Goal: Task Accomplishment & Management: Manage account settings

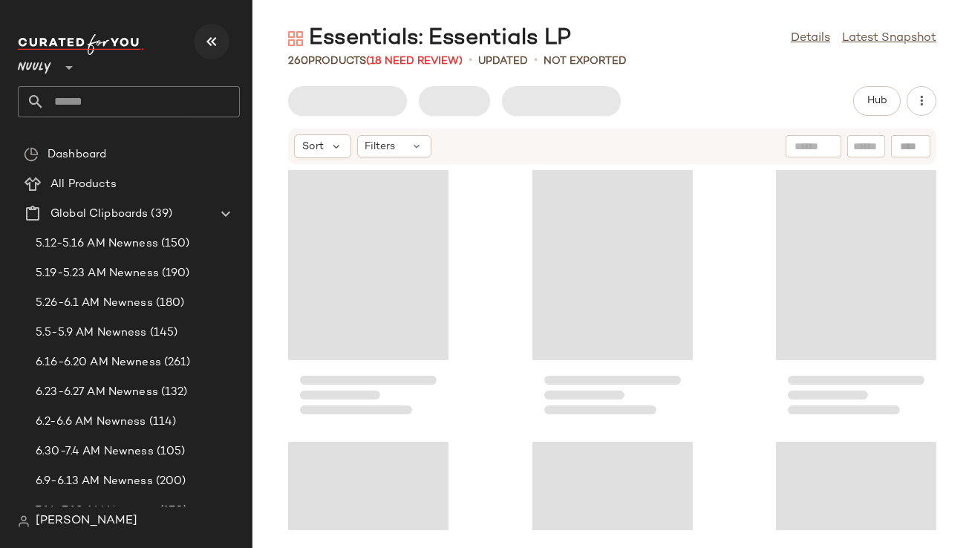
click at [208, 39] on icon "button" at bounding box center [212, 42] width 18 height 18
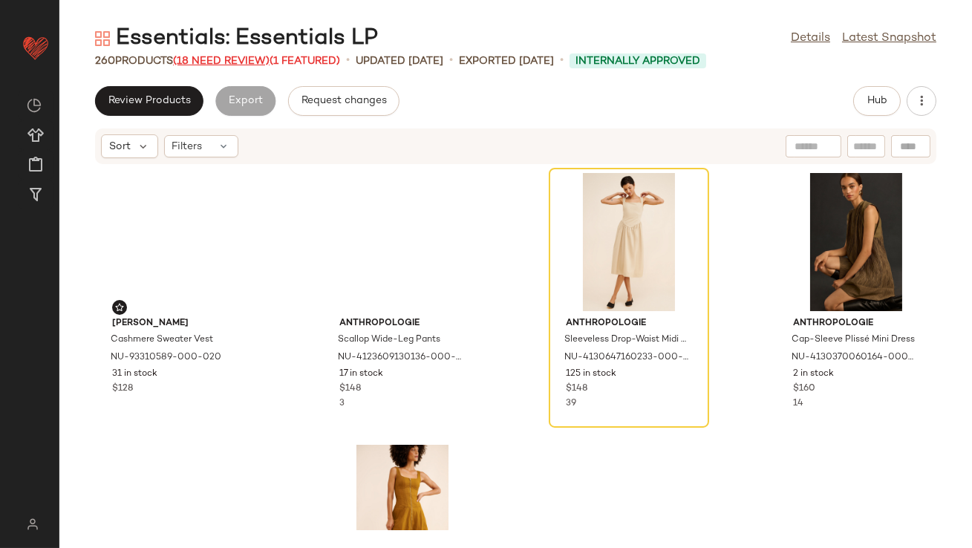
click at [206, 61] on span "(18 Need Review)" at bounding box center [221, 61] width 97 height 11
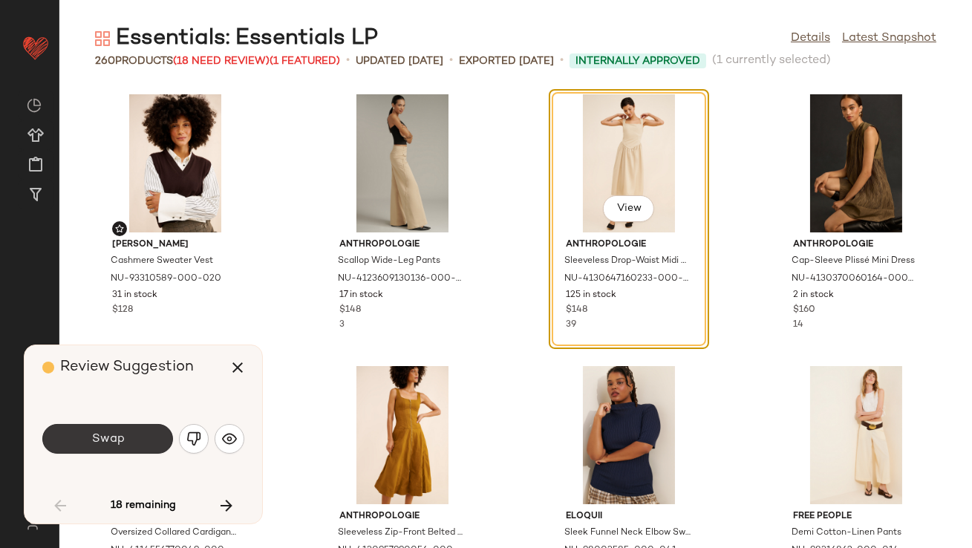
click at [126, 442] on button "Swap" at bounding box center [107, 439] width 131 height 30
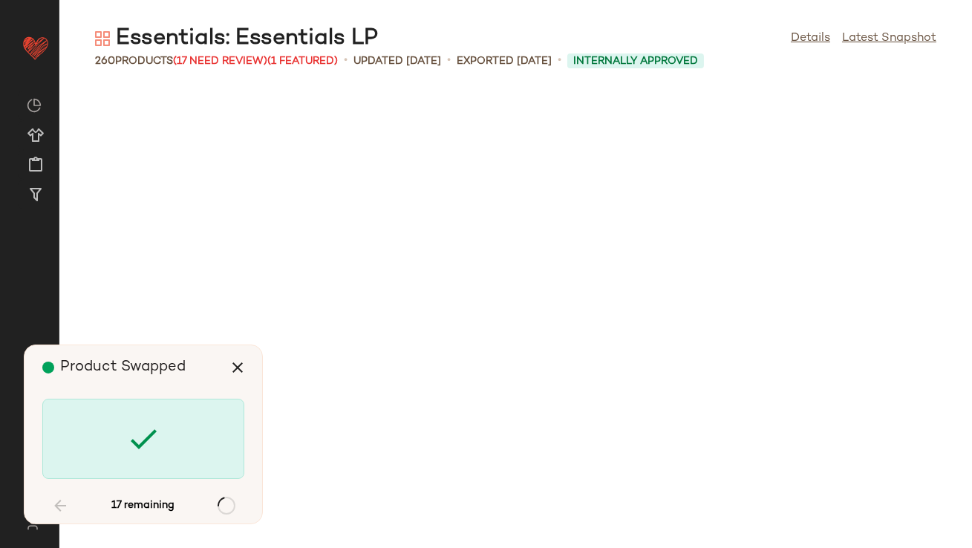
scroll to position [1087, 0]
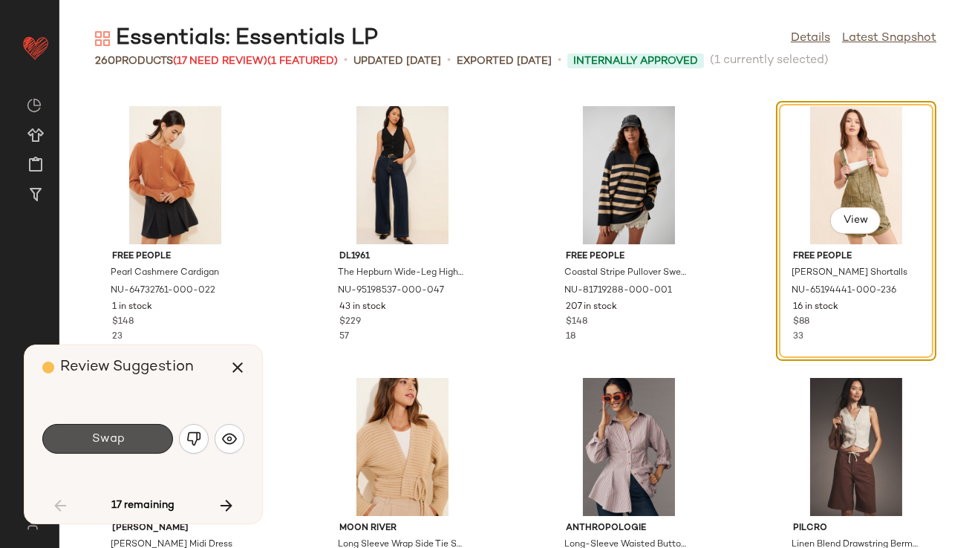
click at [126, 442] on button "Swap" at bounding box center [107, 439] width 131 height 30
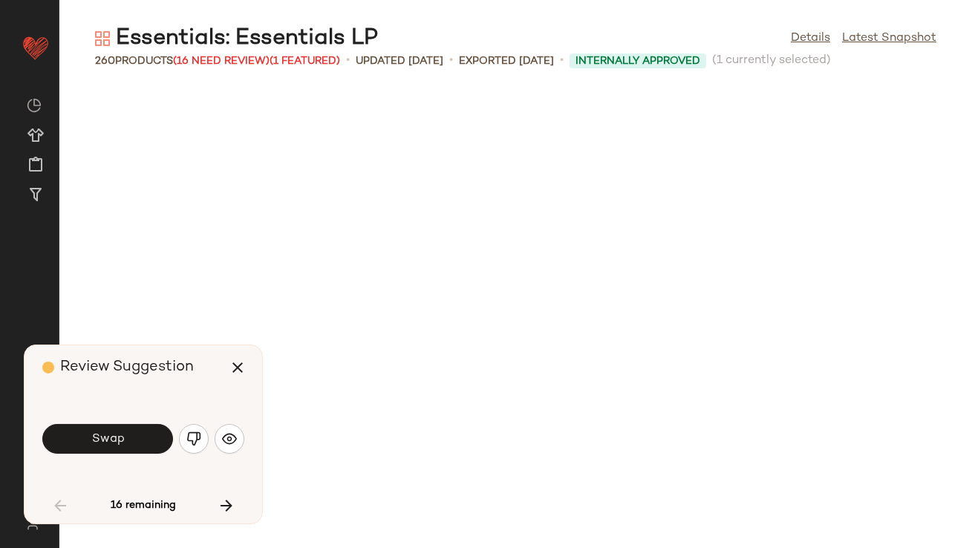
scroll to position [1630, 0]
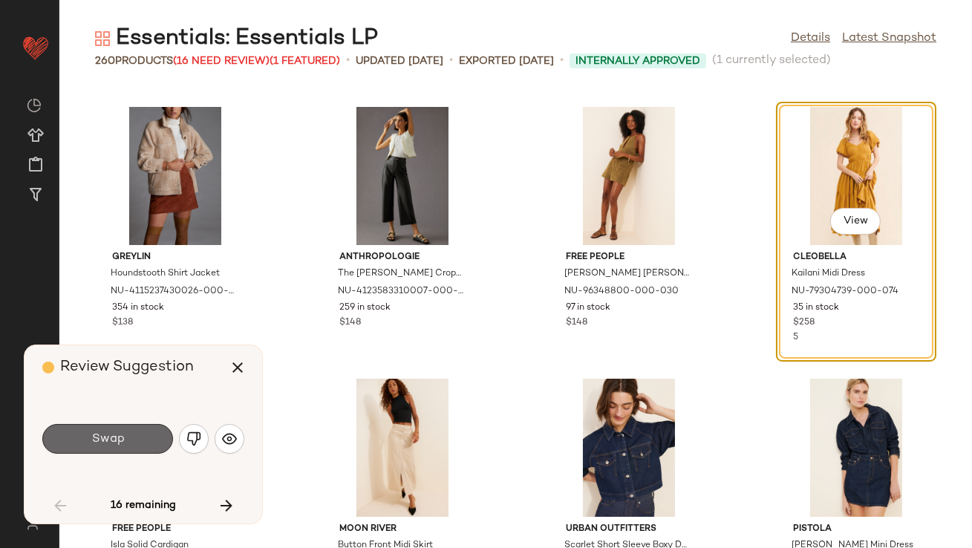
click at [126, 441] on button "Swap" at bounding box center [107, 439] width 131 height 30
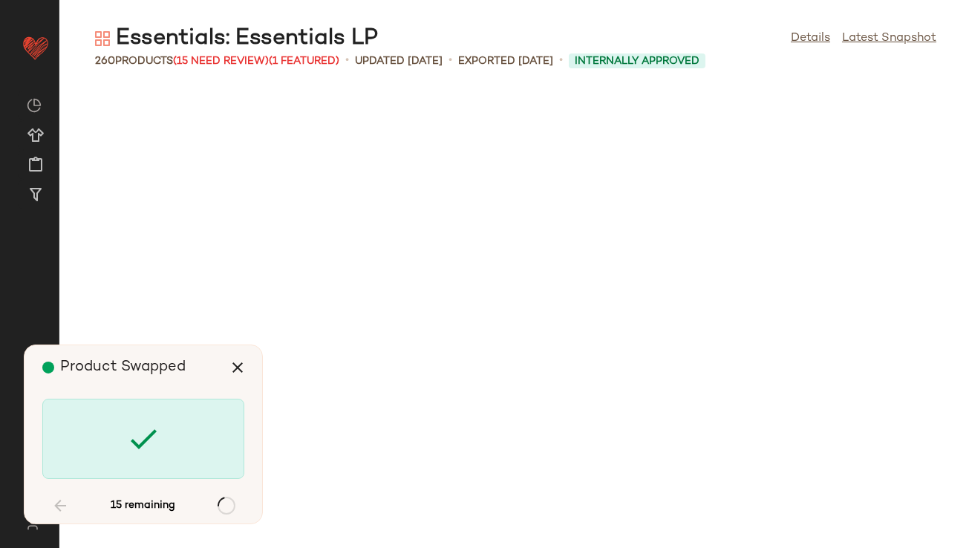
scroll to position [2718, 0]
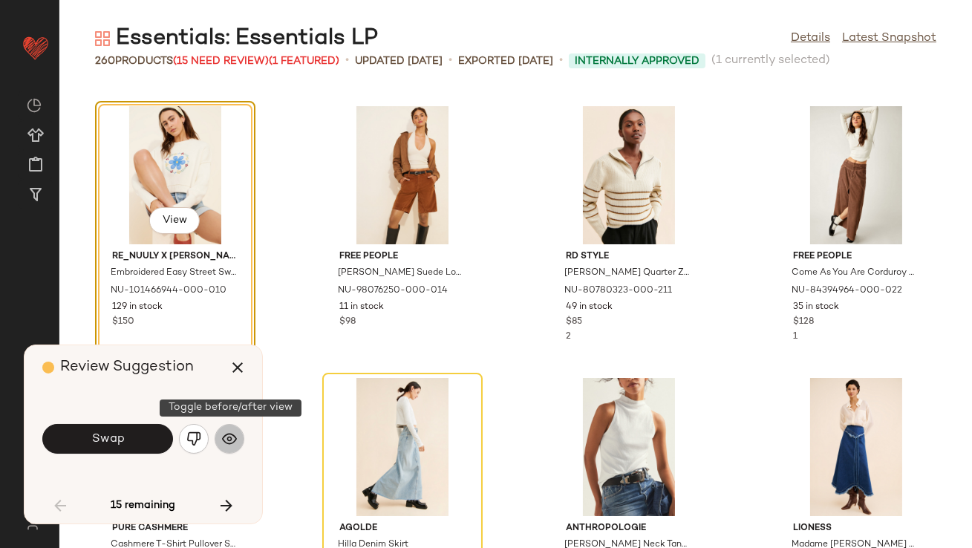
click at [226, 441] on img "button" at bounding box center [229, 438] width 15 height 15
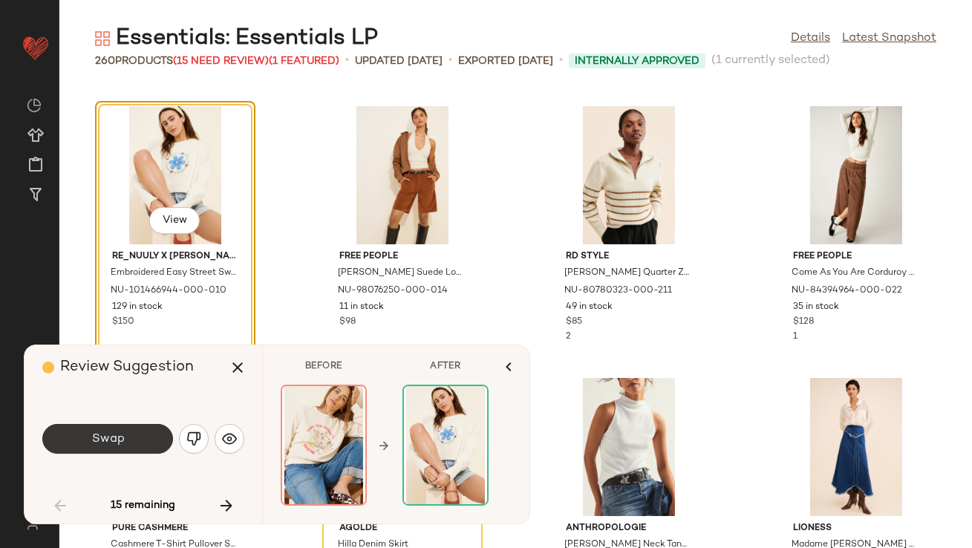
click at [151, 444] on button "Swap" at bounding box center [107, 439] width 131 height 30
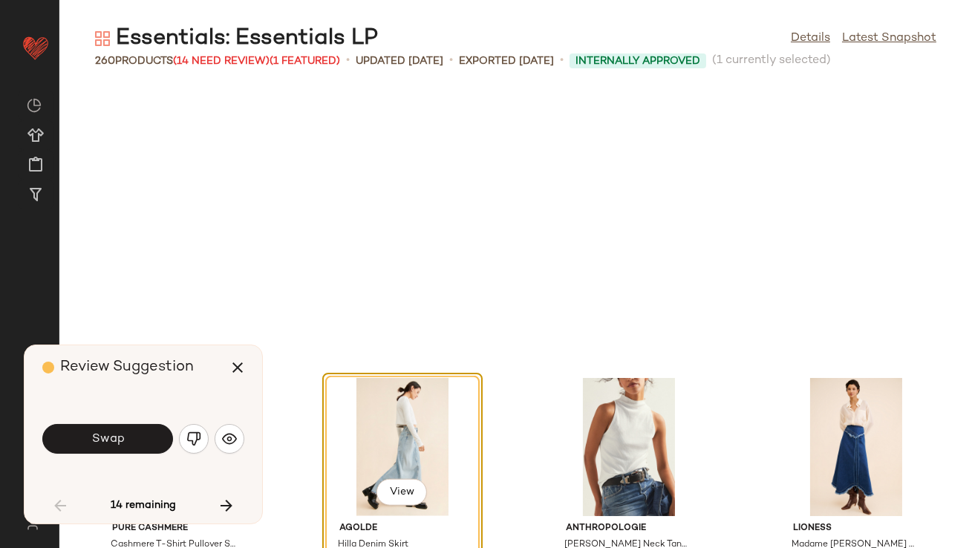
scroll to position [2989, 0]
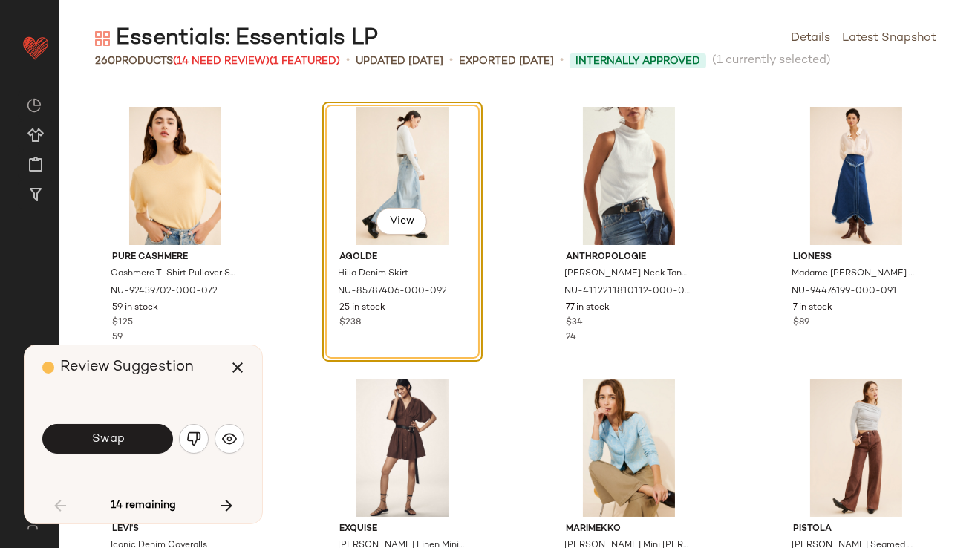
click at [151, 444] on button "Swap" at bounding box center [107, 439] width 131 height 30
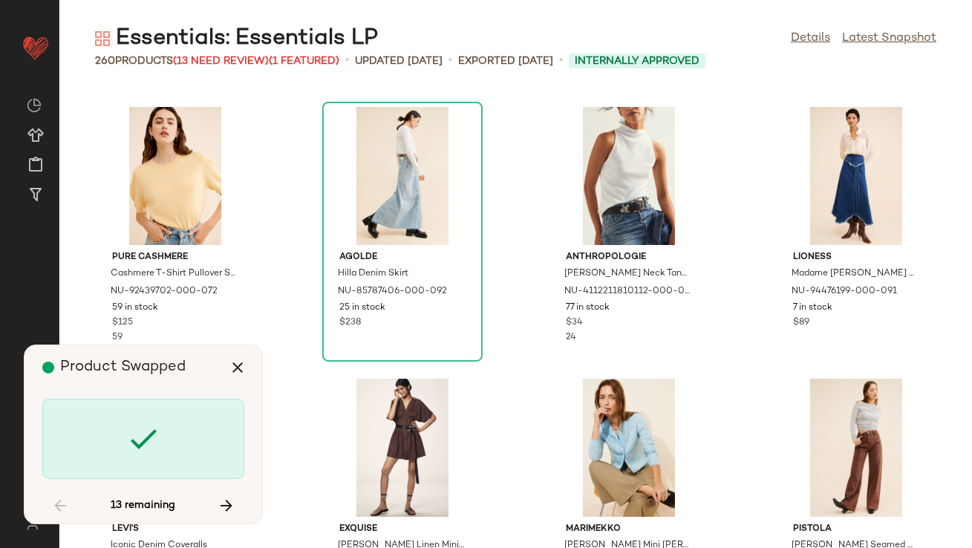
scroll to position [3805, 0]
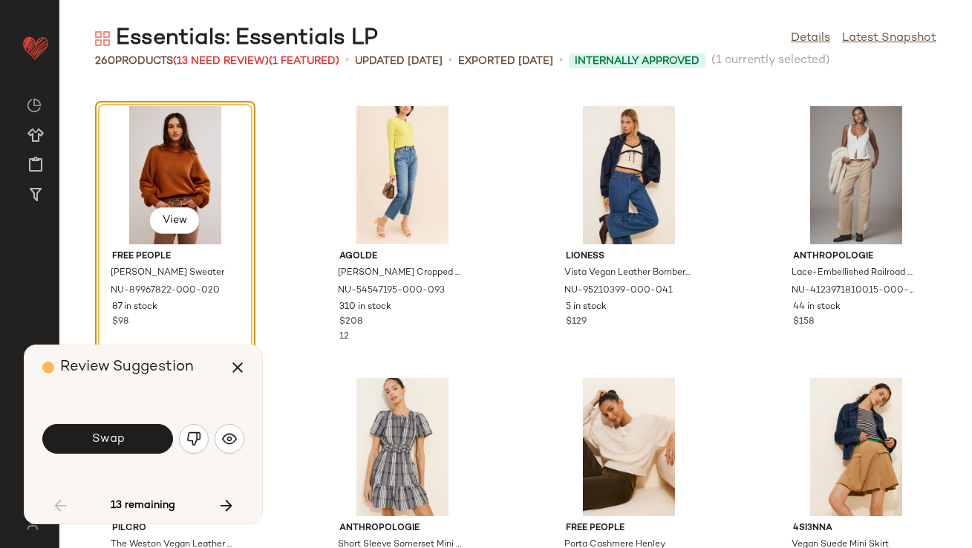
click at [151, 444] on button "Swap" at bounding box center [107, 439] width 131 height 30
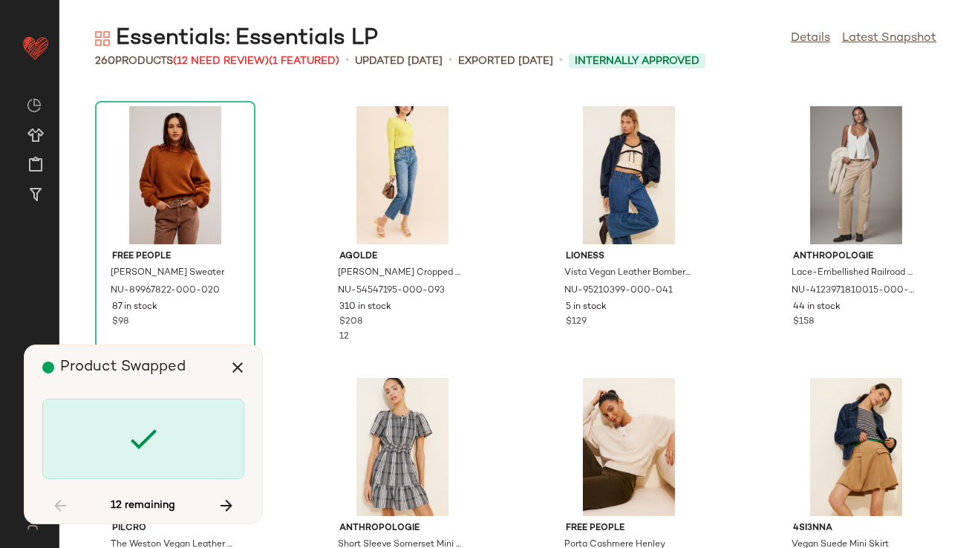
scroll to position [4893, 0]
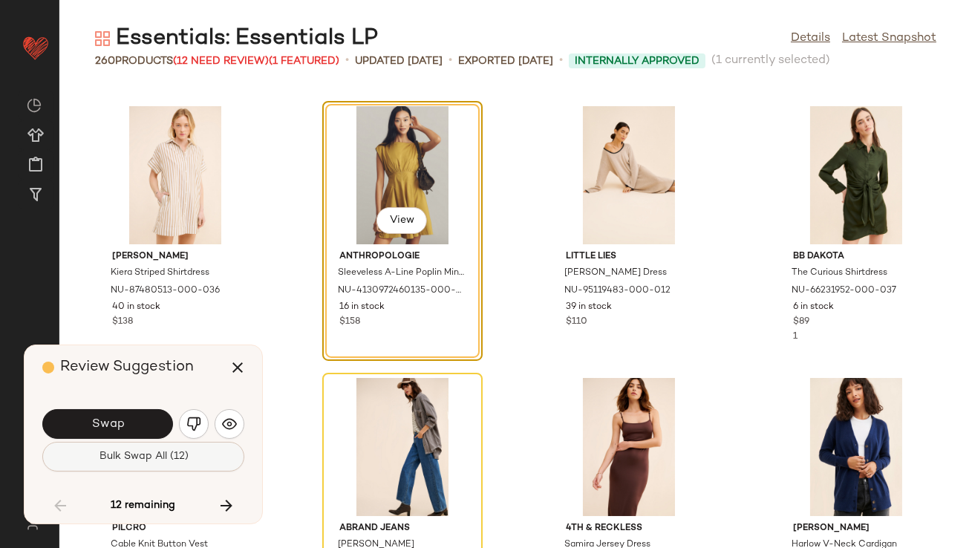
click at [151, 443] on button "Bulk Swap All (12)" at bounding box center [143, 457] width 202 height 30
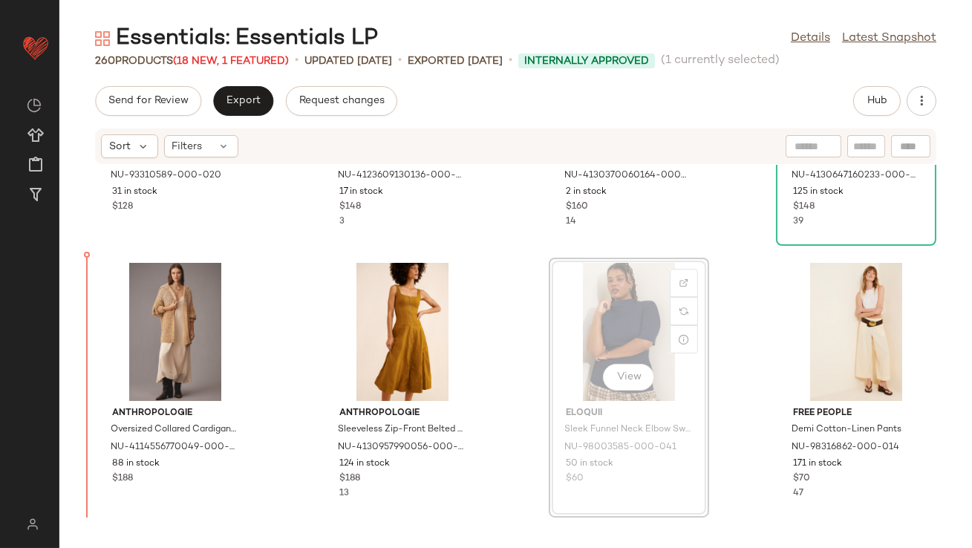
scroll to position [223, 0]
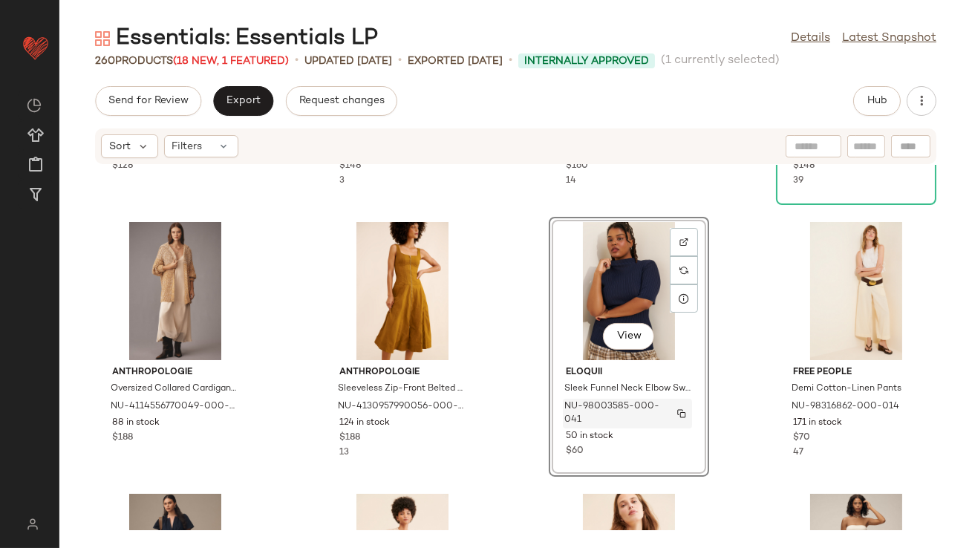
scroll to position [452, 0]
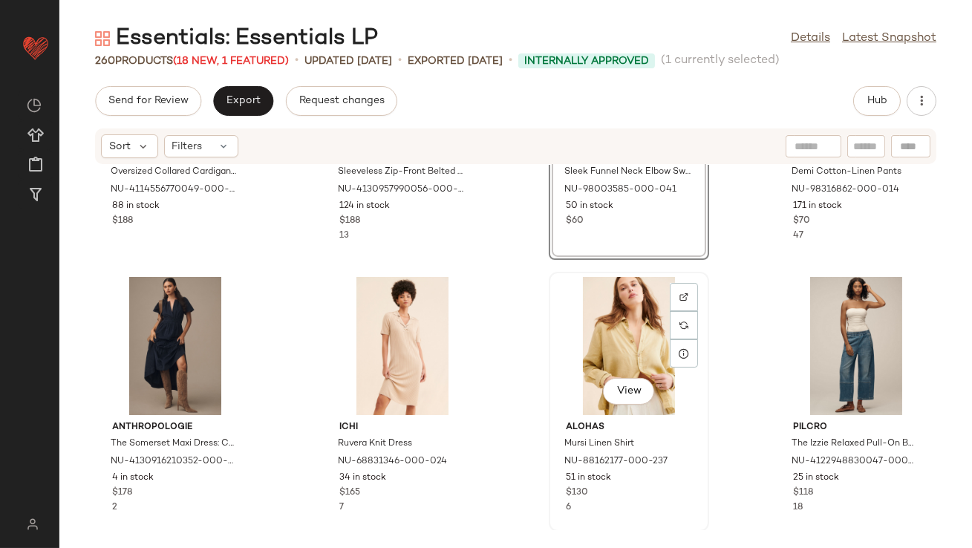
click at [631, 322] on div "View" at bounding box center [629, 346] width 150 height 138
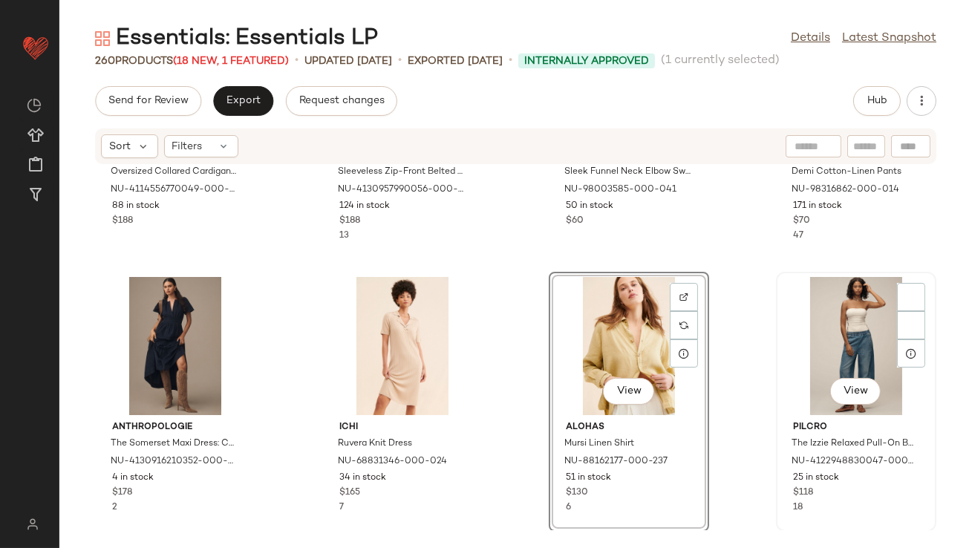
click at [813, 349] on div "View" at bounding box center [856, 346] width 150 height 138
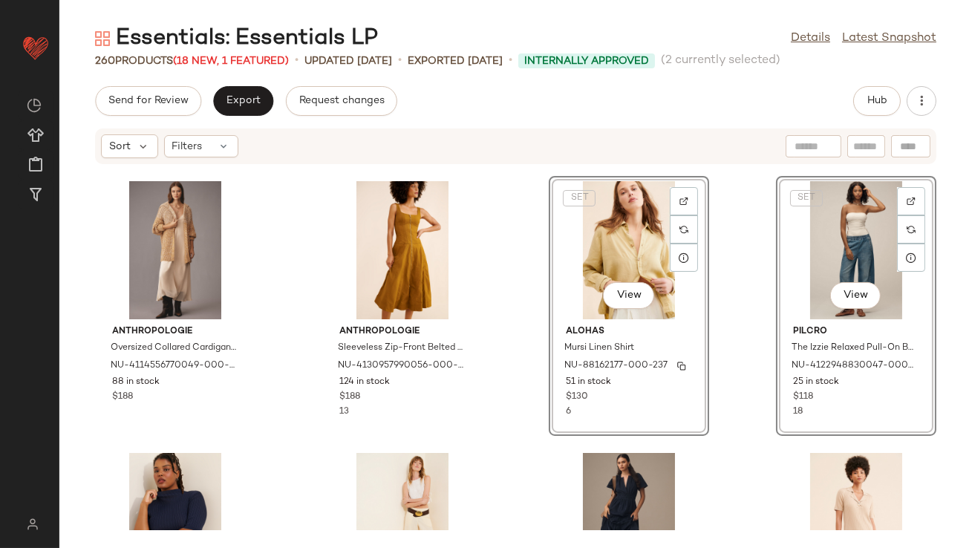
scroll to position [95, 0]
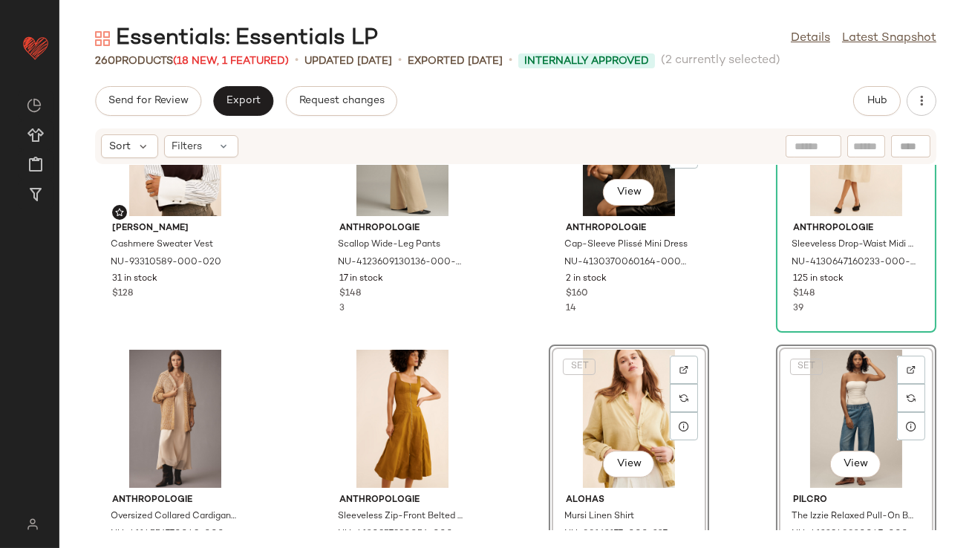
click at [508, 335] on div "Madewell Cashmere Sweater Vest NU-93310589-000-020 31 in stock $128 Anthropolog…" at bounding box center [515, 347] width 913 height 365
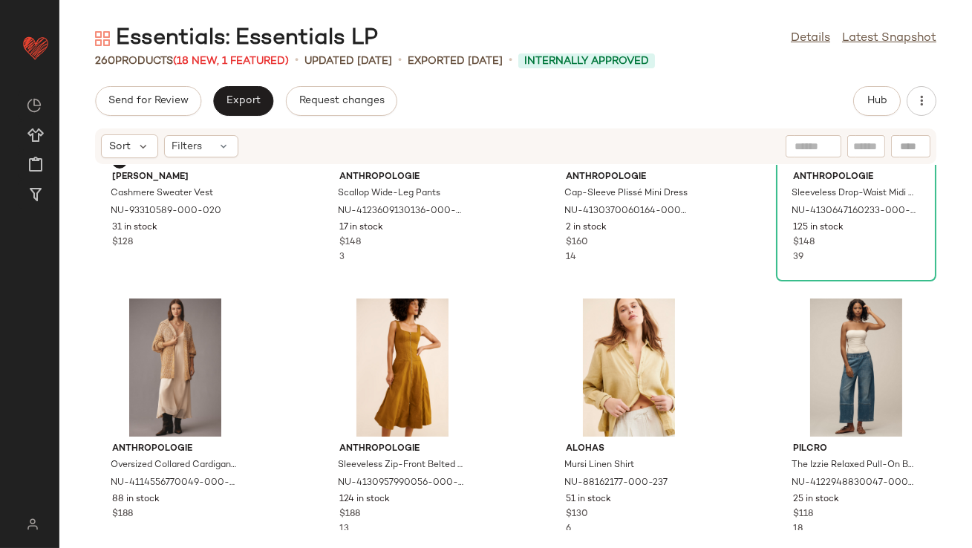
scroll to position [241, 0]
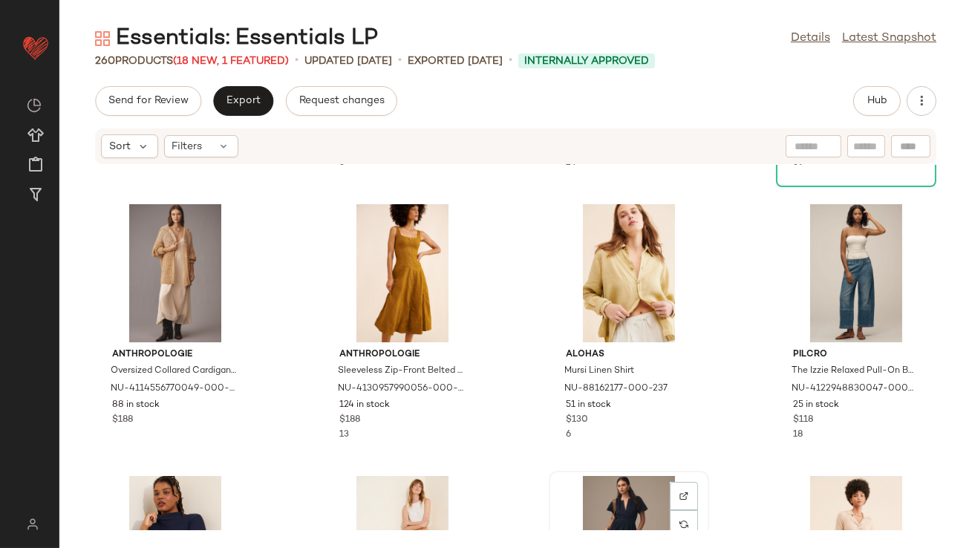
click at [606, 486] on div "View" at bounding box center [629, 545] width 150 height 138
click at [837, 483] on div "View" at bounding box center [856, 545] width 150 height 138
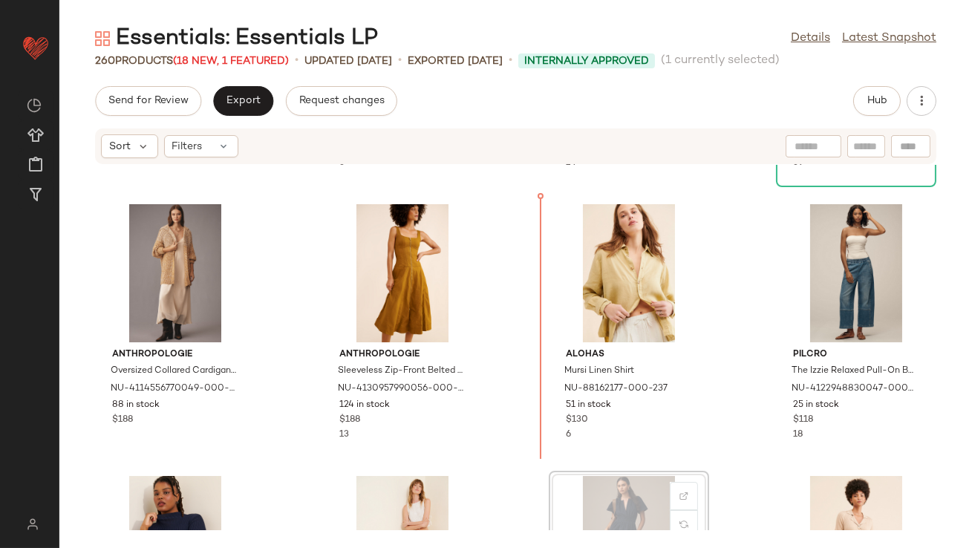
scroll to position [242, 0]
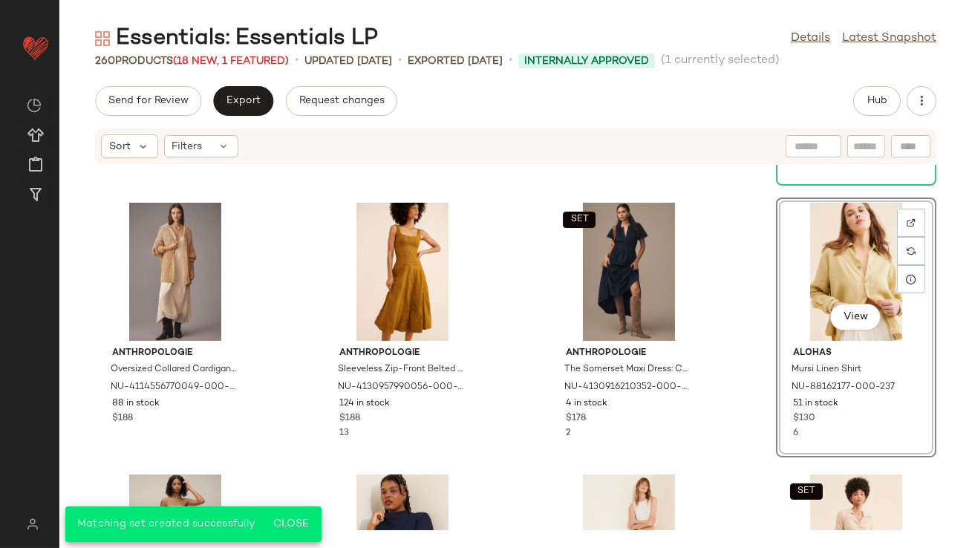
click at [732, 337] on div "Madewell Cashmere Sweater Vest NU-93310589-000-020 31 in stock $128 Anthropolog…" at bounding box center [515, 347] width 913 height 365
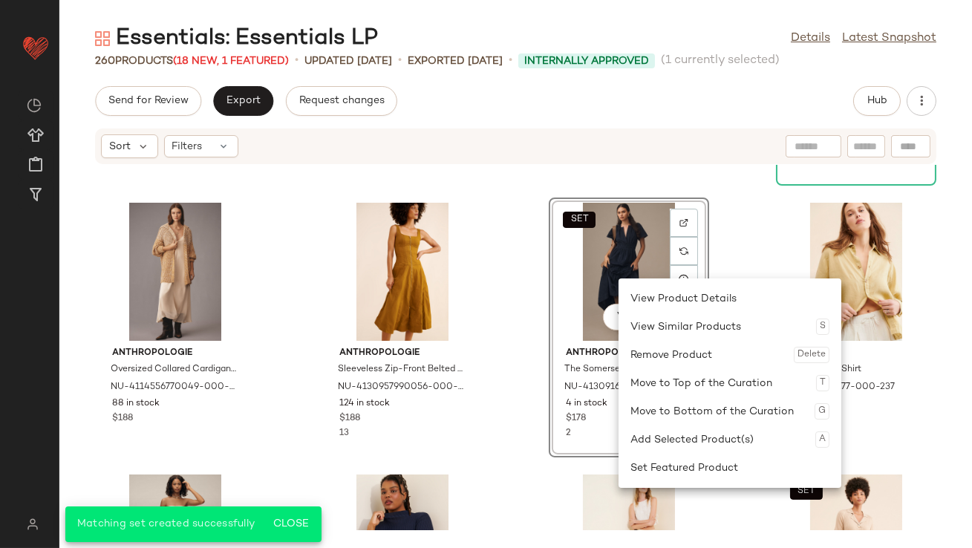
click at [595, 287] on div "SET View" at bounding box center [629, 272] width 150 height 138
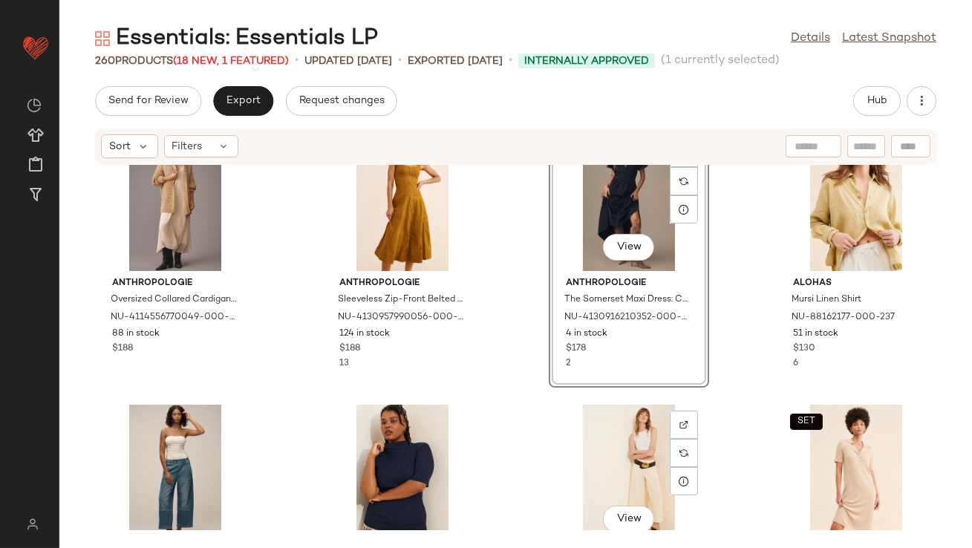
scroll to position [313, 0]
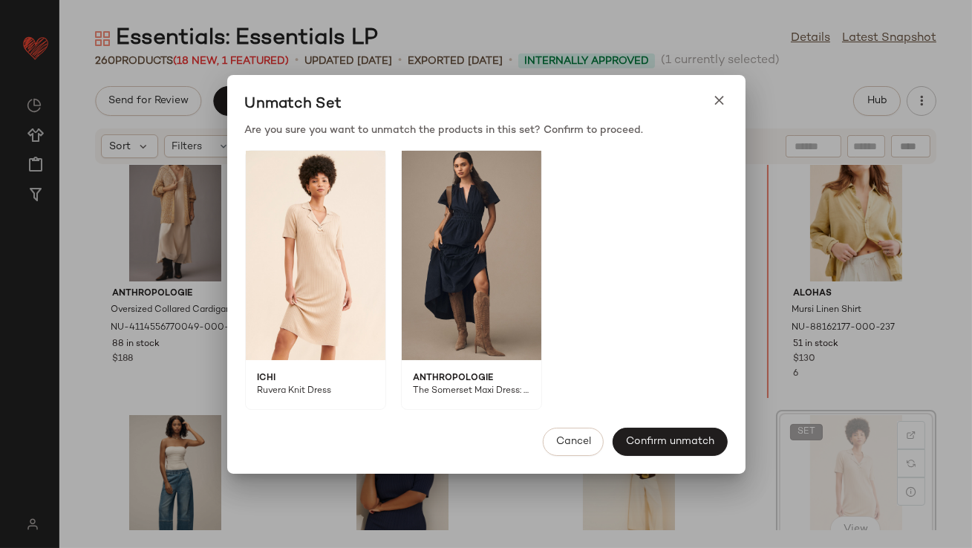
drag, startPoint x: 809, startPoint y: 434, endPoint x: 806, endPoint y: 428, distance: 7.6
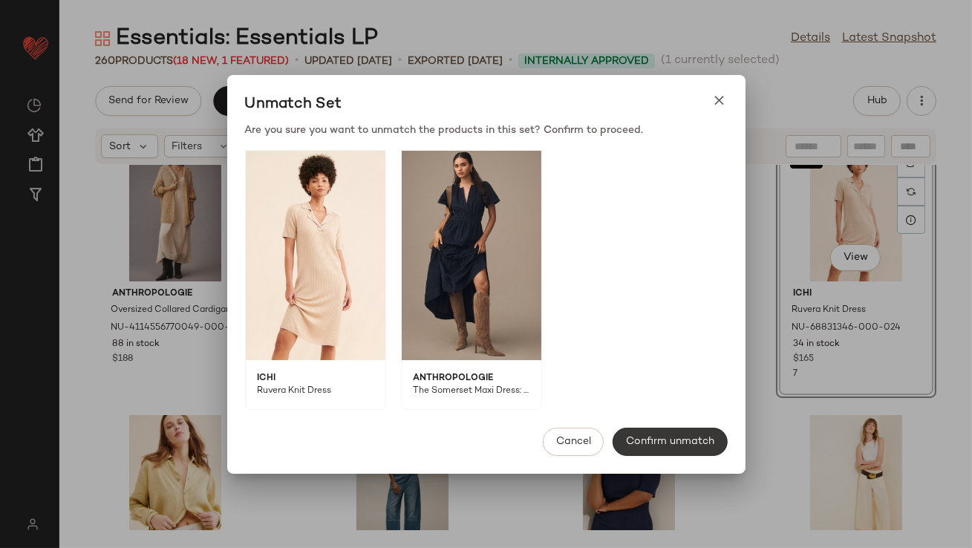
click at [642, 441] on span "Confirm unmatch" at bounding box center [669, 442] width 89 height 12
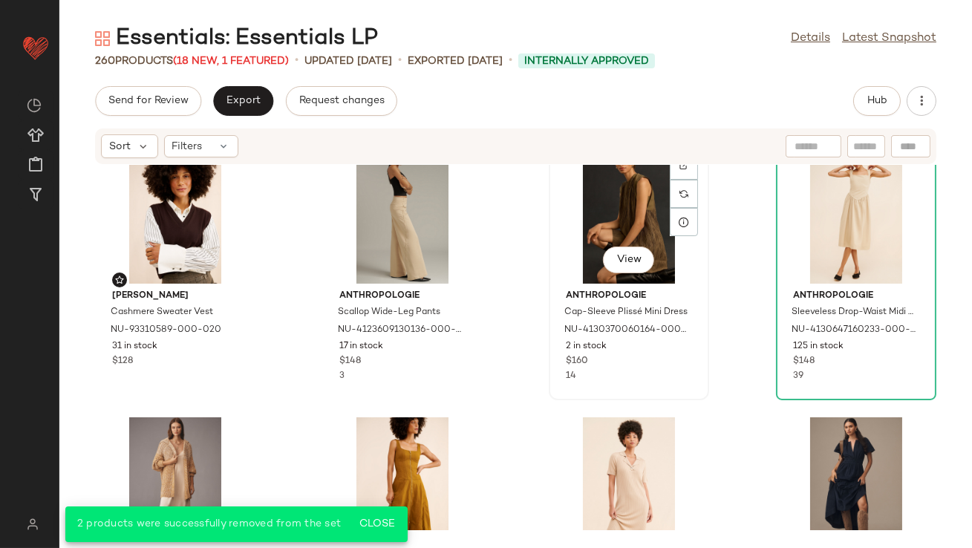
click at [699, 388] on div "View Anthropologie Cap-Sleeve Plissé Mini Dress NU-4130370060164-000-031 2 in s…" at bounding box center [628, 270] width 157 height 257
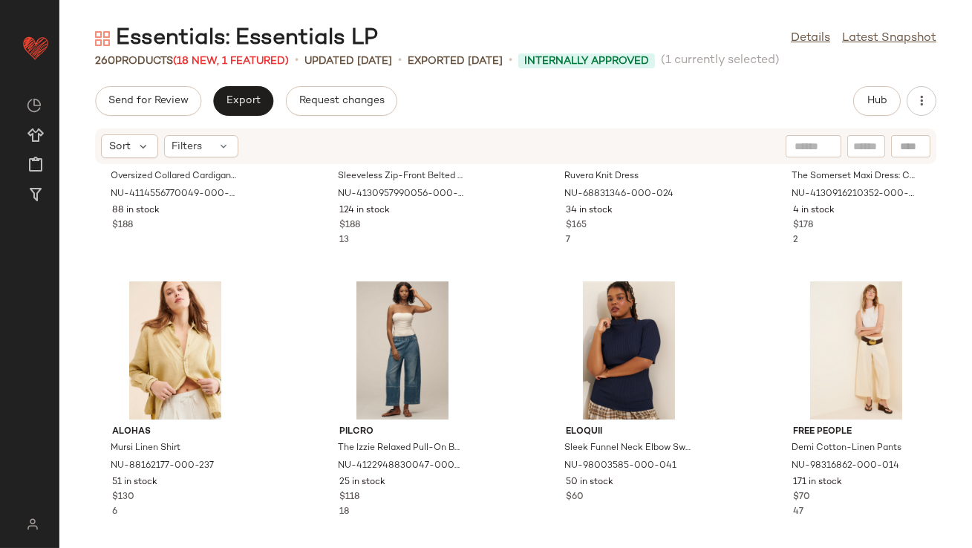
scroll to position [111, 0]
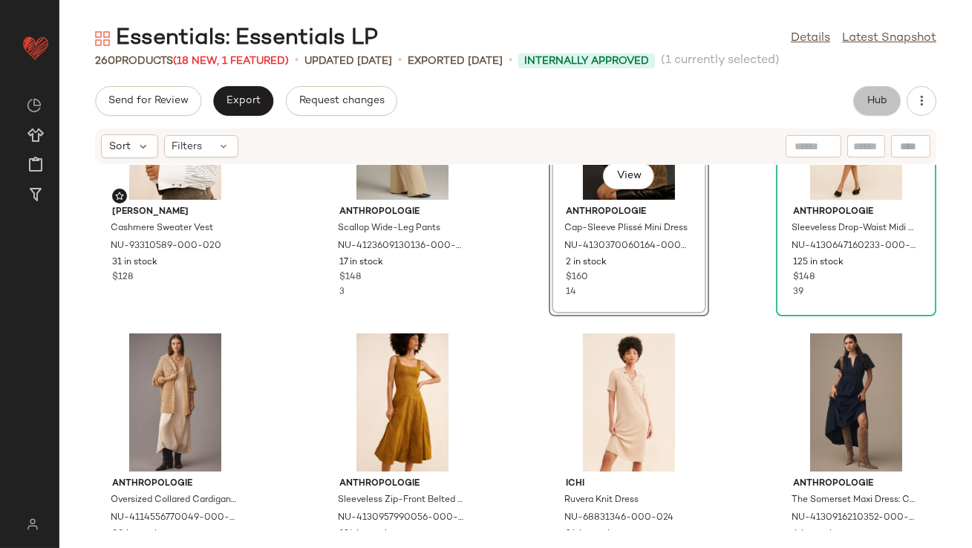
click at [886, 98] on span "Hub" at bounding box center [877, 101] width 21 height 12
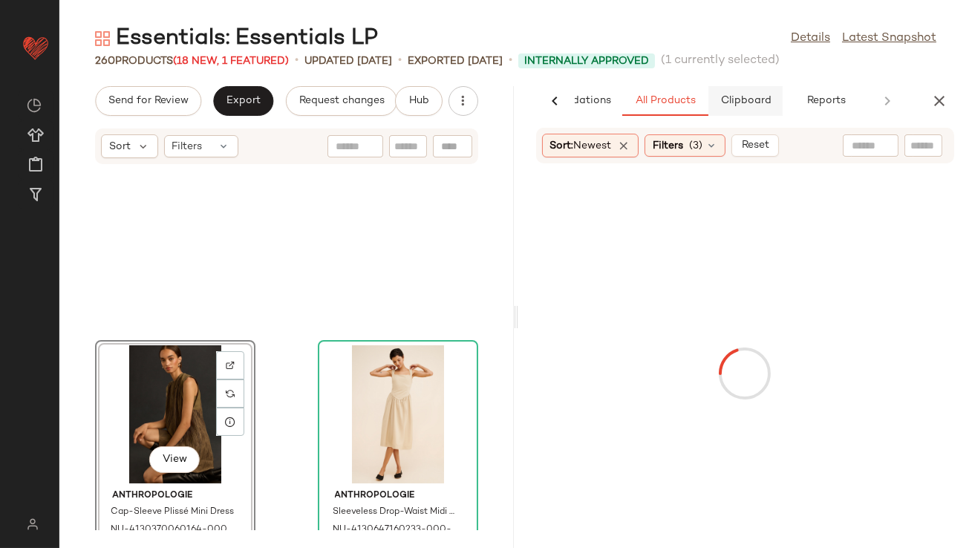
scroll to position [283, 0]
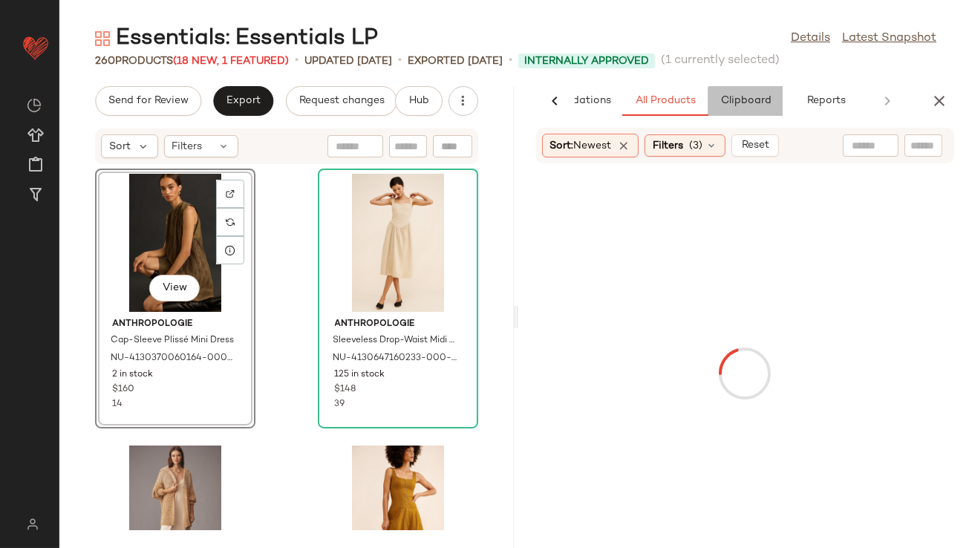
click at [726, 101] on span "Clipboard" at bounding box center [745, 101] width 51 height 12
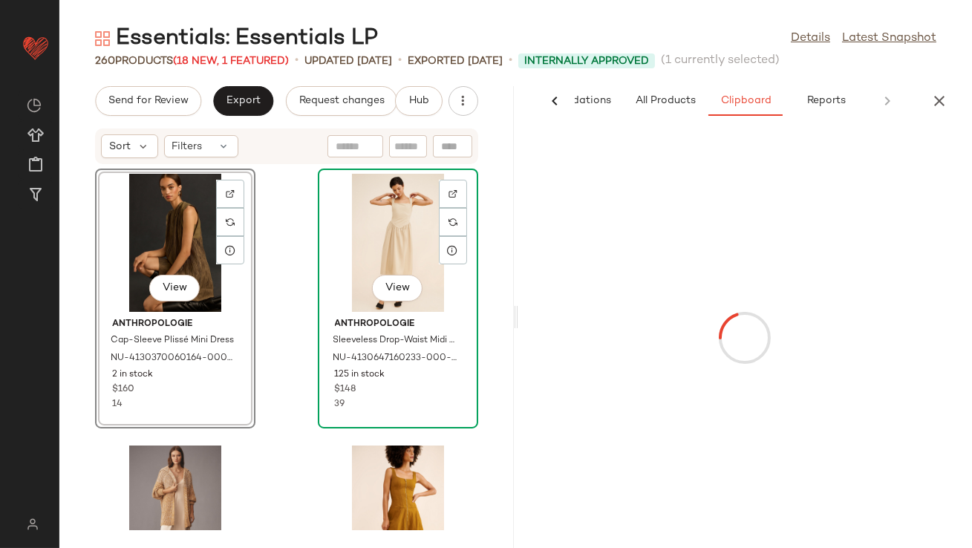
scroll to position [0, 0]
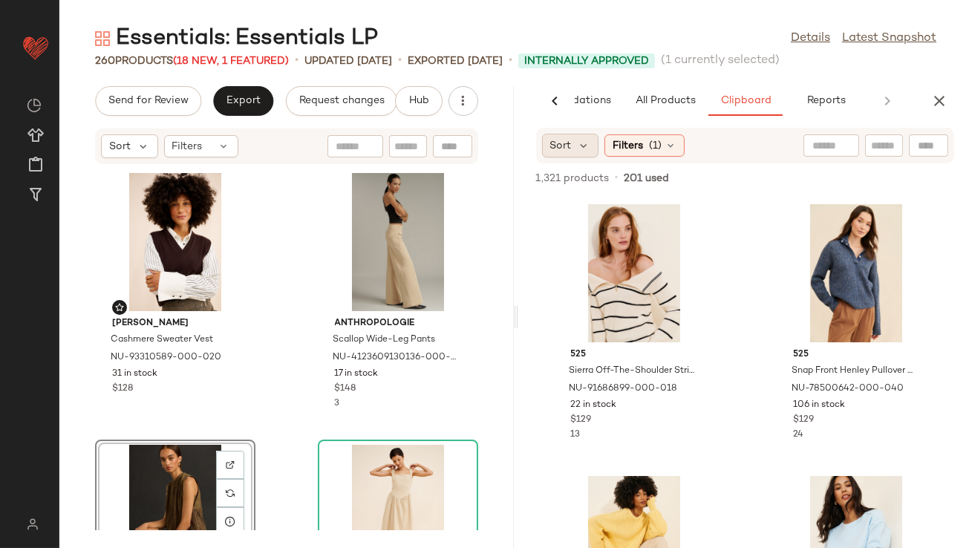
click at [589, 137] on div "Sort" at bounding box center [570, 146] width 57 height 24
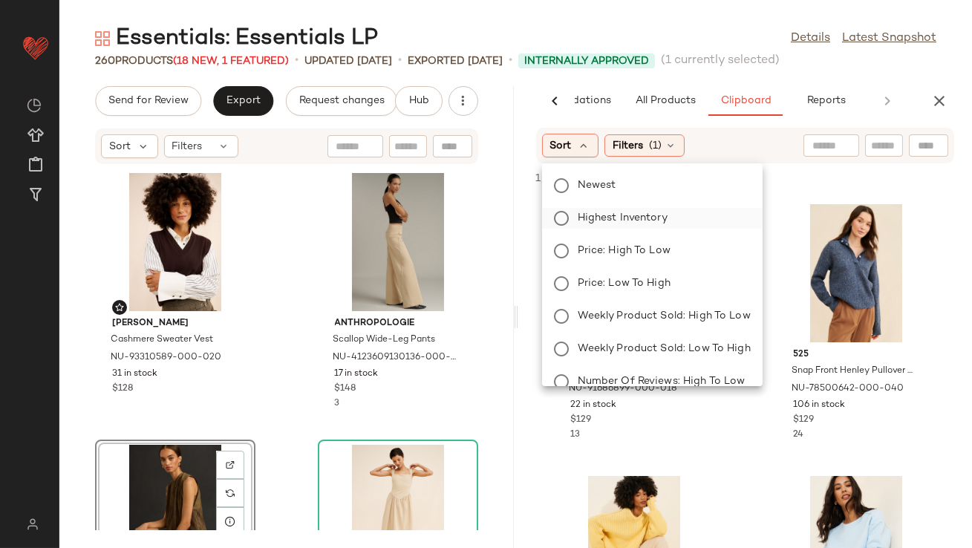
click at [591, 215] on span "Highest Inventory" at bounding box center [623, 218] width 90 height 16
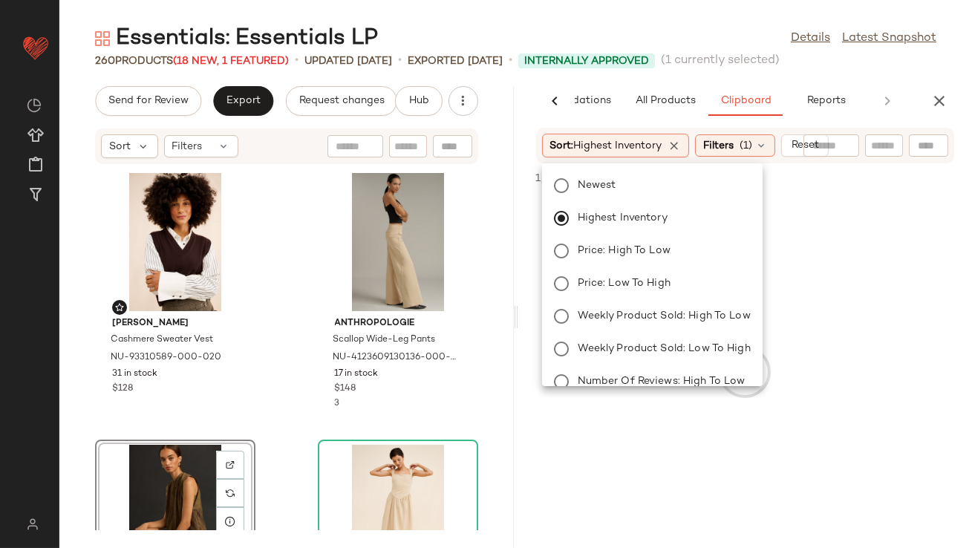
click at [691, 24] on div "Essentials: Essentials LP Details Latest Snapshot" at bounding box center [515, 39] width 913 height 30
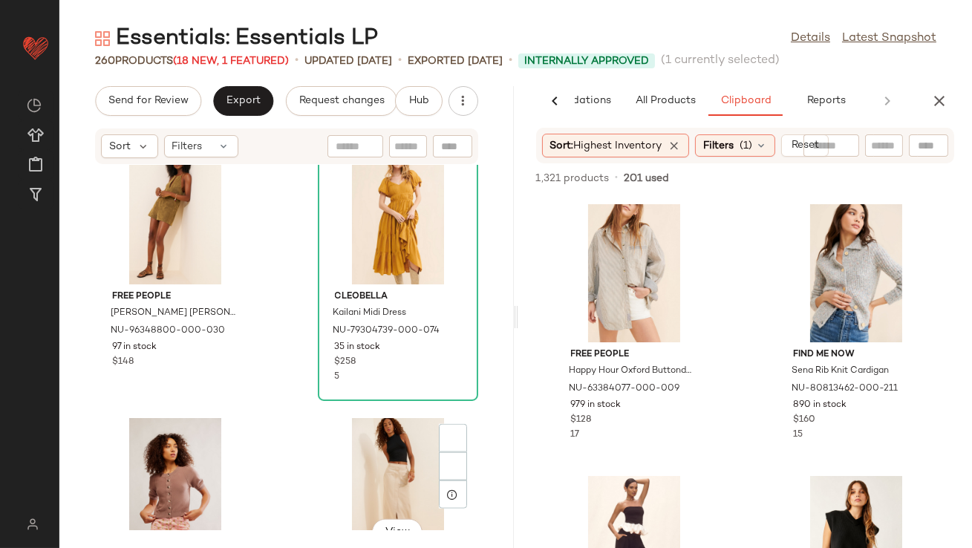
scroll to position [3601, 0]
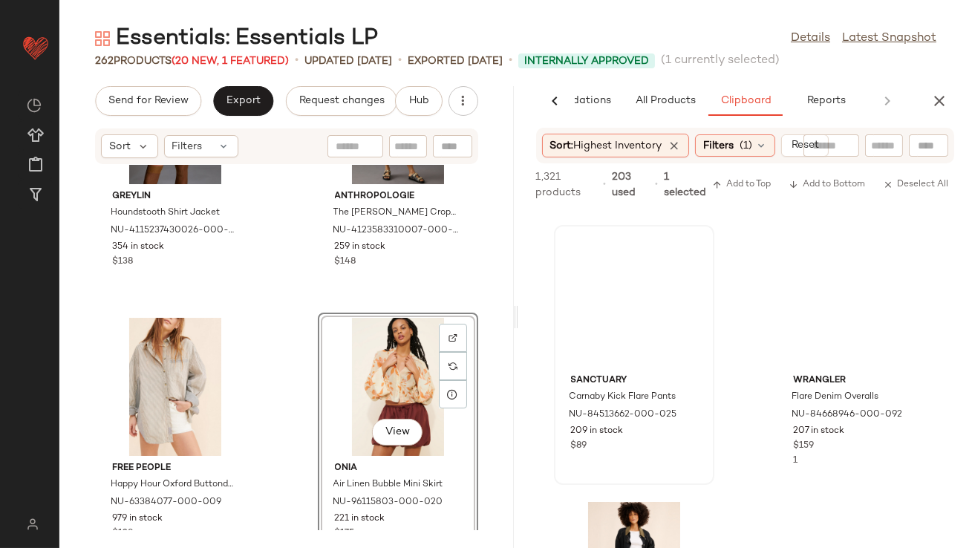
scroll to position [3417, 0]
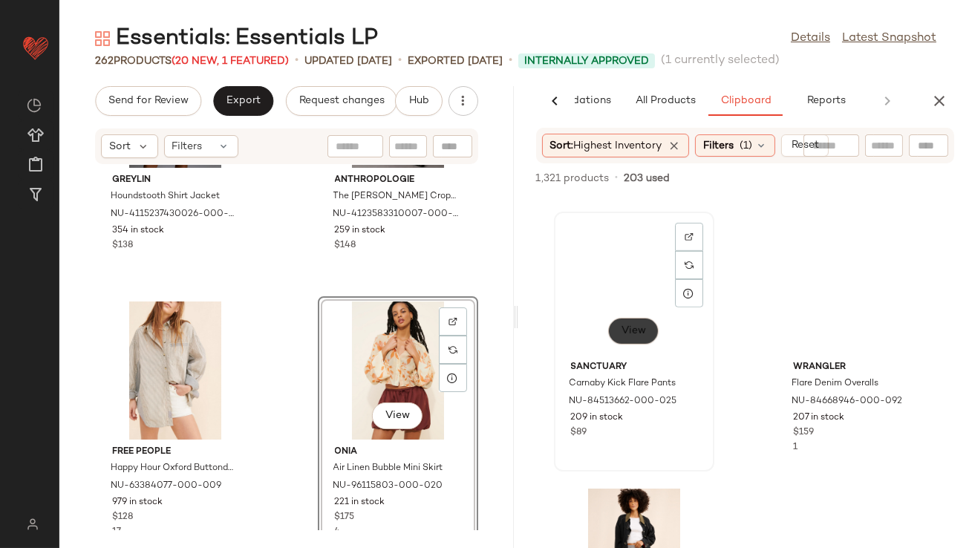
click at [633, 336] on button "View" at bounding box center [633, 331] width 50 height 27
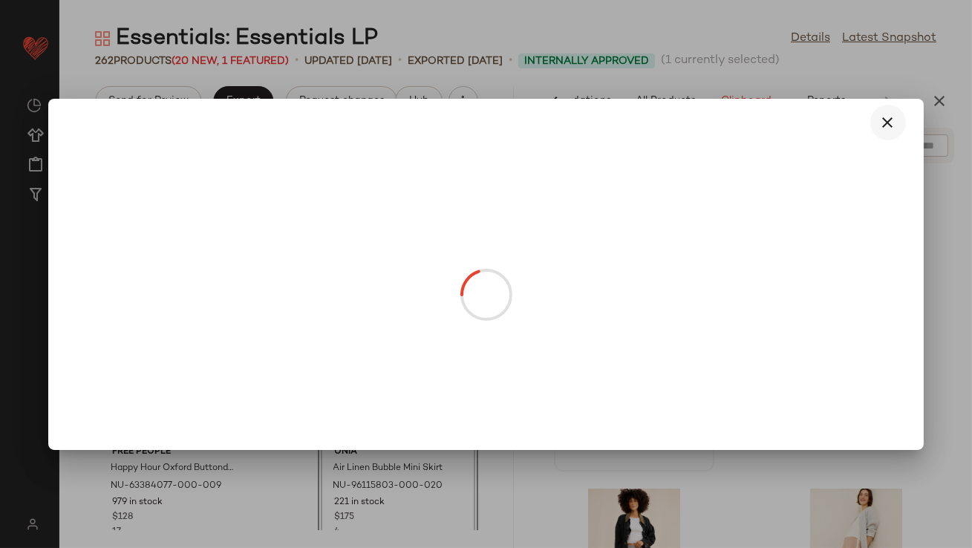
click at [882, 120] on icon "button" at bounding box center [888, 123] width 18 height 18
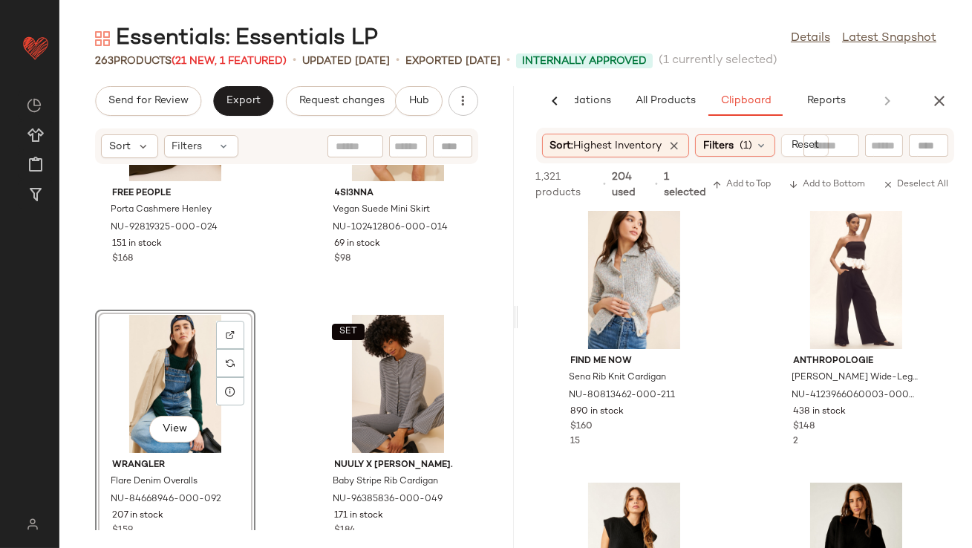
scroll to position [0, 0]
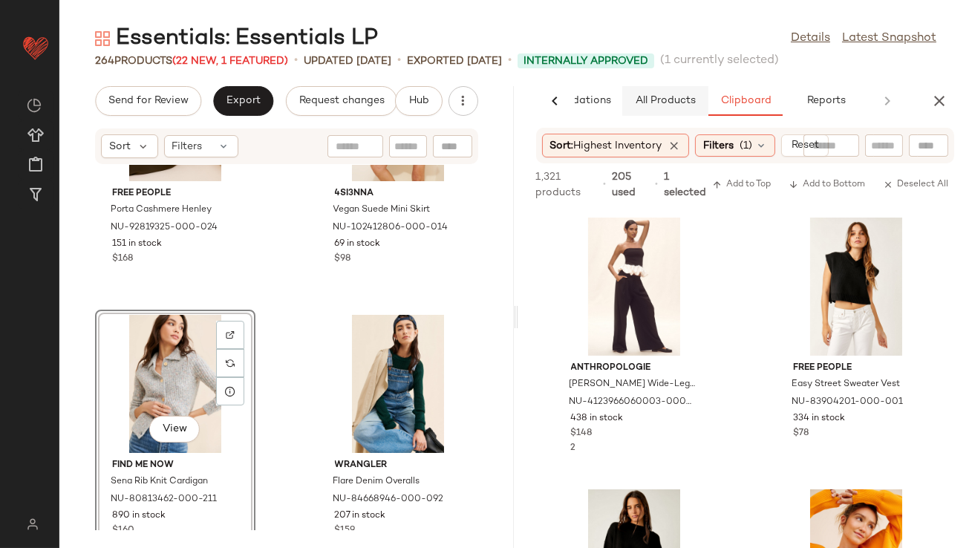
click at [683, 94] on button "All Products" at bounding box center [665, 101] width 86 height 30
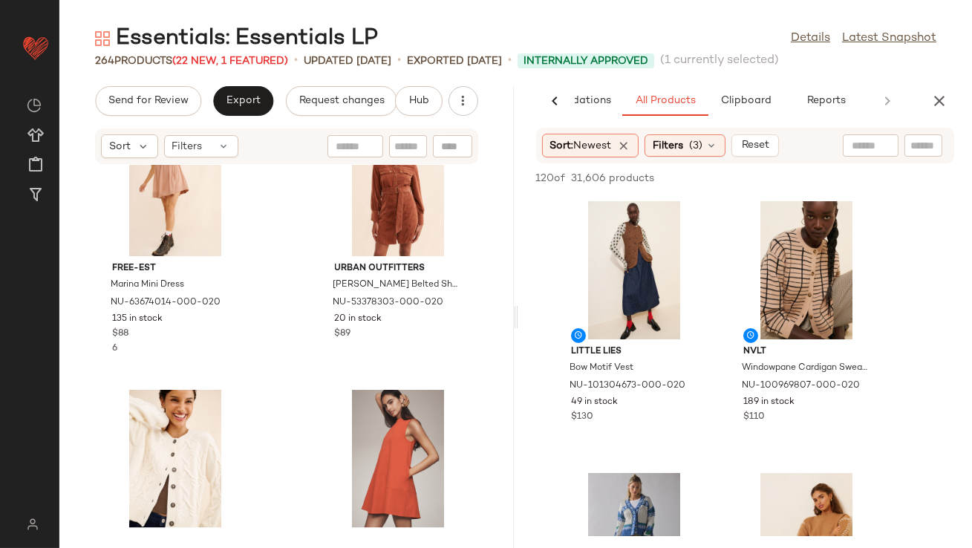
scroll to position [4706, 0]
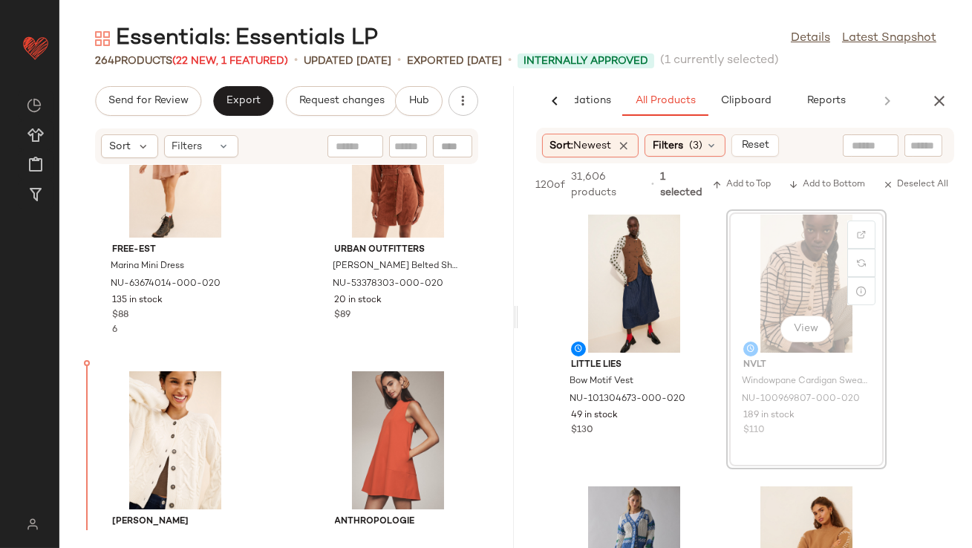
drag, startPoint x: 807, startPoint y: 255, endPoint x: 795, endPoint y: 255, distance: 11.9
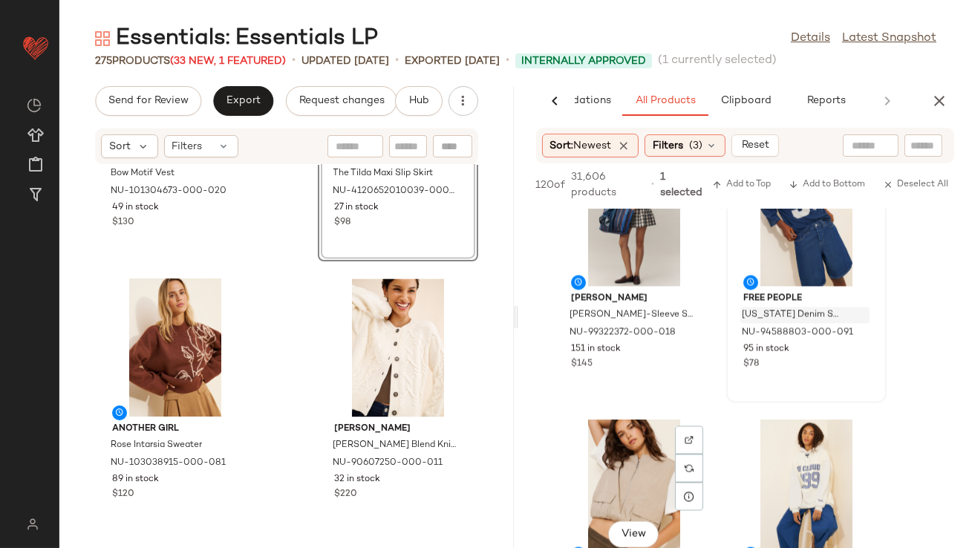
scroll to position [5487, 0]
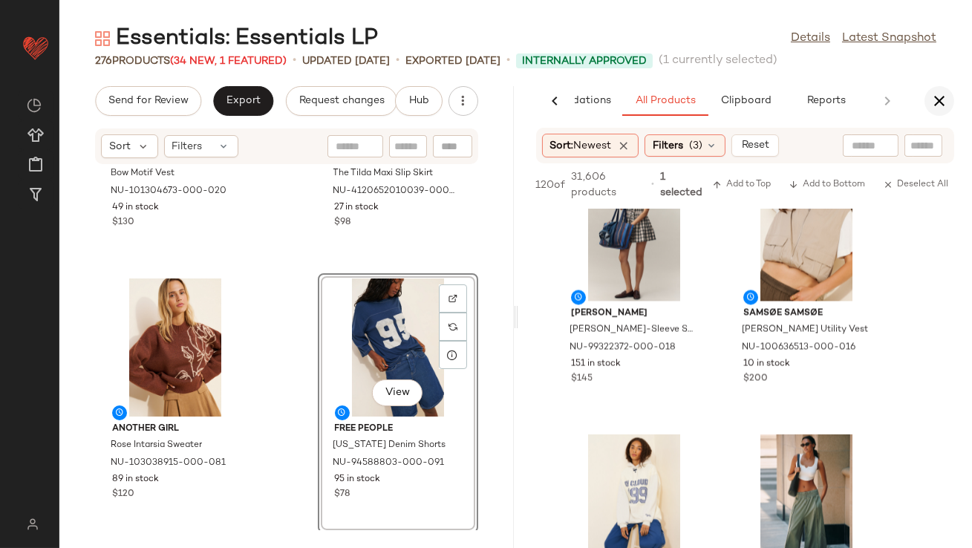
click at [942, 107] on icon "button" at bounding box center [940, 101] width 18 height 18
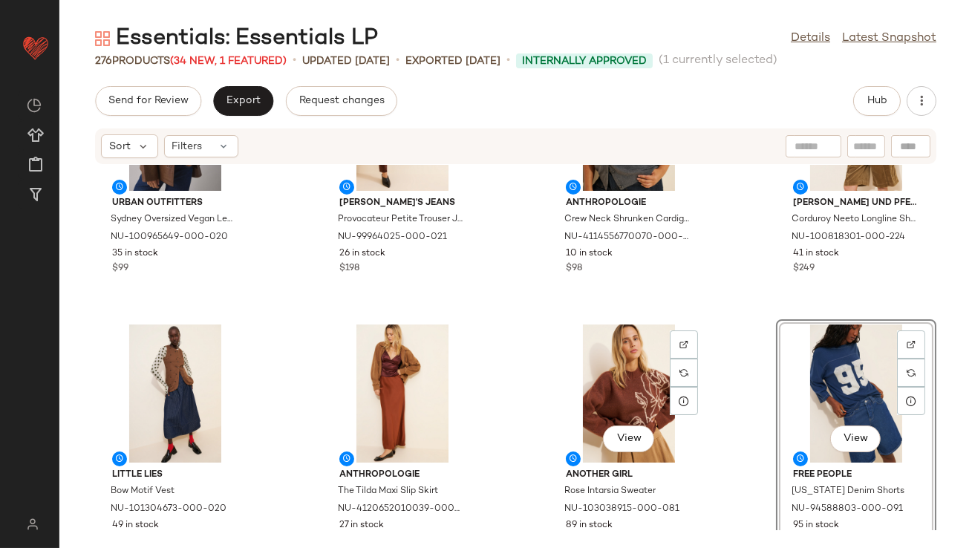
scroll to position [2890, 0]
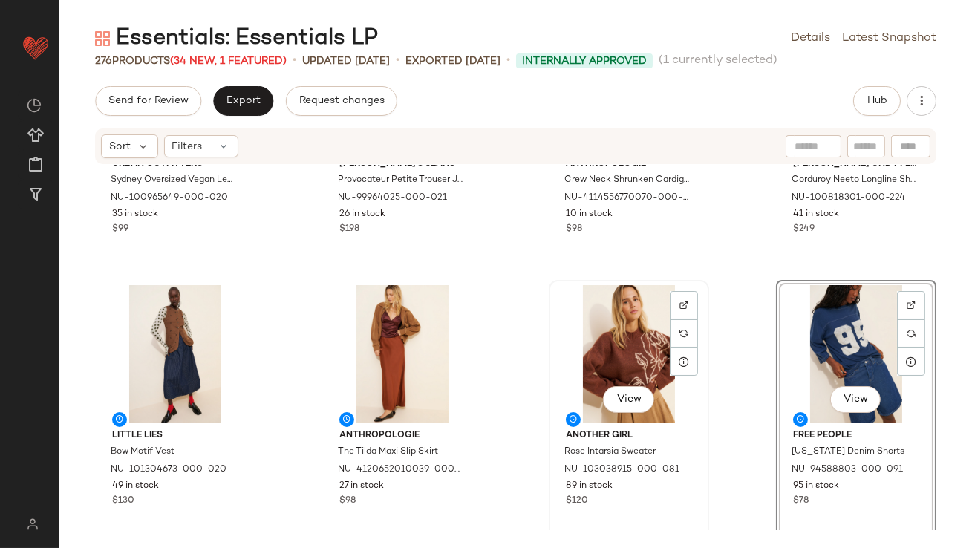
click at [613, 329] on div "View" at bounding box center [629, 354] width 150 height 138
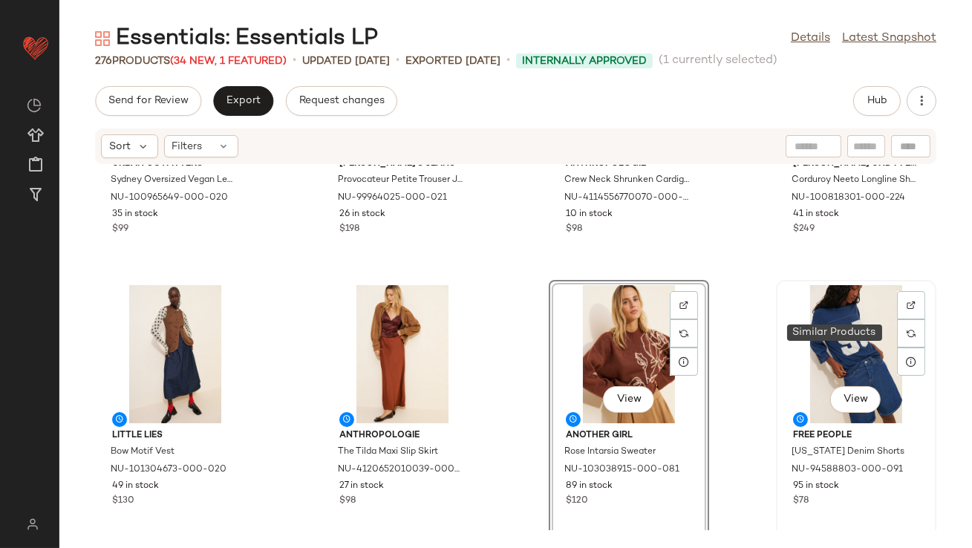
click at [897, 341] on div at bounding box center [911, 333] width 28 height 28
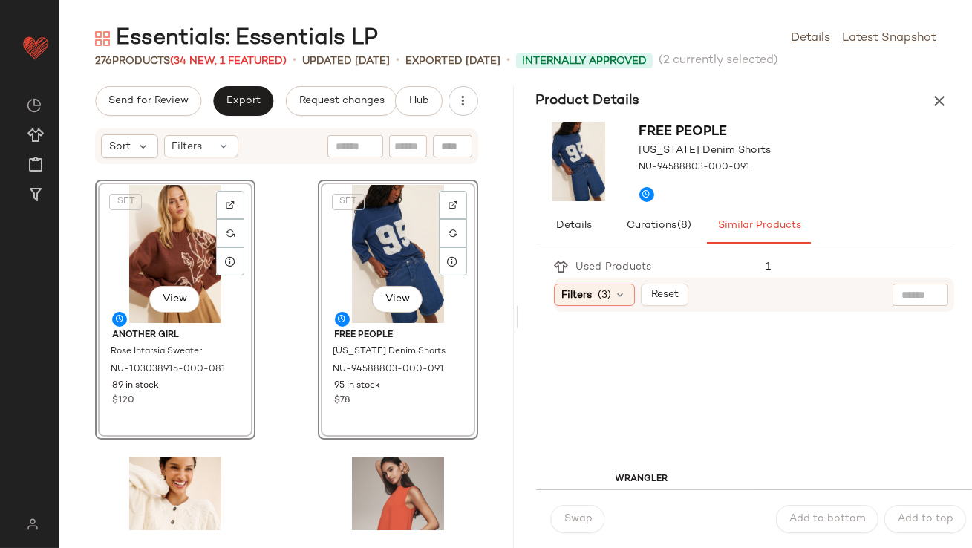
click at [934, 92] on icon "button" at bounding box center [940, 101] width 18 height 18
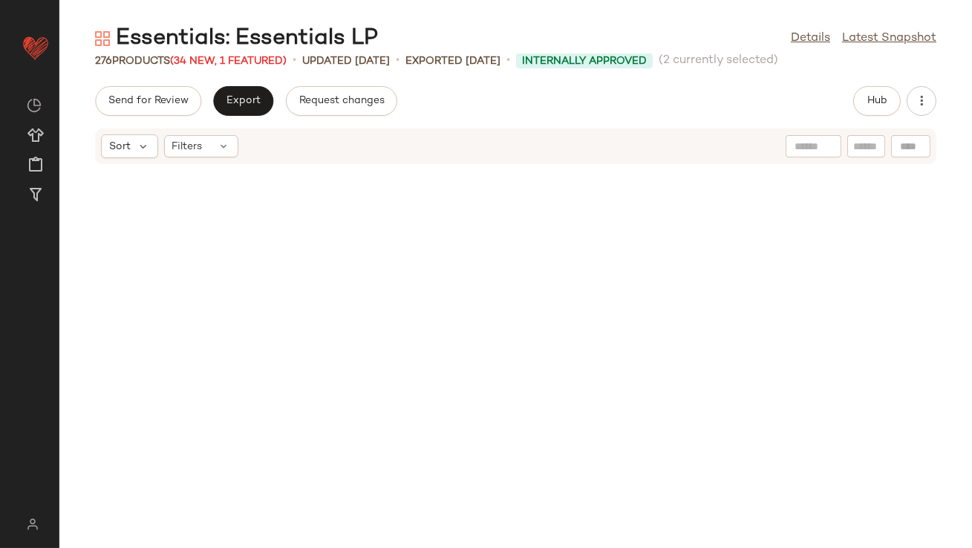
scroll to position [2989, 0]
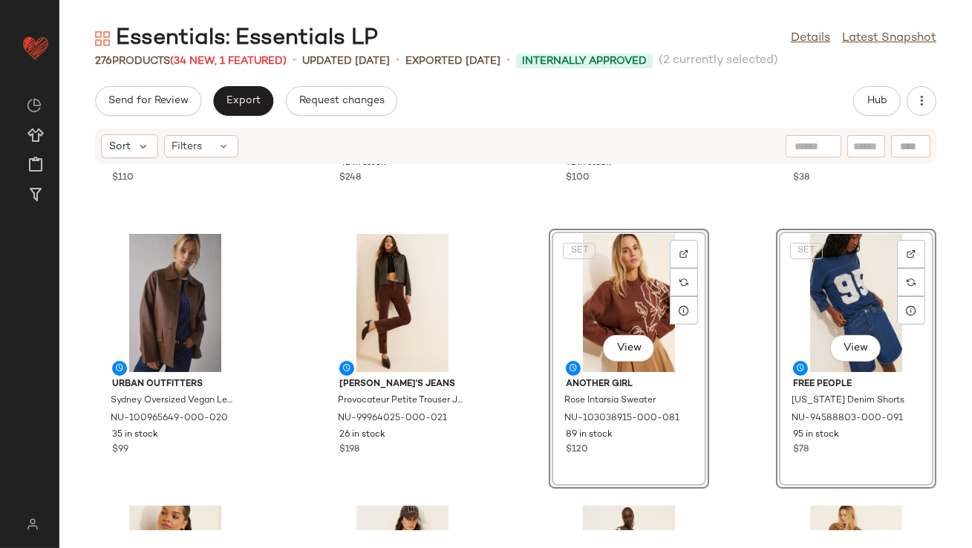
click at [523, 292] on div "NVLT Windowpane Cardigan Sweater NU-100969807-000-020 189 in stock $110 7 For A…" at bounding box center [515, 347] width 913 height 365
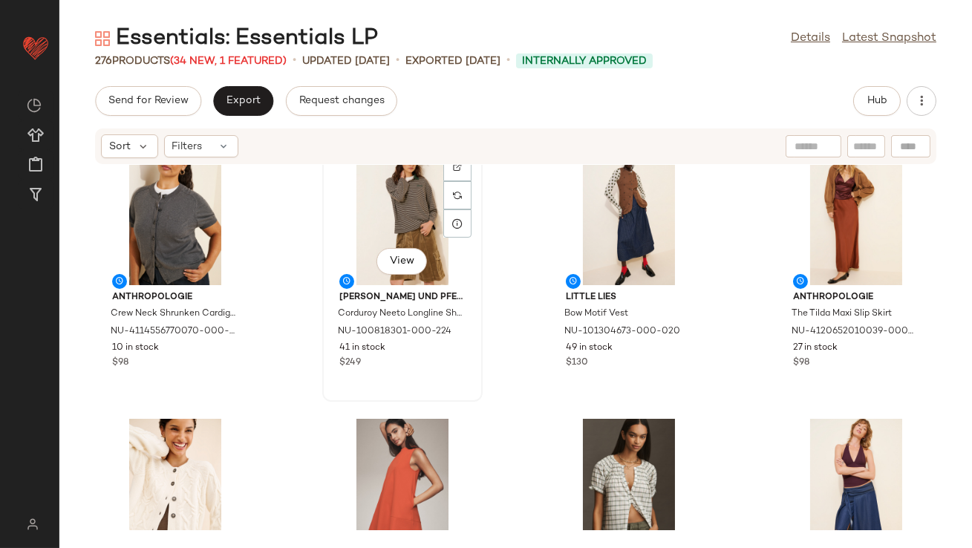
scroll to position [3040, 0]
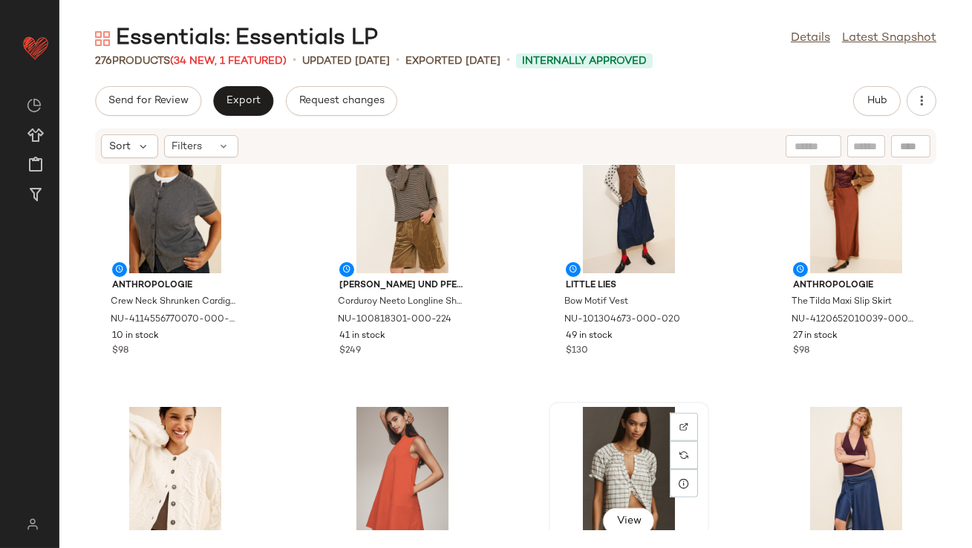
click at [599, 456] on div "View" at bounding box center [629, 476] width 150 height 138
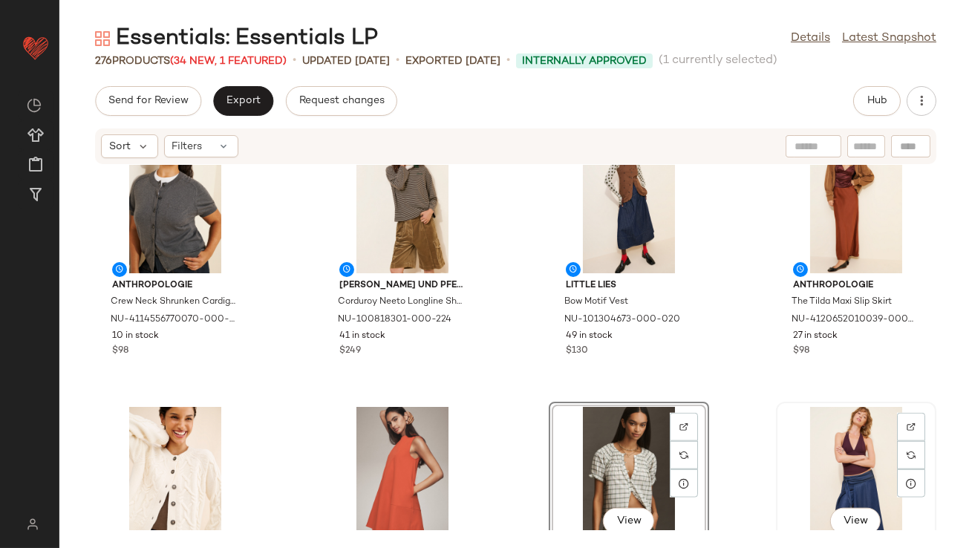
click at [808, 456] on div "View" at bounding box center [856, 476] width 150 height 138
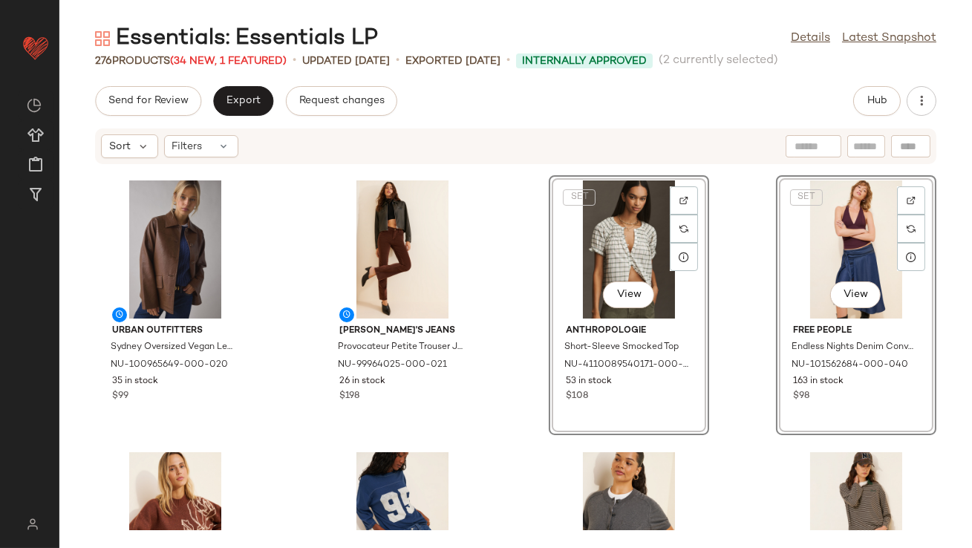
click at [532, 342] on div "Urban Outfitters Sydney Oversized Vegan Leather Dad Jacket NU-100965649-000-020…" at bounding box center [515, 347] width 913 height 365
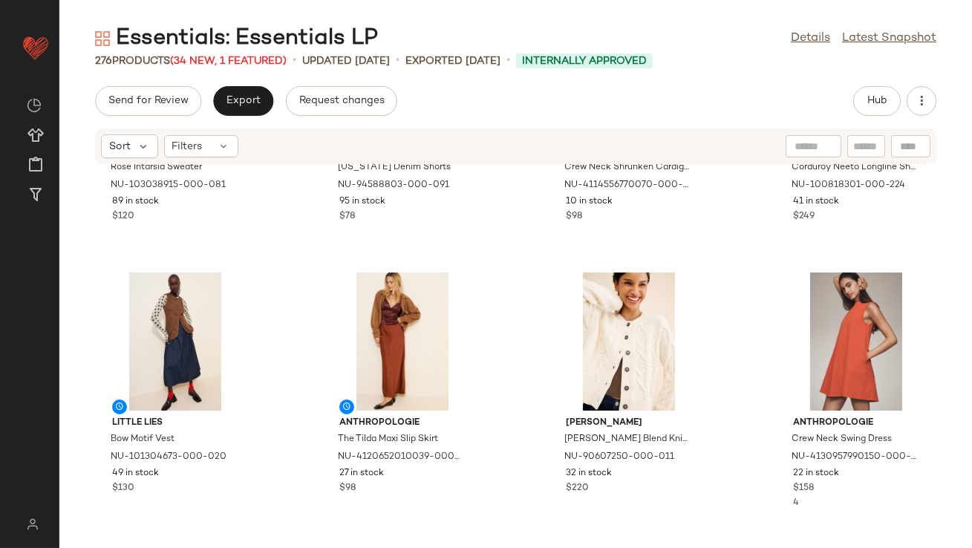
scroll to position [3193, 0]
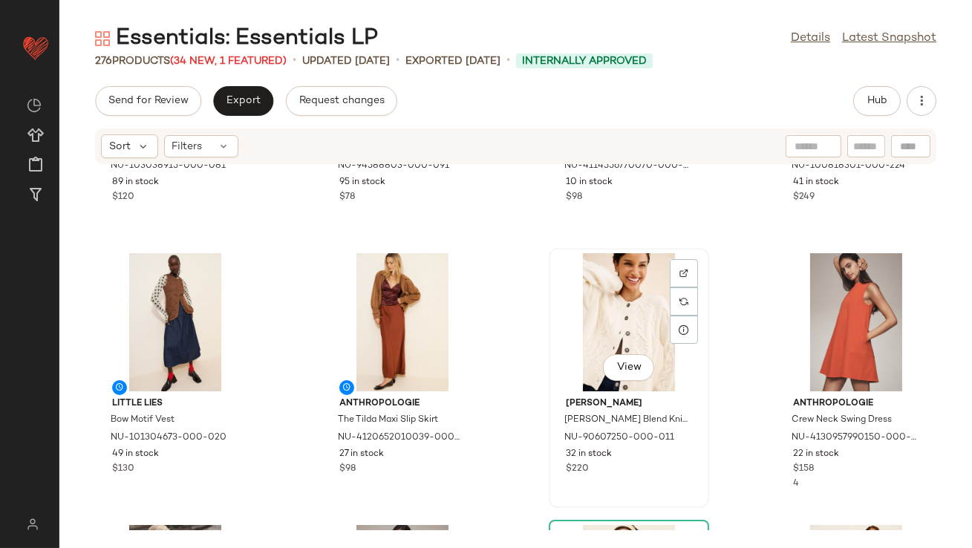
click at [633, 311] on div "View" at bounding box center [629, 322] width 150 height 138
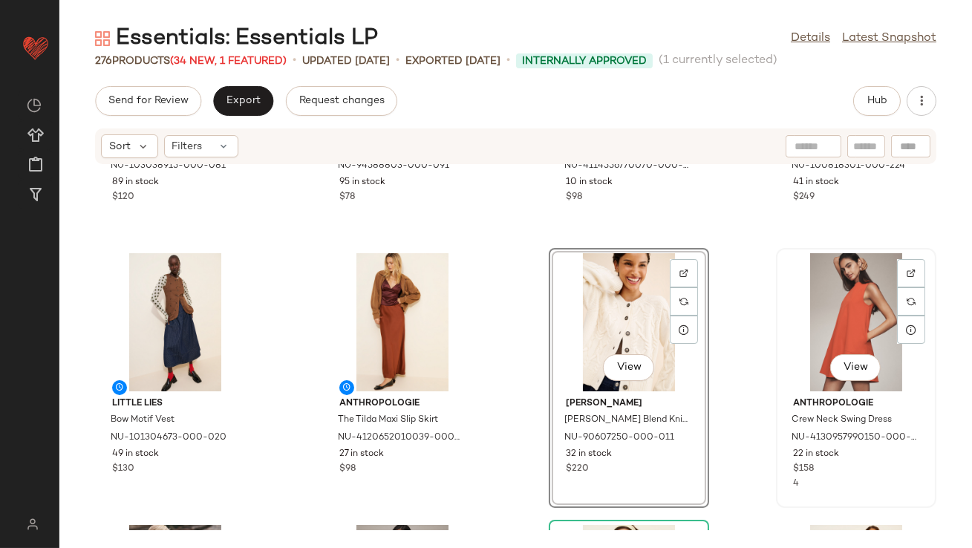
click at [812, 306] on div "View" at bounding box center [856, 322] width 150 height 138
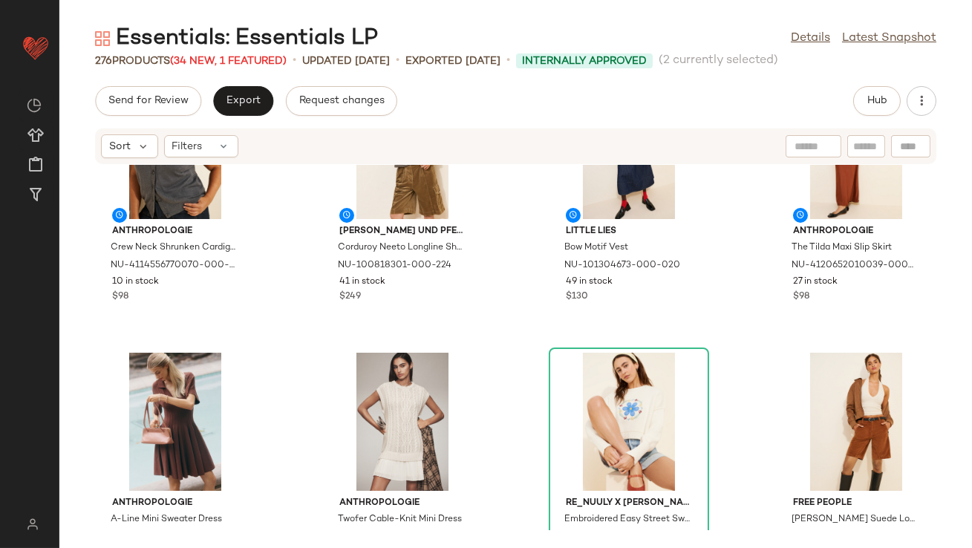
scroll to position [3447, 0]
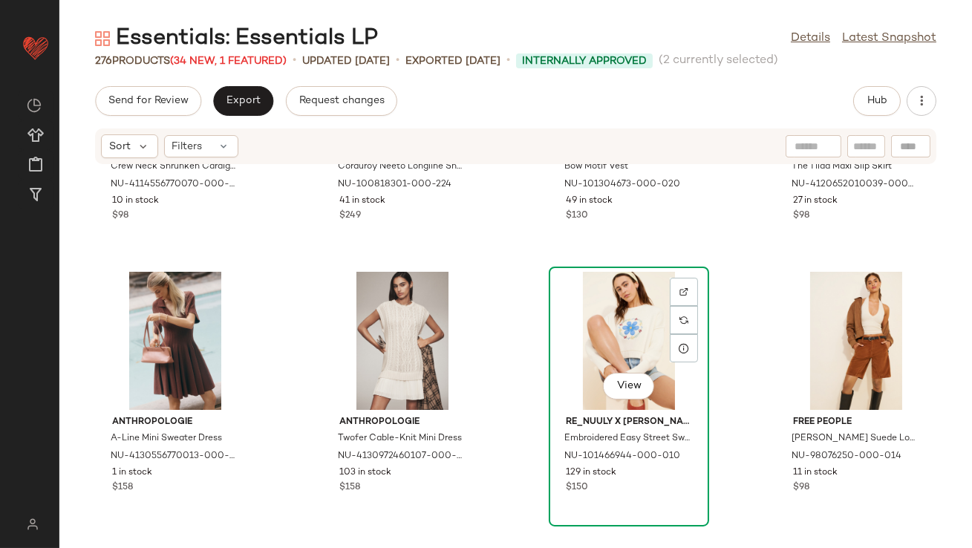
click at [585, 320] on div "View" at bounding box center [629, 341] width 150 height 138
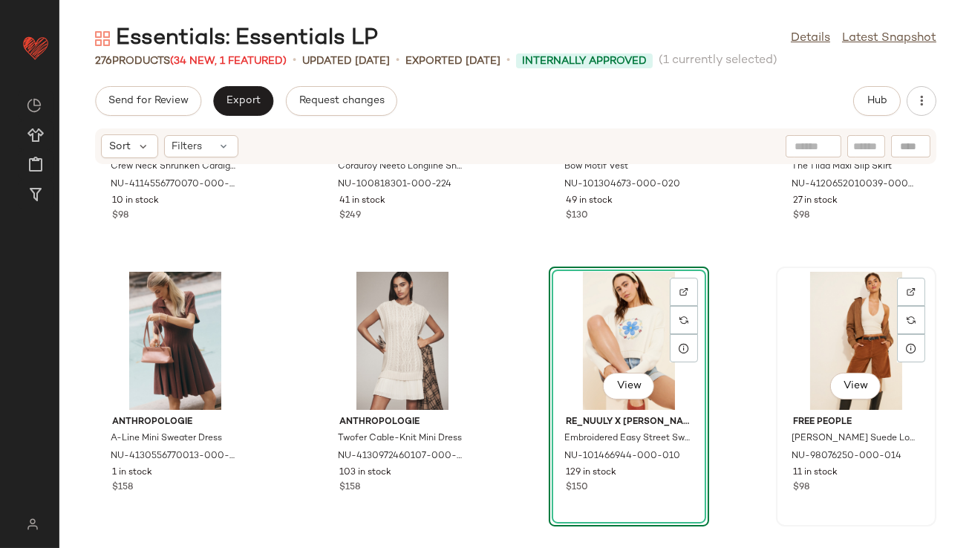
click at [843, 343] on div "View" at bounding box center [856, 341] width 150 height 138
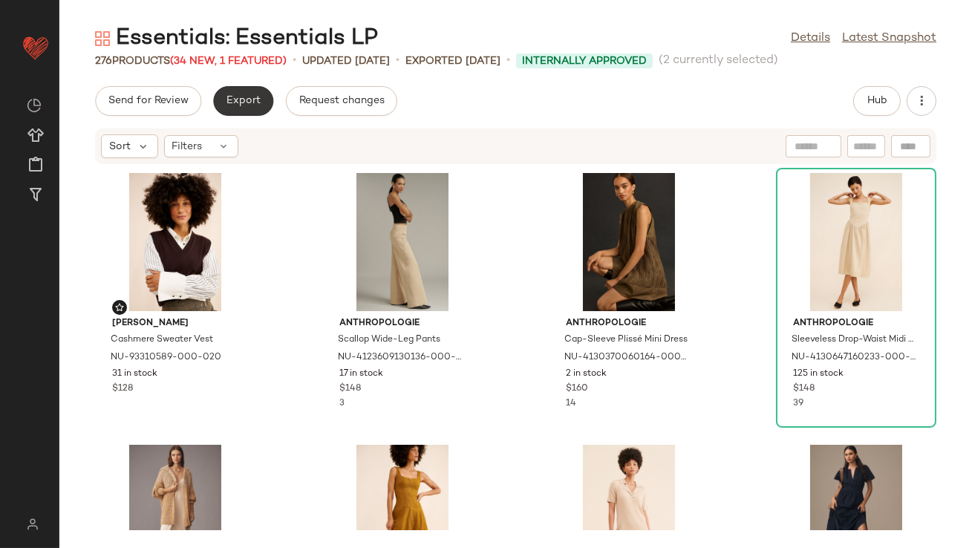
click at [227, 93] on button "Export" at bounding box center [243, 101] width 60 height 30
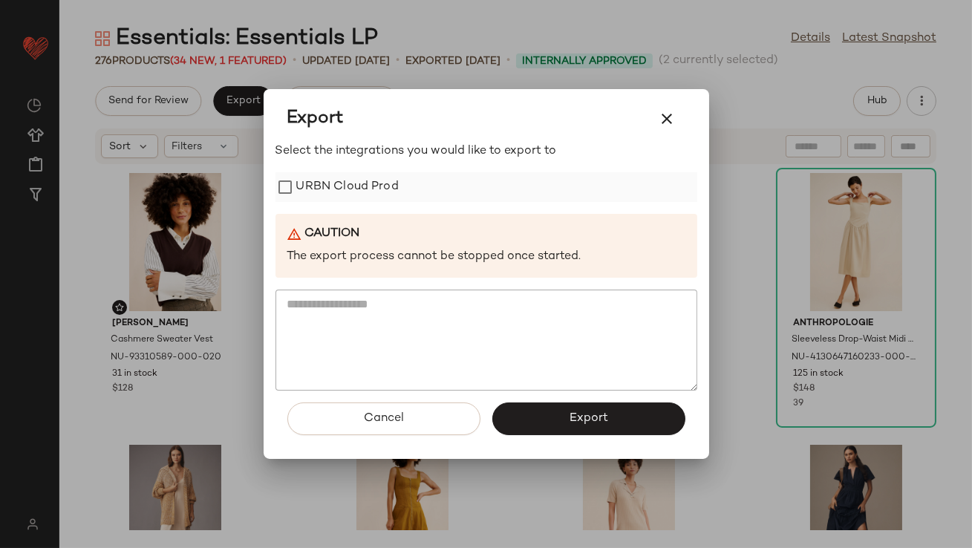
click at [316, 179] on label "URBN Cloud Prod" at bounding box center [347, 187] width 102 height 30
click at [570, 435] on div "Cancel Export" at bounding box center [487, 425] width 422 height 68
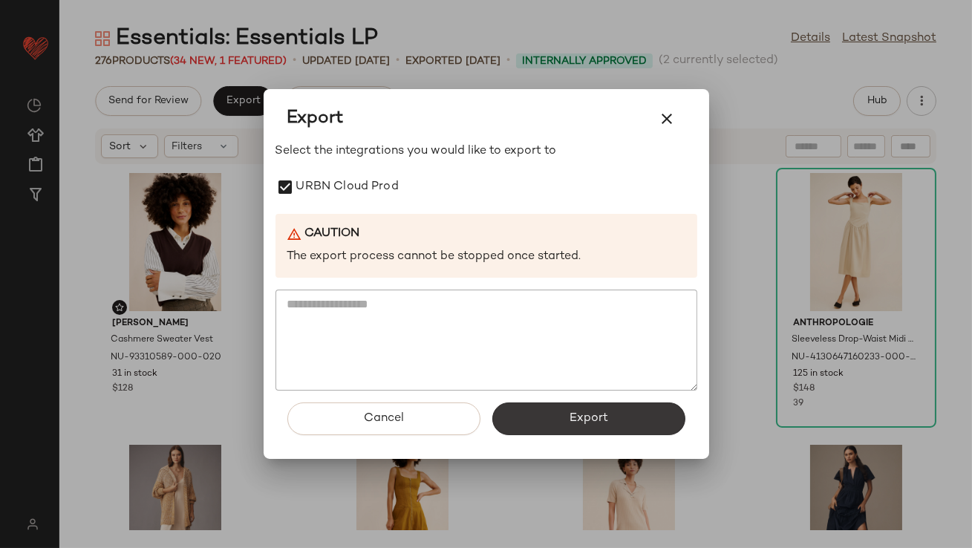
click at [570, 424] on span "Export" at bounding box center [588, 418] width 39 height 14
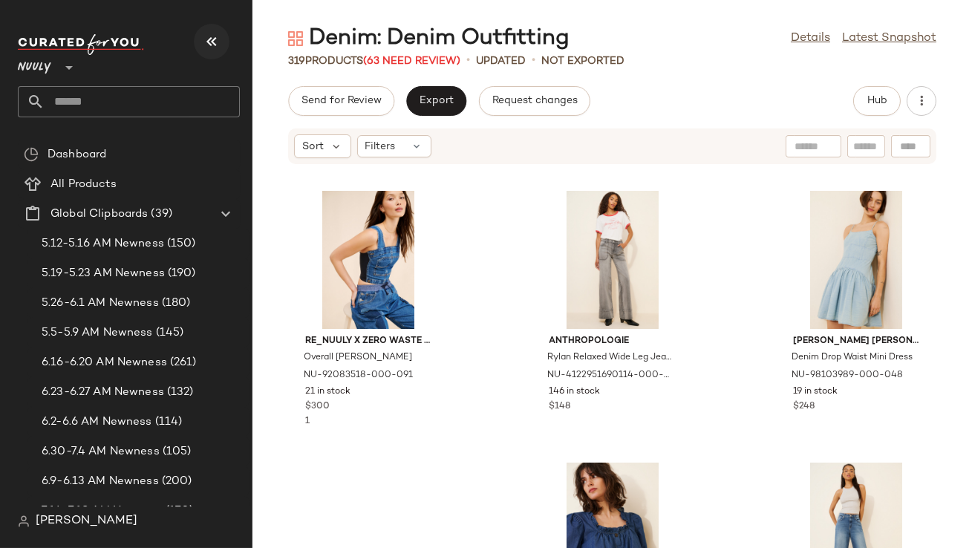
click at [208, 40] on icon "button" at bounding box center [212, 42] width 18 height 18
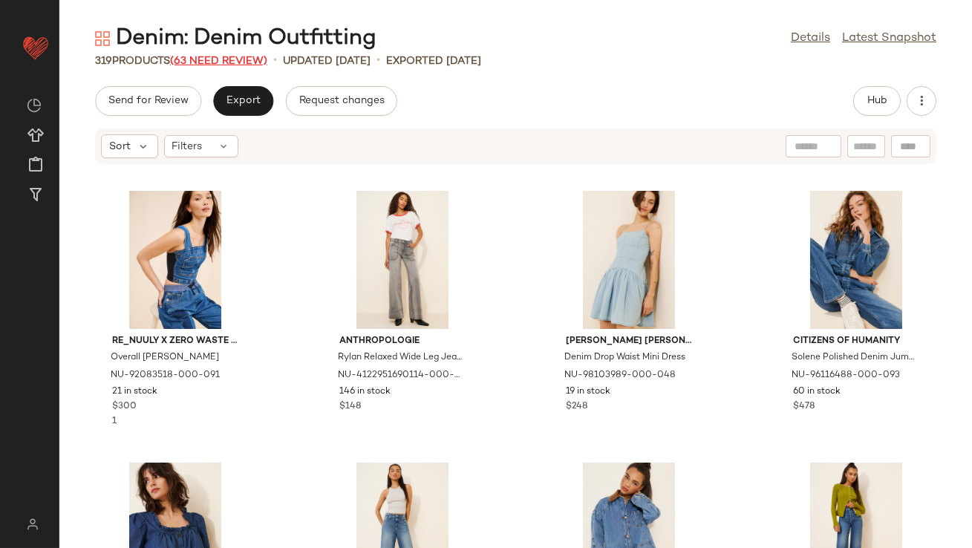
click at [222, 56] on span "(63 Need Review)" at bounding box center [218, 61] width 97 height 11
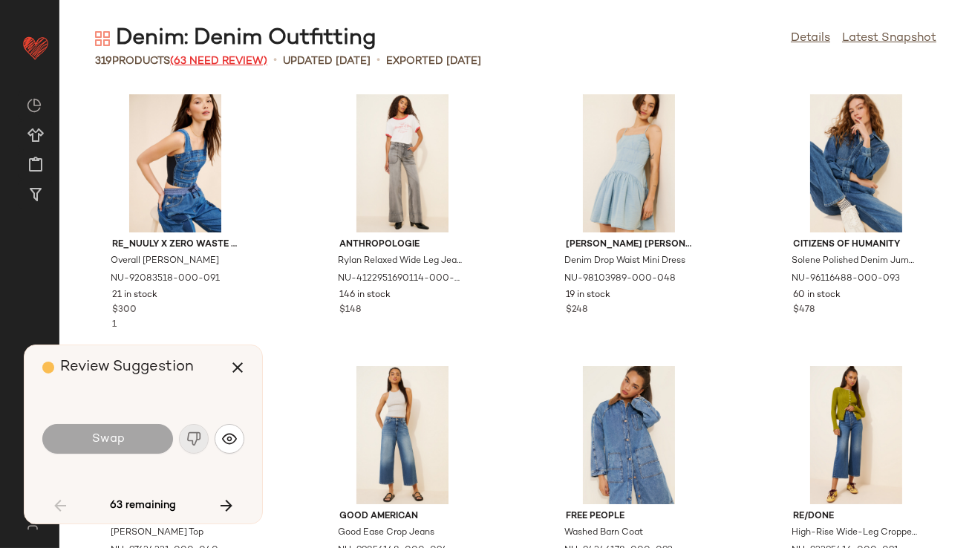
scroll to position [1087, 0]
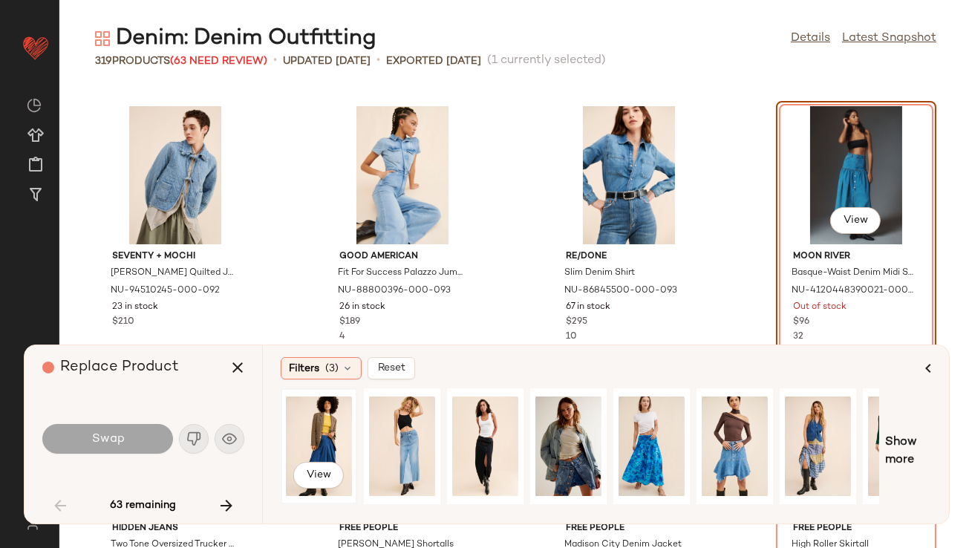
click at [325, 433] on div "View" at bounding box center [319, 446] width 66 height 105
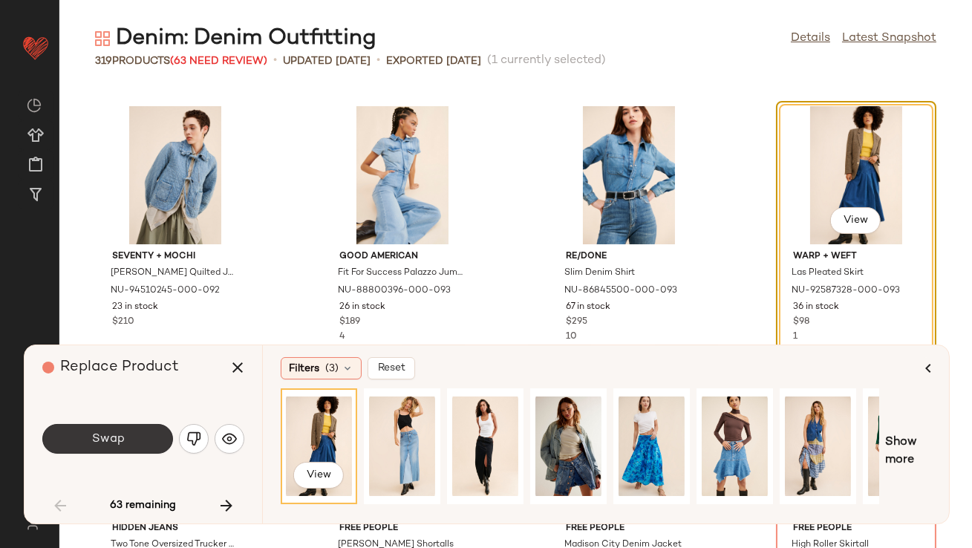
click at [138, 431] on button "Swap" at bounding box center [107, 439] width 131 height 30
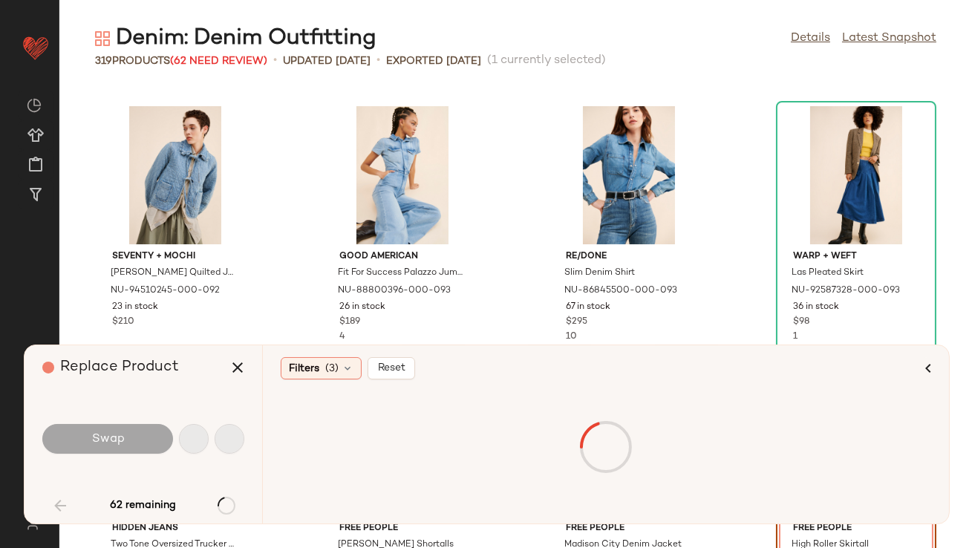
scroll to position [1359, 0]
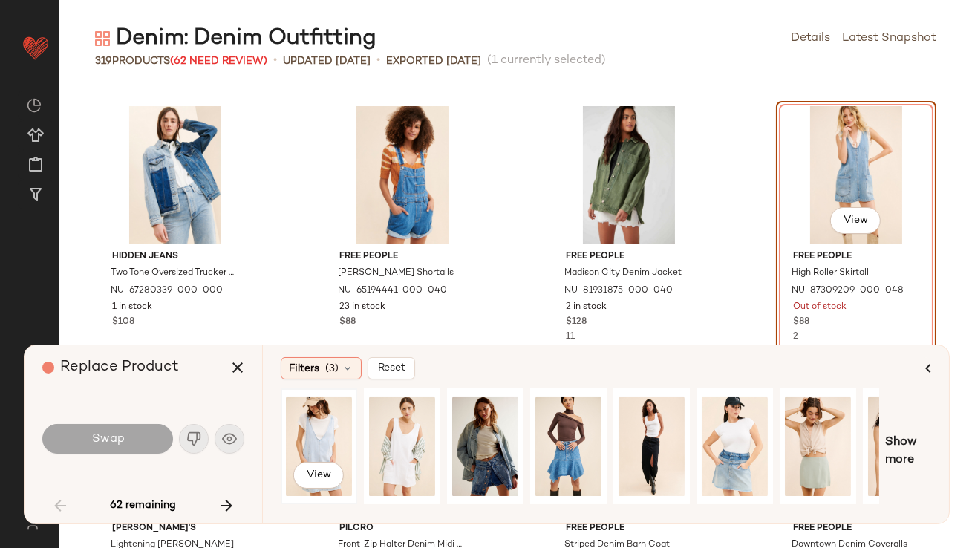
click at [316, 429] on div "View" at bounding box center [319, 446] width 66 height 105
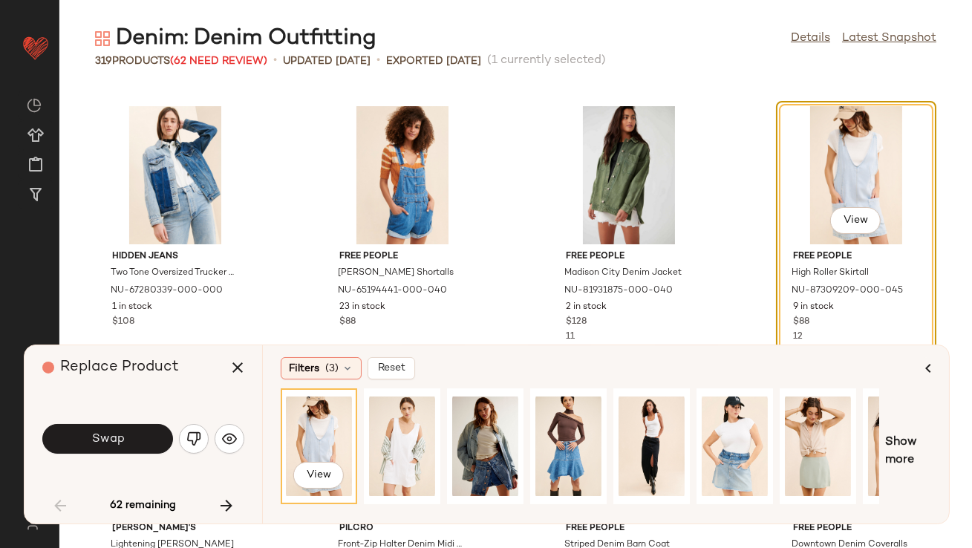
click at [160, 439] on button "Swap" at bounding box center [107, 439] width 131 height 30
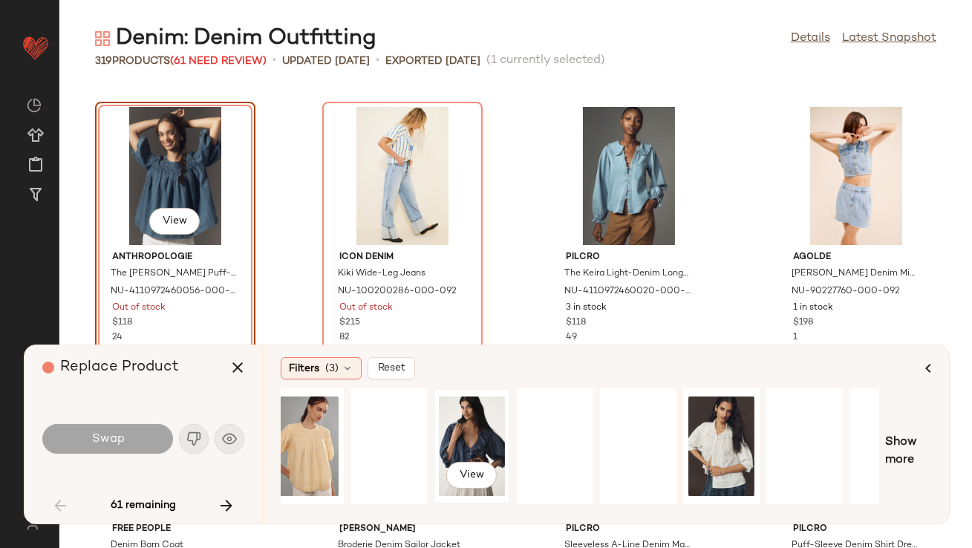
scroll to position [0, 182]
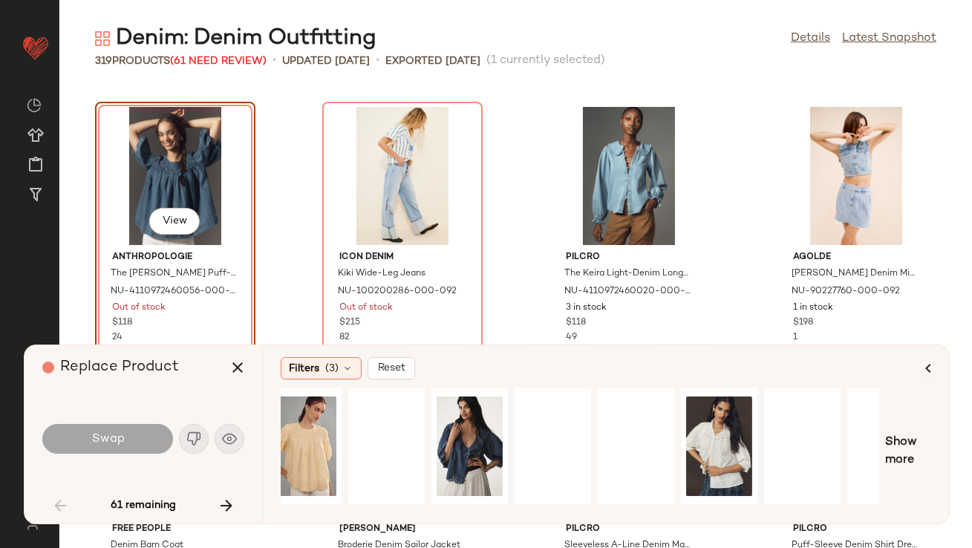
click at [429, 435] on div at bounding box center [580, 451] width 599 height 126
click at [370, 433] on div "View" at bounding box center [386, 446] width 66 height 105
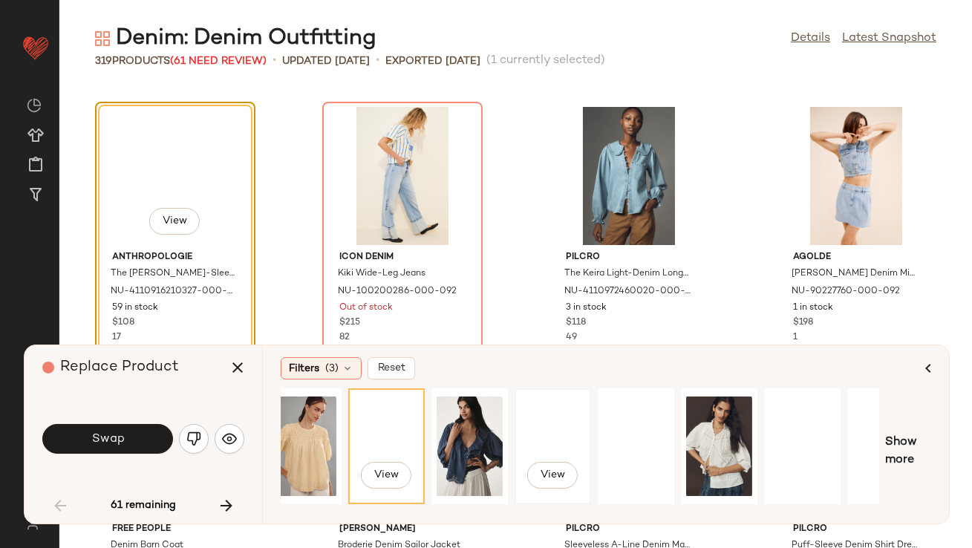
click at [553, 428] on div "View" at bounding box center [553, 446] width 66 height 105
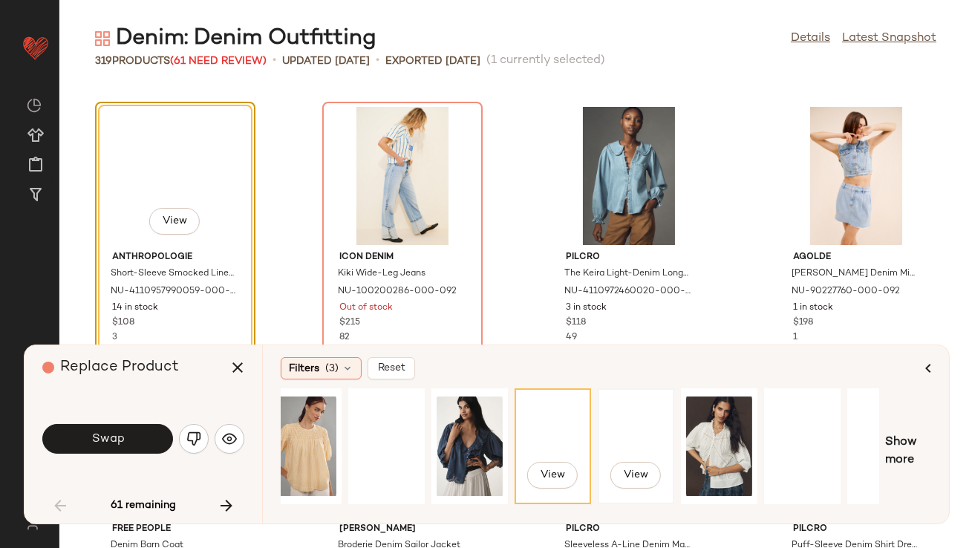
click at [615, 432] on div "View" at bounding box center [636, 446] width 66 height 105
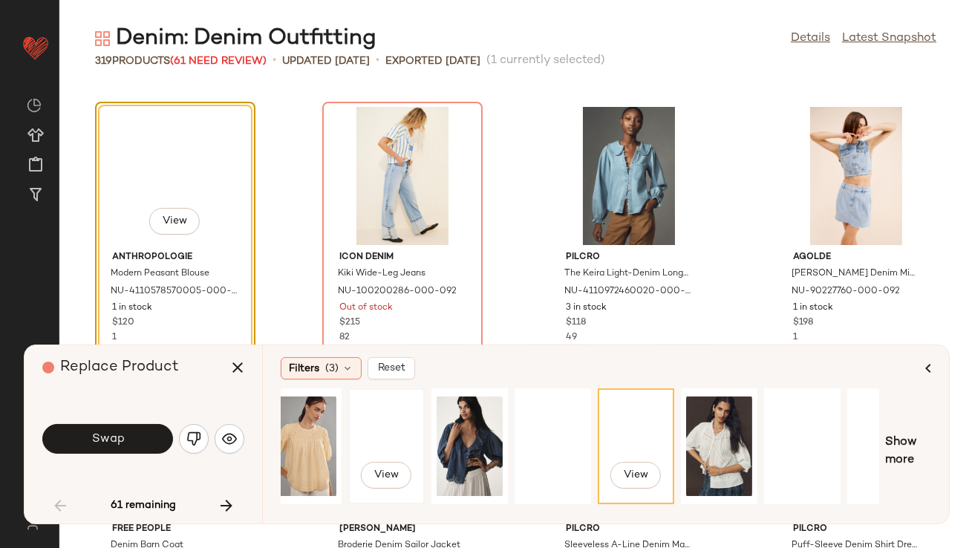
click at [374, 426] on div "View" at bounding box center [386, 446] width 66 height 105
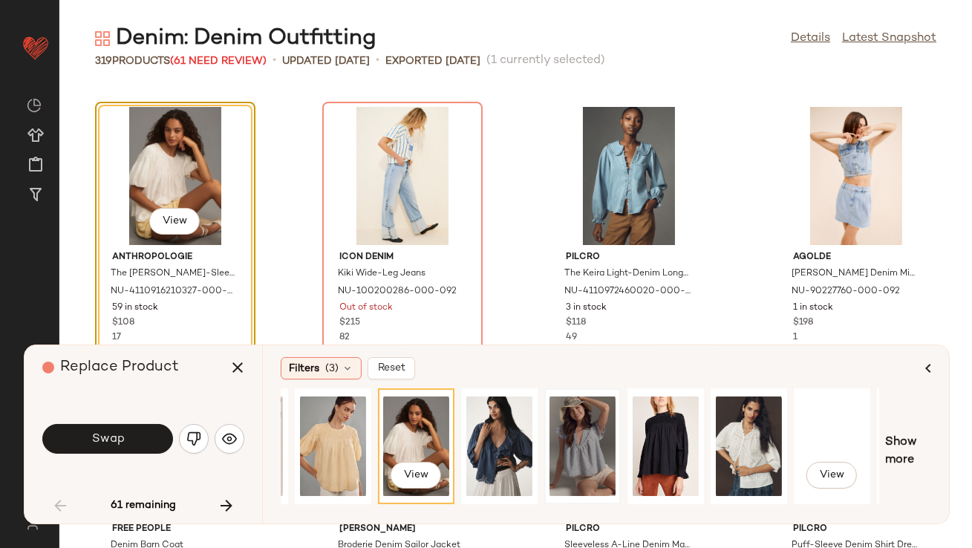
scroll to position [0, 0]
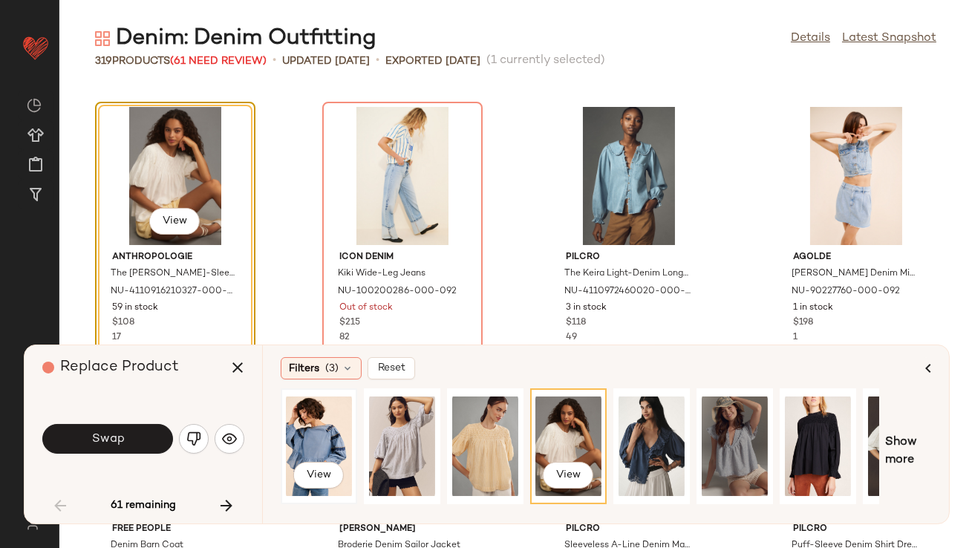
click at [299, 429] on div "View" at bounding box center [319, 446] width 66 height 105
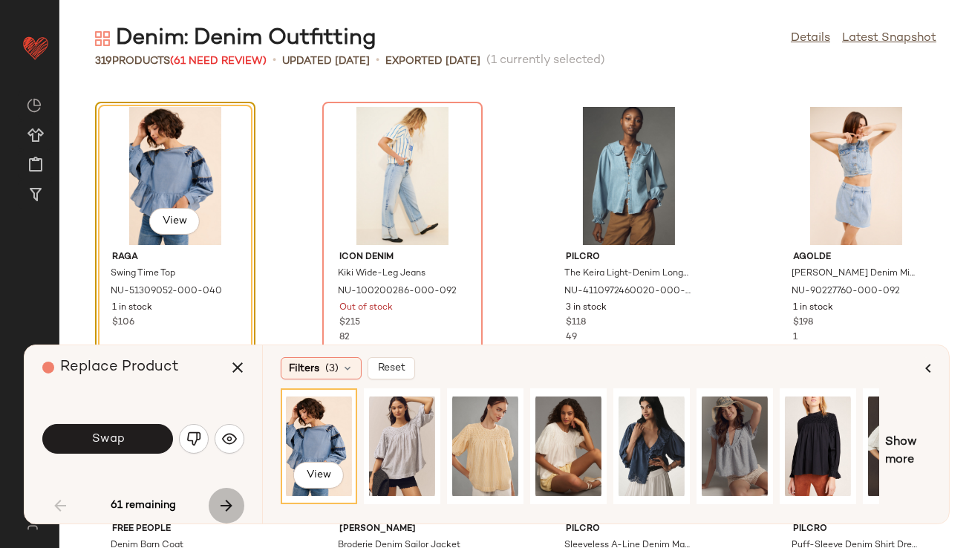
click at [225, 501] on icon "button" at bounding box center [227, 506] width 18 height 18
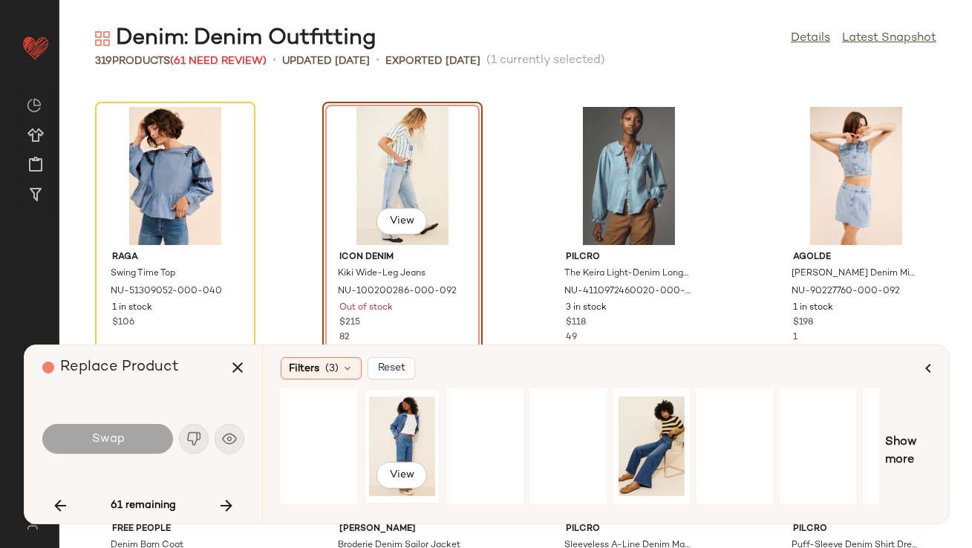
click at [388, 417] on div "View" at bounding box center [402, 446] width 66 height 105
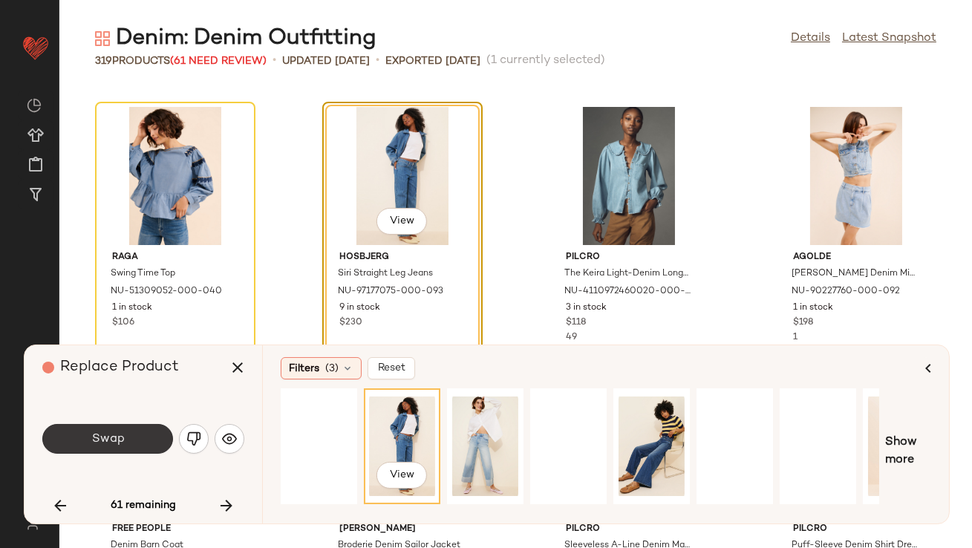
click at [117, 436] on span "Swap" at bounding box center [107, 439] width 33 height 14
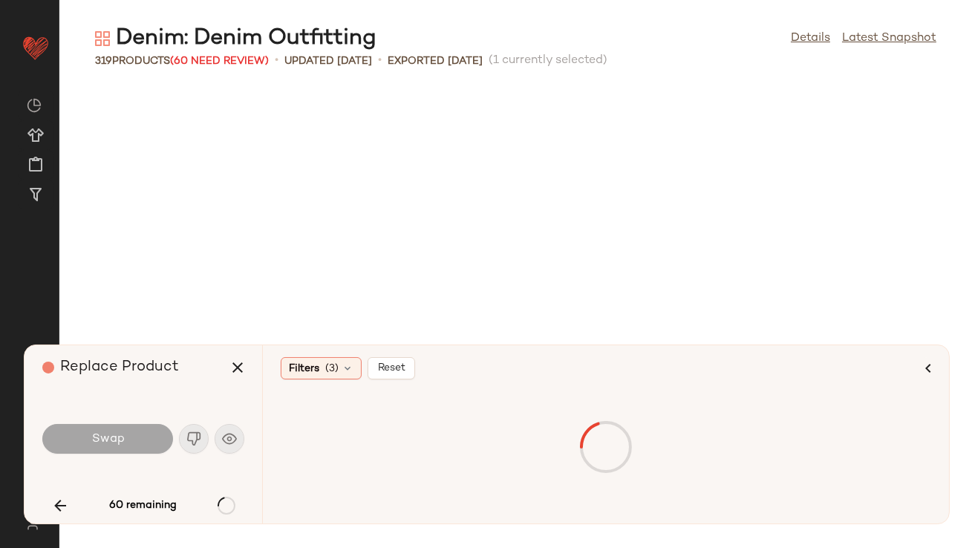
scroll to position [2446, 0]
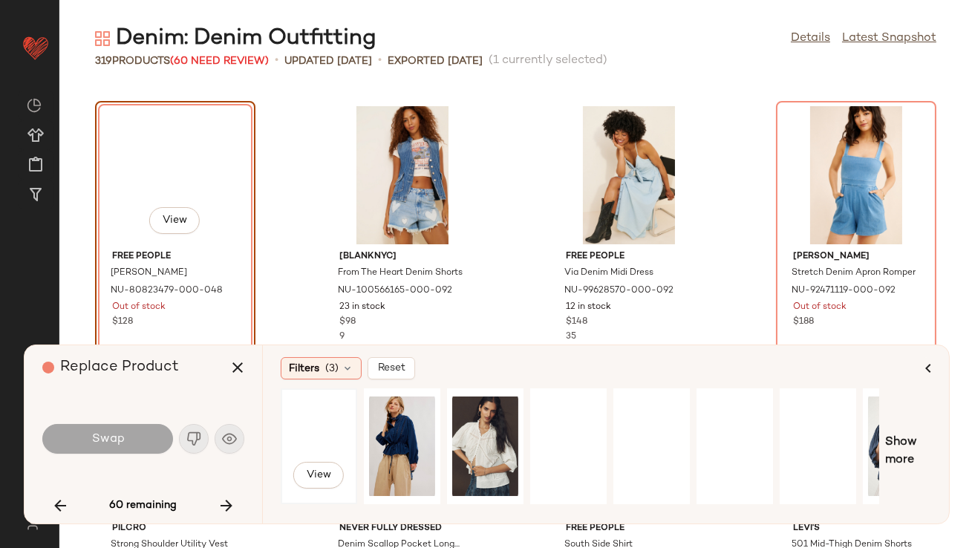
click at [330, 409] on div "View" at bounding box center [319, 446] width 66 height 105
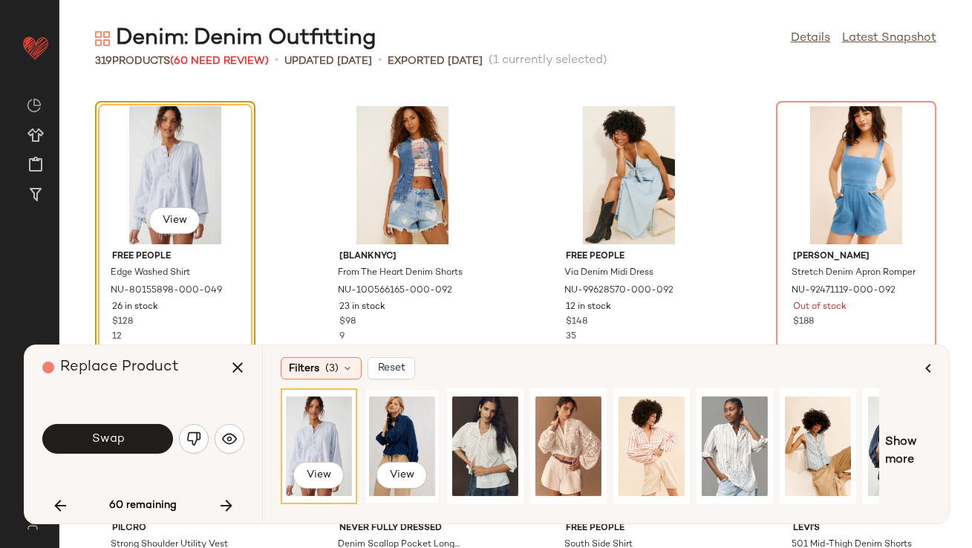
click at [412, 429] on div "View" at bounding box center [402, 446] width 66 height 105
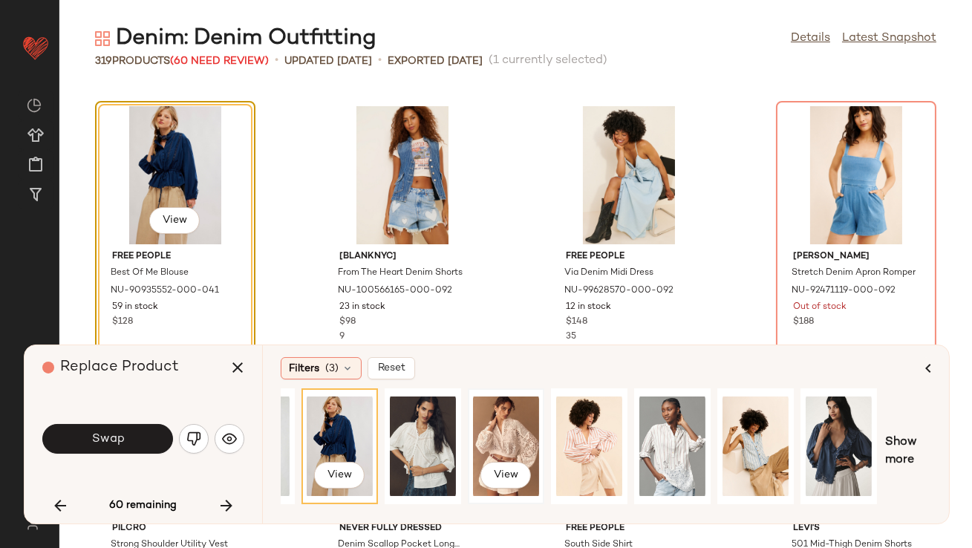
scroll to position [0, 225]
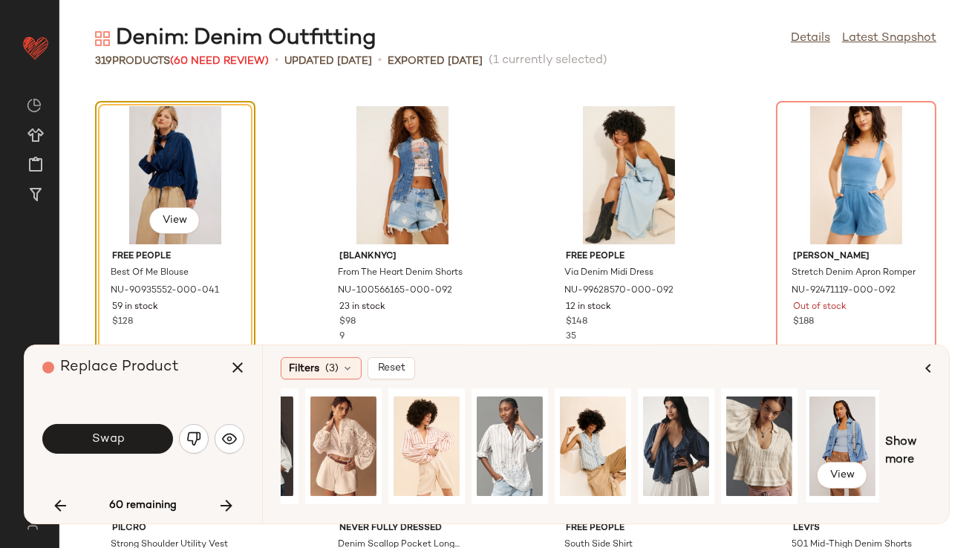
click at [815, 445] on div "View" at bounding box center [842, 446] width 66 height 105
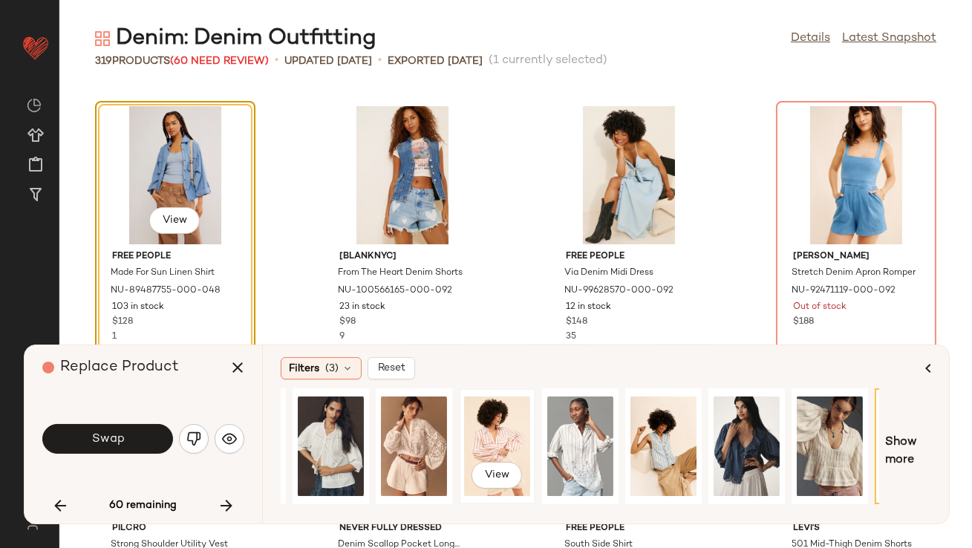
scroll to position [0, 0]
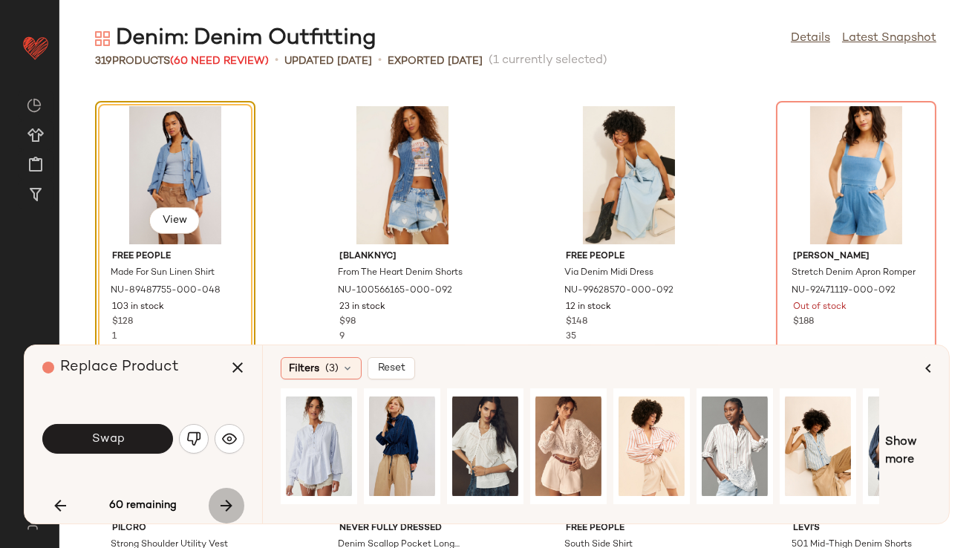
click at [215, 506] on button "button" at bounding box center [227, 506] width 36 height 36
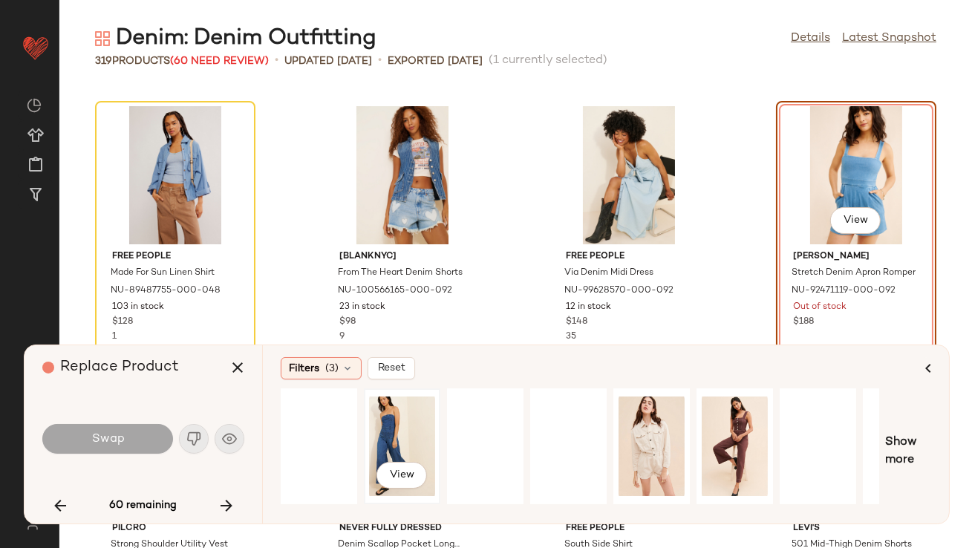
click at [372, 417] on div "View" at bounding box center [402, 446] width 66 height 105
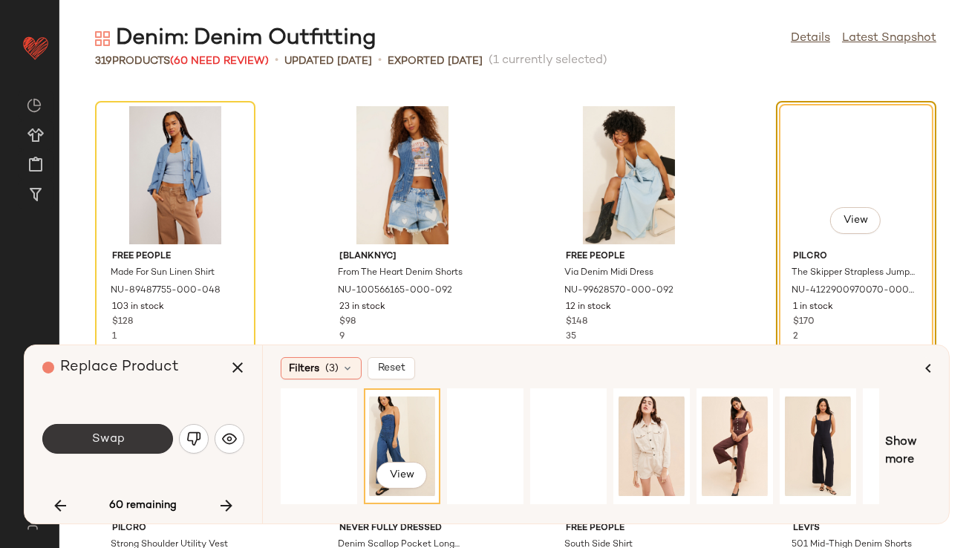
click at [163, 440] on button "Swap" at bounding box center [107, 439] width 131 height 30
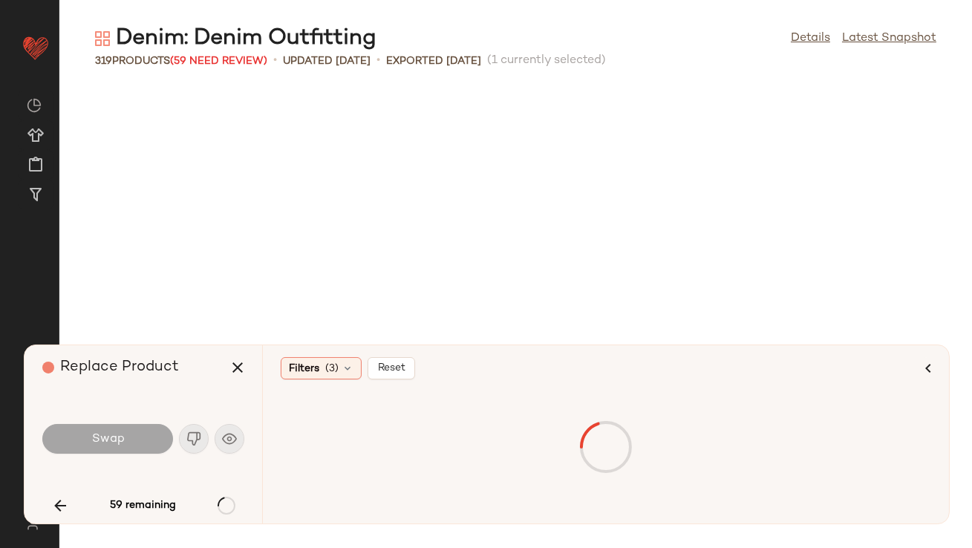
scroll to position [3533, 0]
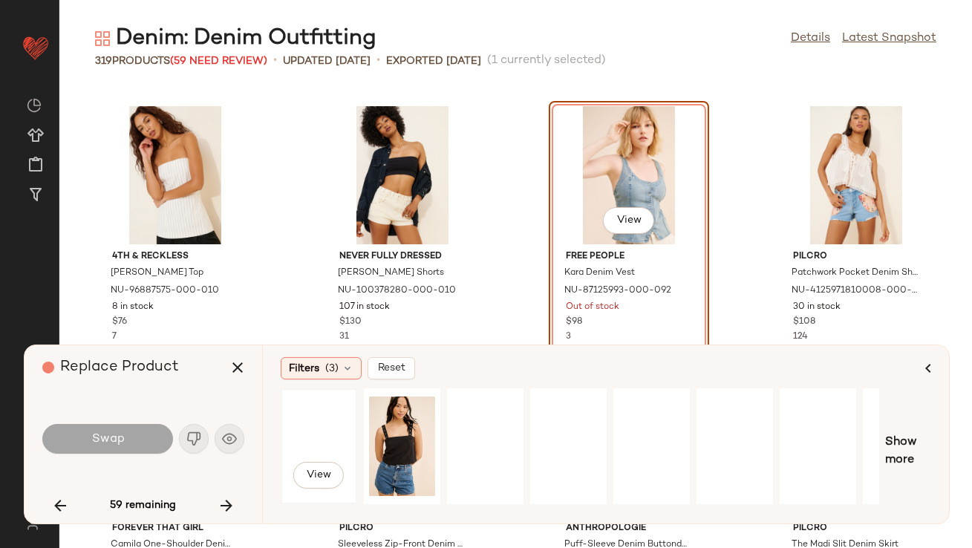
click at [338, 435] on div "View" at bounding box center [319, 446] width 66 height 105
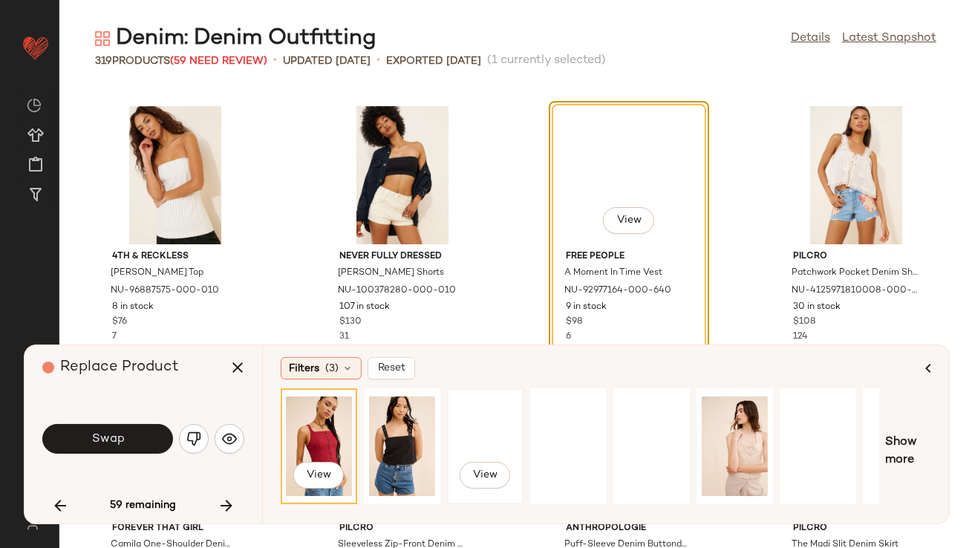
click at [449, 422] on div "View" at bounding box center [486, 446] width 74 height 113
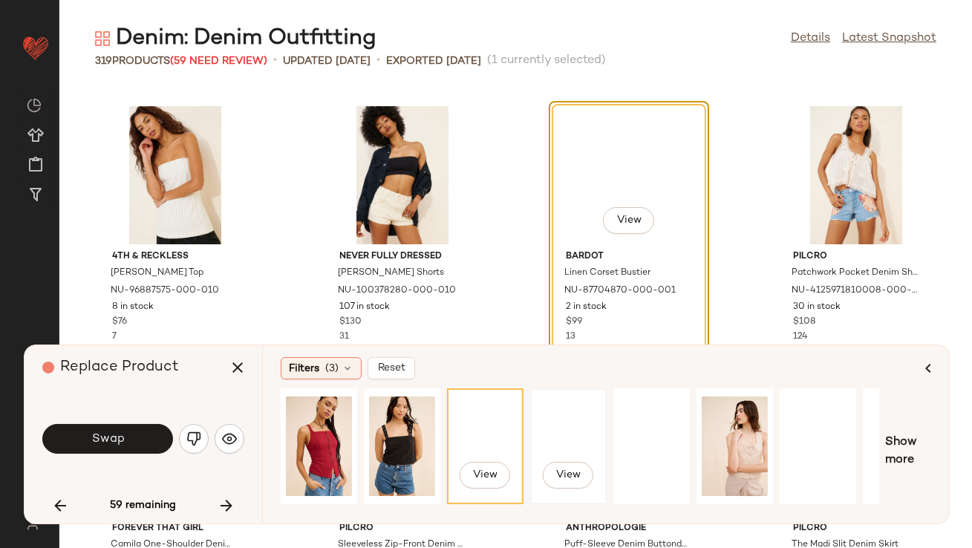
click at [597, 429] on div "View" at bounding box center [568, 446] width 66 height 105
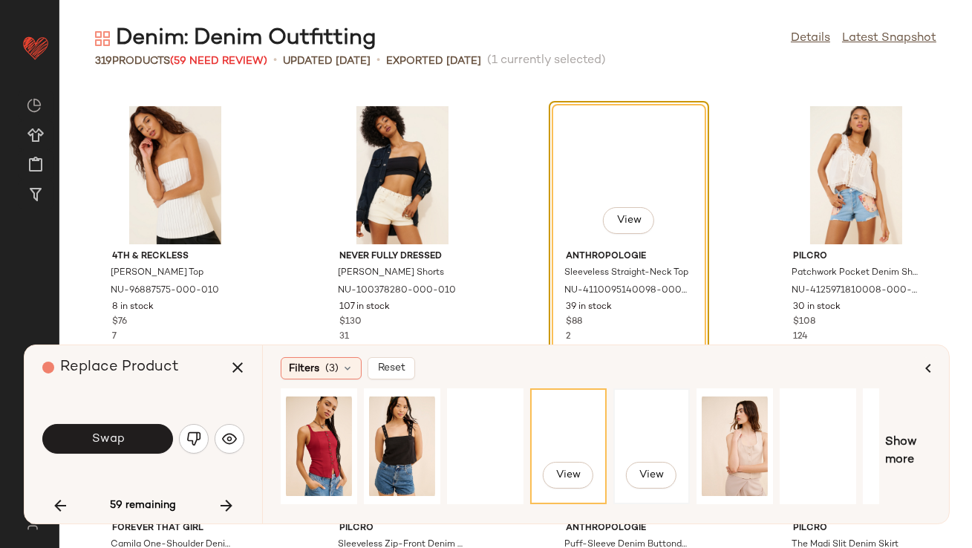
click at [636, 433] on div "View" at bounding box center [652, 446] width 66 height 105
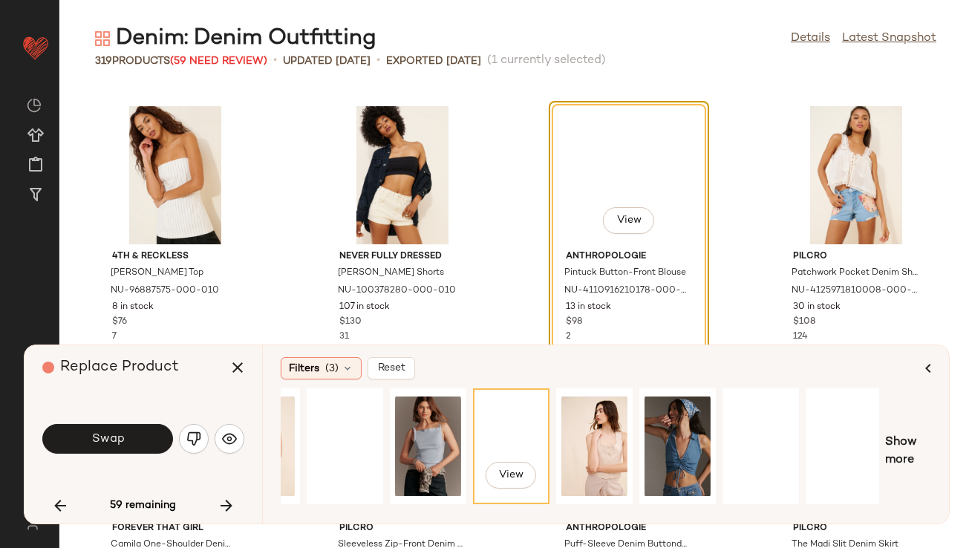
scroll to position [0, 143]
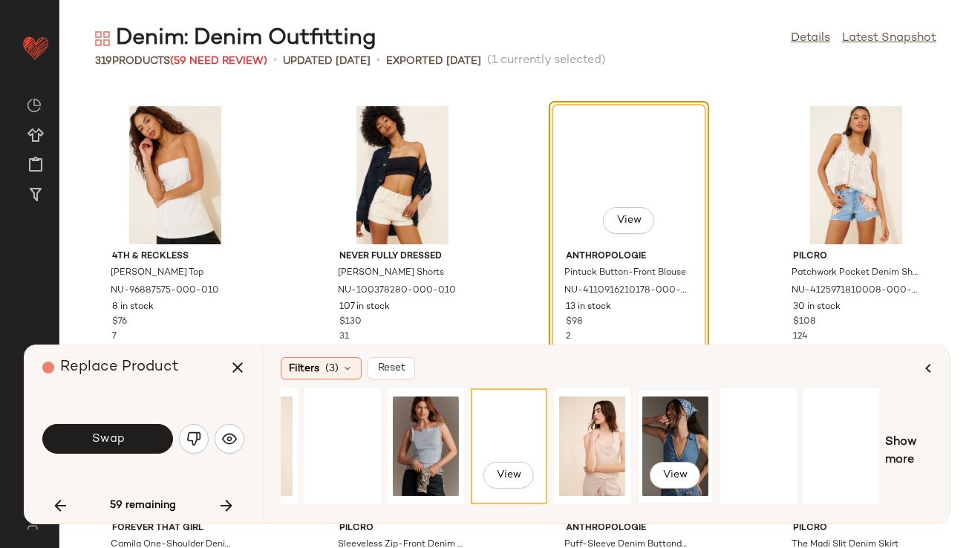
click at [665, 435] on div "View" at bounding box center [675, 446] width 66 height 105
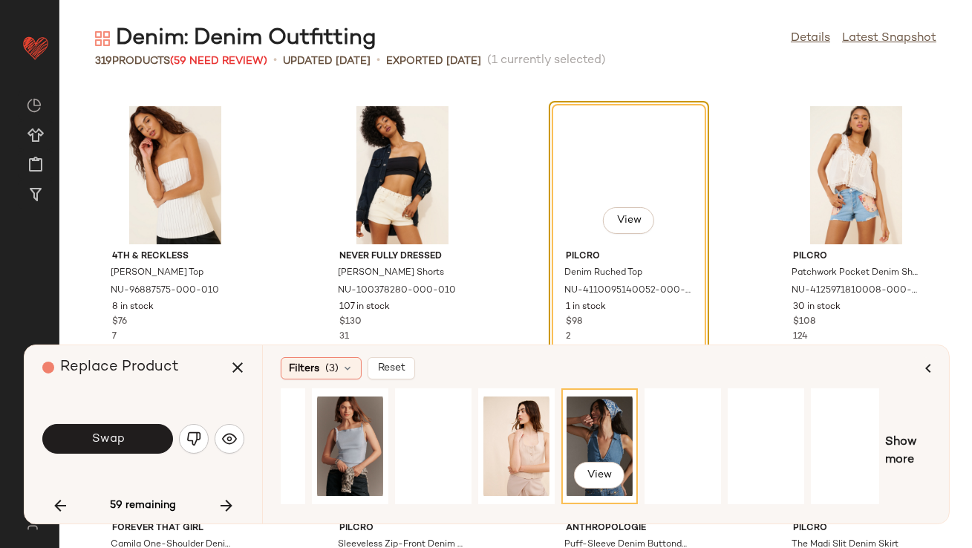
scroll to position [0, 225]
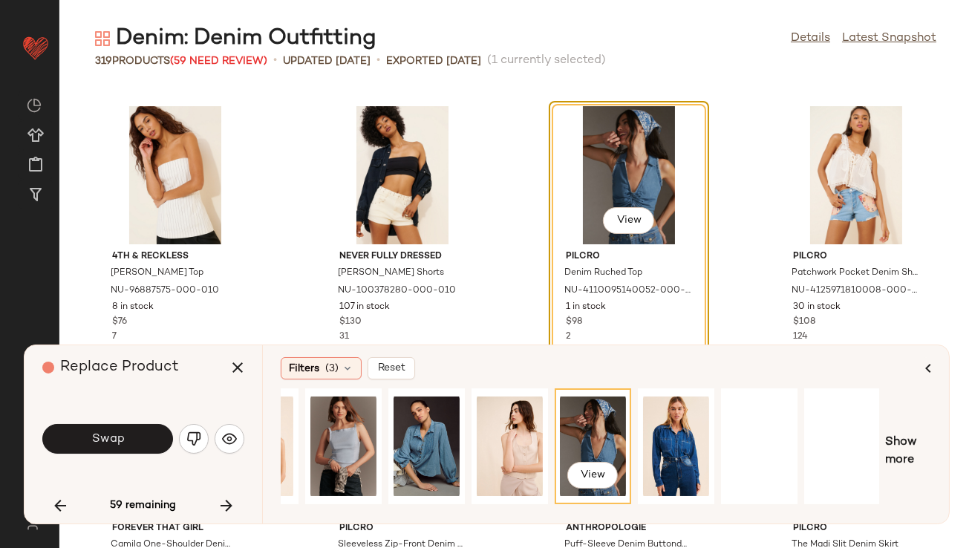
click at [134, 439] on button "Swap" at bounding box center [107, 439] width 131 height 30
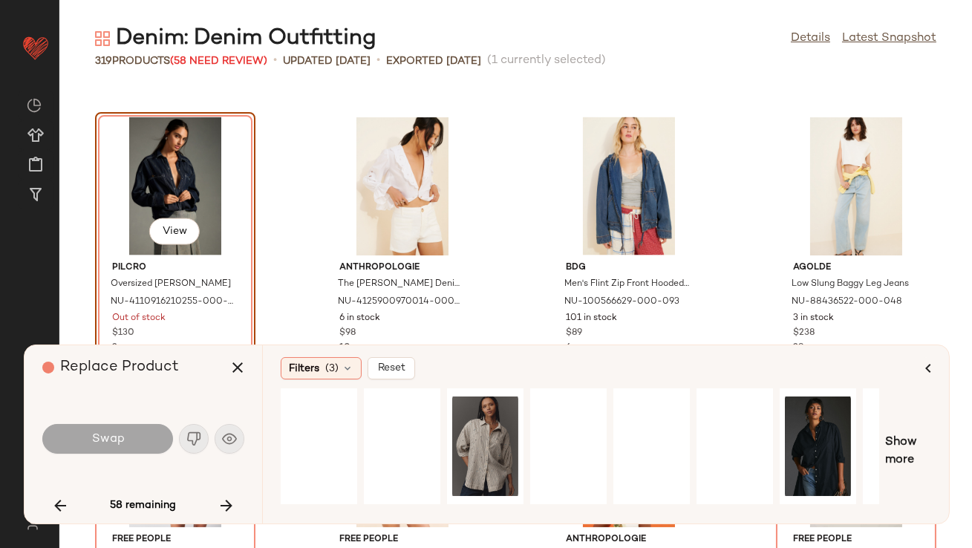
scroll to position [4136, 0]
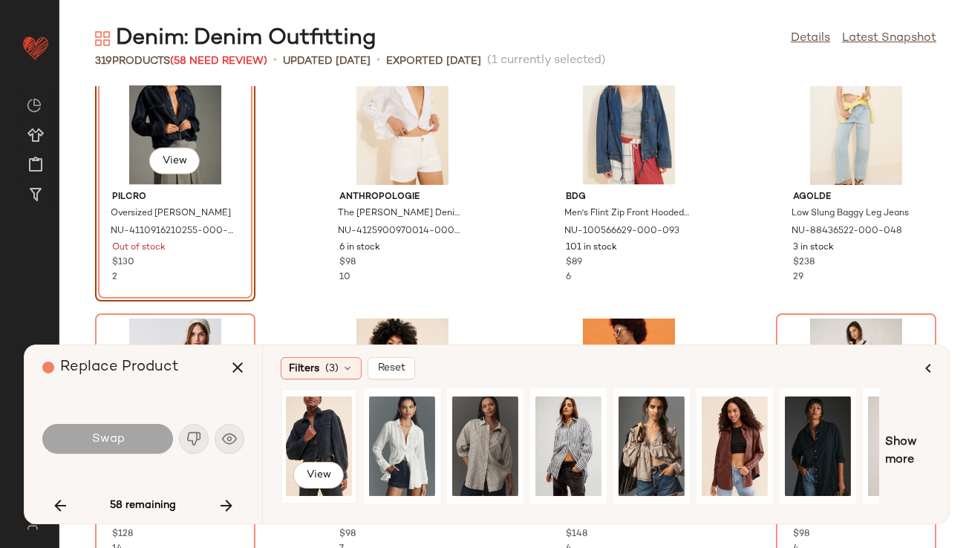
click at [316, 424] on div "View" at bounding box center [319, 446] width 66 height 105
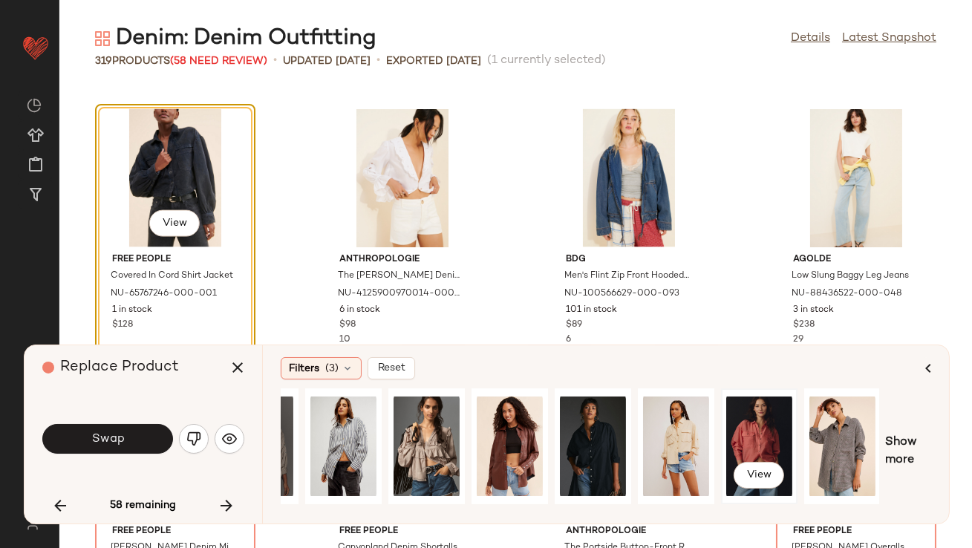
scroll to position [0, 0]
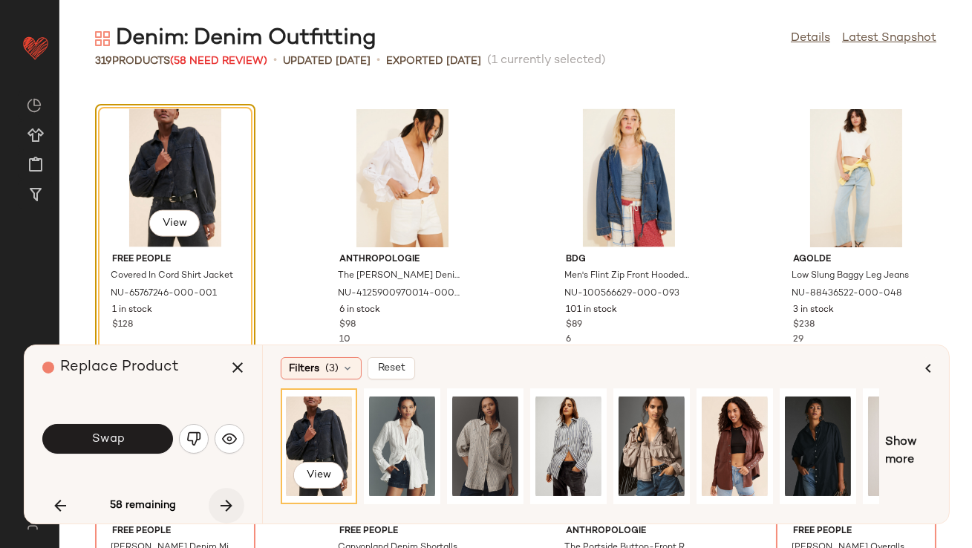
click at [223, 501] on icon "button" at bounding box center [227, 506] width 18 height 18
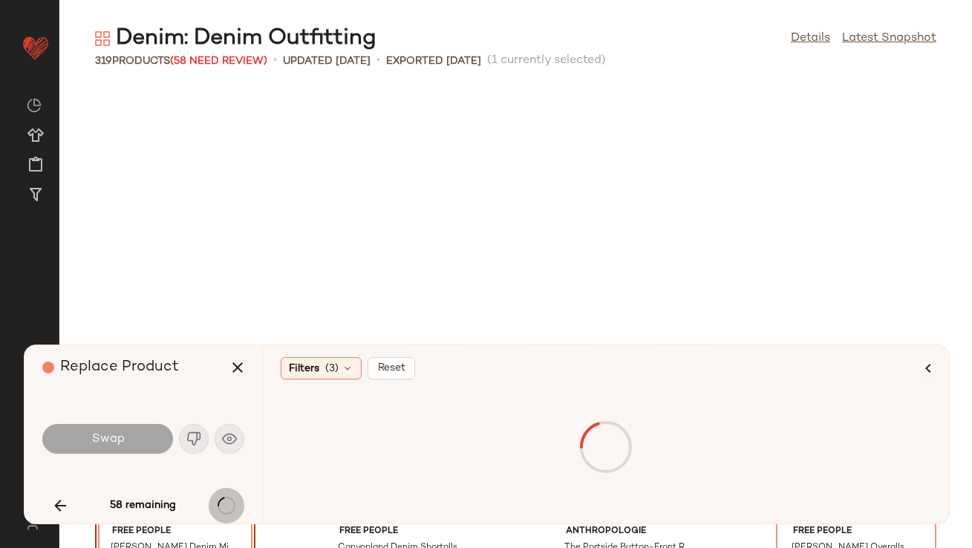
scroll to position [4348, 0]
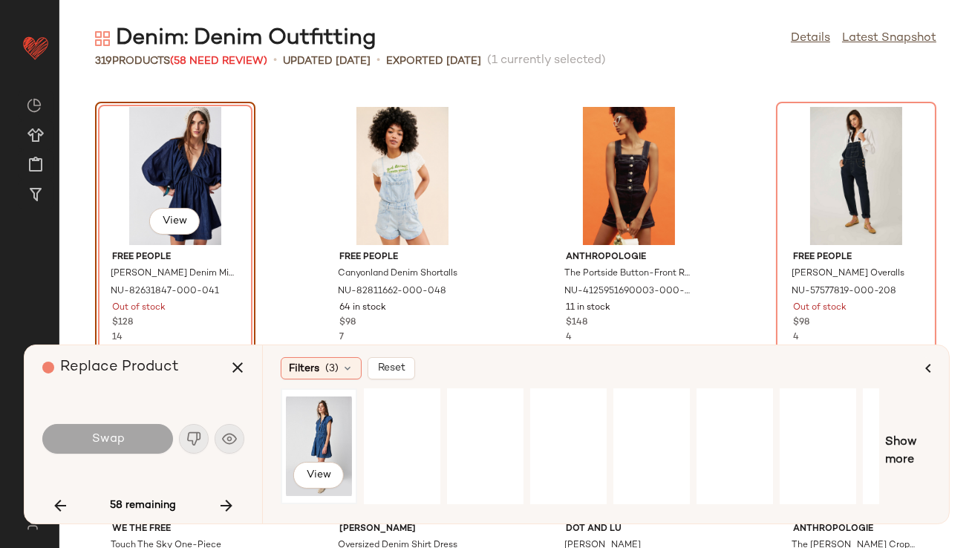
click at [312, 431] on div "View" at bounding box center [319, 446] width 66 height 105
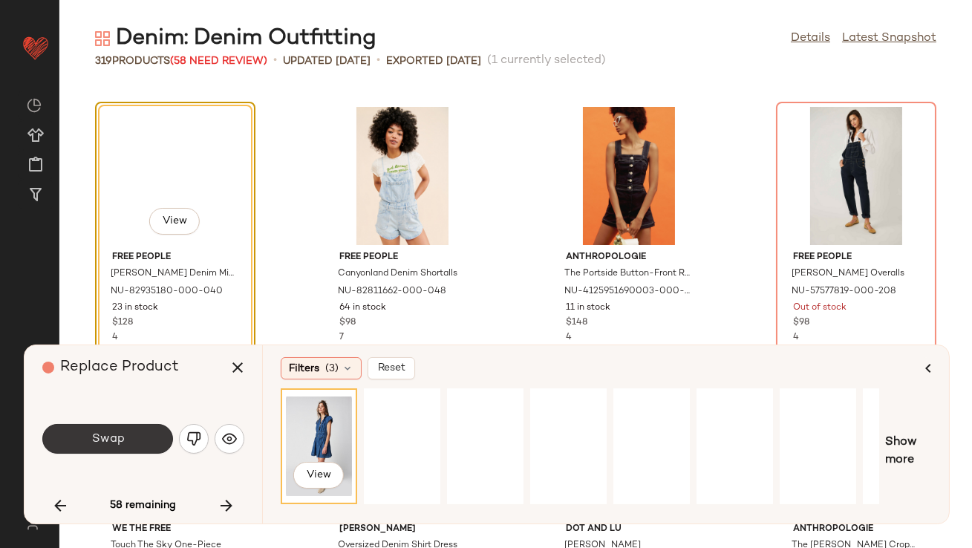
click at [104, 438] on span "Swap" at bounding box center [107, 439] width 33 height 14
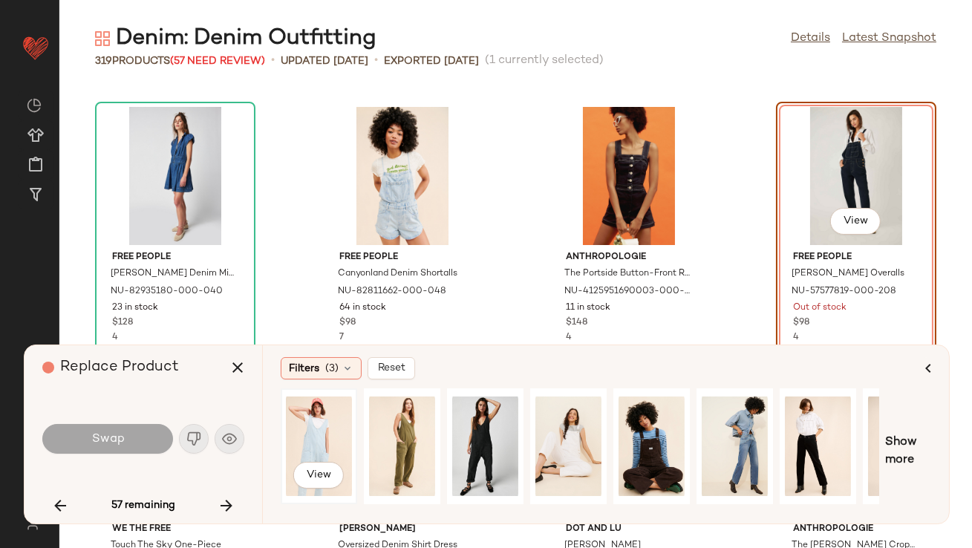
click at [305, 424] on div "View" at bounding box center [319, 446] width 66 height 105
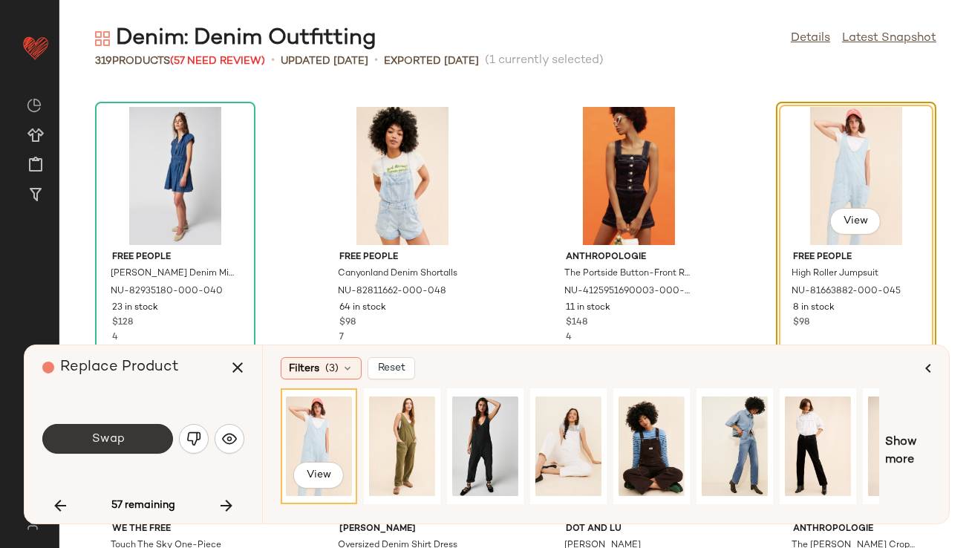
click at [127, 443] on button "Swap" at bounding box center [107, 439] width 131 height 30
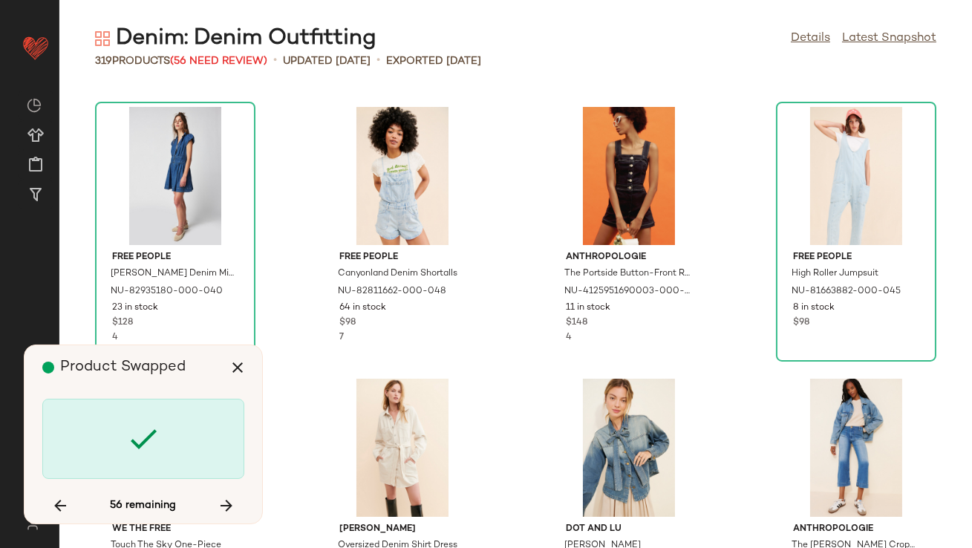
scroll to position [4893, 0]
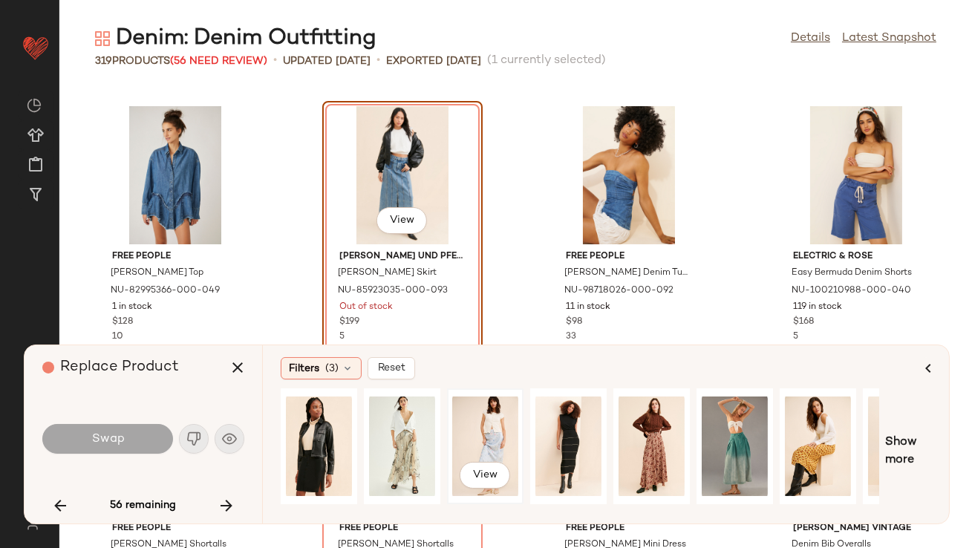
click at [483, 428] on div "View" at bounding box center [485, 446] width 66 height 105
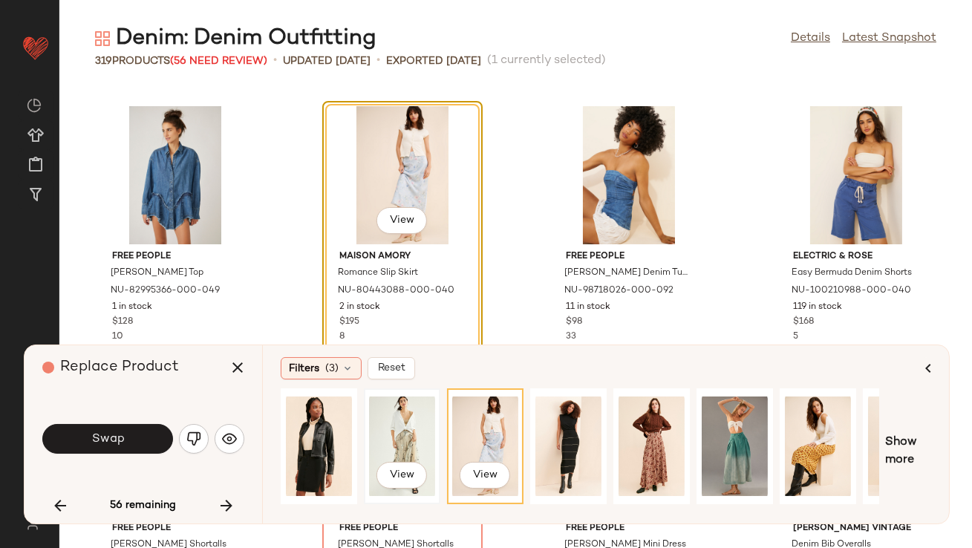
click at [381, 434] on div "View" at bounding box center [402, 446] width 66 height 105
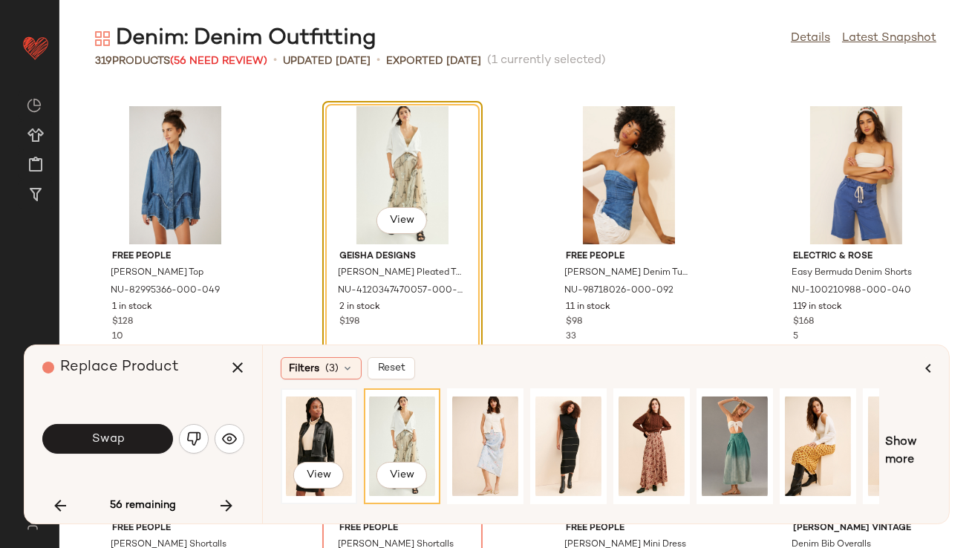
click at [309, 428] on div "View" at bounding box center [319, 446] width 66 height 105
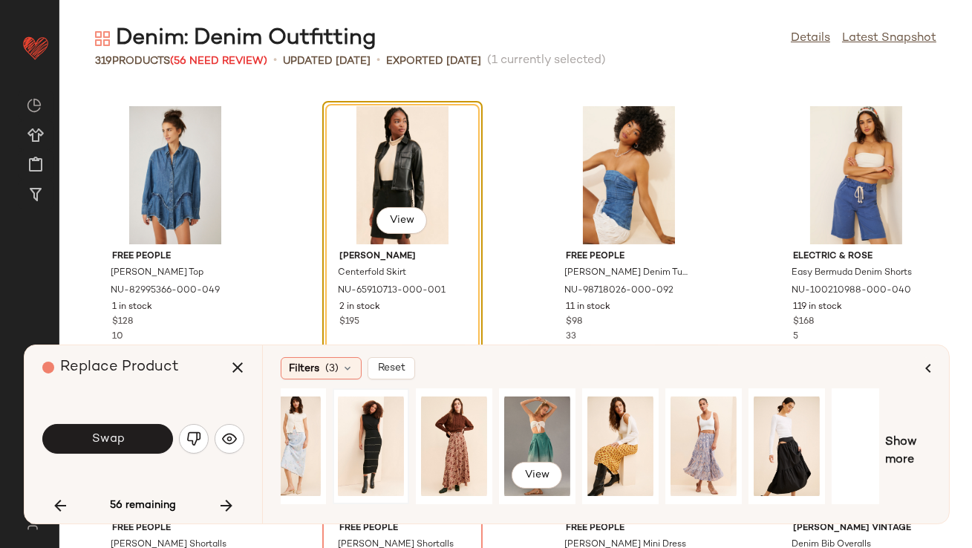
scroll to position [0, 225]
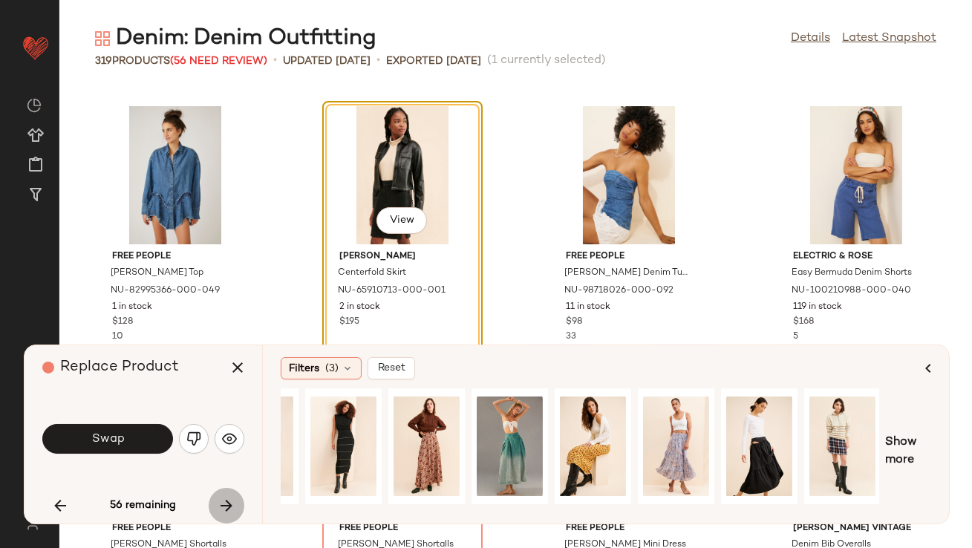
click at [216, 494] on button "button" at bounding box center [227, 506] width 36 height 36
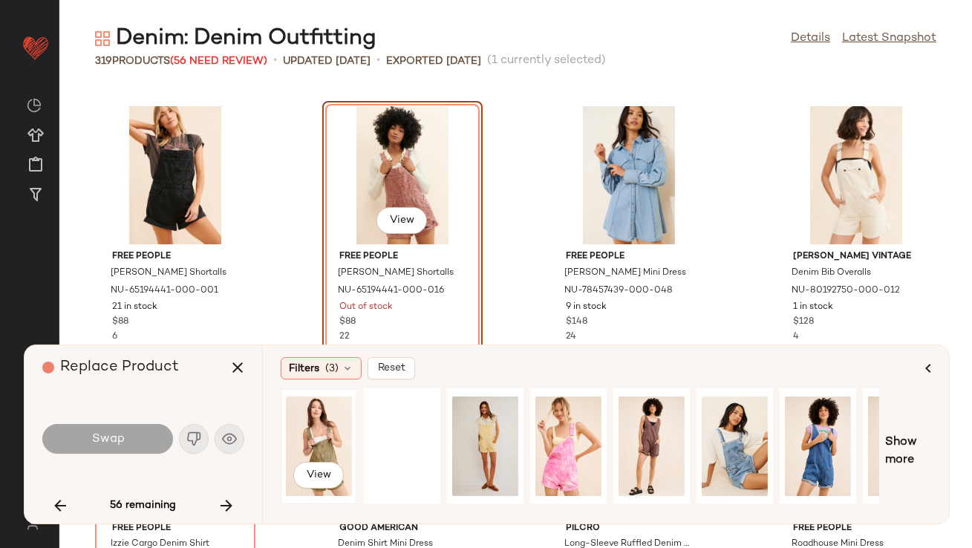
click at [310, 442] on div "View" at bounding box center [319, 446] width 66 height 105
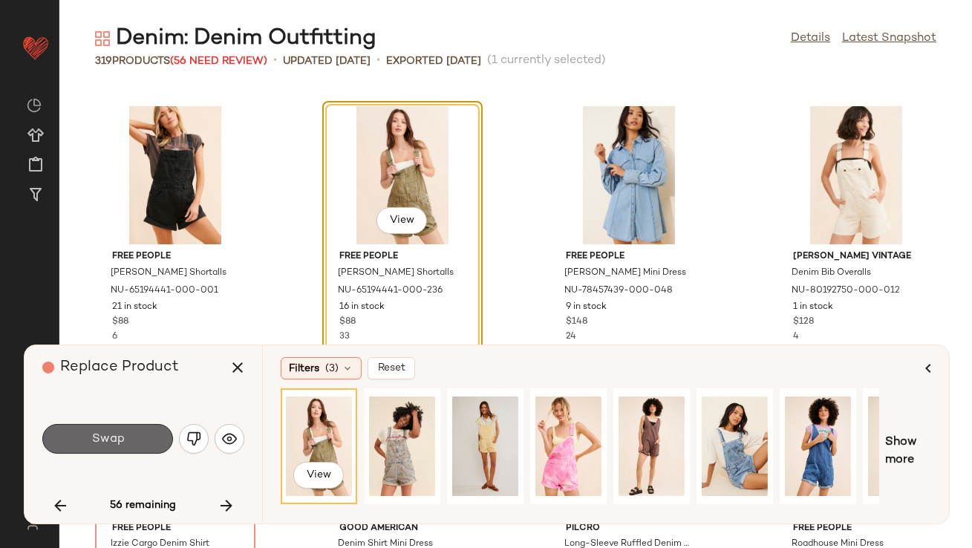
click at [120, 444] on span "Swap" at bounding box center [107, 439] width 33 height 14
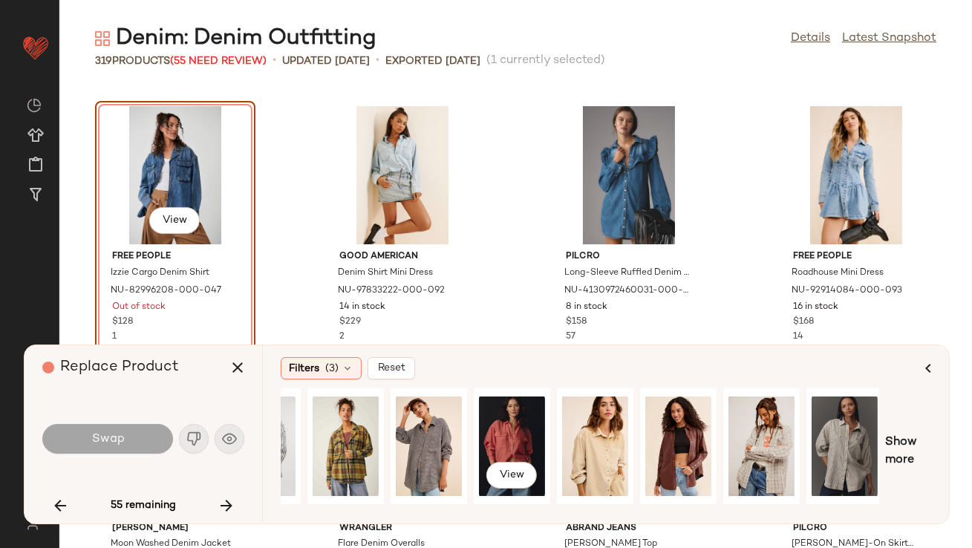
scroll to position [0, 225]
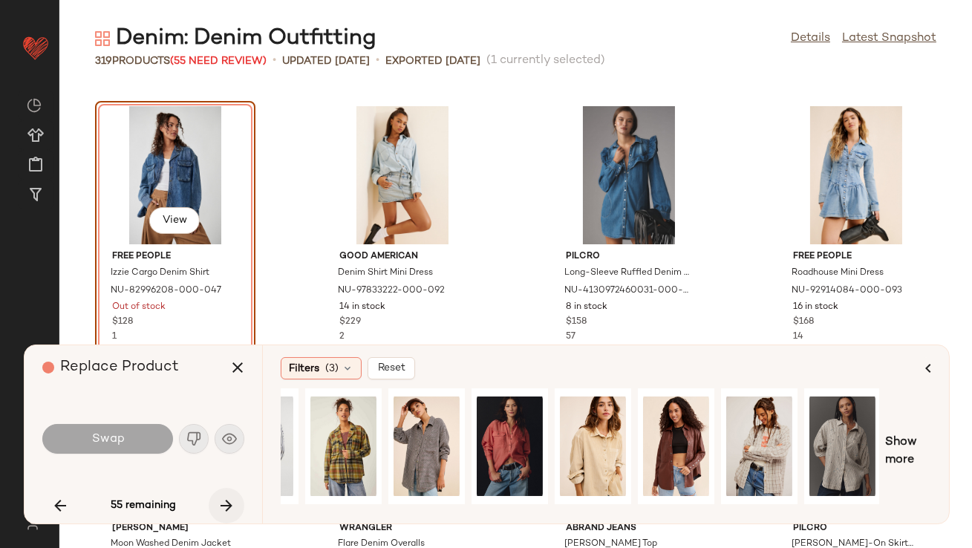
click at [233, 499] on icon "button" at bounding box center [227, 506] width 18 height 18
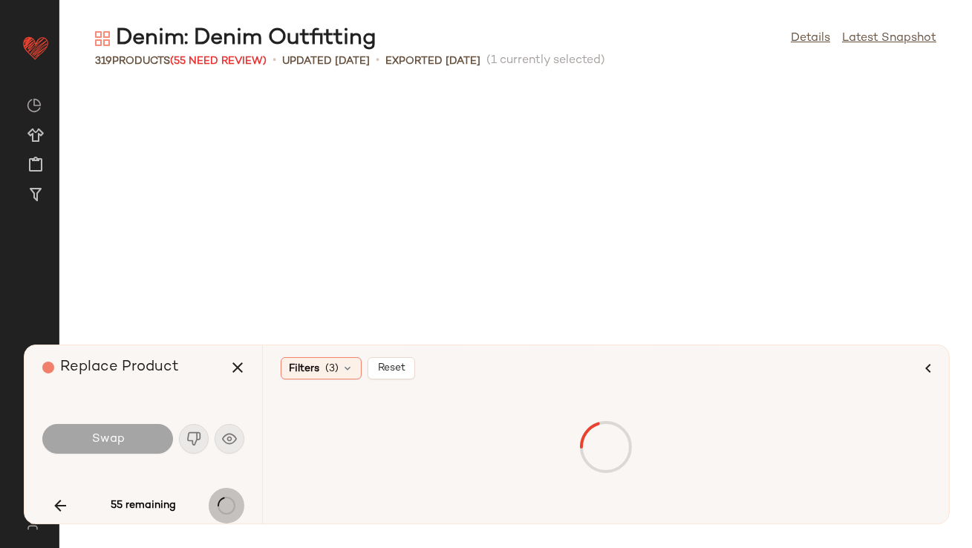
scroll to position [6252, 0]
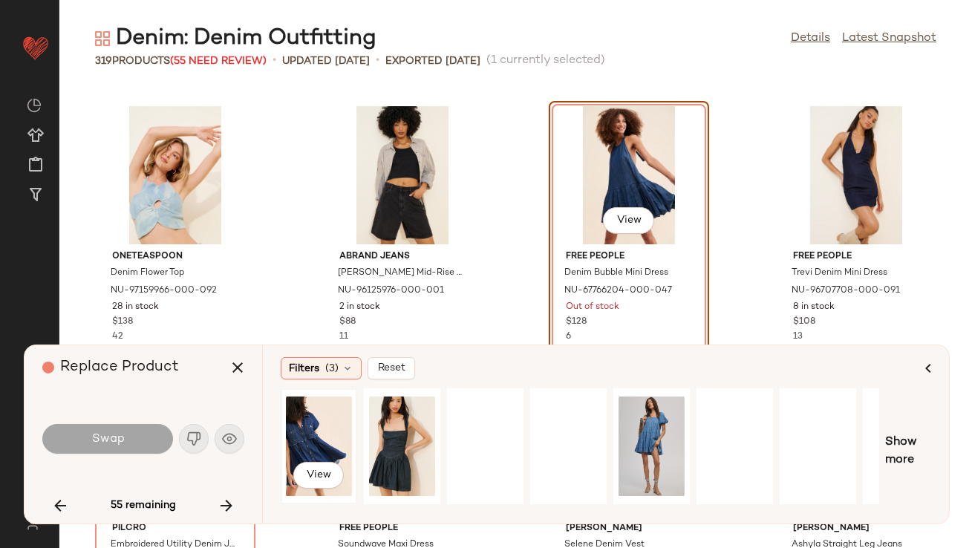
click at [325, 437] on div "View" at bounding box center [319, 446] width 66 height 105
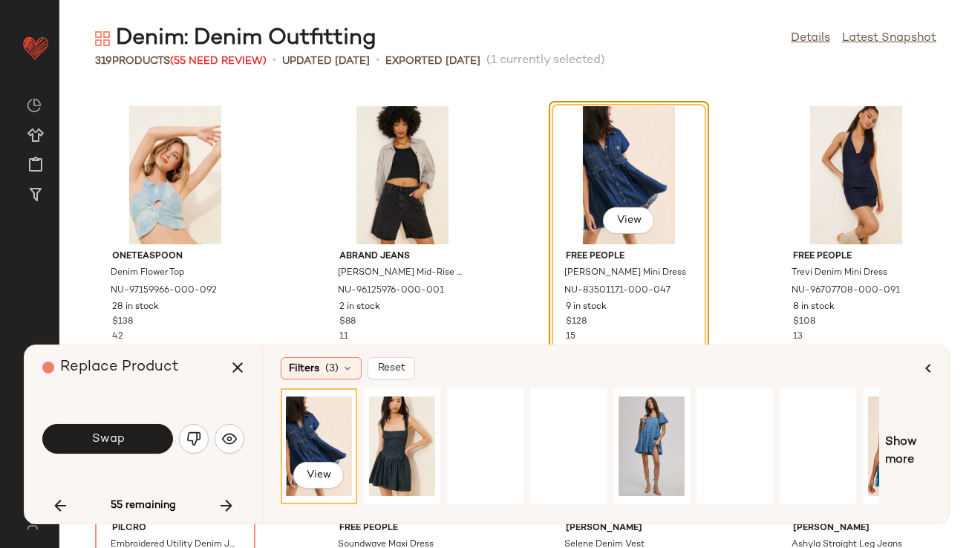
click at [120, 438] on span "Swap" at bounding box center [107, 439] width 33 height 14
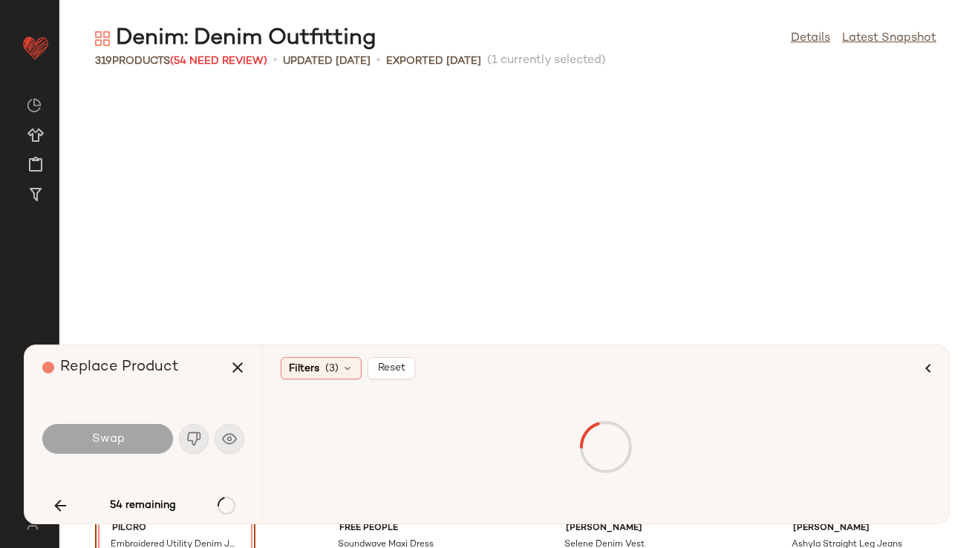
scroll to position [6523, 0]
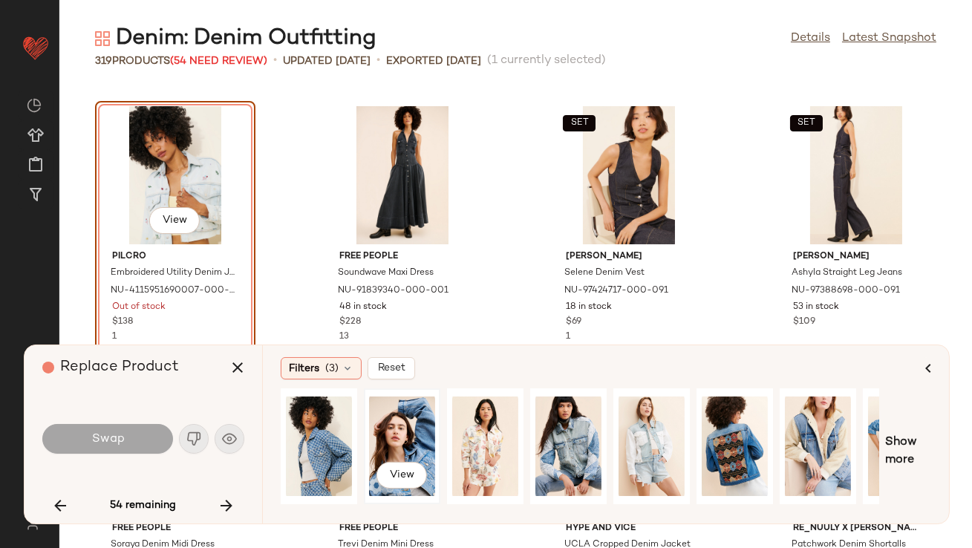
click at [382, 441] on div "View" at bounding box center [402, 446] width 66 height 105
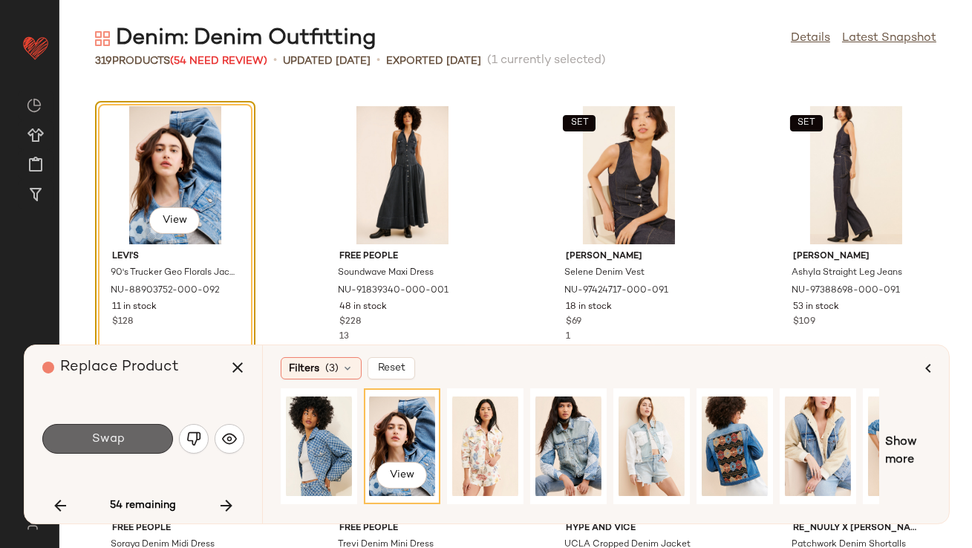
click at [129, 434] on button "Swap" at bounding box center [107, 439] width 131 height 30
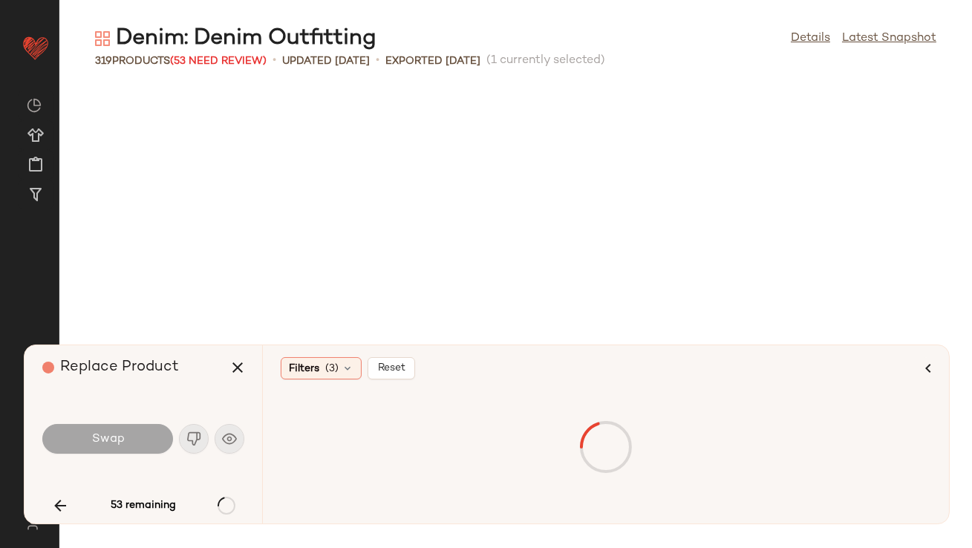
scroll to position [7338, 0]
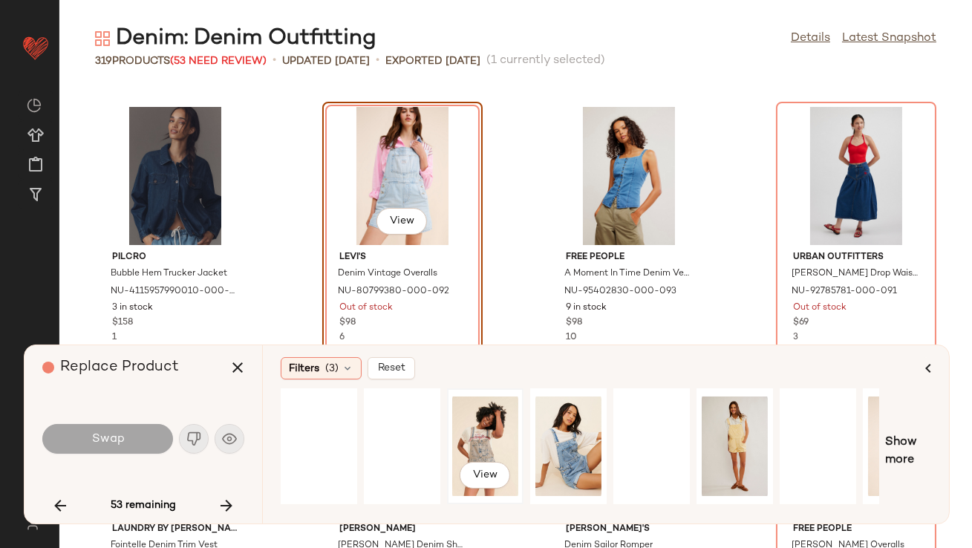
click at [459, 429] on div "View" at bounding box center [485, 446] width 66 height 105
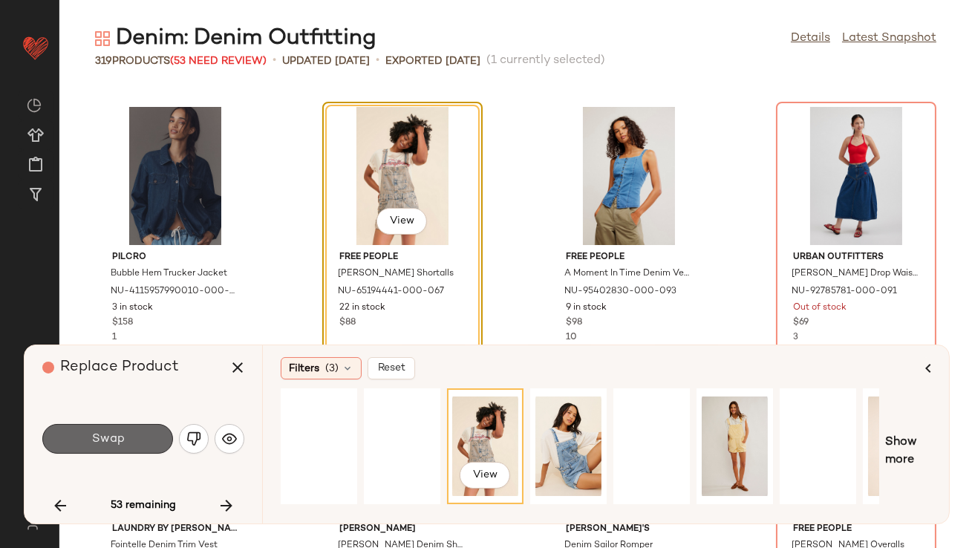
click at [65, 446] on button "Swap" at bounding box center [107, 439] width 131 height 30
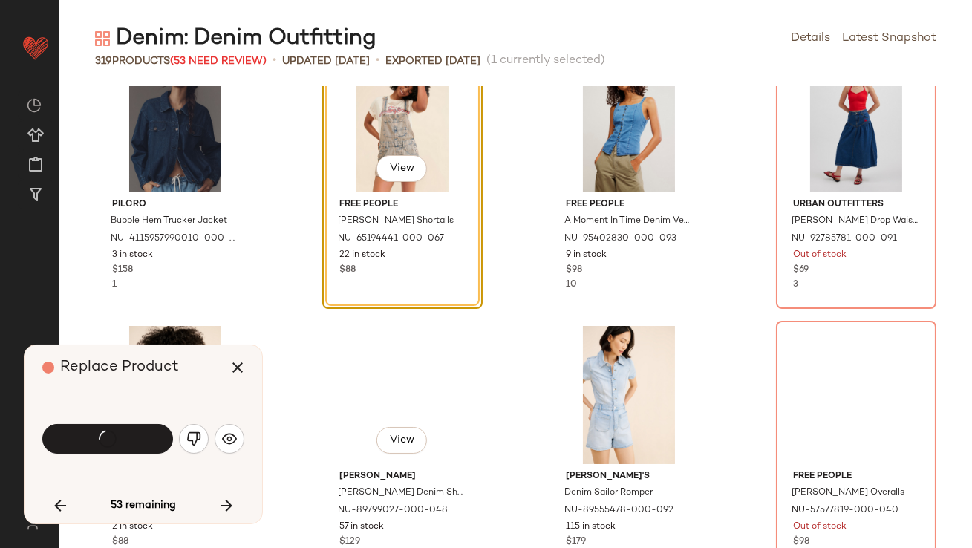
scroll to position [7393, 0]
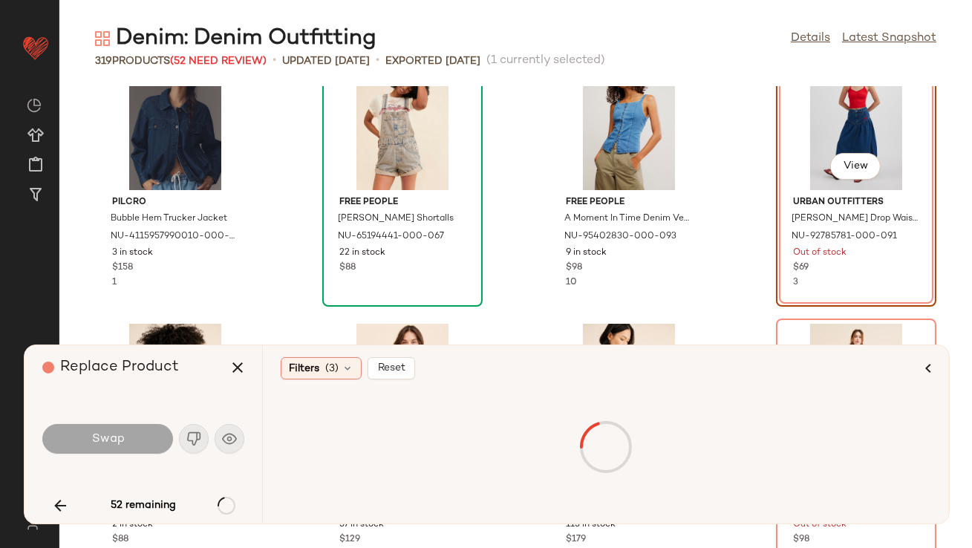
scroll to position [7338, 0]
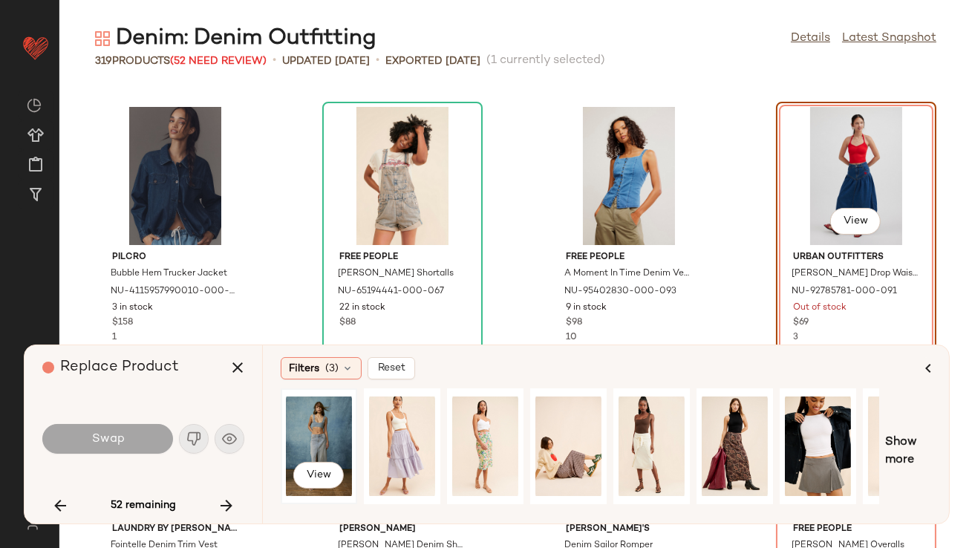
click at [311, 411] on div "View" at bounding box center [319, 446] width 66 height 105
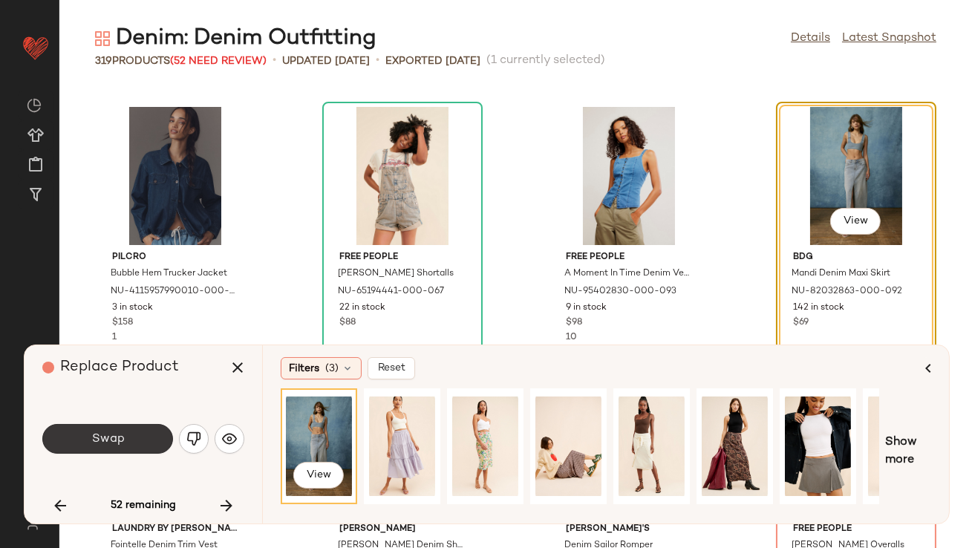
click at [89, 437] on button "Swap" at bounding box center [107, 439] width 131 height 30
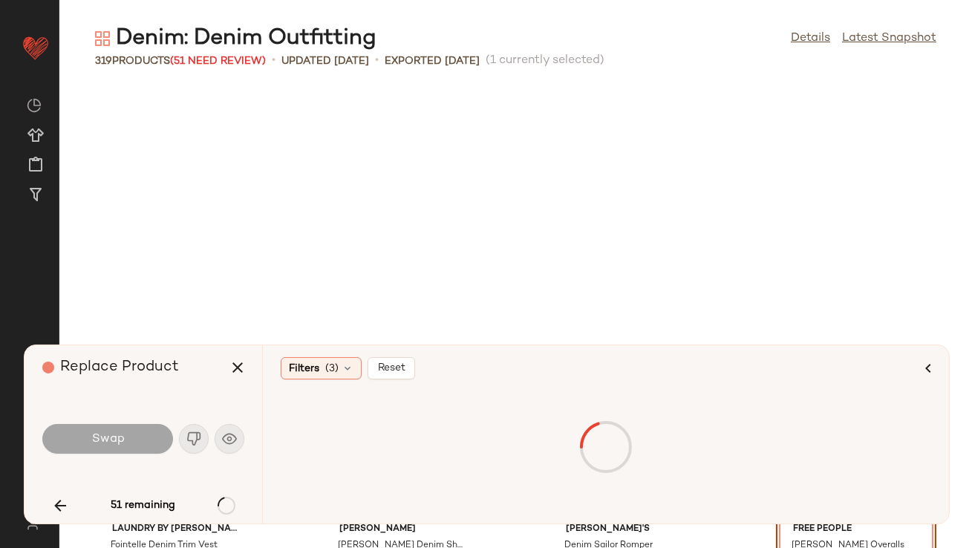
scroll to position [7611, 0]
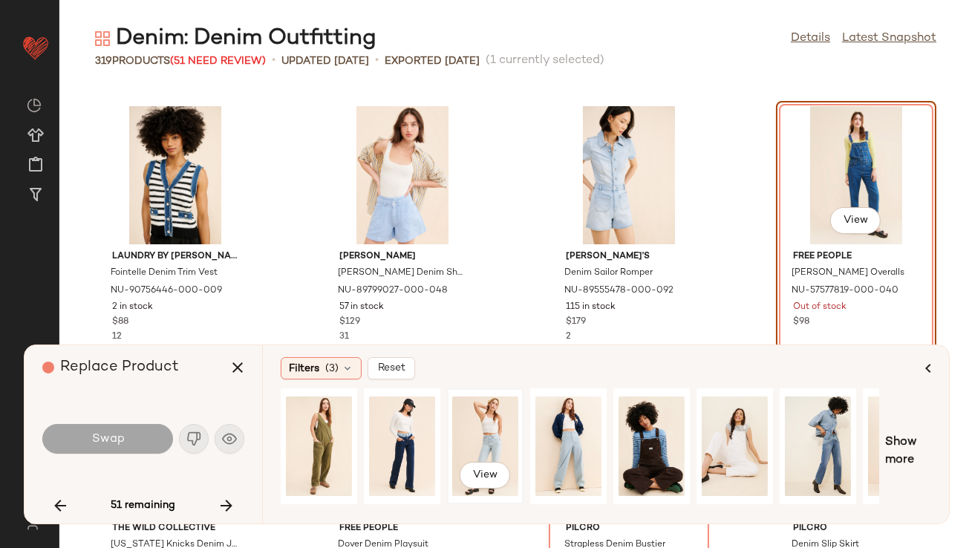
click at [483, 425] on div "View" at bounding box center [485, 446] width 66 height 105
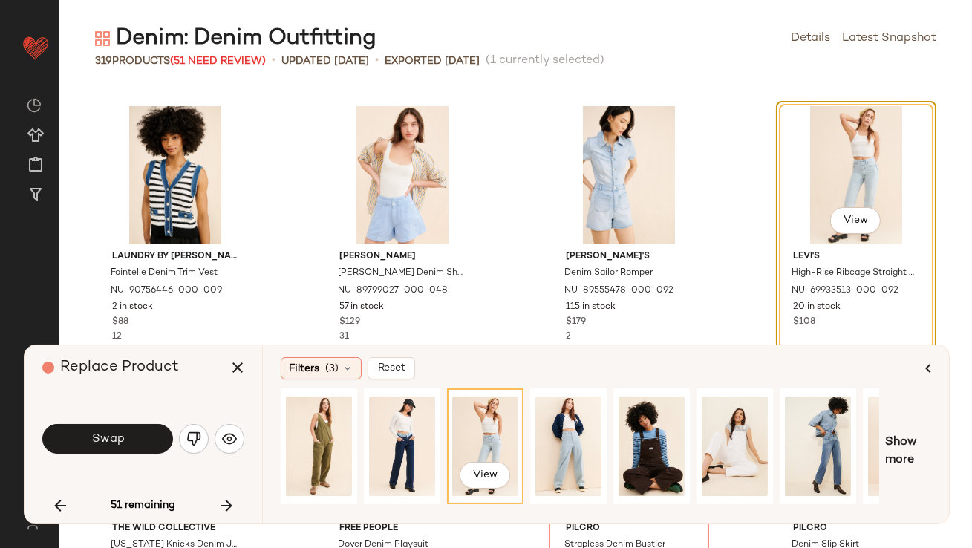
click at [85, 437] on button "Swap" at bounding box center [107, 439] width 131 height 30
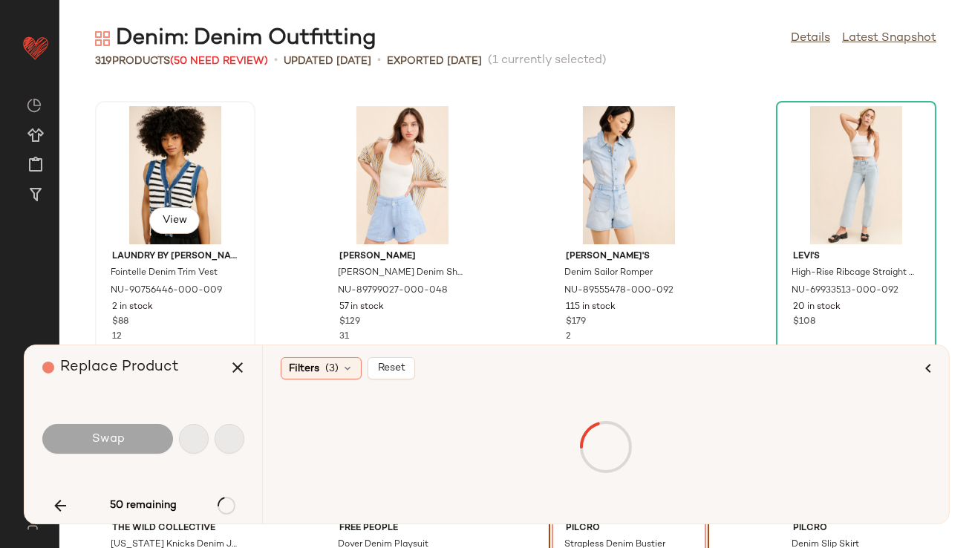
scroll to position [7882, 0]
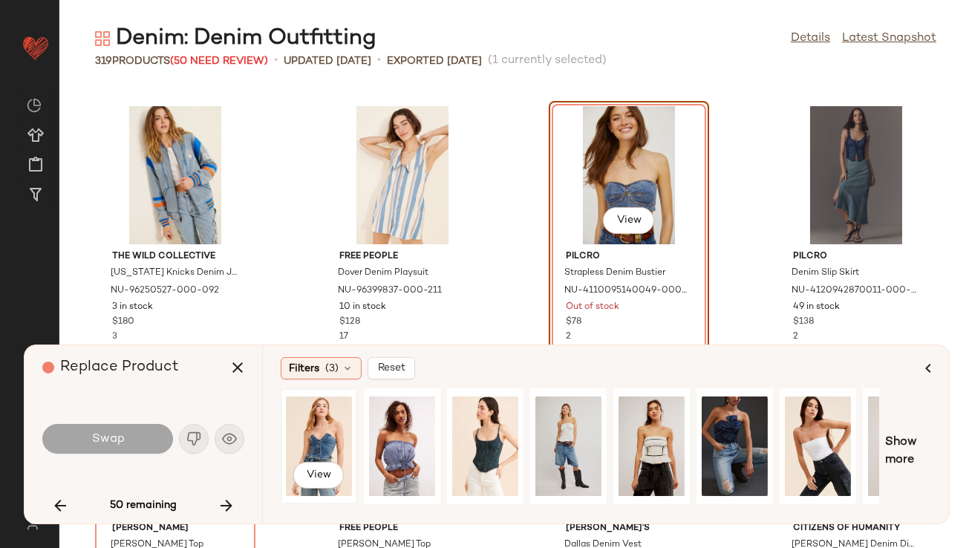
click at [302, 446] on div "View" at bounding box center [319, 446] width 66 height 105
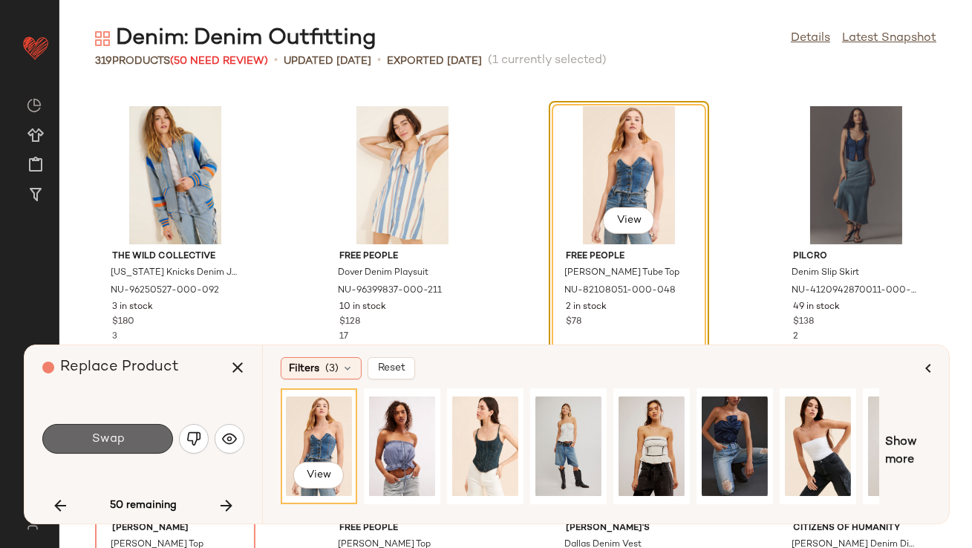
click at [130, 449] on button "Swap" at bounding box center [107, 439] width 131 height 30
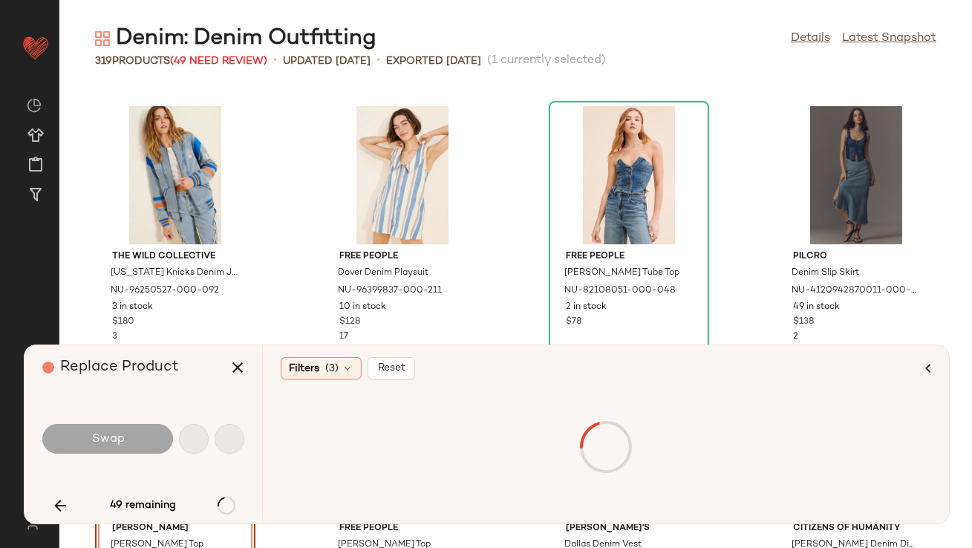
scroll to position [8154, 0]
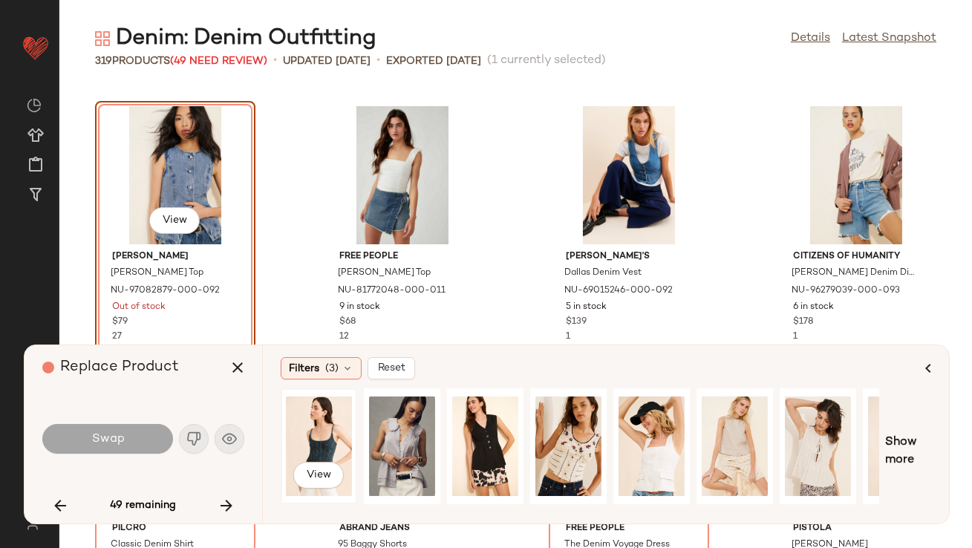
click at [321, 430] on div "View" at bounding box center [319, 446] width 66 height 105
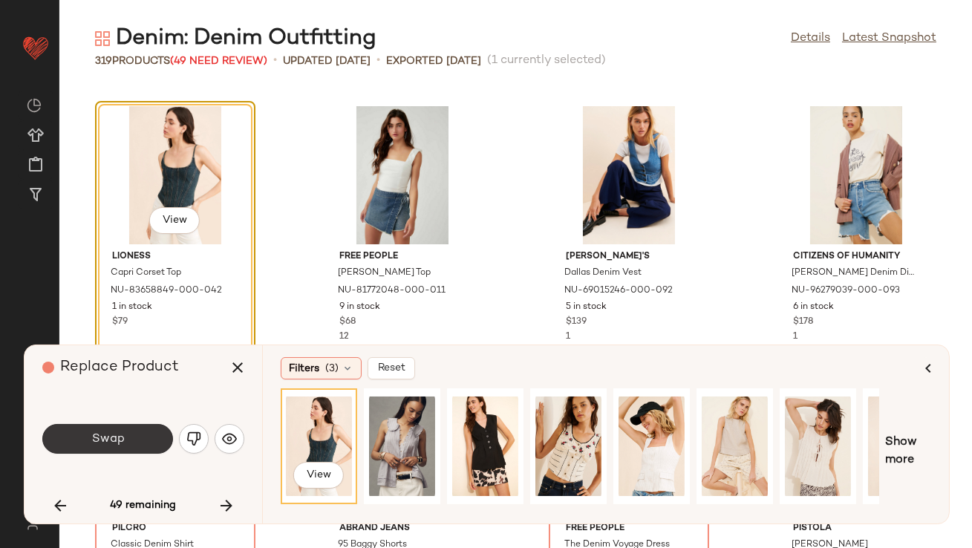
click at [105, 439] on span "Swap" at bounding box center [107, 439] width 33 height 14
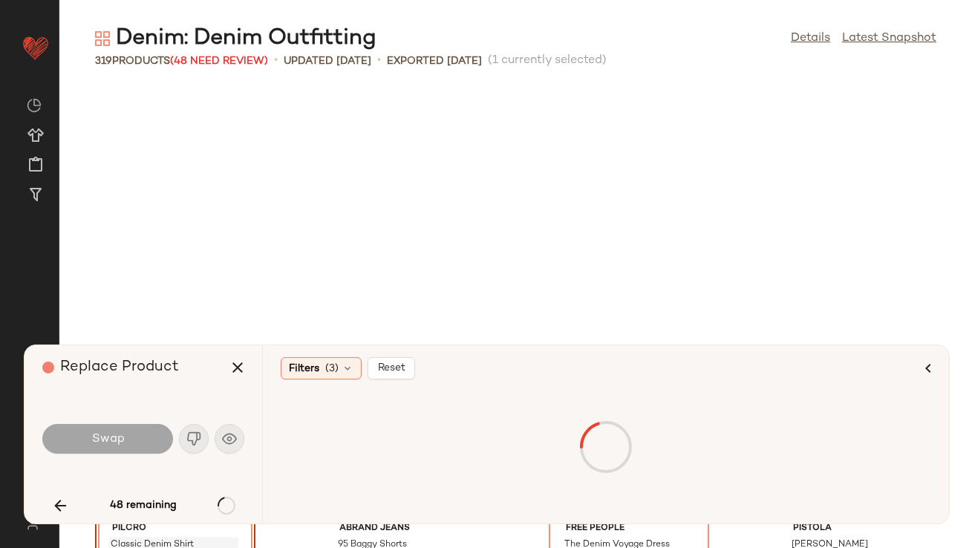
scroll to position [8425, 0]
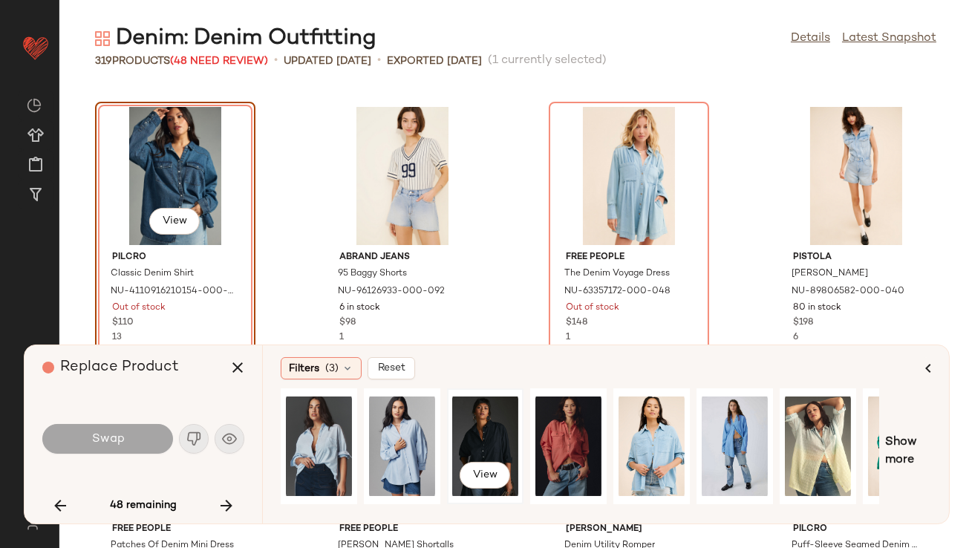
click at [466, 424] on div "View" at bounding box center [485, 446] width 66 height 105
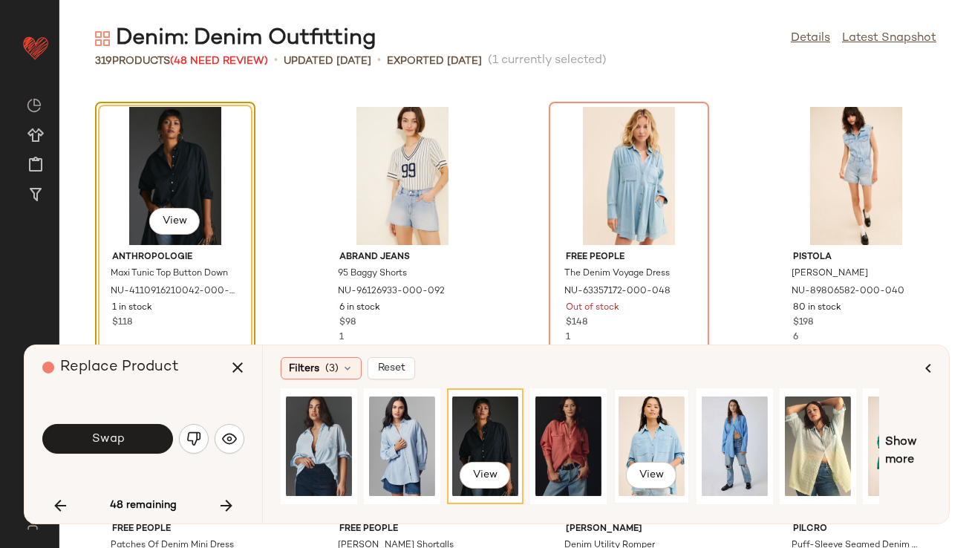
click at [661, 428] on div "View" at bounding box center [652, 446] width 66 height 105
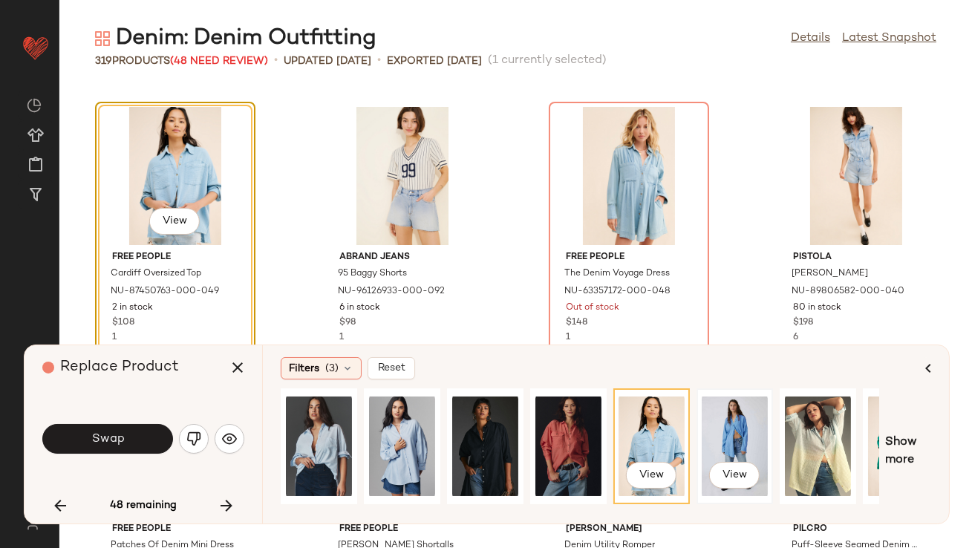
click at [729, 429] on div "View" at bounding box center [735, 446] width 66 height 105
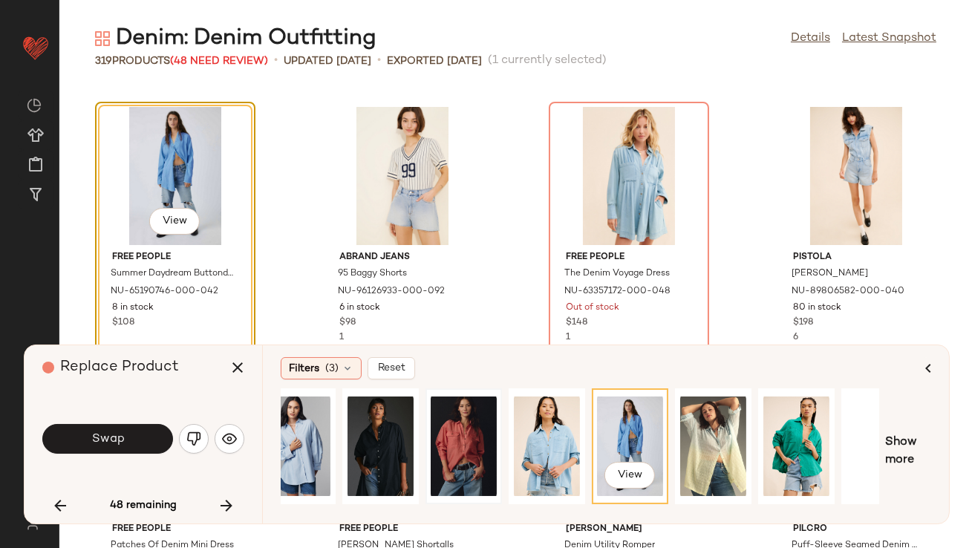
scroll to position [0, 0]
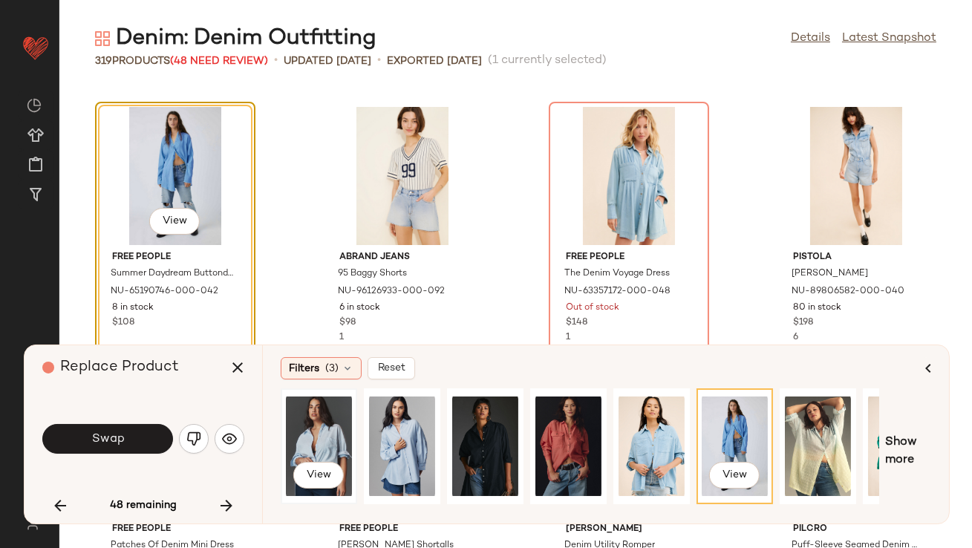
click at [300, 450] on div "View" at bounding box center [319, 446] width 66 height 105
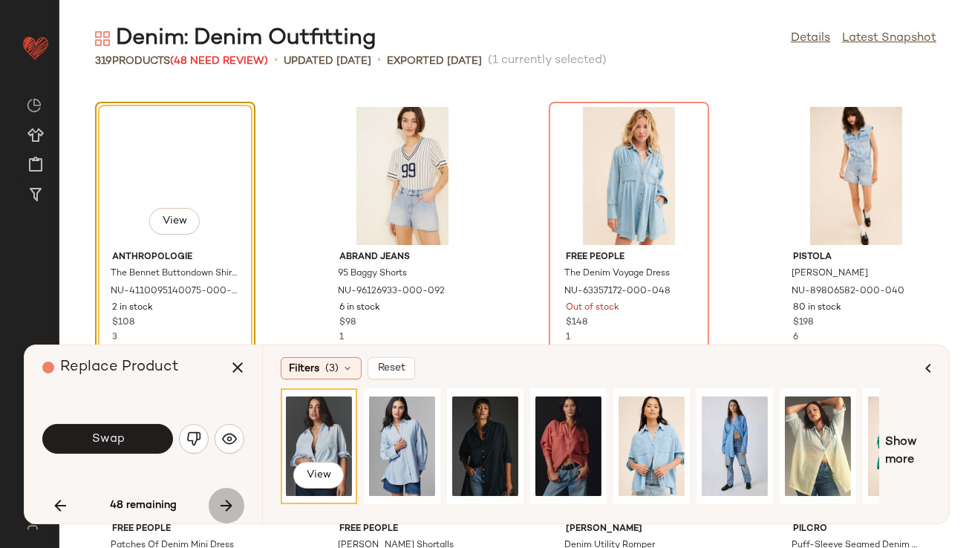
click at [214, 504] on button "button" at bounding box center [227, 506] width 36 height 36
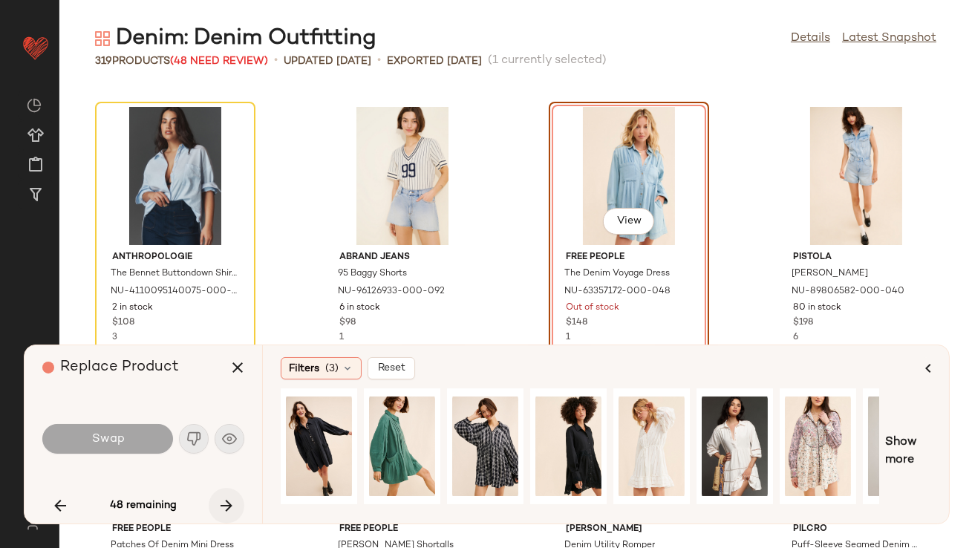
click at [215, 492] on button "button" at bounding box center [227, 506] width 36 height 36
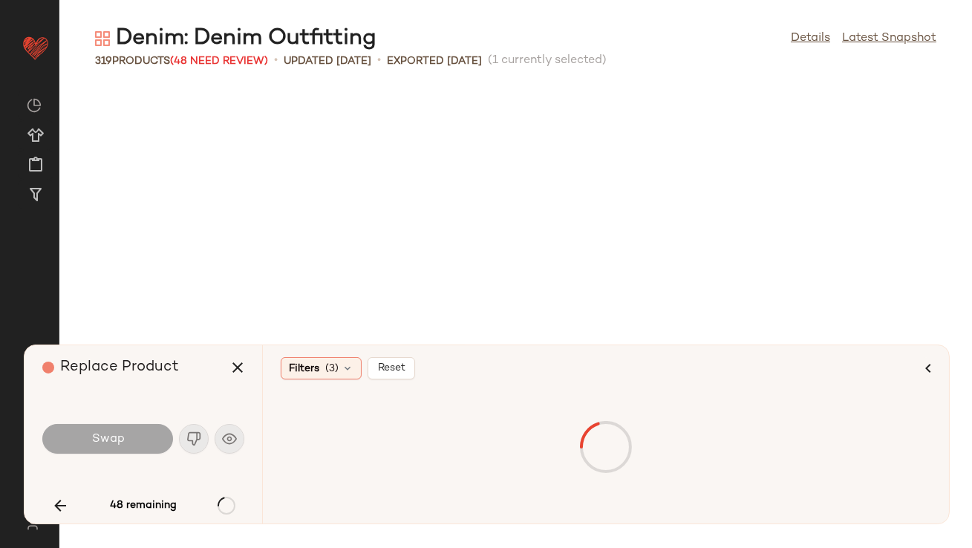
scroll to position [8970, 0]
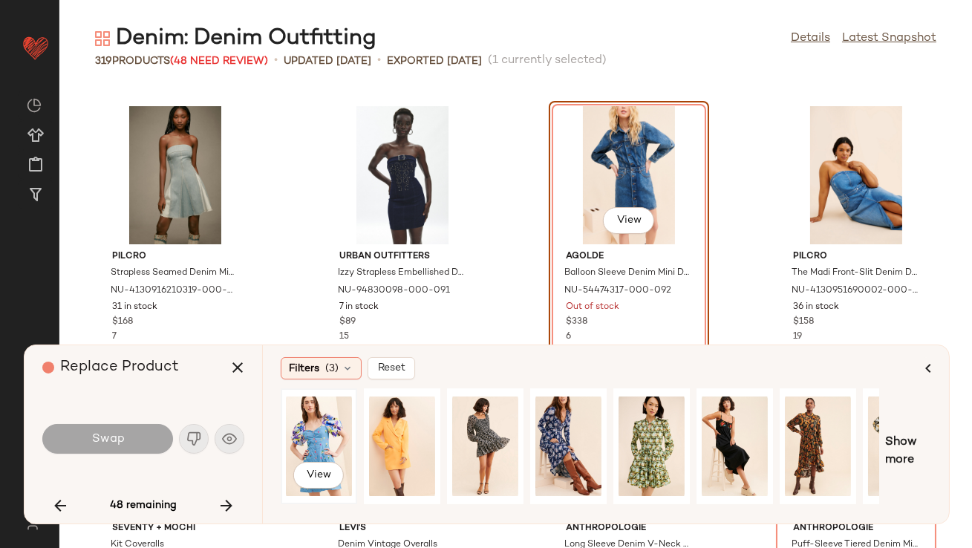
click at [319, 406] on div "View" at bounding box center [319, 446] width 66 height 105
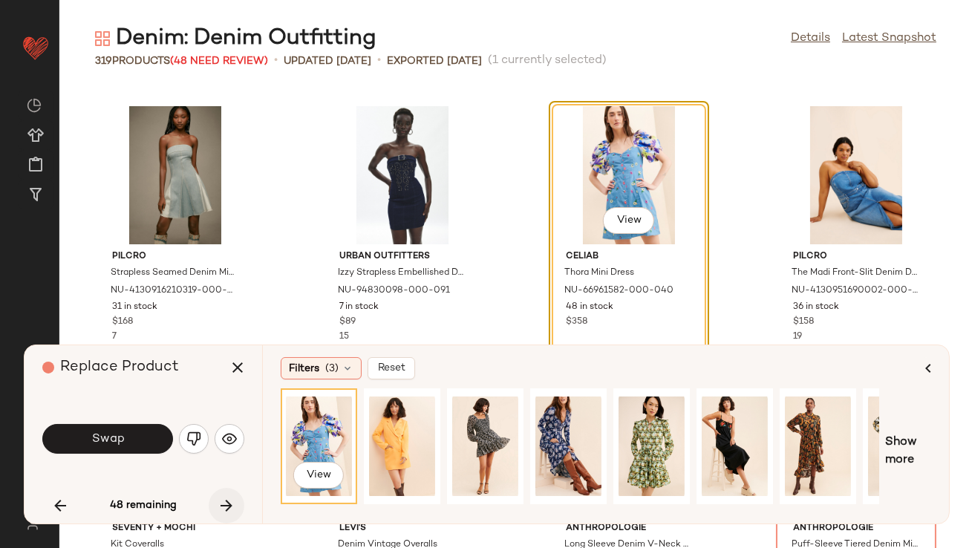
click at [227, 498] on icon "button" at bounding box center [227, 506] width 18 height 18
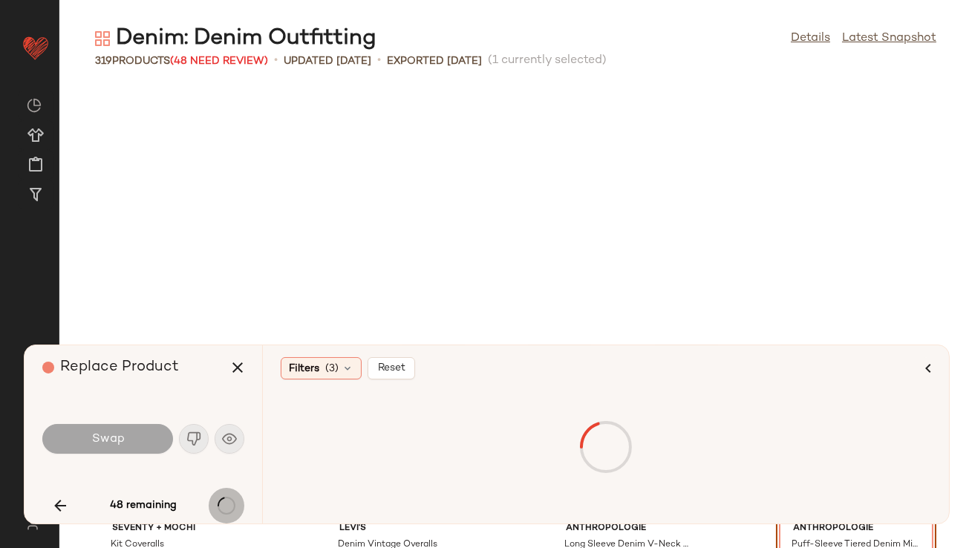
scroll to position [9241, 0]
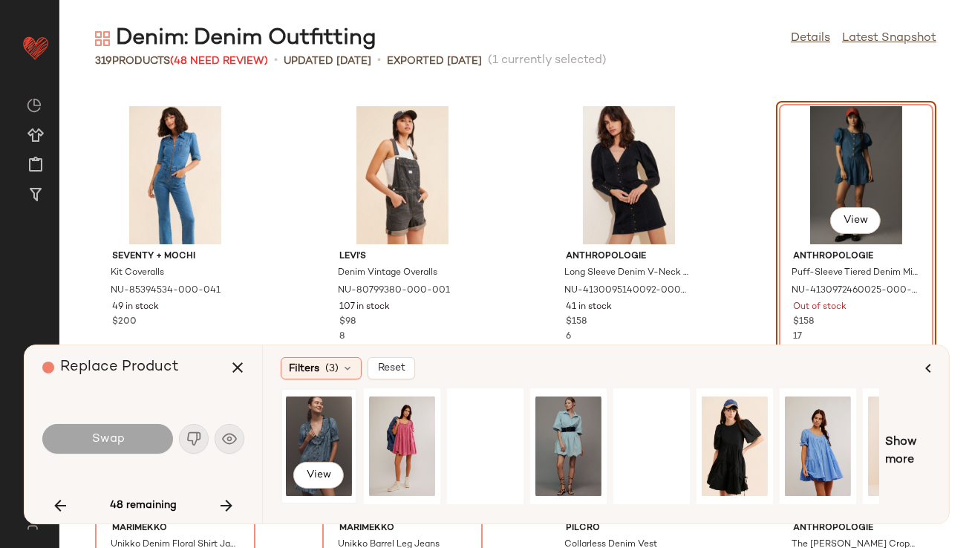
click at [335, 424] on div "View" at bounding box center [319, 446] width 66 height 105
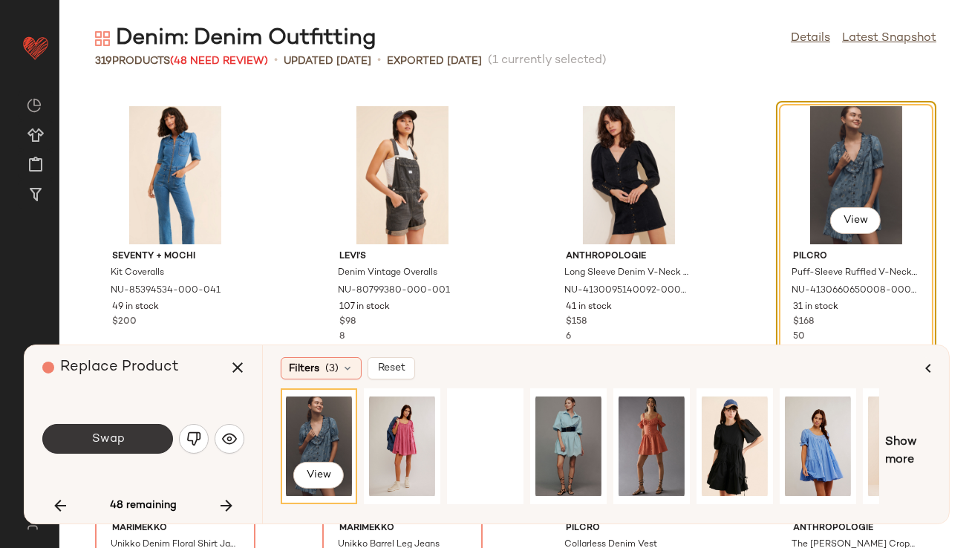
click at [155, 437] on button "Swap" at bounding box center [107, 439] width 131 height 30
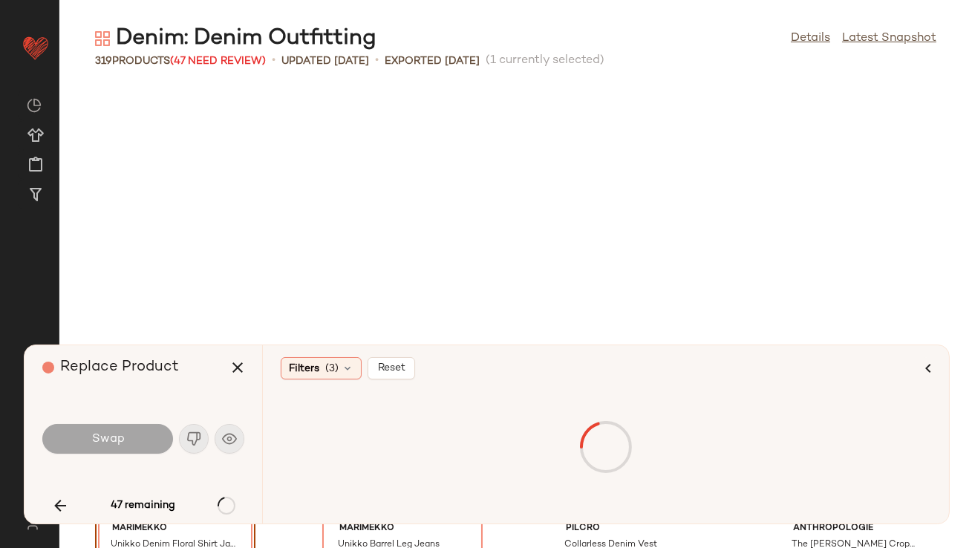
scroll to position [9513, 0]
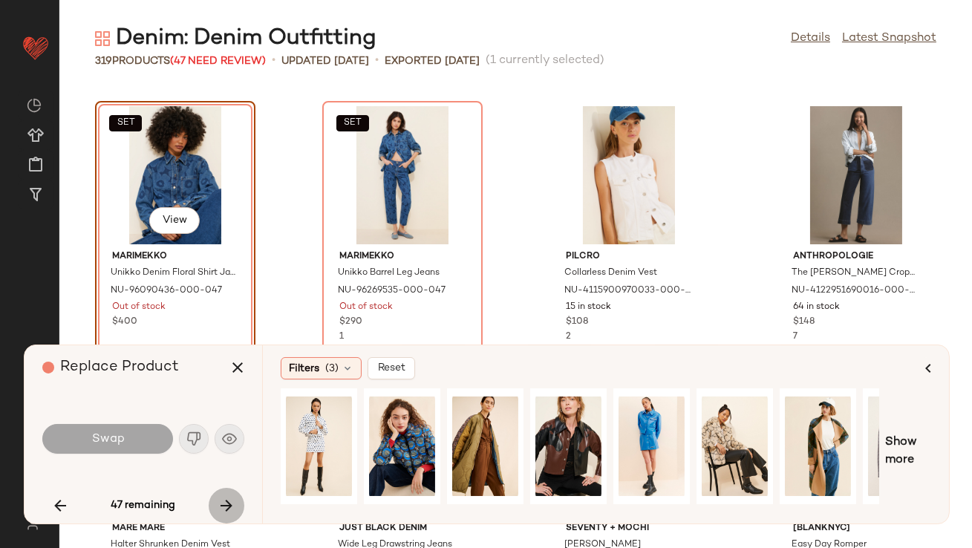
click at [221, 506] on icon "button" at bounding box center [227, 506] width 18 height 18
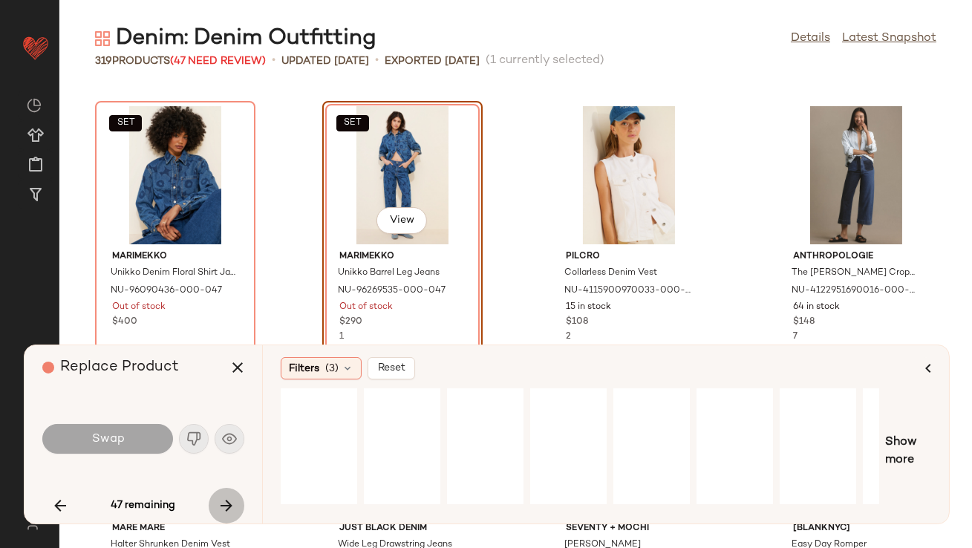
click at [222, 507] on icon "button" at bounding box center [227, 506] width 18 height 18
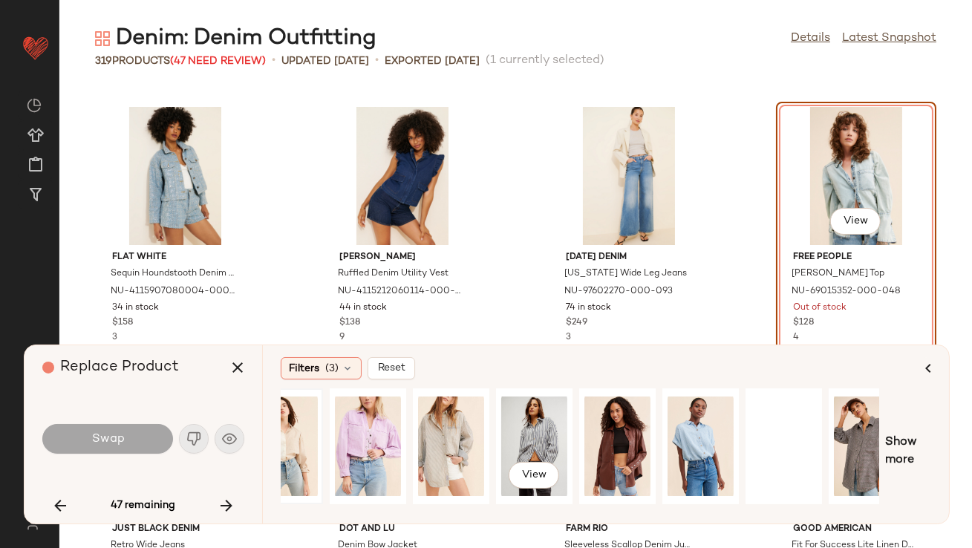
scroll to position [0, 225]
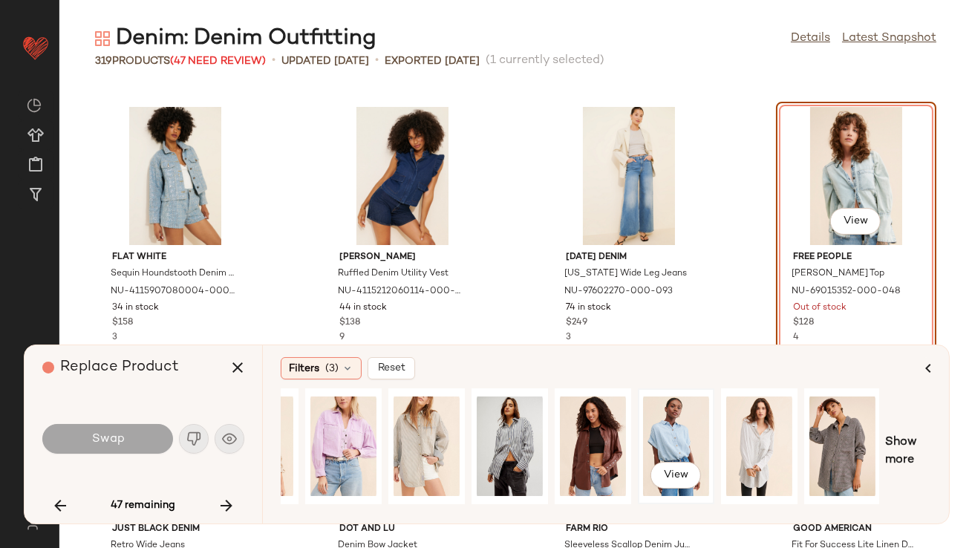
click at [671, 420] on div "View" at bounding box center [676, 446] width 66 height 105
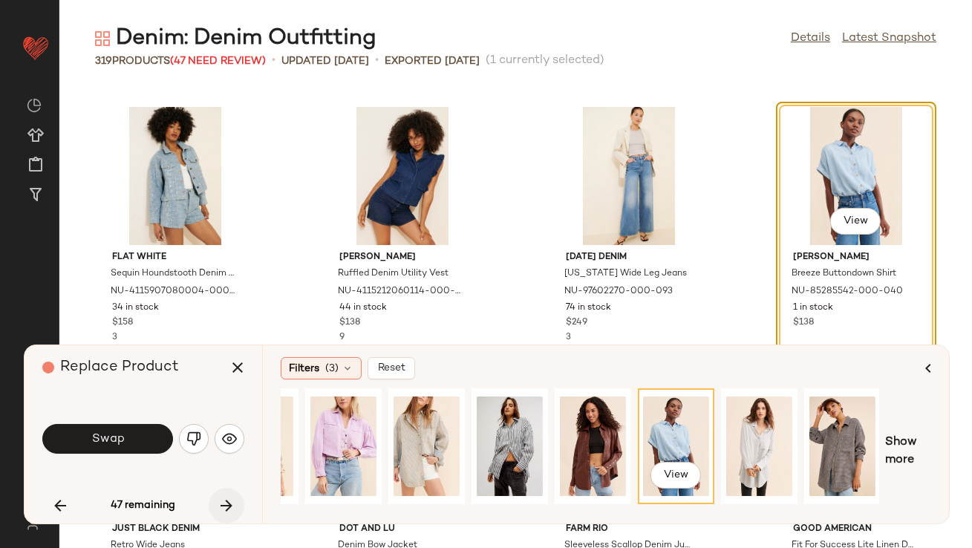
click at [229, 501] on icon "button" at bounding box center [227, 506] width 18 height 18
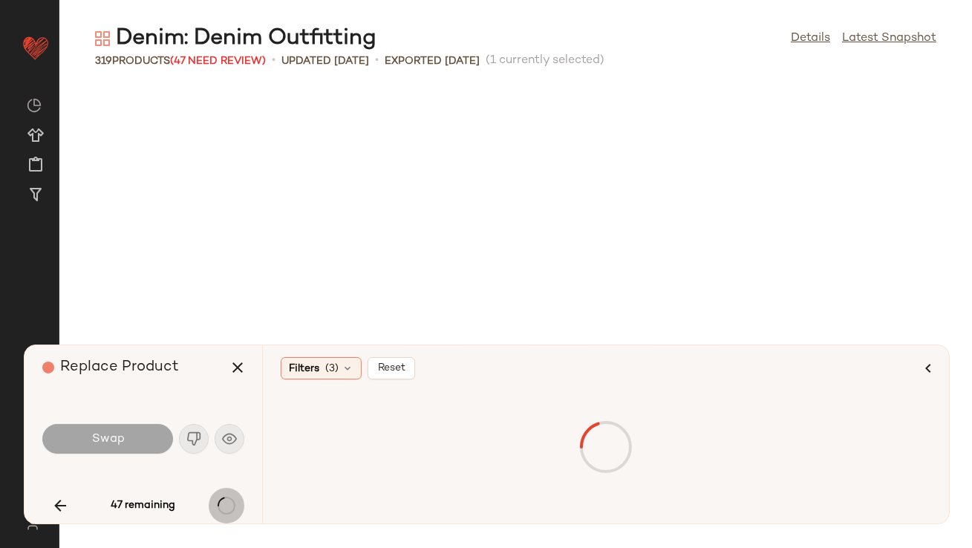
scroll to position [11143, 0]
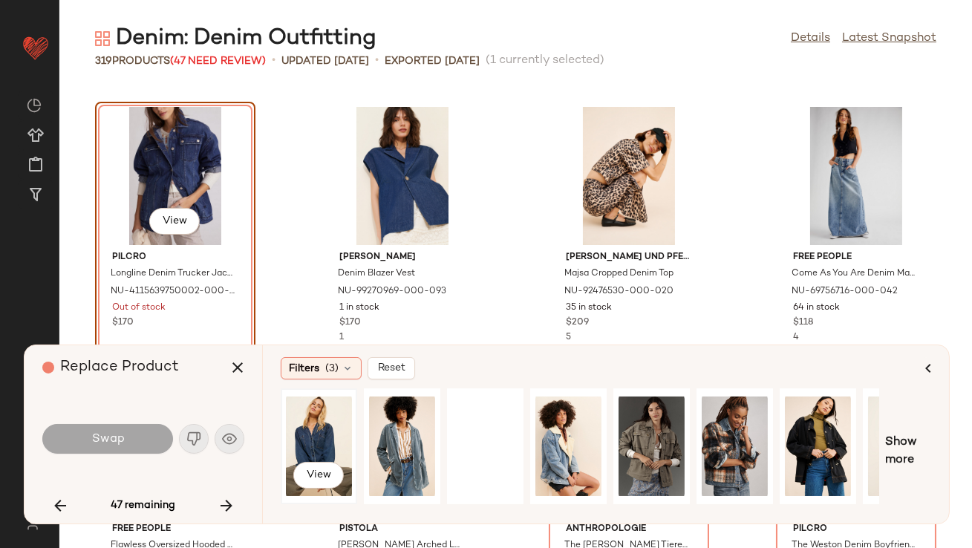
click at [323, 435] on div "View" at bounding box center [319, 446] width 66 height 105
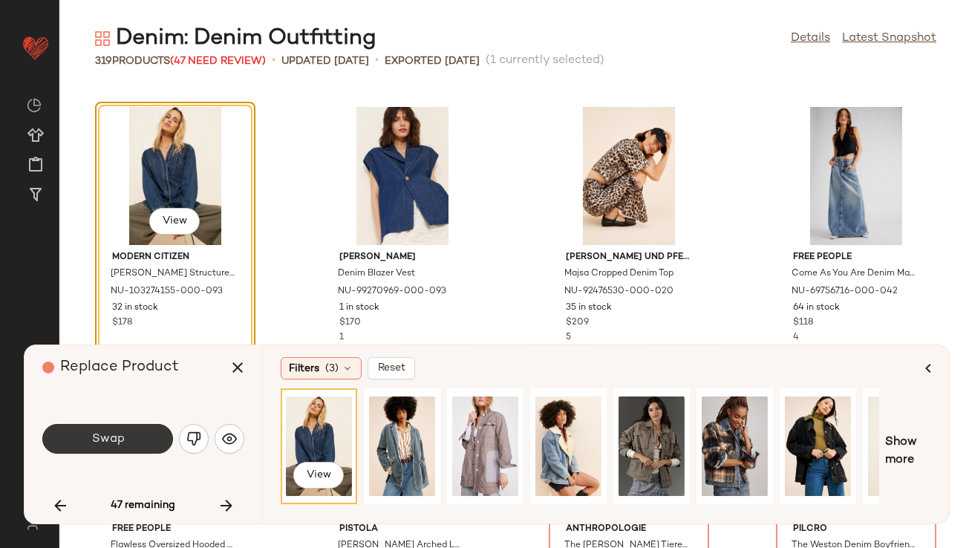
click at [114, 446] on span "Swap" at bounding box center [107, 439] width 33 height 14
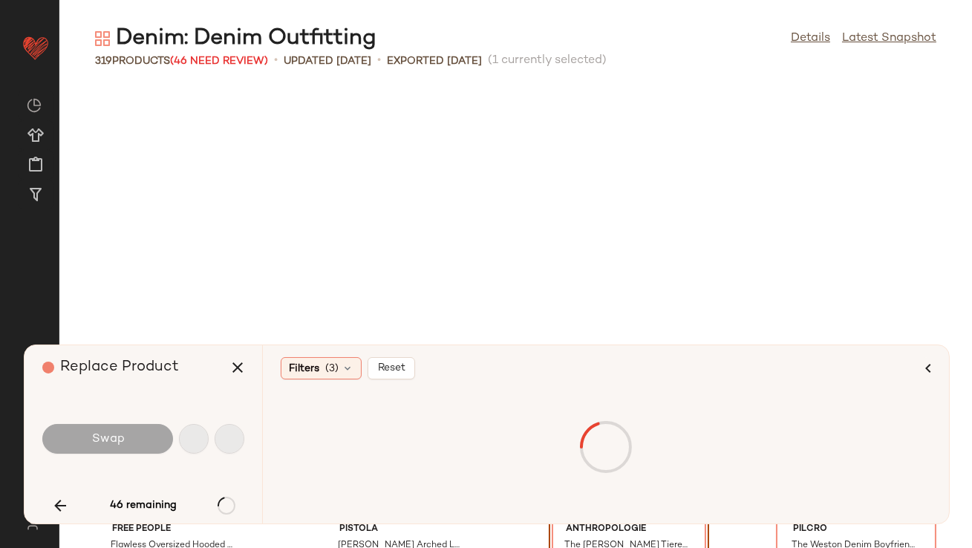
scroll to position [11415, 0]
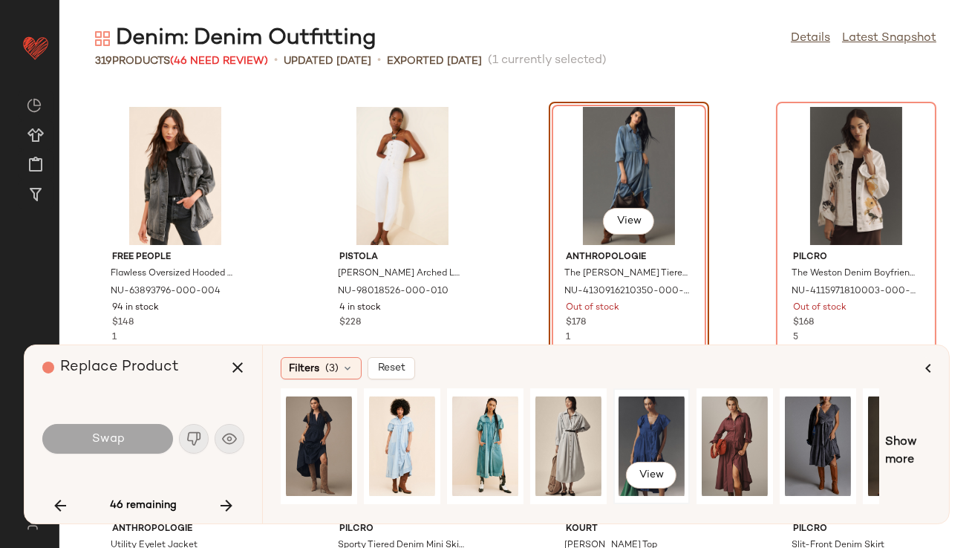
click at [630, 440] on div "View" at bounding box center [652, 446] width 66 height 105
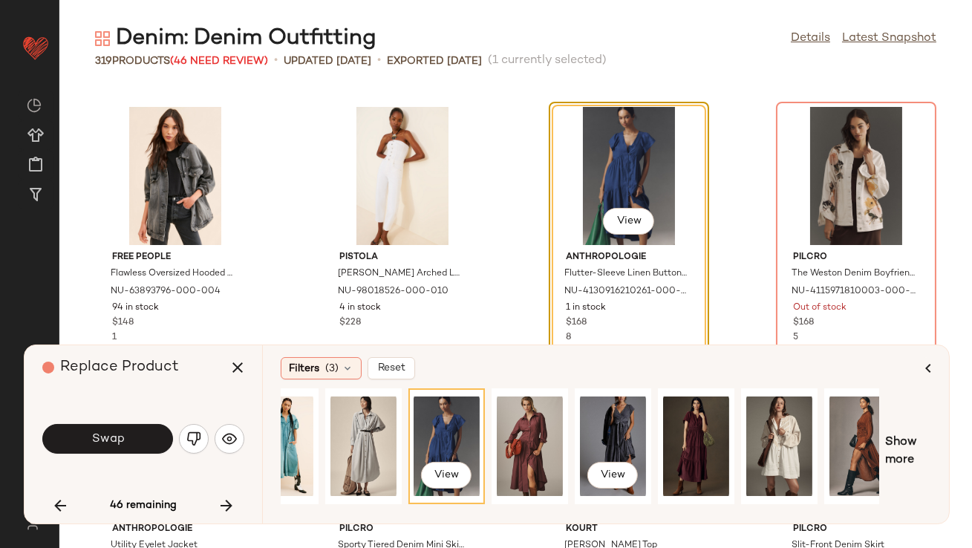
click at [630, 440] on div "View" at bounding box center [613, 446] width 66 height 105
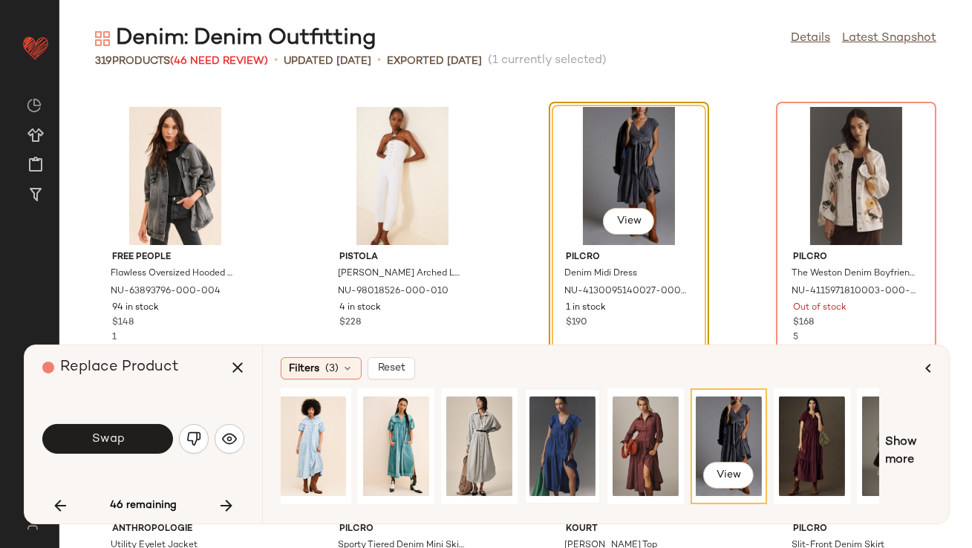
scroll to position [0, 0]
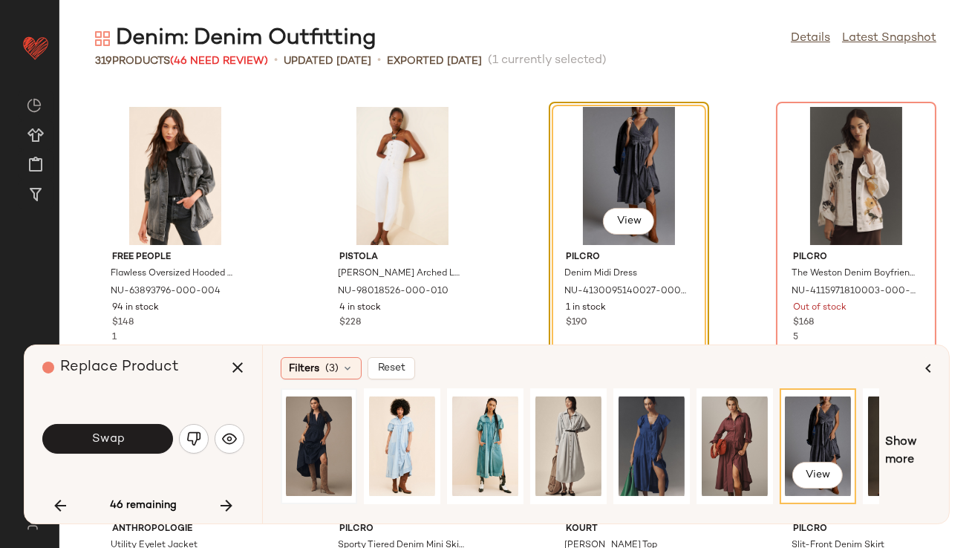
click at [301, 425] on div at bounding box center [319, 446] width 66 height 105
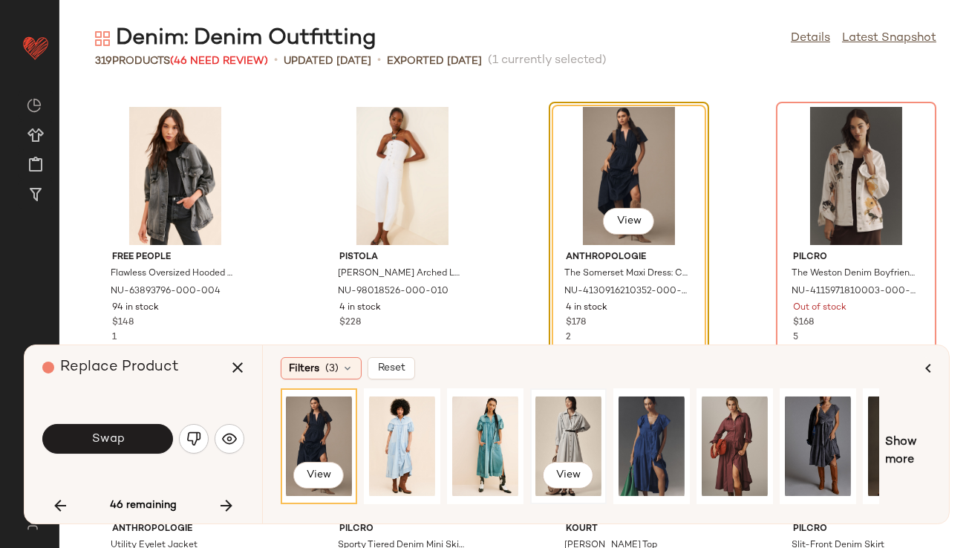
scroll to position [0, 225]
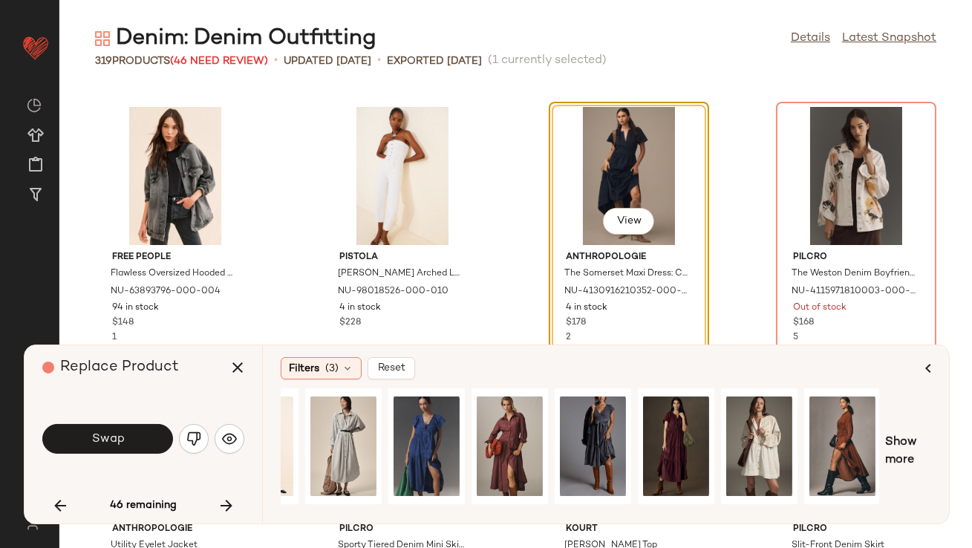
click at [229, 499] on icon "button" at bounding box center [227, 506] width 18 height 18
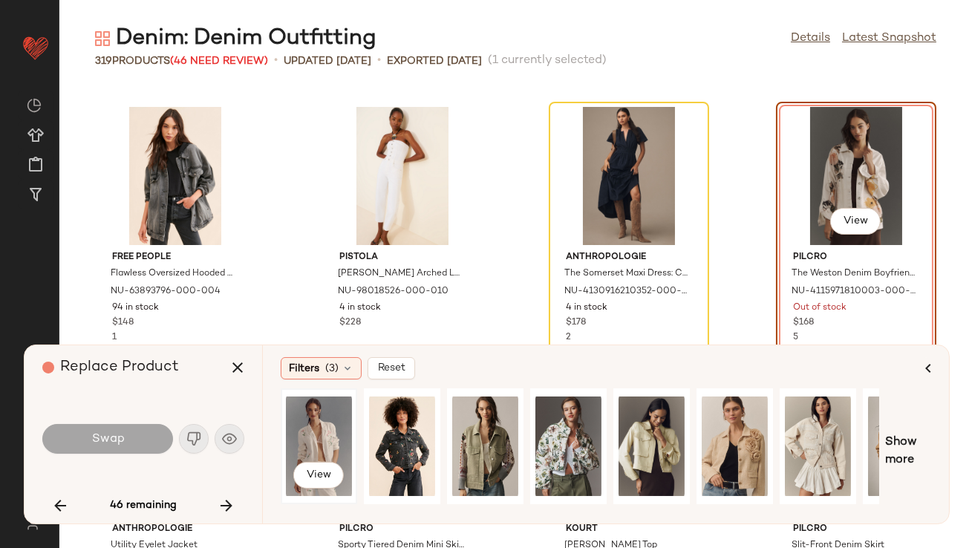
click at [322, 439] on div "View" at bounding box center [319, 446] width 66 height 105
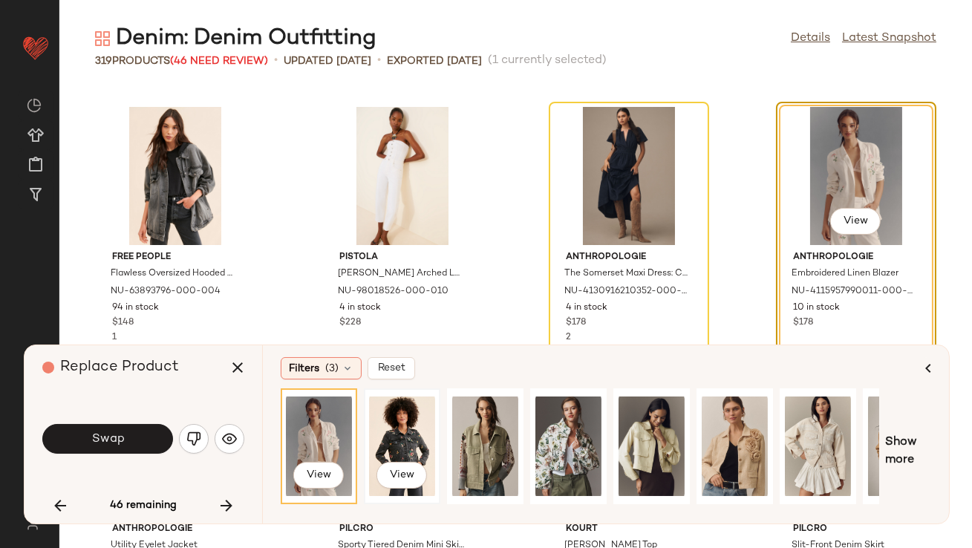
click at [371, 429] on div "View" at bounding box center [402, 446] width 66 height 105
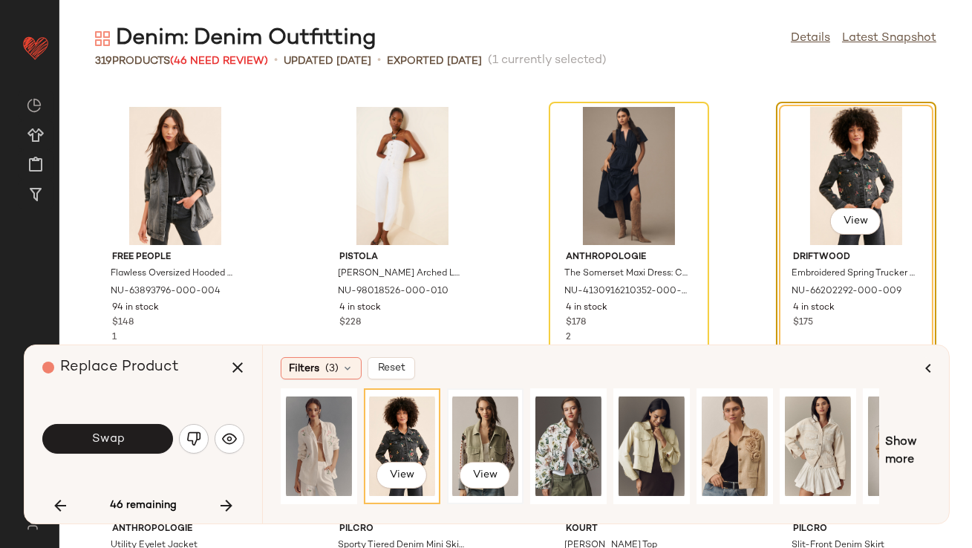
click at [460, 421] on div "View" at bounding box center [485, 446] width 66 height 105
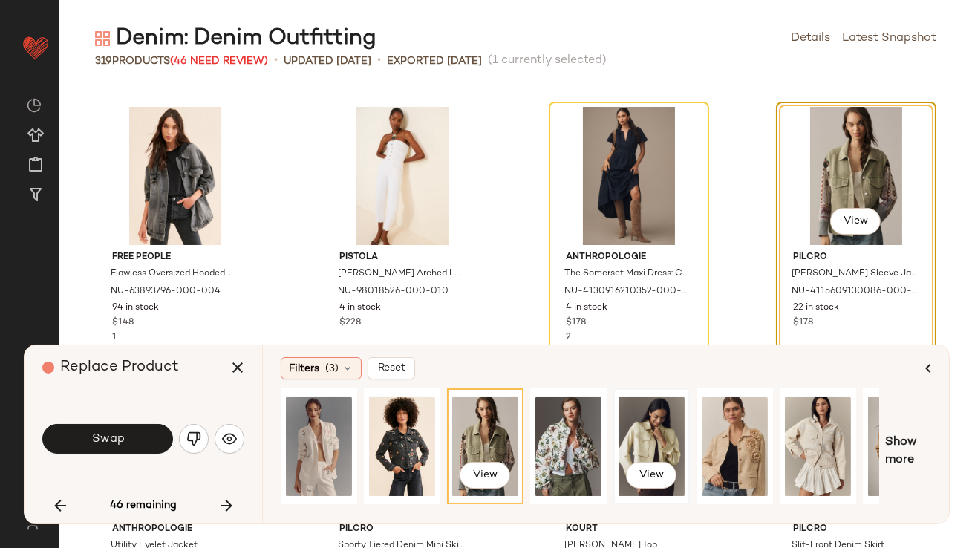
click at [642, 445] on div "View" at bounding box center [652, 446] width 66 height 105
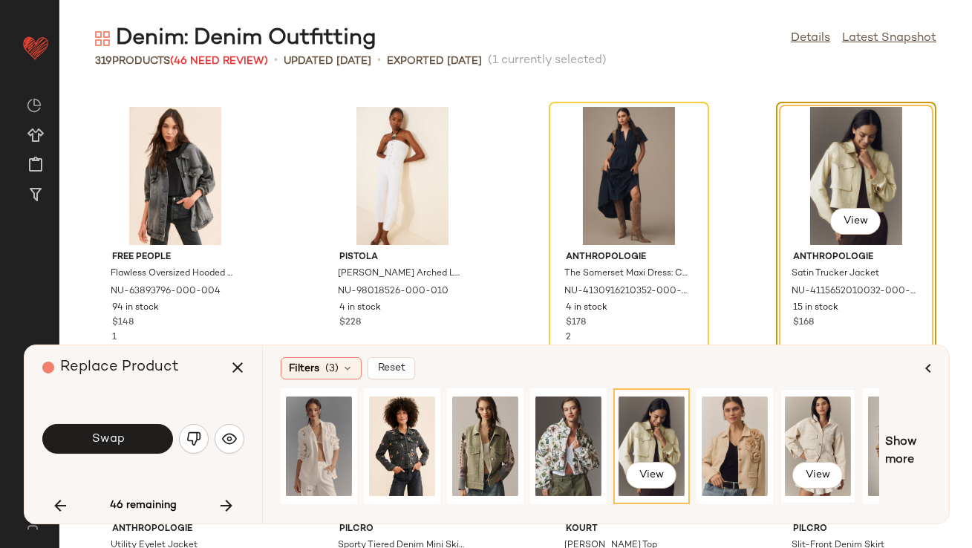
click at [809, 429] on div "View" at bounding box center [818, 446] width 66 height 105
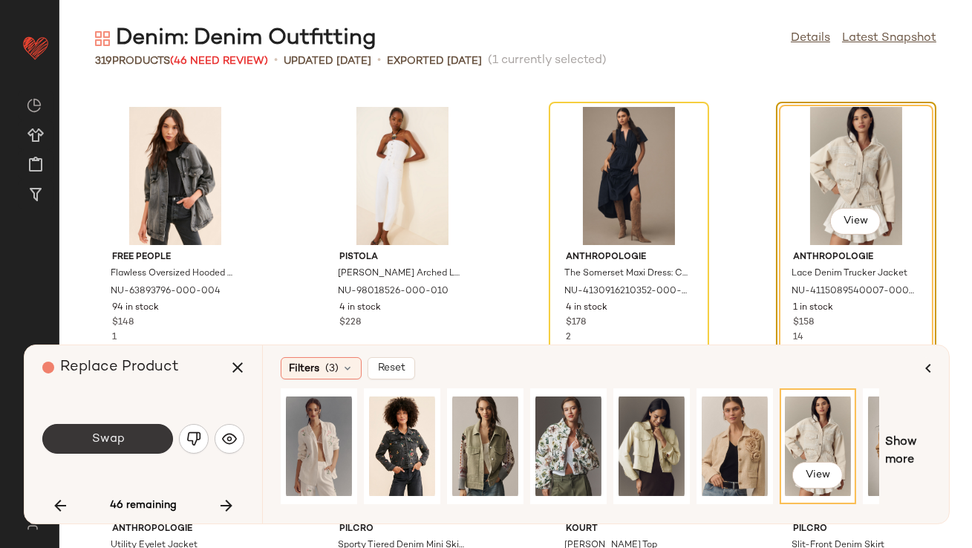
click at [126, 436] on button "Swap" at bounding box center [107, 439] width 131 height 30
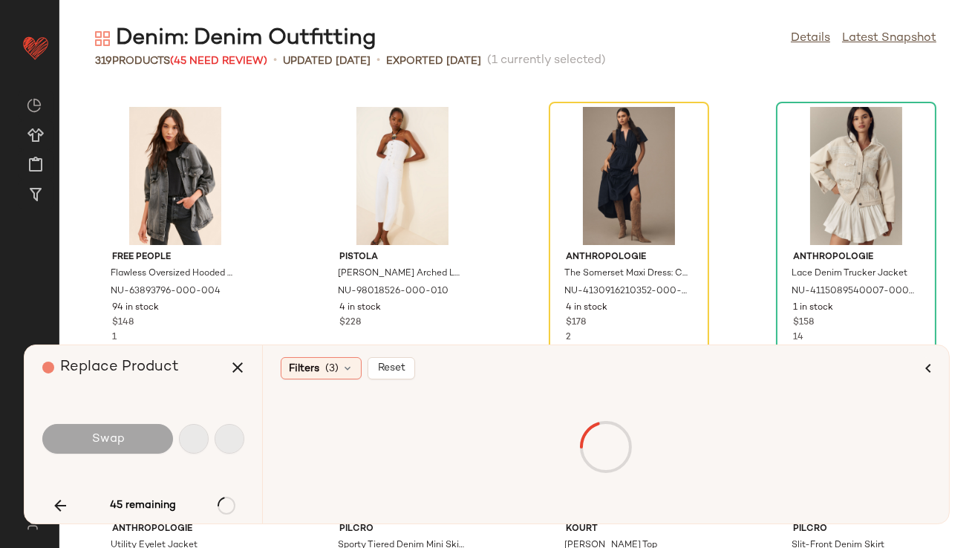
scroll to position [11959, 0]
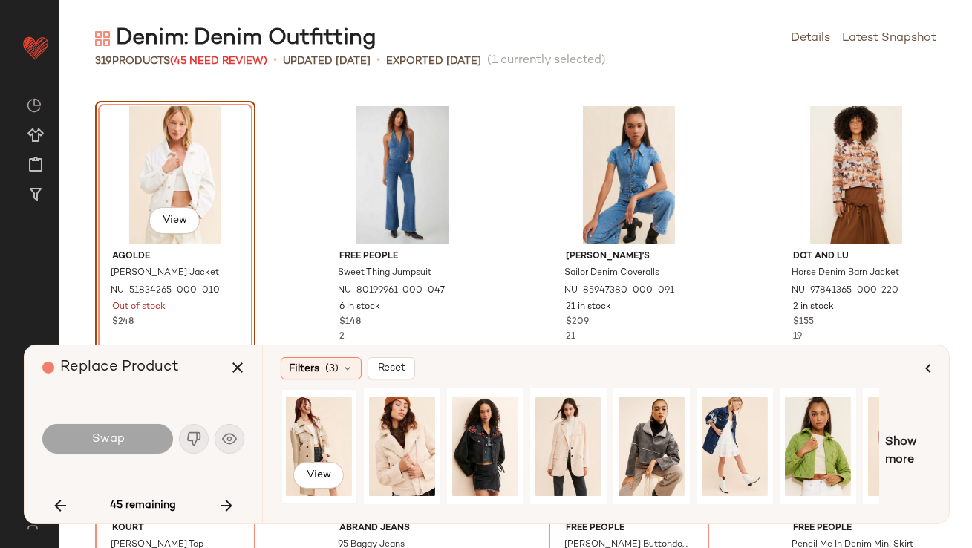
click at [303, 450] on div "View" at bounding box center [319, 446] width 66 height 105
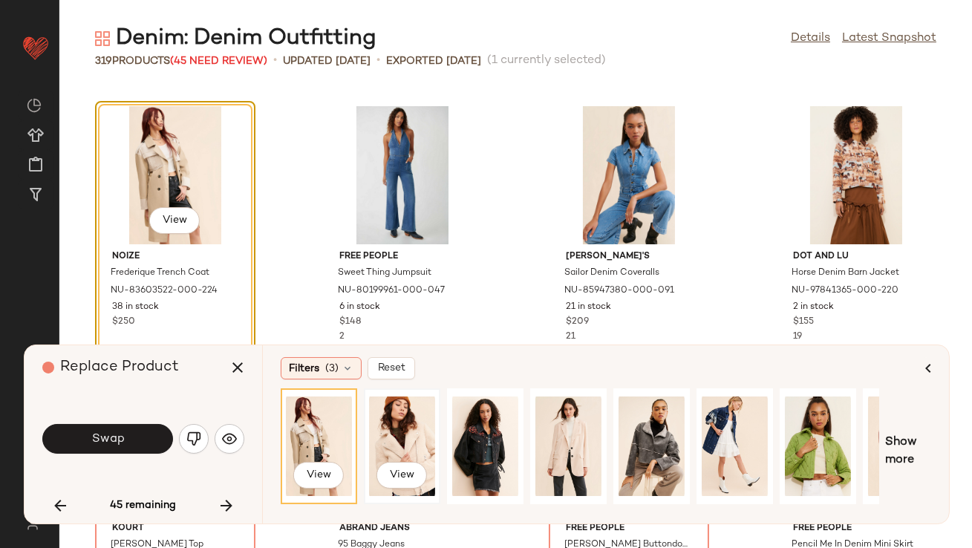
click at [375, 431] on div "View" at bounding box center [402, 446] width 66 height 105
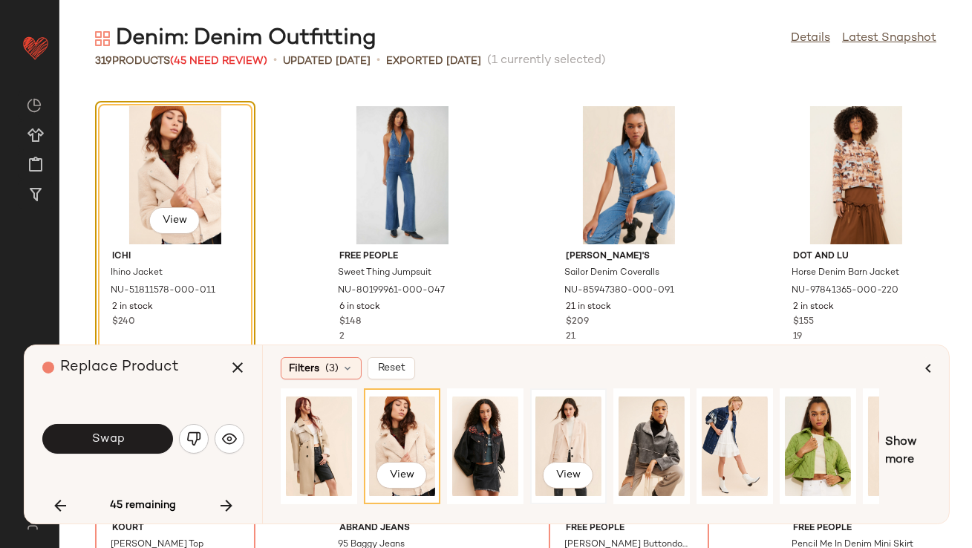
click at [565, 429] on div "View" at bounding box center [568, 446] width 66 height 105
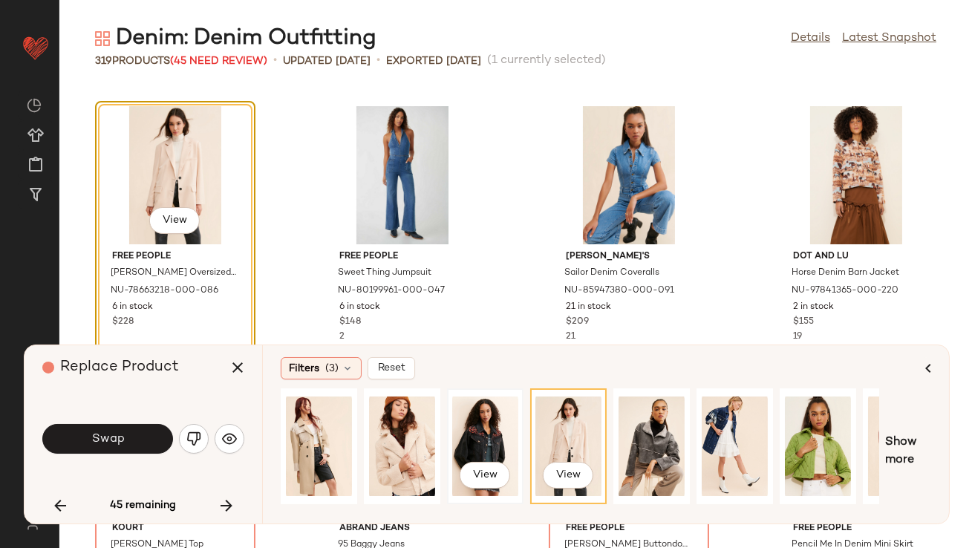
click at [460, 434] on div "View" at bounding box center [485, 446] width 66 height 105
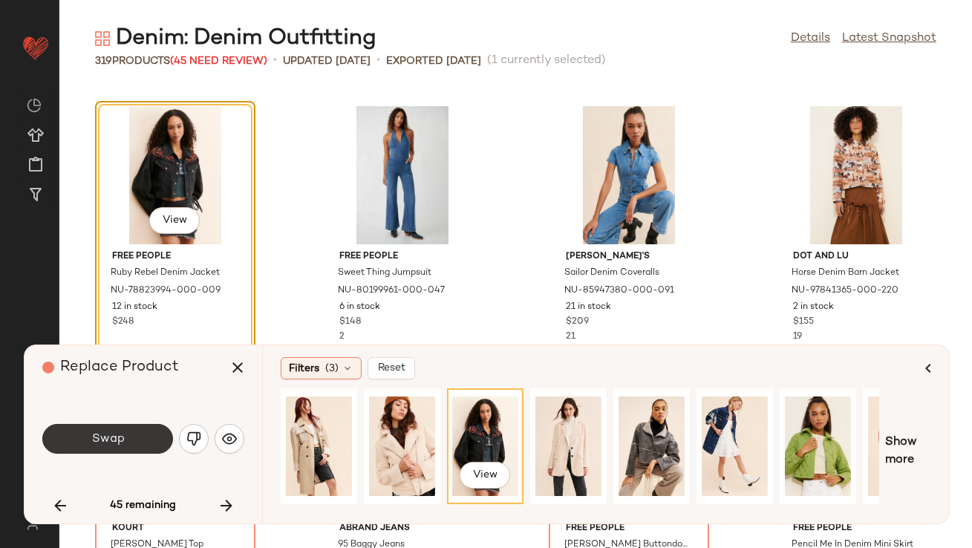
click at [136, 451] on button "Swap" at bounding box center [107, 439] width 131 height 30
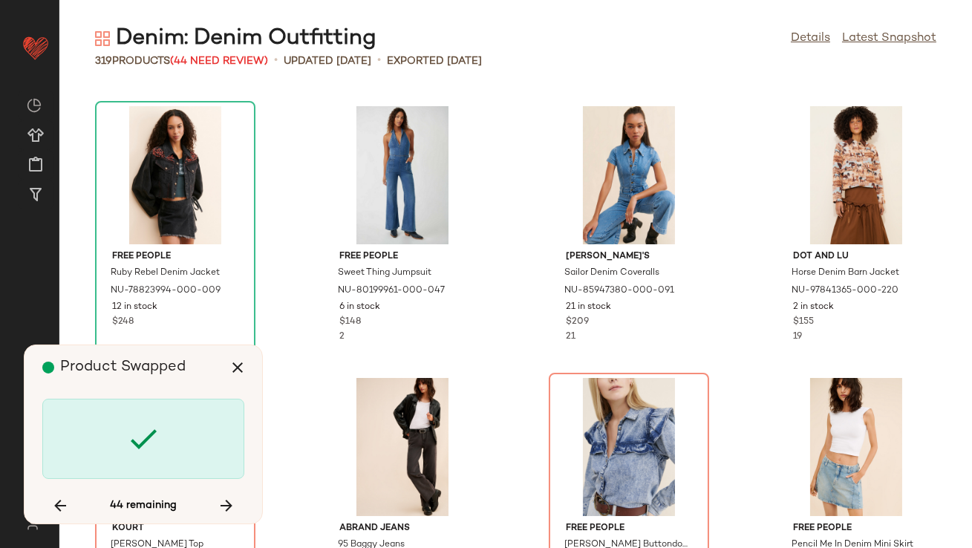
scroll to position [12231, 0]
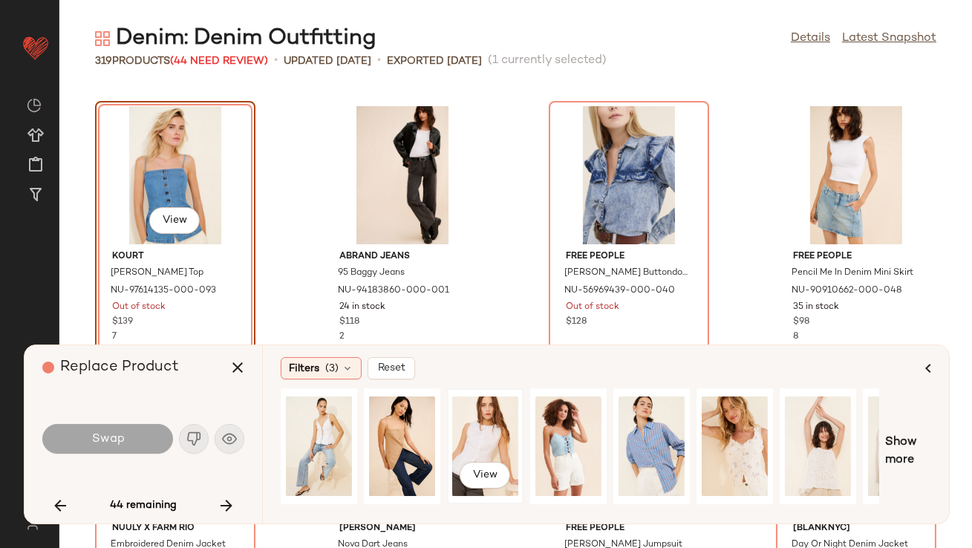
click at [486, 434] on div "View" at bounding box center [485, 446] width 66 height 105
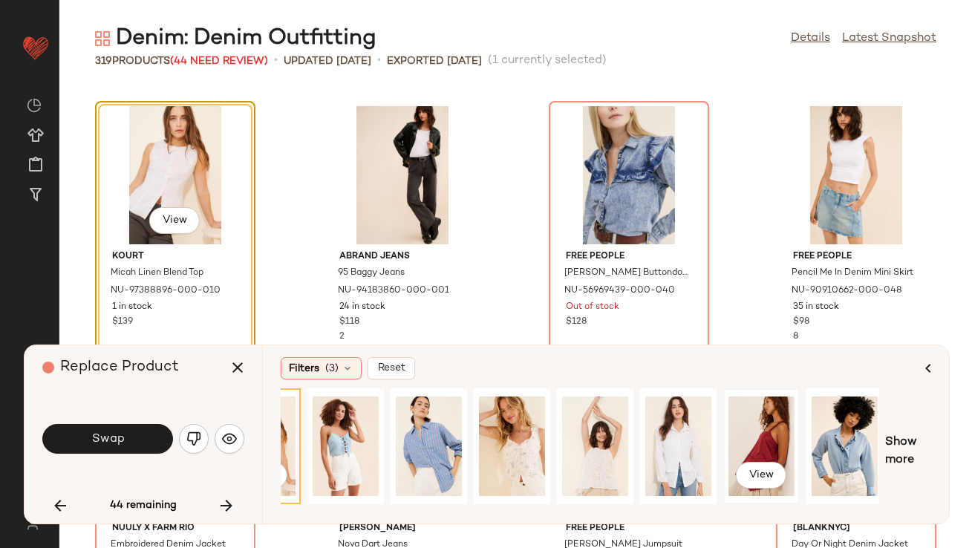
scroll to position [0, 225]
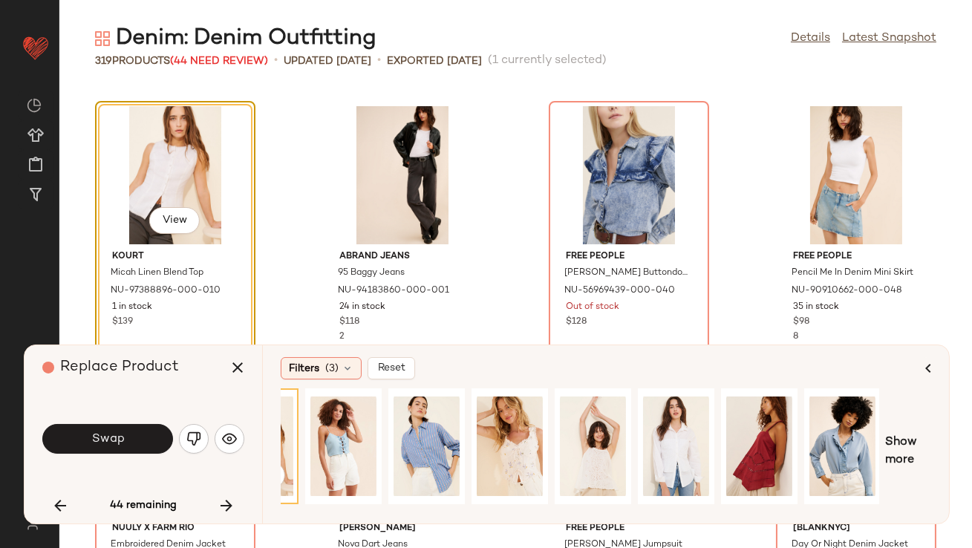
click at [216, 502] on button "button" at bounding box center [227, 506] width 36 height 36
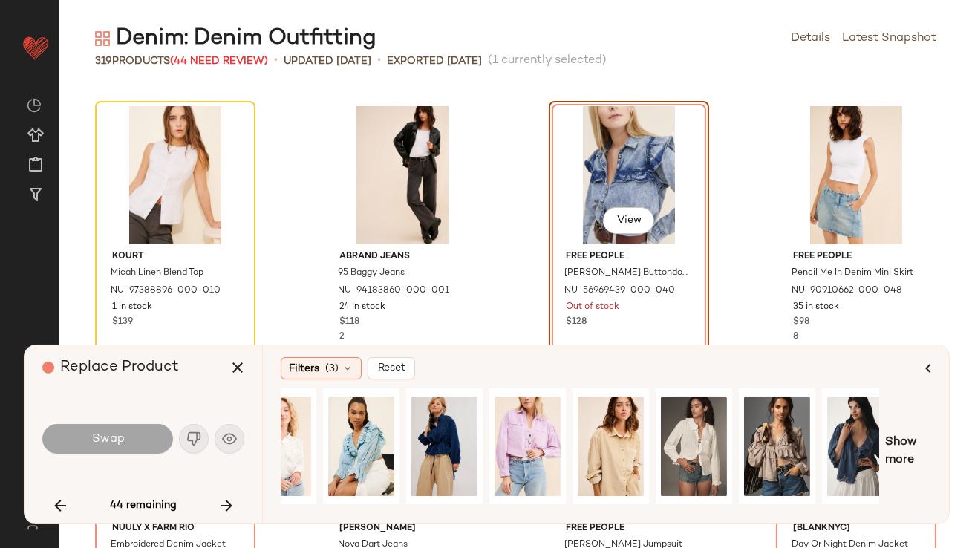
scroll to position [0, 120]
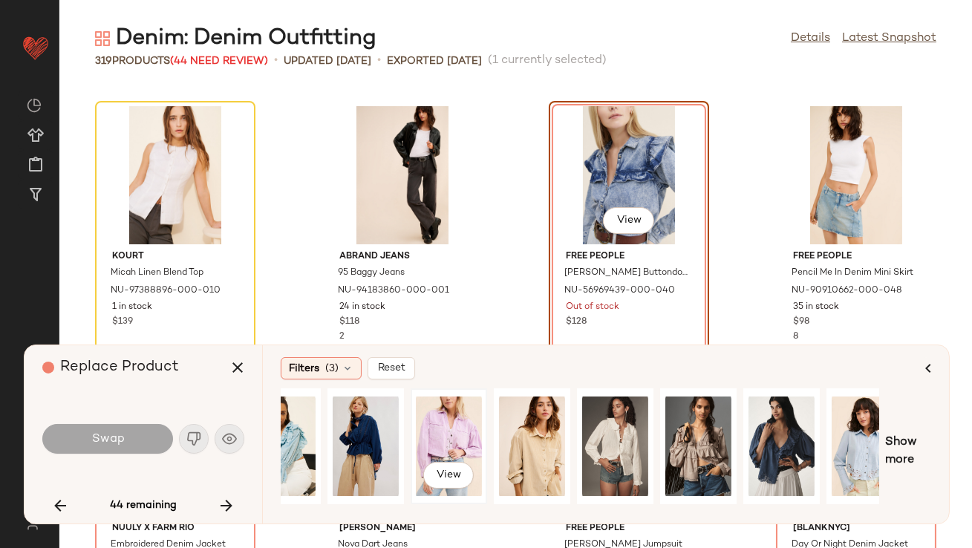
click at [468, 437] on div "View" at bounding box center [449, 446] width 66 height 105
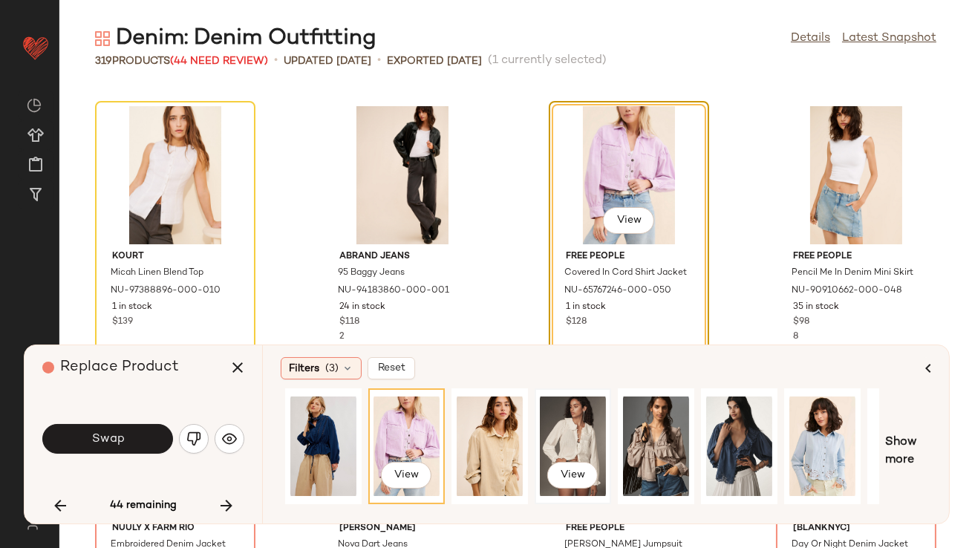
scroll to position [0, 225]
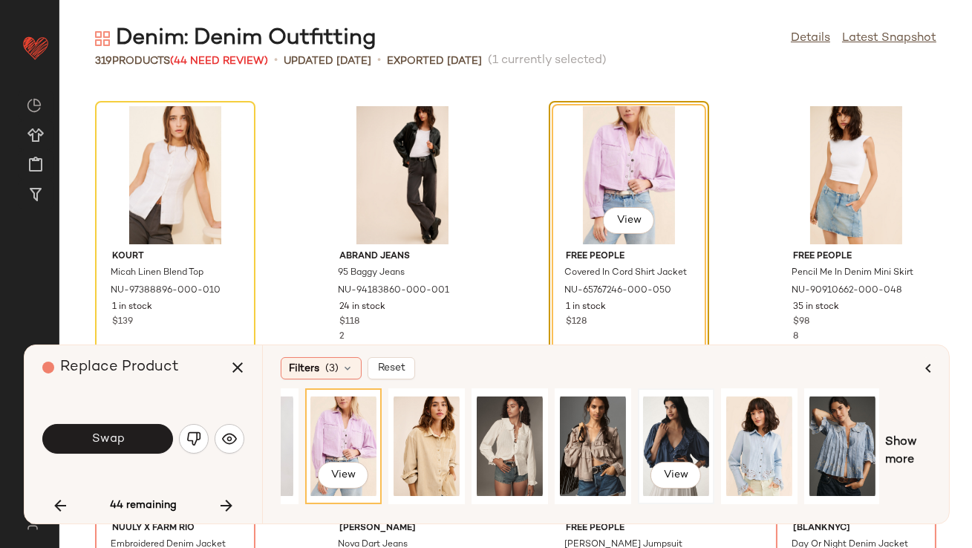
click at [650, 431] on div "View" at bounding box center [676, 446] width 66 height 105
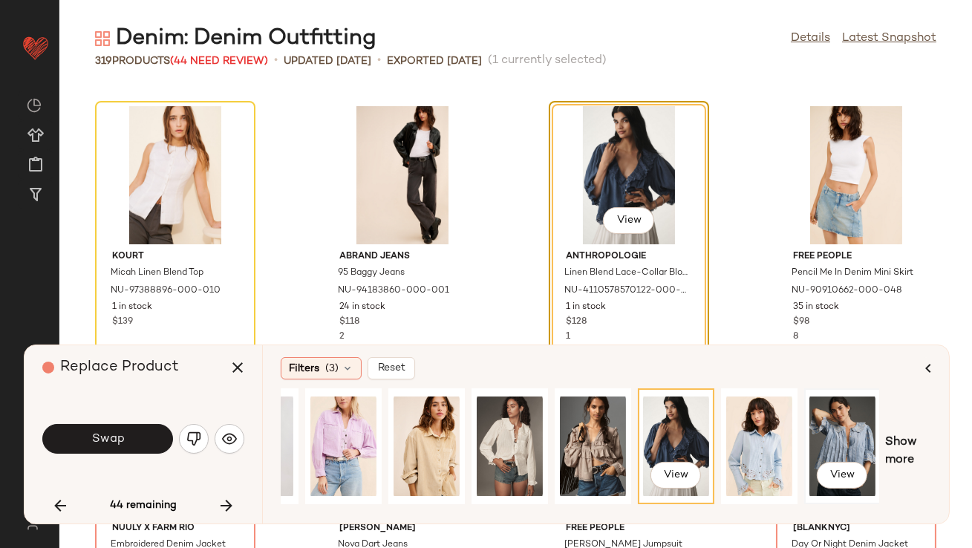
click at [812, 434] on div "View" at bounding box center [842, 446] width 66 height 105
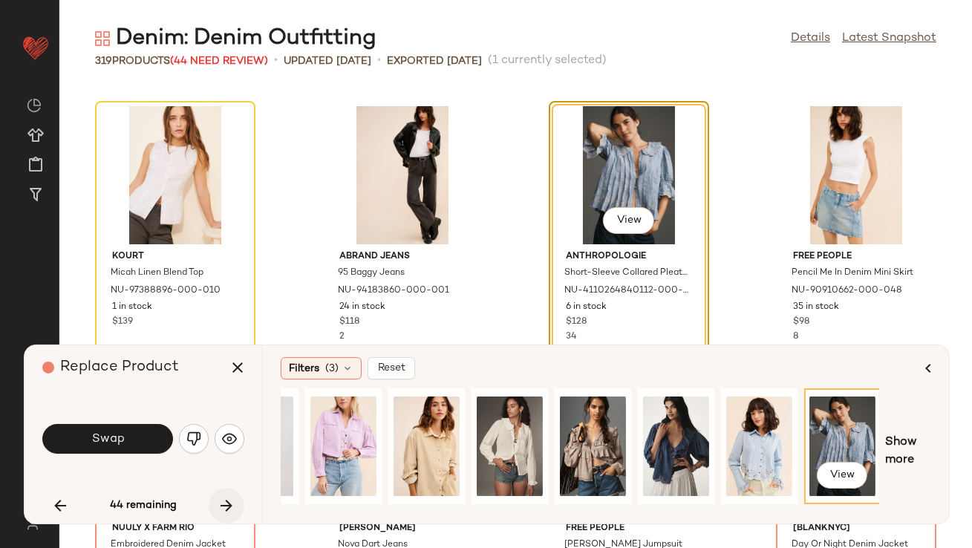
click at [223, 504] on icon "button" at bounding box center [227, 506] width 18 height 18
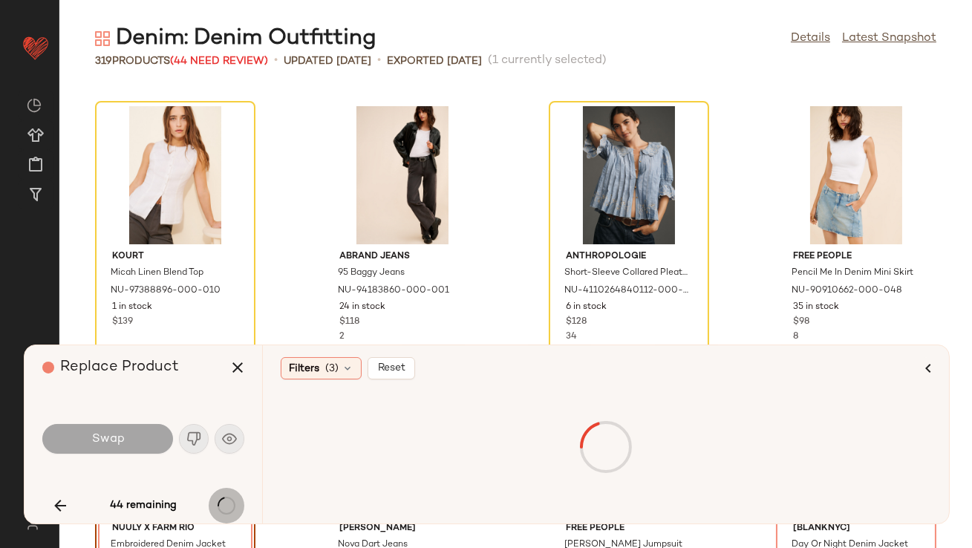
scroll to position [12502, 0]
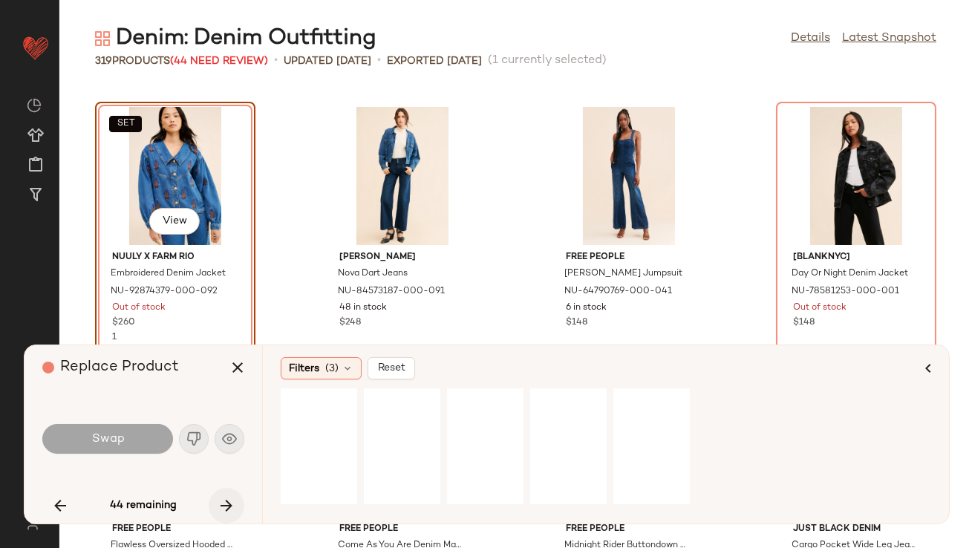
click at [223, 504] on icon "button" at bounding box center [227, 506] width 18 height 18
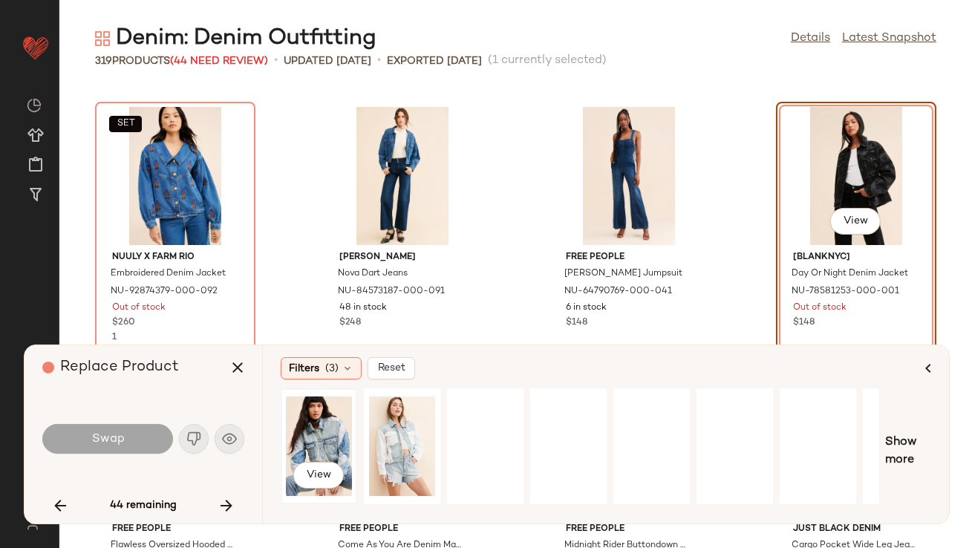
click at [307, 438] on div "View" at bounding box center [319, 446] width 66 height 105
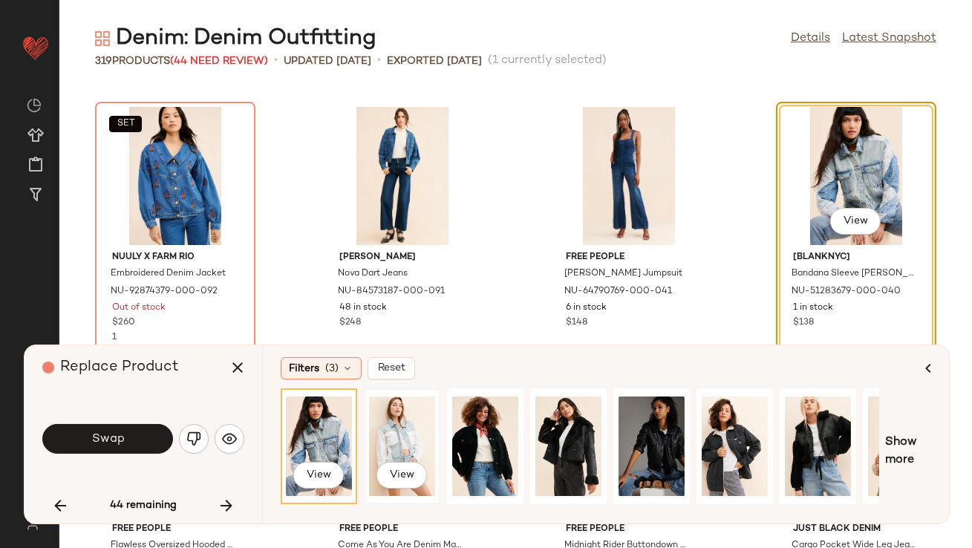
click at [393, 440] on div "View" at bounding box center [402, 446] width 66 height 105
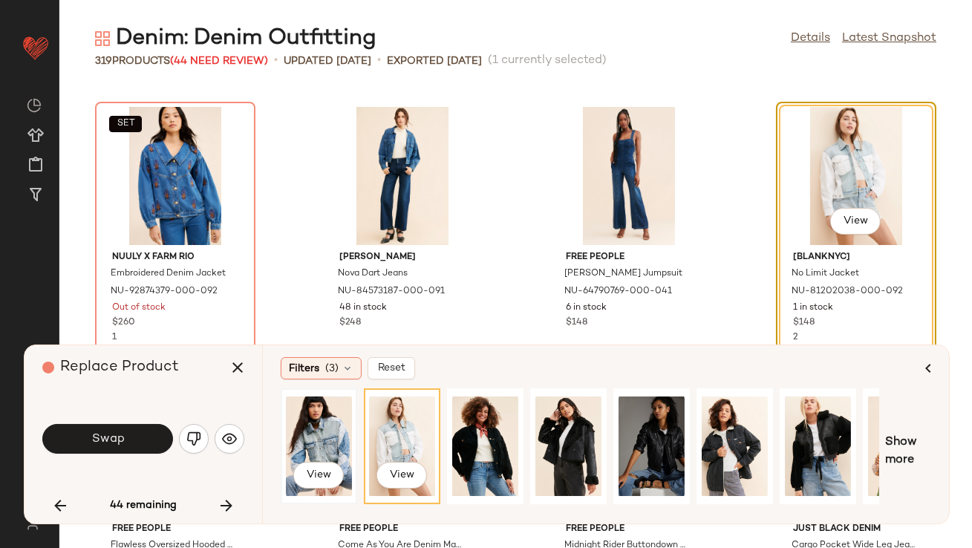
click at [336, 436] on div "View" at bounding box center [319, 446] width 66 height 105
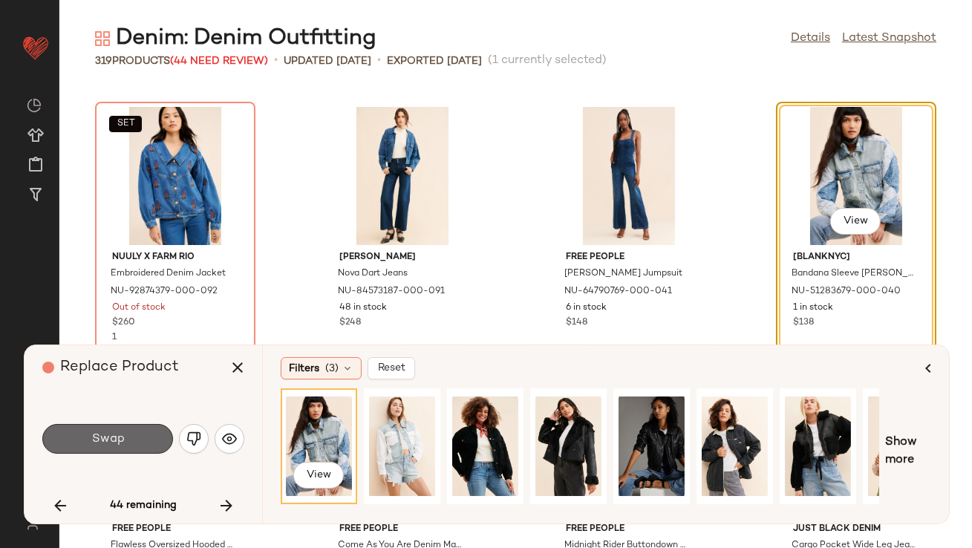
click at [131, 443] on button "Swap" at bounding box center [107, 439] width 131 height 30
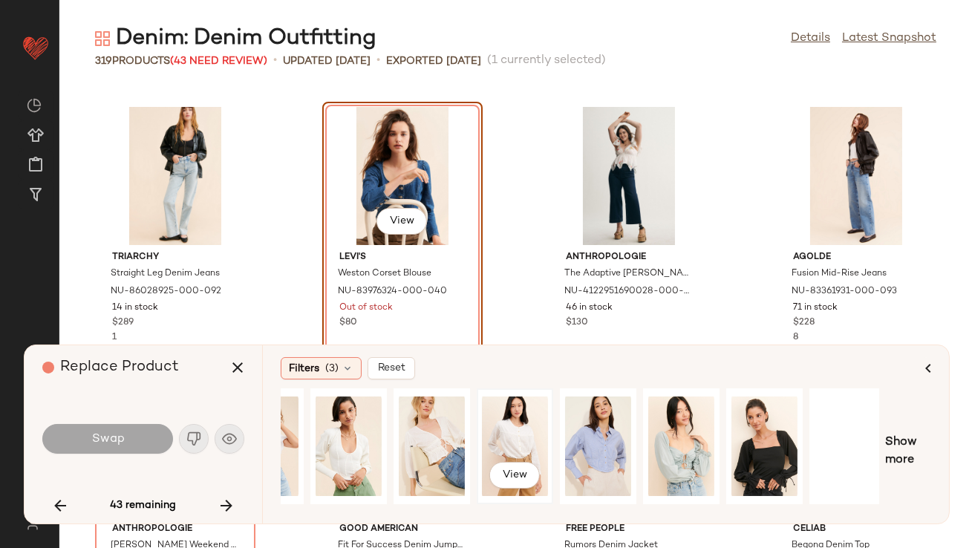
scroll to position [0, 225]
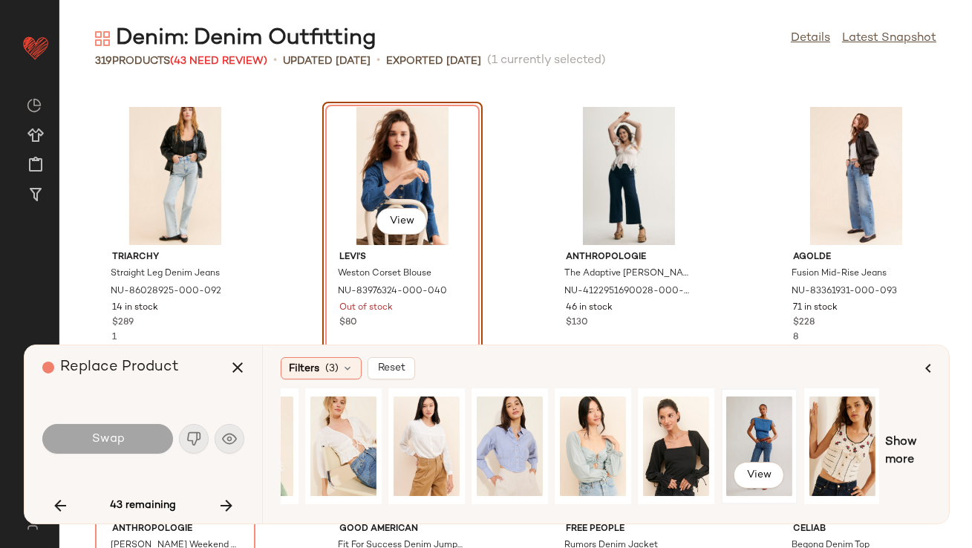
click at [754, 435] on div "View" at bounding box center [759, 446] width 66 height 105
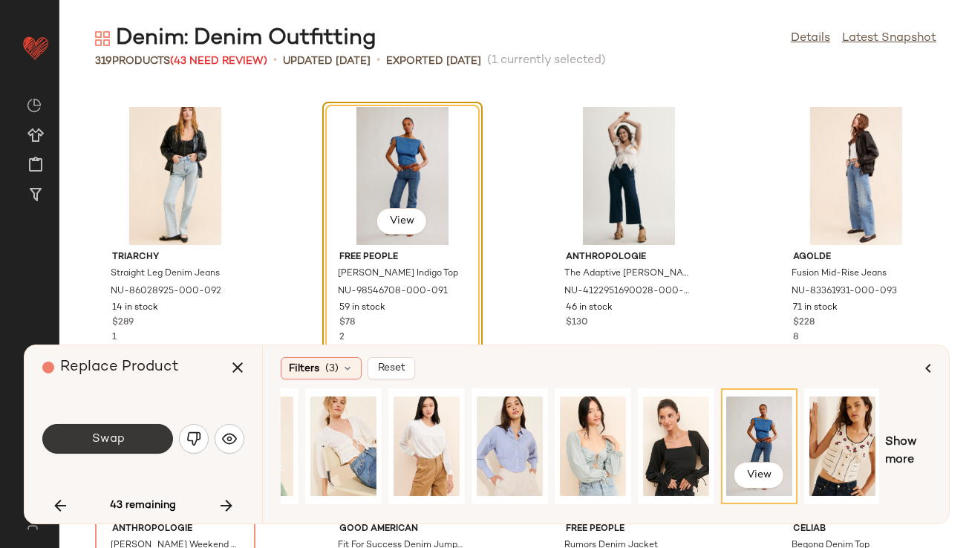
click at [140, 449] on button "Swap" at bounding box center [107, 439] width 131 height 30
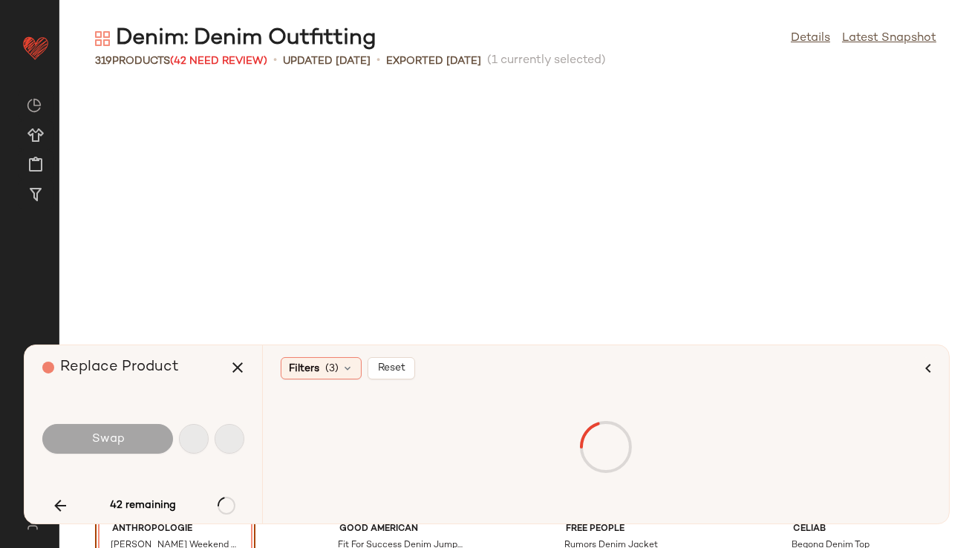
scroll to position [14133, 0]
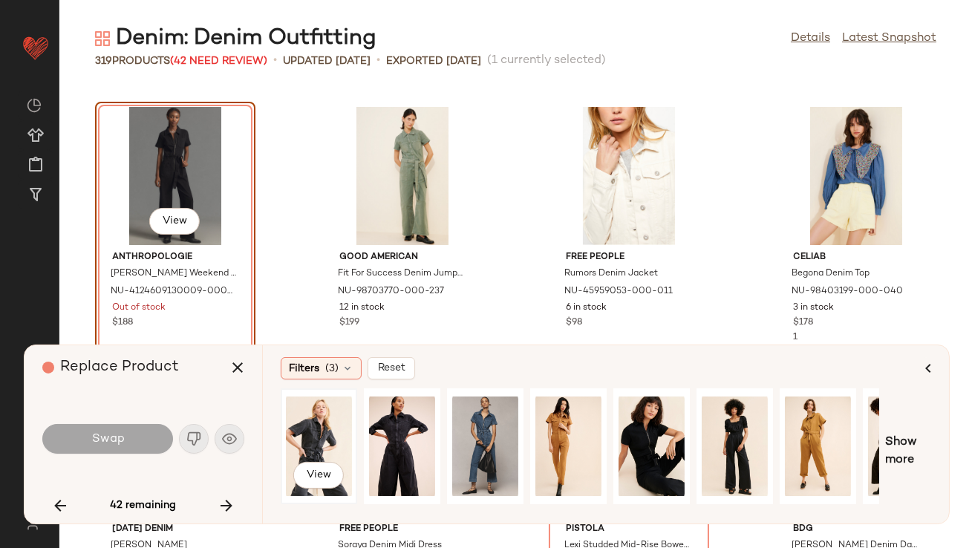
click at [310, 431] on div "View" at bounding box center [319, 446] width 66 height 105
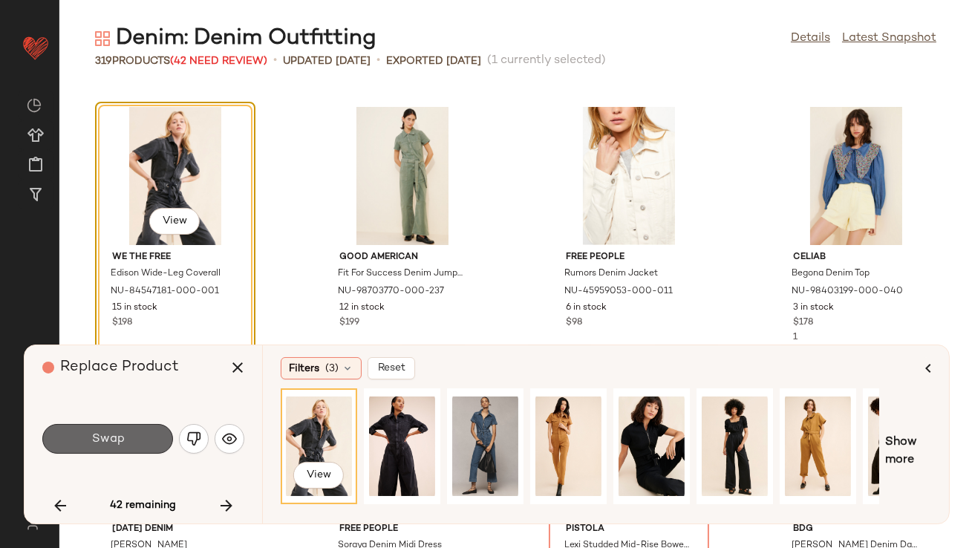
click at [111, 447] on button "Swap" at bounding box center [107, 439] width 131 height 30
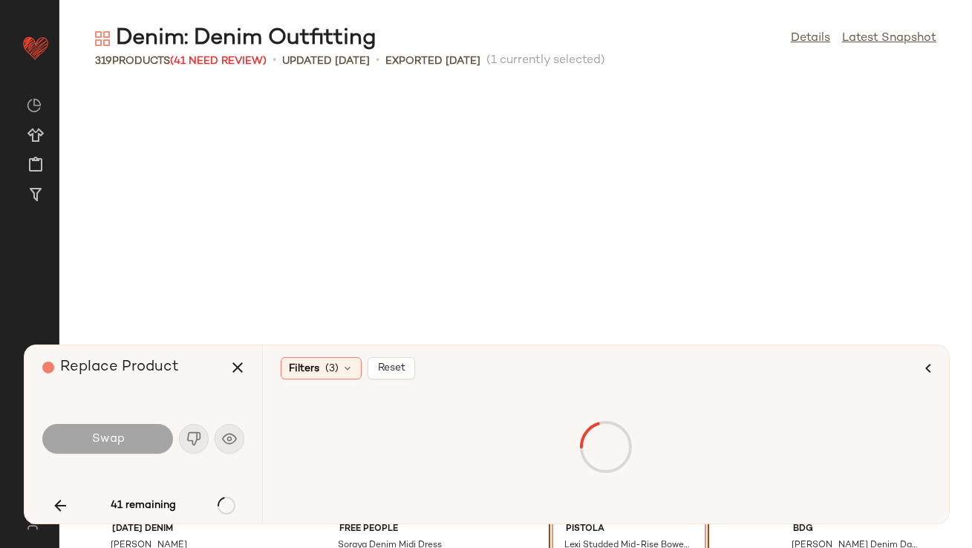
scroll to position [14406, 0]
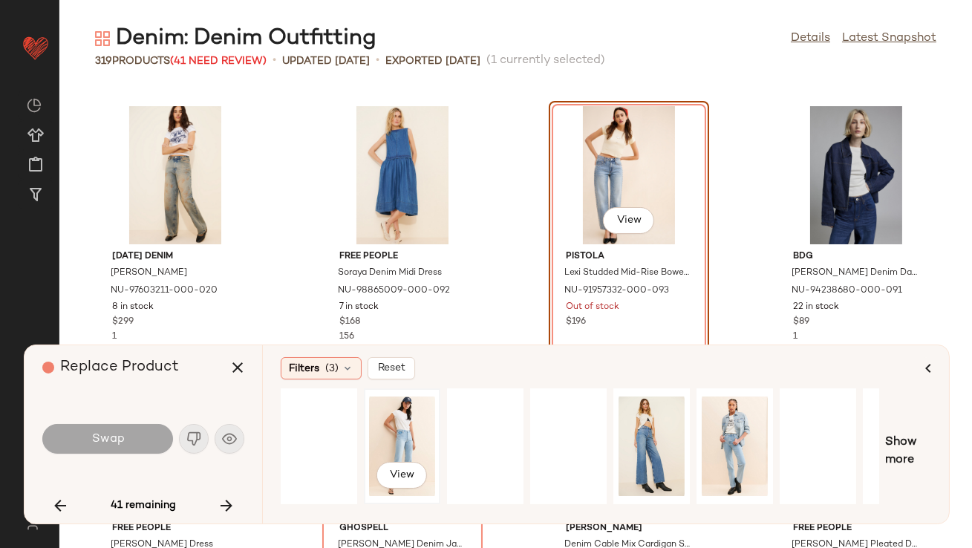
click at [408, 420] on div "View" at bounding box center [402, 446] width 66 height 105
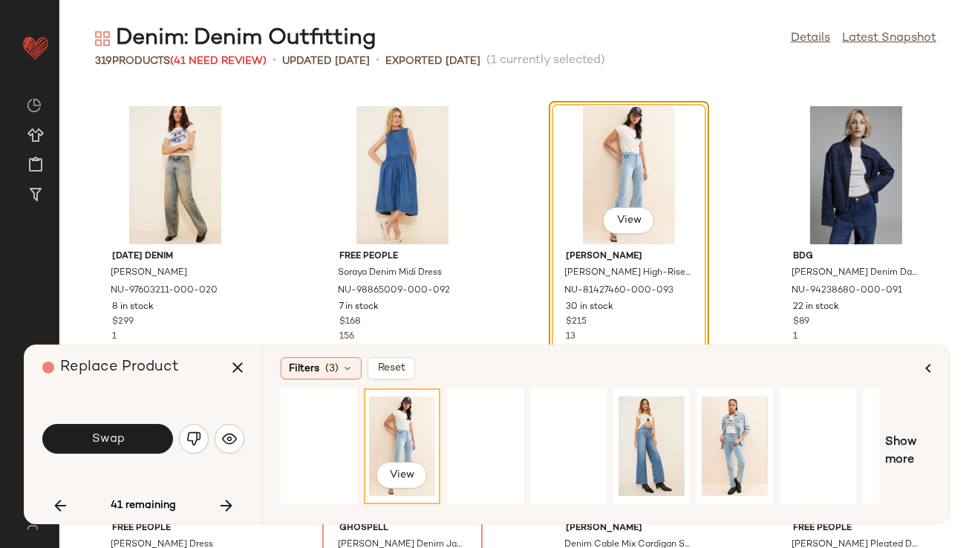
click at [117, 431] on button "Swap" at bounding box center [107, 439] width 131 height 30
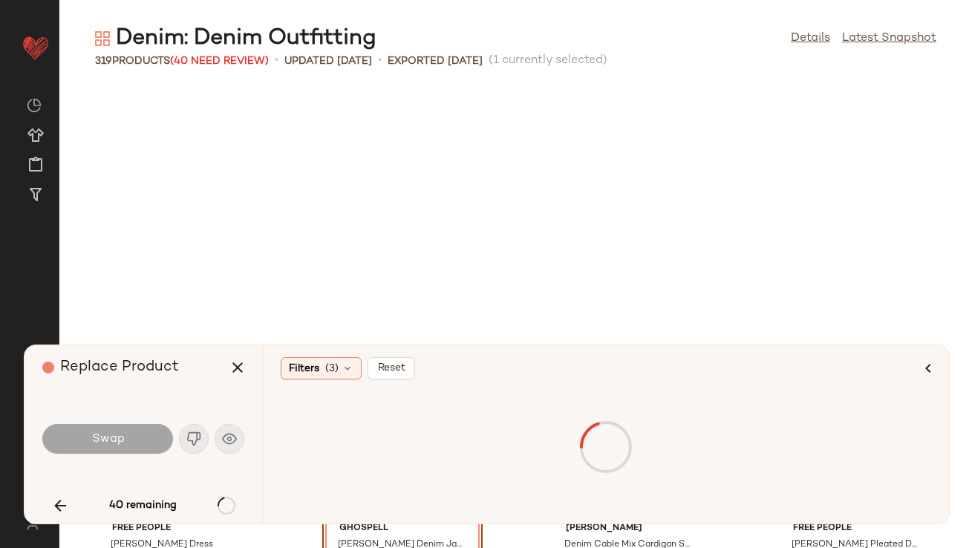
scroll to position [14678, 0]
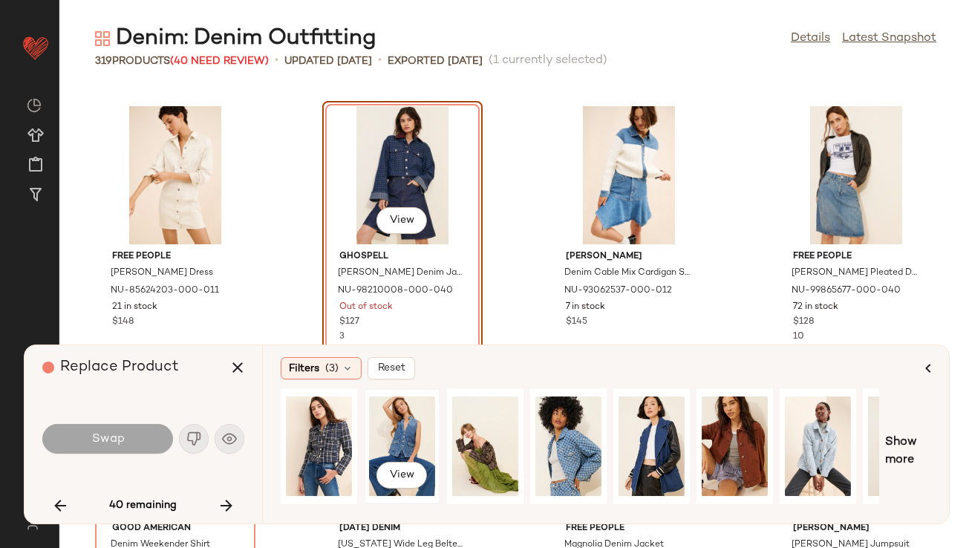
click at [396, 417] on div "View" at bounding box center [402, 446] width 66 height 105
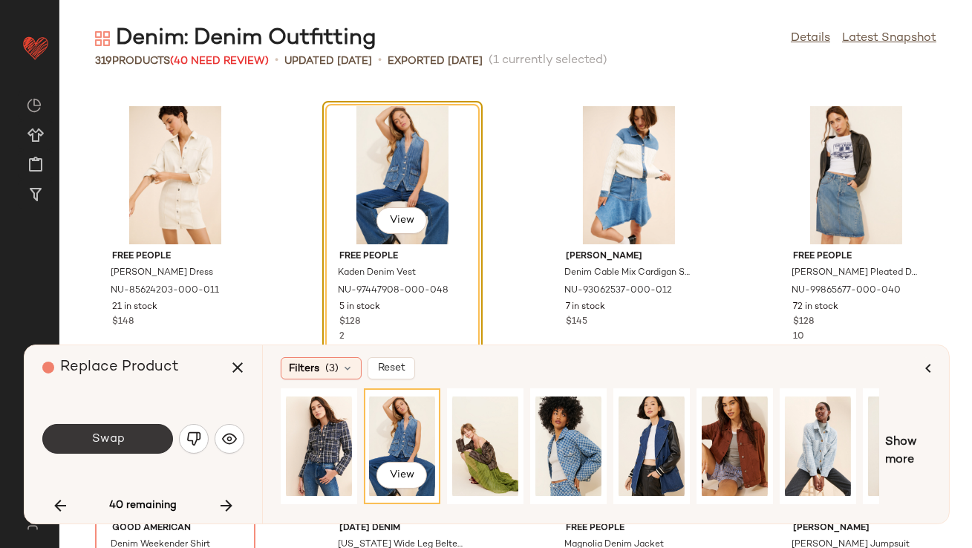
click at [91, 446] on button "Swap" at bounding box center [107, 439] width 131 height 30
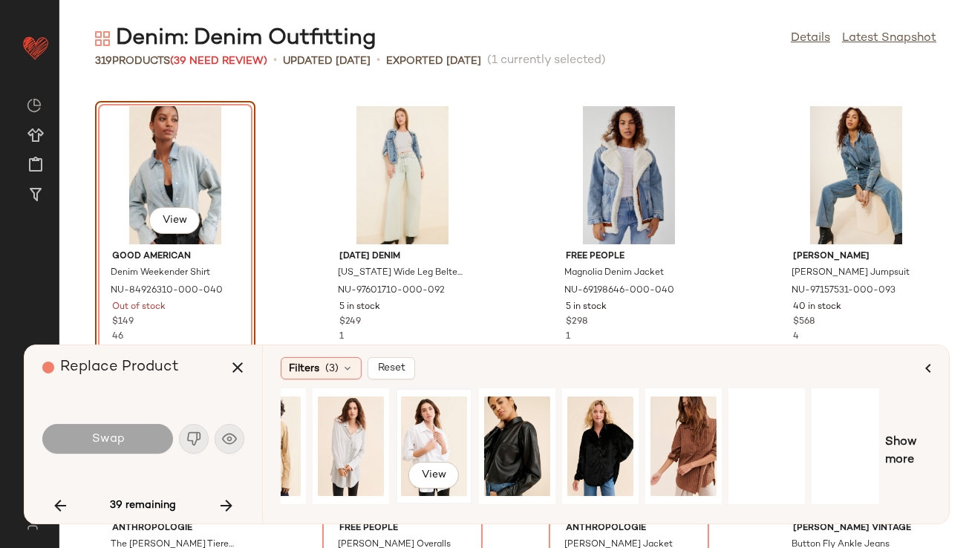
scroll to position [0, 225]
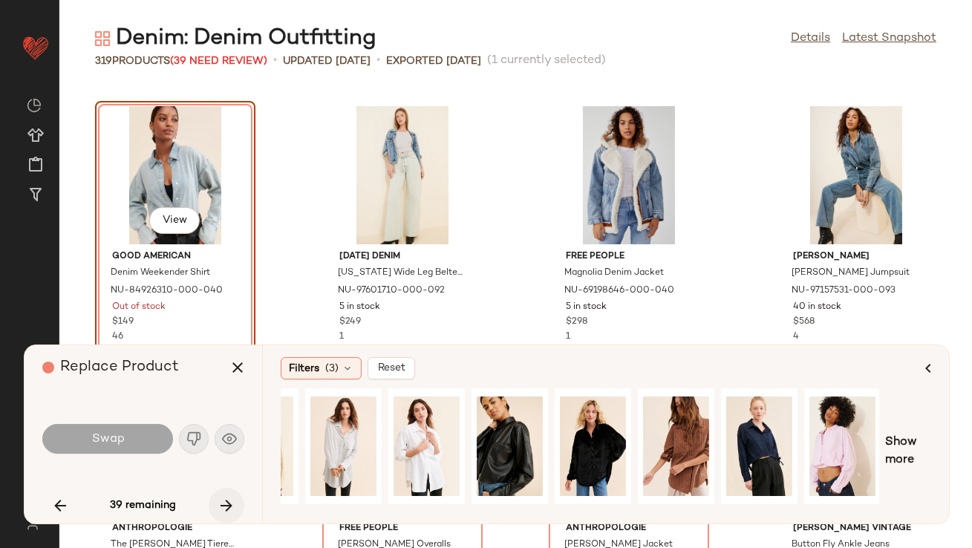
click at [232, 501] on icon "button" at bounding box center [227, 506] width 18 height 18
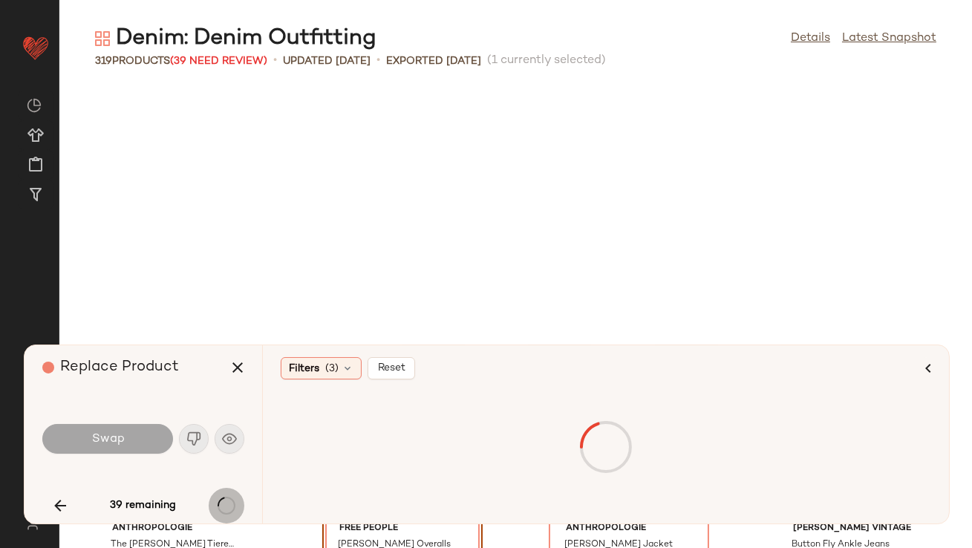
scroll to position [15220, 0]
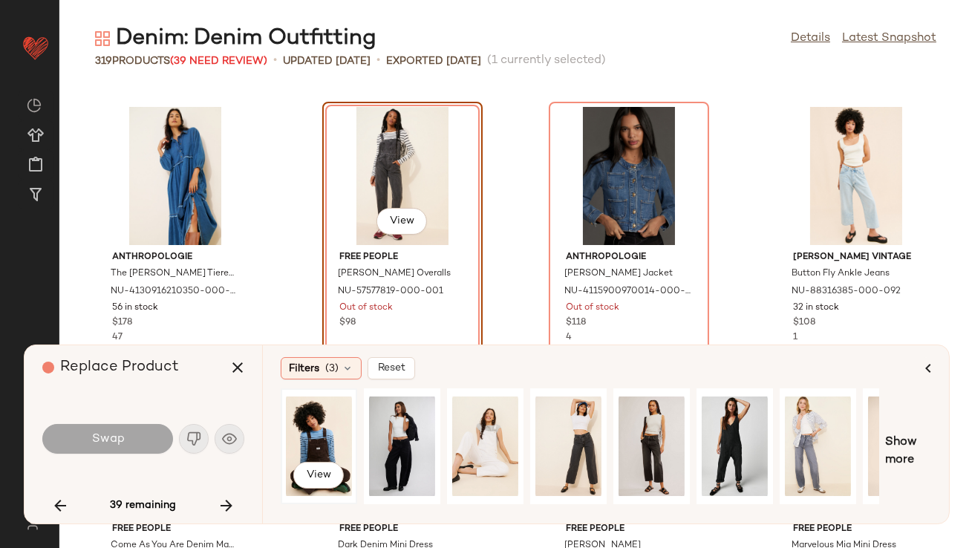
click at [338, 435] on div "View" at bounding box center [319, 446] width 66 height 105
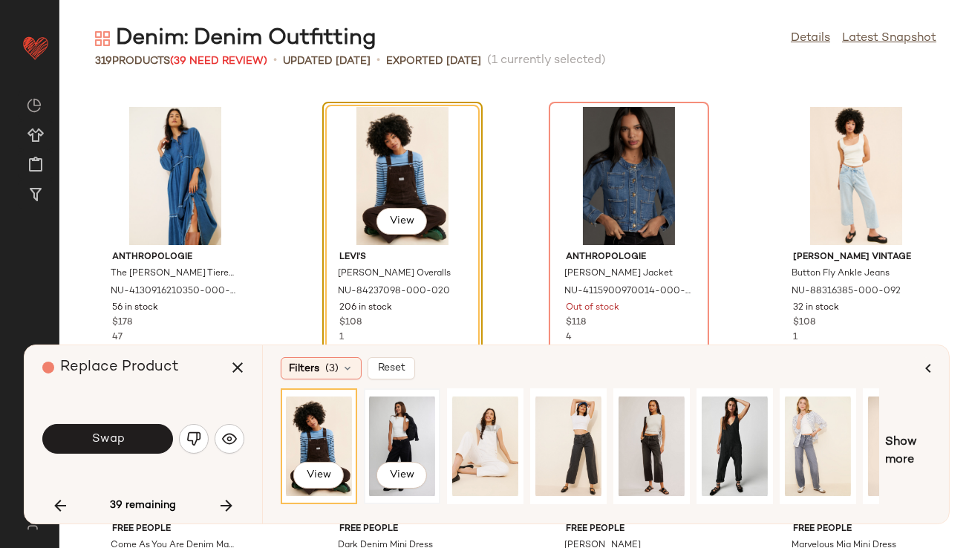
click at [379, 434] on div "View" at bounding box center [402, 446] width 66 height 105
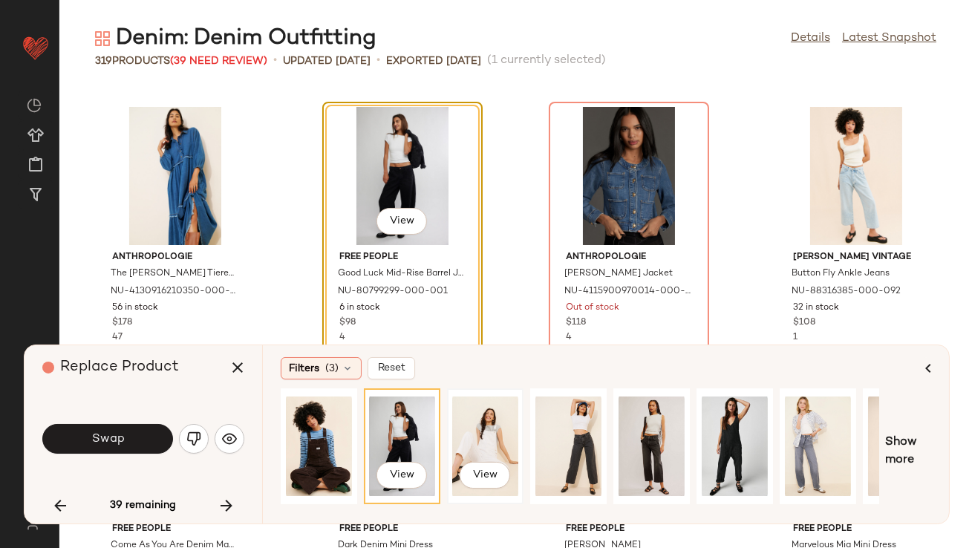
click at [488, 437] on div "View" at bounding box center [485, 446] width 66 height 105
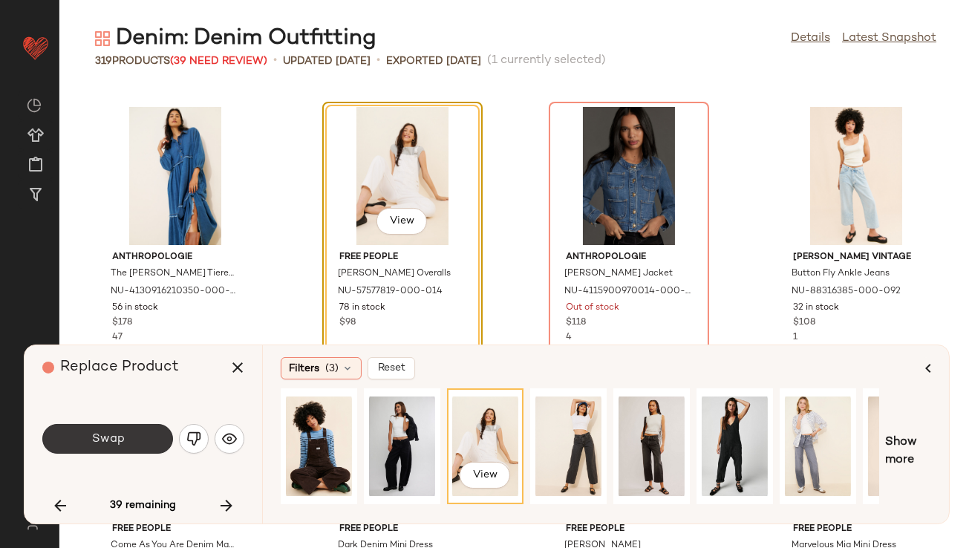
click at [142, 440] on button "Swap" at bounding box center [107, 439] width 131 height 30
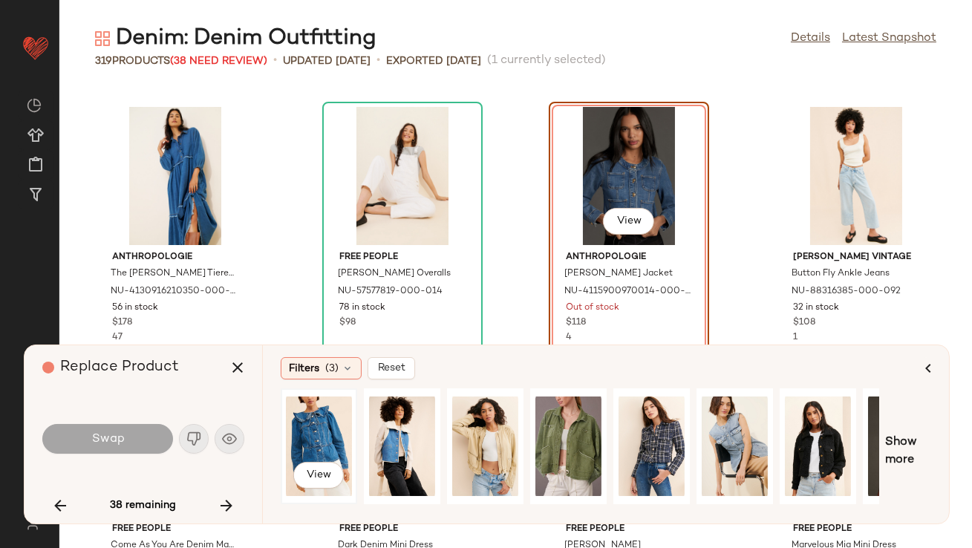
click at [302, 458] on div "View" at bounding box center [319, 446] width 66 height 105
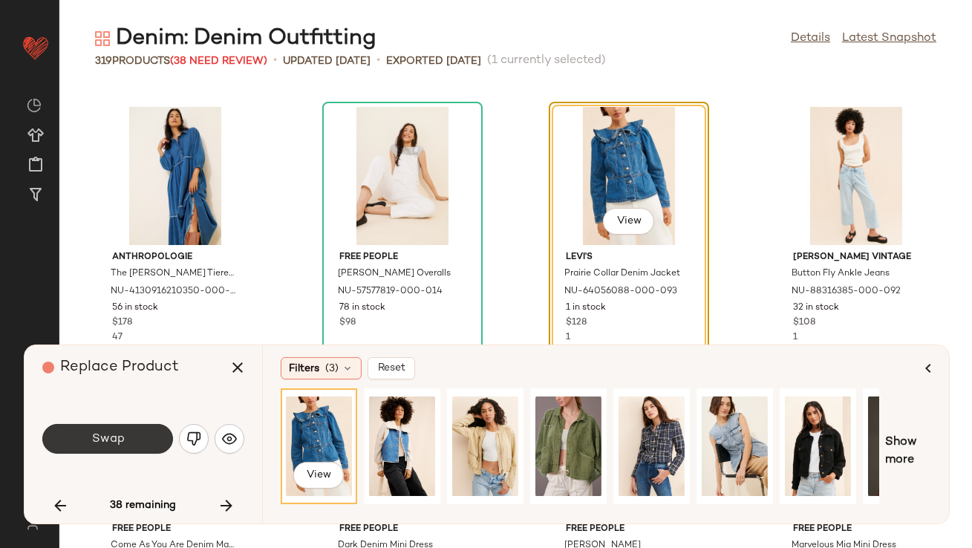
click at [91, 443] on span "Swap" at bounding box center [107, 439] width 33 height 14
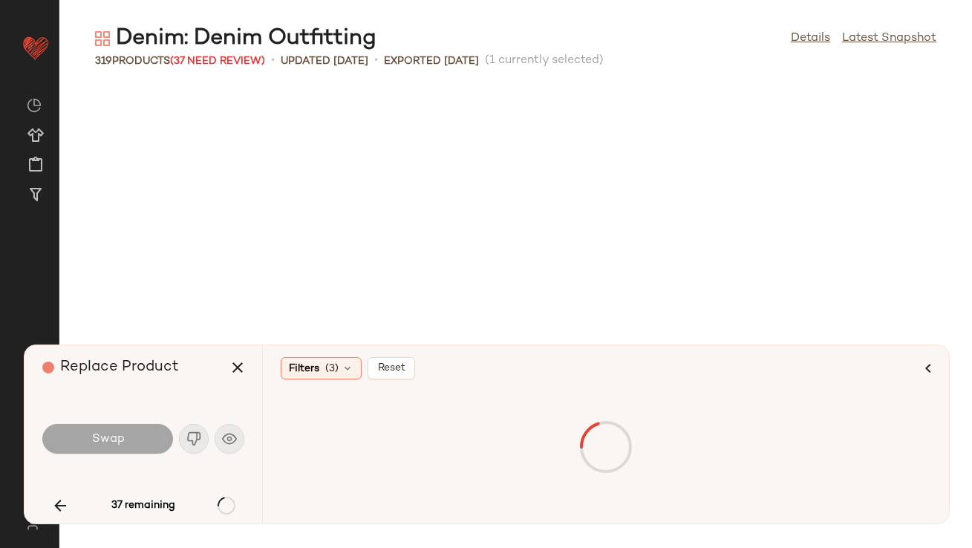
scroll to position [15765, 0]
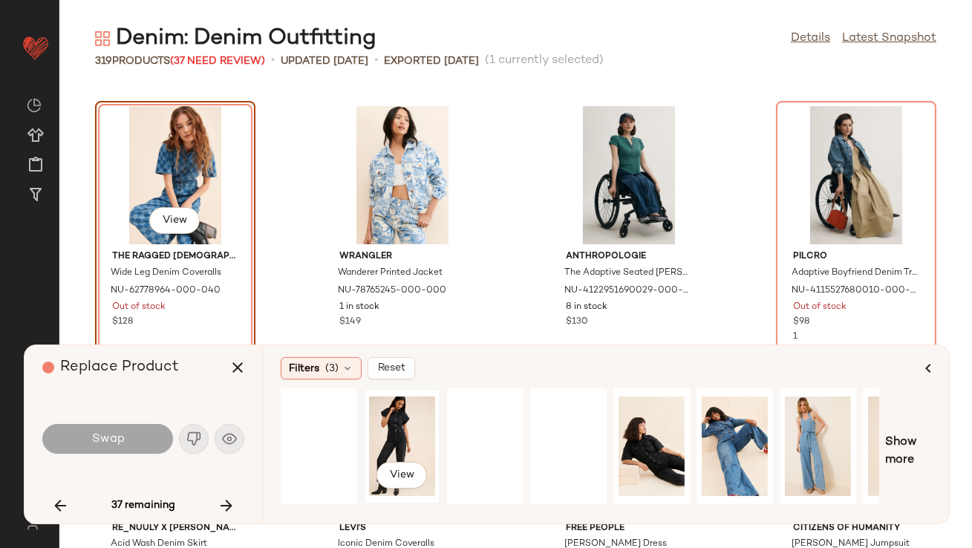
click at [400, 429] on div "View" at bounding box center [402, 446] width 66 height 105
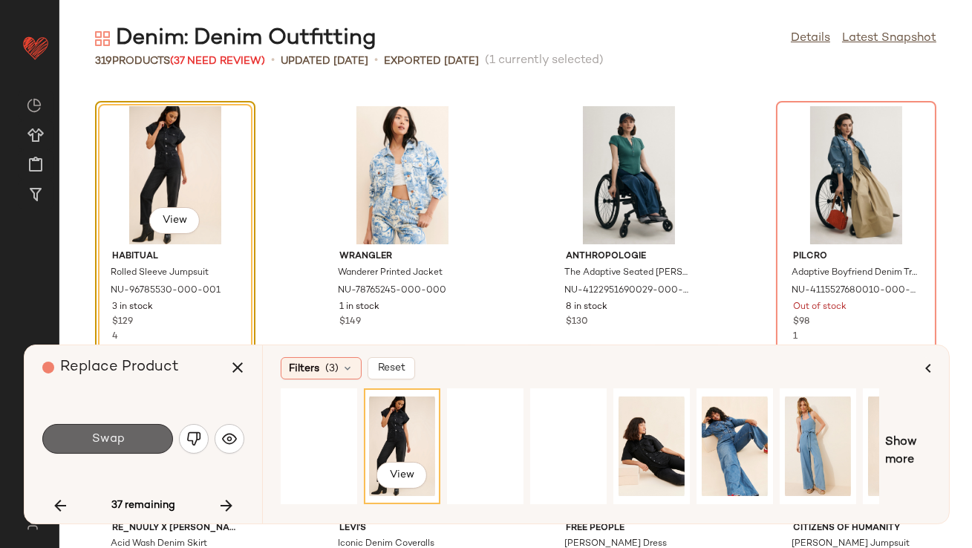
click at [115, 431] on button "Swap" at bounding box center [107, 439] width 131 height 30
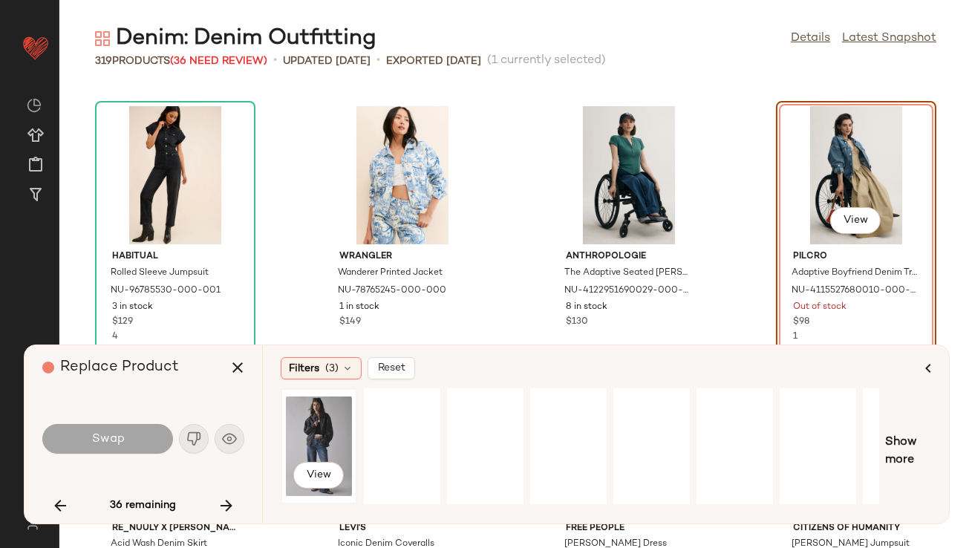
click at [316, 427] on div "View" at bounding box center [319, 446] width 66 height 105
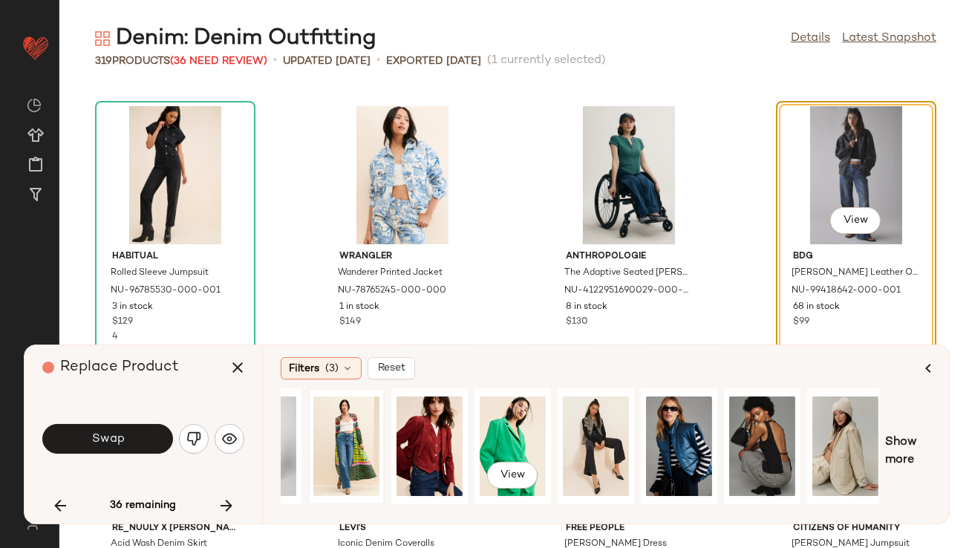
scroll to position [0, 225]
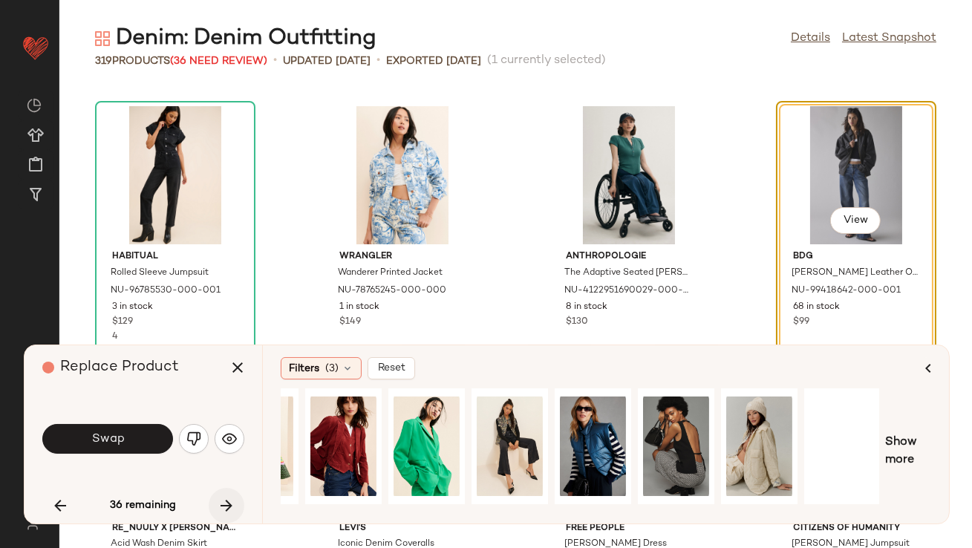
click at [221, 504] on icon "button" at bounding box center [227, 506] width 18 height 18
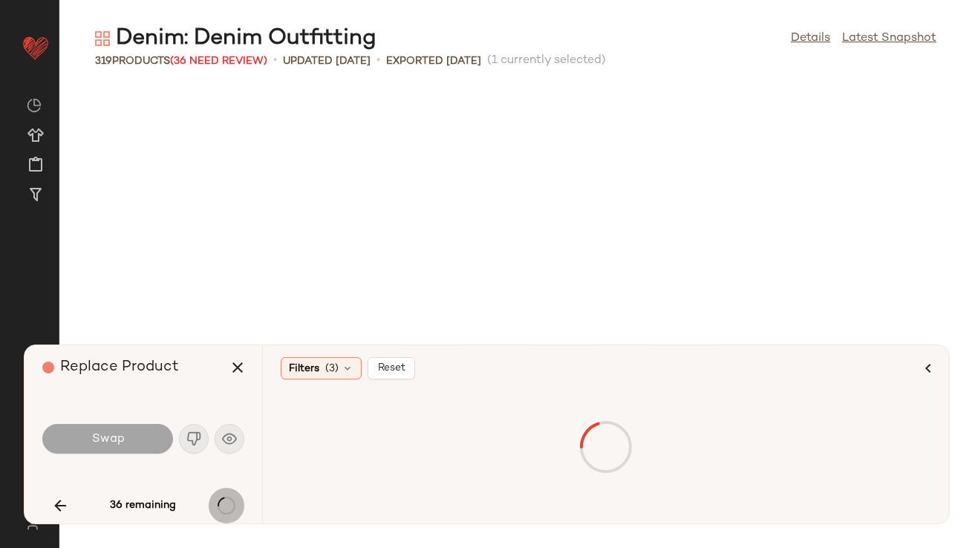
scroll to position [16308, 0]
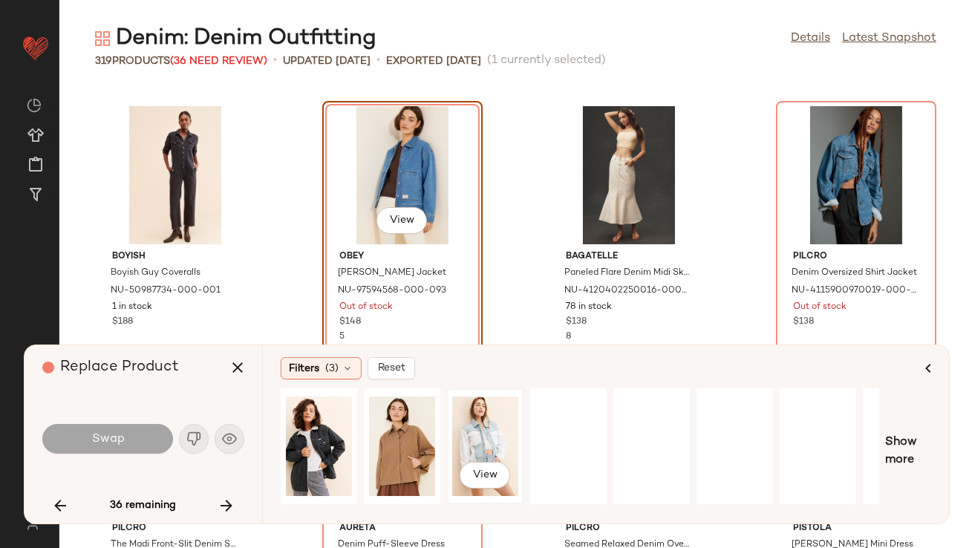
click at [483, 453] on div "View" at bounding box center [485, 446] width 66 height 105
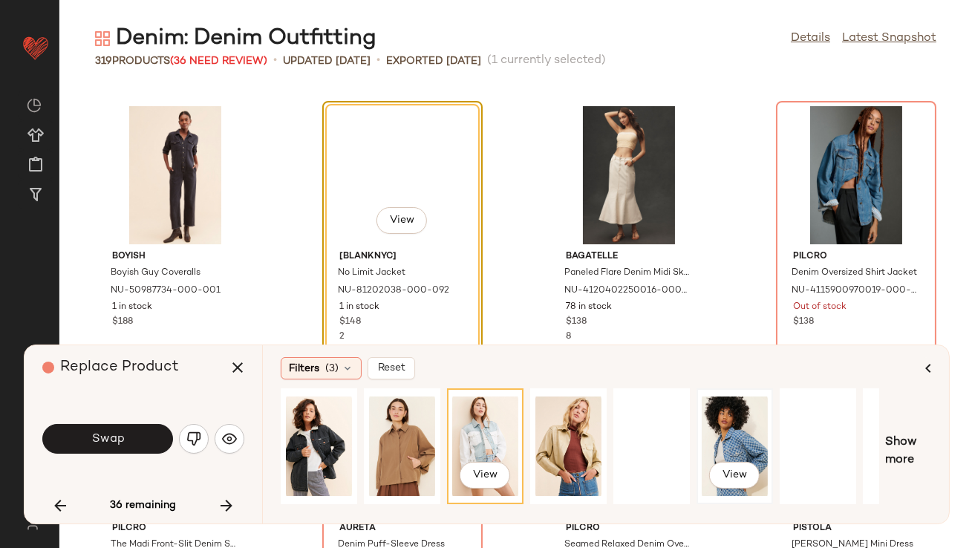
click at [720, 427] on div "View" at bounding box center [735, 446] width 66 height 105
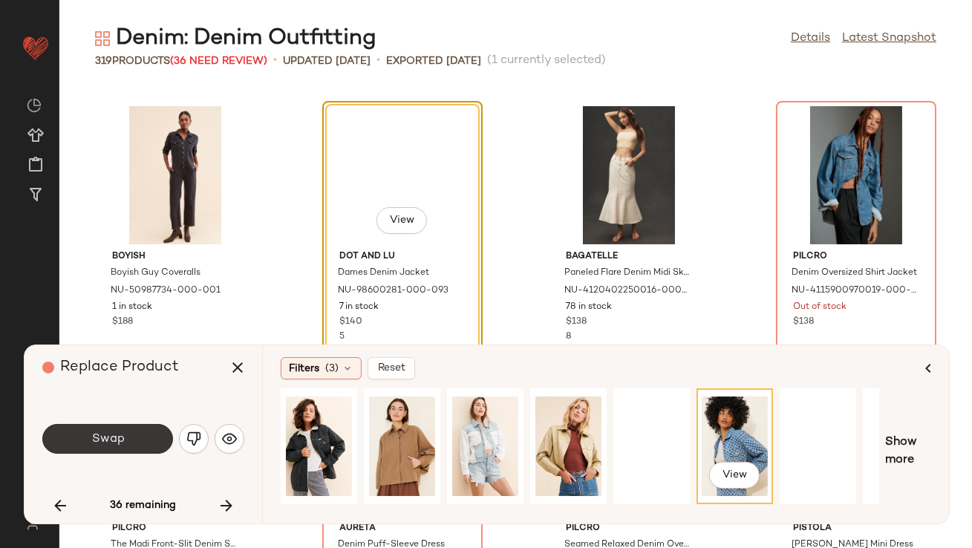
click at [125, 446] on button "Swap" at bounding box center [107, 439] width 131 height 30
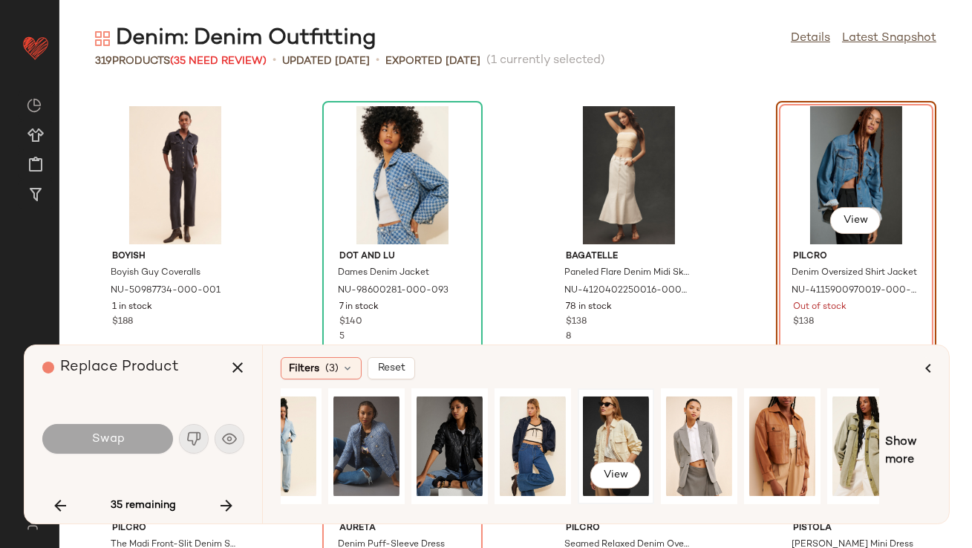
scroll to position [0, 113]
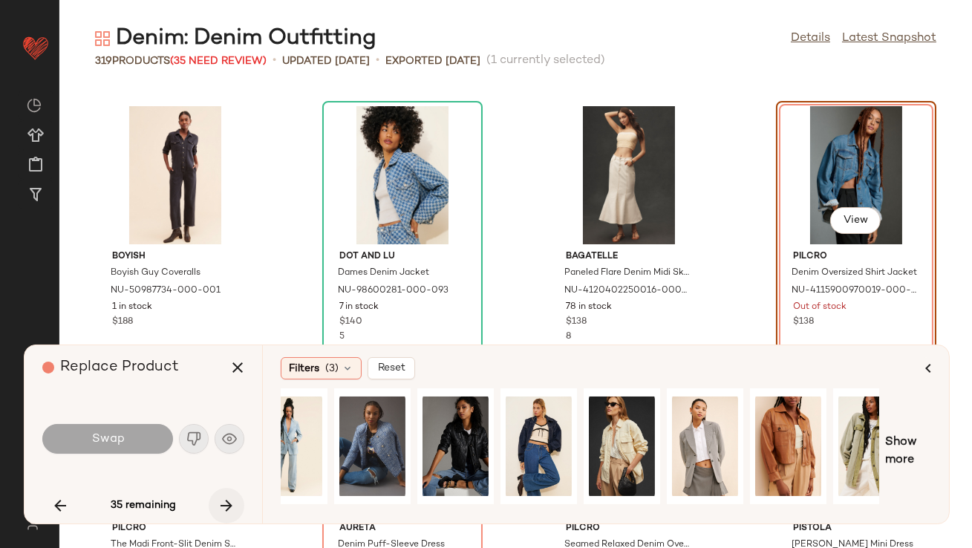
click at [230, 501] on icon "button" at bounding box center [227, 506] width 18 height 18
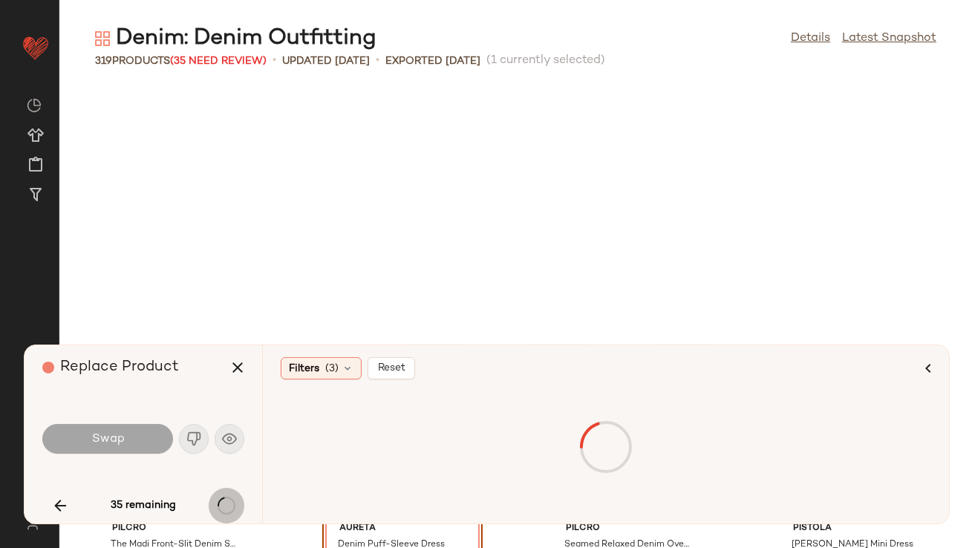
scroll to position [16579, 0]
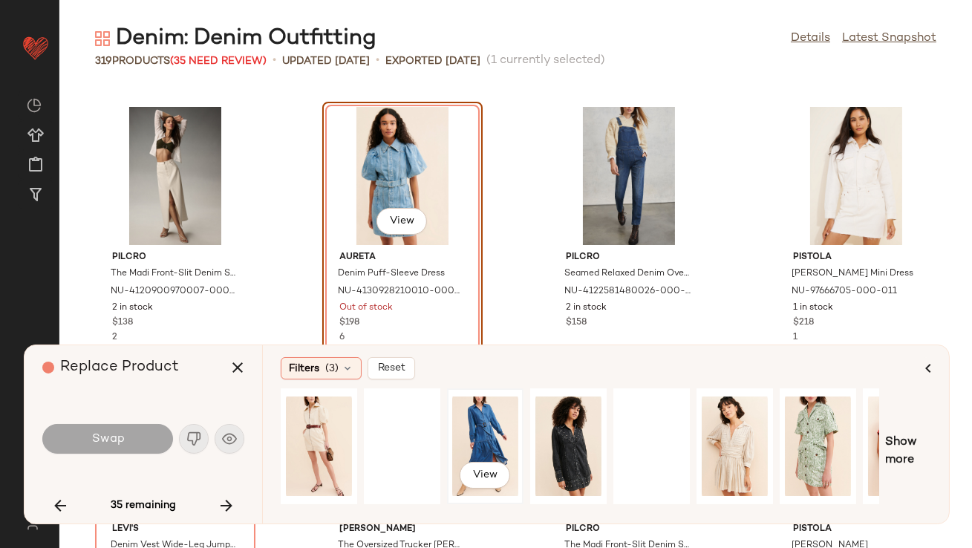
click at [493, 418] on div "View" at bounding box center [485, 446] width 66 height 105
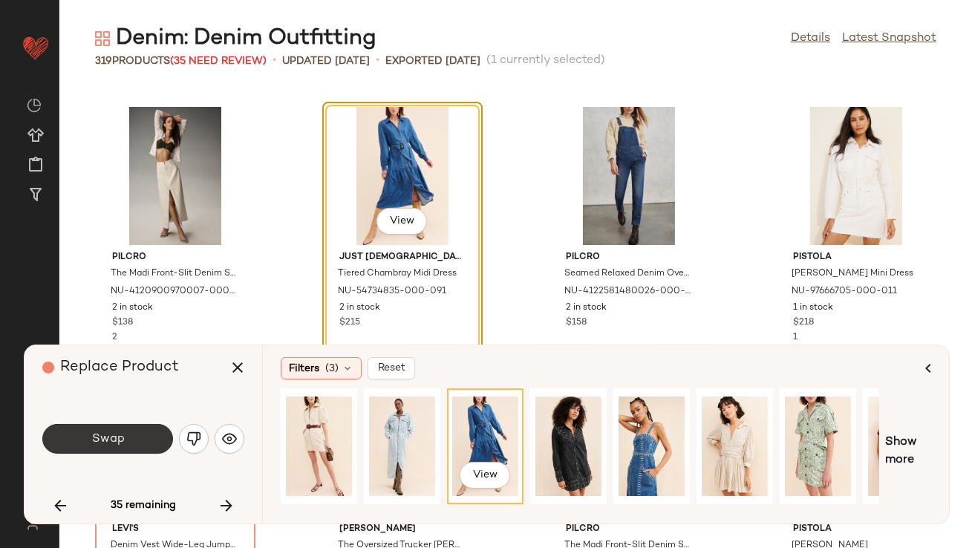
click at [102, 434] on span "Swap" at bounding box center [107, 439] width 33 height 14
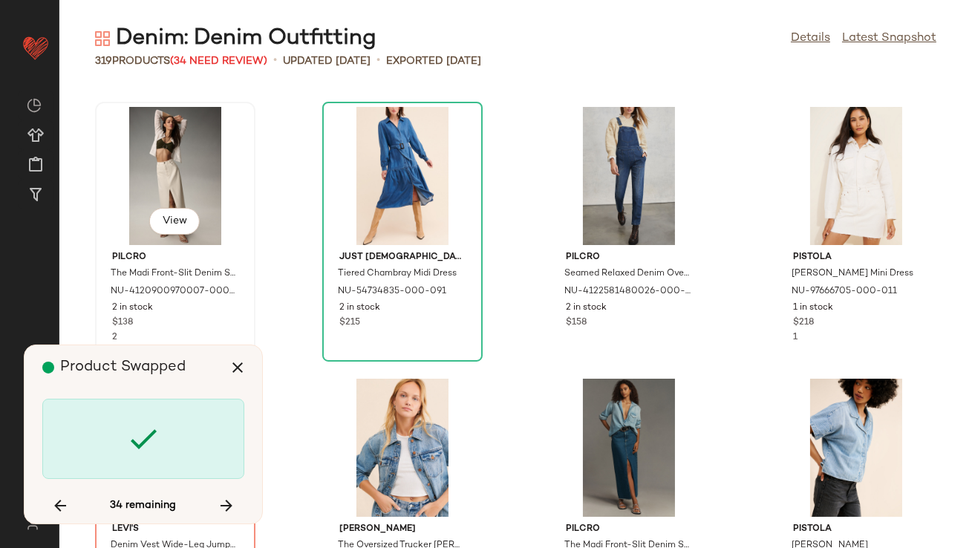
scroll to position [16851, 0]
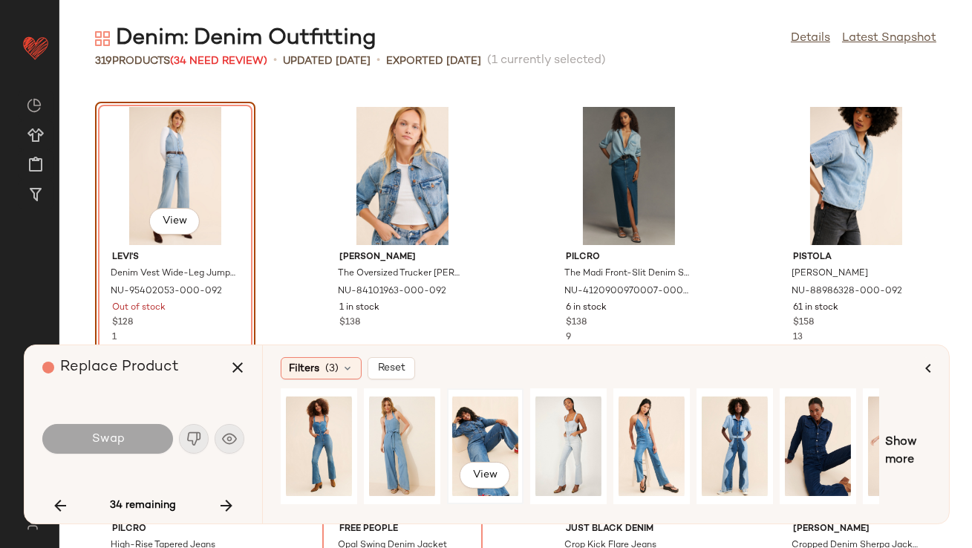
click at [474, 445] on div "View" at bounding box center [485, 446] width 66 height 105
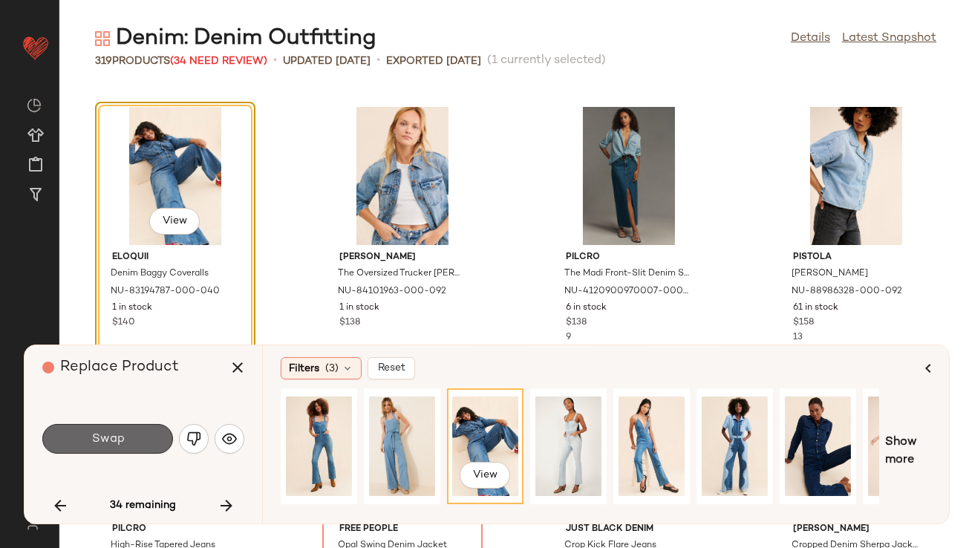
click at [111, 437] on span "Swap" at bounding box center [107, 439] width 33 height 14
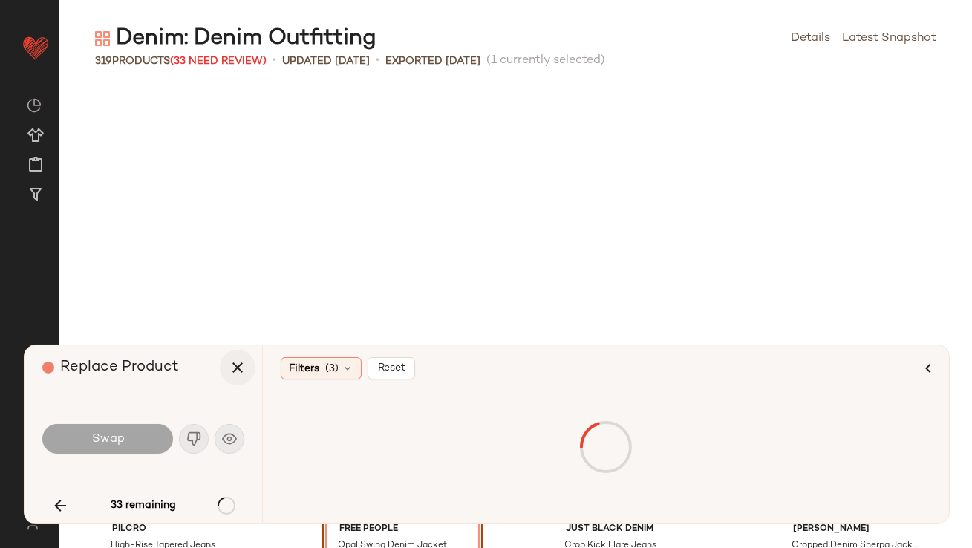
scroll to position [17124, 0]
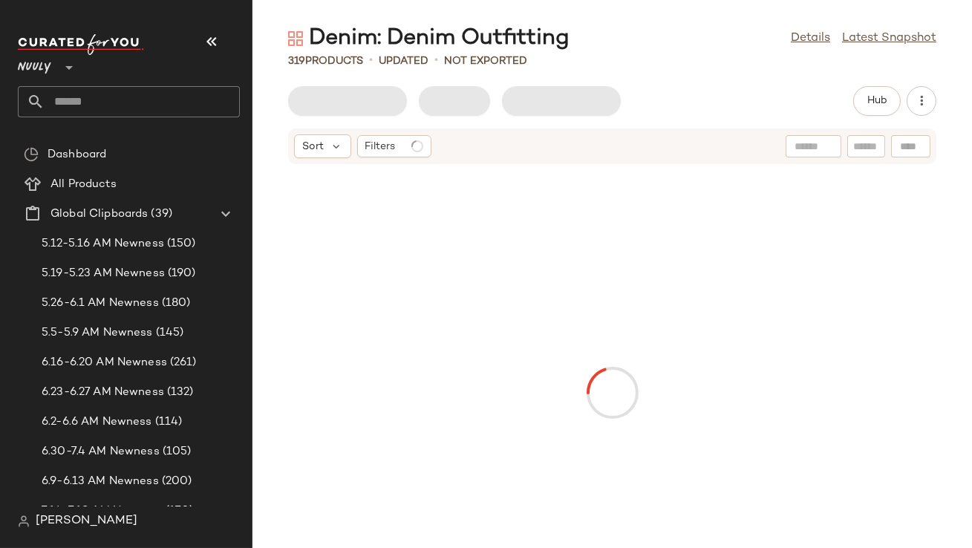
click at [218, 40] on icon "button" at bounding box center [212, 42] width 18 height 18
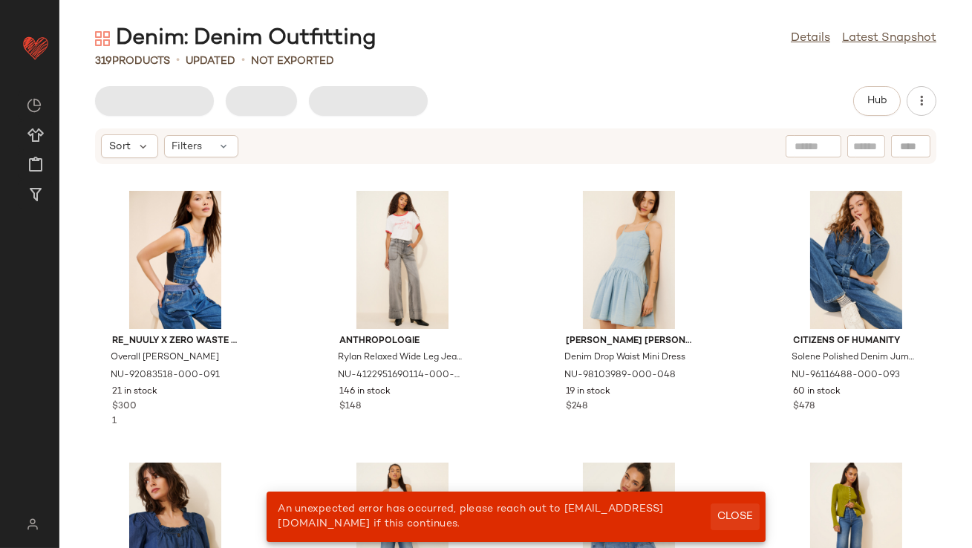
click at [737, 514] on span "Close" at bounding box center [735, 517] width 36 height 12
click at [732, 509] on button "Close" at bounding box center [735, 517] width 48 height 27
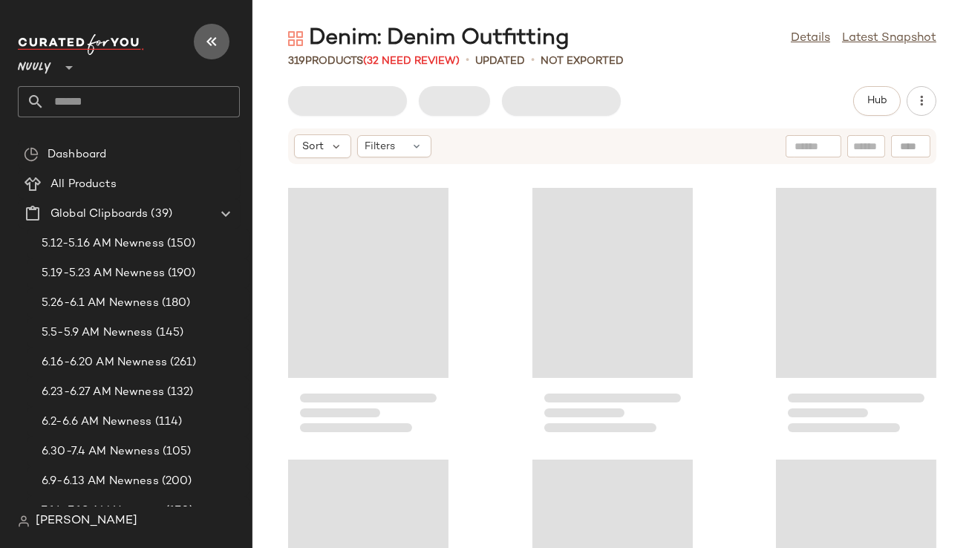
click at [209, 48] on icon "button" at bounding box center [212, 42] width 18 height 18
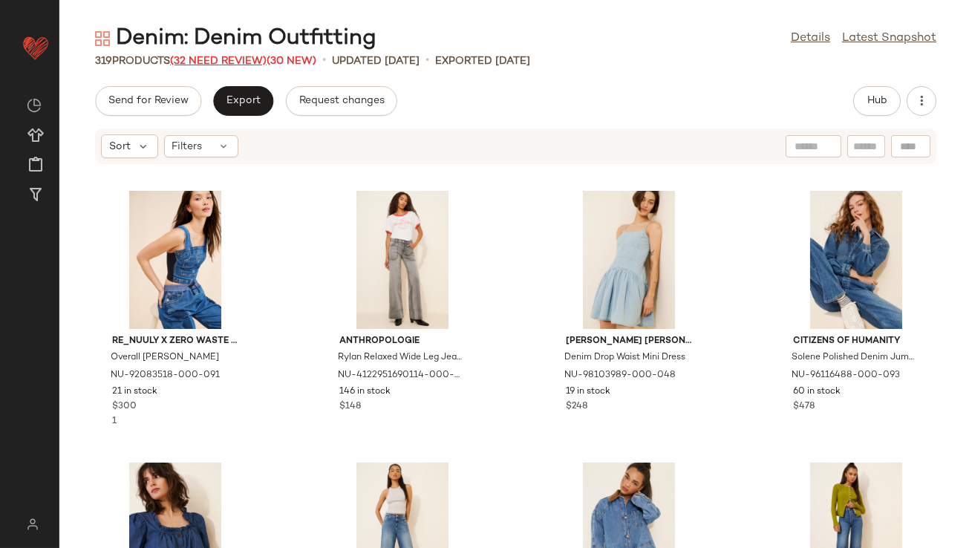
click at [211, 61] on span "(32 Need Review)" at bounding box center [218, 61] width 97 height 11
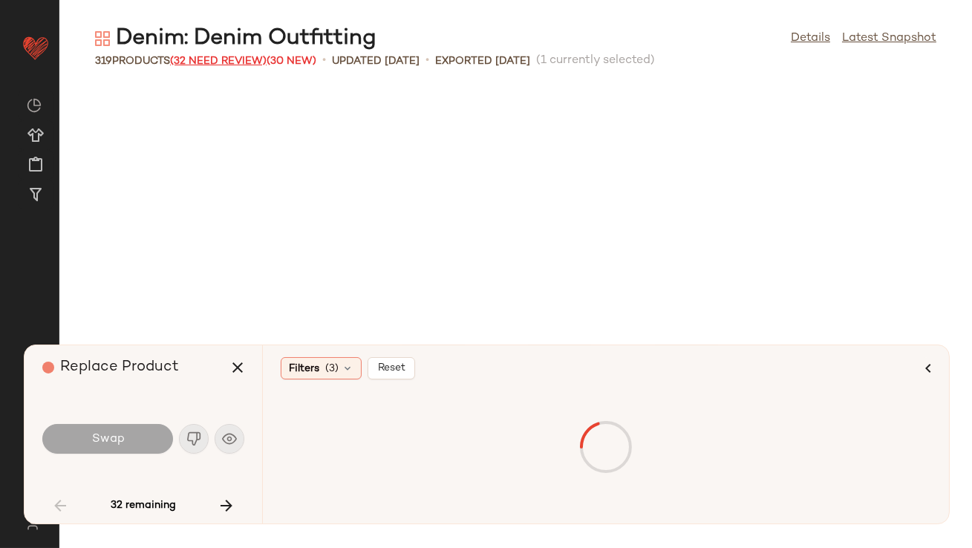
scroll to position [1902, 0]
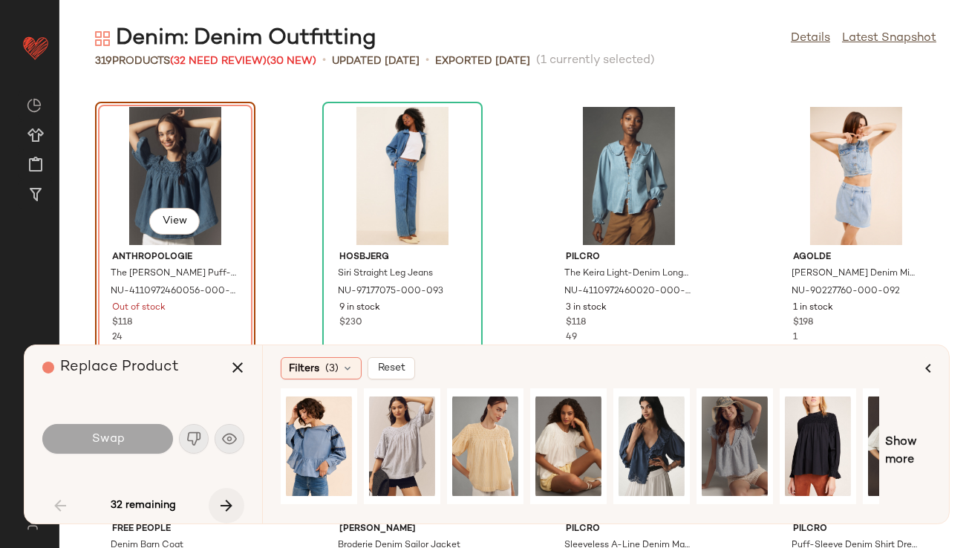
click at [236, 501] on button "button" at bounding box center [227, 506] width 36 height 36
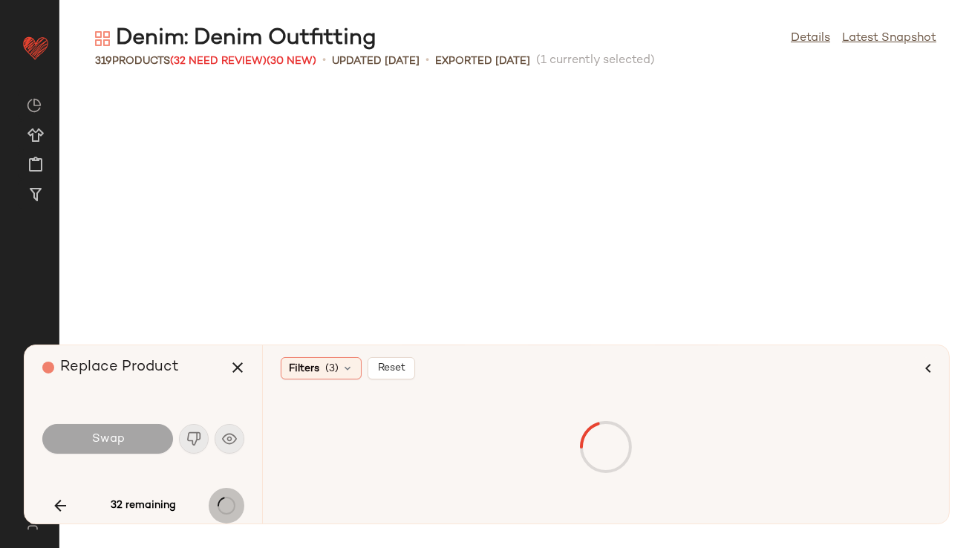
scroll to position [2446, 0]
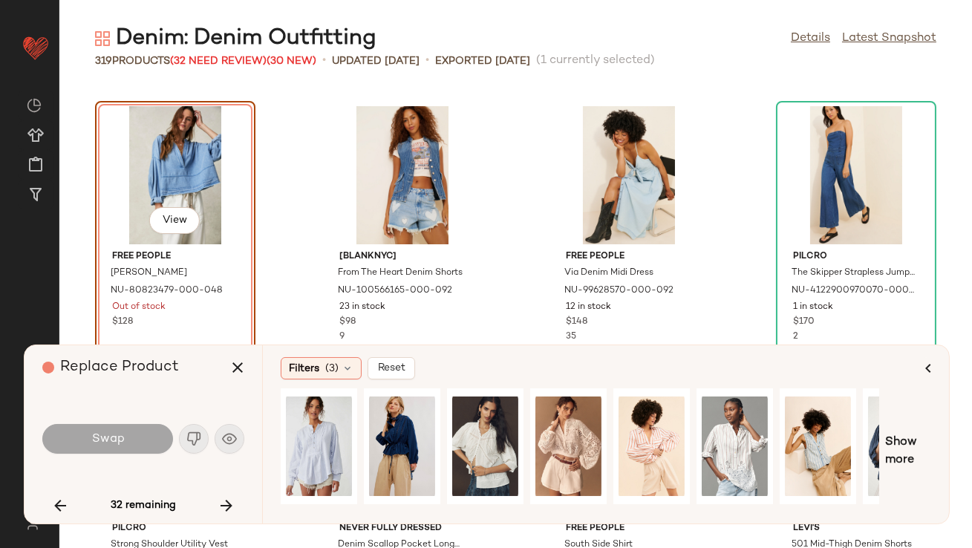
click at [236, 501] on button "button" at bounding box center [227, 506] width 36 height 36
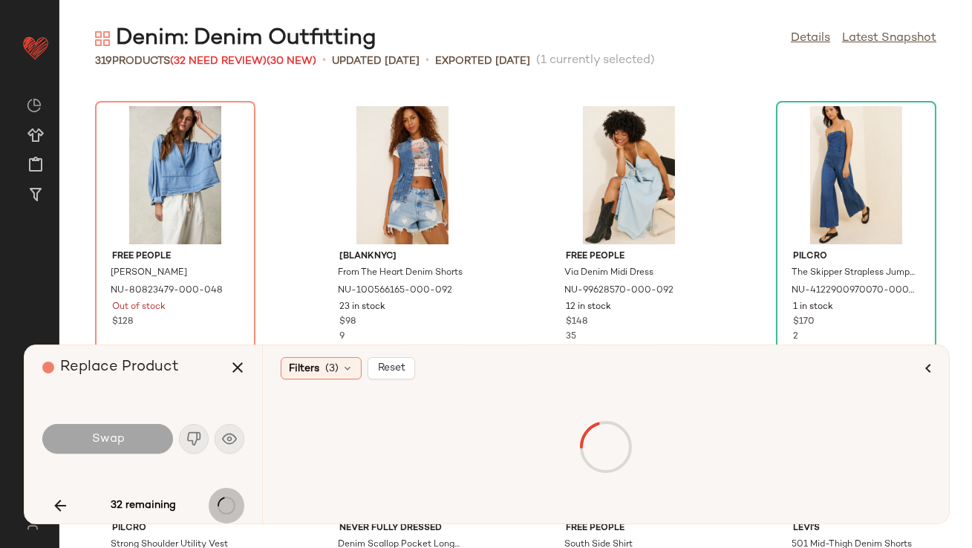
scroll to position [4077, 0]
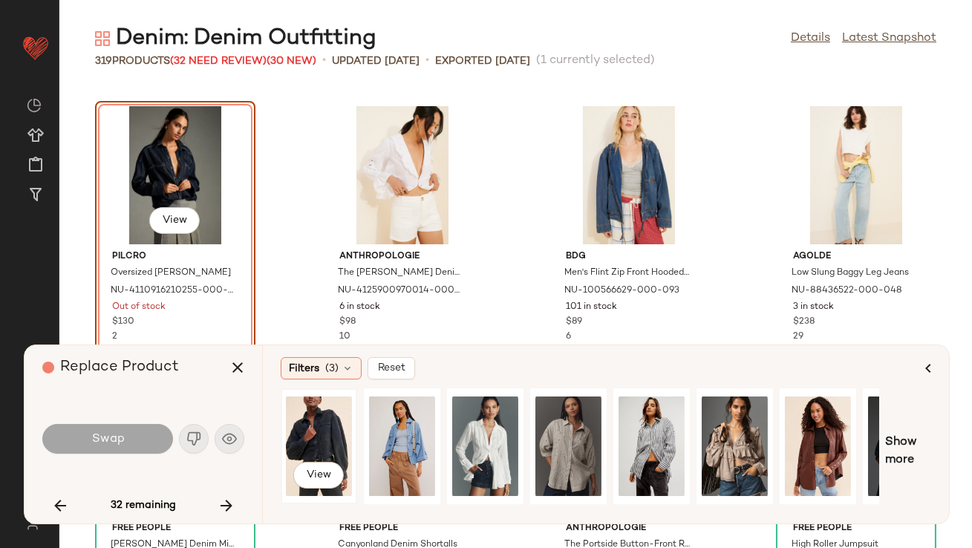
click at [325, 432] on div "View" at bounding box center [319, 446] width 66 height 105
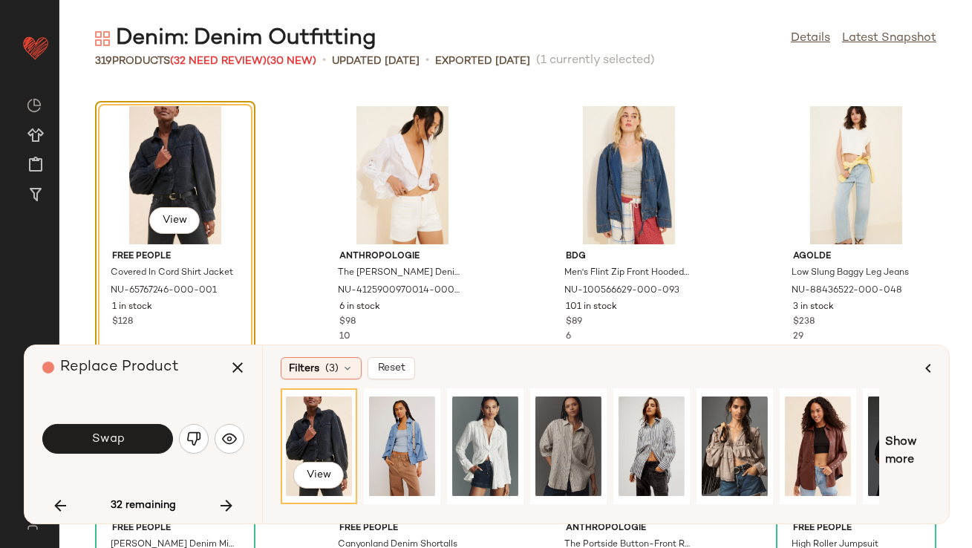
click at [93, 437] on span "Swap" at bounding box center [107, 439] width 33 height 14
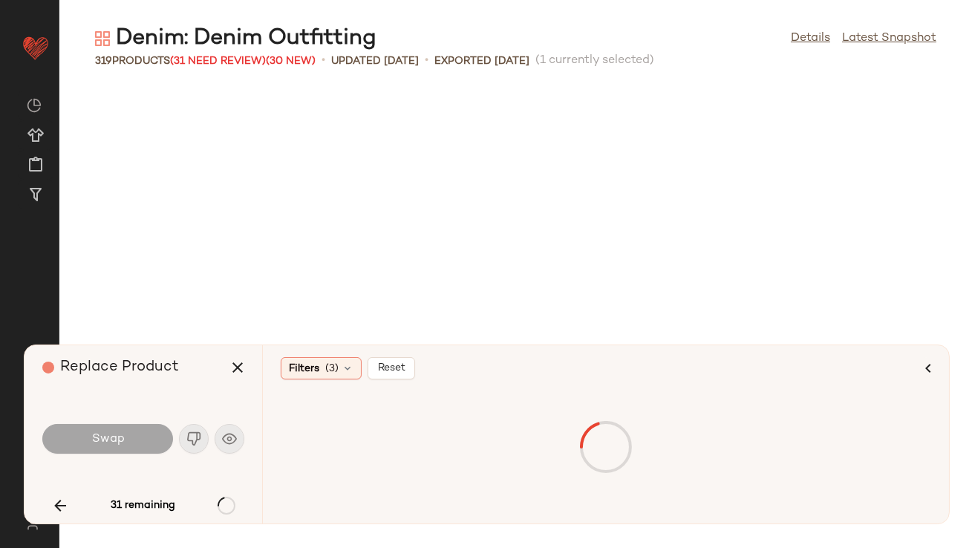
scroll to position [4893, 0]
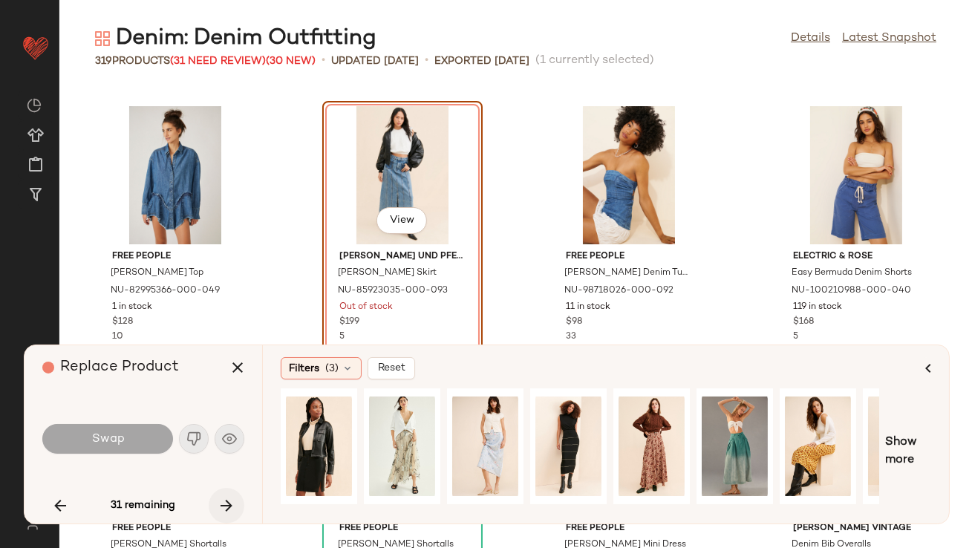
click at [228, 500] on icon "button" at bounding box center [227, 506] width 18 height 18
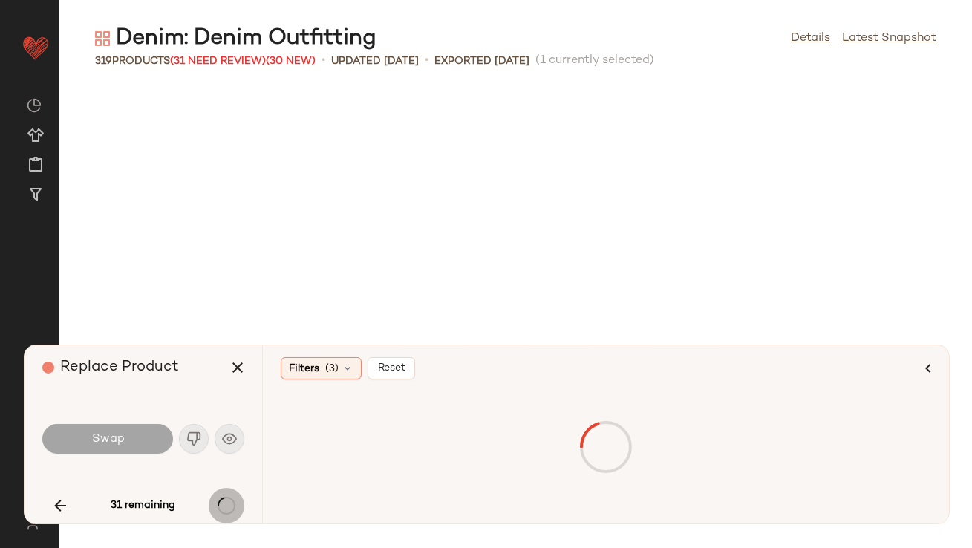
scroll to position [5436, 0]
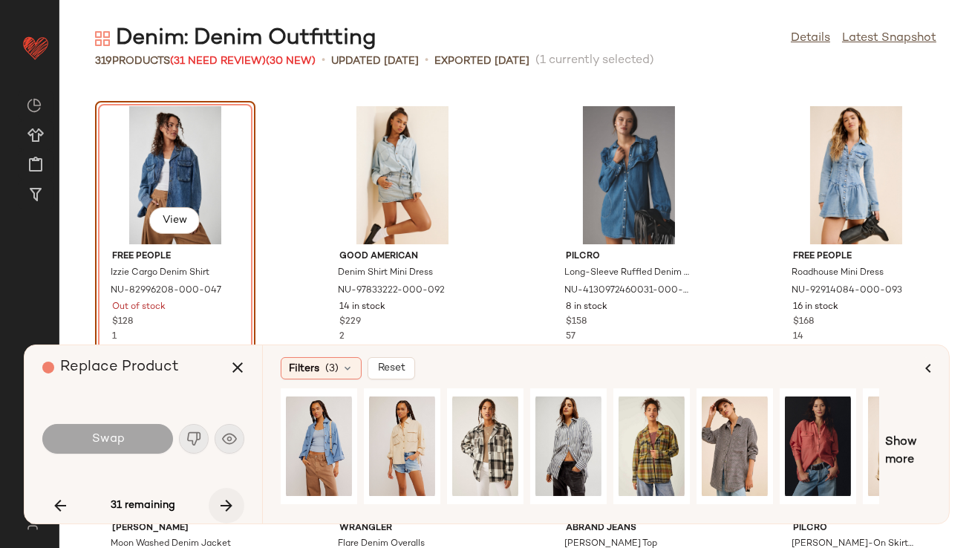
click at [229, 501] on icon "button" at bounding box center [227, 506] width 18 height 18
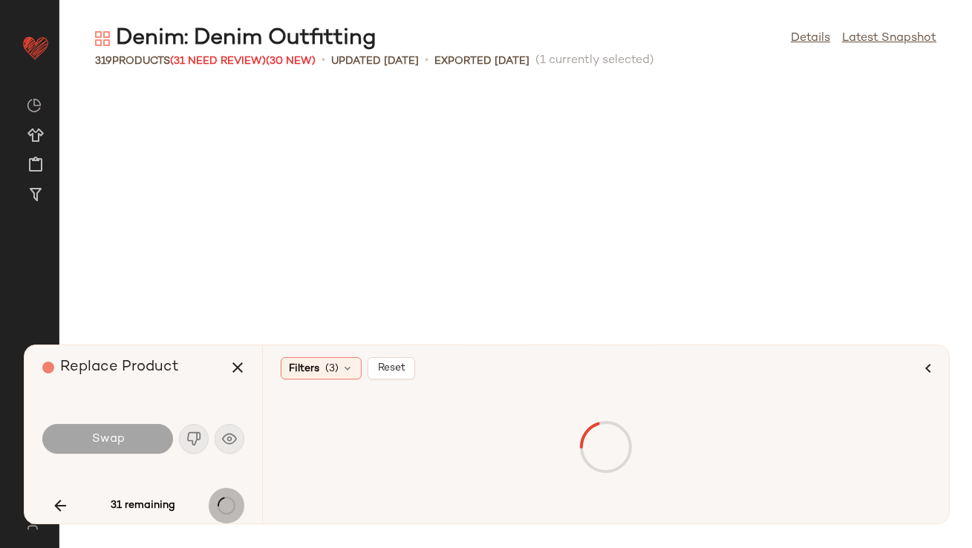
scroll to position [8425, 0]
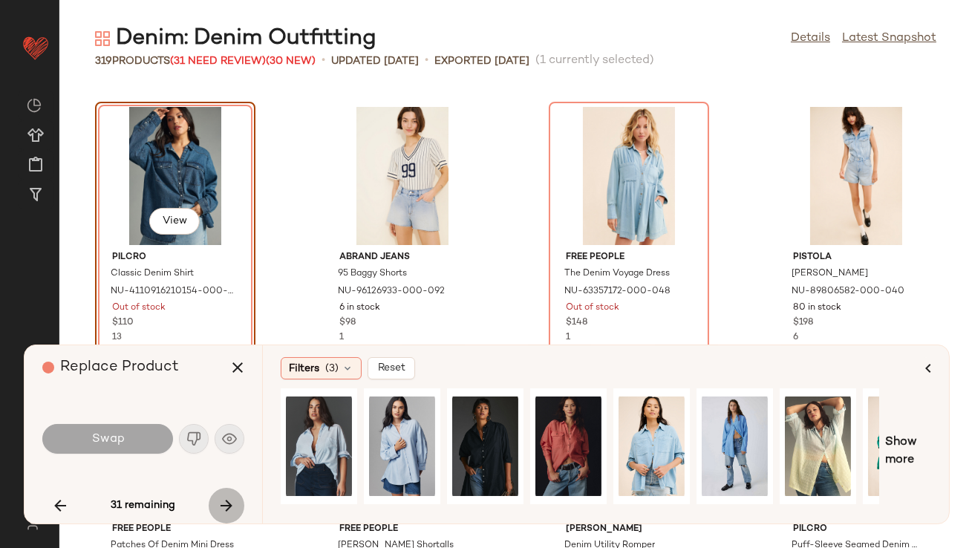
click at [229, 501] on icon "button" at bounding box center [227, 506] width 18 height 18
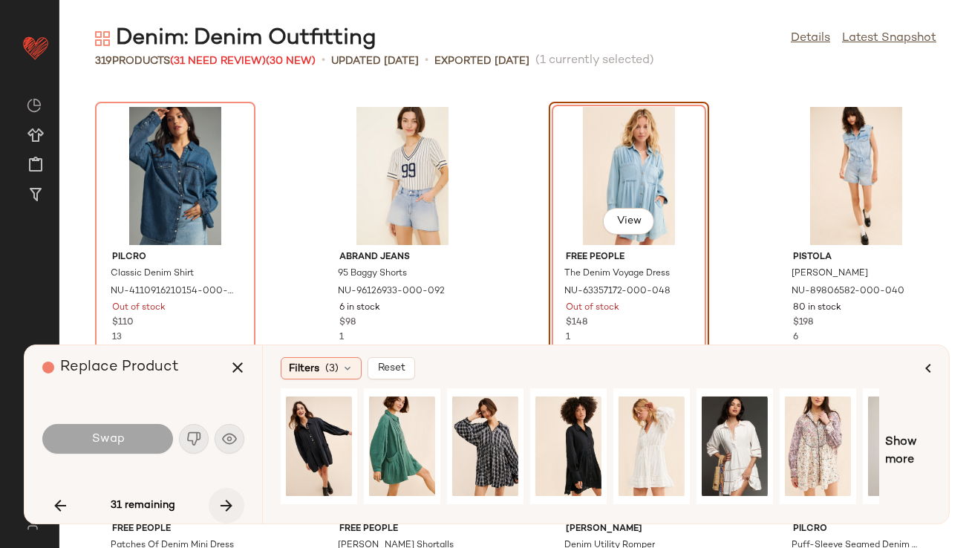
click at [229, 501] on icon "button" at bounding box center [227, 506] width 18 height 18
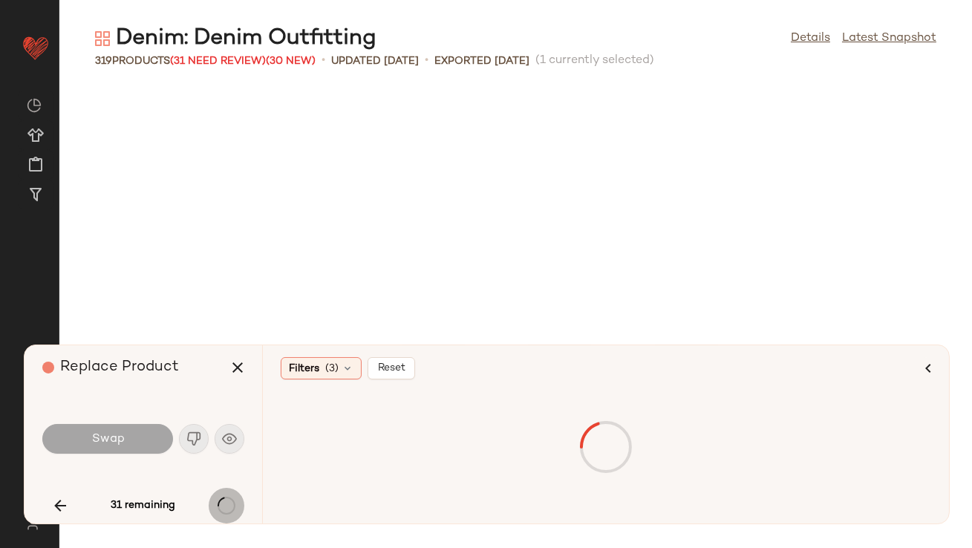
scroll to position [8970, 0]
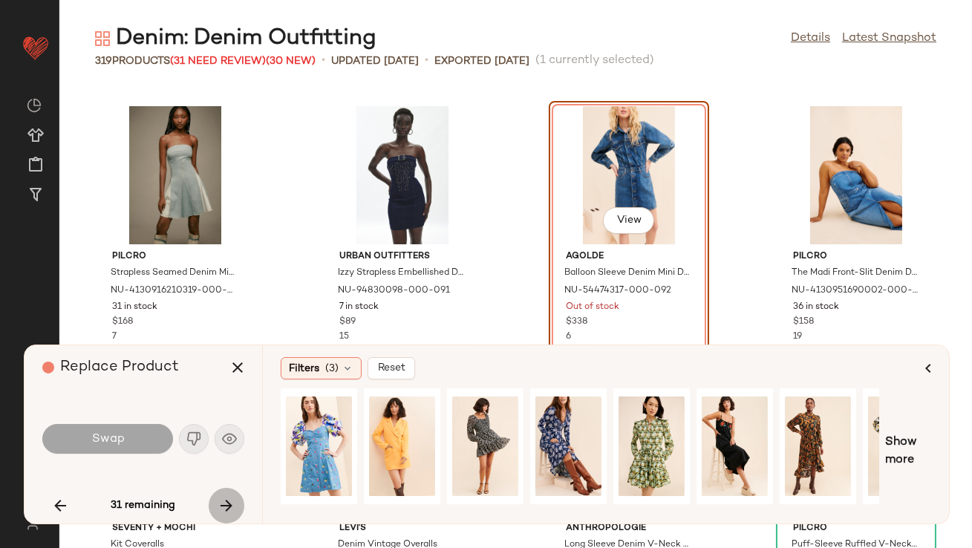
click at [228, 499] on icon "button" at bounding box center [227, 506] width 18 height 18
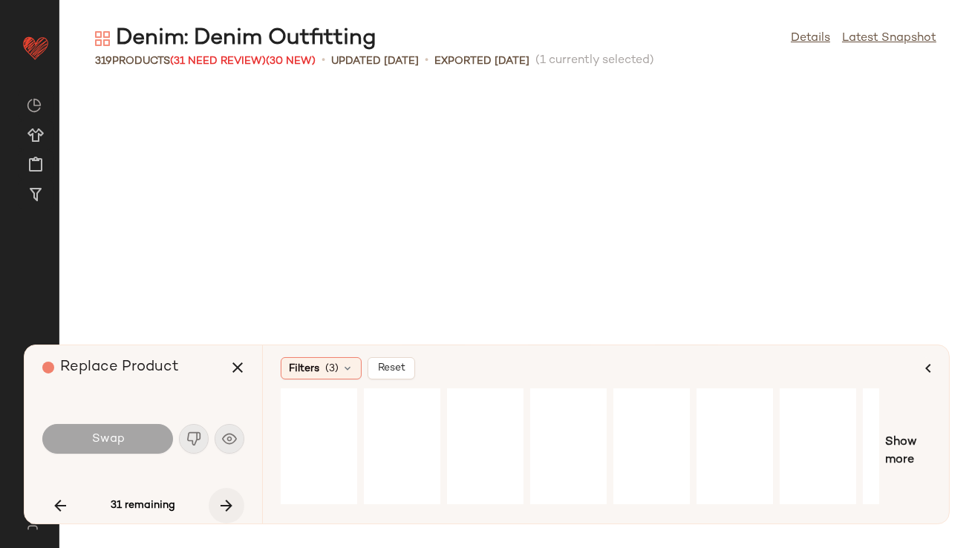
scroll to position [9513, 0]
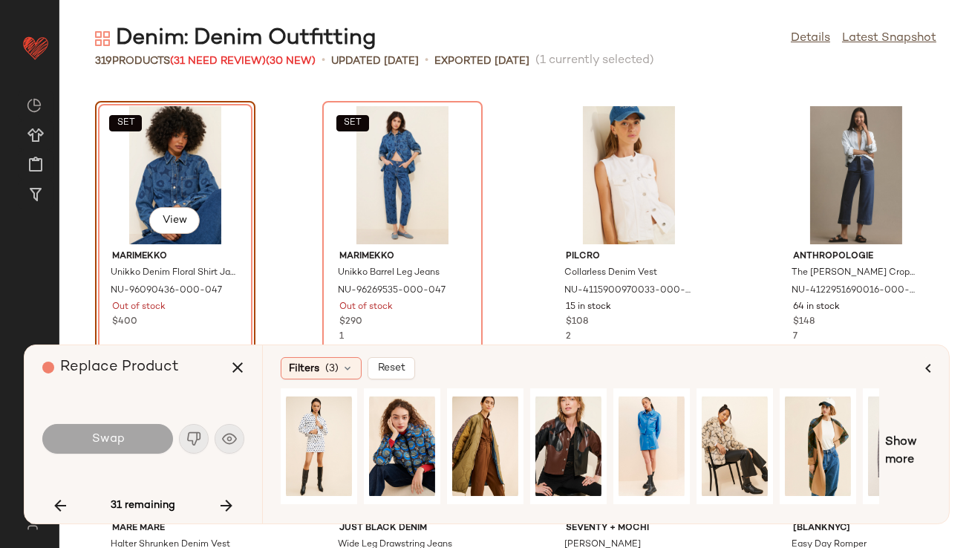
click at [228, 499] on icon "button" at bounding box center [227, 506] width 18 height 18
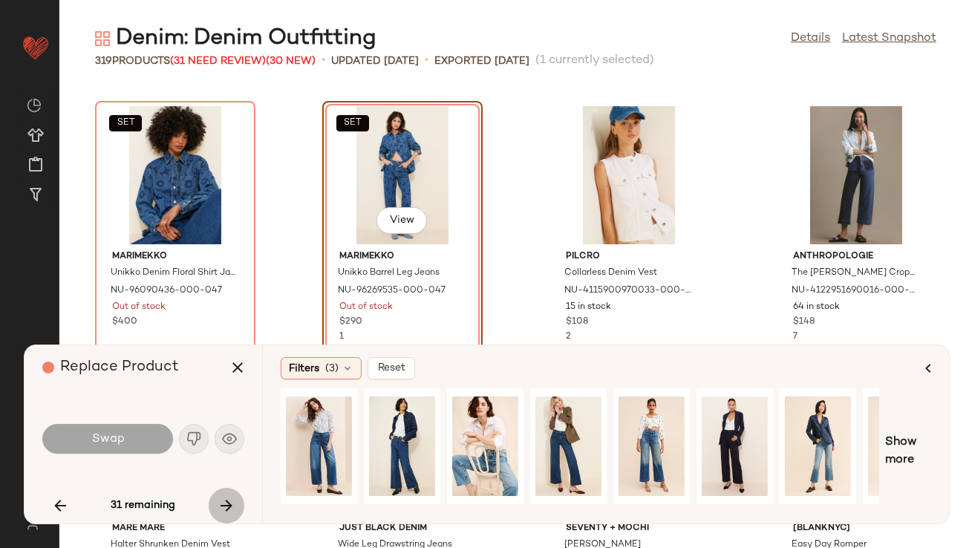
click at [228, 500] on icon "button" at bounding box center [227, 506] width 18 height 18
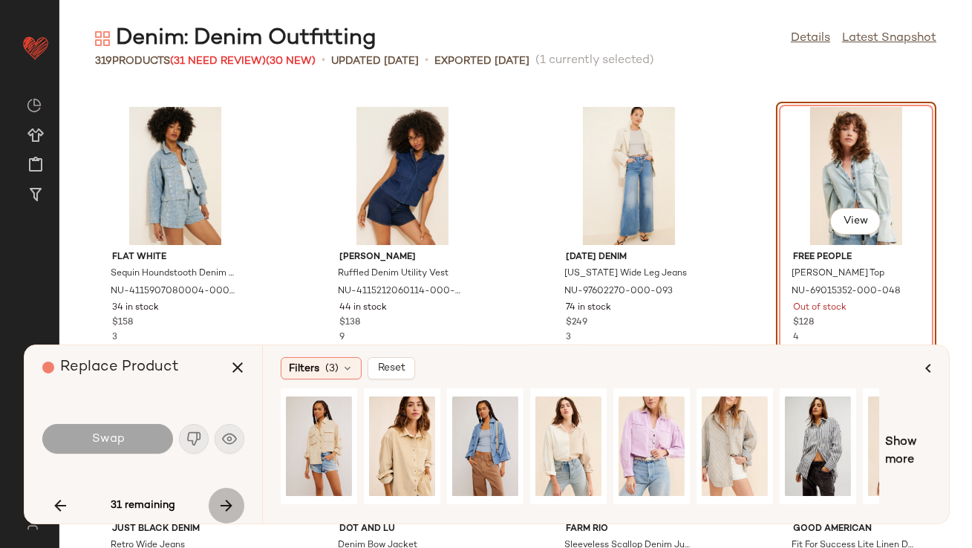
click at [229, 500] on icon "button" at bounding box center [227, 506] width 18 height 18
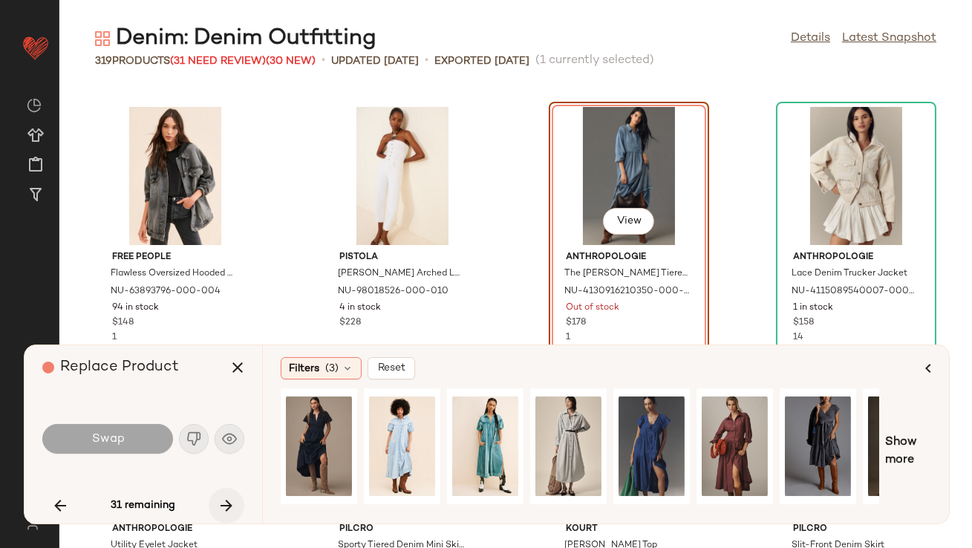
click at [229, 500] on icon "button" at bounding box center [227, 506] width 18 height 18
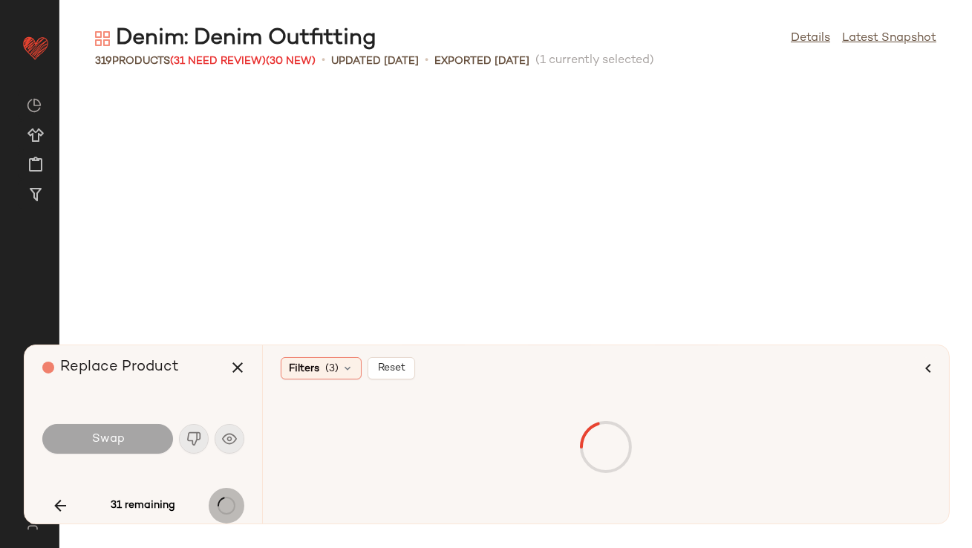
scroll to position [12231, 0]
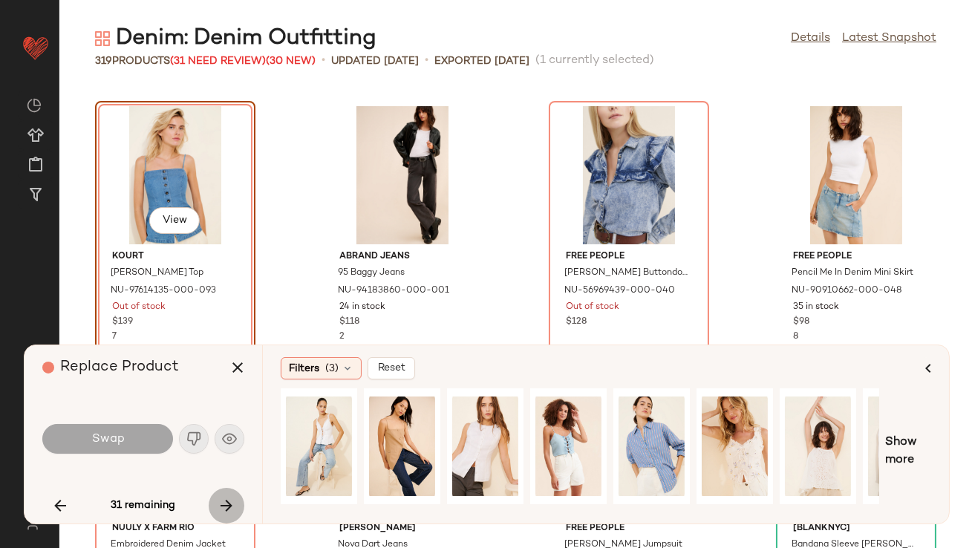
click at [229, 500] on icon "button" at bounding box center [227, 506] width 18 height 18
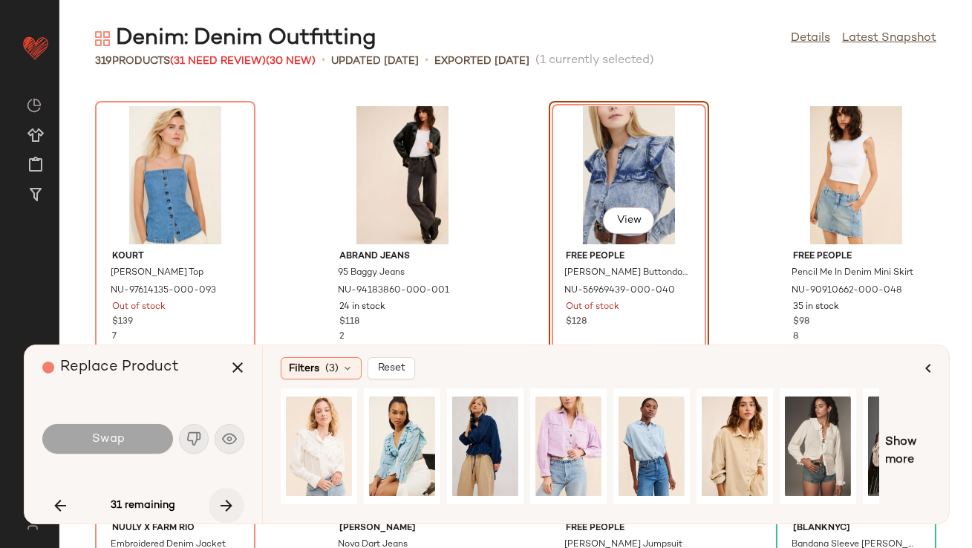
click at [229, 501] on icon "button" at bounding box center [227, 506] width 18 height 18
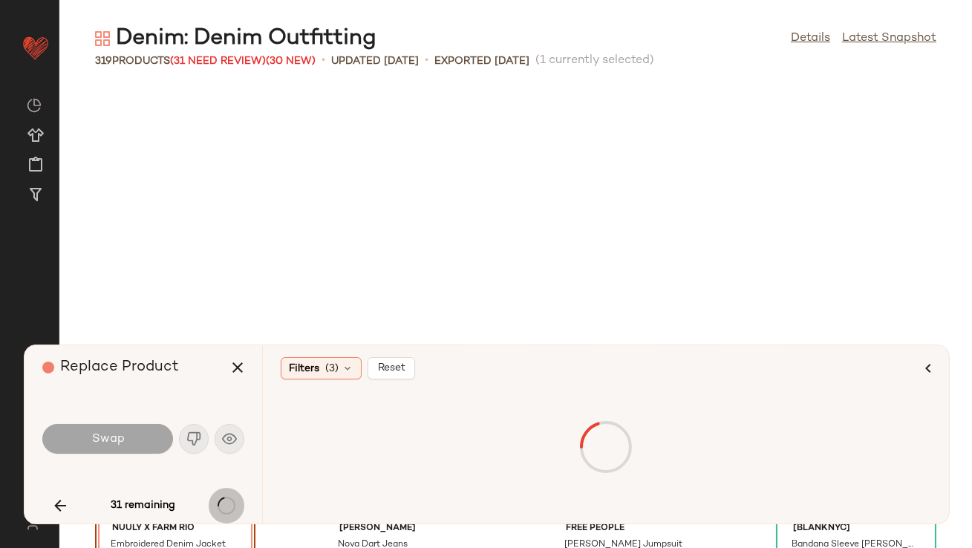
scroll to position [12502, 0]
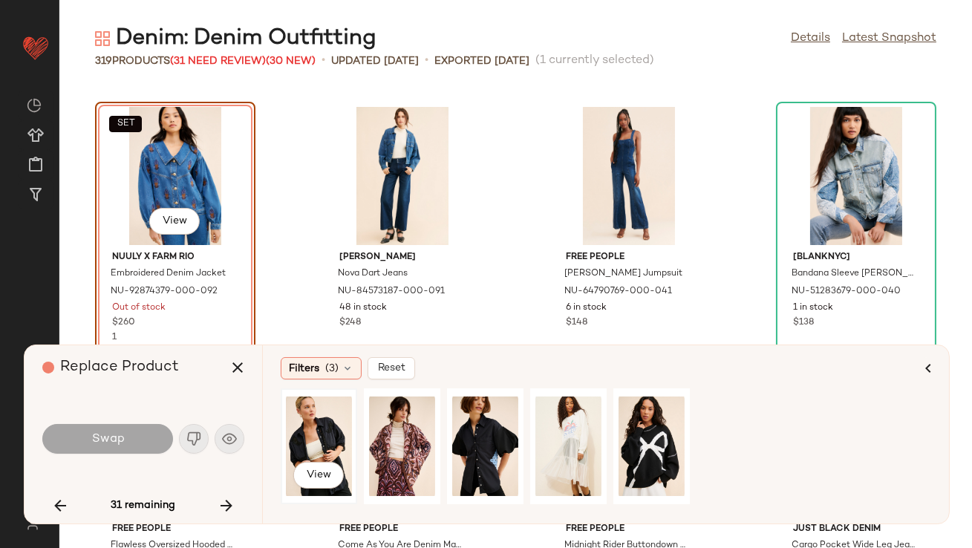
click at [308, 452] on div "View" at bounding box center [319, 446] width 66 height 105
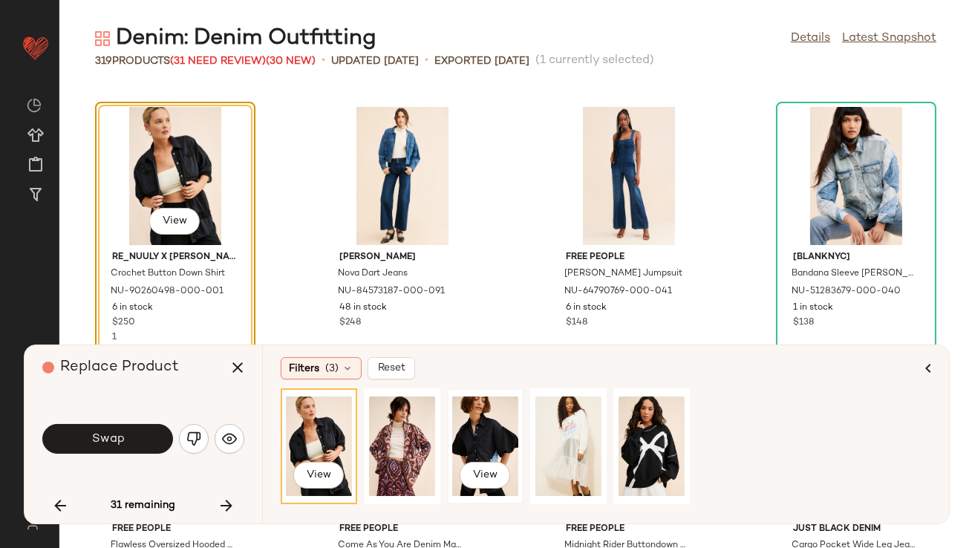
click at [478, 443] on div "View" at bounding box center [485, 446] width 66 height 105
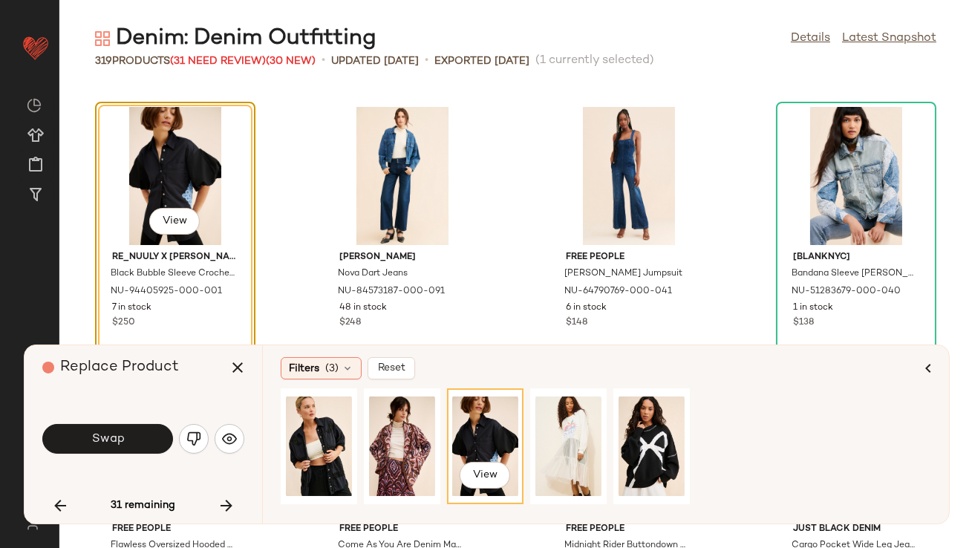
click at [224, 500] on icon "button" at bounding box center [227, 506] width 18 height 18
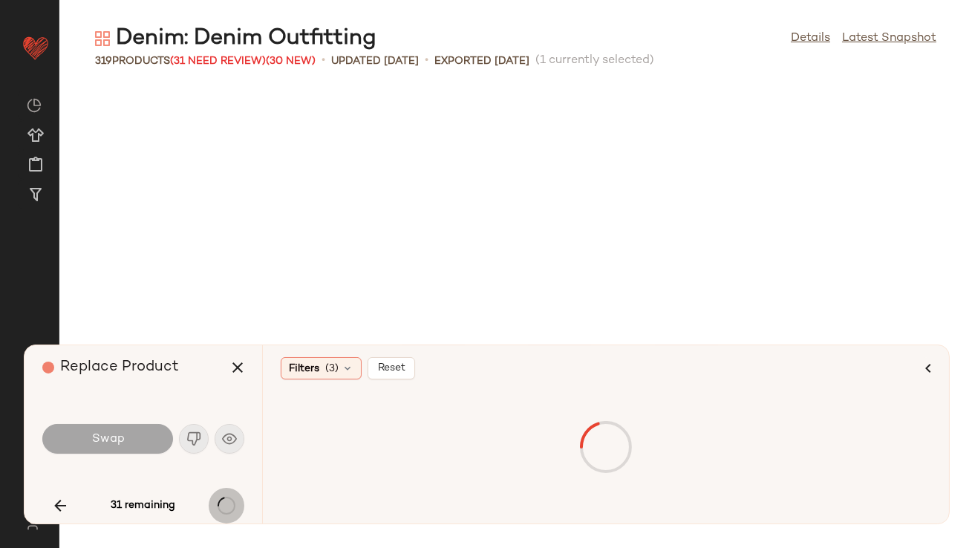
scroll to position [14949, 0]
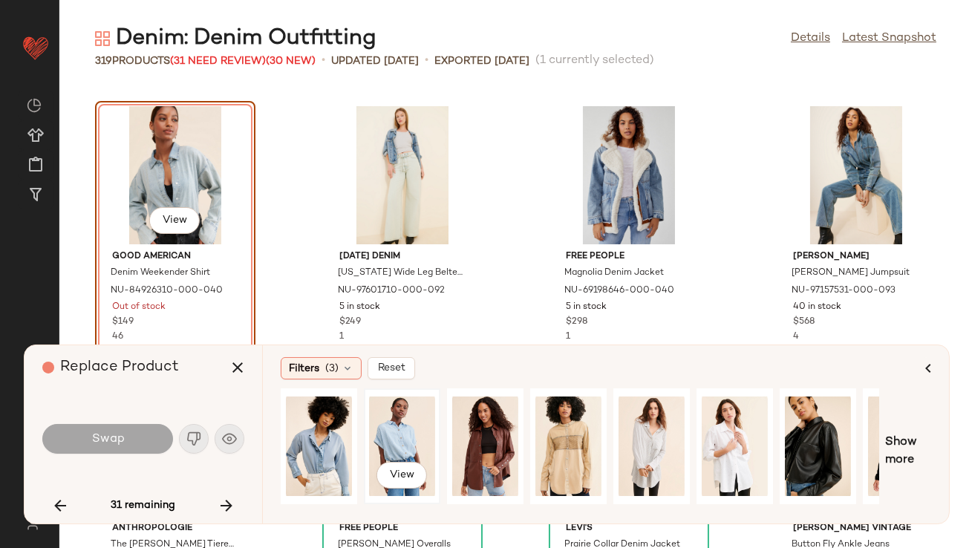
click at [409, 406] on div "View" at bounding box center [402, 446] width 66 height 105
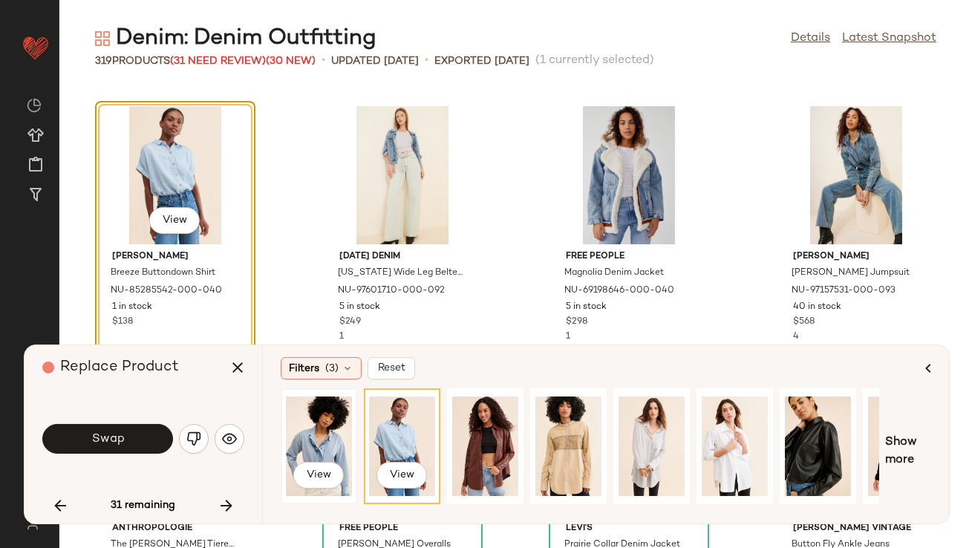
click at [309, 439] on div "View" at bounding box center [319, 446] width 66 height 105
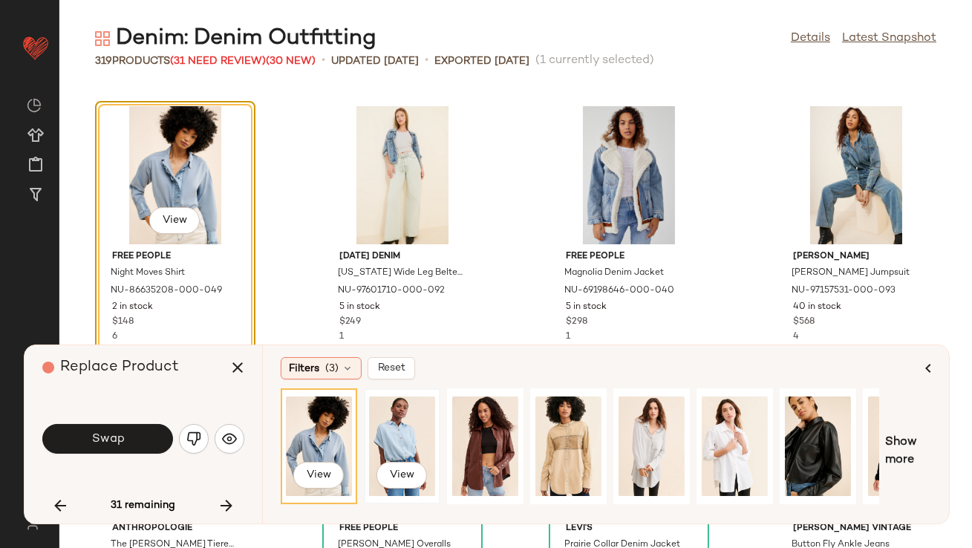
click at [396, 417] on div "View" at bounding box center [402, 446] width 66 height 105
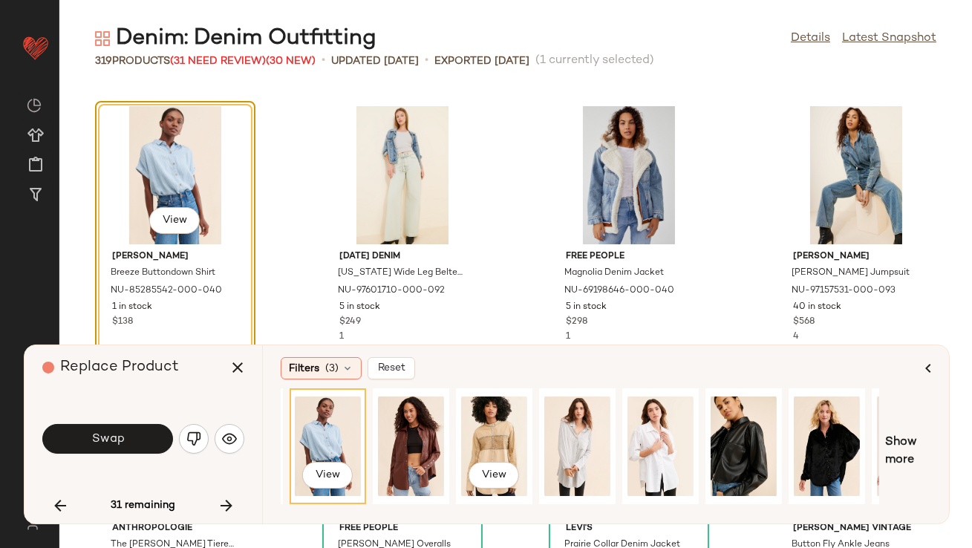
scroll to position [0, 225]
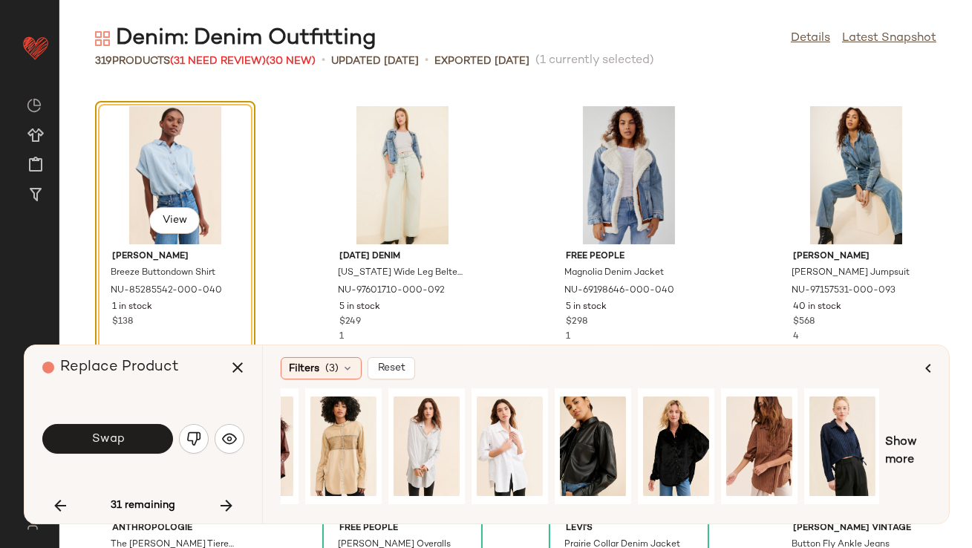
click at [107, 431] on button "Swap" at bounding box center [107, 439] width 131 height 30
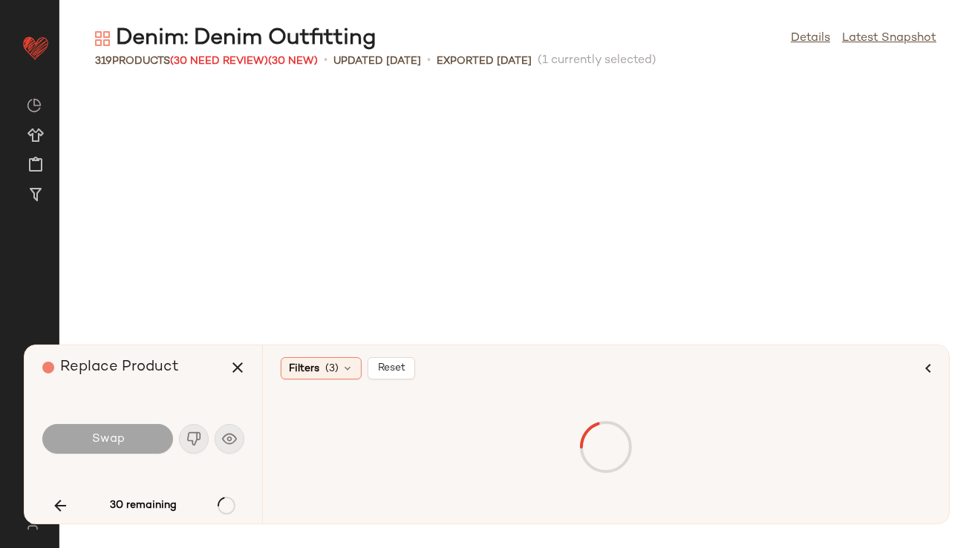
scroll to position [15765, 0]
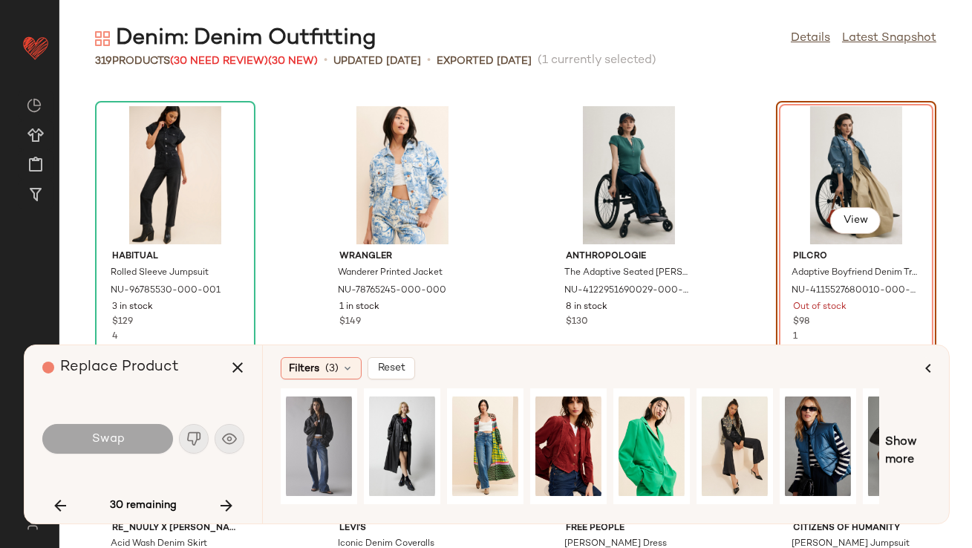
click at [246, 522] on div "Replace Product Swap 30 remaining" at bounding box center [144, 434] width 238 height 178
click at [225, 507] on icon "button" at bounding box center [227, 506] width 18 height 18
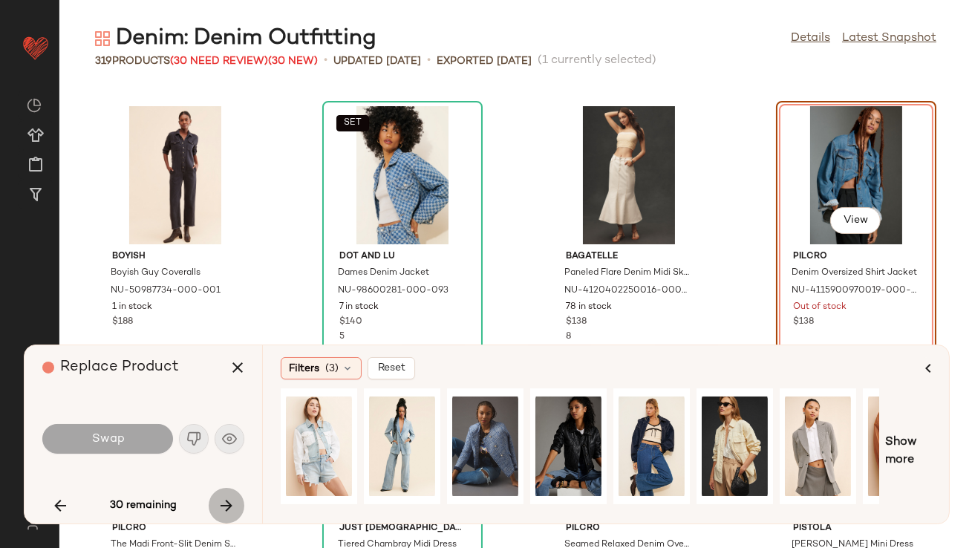
click at [225, 507] on icon "button" at bounding box center [227, 506] width 18 height 18
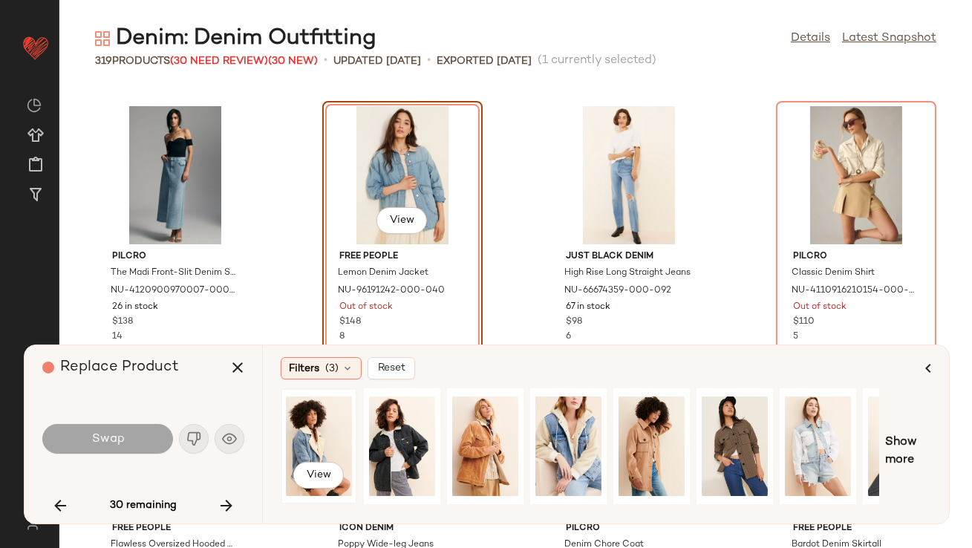
click at [316, 452] on div "View" at bounding box center [319, 446] width 66 height 105
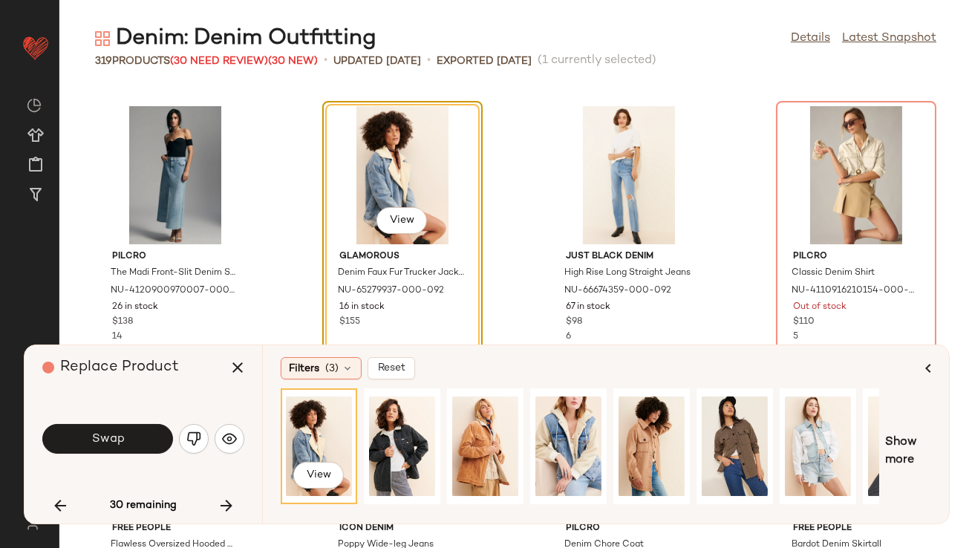
click at [151, 430] on button "Swap" at bounding box center [107, 439] width 131 height 30
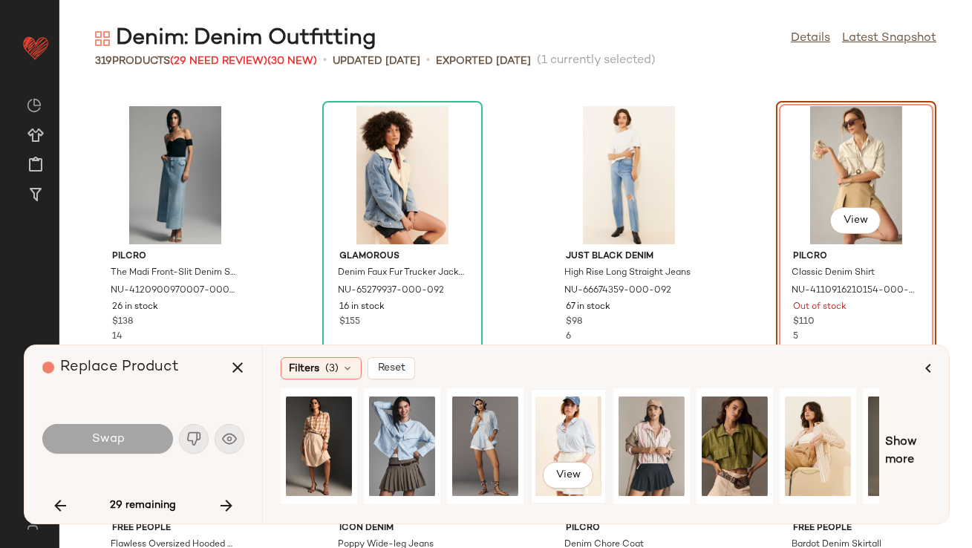
click at [570, 429] on div "View" at bounding box center [568, 446] width 66 height 105
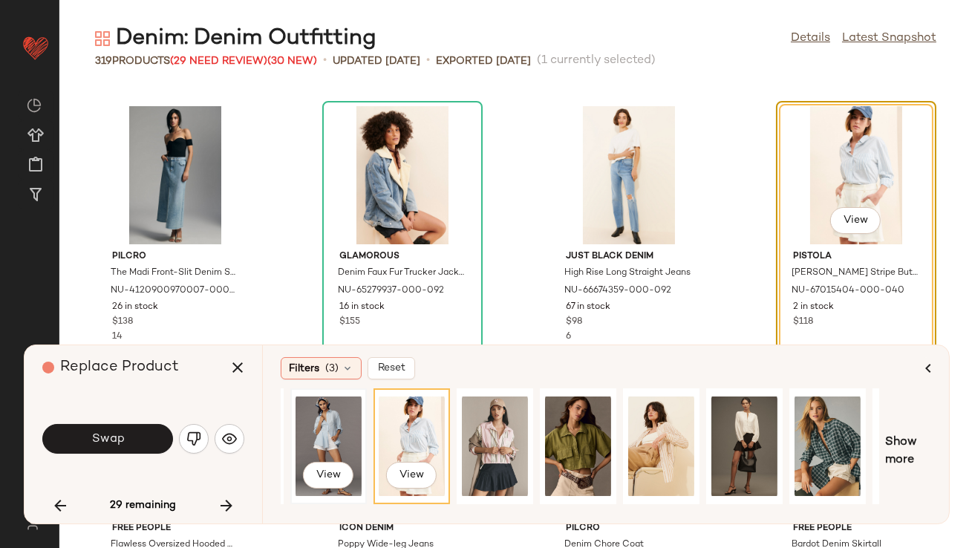
scroll to position [0, 163]
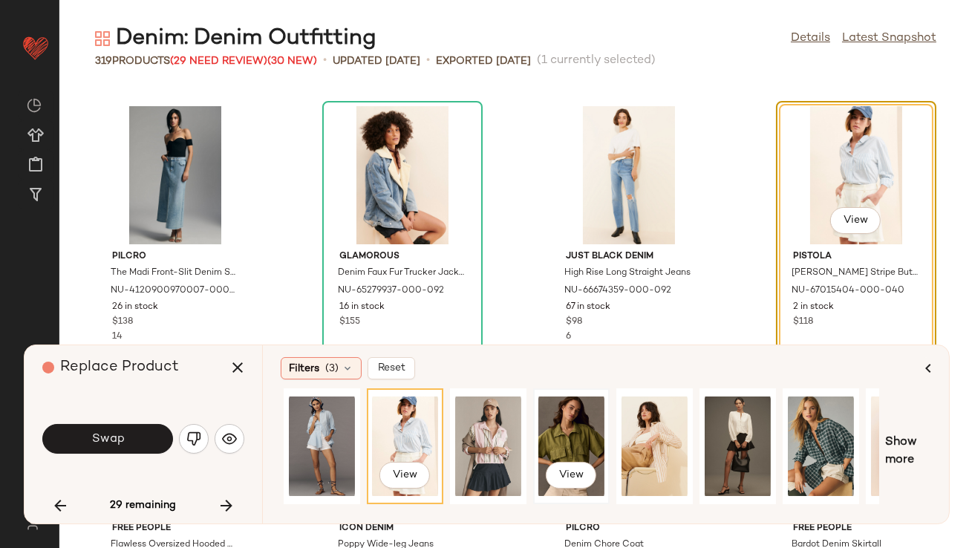
click at [579, 445] on div "View" at bounding box center [571, 446] width 66 height 105
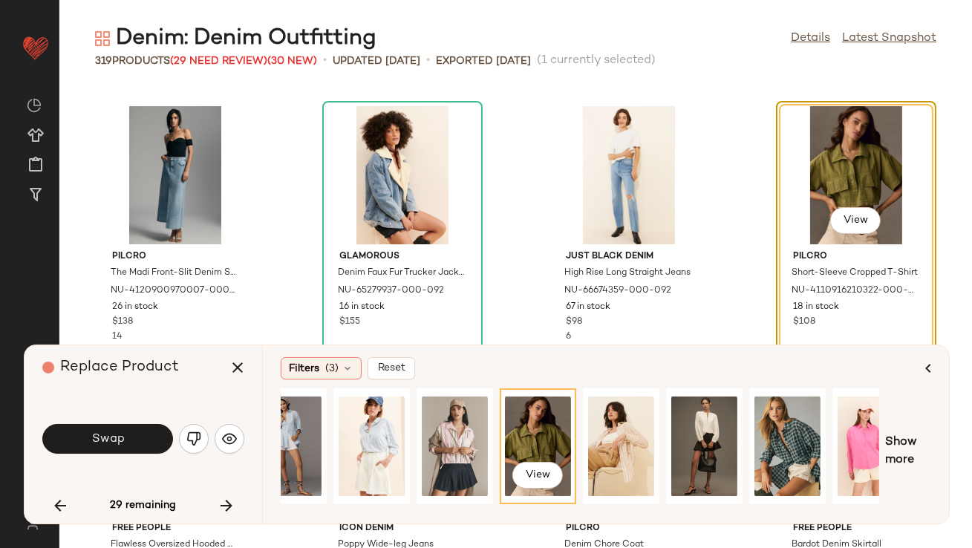
scroll to position [0, 225]
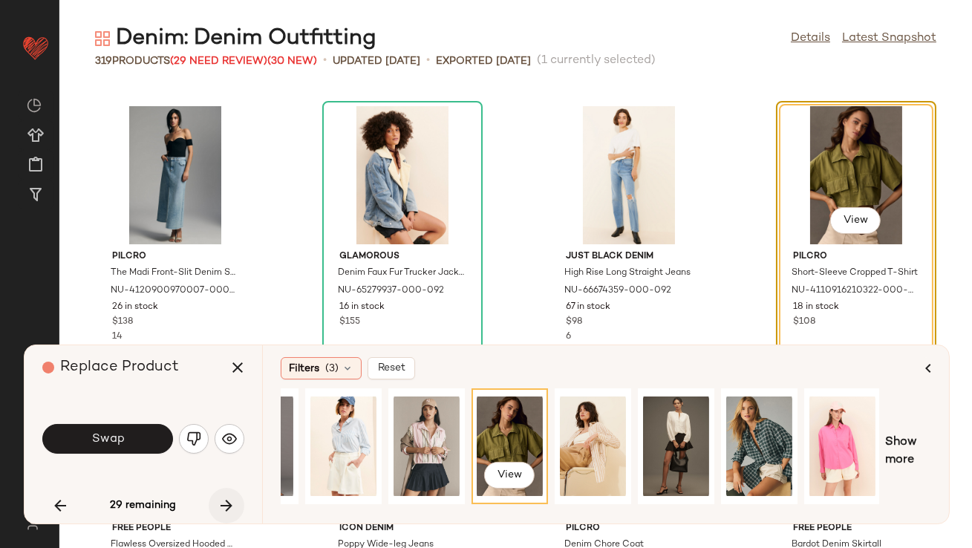
click at [229, 509] on icon "button" at bounding box center [227, 506] width 18 height 18
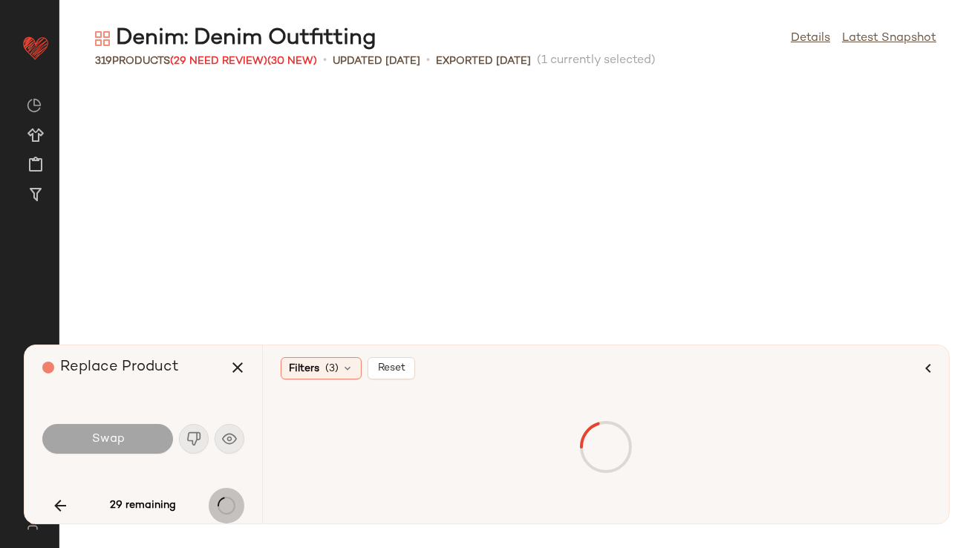
scroll to position [18483, 0]
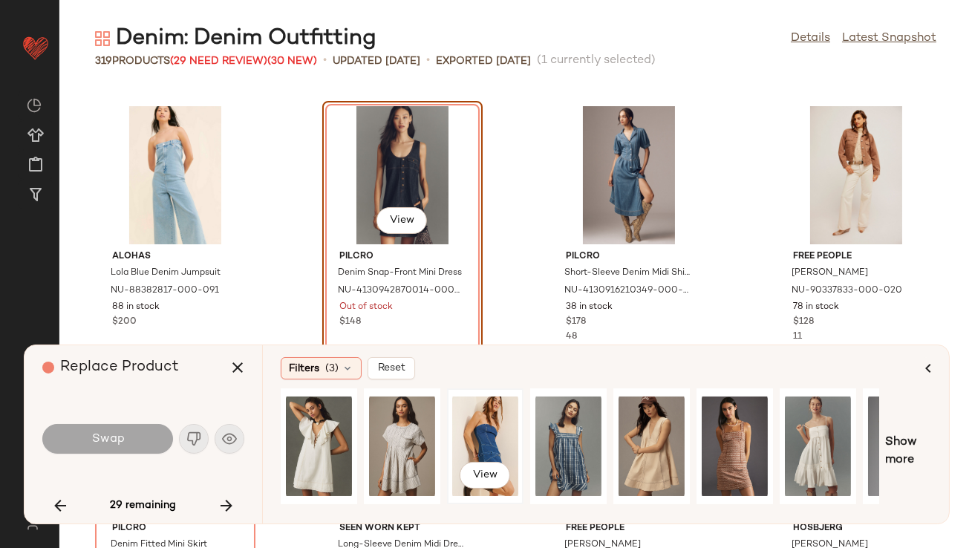
click at [486, 446] on div "View" at bounding box center [485, 446] width 66 height 105
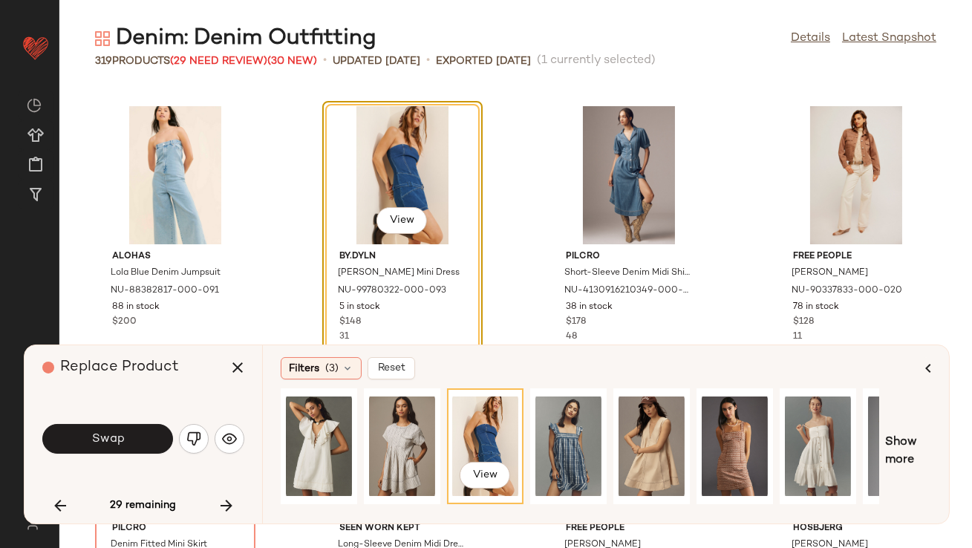
click at [76, 439] on button "Swap" at bounding box center [107, 439] width 131 height 30
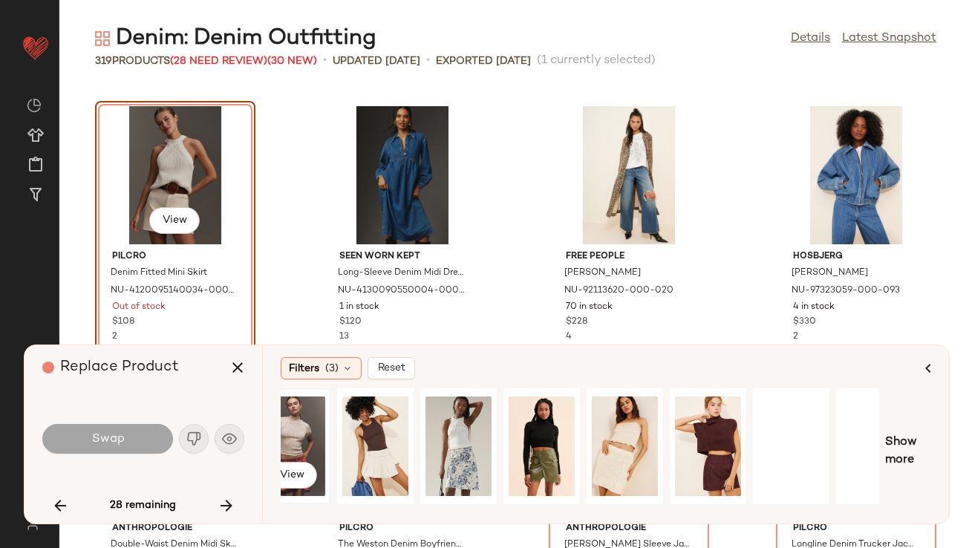
scroll to position [0, 225]
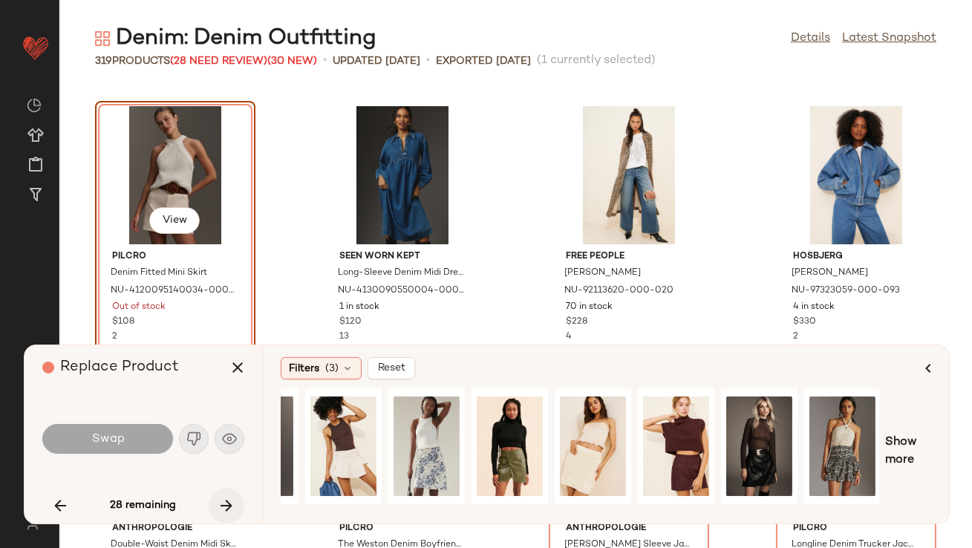
click at [224, 495] on button "button" at bounding box center [227, 506] width 36 height 36
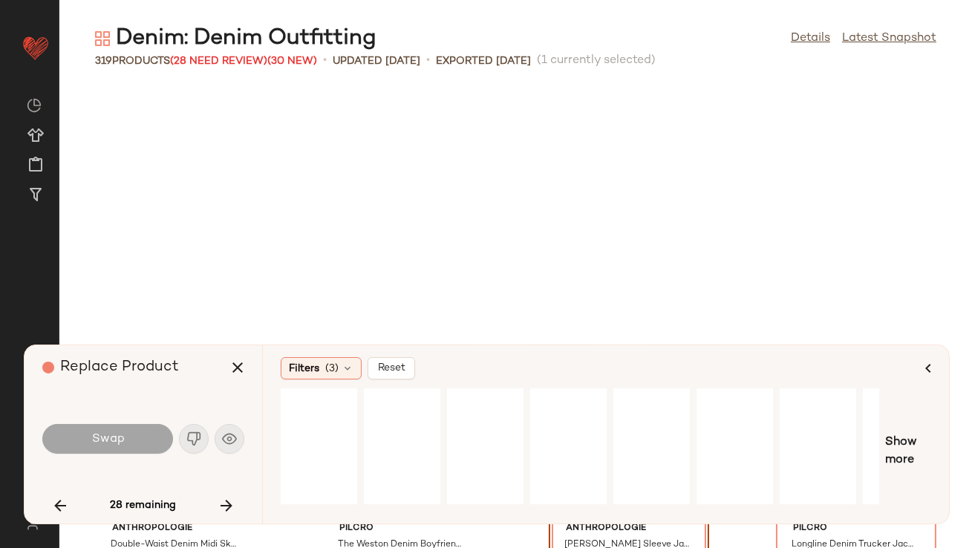
scroll to position [19026, 0]
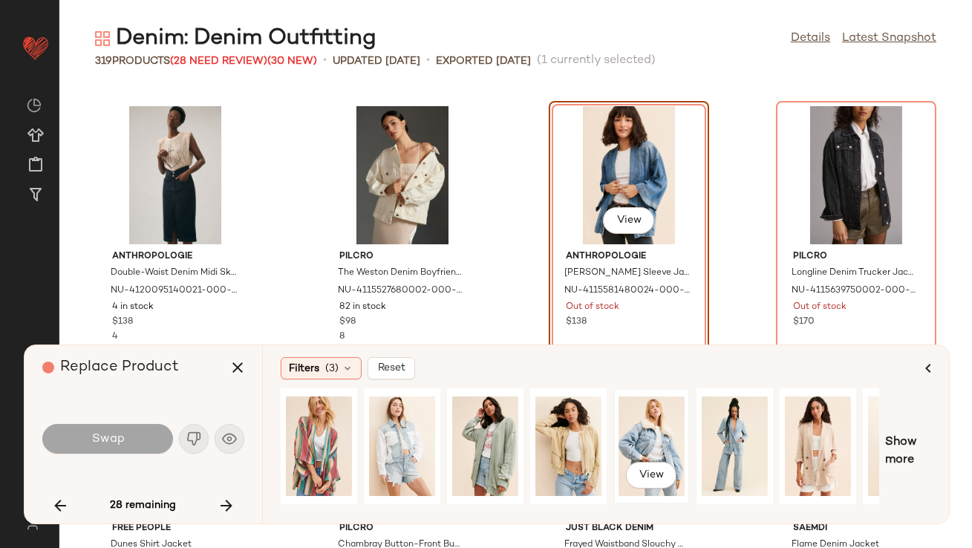
click at [625, 412] on div "View" at bounding box center [652, 446] width 66 height 105
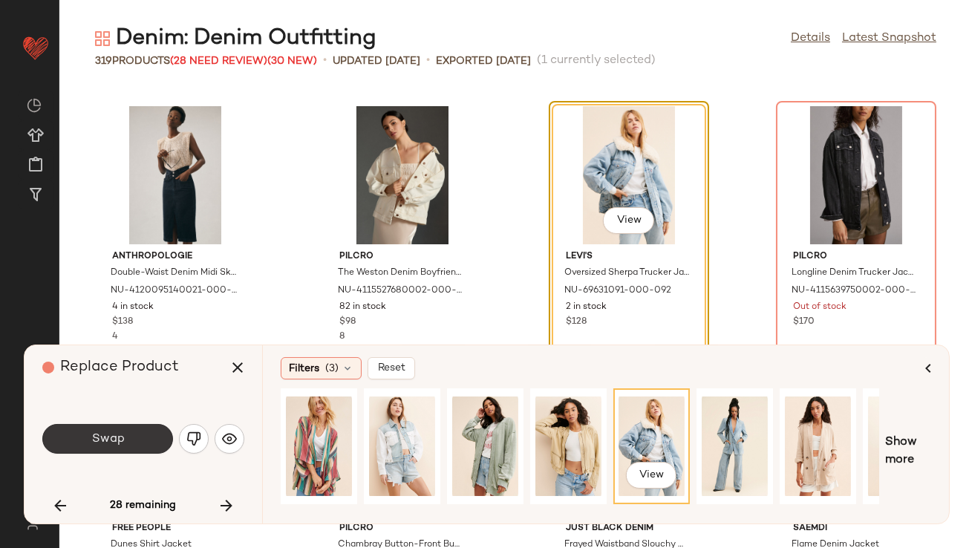
click at [106, 443] on span "Swap" at bounding box center [107, 439] width 33 height 14
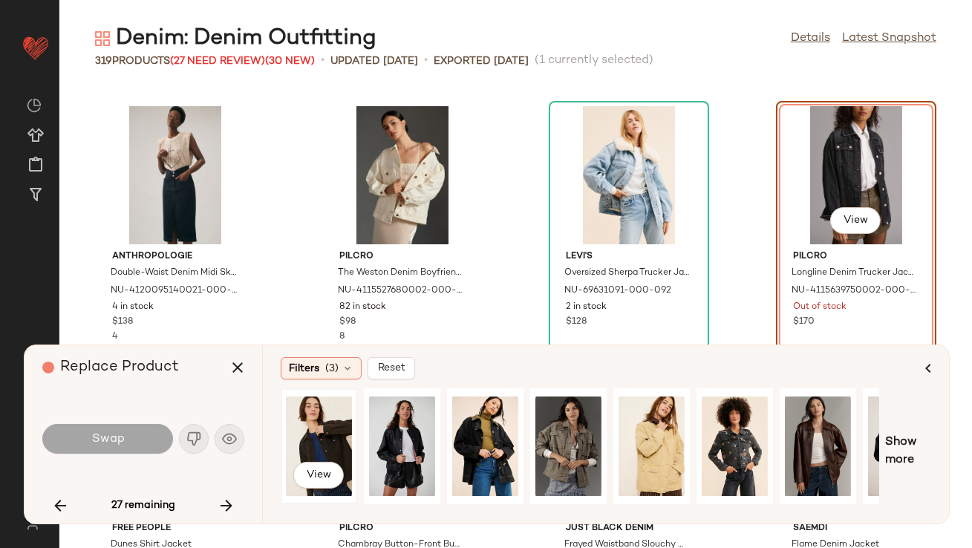
click at [309, 417] on div "View" at bounding box center [319, 446] width 66 height 105
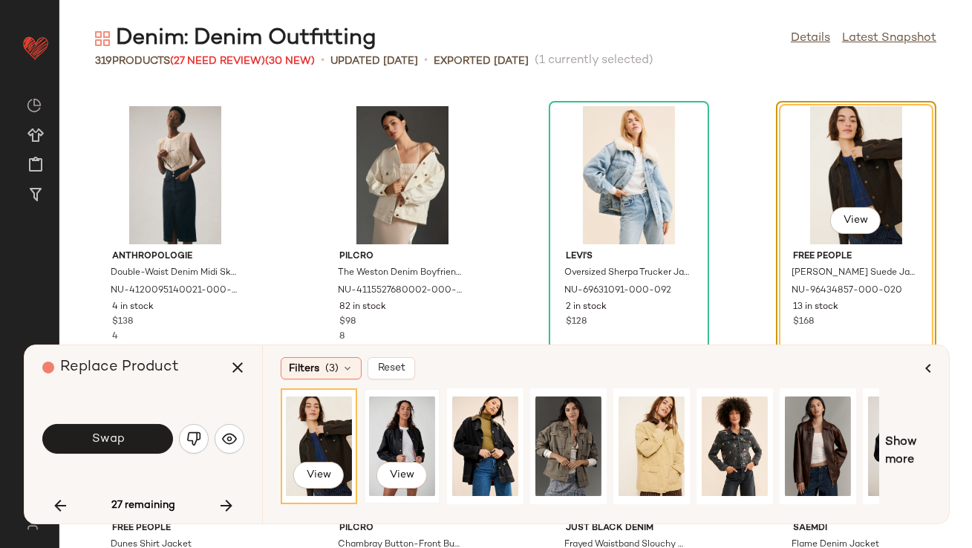
click at [414, 428] on div "View" at bounding box center [402, 446] width 66 height 105
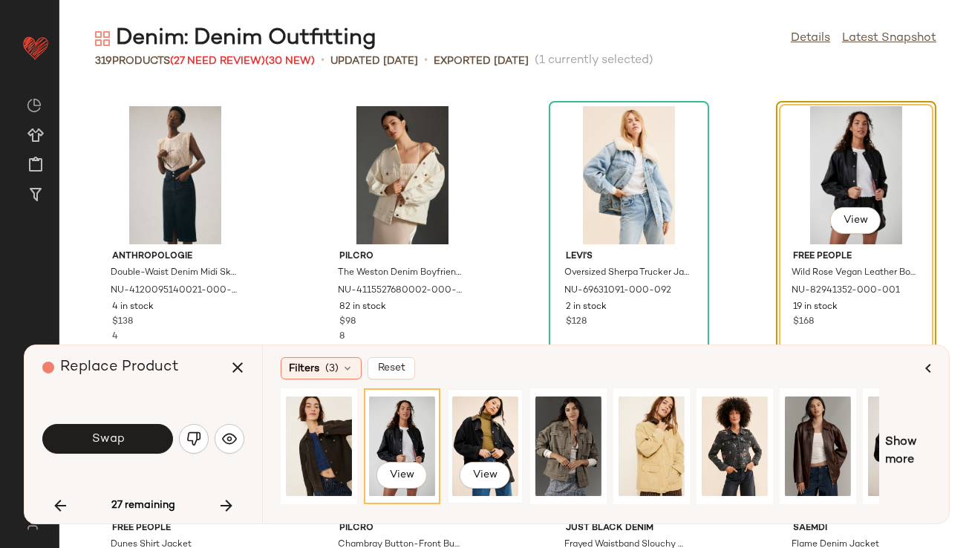
click at [469, 432] on div "View" at bounding box center [485, 446] width 66 height 105
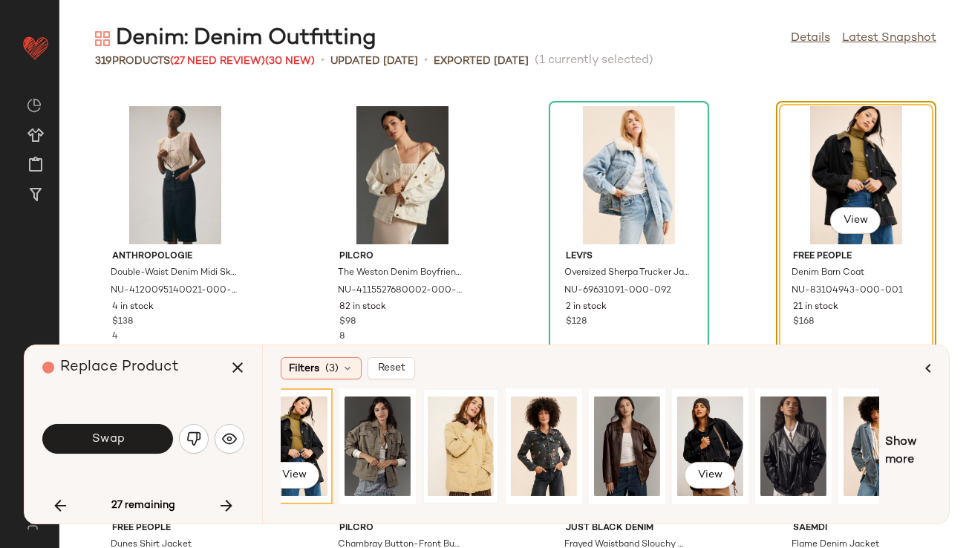
scroll to position [0, 225]
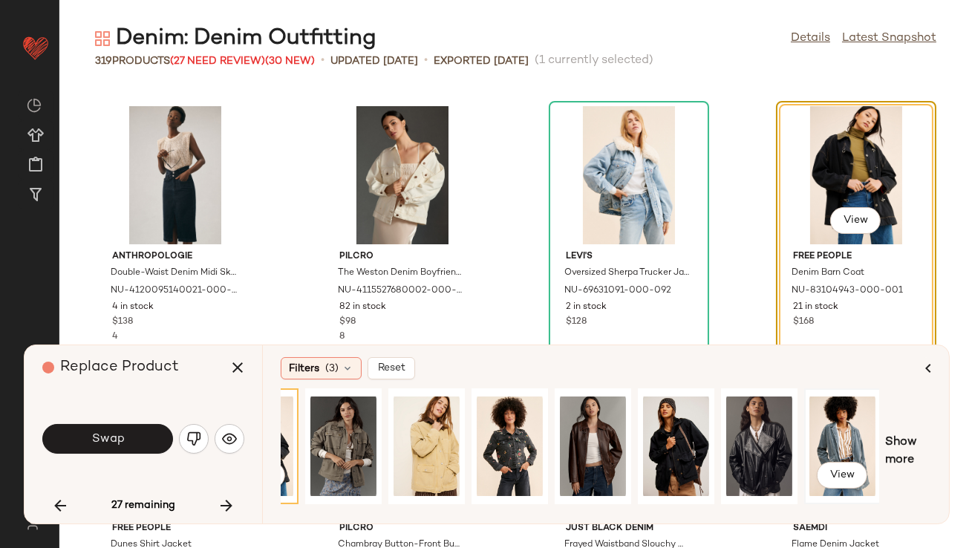
click at [856, 434] on div "View" at bounding box center [842, 446] width 66 height 105
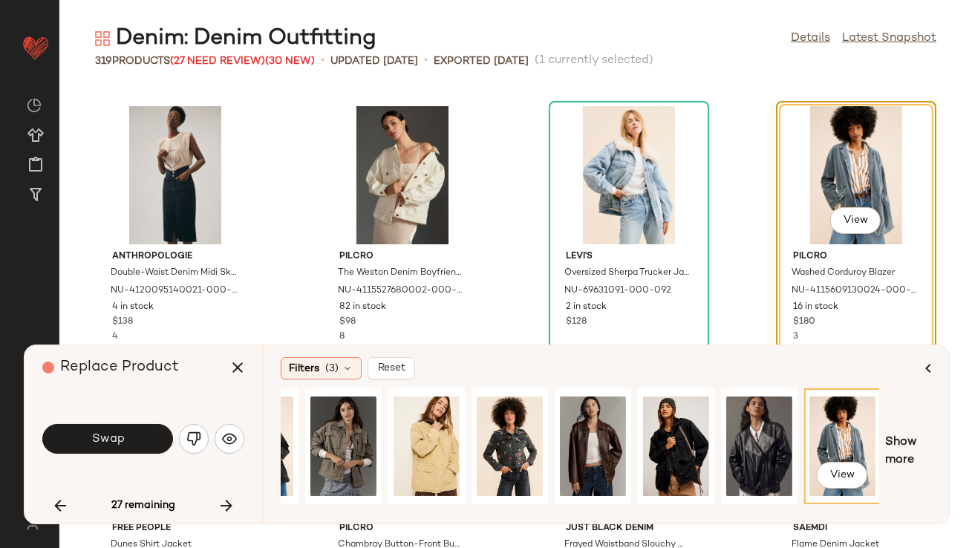
click at [229, 495] on button "button" at bounding box center [227, 506] width 36 height 36
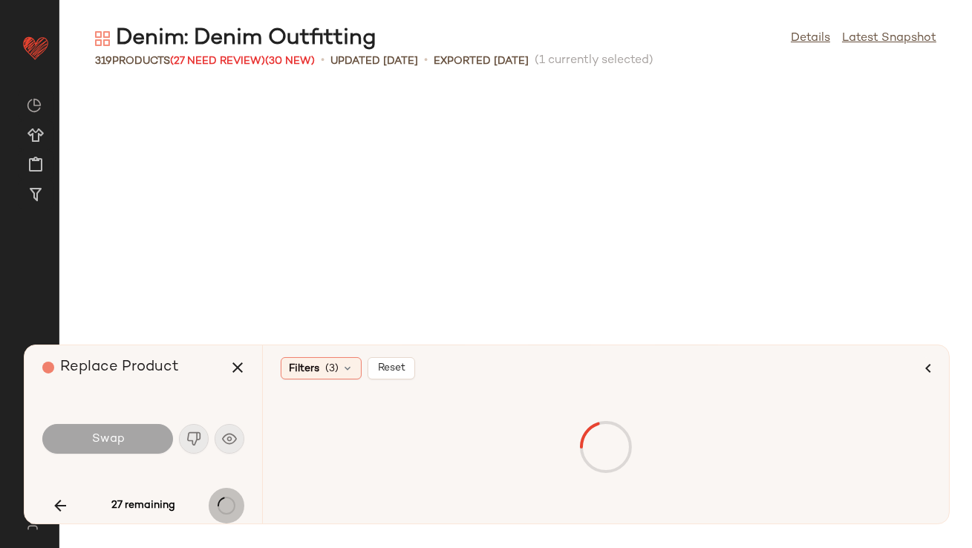
scroll to position [19569, 0]
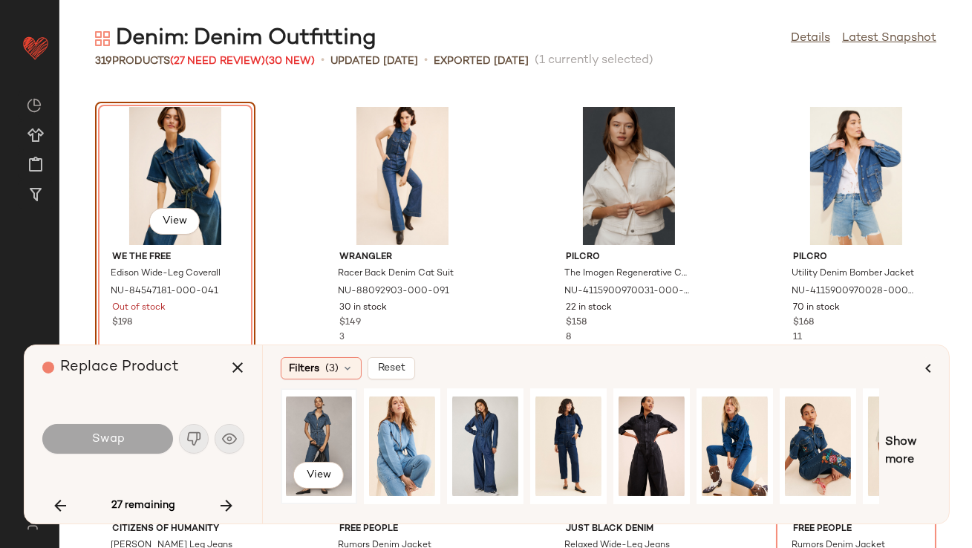
click at [298, 429] on div "View" at bounding box center [319, 446] width 66 height 105
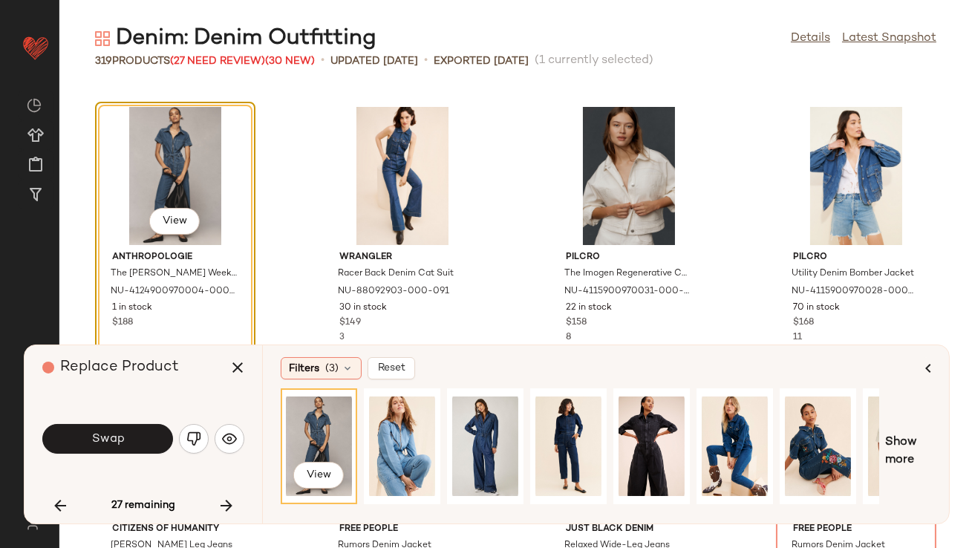
click at [122, 449] on button "Swap" at bounding box center [107, 439] width 131 height 30
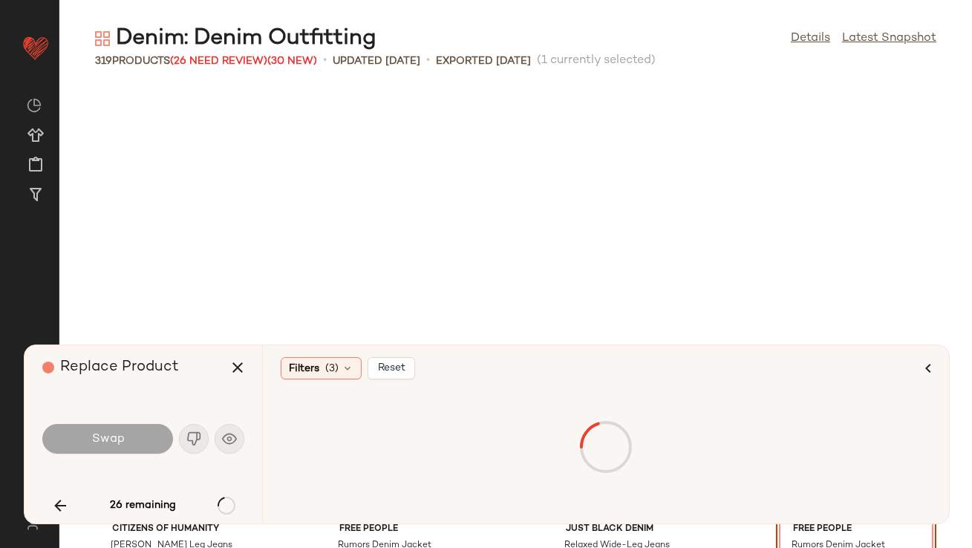
scroll to position [19842, 0]
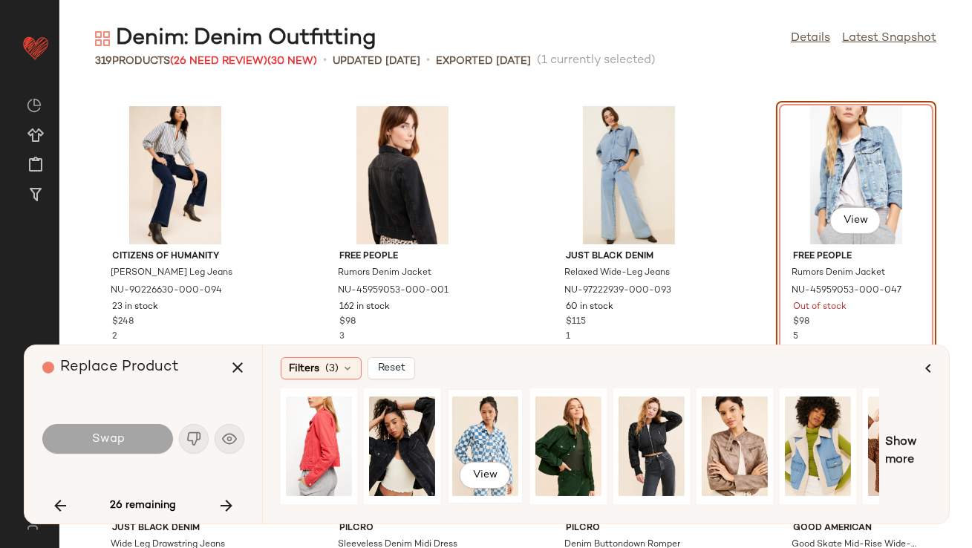
click at [498, 430] on div "View" at bounding box center [485, 446] width 66 height 105
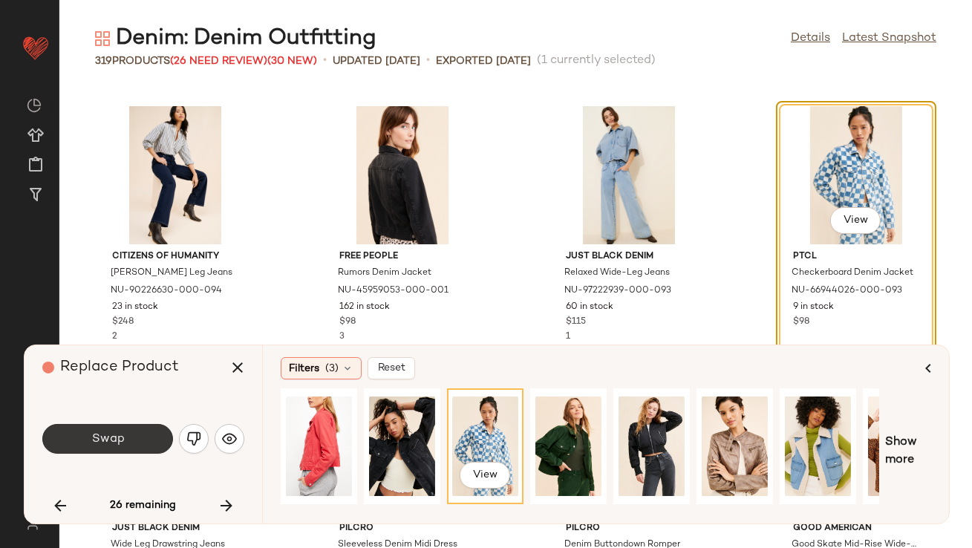
click at [100, 436] on span "Swap" at bounding box center [107, 439] width 33 height 14
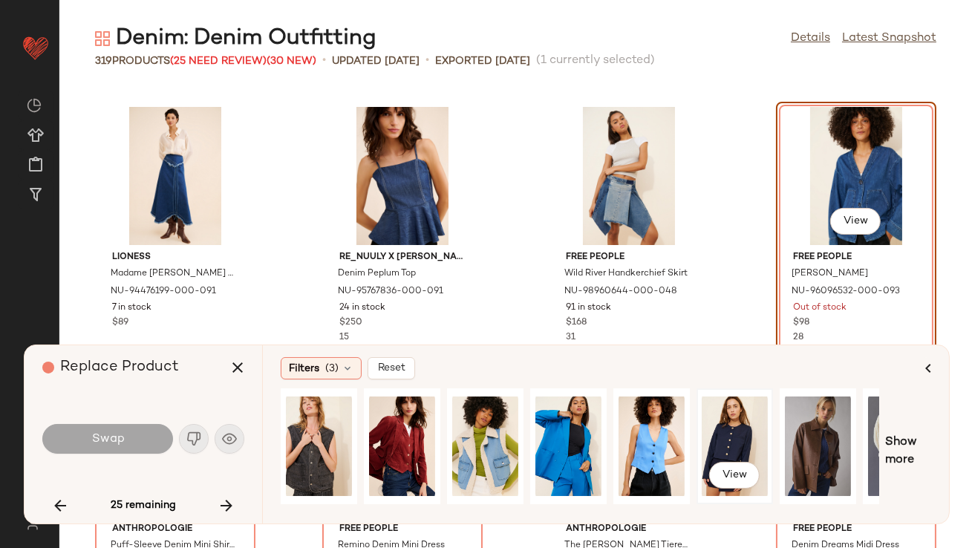
scroll to position [0, 225]
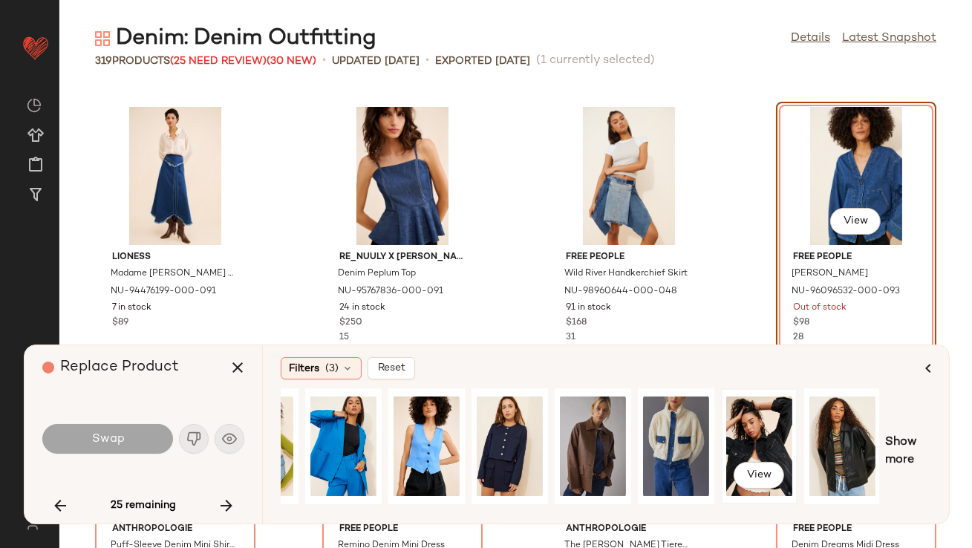
click at [772, 439] on div "View" at bounding box center [759, 446] width 66 height 105
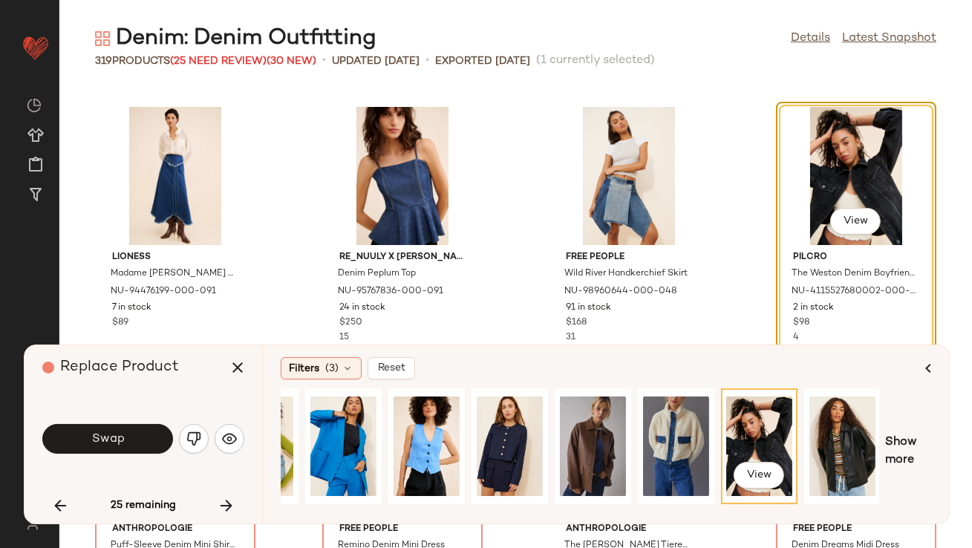
click at [78, 445] on button "Swap" at bounding box center [107, 439] width 131 height 30
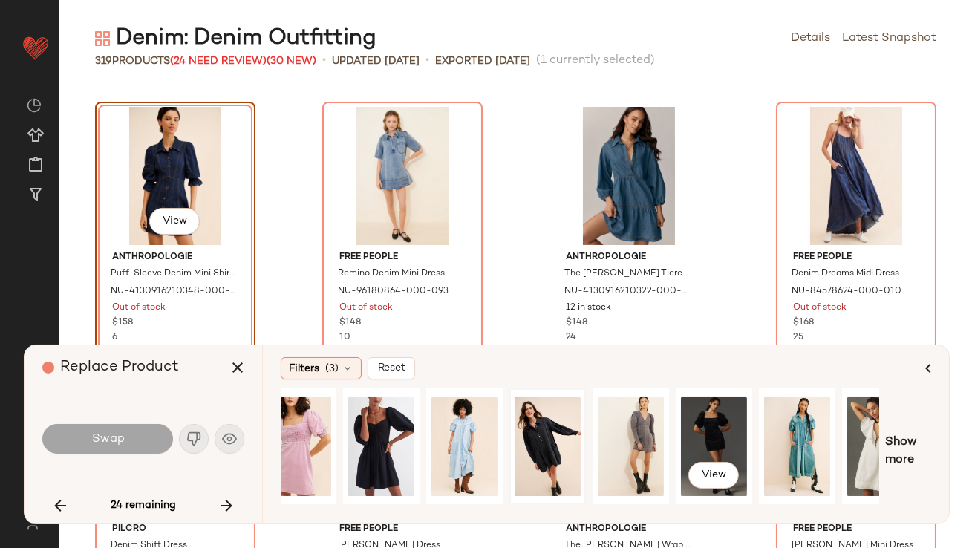
scroll to position [0, 202]
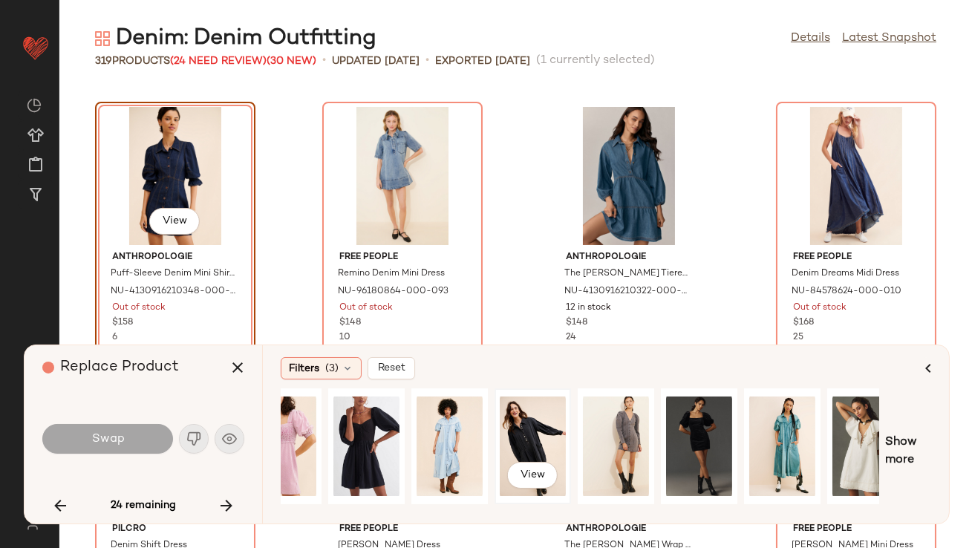
click at [547, 444] on div "View" at bounding box center [533, 446] width 66 height 105
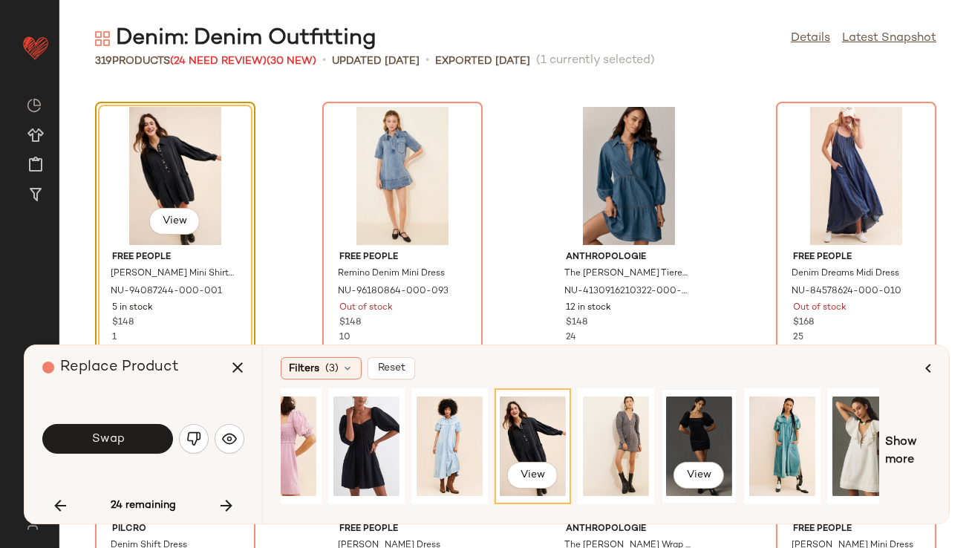
scroll to position [0, 225]
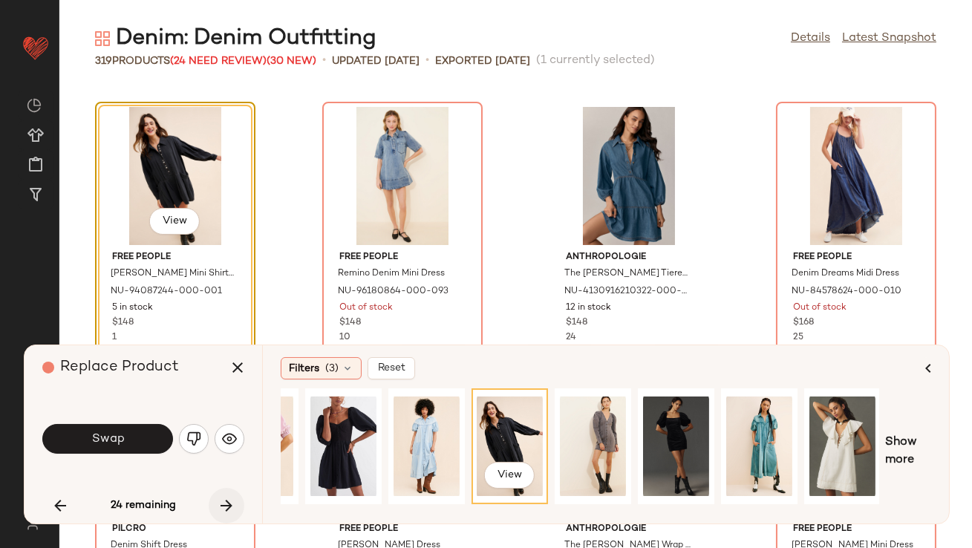
click at [216, 495] on button "button" at bounding box center [227, 506] width 36 height 36
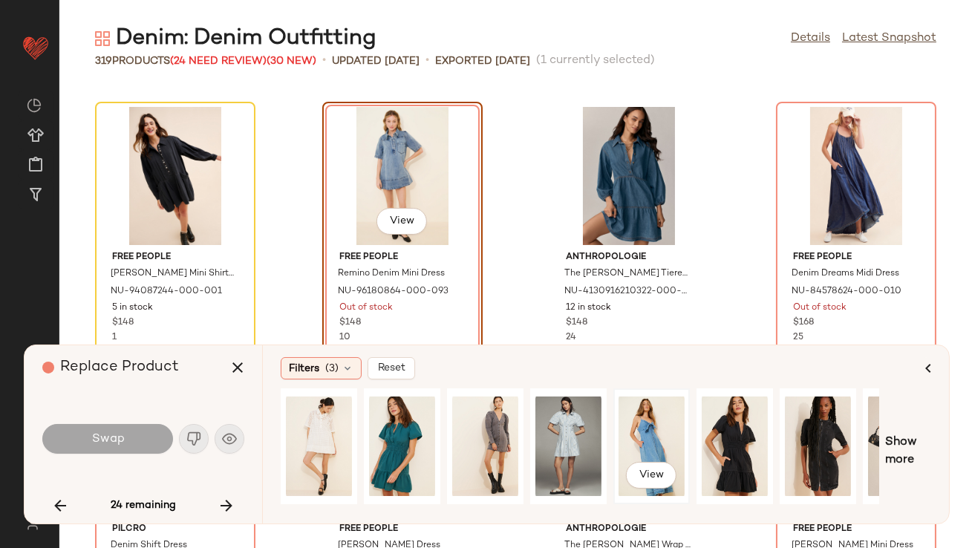
click at [646, 429] on div "View" at bounding box center [652, 446] width 66 height 105
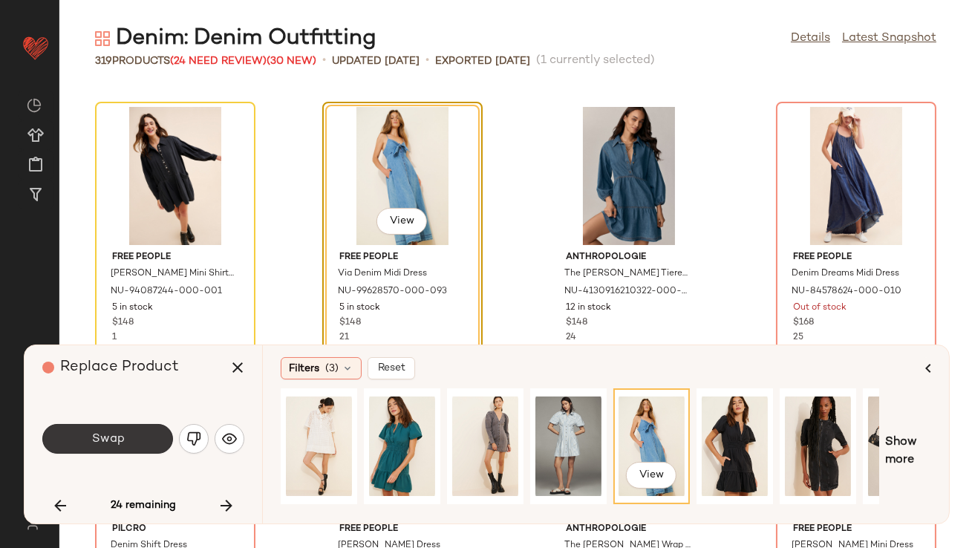
click at [88, 431] on button "Swap" at bounding box center [107, 439] width 131 height 30
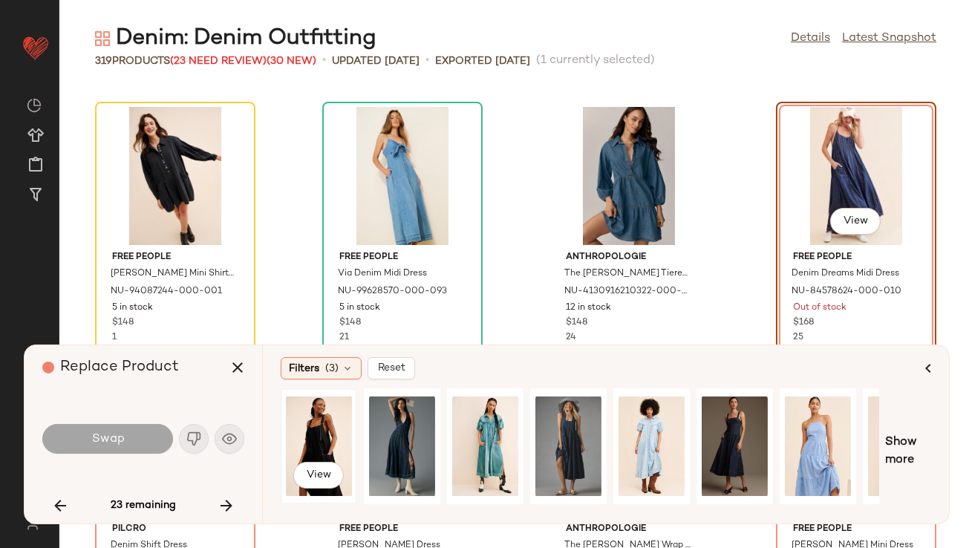
click at [307, 439] on div "View" at bounding box center [319, 446] width 66 height 105
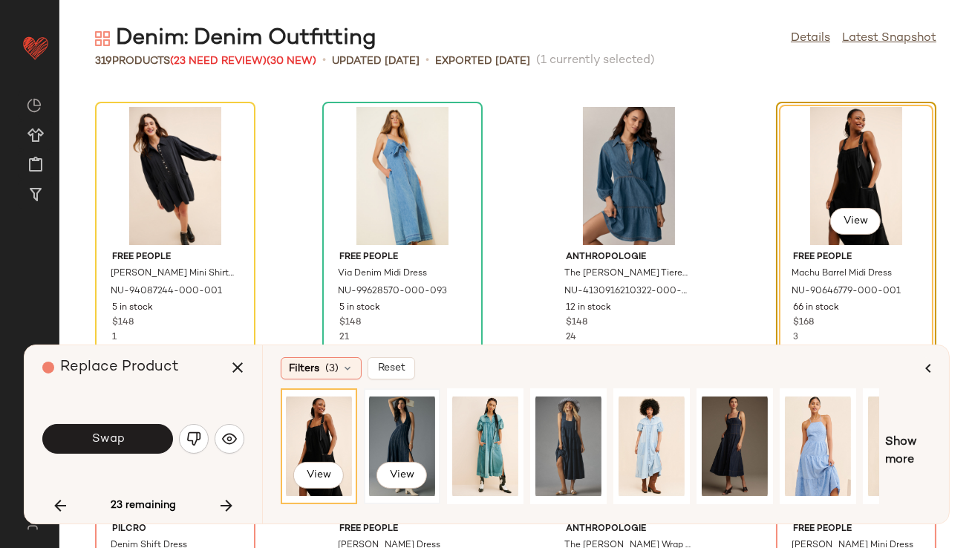
click at [394, 454] on div "View" at bounding box center [402, 446] width 66 height 105
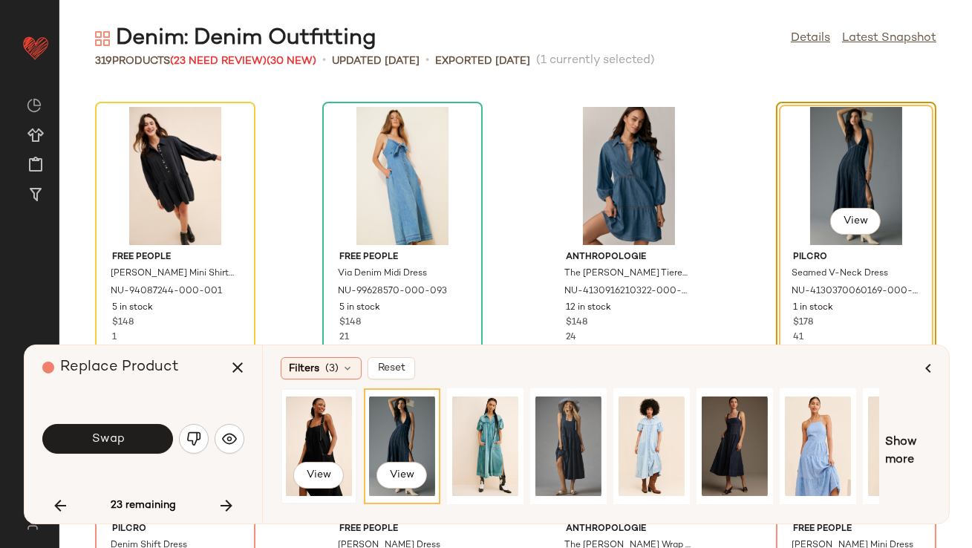
click at [303, 426] on div "View" at bounding box center [319, 446] width 66 height 105
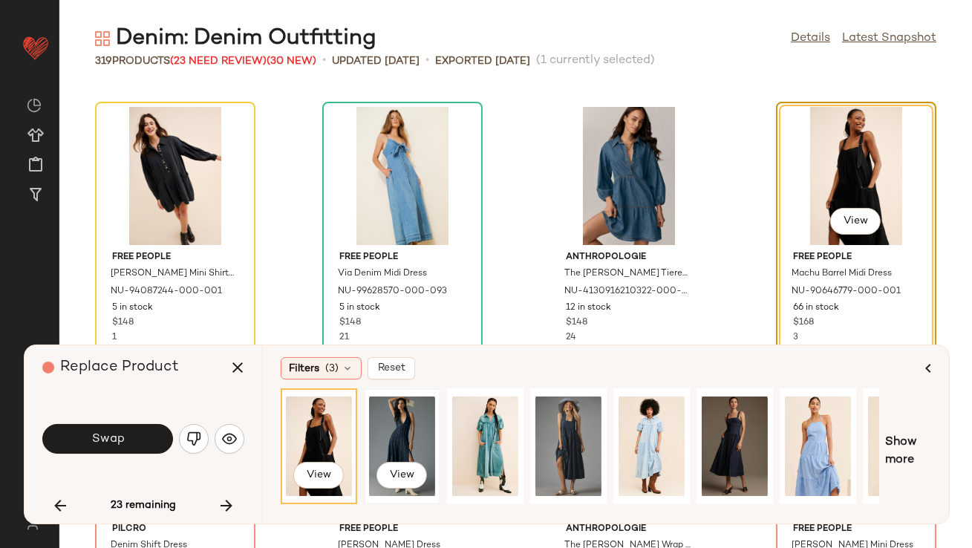
click at [373, 423] on div "View" at bounding box center [402, 446] width 66 height 105
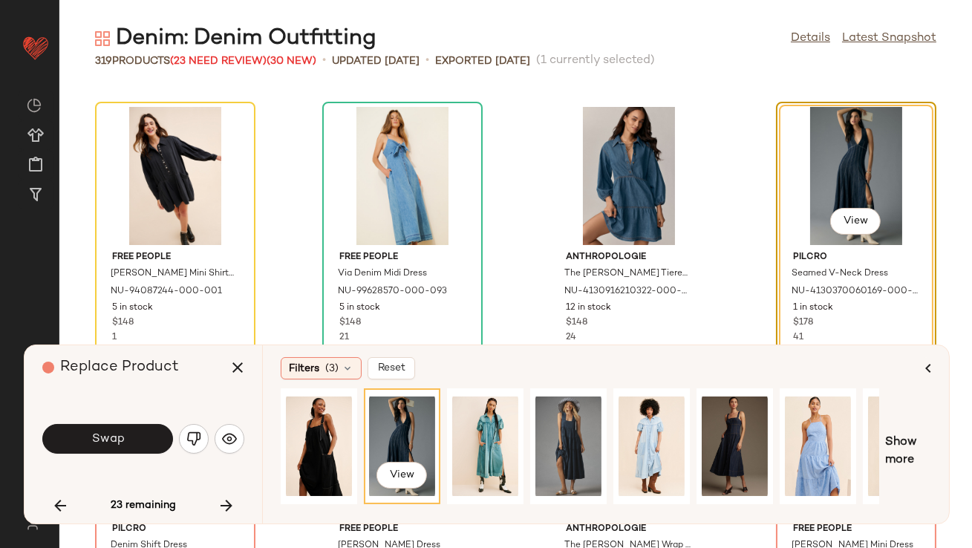
click at [93, 441] on span "Swap" at bounding box center [107, 439] width 33 height 14
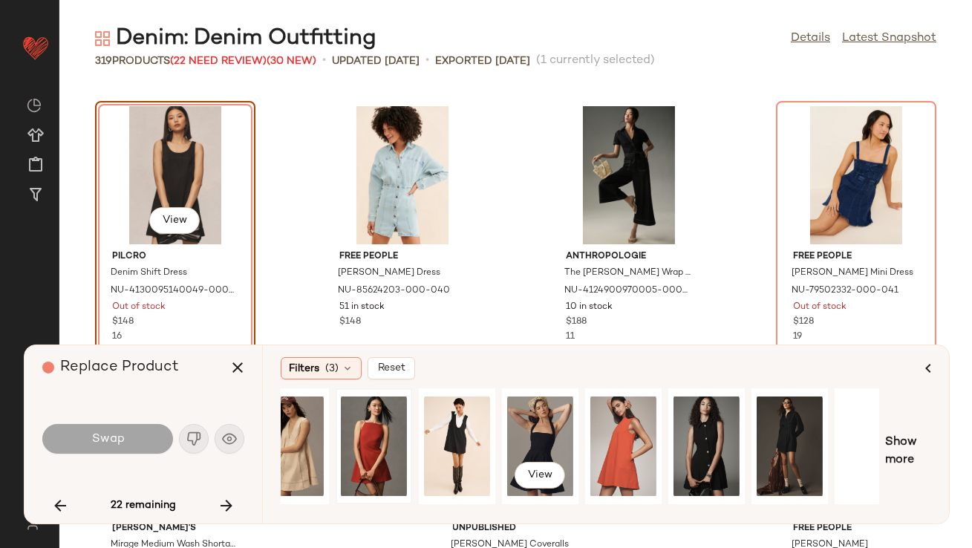
scroll to position [0, 225]
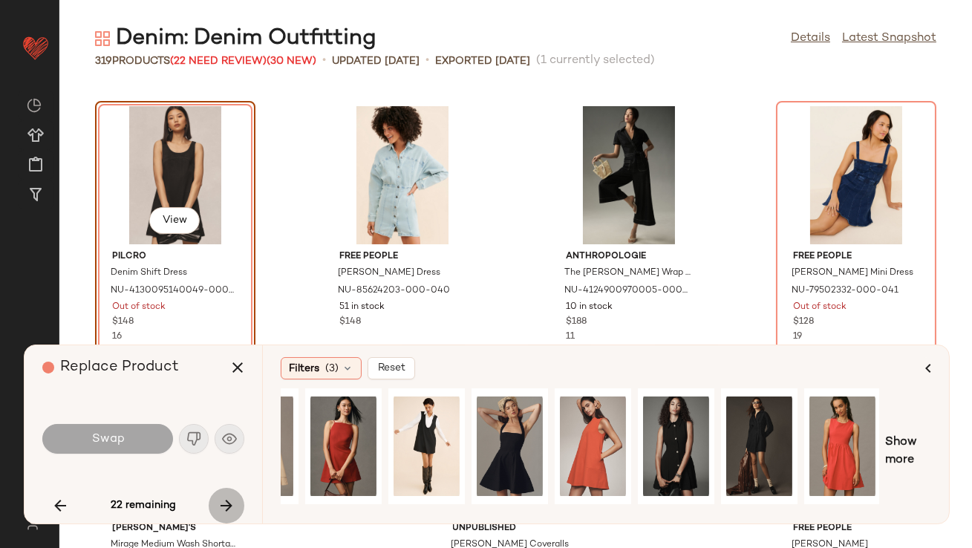
click at [218, 493] on button "button" at bounding box center [227, 506] width 36 height 36
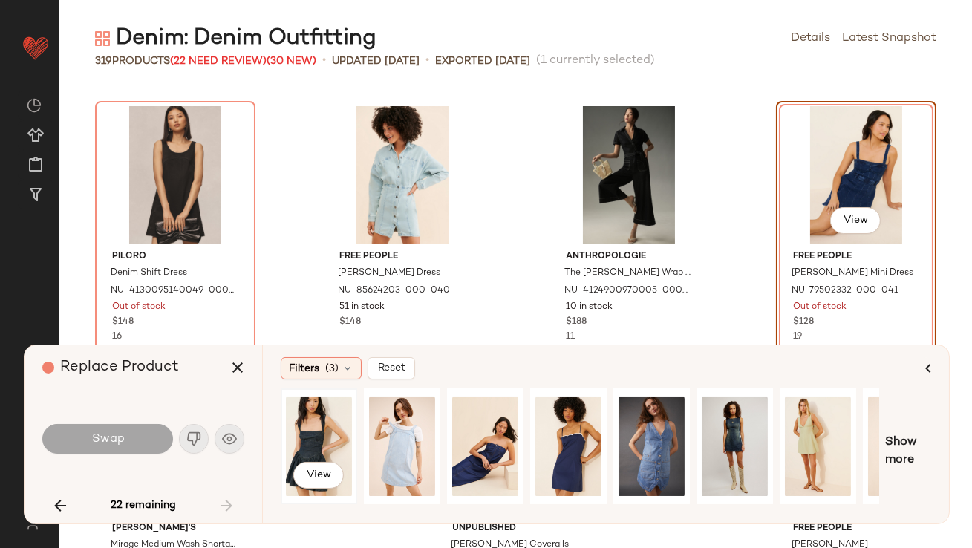
click at [303, 424] on div "View" at bounding box center [319, 446] width 66 height 105
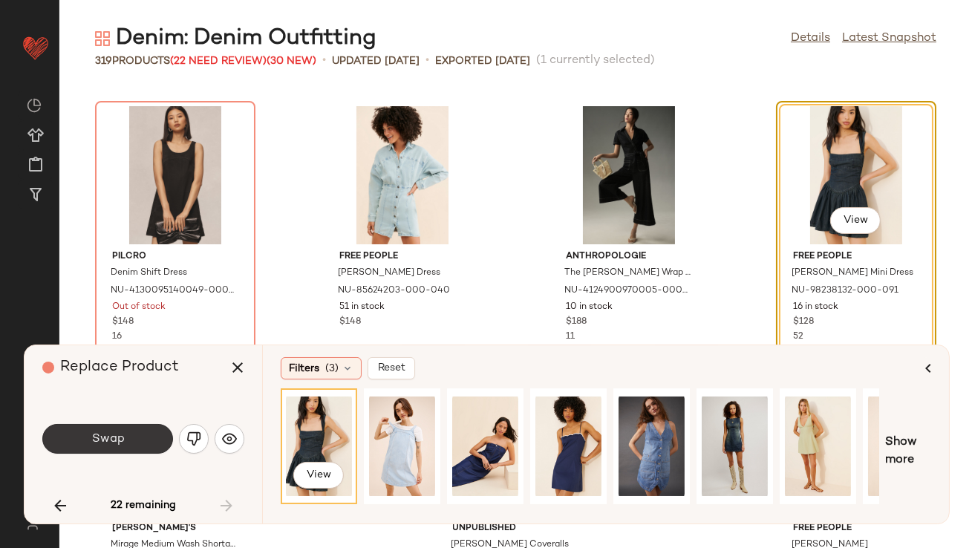
click at [141, 445] on button "Swap" at bounding box center [107, 439] width 131 height 30
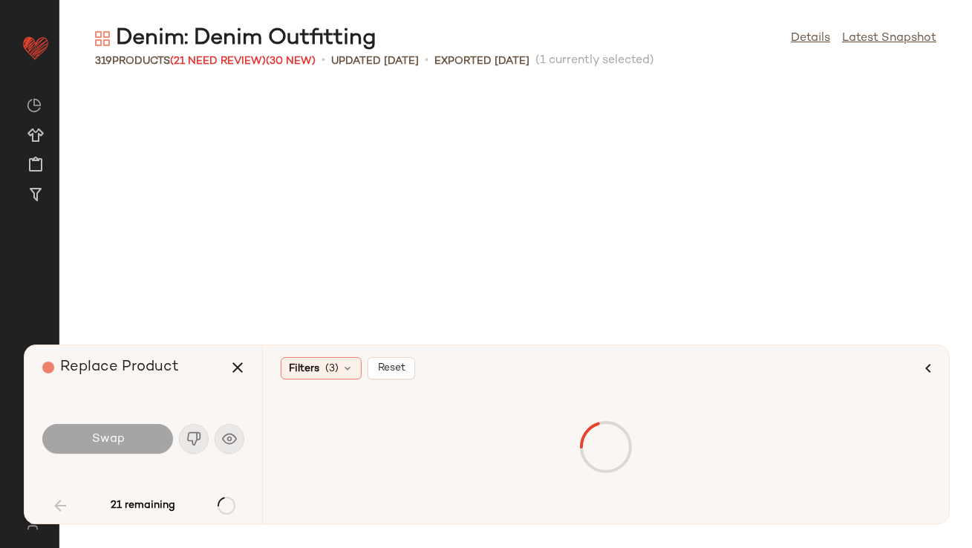
scroll to position [1902, 0]
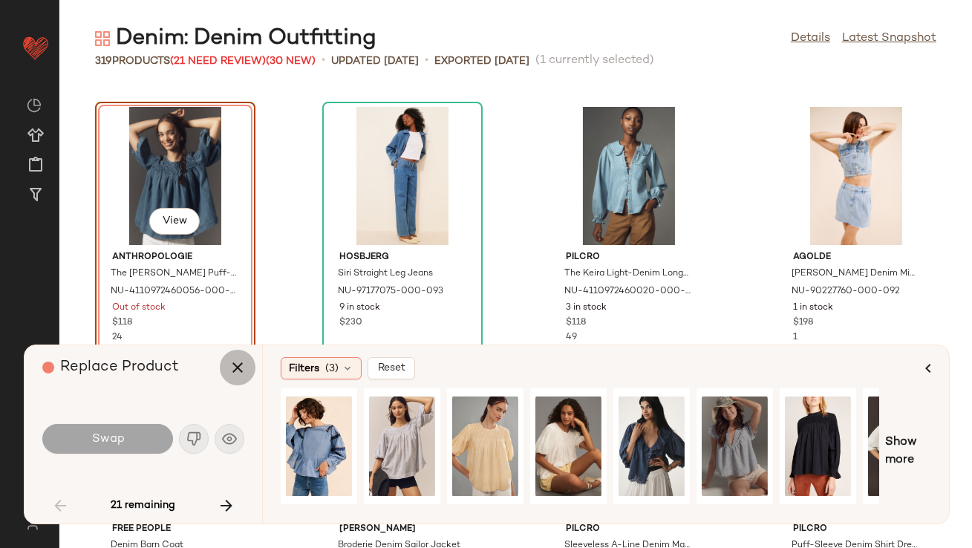
click at [235, 370] on icon "button" at bounding box center [238, 368] width 18 height 18
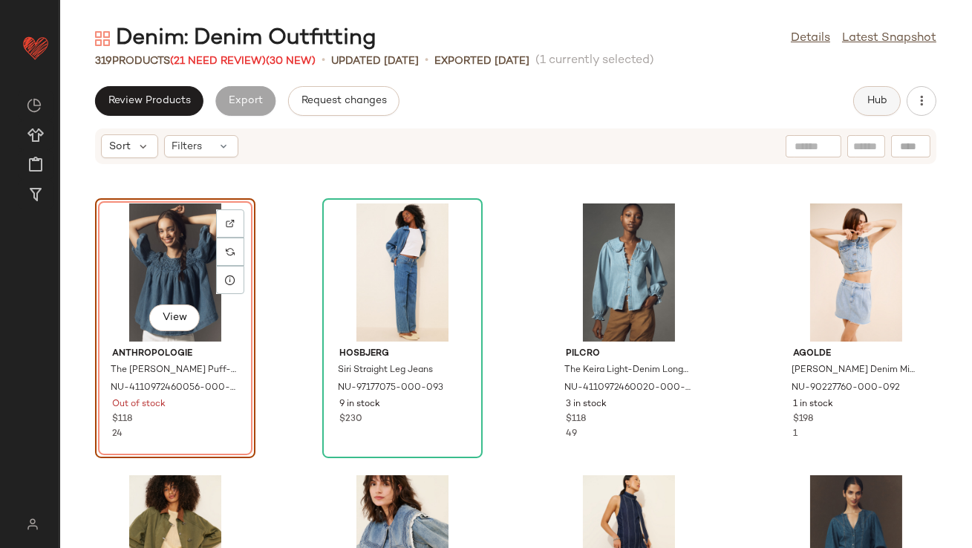
click at [871, 100] on span "Hub" at bounding box center [877, 101] width 21 height 12
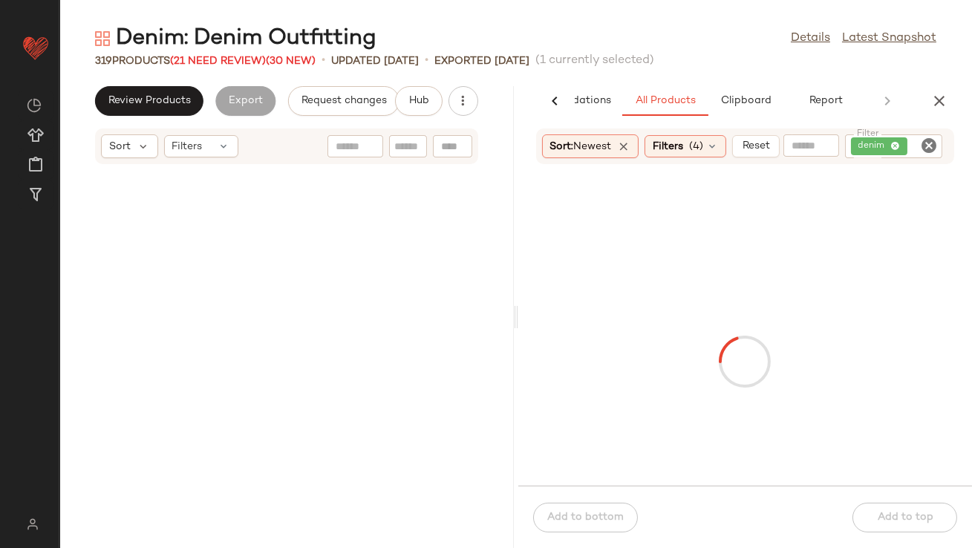
scroll to position [3805, 0]
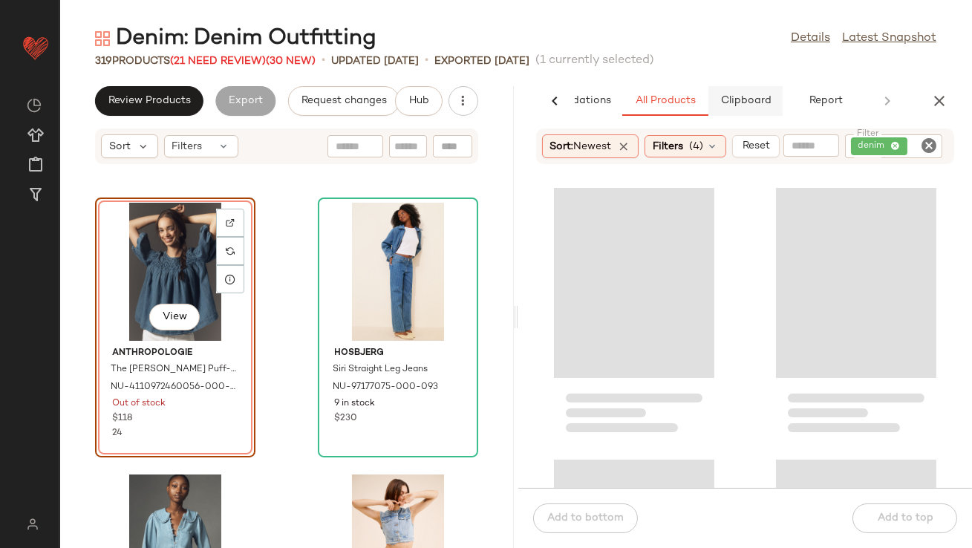
click at [740, 100] on span "Clipboard" at bounding box center [745, 101] width 51 height 12
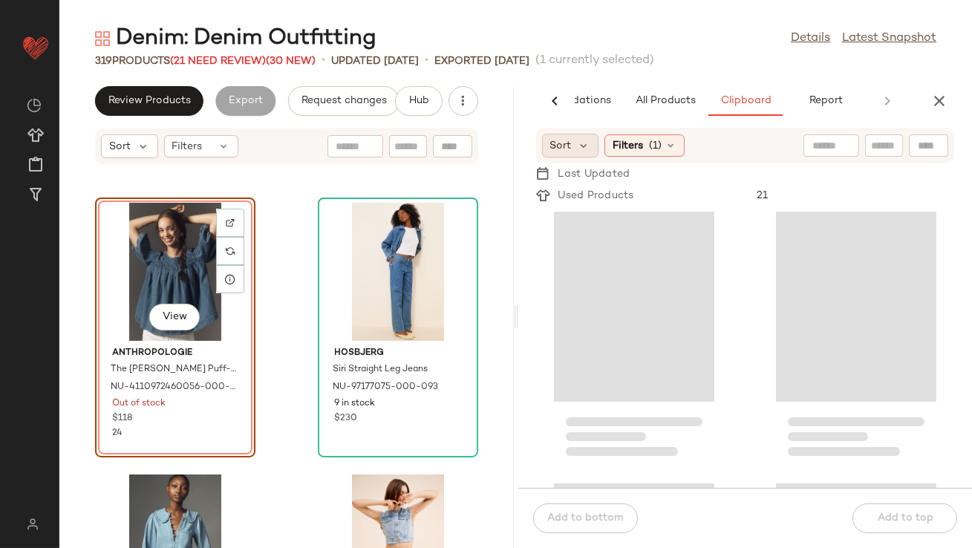
click at [596, 146] on div "Sort" at bounding box center [570, 146] width 57 height 24
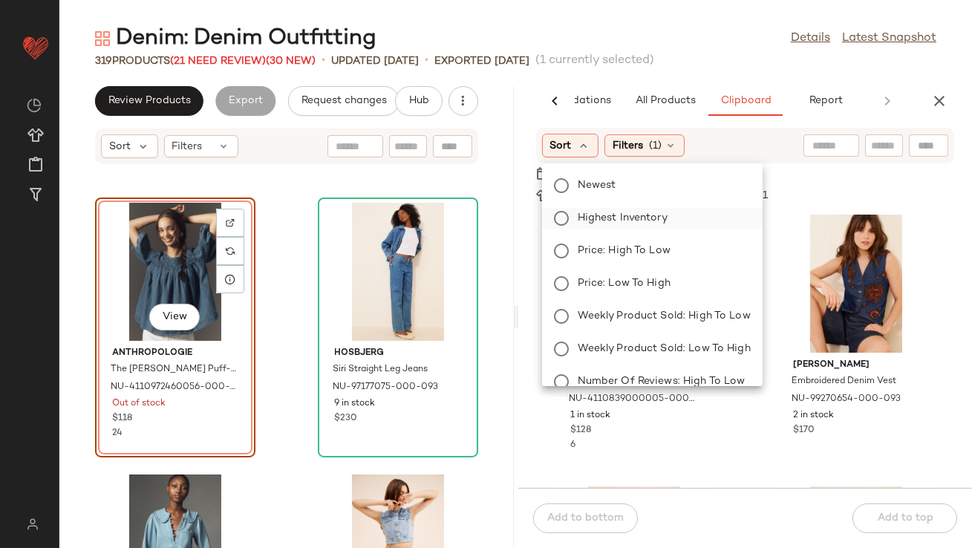
click at [601, 220] on span "Highest Inventory" at bounding box center [623, 218] width 90 height 16
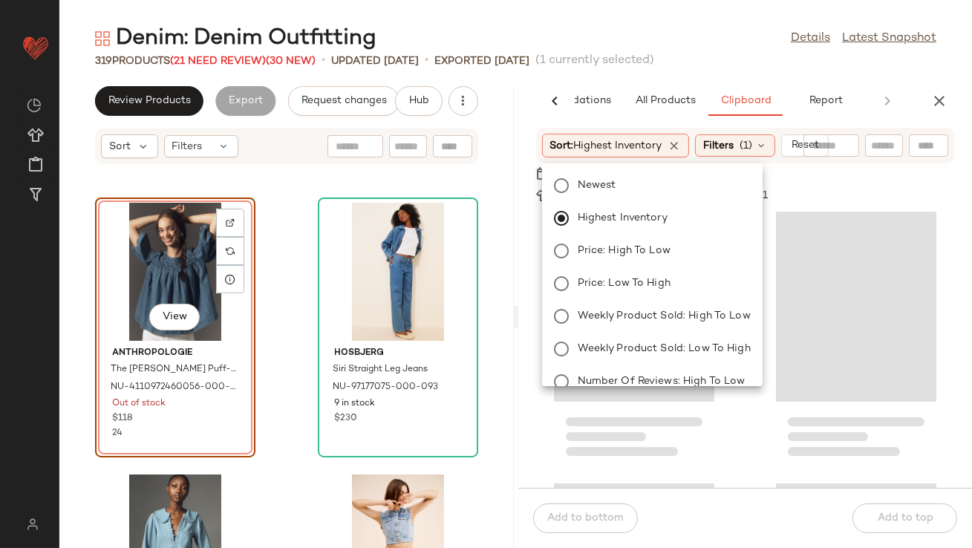
click at [673, 40] on div "Denim: Denim Outfitting Details Latest Snapshot" at bounding box center [515, 39] width 913 height 30
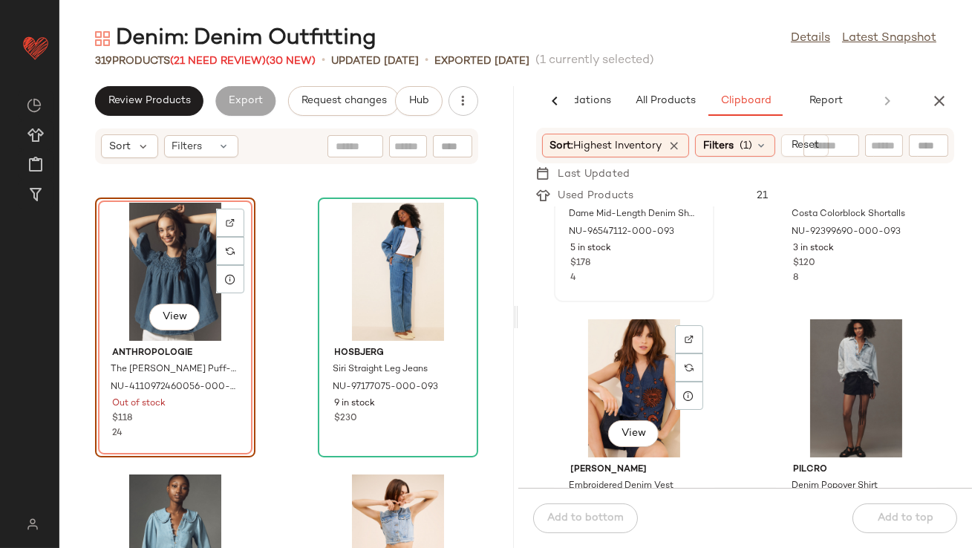
scroll to position [217, 0]
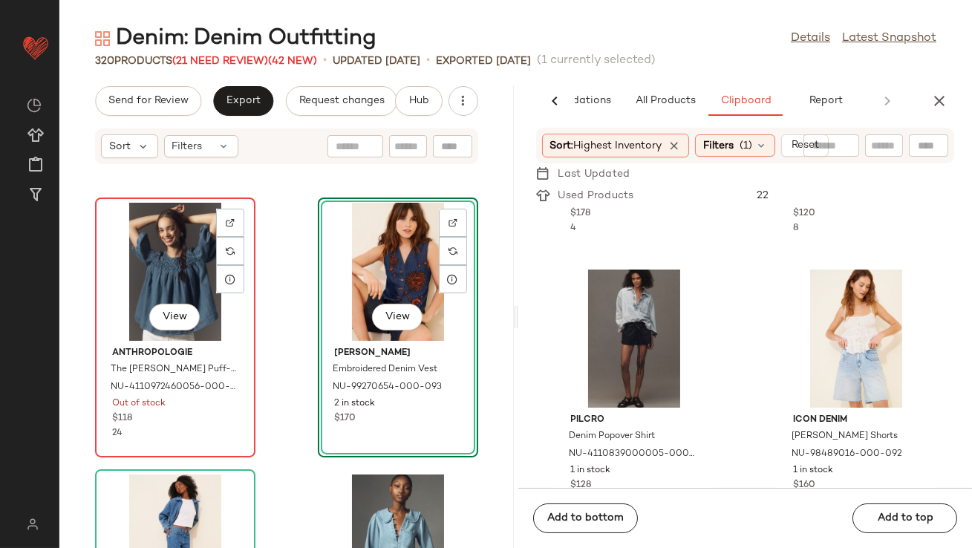
click at [170, 270] on div "View" at bounding box center [175, 272] width 150 height 138
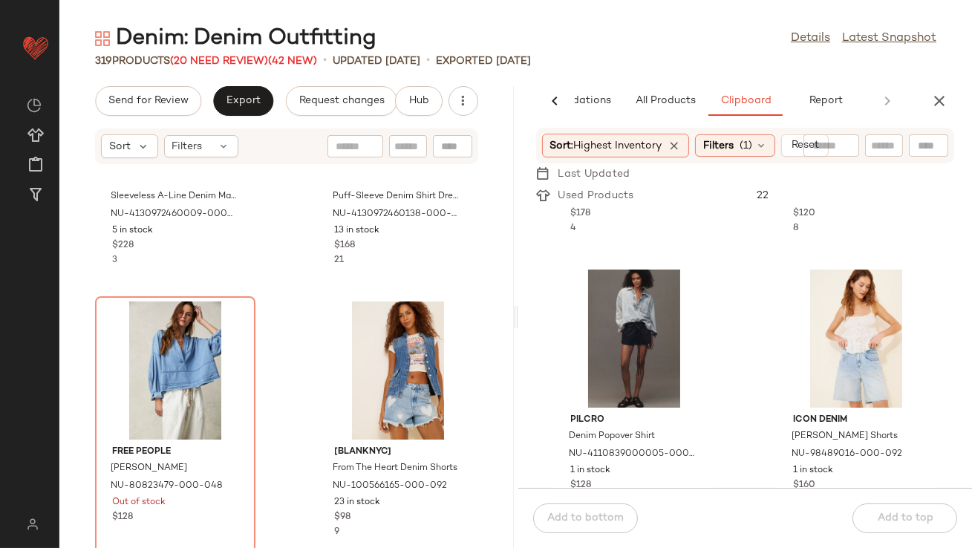
scroll to position [4867, 0]
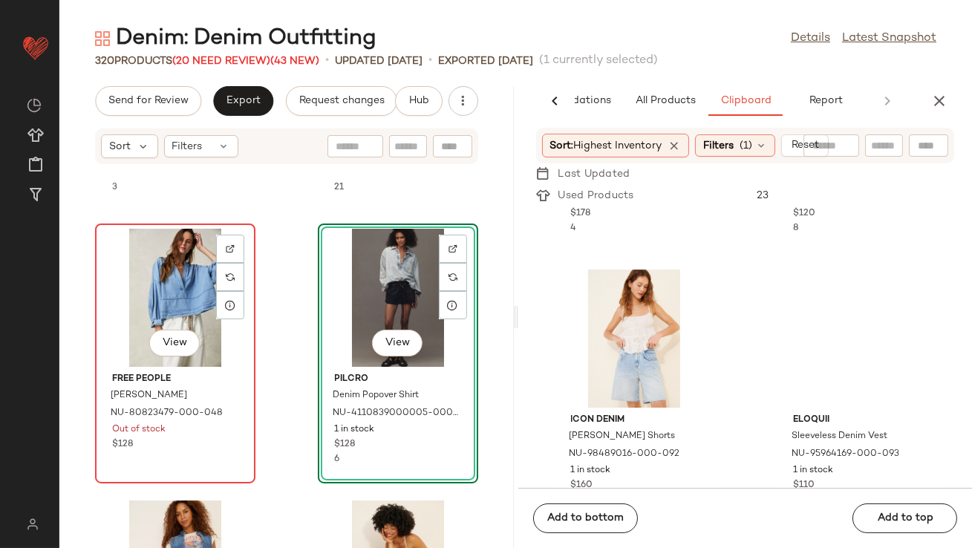
click at [171, 302] on div "View" at bounding box center [175, 298] width 150 height 138
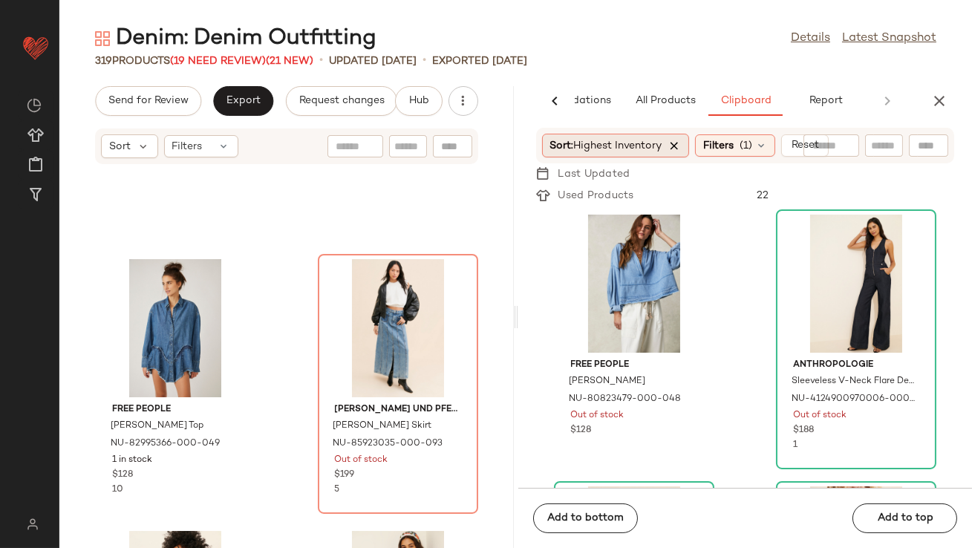
click at [682, 147] on icon at bounding box center [674, 145] width 13 height 13
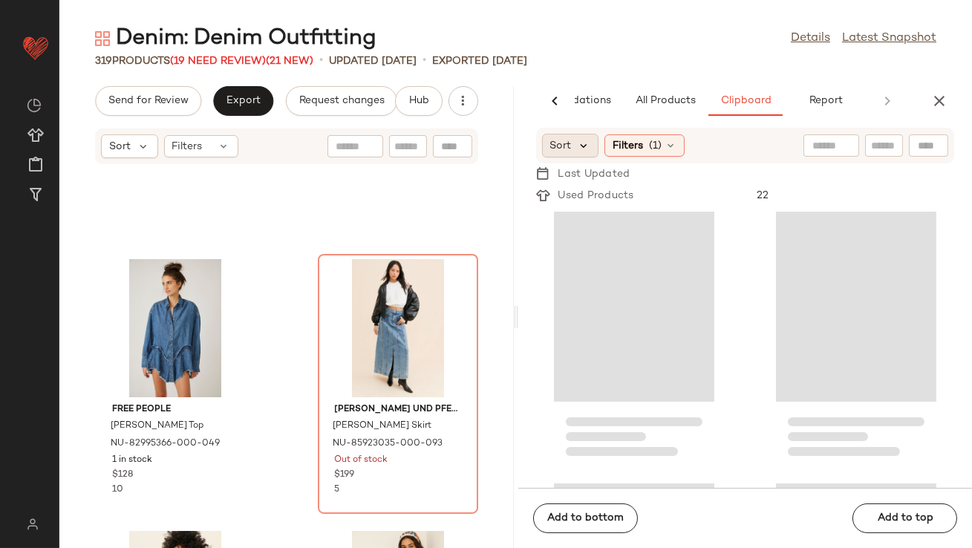
click at [586, 145] on icon at bounding box center [584, 145] width 13 height 13
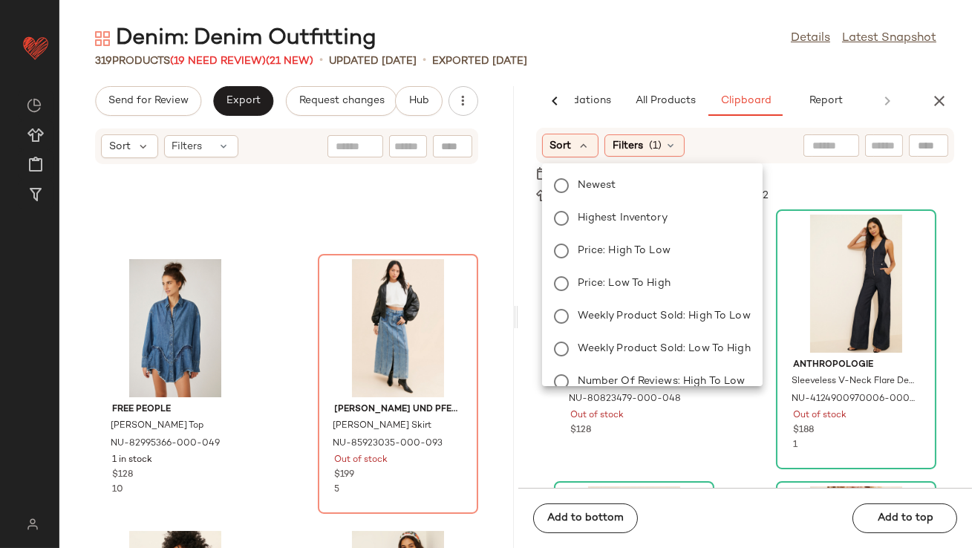
click at [585, 205] on div "Newest Highest Inventory Price: High to Low Price: Low to High Weekly Product S…" at bounding box center [651, 332] width 224 height 327
click at [585, 216] on span "Highest Inventory" at bounding box center [623, 218] width 90 height 16
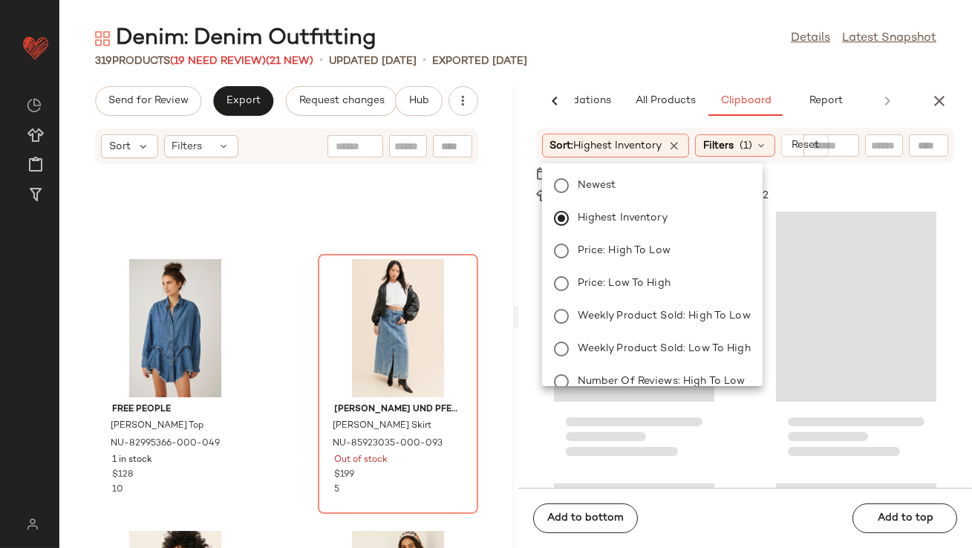
click at [630, 70] on div "Denim: Denim Outfitting Details Latest Snapshot 319 Products (19 Need Review) (…" at bounding box center [515, 286] width 913 height 524
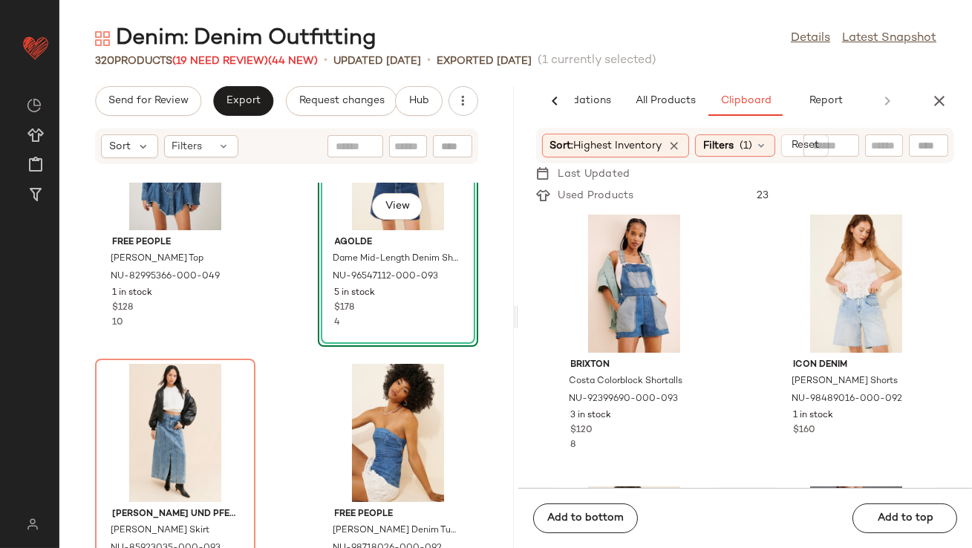
scroll to position [9940, 0]
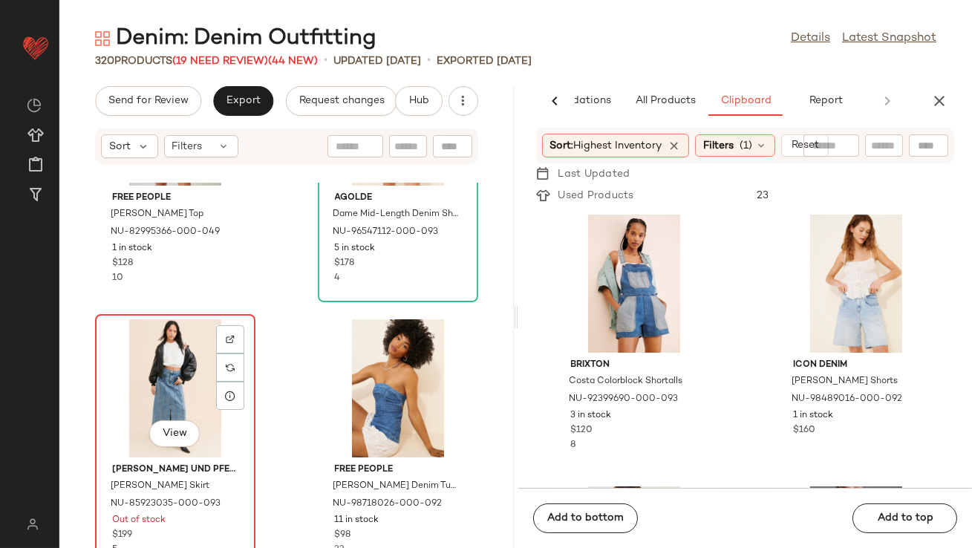
click at [173, 365] on div "View" at bounding box center [175, 388] width 150 height 138
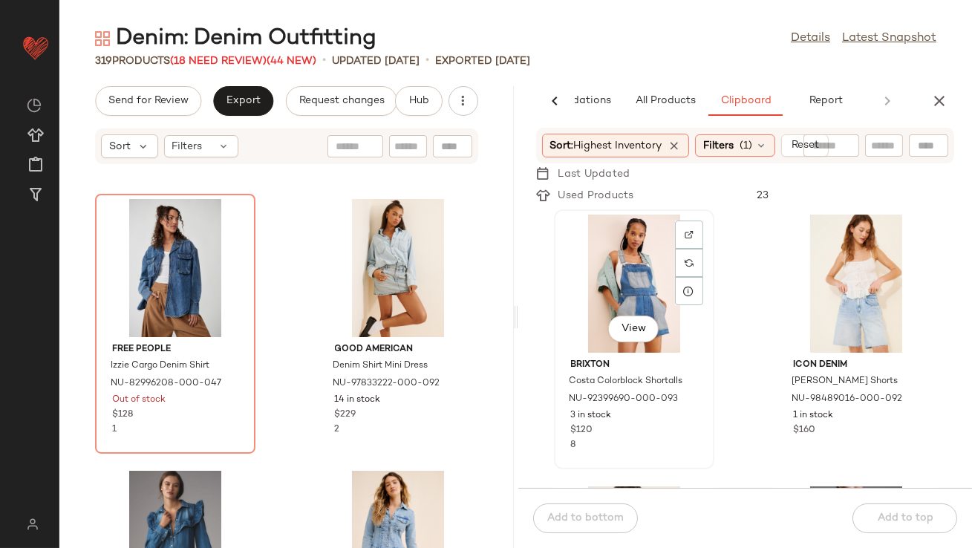
scroll to position [273, 0]
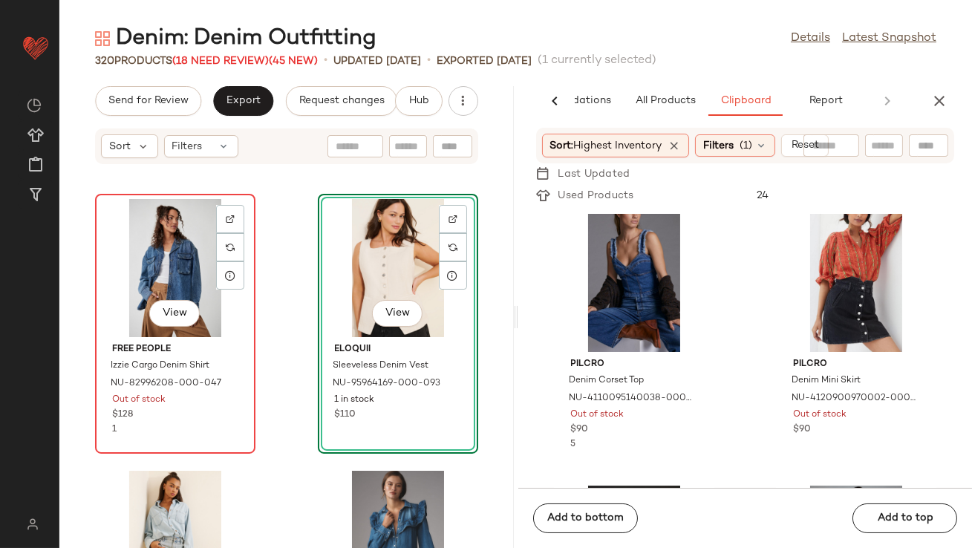
click at [132, 275] on div "View" at bounding box center [175, 268] width 150 height 138
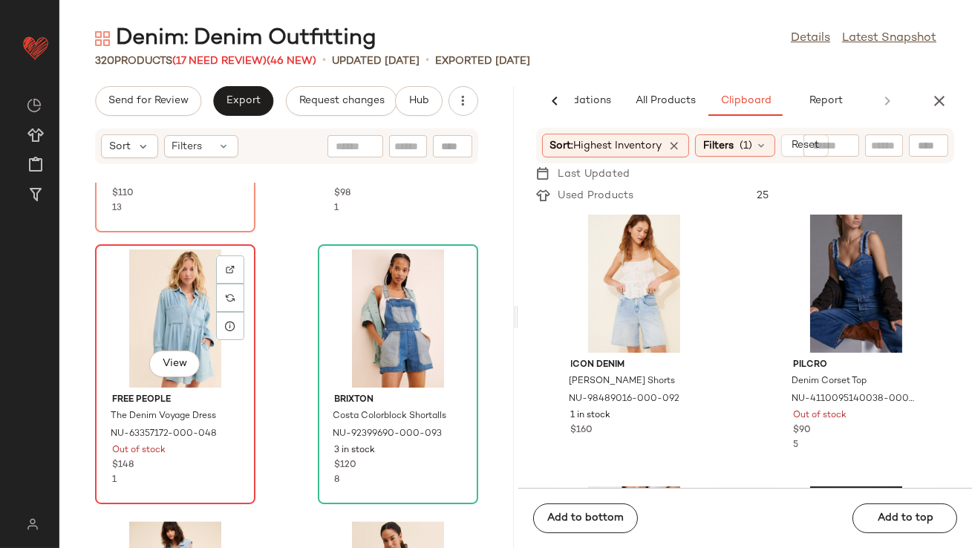
click at [163, 332] on div "View" at bounding box center [175, 319] width 150 height 138
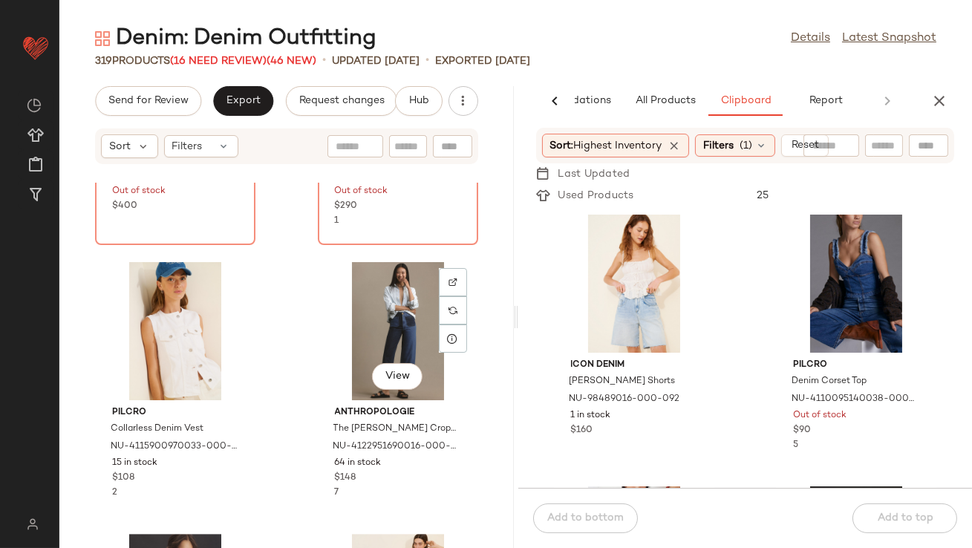
scroll to position [19023, 0]
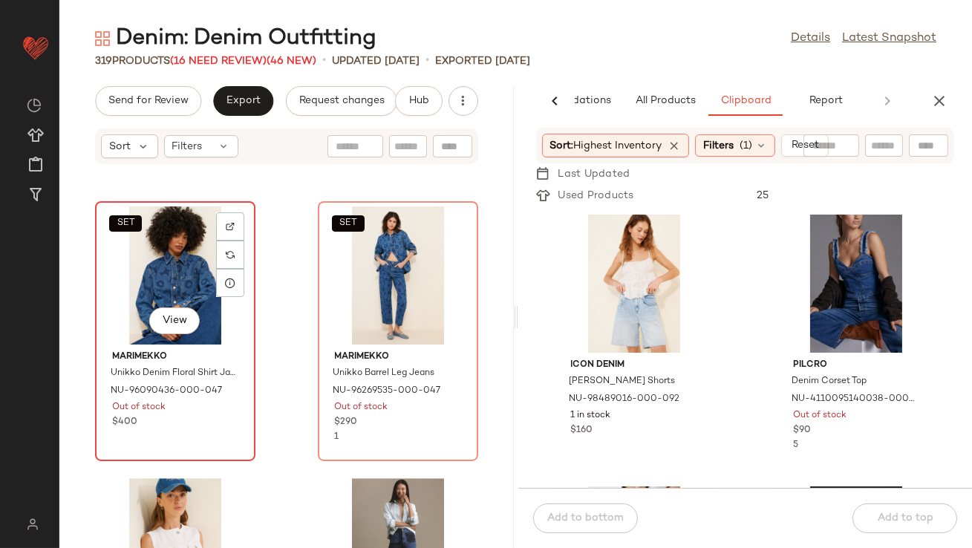
click at [155, 238] on div "SET View" at bounding box center [175, 275] width 150 height 138
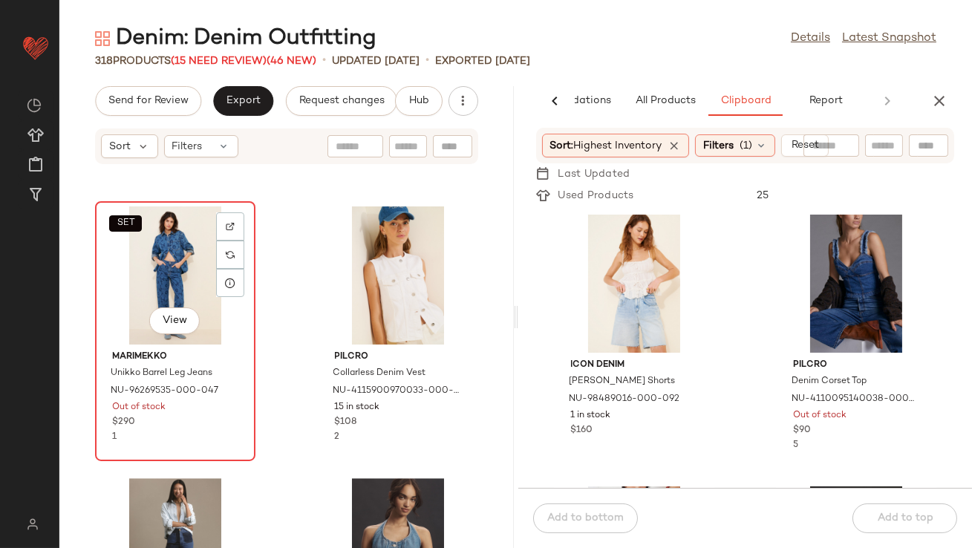
click at [155, 244] on div "SET View" at bounding box center [175, 275] width 150 height 138
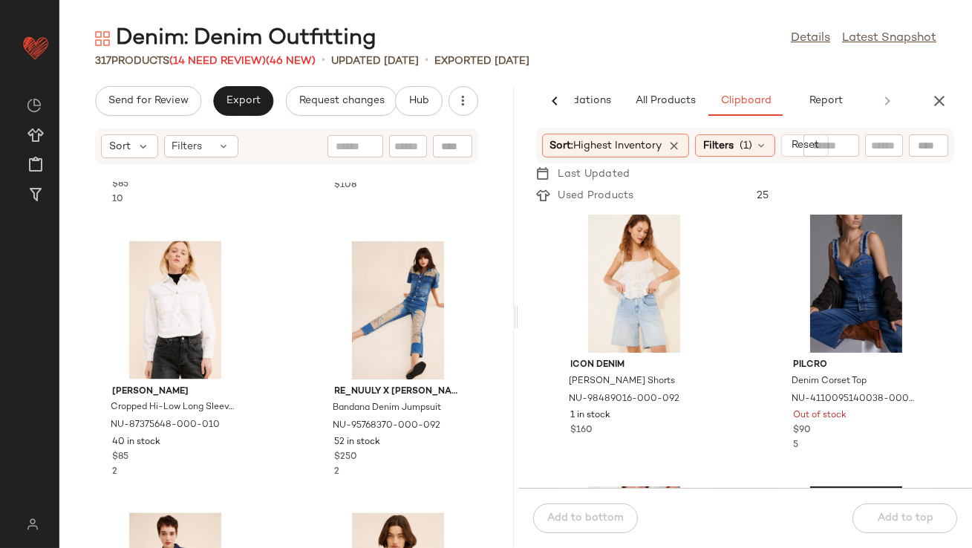
scroll to position [26871, 0]
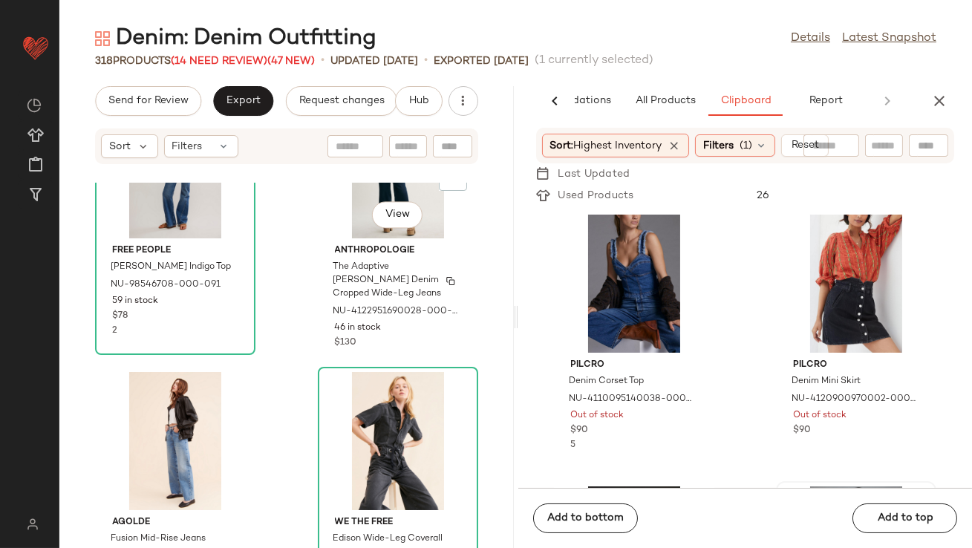
scroll to position [27940, 0]
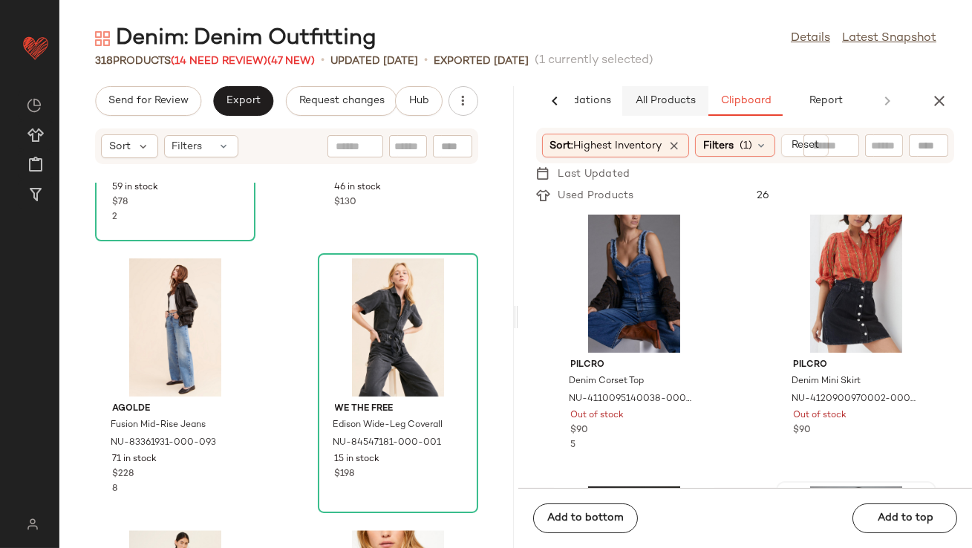
click at [683, 102] on span "All Products" at bounding box center [664, 101] width 61 height 12
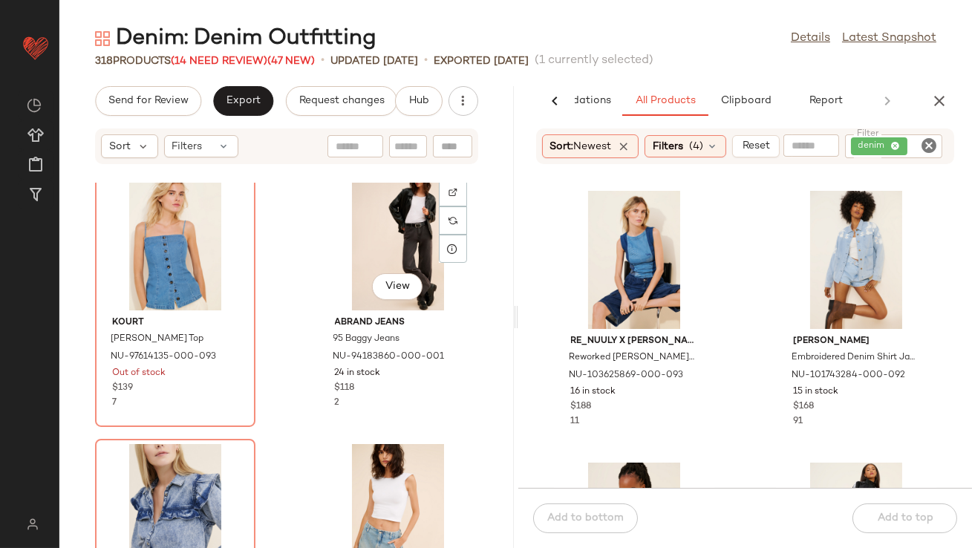
scroll to position [24108, 0]
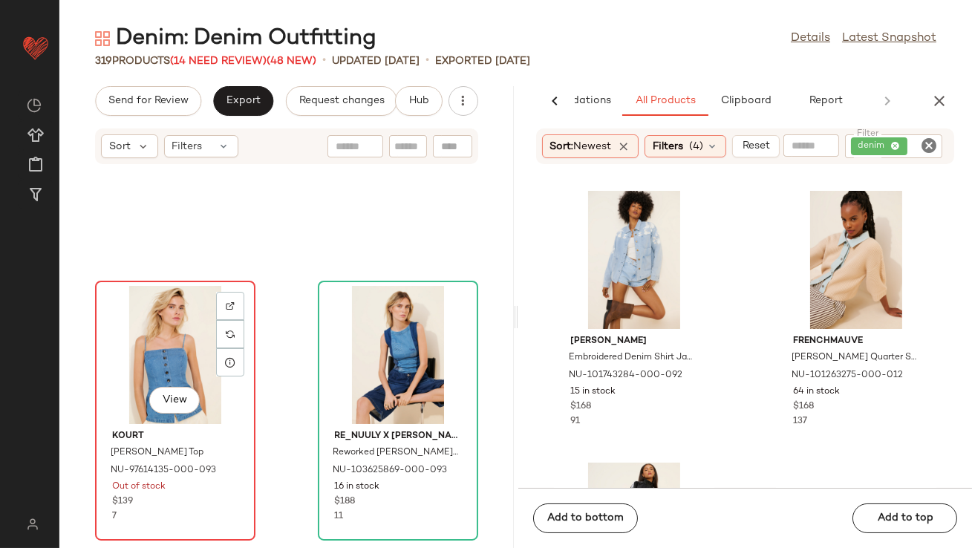
click at [163, 352] on div "View" at bounding box center [175, 355] width 150 height 138
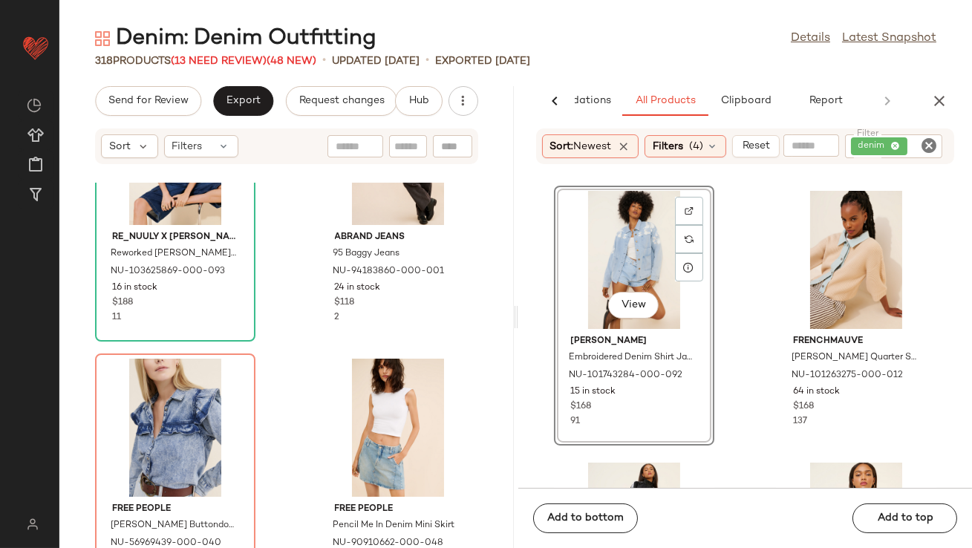
scroll to position [24310, 0]
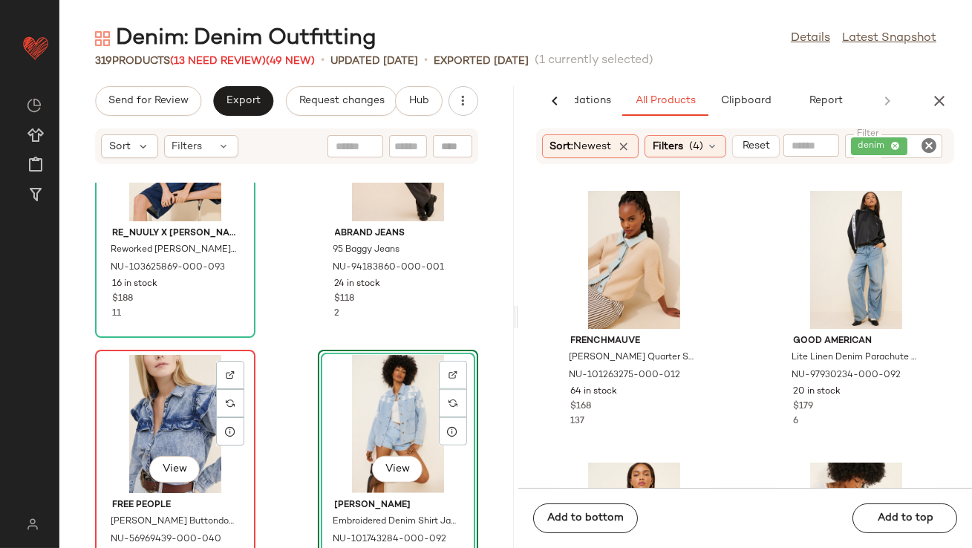
click at [168, 414] on div "View" at bounding box center [175, 424] width 150 height 138
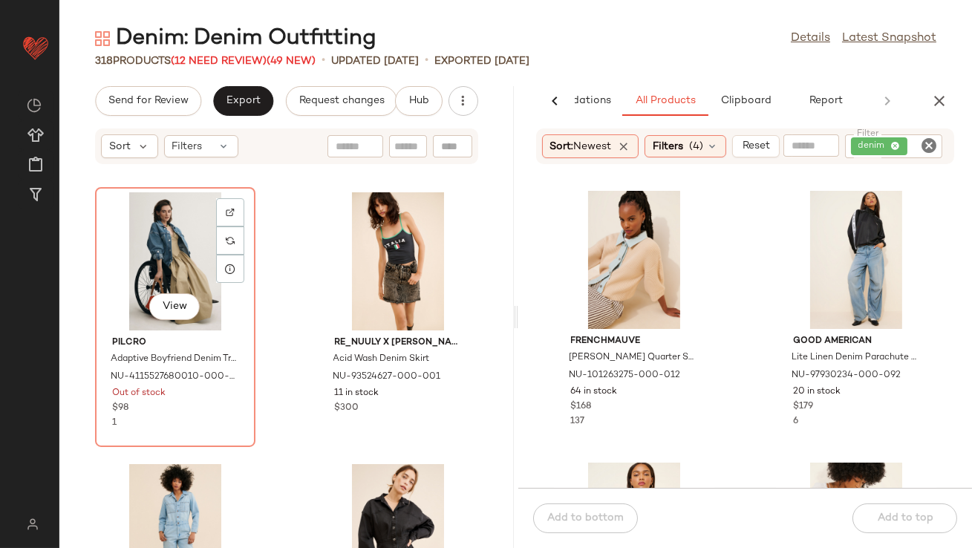
scroll to position [31777, 0]
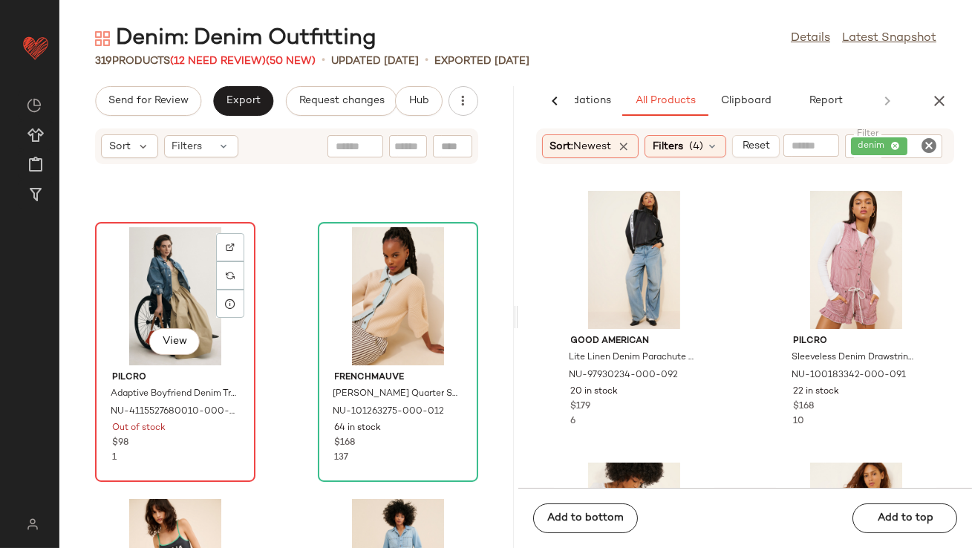
click at [144, 298] on div "View" at bounding box center [175, 296] width 150 height 138
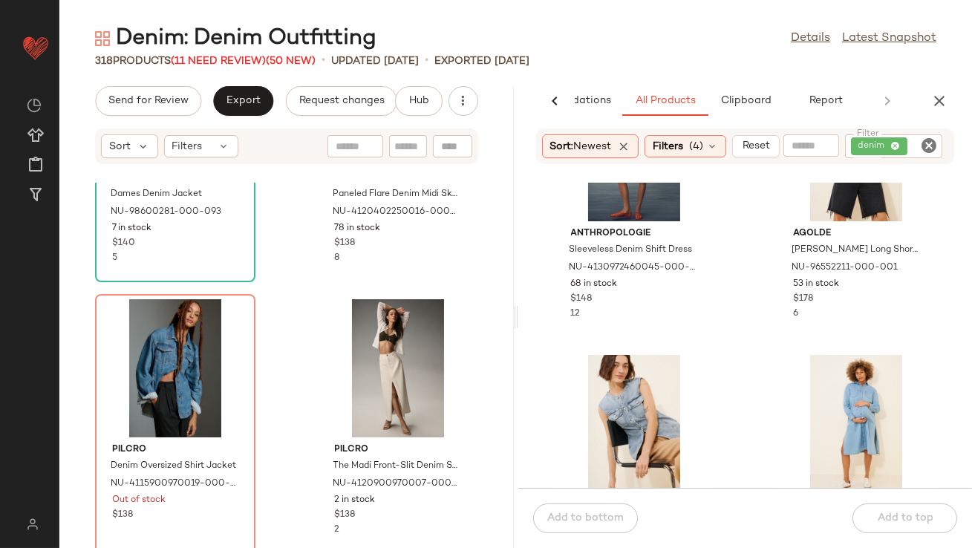
scroll to position [1825, 0]
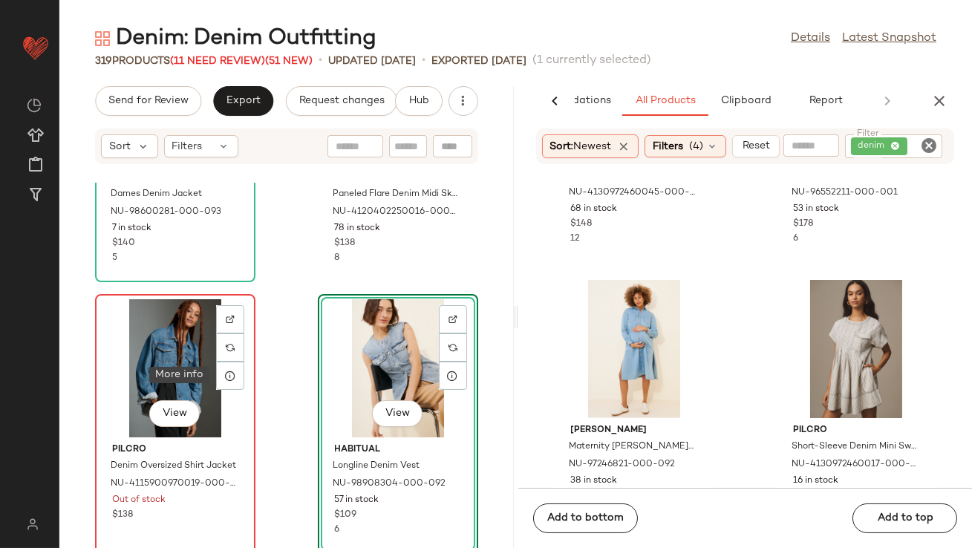
click at [169, 357] on div "View" at bounding box center [175, 368] width 150 height 138
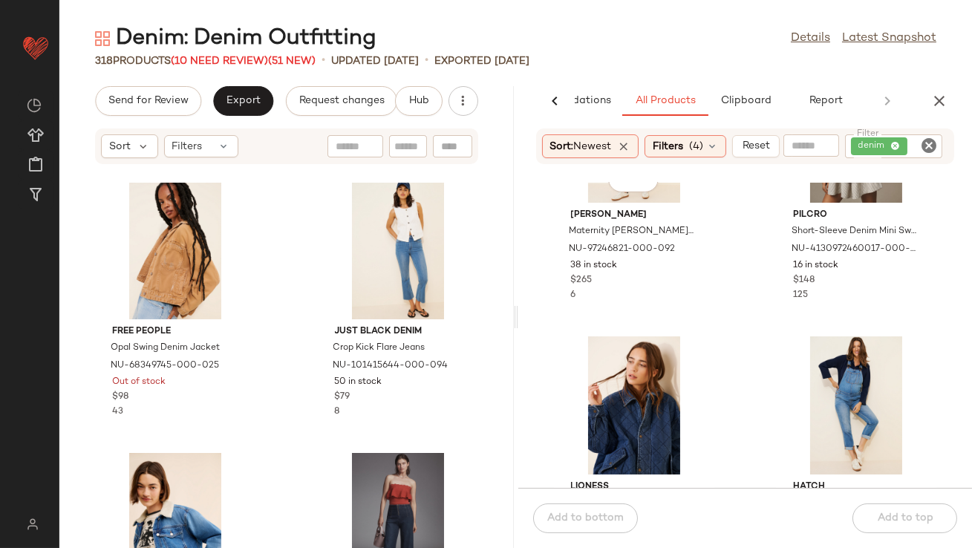
scroll to position [2050, 0]
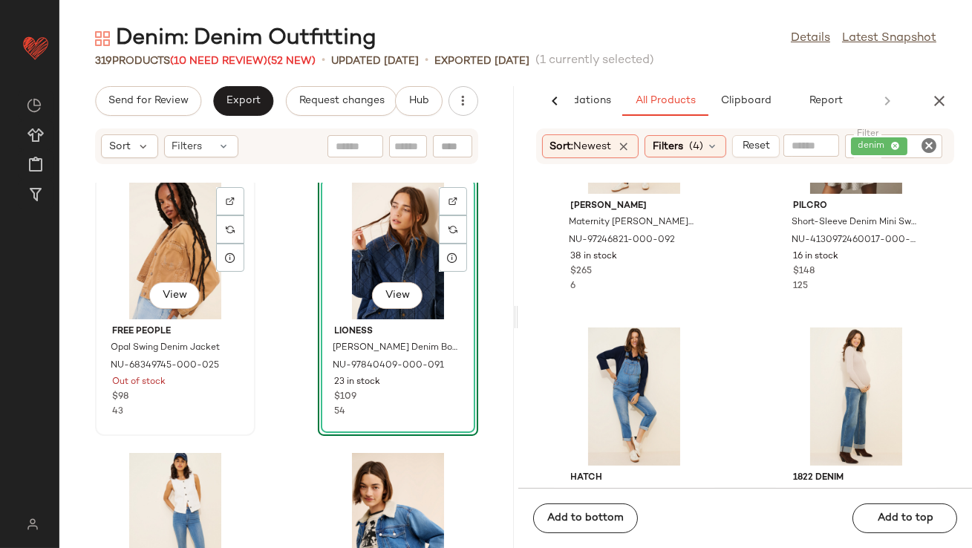
click at [190, 240] on div "View" at bounding box center [175, 250] width 150 height 138
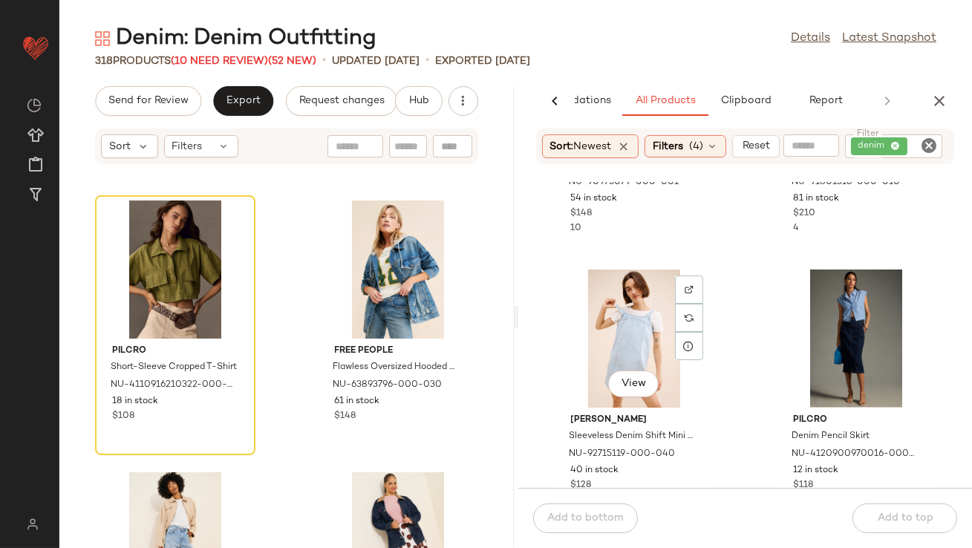
scroll to position [3502, 0]
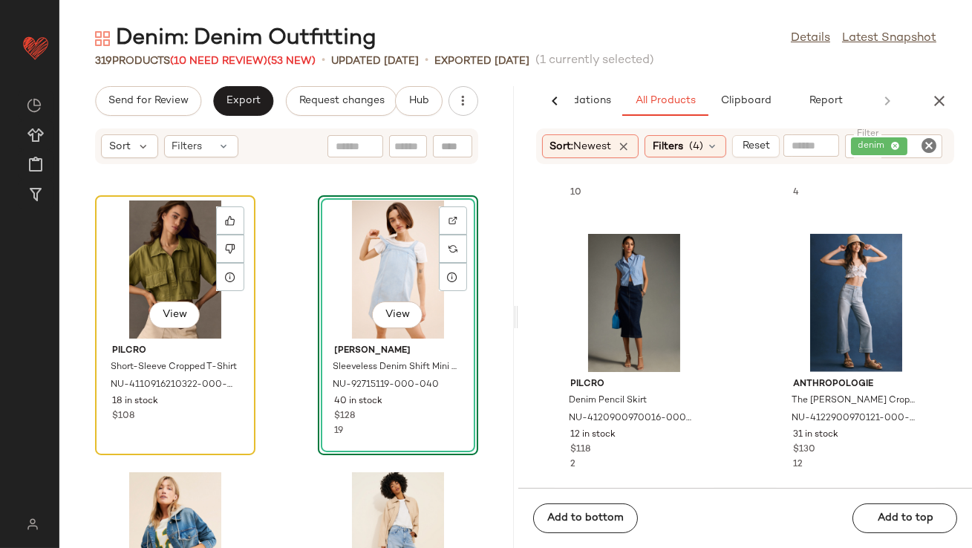
click at [171, 275] on div "View" at bounding box center [175, 270] width 150 height 138
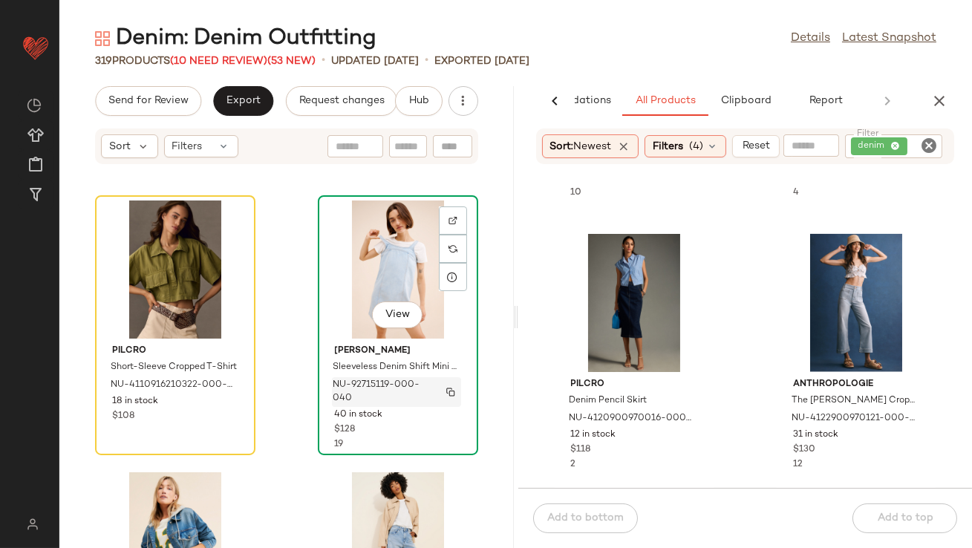
scroll to position [35613, 0]
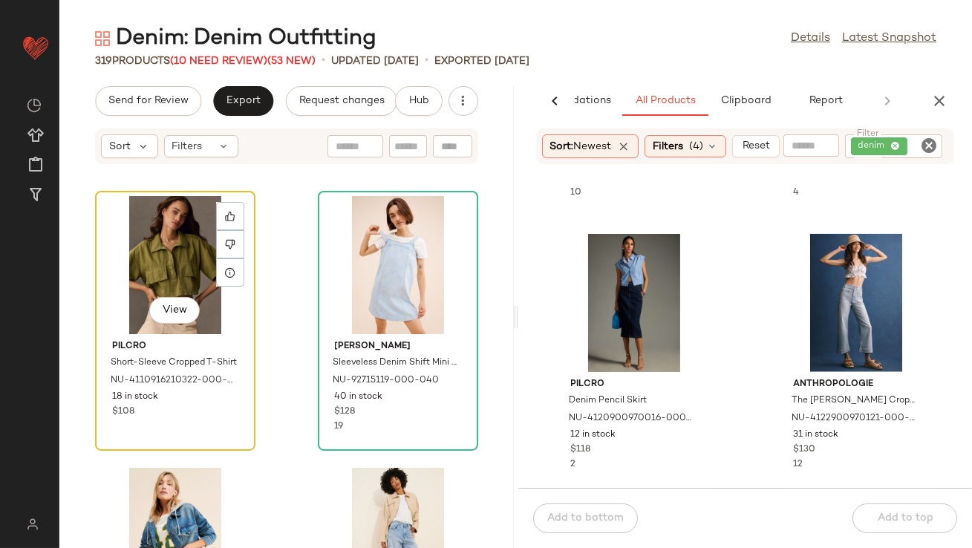
click at [179, 274] on div "View" at bounding box center [175, 265] width 150 height 138
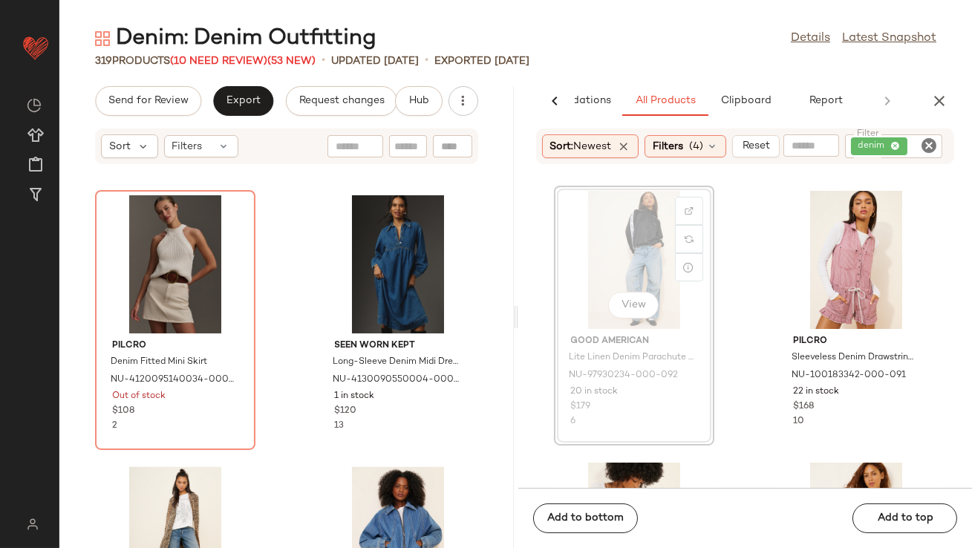
scroll to position [37515, 0]
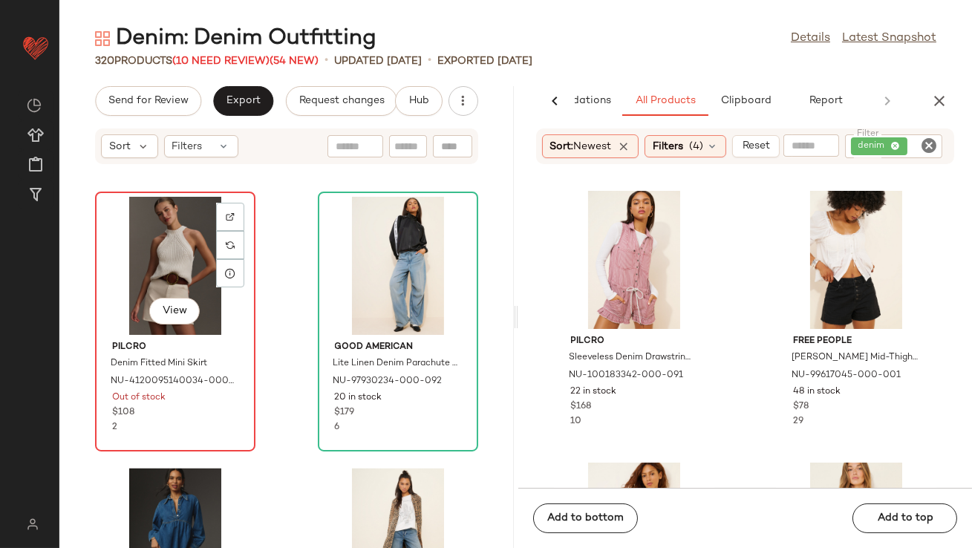
click at [188, 261] on div "View" at bounding box center [175, 266] width 150 height 138
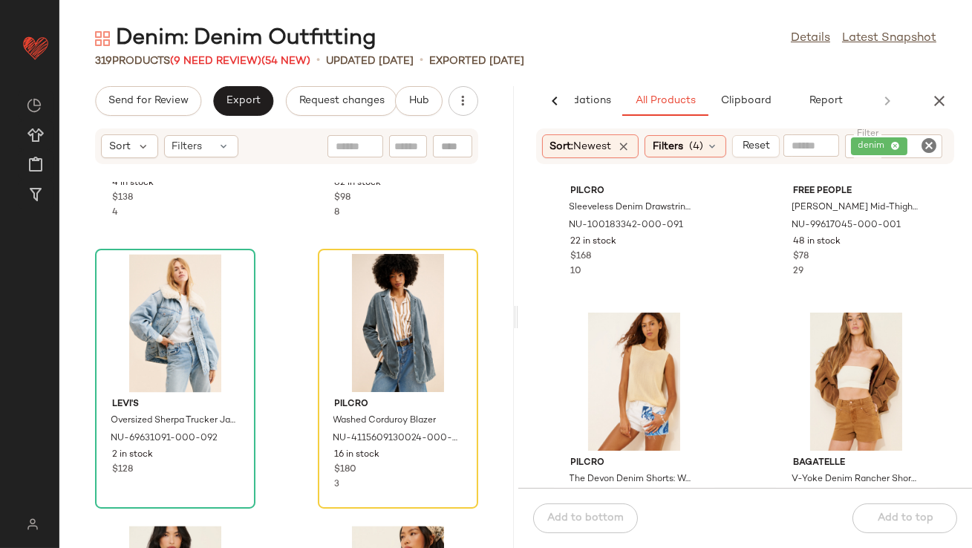
scroll to position [208, 0]
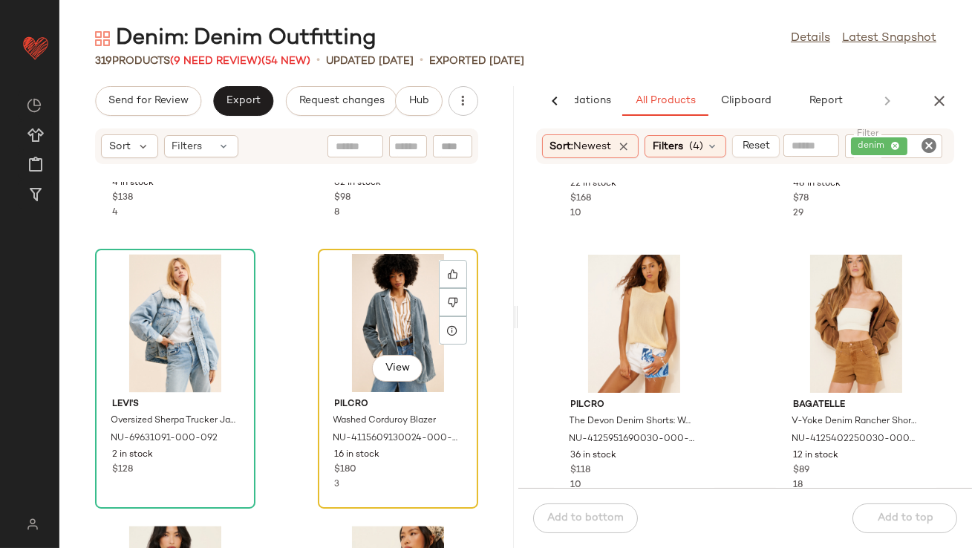
click at [392, 323] on div "View" at bounding box center [398, 323] width 150 height 138
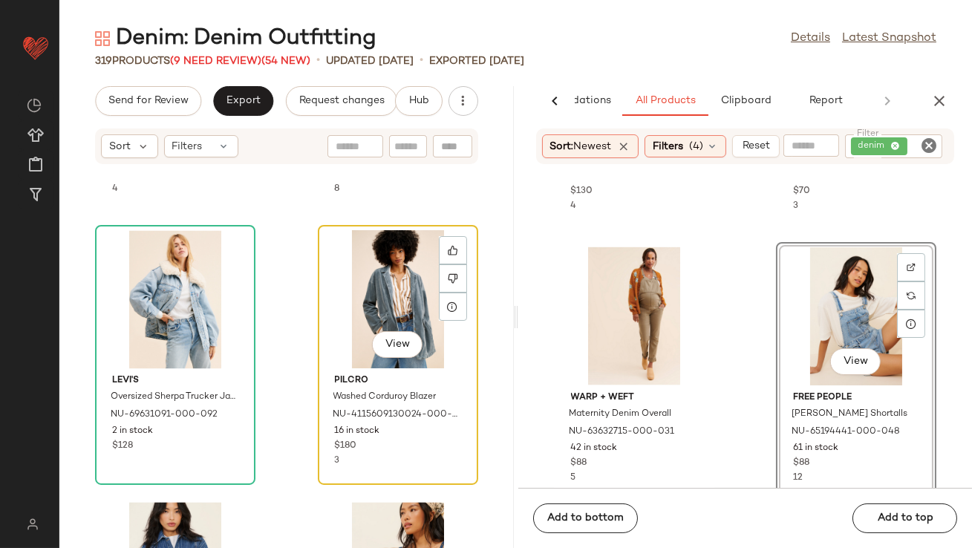
scroll to position [38273, 0]
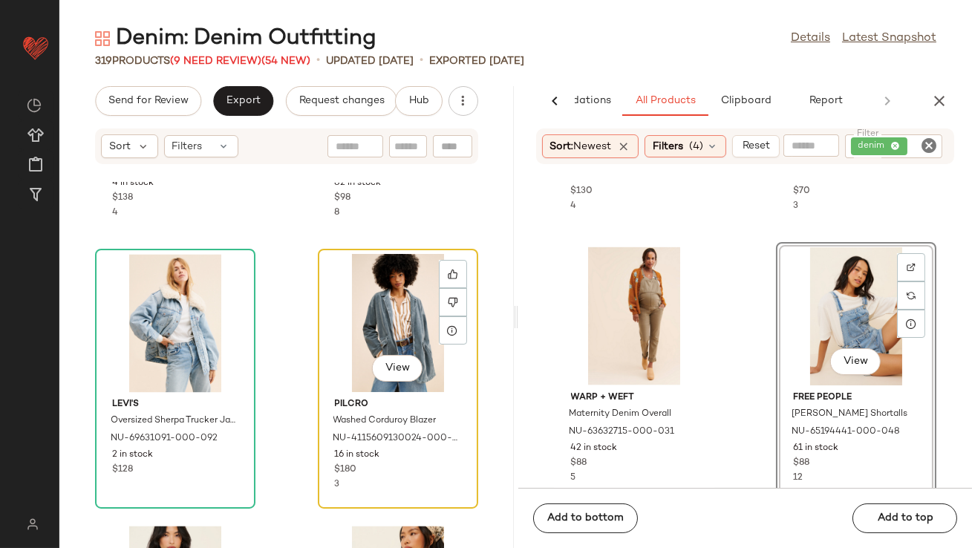
click at [389, 302] on div "View" at bounding box center [398, 323] width 150 height 138
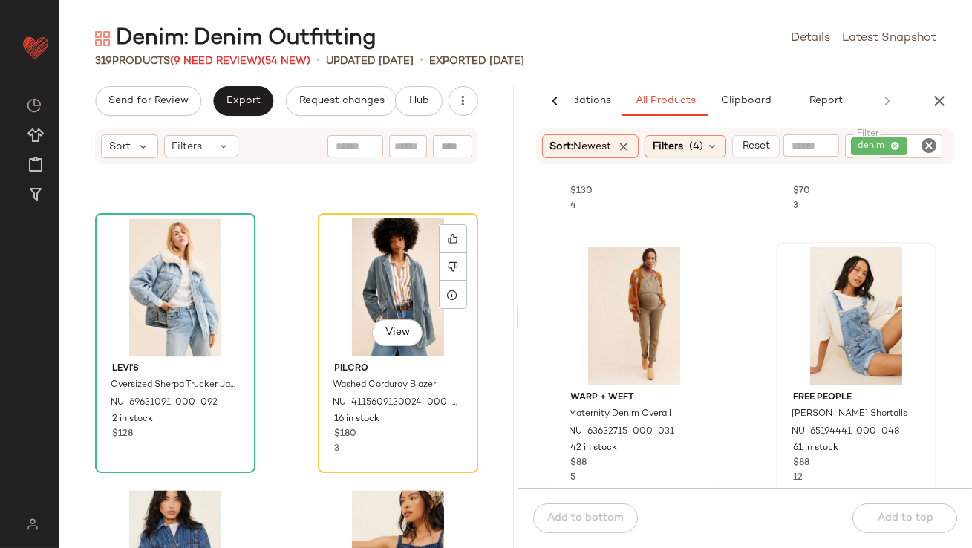
scroll to position [38504, 0]
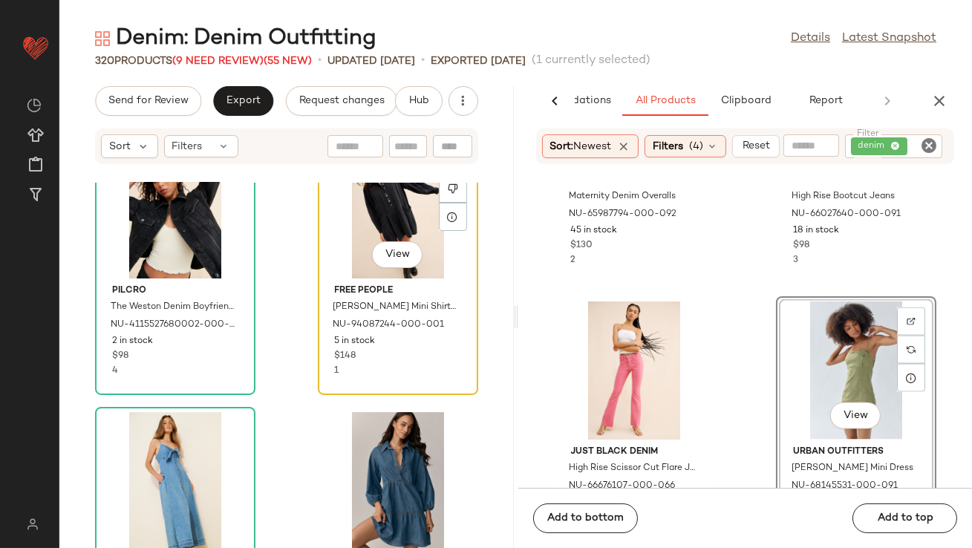
scroll to position [42035, 0]
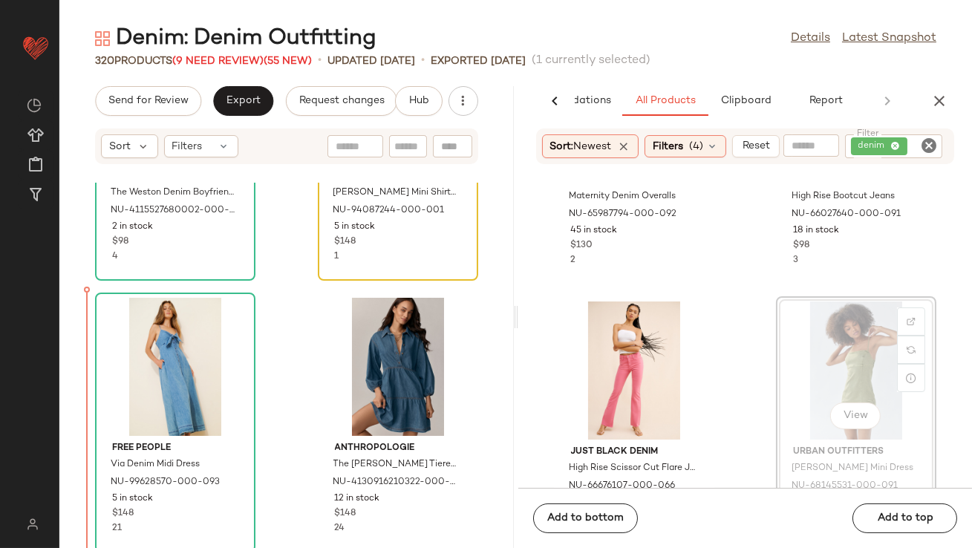
drag, startPoint x: 796, startPoint y: 343, endPoint x: 782, endPoint y: 344, distance: 14.1
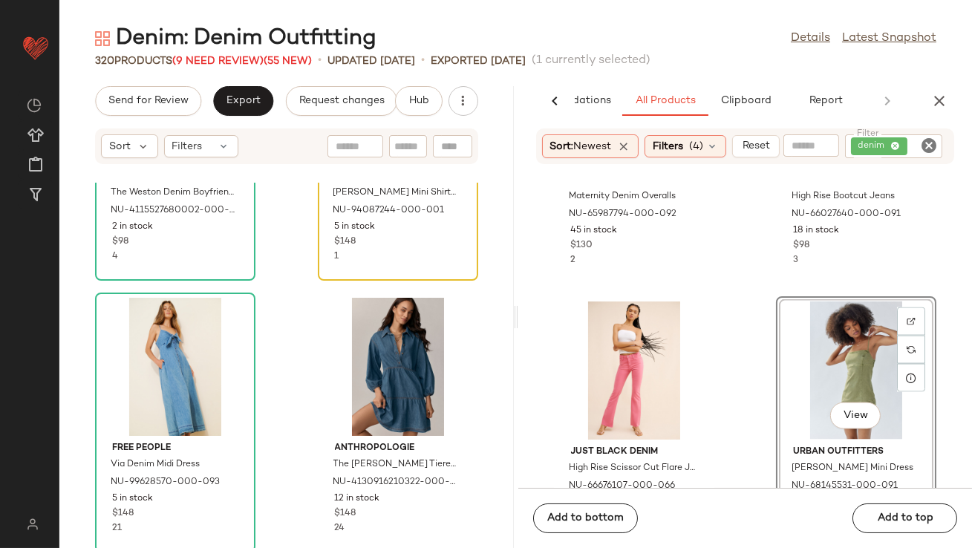
click at [290, 367] on div "Pilcro The Weston Denim Boyfriend Jacket NU-4115527680002-000-001 2 in stock $9…" at bounding box center [286, 365] width 454 height 365
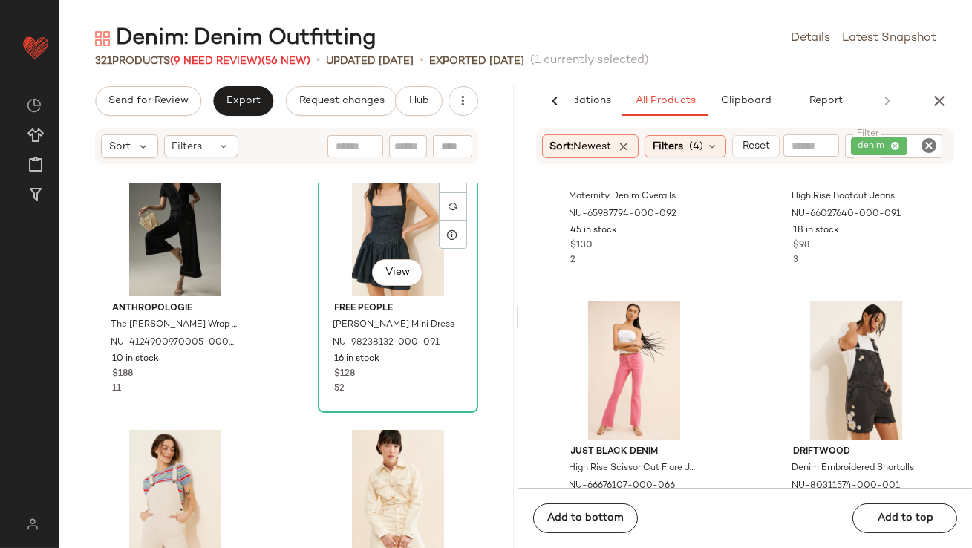
scroll to position [42625, 0]
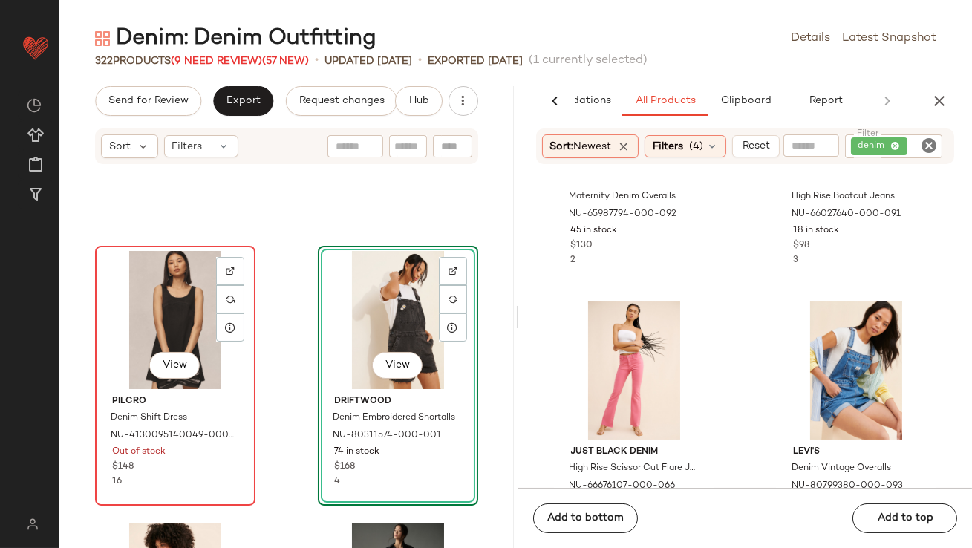
click at [147, 316] on div "View" at bounding box center [175, 320] width 150 height 138
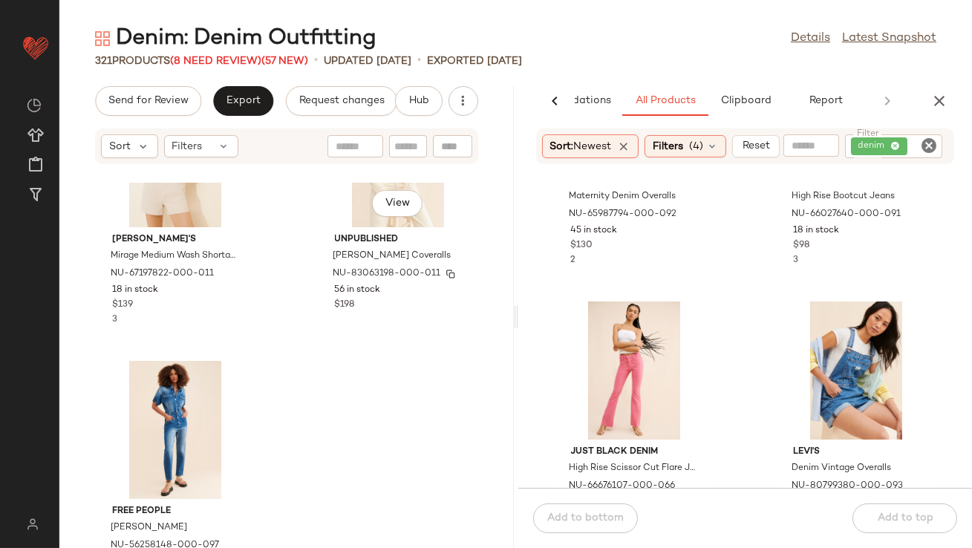
scroll to position [43398, 0]
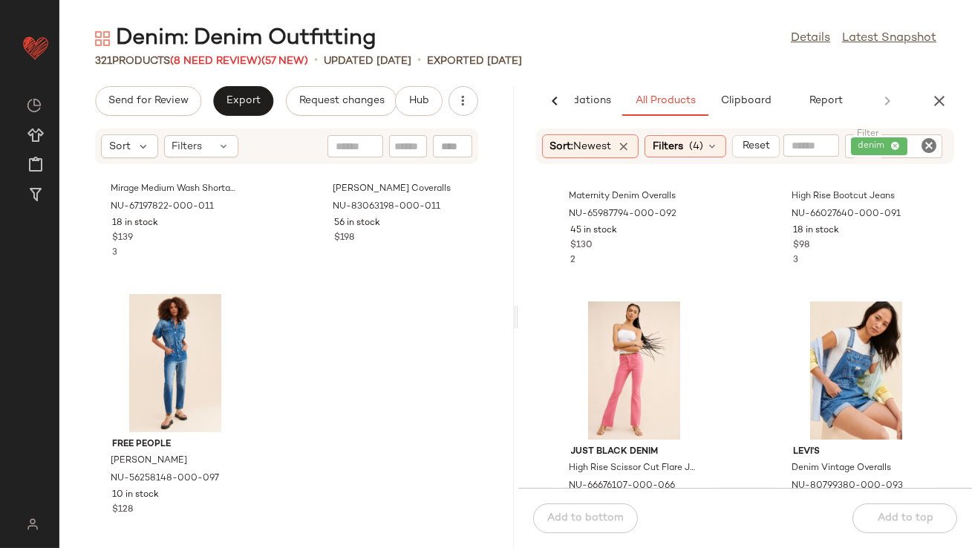
click at [940, 100] on icon "button" at bounding box center [940, 101] width 18 height 18
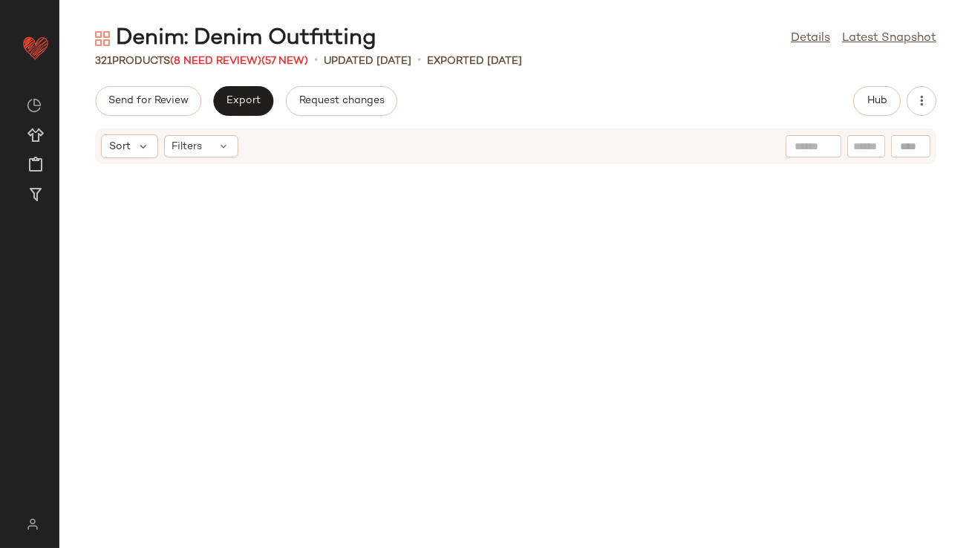
scroll to position [21653, 0]
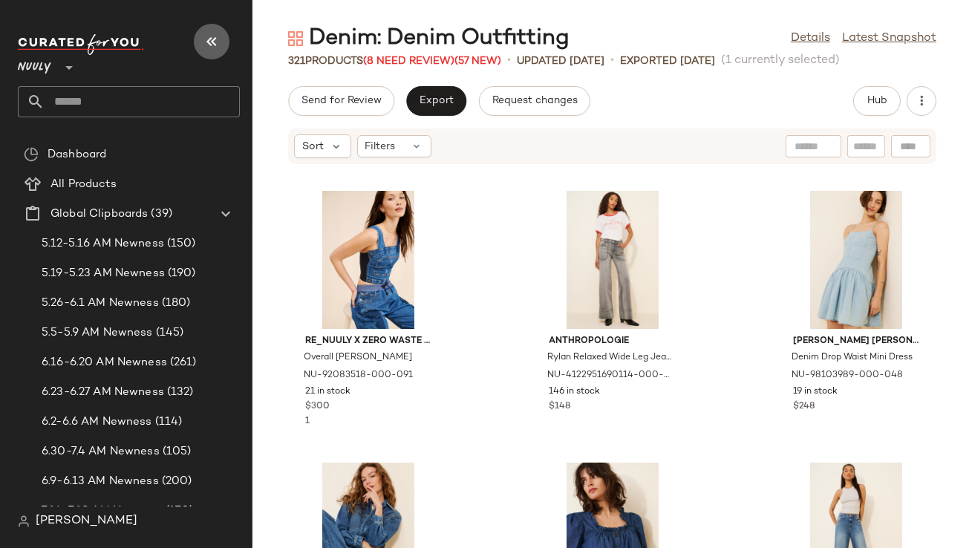
click at [216, 42] on icon "button" at bounding box center [212, 42] width 18 height 18
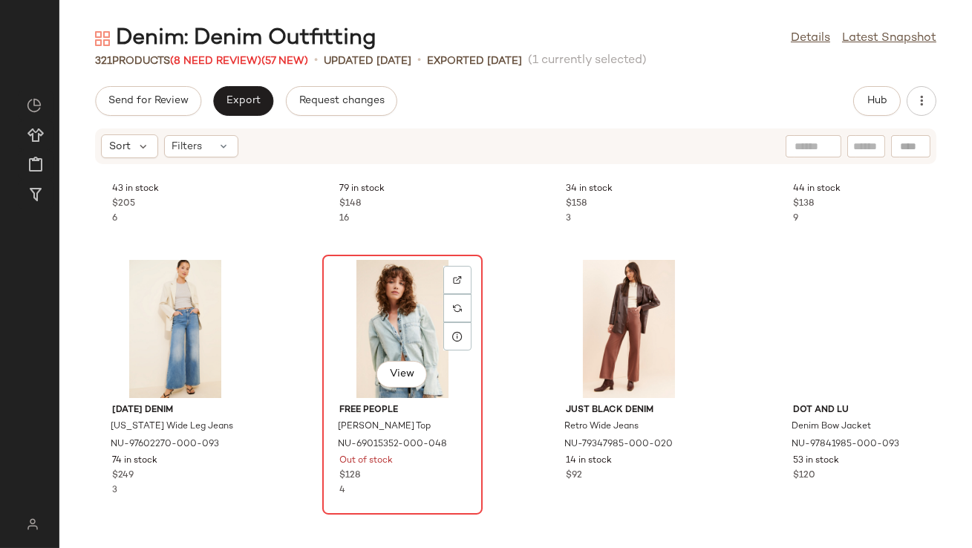
scroll to position [9998, 0]
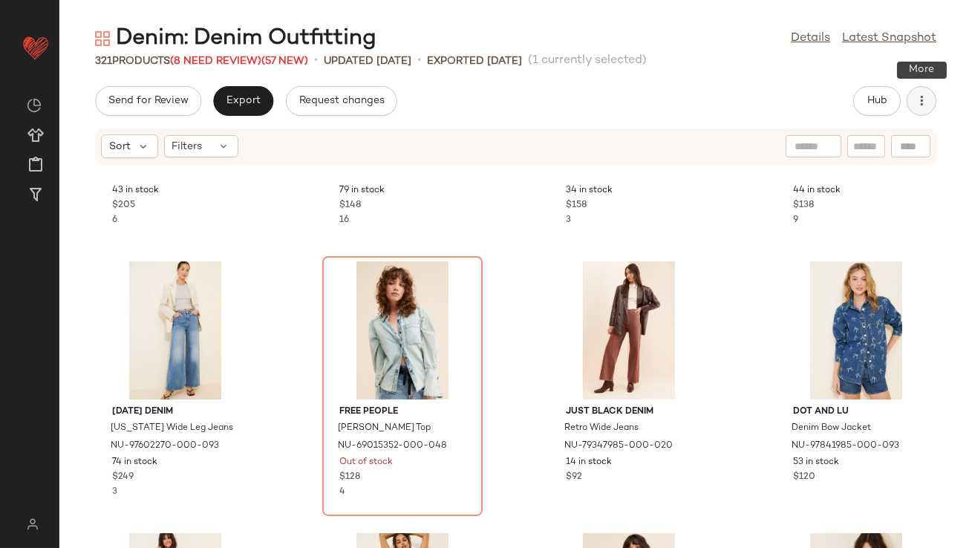
click at [927, 105] on icon "button" at bounding box center [921, 101] width 15 height 15
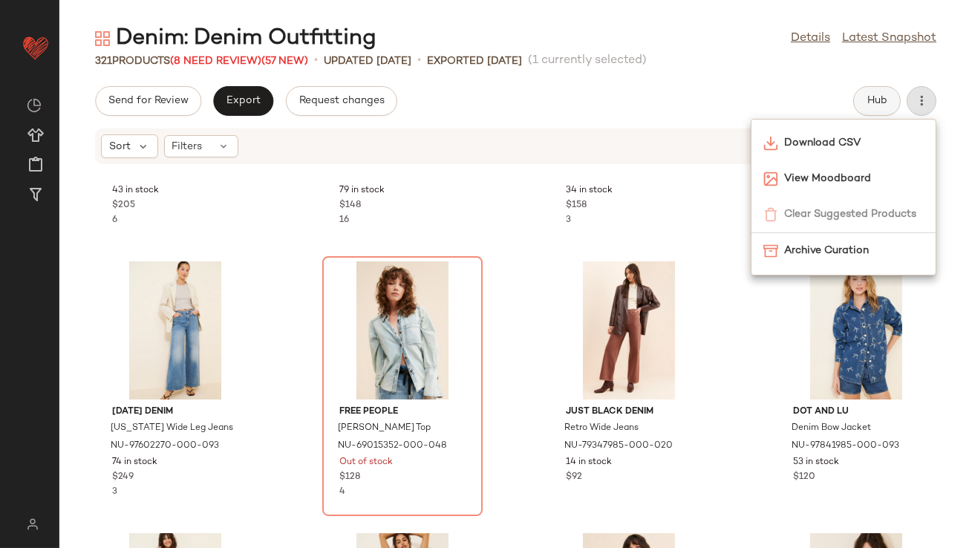
click at [863, 104] on button "Hub" at bounding box center [877, 101] width 48 height 30
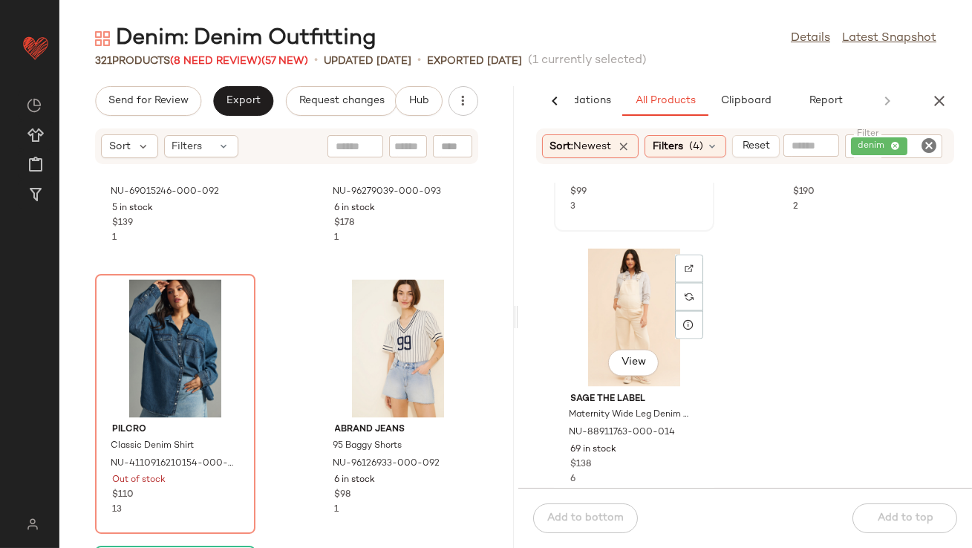
scroll to position [5405, 0]
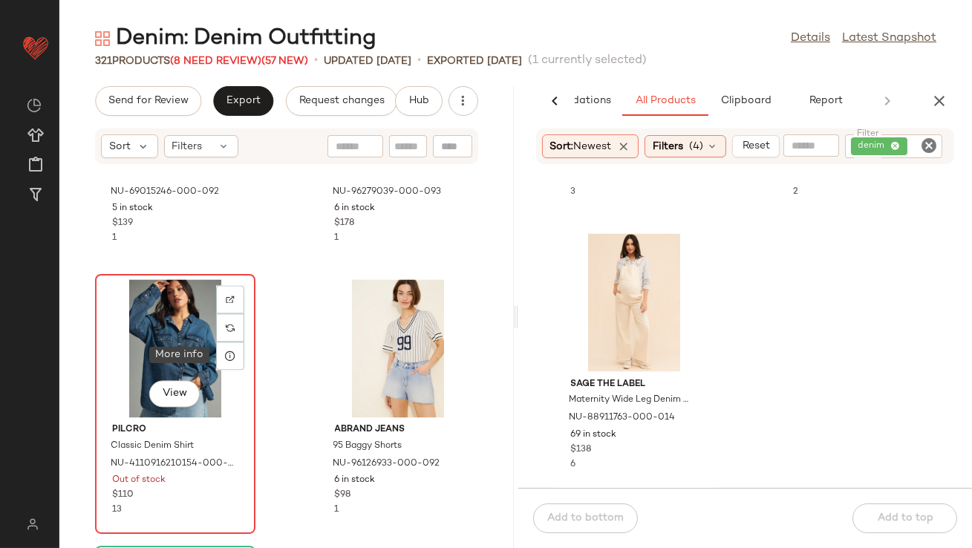
click at [185, 341] on div "View" at bounding box center [175, 348] width 150 height 138
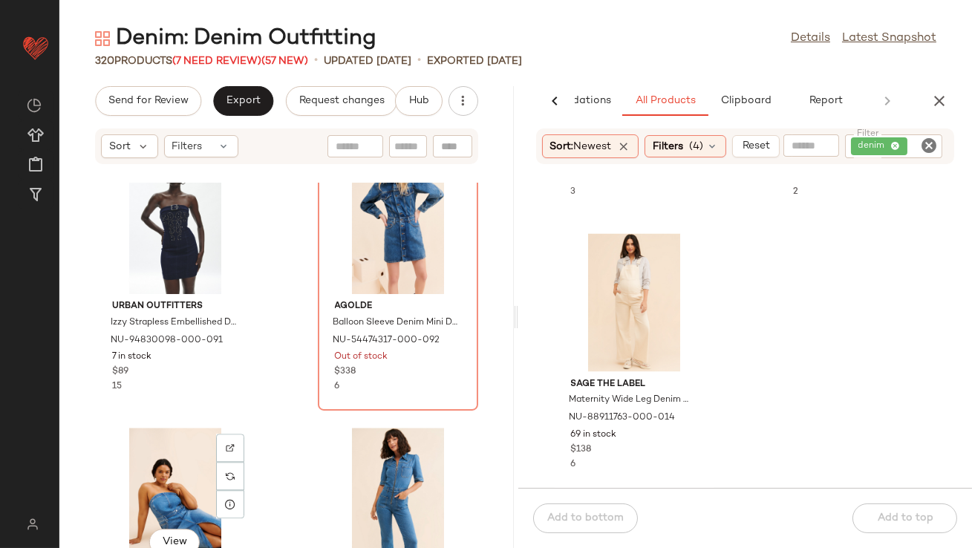
scroll to position [17955, 0]
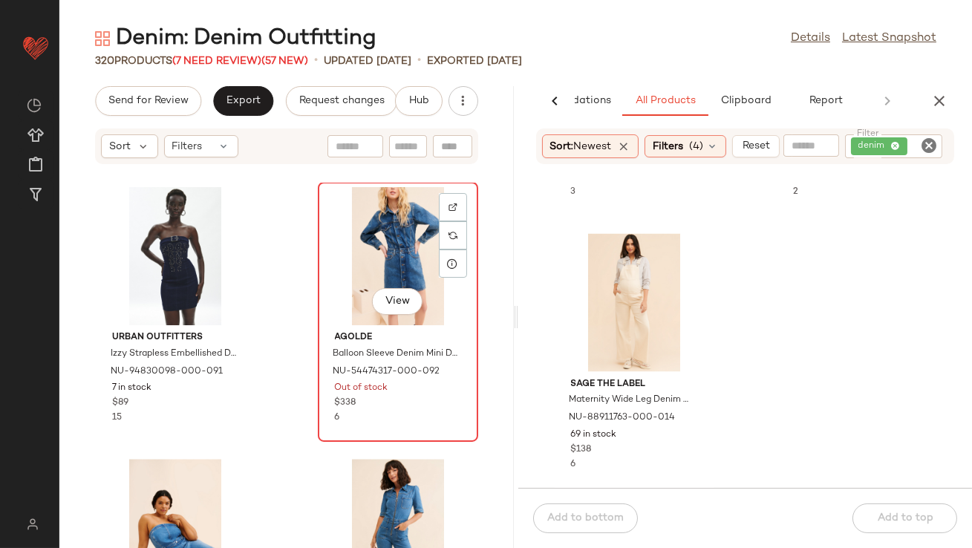
click at [340, 304] on div "View" at bounding box center [398, 256] width 150 height 138
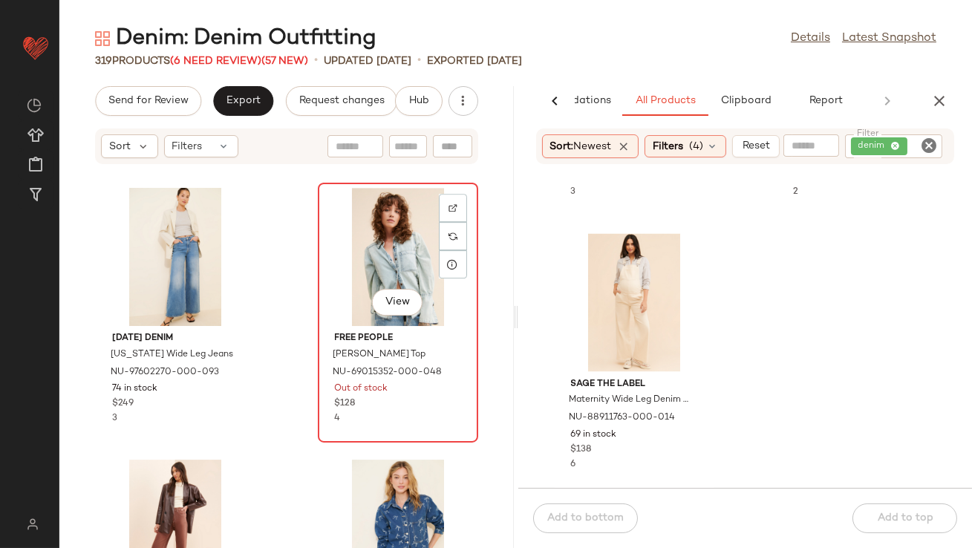
scroll to position [19781, 0]
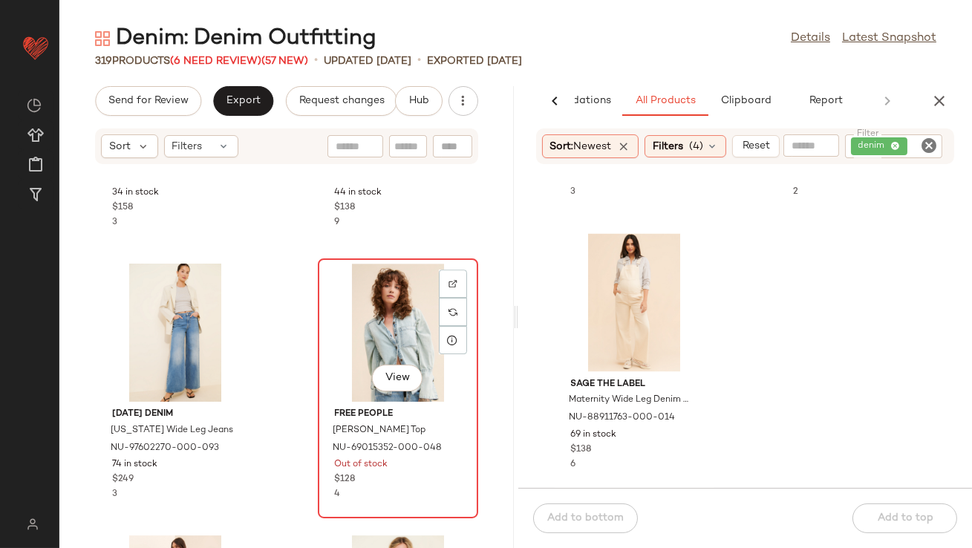
click at [356, 310] on div "View" at bounding box center [398, 333] width 150 height 138
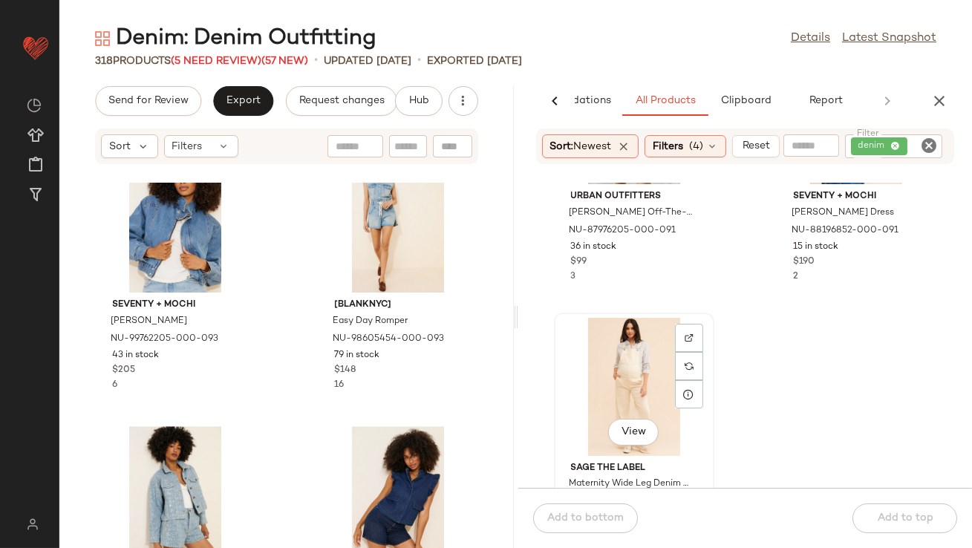
scroll to position [5065, 0]
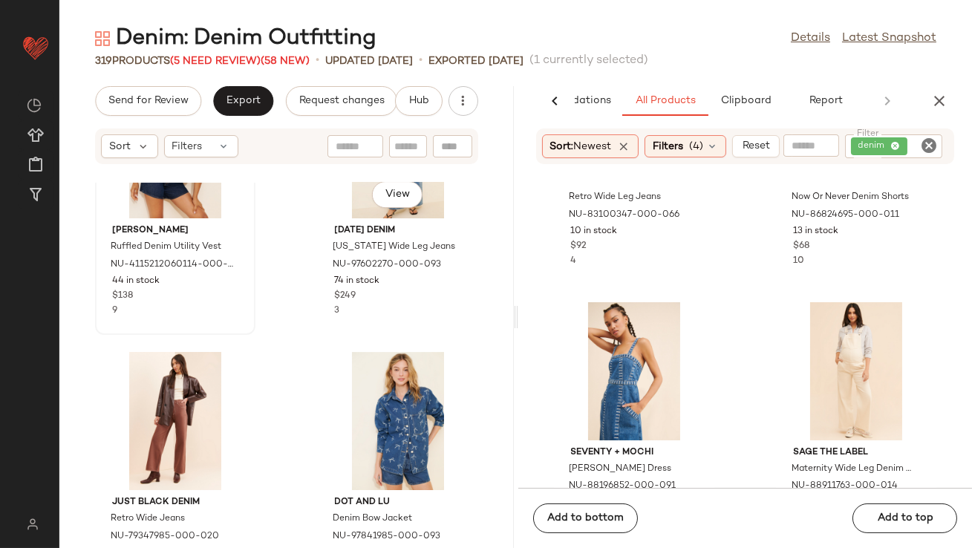
scroll to position [19987, 0]
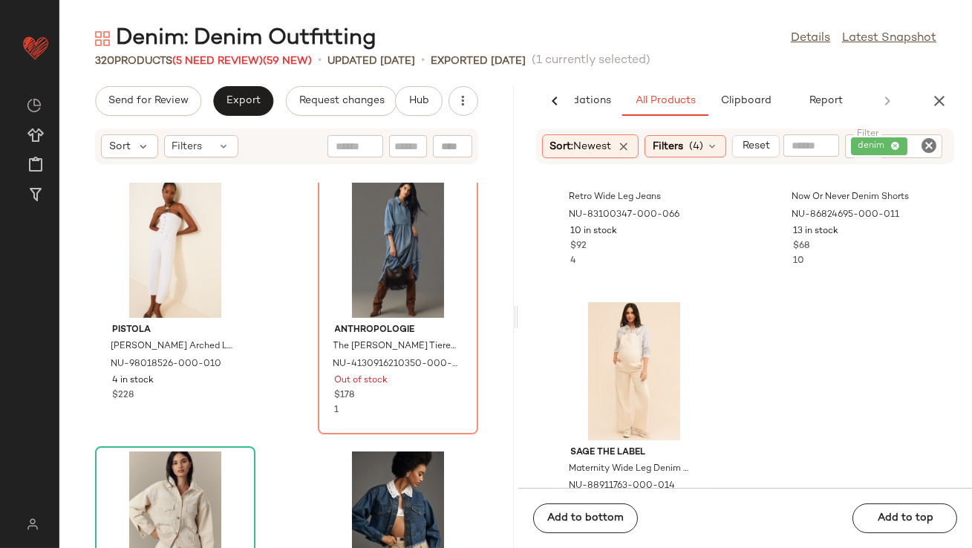
scroll to position [22572, 0]
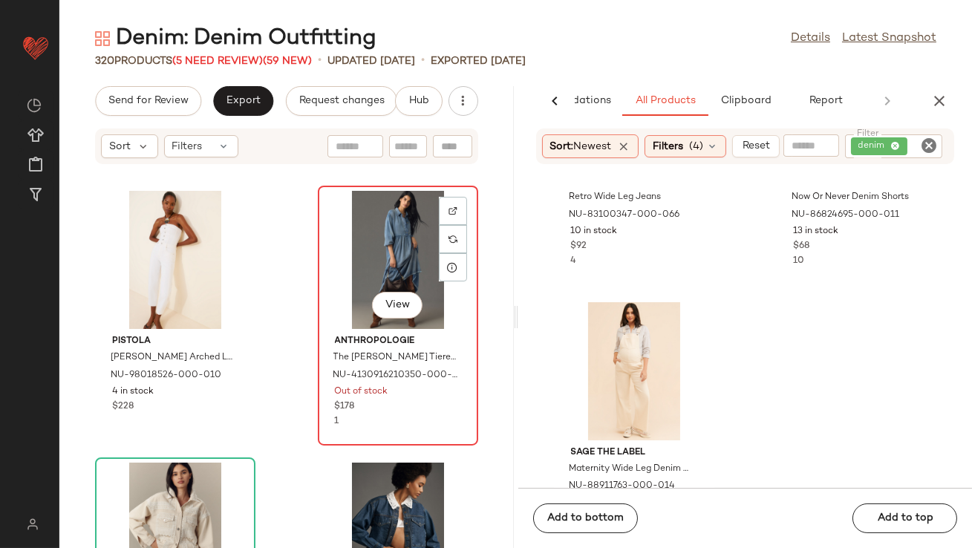
click at [354, 258] on div "View" at bounding box center [398, 260] width 150 height 138
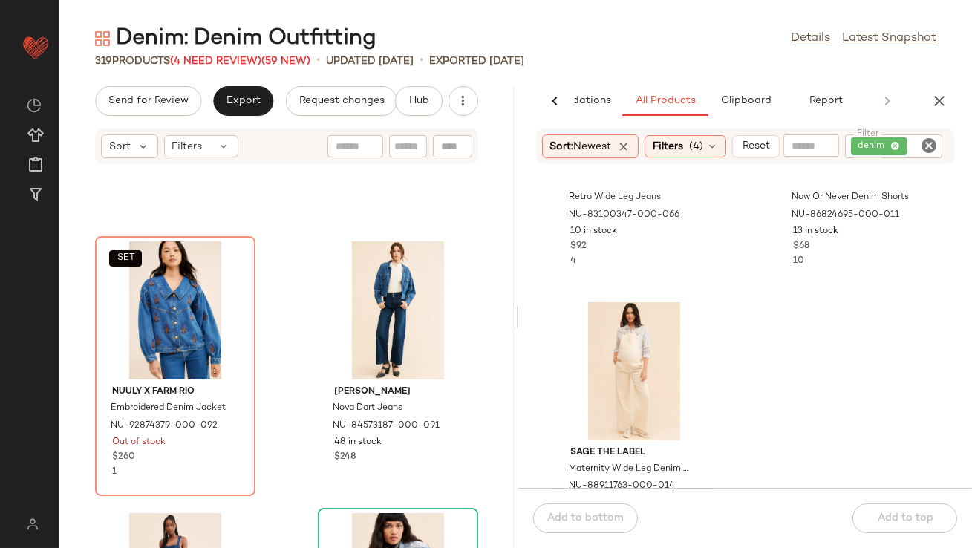
scroll to position [24412, 0]
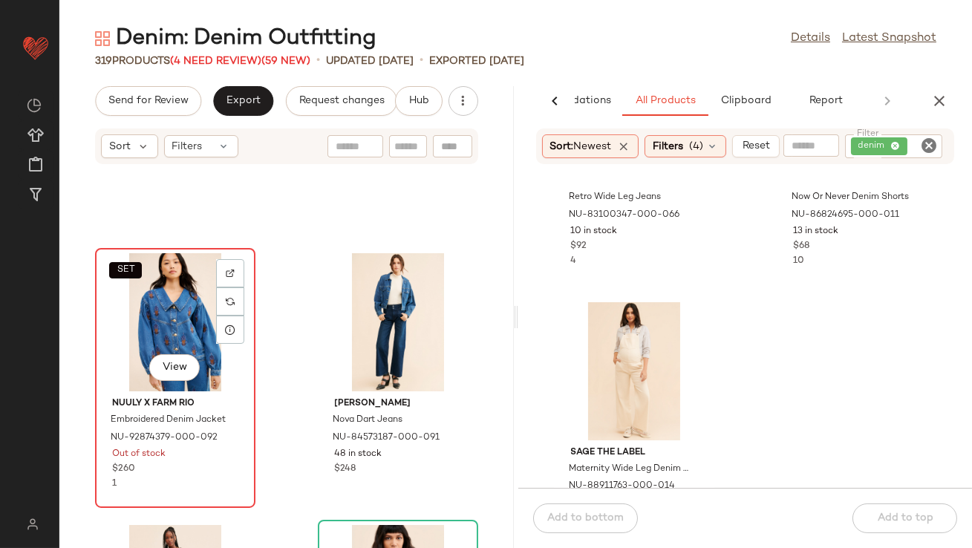
click at [179, 324] on div "SET View" at bounding box center [175, 322] width 150 height 138
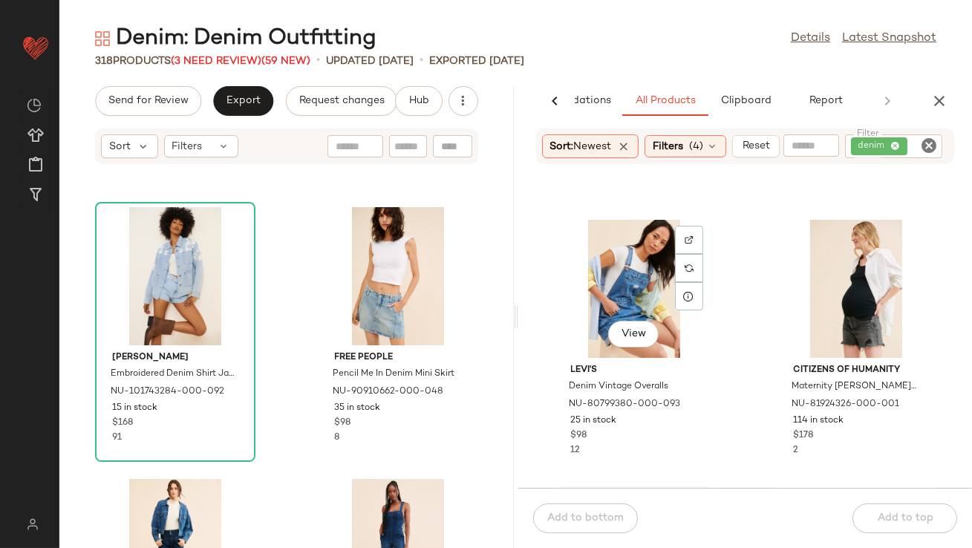
scroll to position [4543, 0]
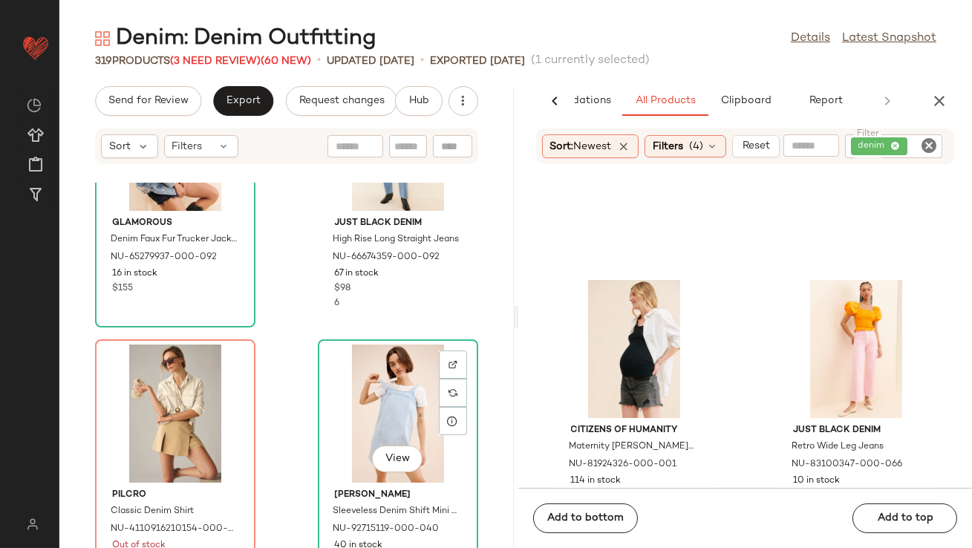
scroll to position [35265, 0]
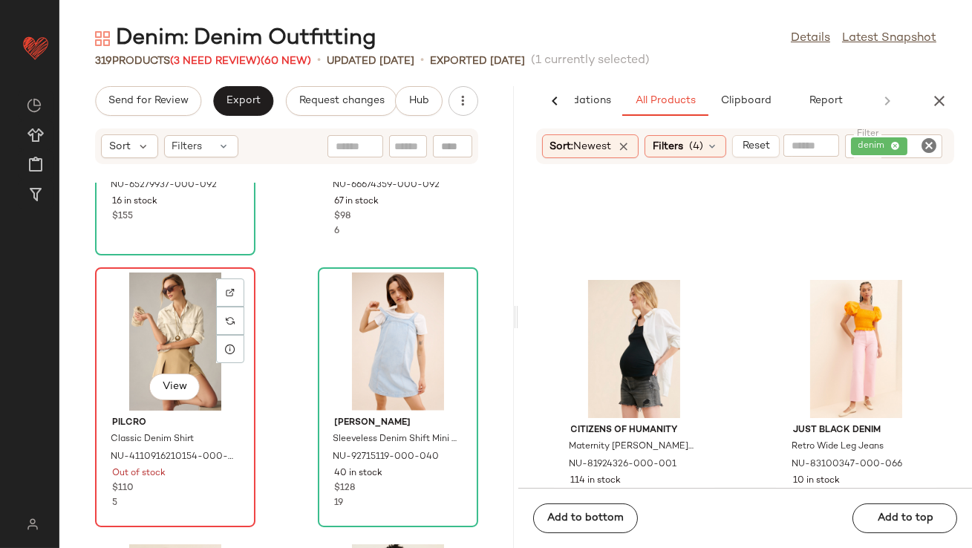
click at [157, 325] on div "View" at bounding box center [175, 342] width 150 height 138
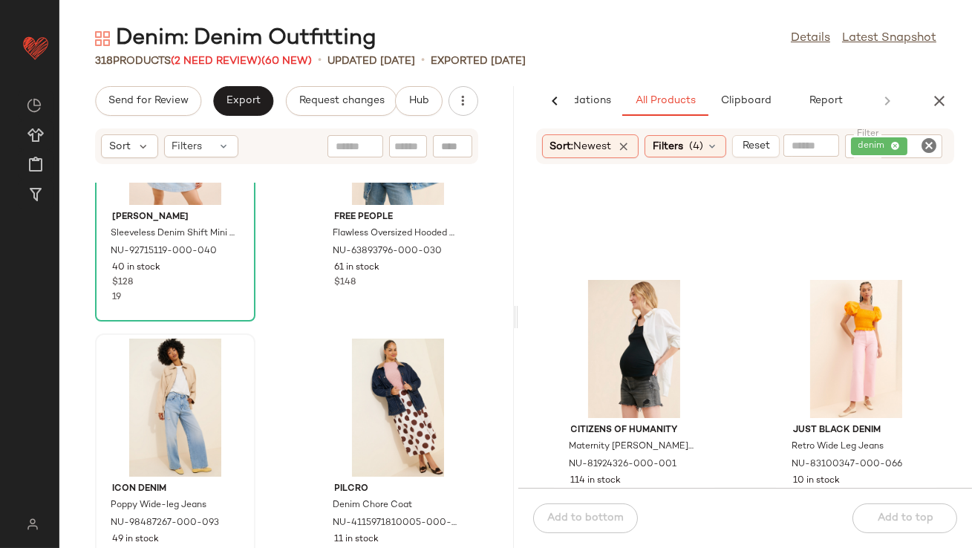
scroll to position [35467, 0]
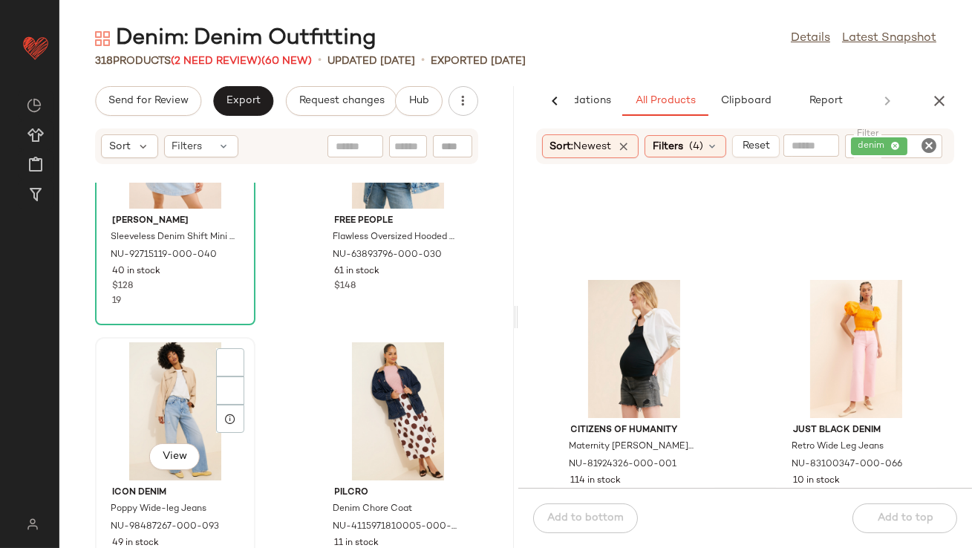
click at [143, 383] on div "View" at bounding box center [175, 411] width 150 height 138
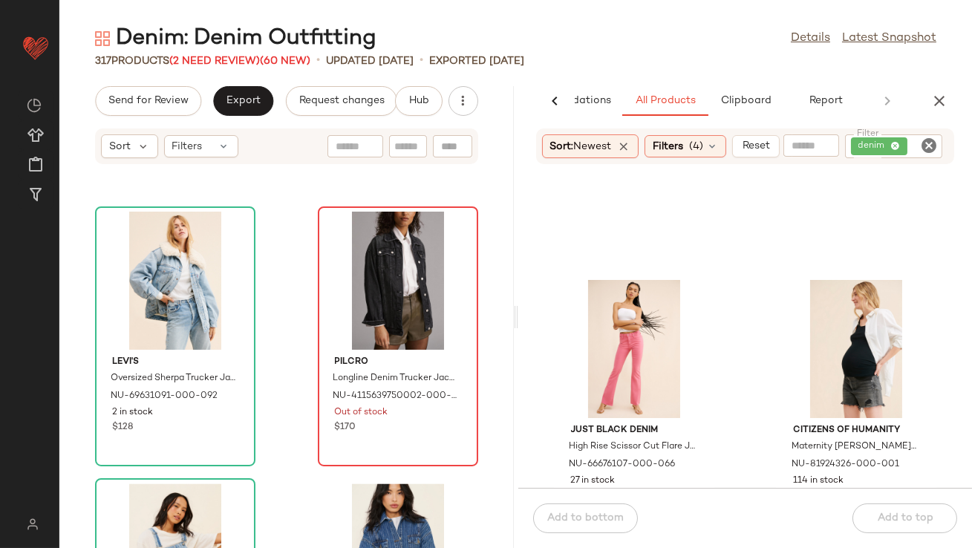
scroll to position [37723, 0]
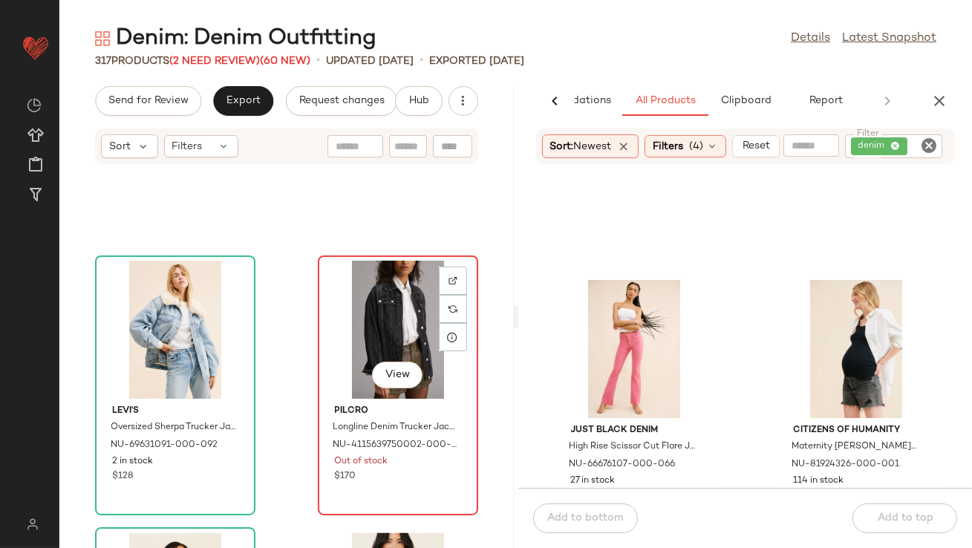
click at [350, 348] on div "View" at bounding box center [398, 330] width 150 height 138
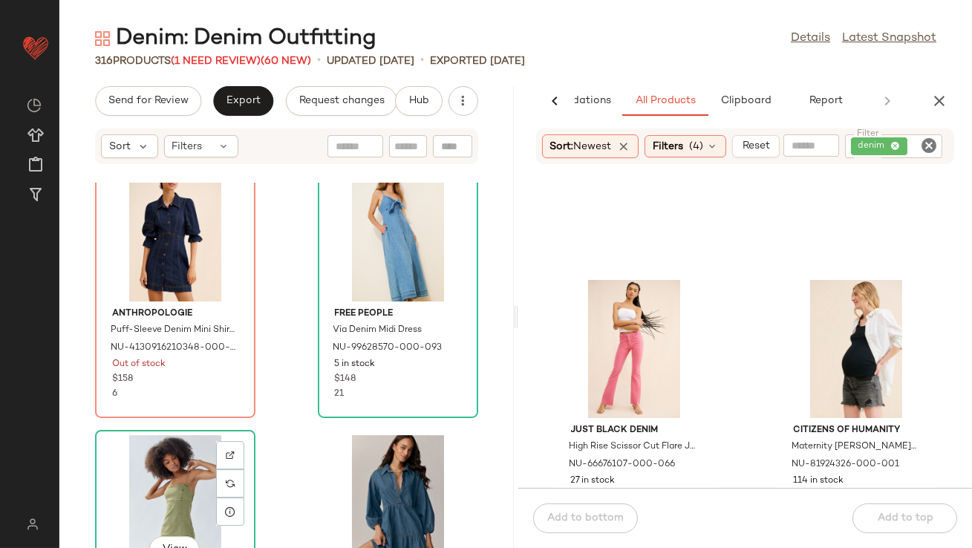
scroll to position [41297, 0]
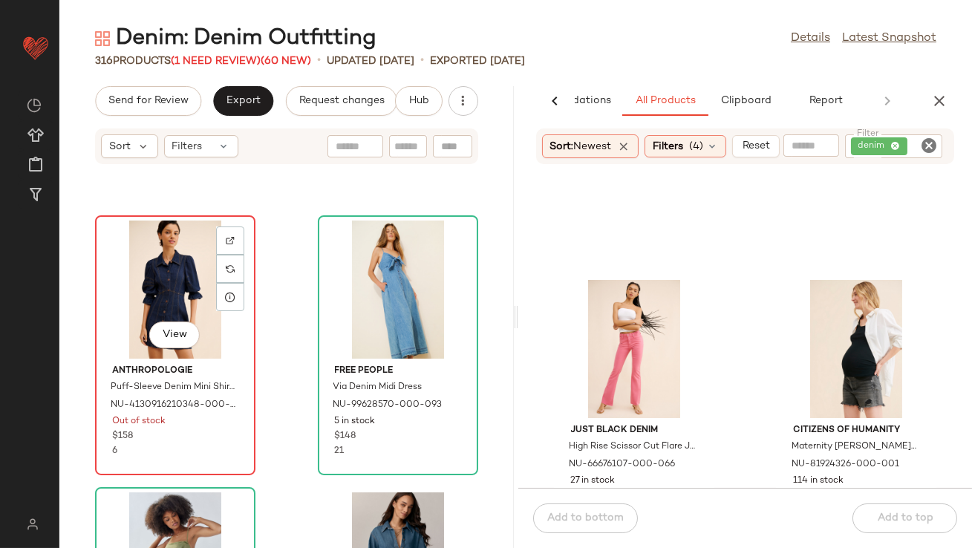
click at [154, 276] on div "View" at bounding box center [175, 290] width 150 height 138
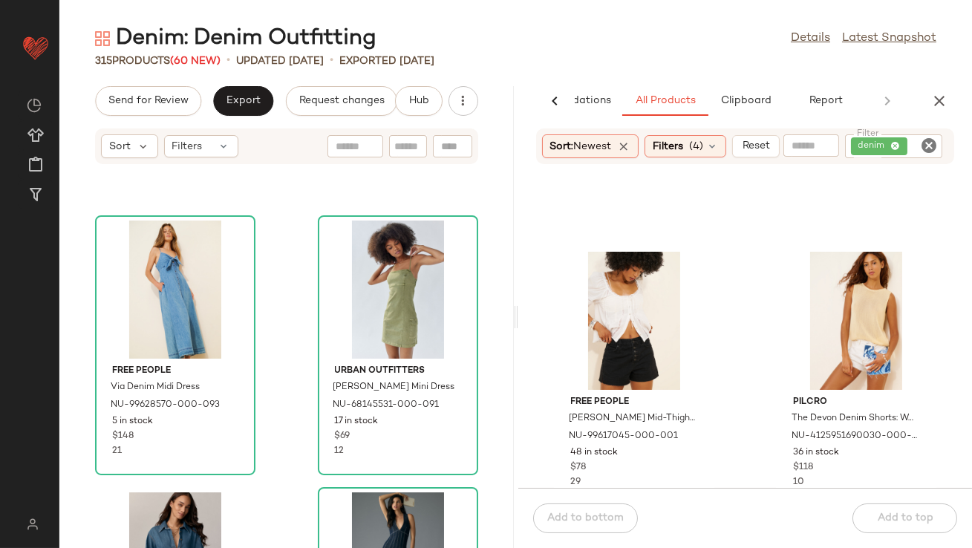
scroll to position [143, 0]
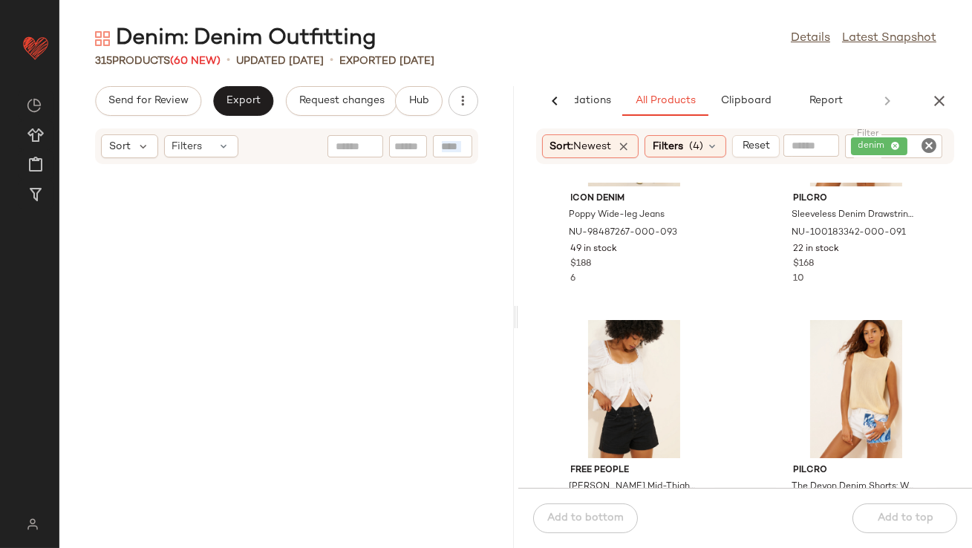
drag, startPoint x: 500, startPoint y: 503, endPoint x: 499, endPoint y: 154, distance: 348.3
click at [499, 154] on div "Sort Filters Just Black Denim Frayed Waistband Slouchy Wide Leg Jeans NU-951480…" at bounding box center [286, 338] width 454 height 420
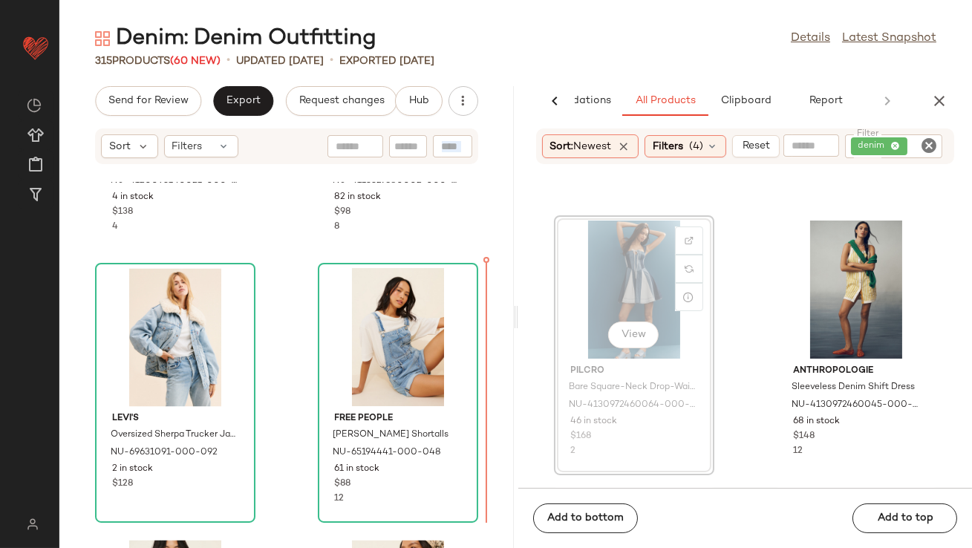
scroll to position [37710, 0]
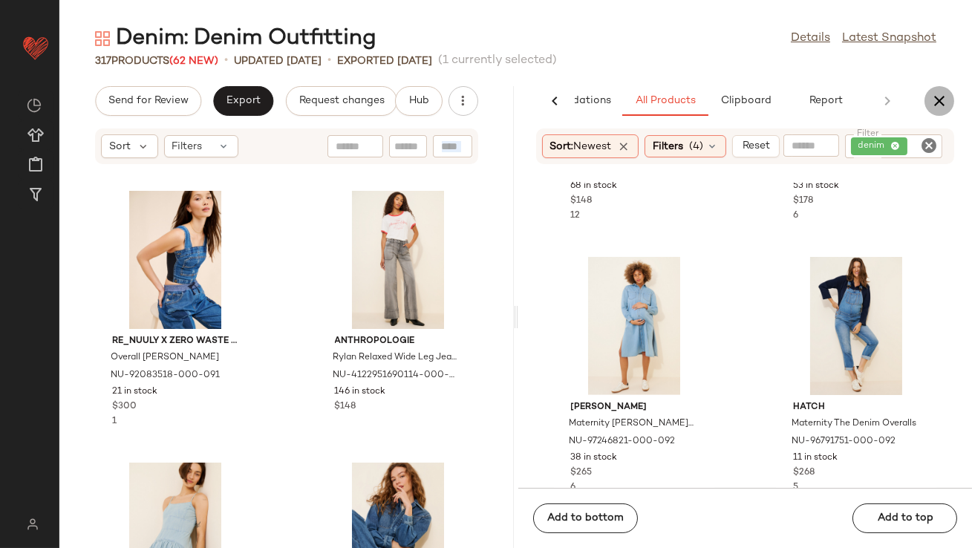
click at [931, 100] on icon "button" at bounding box center [940, 101] width 18 height 18
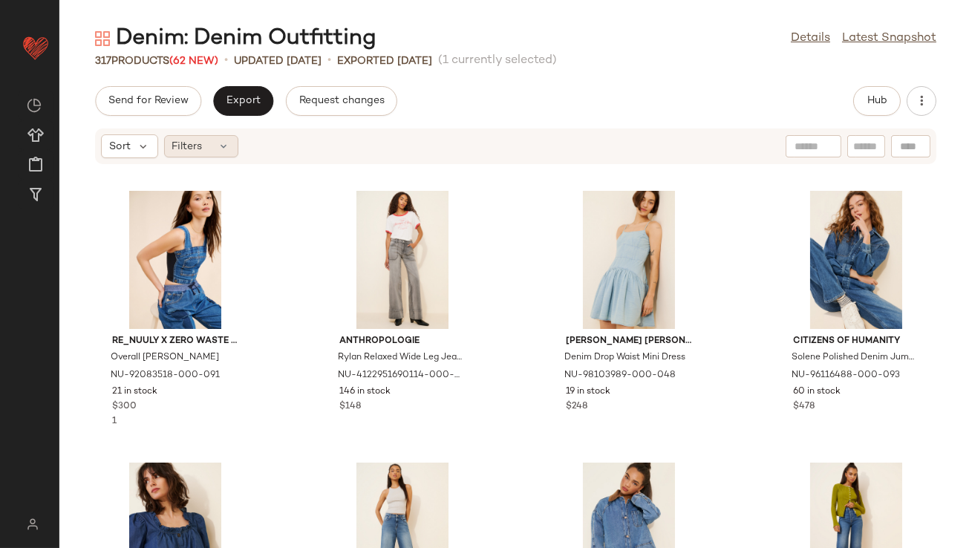
click at [187, 150] on span "Filters" at bounding box center [187, 147] width 30 height 16
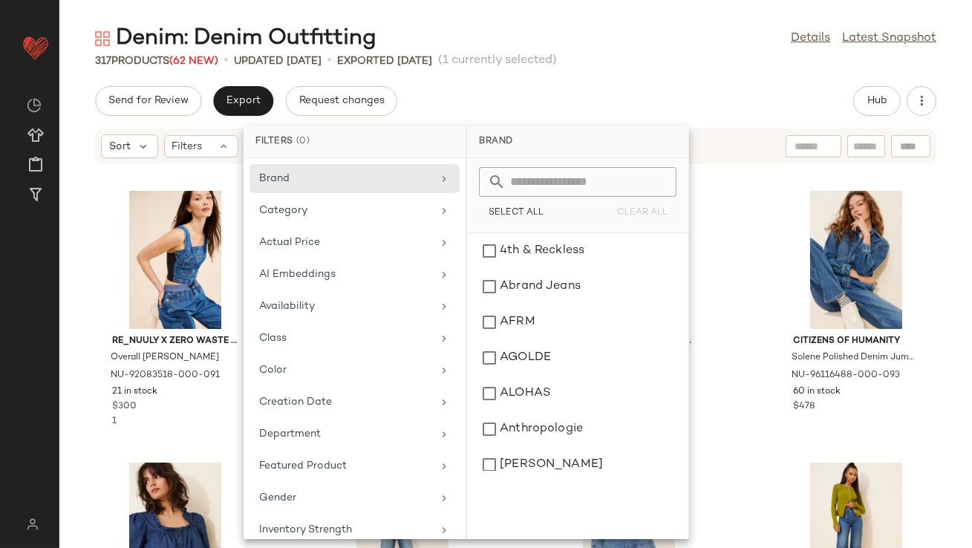
click at [437, 94] on div "Send for Review Export Request changes Hub" at bounding box center [515, 101] width 913 height 30
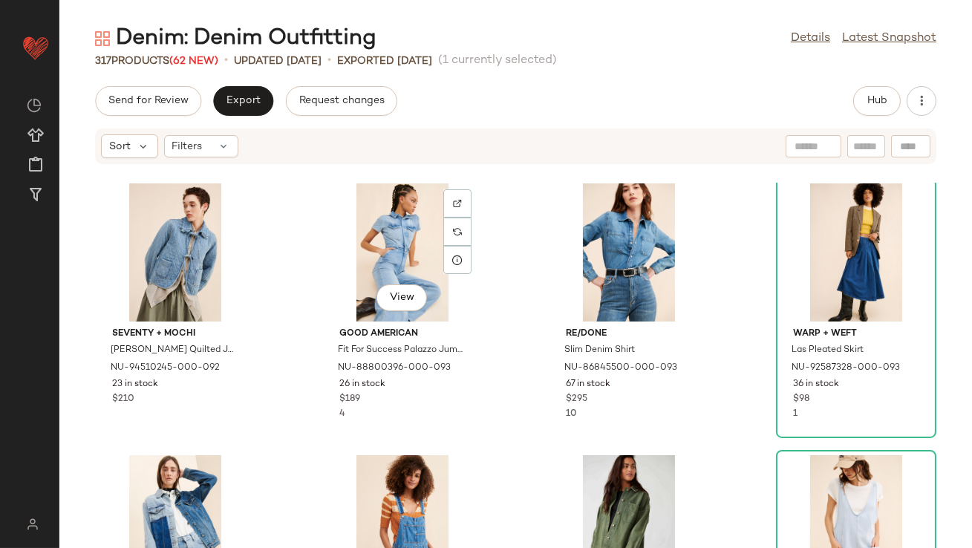
scroll to position [1102, 0]
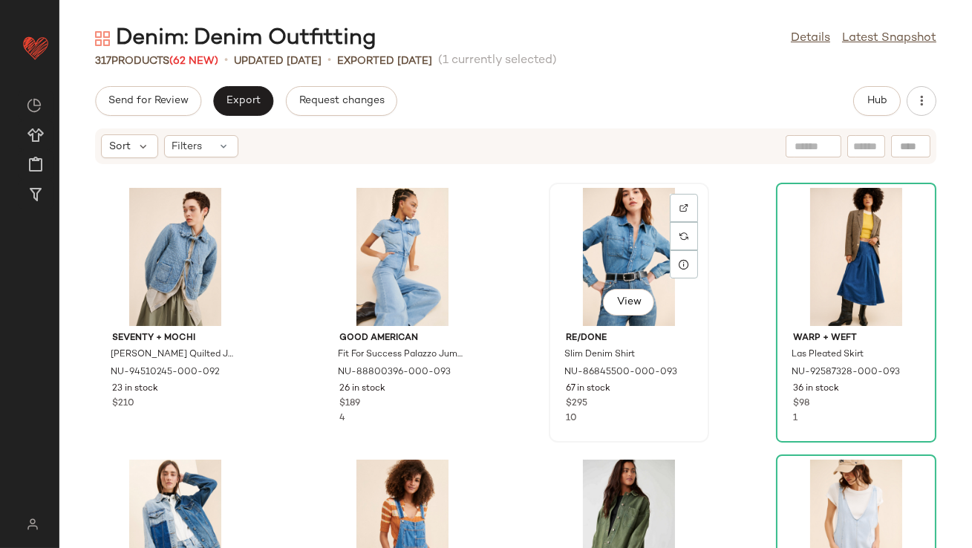
click at [555, 264] on div "View" at bounding box center [629, 257] width 150 height 138
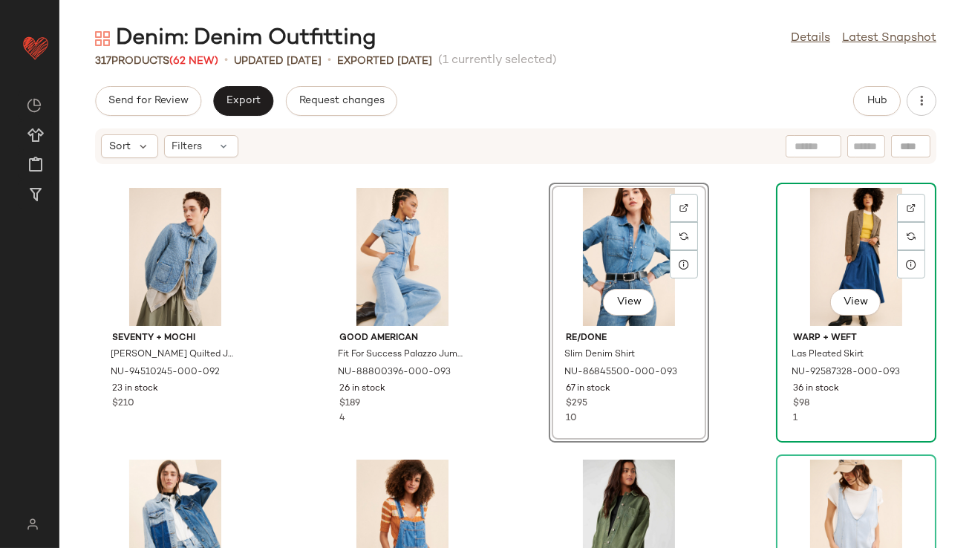
click at [848, 247] on div "View" at bounding box center [856, 257] width 150 height 138
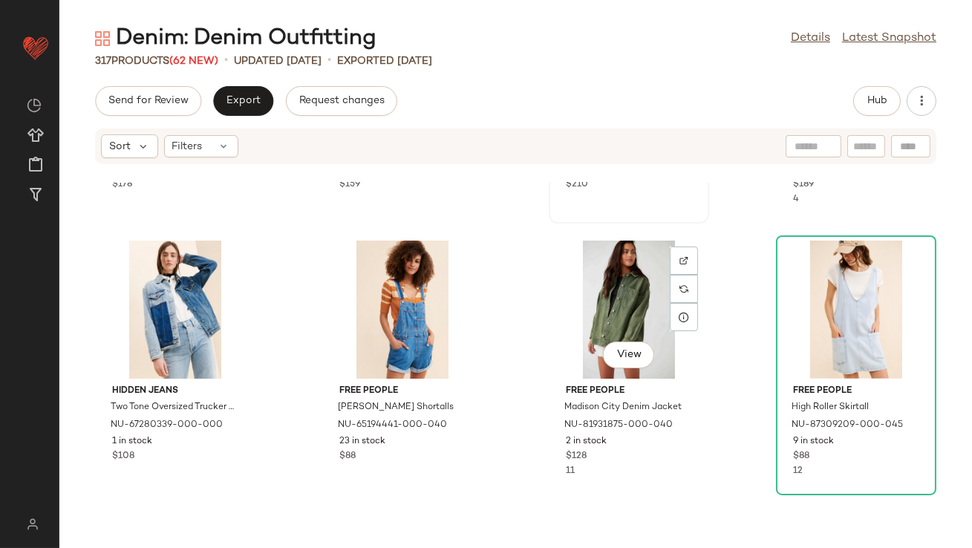
scroll to position [1343, 0]
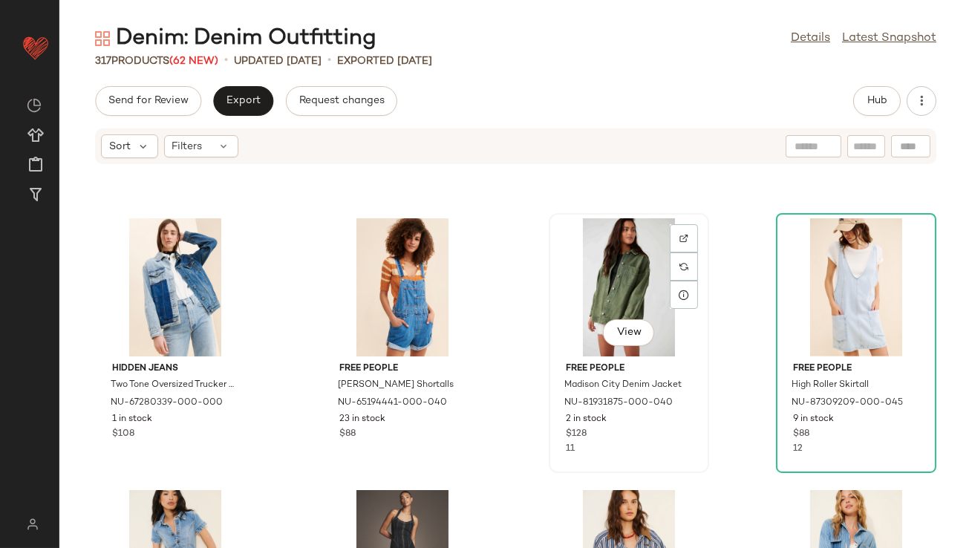
click at [601, 290] on div "View" at bounding box center [629, 287] width 150 height 138
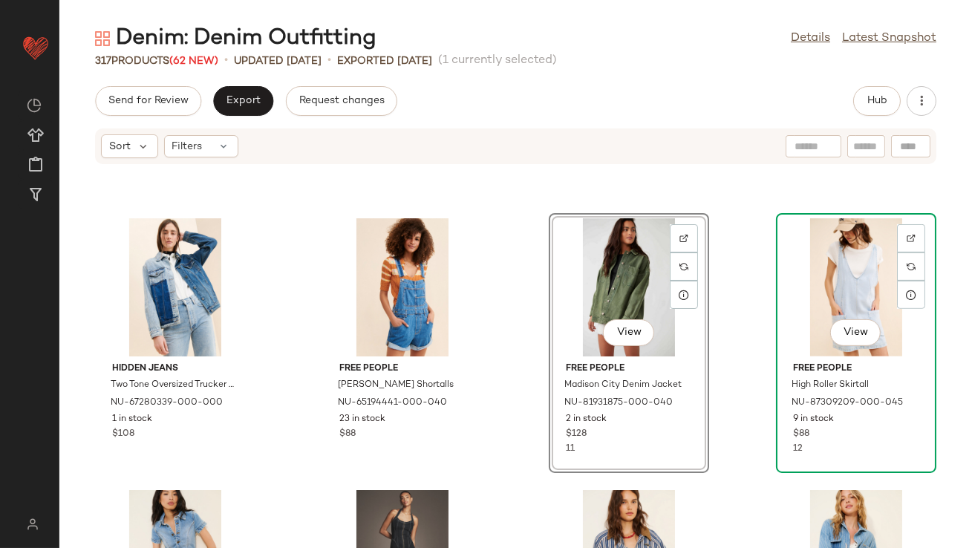
click at [824, 276] on div "View" at bounding box center [856, 287] width 150 height 138
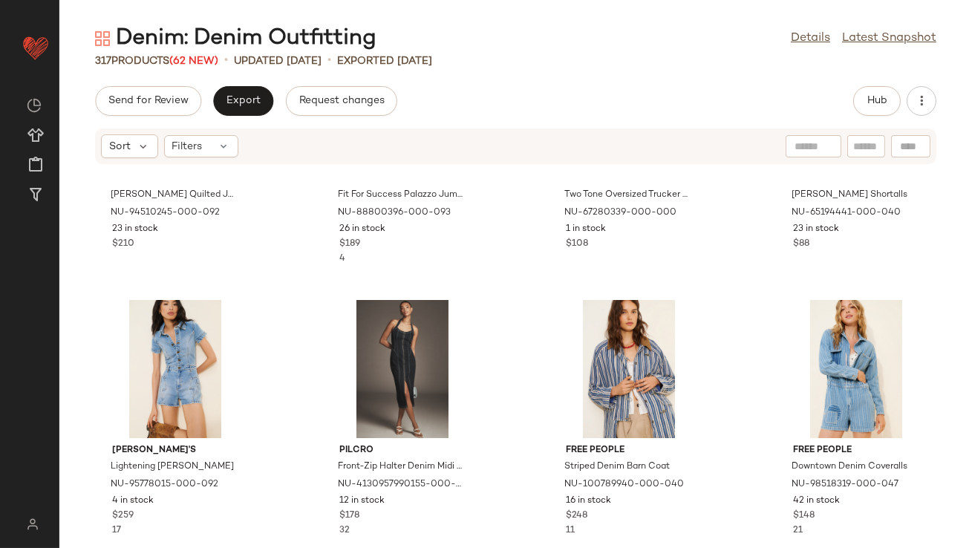
scroll to position [1618, 0]
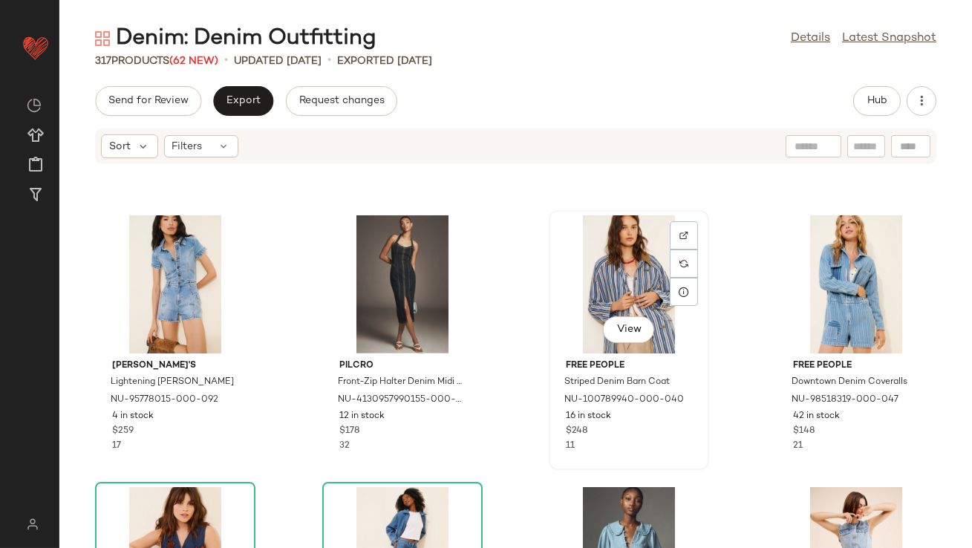
click at [619, 271] on div "View" at bounding box center [629, 284] width 150 height 138
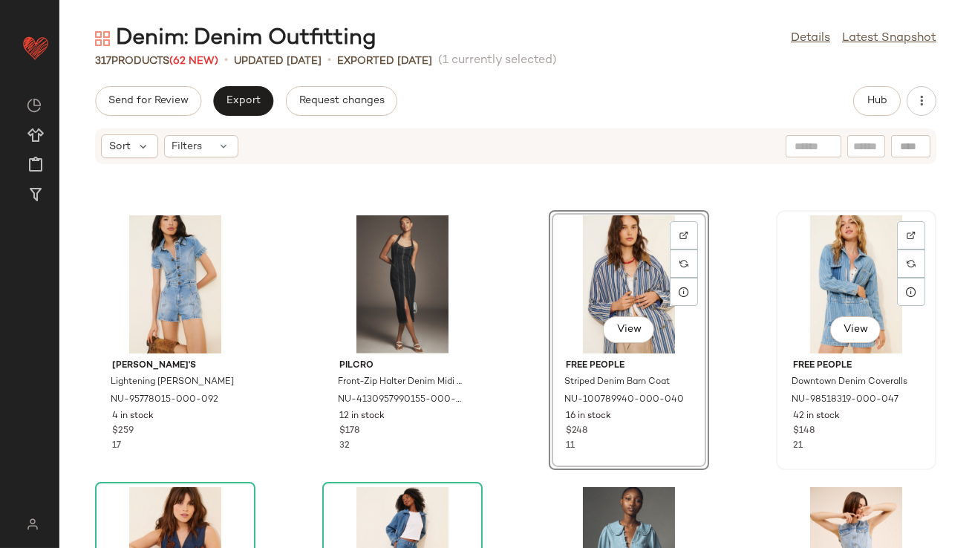
click at [835, 252] on div "View" at bounding box center [856, 284] width 150 height 138
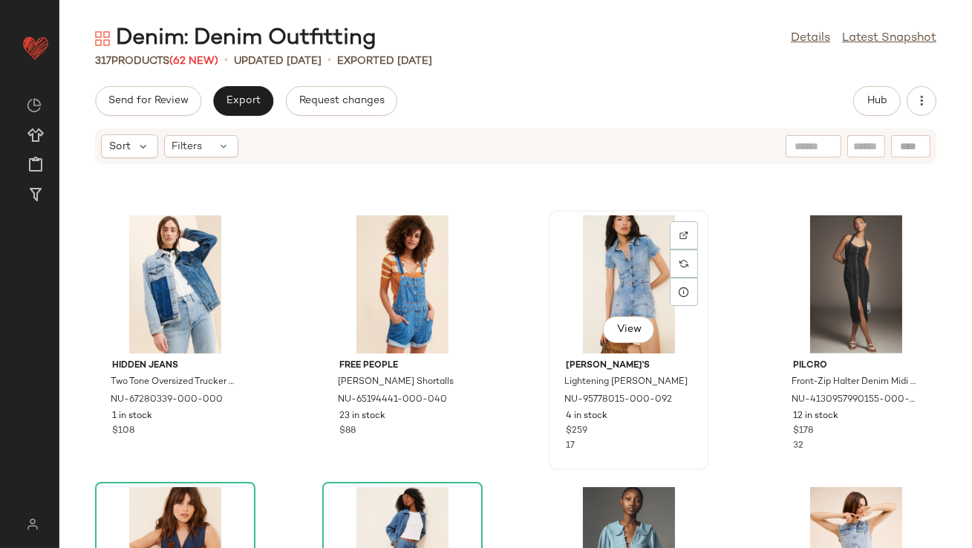
click at [605, 273] on div "View" at bounding box center [629, 284] width 150 height 138
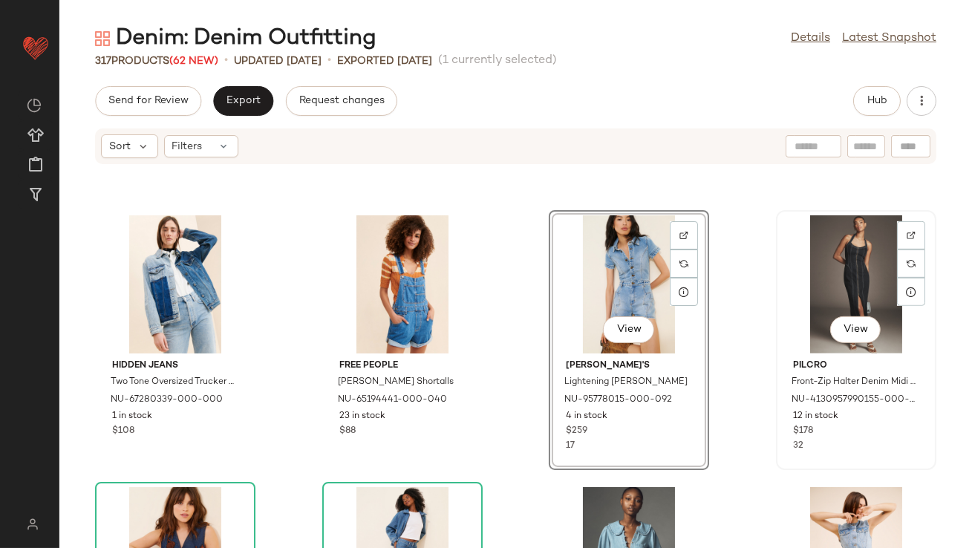
click at [812, 279] on div "View" at bounding box center [856, 284] width 150 height 138
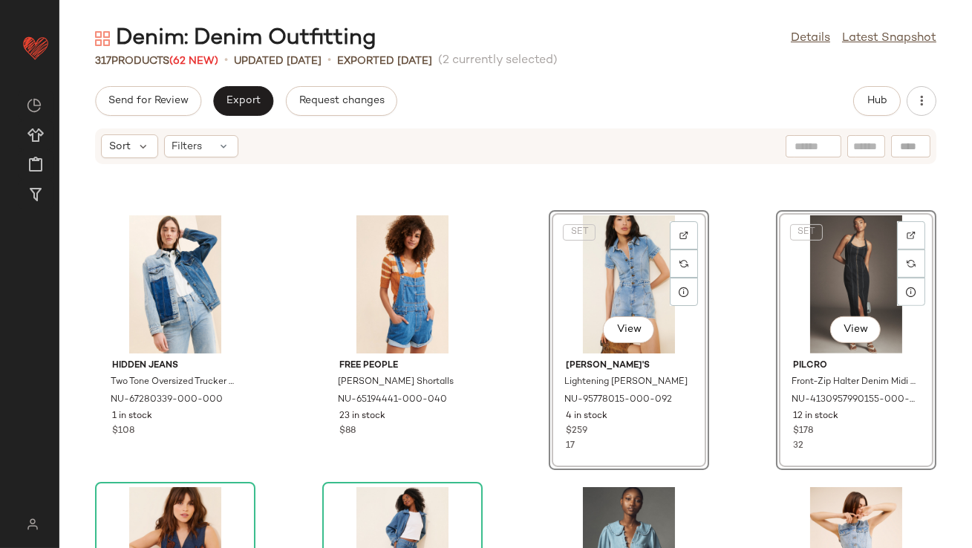
scroll to position [1890, 0]
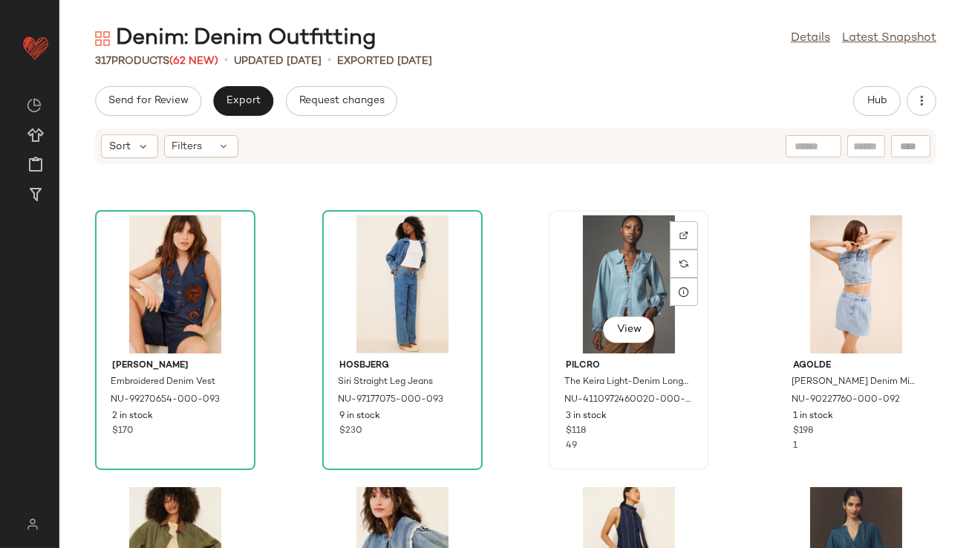
click at [596, 287] on div "View" at bounding box center [629, 284] width 150 height 138
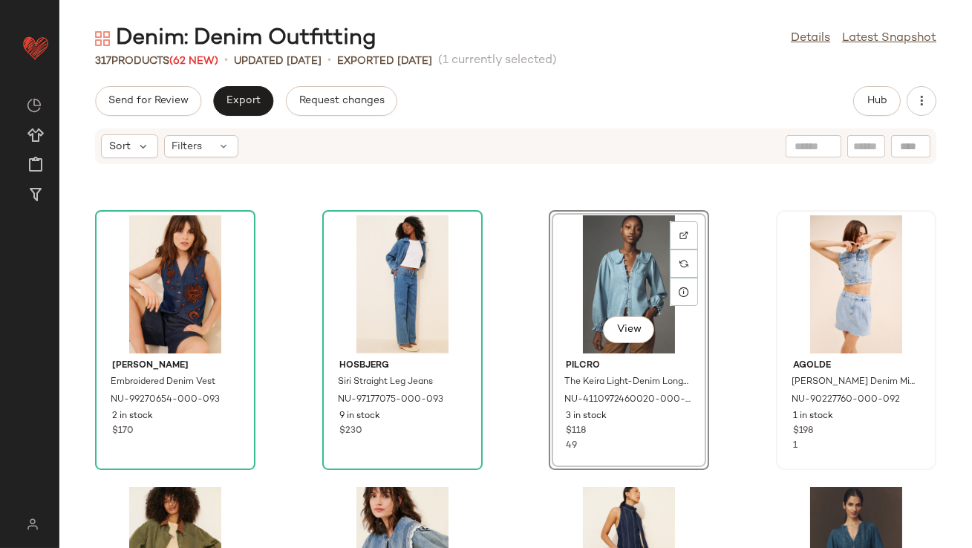
click at [782, 270] on div at bounding box center [856, 284] width 150 height 138
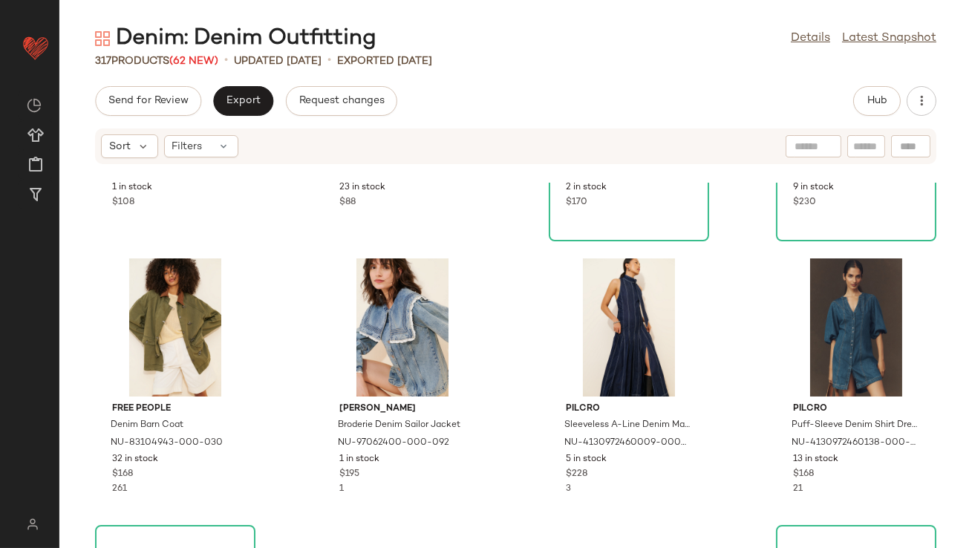
scroll to position [2139, 0]
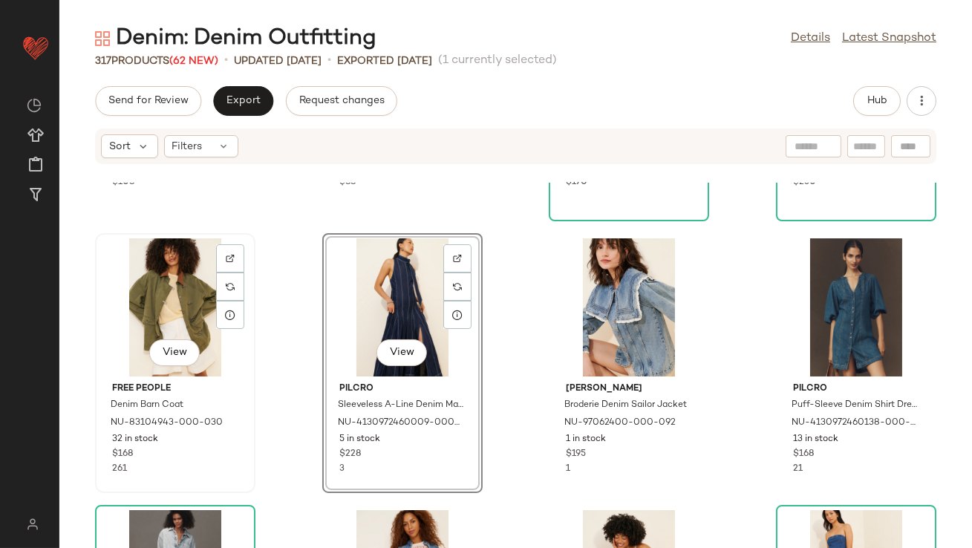
click at [158, 299] on div "View" at bounding box center [175, 307] width 150 height 138
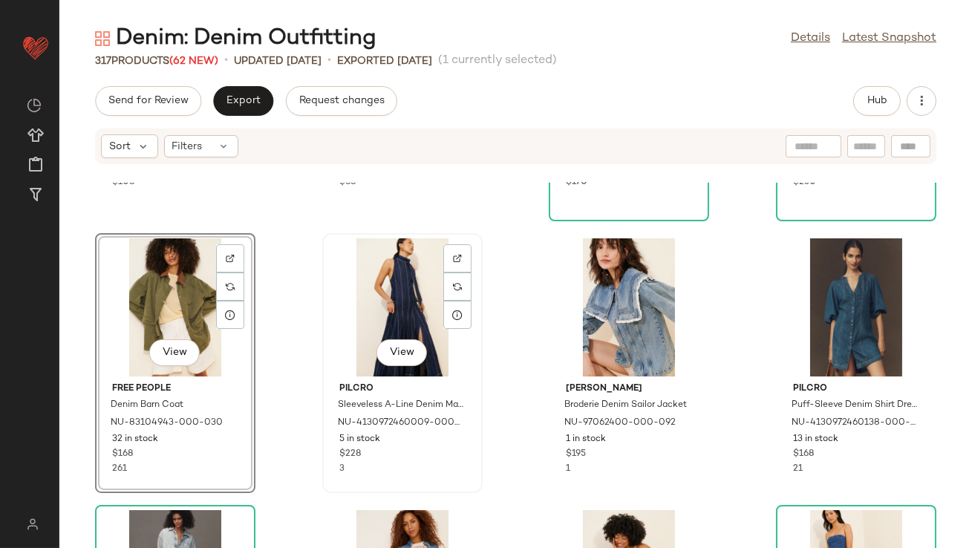
click at [368, 287] on div "View" at bounding box center [403, 307] width 150 height 138
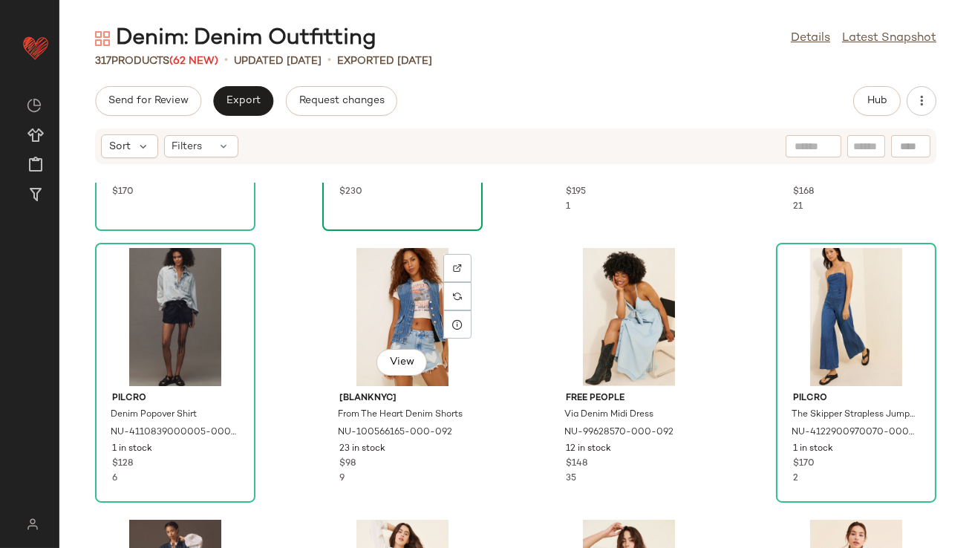
scroll to position [2405, 0]
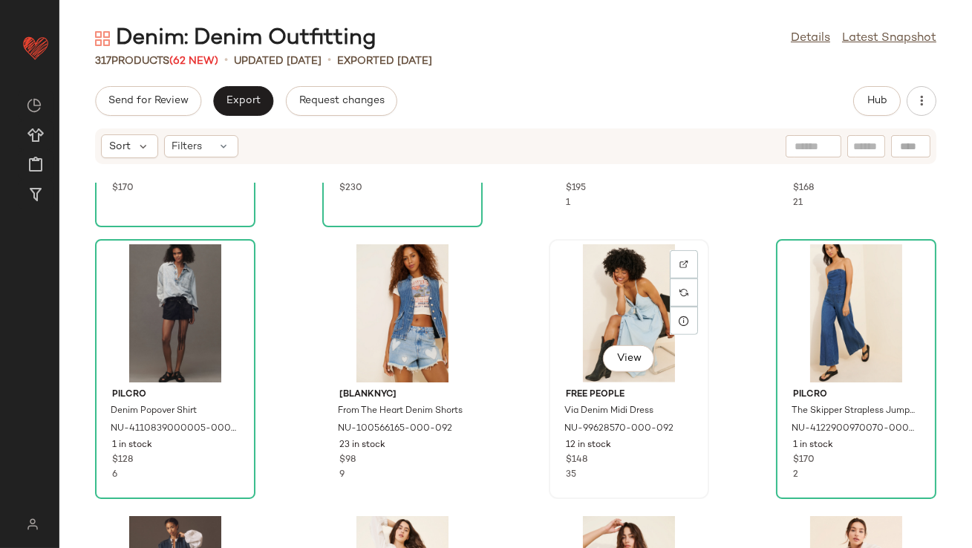
click at [609, 320] on div "View" at bounding box center [629, 313] width 150 height 138
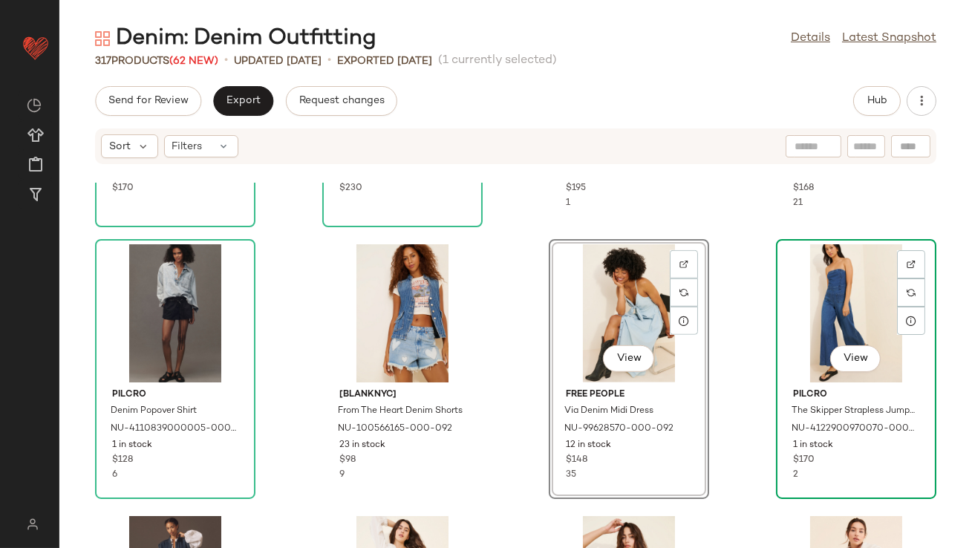
click at [819, 296] on div "View" at bounding box center [856, 313] width 150 height 138
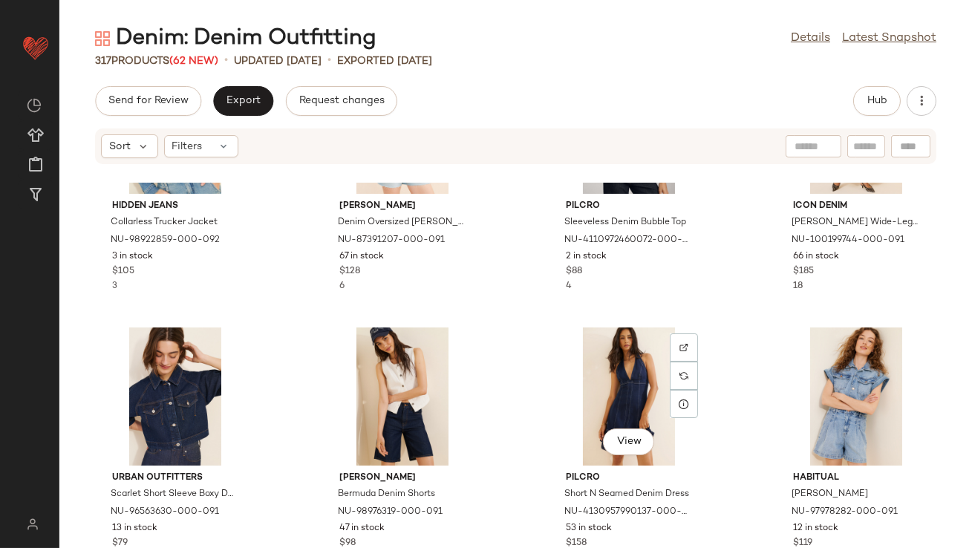
scroll to position [2939, 0]
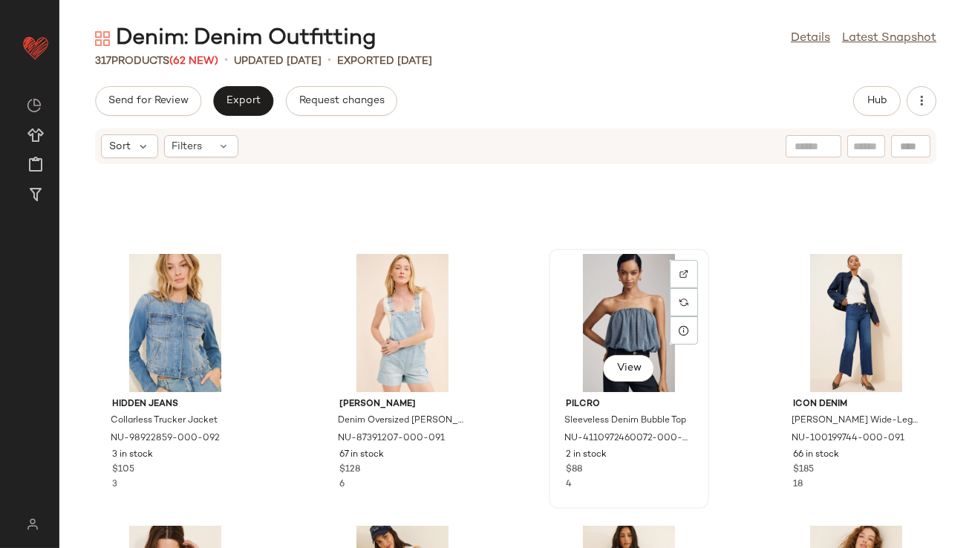
click at [600, 319] on div "View" at bounding box center [629, 323] width 150 height 138
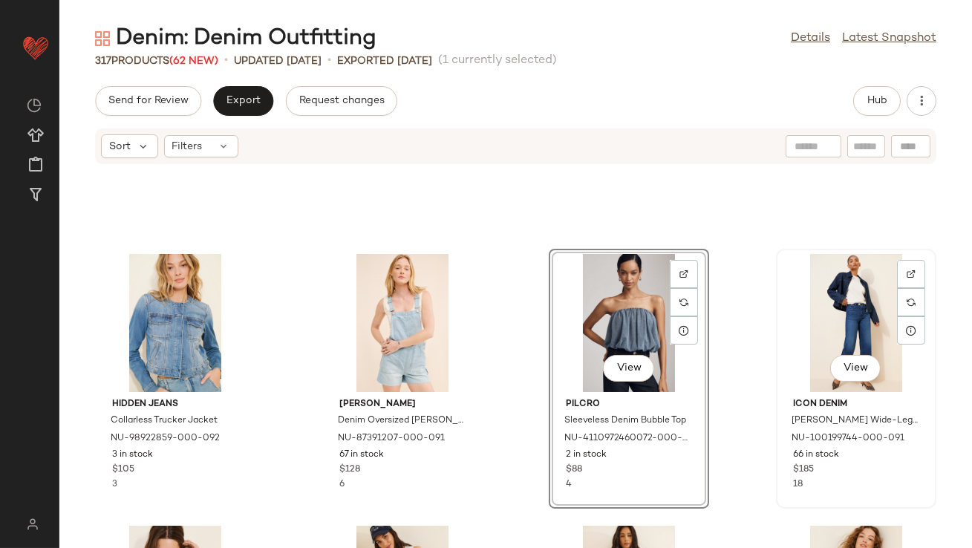
click at [834, 308] on div "View" at bounding box center [856, 323] width 150 height 138
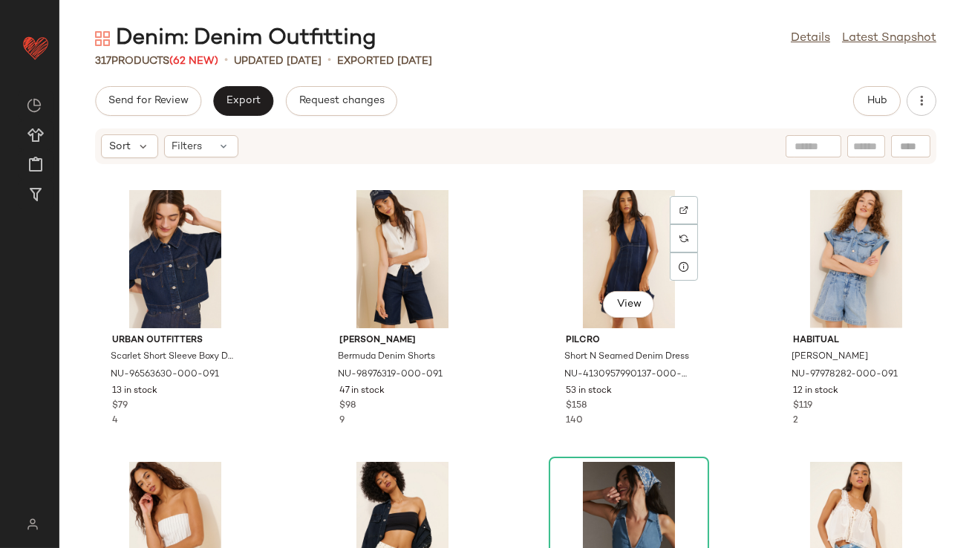
scroll to position [3273, 0]
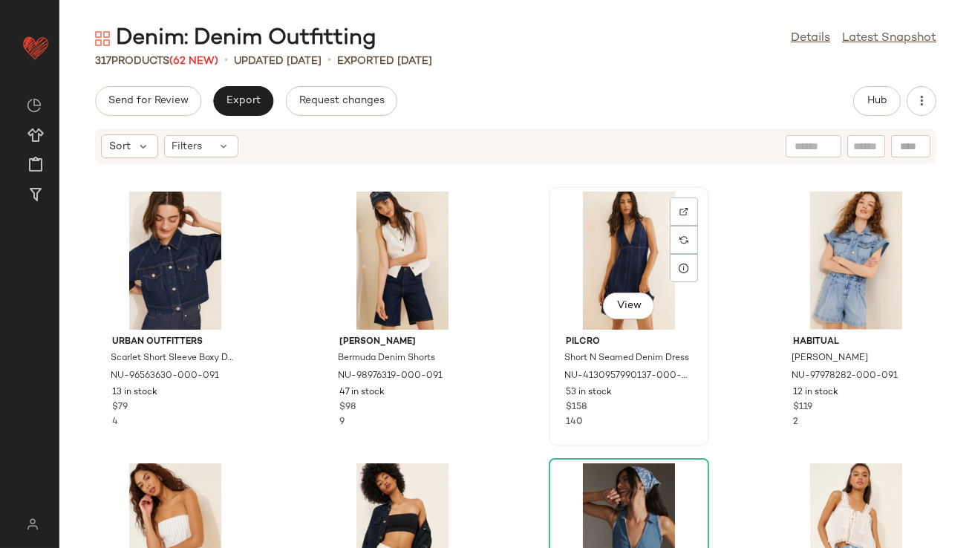
click at [606, 254] on div "View" at bounding box center [629, 261] width 150 height 138
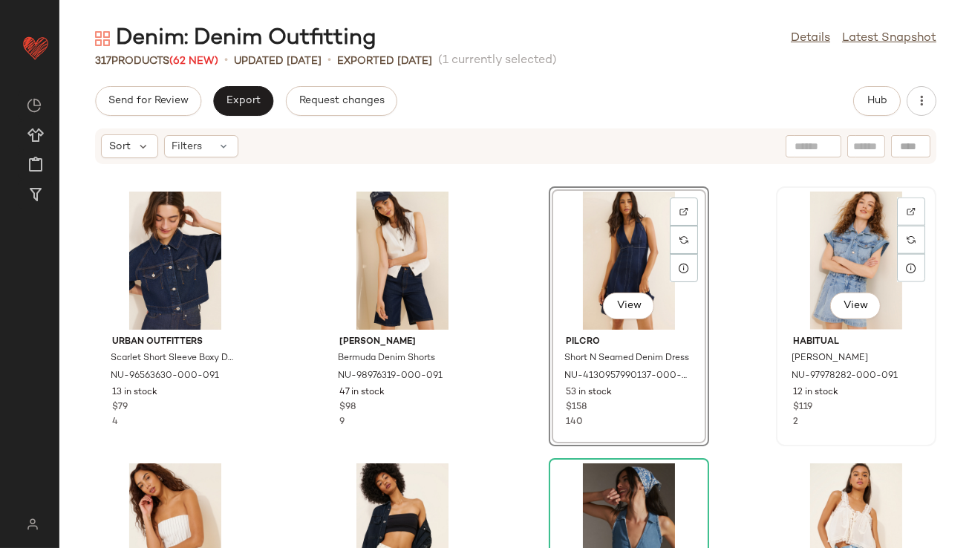
click at [820, 247] on div "View" at bounding box center [856, 261] width 150 height 138
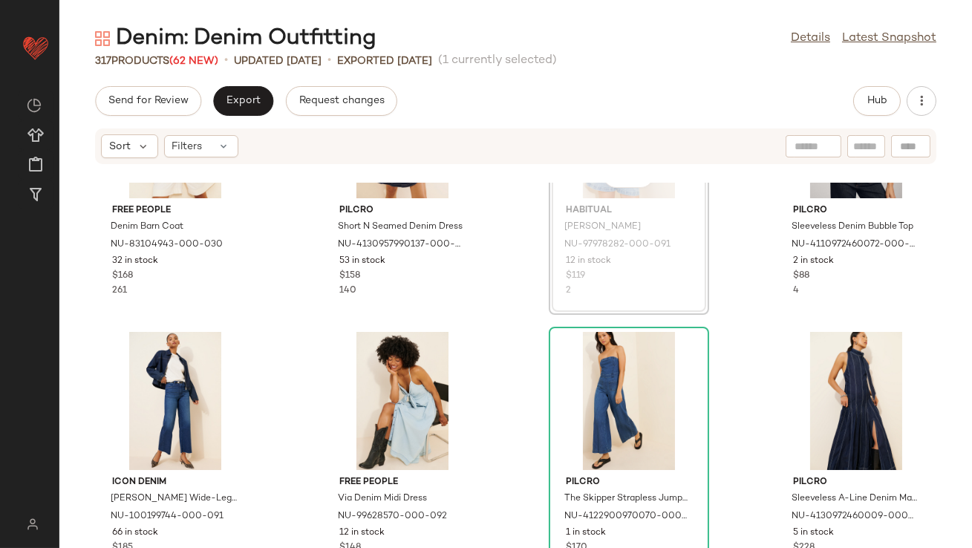
scroll to position [170, 0]
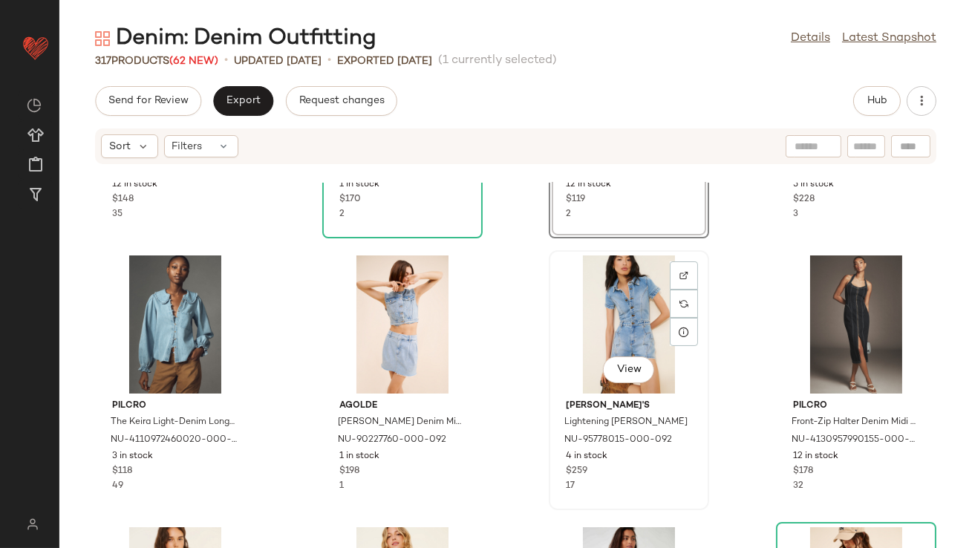
scroll to position [715, 0]
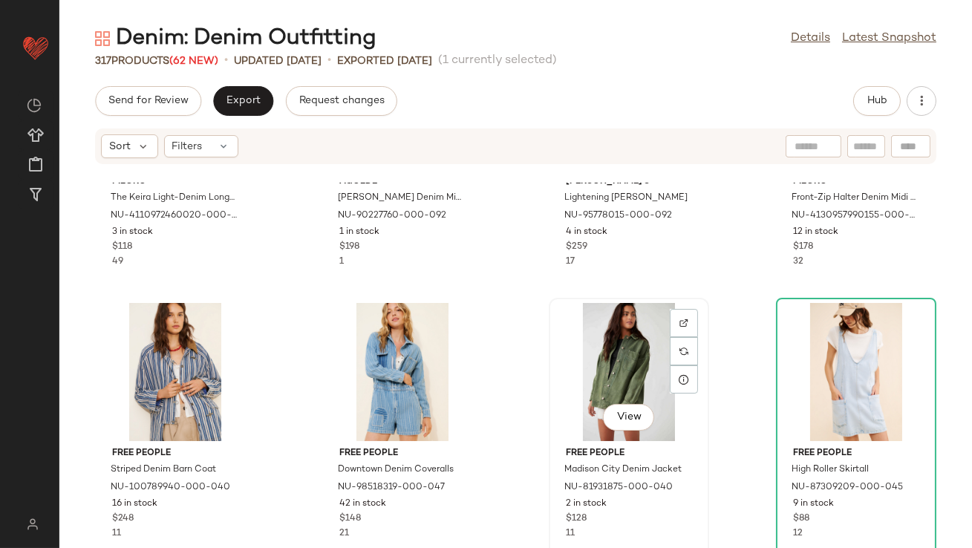
click at [581, 369] on div "View" at bounding box center [629, 372] width 150 height 138
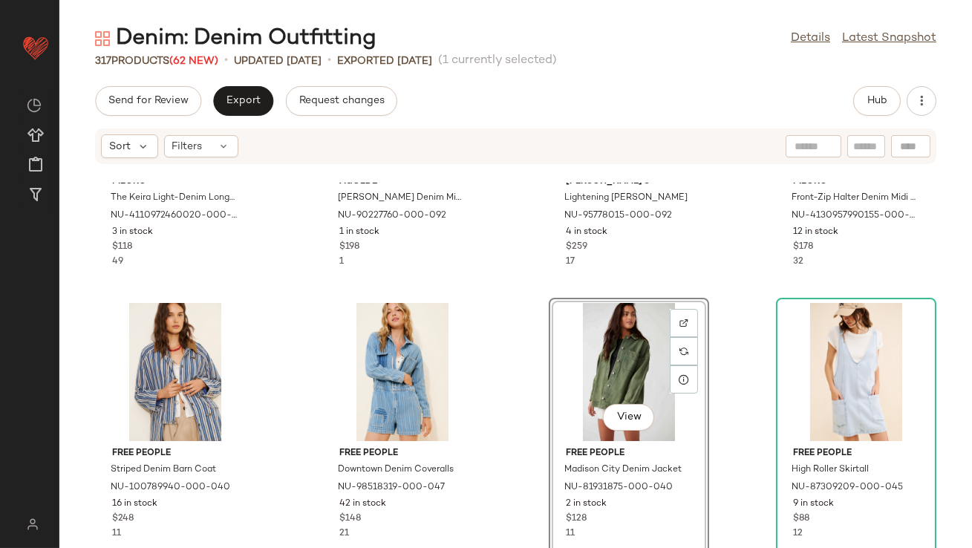
click at [740, 376] on div "Pilcro The Keira Light-Denim Long-Sleeve Blouse NU-4110972460020-000-092 3 in s…" at bounding box center [515, 365] width 913 height 365
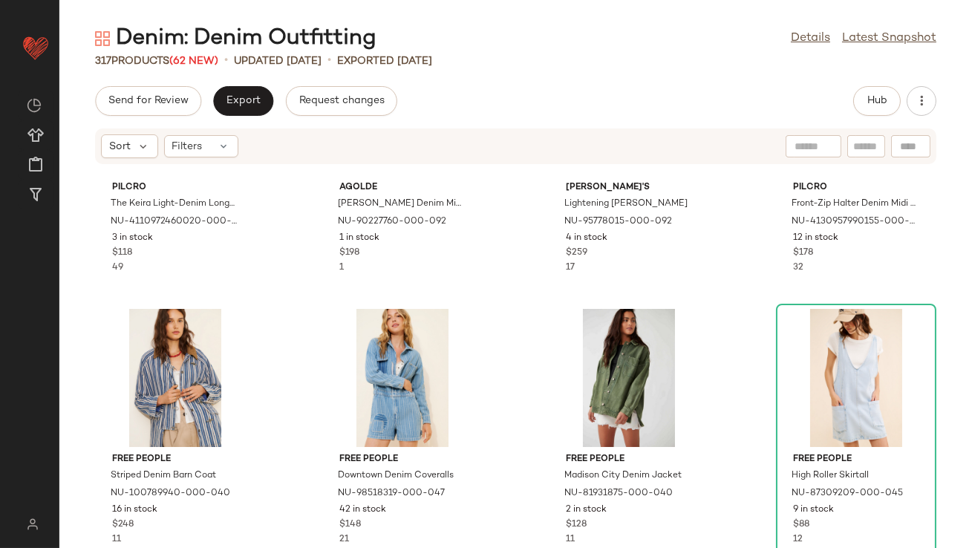
scroll to position [754, 0]
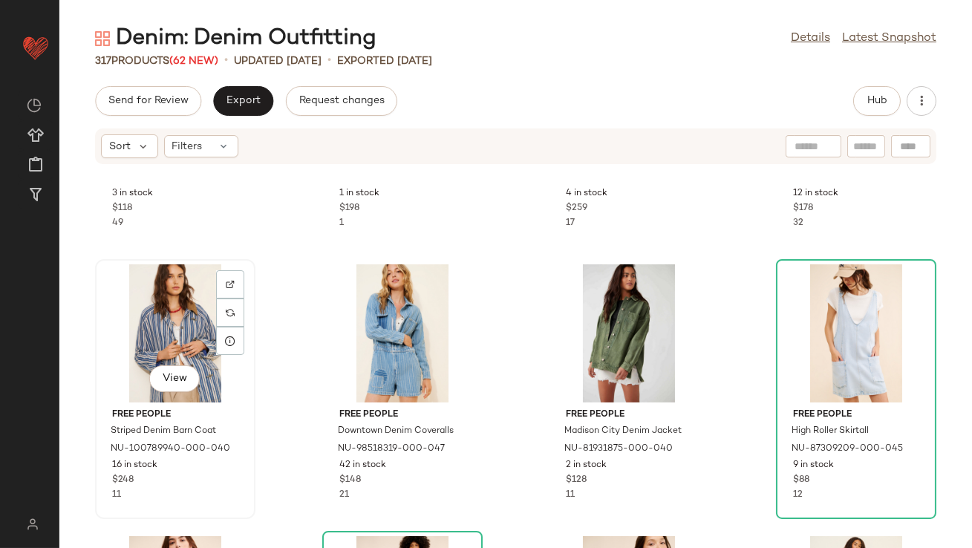
click at [169, 339] on div "View" at bounding box center [175, 333] width 150 height 138
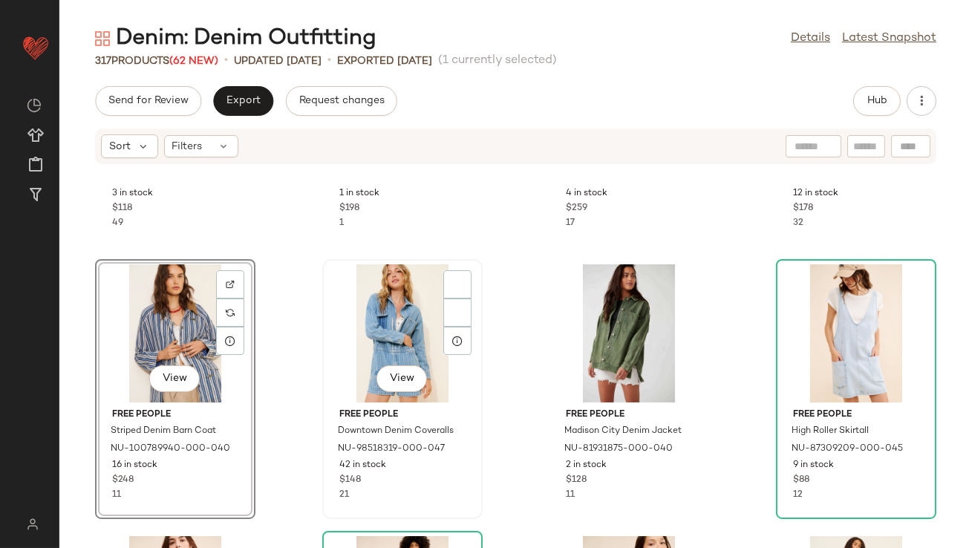
click at [382, 335] on div "View" at bounding box center [403, 333] width 150 height 138
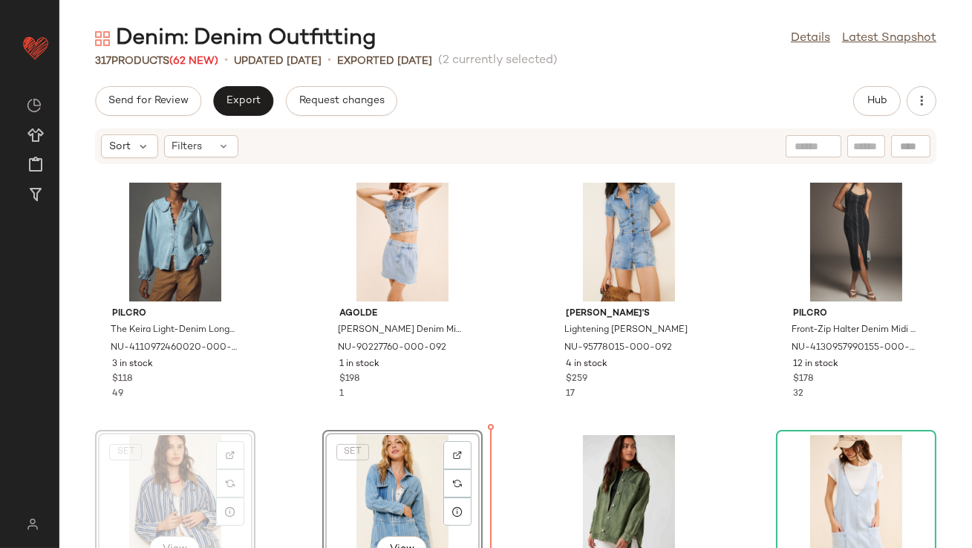
scroll to position [550, 0]
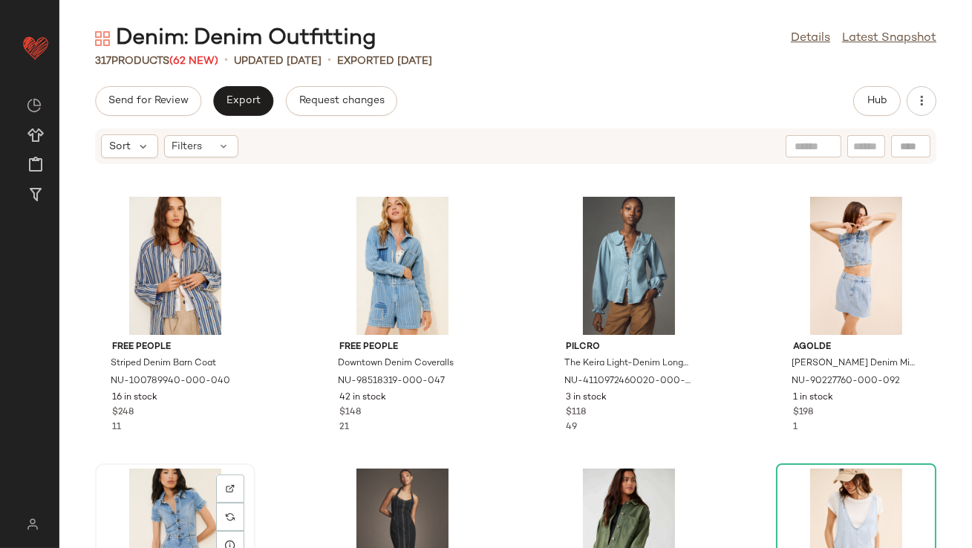
click at [146, 508] on div "View" at bounding box center [175, 538] width 150 height 138
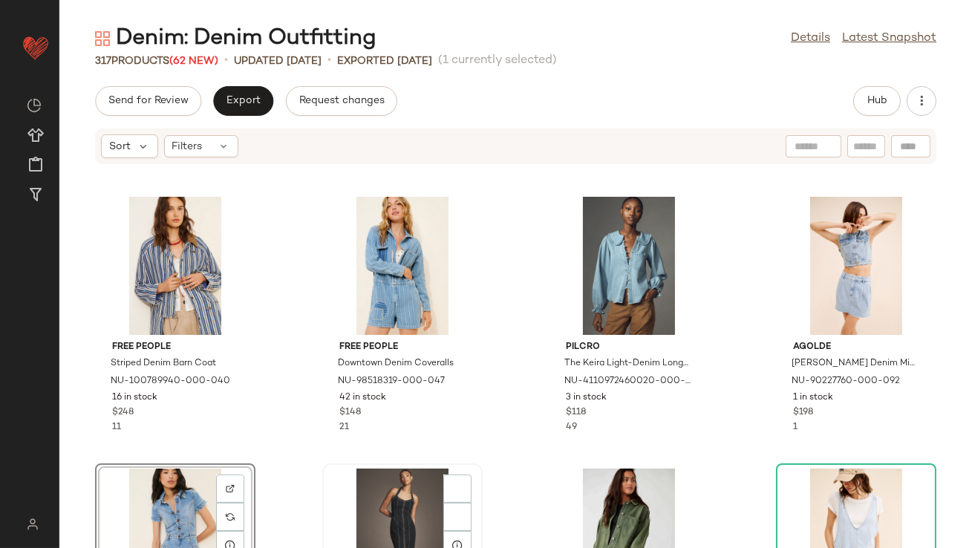
click at [390, 500] on div "View" at bounding box center [403, 538] width 150 height 138
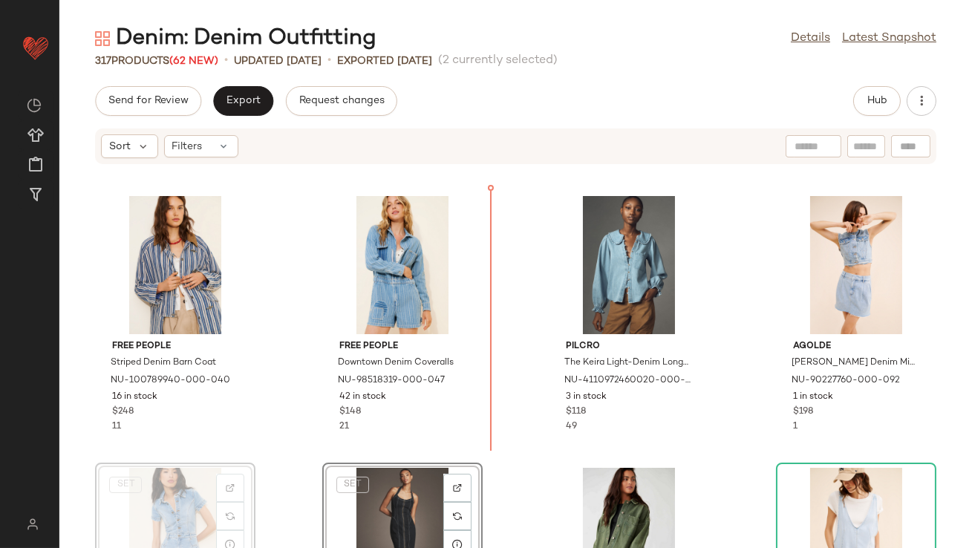
drag, startPoint x: 164, startPoint y: 510, endPoint x: 172, endPoint y: 508, distance: 7.8
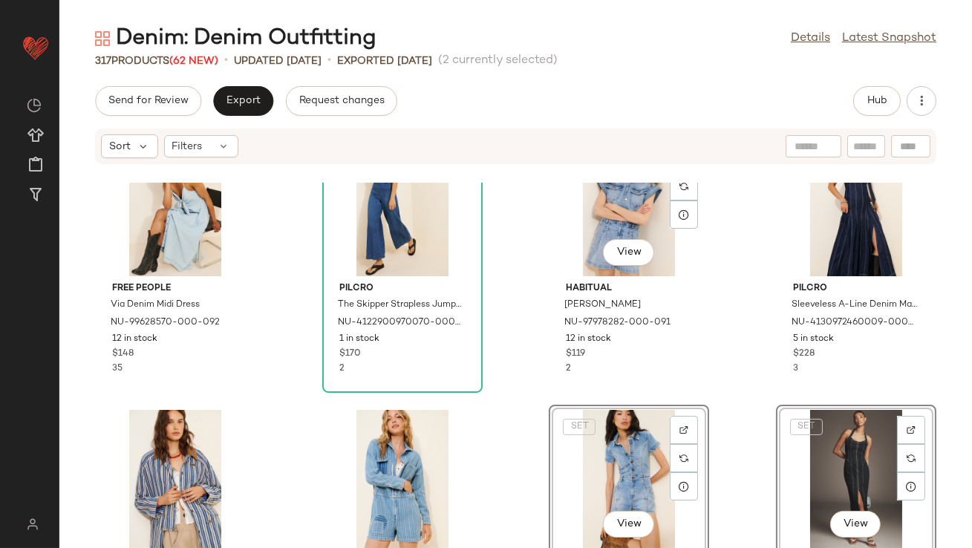
scroll to position [402, 0]
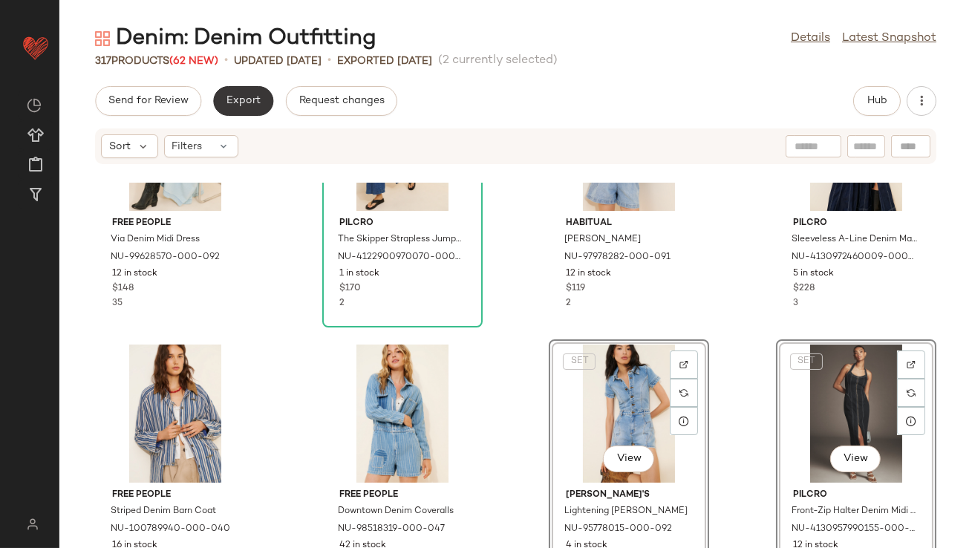
click at [234, 97] on span "Export" at bounding box center [243, 101] width 35 height 12
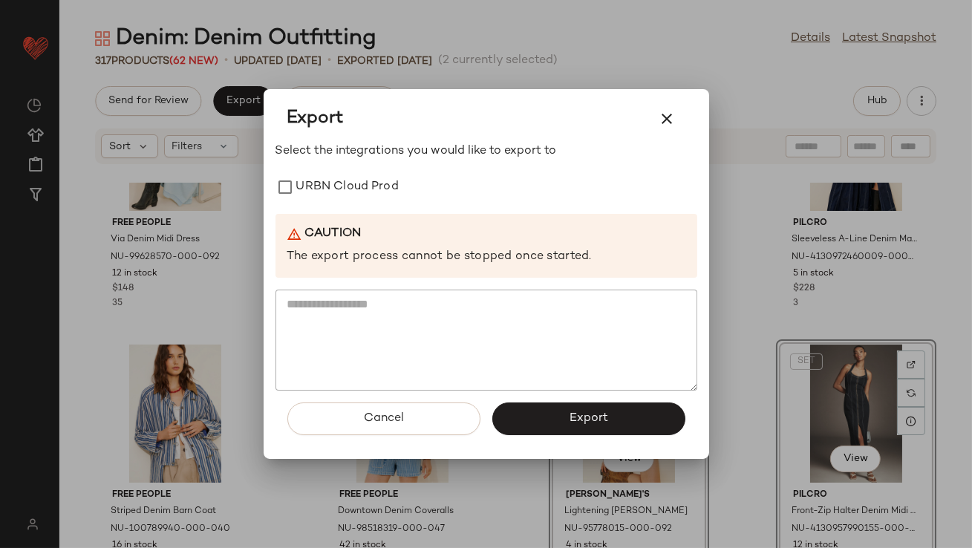
click at [277, 169] on div "Select the integrations you would like to export to URBN Cloud Prod Caution The…" at bounding box center [487, 267] width 422 height 248
click at [560, 405] on button "Export" at bounding box center [588, 419] width 193 height 33
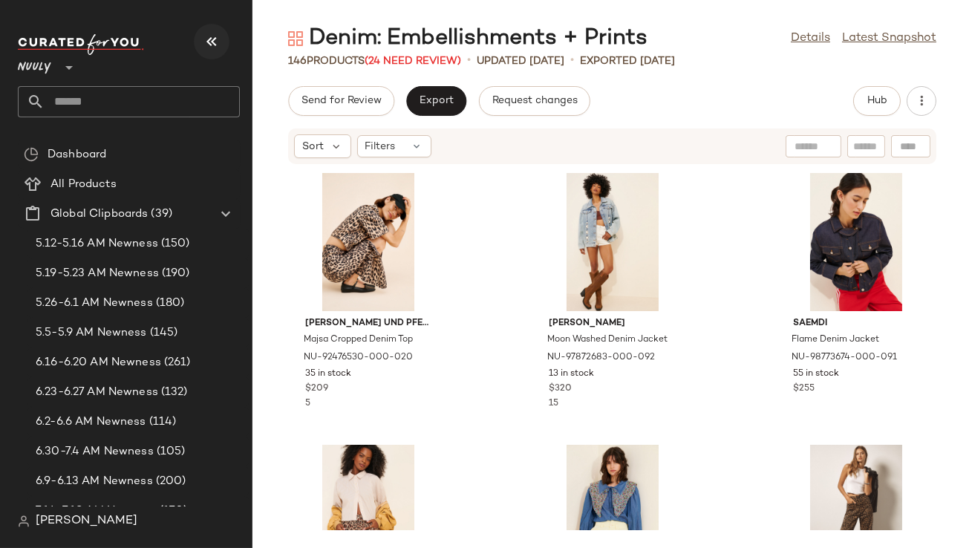
click at [210, 45] on icon "button" at bounding box center [212, 42] width 18 height 18
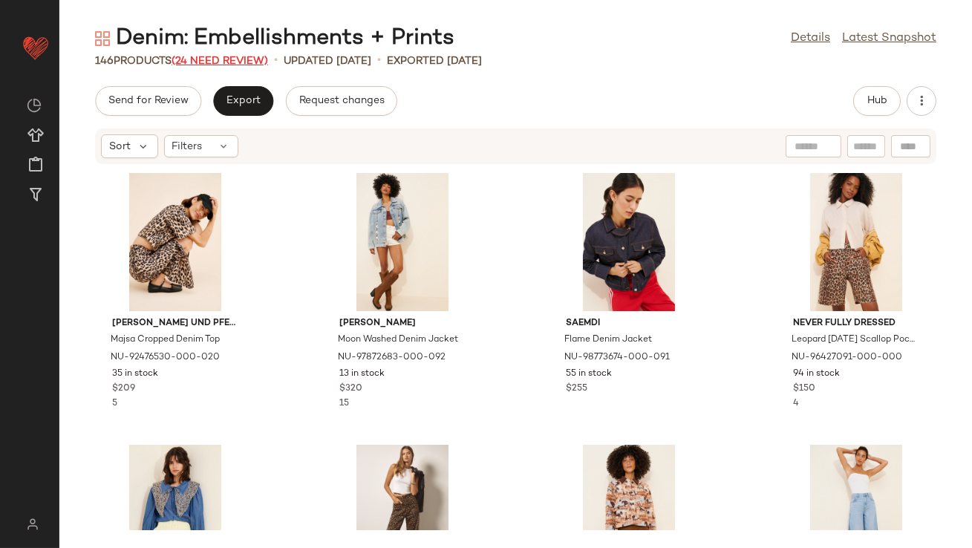
click at [242, 58] on span "(24 Need Review)" at bounding box center [220, 61] width 97 height 11
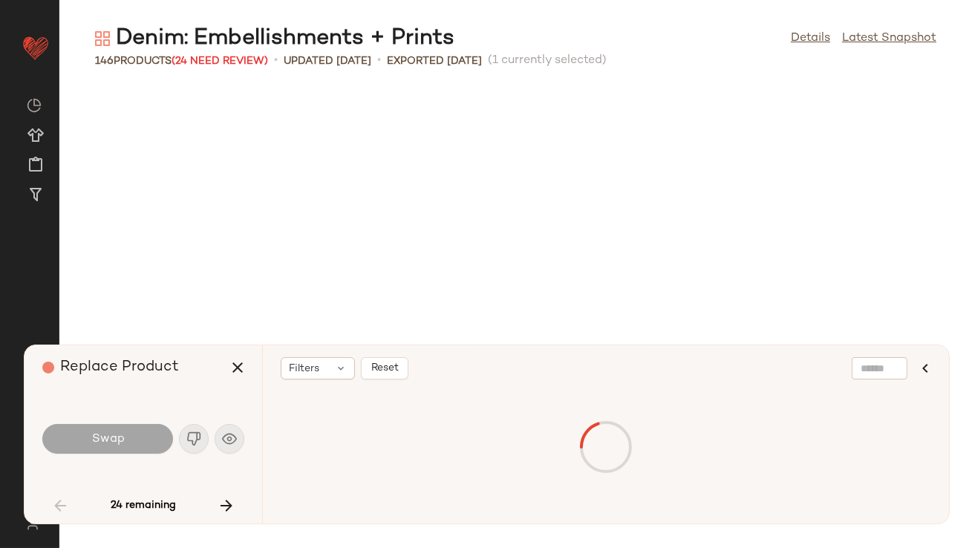
scroll to position [555, 0]
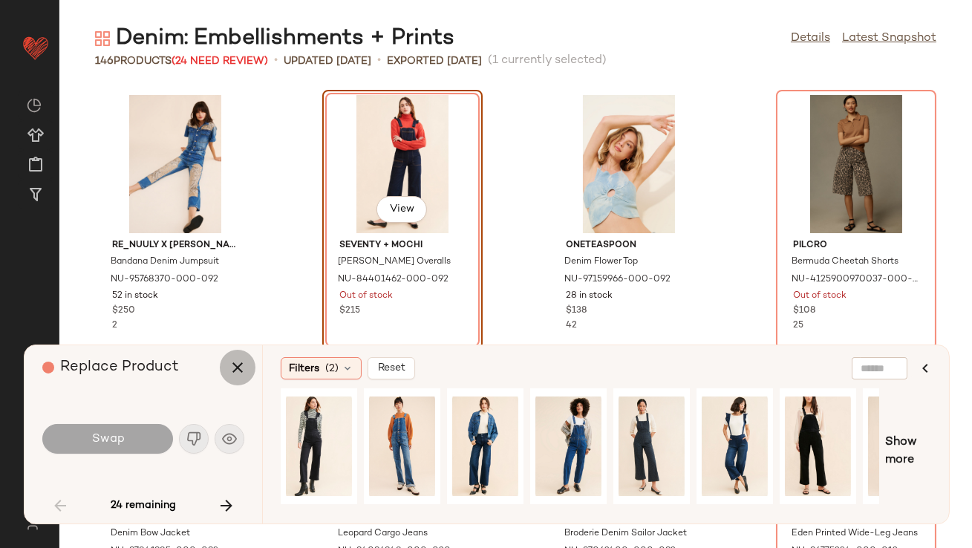
click at [228, 373] on button "button" at bounding box center [238, 368] width 36 height 36
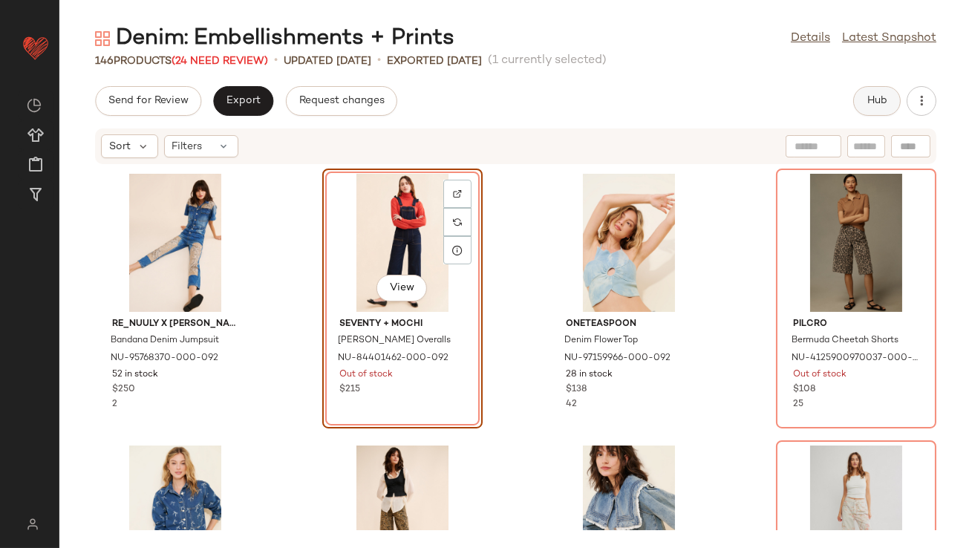
click at [868, 111] on button "Hub" at bounding box center [877, 101] width 48 height 30
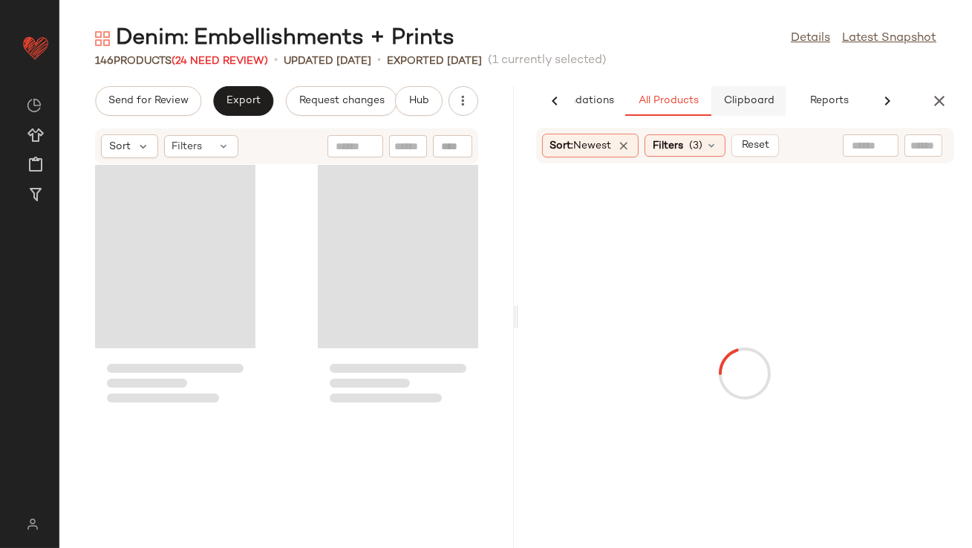
scroll to position [1087, 0]
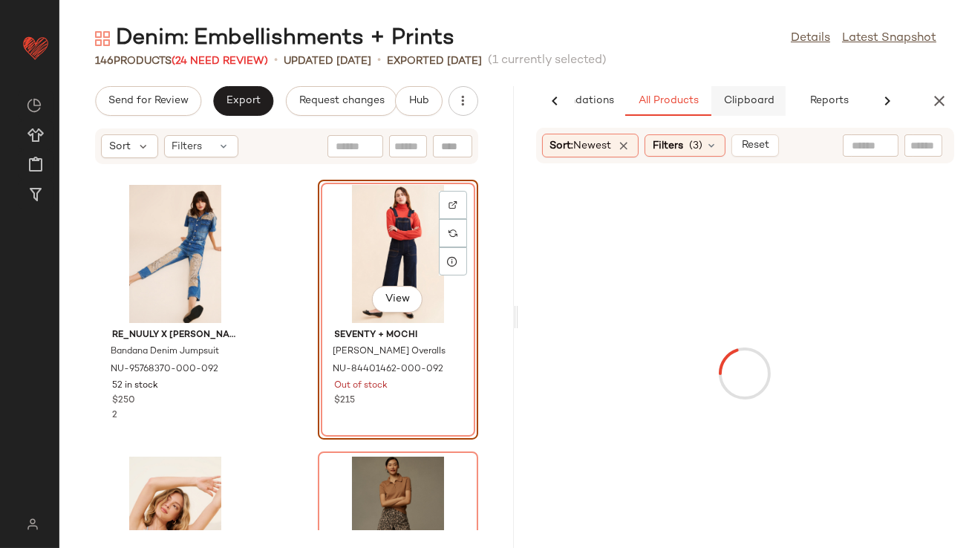
click at [771, 95] on span "Clipboard" at bounding box center [748, 101] width 51 height 12
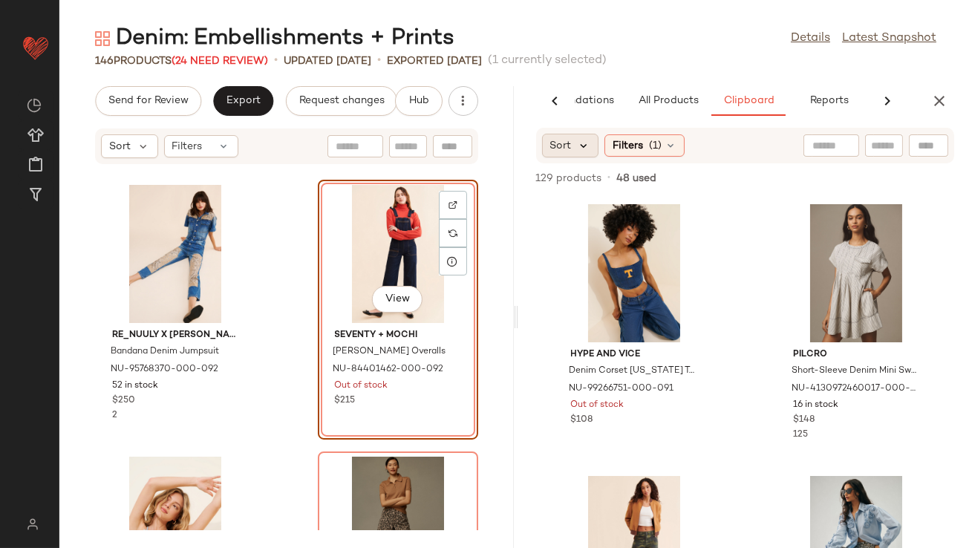
click at [581, 140] on icon at bounding box center [584, 145] width 13 height 13
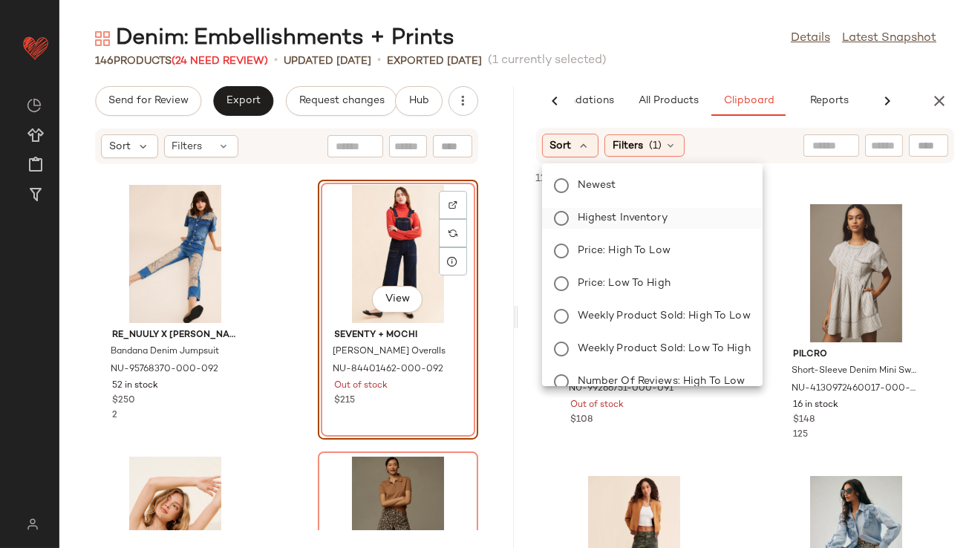
click at [581, 209] on label "Highest Inventory" at bounding box center [661, 218] width 179 height 21
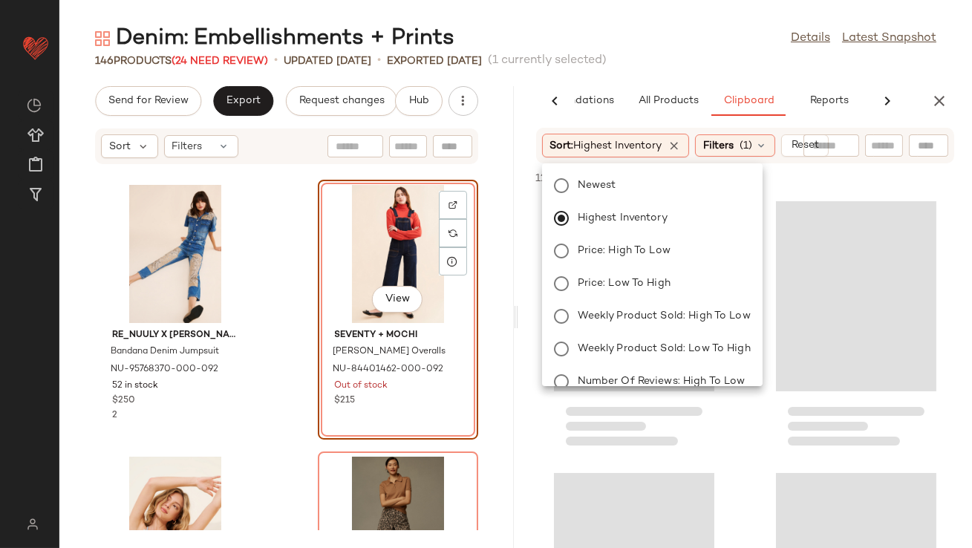
click at [663, 48] on div "Denim: Embellishments + Prints Details Latest Snapshot" at bounding box center [515, 39] width 913 height 30
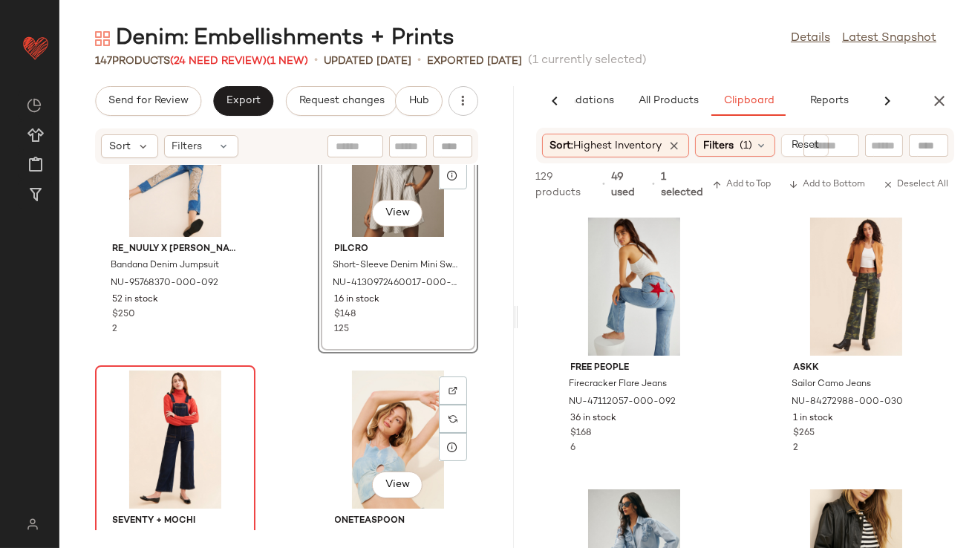
scroll to position [1205, 0]
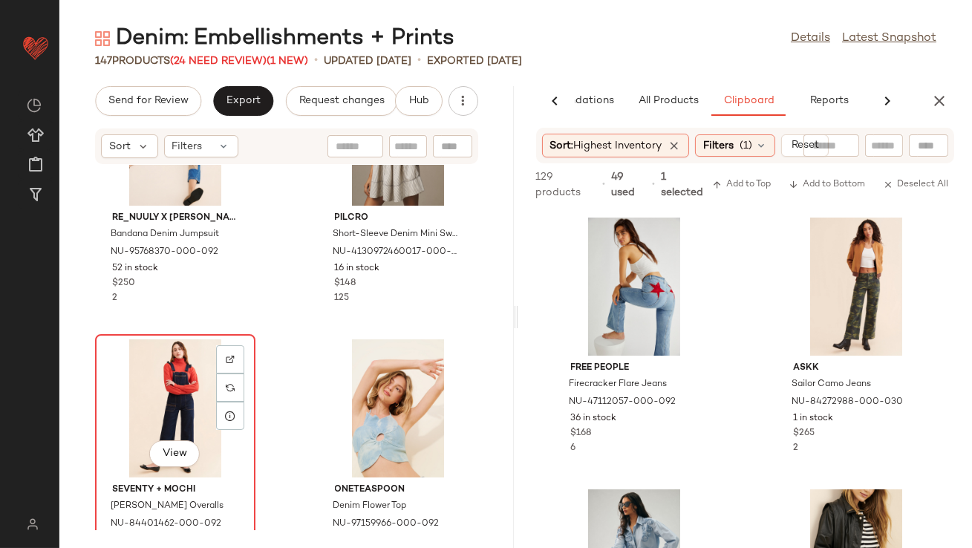
click at [191, 410] on div "View" at bounding box center [175, 408] width 150 height 138
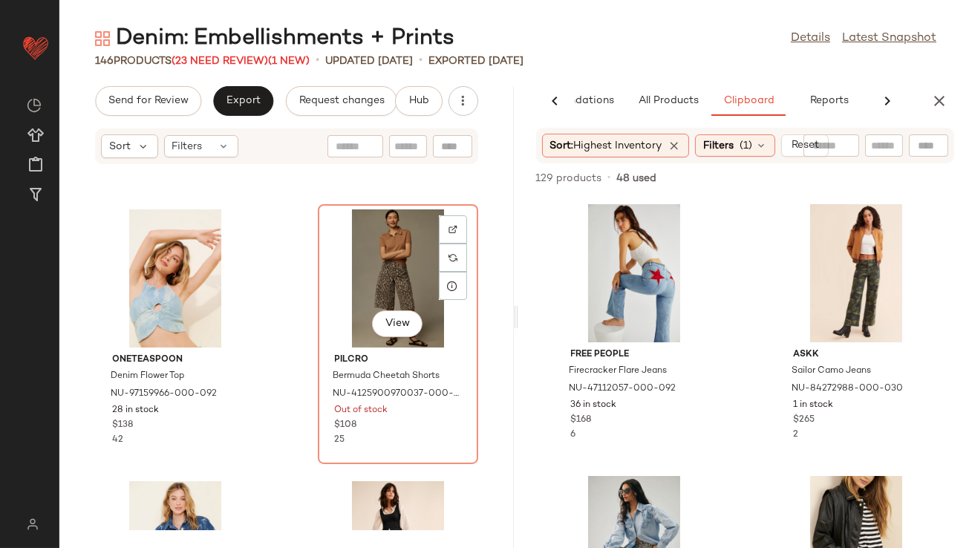
scroll to position [1398, 0]
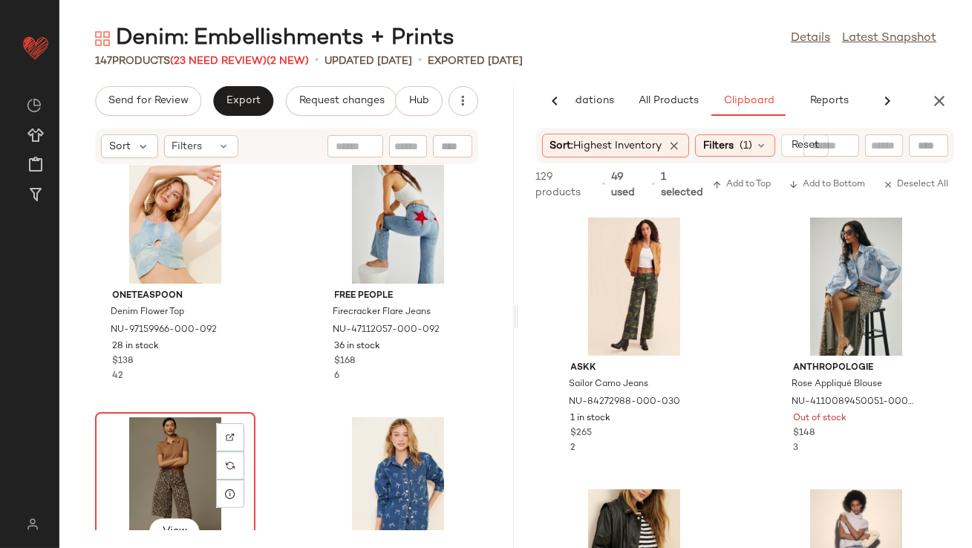
scroll to position [1401, 0]
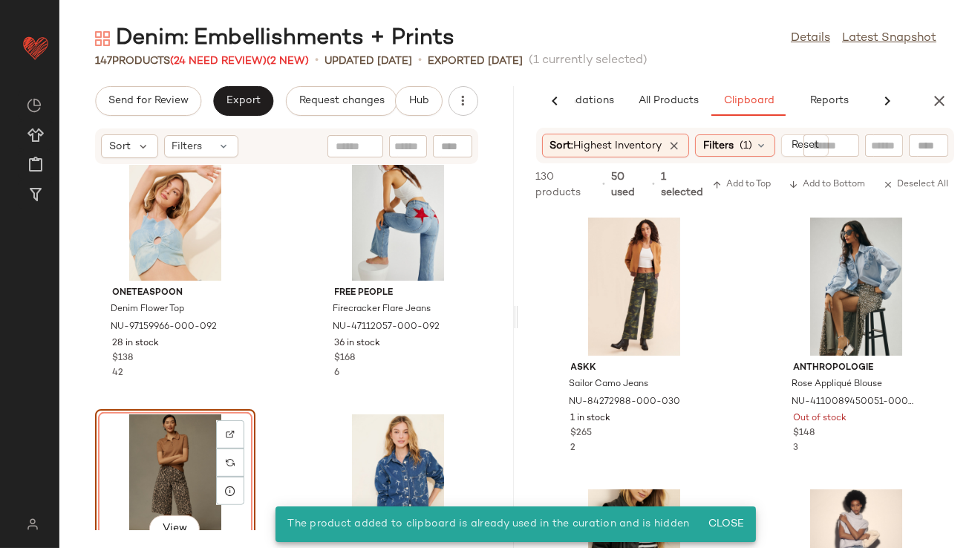
click at [166, 463] on div "View" at bounding box center [175, 483] width 150 height 138
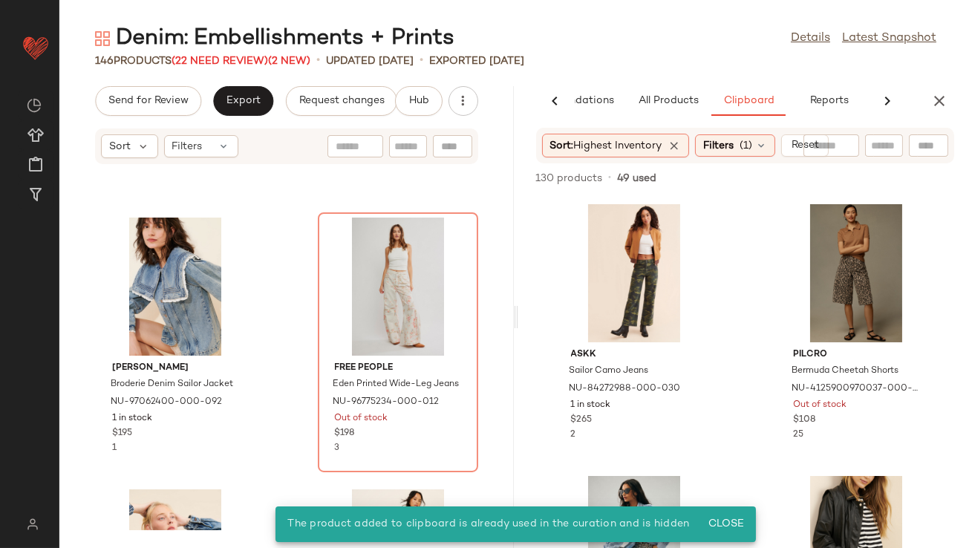
scroll to position [1845, 0]
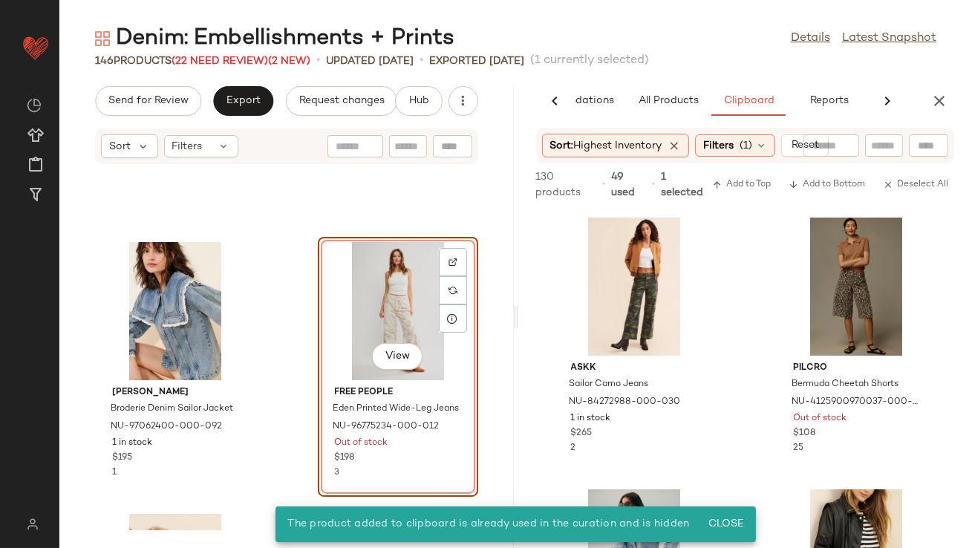
click at [327, 303] on div "View" at bounding box center [398, 311] width 150 height 138
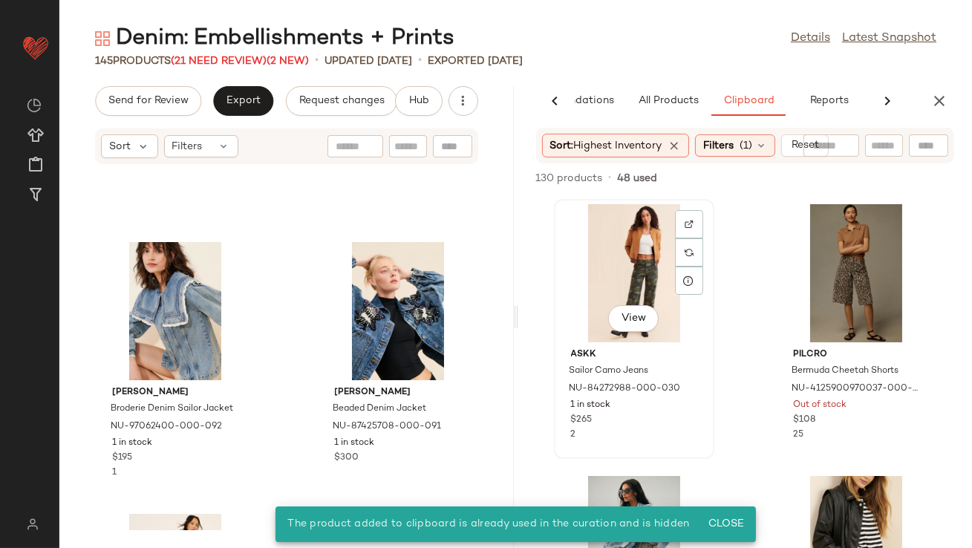
drag, startPoint x: 617, startPoint y: 269, endPoint x: 601, endPoint y: 274, distance: 17.1
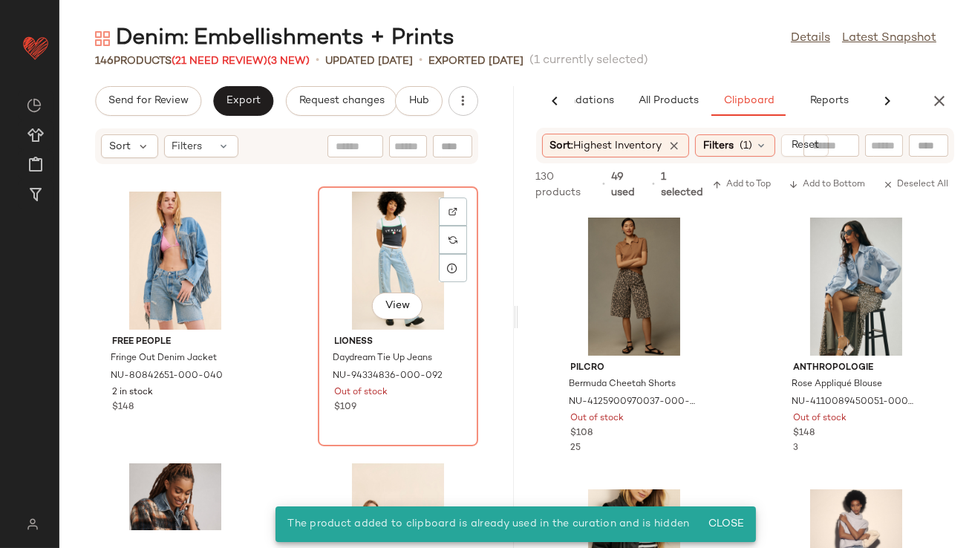
scroll to position [2415, 0]
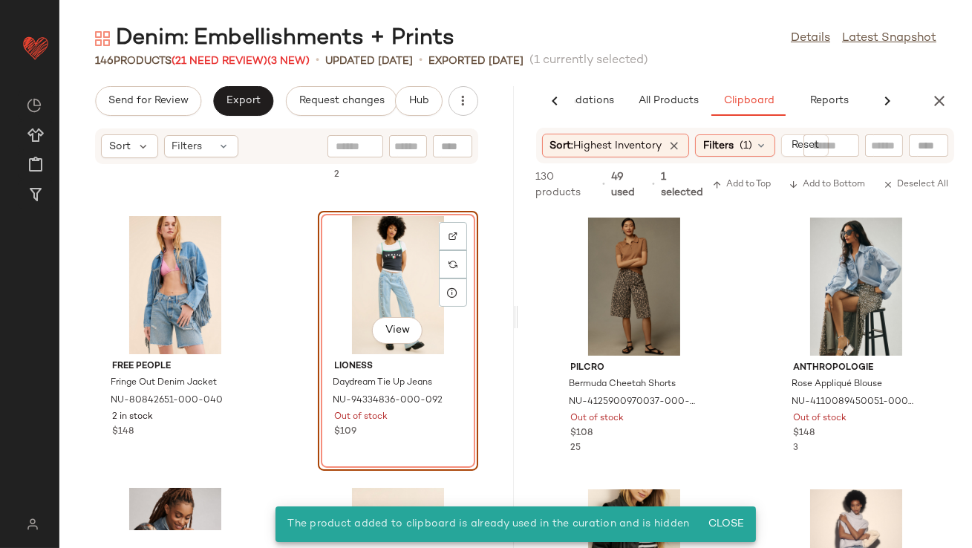
click at [359, 289] on div "View" at bounding box center [398, 285] width 150 height 138
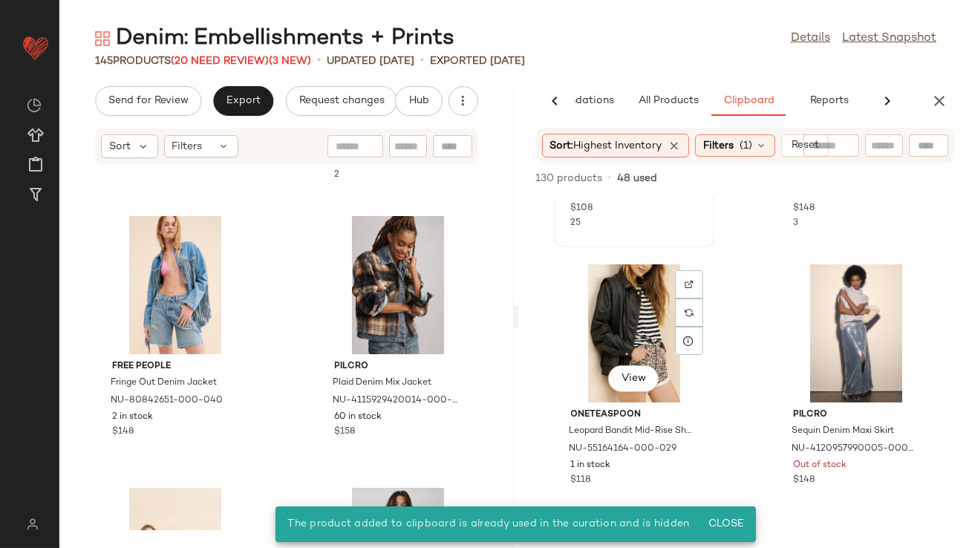
scroll to position [221, 0]
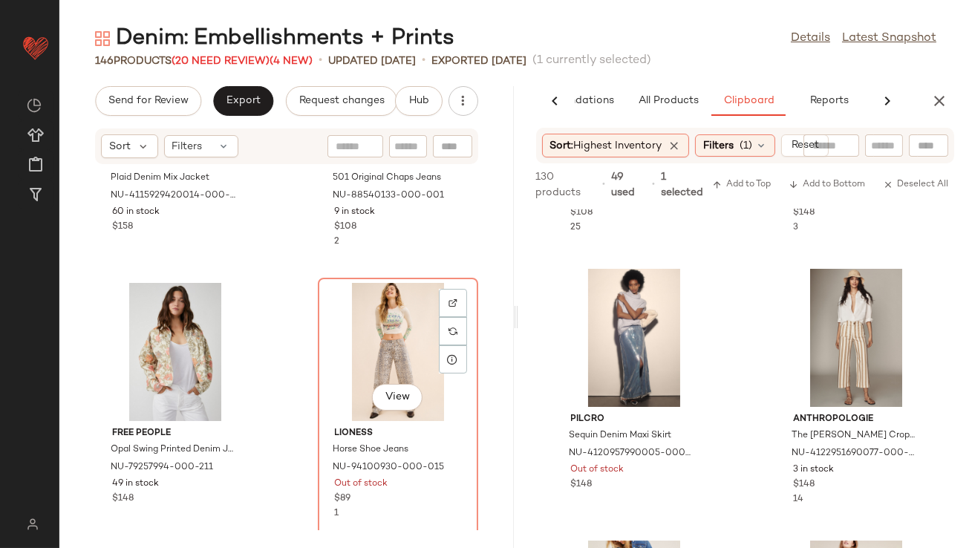
scroll to position [3027, 0]
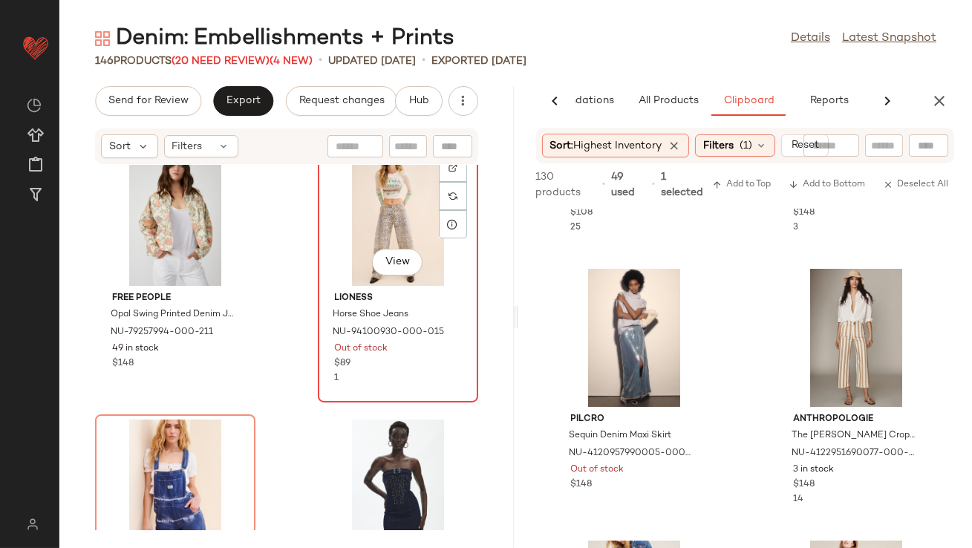
scroll to position [218, 0]
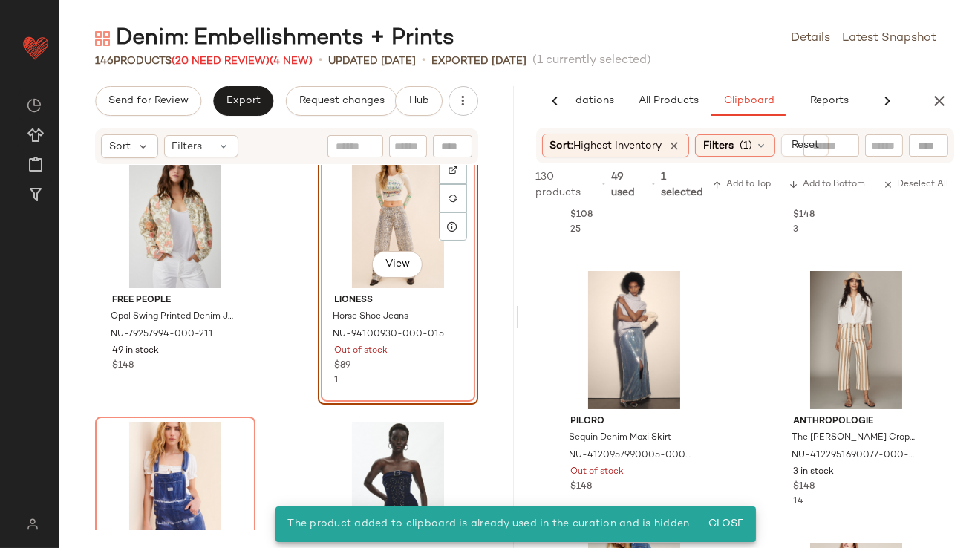
click at [377, 197] on div "View" at bounding box center [398, 219] width 150 height 138
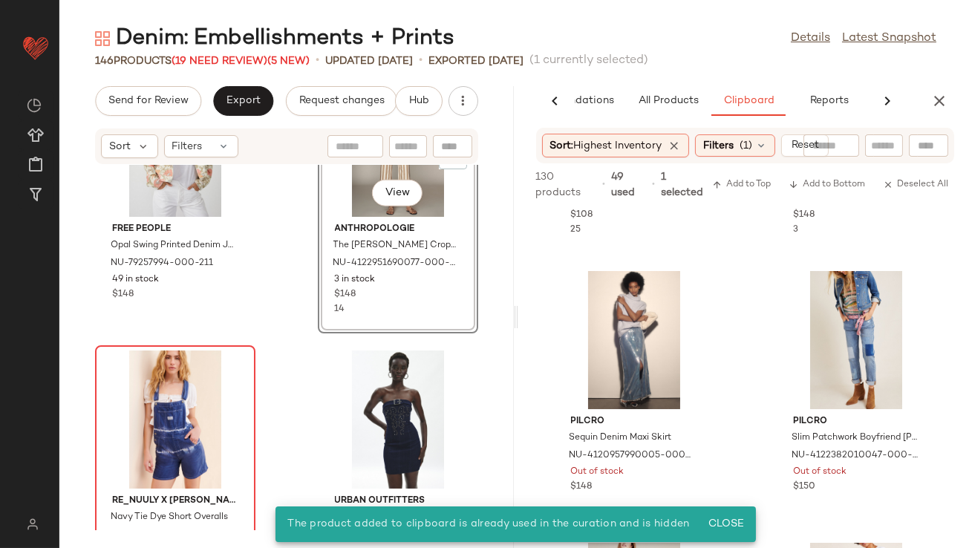
scroll to position [3268, 0]
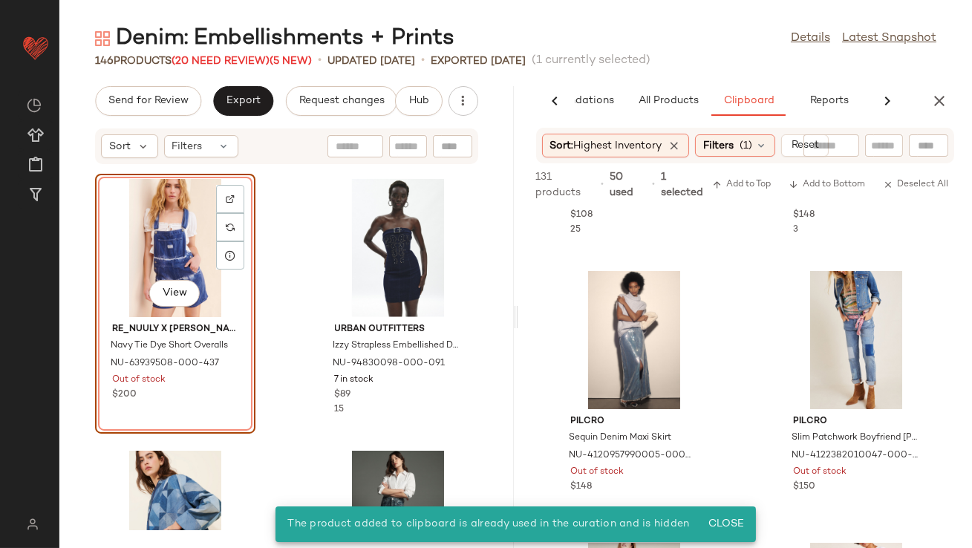
click at [194, 233] on div "View" at bounding box center [175, 248] width 150 height 138
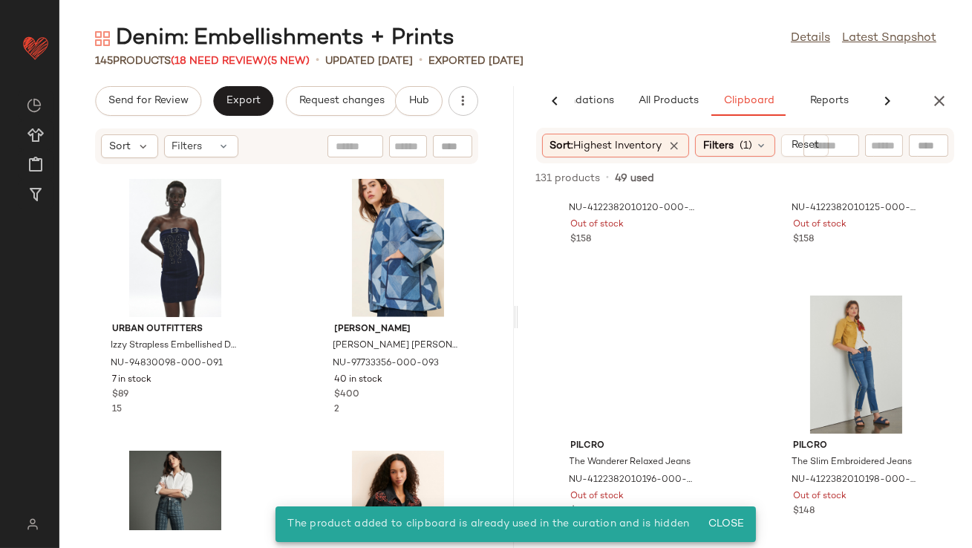
scroll to position [1023, 0]
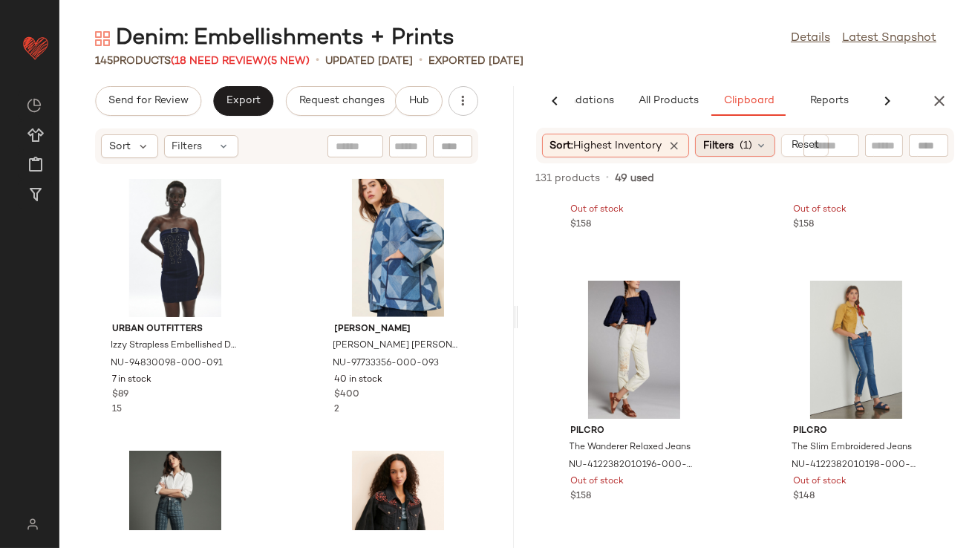
click at [679, 146] on icon at bounding box center [674, 145] width 13 height 13
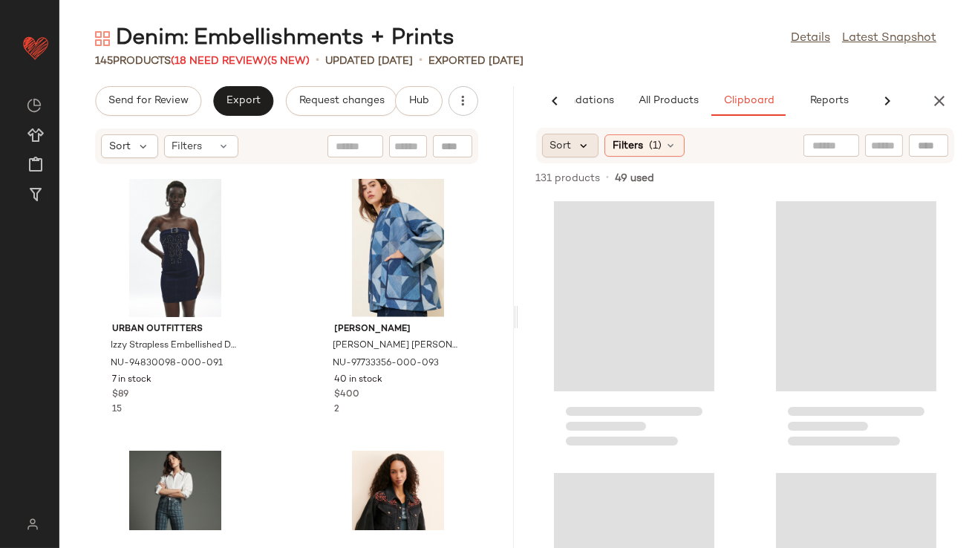
click at [583, 149] on icon at bounding box center [584, 145] width 13 height 13
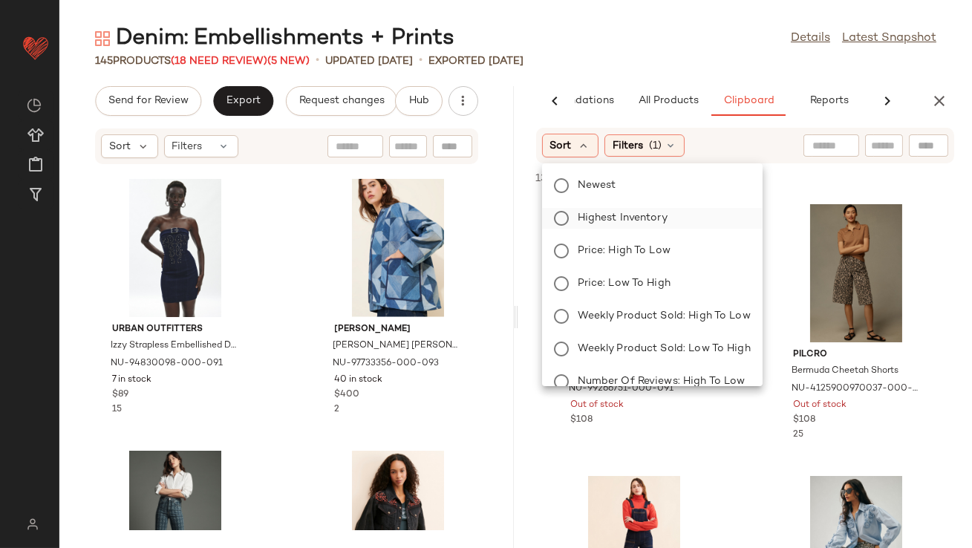
click at [598, 225] on span "Highest Inventory" at bounding box center [623, 218] width 90 height 16
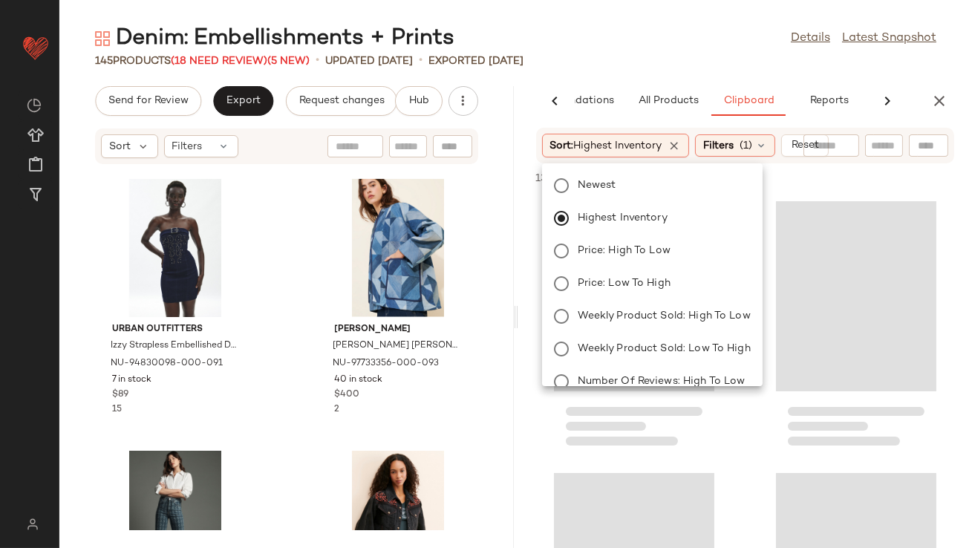
click at [623, 61] on div "145 Products (18 Need Review) (5 New) • updated Aug 26th • Exported Aug 19th" at bounding box center [515, 60] width 913 height 15
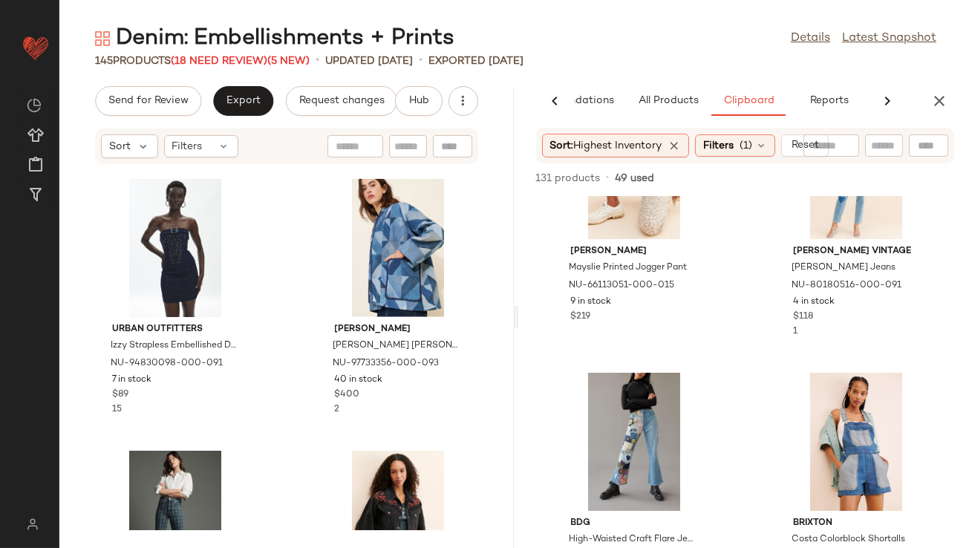
scroll to position [230, 0]
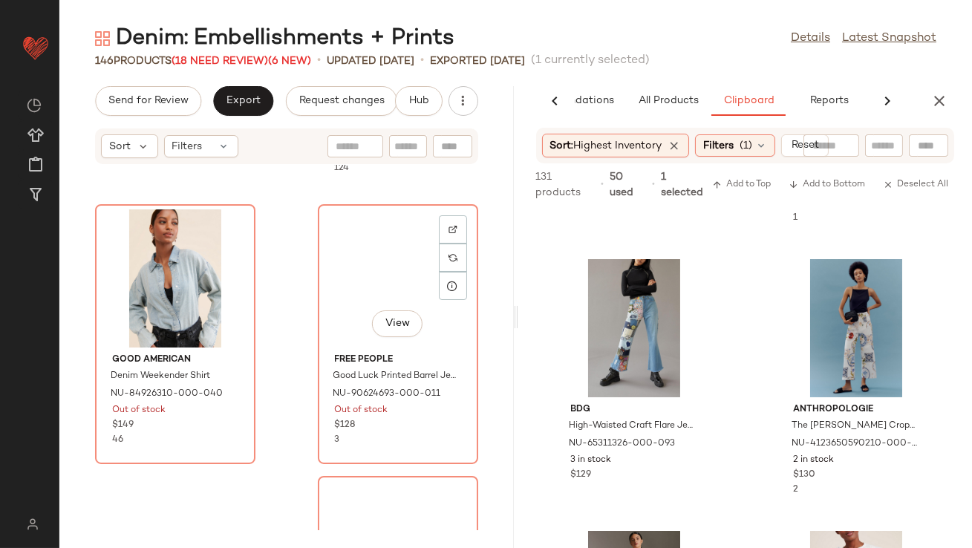
scroll to position [4069, 0]
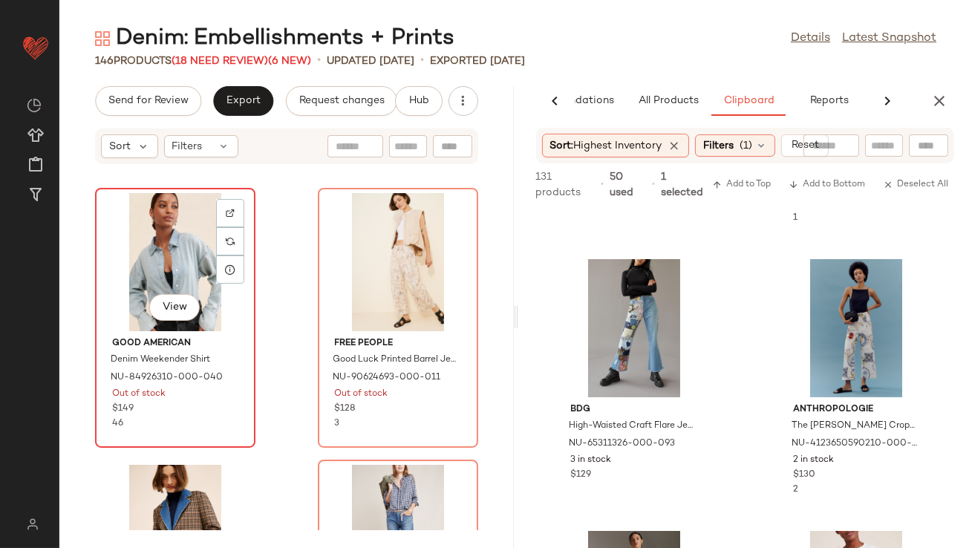
click at [186, 256] on div "View" at bounding box center [175, 262] width 150 height 138
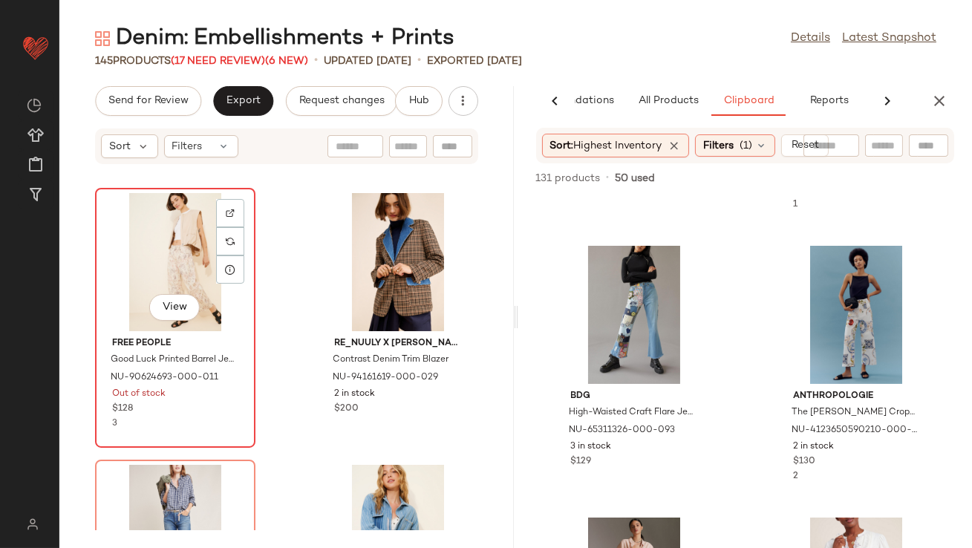
click at [186, 256] on div "View" at bounding box center [175, 262] width 150 height 138
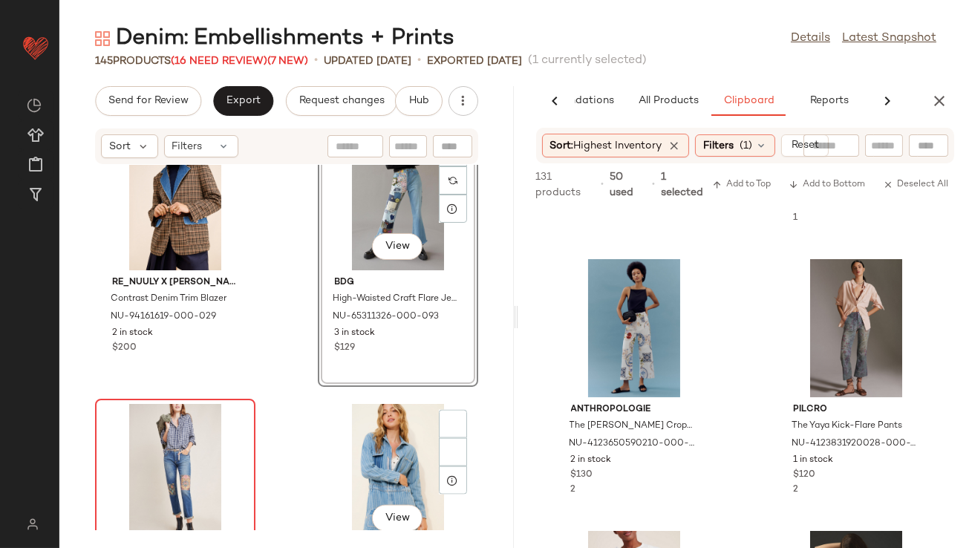
scroll to position [4236, 0]
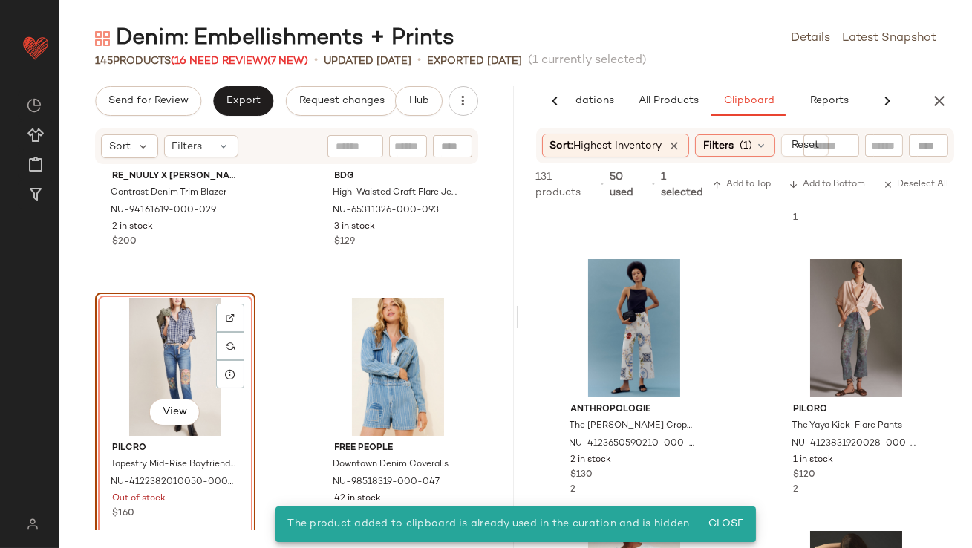
click at [172, 356] on div "View" at bounding box center [175, 367] width 150 height 138
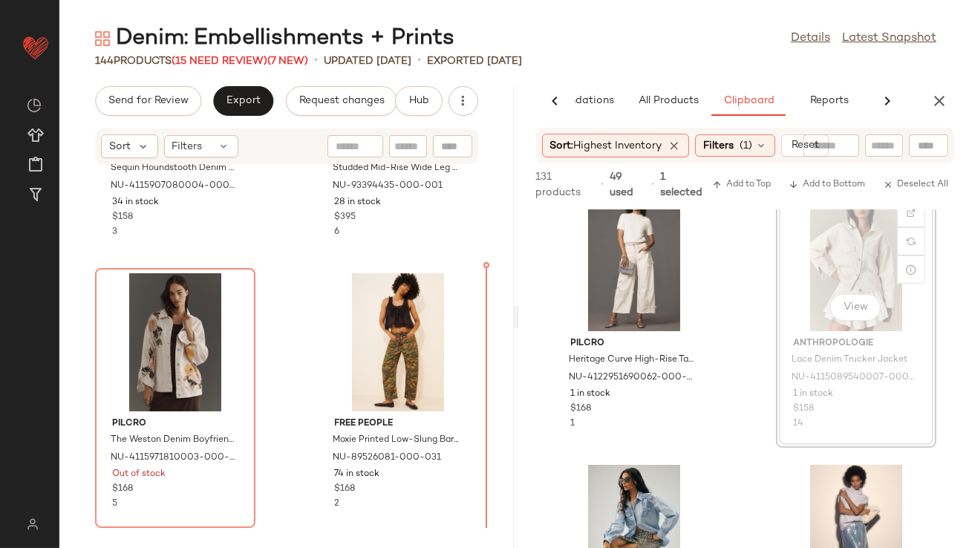
scroll to position [1667, 0]
drag, startPoint x: 837, startPoint y: 255, endPoint x: 830, endPoint y: 258, distance: 7.8
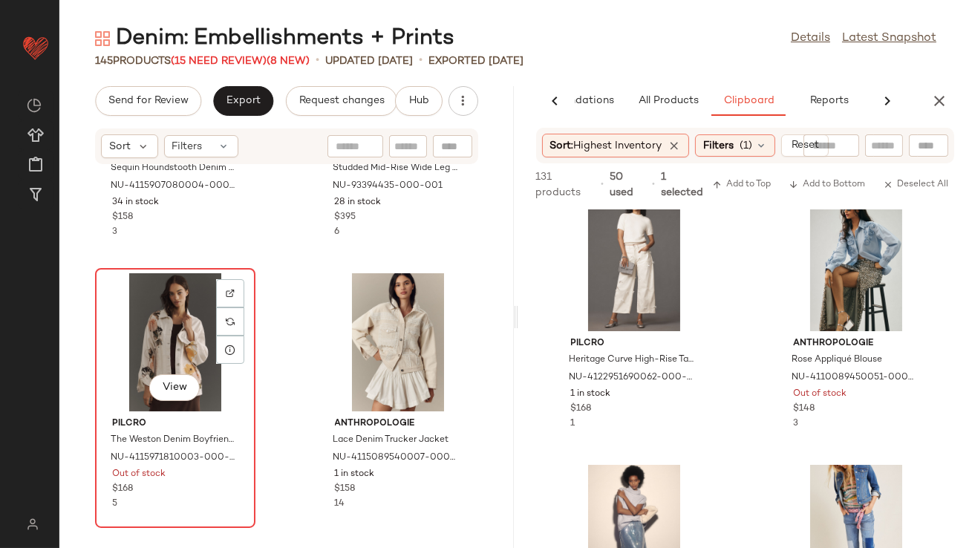
click at [167, 358] on div "View" at bounding box center [175, 342] width 150 height 138
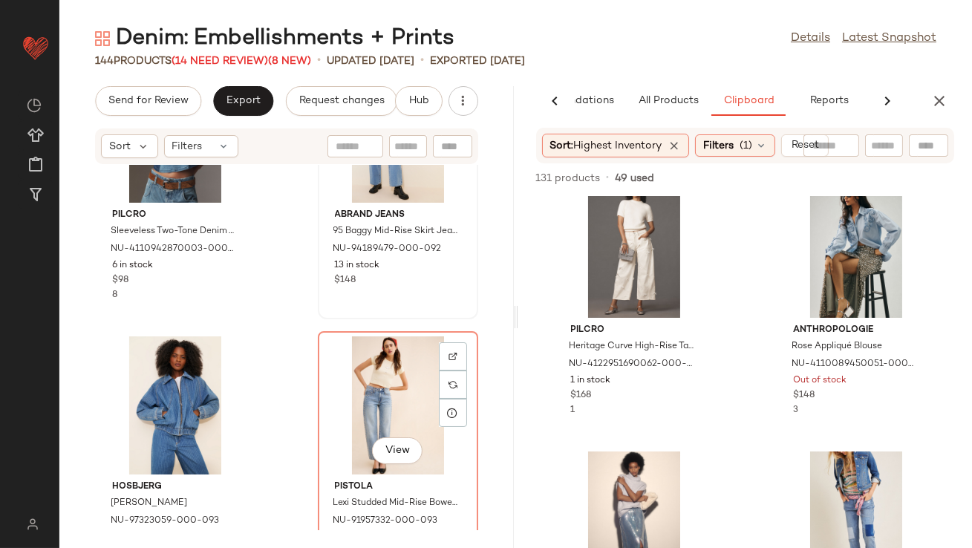
scroll to position [6157, 0]
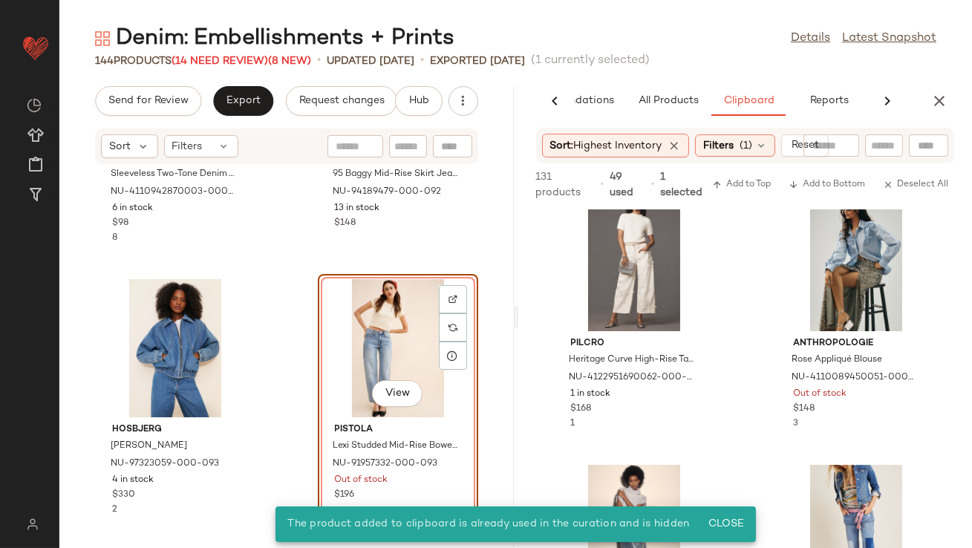
click at [346, 353] on div "View" at bounding box center [398, 348] width 150 height 138
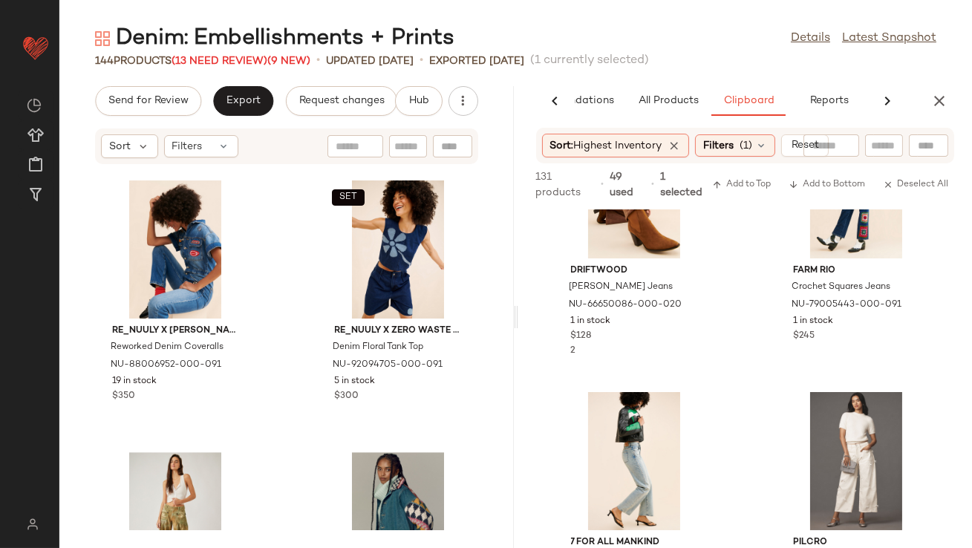
scroll to position [8629, 0]
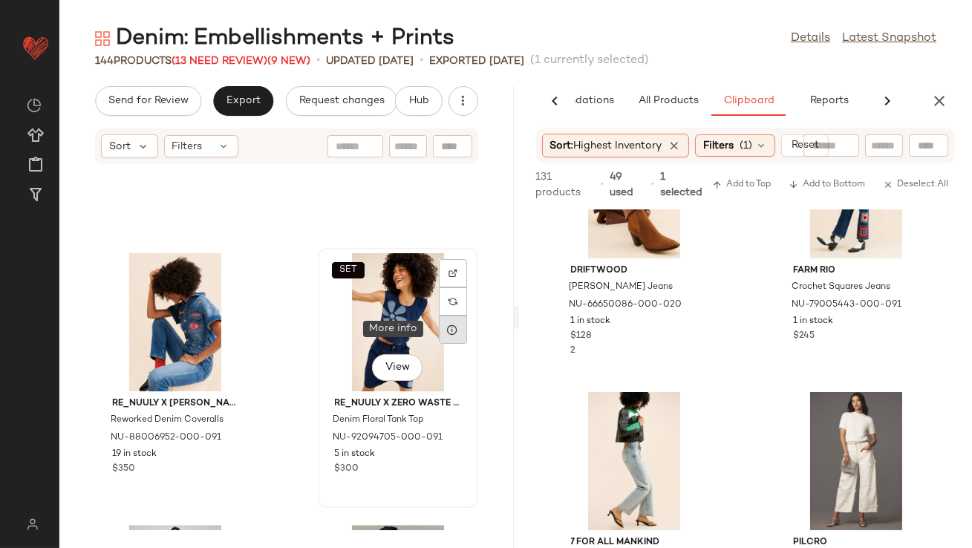
click at [448, 331] on icon at bounding box center [453, 330] width 12 height 12
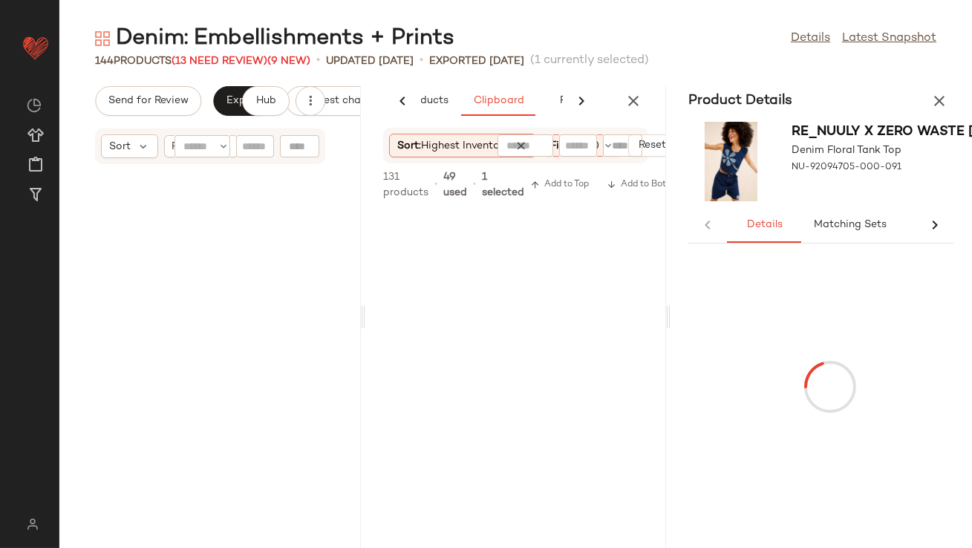
scroll to position [17667, 0]
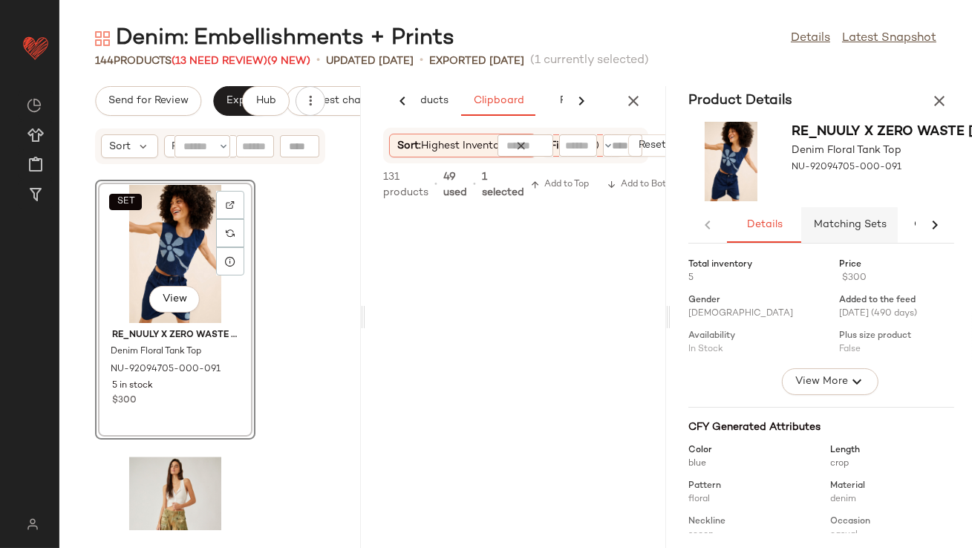
click at [844, 213] on button "Matching Sets" at bounding box center [849, 225] width 97 height 36
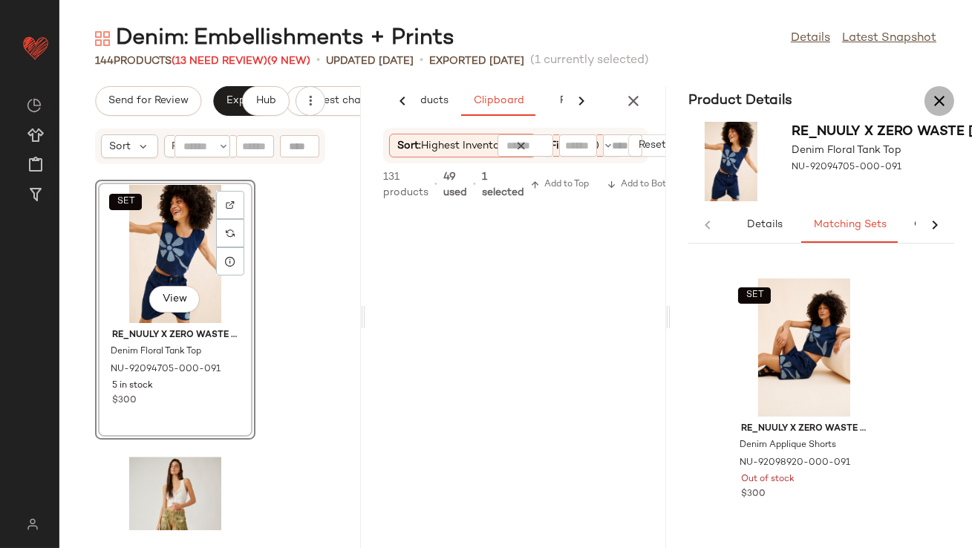
click at [942, 101] on icon "button" at bounding box center [940, 101] width 18 height 18
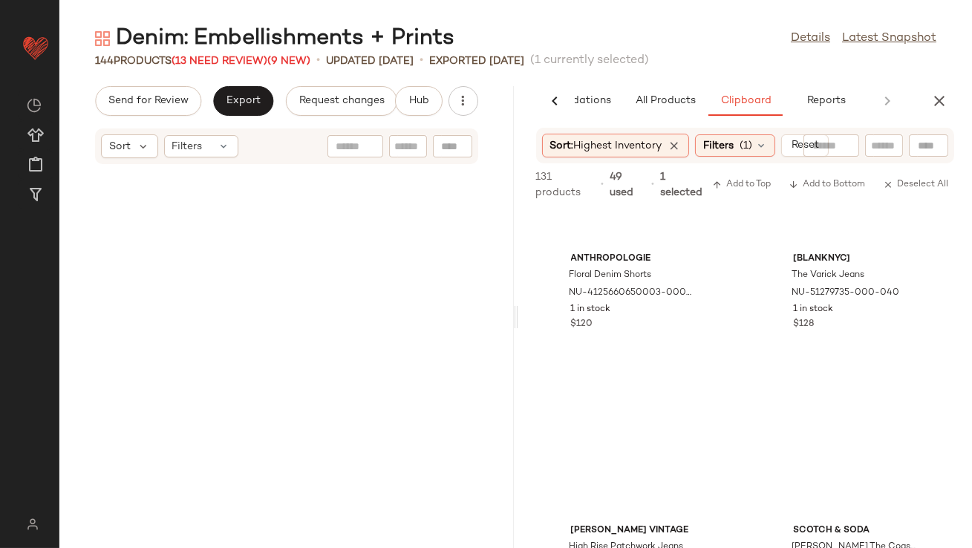
scroll to position [8697, 0]
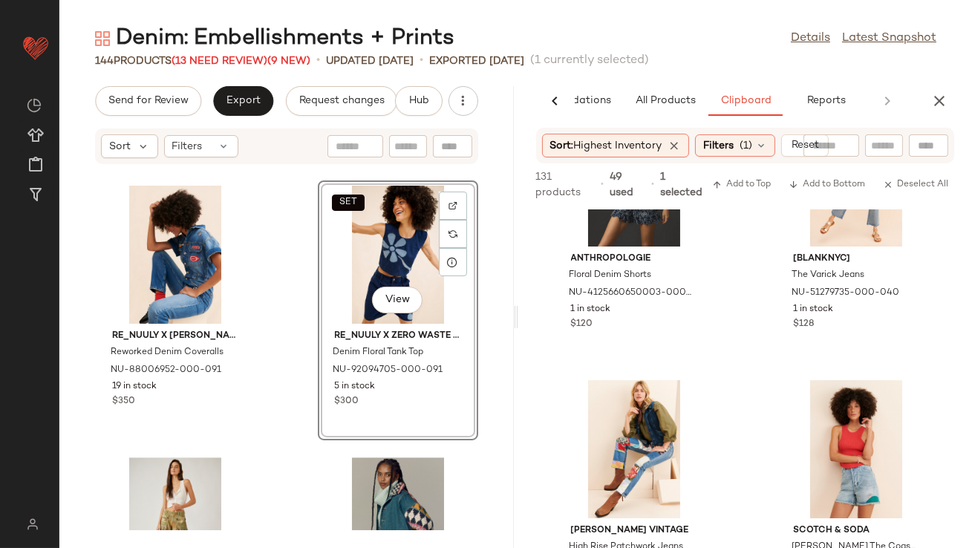
click at [368, 252] on div "SET View" at bounding box center [398, 255] width 150 height 138
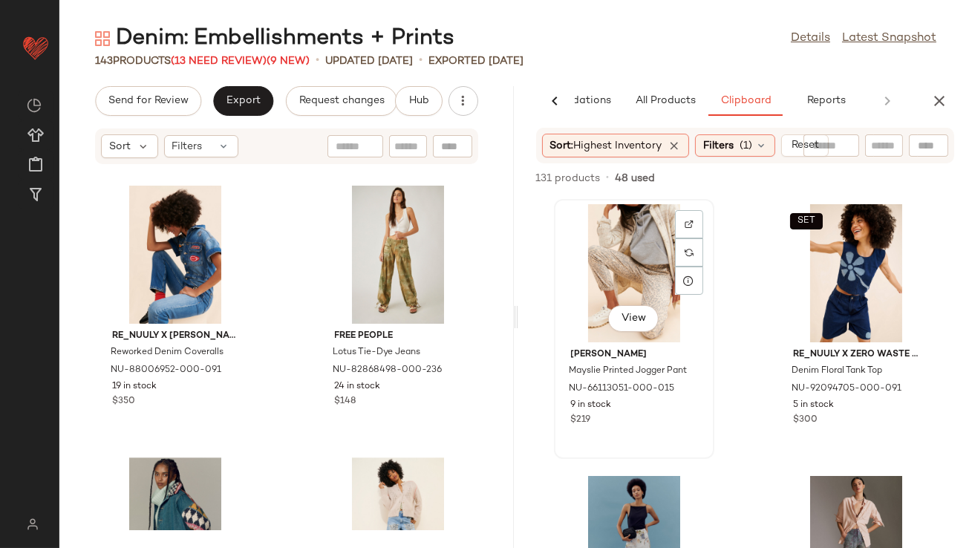
scroll to position [196, 0]
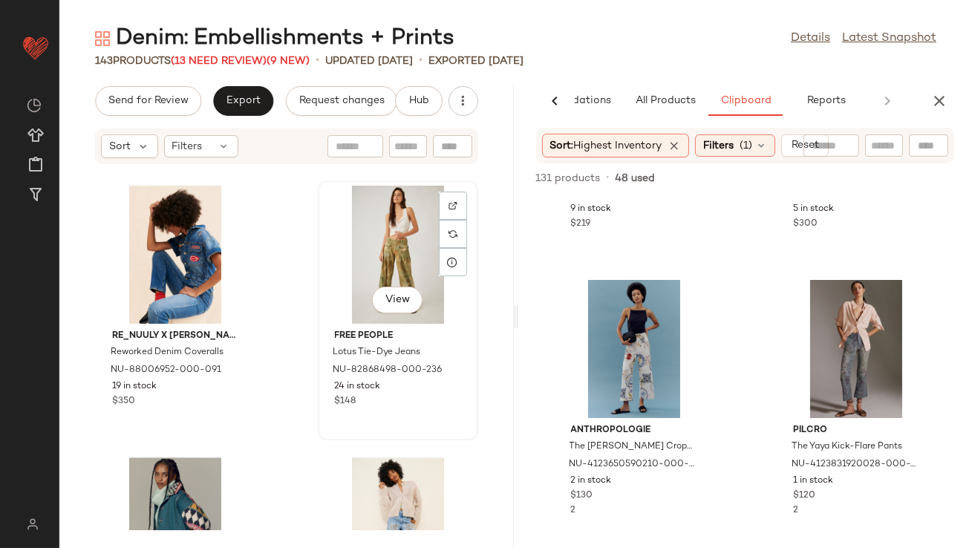
click at [347, 267] on div "View" at bounding box center [398, 255] width 150 height 138
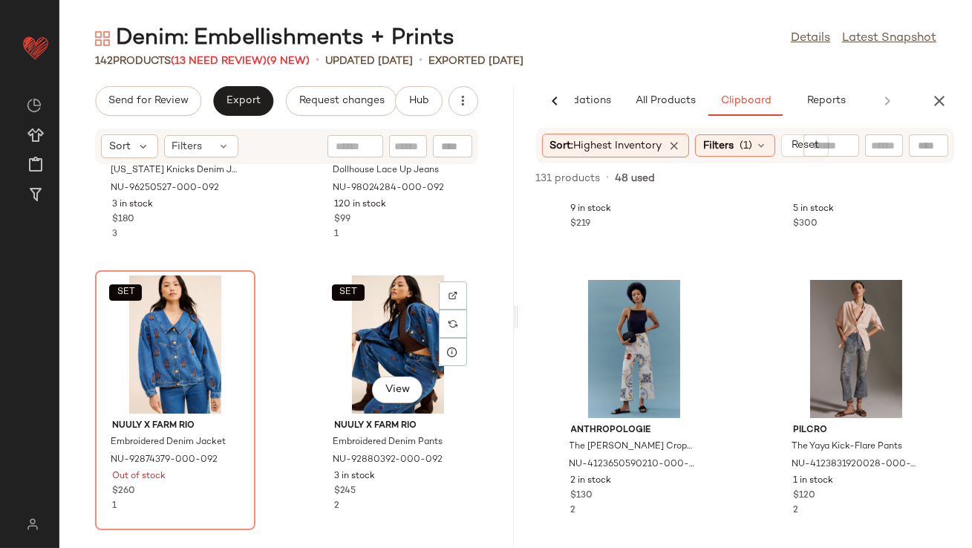
scroll to position [9988, 0]
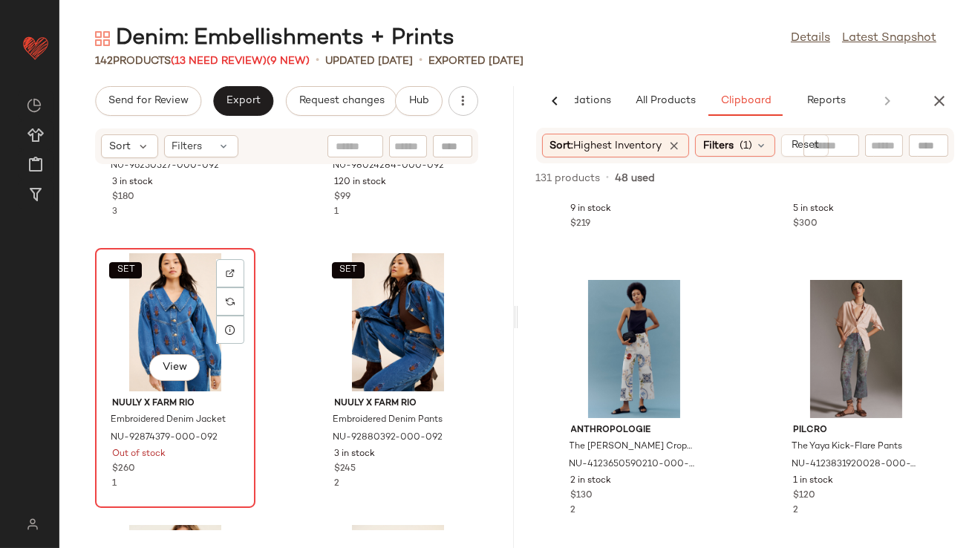
click at [155, 339] on div "SET View" at bounding box center [175, 322] width 150 height 138
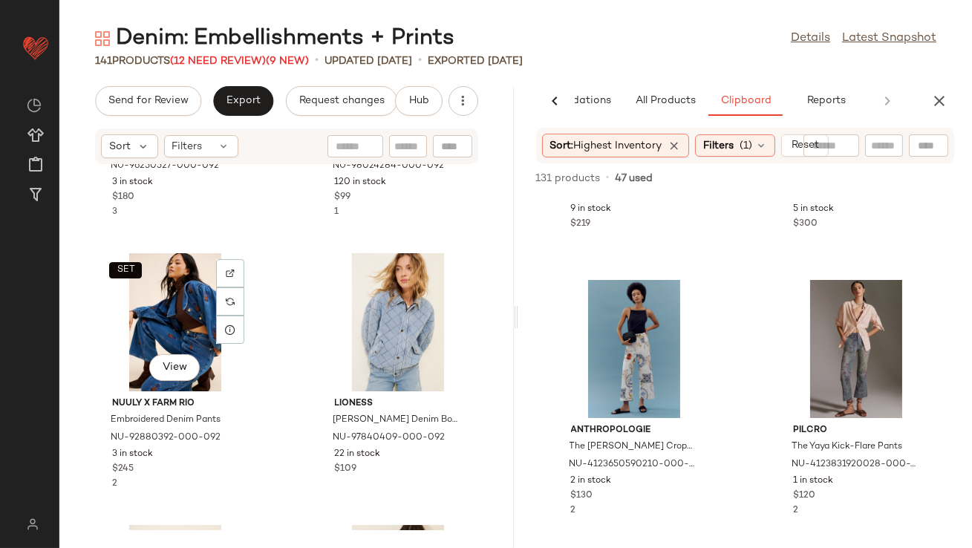
click at [155, 339] on div "SET View" at bounding box center [175, 322] width 150 height 138
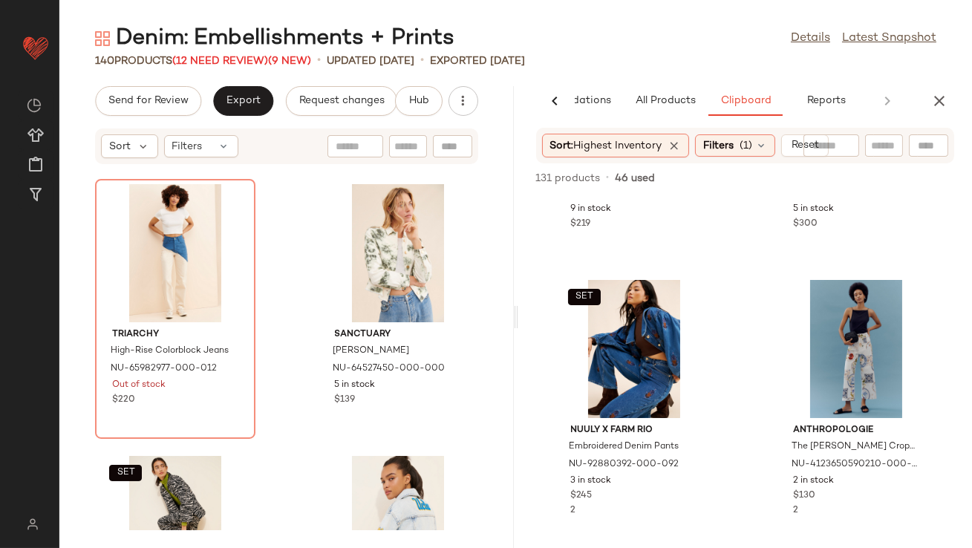
scroll to position [10844, 0]
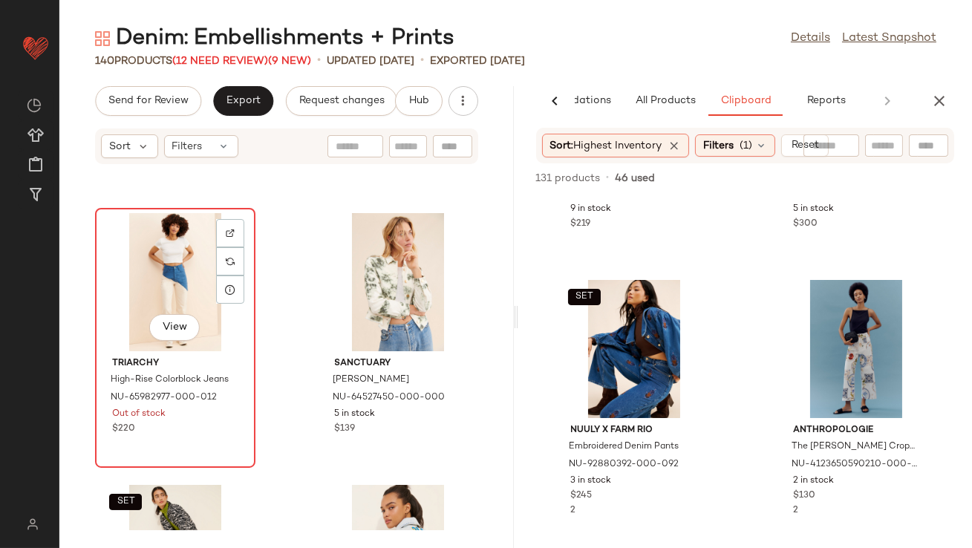
click at [147, 296] on div "View" at bounding box center [175, 282] width 150 height 138
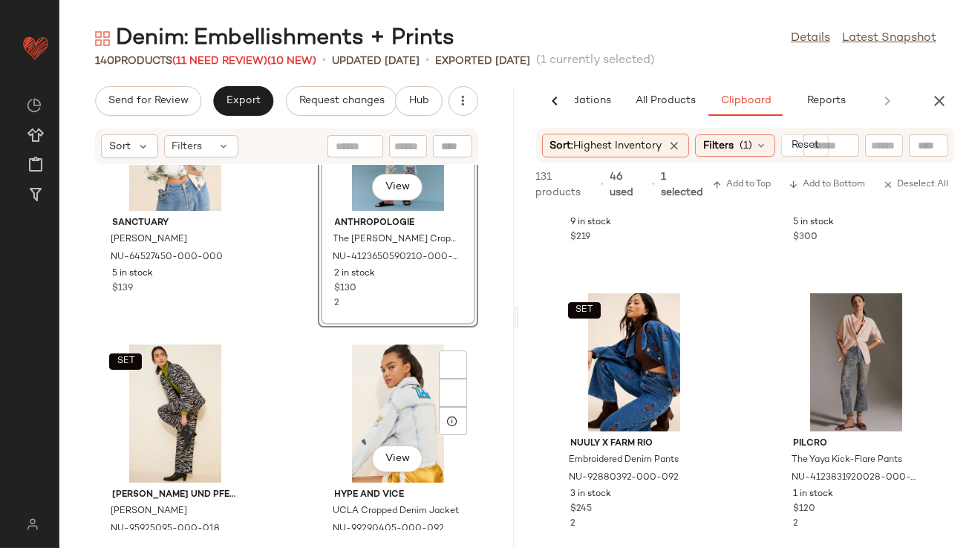
scroll to position [11038, 0]
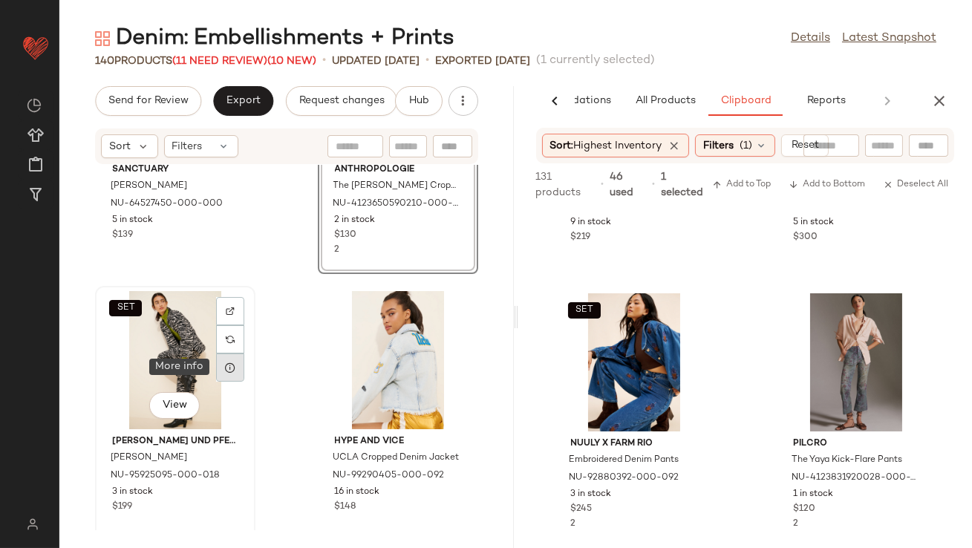
click at [229, 372] on icon at bounding box center [230, 368] width 12 height 12
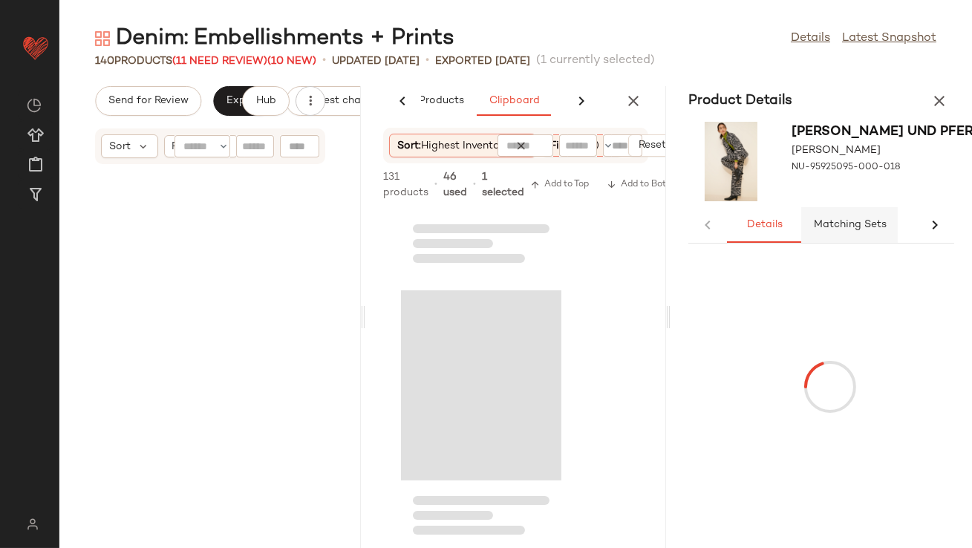
scroll to position [22287, 0]
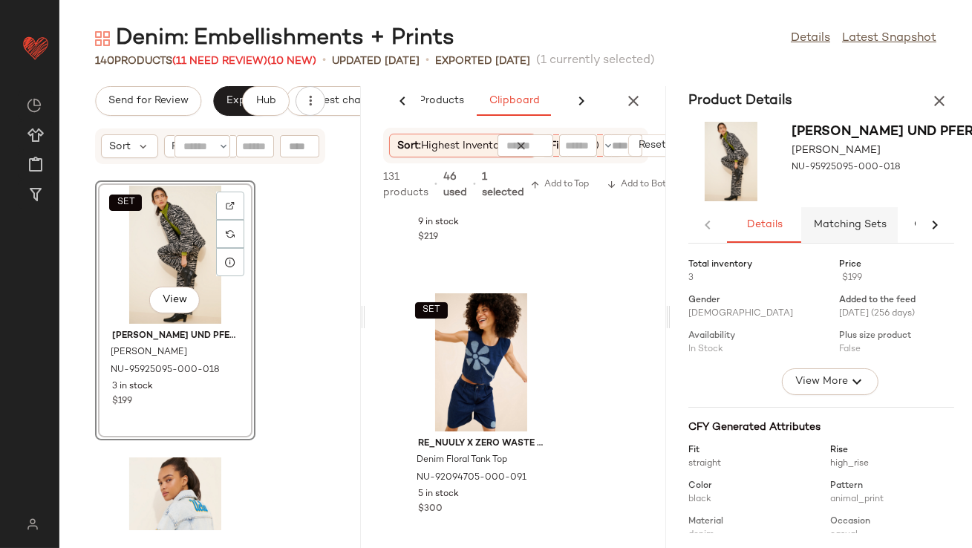
click at [838, 218] on button "Matching Sets" at bounding box center [849, 225] width 97 height 36
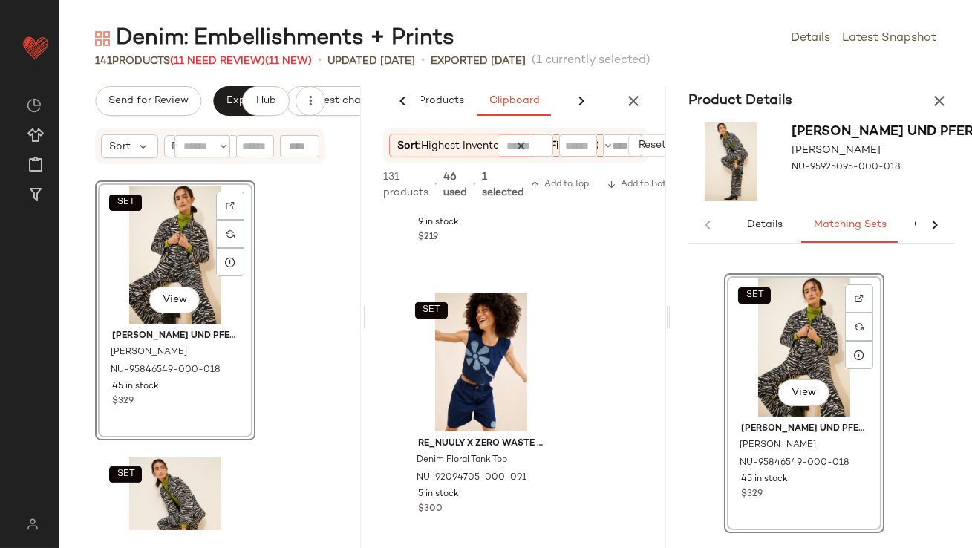
click at [958, 106] on div "Product Details" at bounding box center [822, 101] width 302 height 30
click at [943, 104] on icon "button" at bounding box center [940, 101] width 18 height 18
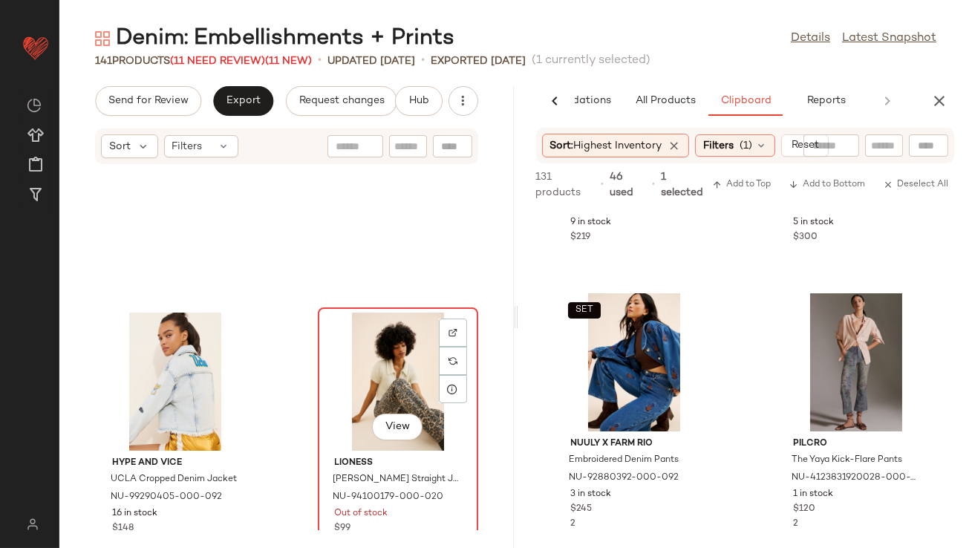
scroll to position [11276, 0]
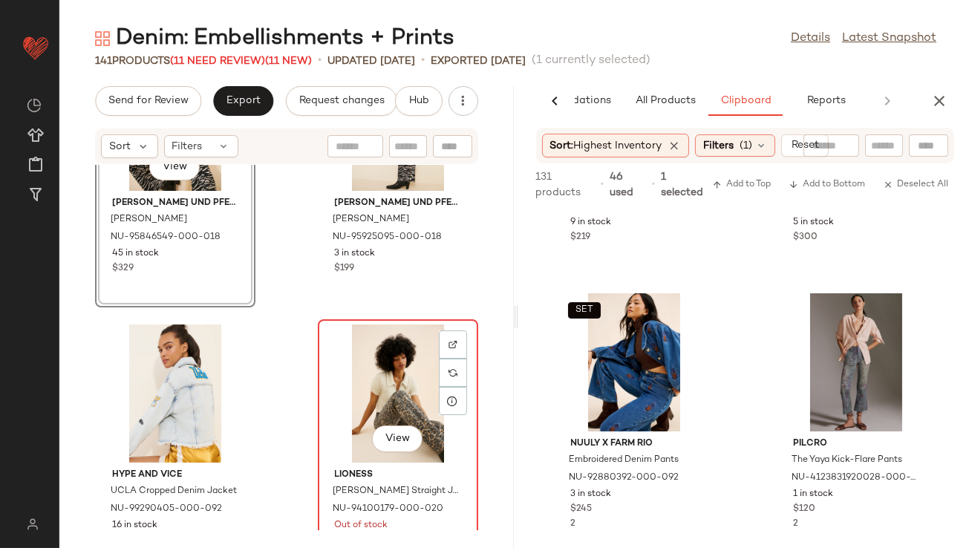
click at [361, 351] on div "View" at bounding box center [398, 394] width 150 height 138
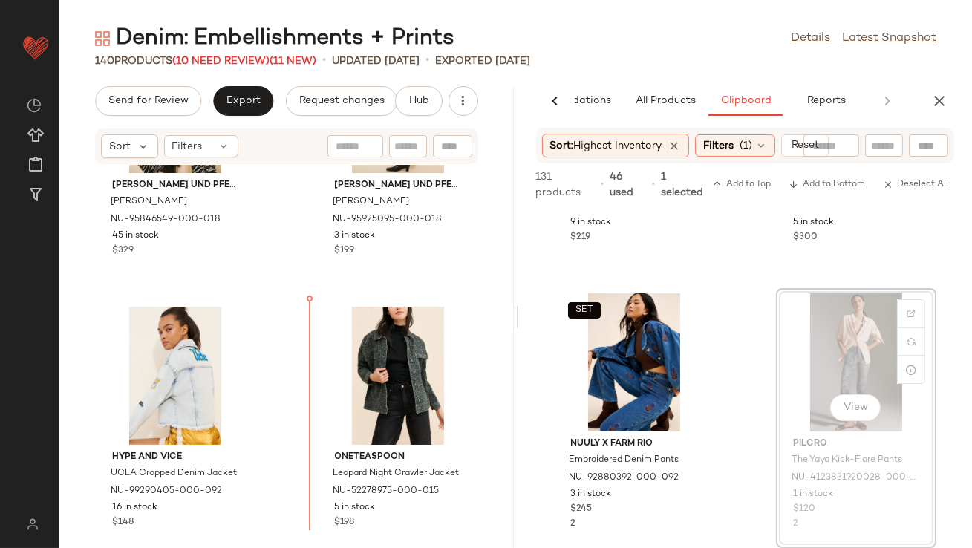
drag, startPoint x: 821, startPoint y: 315, endPoint x: 804, endPoint y: 324, distance: 18.6
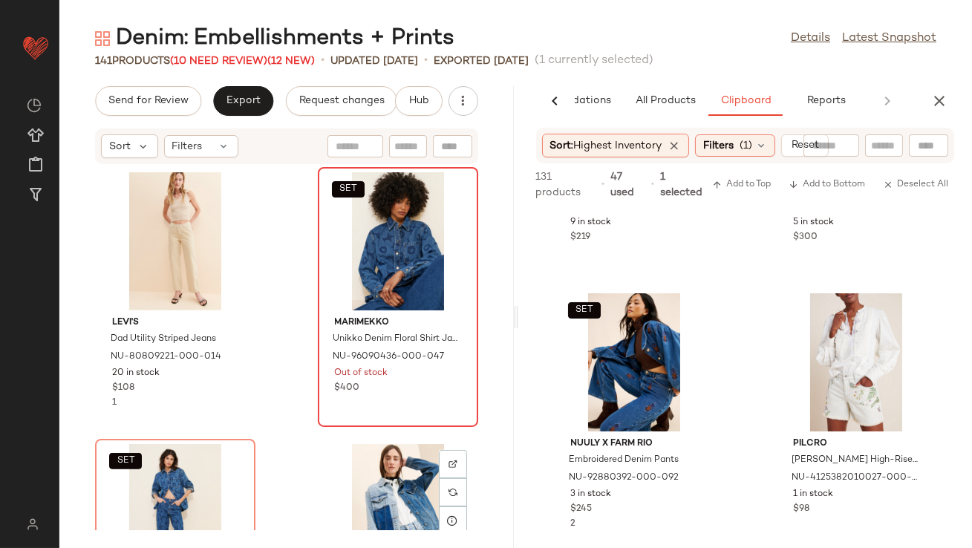
scroll to position [11954, 0]
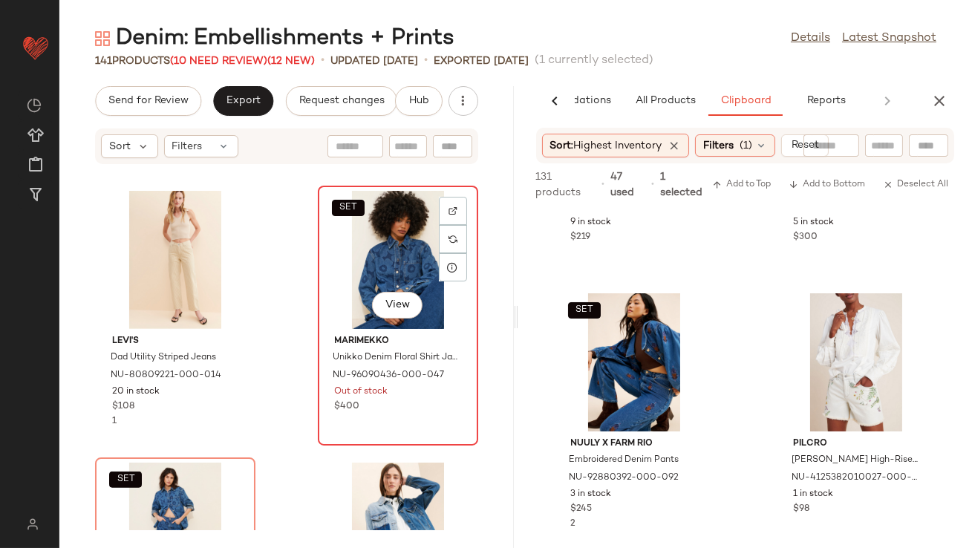
click at [345, 289] on div "SET View" at bounding box center [398, 260] width 150 height 138
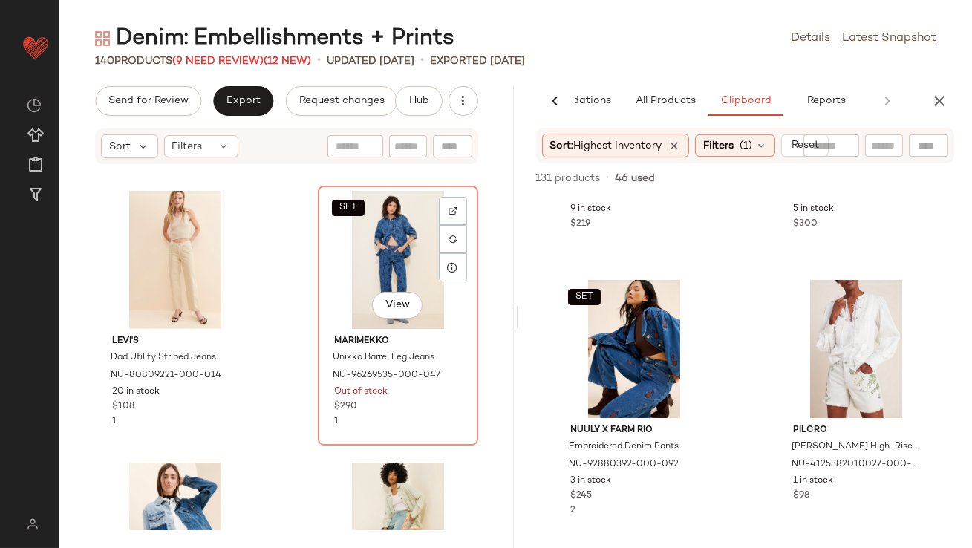
click at [345, 290] on div "SET View" at bounding box center [398, 260] width 150 height 138
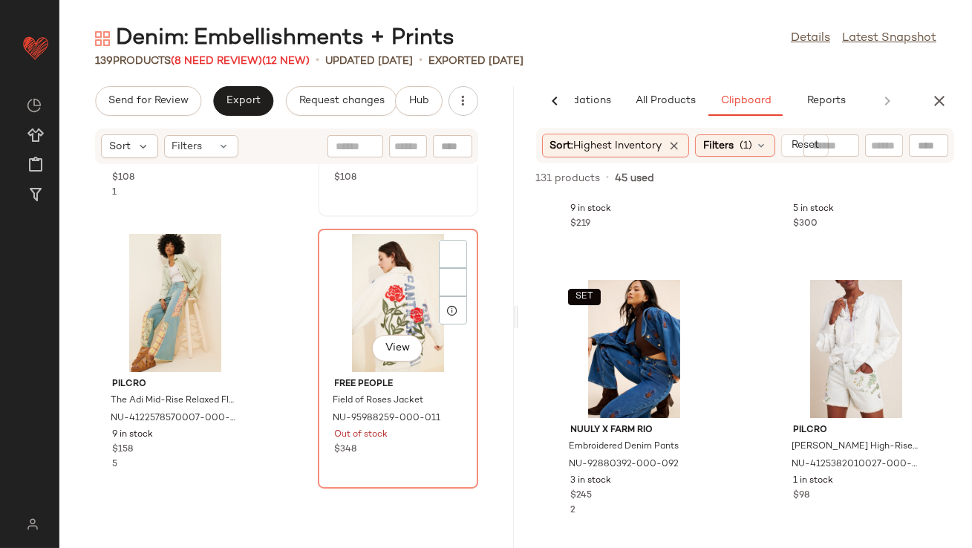
scroll to position [12231, 0]
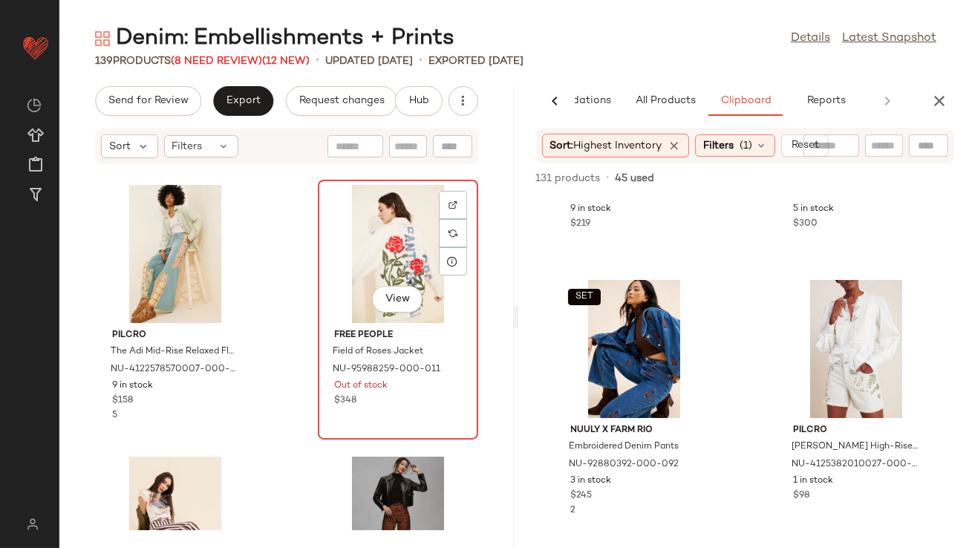
click at [348, 269] on div "View" at bounding box center [398, 254] width 150 height 138
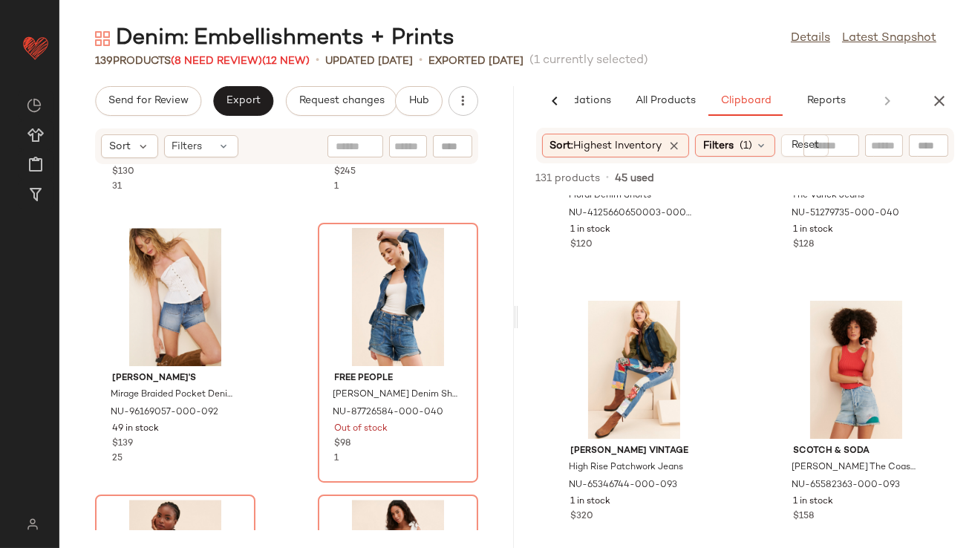
scroll to position [735, 0]
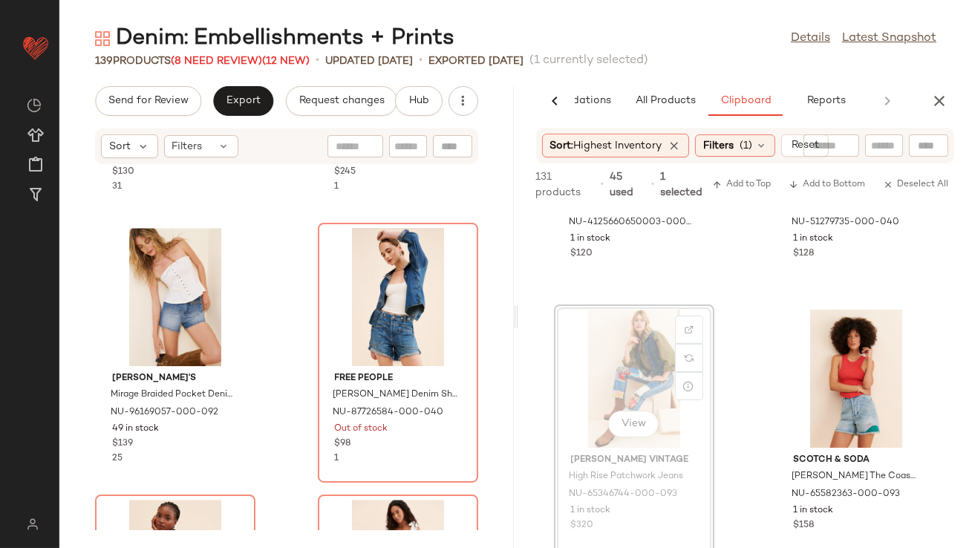
drag, startPoint x: 654, startPoint y: 365, endPoint x: 644, endPoint y: 365, distance: 9.7
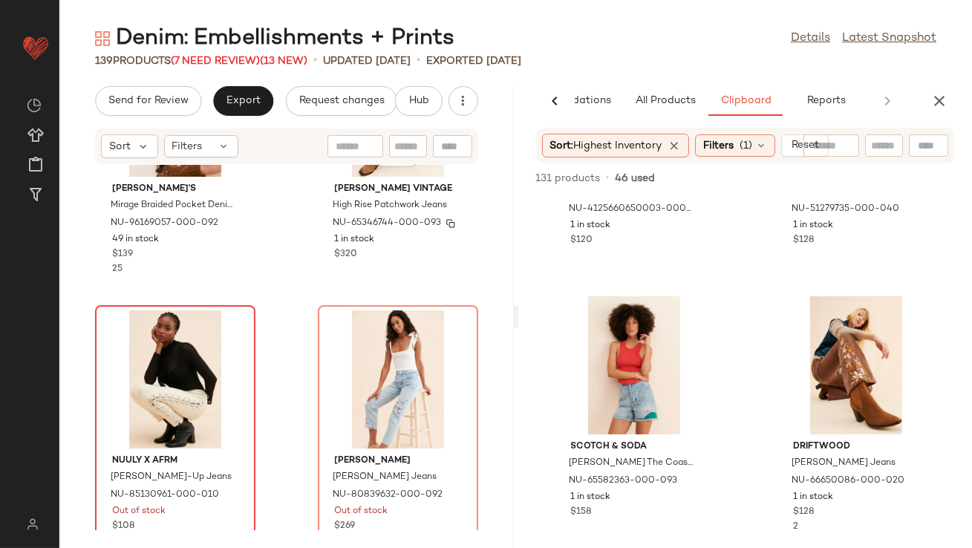
scroll to position [17586, 0]
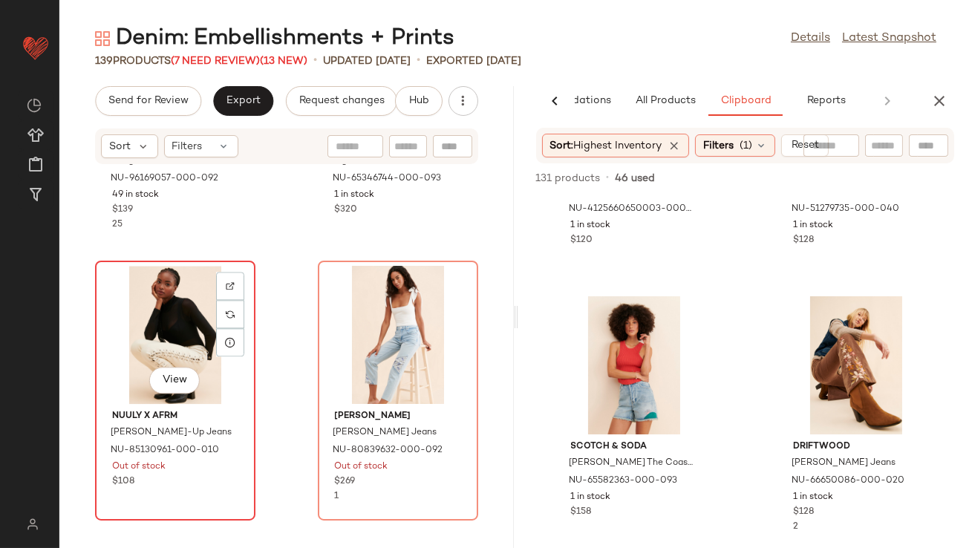
click at [182, 330] on div "View" at bounding box center [175, 335] width 150 height 138
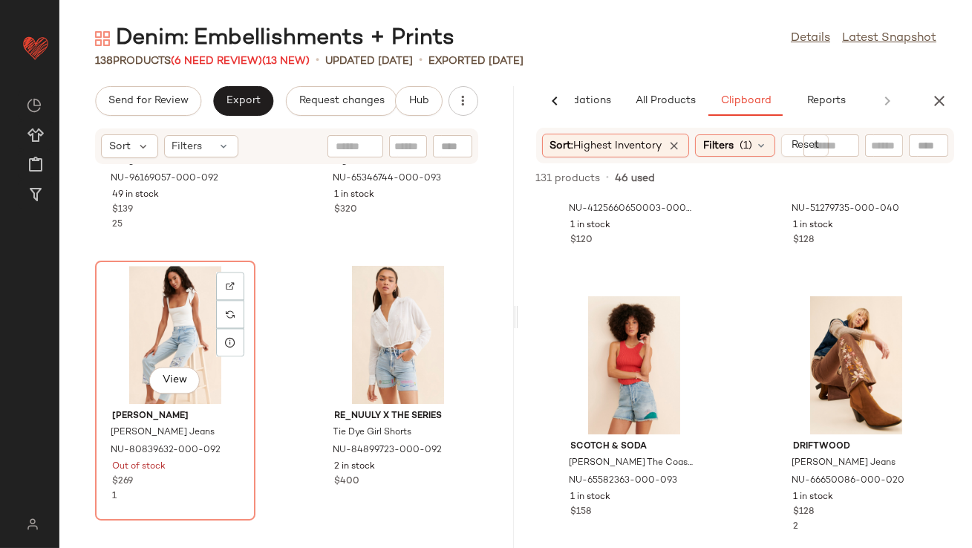
click at [182, 330] on div "View" at bounding box center [175, 335] width 150 height 138
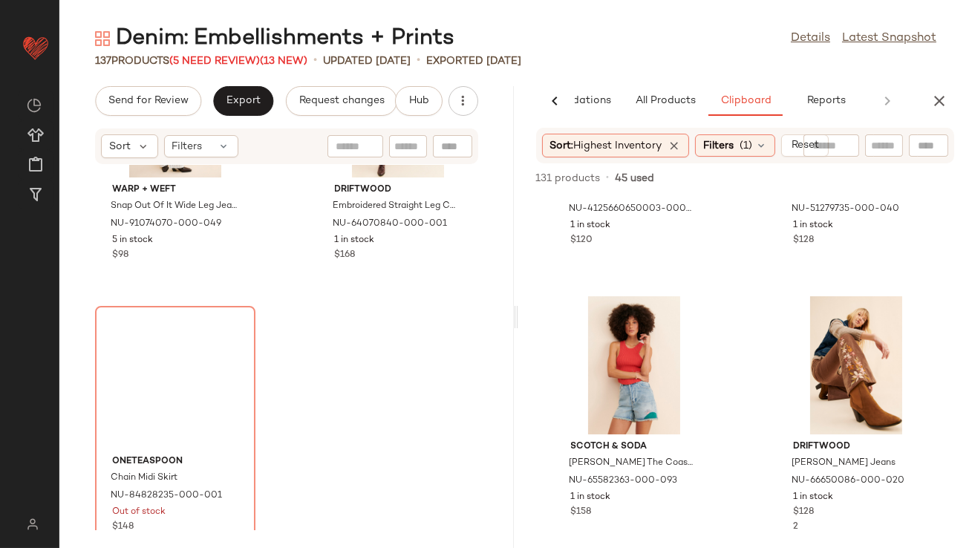
scroll to position [18391, 0]
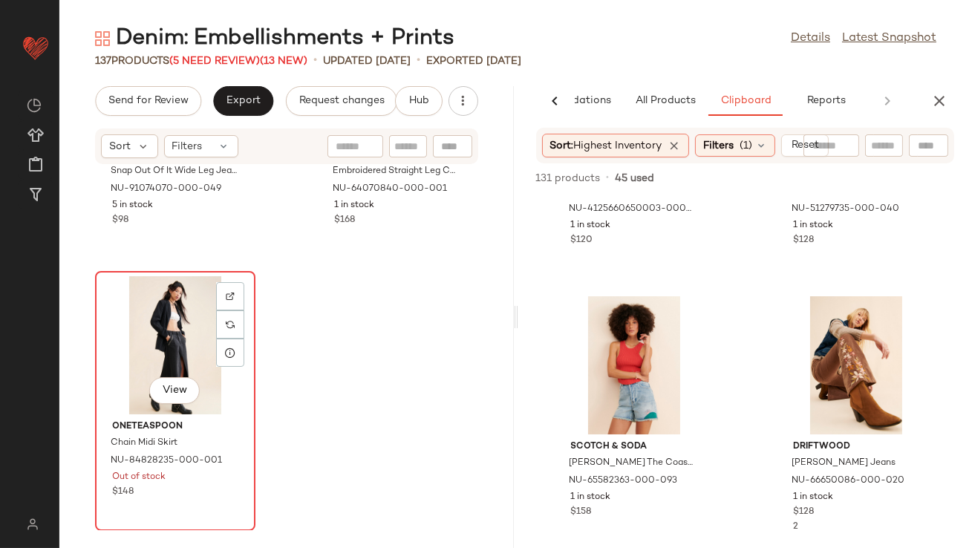
click at [154, 348] on div "View" at bounding box center [175, 345] width 150 height 138
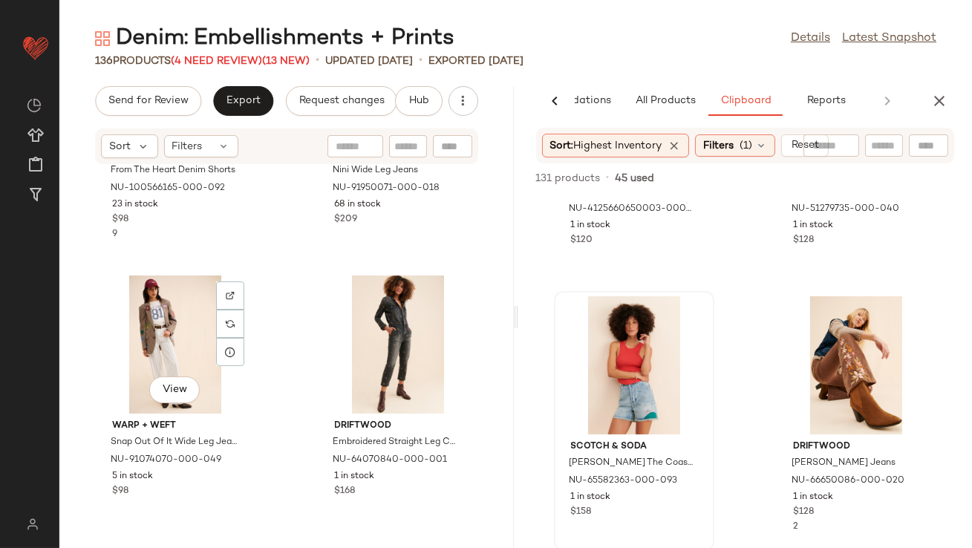
scroll to position [18120, 0]
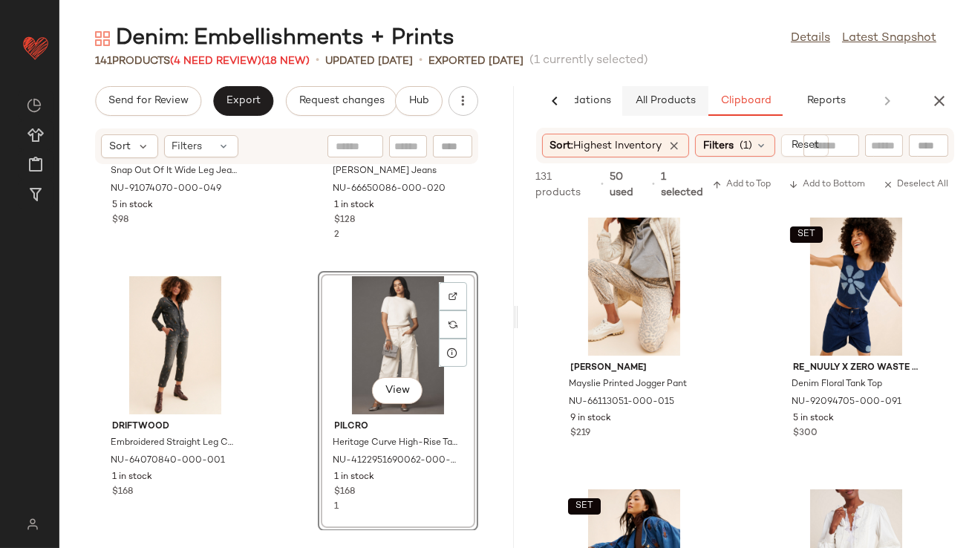
click at [668, 102] on span "All Products" at bounding box center [664, 101] width 61 height 12
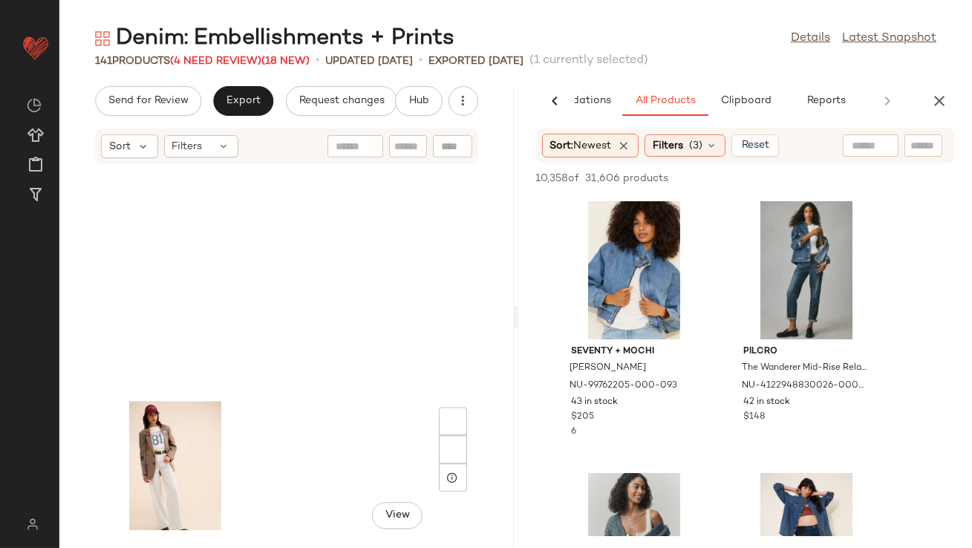
scroll to position [17240, 0]
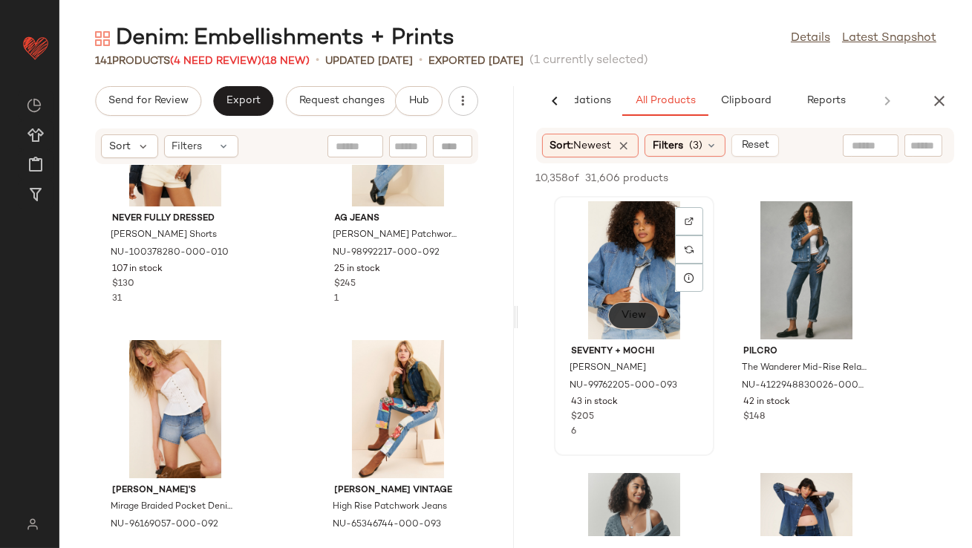
click at [645, 307] on button "View" at bounding box center [633, 315] width 50 height 27
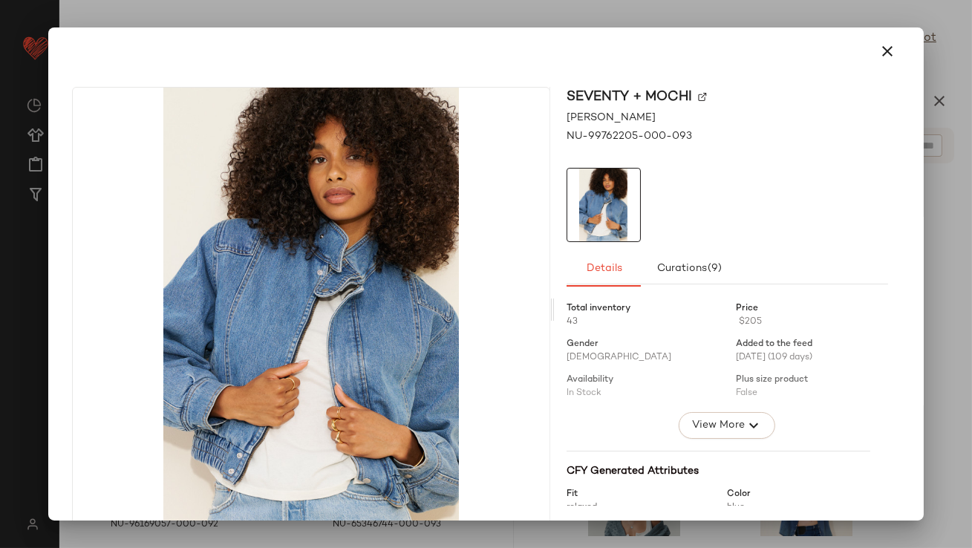
click at [879, 51] on icon "button" at bounding box center [888, 51] width 18 height 18
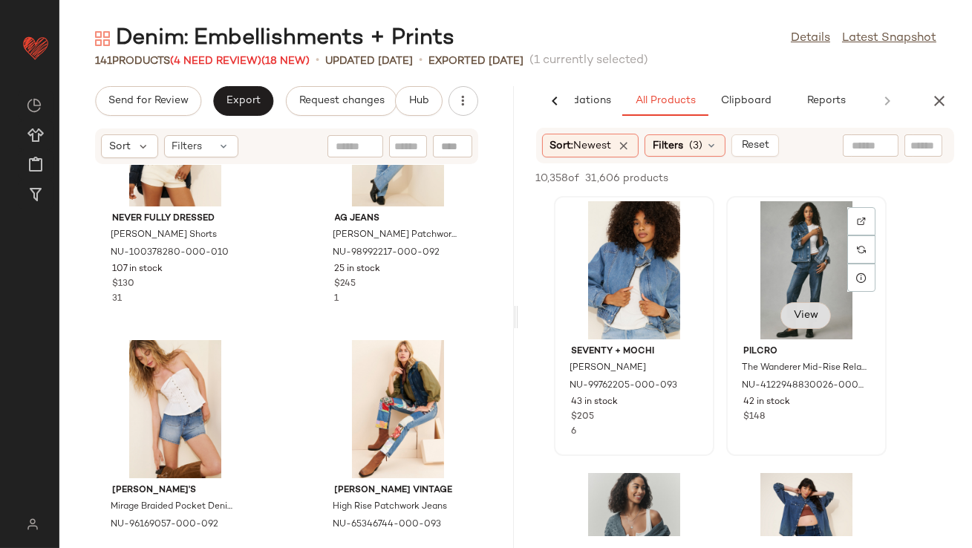
click at [810, 315] on span "View" at bounding box center [805, 316] width 25 height 12
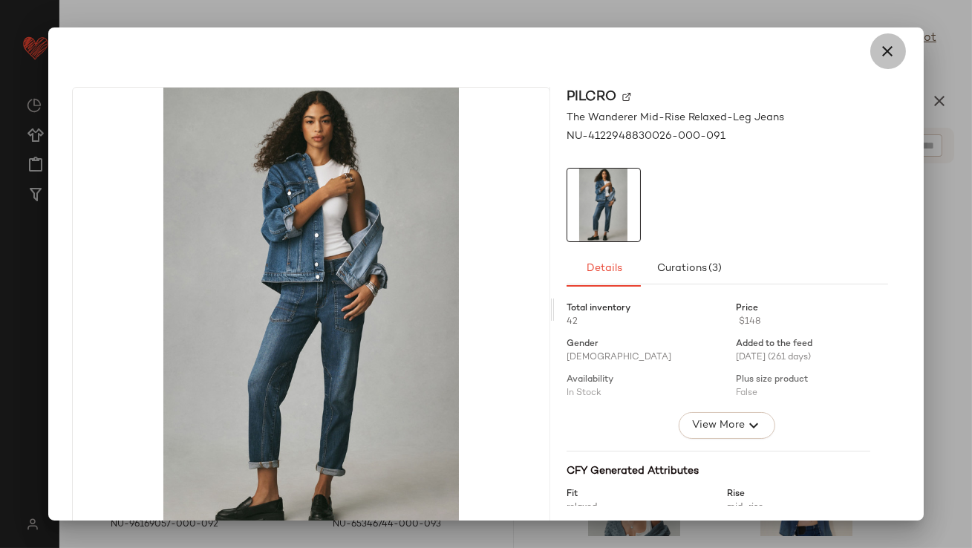
click at [879, 53] on icon "button" at bounding box center [888, 51] width 18 height 18
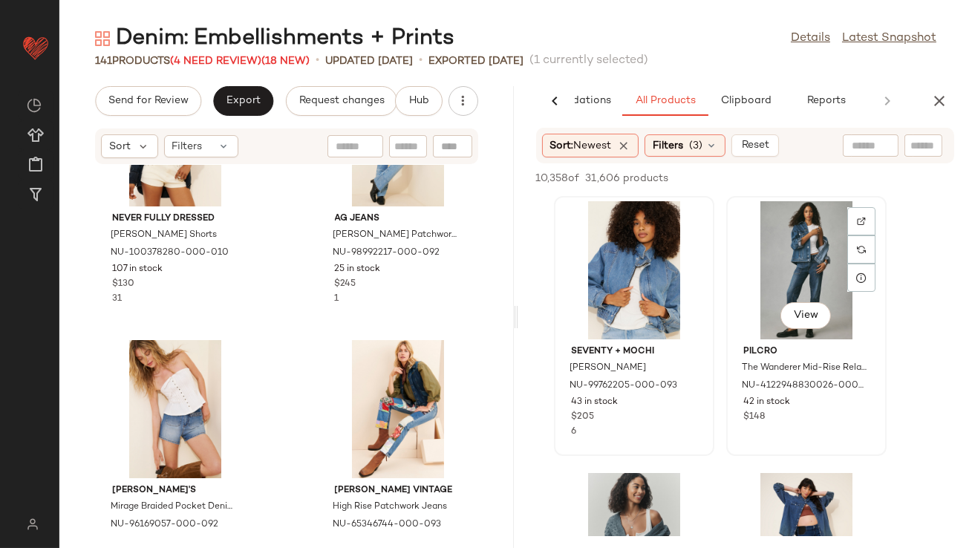
scroll to position [250, 0]
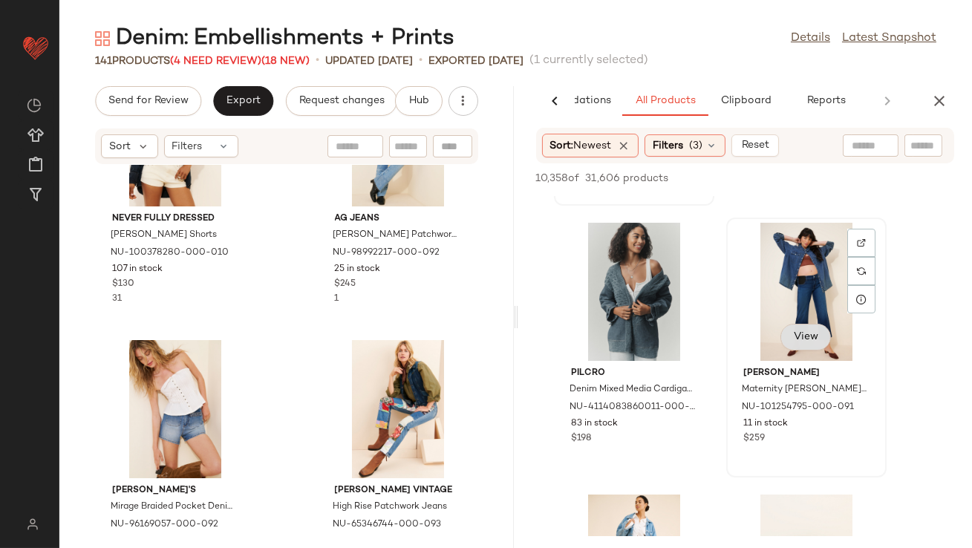
click at [804, 344] on button "View" at bounding box center [806, 337] width 50 height 27
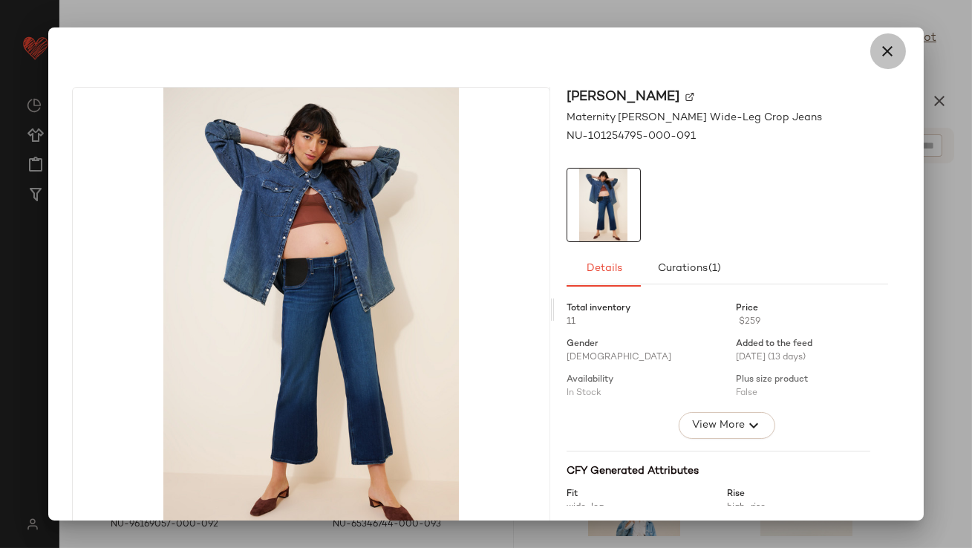
click at [879, 45] on icon "button" at bounding box center [888, 51] width 18 height 18
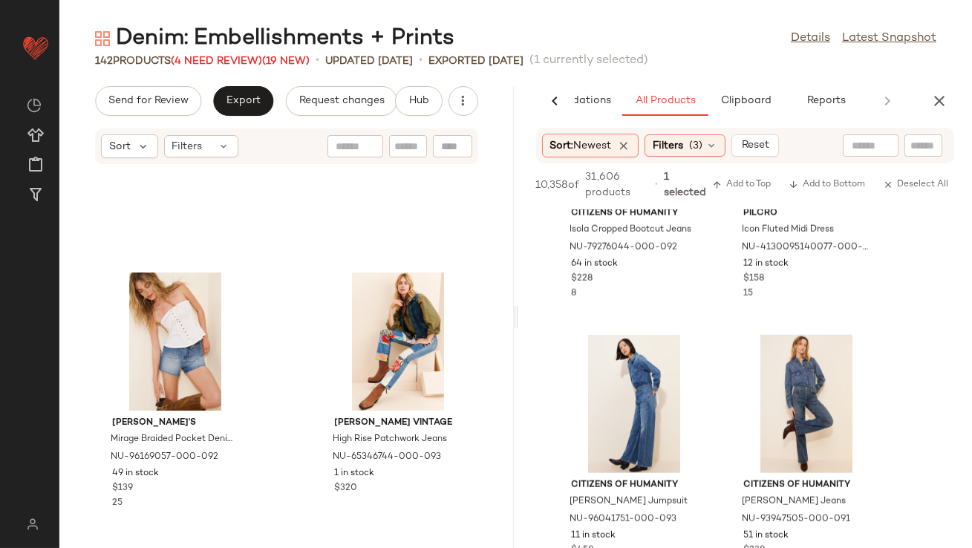
scroll to position [3461, 0]
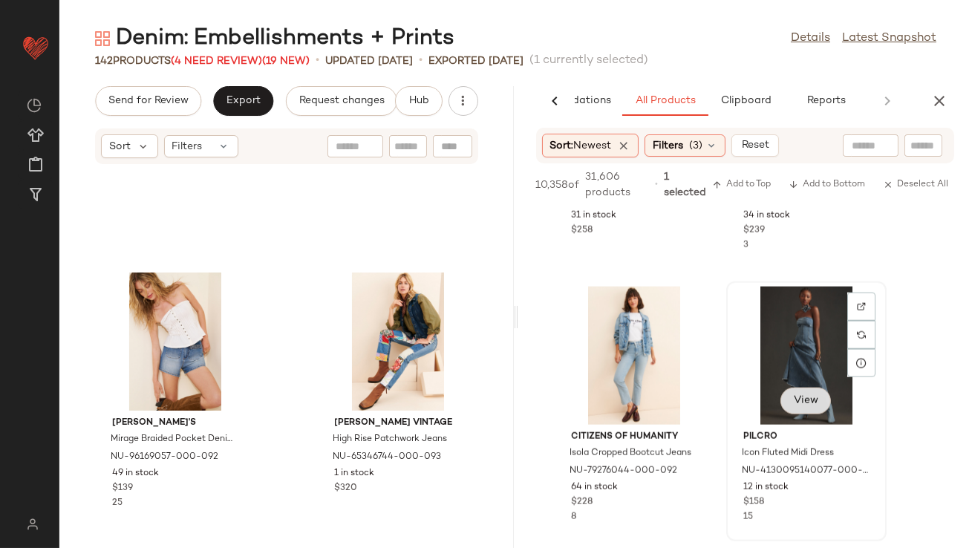
click at [805, 400] on div "View" at bounding box center [806, 403] width 50 height 30
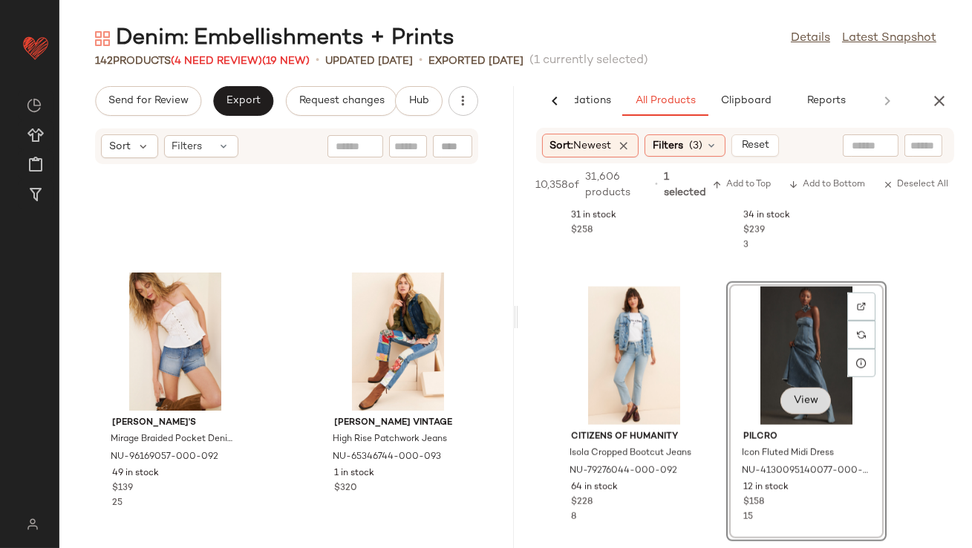
click at [808, 400] on span "View" at bounding box center [805, 401] width 25 height 12
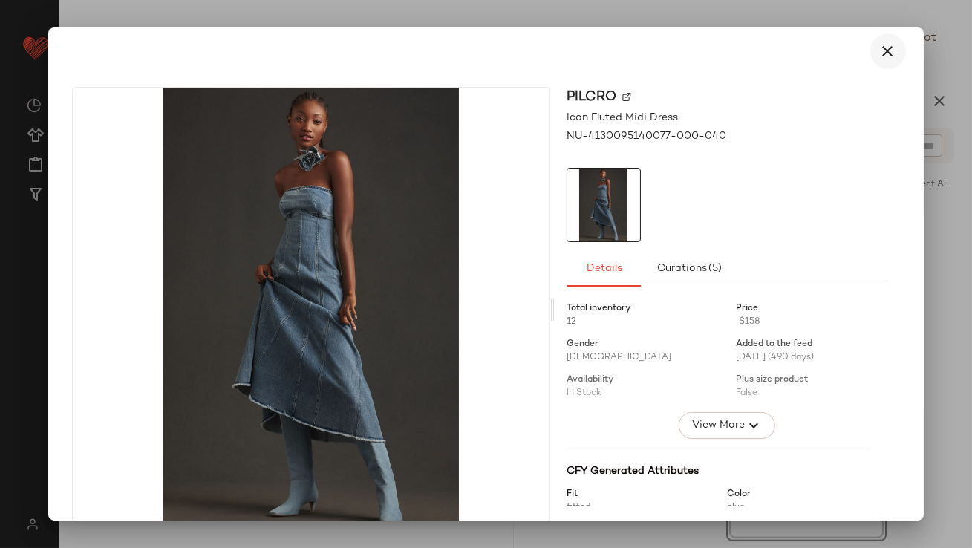
click at [892, 57] on button "button" at bounding box center [888, 51] width 36 height 36
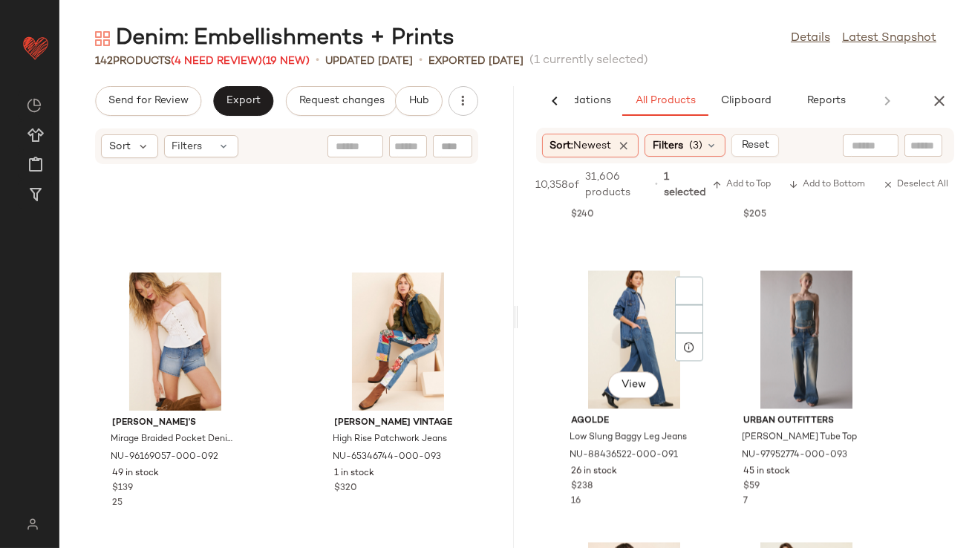
scroll to position [5914, 0]
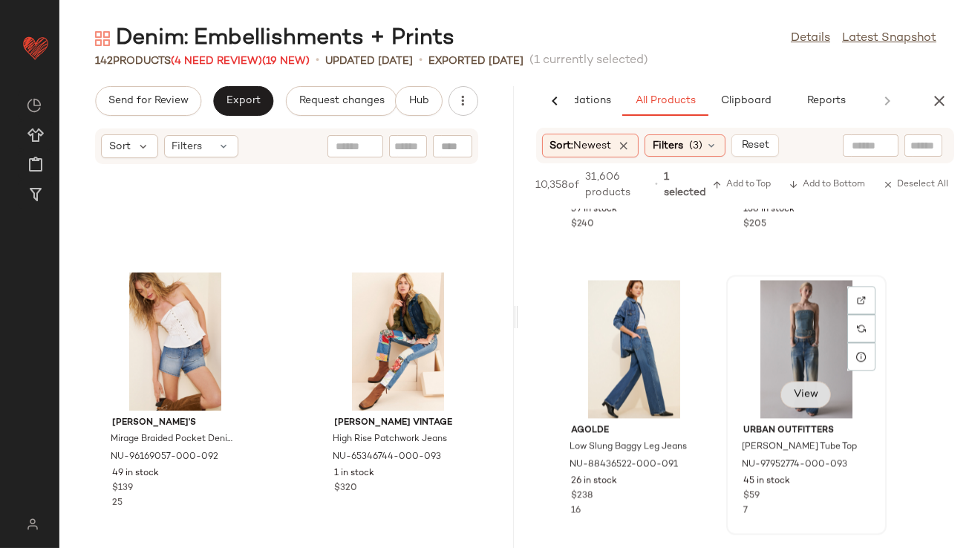
click at [804, 396] on div "View" at bounding box center [806, 396] width 50 height 30
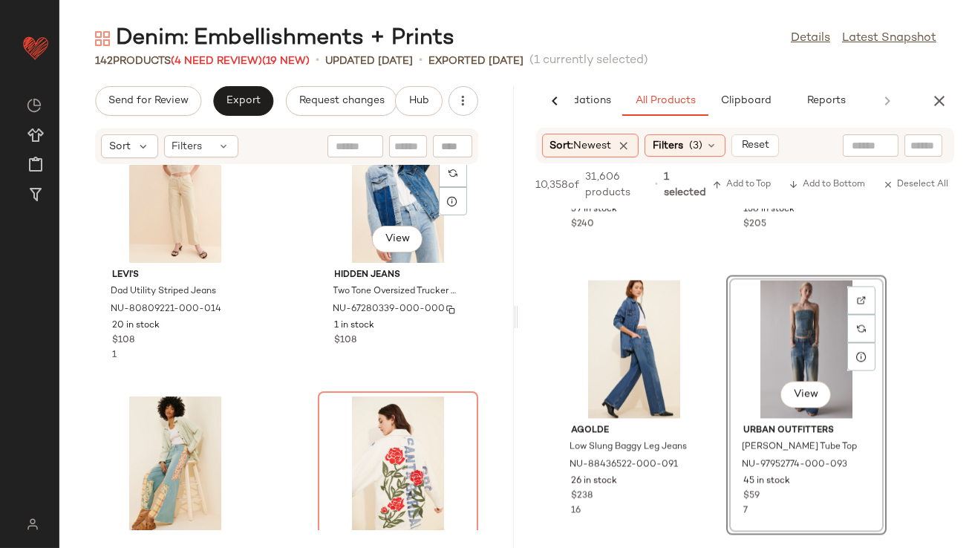
scroll to position [12174, 0]
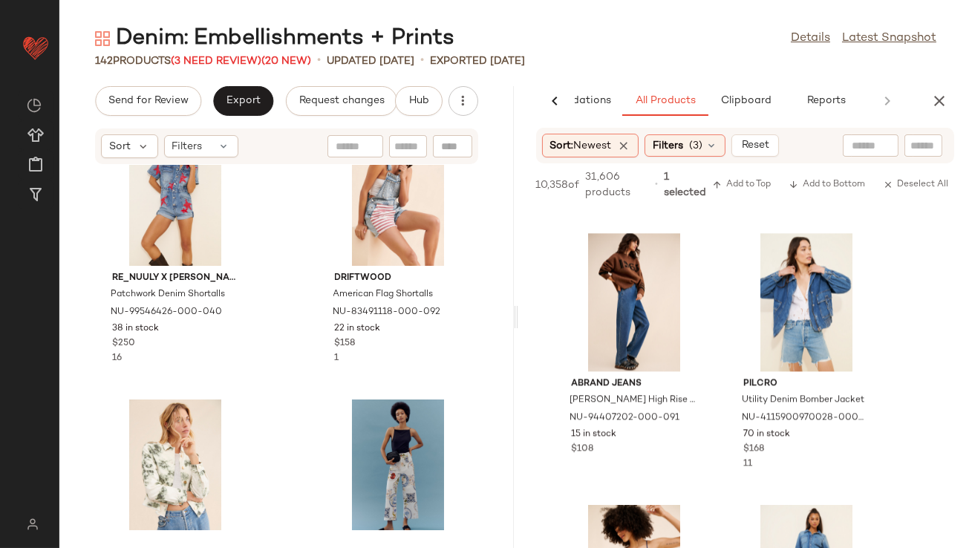
scroll to position [7048, 0]
click at [807, 345] on button "View" at bounding box center [806, 348] width 50 height 27
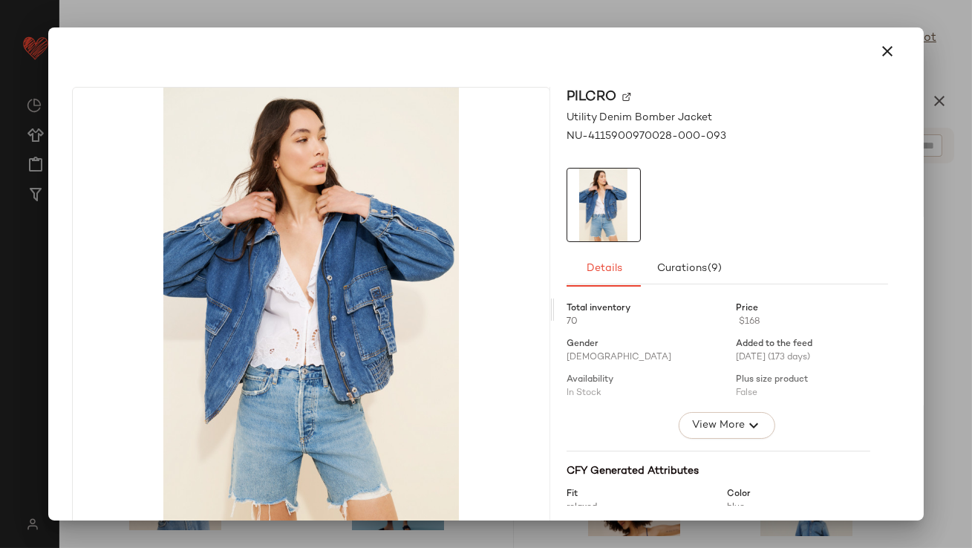
click at [899, 65] on div at bounding box center [485, 51] width 863 height 48
click at [886, 63] on button "button" at bounding box center [888, 51] width 36 height 36
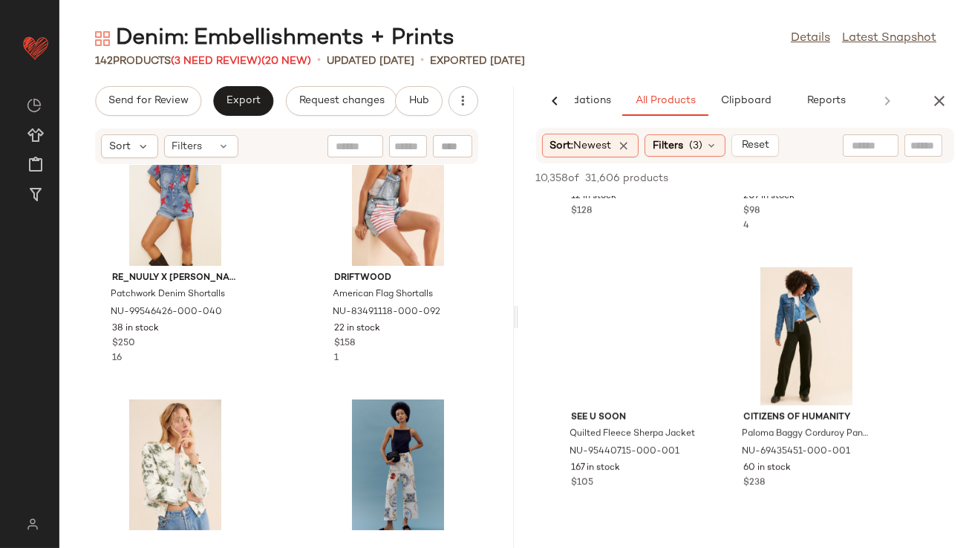
scroll to position [13290, 0]
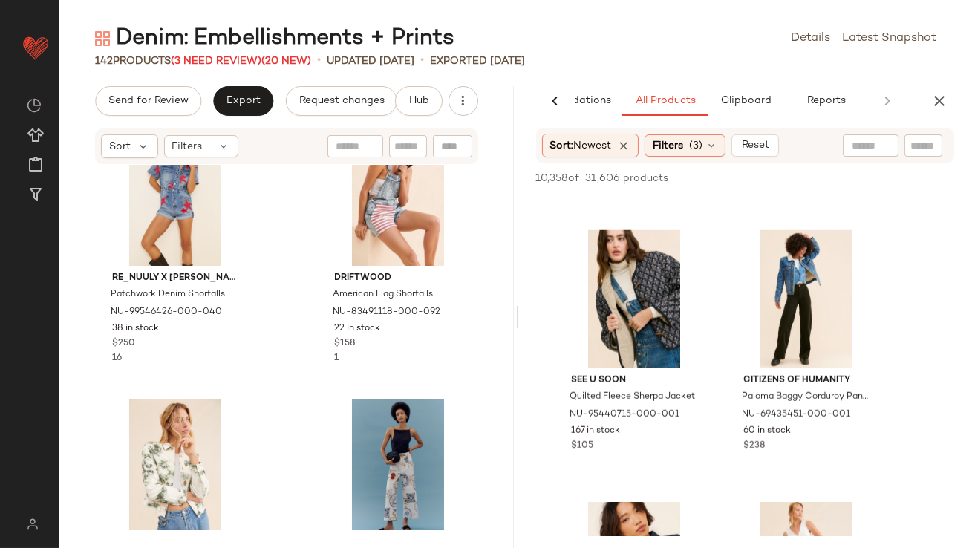
click at [205, 53] on div "142 Products (3 Need Review) (20 New)" at bounding box center [203, 61] width 216 height 16
click at [205, 56] on span "(3 Need Review)" at bounding box center [216, 61] width 91 height 11
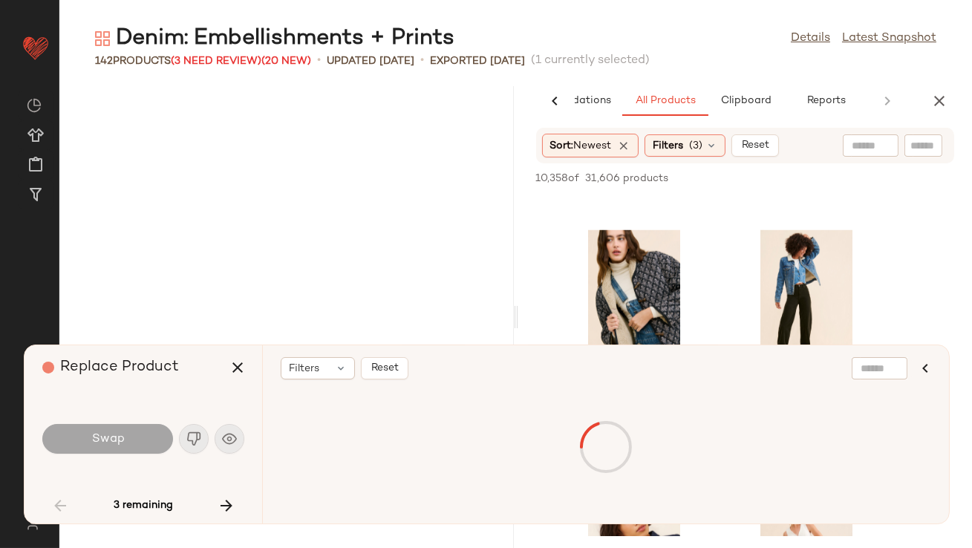
scroll to position [6523, 0]
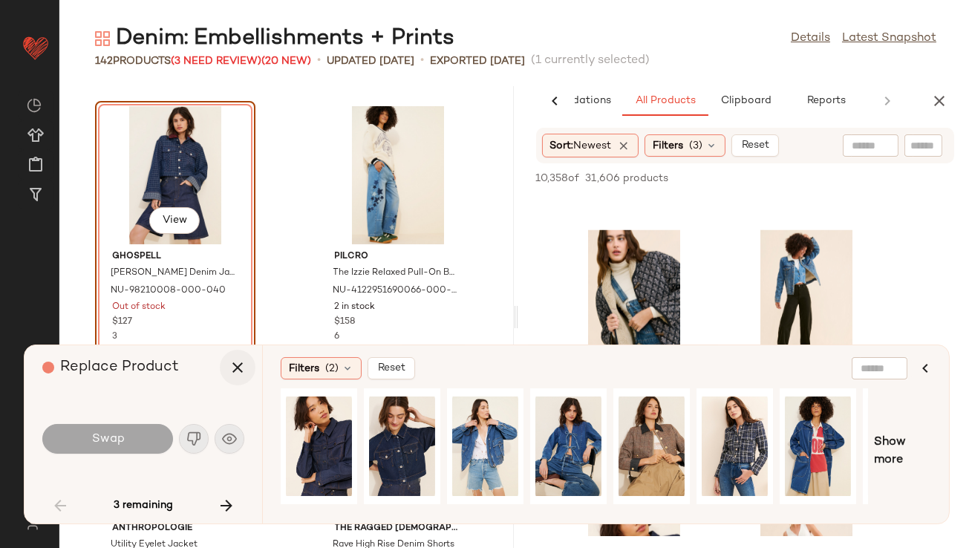
click at [245, 366] on icon "button" at bounding box center [238, 368] width 18 height 18
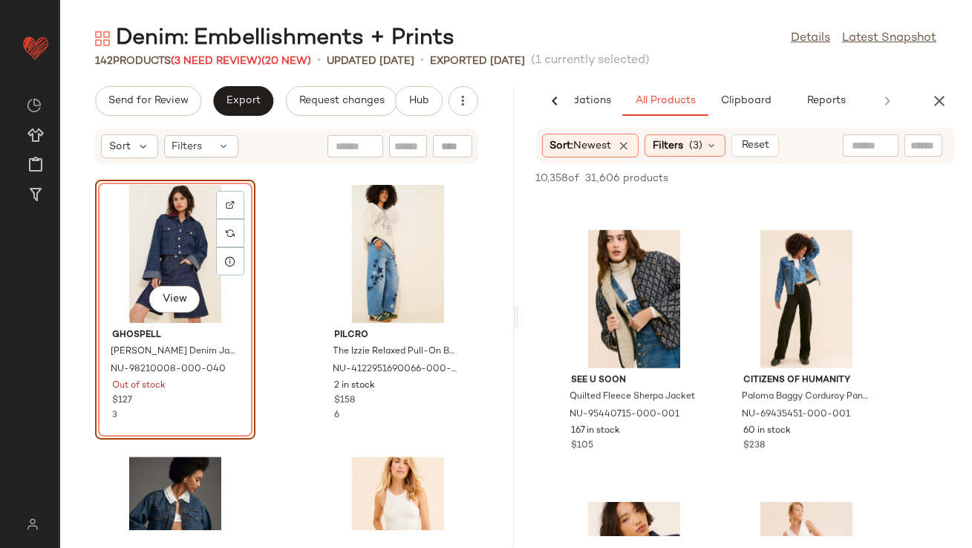
click at [181, 236] on div "View" at bounding box center [175, 254] width 150 height 138
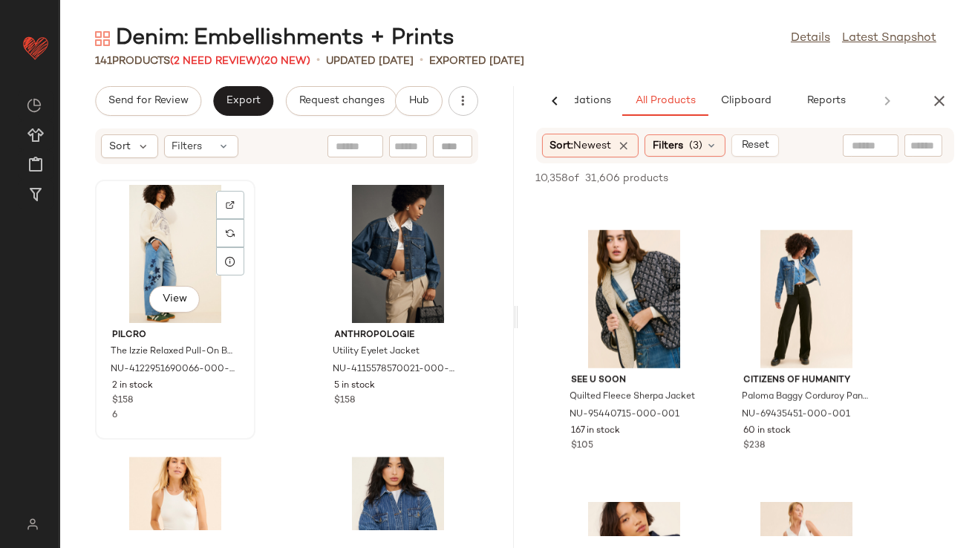
click at [186, 243] on div "View" at bounding box center [175, 254] width 150 height 138
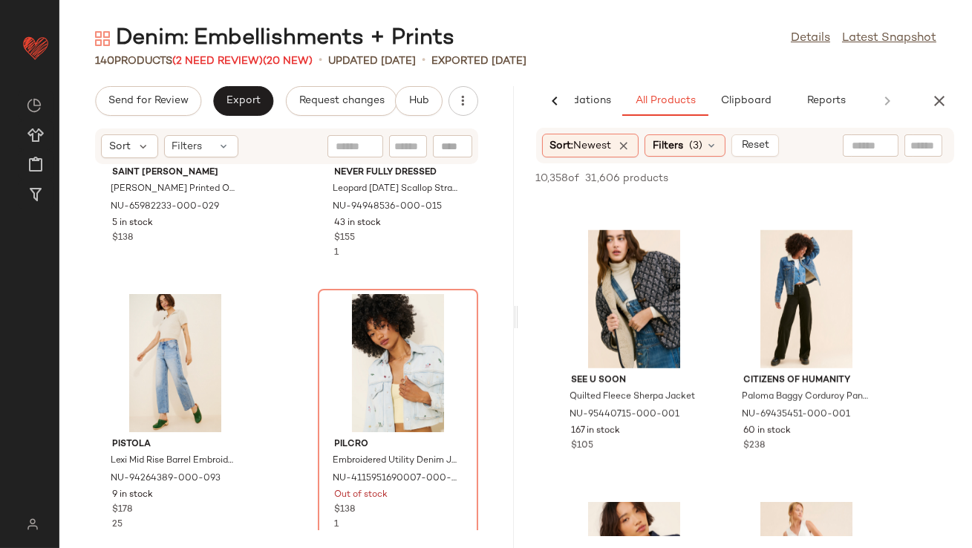
scroll to position [7798, 0]
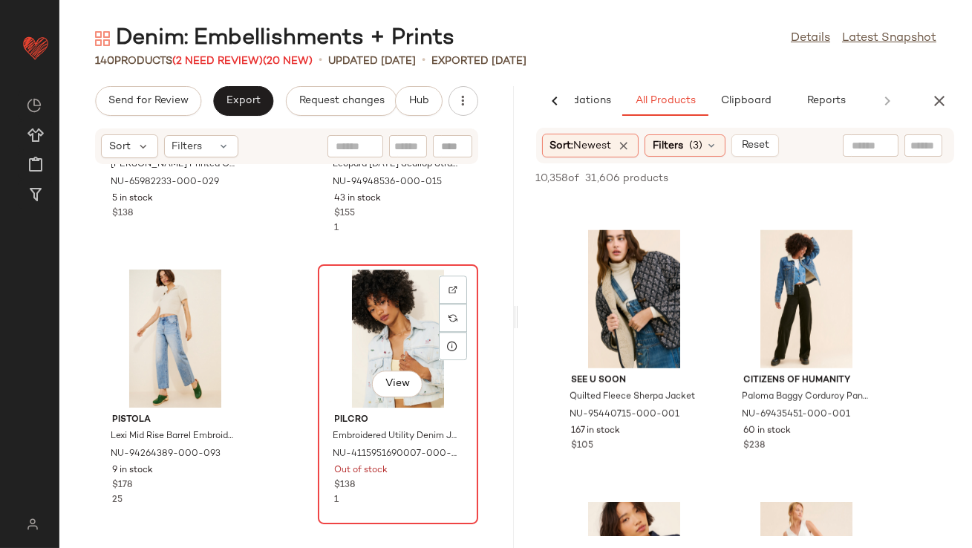
click at [345, 305] on div "View" at bounding box center [398, 339] width 150 height 138
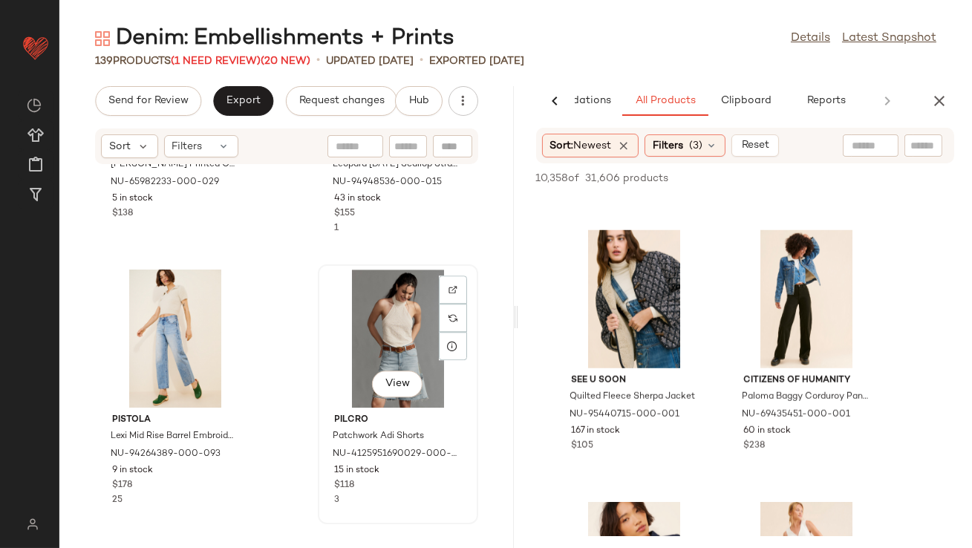
click at [346, 305] on div "View" at bounding box center [398, 339] width 150 height 138
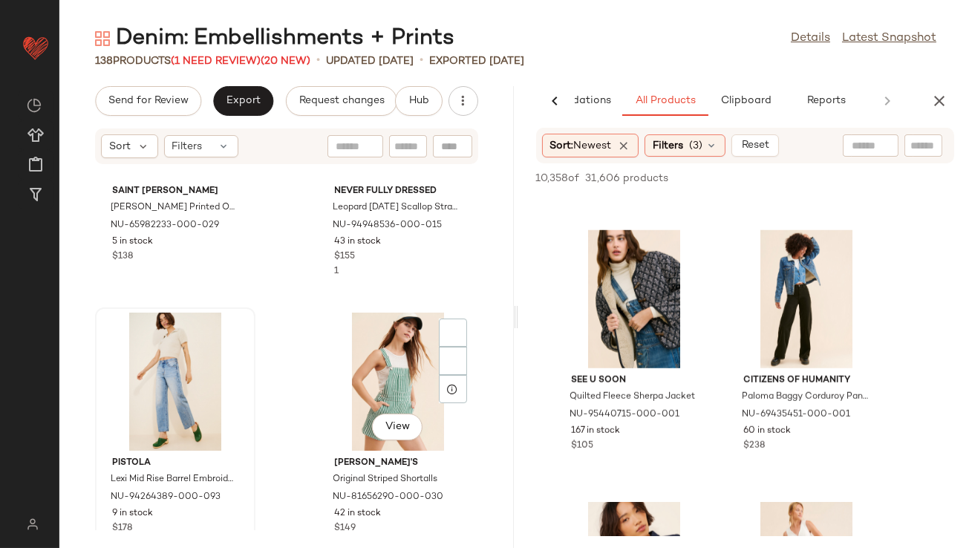
scroll to position [7728, 0]
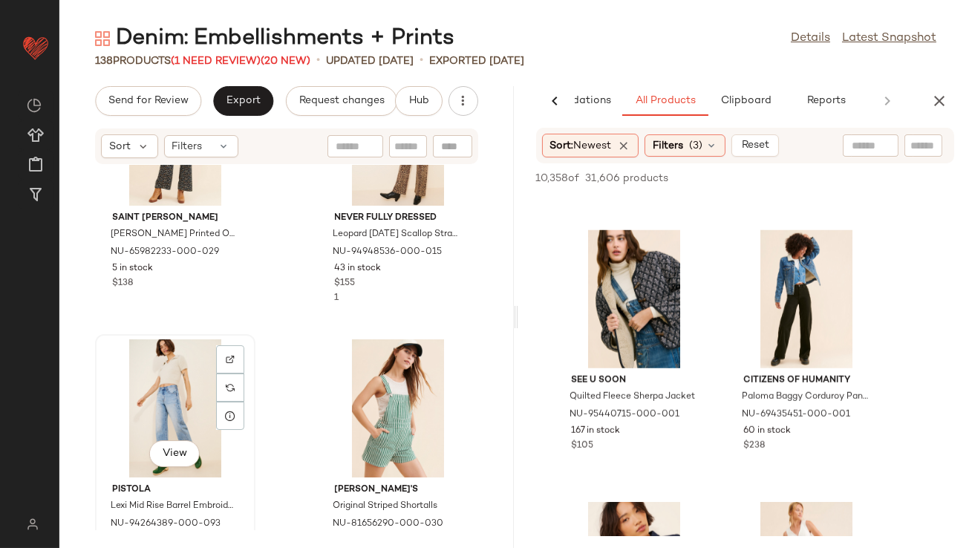
click at [172, 385] on div "View" at bounding box center [175, 408] width 150 height 138
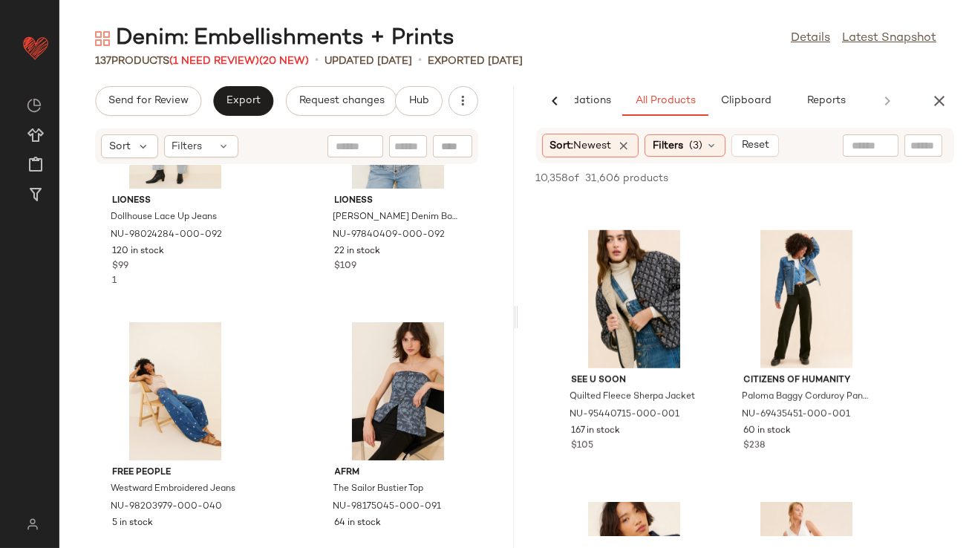
scroll to position [9699, 0]
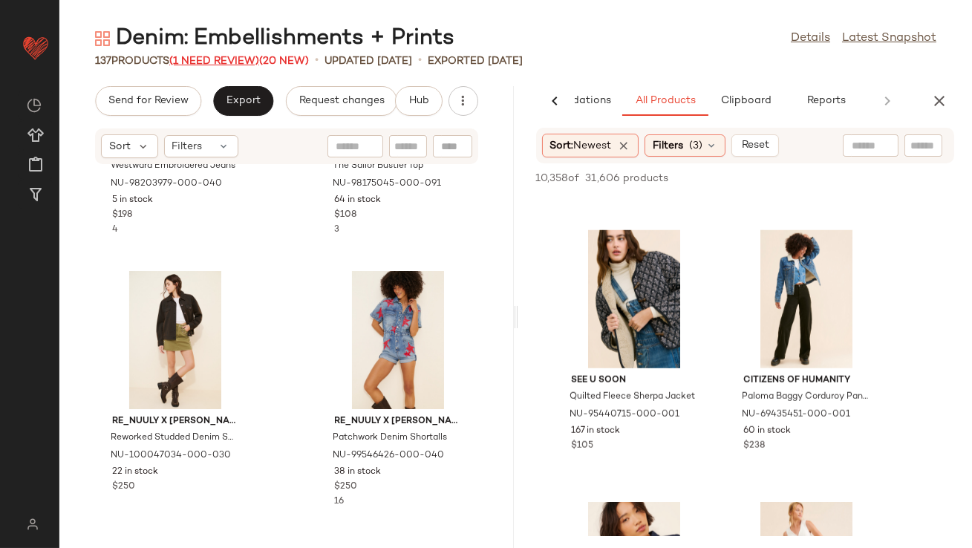
click at [214, 56] on span "(1 Need Review)" at bounding box center [214, 61] width 90 height 11
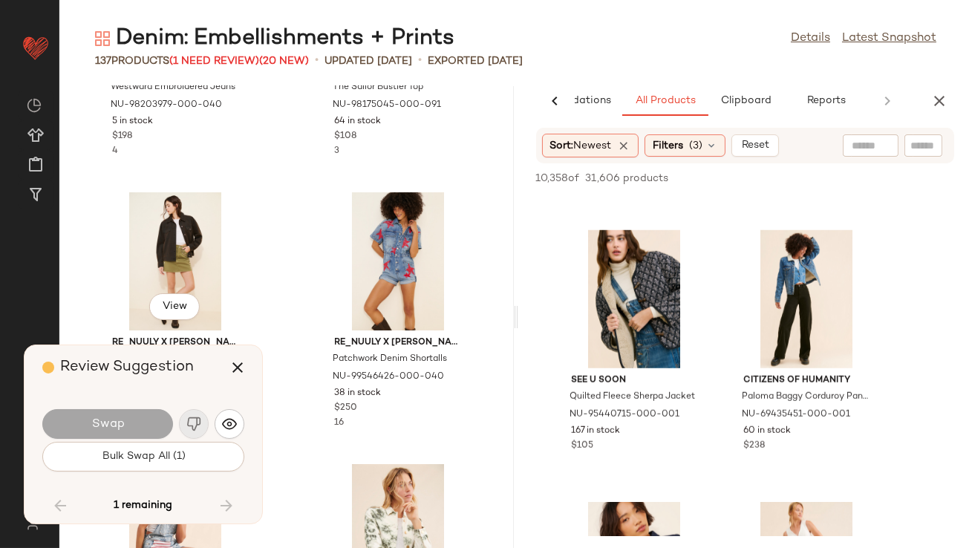
scroll to position [13318, 0]
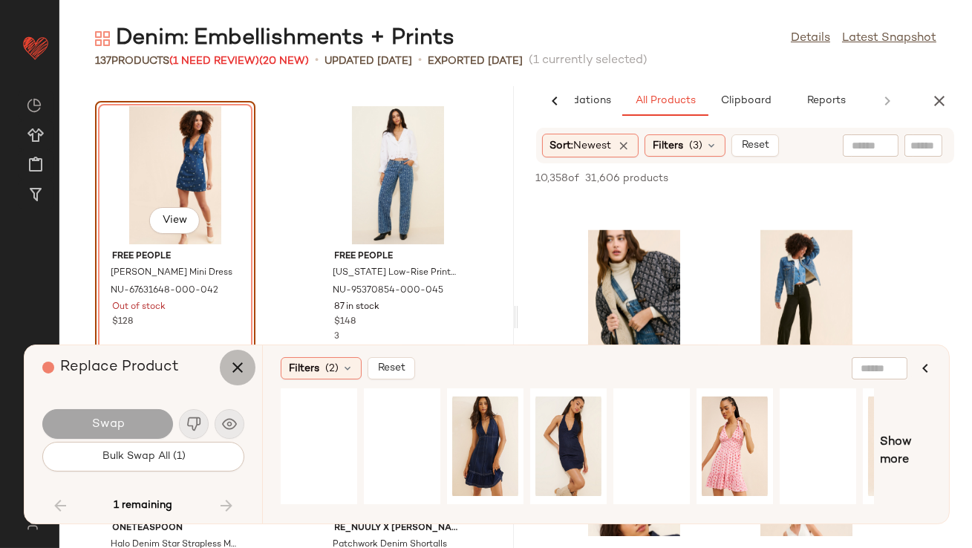
click at [234, 365] on icon "button" at bounding box center [238, 368] width 18 height 18
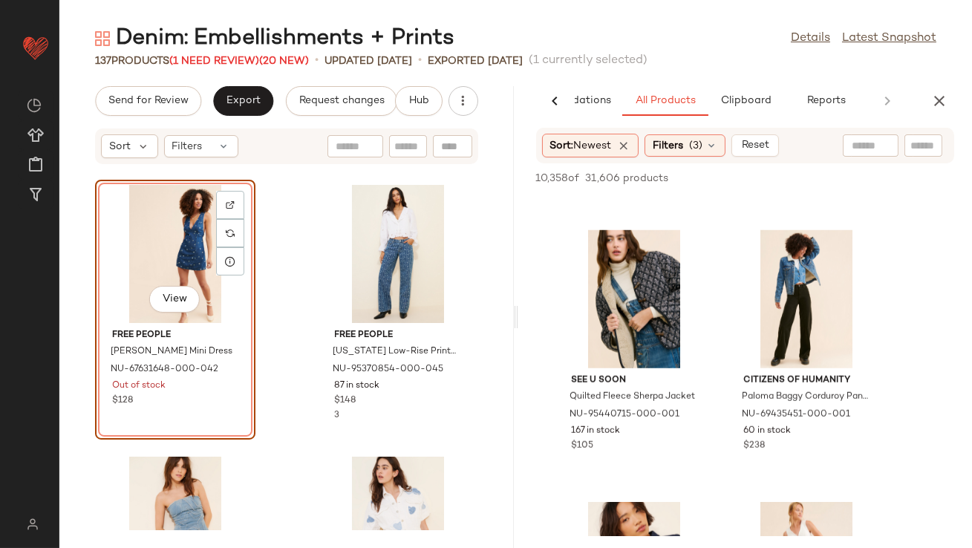
click at [166, 251] on div "View" at bounding box center [175, 254] width 150 height 138
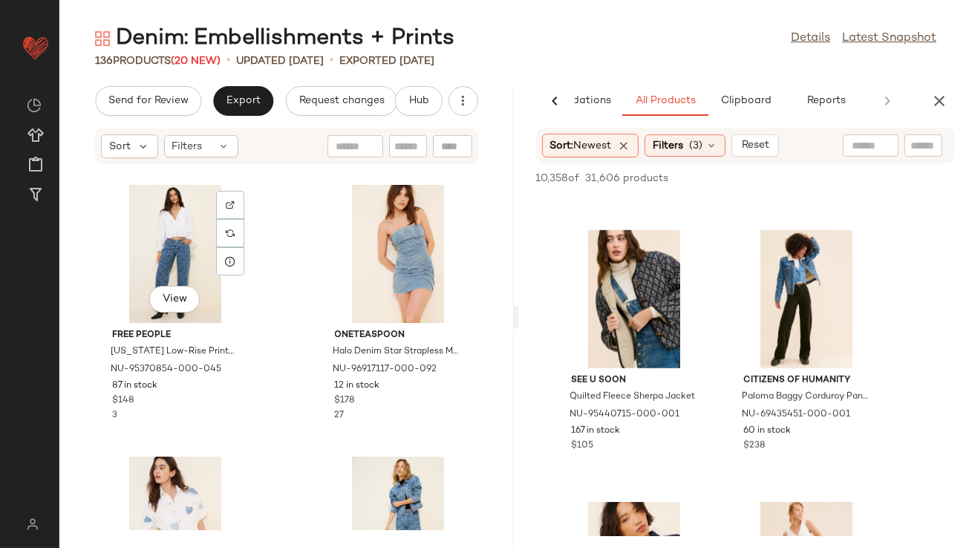
click at [166, 251] on div "View" at bounding box center [175, 254] width 150 height 138
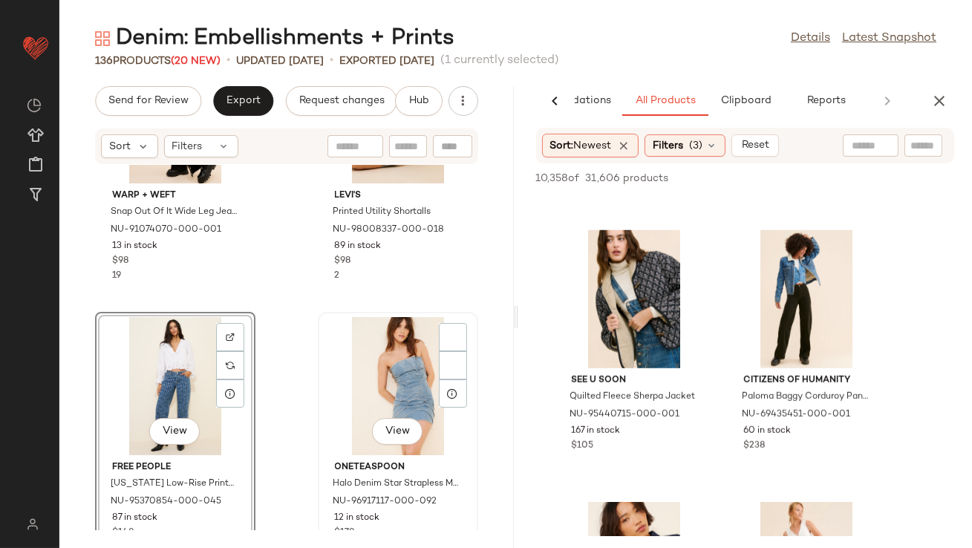
scroll to position [13203, 0]
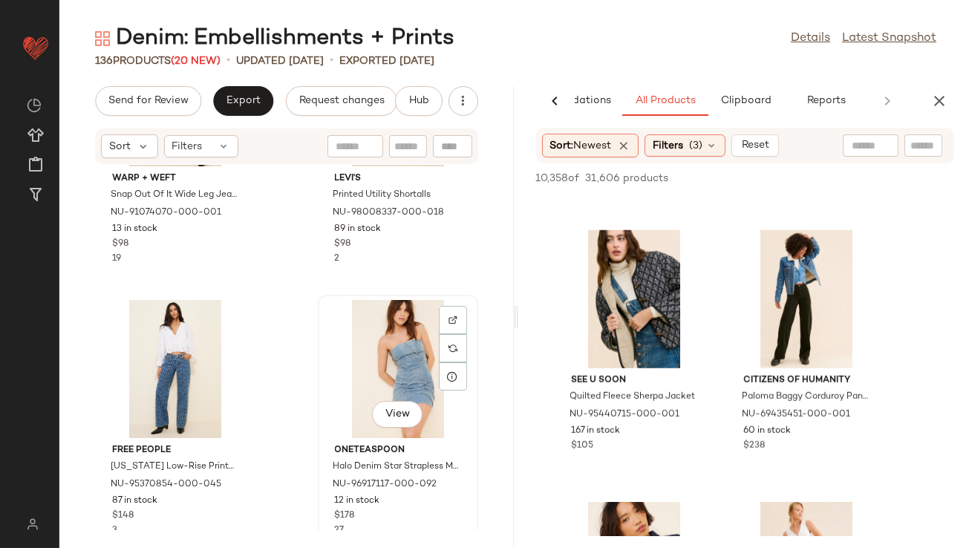
click at [379, 382] on div "View" at bounding box center [398, 369] width 150 height 138
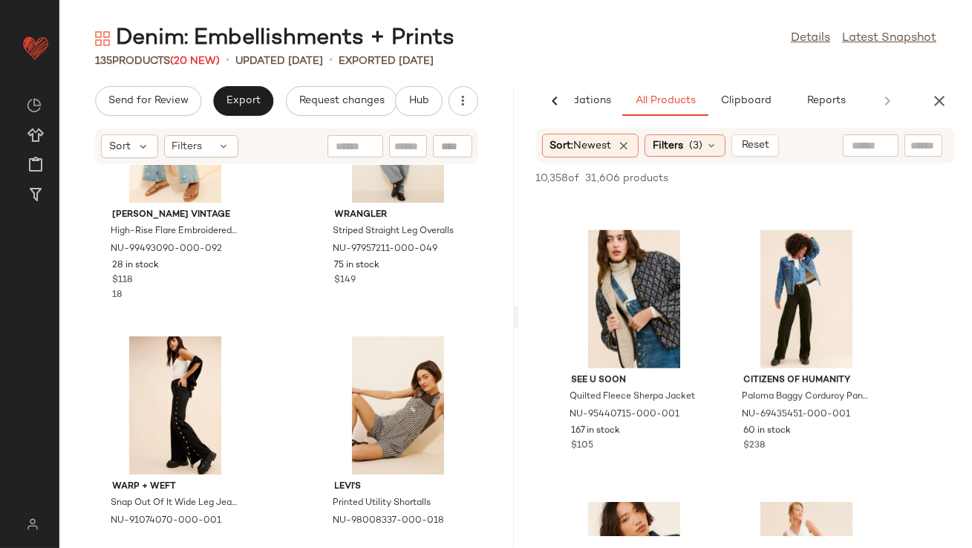
scroll to position [12746, 0]
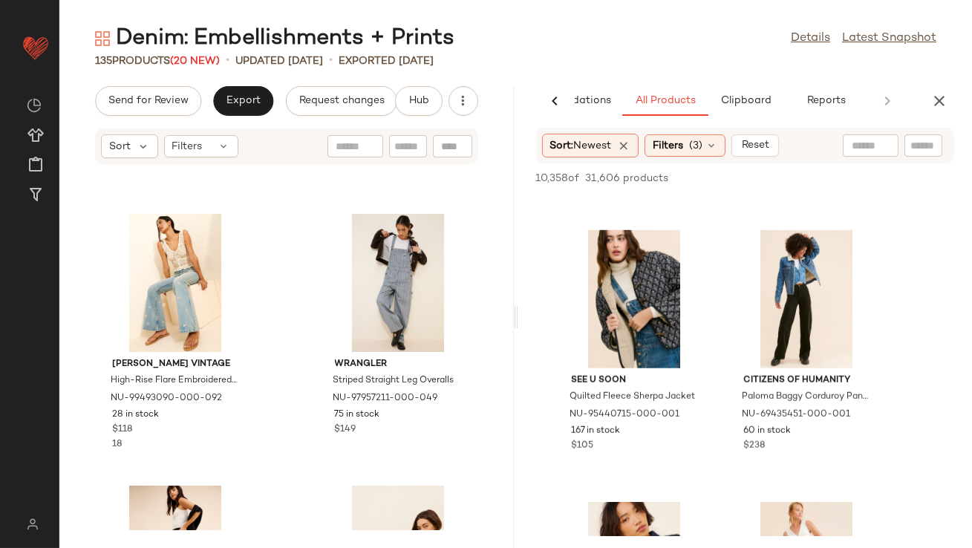
click at [946, 98] on icon "button" at bounding box center [940, 101] width 18 height 18
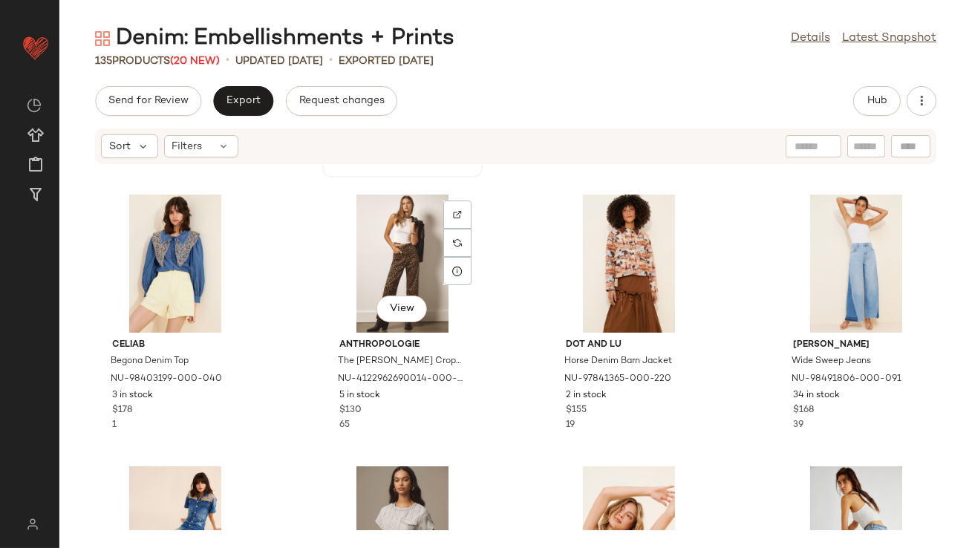
scroll to position [250, 0]
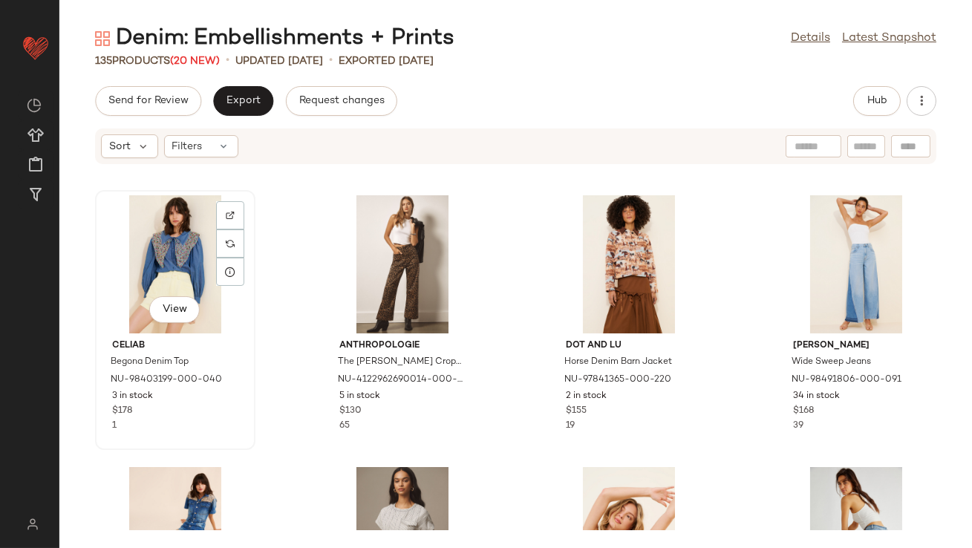
click at [131, 246] on div "View" at bounding box center [175, 264] width 150 height 138
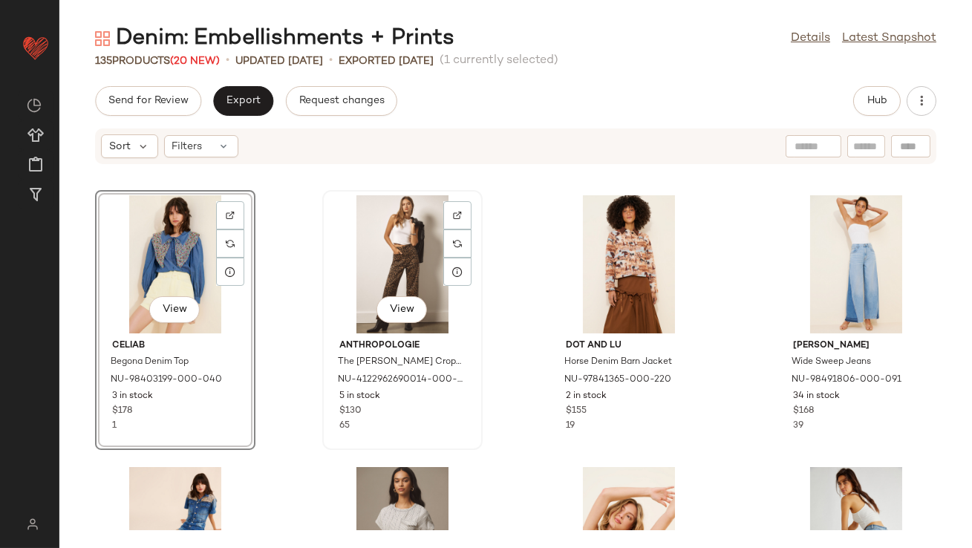
click at [361, 244] on div "View" at bounding box center [403, 264] width 150 height 138
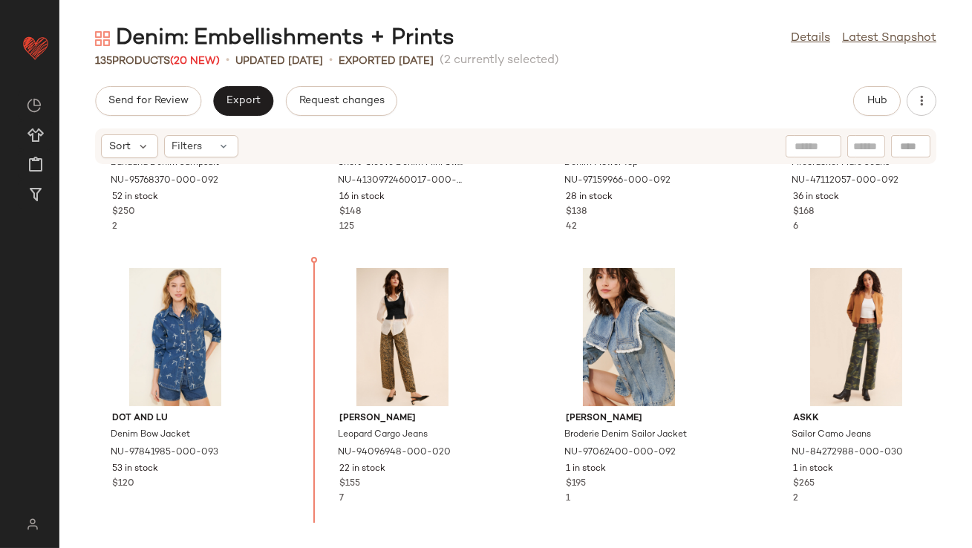
scroll to position [732, 0]
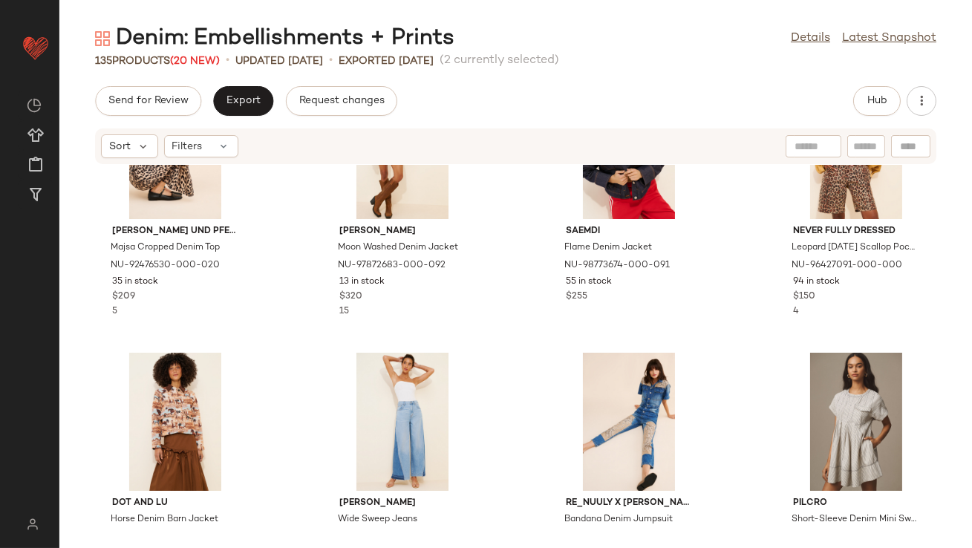
scroll to position [224, 0]
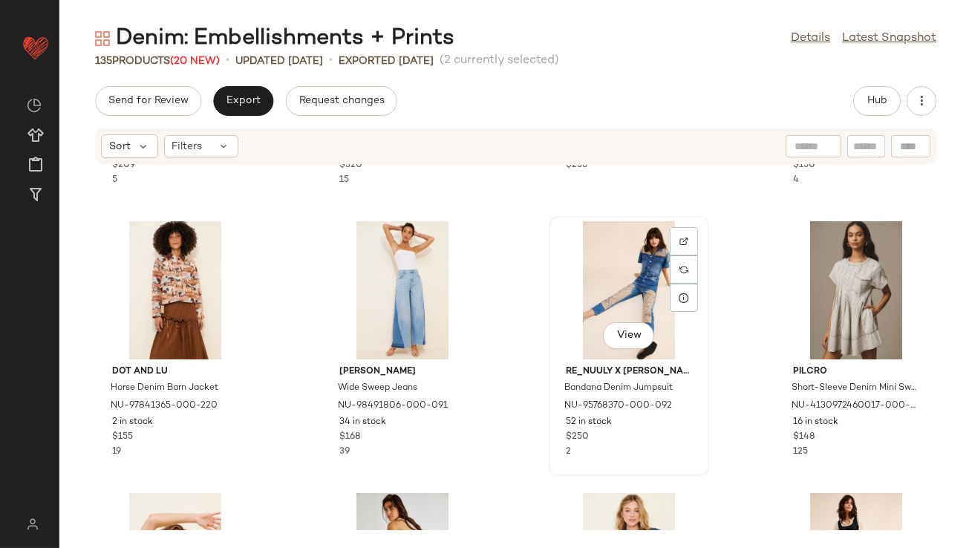
click at [585, 308] on div "View" at bounding box center [629, 290] width 150 height 138
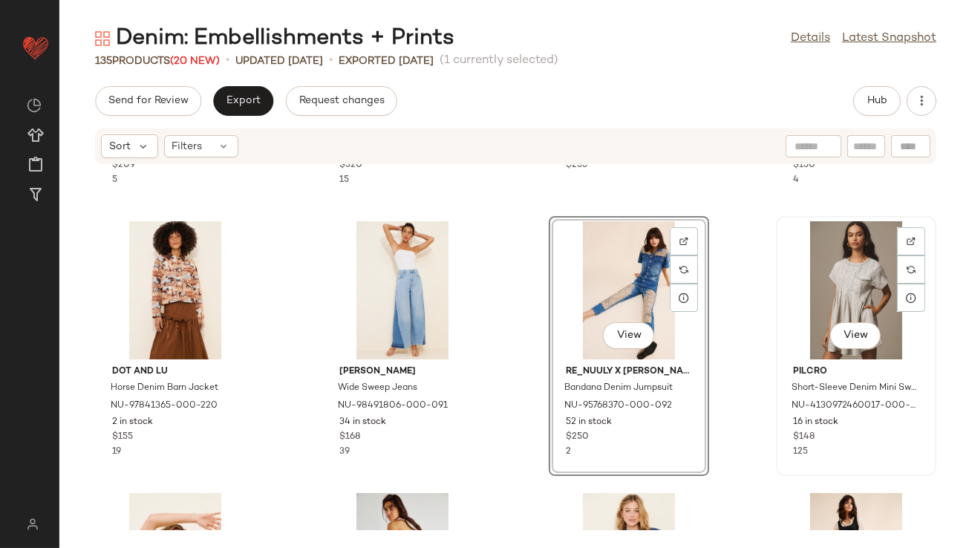
click at [821, 278] on div "View" at bounding box center [856, 290] width 150 height 138
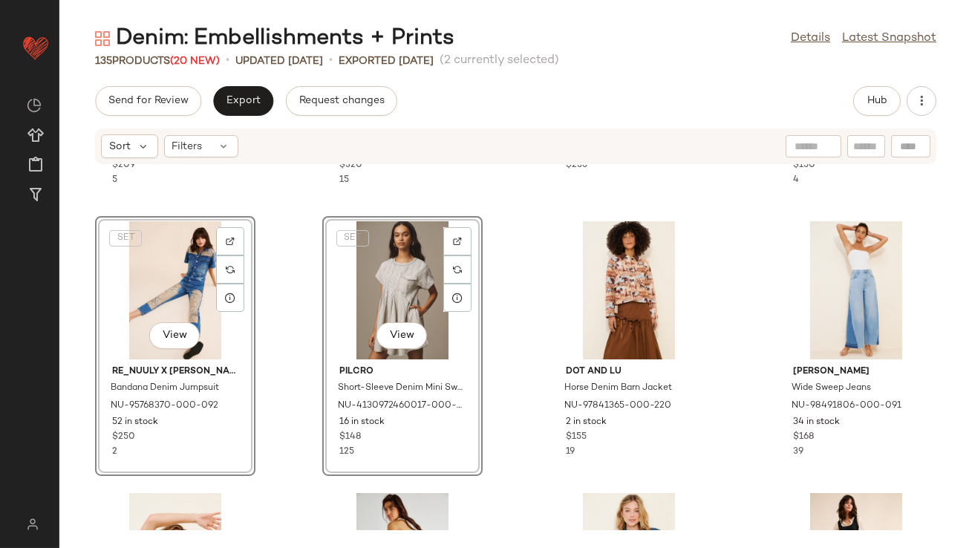
click at [298, 308] on div "Baum und Pferdgarten Majsa Cropped Denim Top NU-92476530-000-020 35 in stock $2…" at bounding box center [515, 347] width 913 height 365
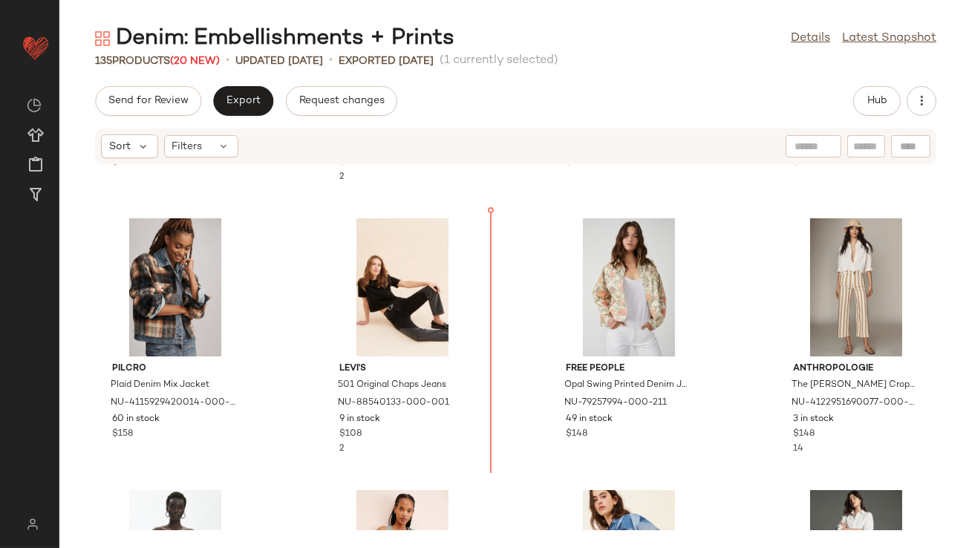
scroll to position [1326, 0]
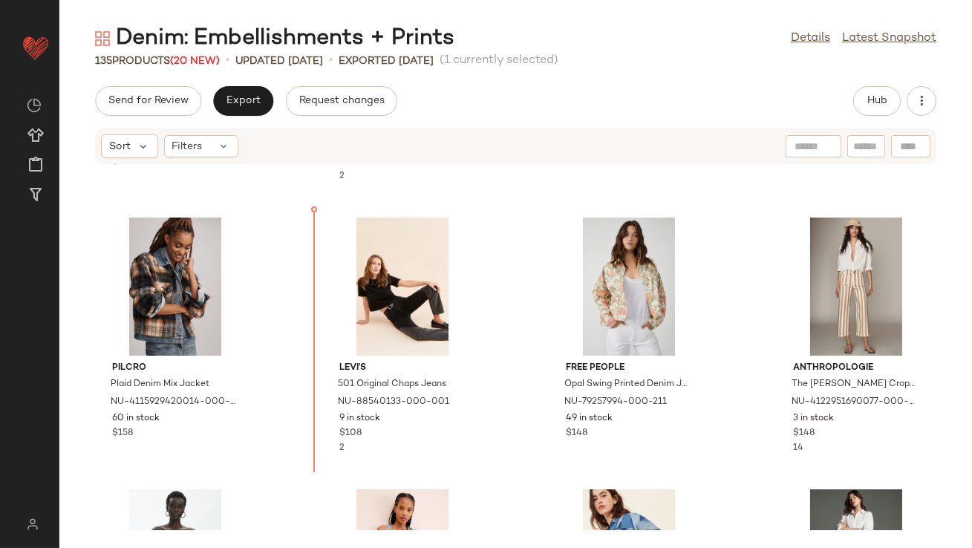
drag, startPoint x: 573, startPoint y: 273, endPoint x: 569, endPoint y: 280, distance: 8.3
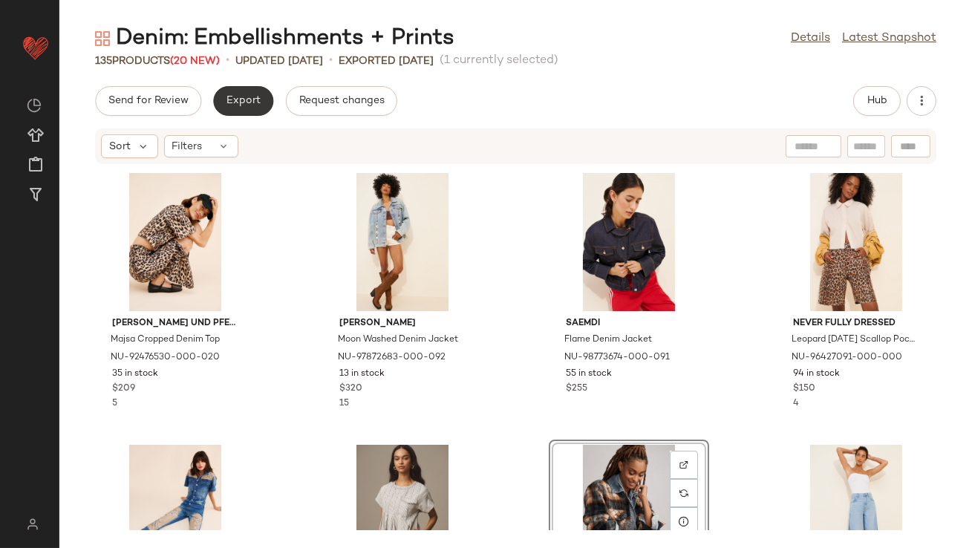
click at [233, 102] on span "Export" at bounding box center [243, 101] width 35 height 12
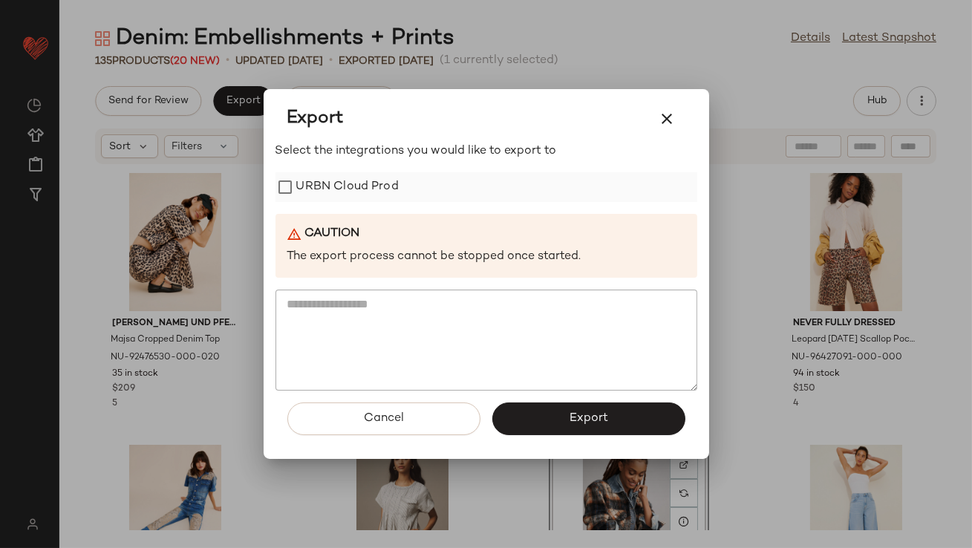
click at [329, 194] on label "URBN Cloud Prod" at bounding box center [347, 187] width 102 height 30
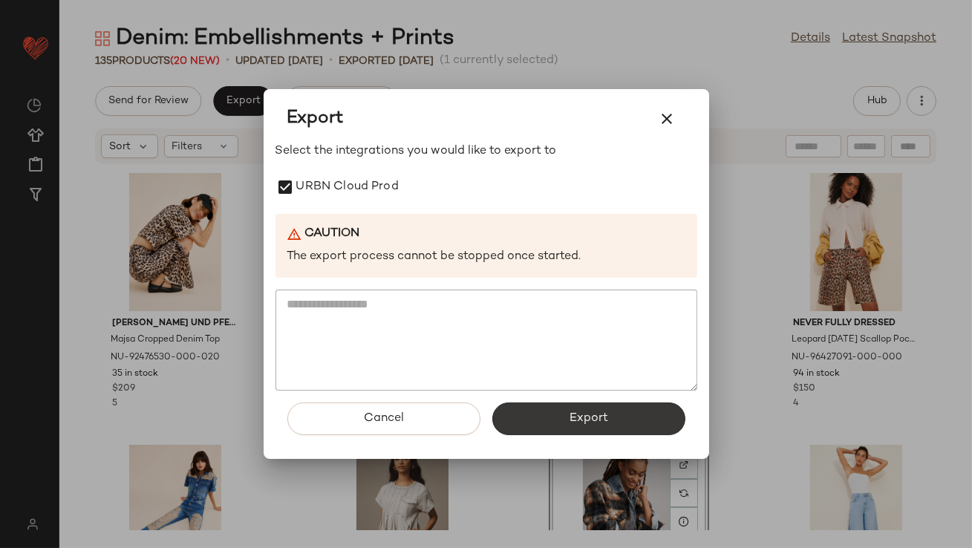
click at [572, 417] on span "Export" at bounding box center [588, 418] width 39 height 14
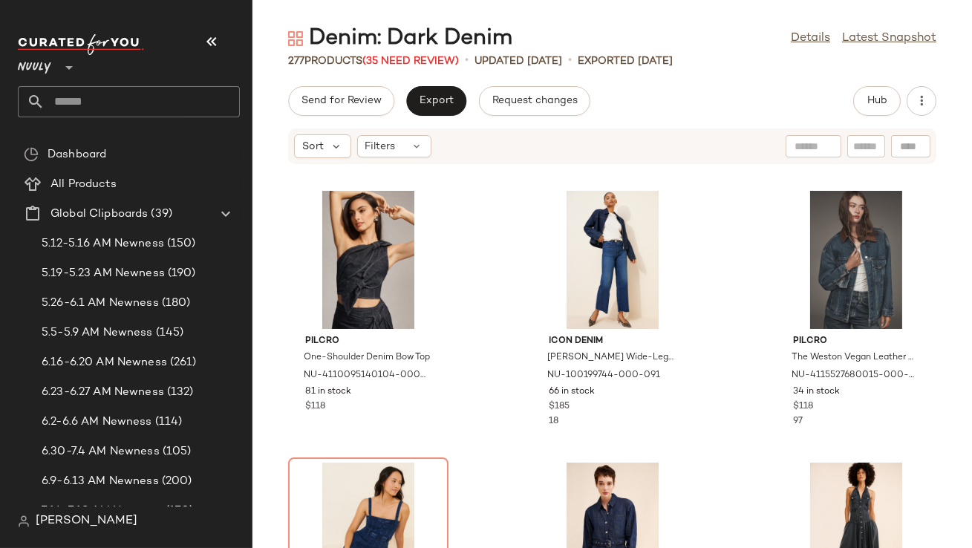
click at [210, 54] on button "button" at bounding box center [212, 42] width 36 height 36
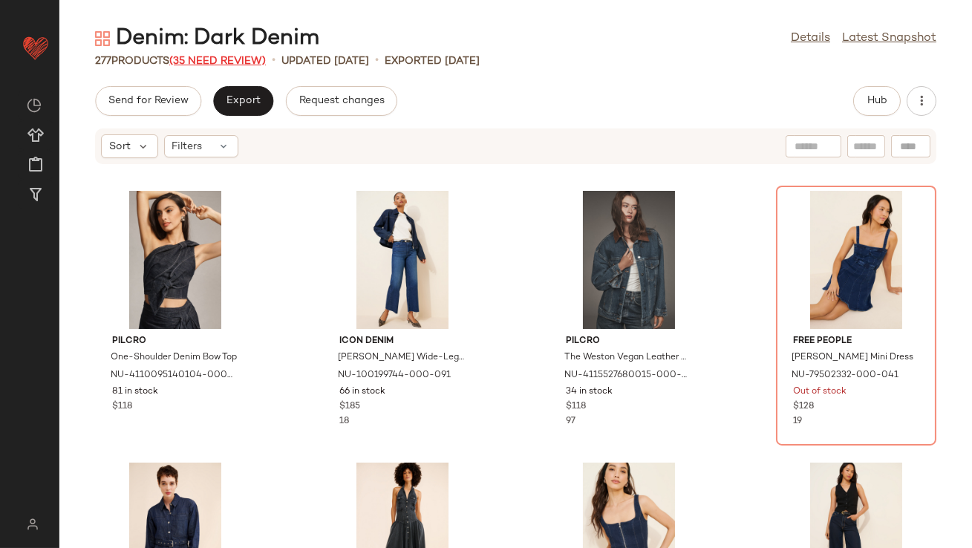
click at [244, 58] on span "(35 Need Review)" at bounding box center [217, 61] width 97 height 11
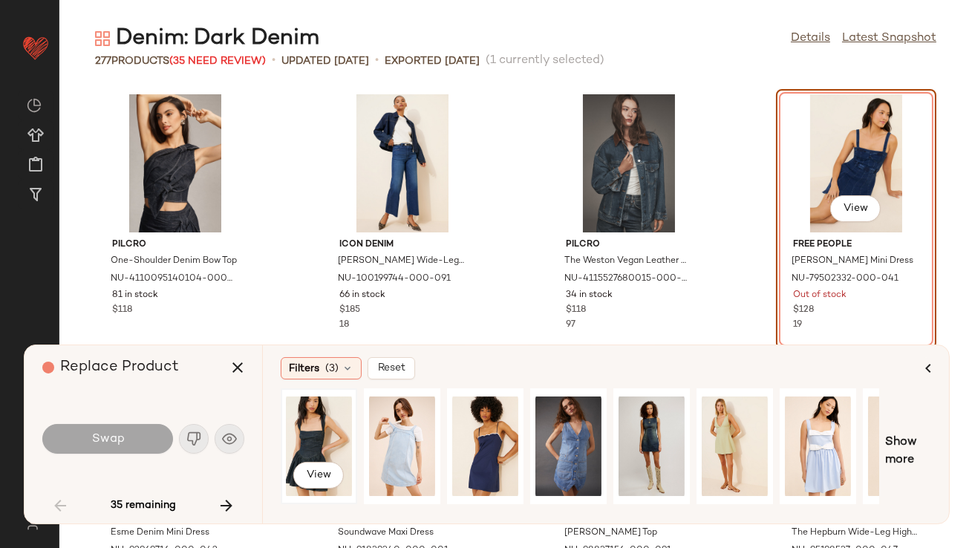
click at [327, 426] on div "View" at bounding box center [319, 446] width 66 height 105
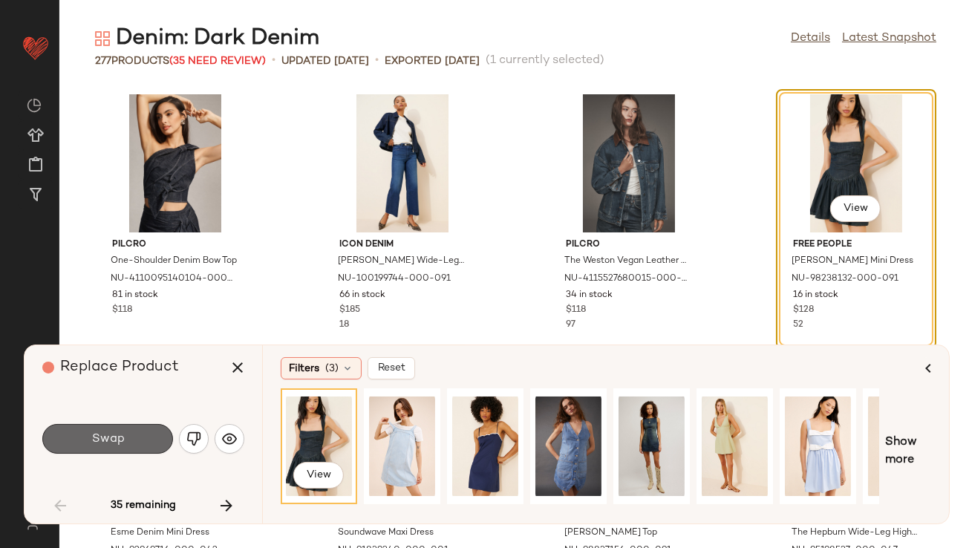
click at [128, 437] on button "Swap" at bounding box center [107, 439] width 131 height 30
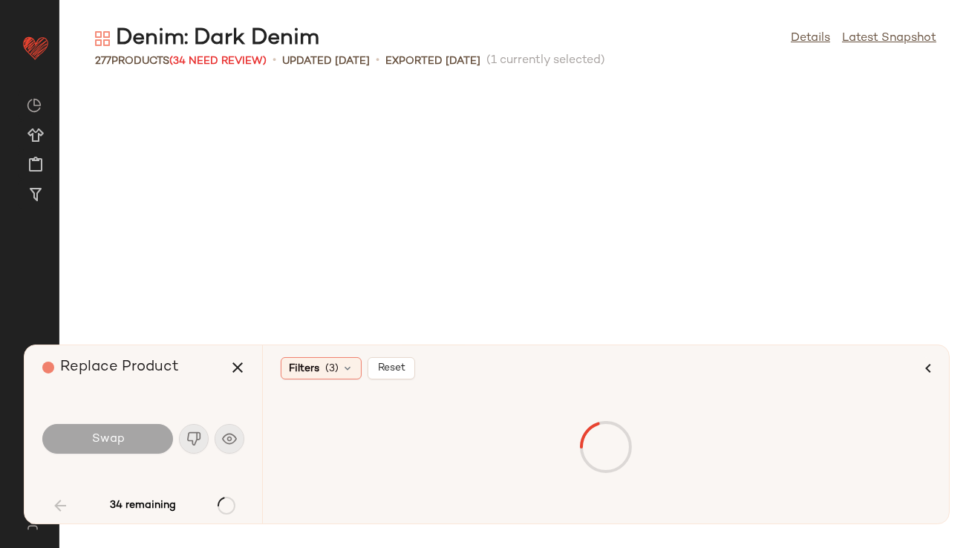
scroll to position [1359, 0]
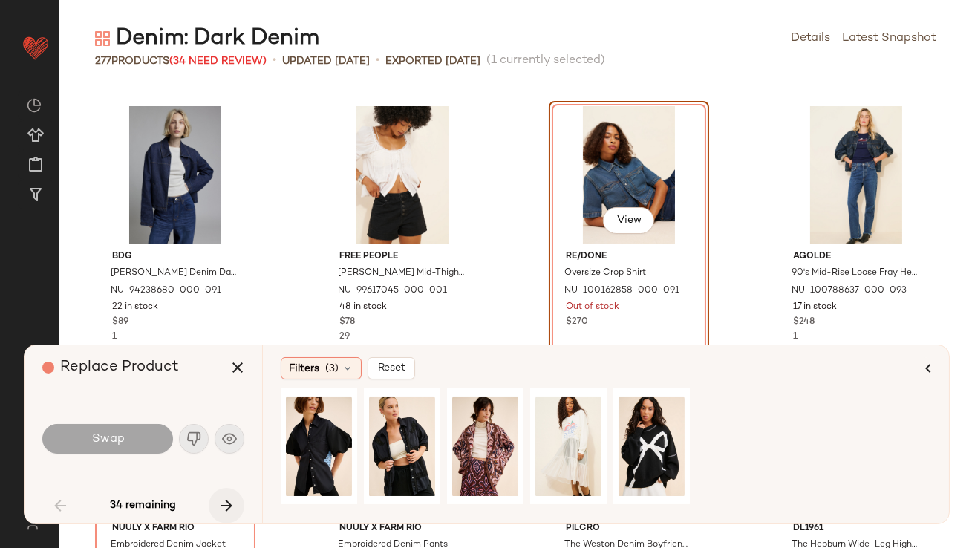
click at [228, 497] on icon "button" at bounding box center [227, 506] width 18 height 18
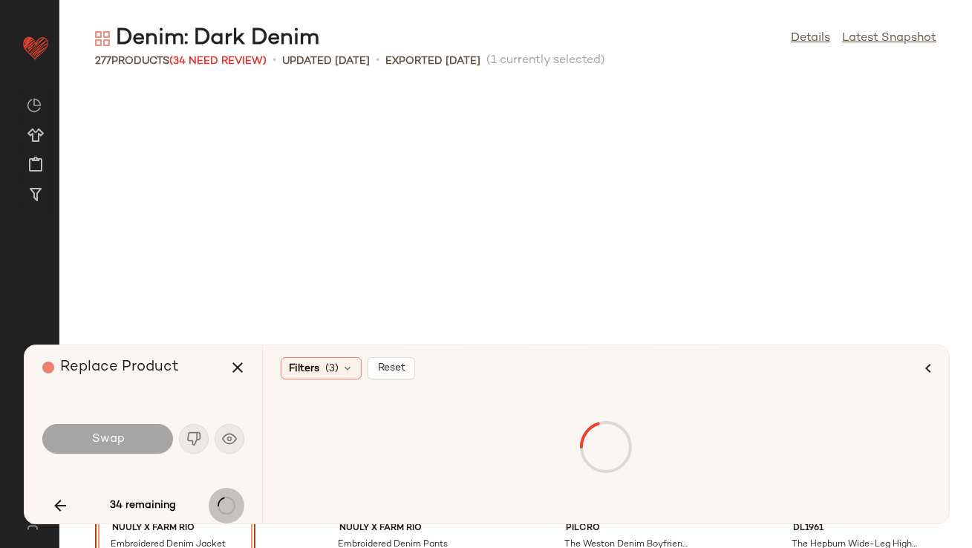
scroll to position [1630, 0]
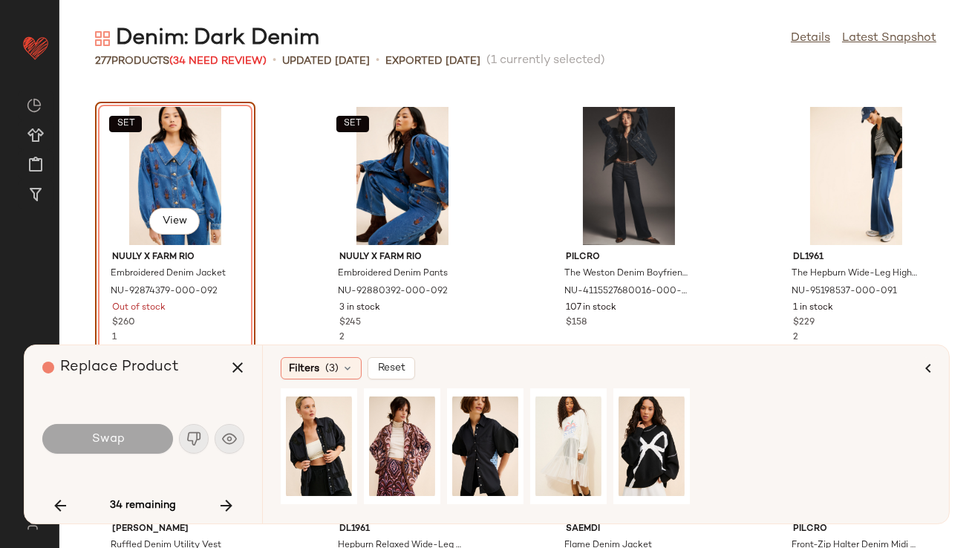
click at [229, 497] on icon "button" at bounding box center [227, 506] width 18 height 18
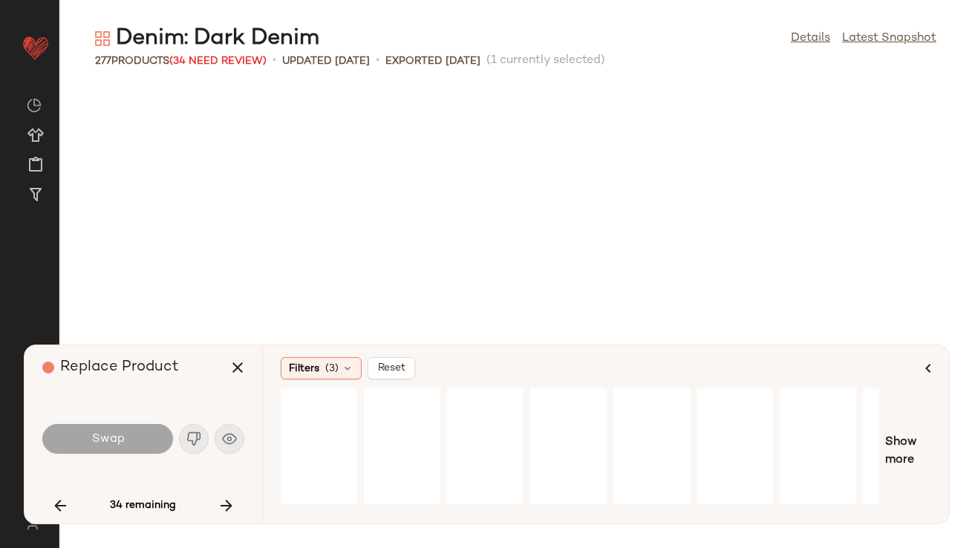
scroll to position [2446, 0]
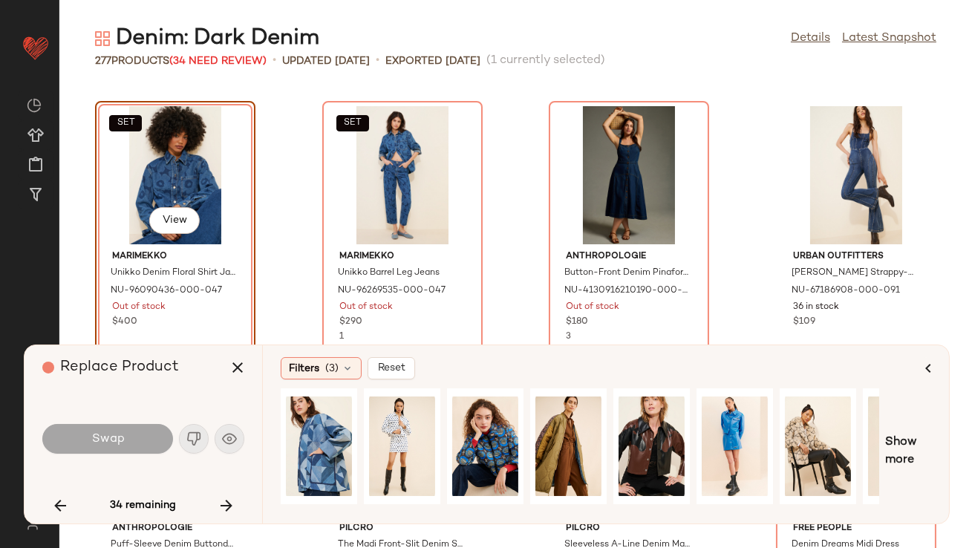
click at [229, 497] on icon "button" at bounding box center [227, 506] width 18 height 18
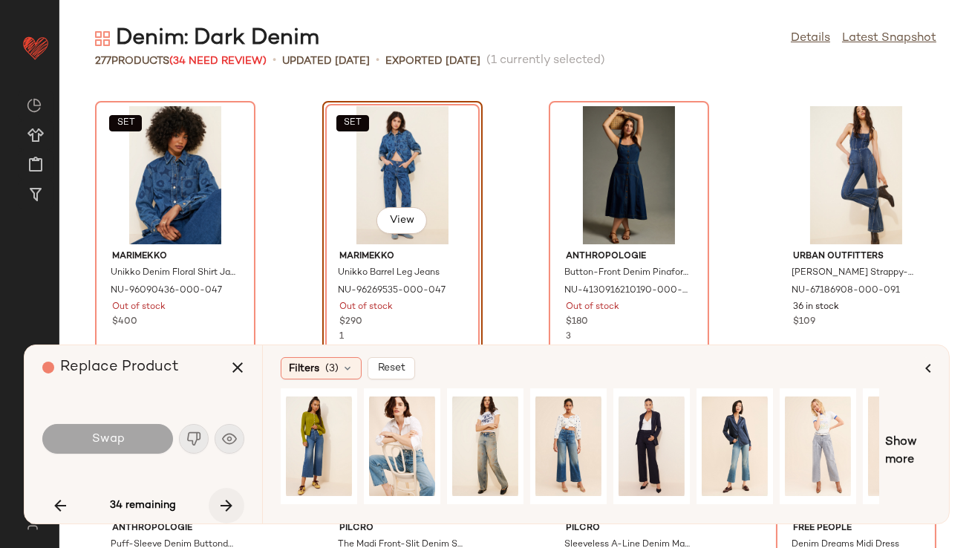
click at [229, 497] on icon "button" at bounding box center [227, 506] width 18 height 18
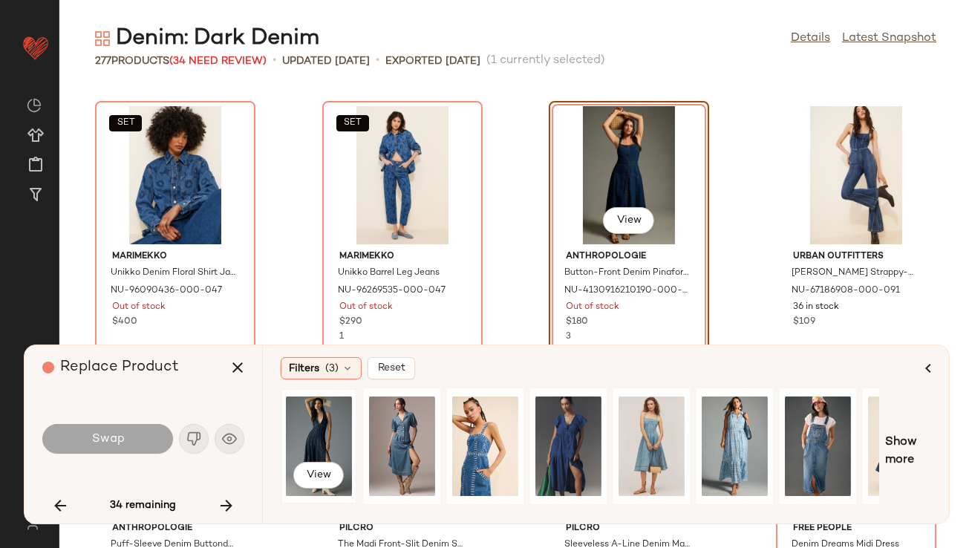
click at [325, 423] on div "View" at bounding box center [319, 446] width 66 height 105
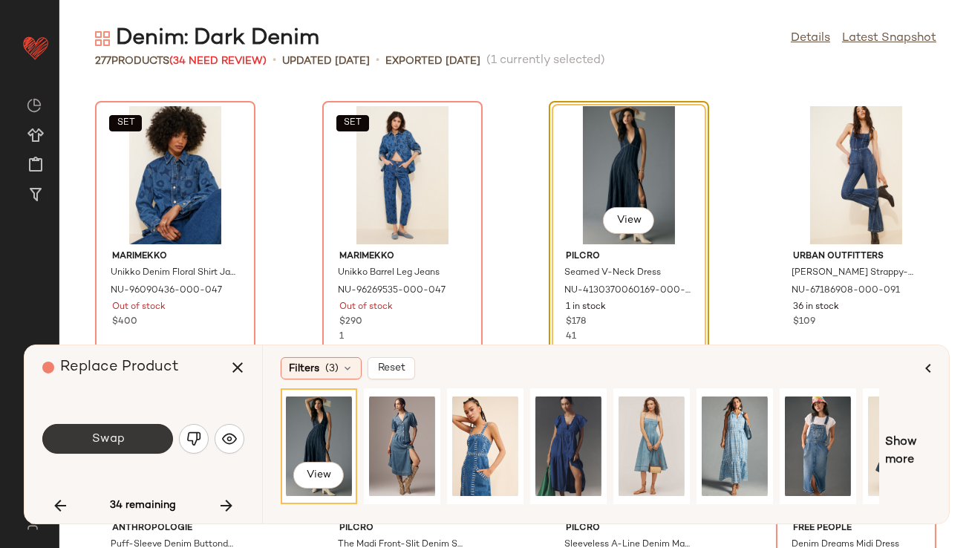
click at [131, 434] on button "Swap" at bounding box center [107, 439] width 131 height 30
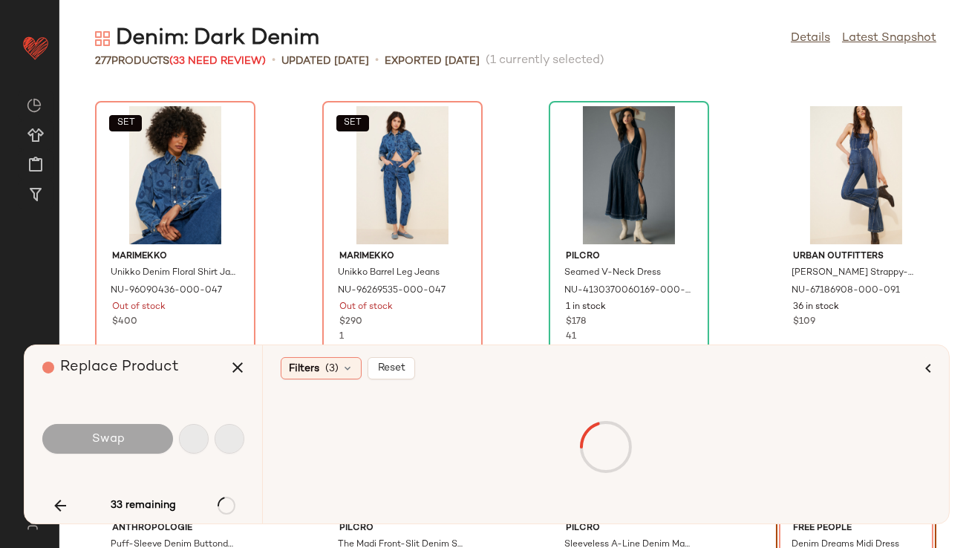
scroll to position [2718, 0]
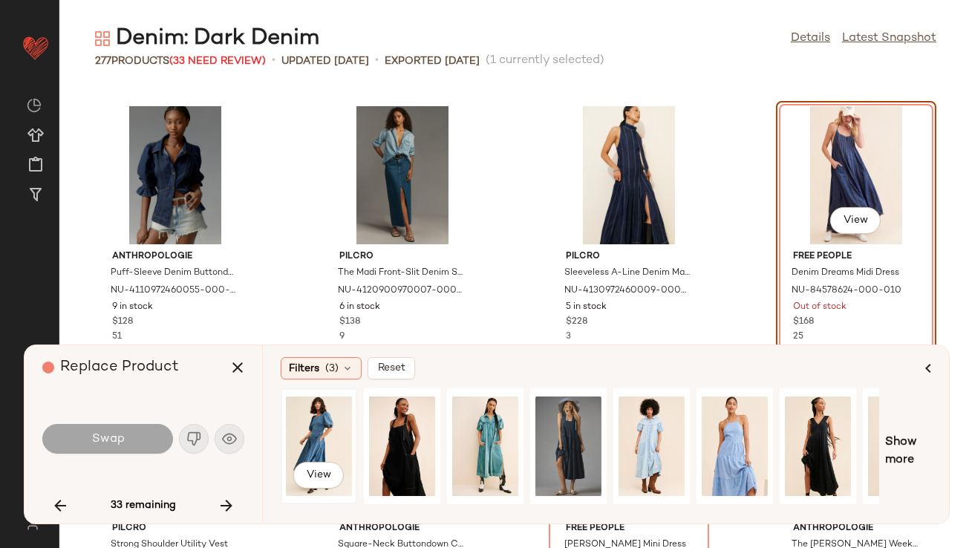
click at [307, 431] on div "View" at bounding box center [319, 446] width 66 height 105
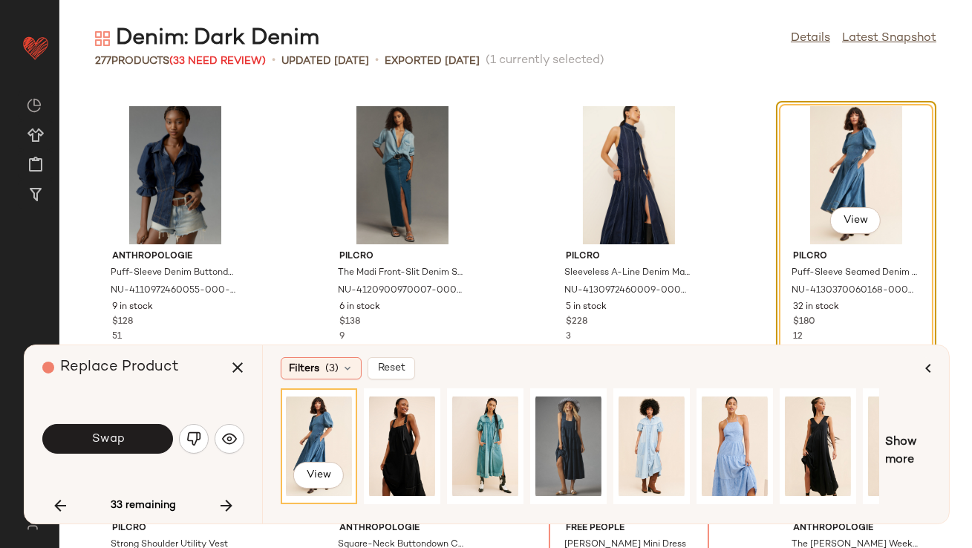
click at [162, 435] on button "Swap" at bounding box center [107, 439] width 131 height 30
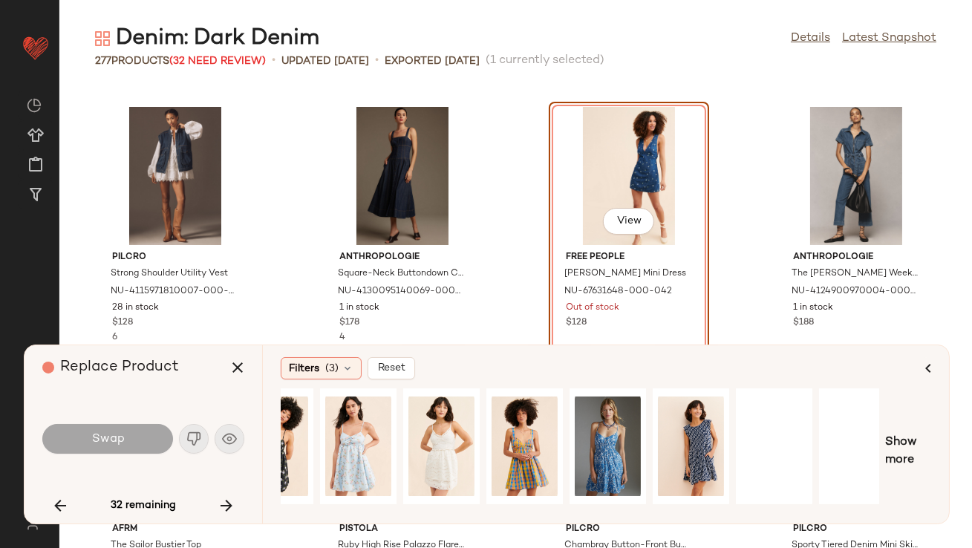
scroll to position [0, 225]
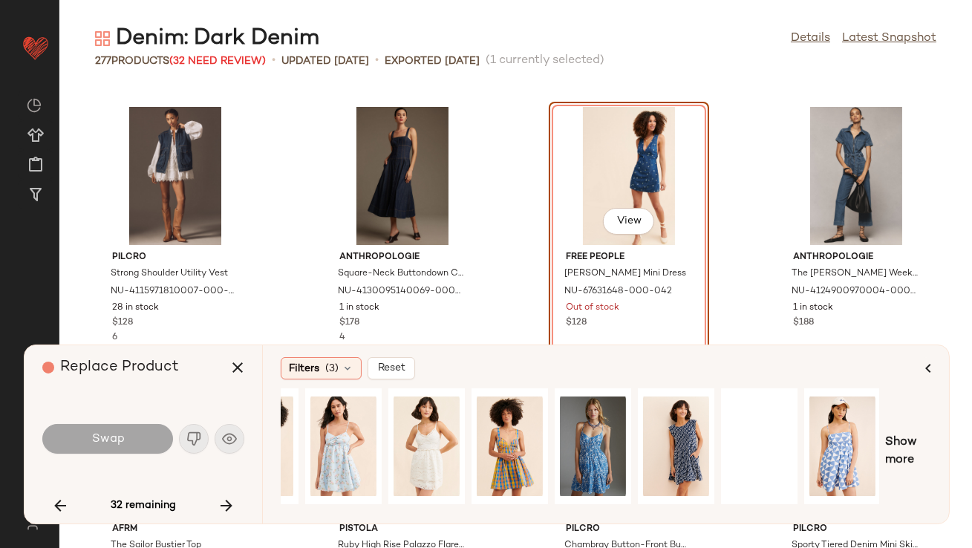
click at [227, 506] on icon "button" at bounding box center [227, 506] width 18 height 18
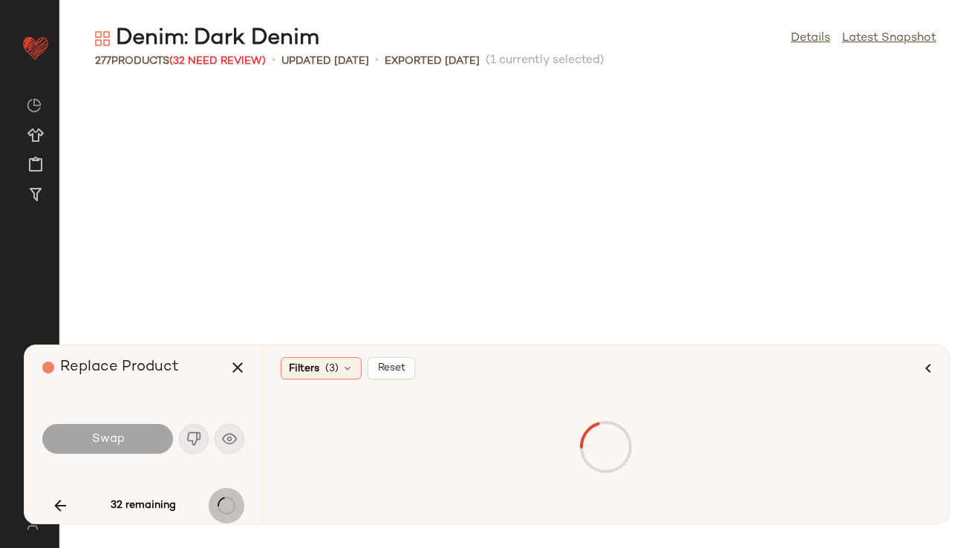
scroll to position [3805, 0]
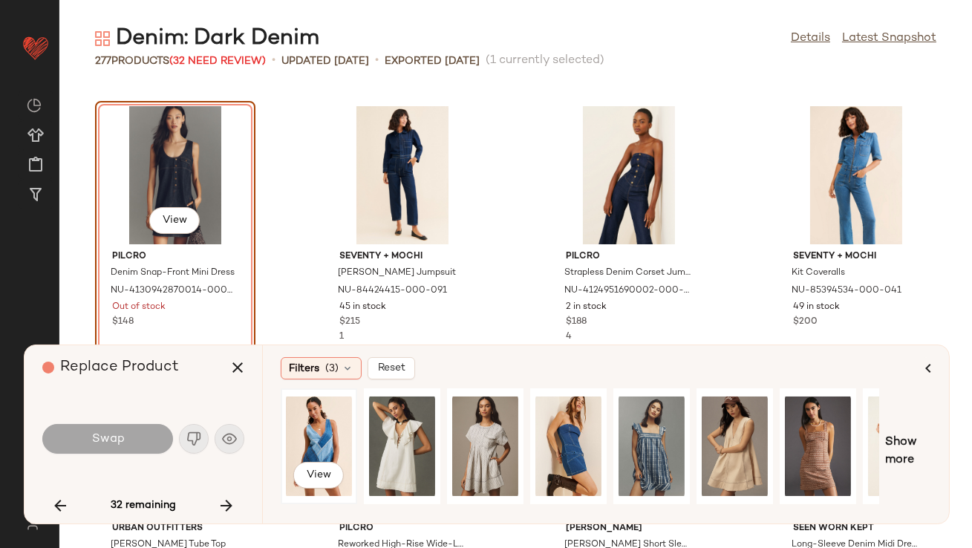
click at [307, 446] on div "View" at bounding box center [319, 446] width 66 height 105
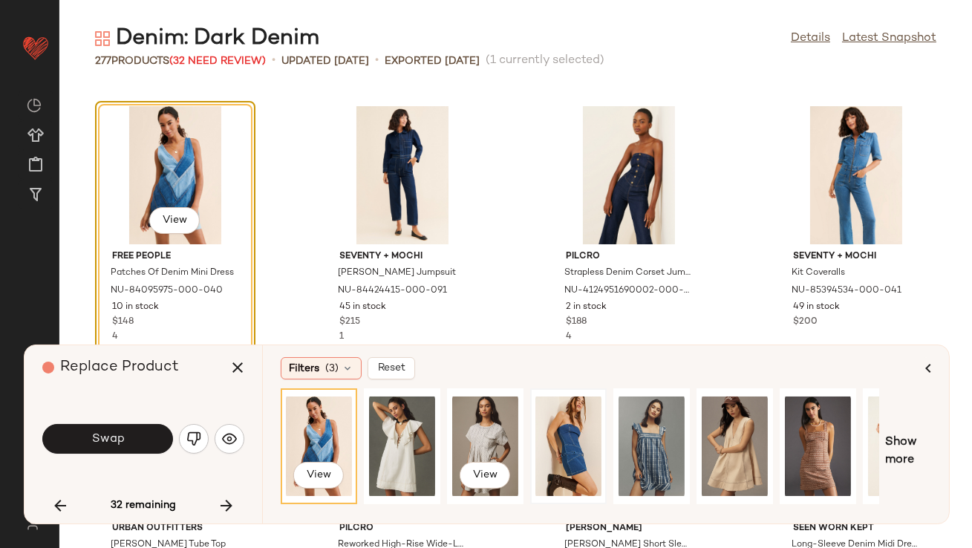
click at [555, 430] on div at bounding box center [568, 446] width 66 height 105
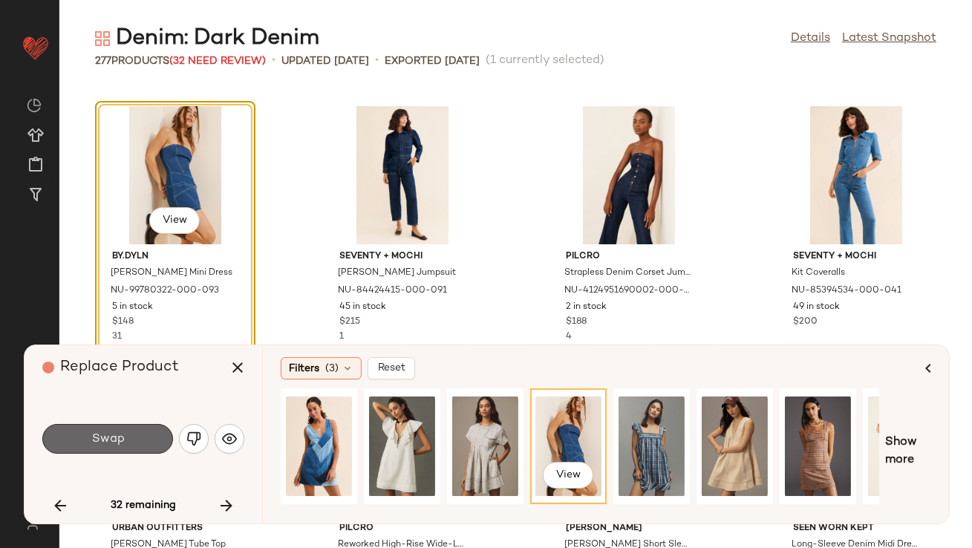
click at [117, 443] on span "Swap" at bounding box center [107, 439] width 33 height 14
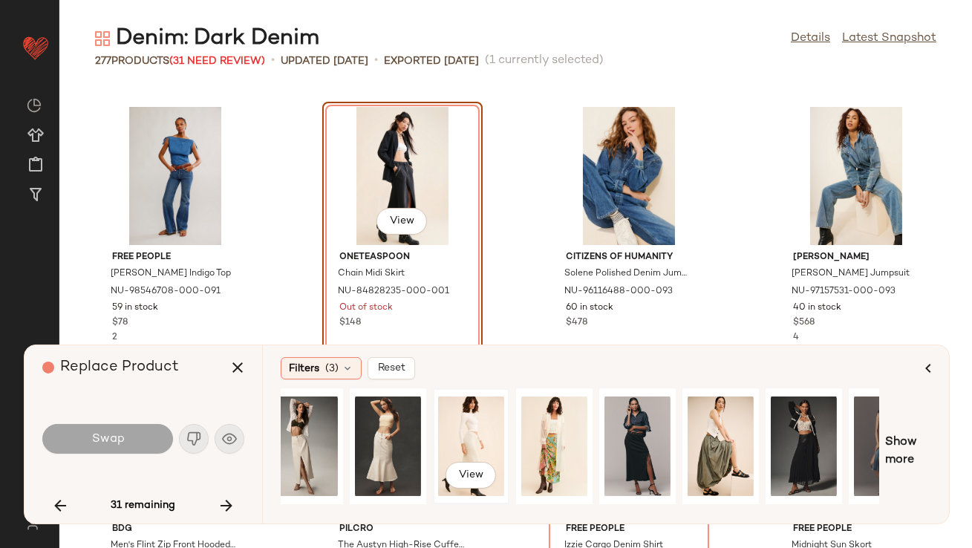
scroll to position [0, 16]
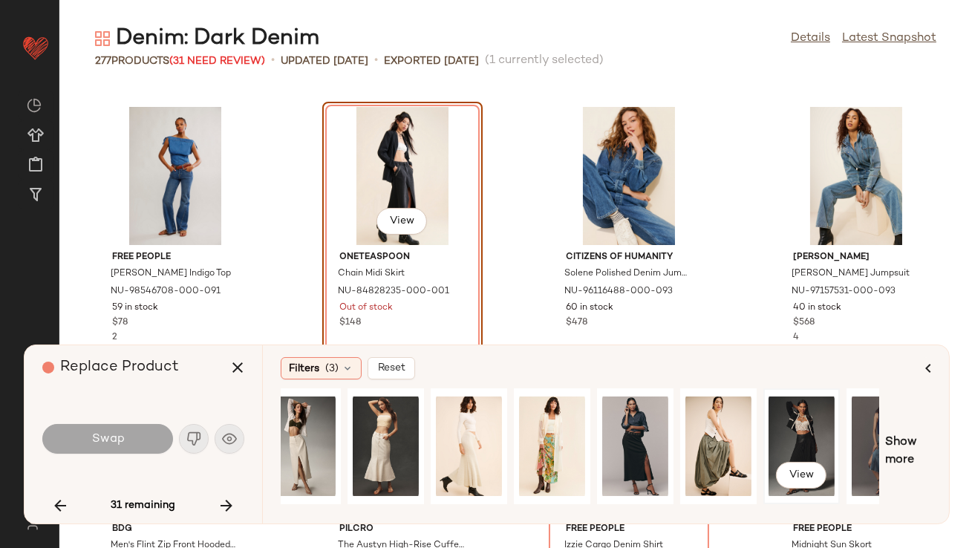
click at [777, 453] on div "View" at bounding box center [802, 446] width 66 height 105
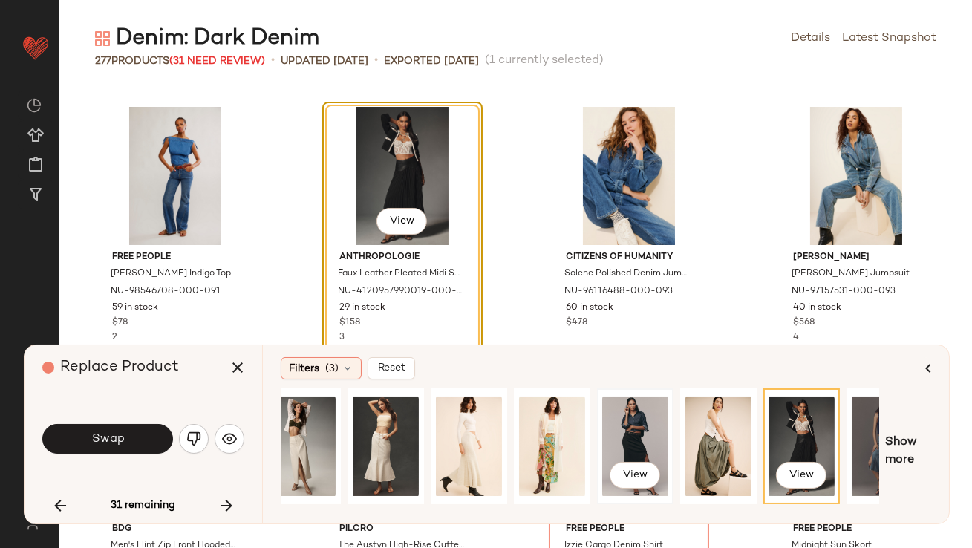
click at [628, 432] on div "View" at bounding box center [635, 446] width 66 height 105
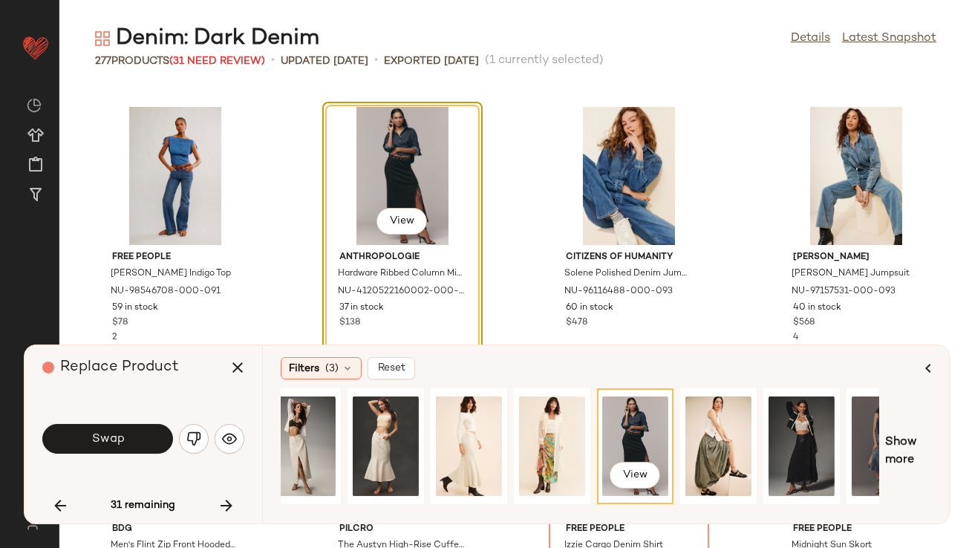
scroll to position [0, 225]
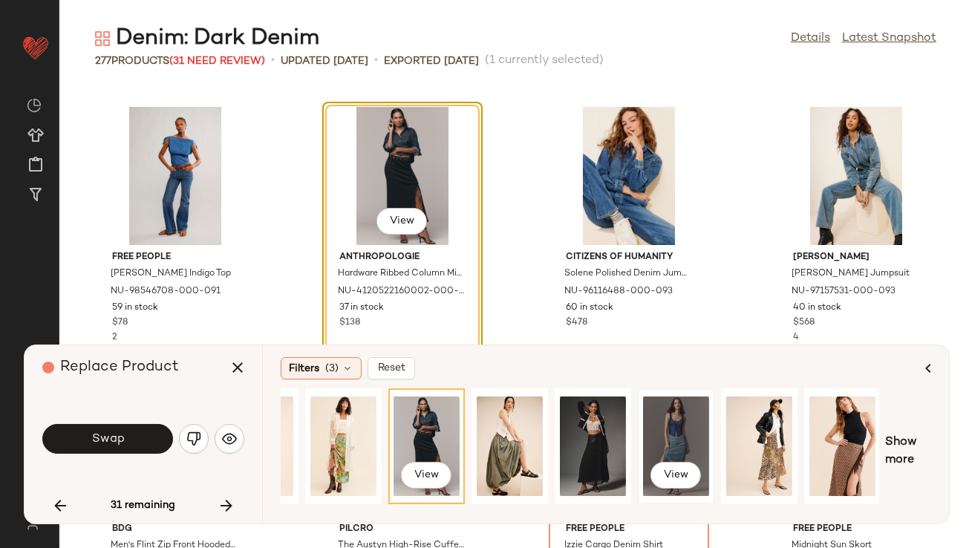
click at [675, 428] on div "View" at bounding box center [676, 446] width 66 height 105
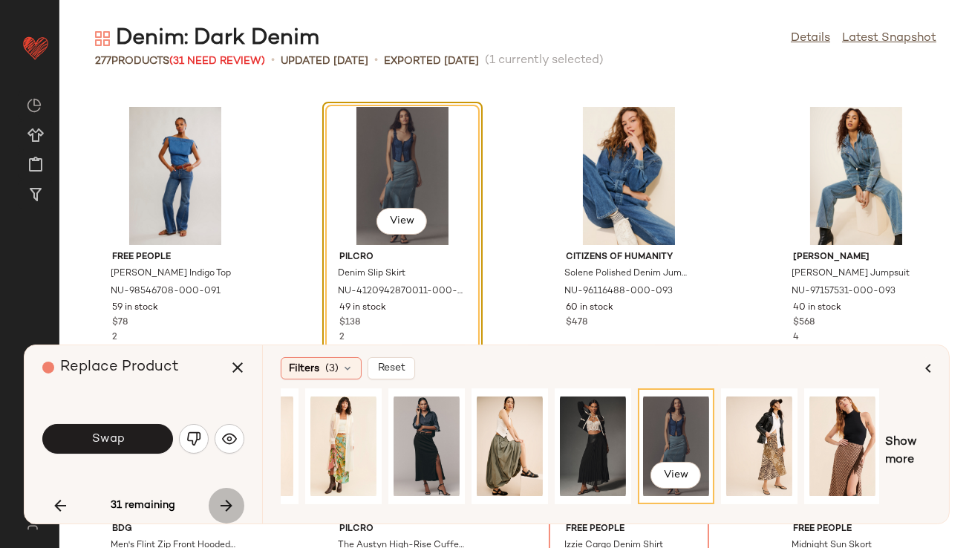
click at [226, 501] on icon "button" at bounding box center [227, 506] width 18 height 18
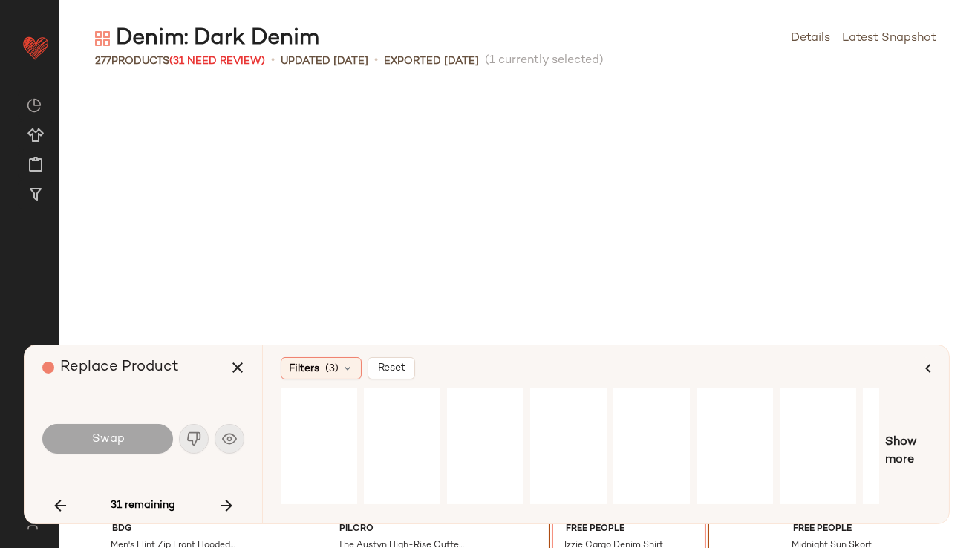
scroll to position [4620, 0]
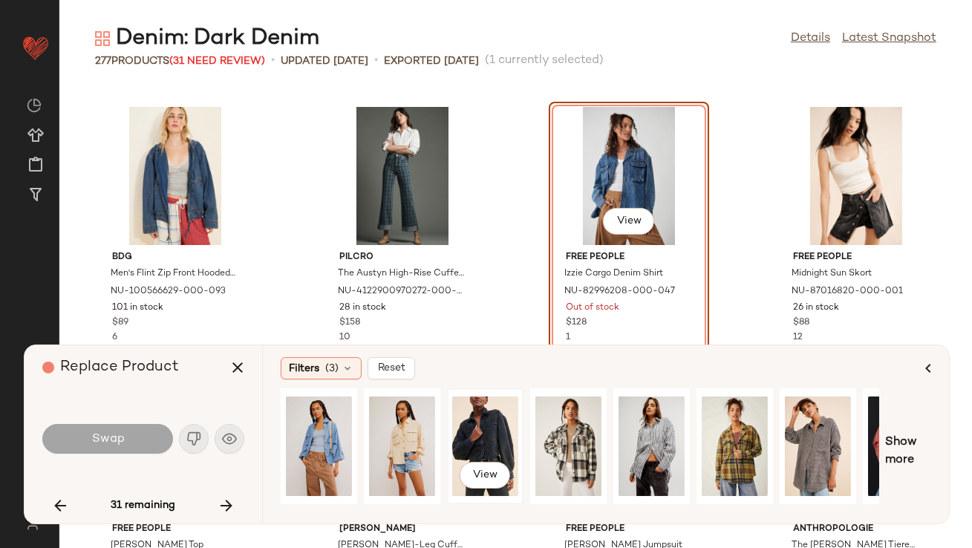
click at [462, 432] on div "View" at bounding box center [485, 446] width 66 height 105
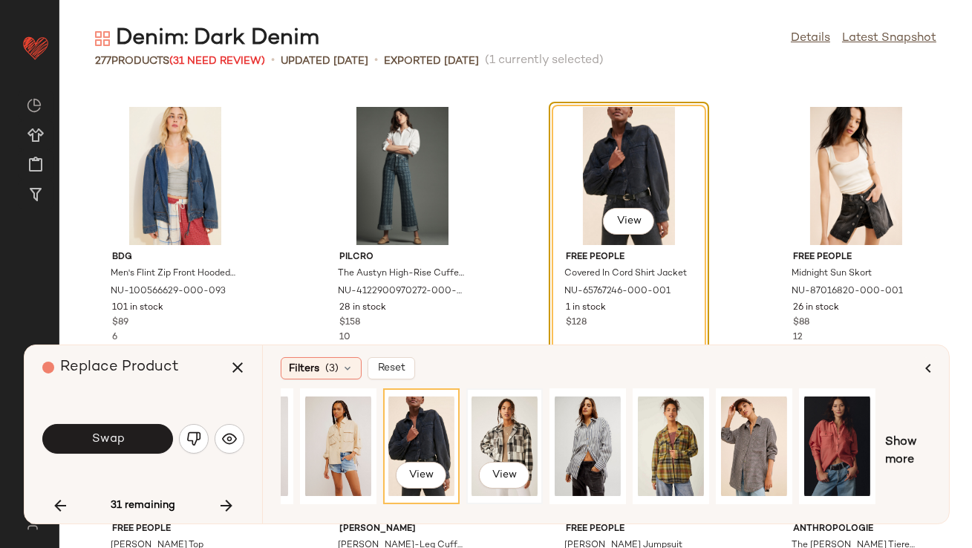
scroll to position [0, 225]
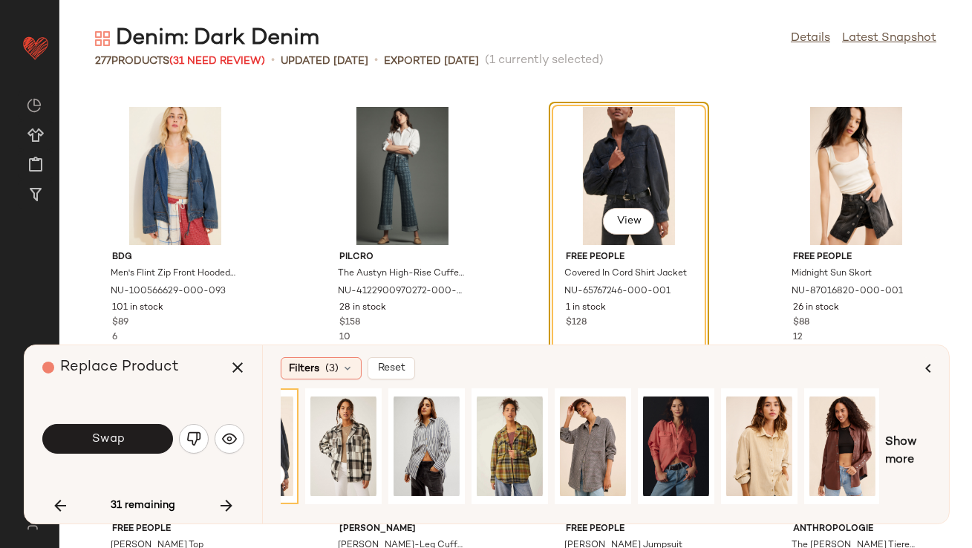
click at [129, 444] on button "Swap" at bounding box center [107, 439] width 131 height 30
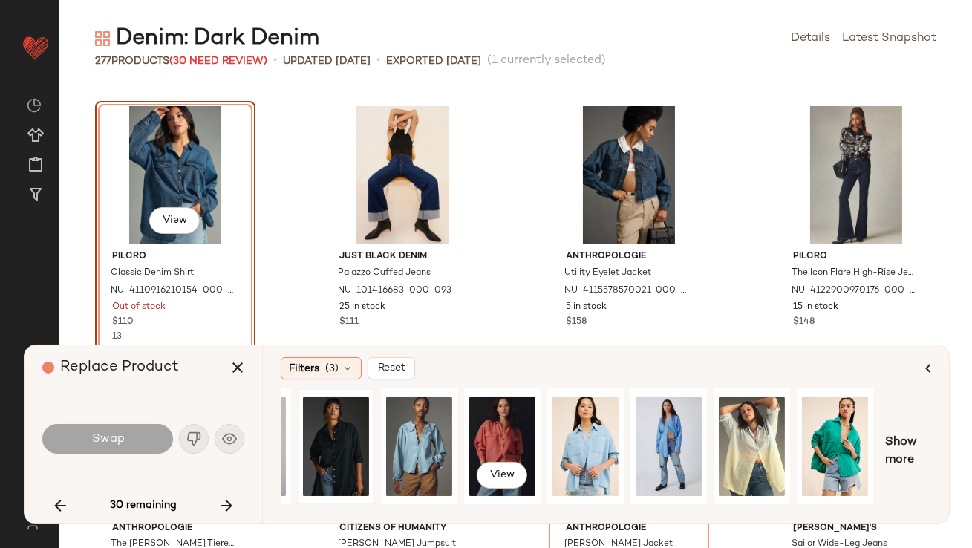
scroll to position [0, 225]
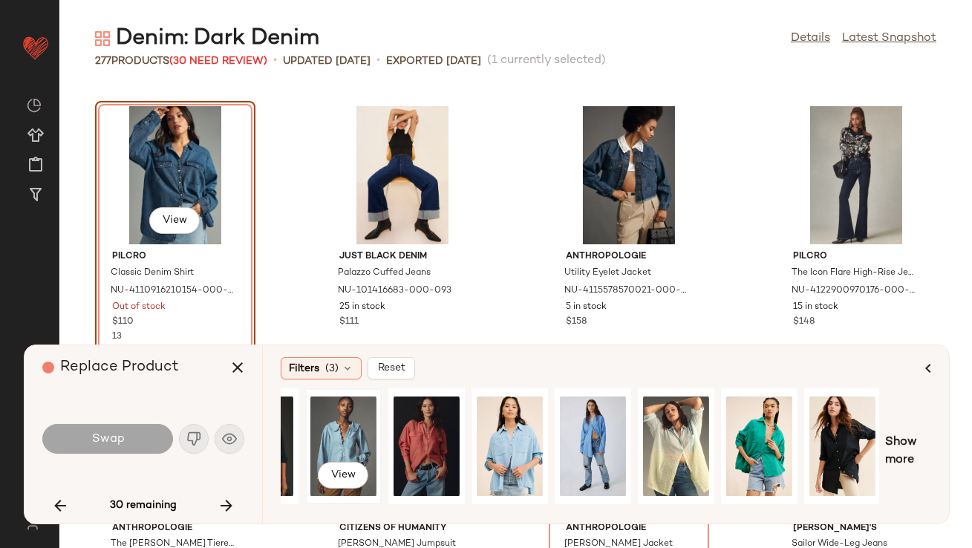
click at [363, 435] on div "View" at bounding box center [343, 446] width 66 height 105
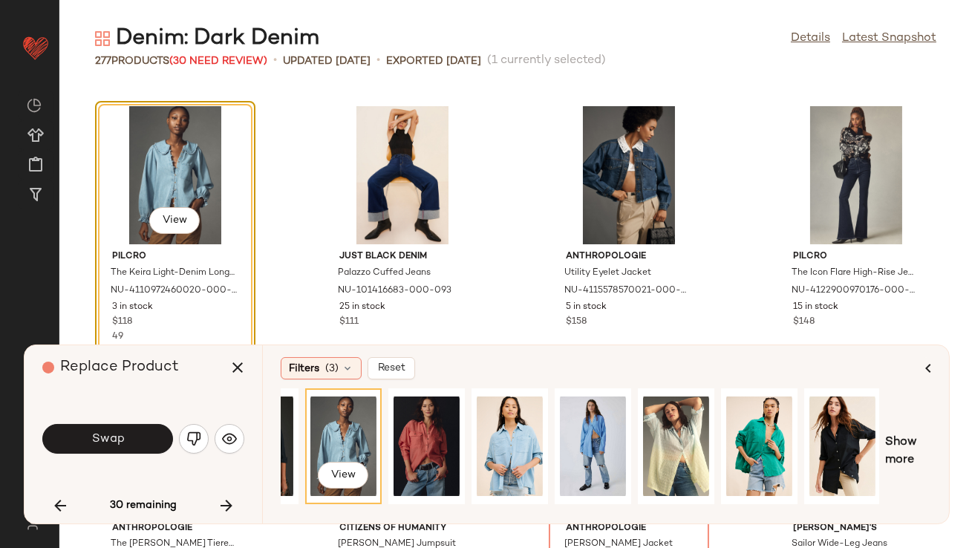
click at [113, 438] on span "Swap" at bounding box center [107, 439] width 33 height 14
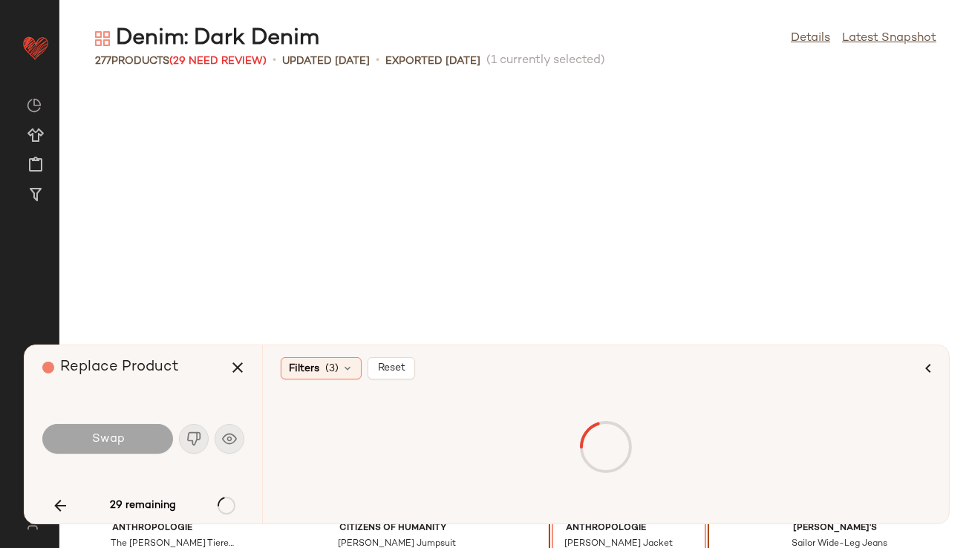
scroll to position [5436, 0]
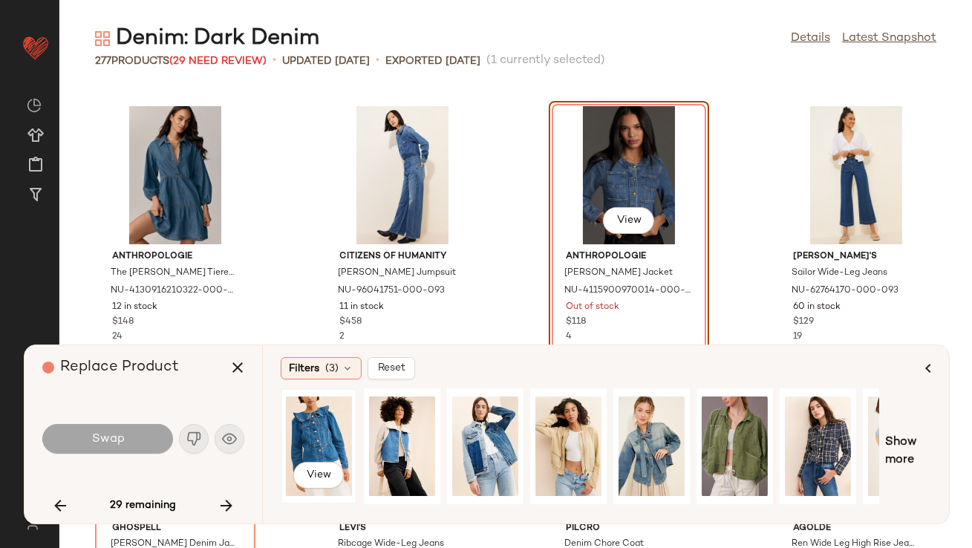
click at [353, 441] on div "View" at bounding box center [319, 446] width 74 height 113
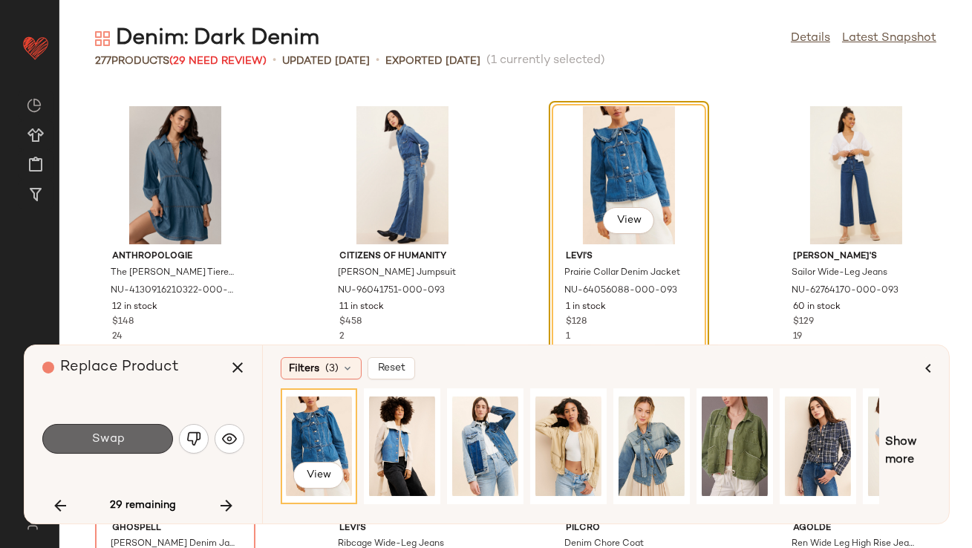
click at [114, 444] on span "Swap" at bounding box center [107, 439] width 33 height 14
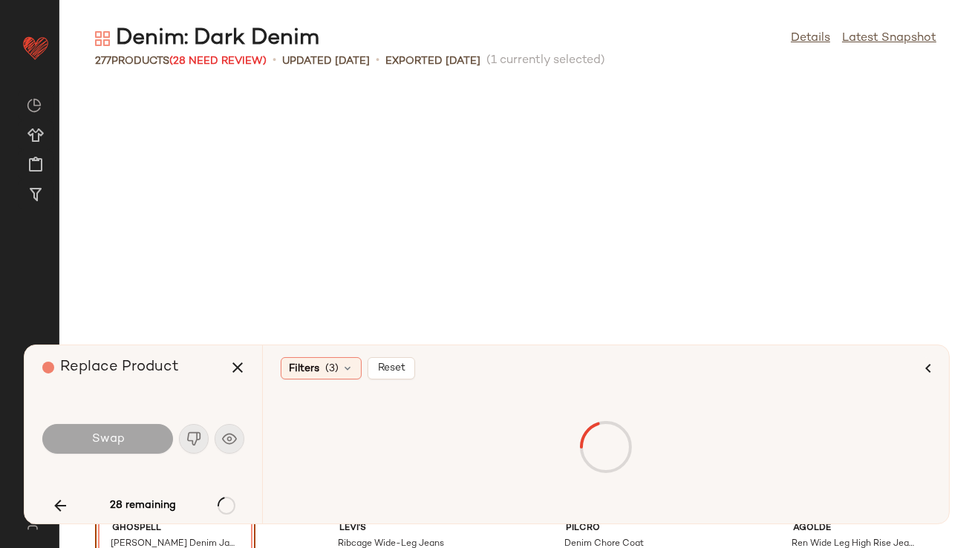
scroll to position [5707, 0]
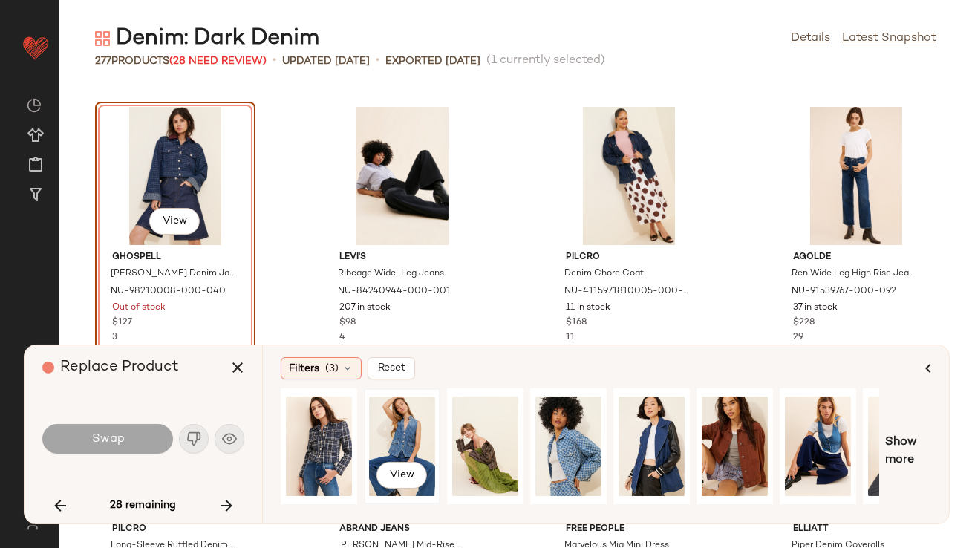
click at [381, 445] on div "View" at bounding box center [402, 446] width 66 height 105
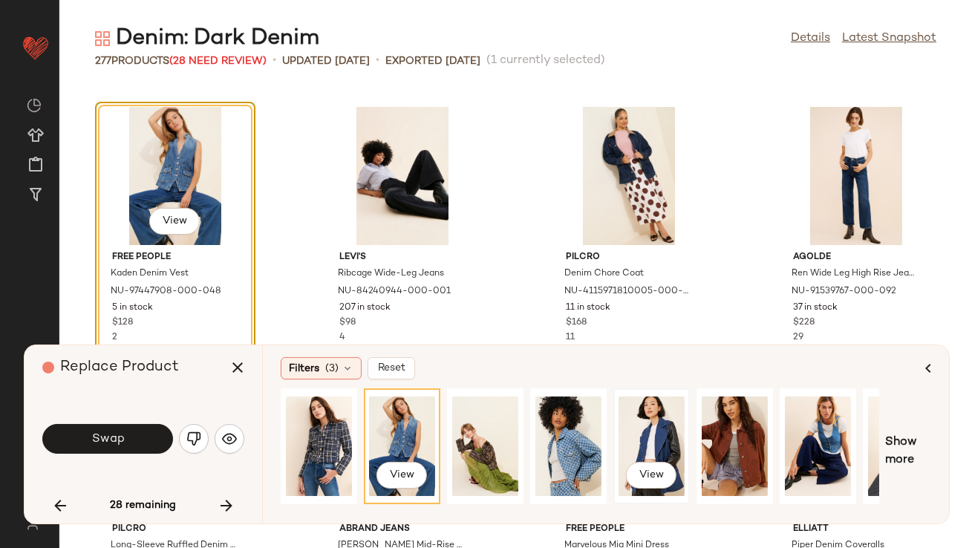
click at [627, 439] on div "View" at bounding box center [652, 446] width 66 height 105
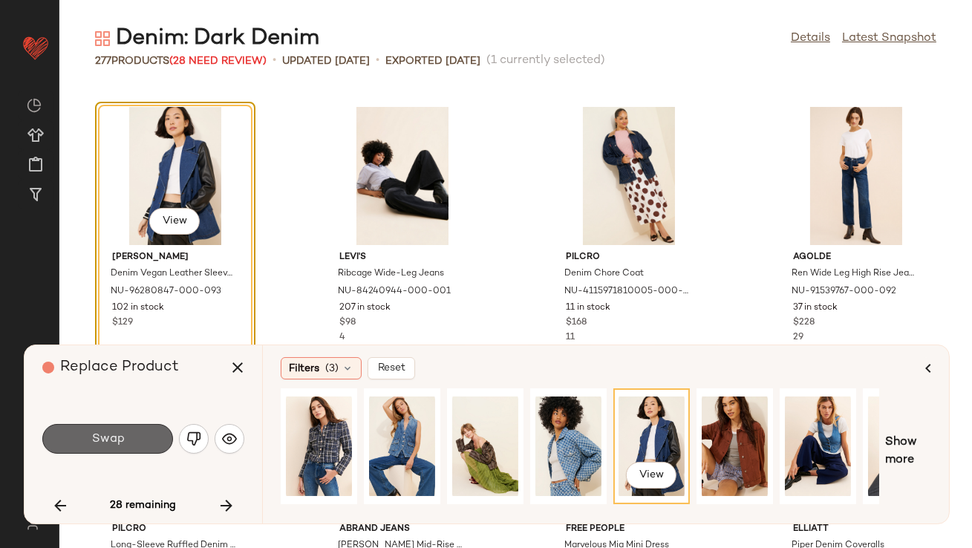
click at [149, 438] on button "Swap" at bounding box center [107, 439] width 131 height 30
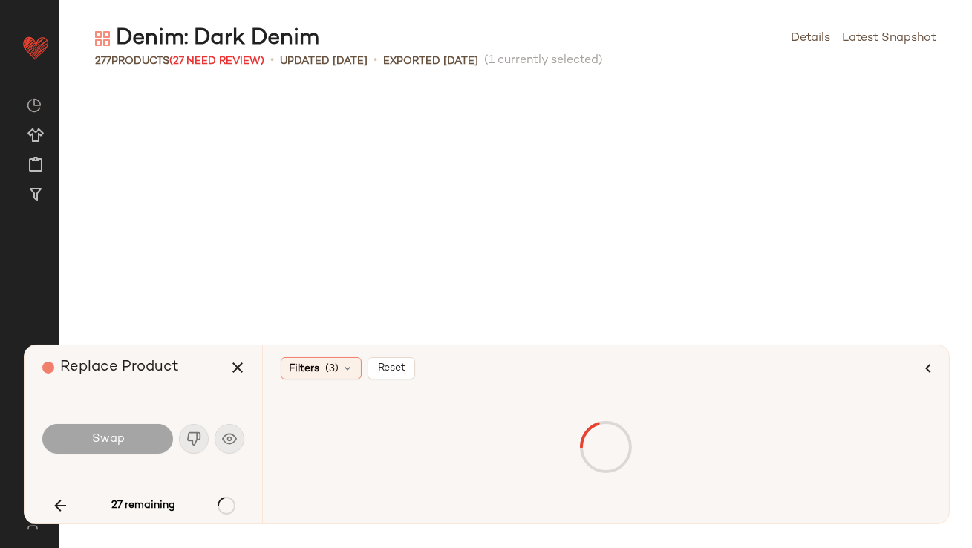
scroll to position [6252, 0]
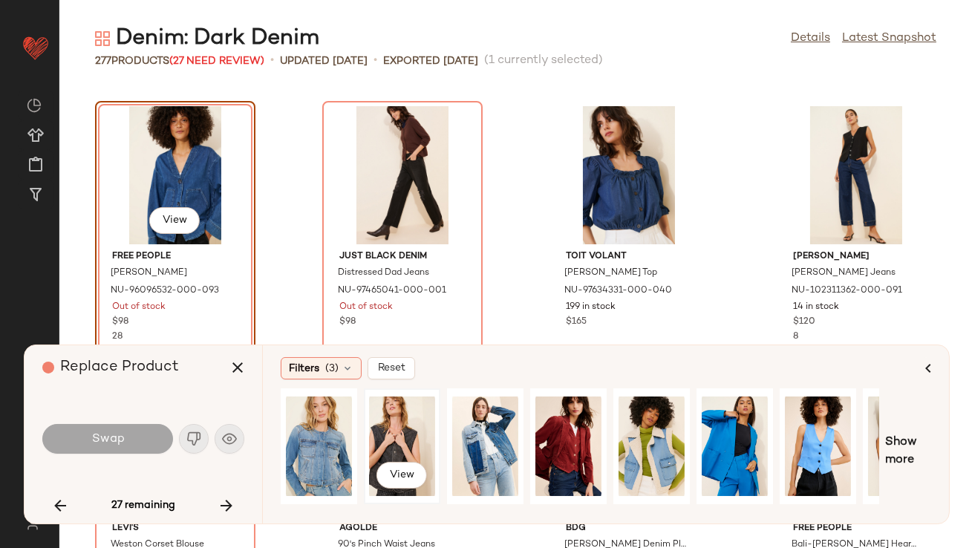
click at [397, 433] on div "View" at bounding box center [402, 446] width 66 height 105
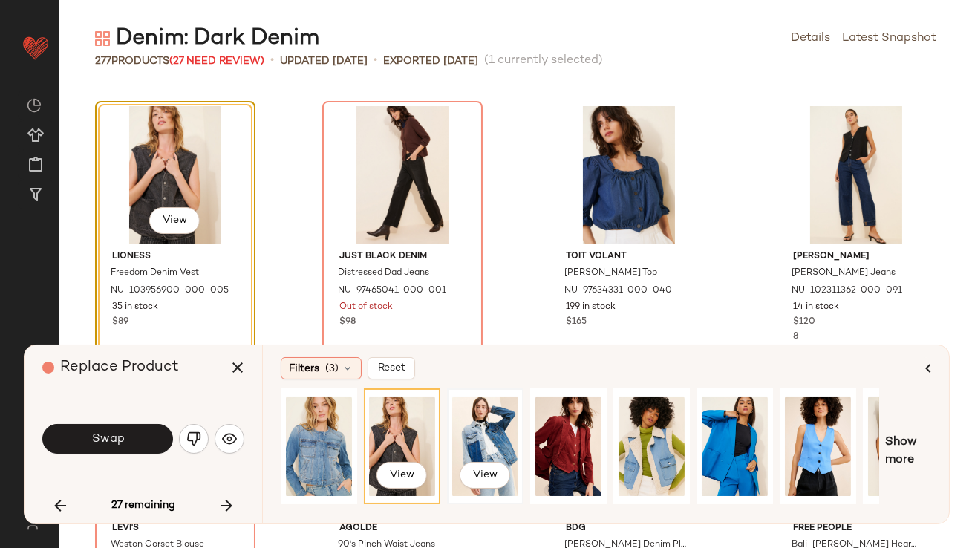
click at [485, 433] on div "View" at bounding box center [485, 446] width 66 height 105
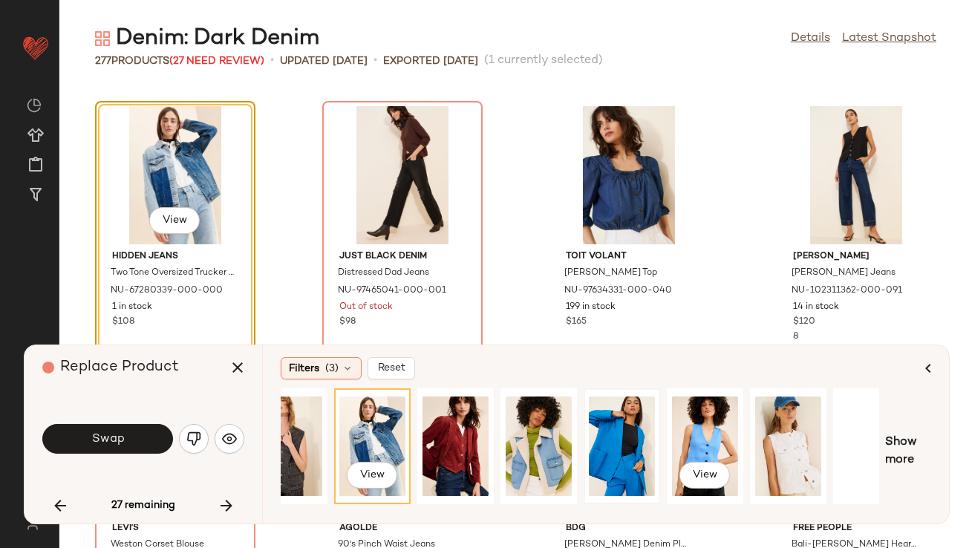
scroll to position [0, 225]
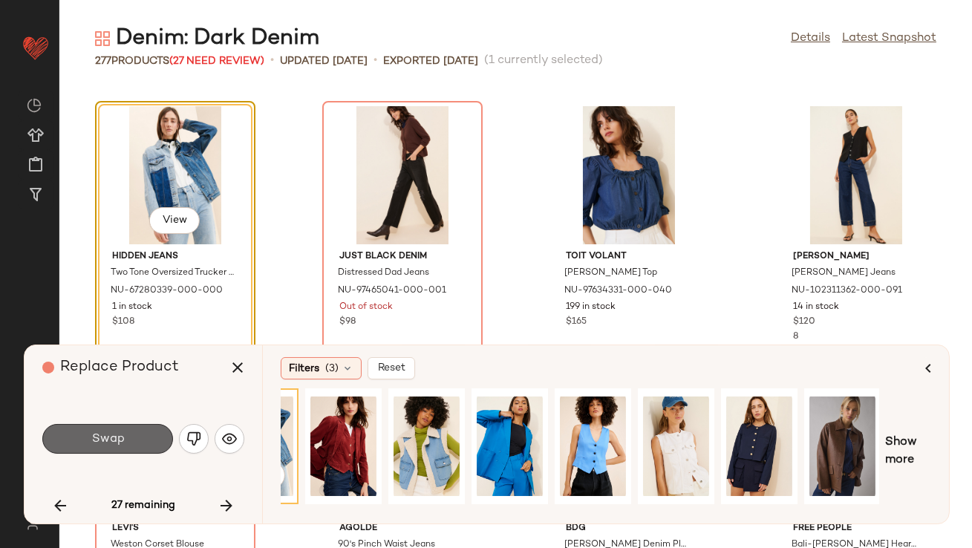
click at [133, 437] on button "Swap" at bounding box center [107, 439] width 131 height 30
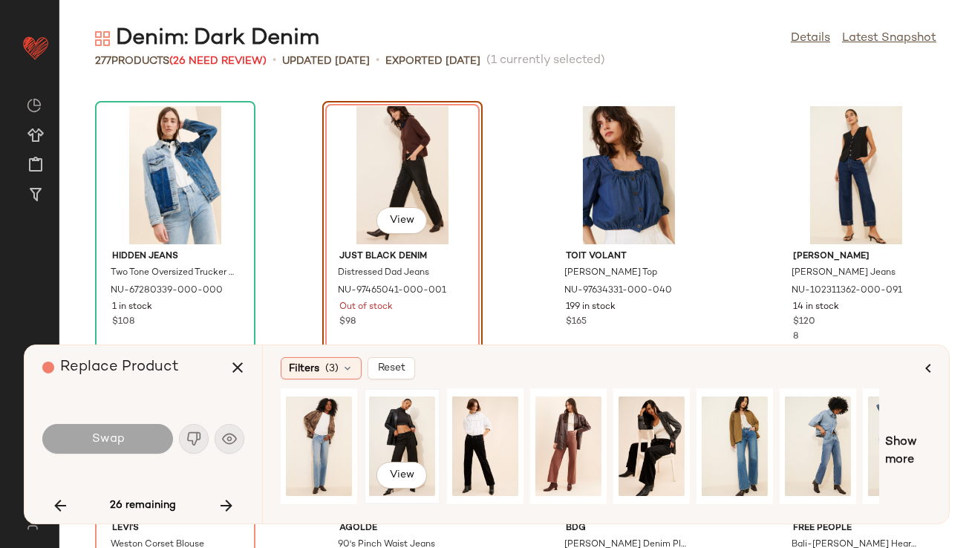
click at [390, 436] on div "View" at bounding box center [402, 446] width 66 height 105
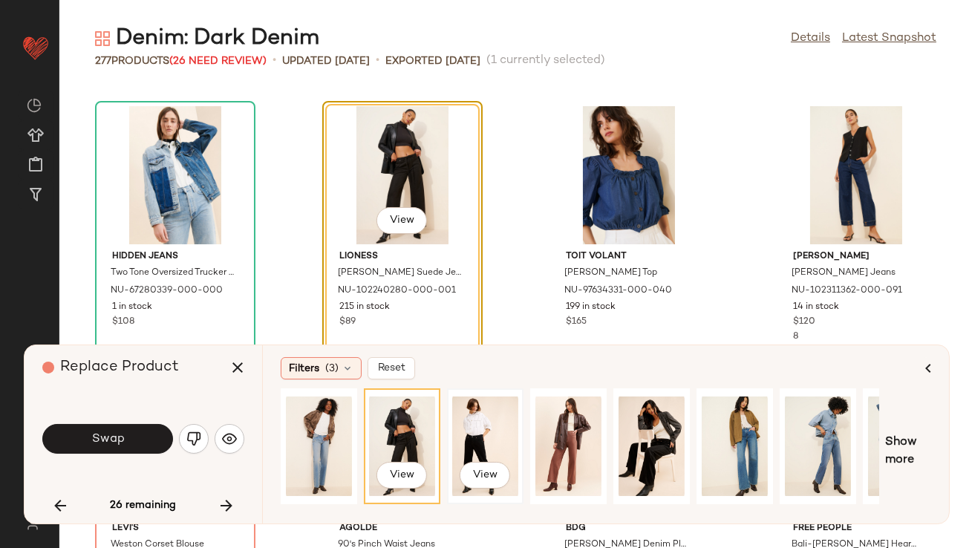
click at [483, 440] on div "View" at bounding box center [485, 446] width 66 height 105
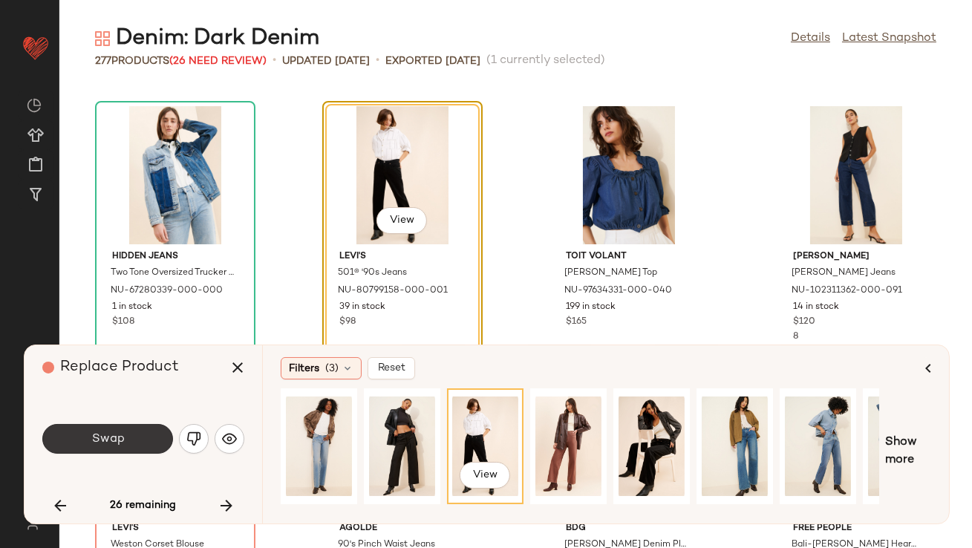
click at [134, 446] on button "Swap" at bounding box center [107, 439] width 131 height 30
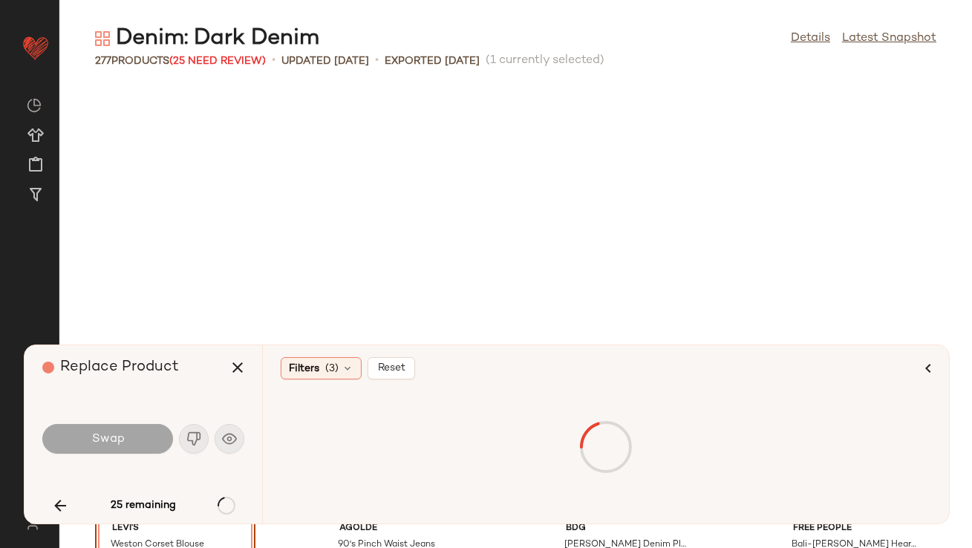
scroll to position [6523, 0]
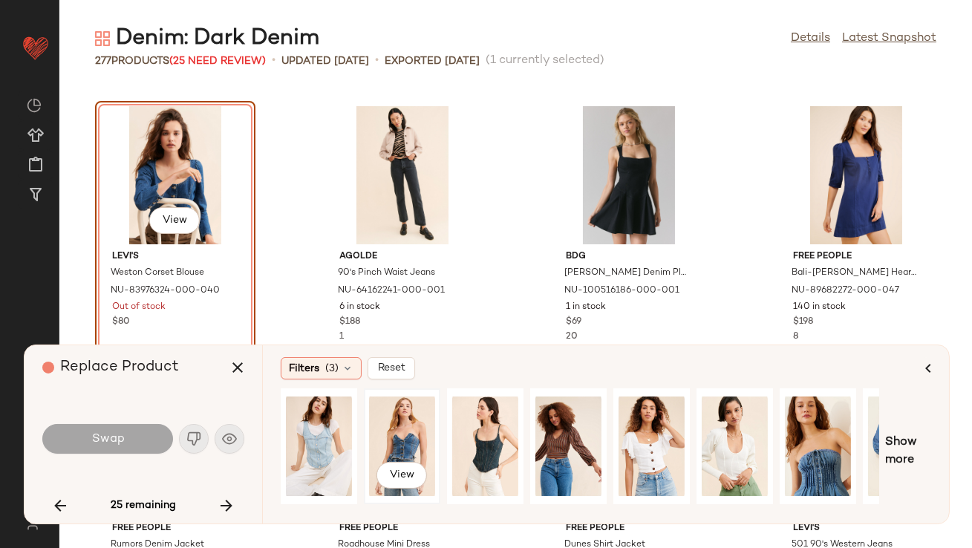
click at [403, 458] on div "View" at bounding box center [402, 446] width 66 height 105
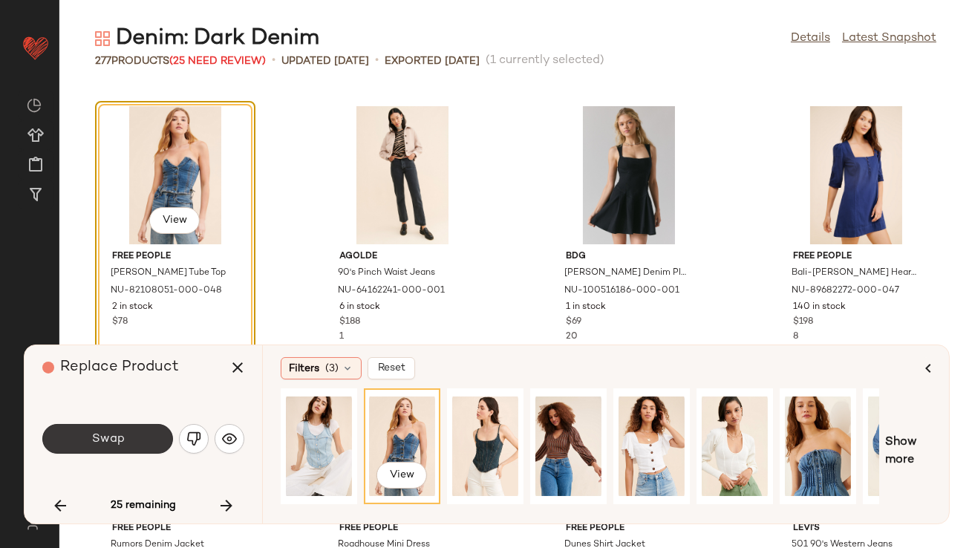
click at [126, 442] on button "Swap" at bounding box center [107, 439] width 131 height 30
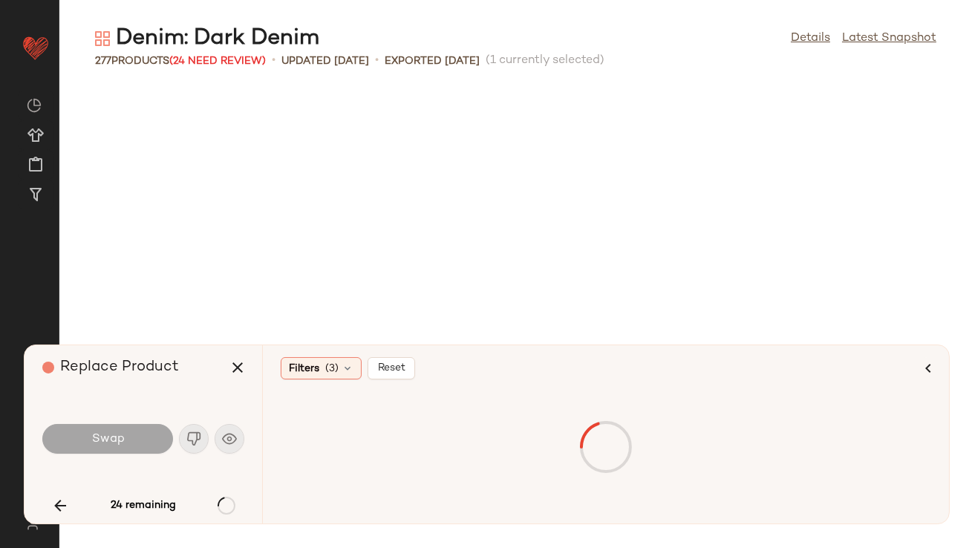
scroll to position [7066, 0]
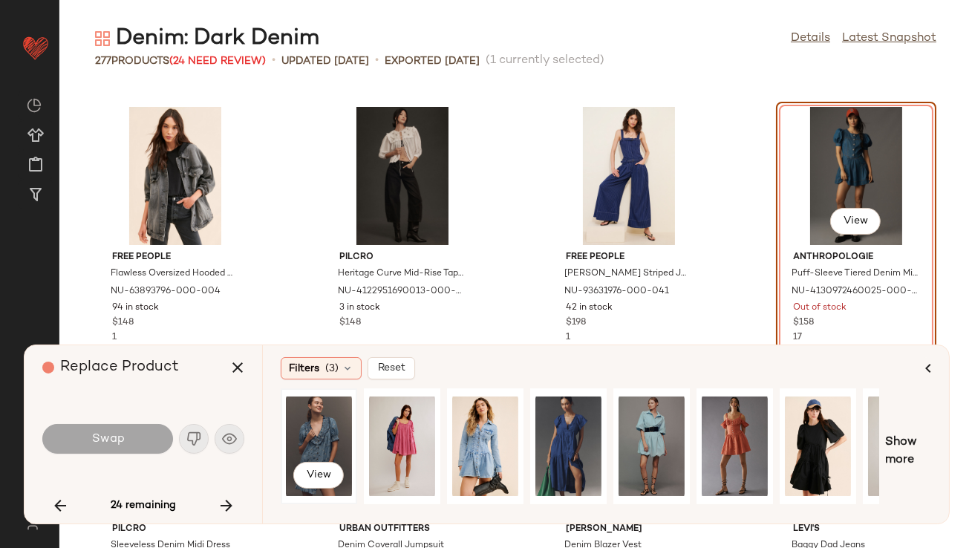
click at [309, 453] on div "View" at bounding box center [319, 446] width 66 height 105
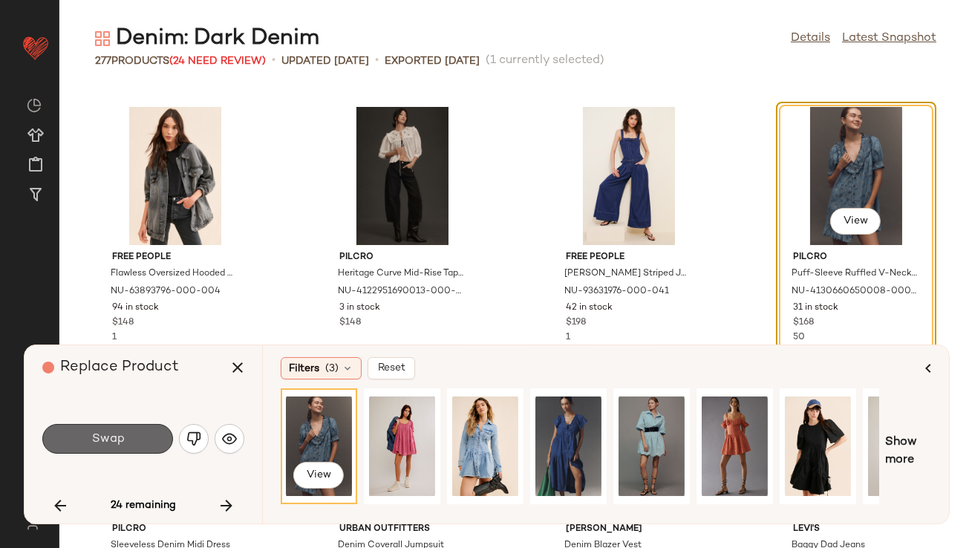
click at [111, 436] on span "Swap" at bounding box center [107, 439] width 33 height 14
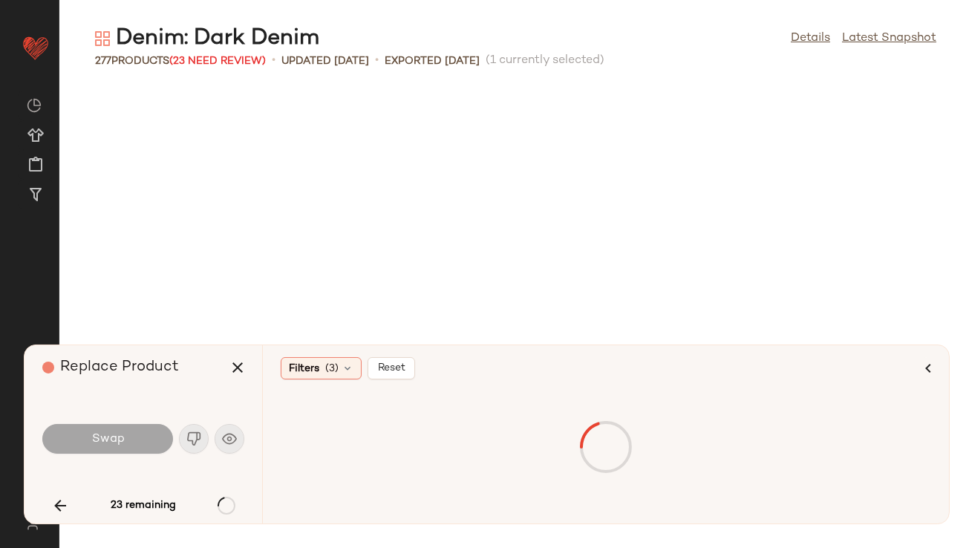
scroll to position [7611, 0]
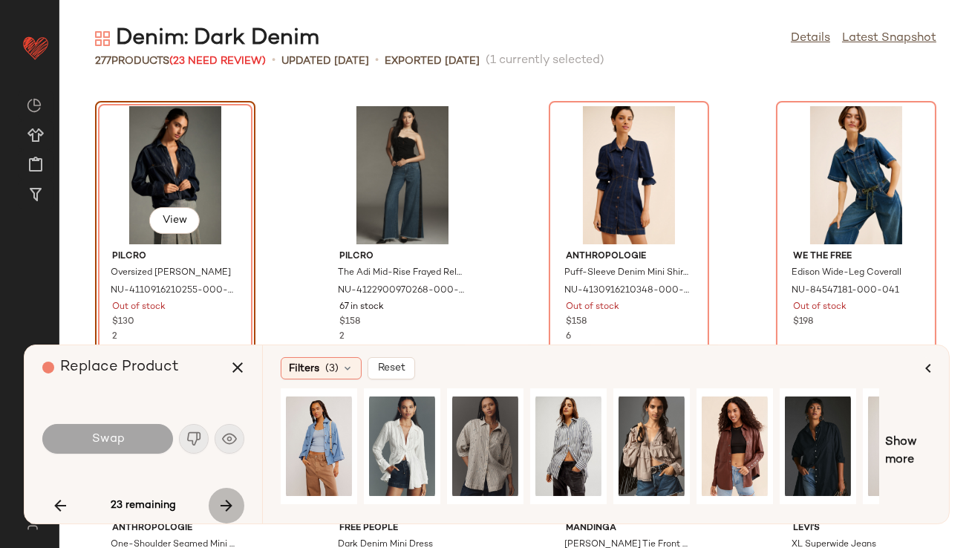
click at [218, 503] on icon "button" at bounding box center [227, 506] width 18 height 18
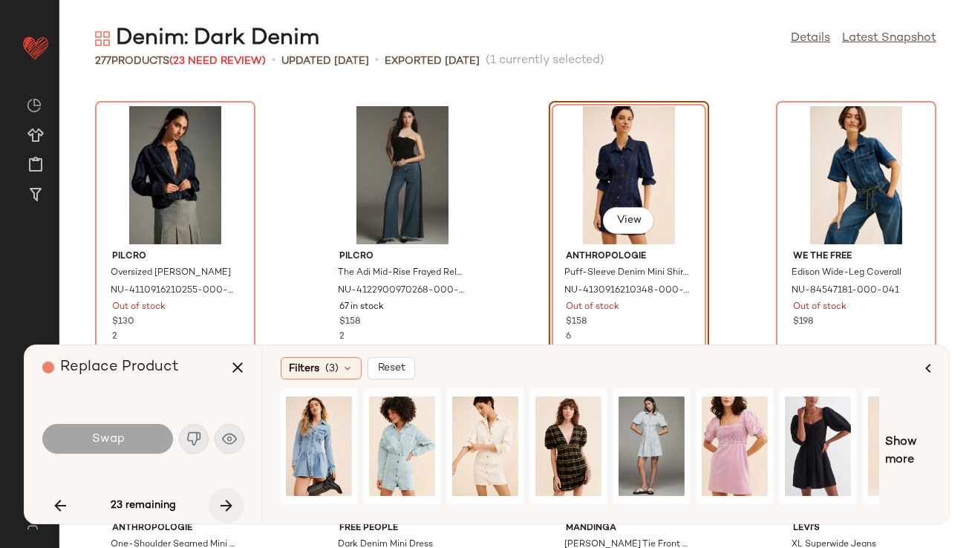
click at [218, 503] on icon "button" at bounding box center [227, 506] width 18 height 18
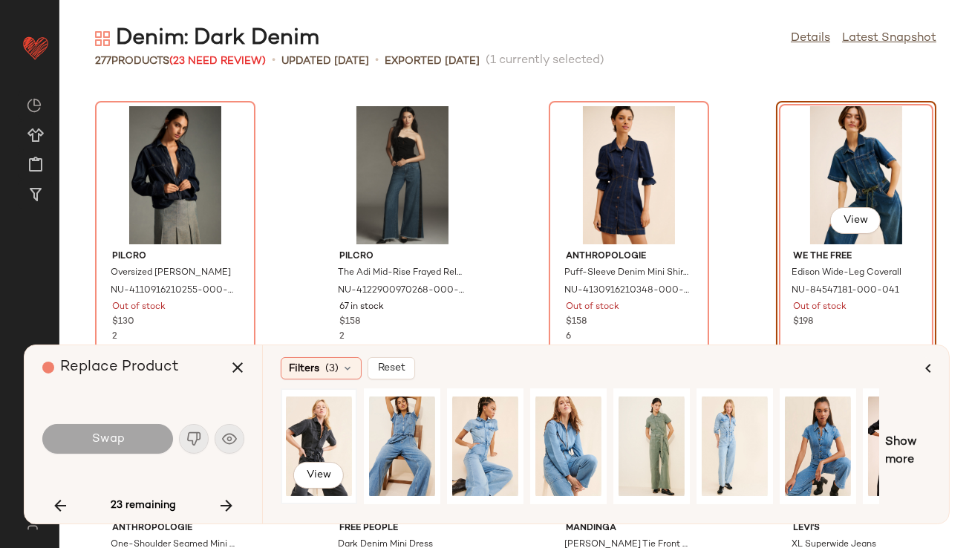
click at [309, 450] on div "View" at bounding box center [319, 446] width 66 height 105
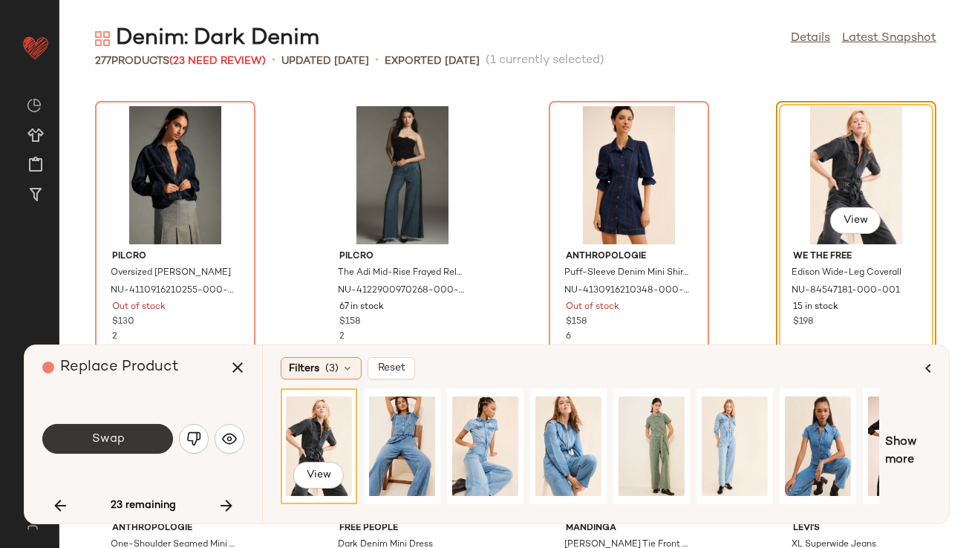
click at [155, 441] on button "Swap" at bounding box center [107, 439] width 131 height 30
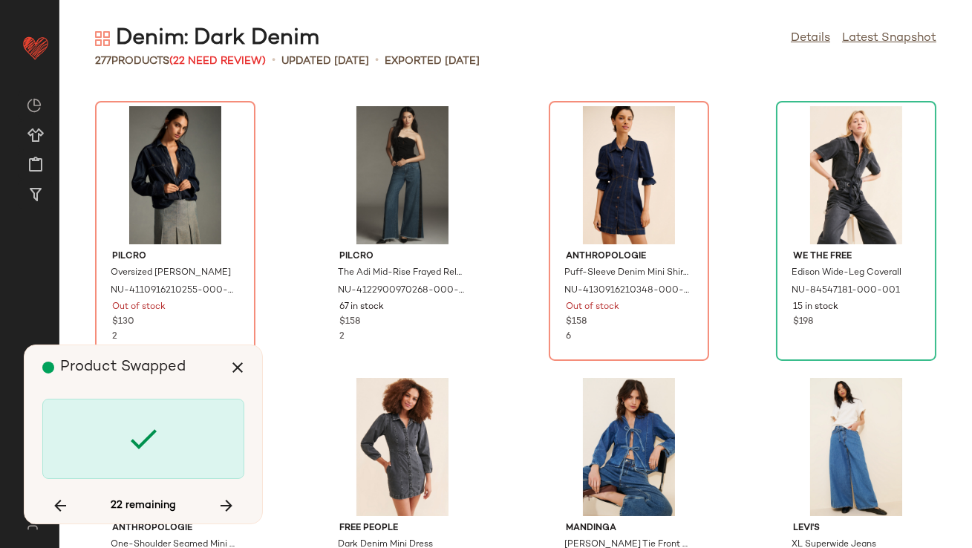
scroll to position [8425, 0]
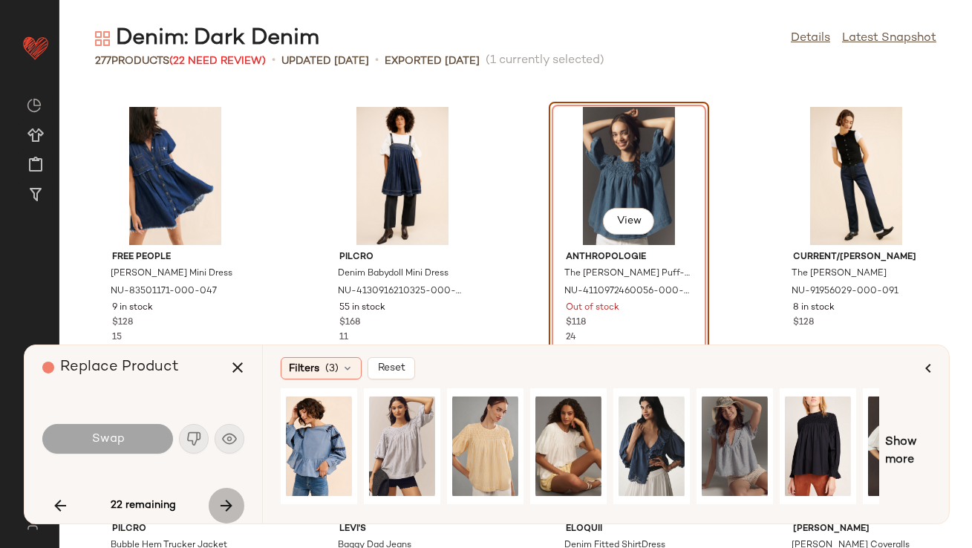
click at [227, 499] on icon "button" at bounding box center [227, 506] width 18 height 18
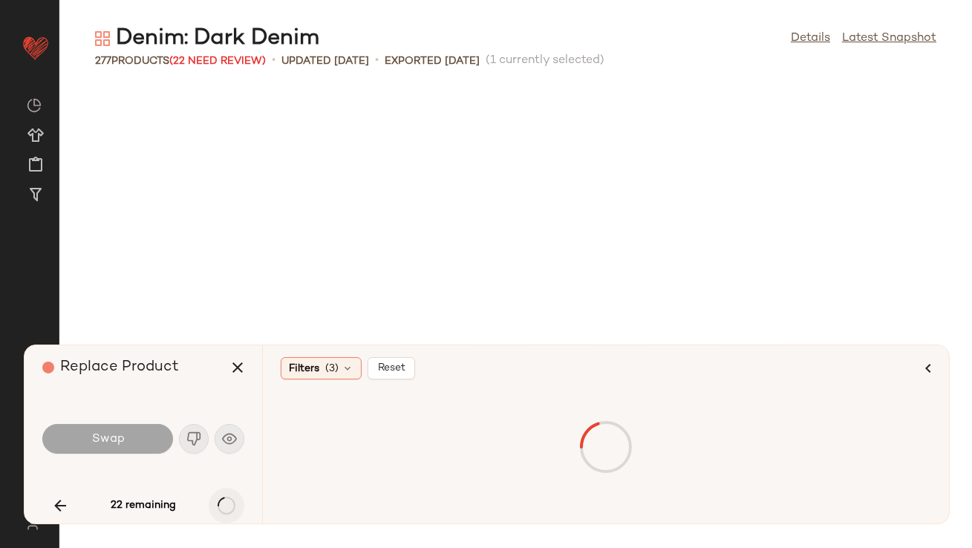
scroll to position [9241, 0]
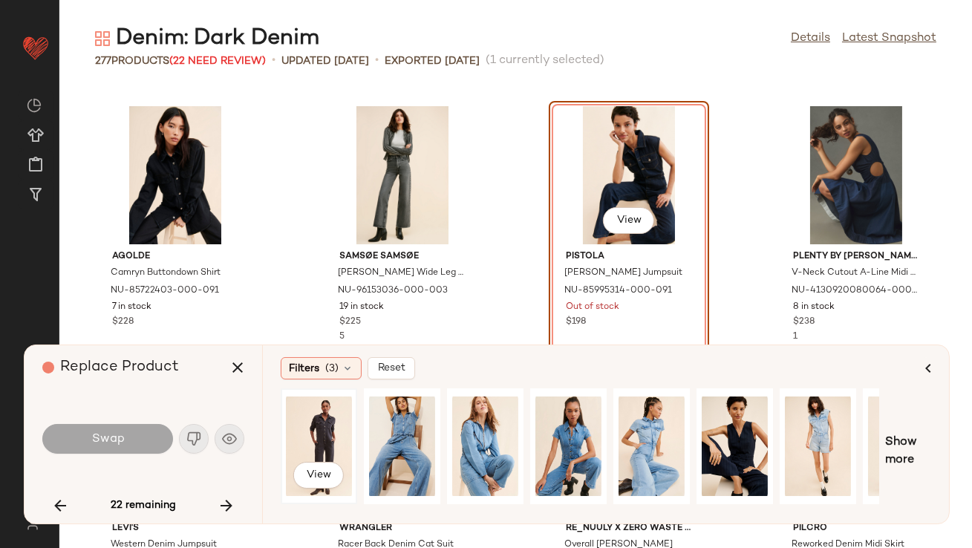
click at [338, 434] on div "View" at bounding box center [319, 446] width 66 height 105
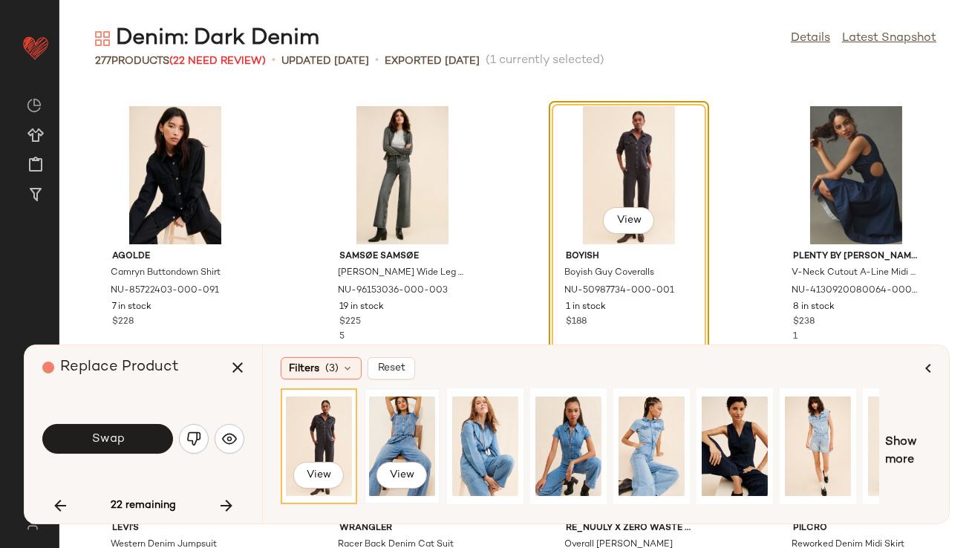
click at [421, 448] on div "View" at bounding box center [402, 446] width 66 height 105
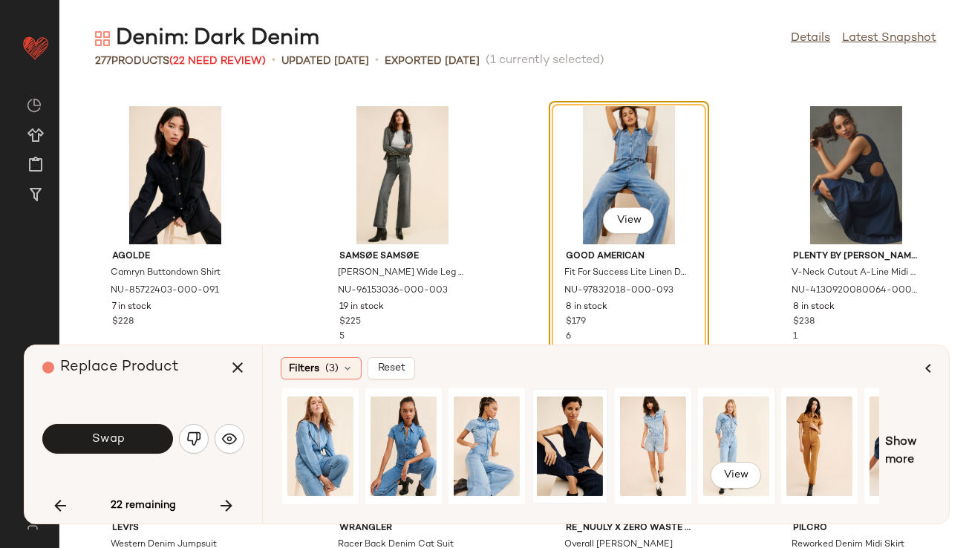
scroll to position [0, 225]
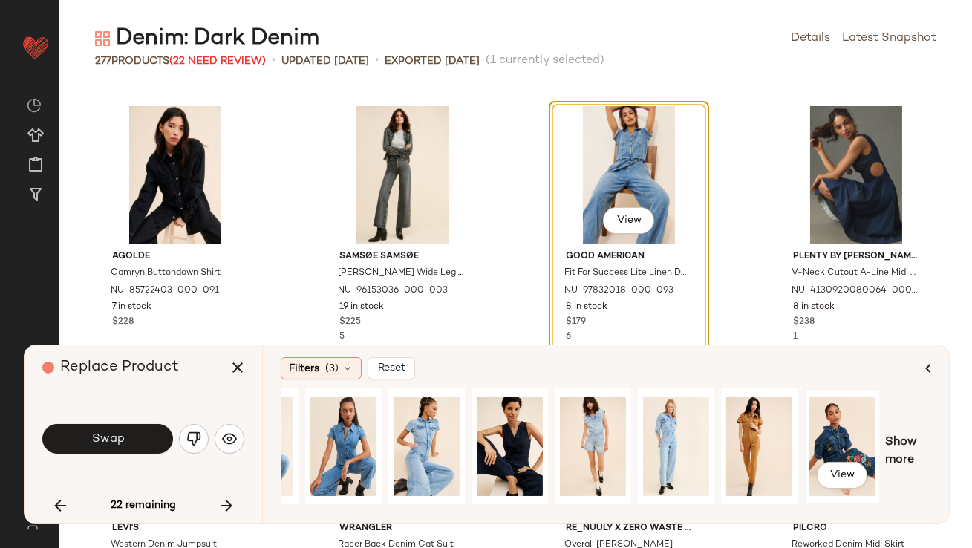
click at [832, 423] on div "View" at bounding box center [842, 446] width 66 height 105
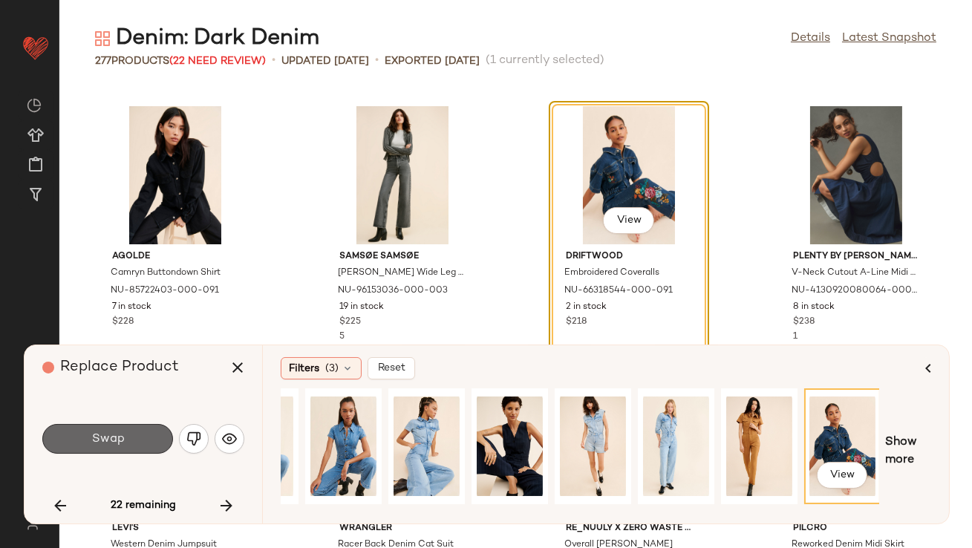
click at [146, 452] on button "Swap" at bounding box center [107, 439] width 131 height 30
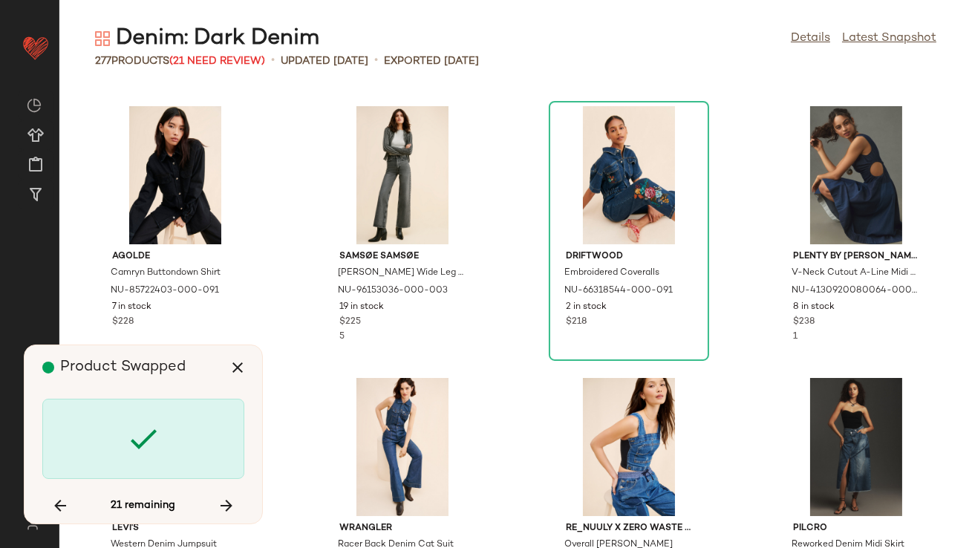
scroll to position [9784, 0]
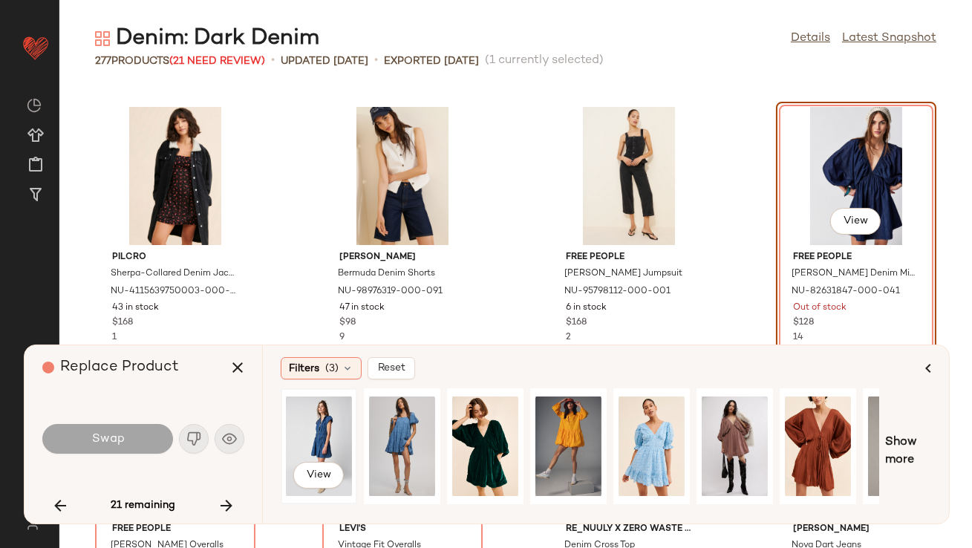
click at [340, 447] on div "View" at bounding box center [319, 446] width 66 height 105
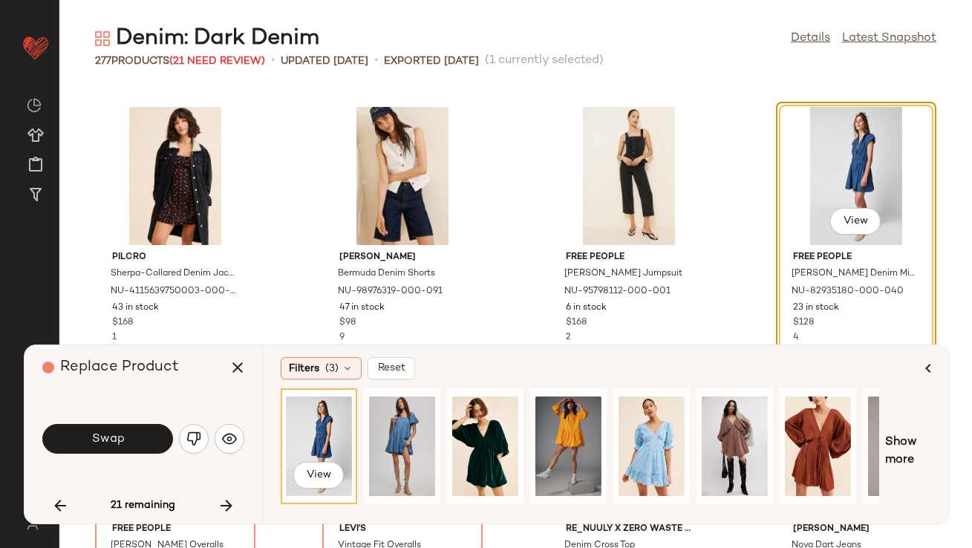
click at [127, 454] on div "Swap" at bounding box center [143, 439] width 202 height 36
click at [131, 447] on button "Swap" at bounding box center [107, 439] width 131 height 30
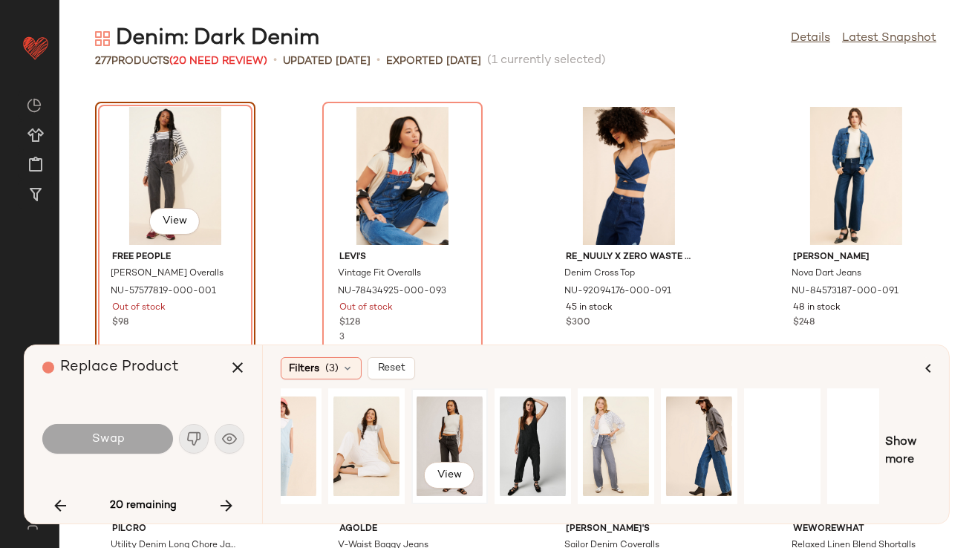
scroll to position [0, 225]
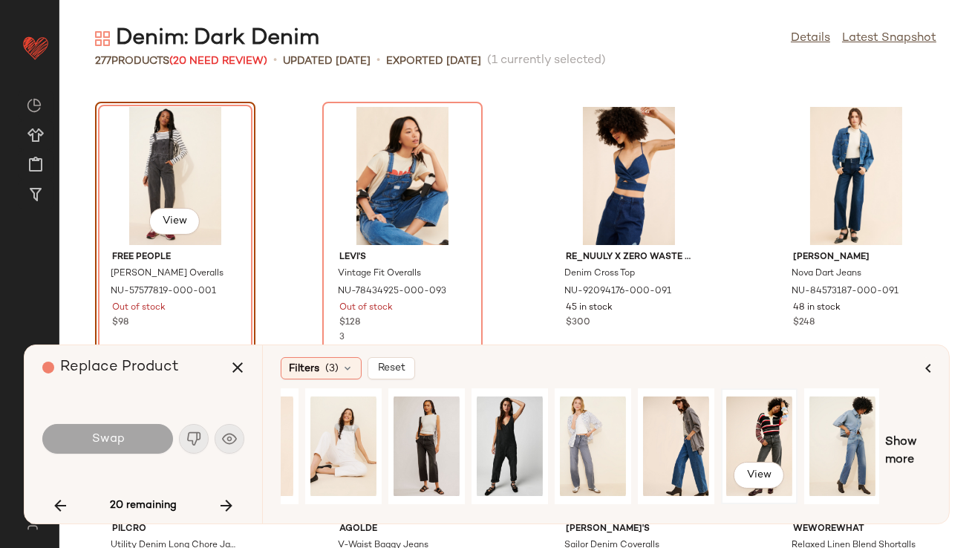
click at [738, 445] on div "View" at bounding box center [759, 446] width 66 height 105
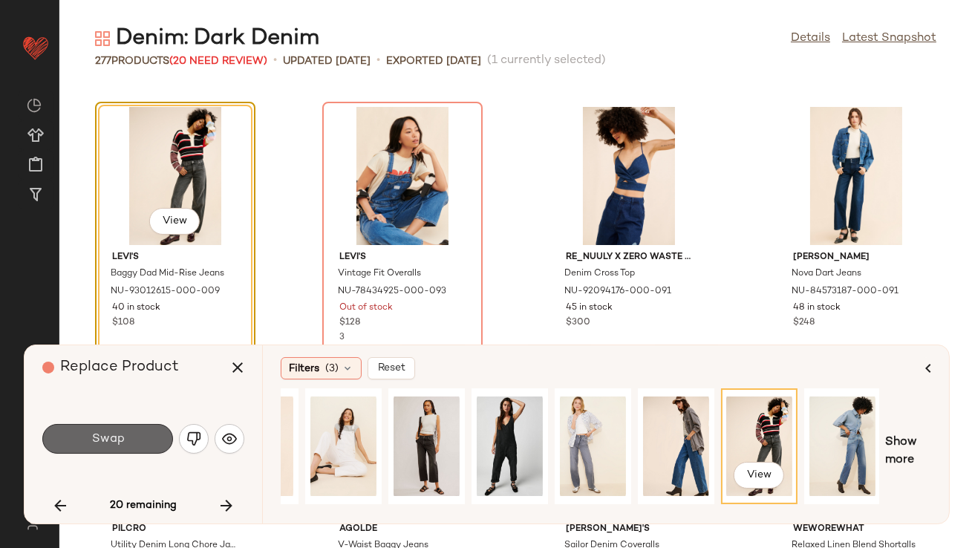
click at [139, 449] on button "Swap" at bounding box center [107, 439] width 131 height 30
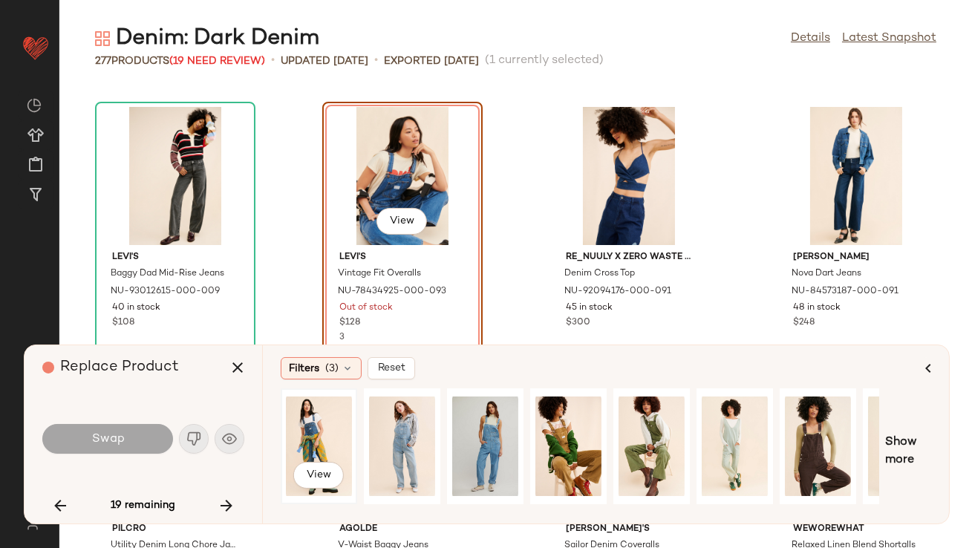
click at [286, 441] on div "View" at bounding box center [319, 446] width 66 height 105
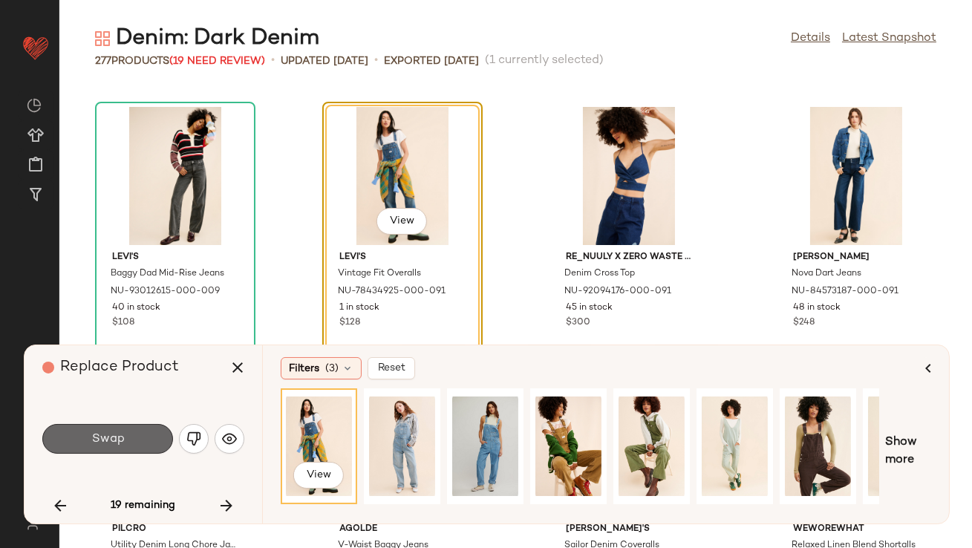
click at [105, 438] on span "Swap" at bounding box center [107, 439] width 33 height 14
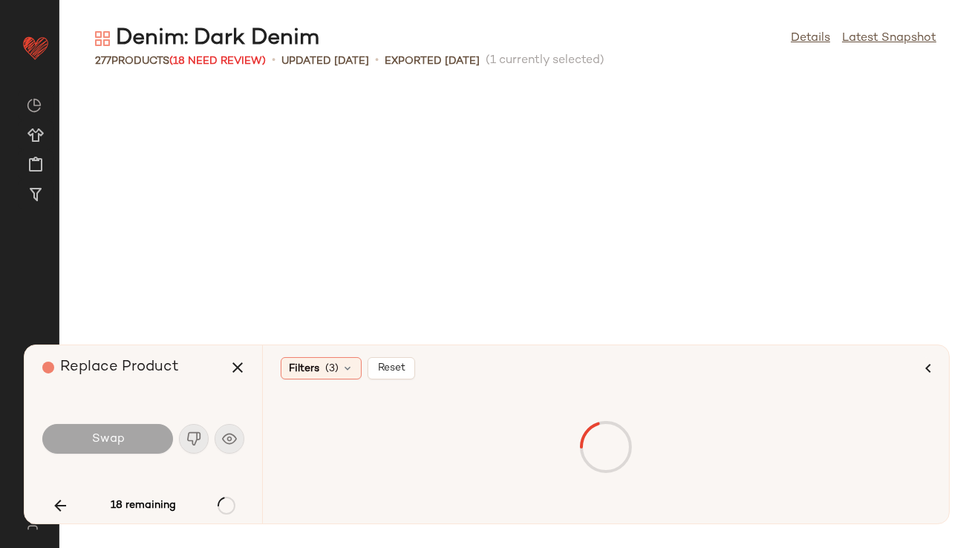
scroll to position [12774, 0]
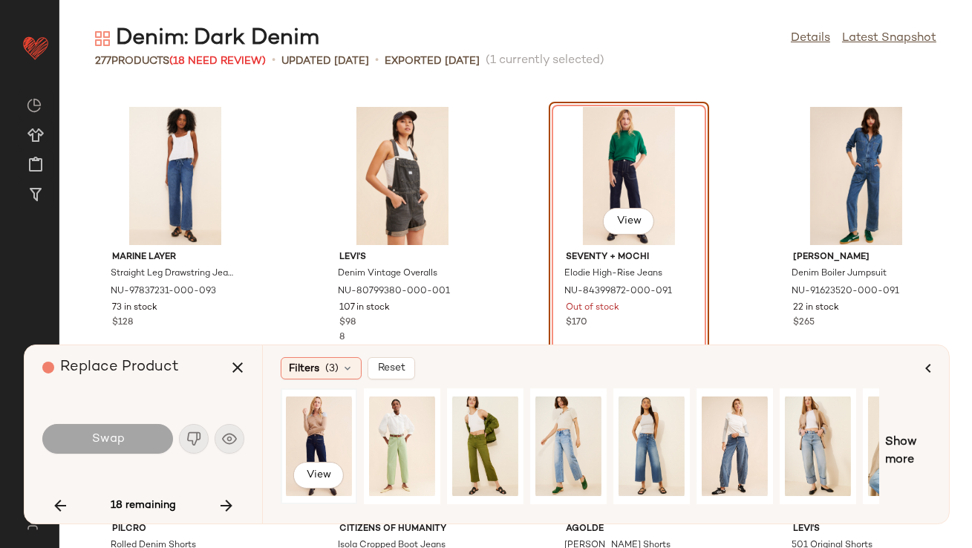
click at [333, 421] on div "View" at bounding box center [319, 446] width 66 height 105
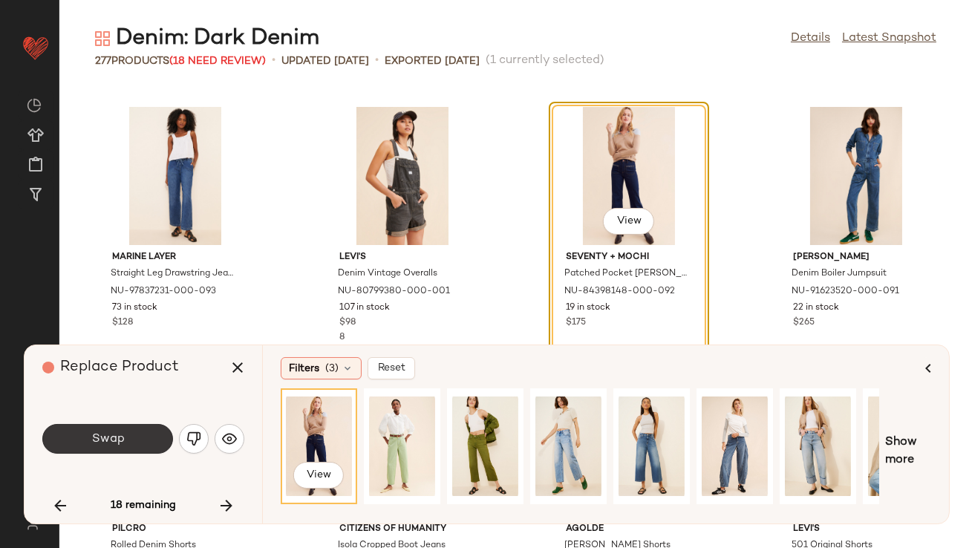
click at [135, 445] on button "Swap" at bounding box center [107, 439] width 131 height 30
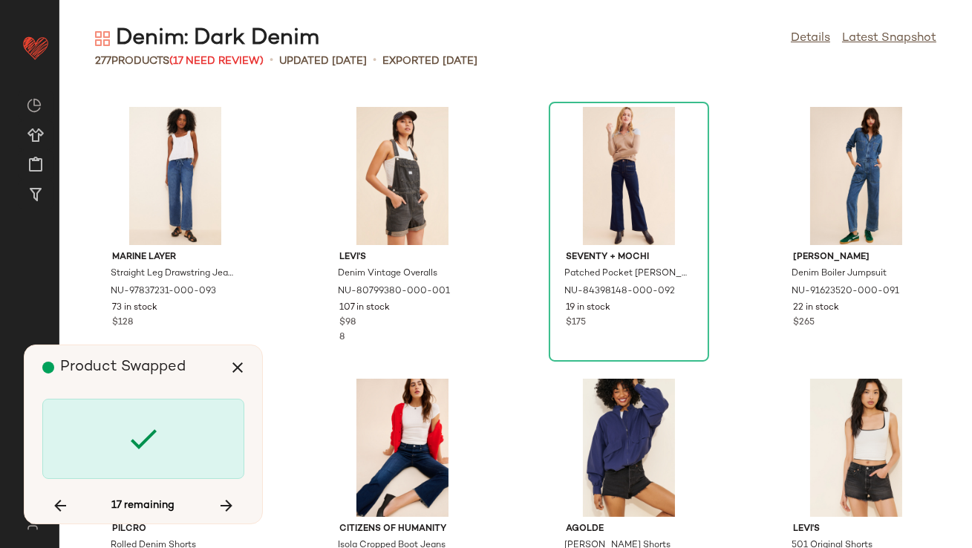
scroll to position [13590, 0]
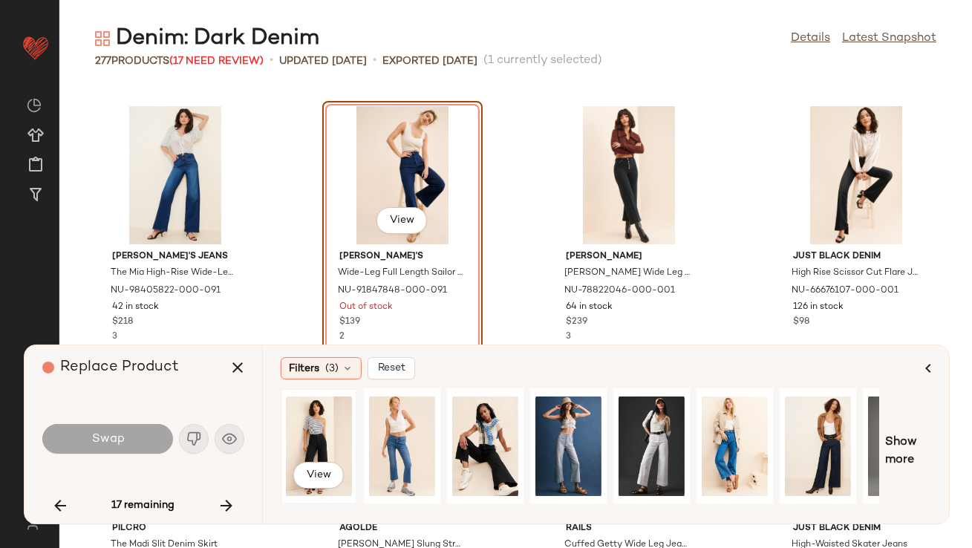
click at [336, 400] on div "View" at bounding box center [319, 446] width 66 height 105
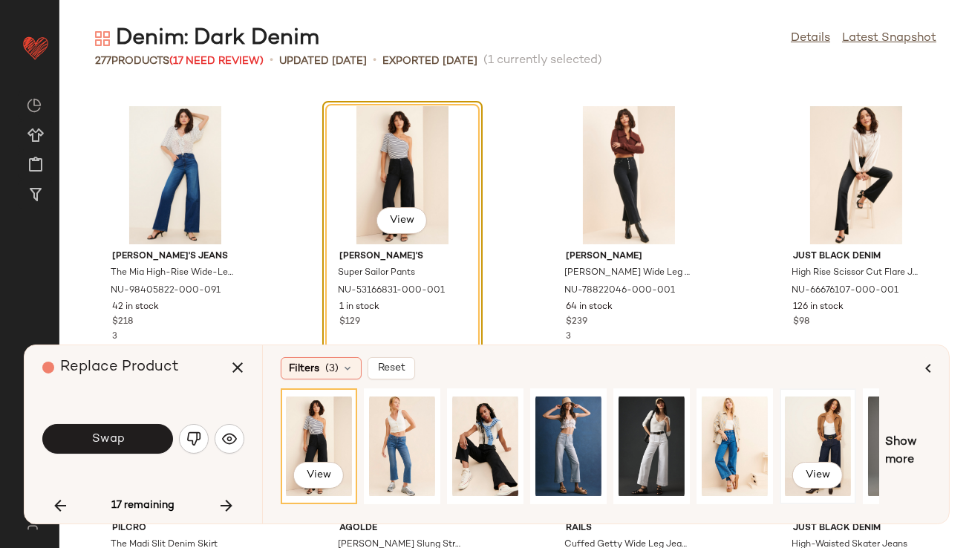
click at [822, 440] on div "View" at bounding box center [818, 446] width 66 height 105
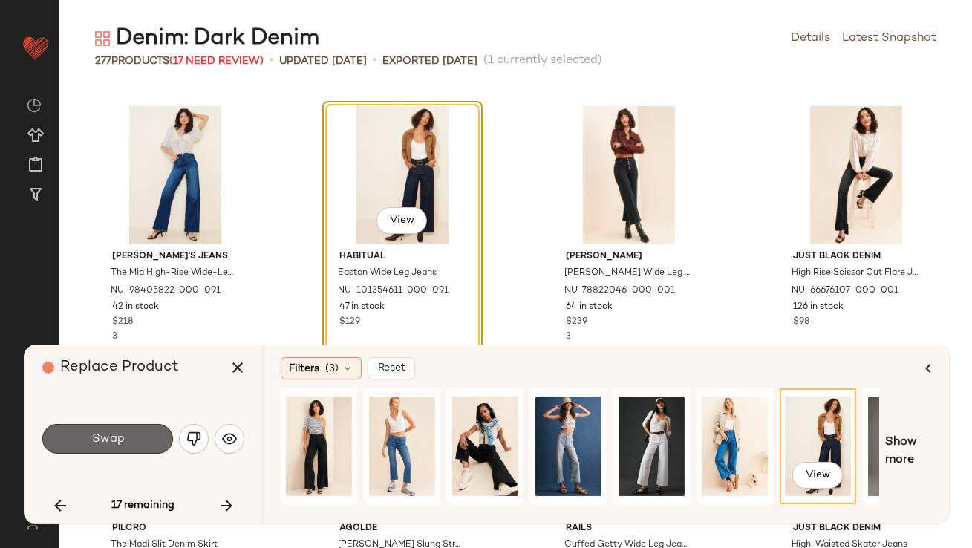
click at [156, 449] on button "Swap" at bounding box center [107, 439] width 131 height 30
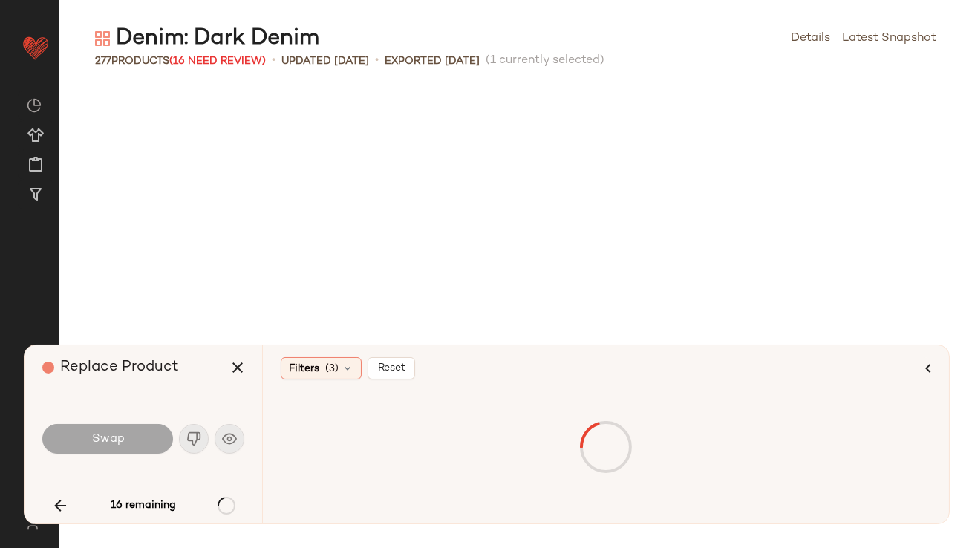
scroll to position [14406, 0]
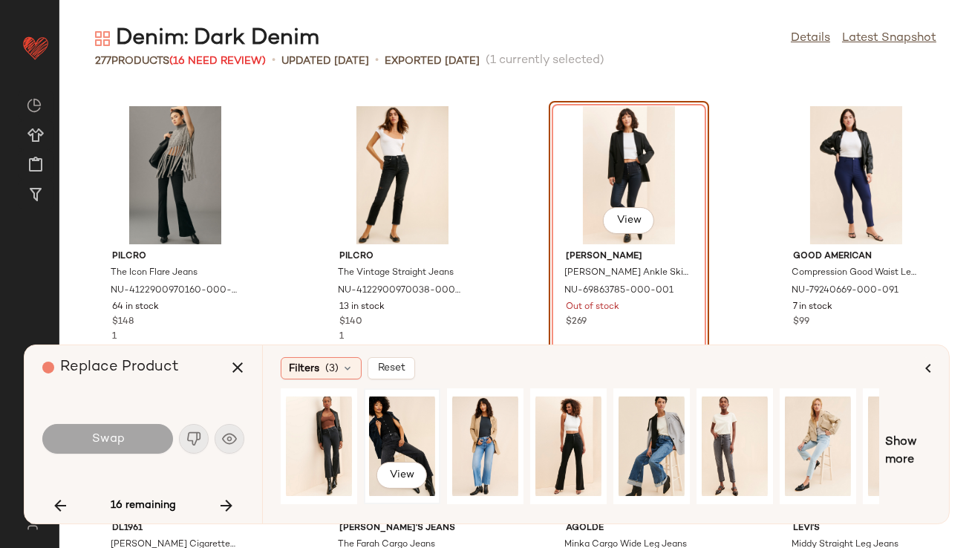
click at [414, 421] on div "View" at bounding box center [402, 446] width 66 height 105
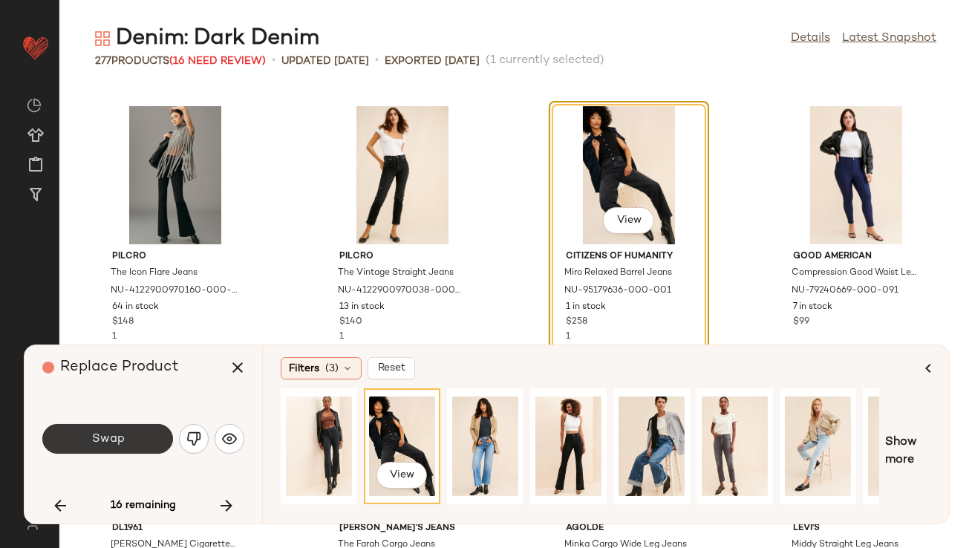
click at [143, 440] on button "Swap" at bounding box center [107, 439] width 131 height 30
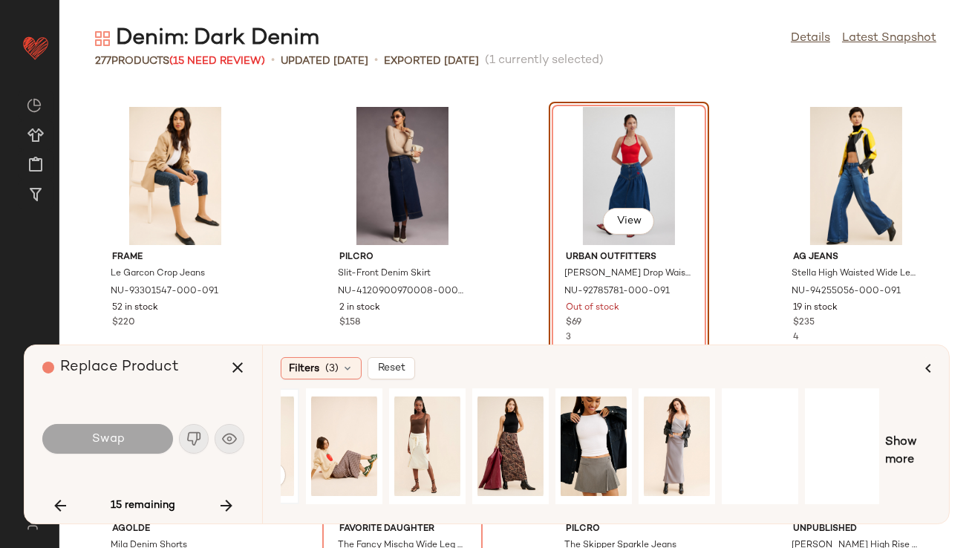
scroll to position [0, 225]
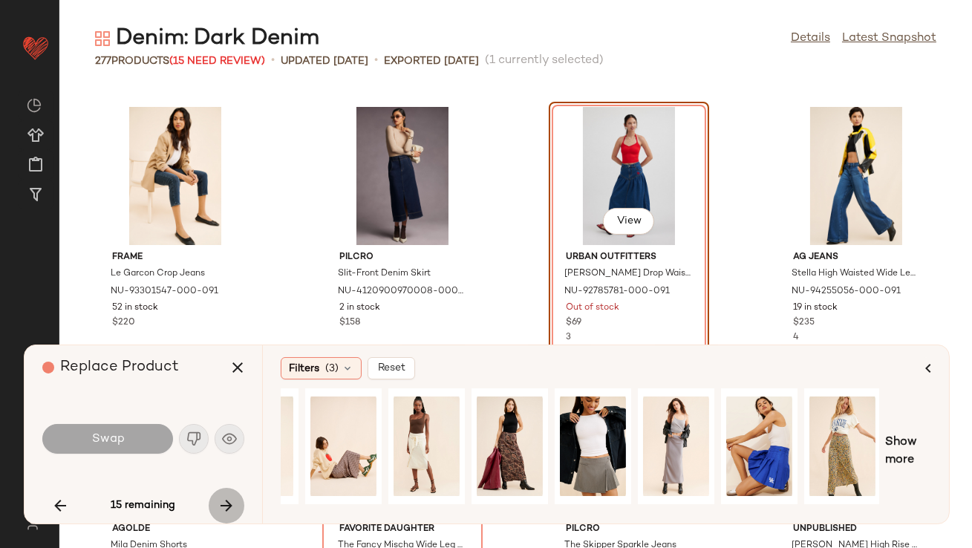
click at [239, 506] on button "button" at bounding box center [227, 506] width 36 height 36
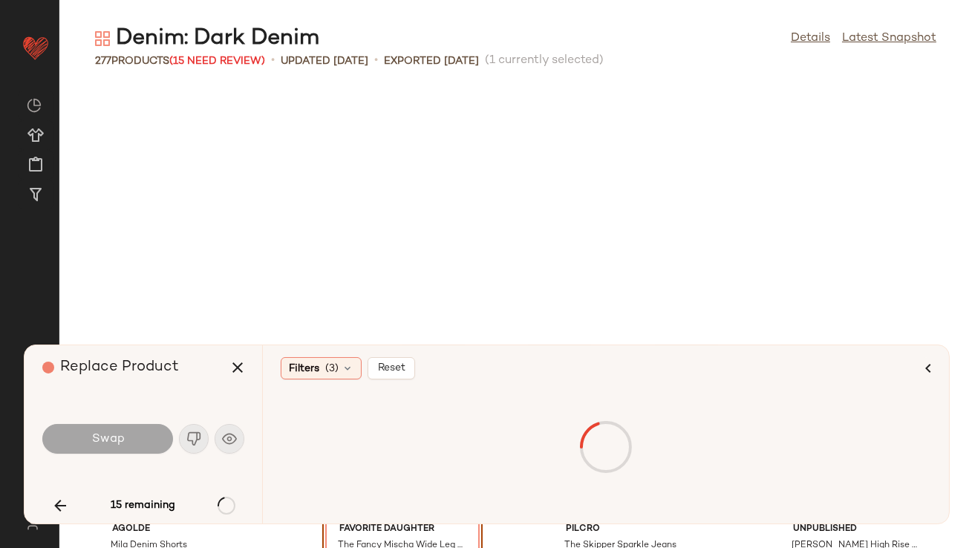
scroll to position [15492, 0]
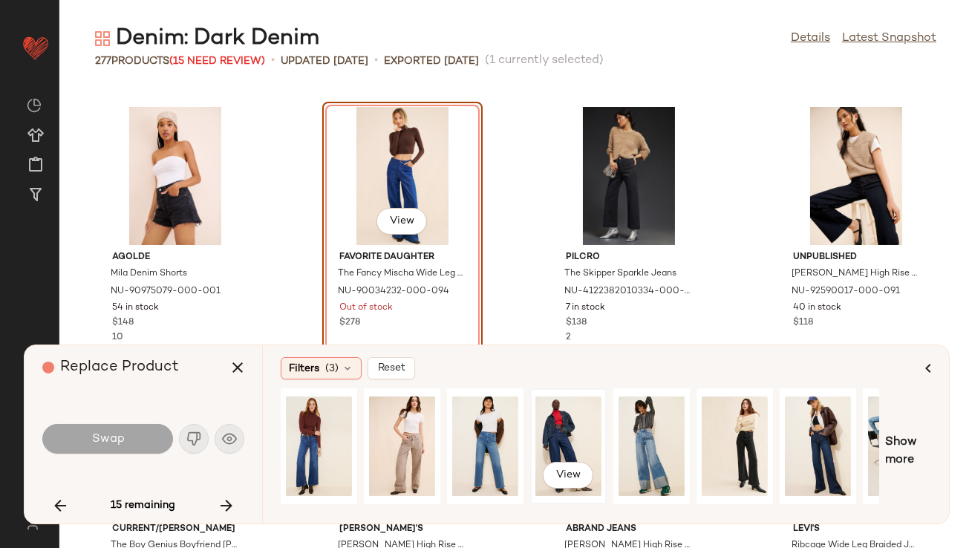
click at [570, 421] on div "View" at bounding box center [568, 446] width 66 height 105
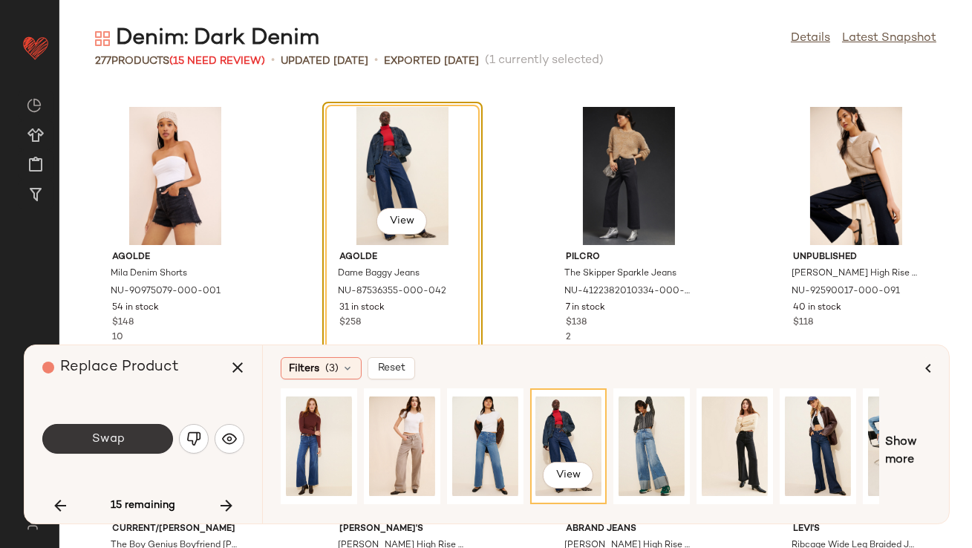
click at [84, 441] on button "Swap" at bounding box center [107, 439] width 131 height 30
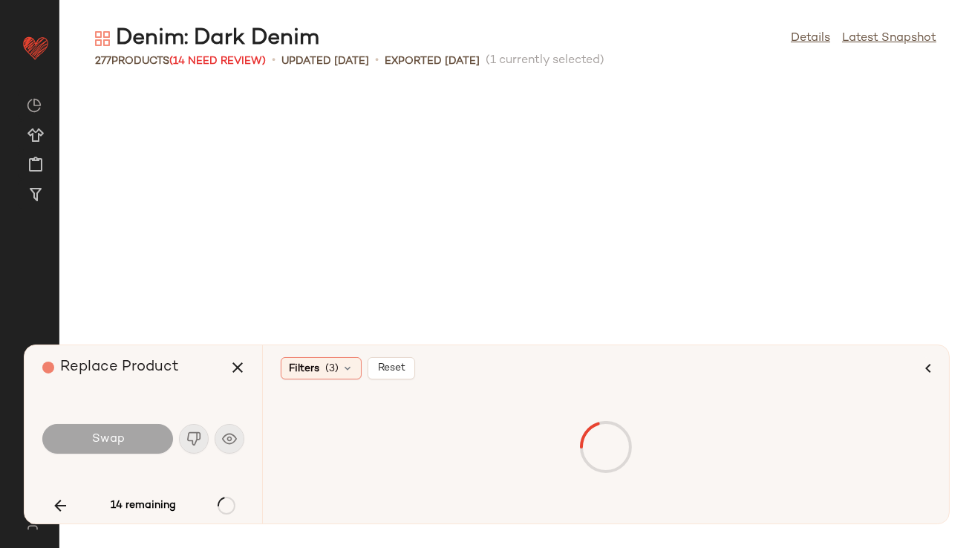
scroll to position [16579, 0]
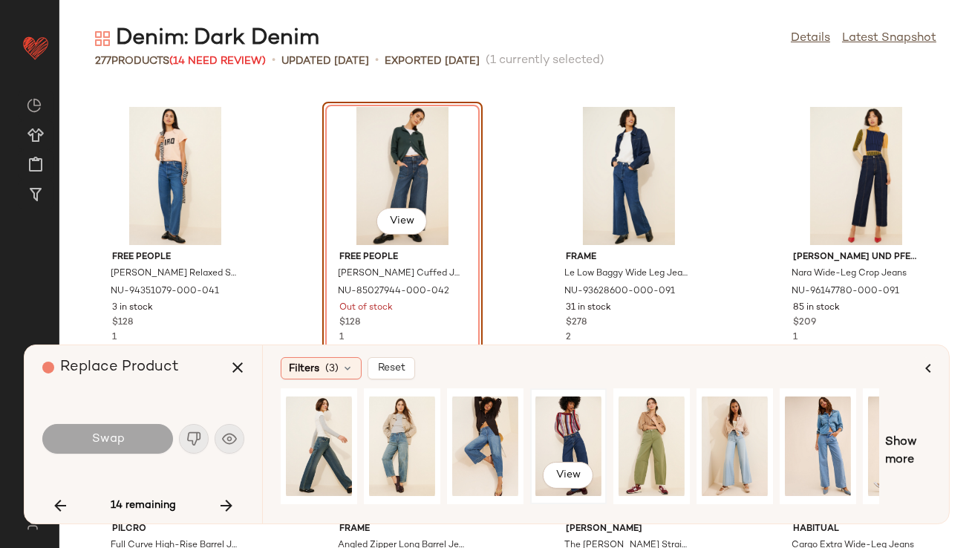
click at [569, 425] on div "View" at bounding box center [568, 446] width 66 height 105
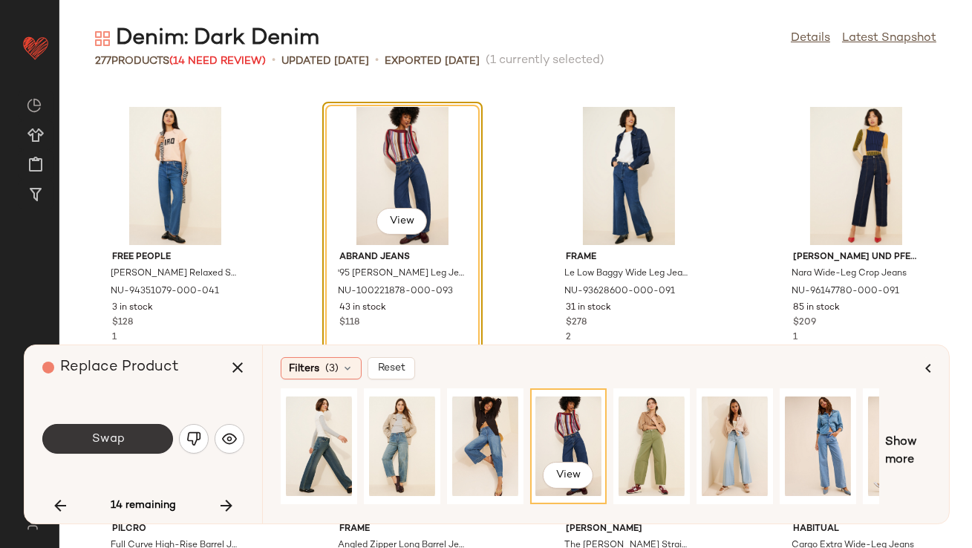
click at [114, 448] on button "Swap" at bounding box center [107, 439] width 131 height 30
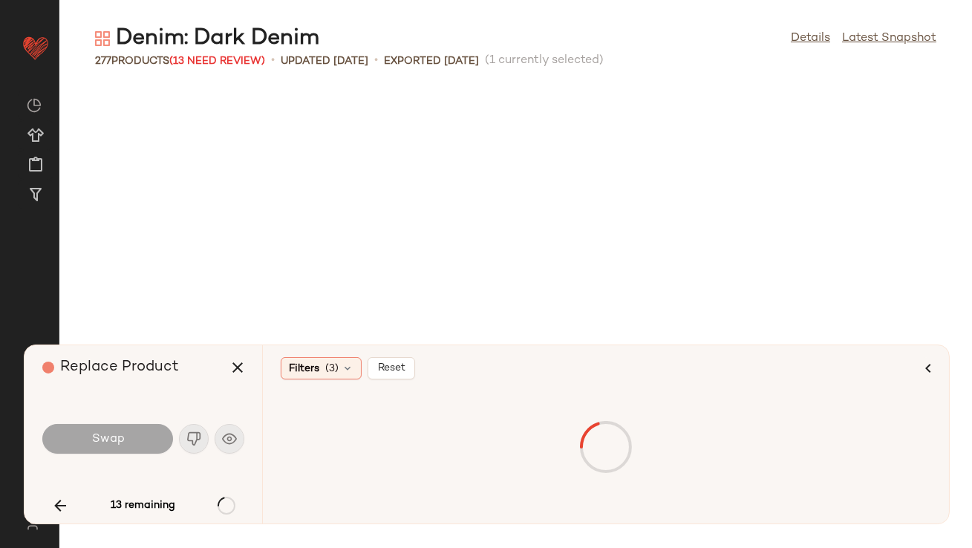
scroll to position [17667, 0]
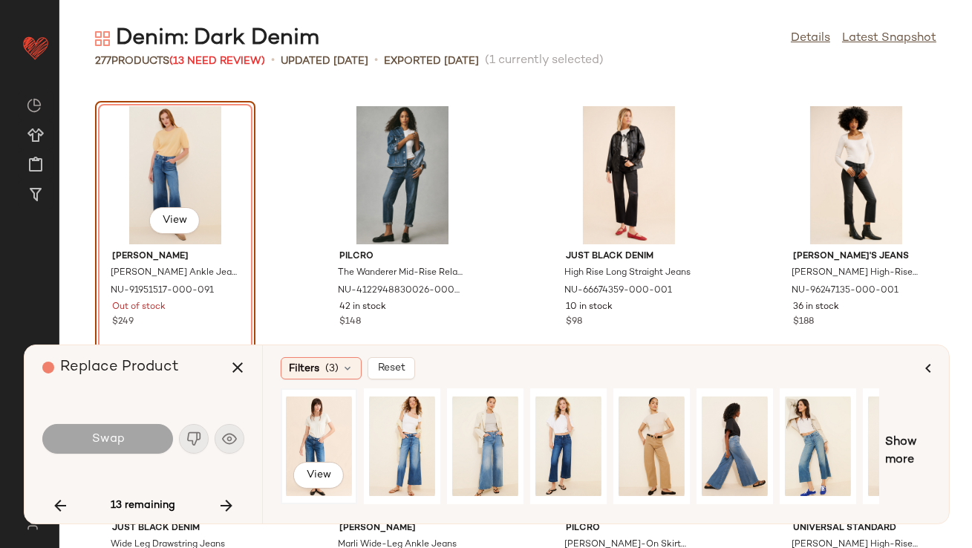
click at [294, 437] on div "View" at bounding box center [319, 446] width 66 height 105
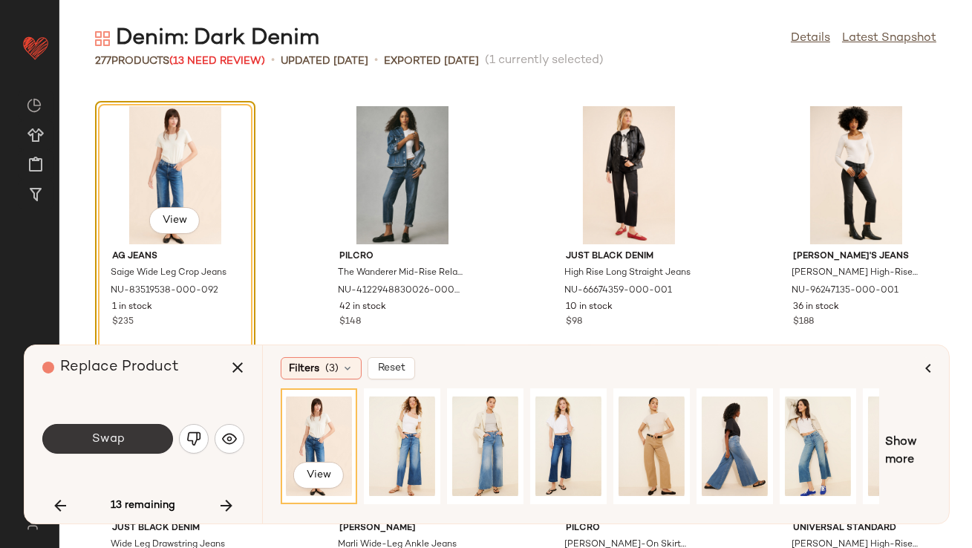
click at [118, 443] on span "Swap" at bounding box center [107, 439] width 33 height 14
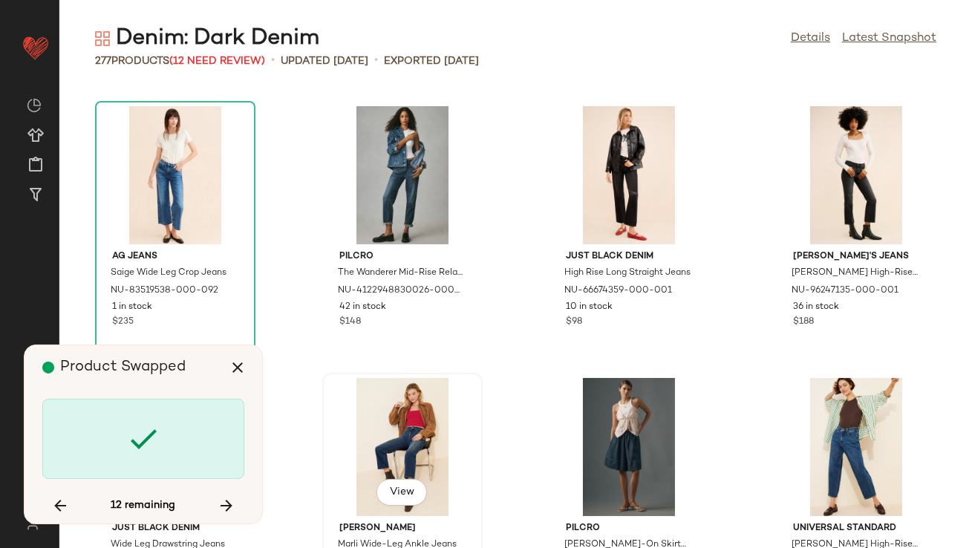
scroll to position [18210, 0]
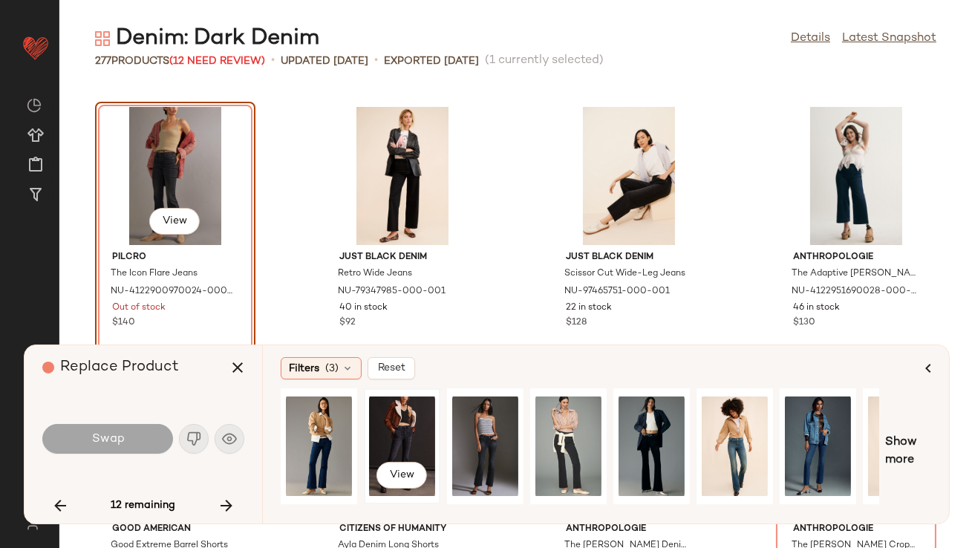
click at [374, 405] on div "View" at bounding box center [402, 446] width 66 height 105
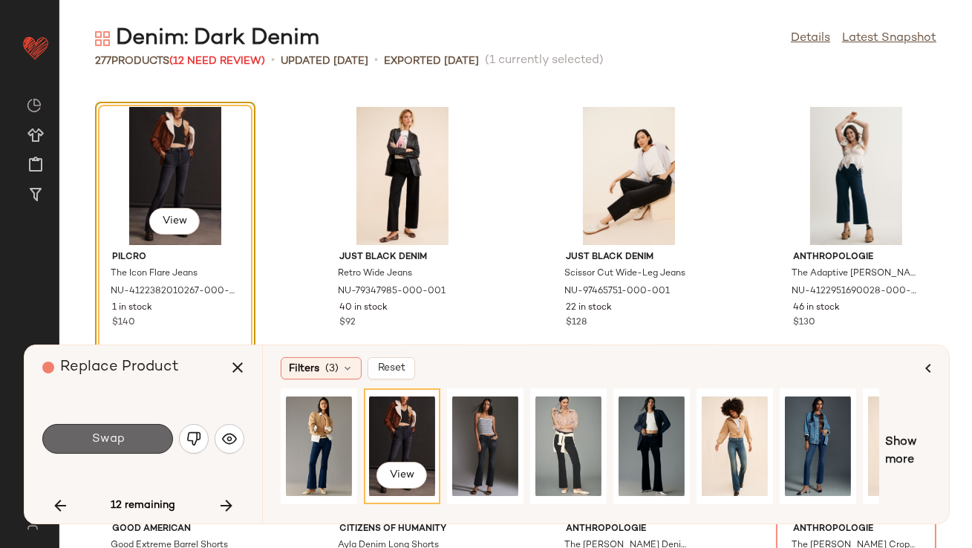
click at [120, 434] on span "Swap" at bounding box center [107, 439] width 33 height 14
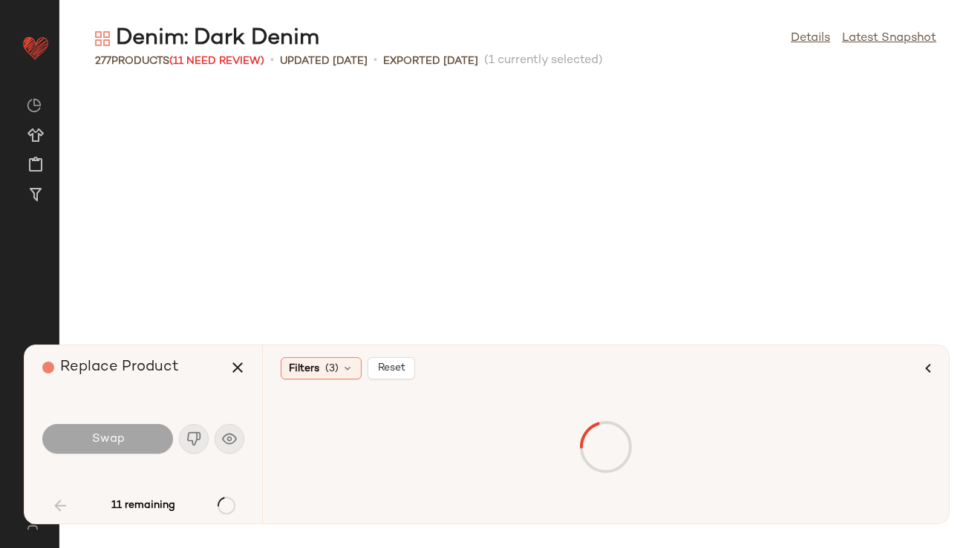
scroll to position [1359, 0]
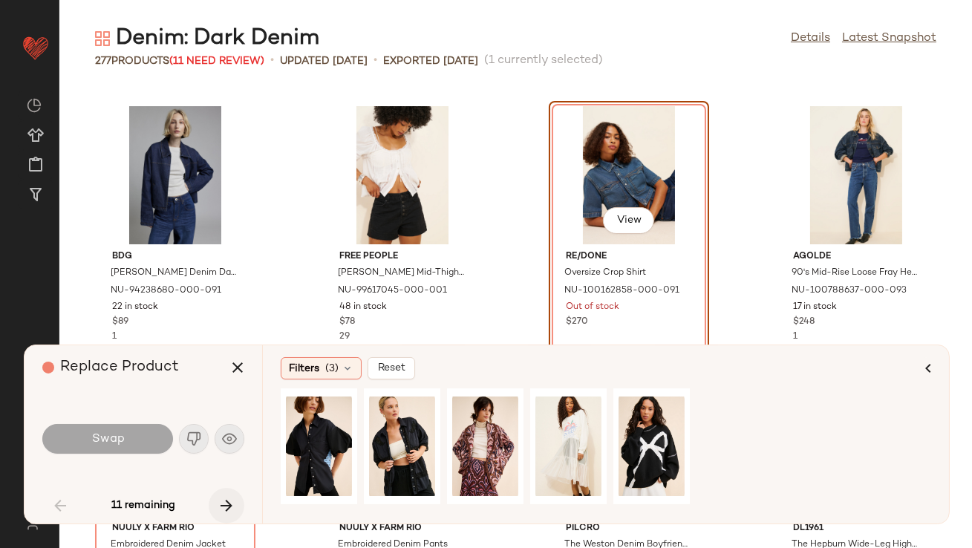
click at [221, 499] on icon "button" at bounding box center [227, 506] width 18 height 18
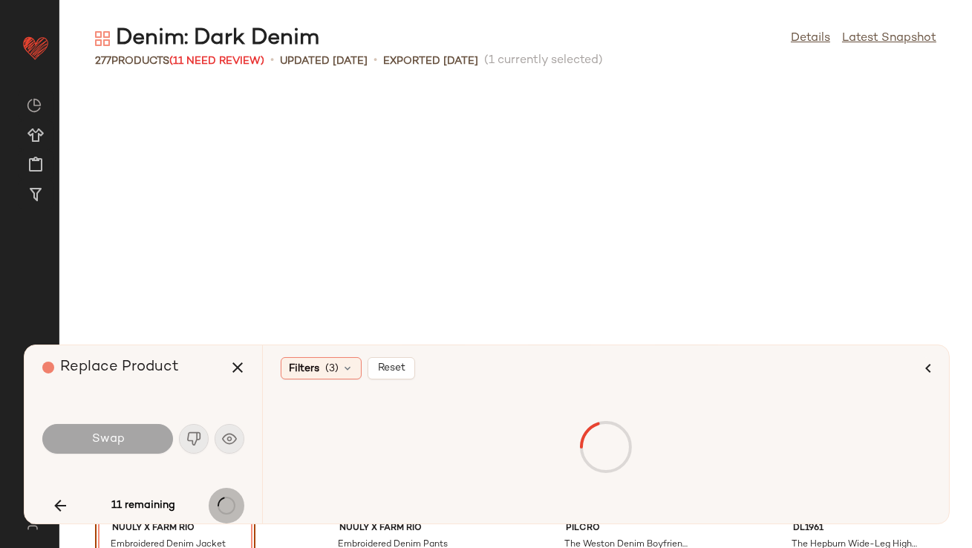
scroll to position [1630, 0]
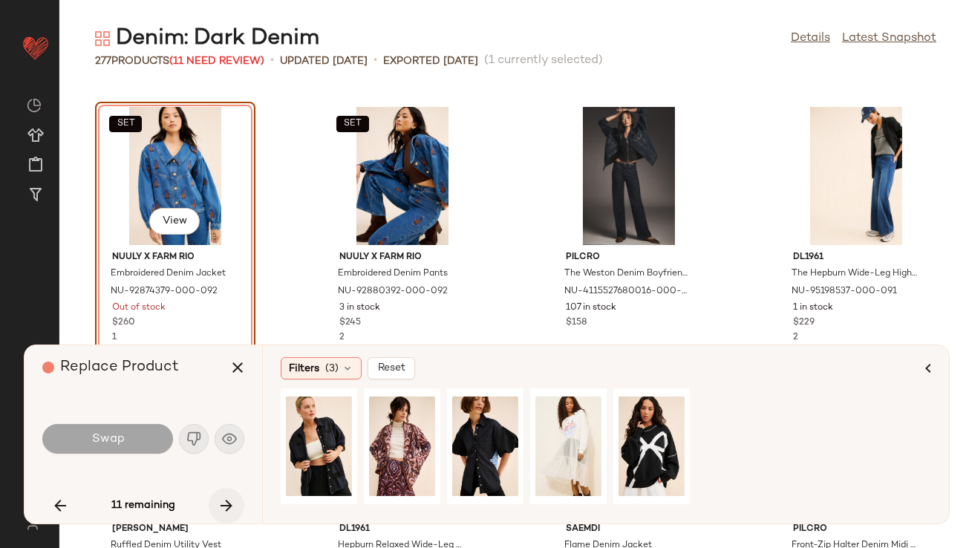
click at [221, 499] on icon "button" at bounding box center [227, 506] width 18 height 18
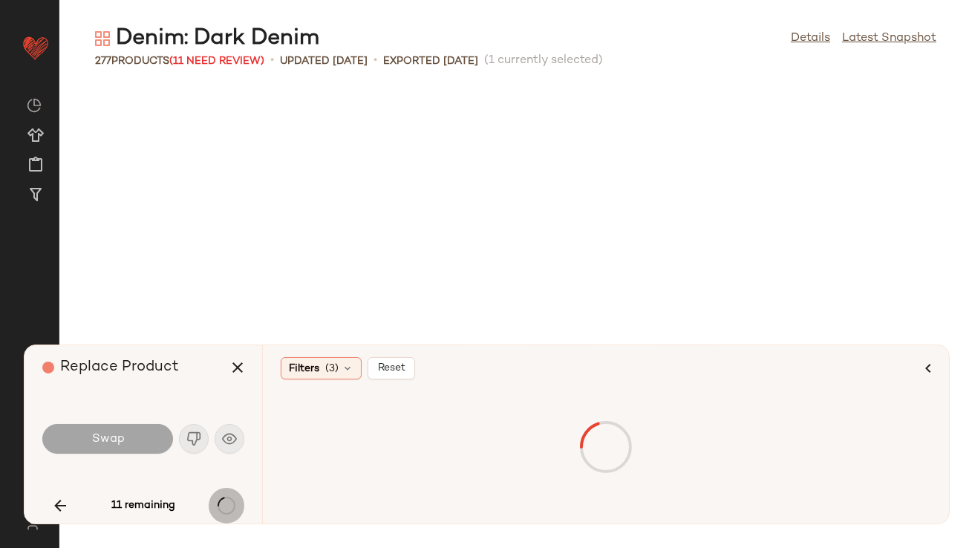
scroll to position [2446, 0]
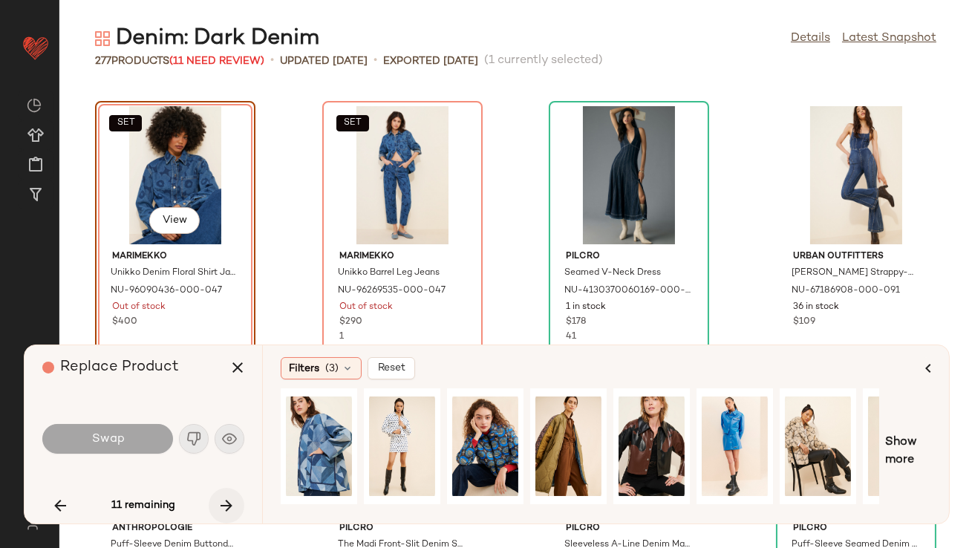
click at [221, 499] on icon "button" at bounding box center [227, 506] width 18 height 18
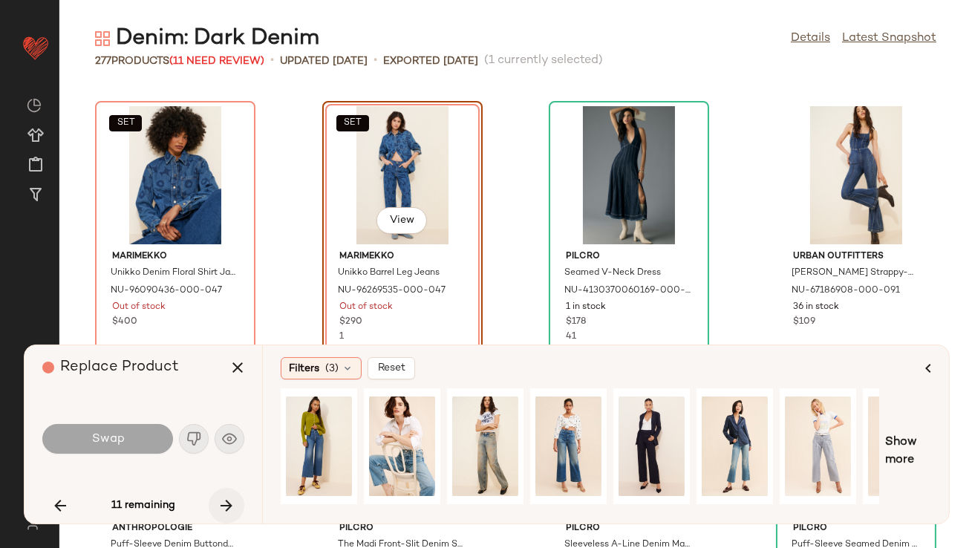
click at [221, 498] on icon "button" at bounding box center [227, 506] width 18 height 18
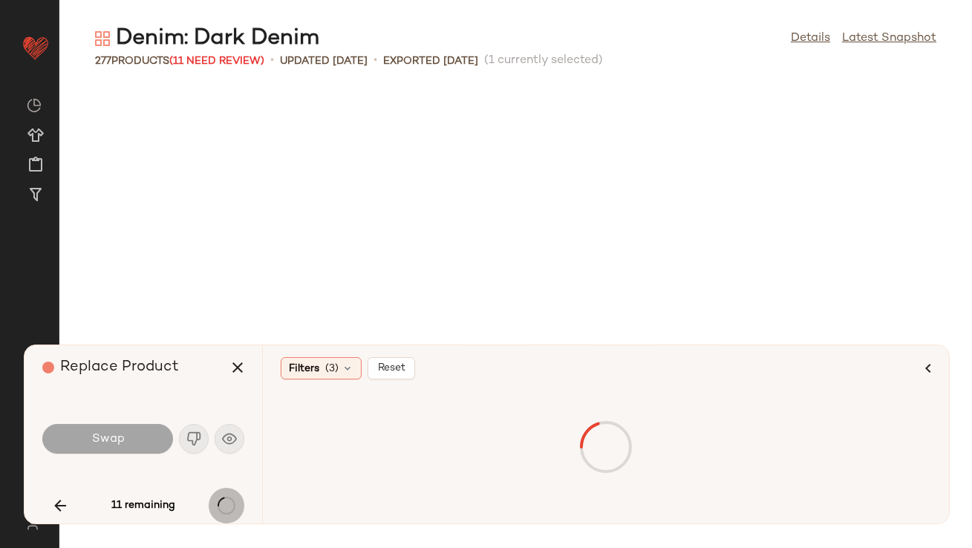
scroll to position [2989, 0]
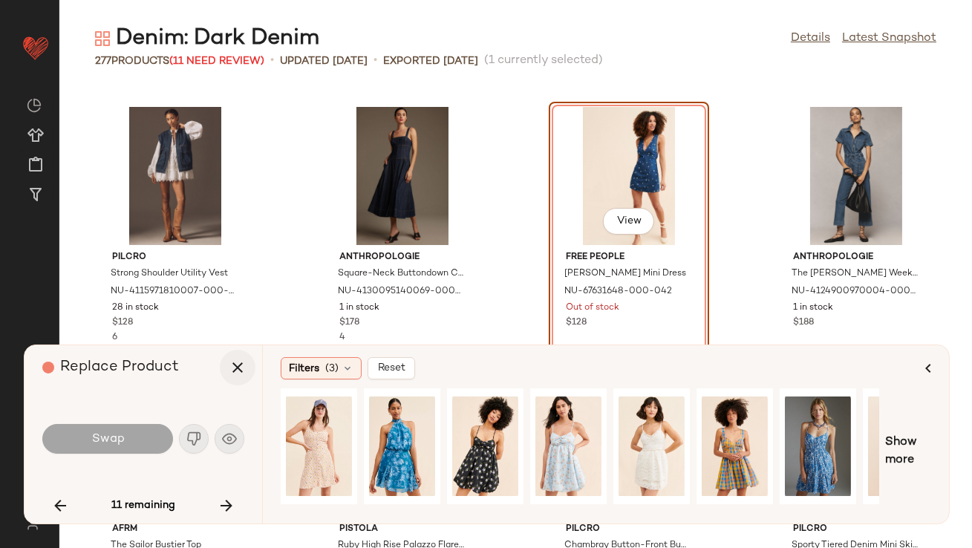
click at [229, 363] on icon "button" at bounding box center [238, 368] width 18 height 18
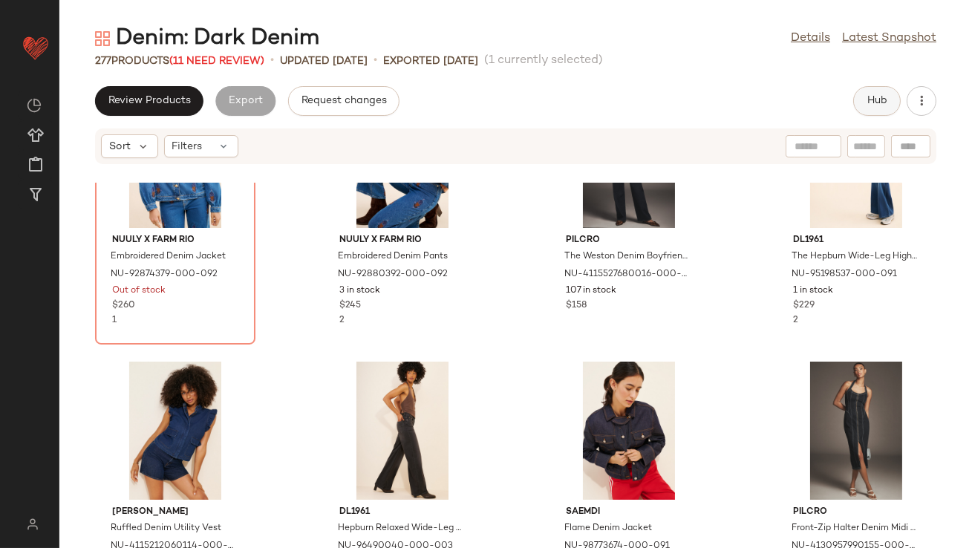
click at [861, 103] on button "Hub" at bounding box center [877, 101] width 48 height 30
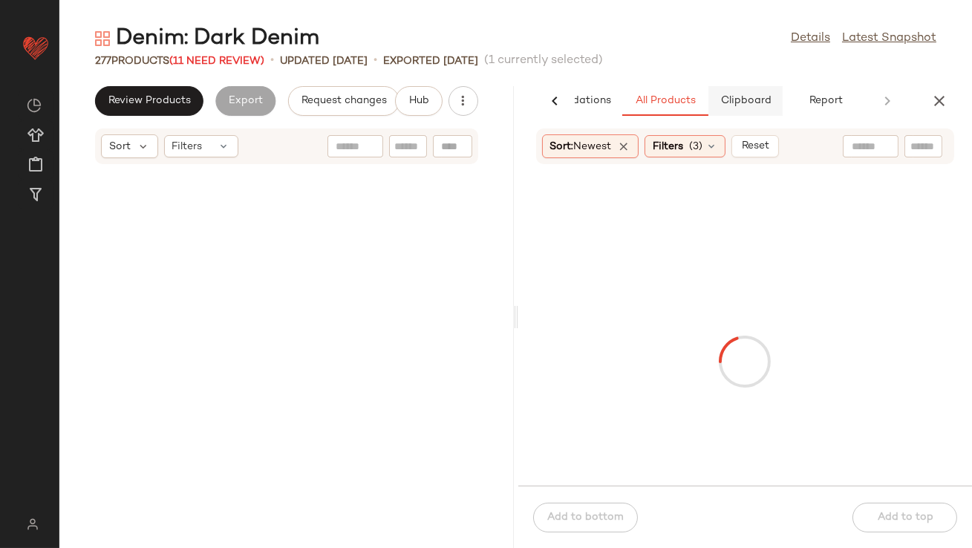
scroll to position [3261, 0]
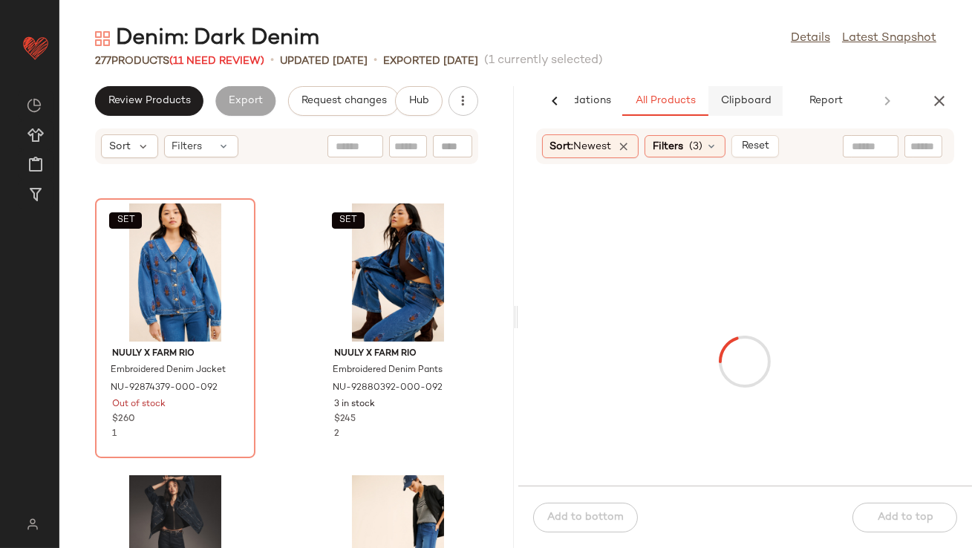
click at [743, 113] on button "Clipboard" at bounding box center [745, 101] width 74 height 30
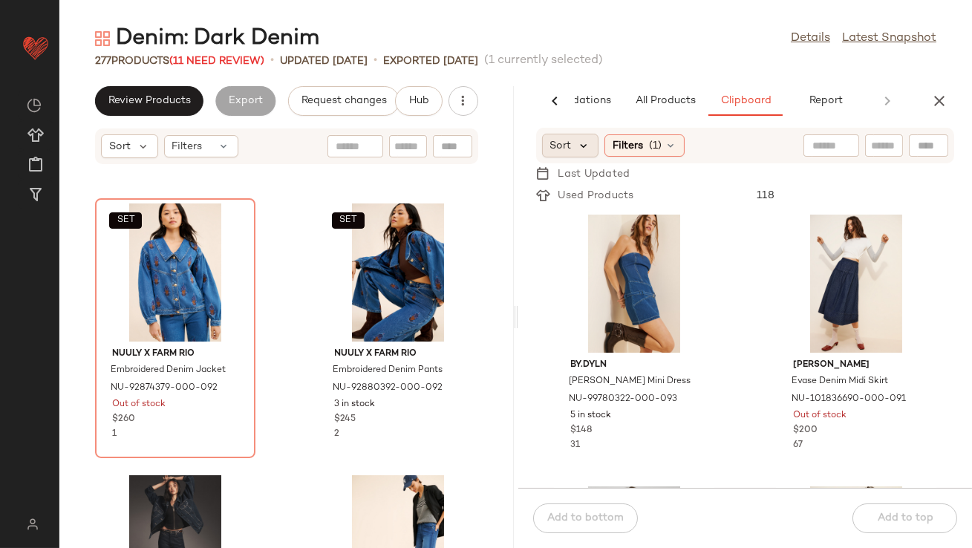
click at [580, 145] on icon at bounding box center [584, 145] width 13 height 13
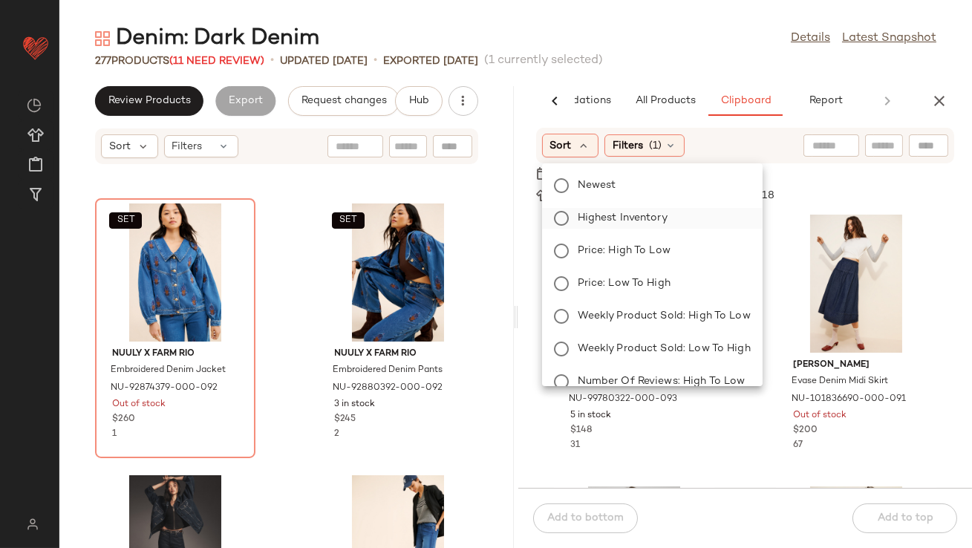
click at [613, 223] on span "Highest Inventory" at bounding box center [623, 218] width 90 height 16
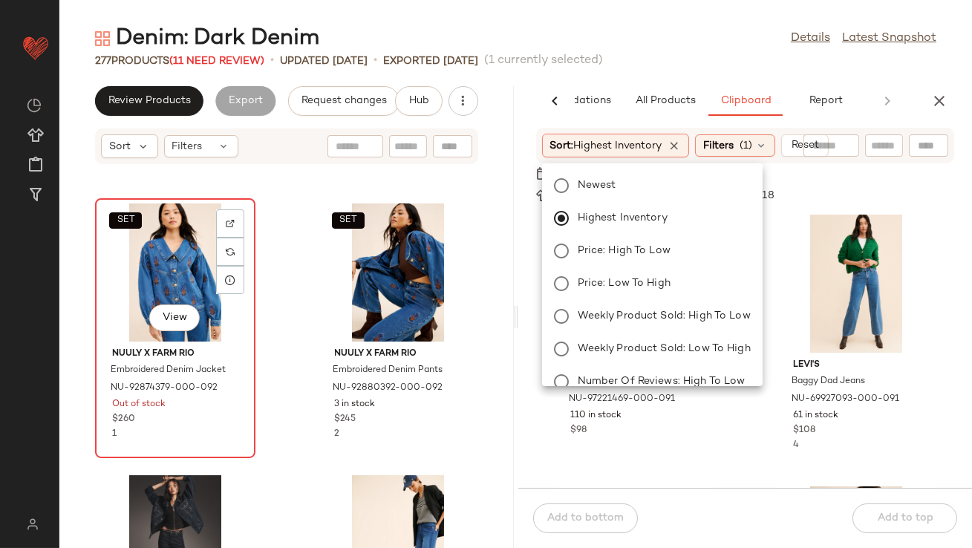
click at [203, 273] on div "SET View" at bounding box center [175, 272] width 150 height 138
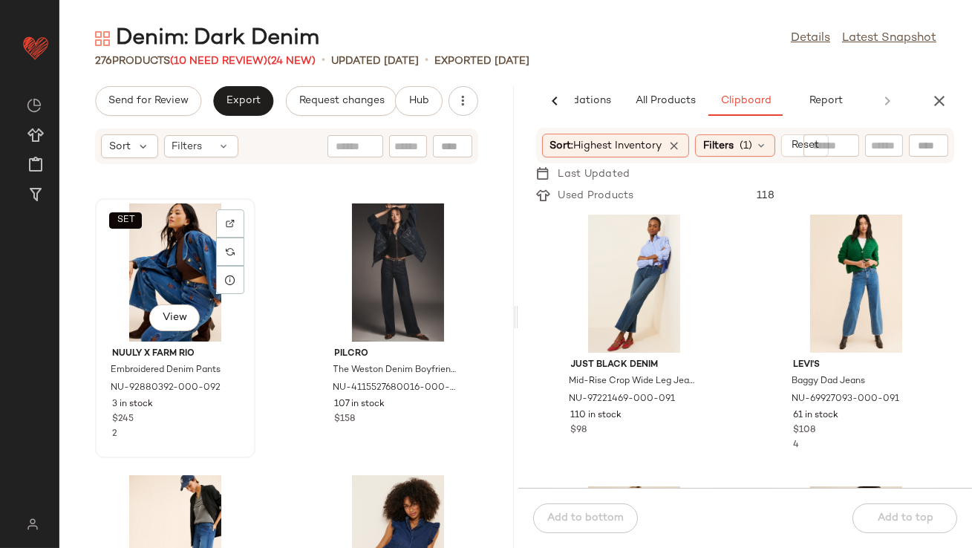
click at [181, 280] on div "SET View" at bounding box center [175, 272] width 150 height 138
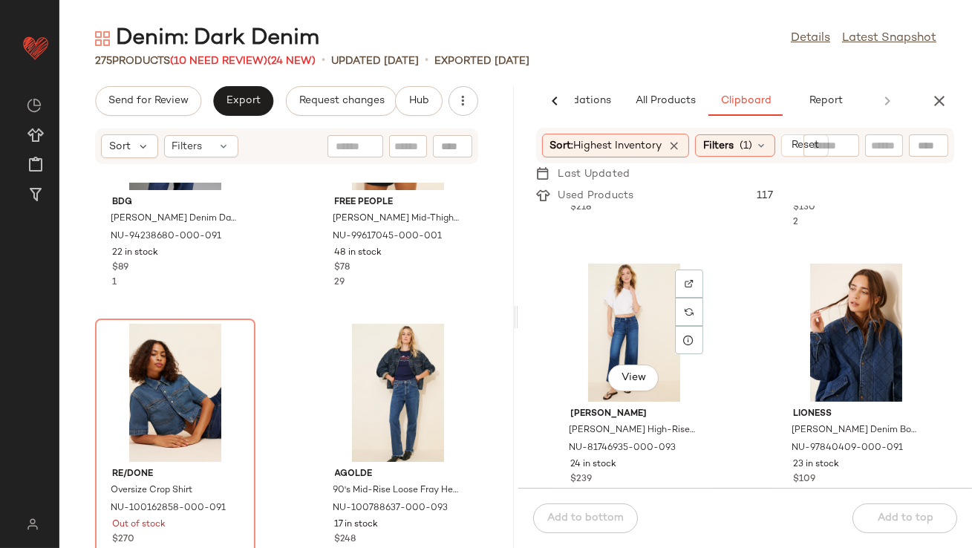
scroll to position [791, 0]
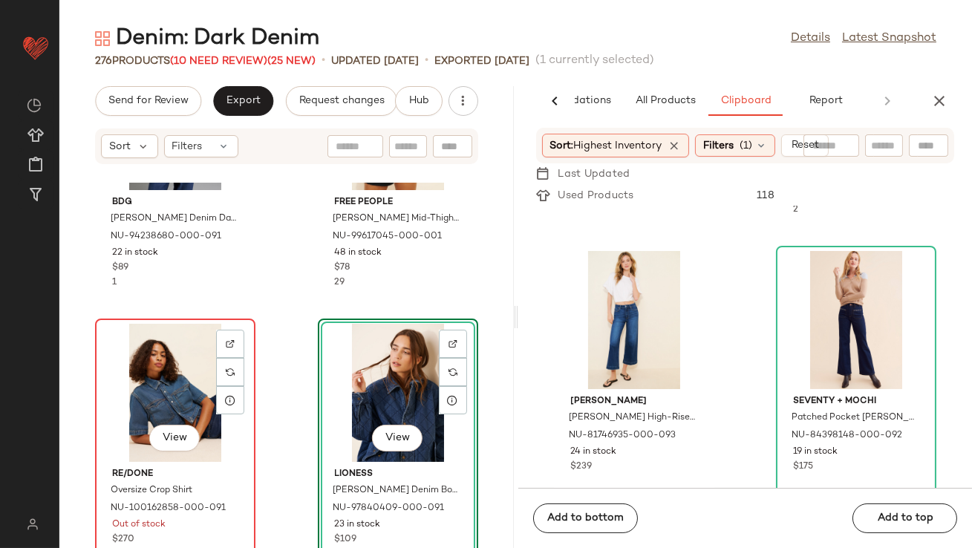
click at [175, 377] on div "View" at bounding box center [175, 393] width 150 height 138
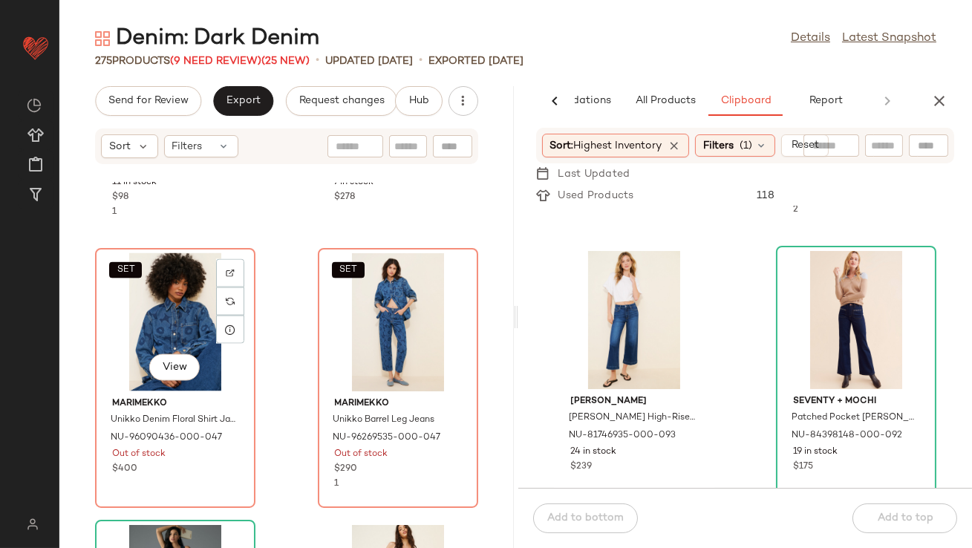
scroll to position [4572, 0]
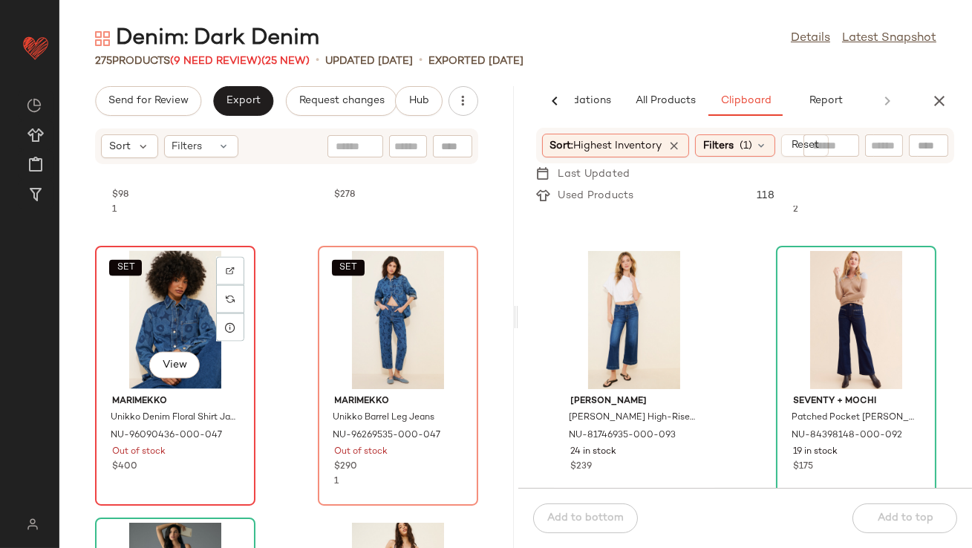
click at [153, 325] on div "SET View" at bounding box center [175, 320] width 150 height 138
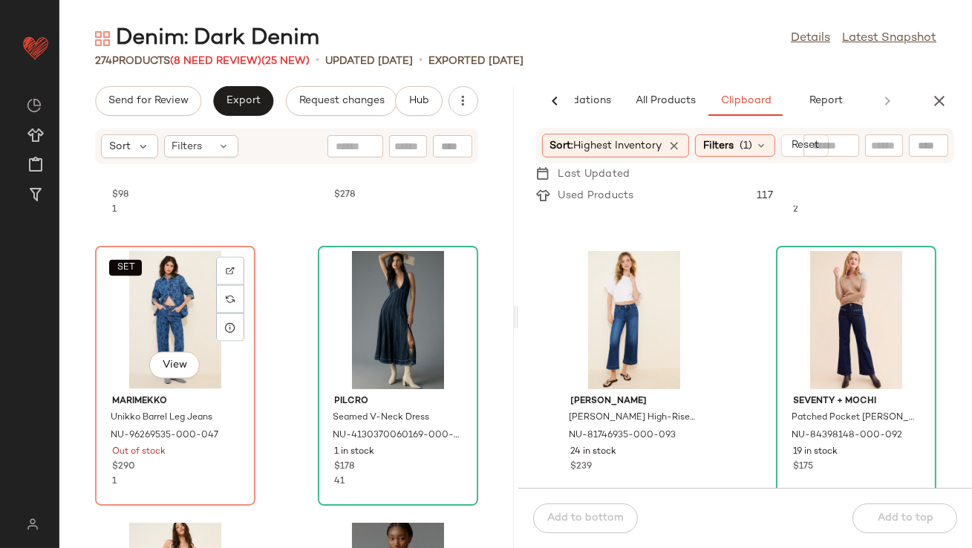
click at [153, 323] on div "SET View" at bounding box center [175, 320] width 150 height 138
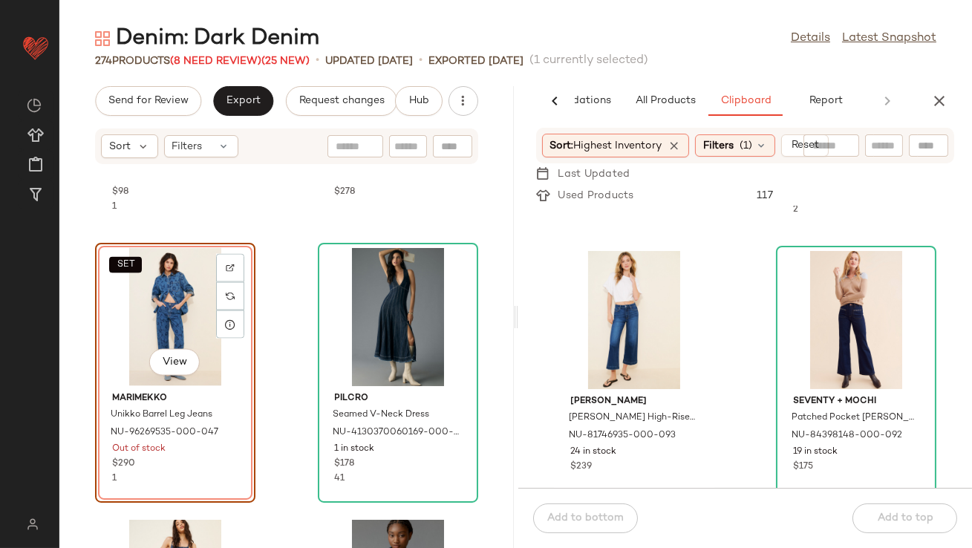
scroll to position [4576, 0]
click at [153, 323] on div "SET View" at bounding box center [175, 316] width 150 height 138
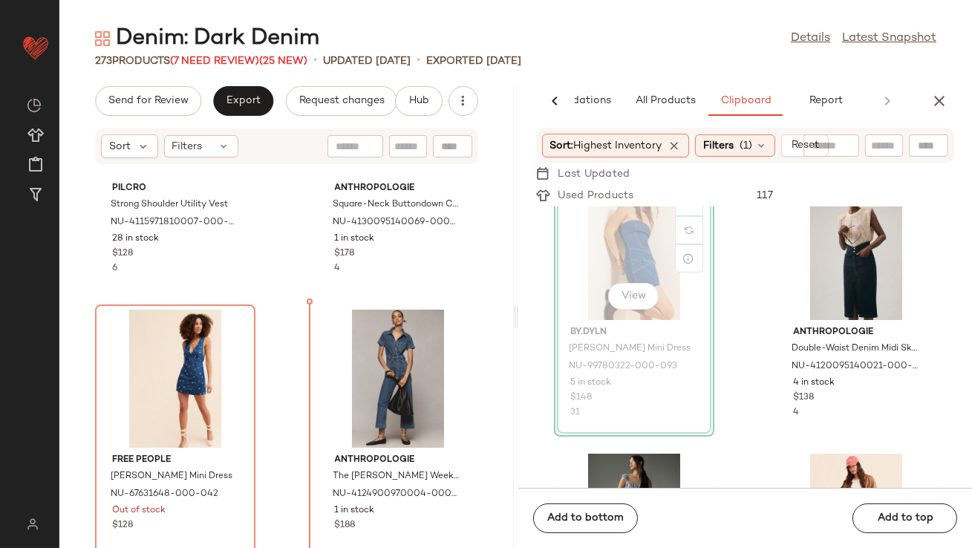
scroll to position [2762, 0]
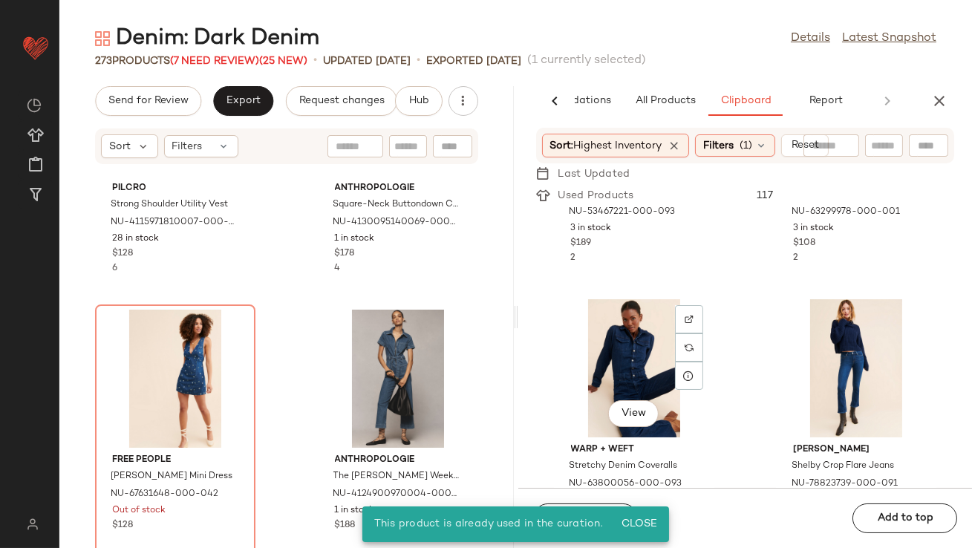
scroll to position [3735, 0]
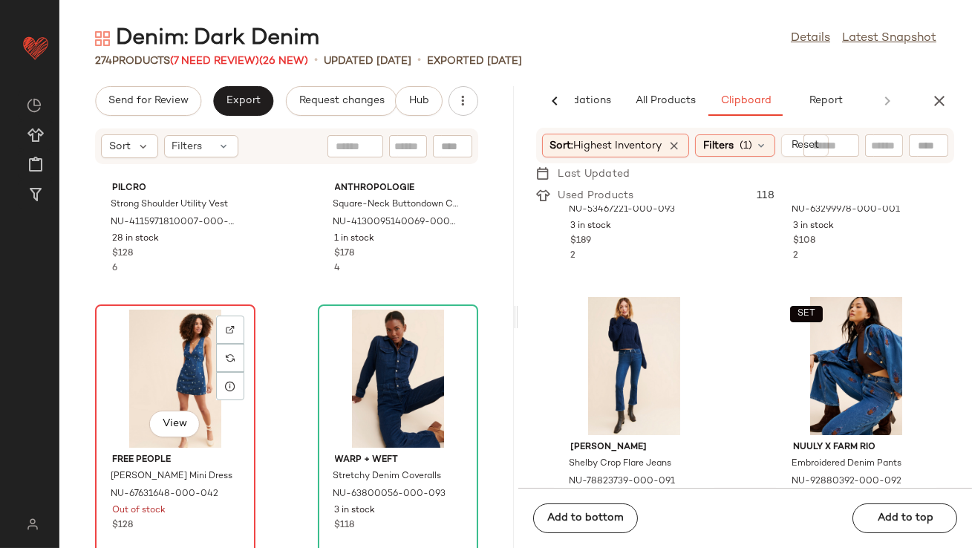
click at [140, 345] on div "View" at bounding box center [175, 379] width 150 height 138
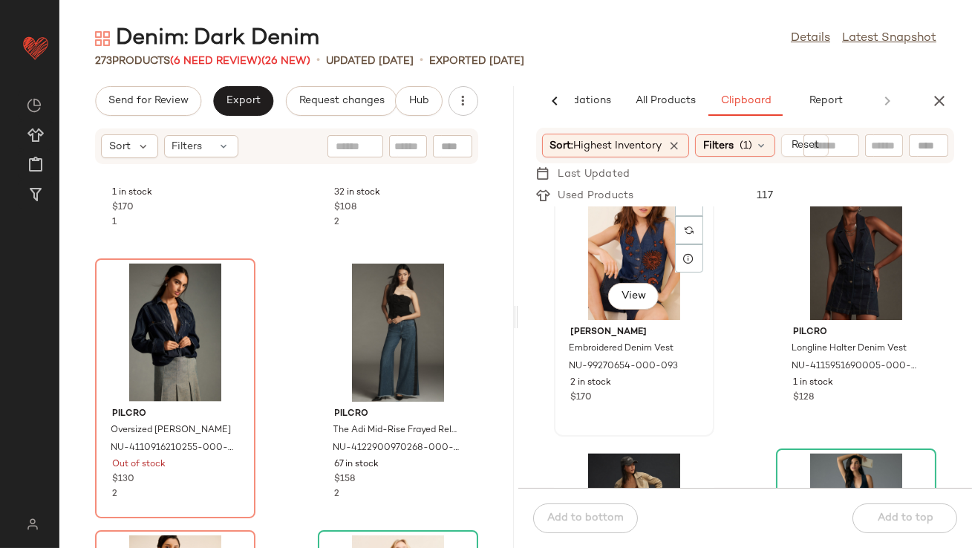
scroll to position [14615, 0]
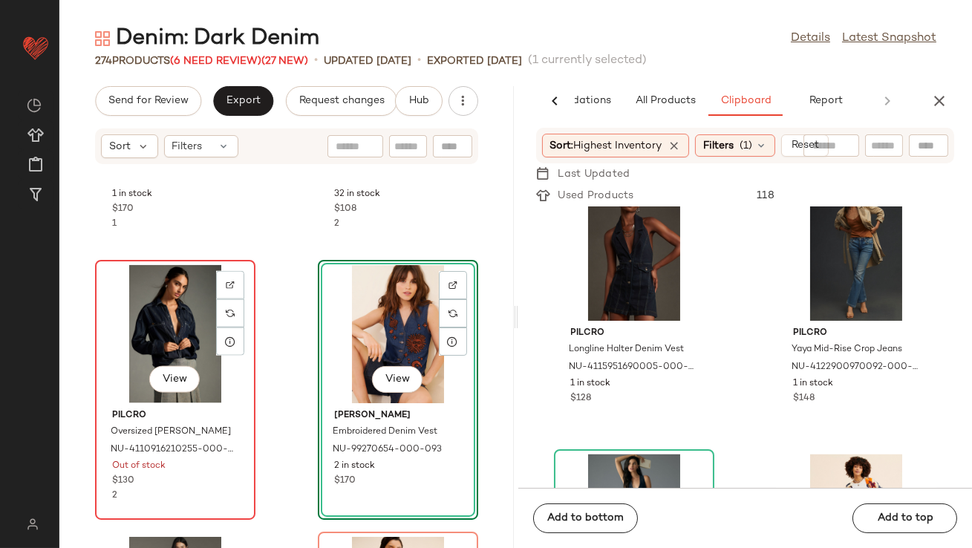
click at [163, 313] on div "View" at bounding box center [175, 334] width 150 height 138
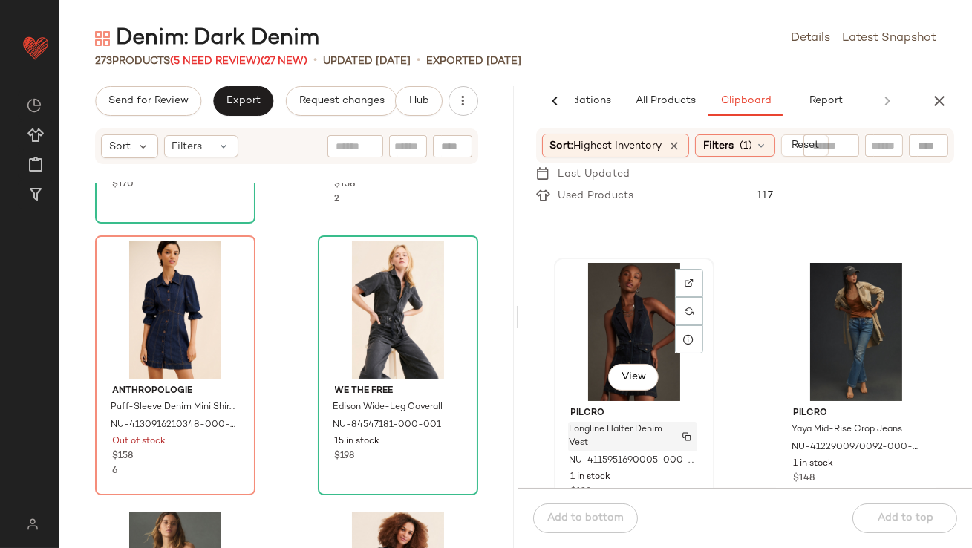
scroll to position [5127, 0]
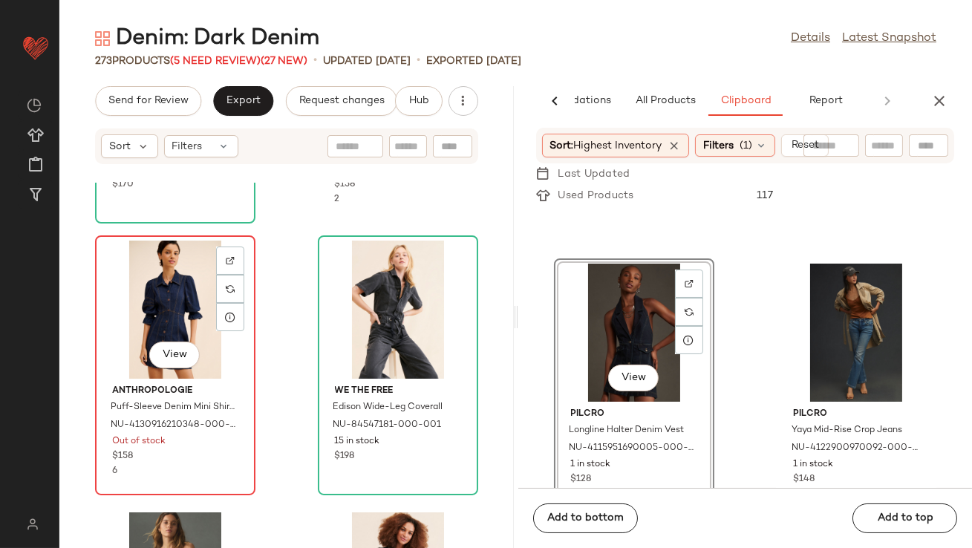
click at [164, 293] on div "View" at bounding box center [175, 310] width 150 height 138
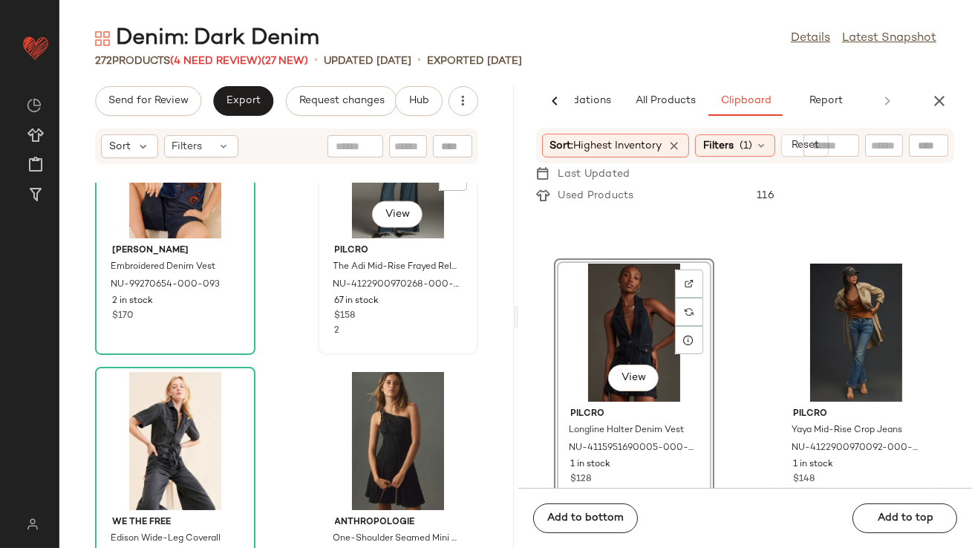
scroll to position [14773, 0]
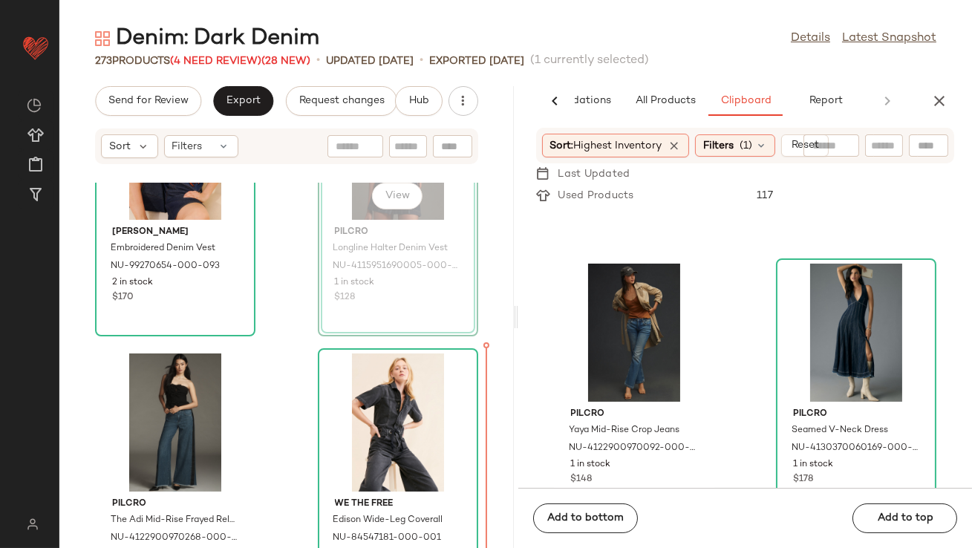
scroll to position [14815, 0]
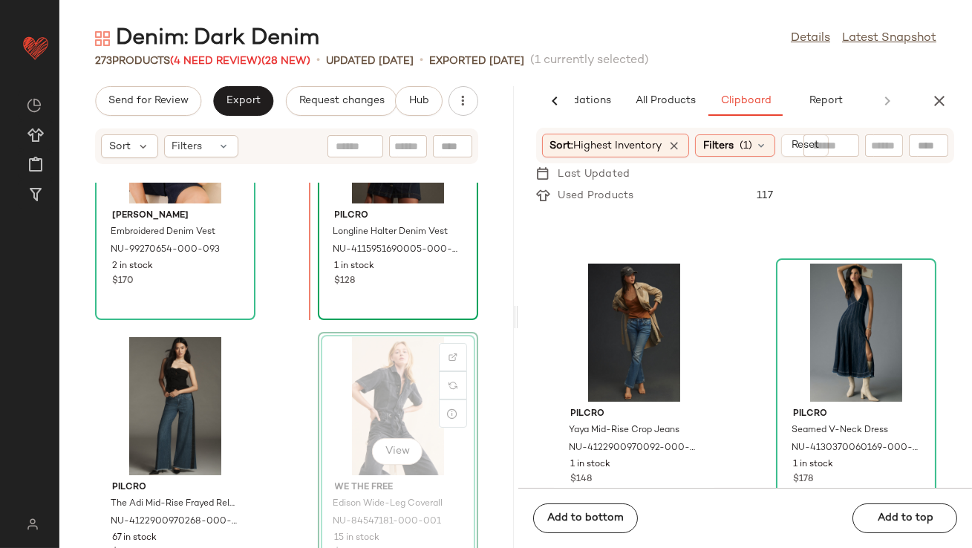
scroll to position [14799, 0]
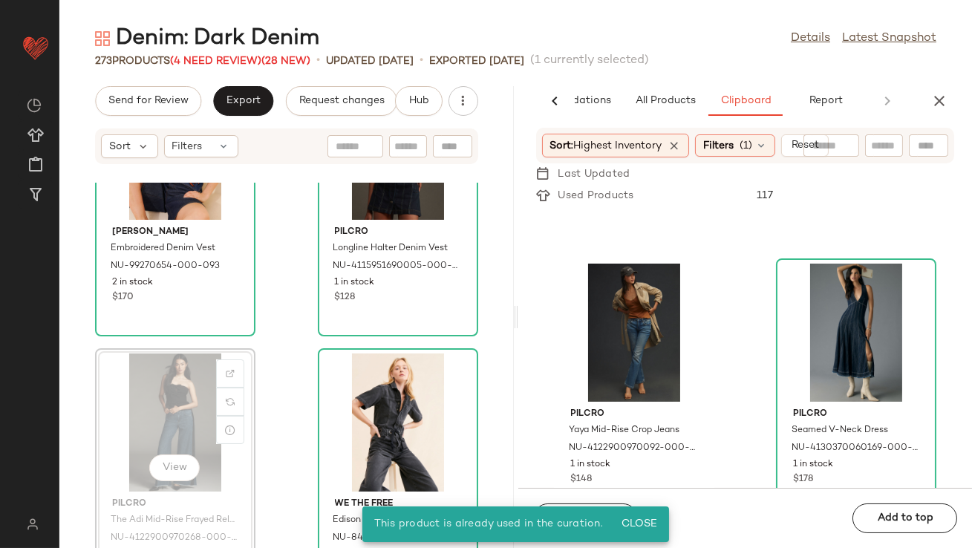
scroll to position [14789, 0]
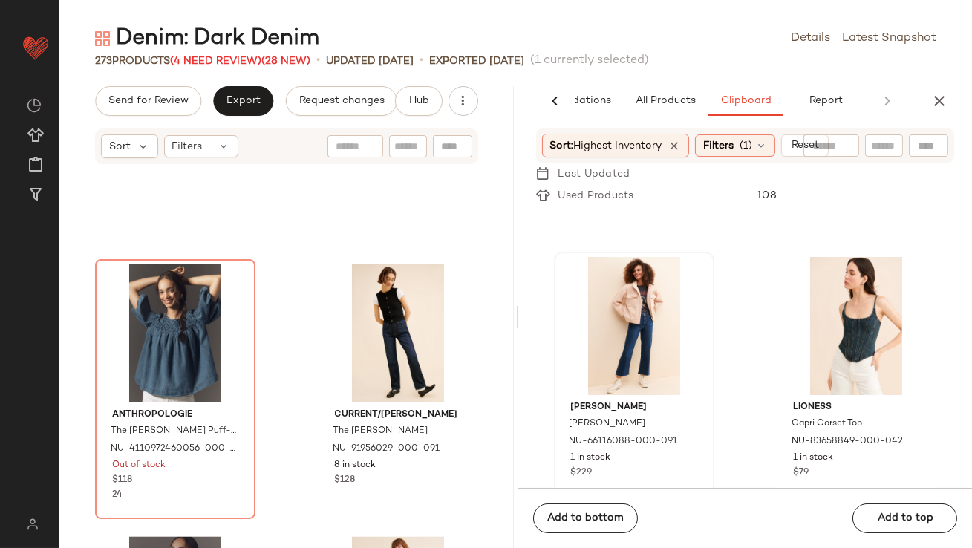
scroll to position [5069, 0]
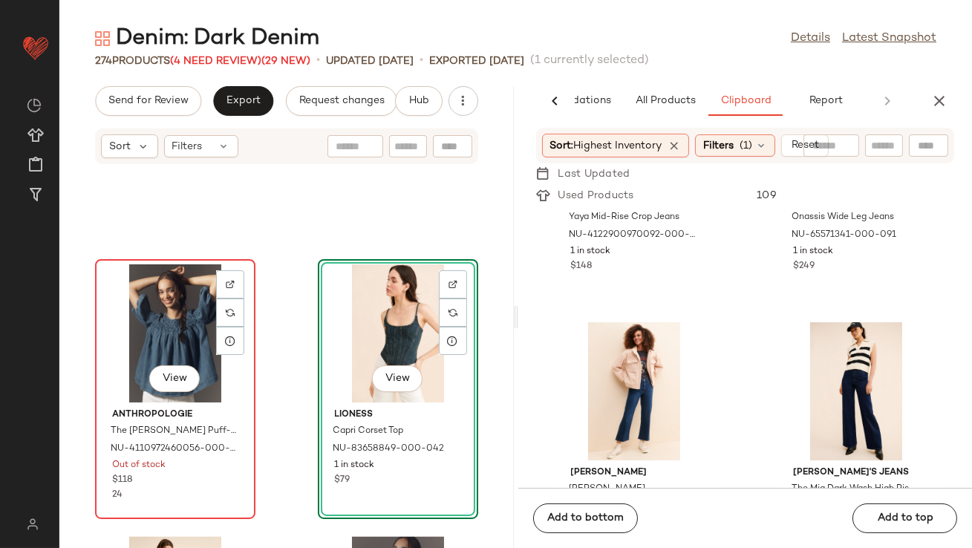
click at [169, 313] on div "View" at bounding box center [175, 333] width 150 height 138
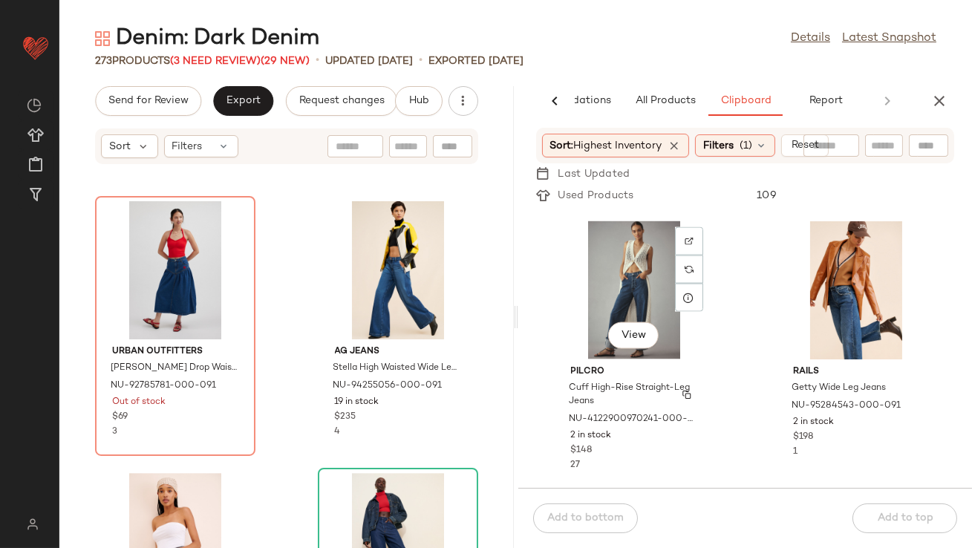
scroll to position [4586, 0]
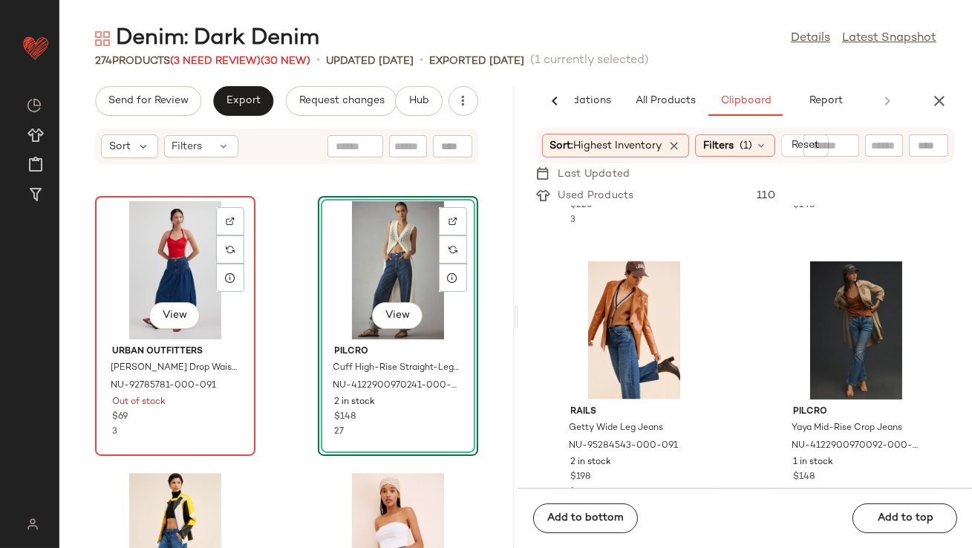
click at [166, 264] on div "View" at bounding box center [175, 270] width 150 height 138
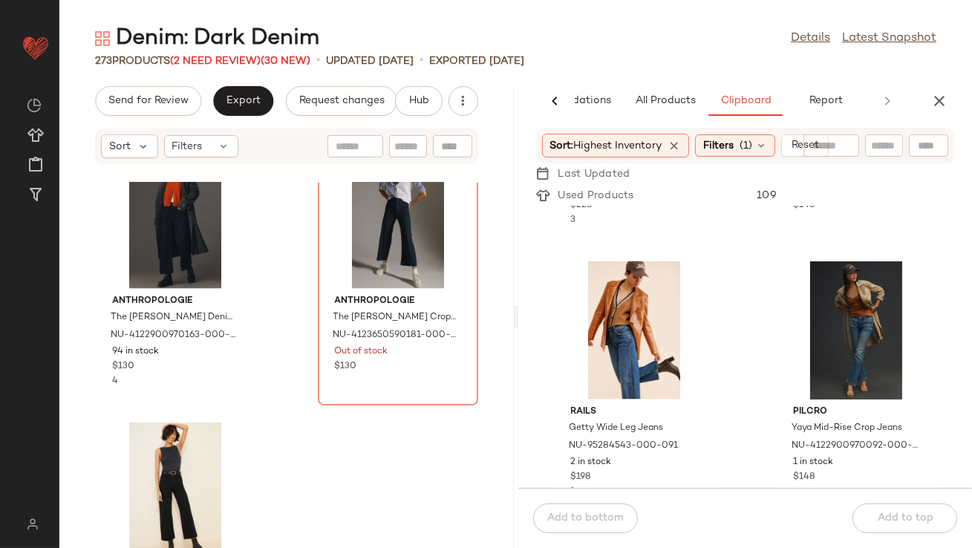
scroll to position [36487, 0]
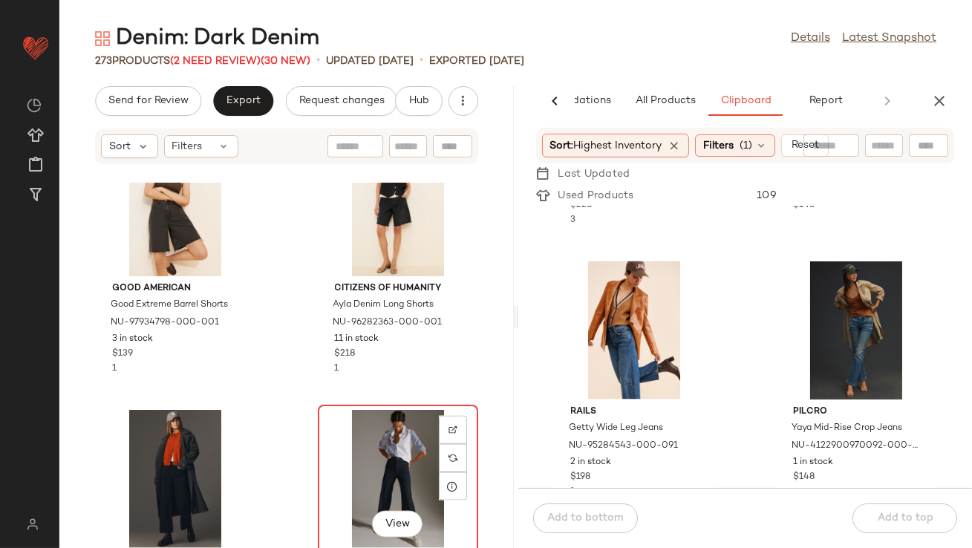
click at [365, 415] on div "View" at bounding box center [398, 479] width 150 height 138
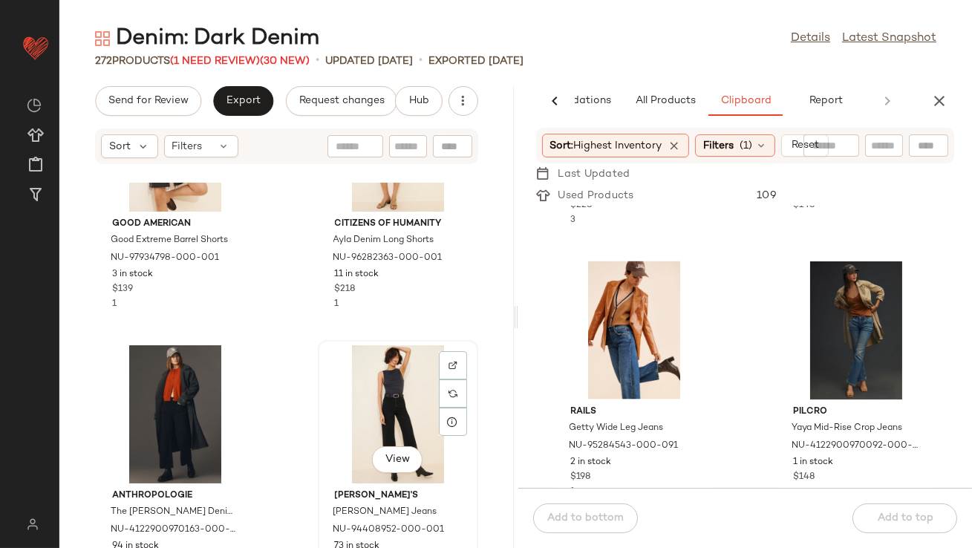
scroll to position [36602, 0]
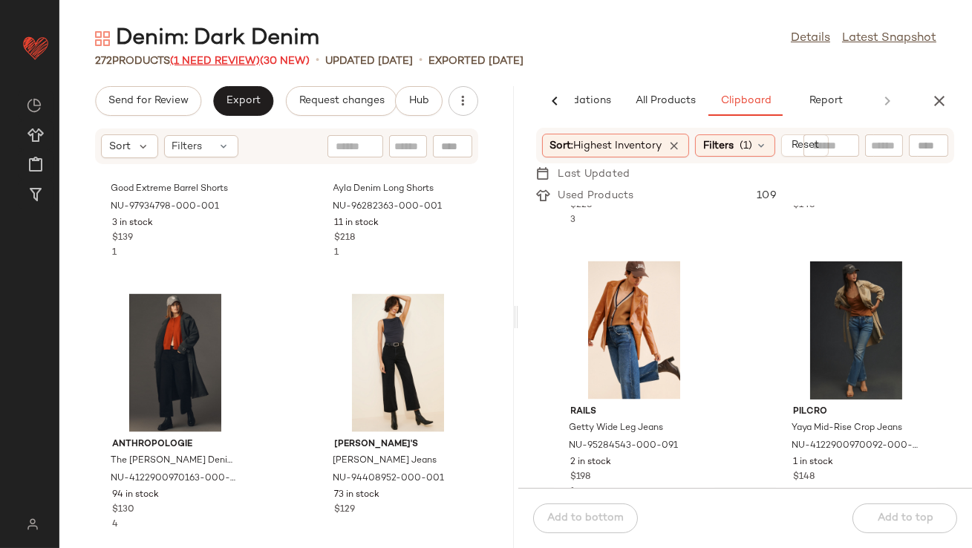
click at [212, 63] on span "(1 Need Review)" at bounding box center [215, 61] width 90 height 11
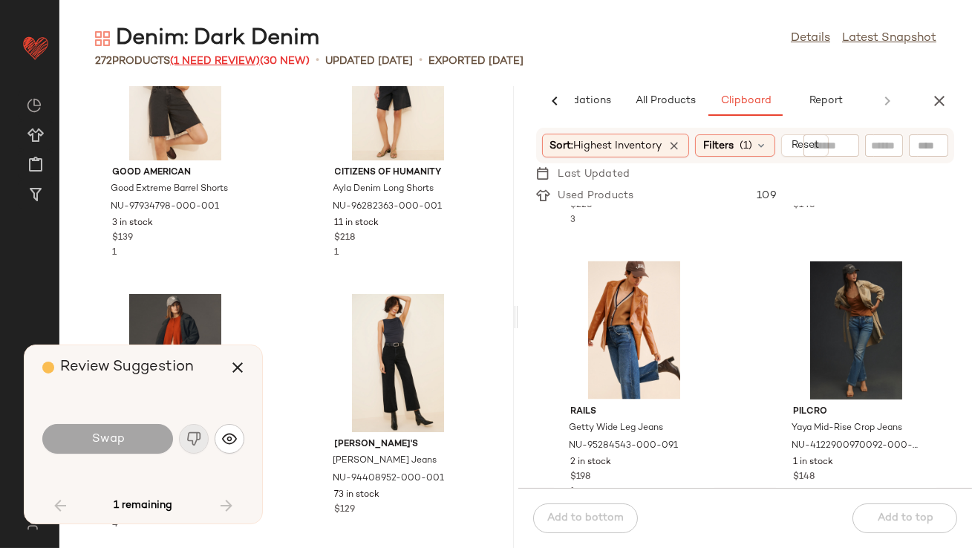
scroll to position [8154, 0]
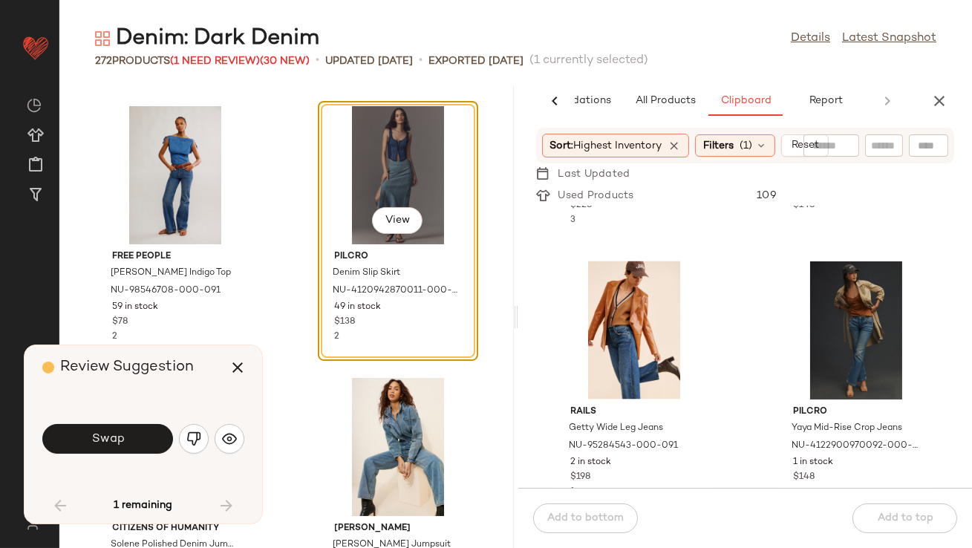
click at [382, 170] on div "View" at bounding box center [398, 175] width 150 height 138
click at [227, 365] on button "button" at bounding box center [238, 368] width 36 height 36
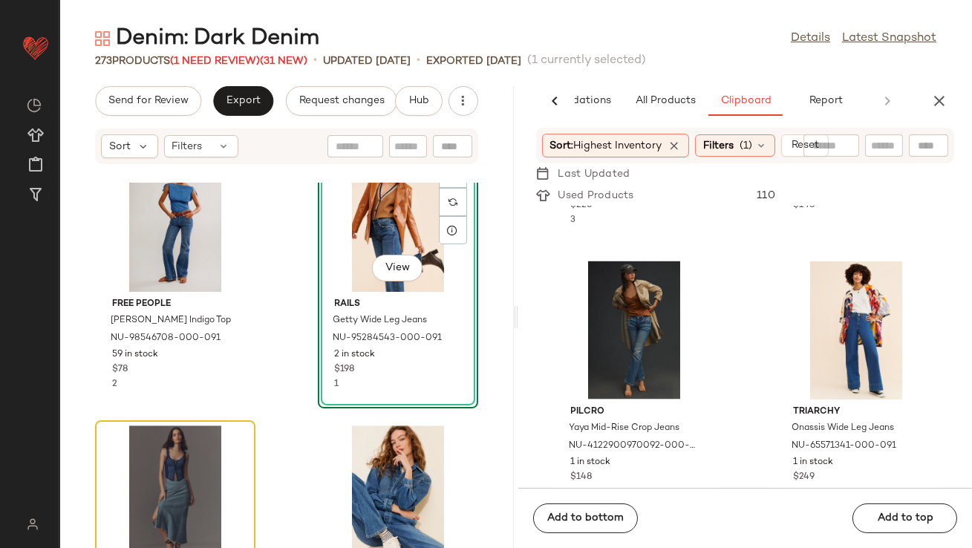
scroll to position [8218, 0]
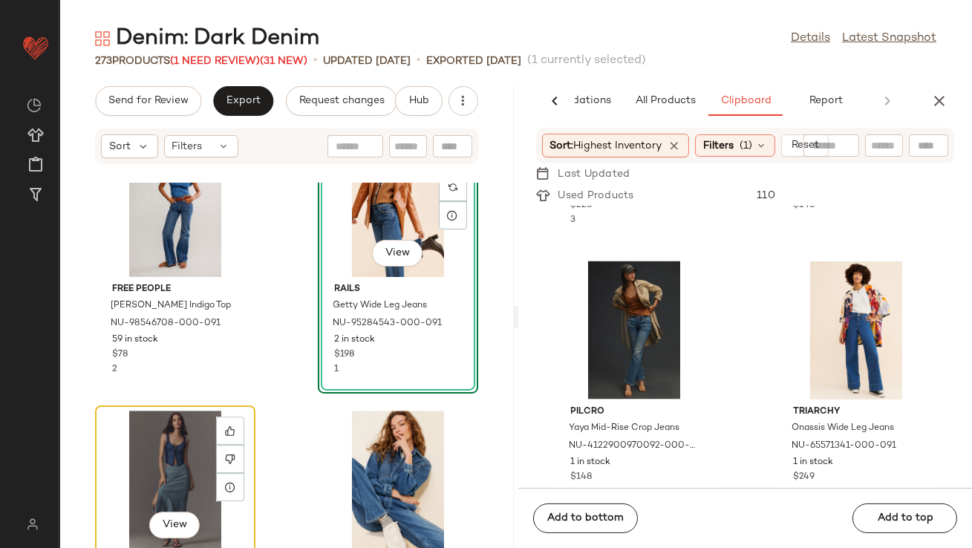
click at [182, 432] on div "View" at bounding box center [175, 480] width 150 height 138
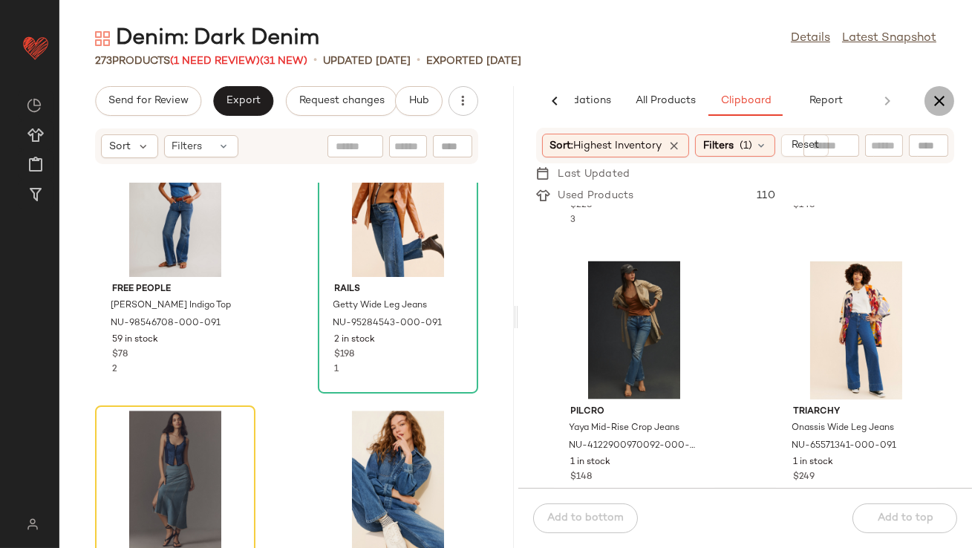
click at [942, 107] on icon "button" at bounding box center [940, 101] width 18 height 18
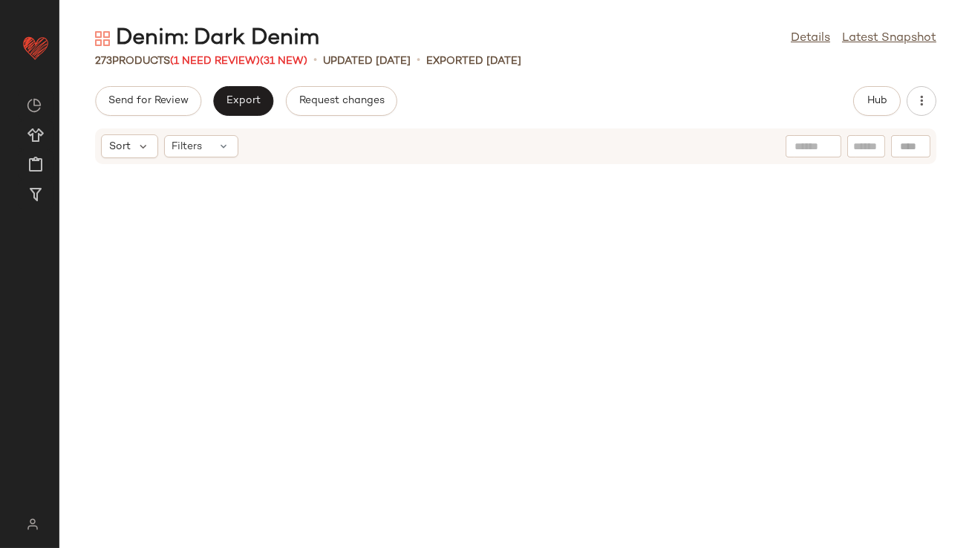
scroll to position [4077, 0]
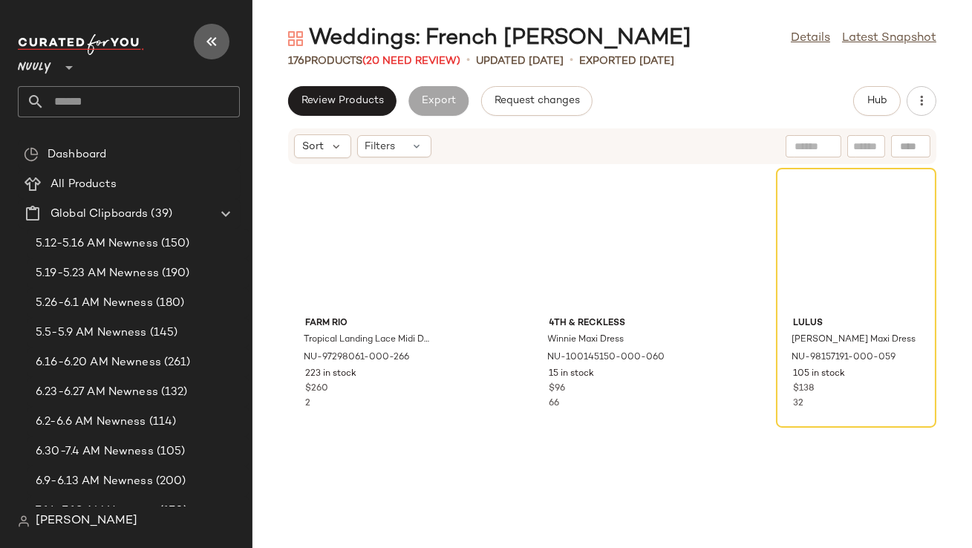
click at [209, 52] on button "button" at bounding box center [212, 42] width 36 height 36
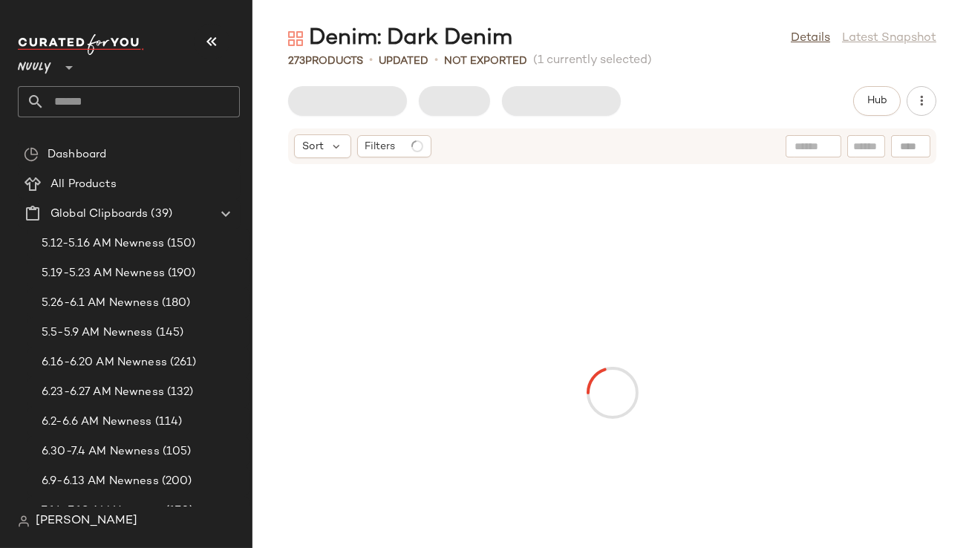
click at [216, 42] on icon "button" at bounding box center [212, 42] width 18 height 18
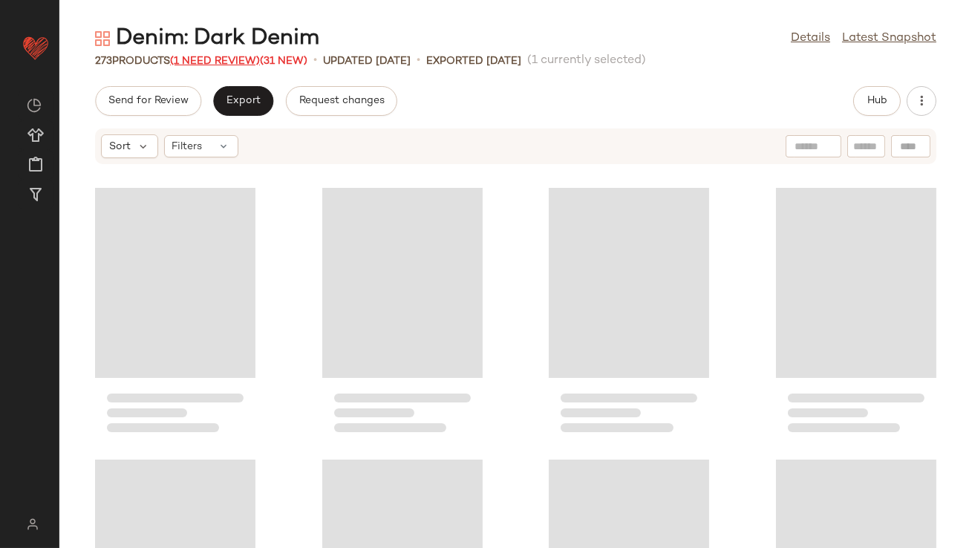
click at [232, 61] on span "(1 Need Review)" at bounding box center [215, 61] width 90 height 11
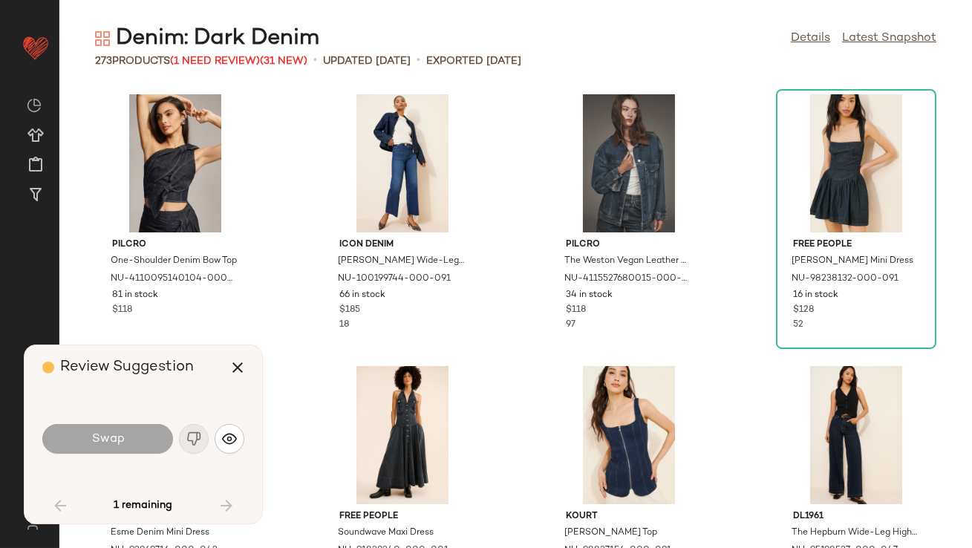
scroll to position [4077, 0]
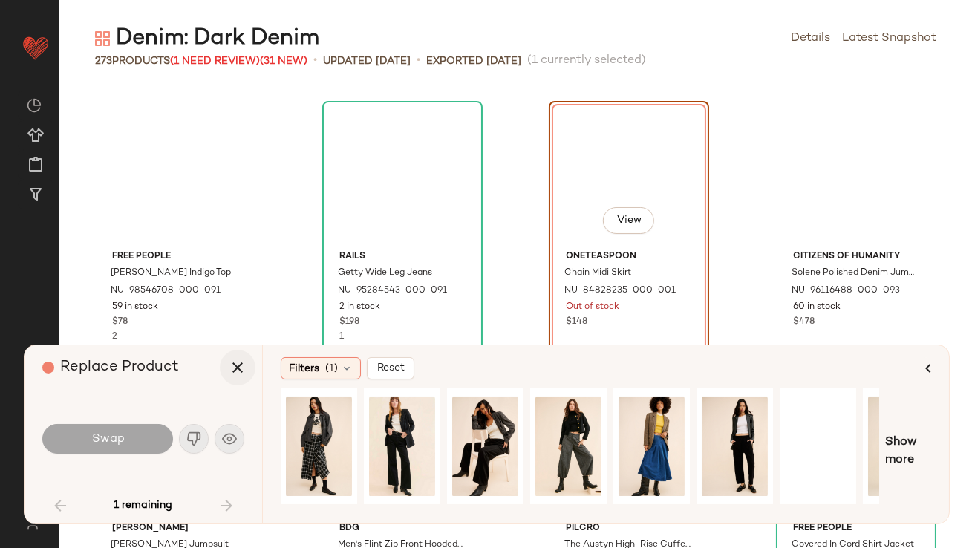
click at [236, 366] on icon "button" at bounding box center [238, 368] width 18 height 18
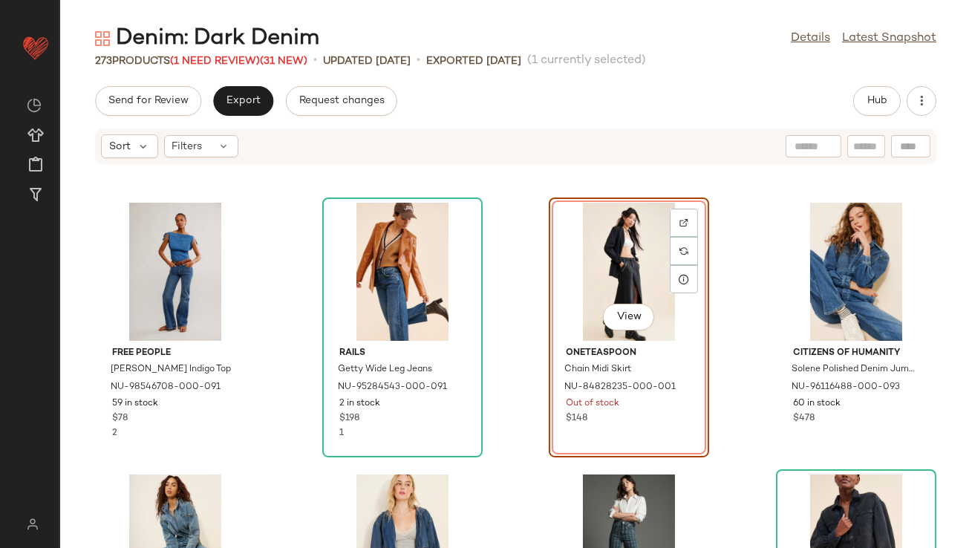
click at [559, 278] on div "View" at bounding box center [629, 272] width 150 height 138
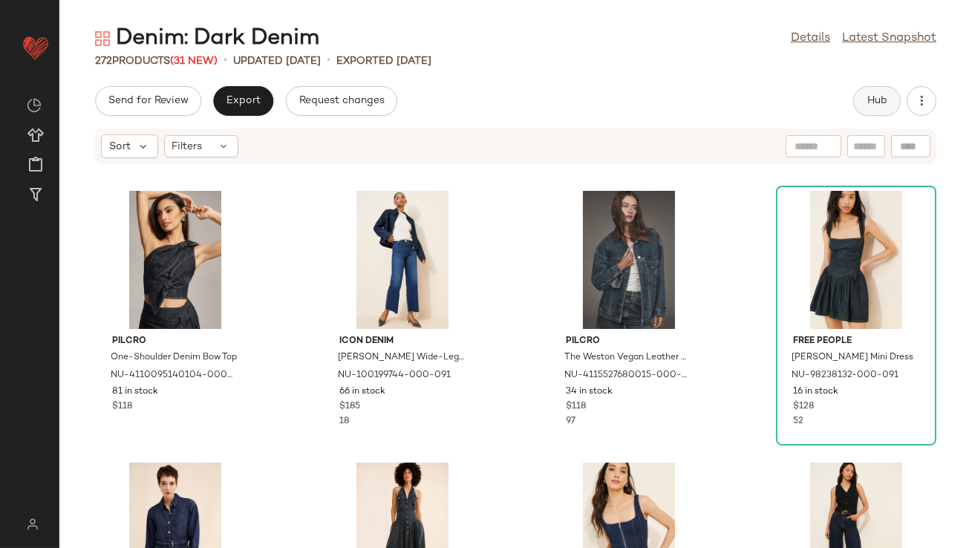
click at [867, 108] on button "Hub" at bounding box center [877, 101] width 48 height 30
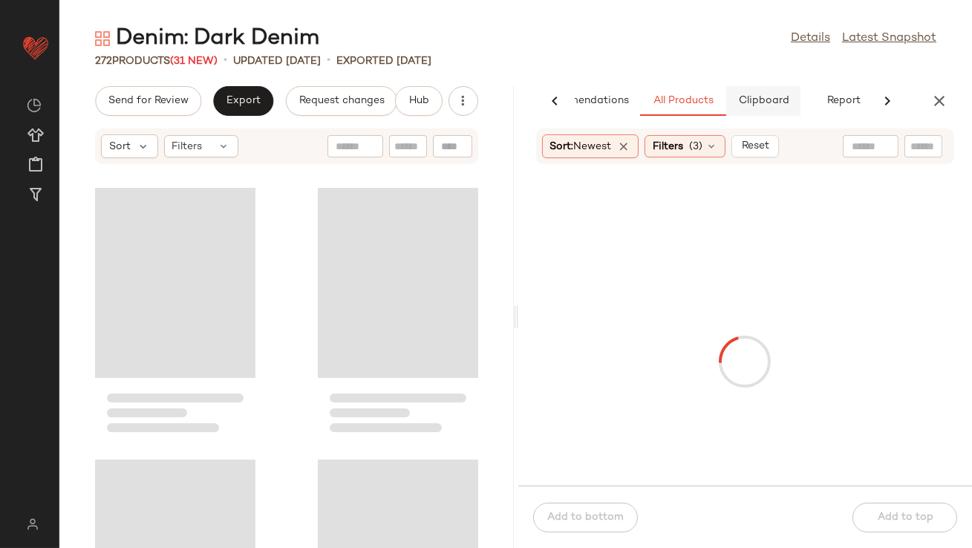
scroll to position [0, 83]
click at [775, 104] on button "Clipboard" at bounding box center [745, 101] width 74 height 30
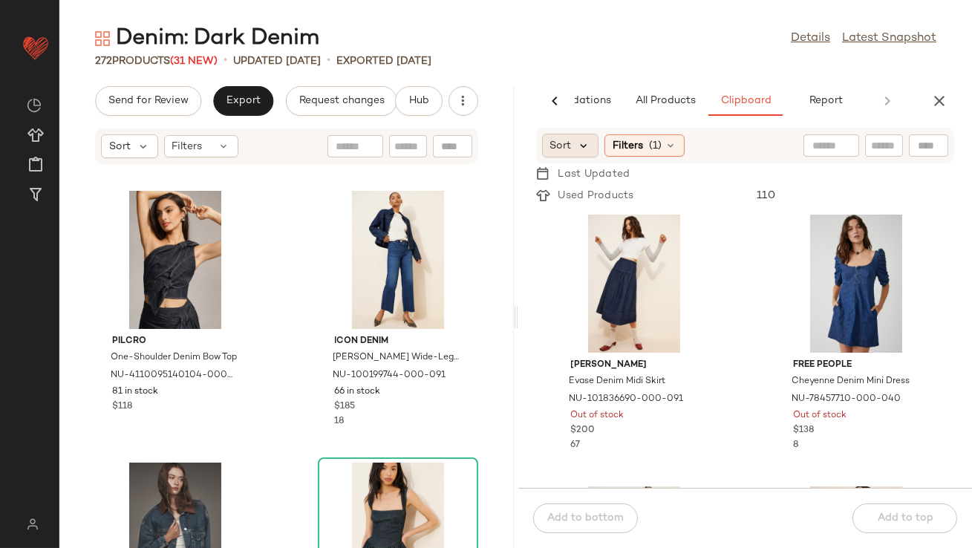
click at [584, 143] on icon at bounding box center [584, 145] width 13 height 13
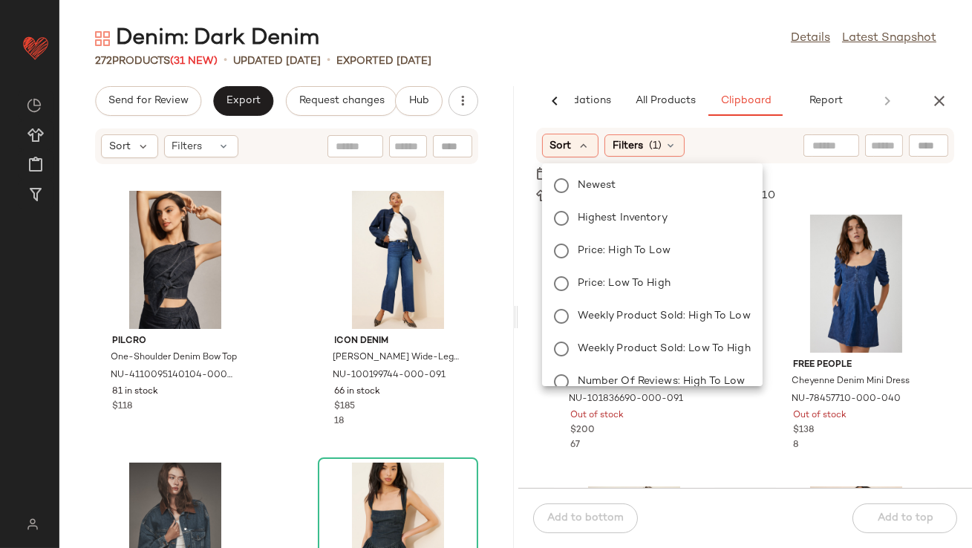
click at [583, 205] on div "Newest Highest Inventory Price: High to Low Price: Low to High Weekly Product S…" at bounding box center [651, 332] width 224 height 327
click at [583, 212] on span "Highest Inventory" at bounding box center [623, 218] width 90 height 16
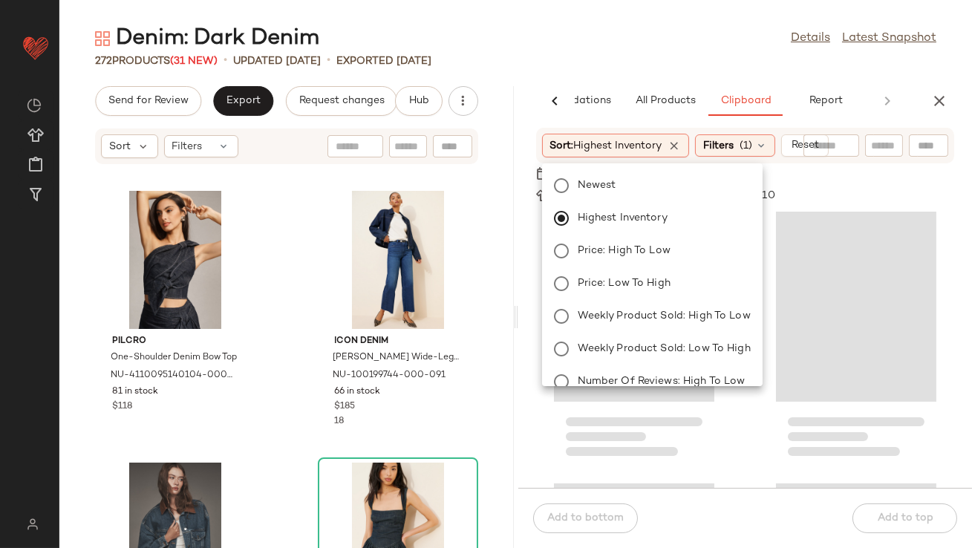
click at [645, 71] on div "Denim: Dark Denim Details Latest Snapshot 272 Products (31 New) • updated [DATE…" at bounding box center [515, 286] width 913 height 524
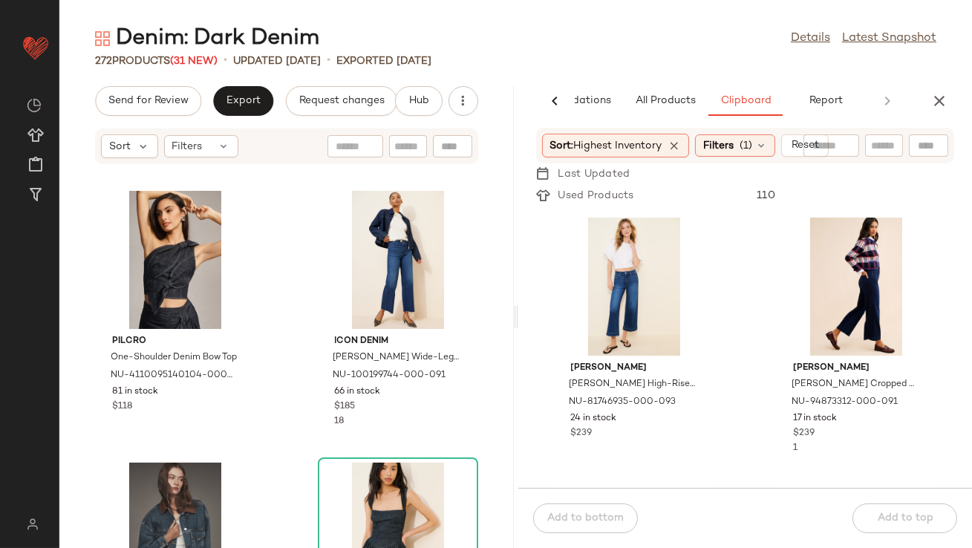
scroll to position [850, 0]
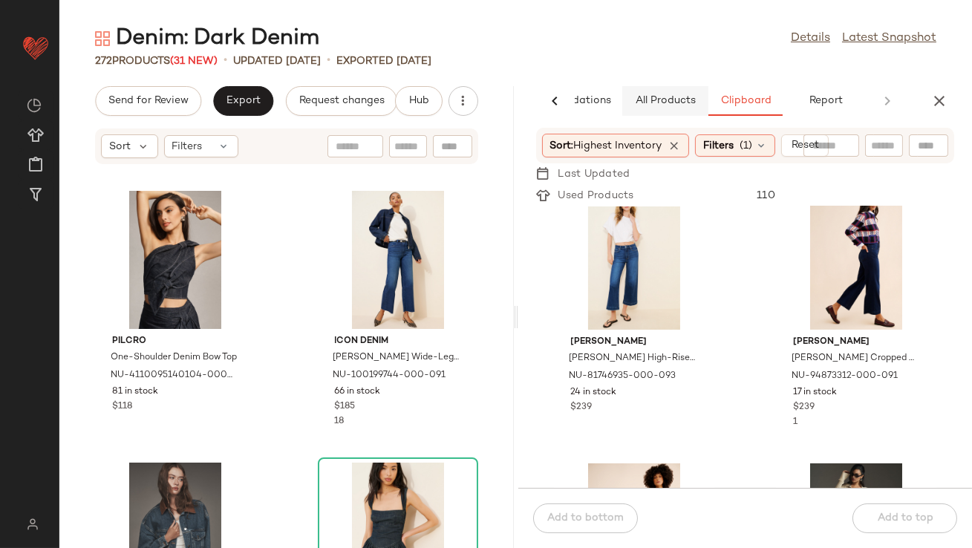
click at [666, 105] on span "All Products" at bounding box center [664, 101] width 61 height 12
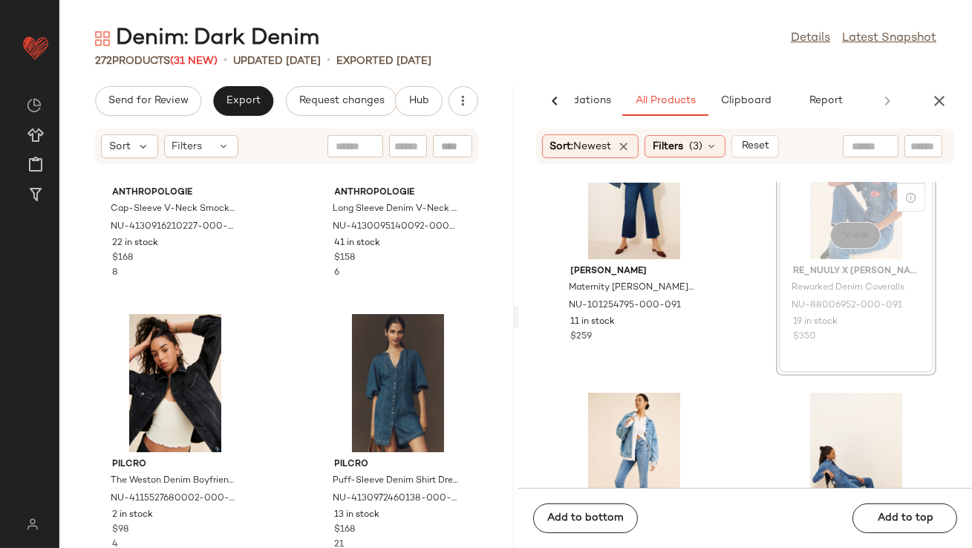
scroll to position [353, 0]
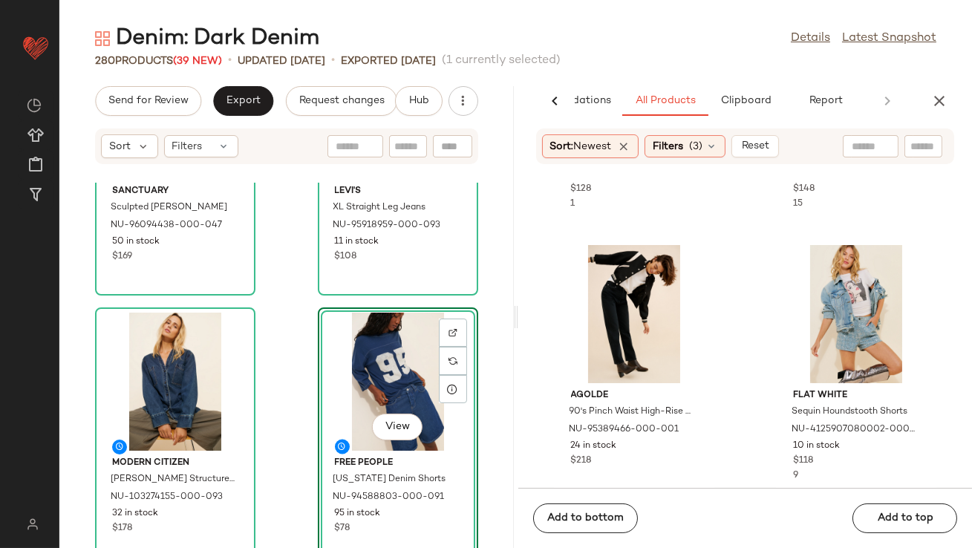
scroll to position [13858, 0]
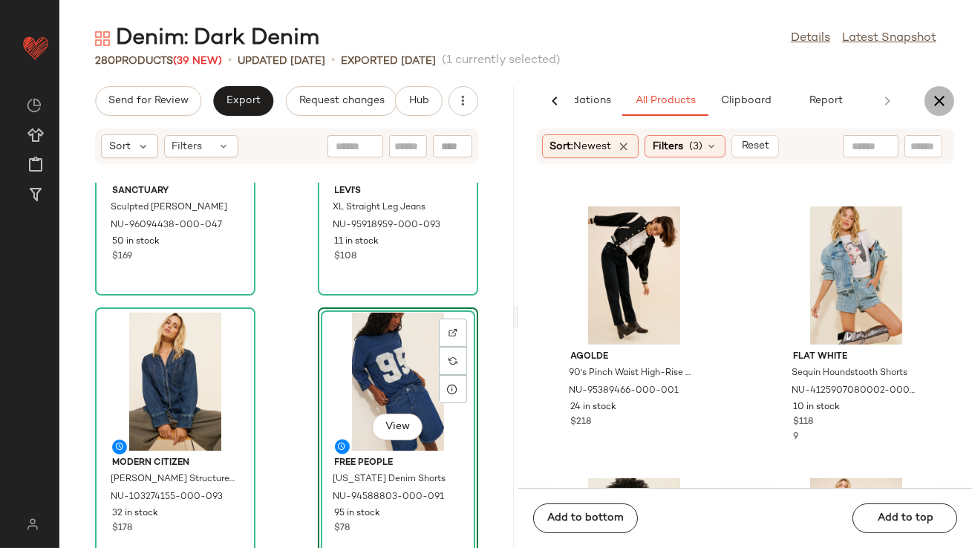
click at [934, 105] on icon "button" at bounding box center [940, 101] width 18 height 18
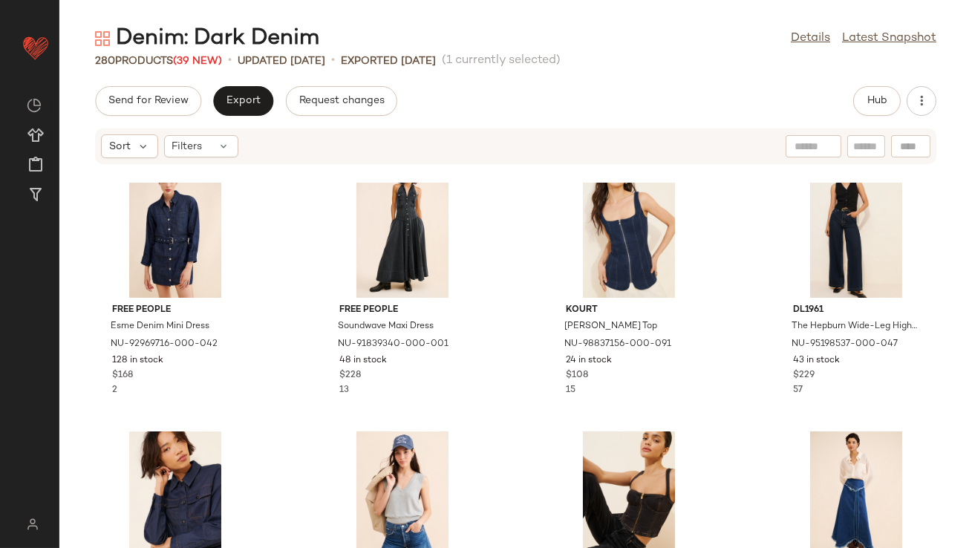
scroll to position [0, 0]
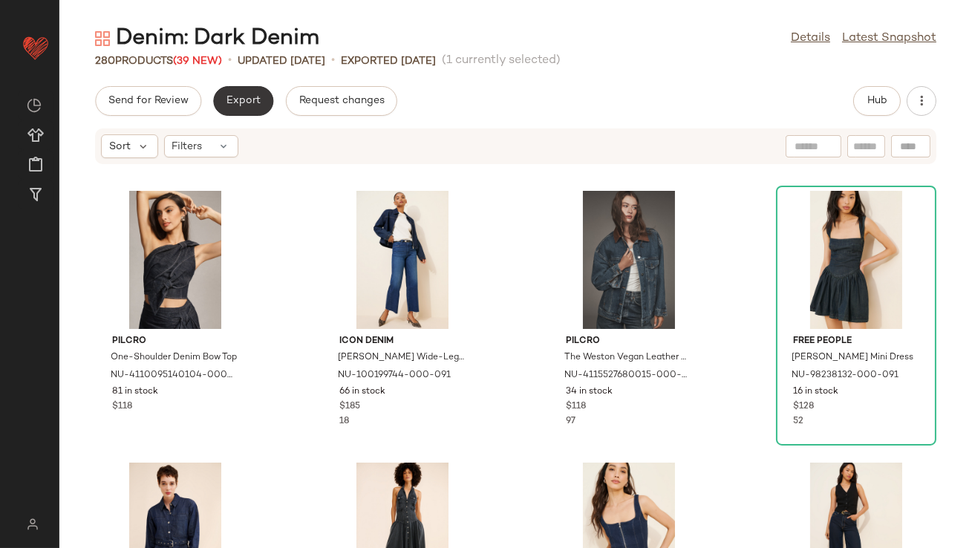
click at [224, 92] on button "Export" at bounding box center [243, 101] width 60 height 30
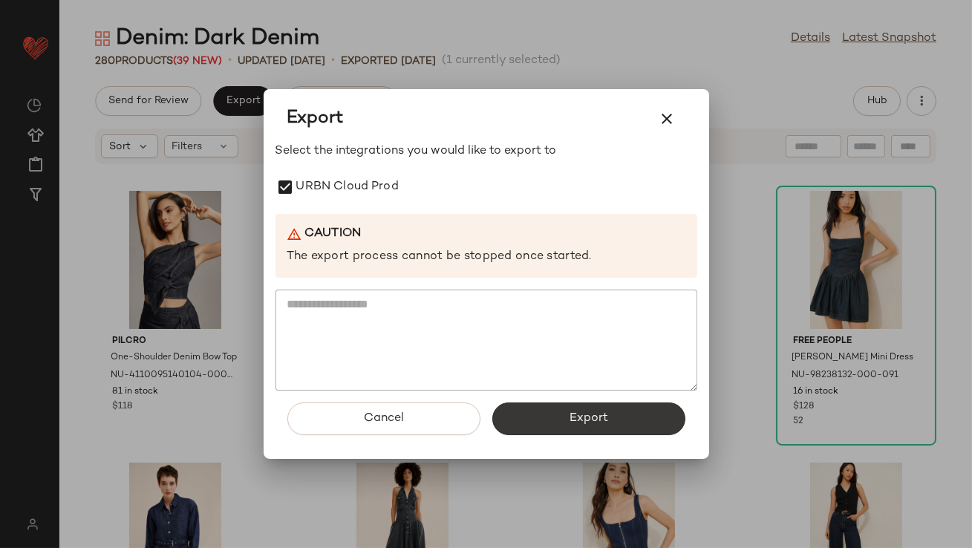
click at [530, 414] on button "Export" at bounding box center [588, 419] width 193 height 33
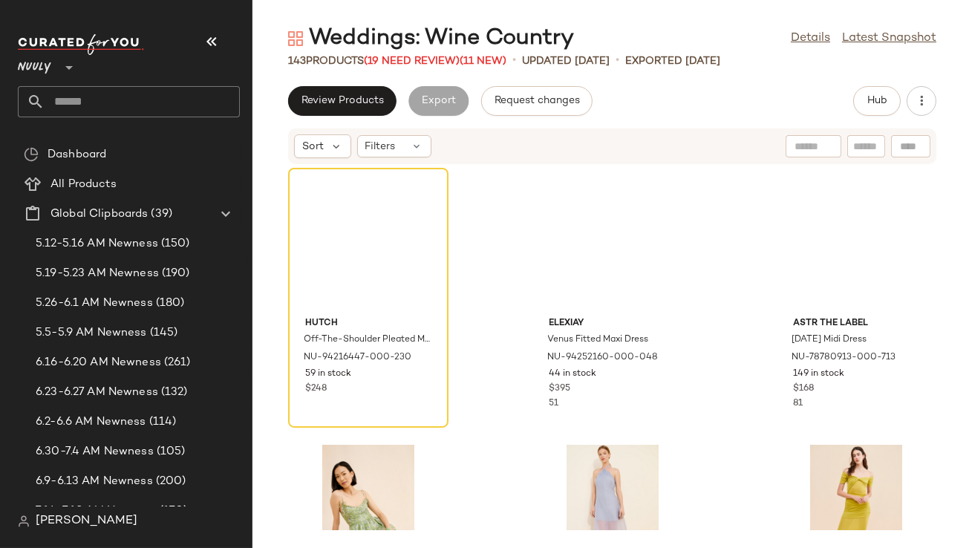
click at [221, 36] on button "button" at bounding box center [212, 42] width 36 height 36
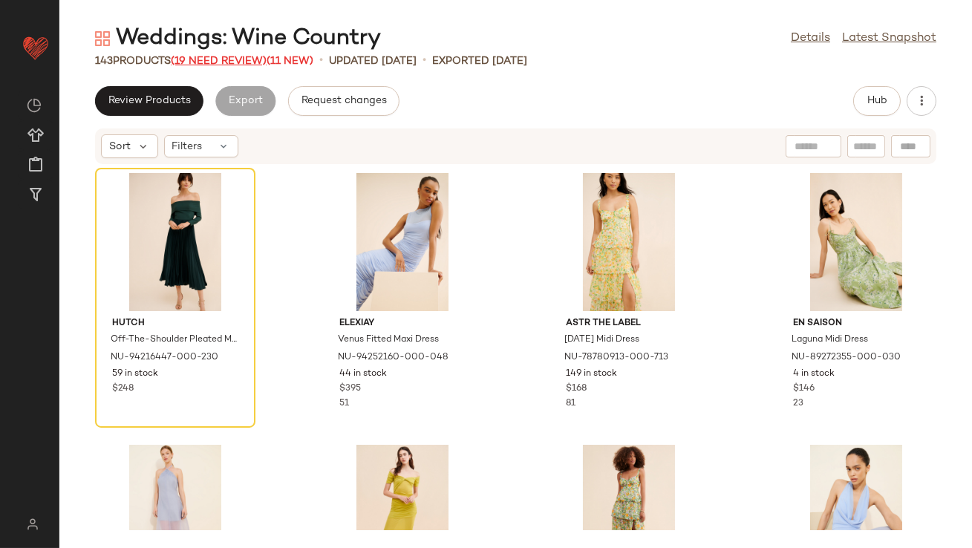
click at [246, 59] on span "(19 Need Review)" at bounding box center [219, 61] width 96 height 11
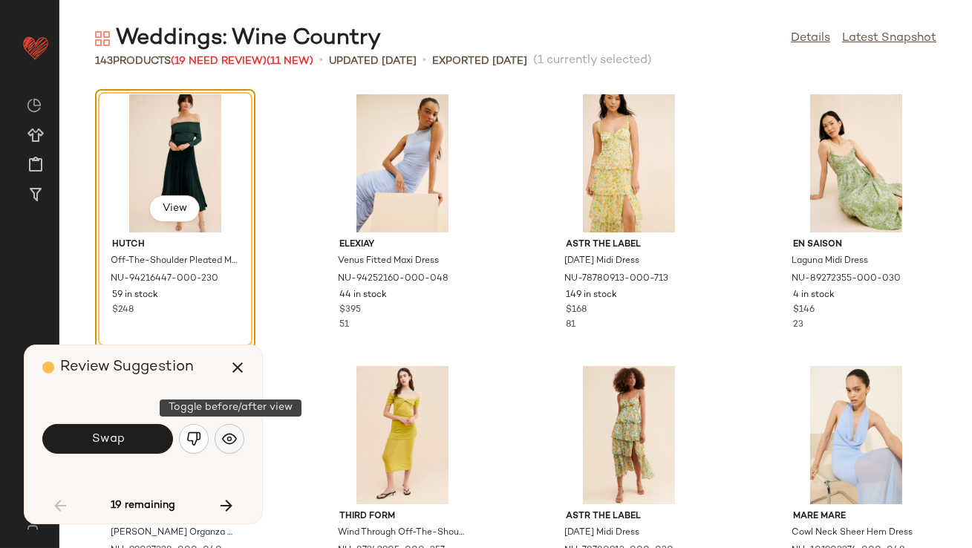
click at [238, 436] on button "button" at bounding box center [230, 439] width 30 height 30
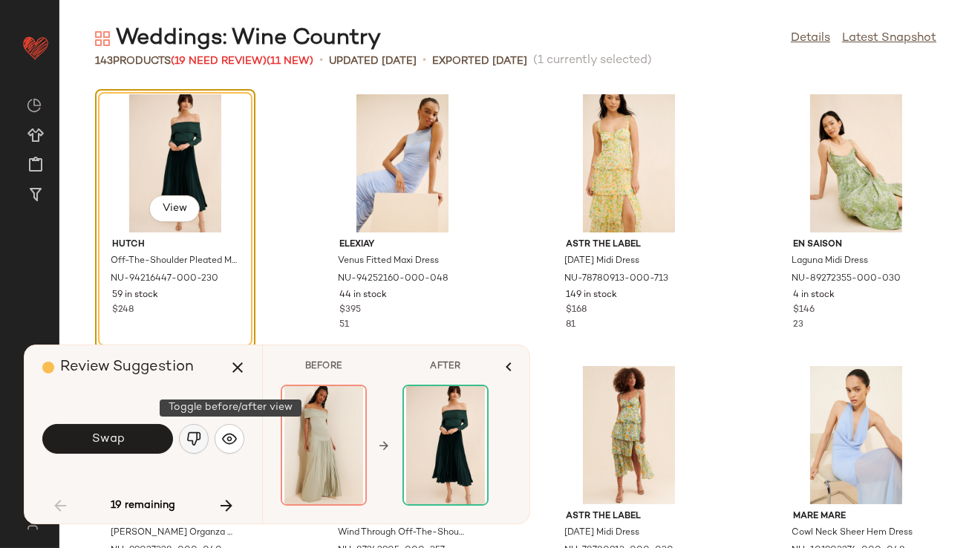
click at [204, 437] on button "button" at bounding box center [194, 439] width 30 height 30
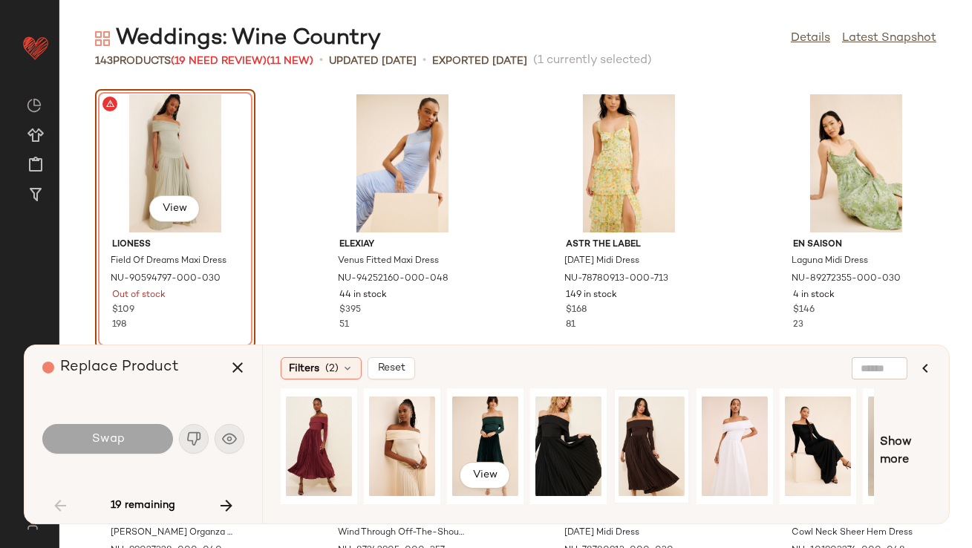
scroll to position [0, 147]
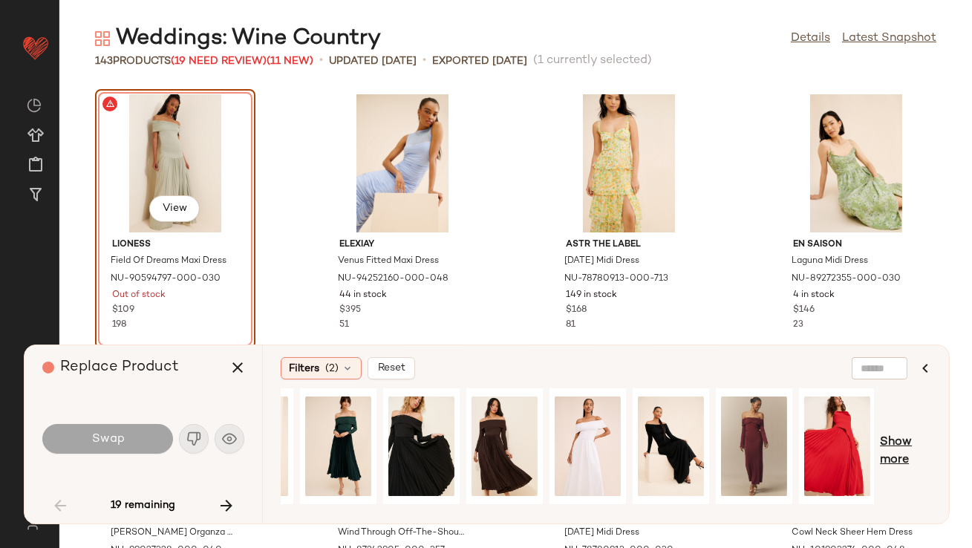
click at [912, 445] on span "Show more" at bounding box center [905, 452] width 51 height 36
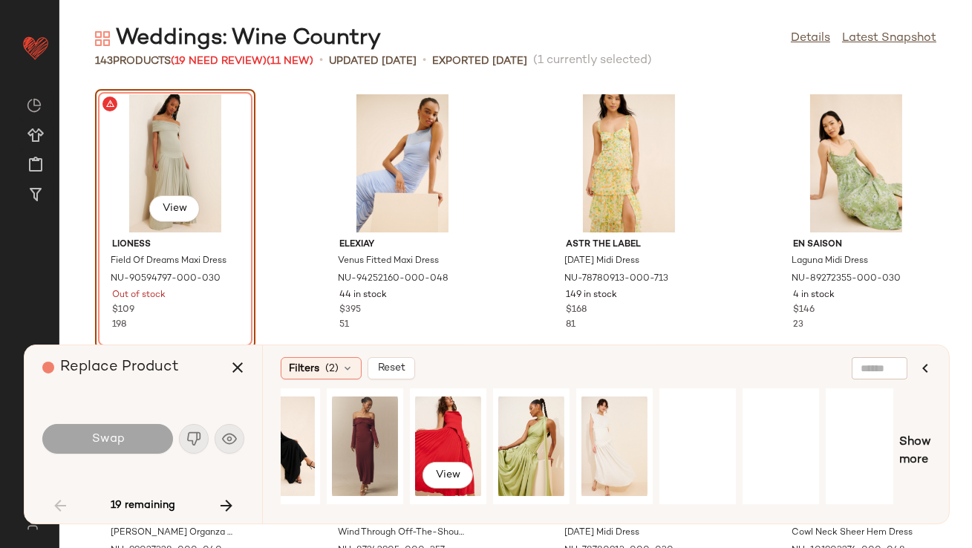
scroll to position [0, 550]
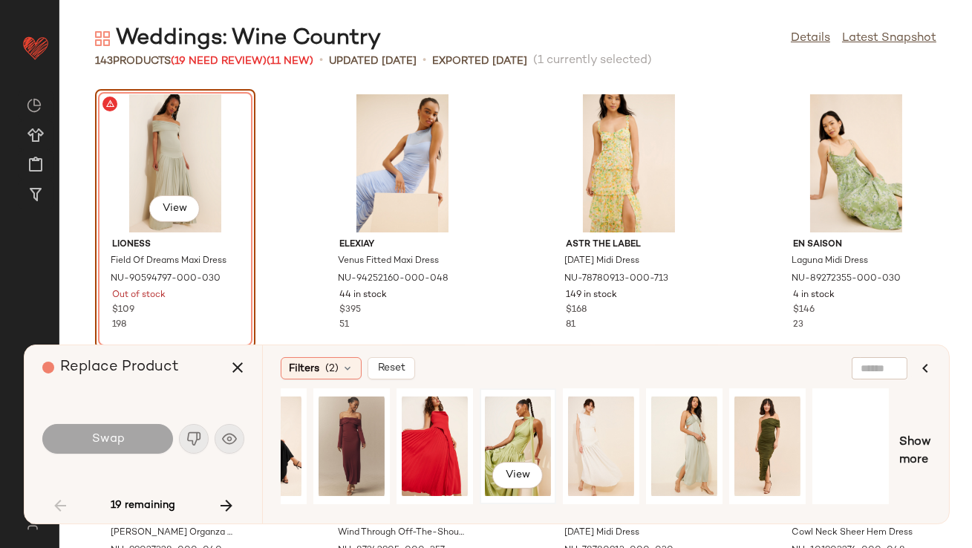
click at [505, 429] on div "View" at bounding box center [518, 446] width 66 height 105
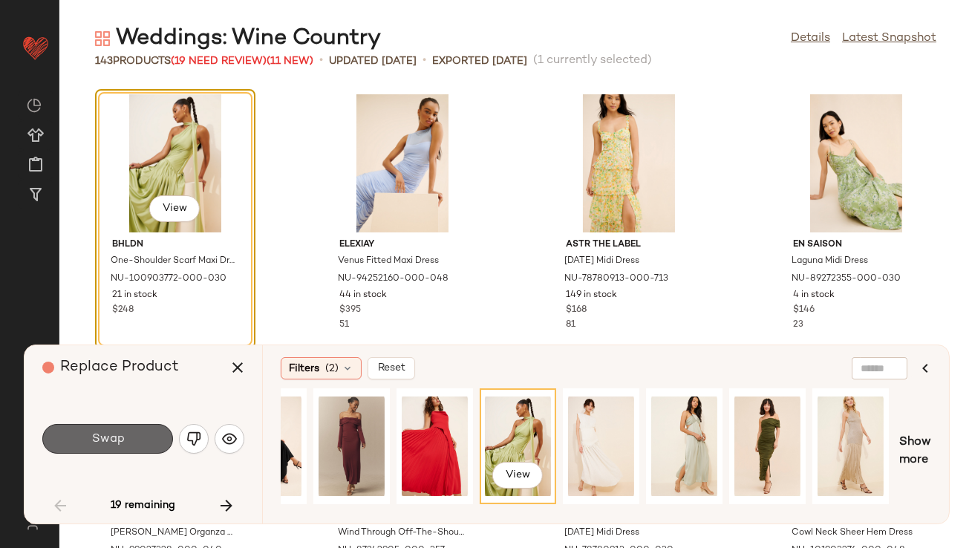
click at [123, 449] on button "Swap" at bounding box center [107, 439] width 131 height 30
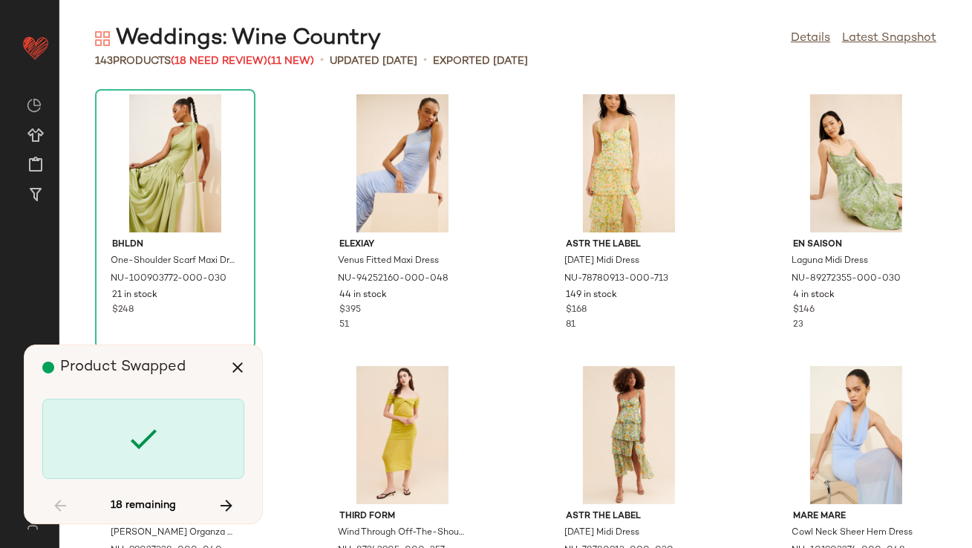
scroll to position [555, 0]
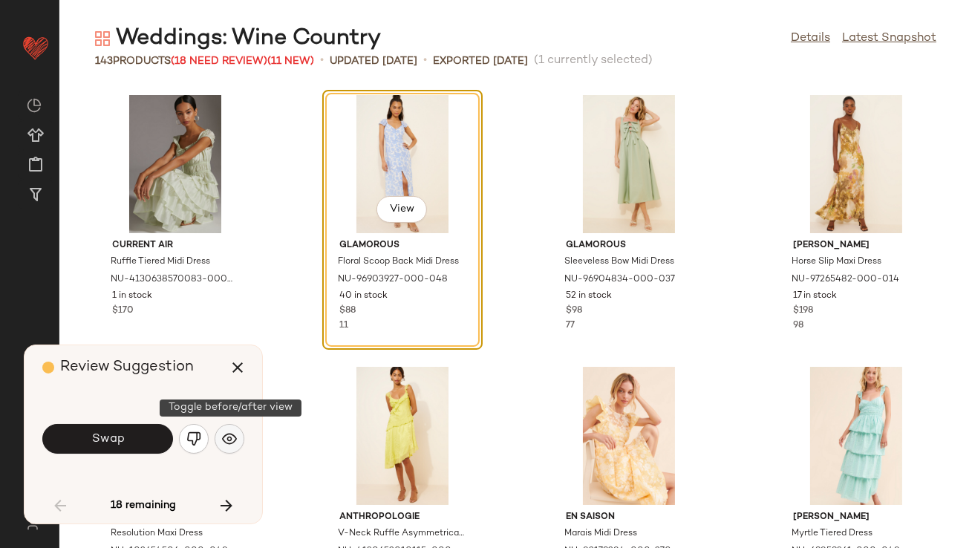
click at [234, 434] on img "button" at bounding box center [229, 438] width 15 height 15
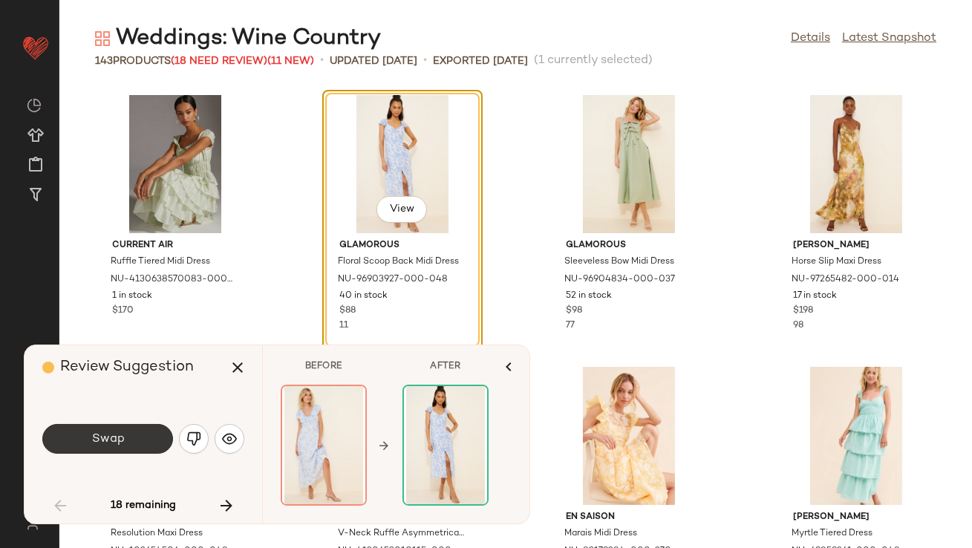
click at [139, 452] on button "Swap" at bounding box center [107, 439] width 131 height 30
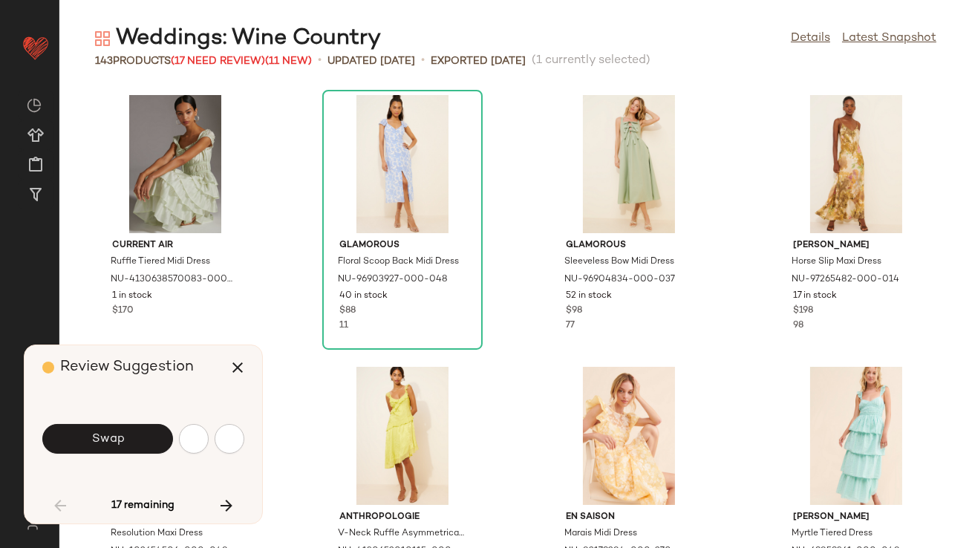
scroll to position [1087, 0]
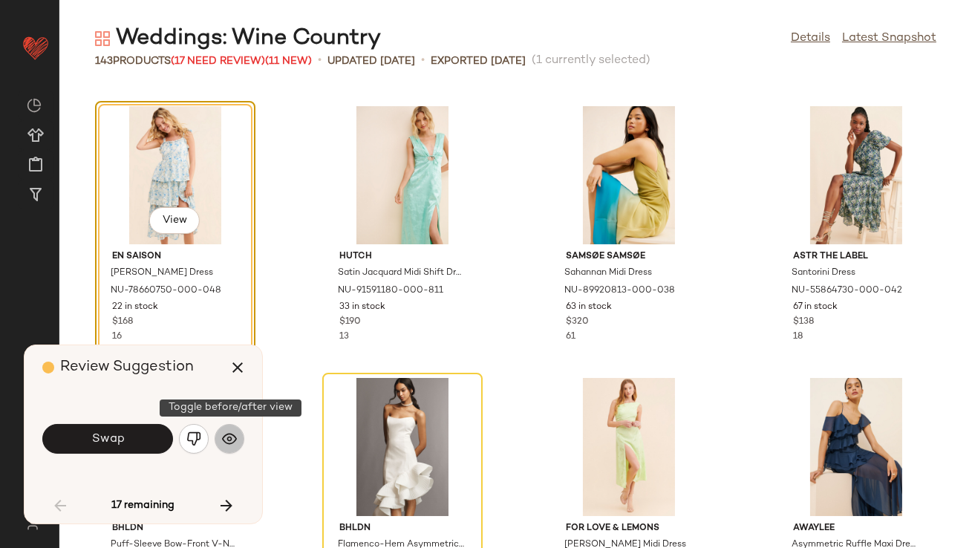
click at [227, 436] on img "button" at bounding box center [229, 438] width 15 height 15
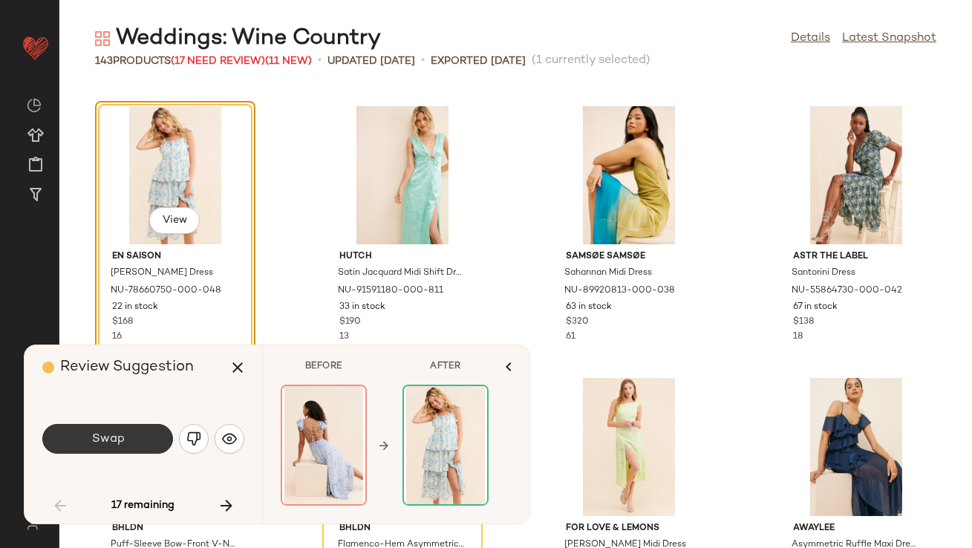
click at [145, 432] on button "Swap" at bounding box center [107, 439] width 131 height 30
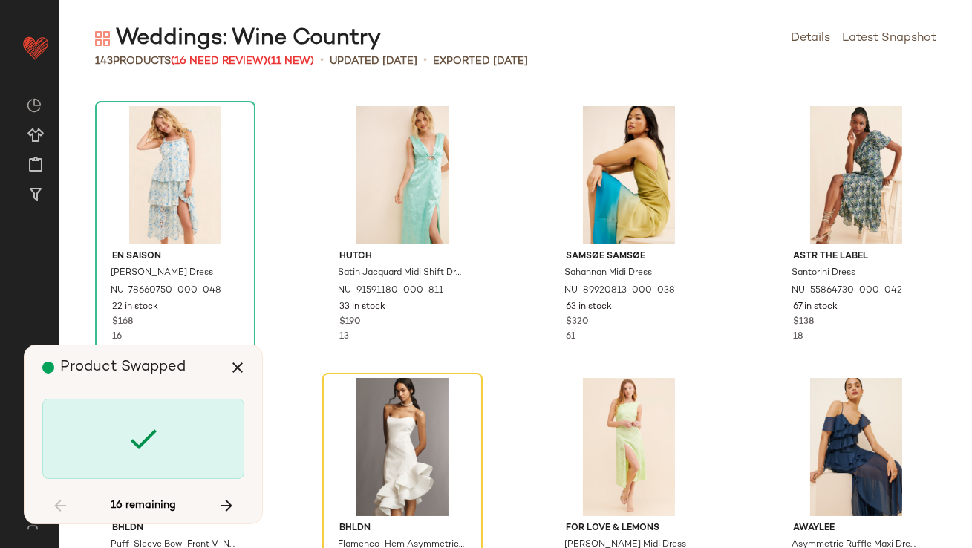
scroll to position [1359, 0]
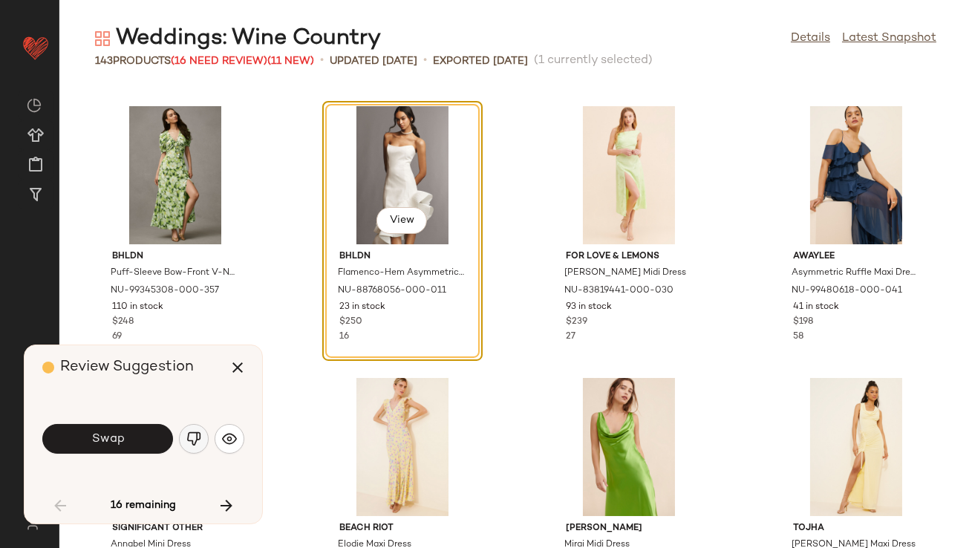
click at [195, 437] on img "button" at bounding box center [193, 438] width 15 height 15
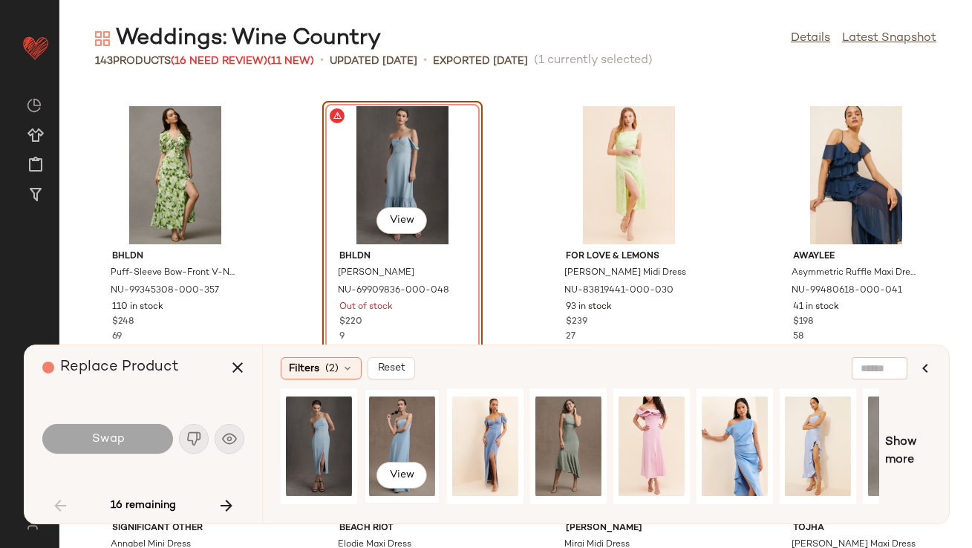
click at [386, 417] on div "View" at bounding box center [402, 446] width 66 height 105
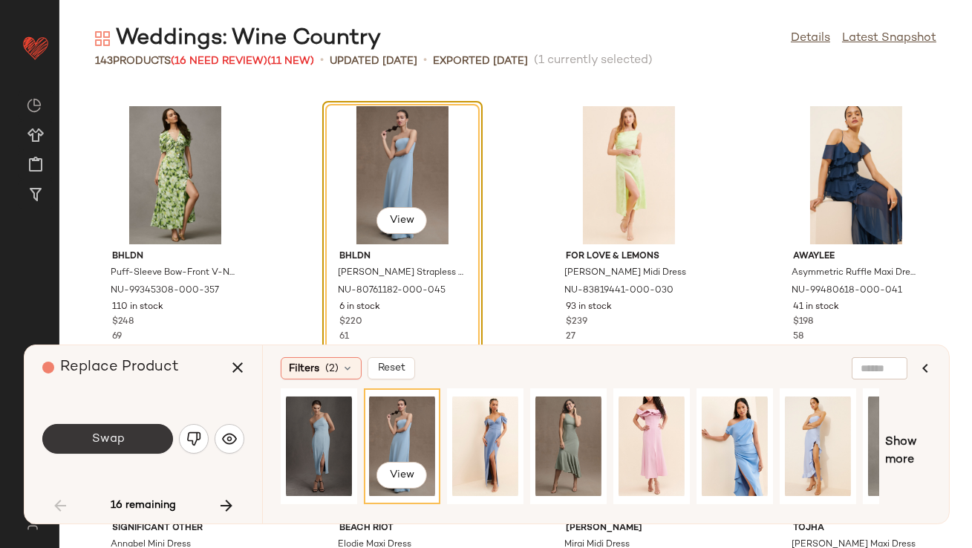
click at [128, 439] on button "Swap" at bounding box center [107, 439] width 131 height 30
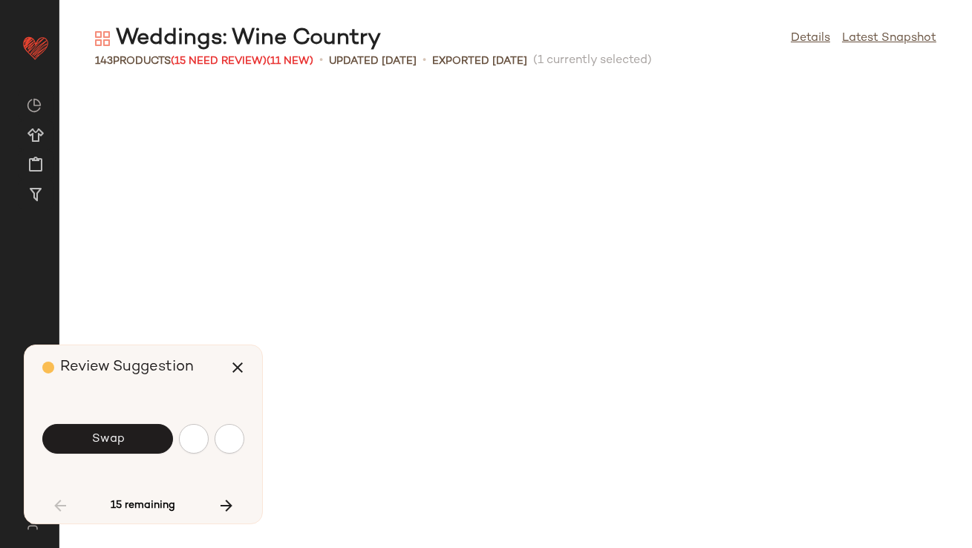
scroll to position [1902, 0]
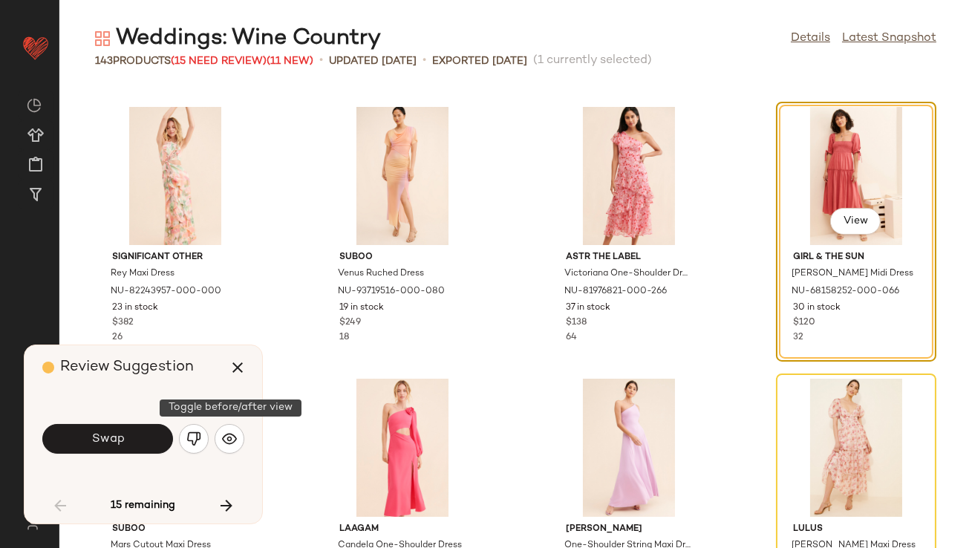
click at [244, 454] on div "Review Suggestion Swap 15 remaining" at bounding box center [144, 434] width 238 height 178
click at [227, 435] on img "button" at bounding box center [229, 438] width 15 height 15
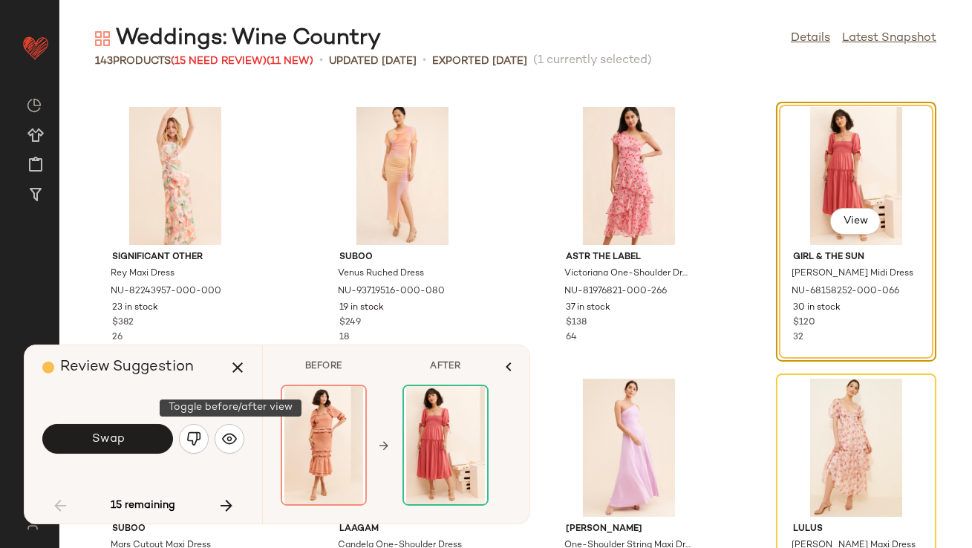
click at [209, 436] on div "Swap" at bounding box center [143, 439] width 202 height 36
click at [204, 436] on button "button" at bounding box center [194, 439] width 30 height 30
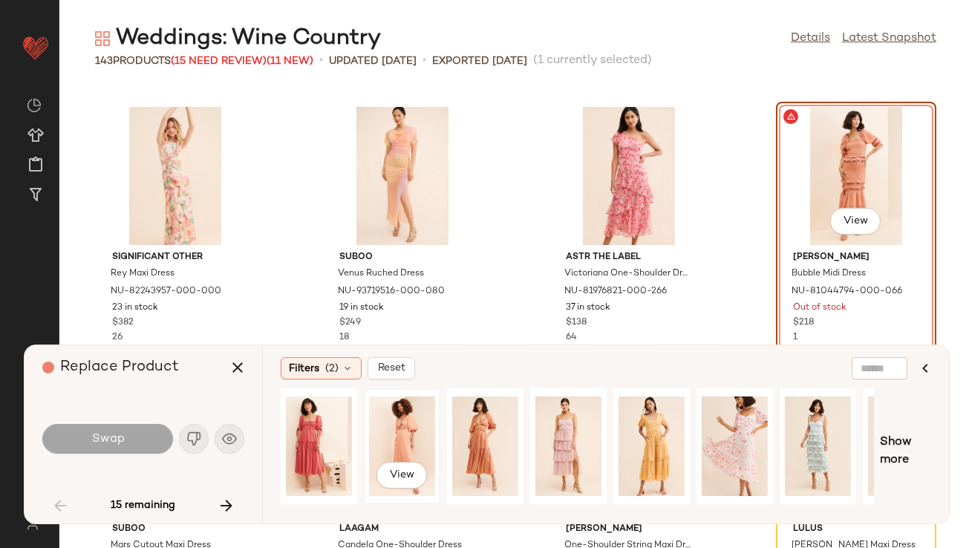
click at [387, 424] on div "View" at bounding box center [402, 446] width 66 height 105
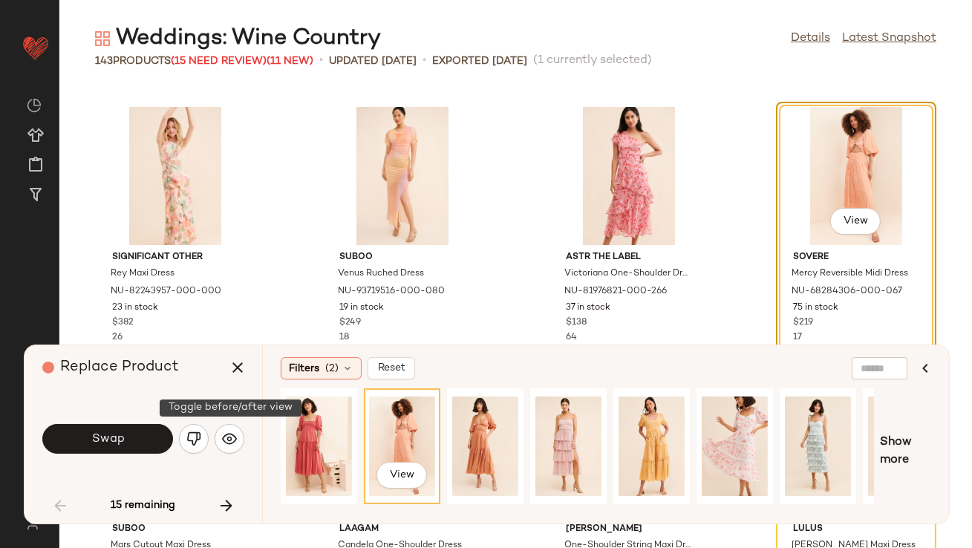
click at [157, 458] on div "Swap" at bounding box center [143, 439] width 202 height 80
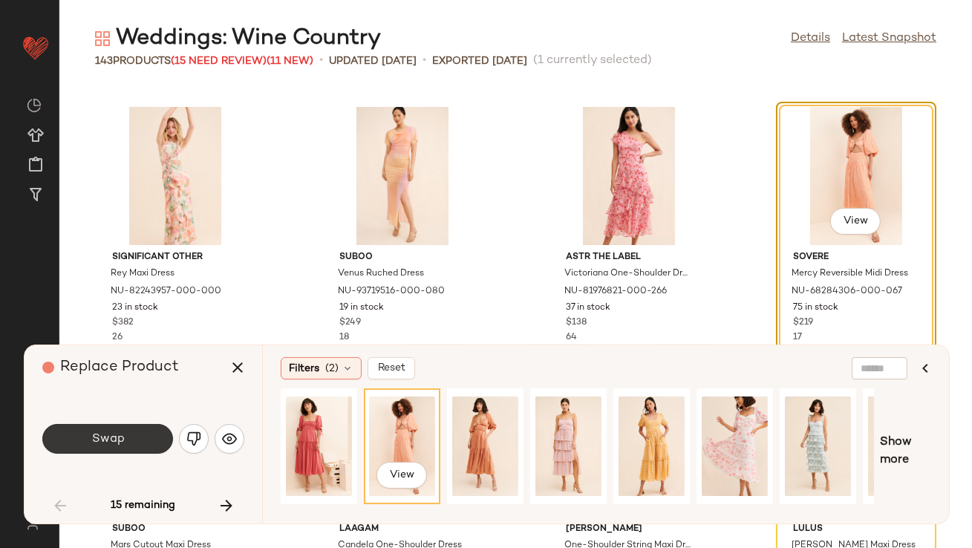
click at [160, 451] on button "Swap" at bounding box center [107, 439] width 131 height 30
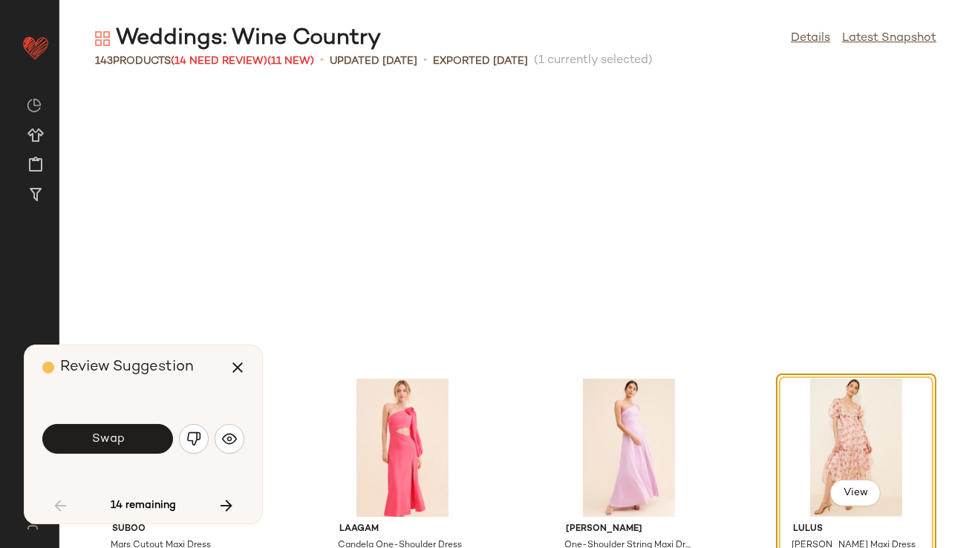
scroll to position [2174, 0]
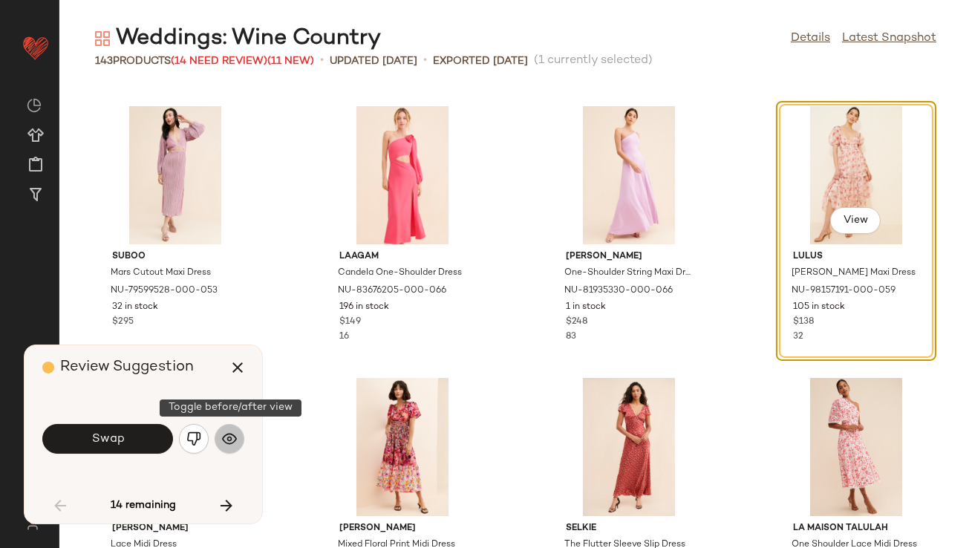
click at [237, 436] on button "button" at bounding box center [230, 439] width 30 height 30
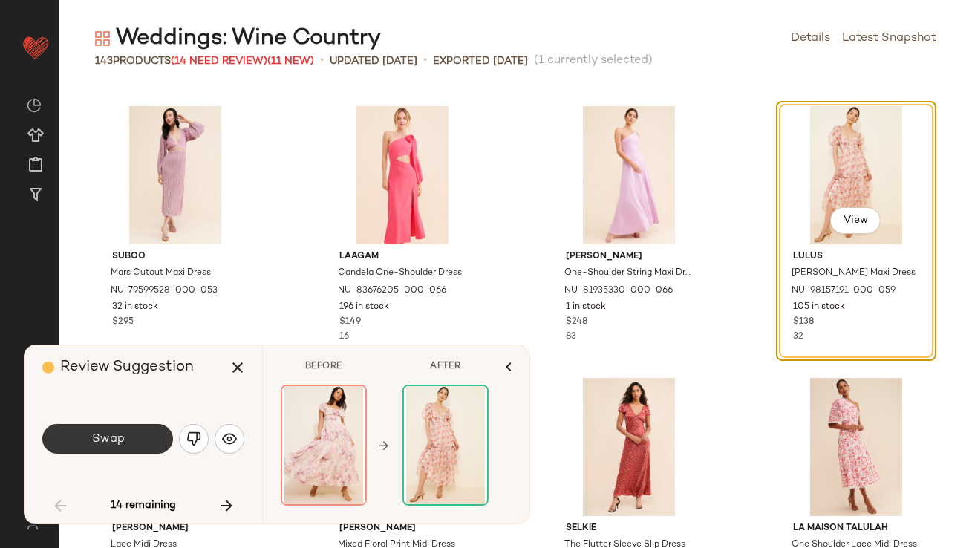
click at [97, 427] on button "Swap" at bounding box center [107, 439] width 131 height 30
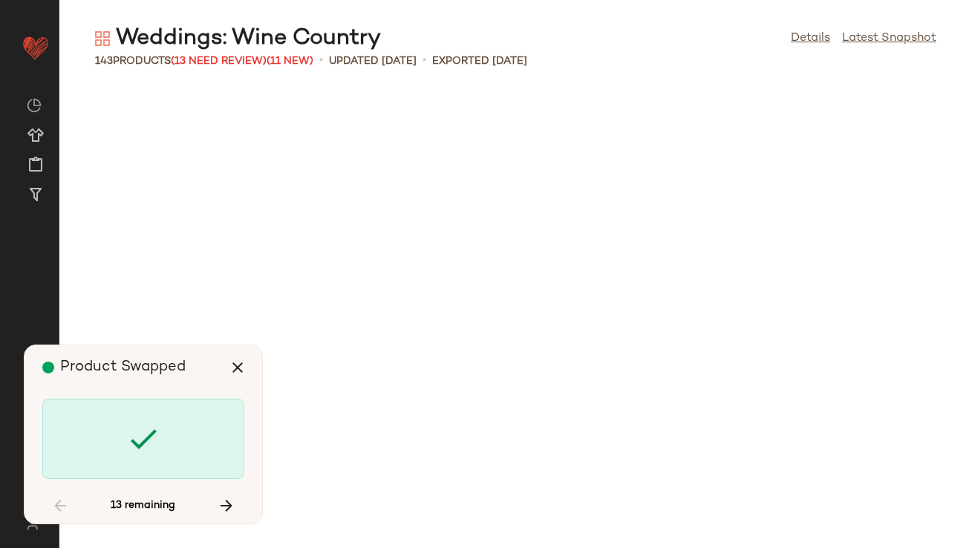
scroll to position [3261, 0]
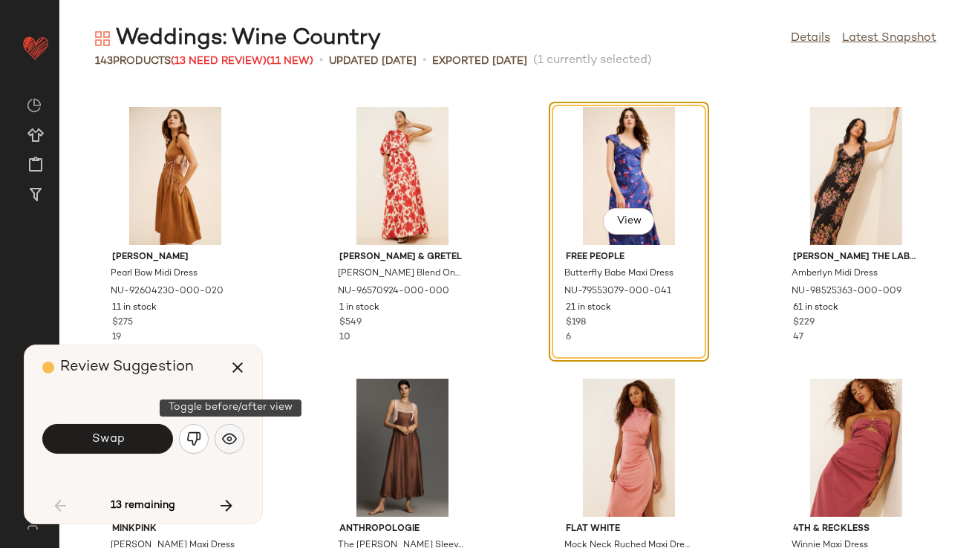
click at [235, 434] on img "button" at bounding box center [229, 438] width 15 height 15
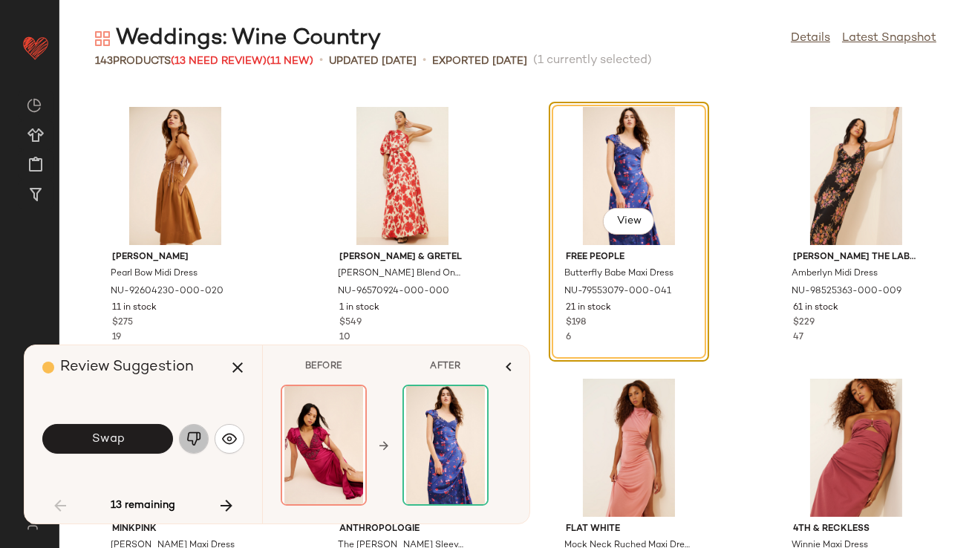
click at [189, 437] on img "button" at bounding box center [193, 438] width 15 height 15
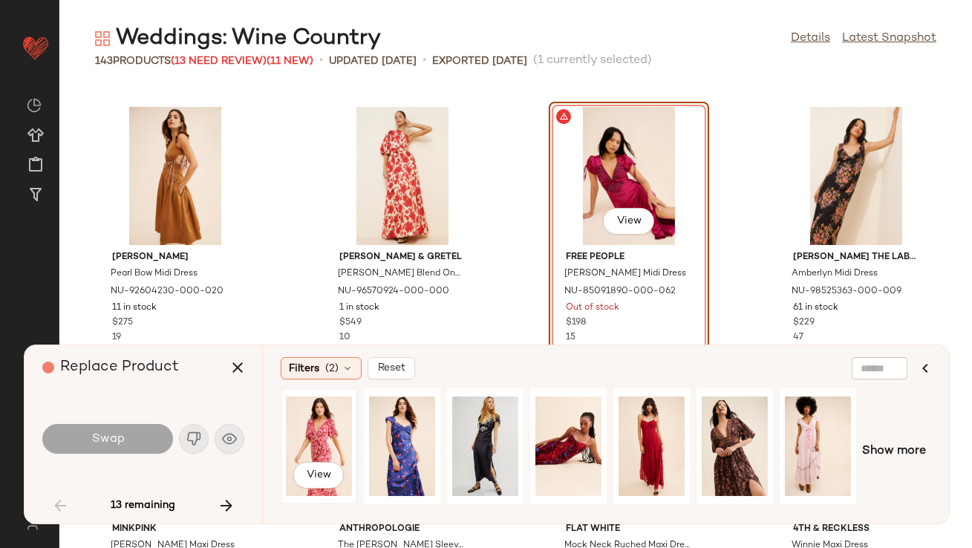
click at [296, 429] on div "View" at bounding box center [319, 446] width 66 height 105
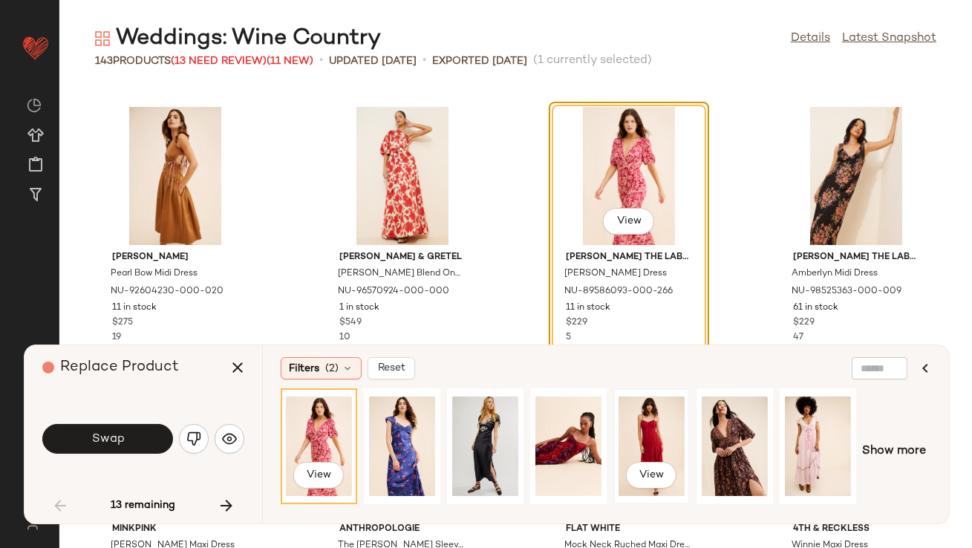
click at [655, 431] on div "View" at bounding box center [652, 446] width 66 height 105
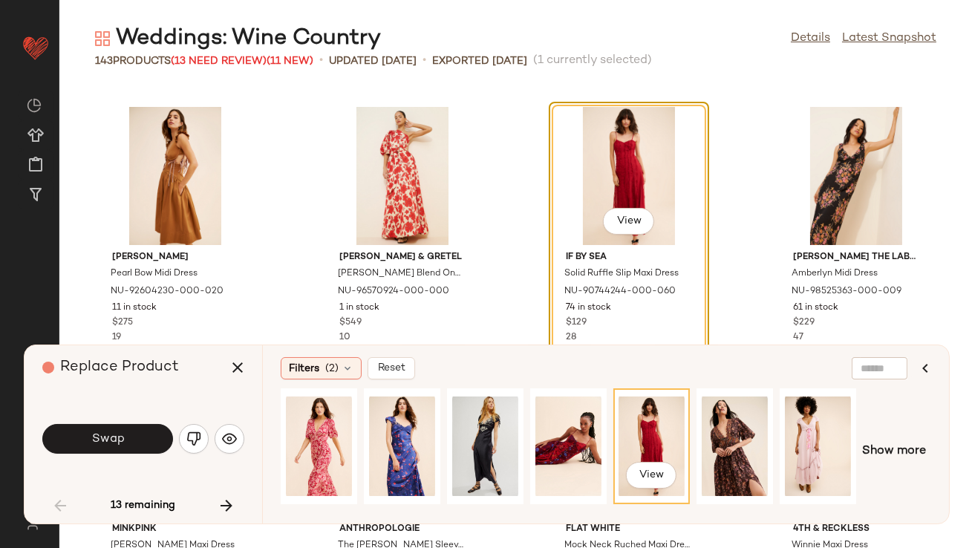
click at [122, 429] on button "Swap" at bounding box center [107, 439] width 131 height 30
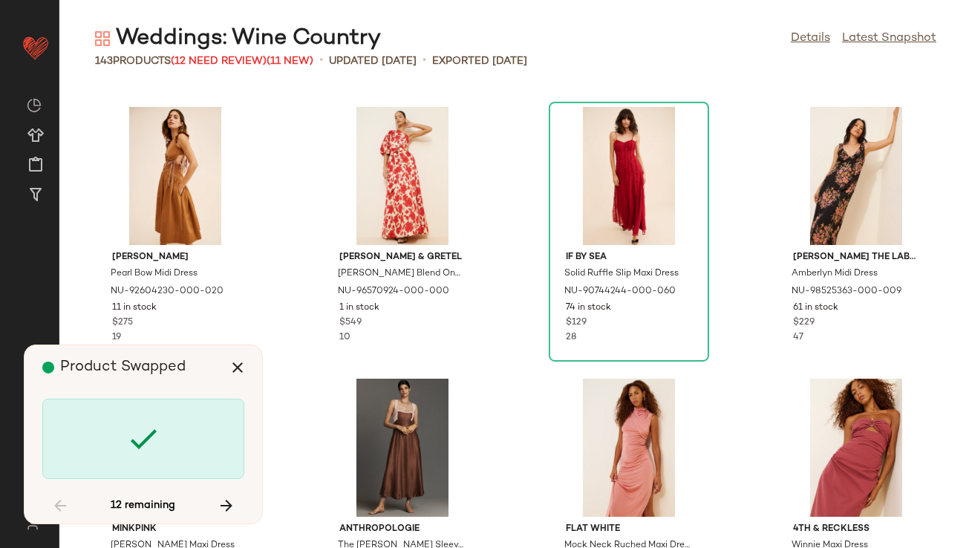
scroll to position [4620, 0]
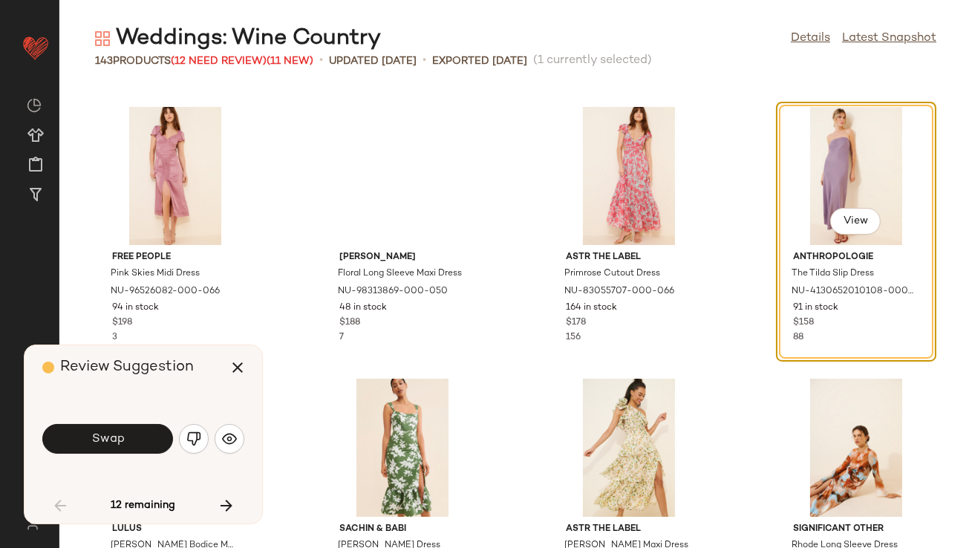
click at [245, 439] on div "Review Suggestion Swap 12 remaining" at bounding box center [144, 434] width 238 height 178
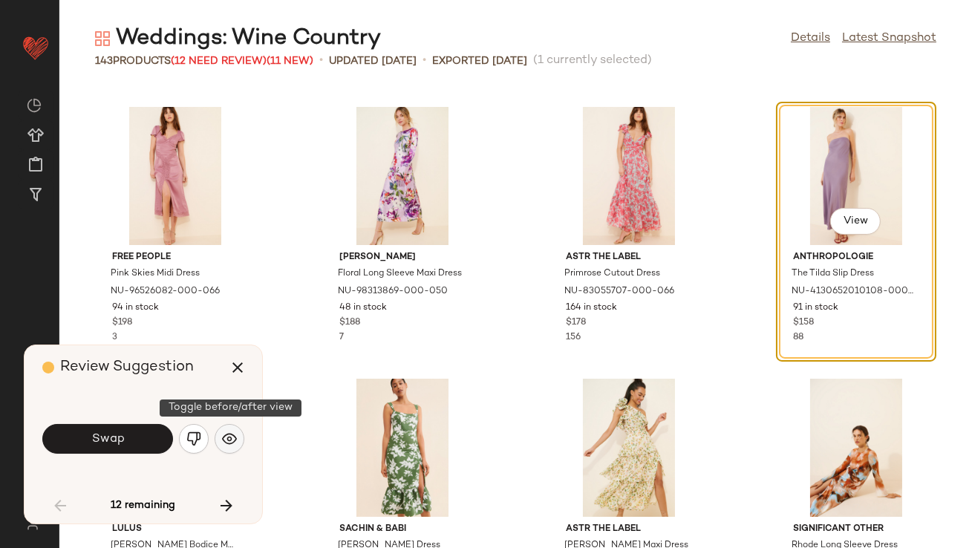
click at [232, 438] on img "button" at bounding box center [229, 438] width 15 height 15
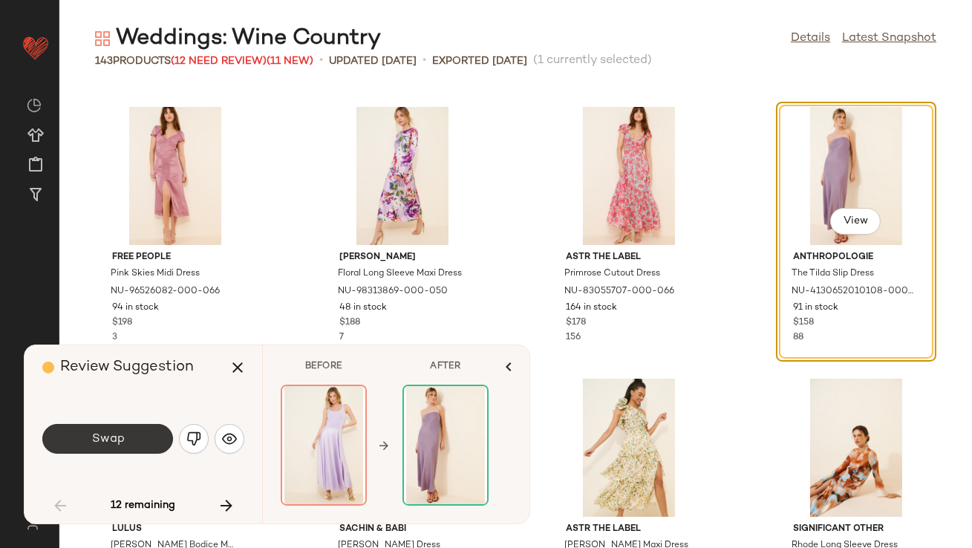
click at [144, 443] on button "Swap" at bounding box center [107, 439] width 131 height 30
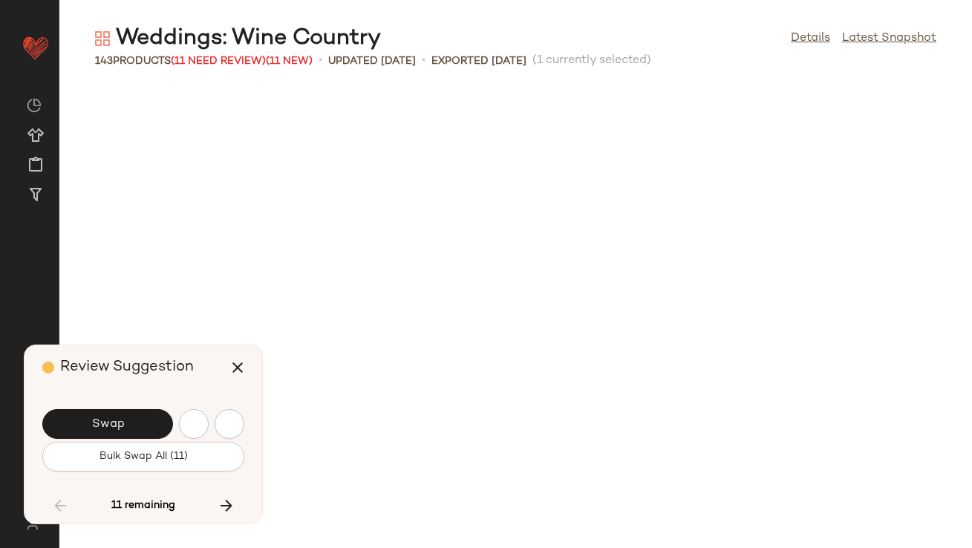
scroll to position [5164, 0]
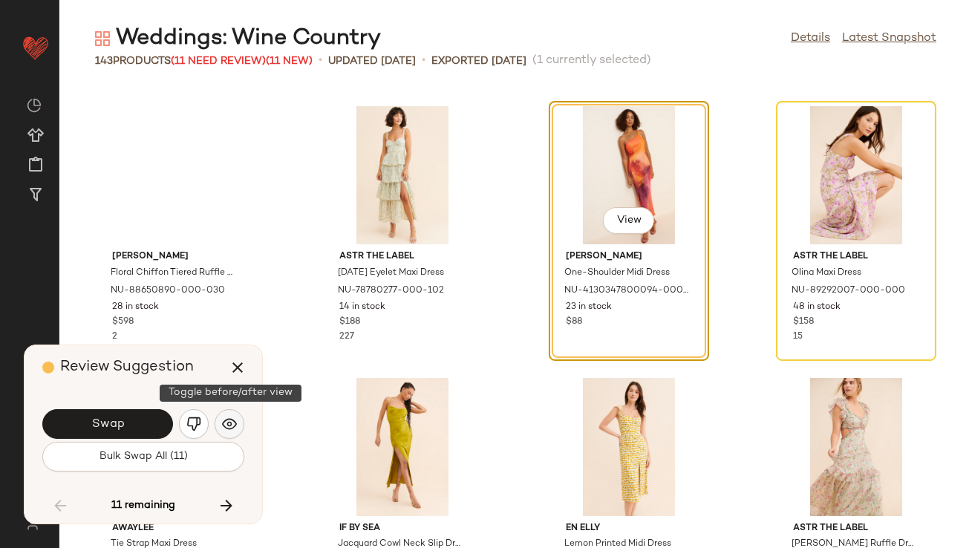
click at [229, 428] on img "button" at bounding box center [229, 424] width 15 height 15
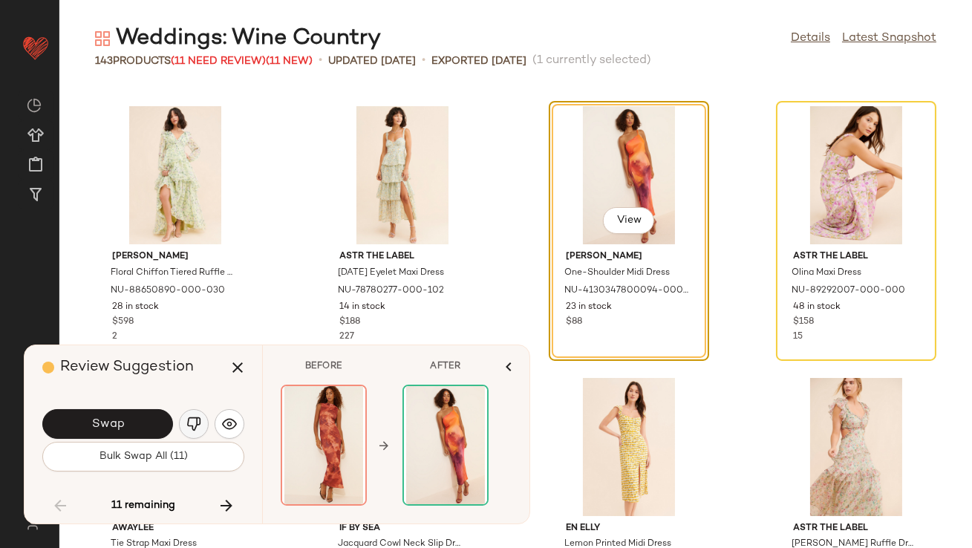
click at [198, 431] on button "button" at bounding box center [194, 424] width 30 height 30
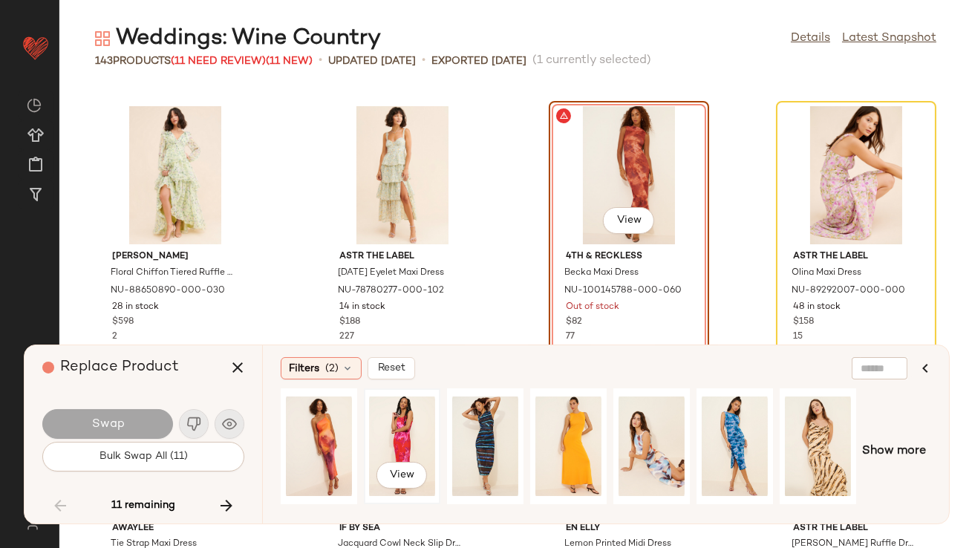
click at [382, 434] on div "View" at bounding box center [402, 446] width 66 height 105
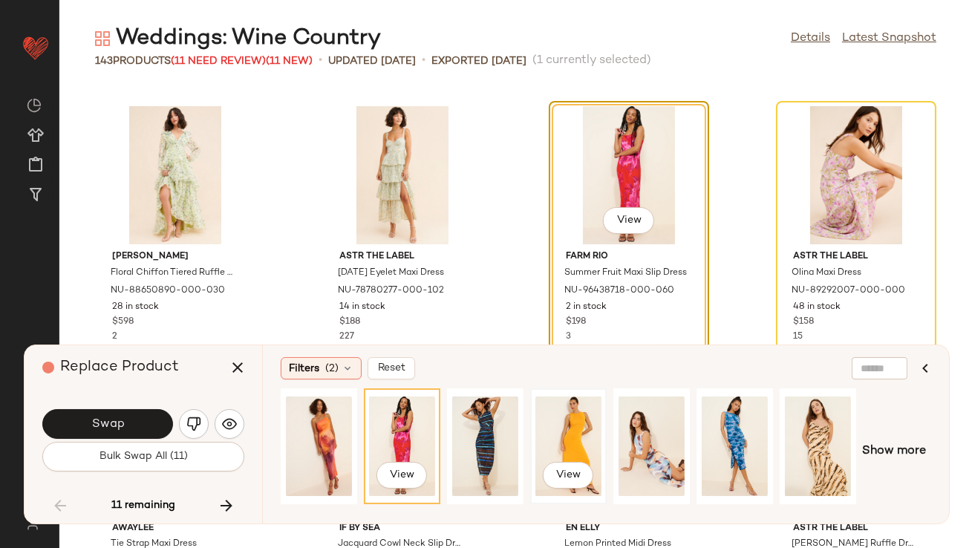
click at [589, 426] on div "View" at bounding box center [568, 446] width 66 height 105
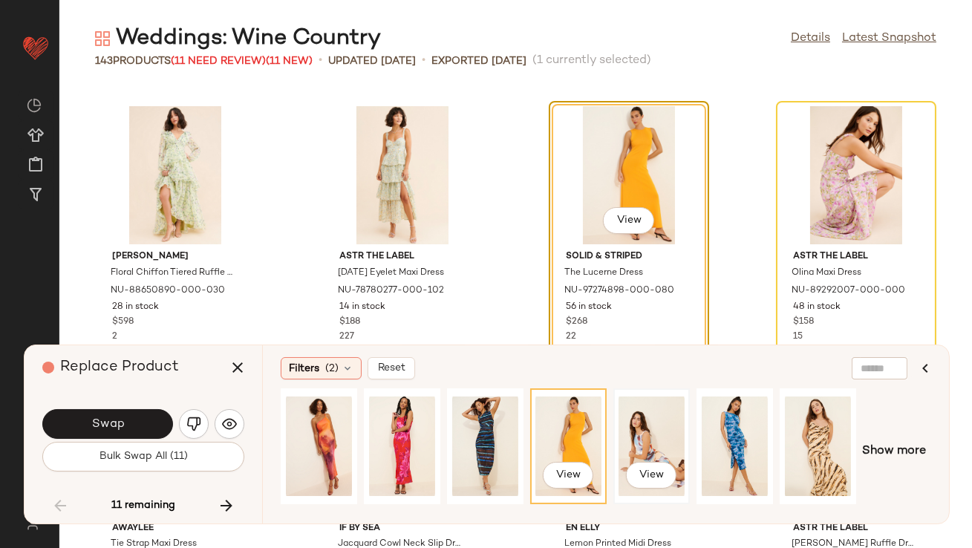
click at [643, 443] on div "View" at bounding box center [652, 446] width 66 height 105
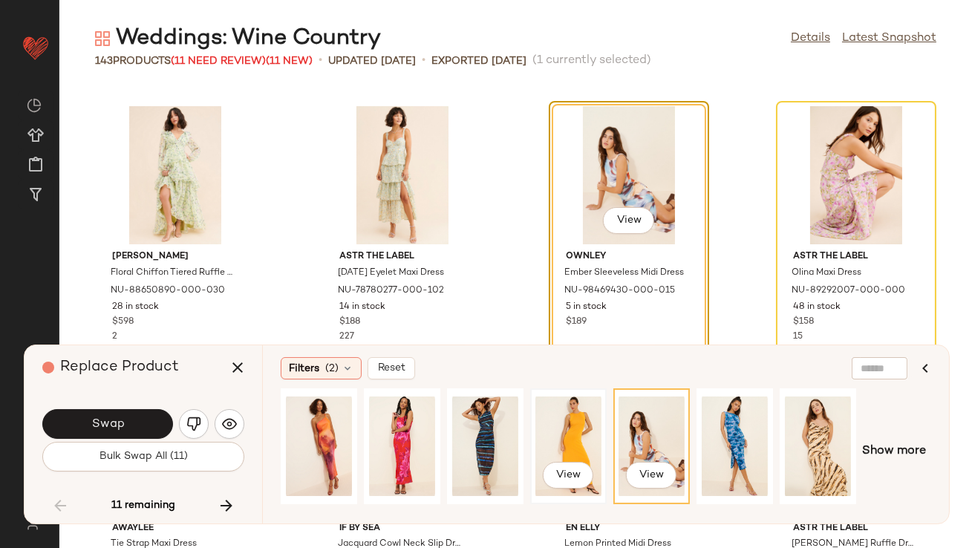
click at [559, 431] on div "View" at bounding box center [568, 446] width 66 height 105
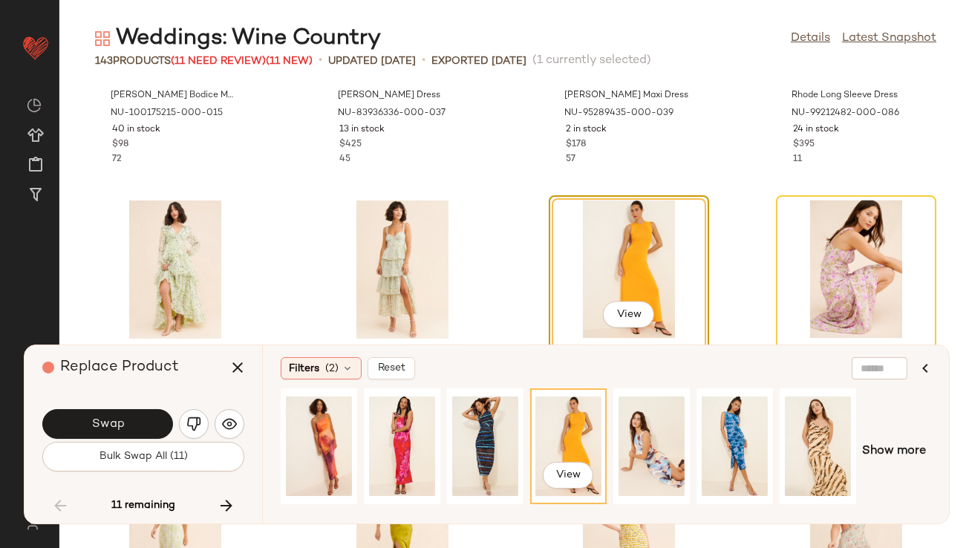
scroll to position [5113, 0]
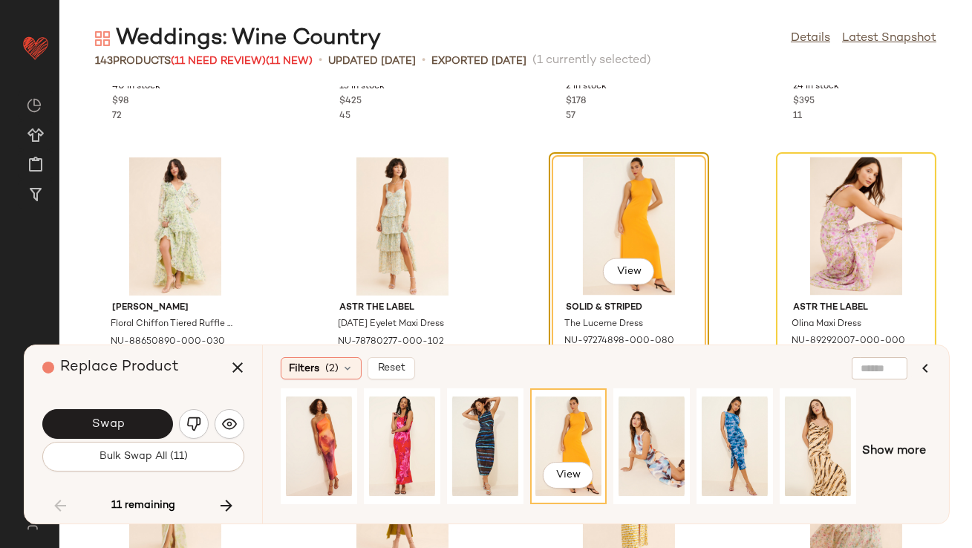
click at [165, 429] on button "Swap" at bounding box center [107, 424] width 131 height 30
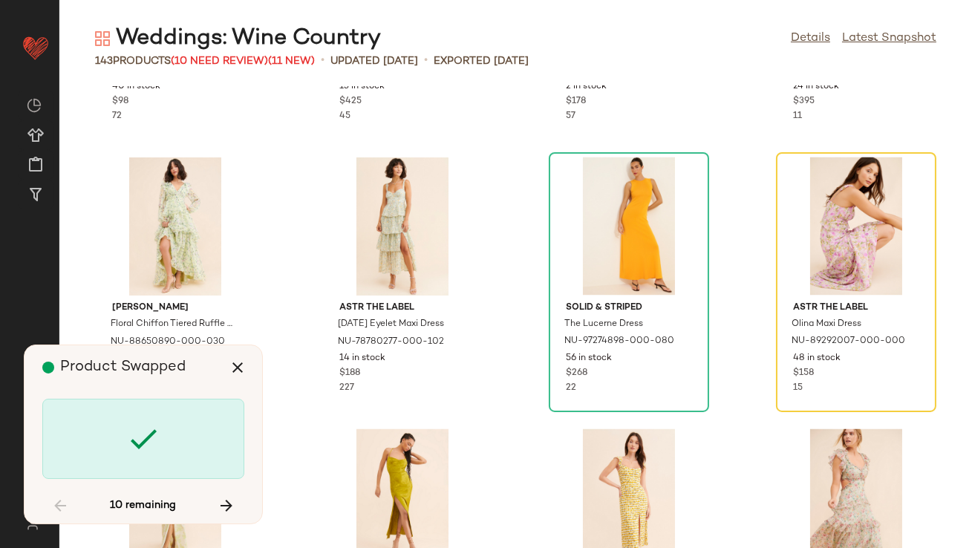
scroll to position [5164, 0]
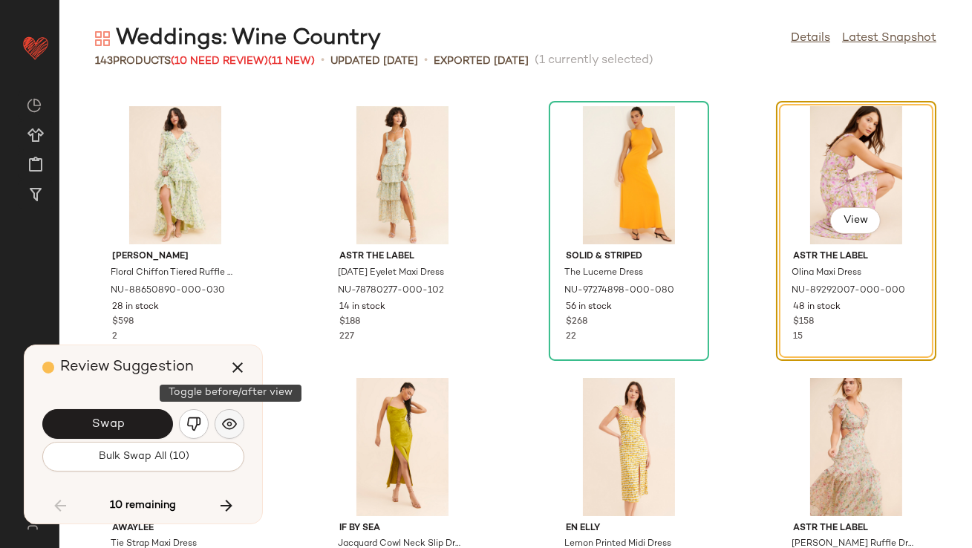
click at [232, 422] on img "button" at bounding box center [229, 424] width 15 height 15
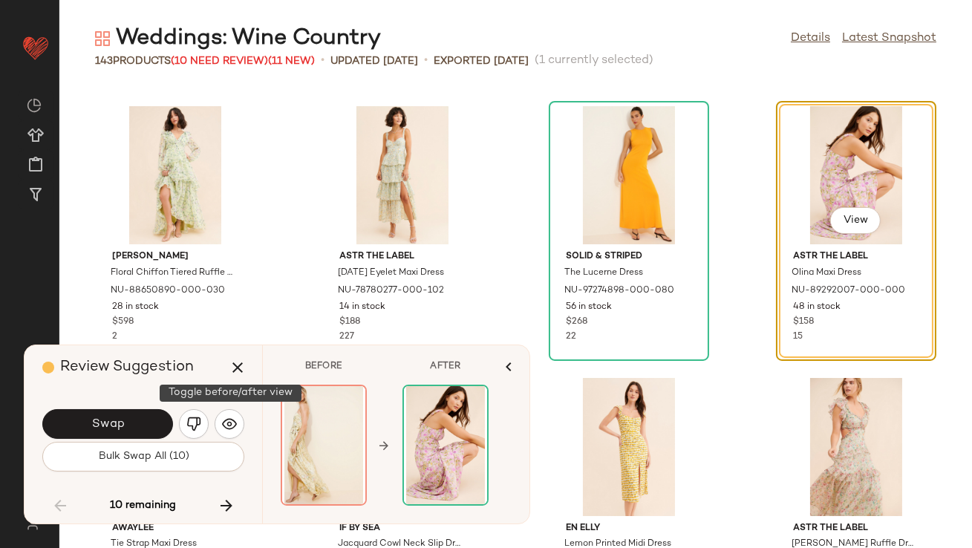
click at [200, 424] on img "button" at bounding box center [193, 424] width 15 height 15
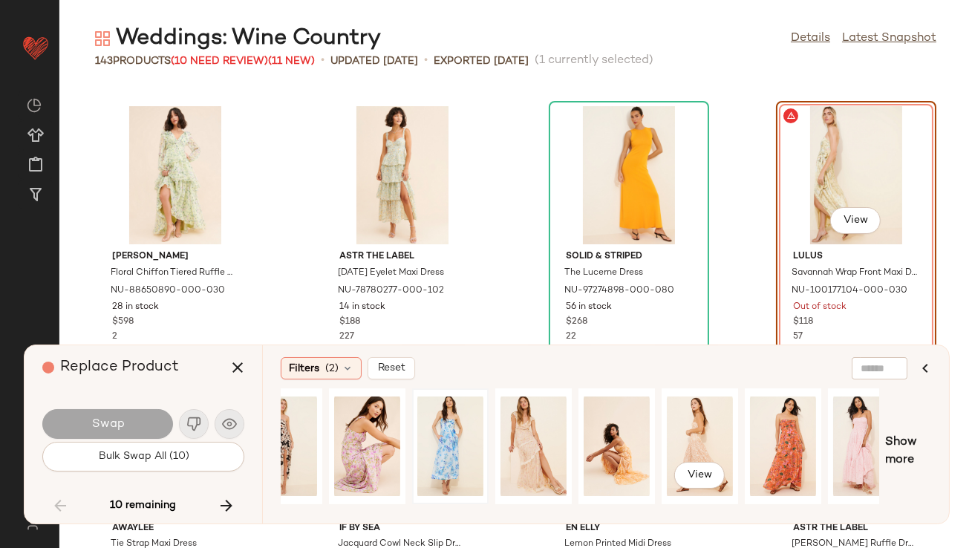
scroll to position [0, 0]
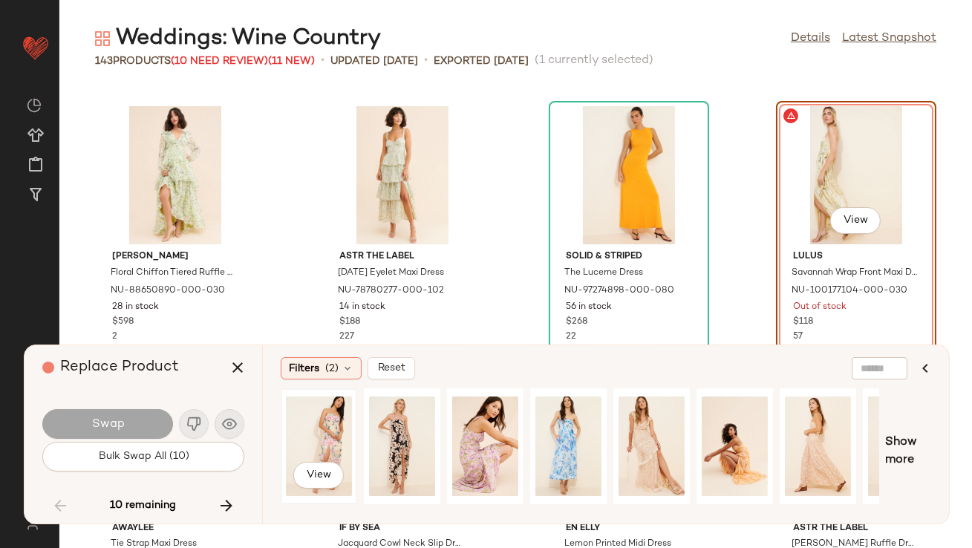
click at [351, 435] on div "View" at bounding box center [319, 446] width 66 height 105
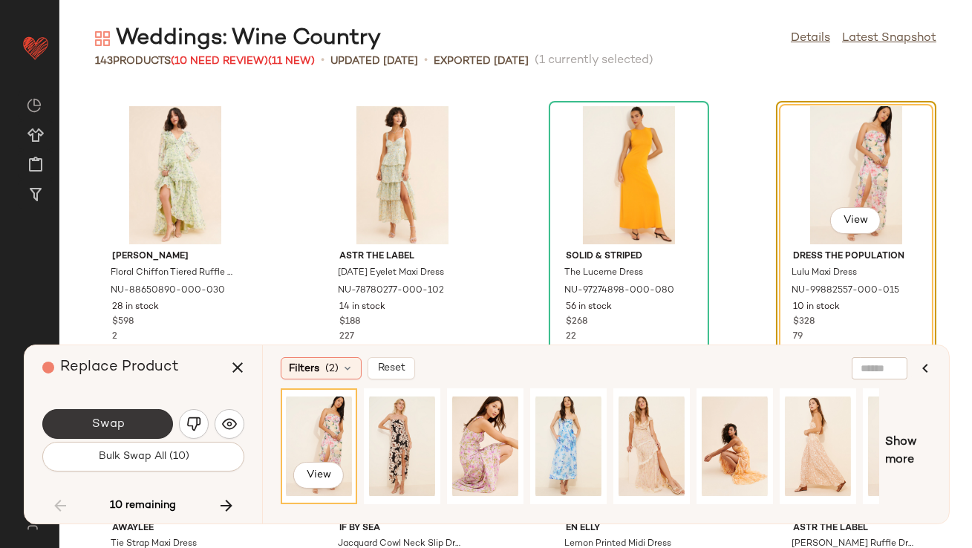
click at [71, 425] on button "Swap" at bounding box center [107, 424] width 131 height 30
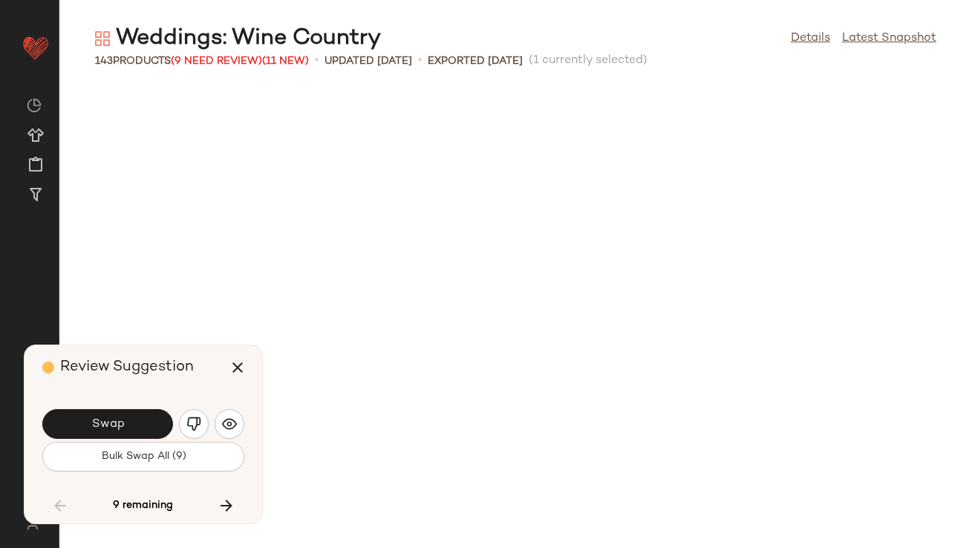
scroll to position [5707, 0]
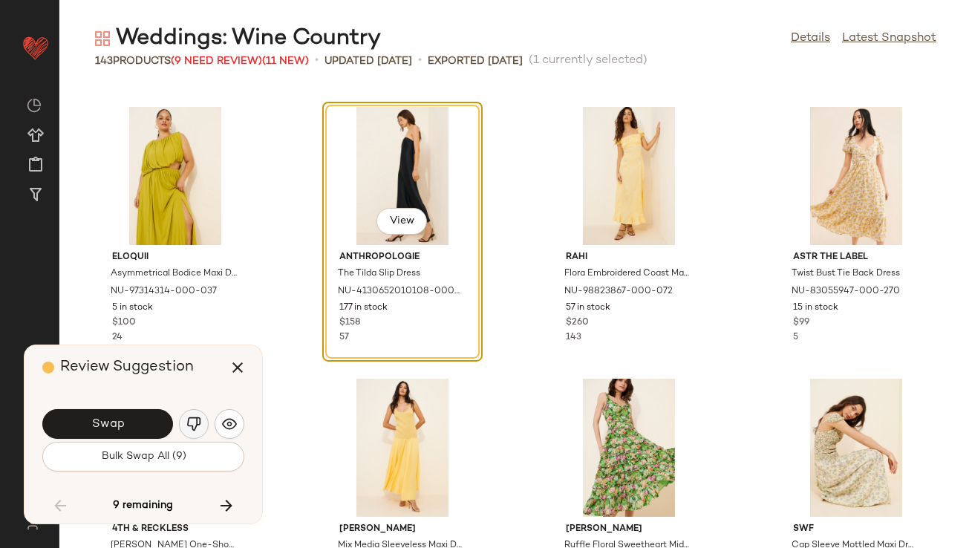
click at [185, 427] on button "button" at bounding box center [194, 424] width 30 height 30
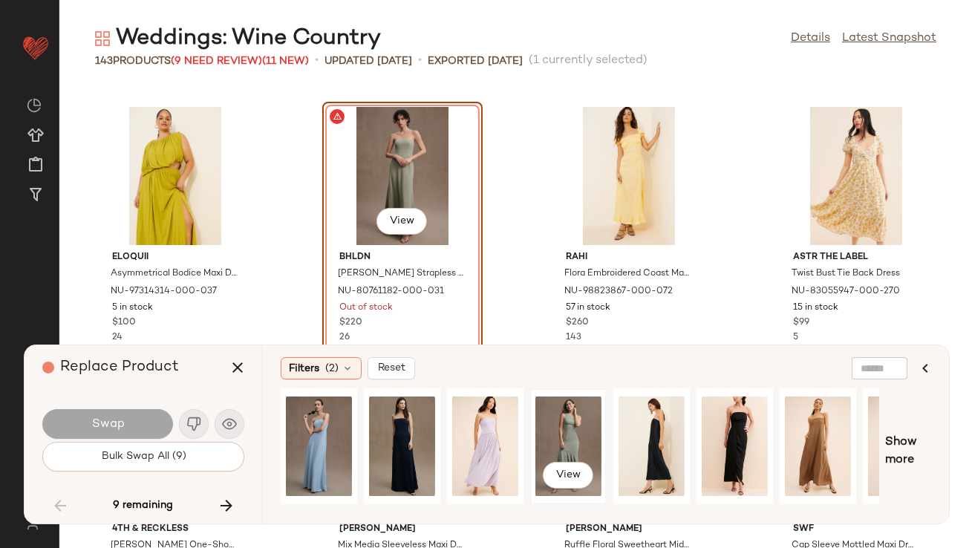
click at [552, 425] on div "View" at bounding box center [568, 446] width 66 height 105
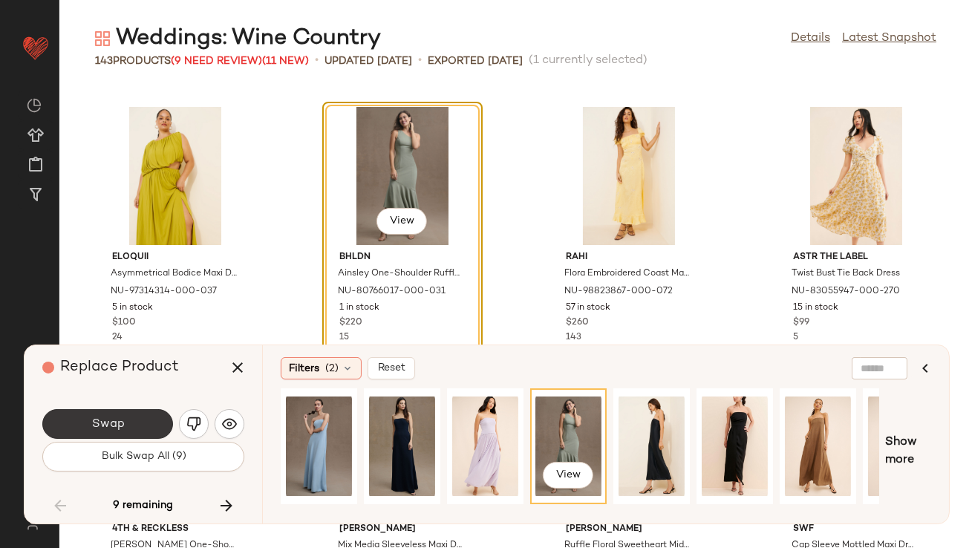
click at [149, 429] on button "Swap" at bounding box center [107, 424] width 131 height 30
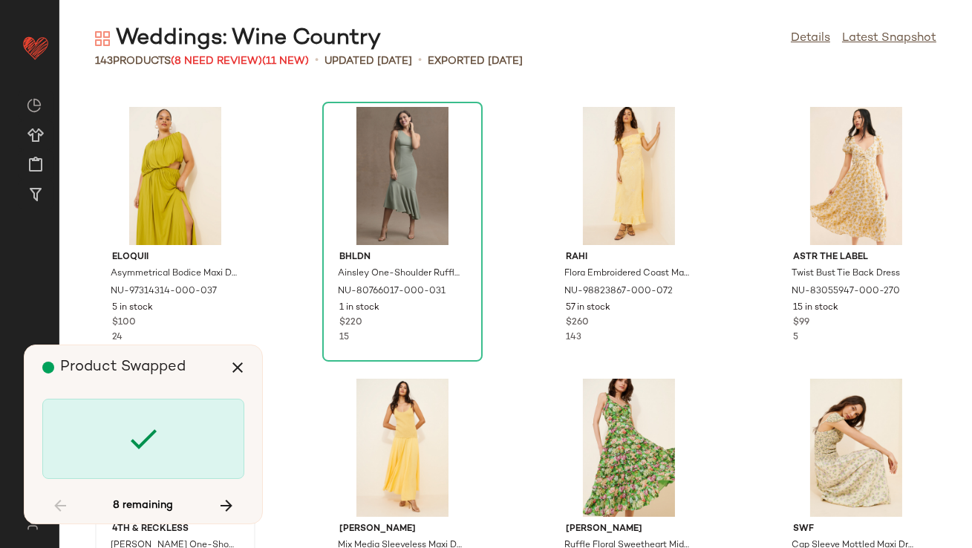
scroll to position [6252, 0]
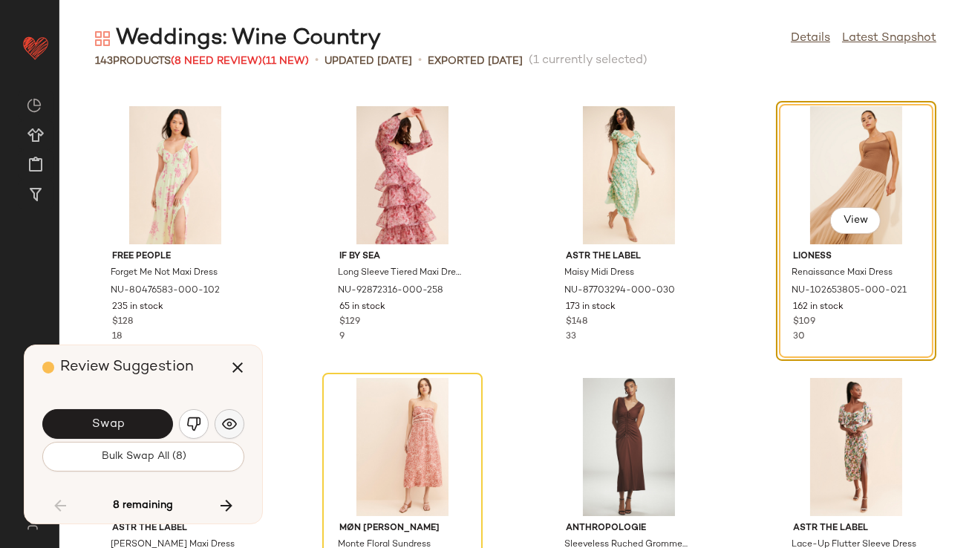
click at [228, 417] on img "button" at bounding box center [229, 424] width 15 height 15
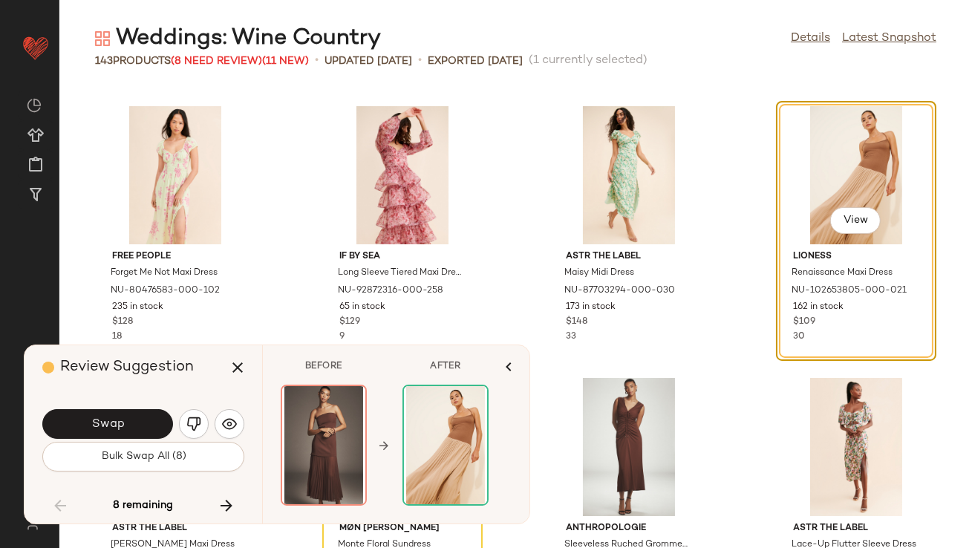
click at [145, 419] on button "Swap" at bounding box center [107, 424] width 131 height 30
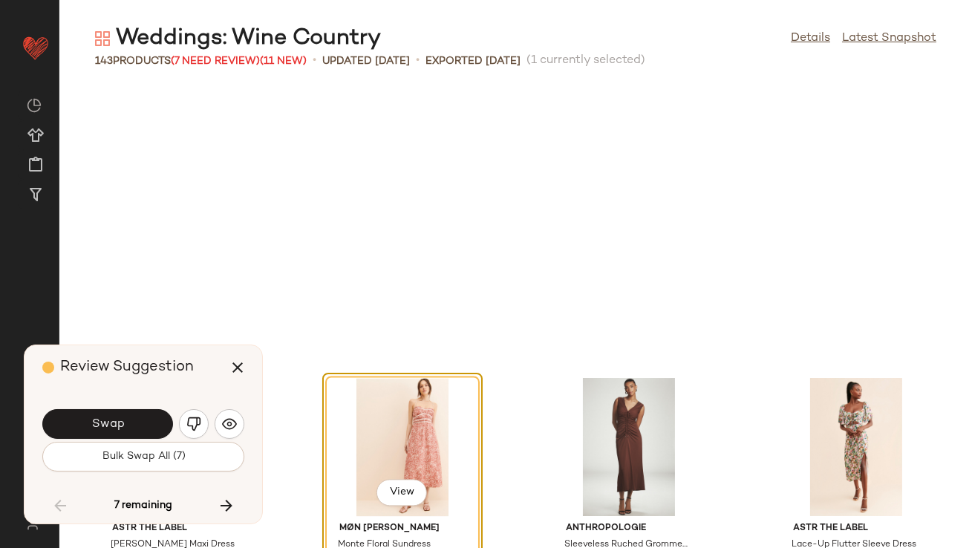
scroll to position [6523, 0]
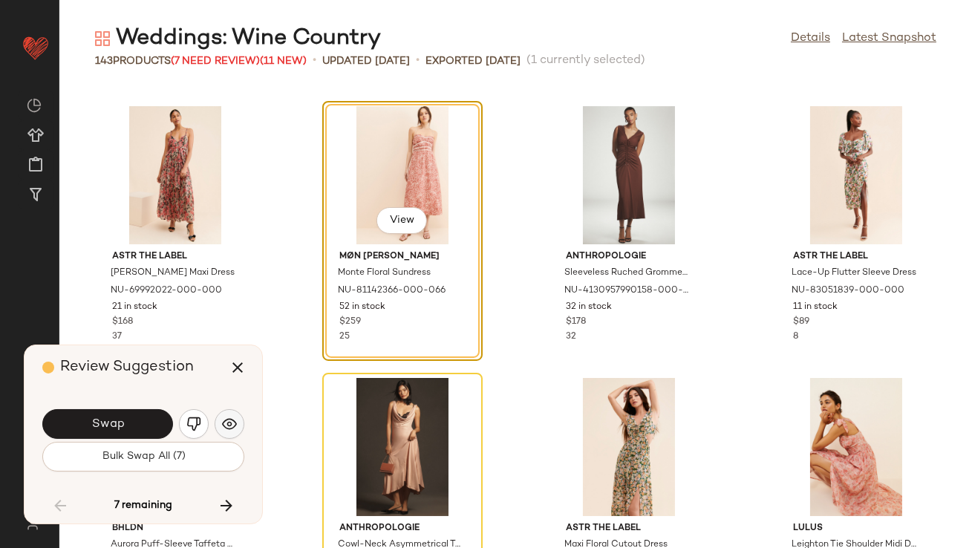
click at [223, 420] on img "button" at bounding box center [229, 424] width 15 height 15
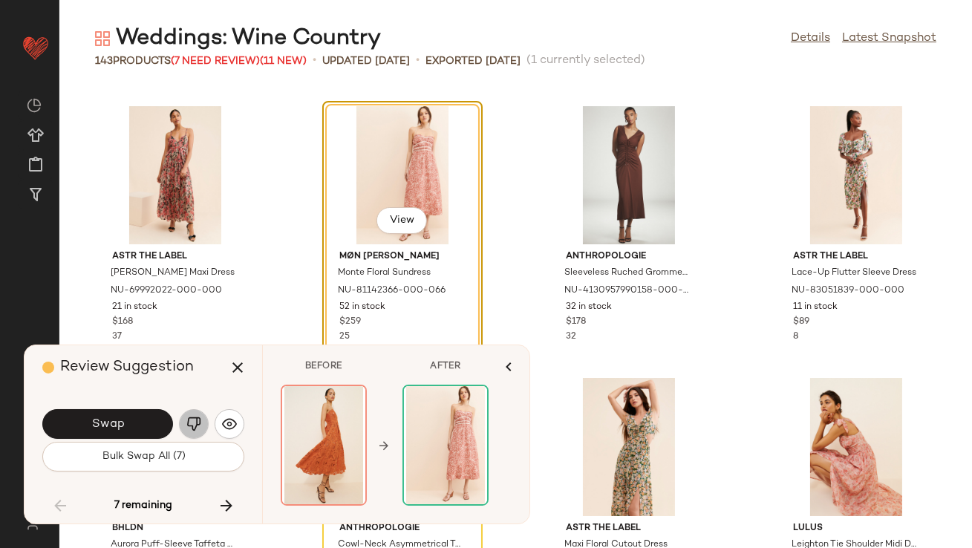
click at [198, 419] on img "button" at bounding box center [193, 424] width 15 height 15
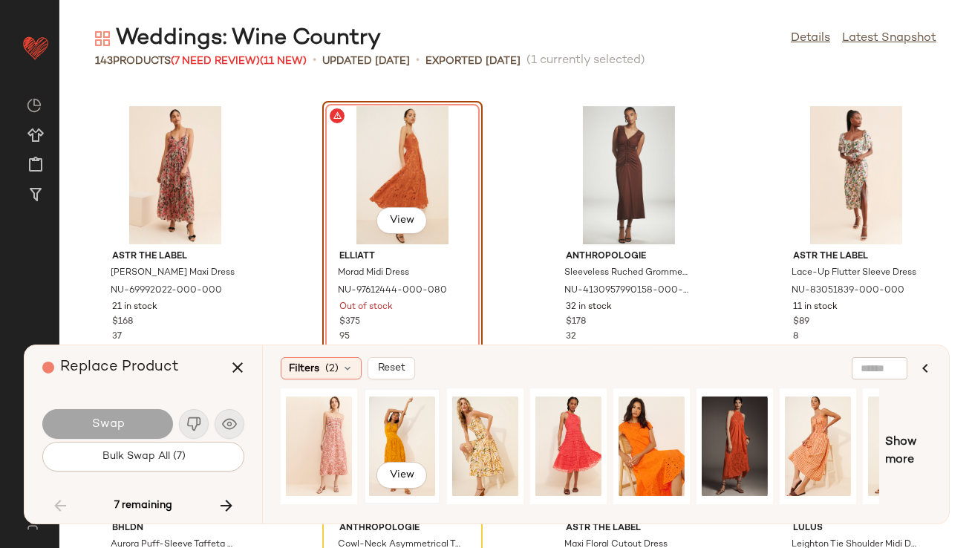
click at [404, 431] on div "View" at bounding box center [402, 446] width 66 height 105
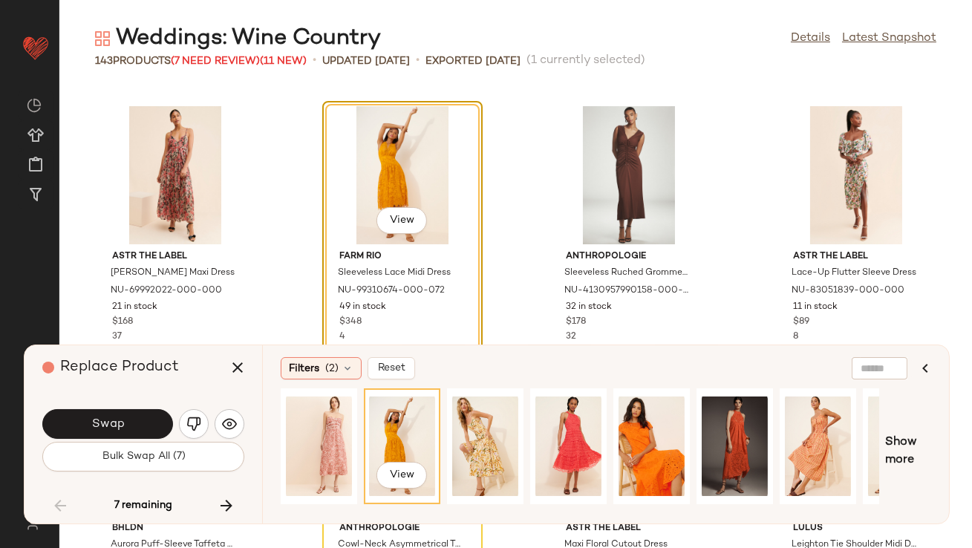
click at [160, 421] on button "Swap" at bounding box center [107, 424] width 131 height 30
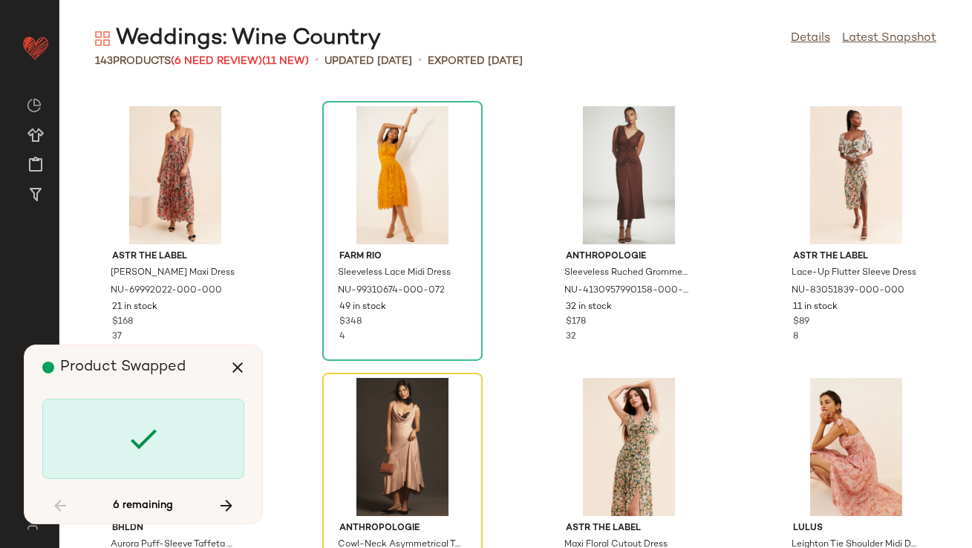
scroll to position [6795, 0]
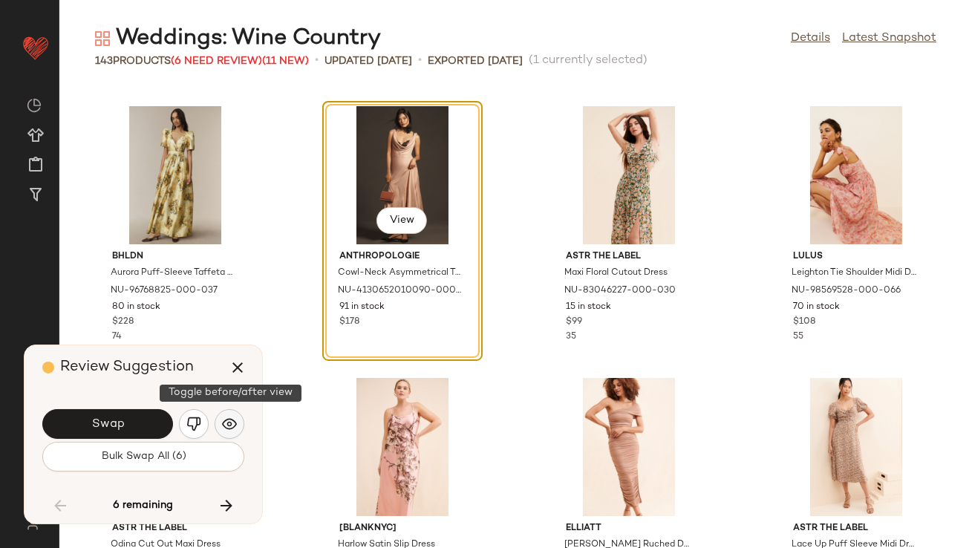
click at [228, 426] on img "button" at bounding box center [229, 424] width 15 height 15
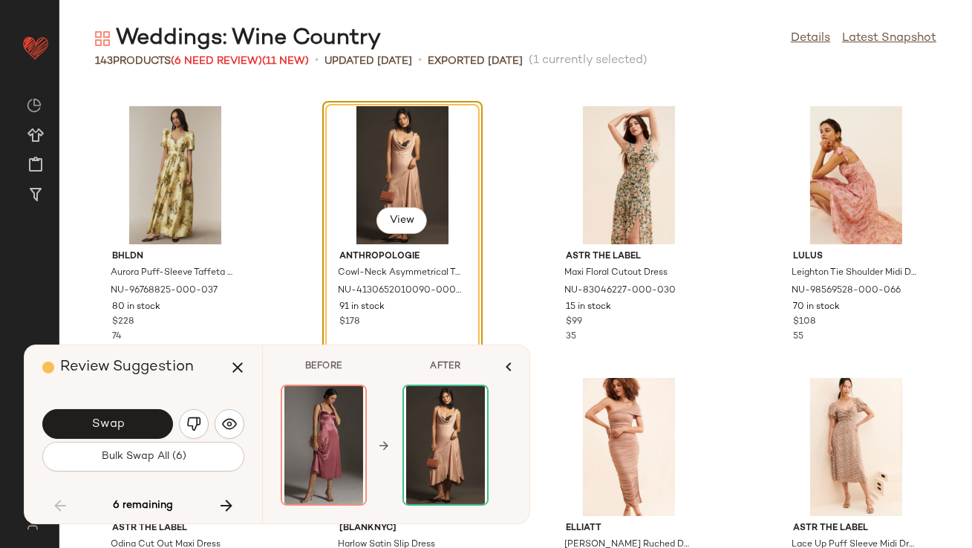
click at [130, 416] on button "Swap" at bounding box center [107, 424] width 131 height 30
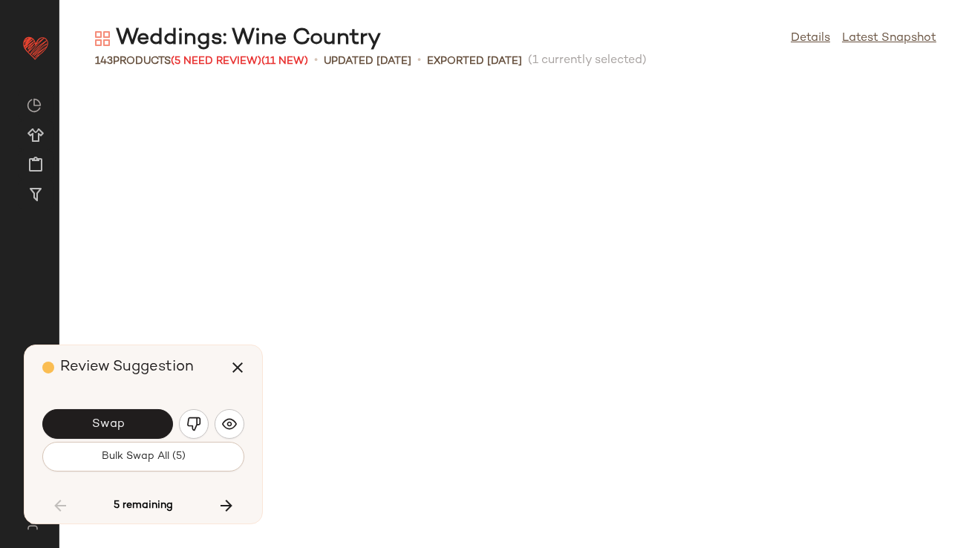
scroll to position [7611, 0]
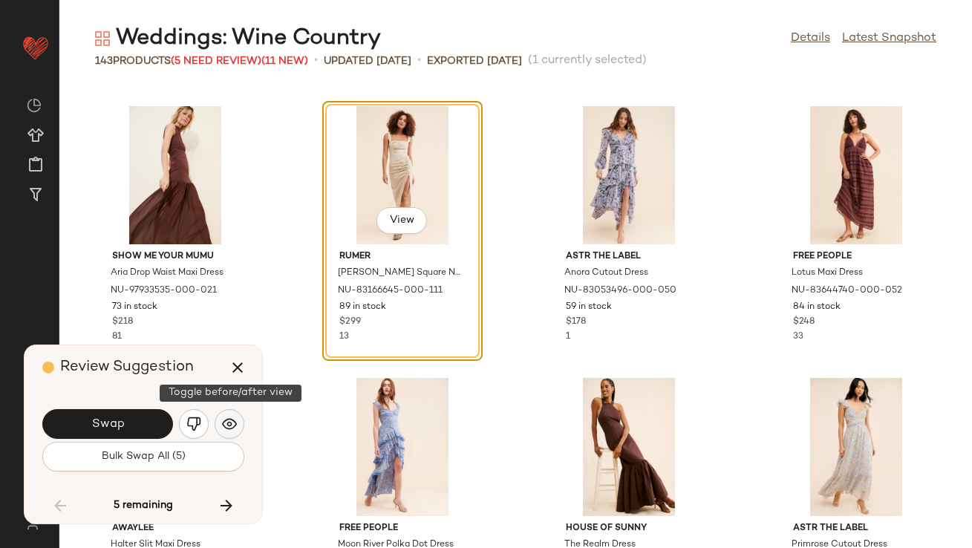
click at [231, 429] on img "button" at bounding box center [229, 424] width 15 height 15
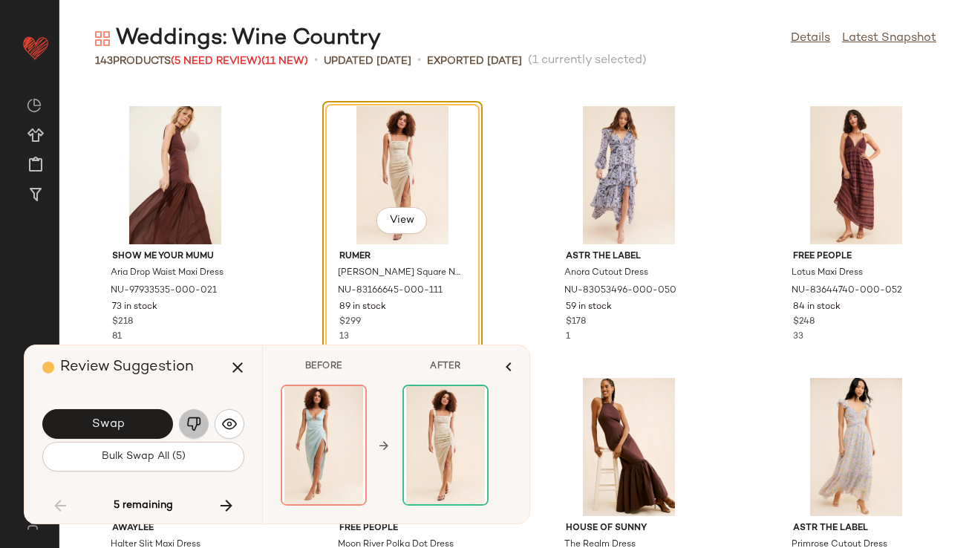
click at [205, 422] on button "button" at bounding box center [194, 424] width 30 height 30
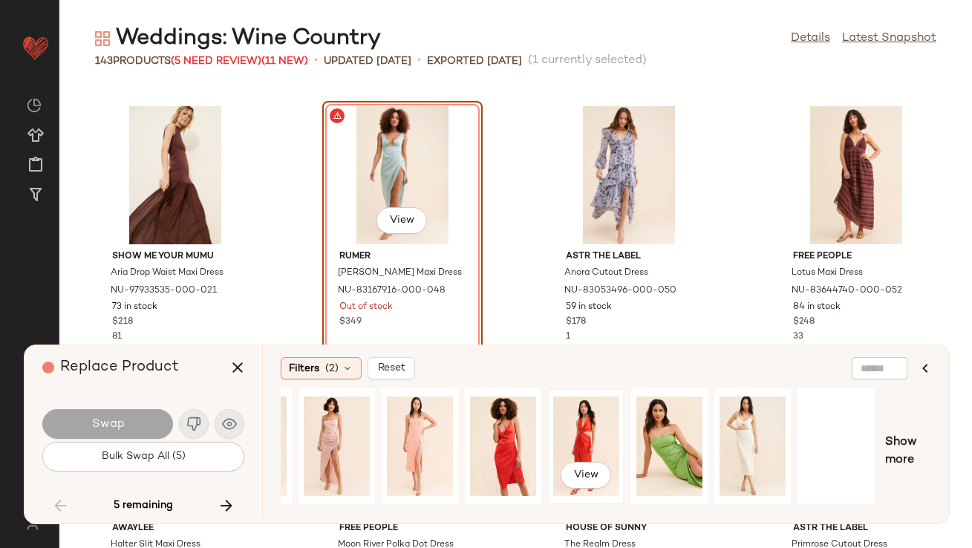
scroll to position [0, 225]
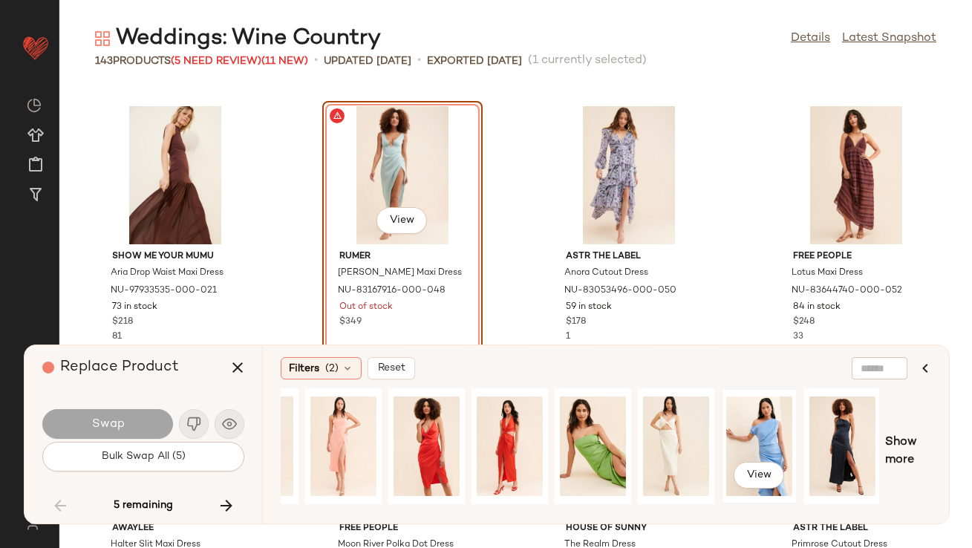
click at [747, 445] on div "View" at bounding box center [759, 446] width 66 height 105
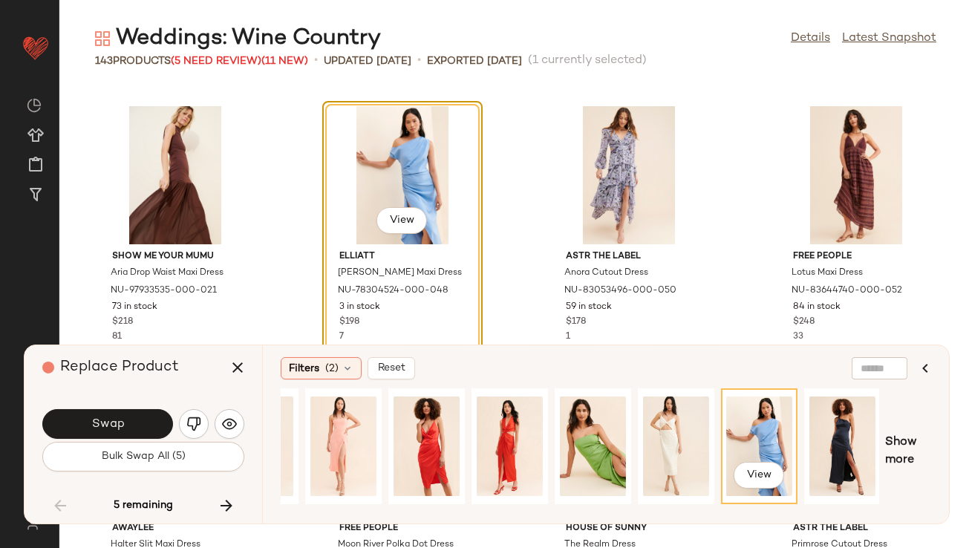
click at [133, 420] on button "Swap" at bounding box center [107, 424] width 131 height 30
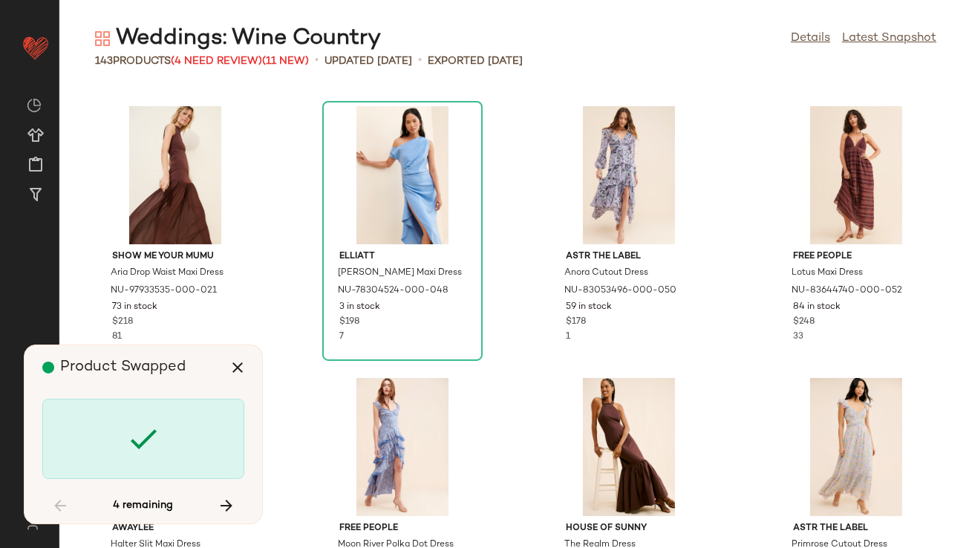
scroll to position [8425, 0]
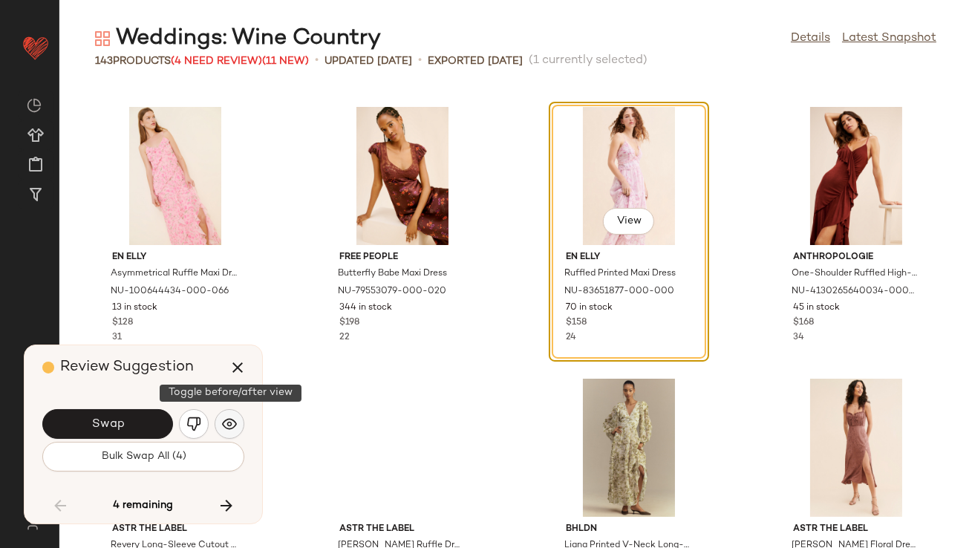
click at [216, 416] on button "button" at bounding box center [230, 424] width 30 height 30
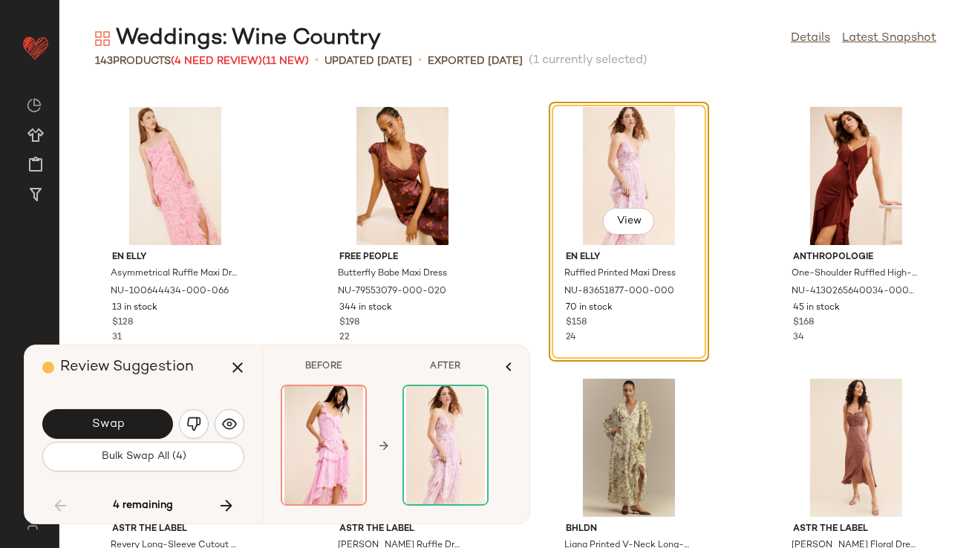
click at [117, 417] on span "Swap" at bounding box center [107, 424] width 33 height 14
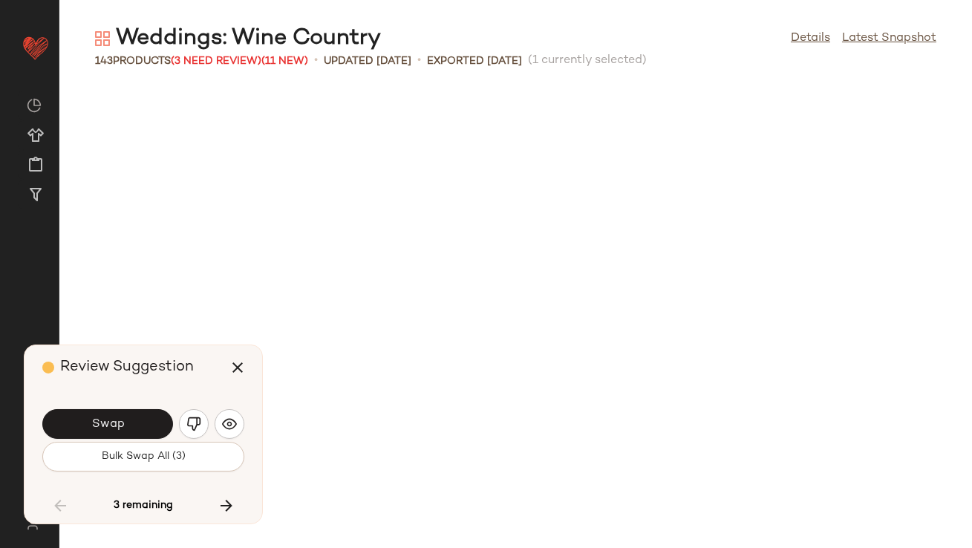
scroll to position [8970, 0]
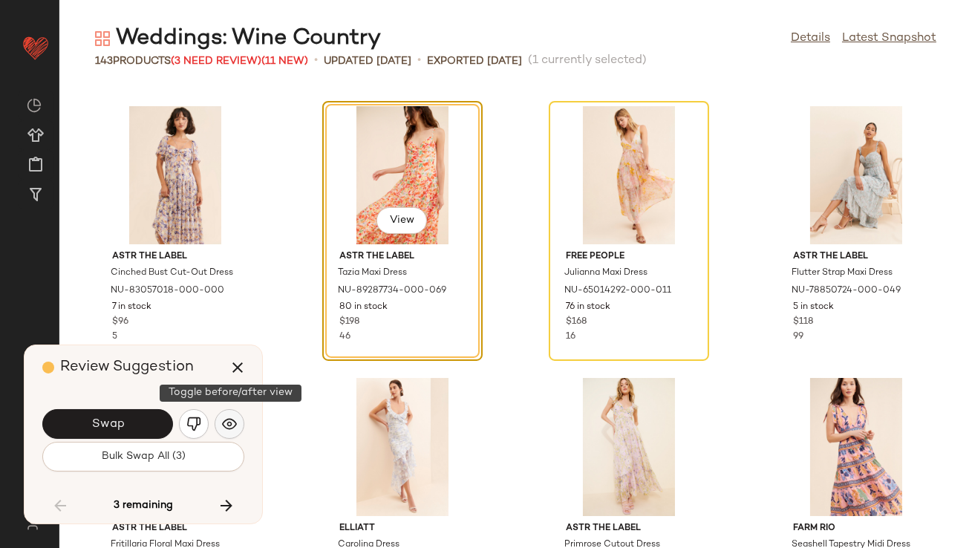
click at [224, 420] on img "button" at bounding box center [229, 424] width 15 height 15
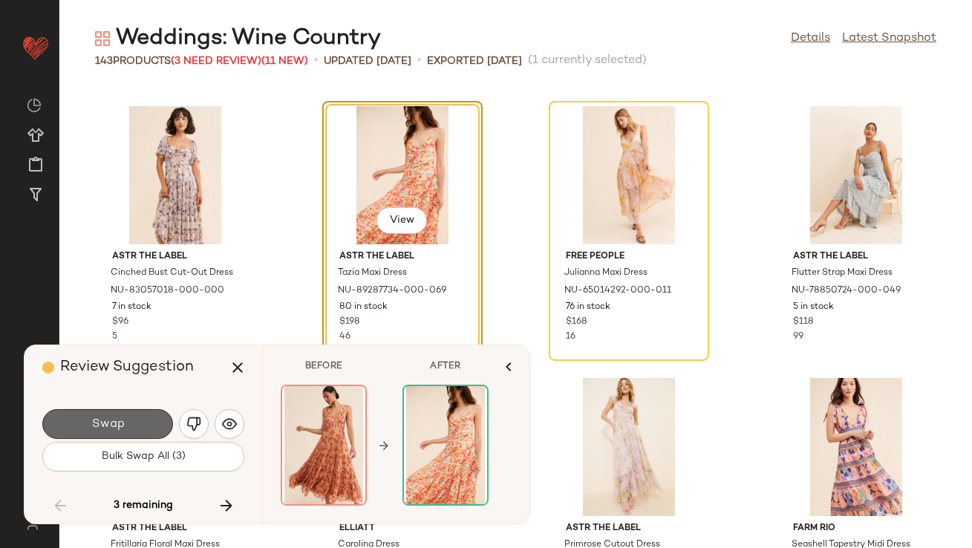
click at [143, 425] on button "Swap" at bounding box center [107, 424] width 131 height 30
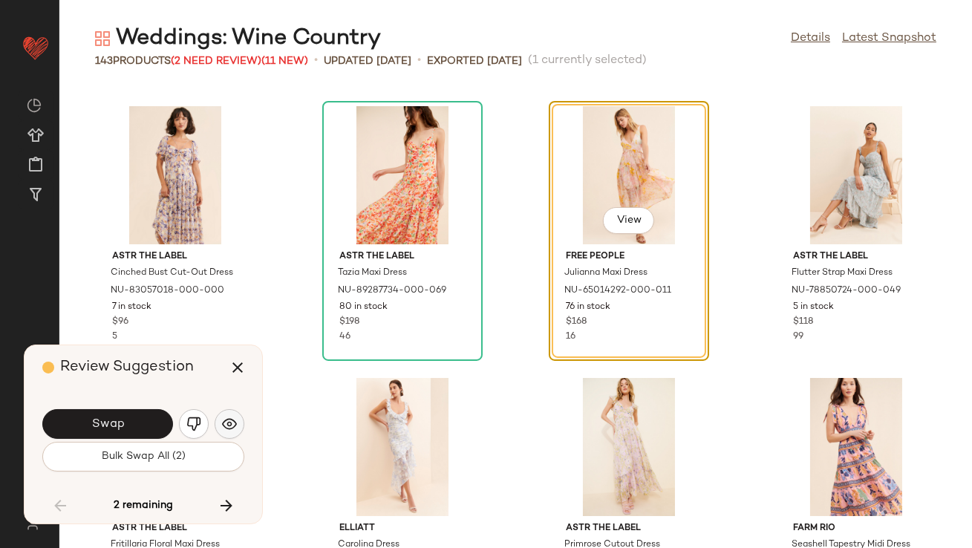
click at [231, 417] on img "button" at bounding box center [229, 424] width 15 height 15
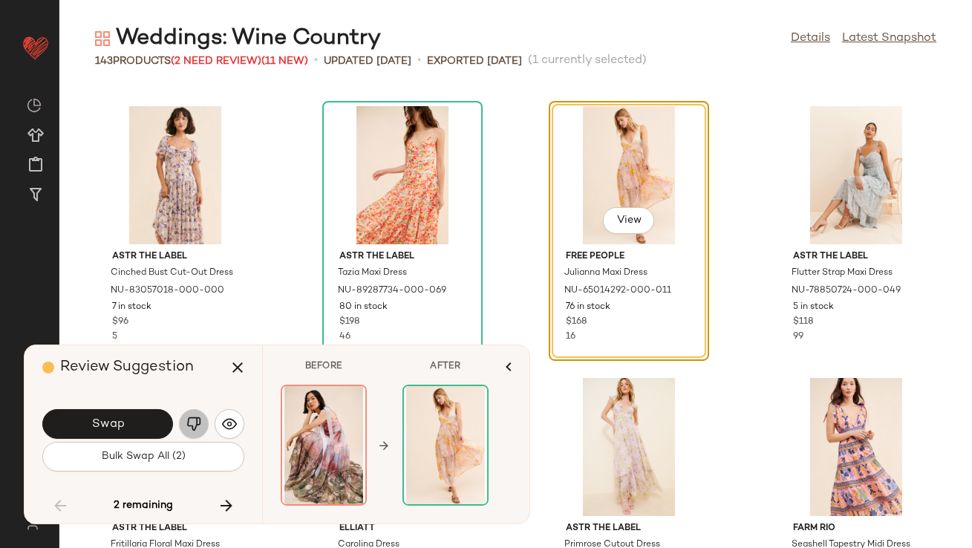
click at [185, 421] on button "button" at bounding box center [194, 424] width 30 height 30
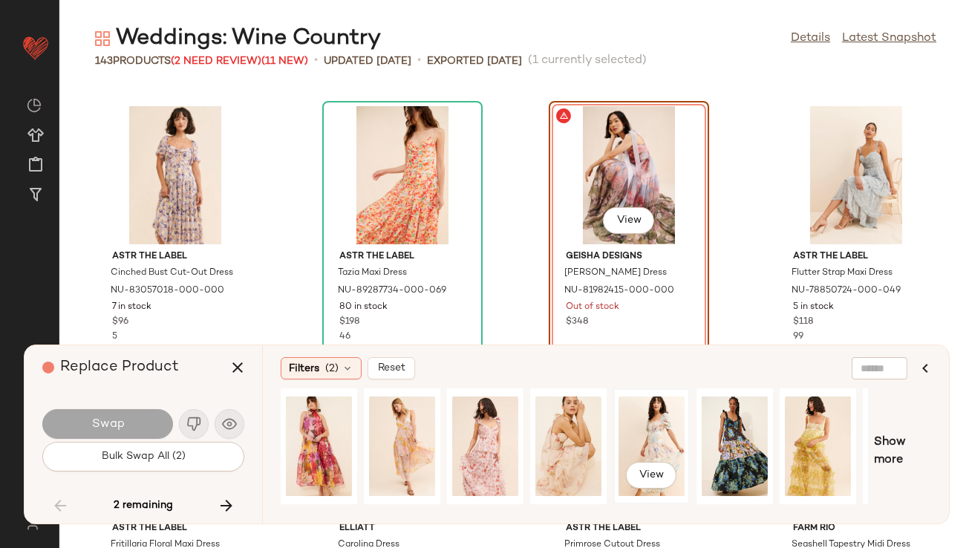
click at [630, 450] on div "View" at bounding box center [652, 446] width 66 height 105
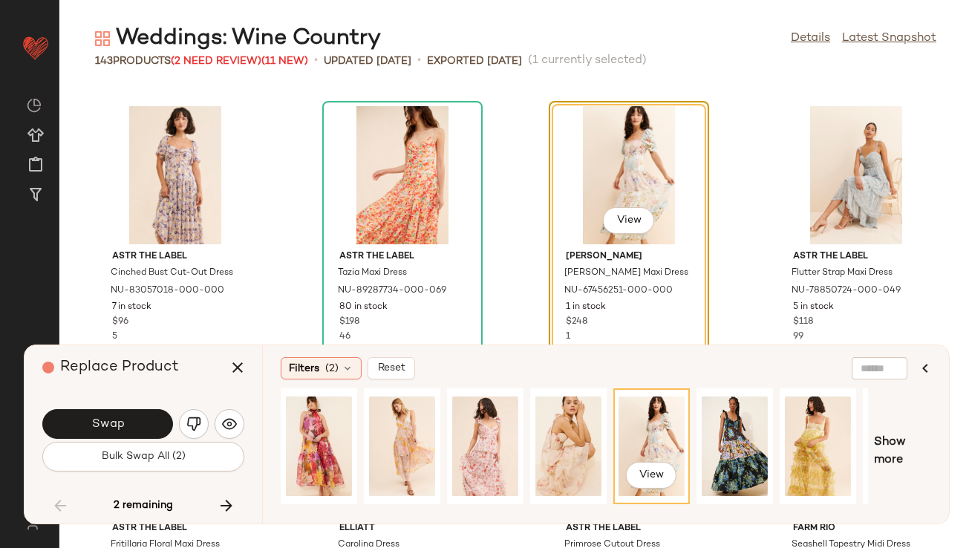
click at [62, 429] on button "Swap" at bounding box center [107, 424] width 131 height 30
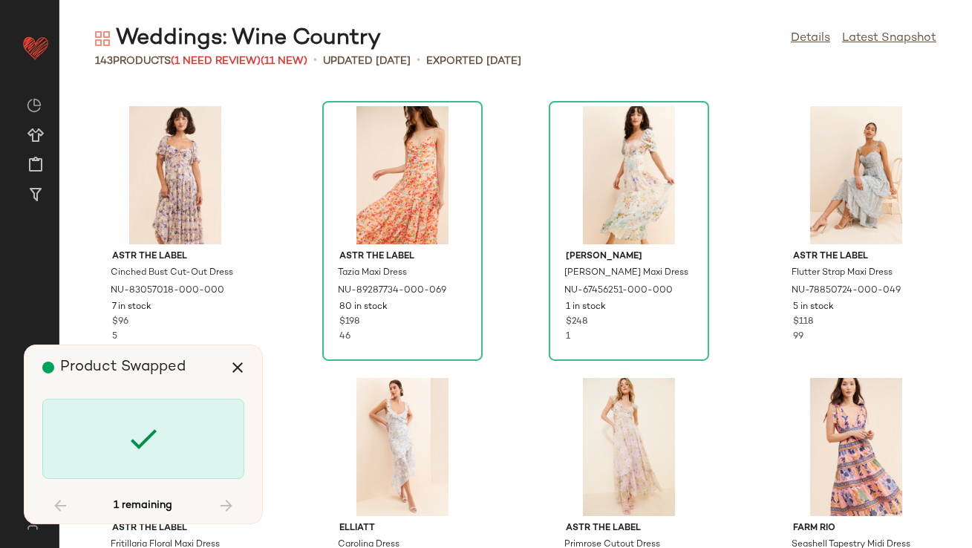
scroll to position [9325, 0]
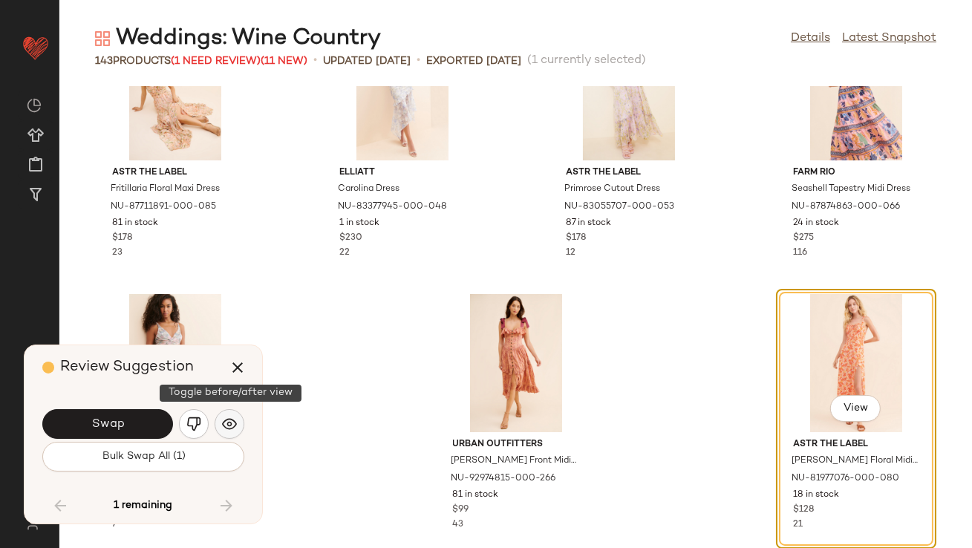
click at [239, 414] on button "button" at bounding box center [230, 424] width 30 height 30
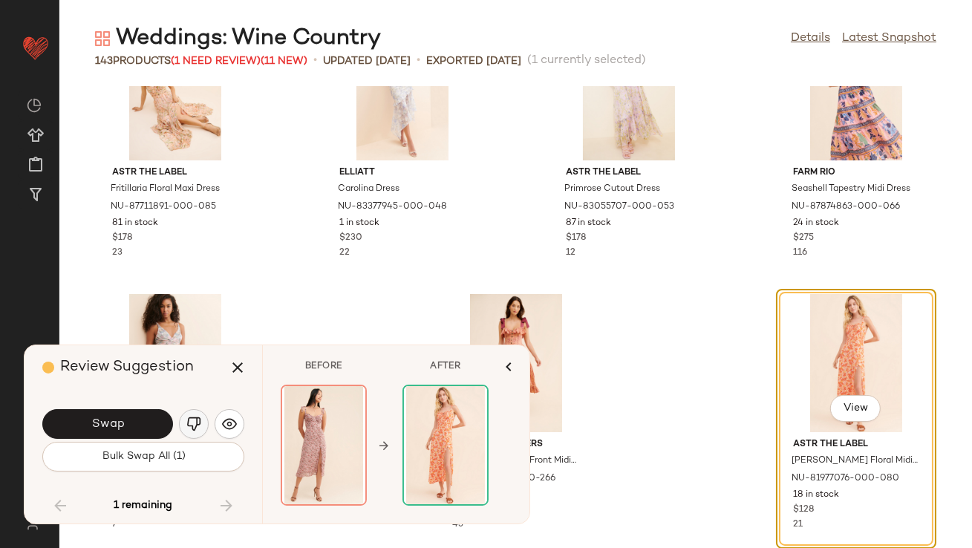
click at [203, 426] on button "button" at bounding box center [194, 424] width 30 height 30
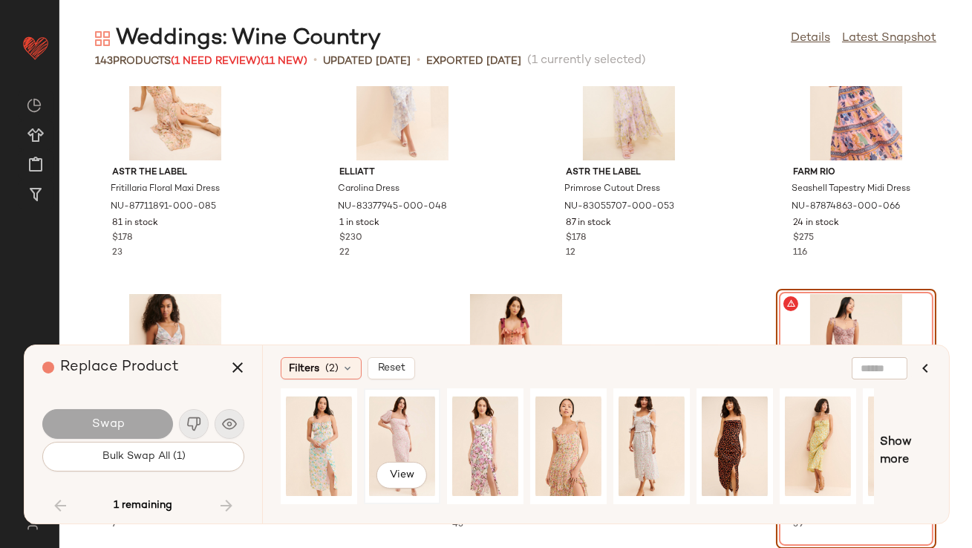
click at [400, 419] on div "View" at bounding box center [402, 446] width 66 height 105
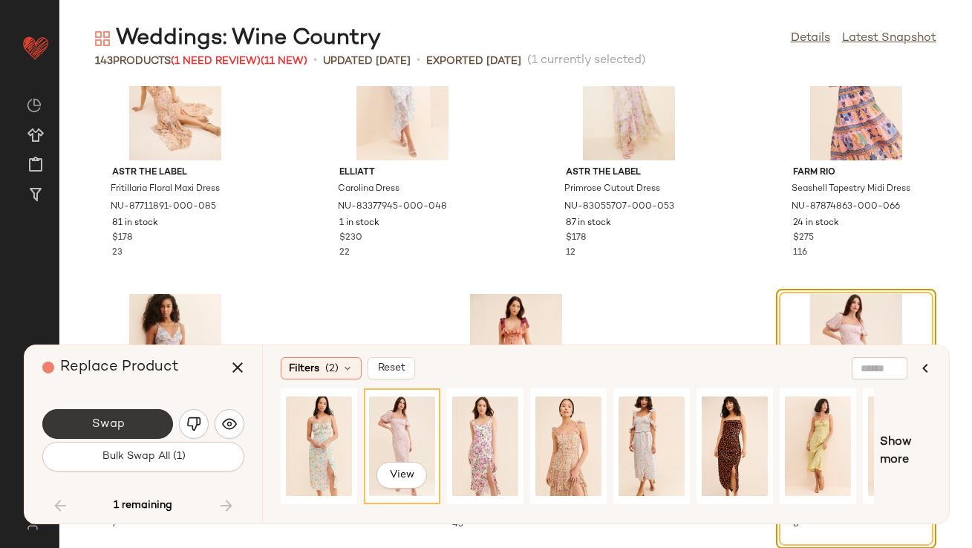
click at [141, 427] on button "Swap" at bounding box center [107, 424] width 131 height 30
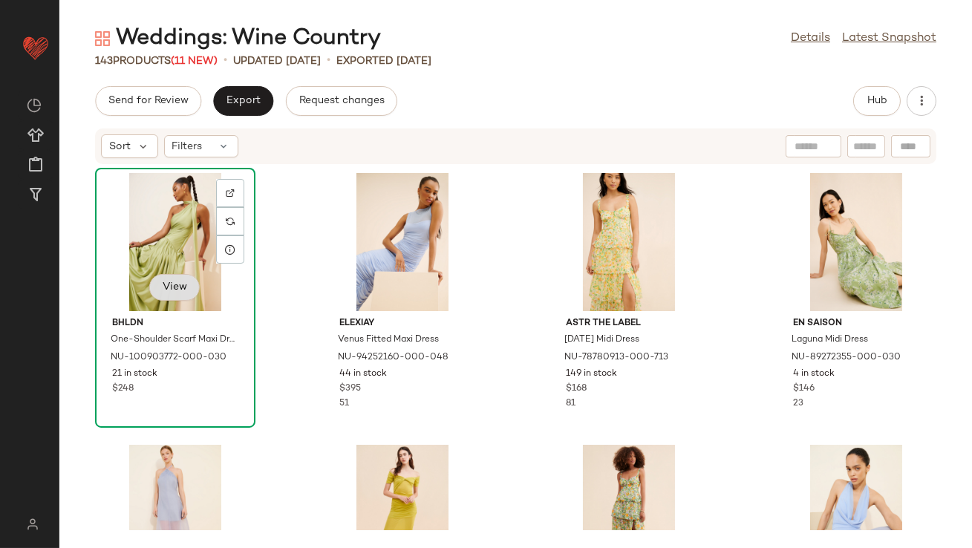
click at [170, 284] on span "View" at bounding box center [174, 287] width 25 height 12
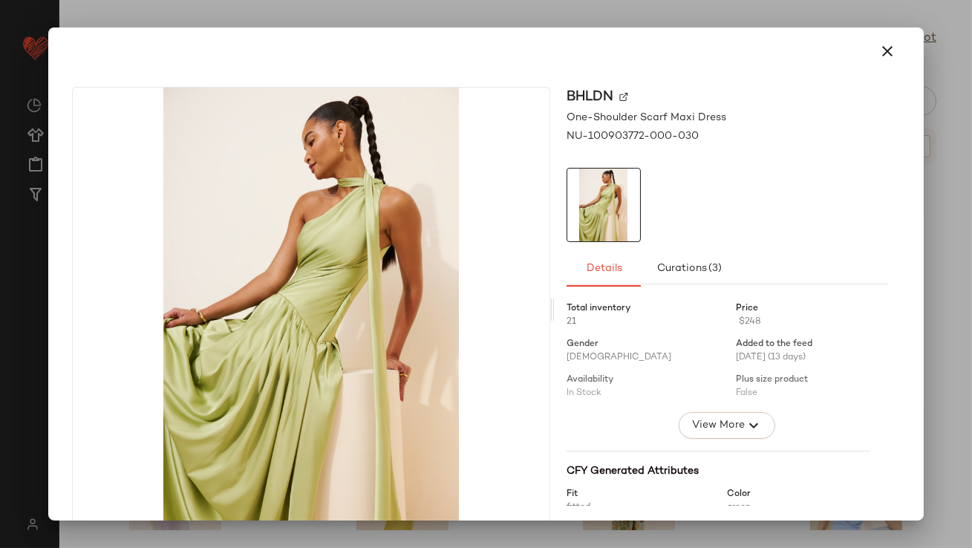
click at [879, 46] on icon "button" at bounding box center [888, 51] width 18 height 18
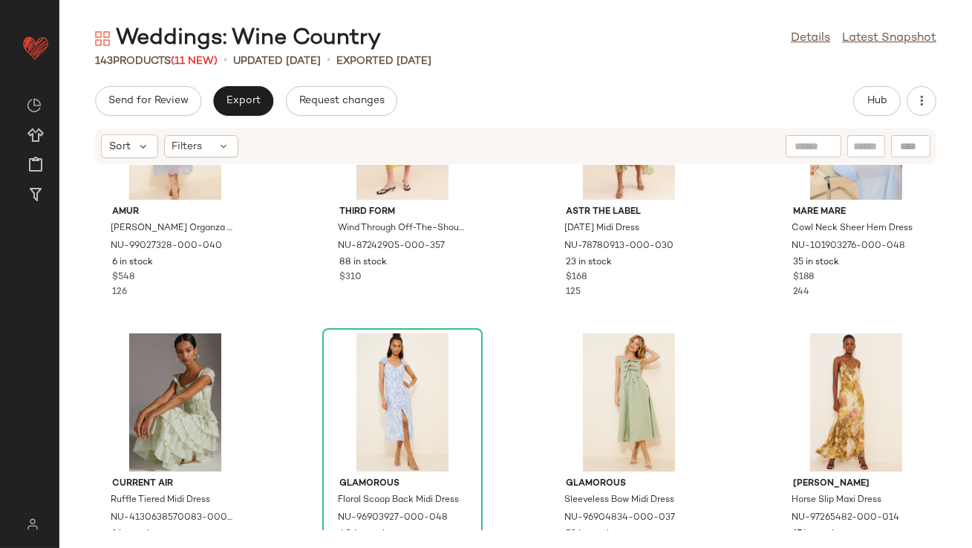
scroll to position [419, 0]
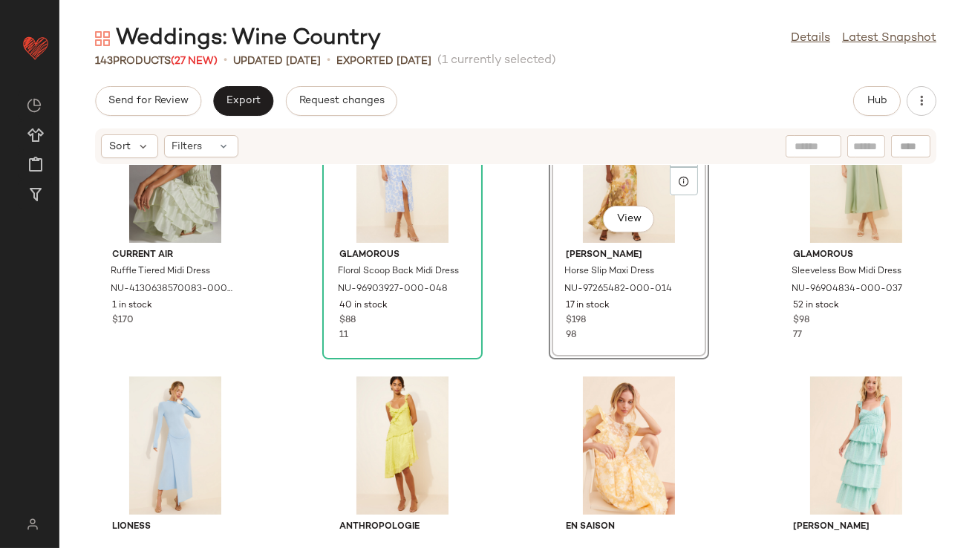
scroll to position [749, 0]
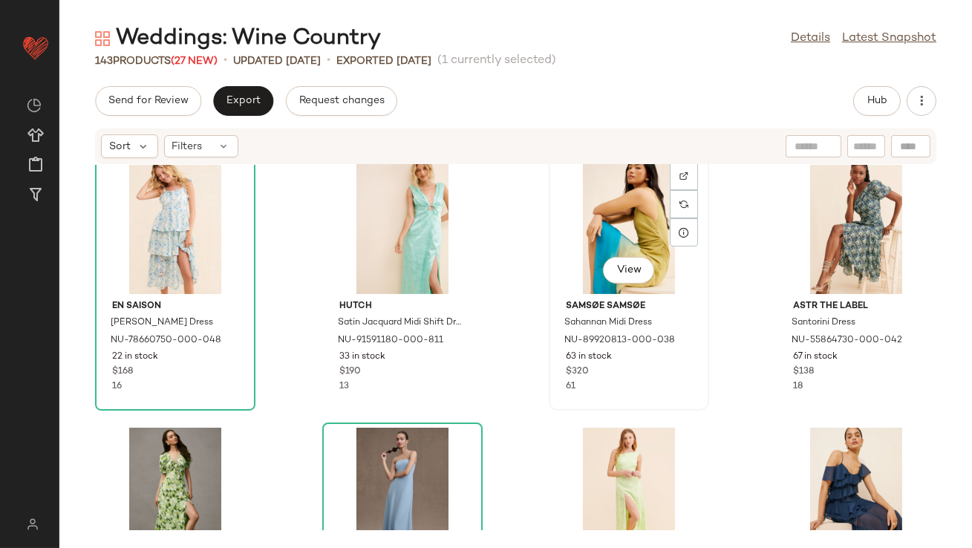
scroll to position [1150, 0]
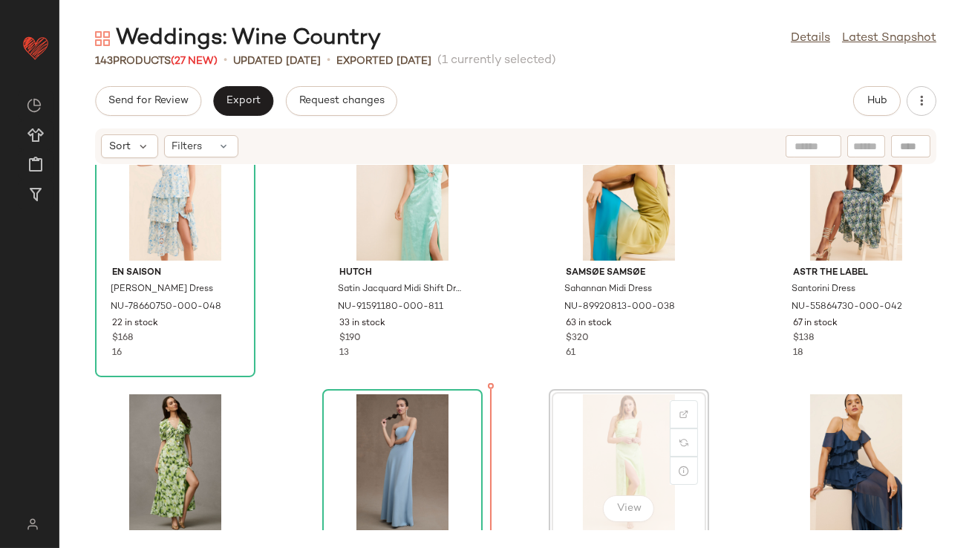
scroll to position [1155, 0]
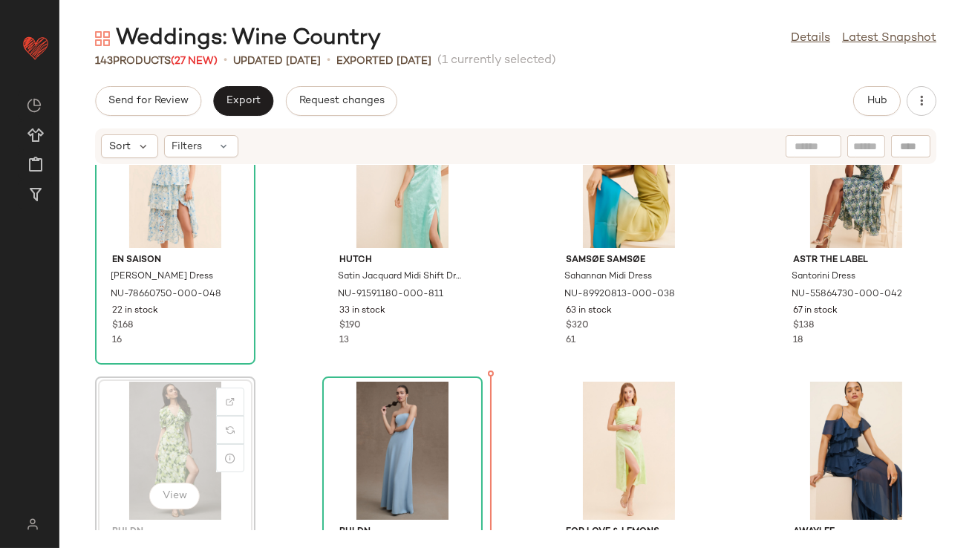
drag, startPoint x: 192, startPoint y: 452, endPoint x: 201, endPoint y: 452, distance: 8.9
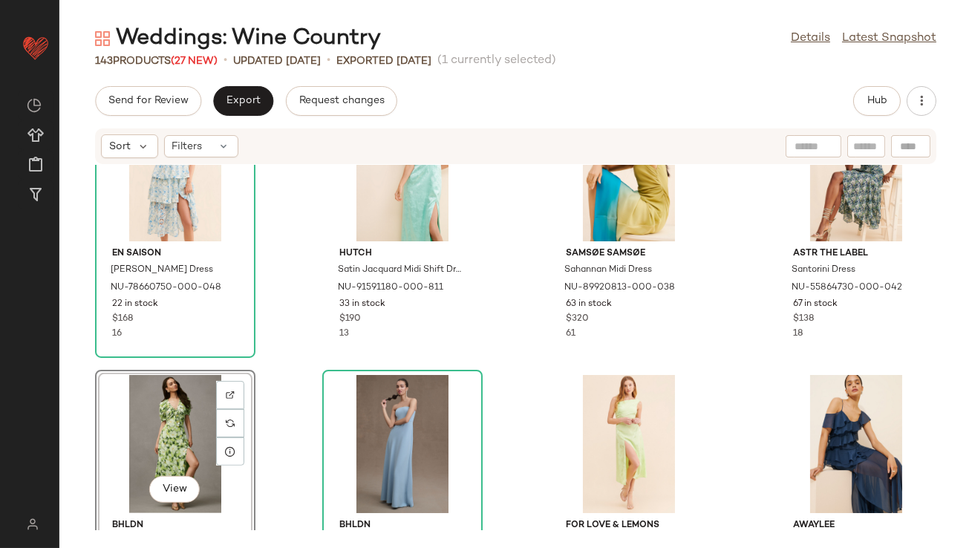
click at [514, 423] on div "En Saison Claire Midi Dress NU-78660750-000-048 22 in stock $168 16 Hutch Satin…" at bounding box center [515, 347] width 913 height 365
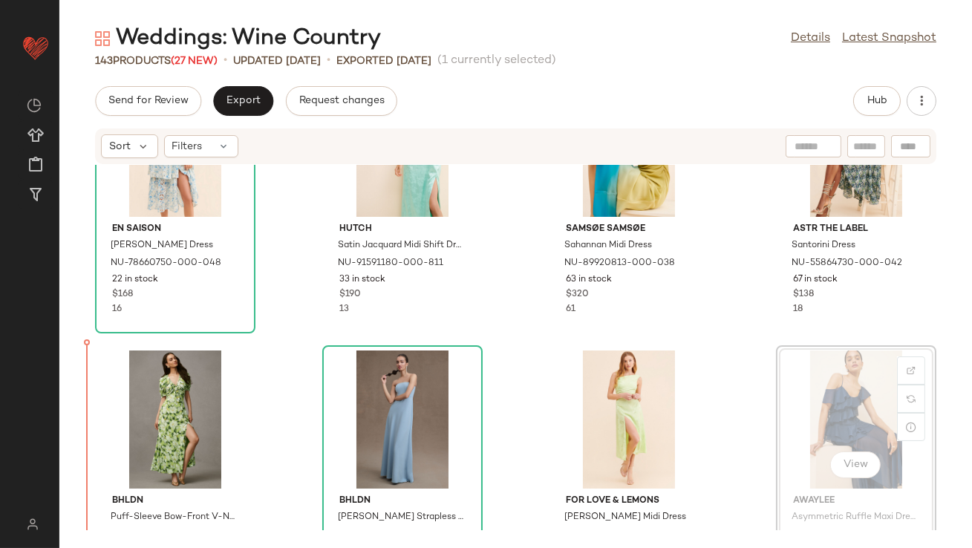
scroll to position [1211, 0]
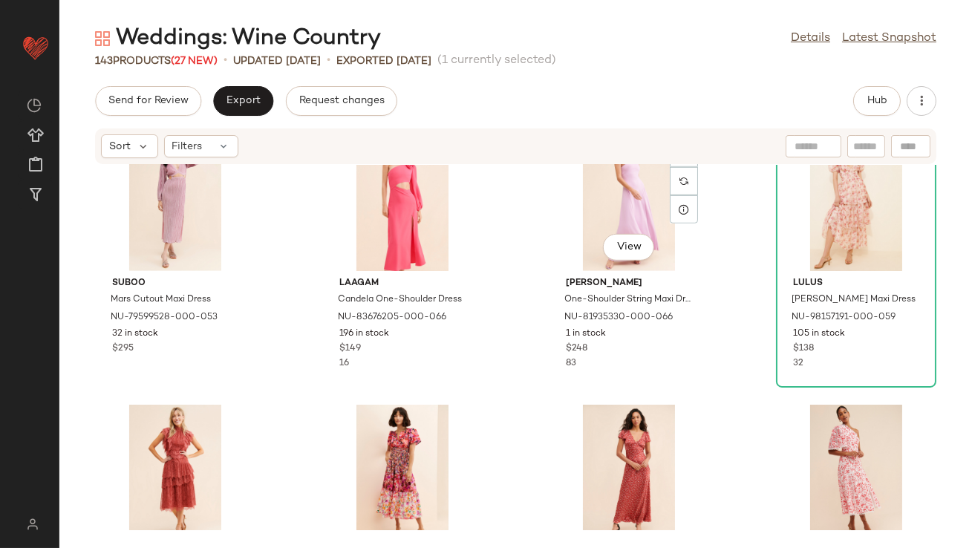
scroll to position [2238, 0]
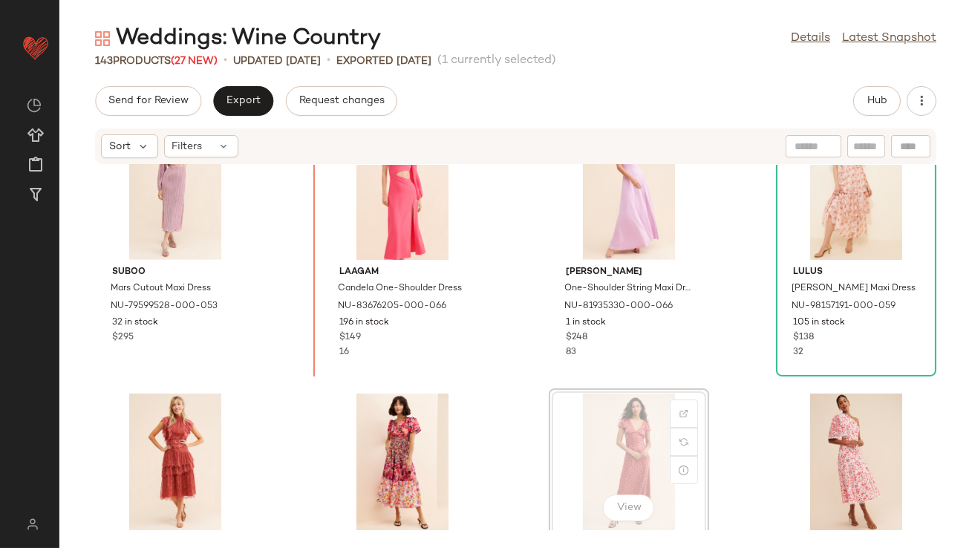
drag, startPoint x: 625, startPoint y: 431, endPoint x: 616, endPoint y: 429, distance: 9.2
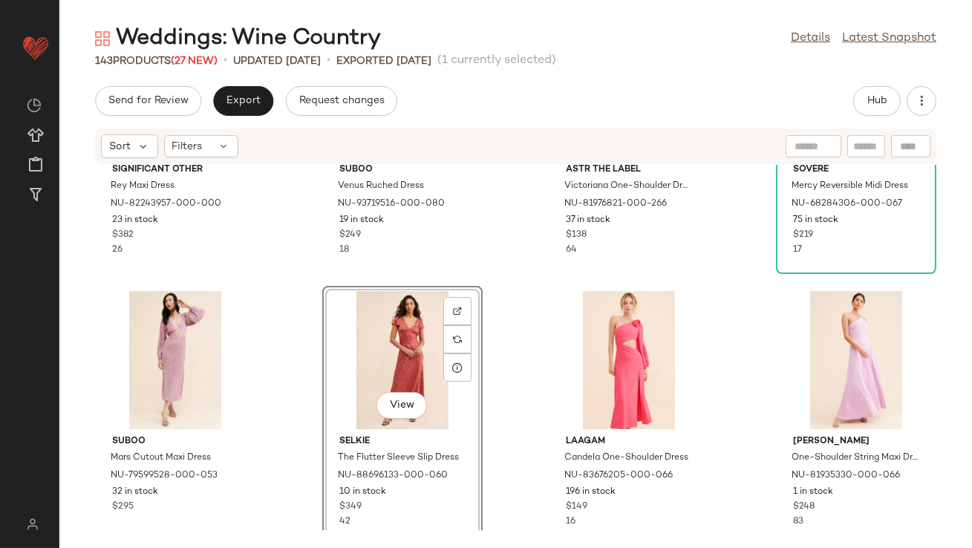
scroll to position [1971, 0]
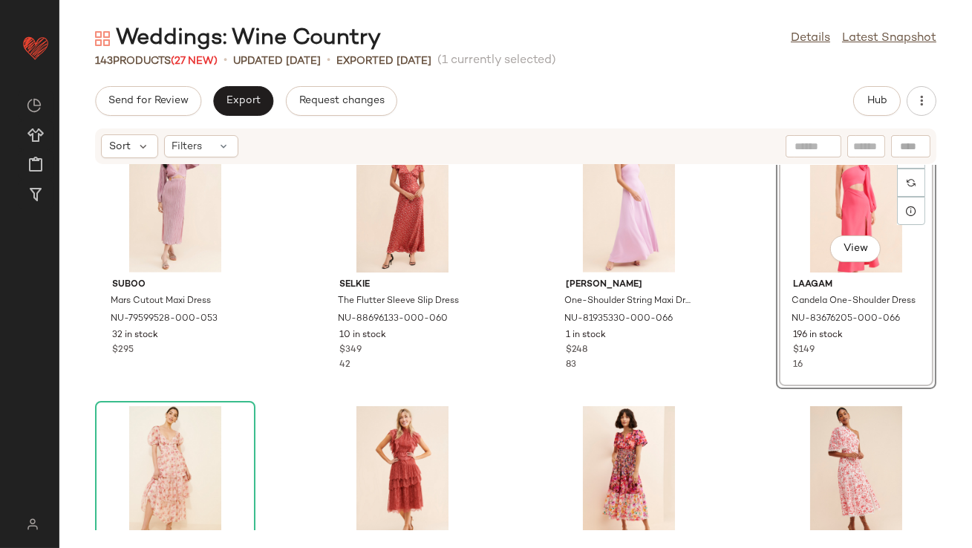
scroll to position [2270, 0]
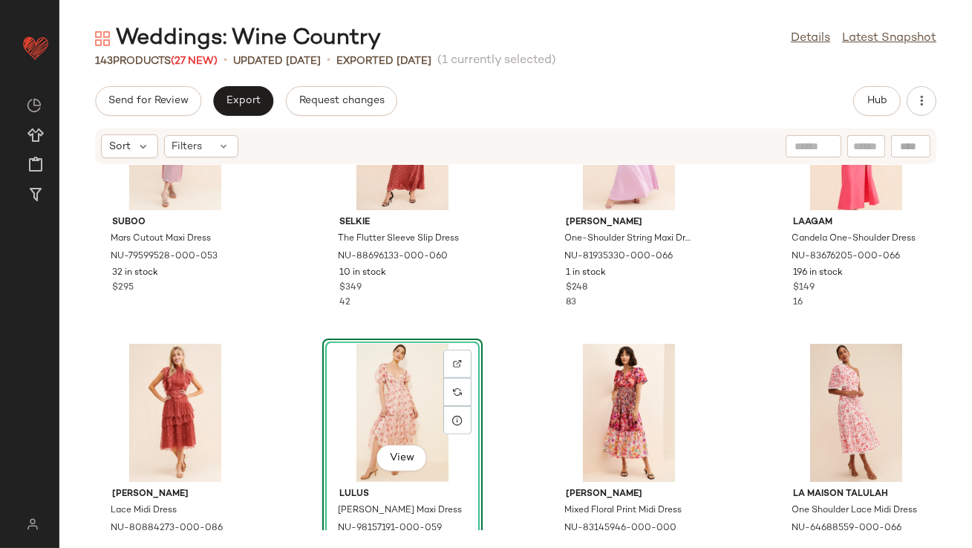
scroll to position [2301, 0]
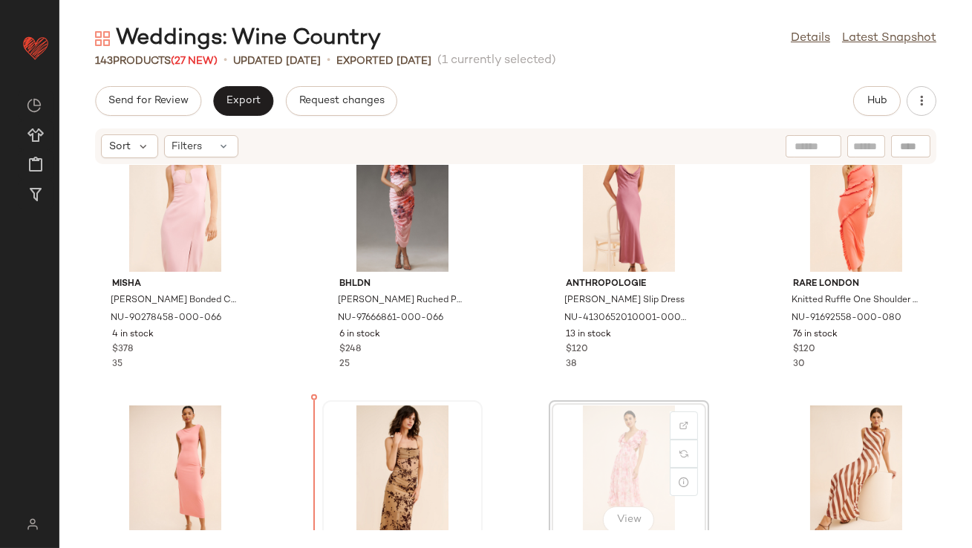
scroll to position [2781, 0]
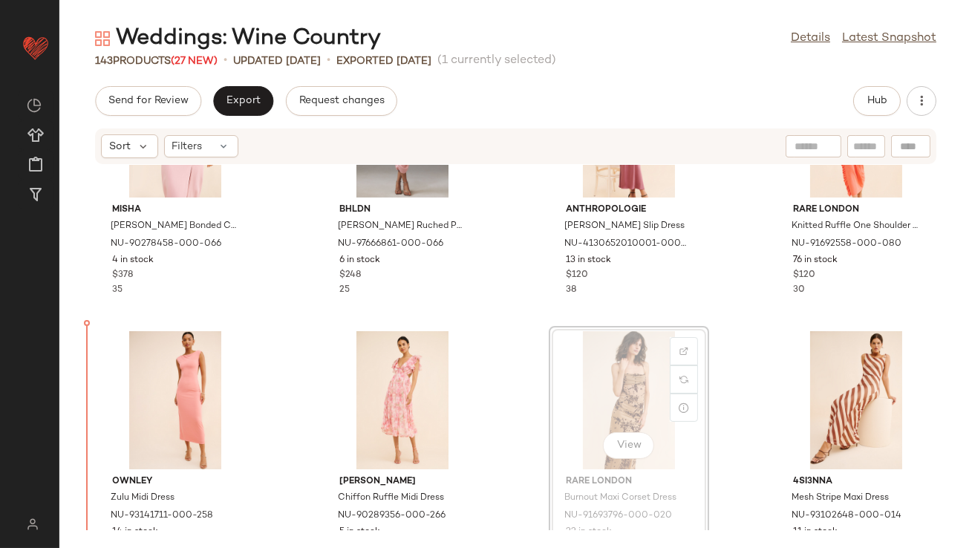
scroll to position [2887, 0]
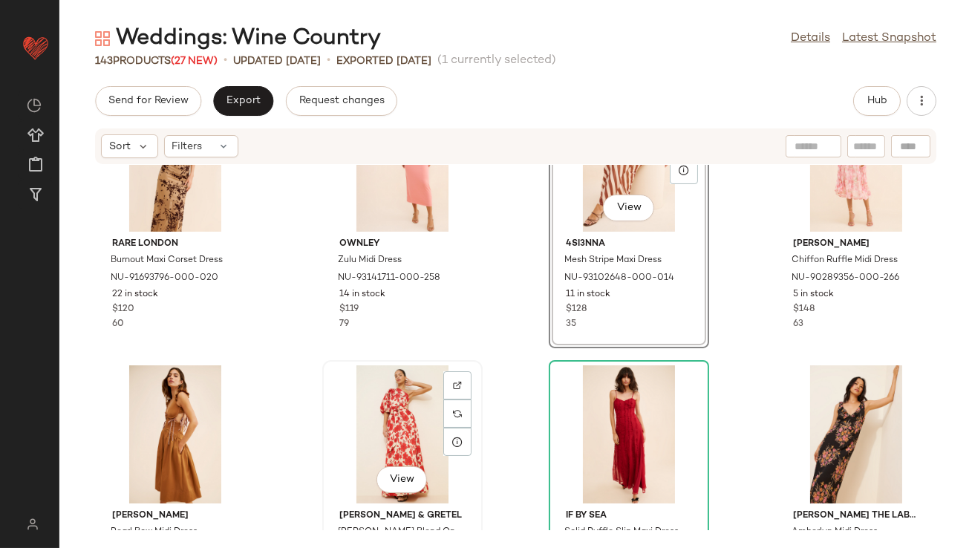
scroll to position [3079, 0]
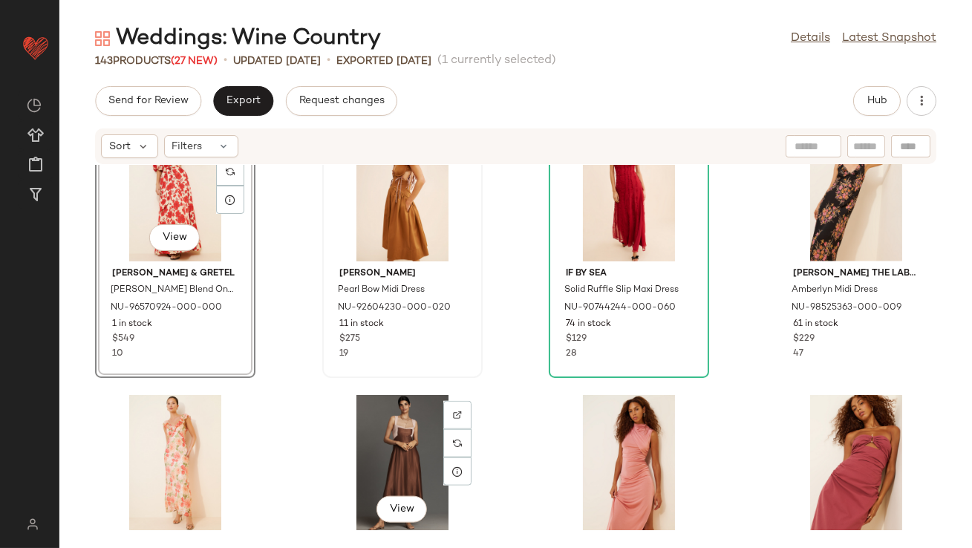
scroll to position [3328, 0]
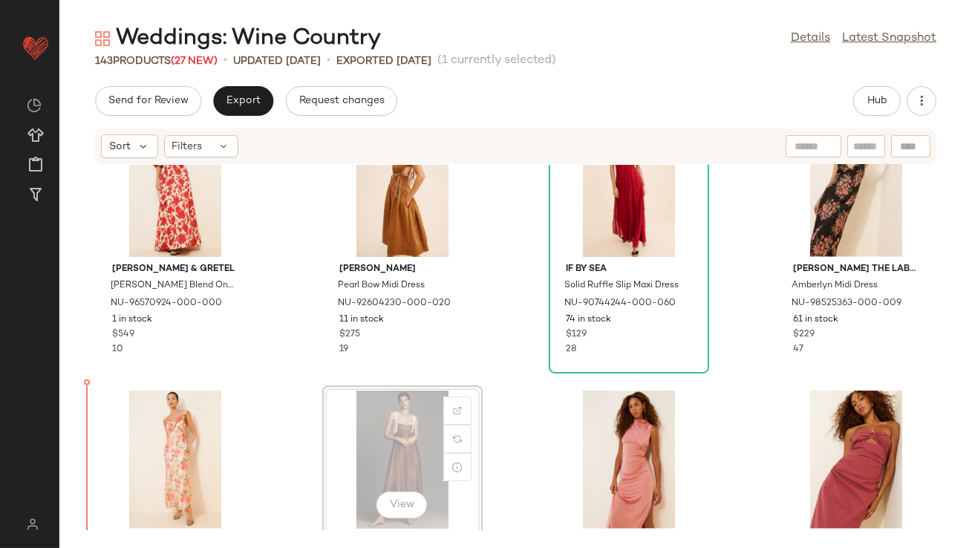
scroll to position [3333, 0]
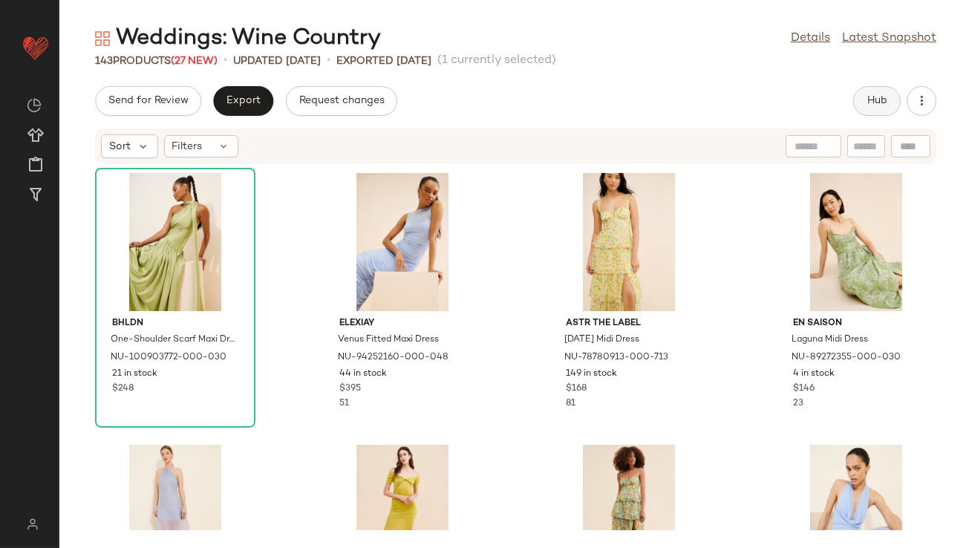
click at [885, 108] on button "Hub" at bounding box center [877, 101] width 48 height 30
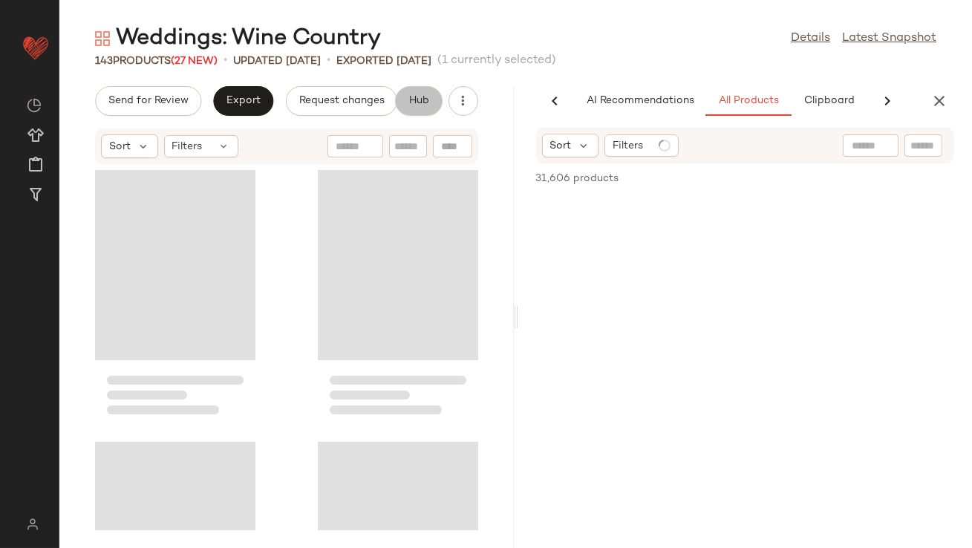
scroll to position [0, 83]
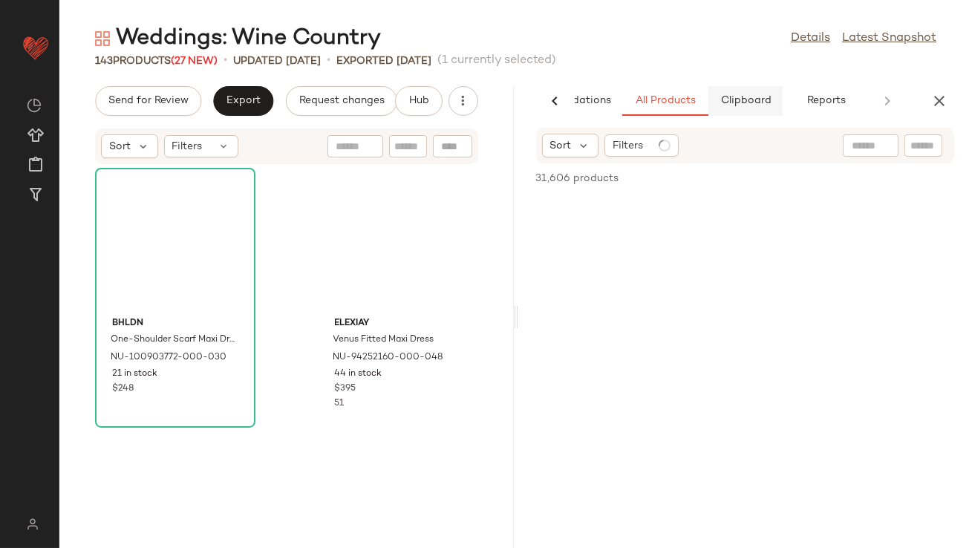
click at [760, 92] on button "Clipboard" at bounding box center [745, 101] width 74 height 30
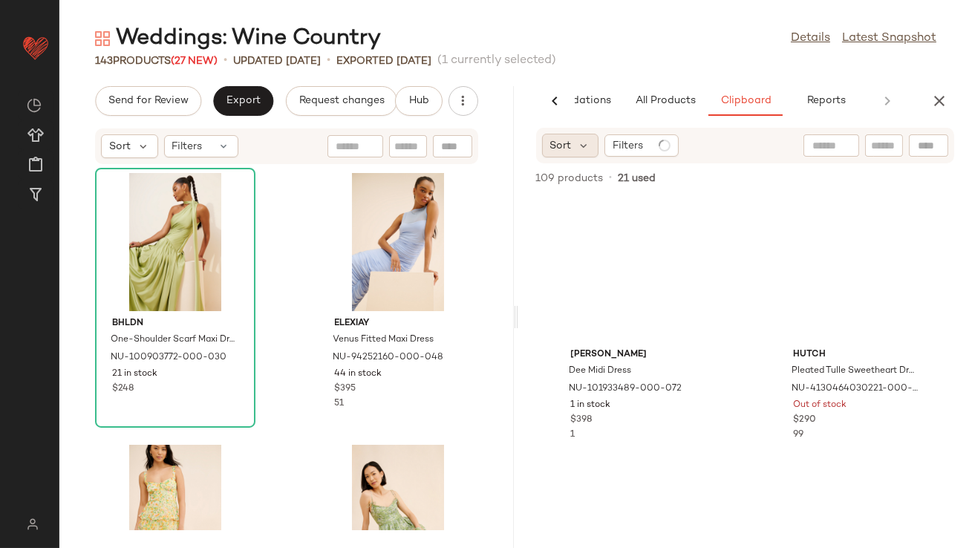
click at [583, 134] on div "Sort" at bounding box center [570, 146] width 57 height 24
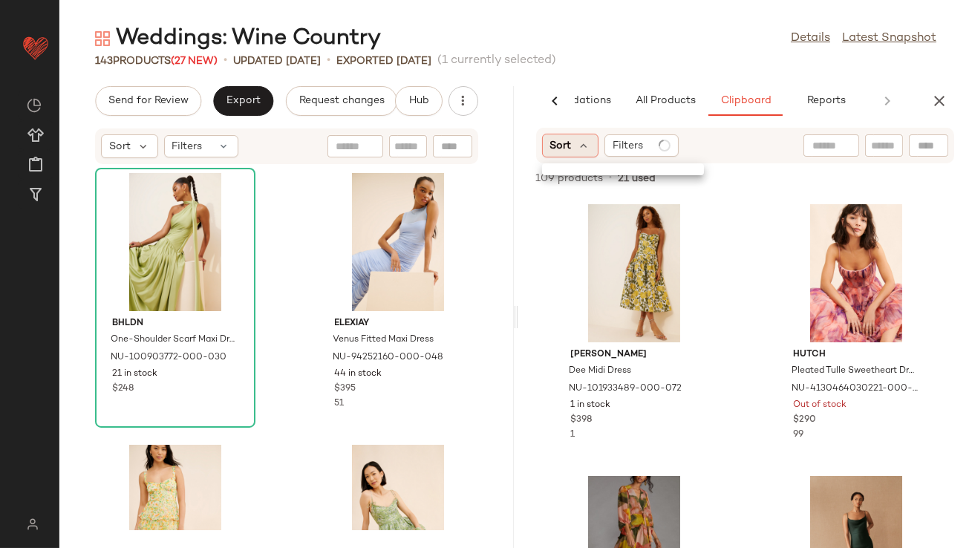
click at [581, 152] on div "Sort" at bounding box center [570, 146] width 57 height 24
click at [587, 148] on icon at bounding box center [584, 145] width 13 height 13
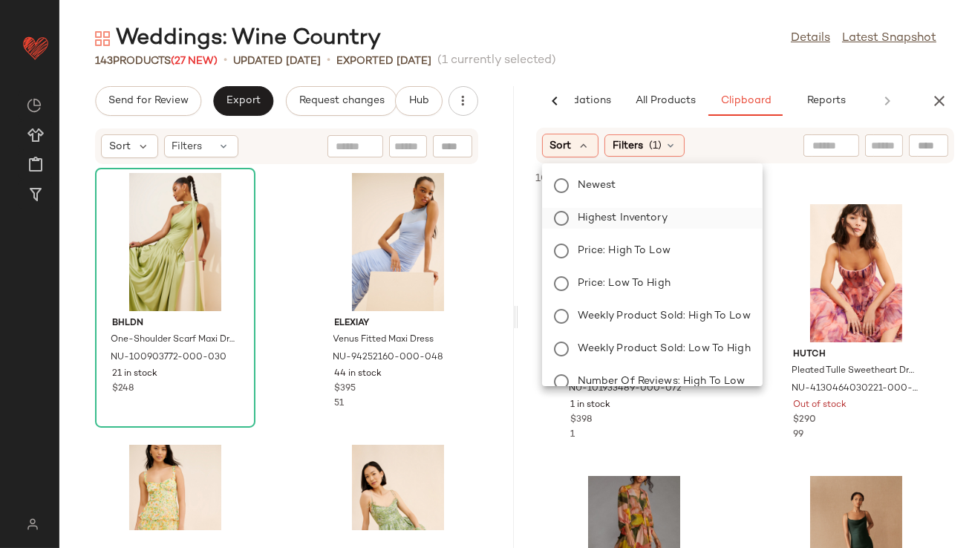
click at [587, 212] on span "Highest Inventory" at bounding box center [623, 218] width 90 height 16
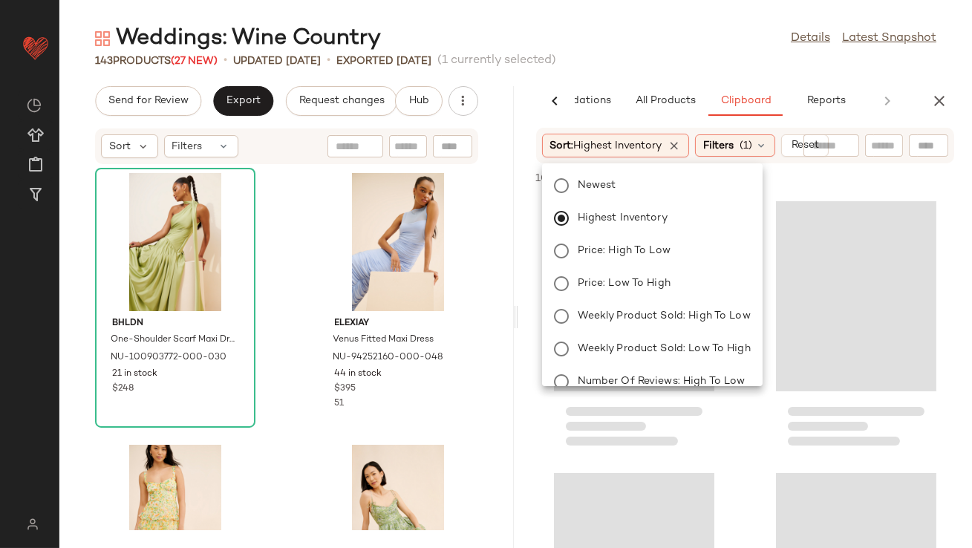
click at [662, 50] on div "Weddings: Wine Country Details Latest Snapshot" at bounding box center [515, 39] width 913 height 30
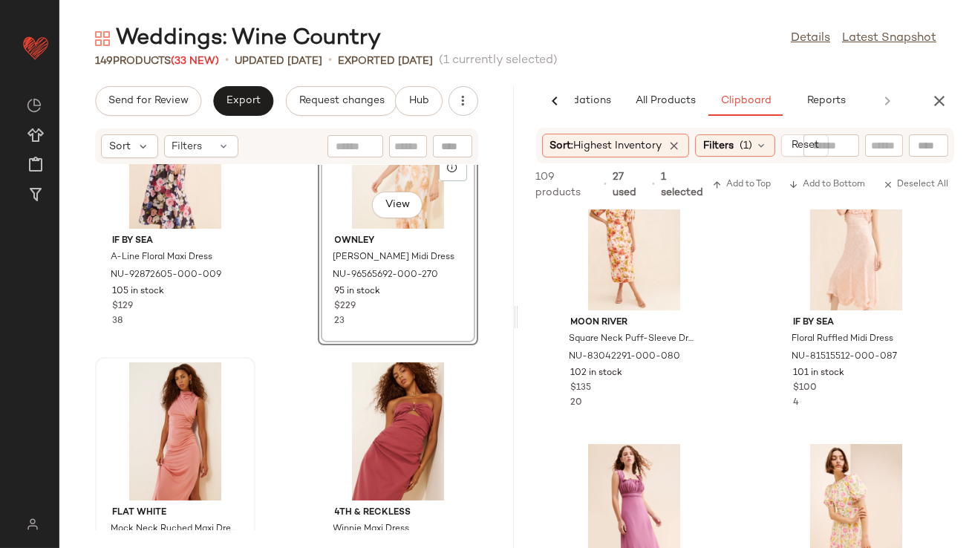
scroll to position [8002, 0]
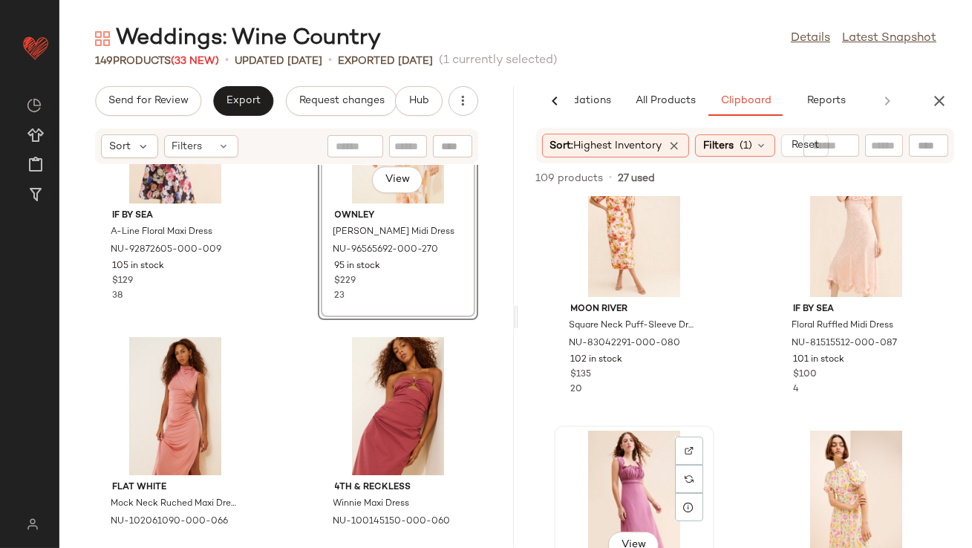
click at [611, 512] on div "View" at bounding box center [634, 500] width 150 height 138
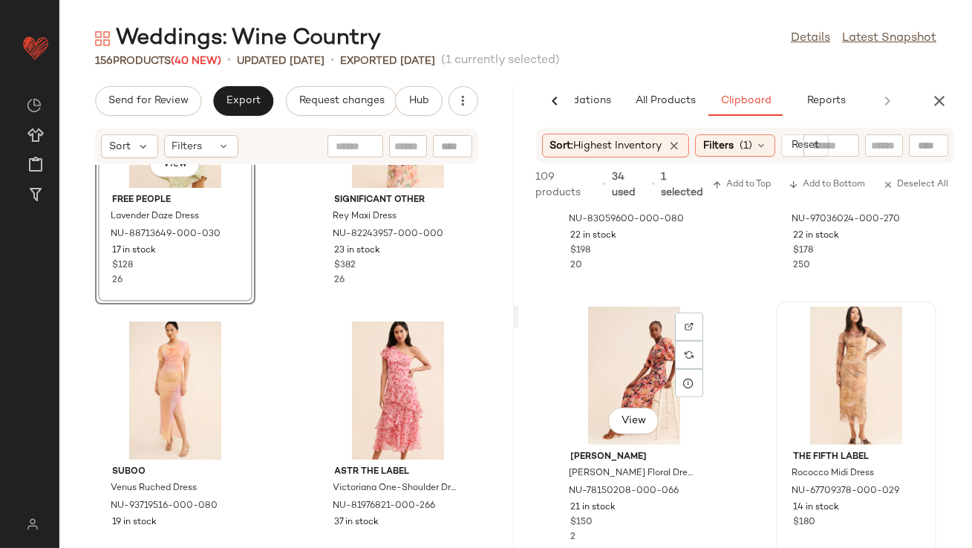
scroll to position [2343, 0]
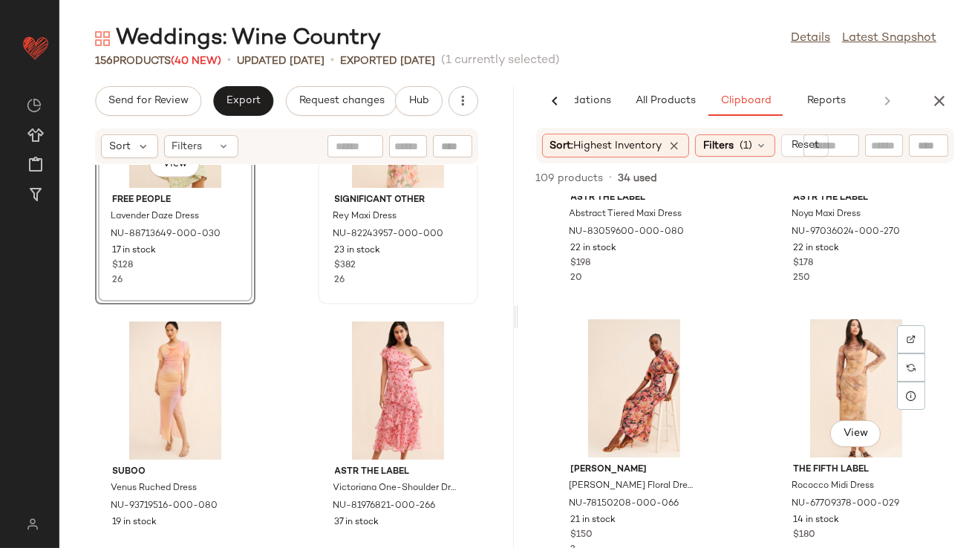
drag, startPoint x: 828, startPoint y: 382, endPoint x: 335, endPoint y: 281, distance: 503.3
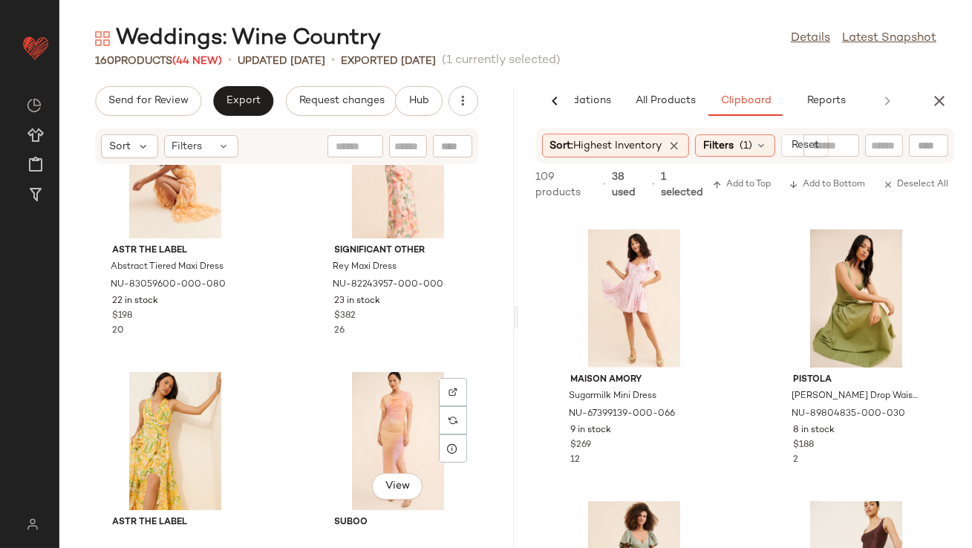
scroll to position [4373, 0]
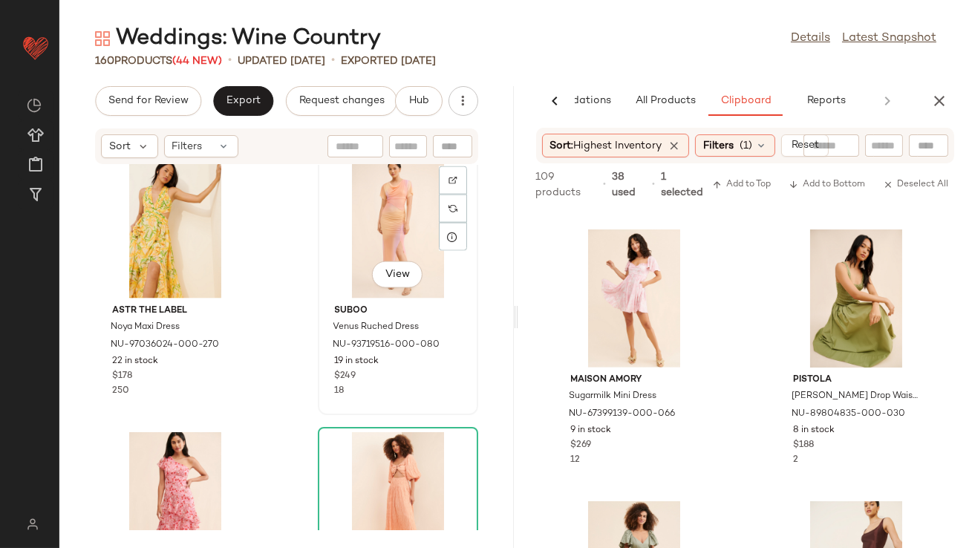
click at [384, 226] on div "View" at bounding box center [398, 229] width 150 height 138
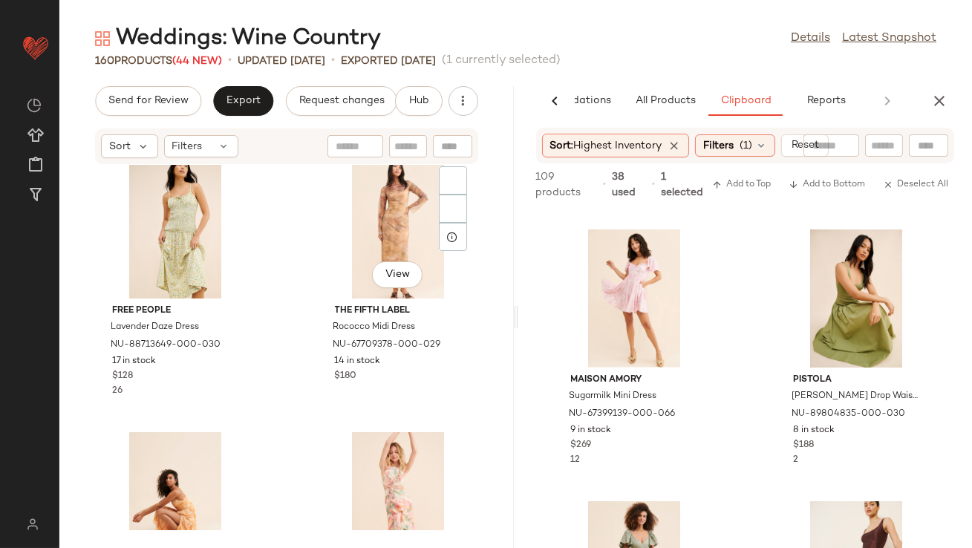
scroll to position [3813, 0]
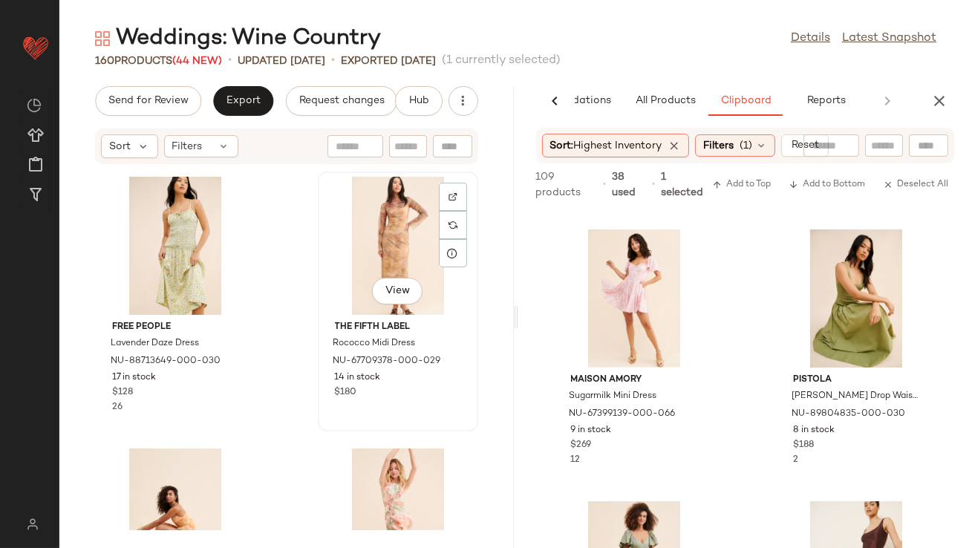
click at [385, 238] on div "View" at bounding box center [398, 246] width 150 height 138
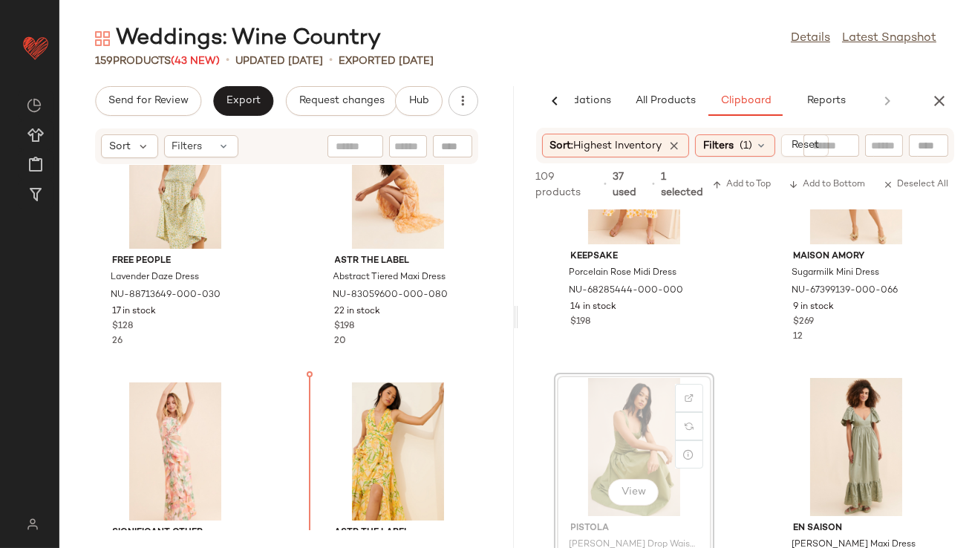
scroll to position [3932, 0]
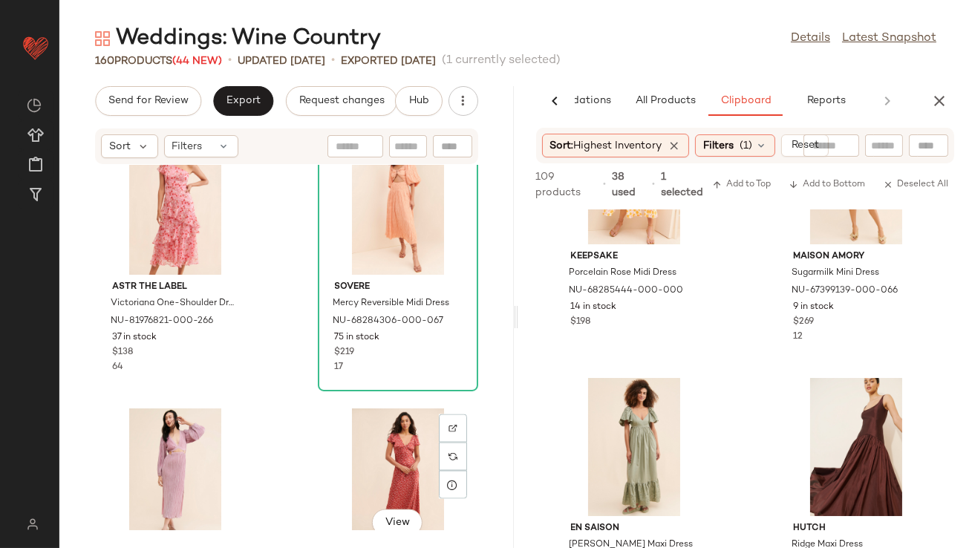
scroll to position [4893, 0]
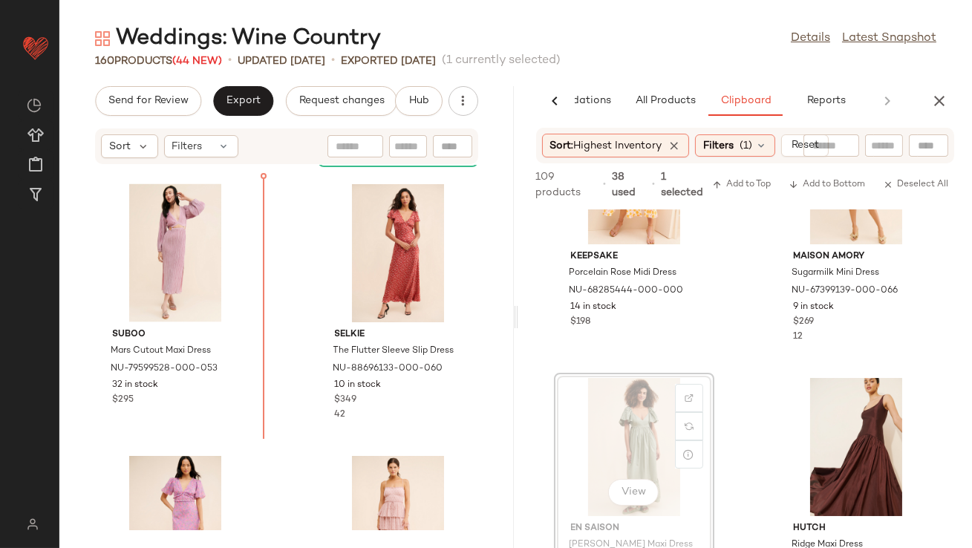
drag, startPoint x: 619, startPoint y: 429, endPoint x: 607, endPoint y: 429, distance: 11.9
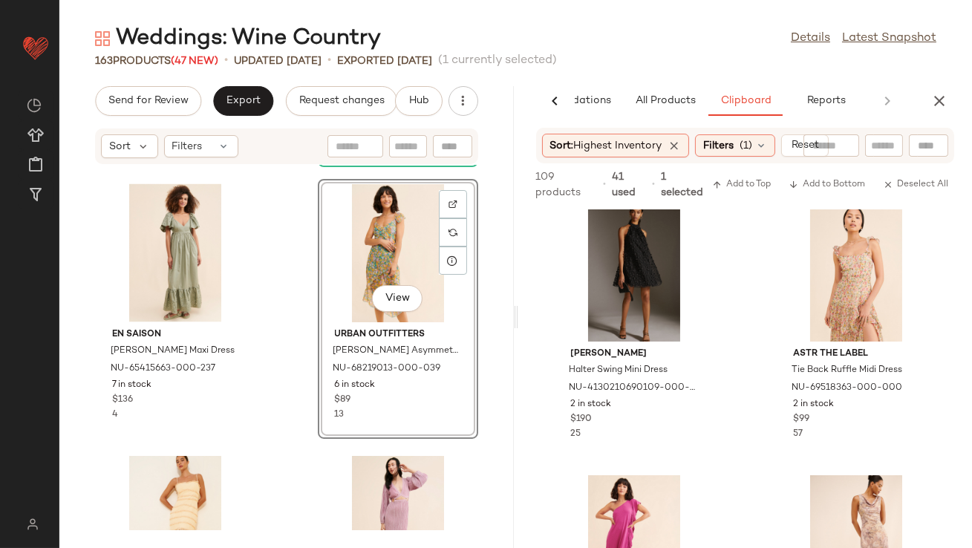
scroll to position [3277, 0]
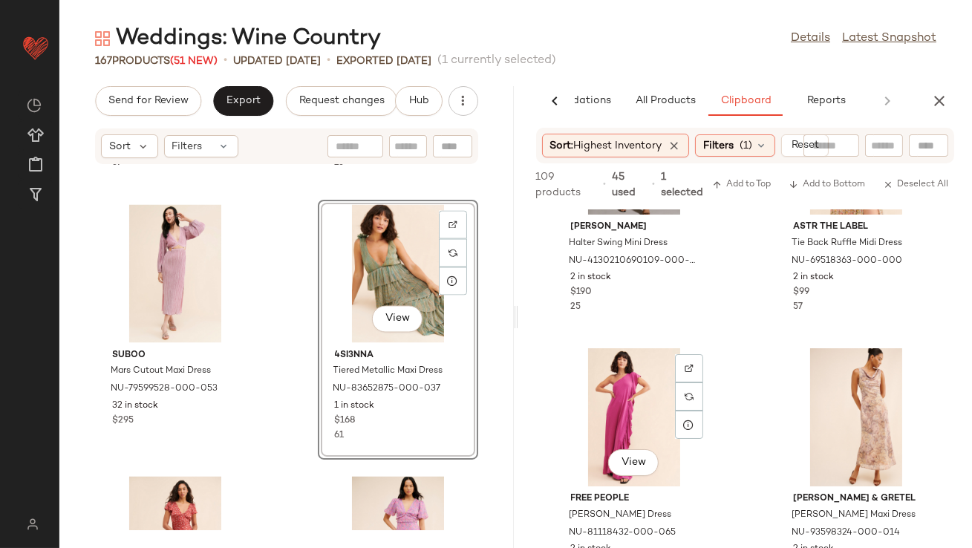
scroll to position [3420, 0]
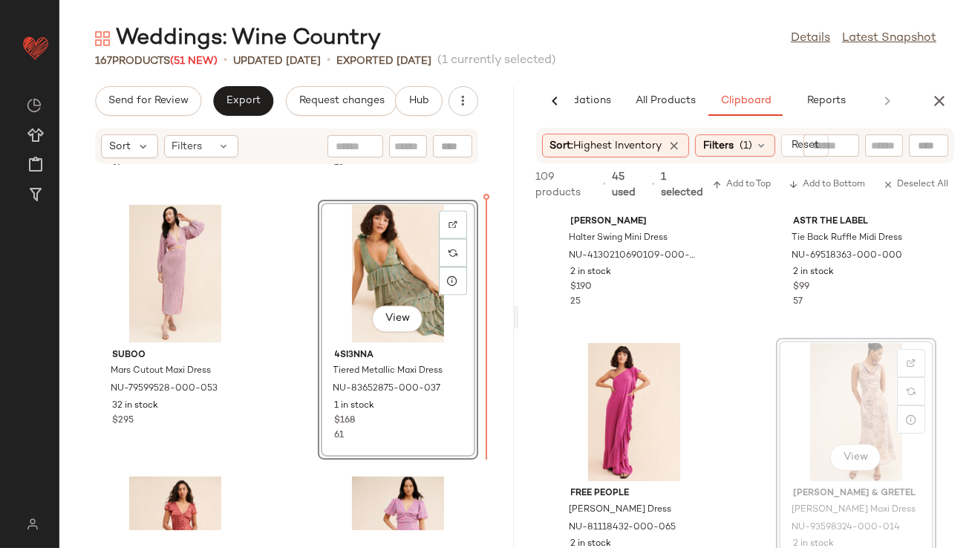
drag, startPoint x: 826, startPoint y: 379, endPoint x: 814, endPoint y: 379, distance: 11.9
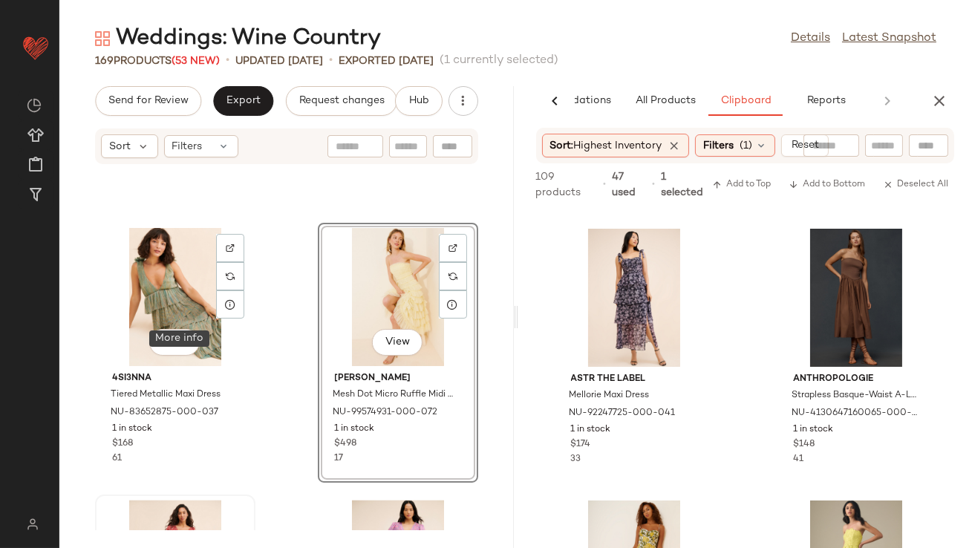
scroll to position [5630, 0]
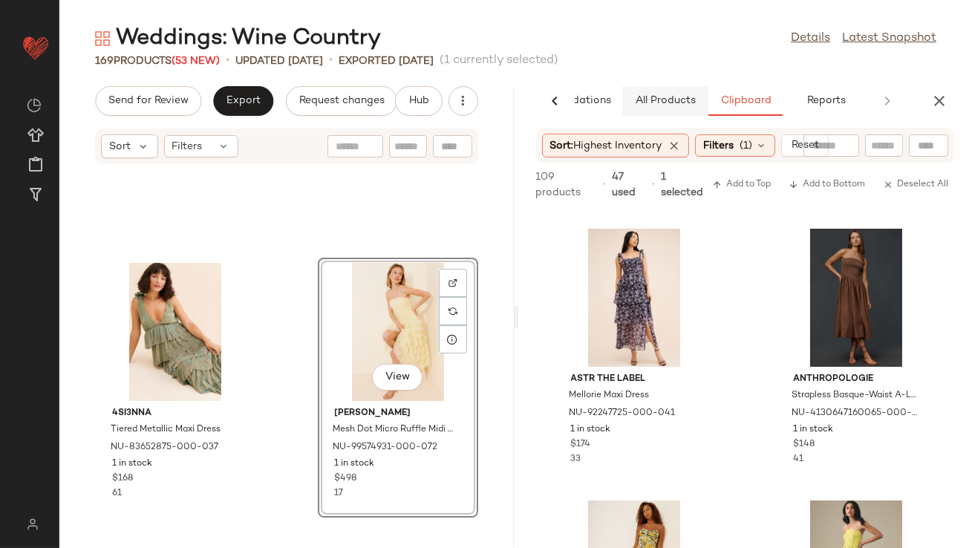
click at [662, 113] on button "All Products" at bounding box center [665, 101] width 86 height 30
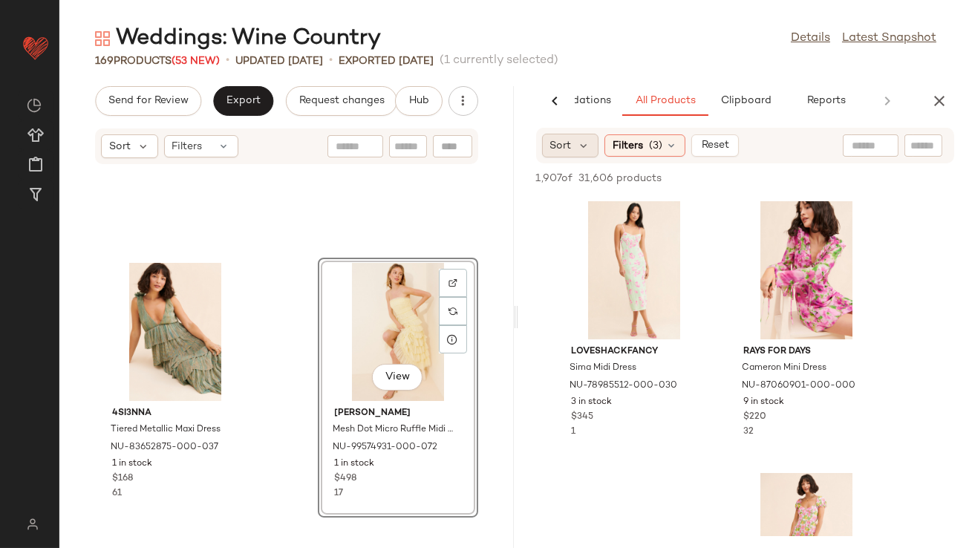
click at [571, 146] on div "Sort" at bounding box center [570, 146] width 57 height 24
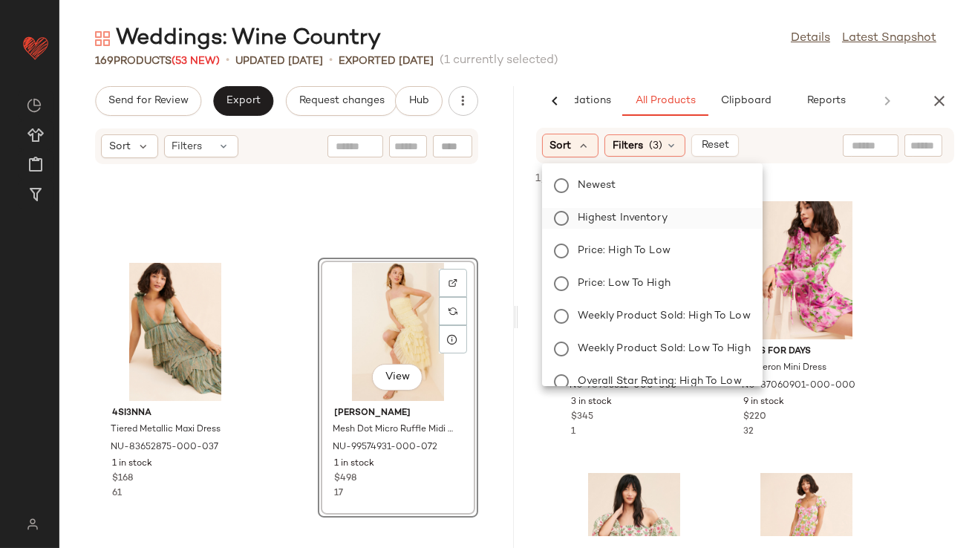
click at [599, 218] on span "Highest Inventory" at bounding box center [623, 218] width 90 height 16
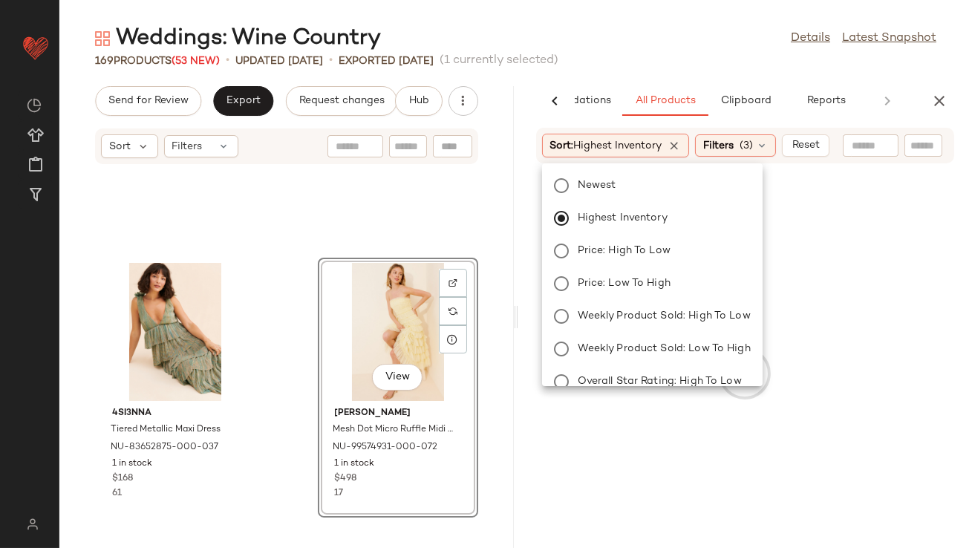
click at [661, 79] on div "Weddings: Wine Country Details Latest Snapshot 169 Products (53 New) • updated …" at bounding box center [515, 286] width 913 height 524
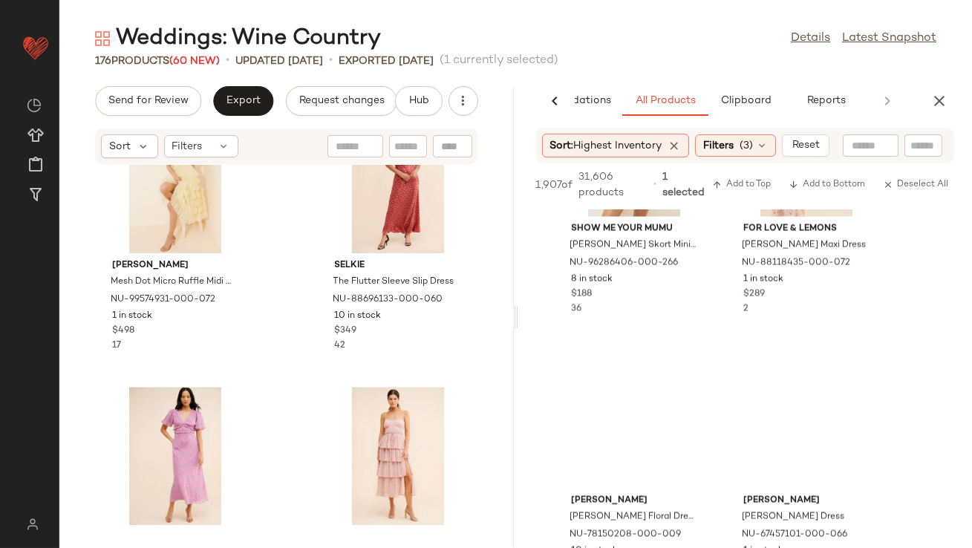
scroll to position [5124, 0]
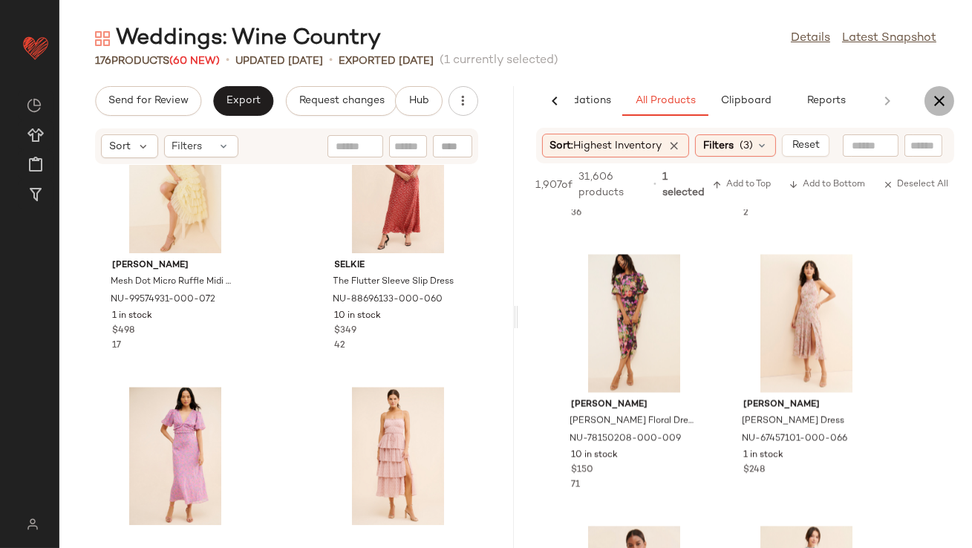
click at [940, 105] on icon "button" at bounding box center [940, 101] width 18 height 18
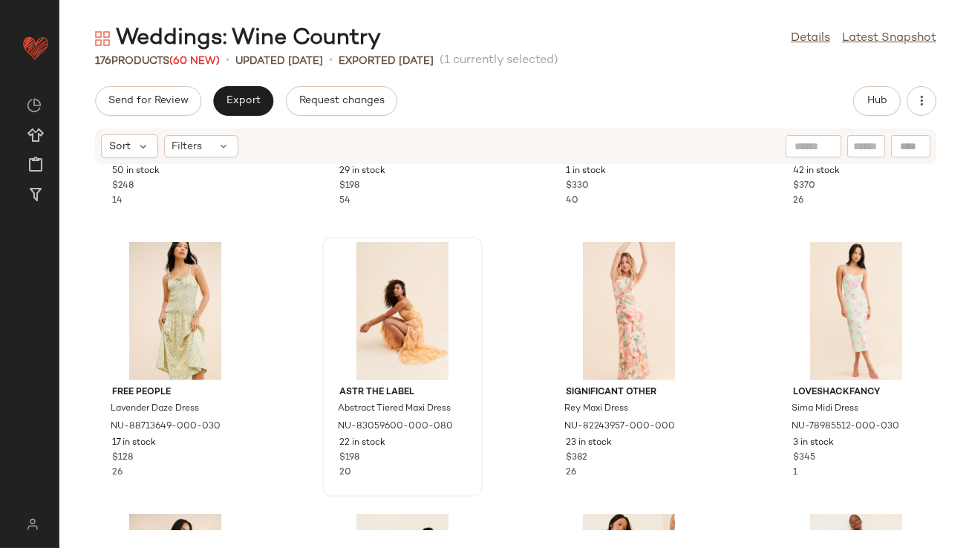
scroll to position [1930, 0]
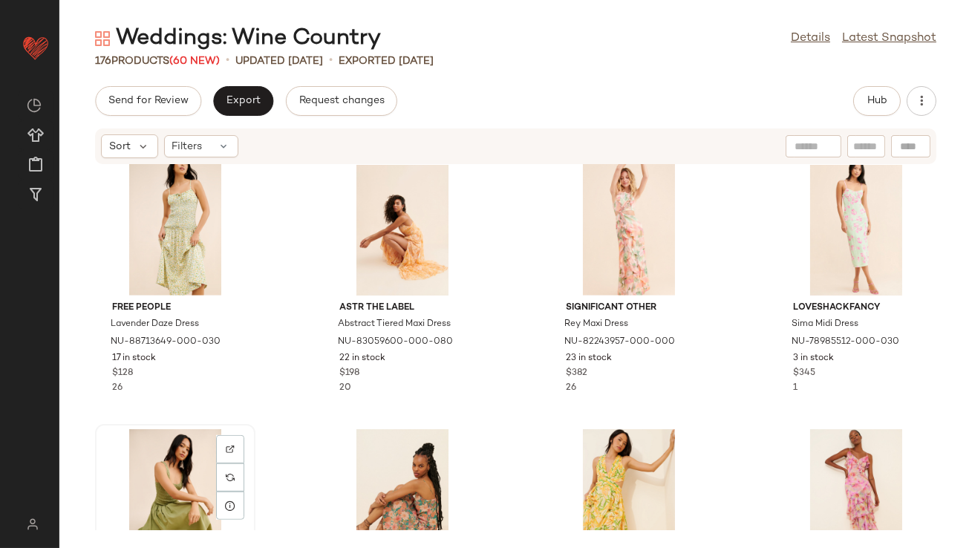
click at [176, 451] on div "View" at bounding box center [175, 498] width 150 height 138
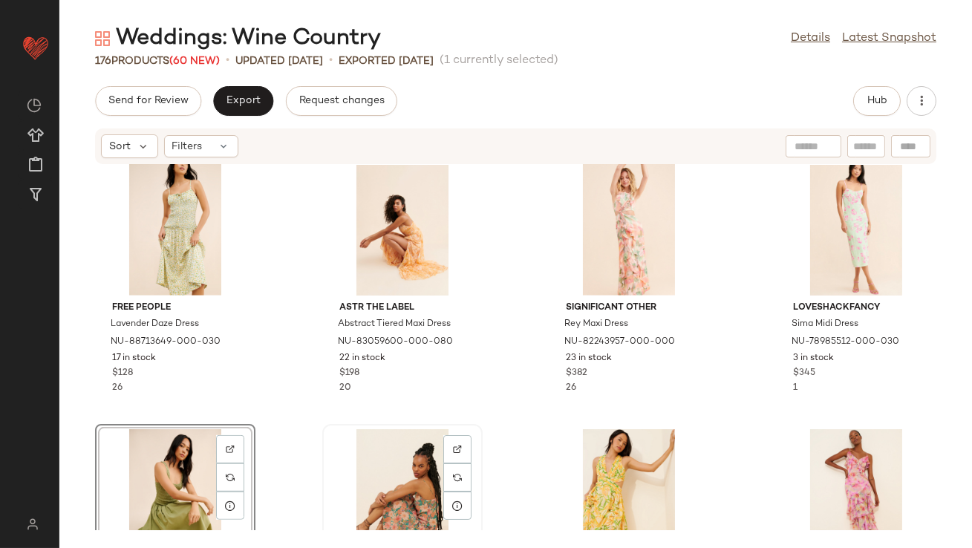
click at [382, 465] on div "View" at bounding box center [403, 498] width 150 height 138
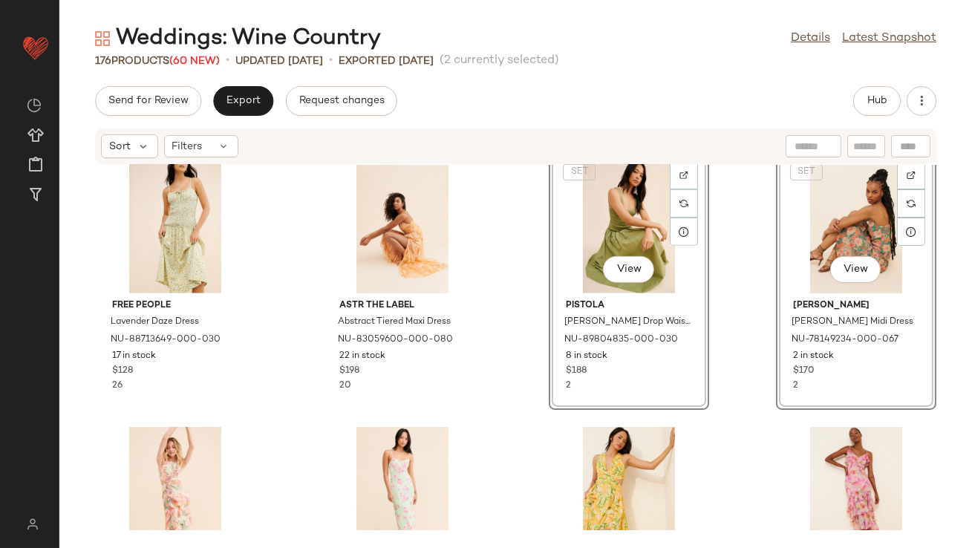
click at [493, 319] on div "Significant Other Annabel Mini Dress NU-88254347-000-237 50 in stock $248 14 Be…" at bounding box center [515, 347] width 913 height 365
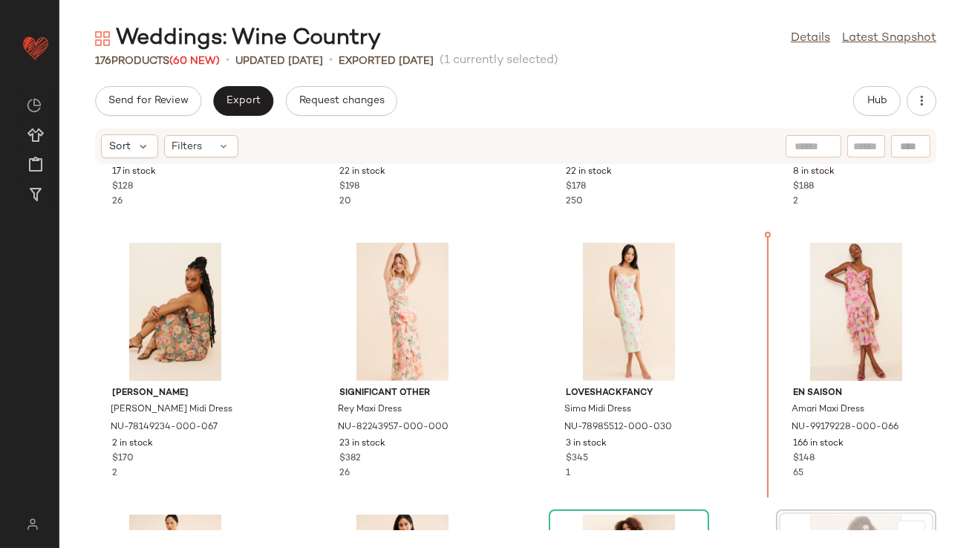
scroll to position [2067, 0]
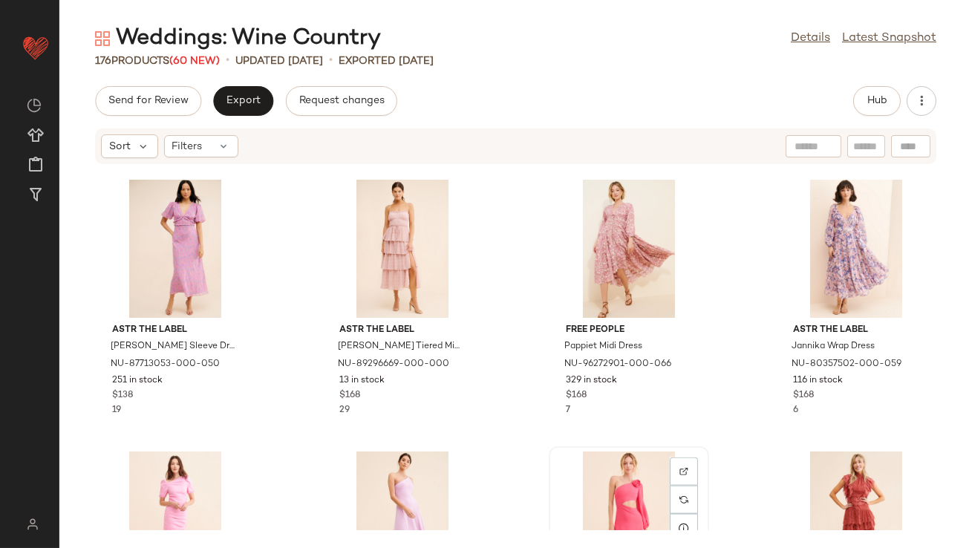
scroll to position [3539, 0]
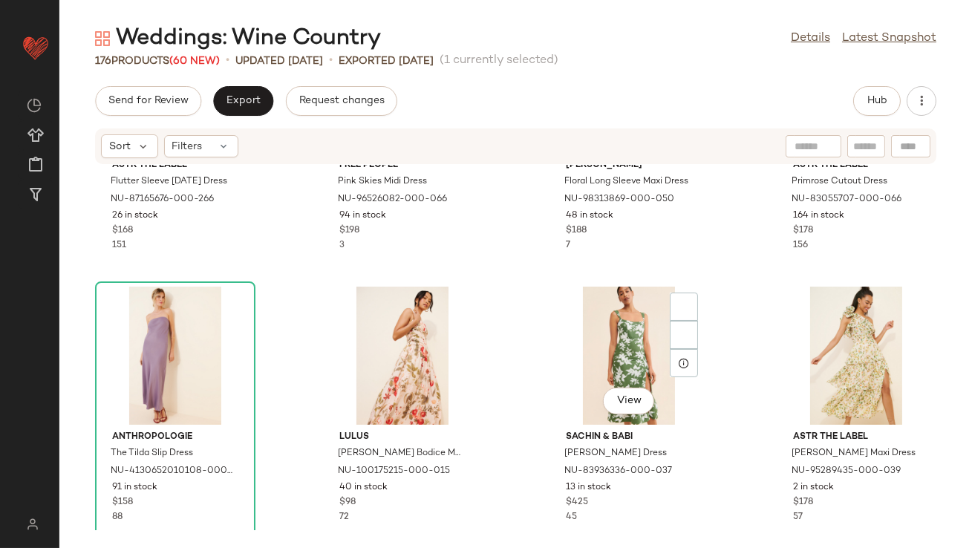
scroll to position [7355, 0]
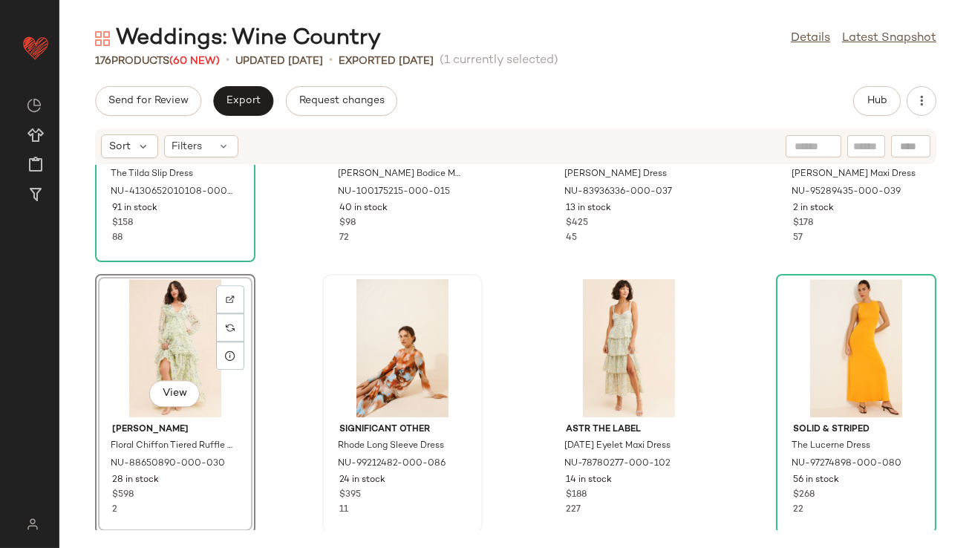
scroll to position [7304, 0]
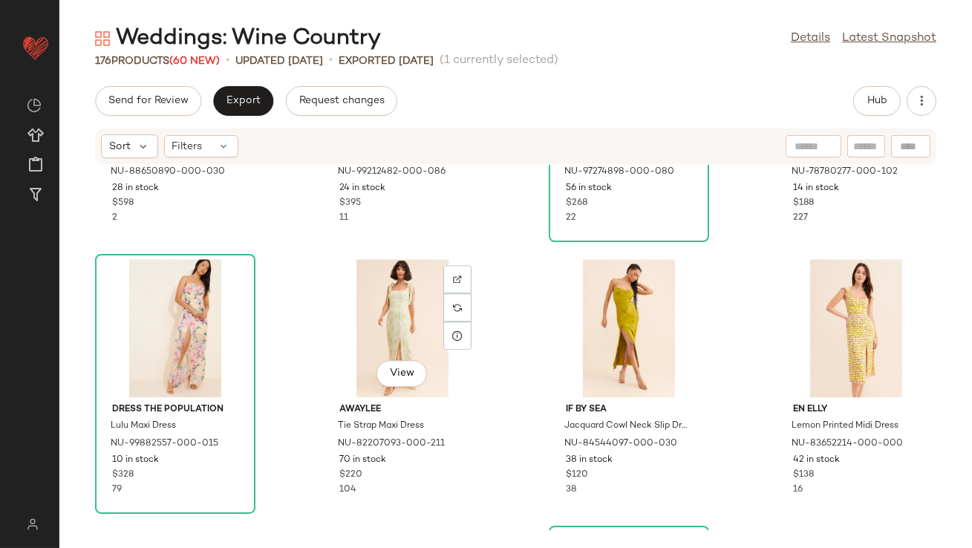
scroll to position [7541, 0]
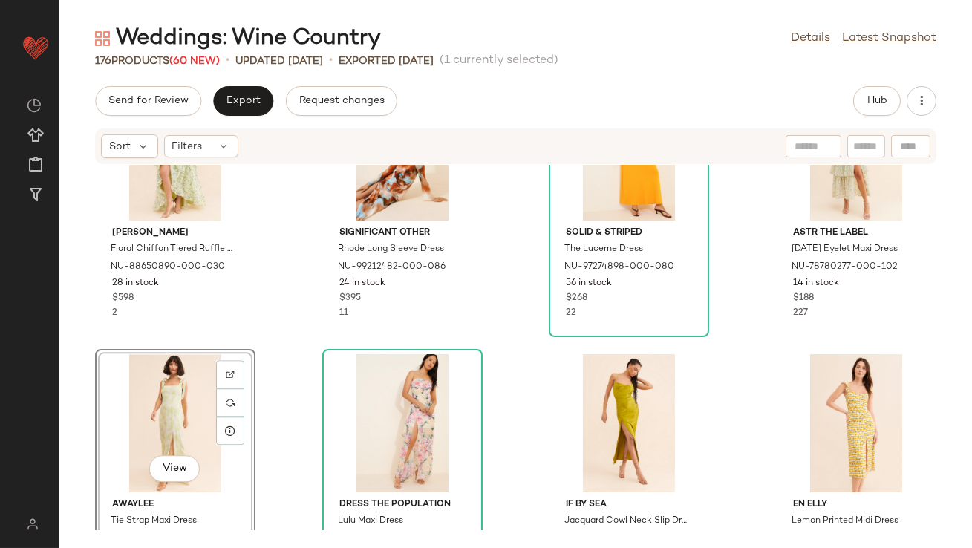
scroll to position [7453, 0]
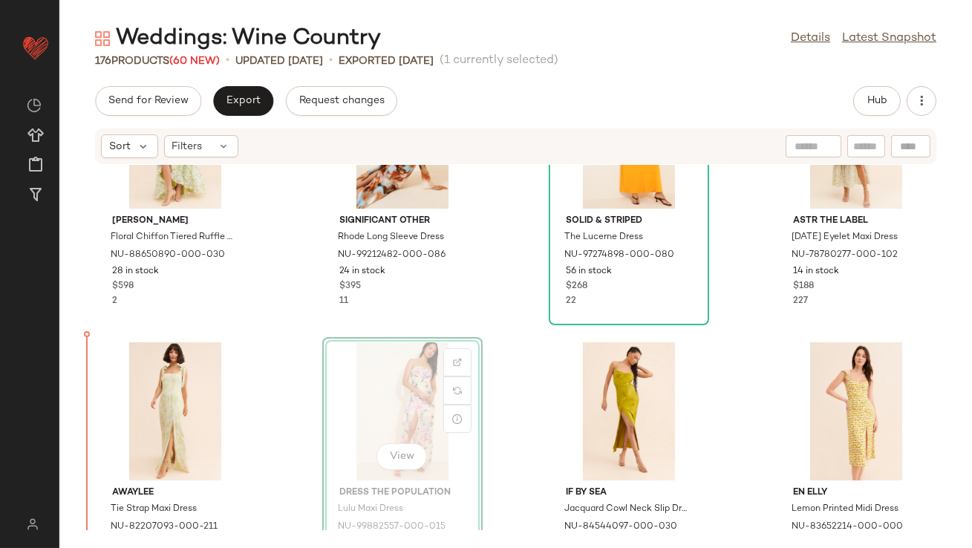
drag, startPoint x: 372, startPoint y: 368, endPoint x: 363, endPoint y: 368, distance: 8.9
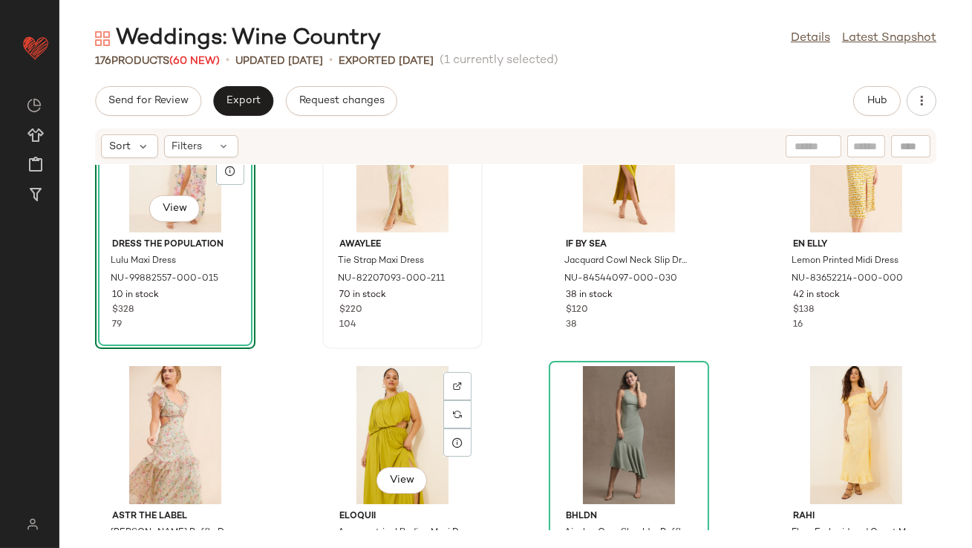
scroll to position [7697, 0]
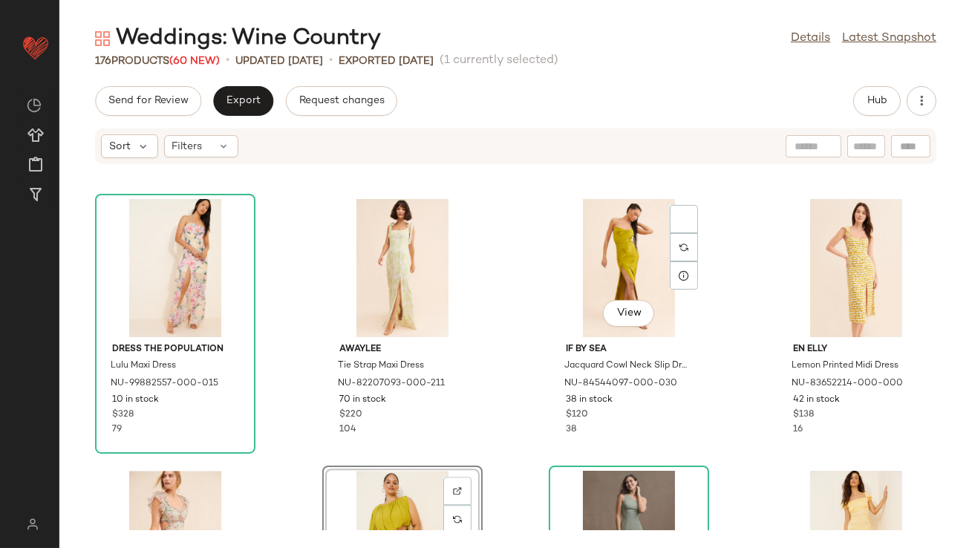
scroll to position [7563, 0]
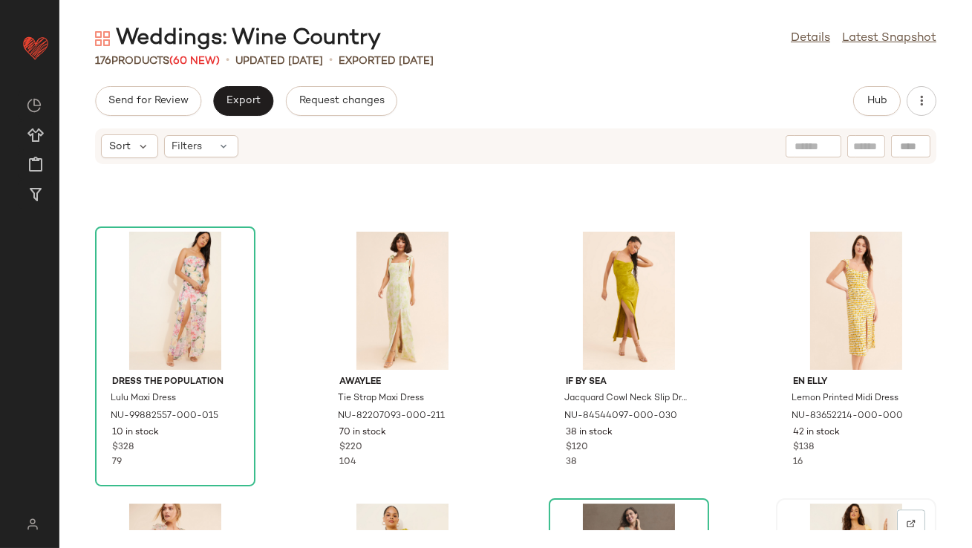
drag, startPoint x: 821, startPoint y: 509, endPoint x: 810, endPoint y: 504, distance: 11.3
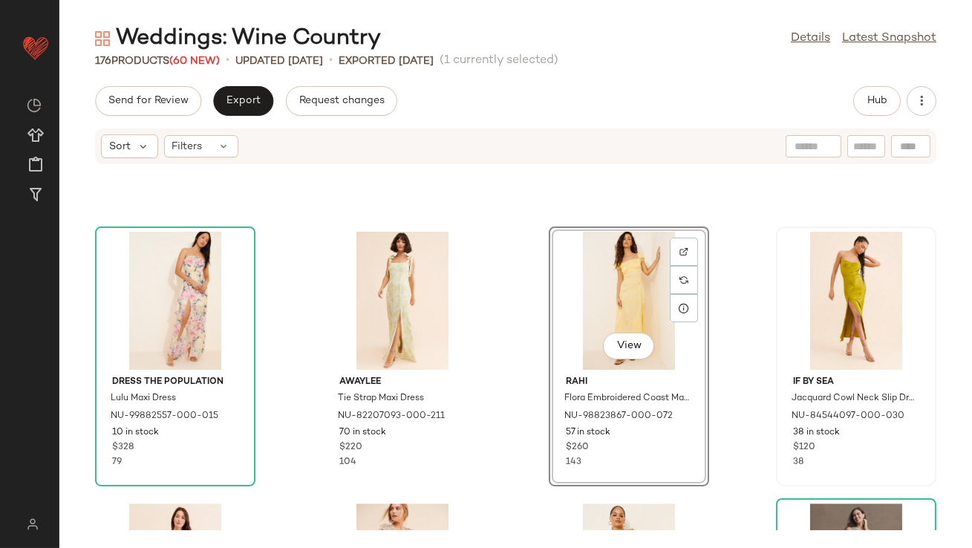
scroll to position [7717, 0]
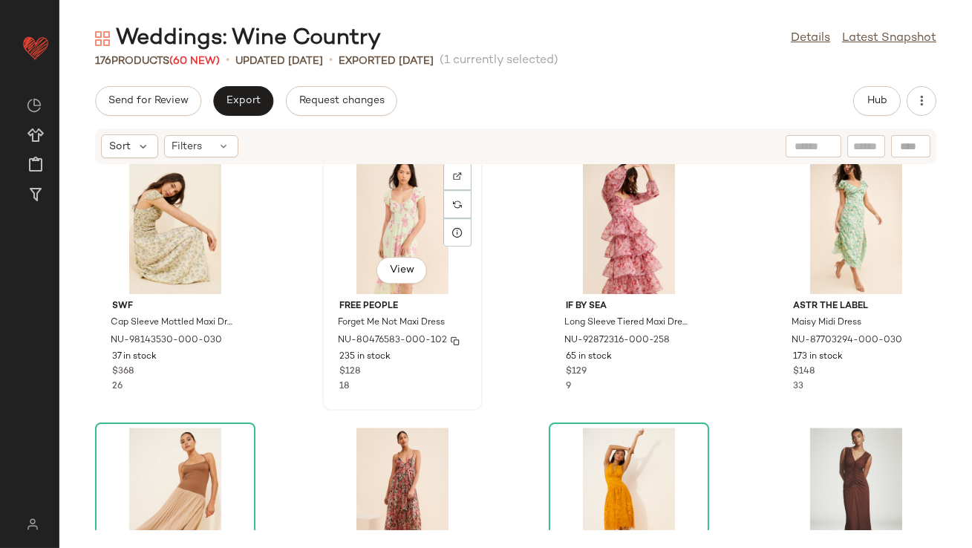
scroll to position [8465, 0]
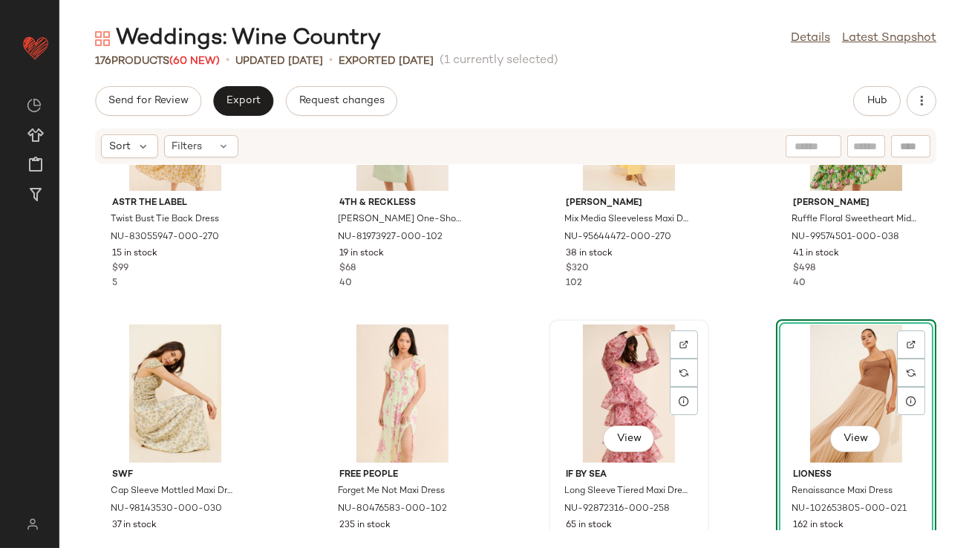
scroll to position [8266, 0]
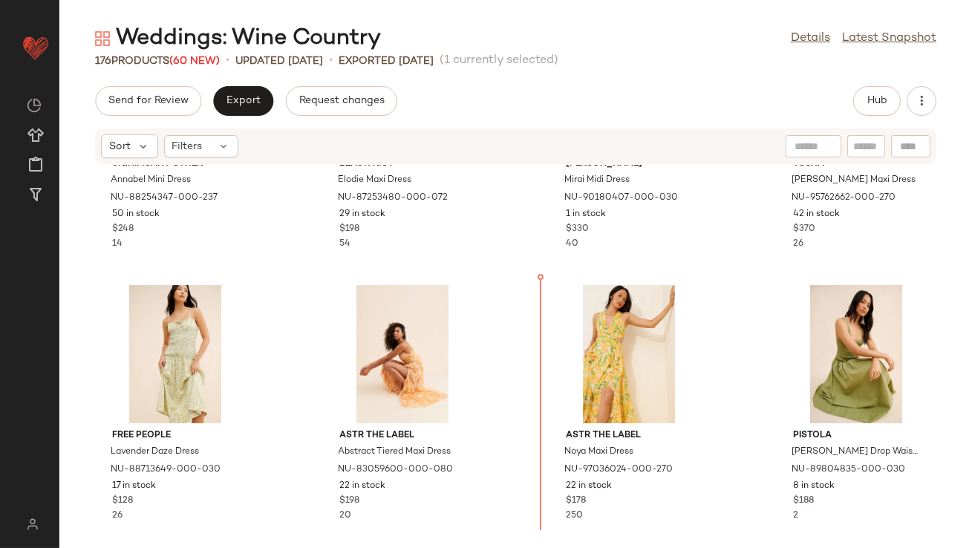
scroll to position [1812, 0]
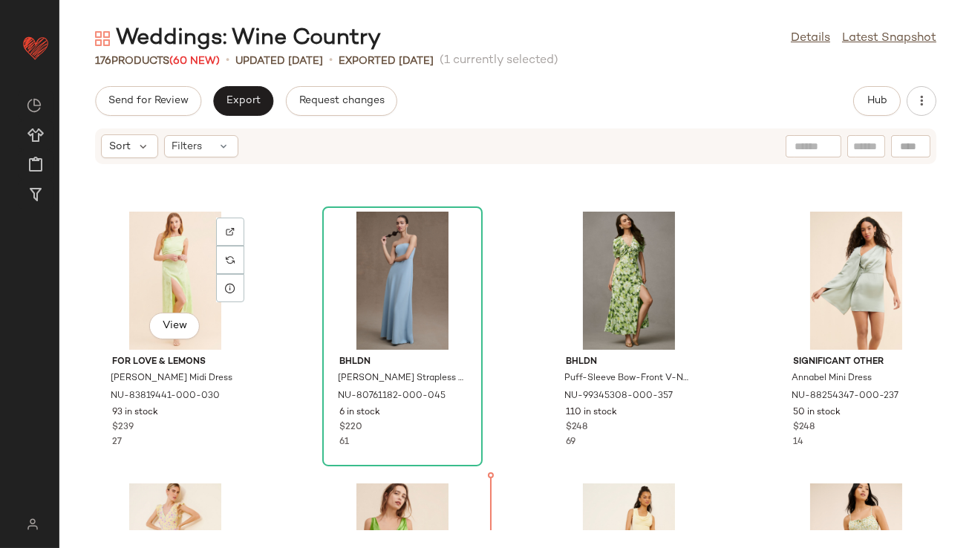
scroll to position [1280, 0]
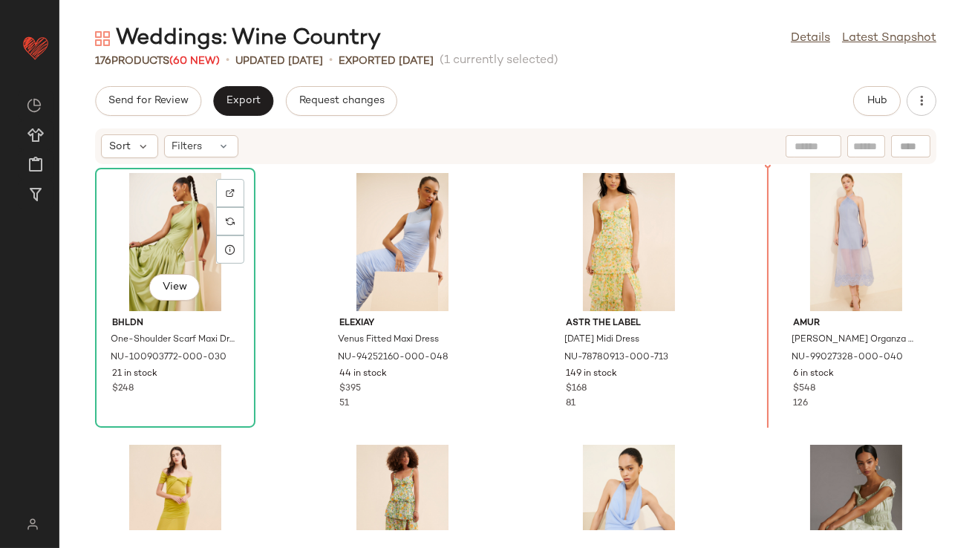
drag, startPoint x: 198, startPoint y: 314, endPoint x: 206, endPoint y: 314, distance: 8.2
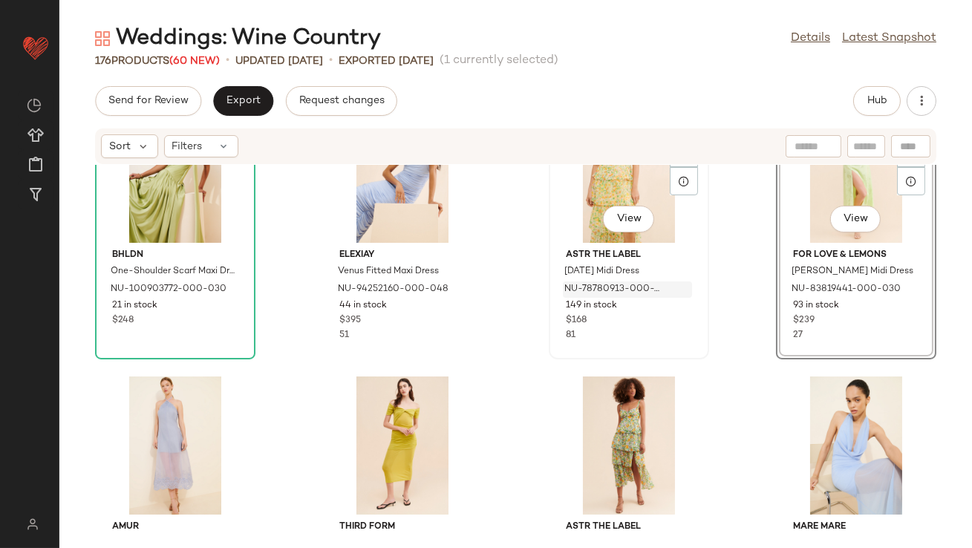
scroll to position [116, 0]
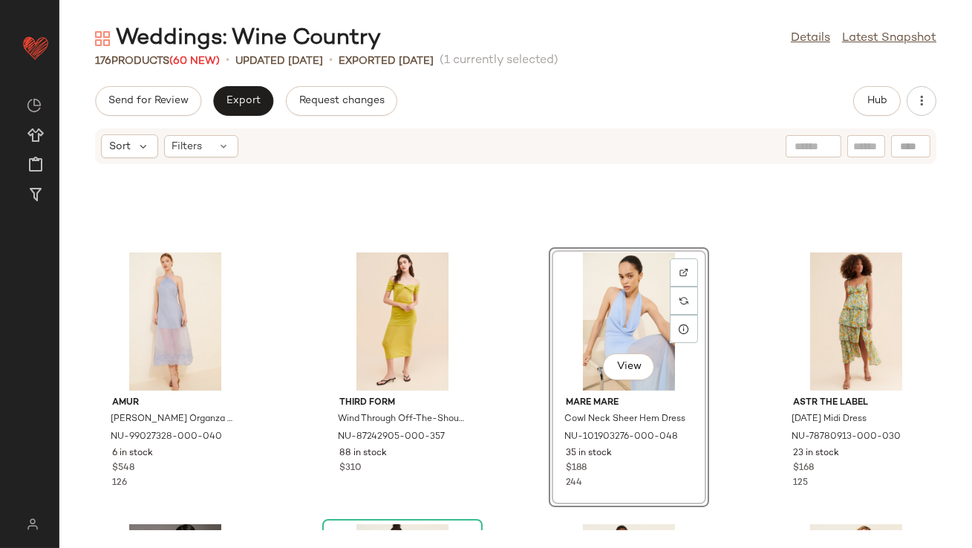
scroll to position [129, 0]
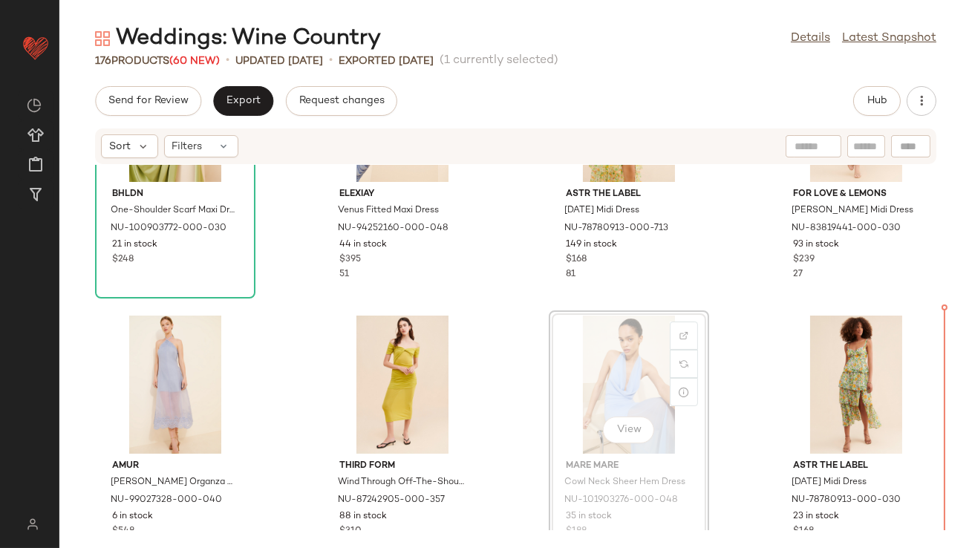
drag, startPoint x: 592, startPoint y: 377, endPoint x: 607, endPoint y: 377, distance: 14.9
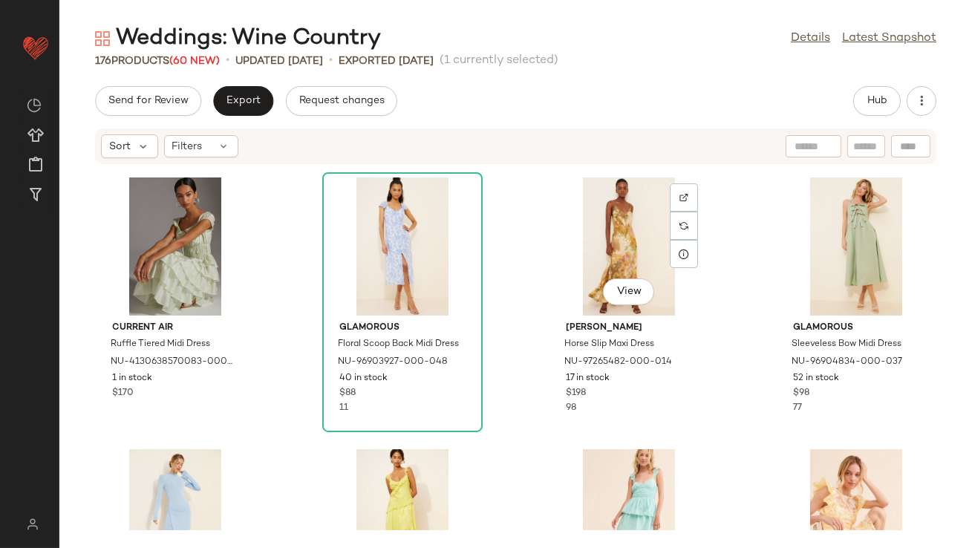
scroll to position [0, 0]
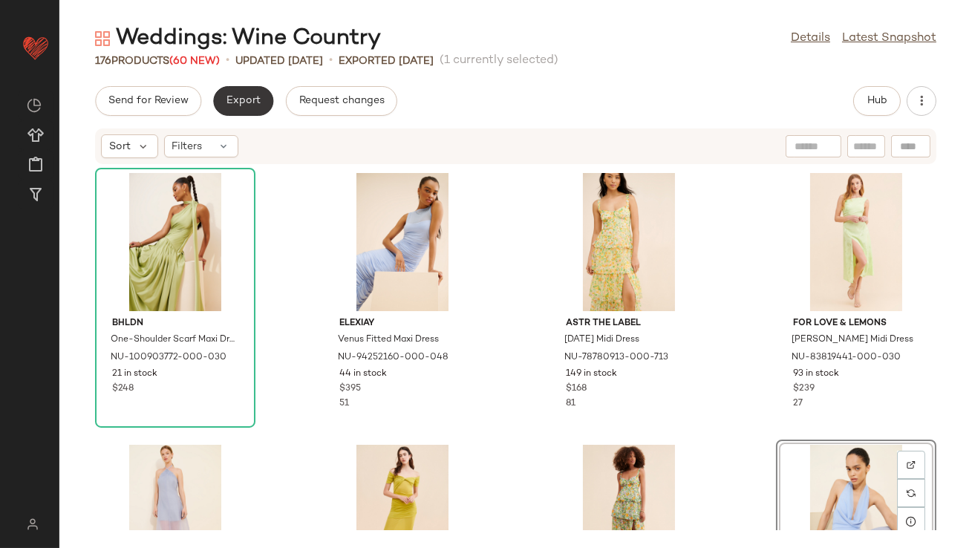
click at [253, 108] on button "Export" at bounding box center [243, 101] width 60 height 30
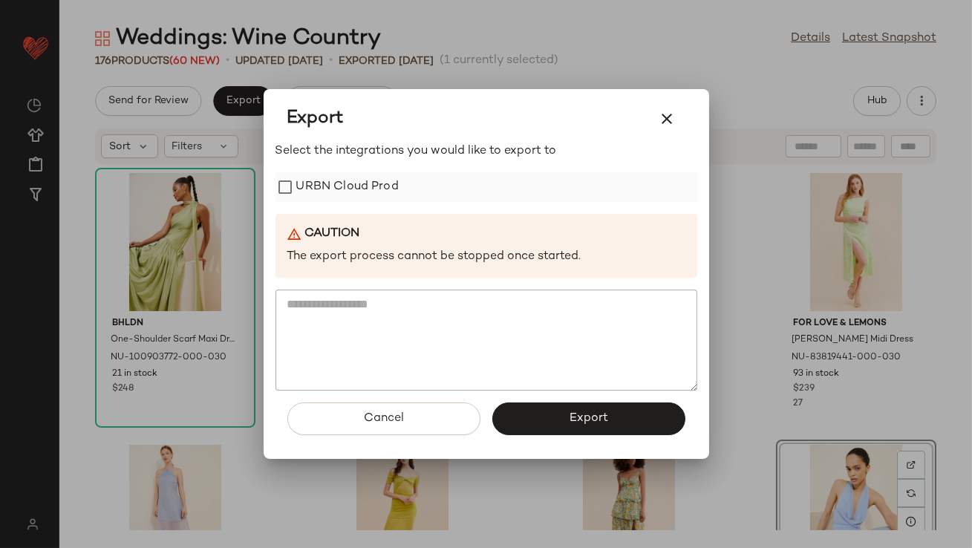
click at [329, 190] on label "URBN Cloud Prod" at bounding box center [347, 187] width 102 height 30
click at [544, 411] on button "Export" at bounding box center [588, 419] width 193 height 33
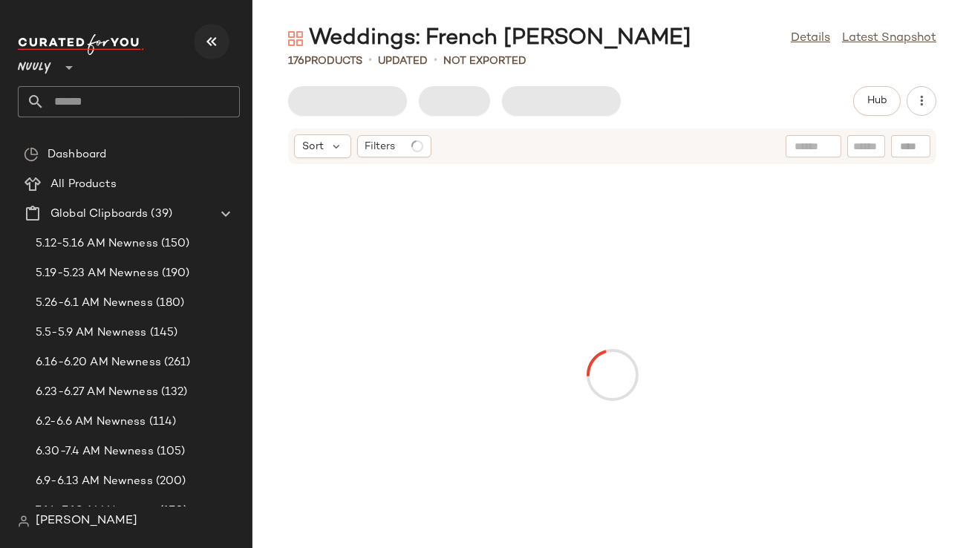
click at [203, 39] on icon "button" at bounding box center [212, 42] width 18 height 18
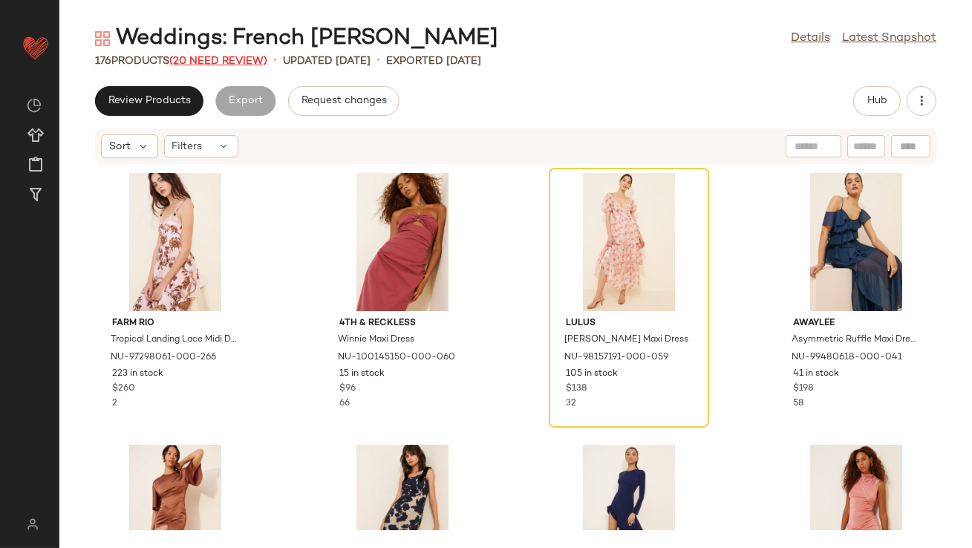
click at [235, 62] on span "(20 Need Review)" at bounding box center [218, 61] width 98 height 11
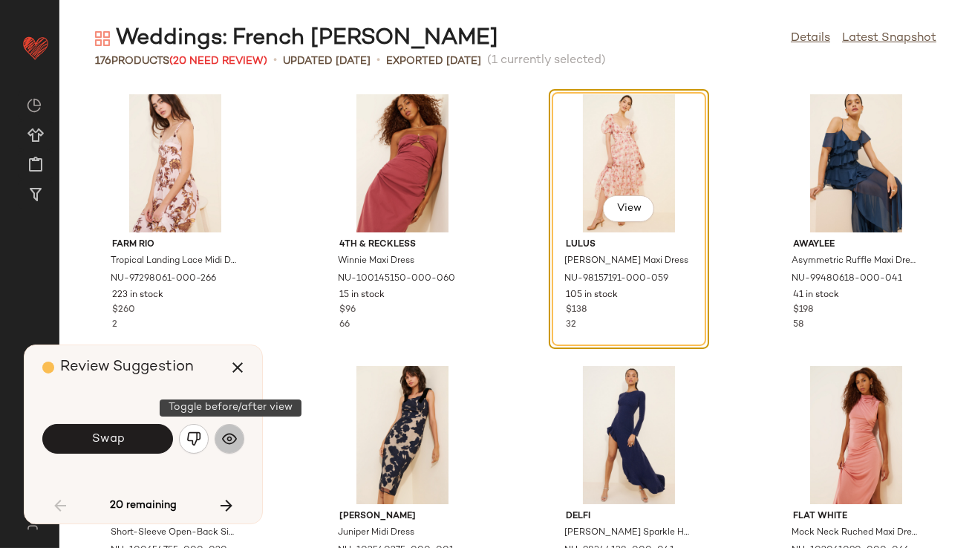
click at [222, 437] on img "button" at bounding box center [229, 438] width 15 height 15
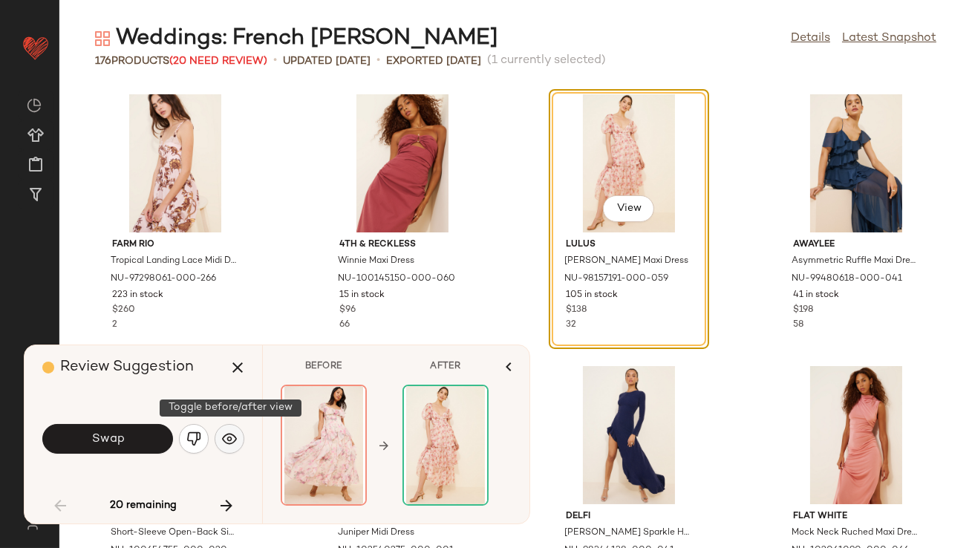
click at [222, 437] on img "button" at bounding box center [229, 438] width 15 height 15
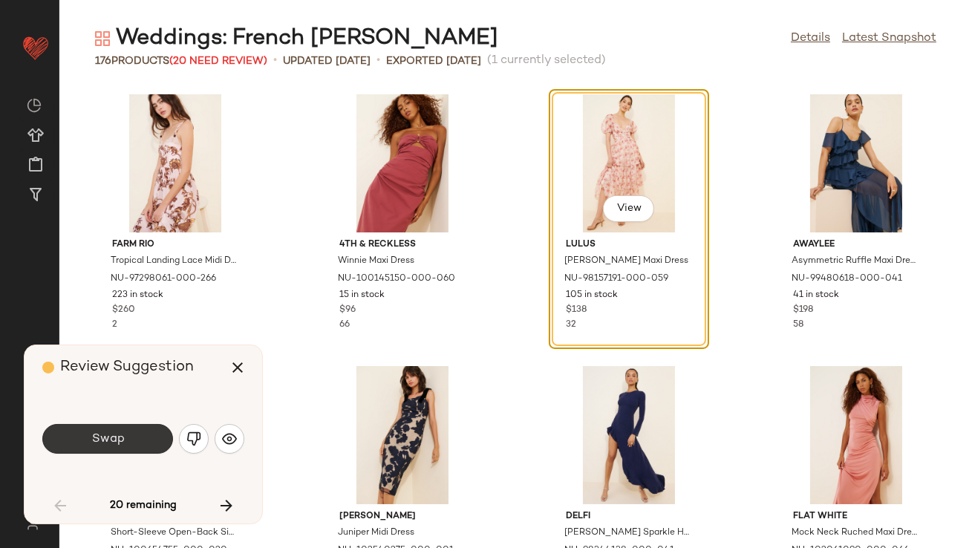
click at [131, 443] on button "Swap" at bounding box center [107, 439] width 131 height 30
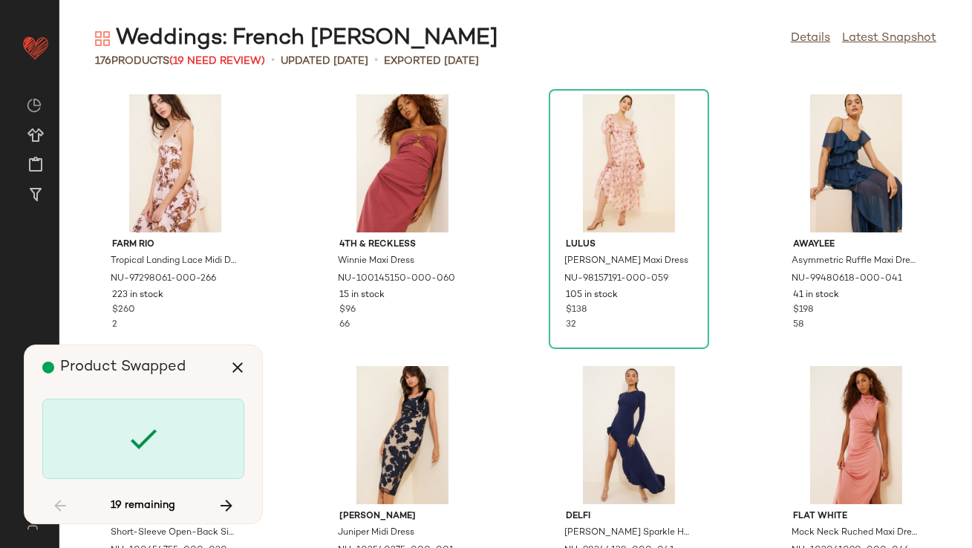
scroll to position [555, 0]
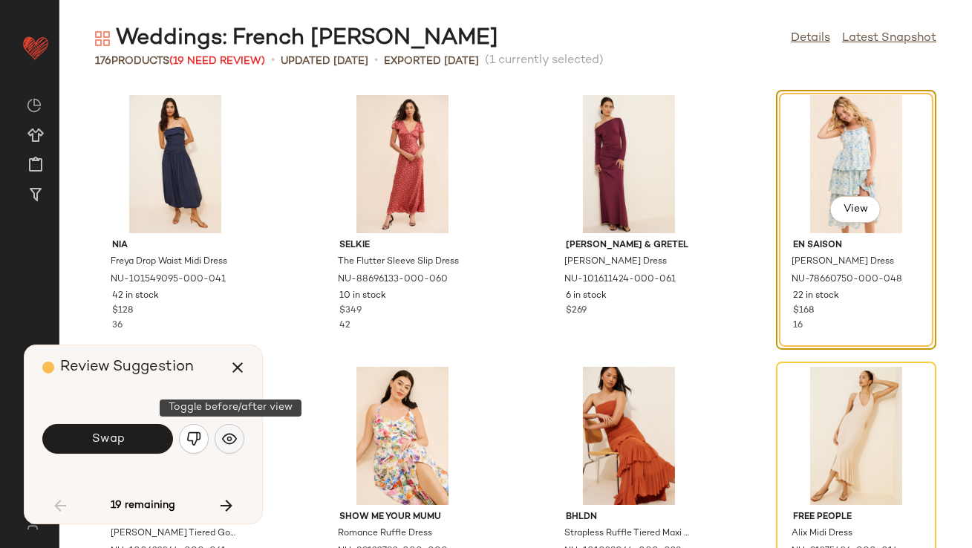
click at [241, 437] on button "button" at bounding box center [230, 439] width 30 height 30
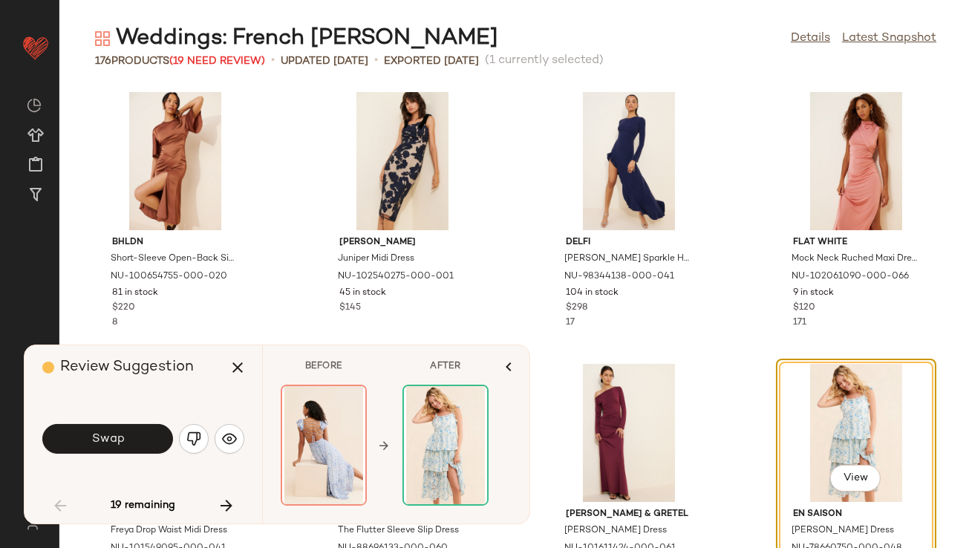
scroll to position [541, 0]
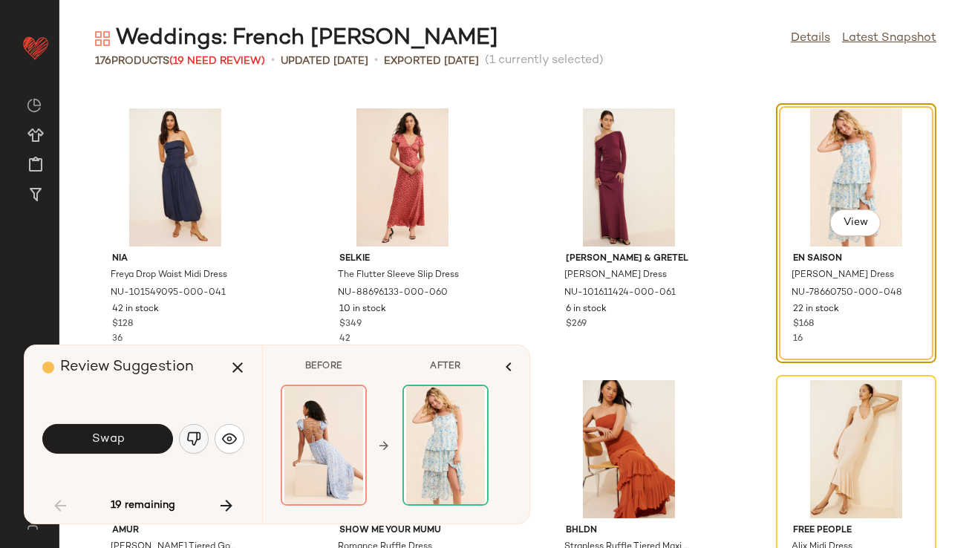
click at [188, 440] on img "button" at bounding box center [193, 438] width 15 height 15
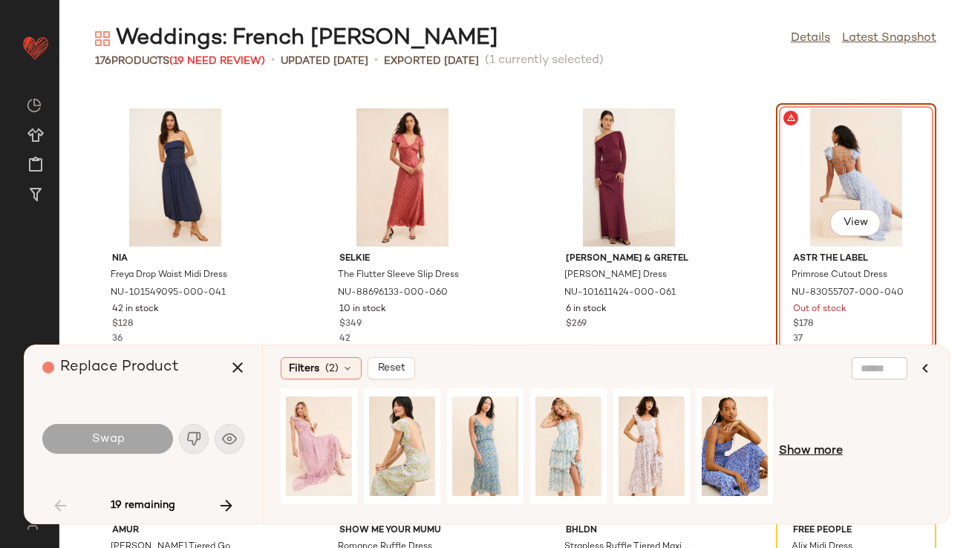
click at [803, 448] on span "Show more" at bounding box center [811, 452] width 64 height 18
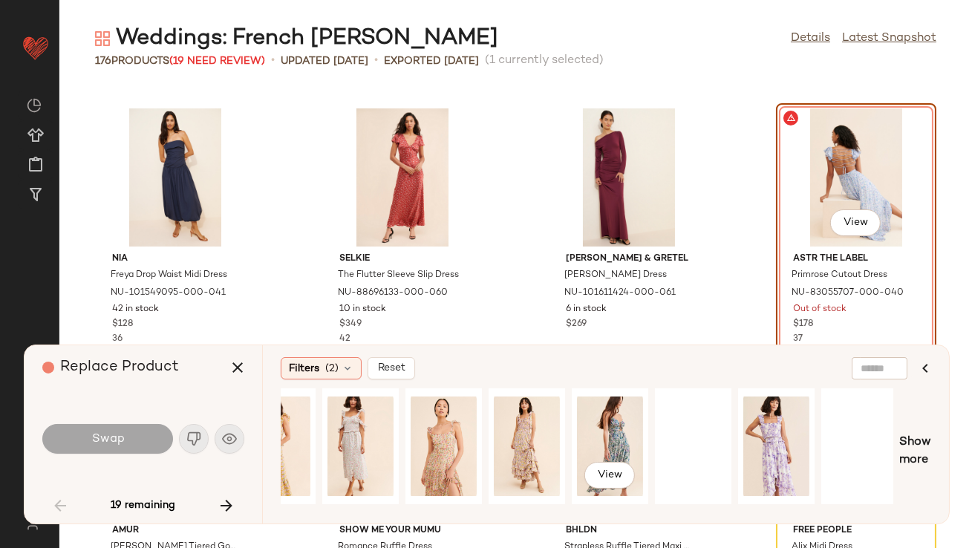
scroll to position [0, 627]
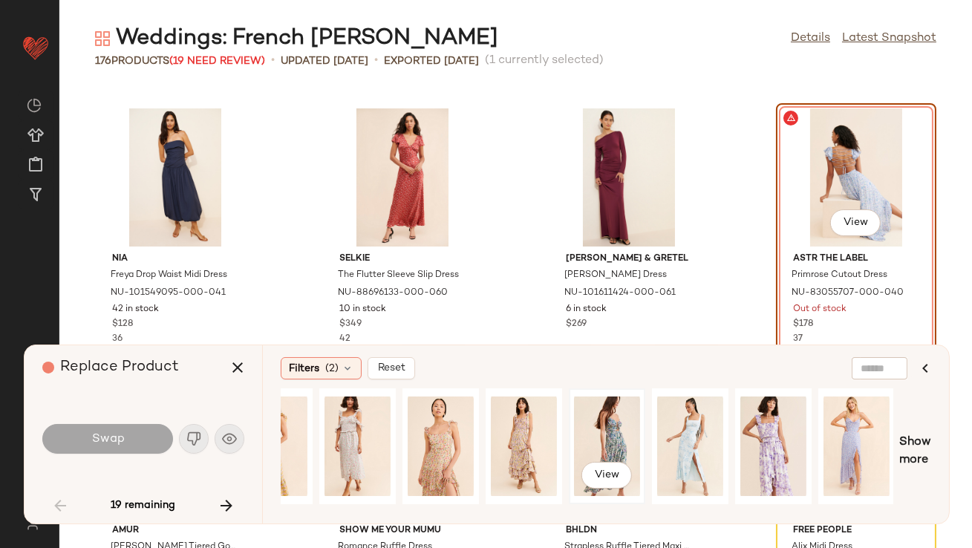
click at [612, 447] on div "View" at bounding box center [607, 446] width 66 height 105
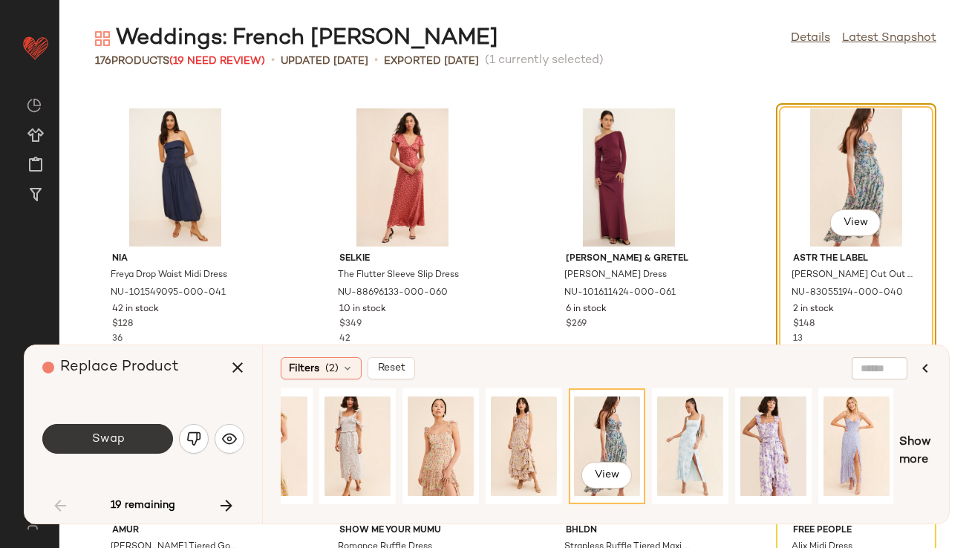
click at [164, 448] on button "Swap" at bounding box center [107, 439] width 131 height 30
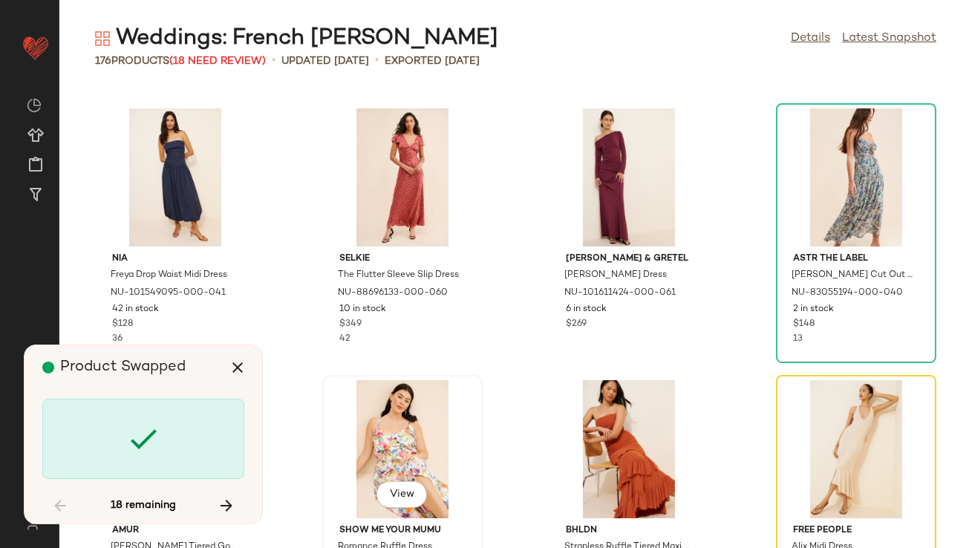
scroll to position [815, 0]
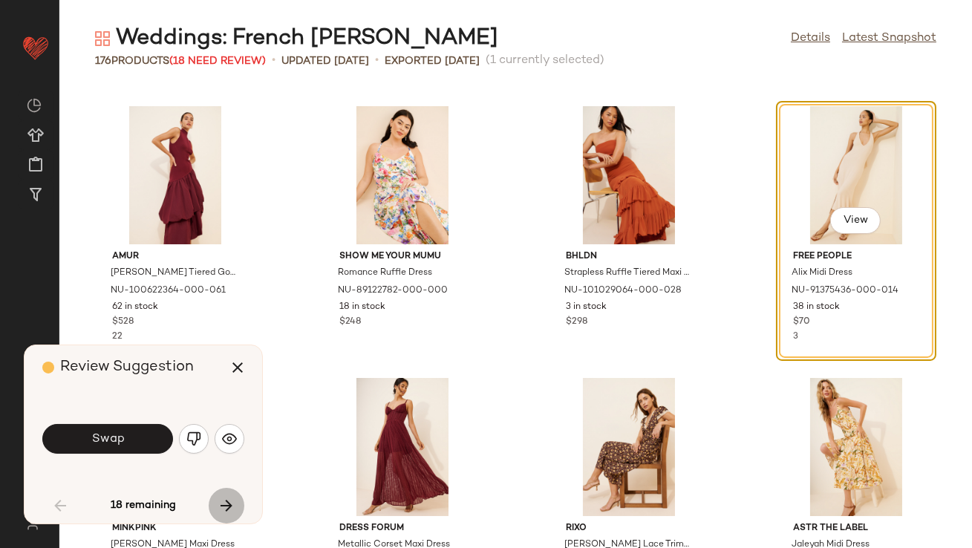
click at [221, 505] on icon "button" at bounding box center [227, 506] width 18 height 18
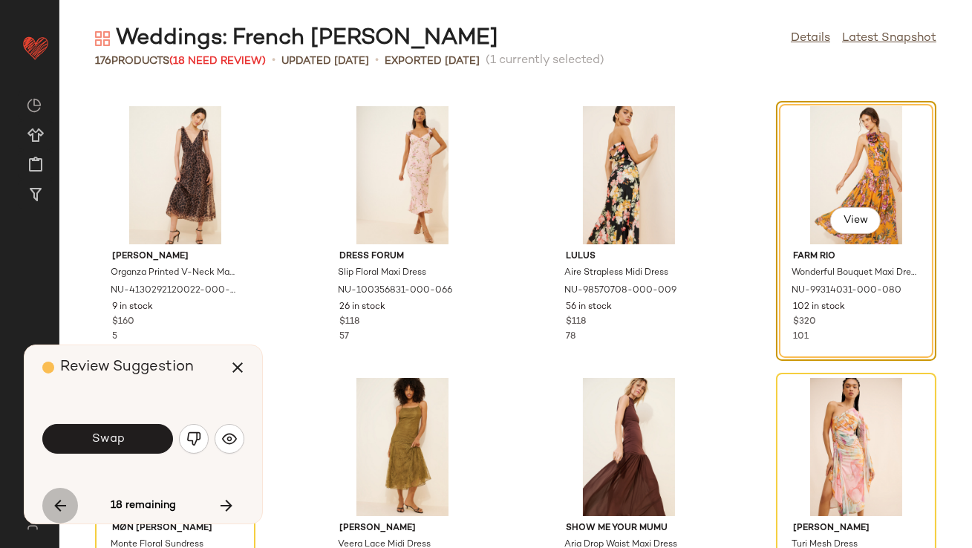
click at [45, 507] on button "button" at bounding box center [60, 506] width 36 height 36
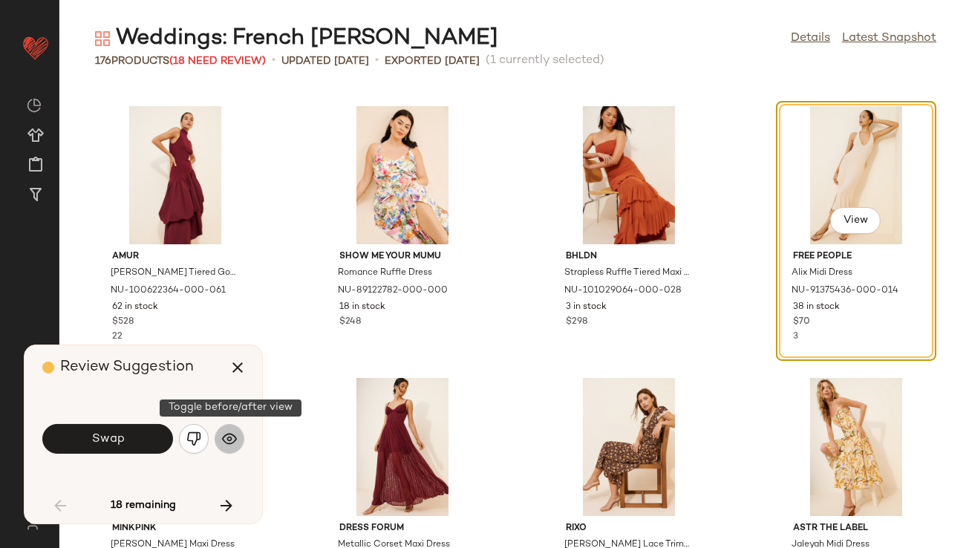
click at [240, 442] on button "button" at bounding box center [230, 439] width 30 height 30
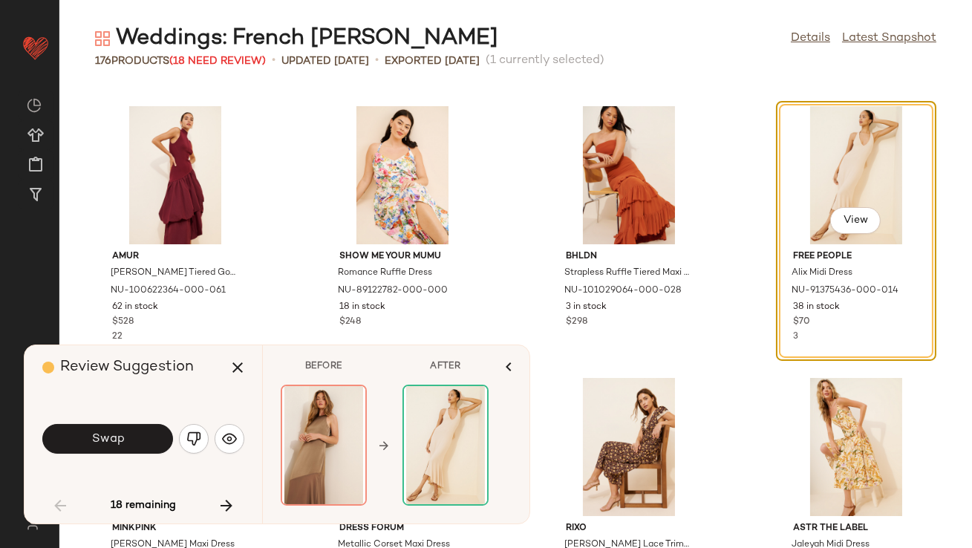
click at [190, 443] on img "button" at bounding box center [193, 438] width 15 height 15
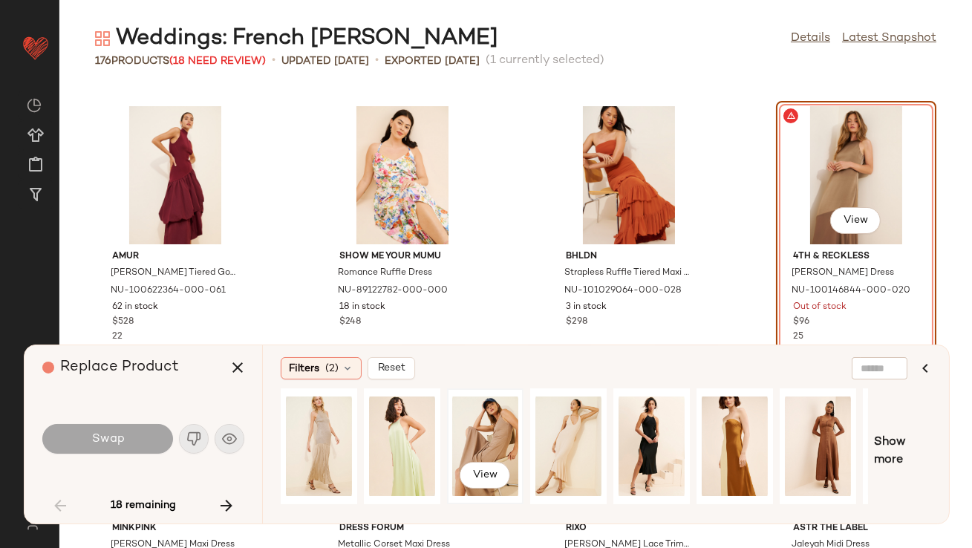
click at [506, 427] on div "View" at bounding box center [485, 446] width 66 height 105
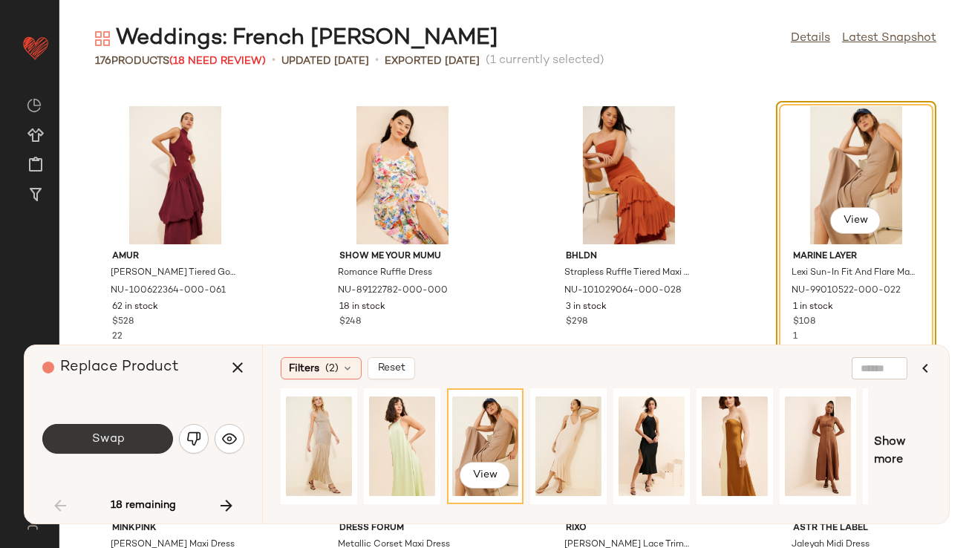
click at [149, 427] on button "Swap" at bounding box center [107, 439] width 131 height 30
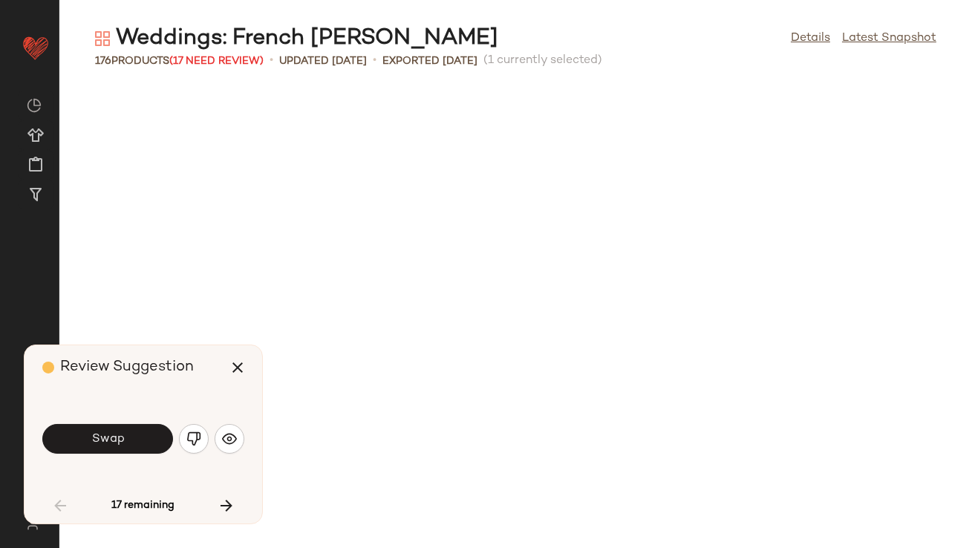
scroll to position [1359, 0]
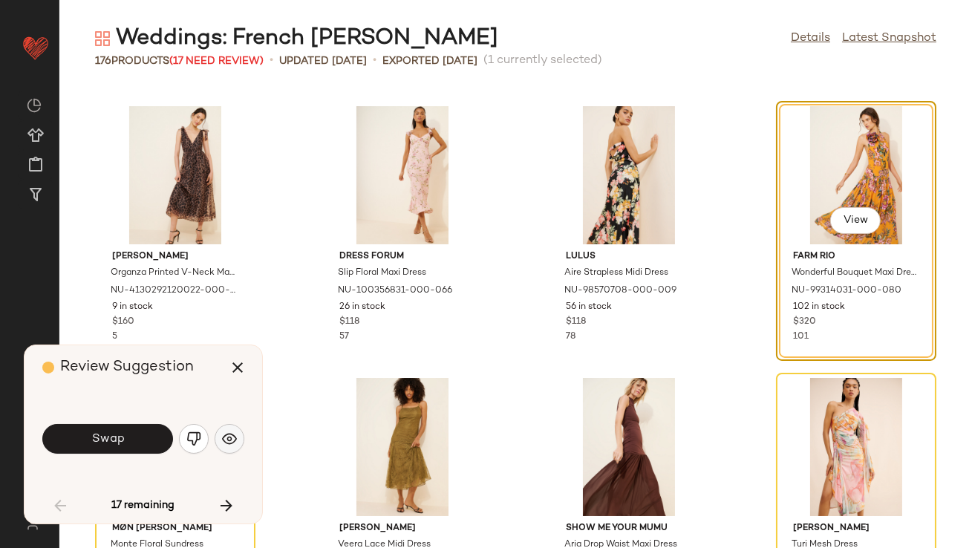
click at [219, 442] on button "button" at bounding box center [230, 439] width 30 height 30
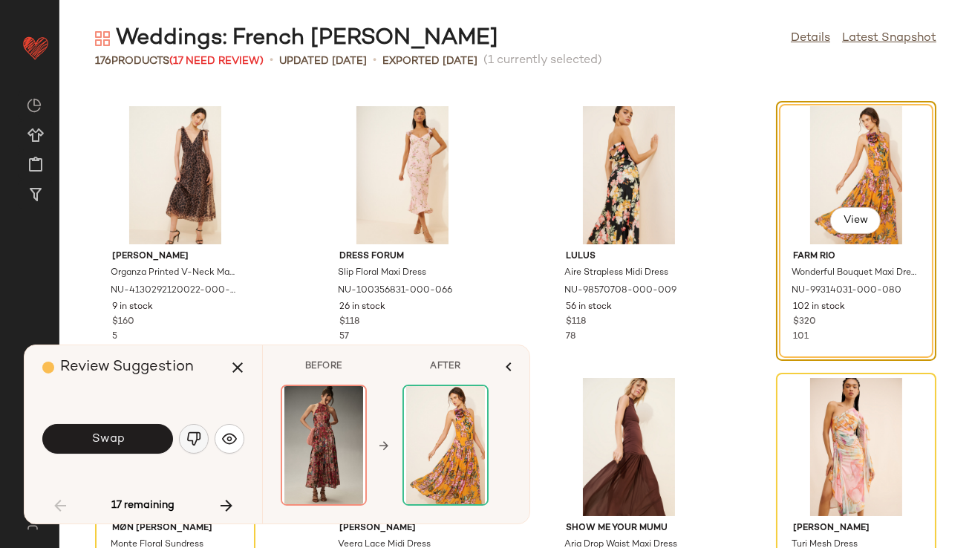
click at [185, 445] on button "button" at bounding box center [194, 439] width 30 height 30
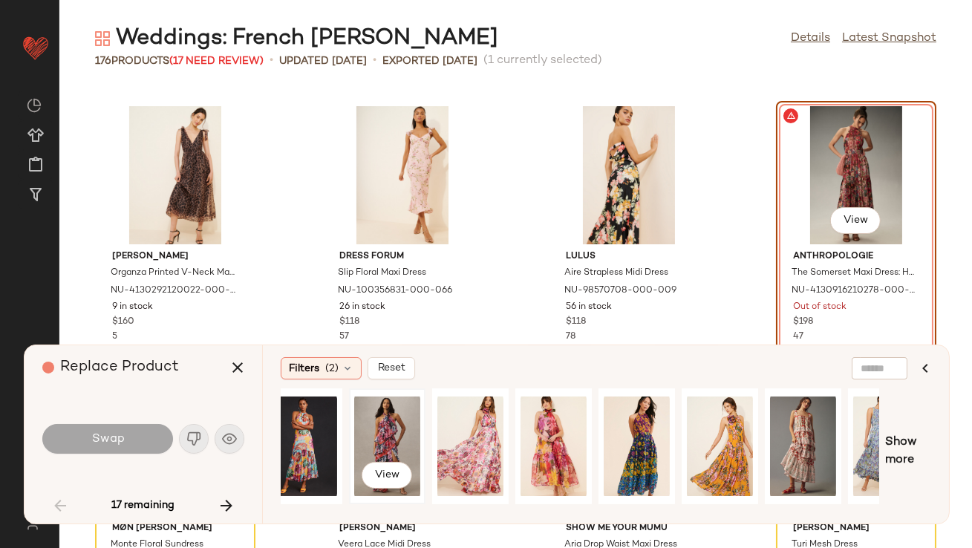
scroll to position [0, 171]
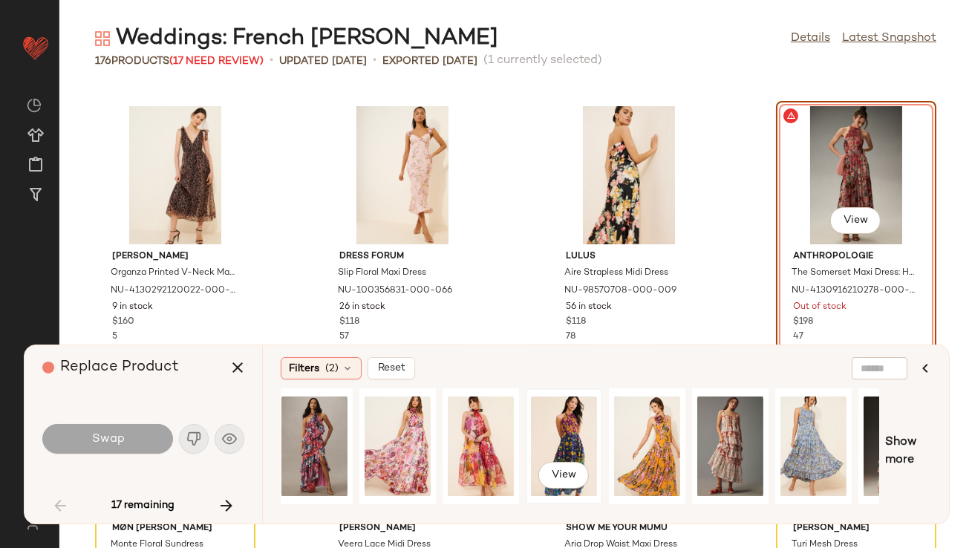
click at [576, 436] on div "View" at bounding box center [564, 446] width 66 height 105
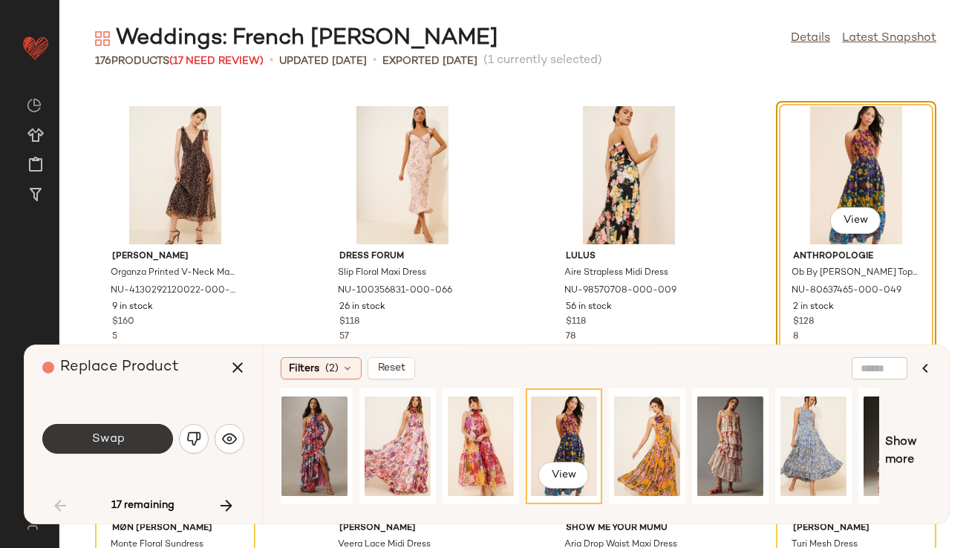
click at [143, 431] on button "Swap" at bounding box center [107, 439] width 131 height 30
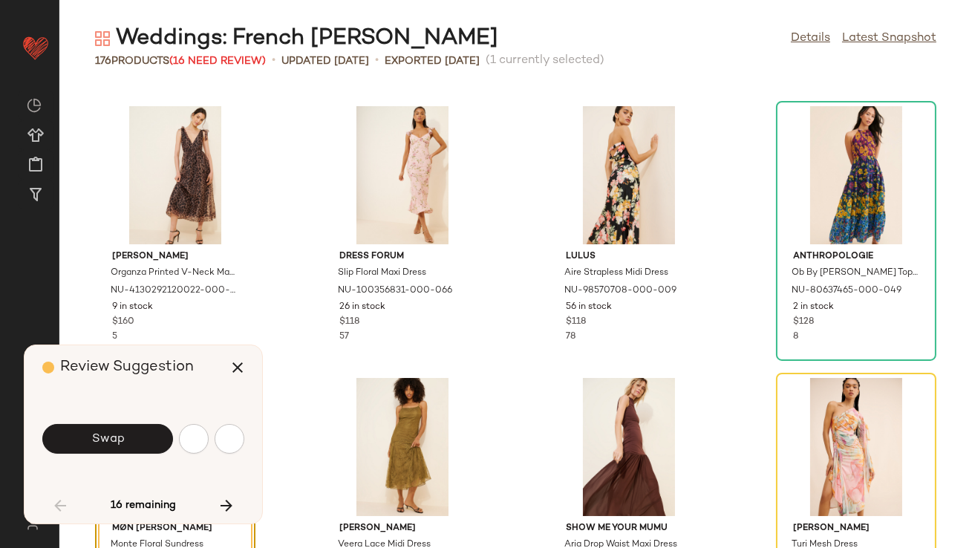
scroll to position [1630, 0]
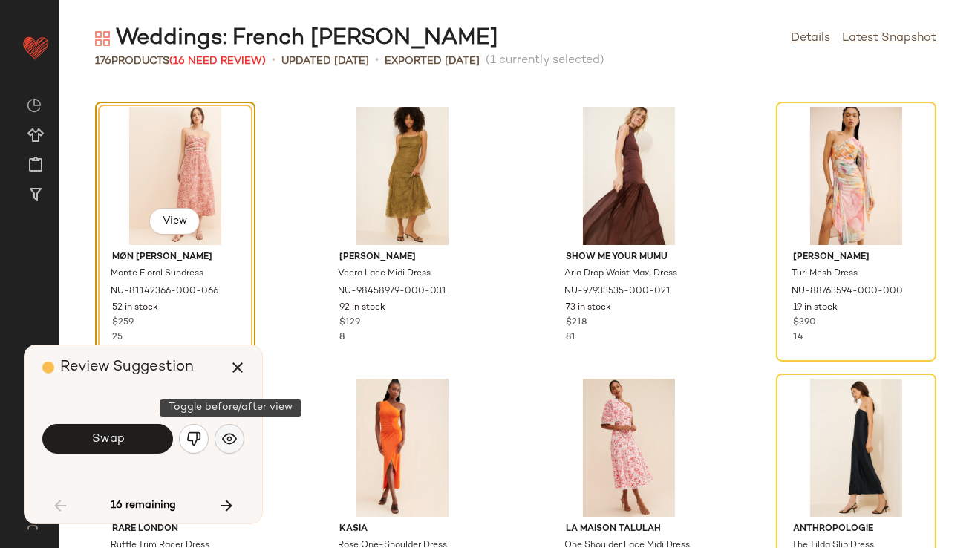
click at [241, 437] on button "button" at bounding box center [230, 439] width 30 height 30
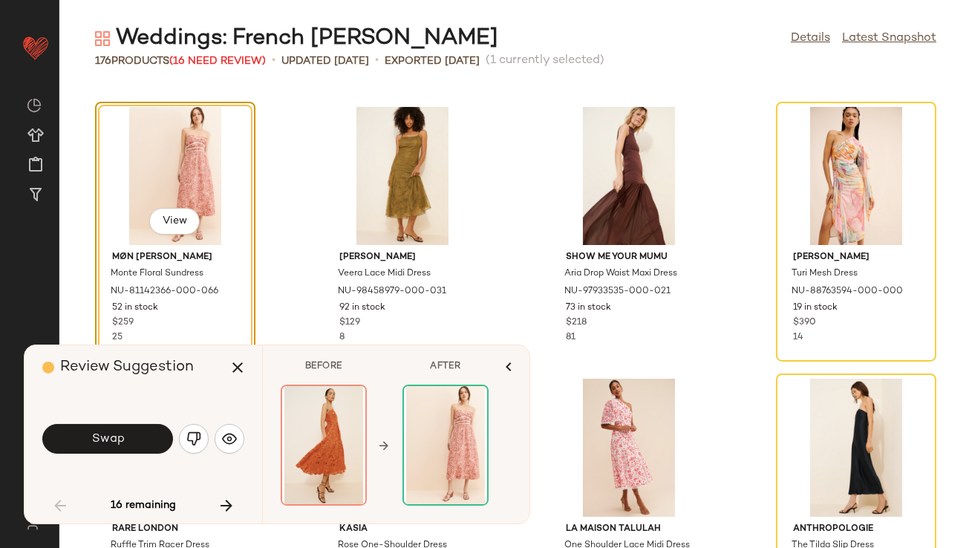
click at [198, 437] on img "button" at bounding box center [193, 438] width 15 height 15
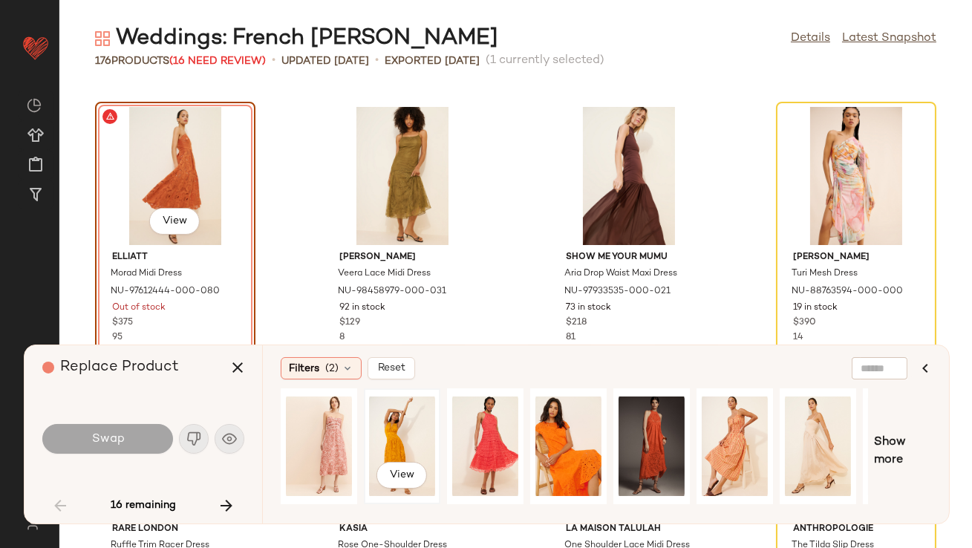
click at [408, 420] on div "View" at bounding box center [402, 446] width 66 height 105
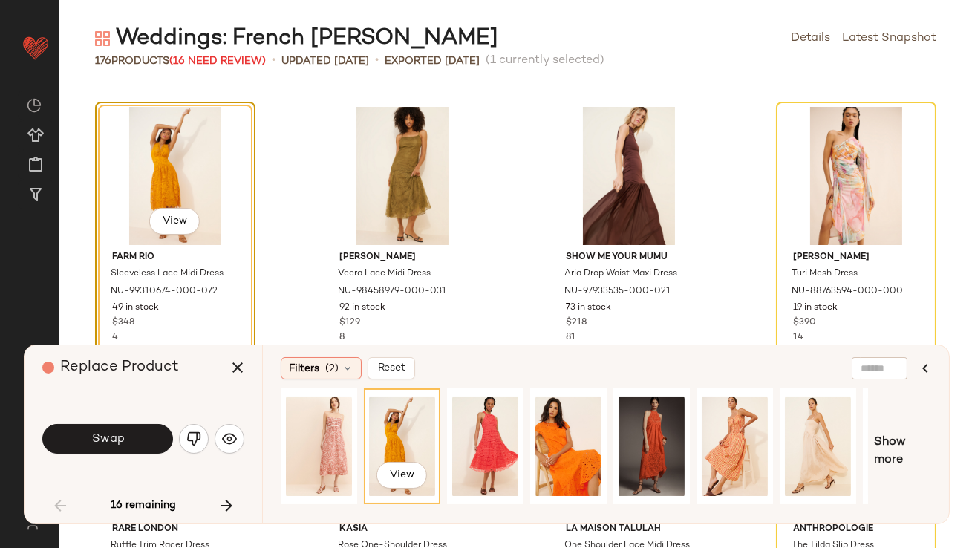
click at [84, 445] on button "Swap" at bounding box center [107, 439] width 131 height 30
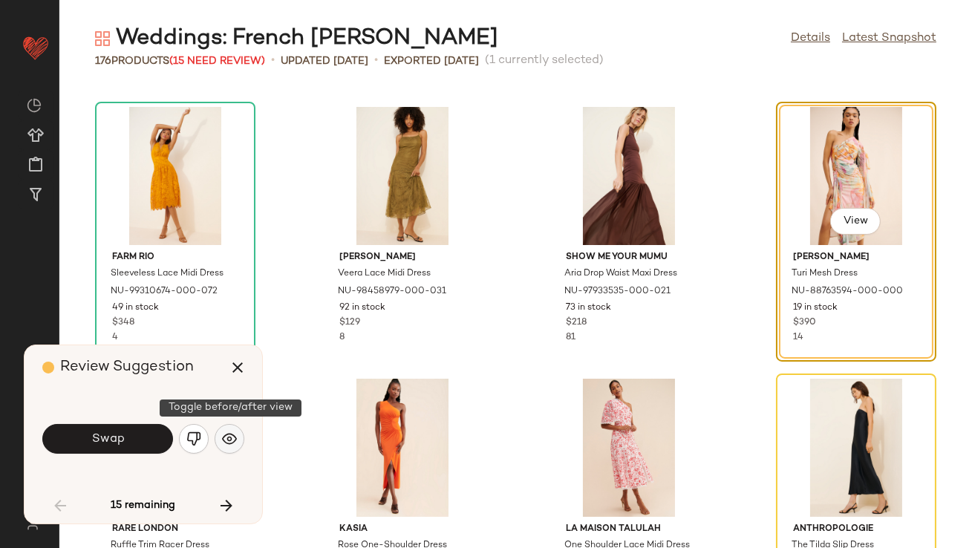
click at [224, 445] on img "button" at bounding box center [229, 438] width 15 height 15
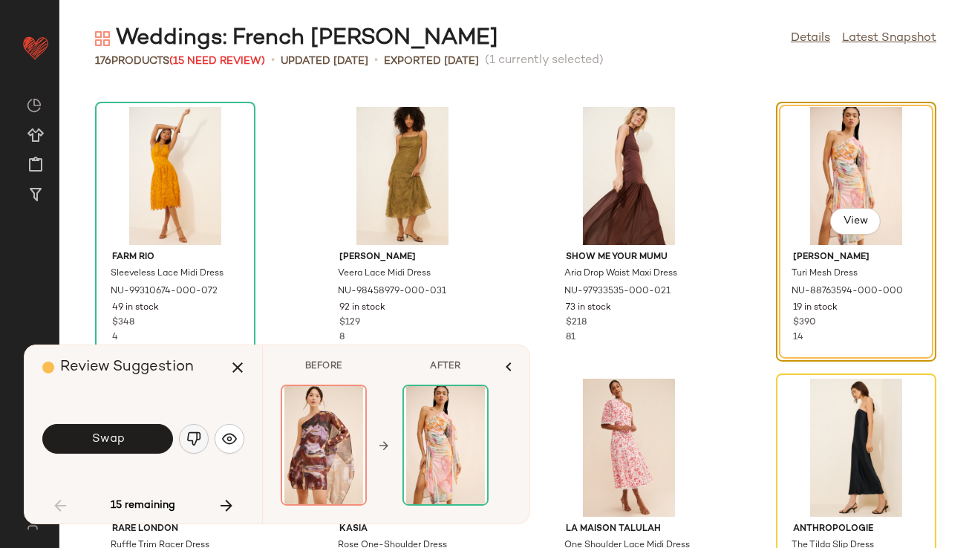
click at [206, 440] on button "button" at bounding box center [194, 439] width 30 height 30
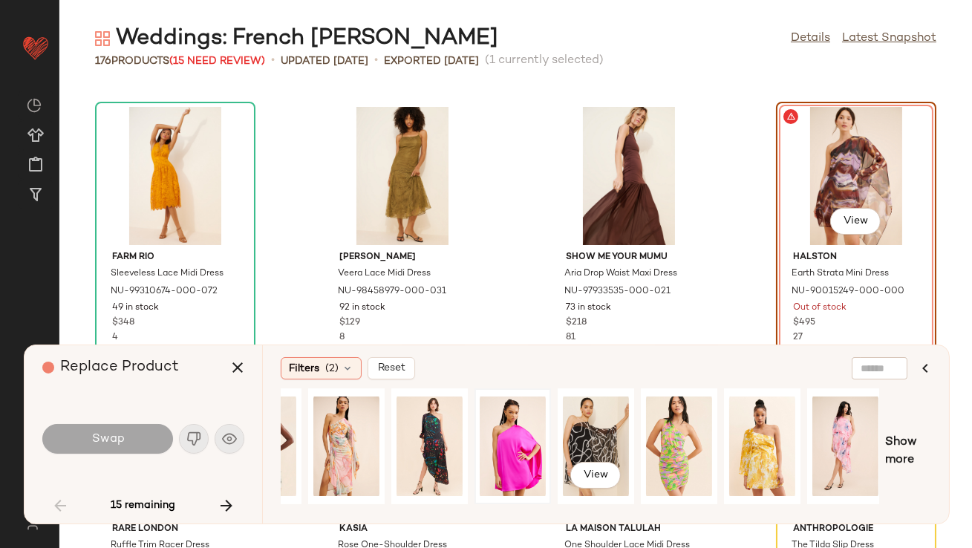
scroll to position [0, 225]
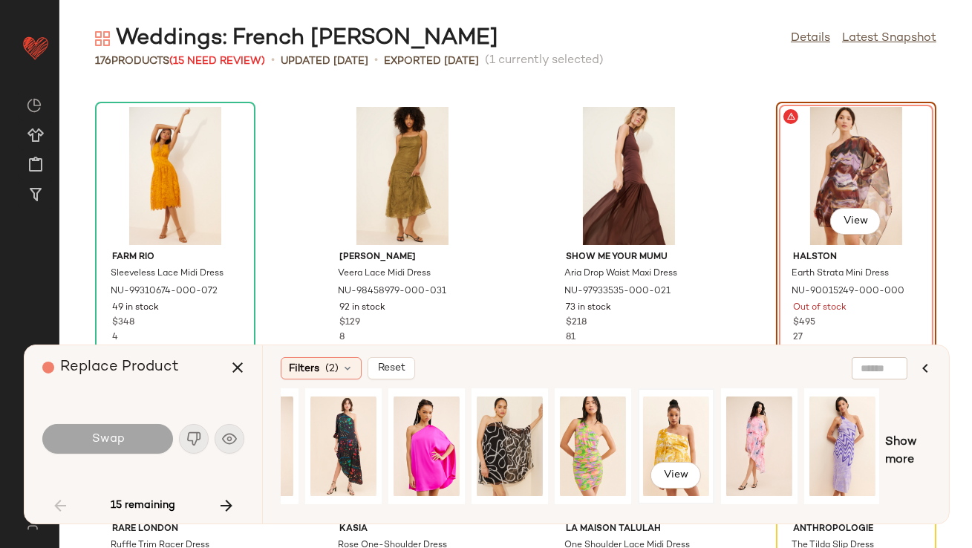
click at [666, 457] on div "View" at bounding box center [676, 446] width 66 height 105
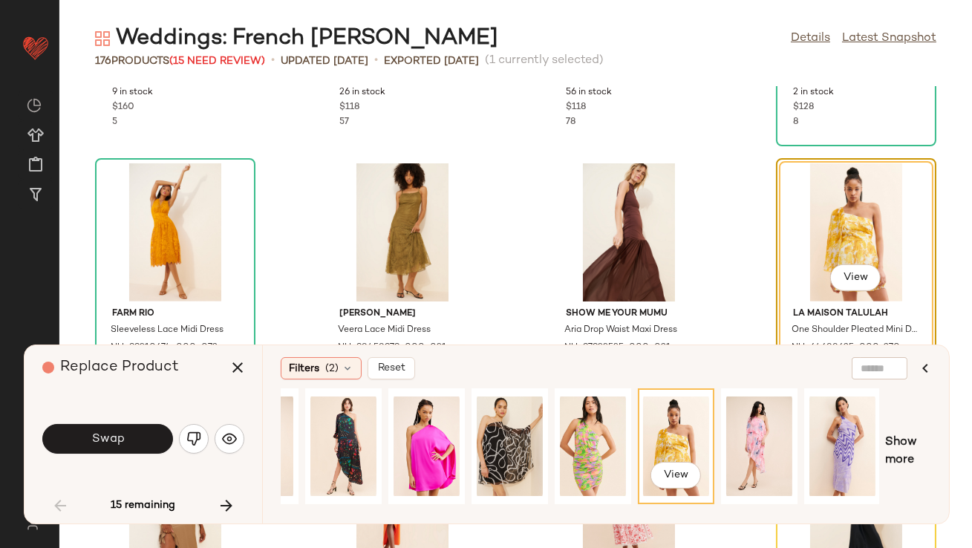
scroll to position [1614, 0]
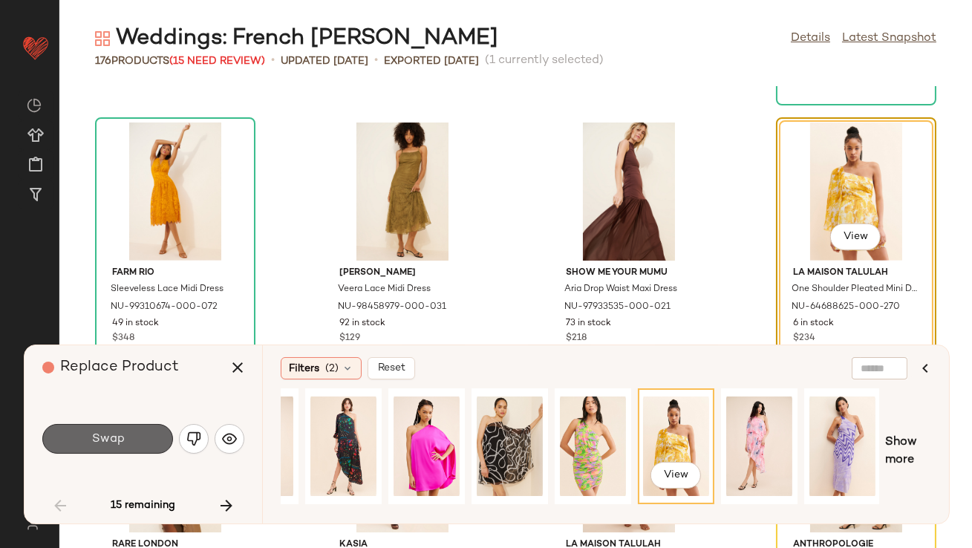
click at [135, 447] on button "Swap" at bounding box center [107, 439] width 131 height 30
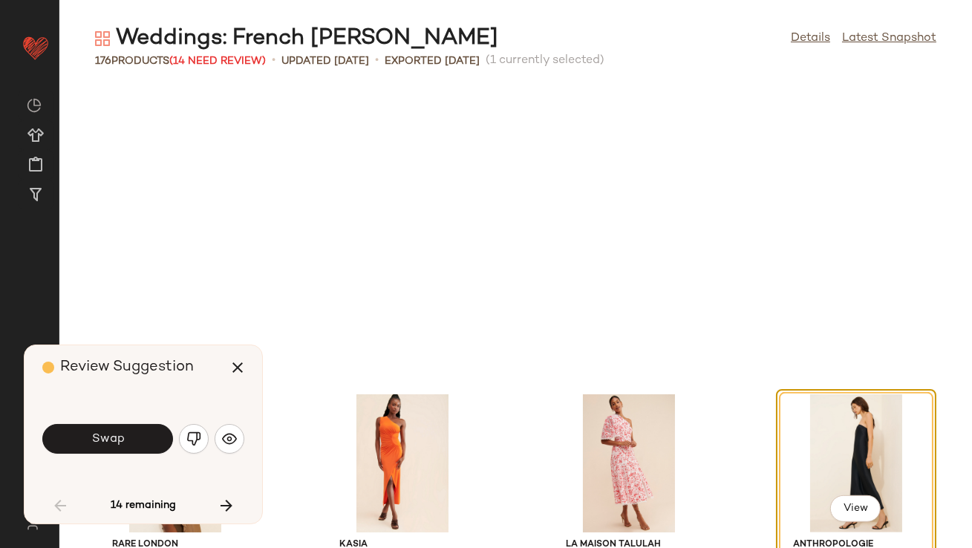
scroll to position [1902, 0]
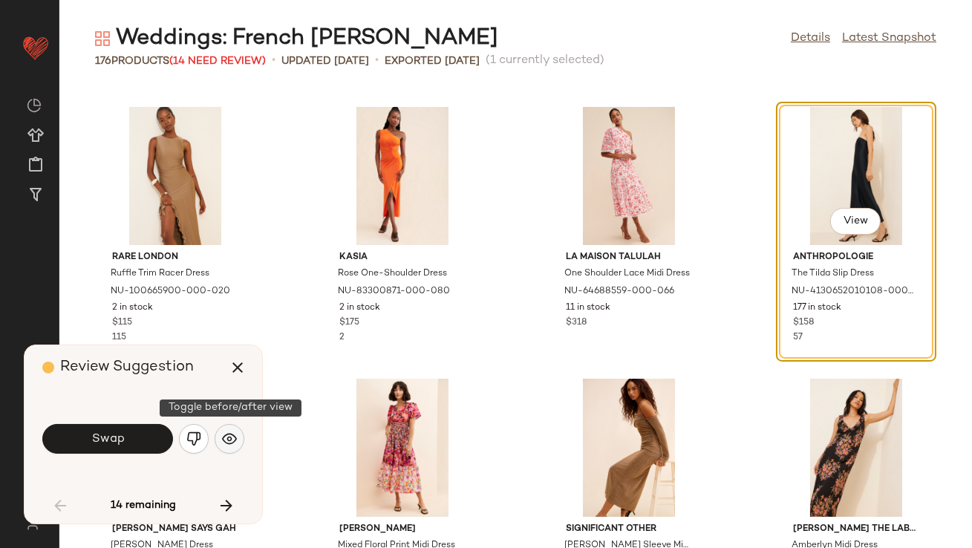
click at [236, 443] on img "button" at bounding box center [229, 438] width 15 height 15
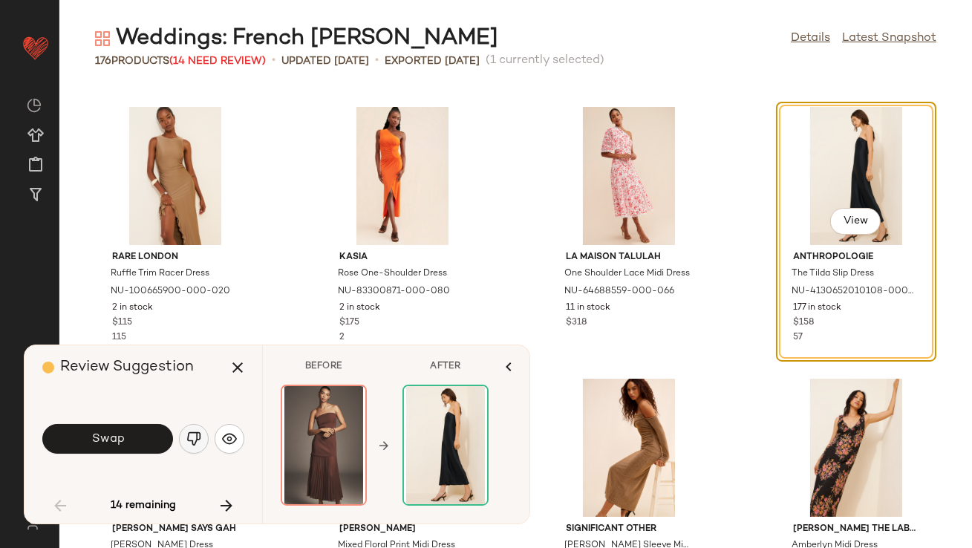
click at [193, 434] on img "button" at bounding box center [193, 438] width 15 height 15
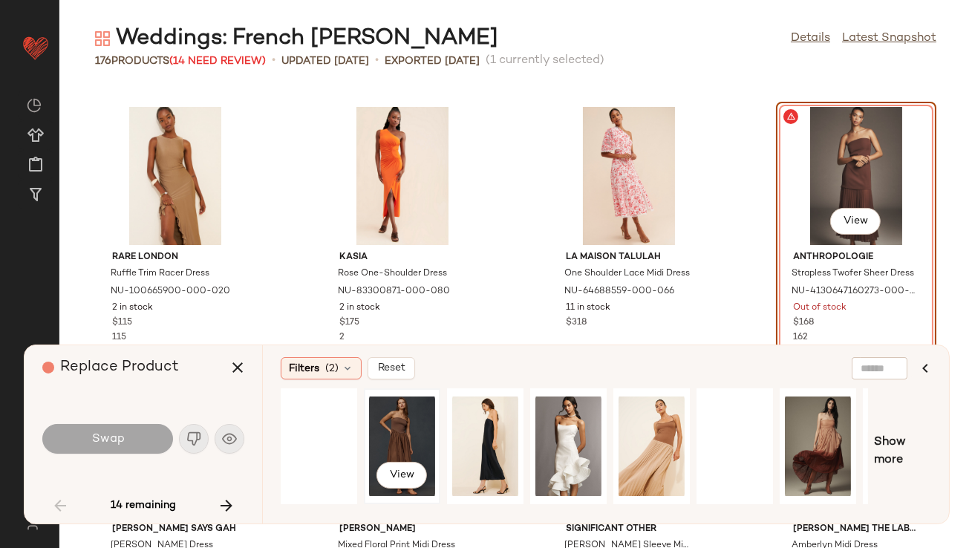
click at [403, 437] on div "View" at bounding box center [402, 446] width 66 height 105
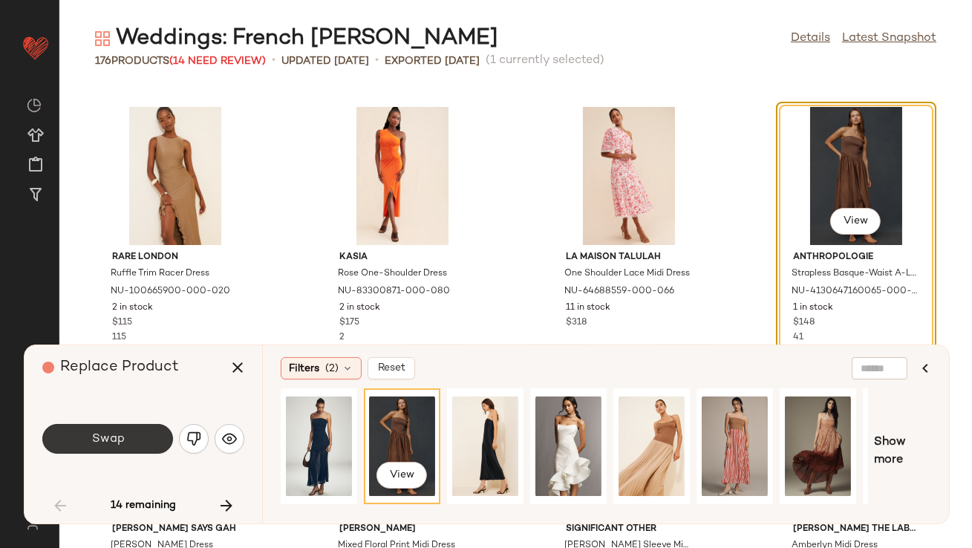
click at [126, 428] on button "Swap" at bounding box center [107, 439] width 131 height 30
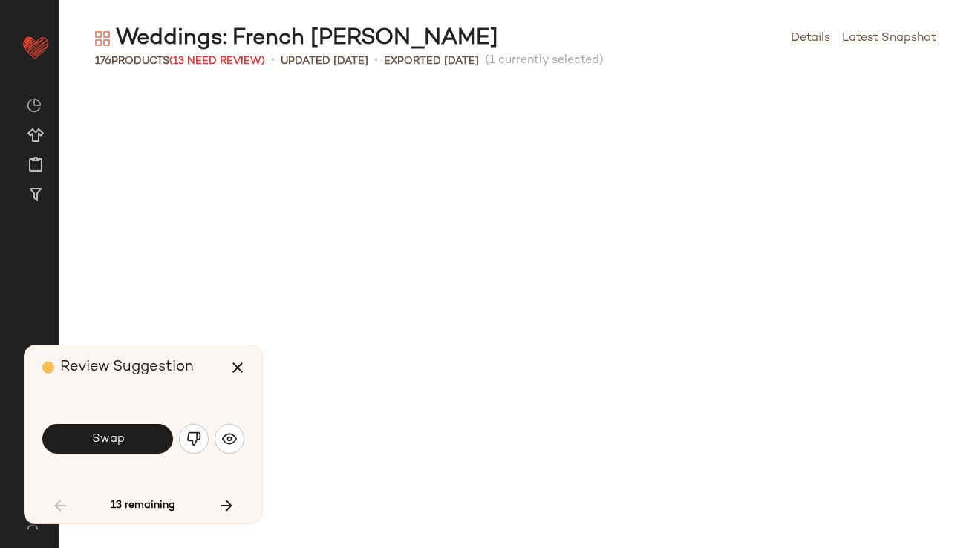
scroll to position [2446, 0]
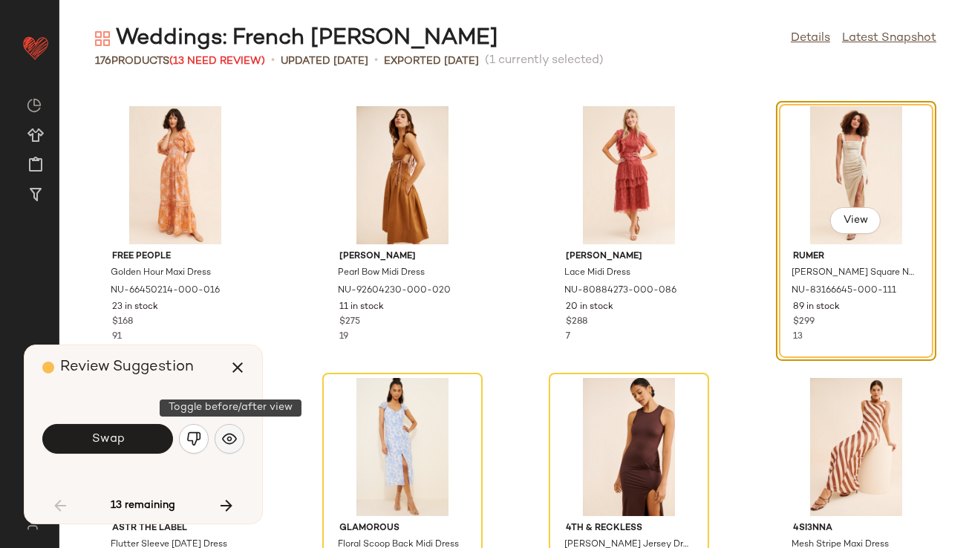
click at [229, 447] on button "button" at bounding box center [230, 439] width 30 height 30
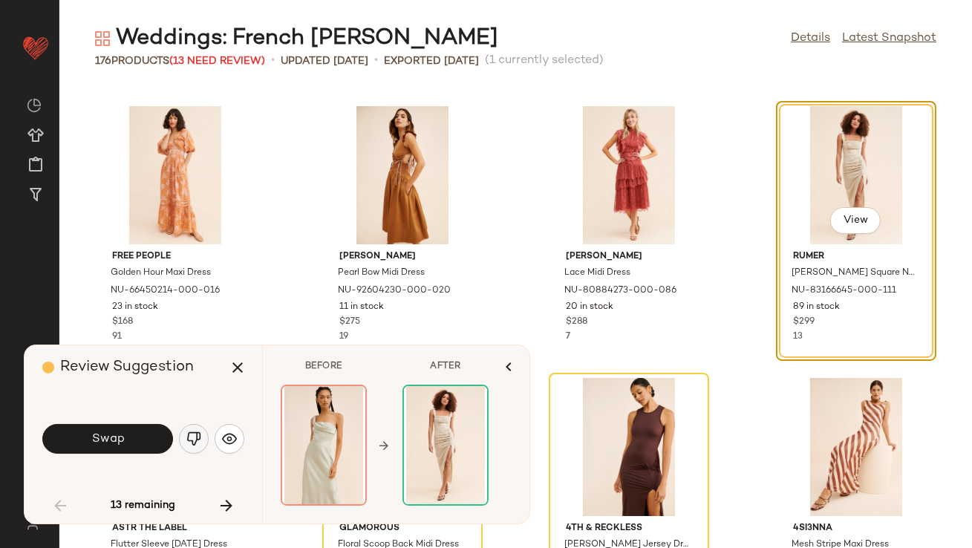
click at [196, 446] on img "button" at bounding box center [193, 438] width 15 height 15
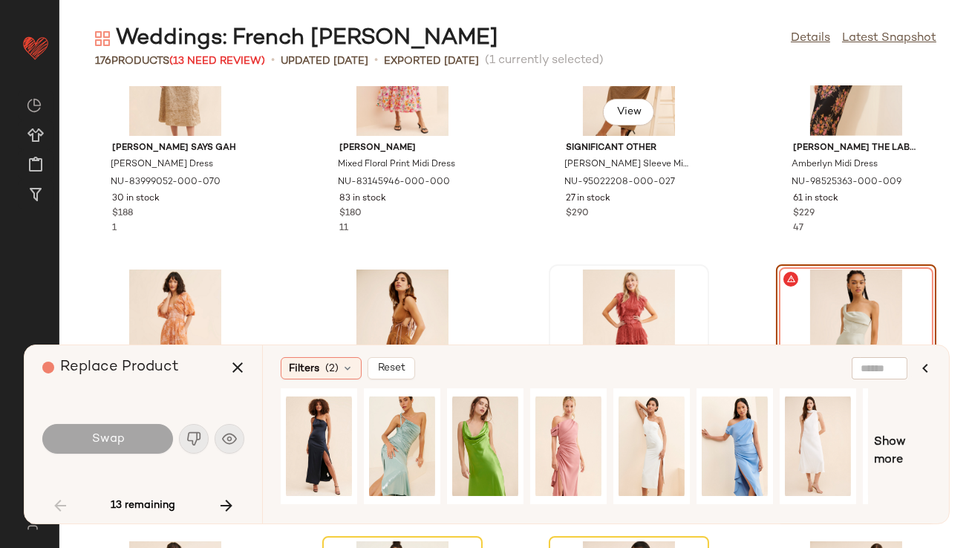
scroll to position [2387, 0]
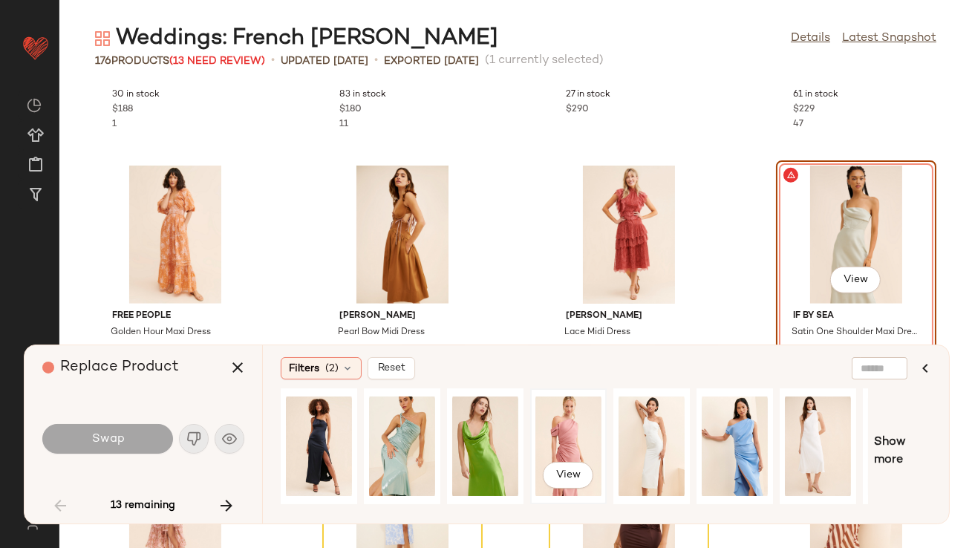
click at [571, 423] on div "View" at bounding box center [568, 446] width 66 height 105
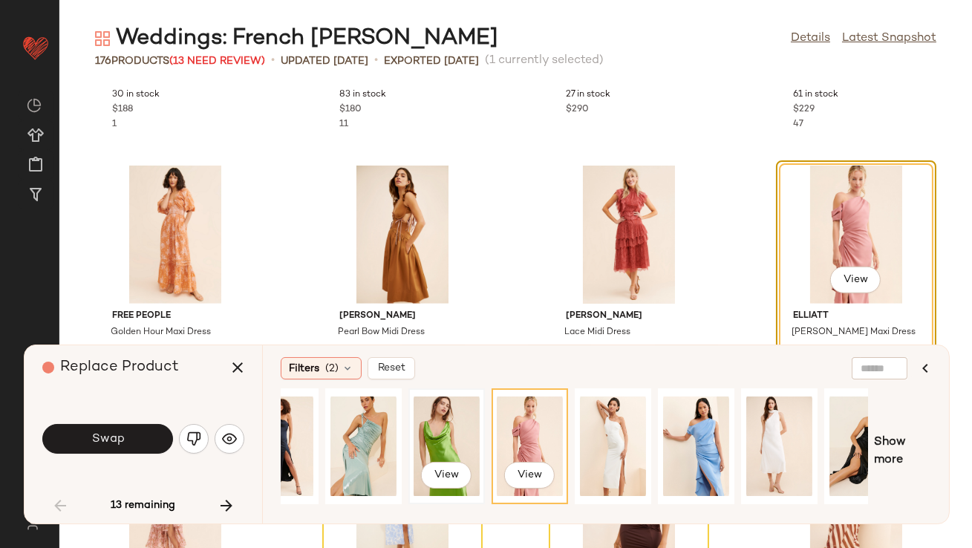
scroll to position [0, 70]
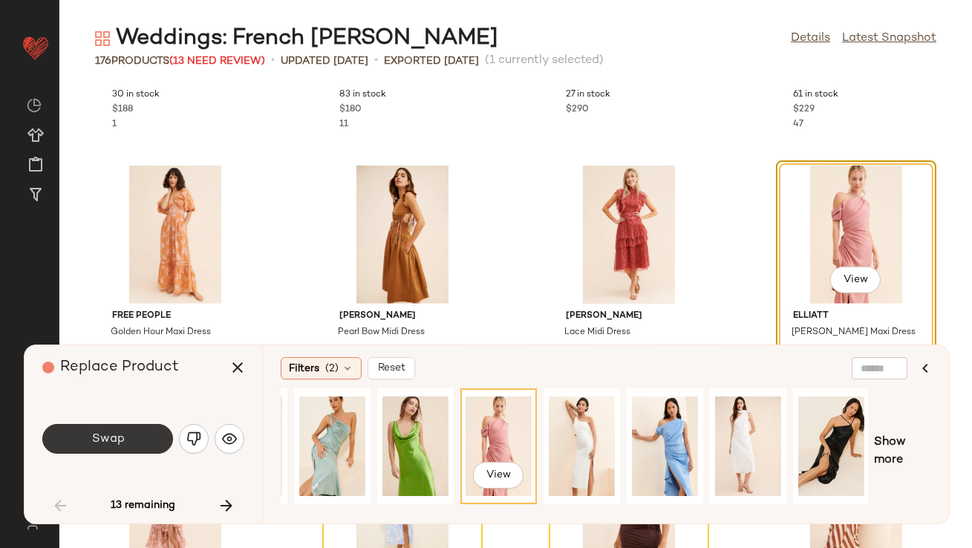
click at [161, 436] on button "Swap" at bounding box center [107, 439] width 131 height 30
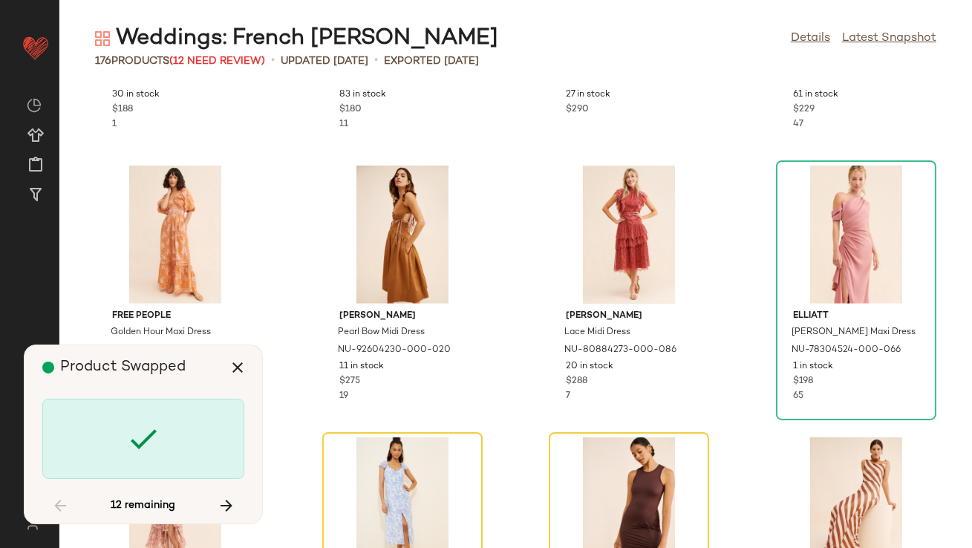
scroll to position [2718, 0]
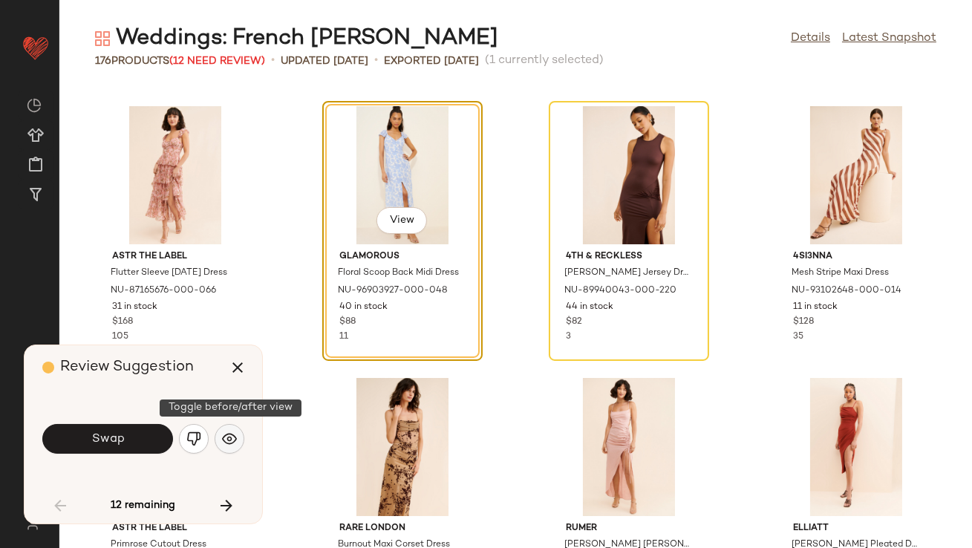
click at [232, 437] on img "button" at bounding box center [229, 438] width 15 height 15
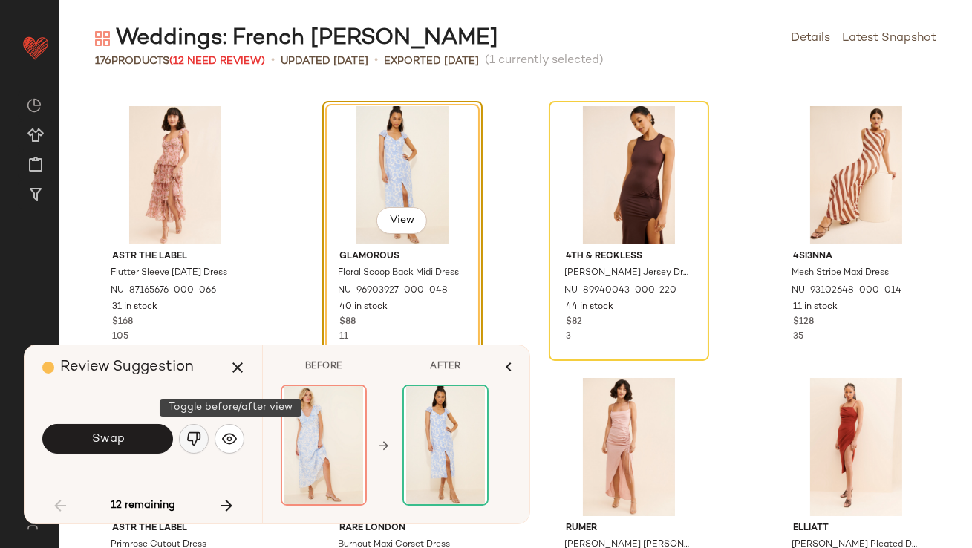
click at [201, 440] on img "button" at bounding box center [193, 438] width 15 height 15
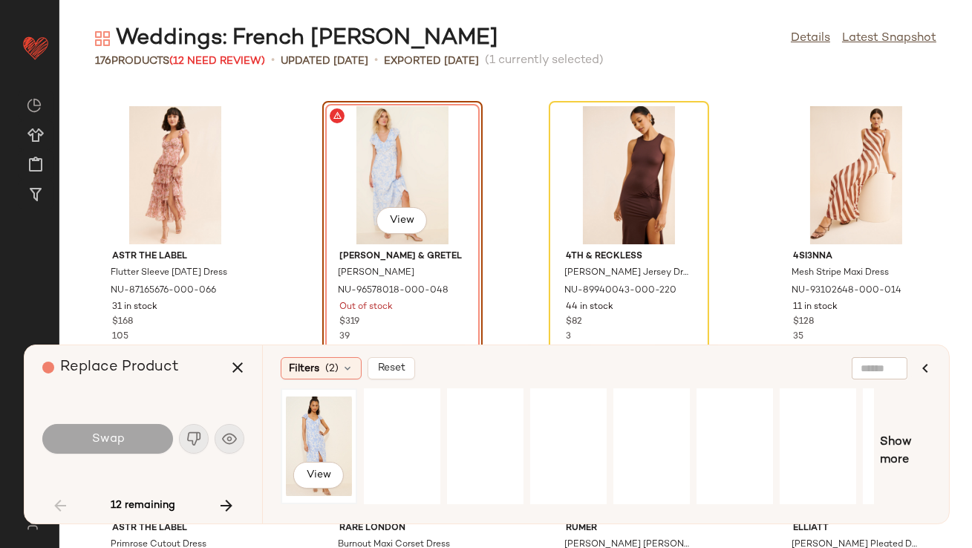
click at [306, 442] on div "View" at bounding box center [319, 446] width 66 height 105
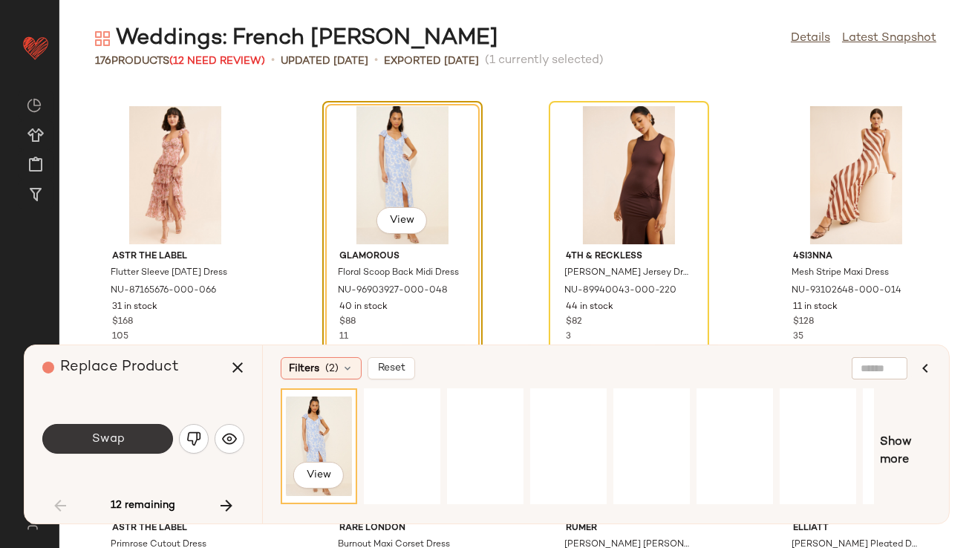
click at [132, 439] on button "Swap" at bounding box center [107, 439] width 131 height 30
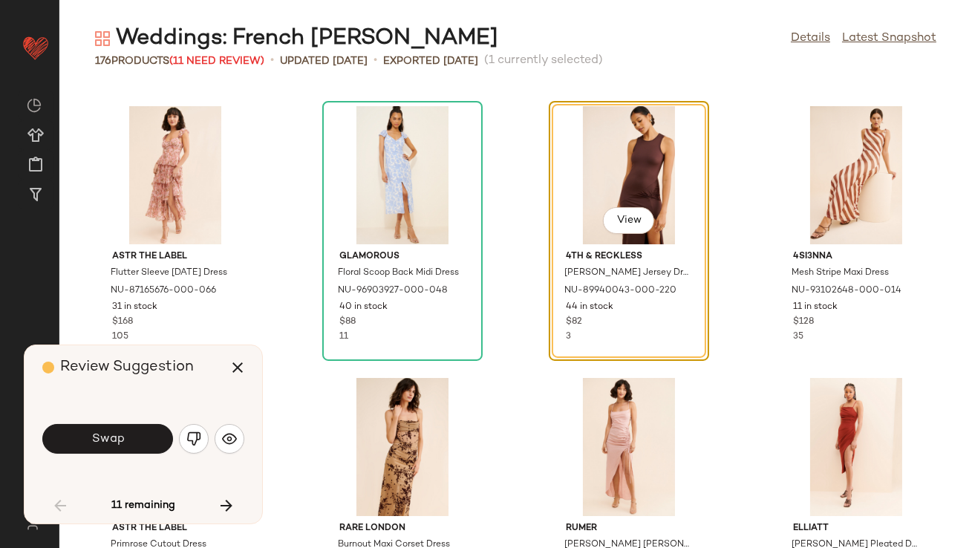
click at [150, 434] on button "Swap" at bounding box center [107, 439] width 131 height 30
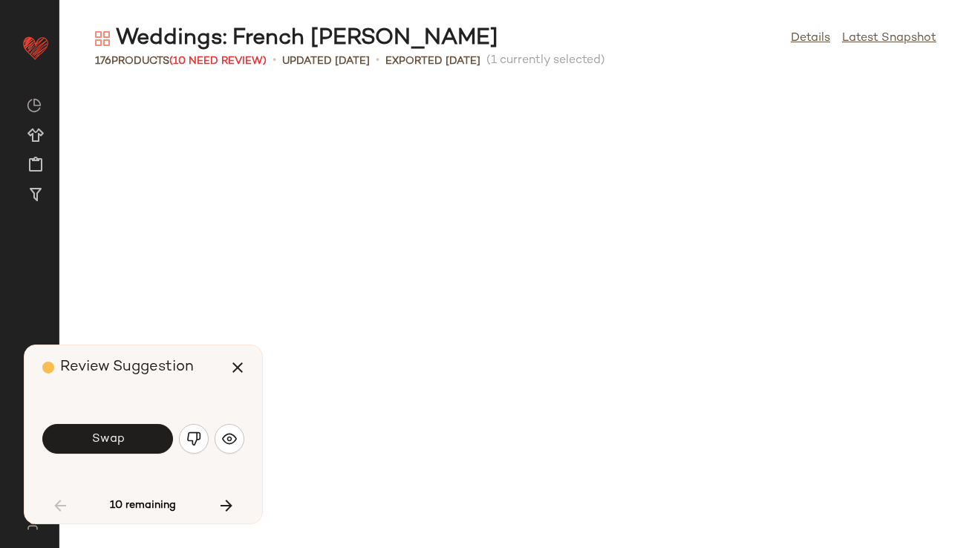
scroll to position [3261, 0]
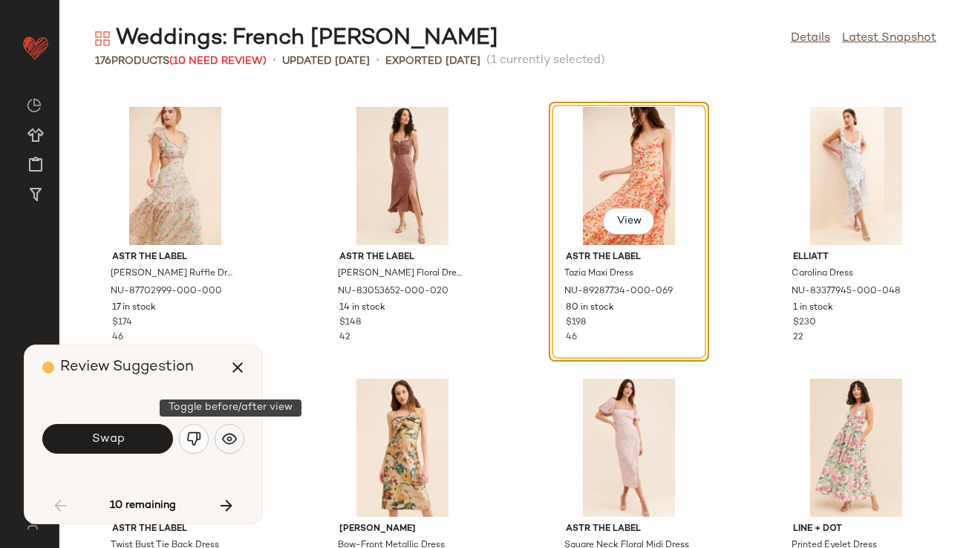
click at [232, 438] on img "button" at bounding box center [229, 438] width 15 height 15
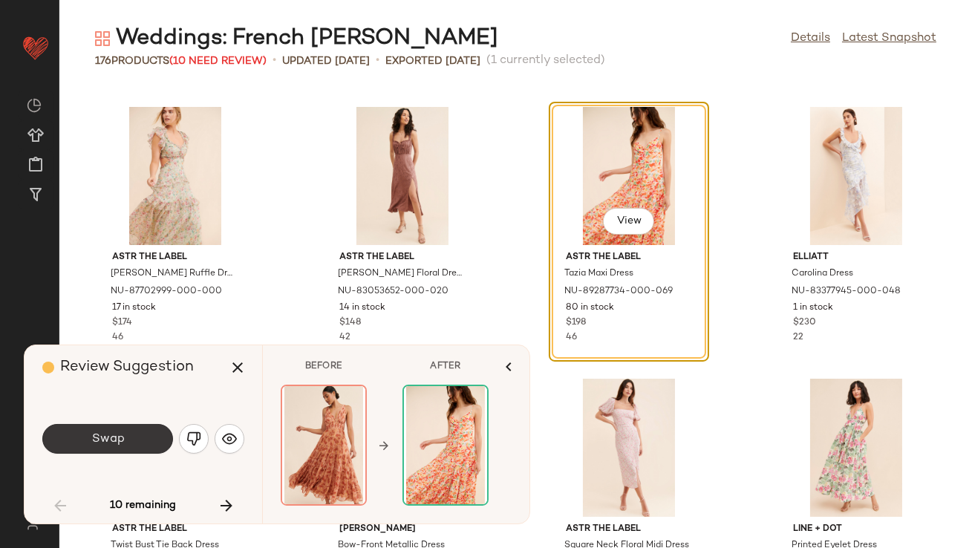
click at [141, 452] on button "Swap" at bounding box center [107, 439] width 131 height 30
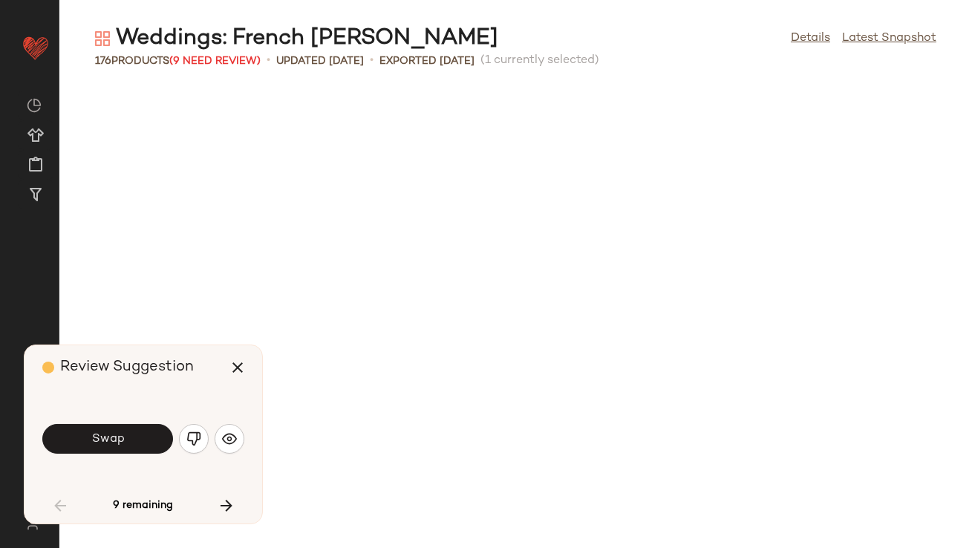
scroll to position [4077, 0]
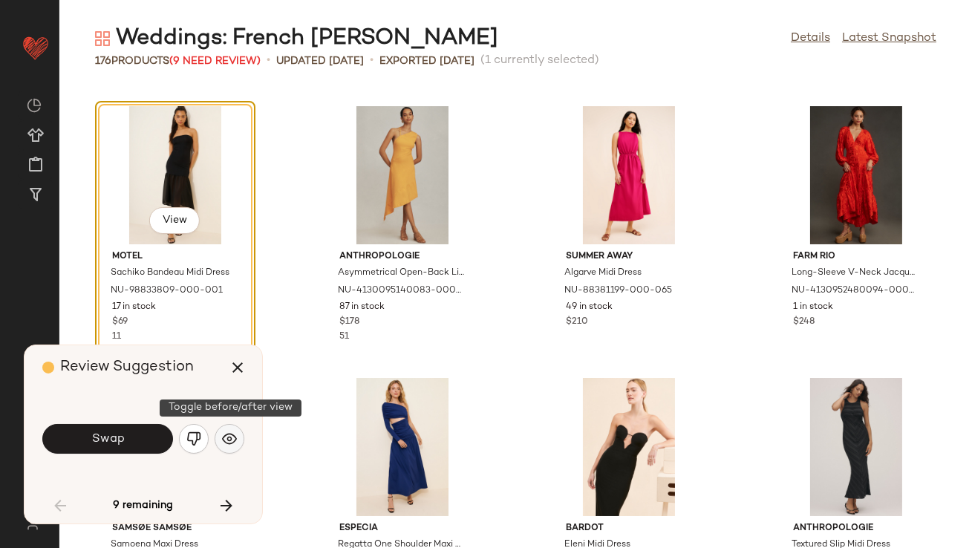
click at [229, 440] on img "button" at bounding box center [229, 438] width 15 height 15
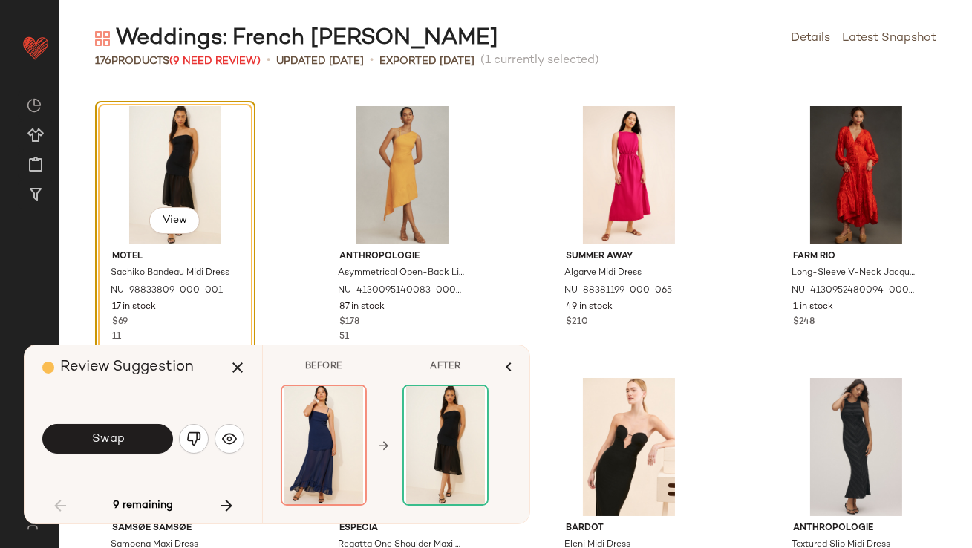
click at [210, 437] on div "Swap" at bounding box center [143, 439] width 202 height 36
click at [204, 437] on button "button" at bounding box center [194, 439] width 30 height 30
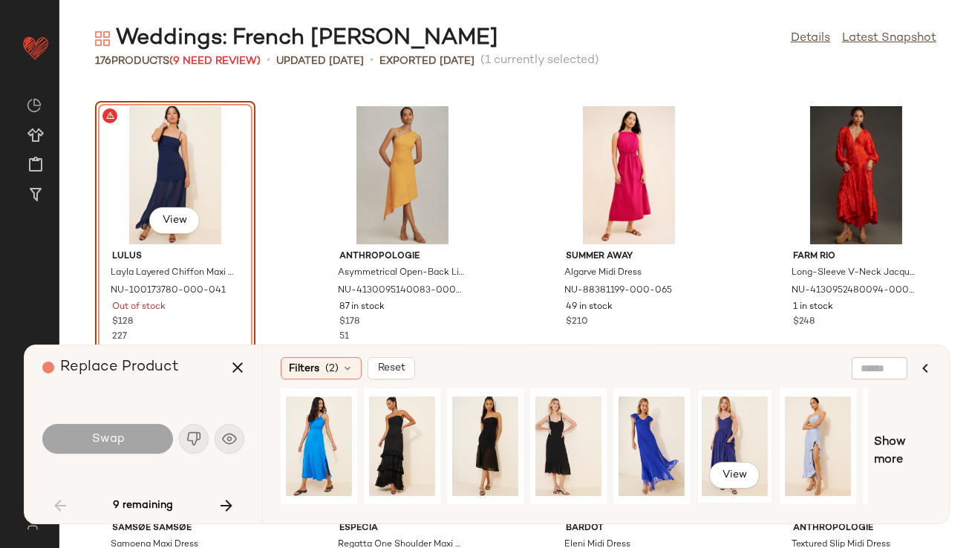
click at [717, 449] on div "View" at bounding box center [735, 446] width 66 height 105
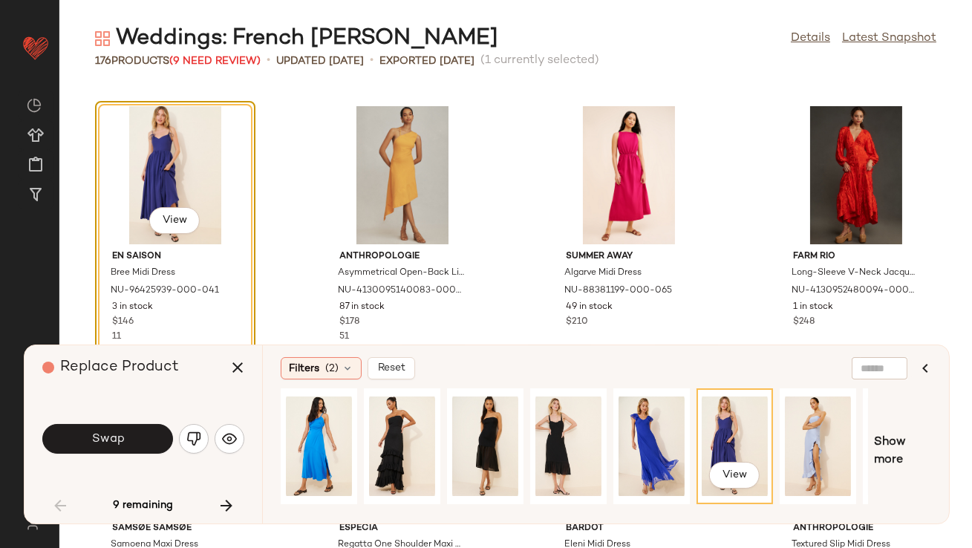
click at [149, 431] on button "Swap" at bounding box center [107, 439] width 131 height 30
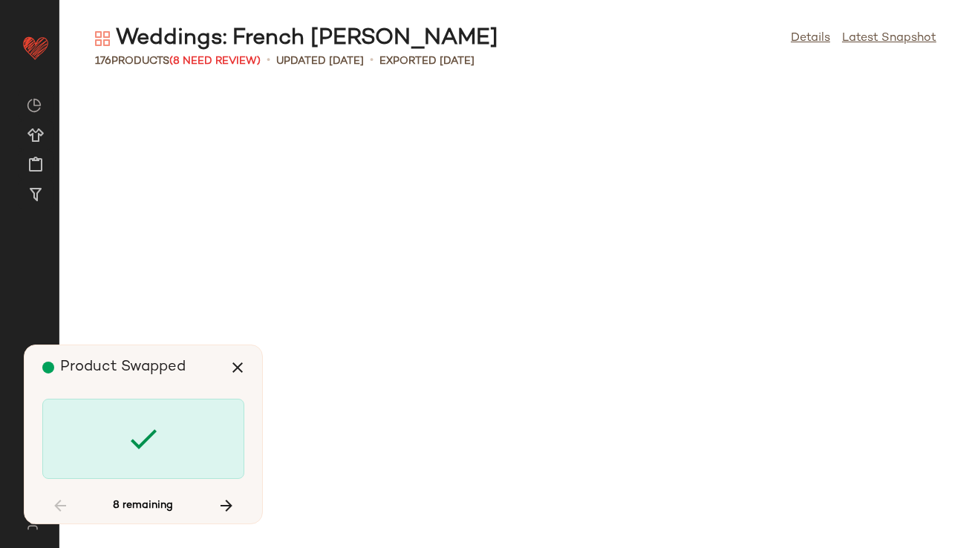
scroll to position [5164, 0]
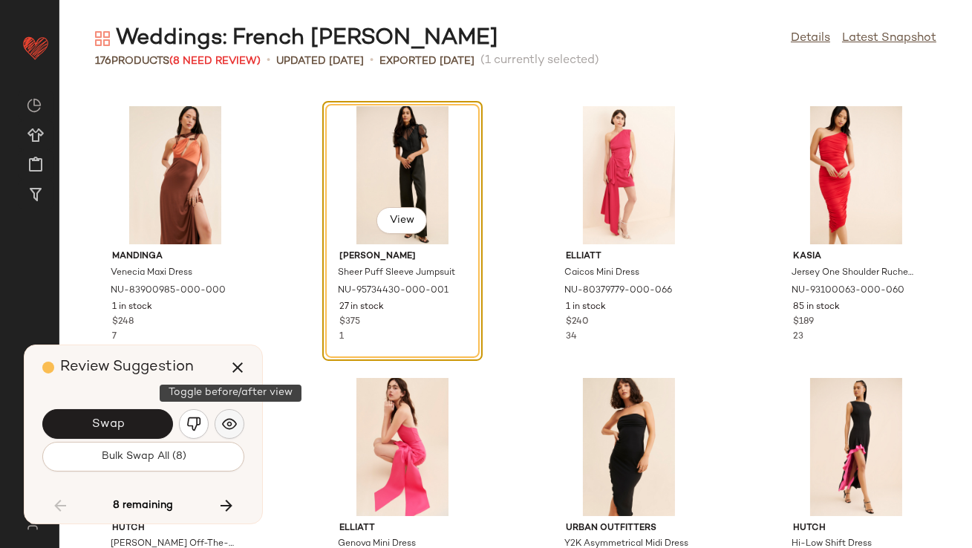
click at [226, 418] on img "button" at bounding box center [229, 424] width 15 height 15
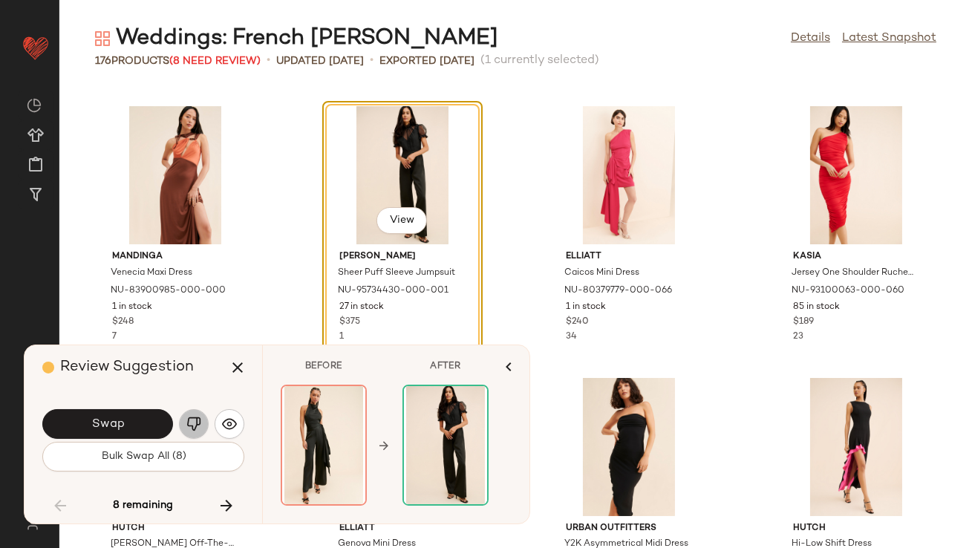
click at [191, 423] on img "button" at bounding box center [193, 424] width 15 height 15
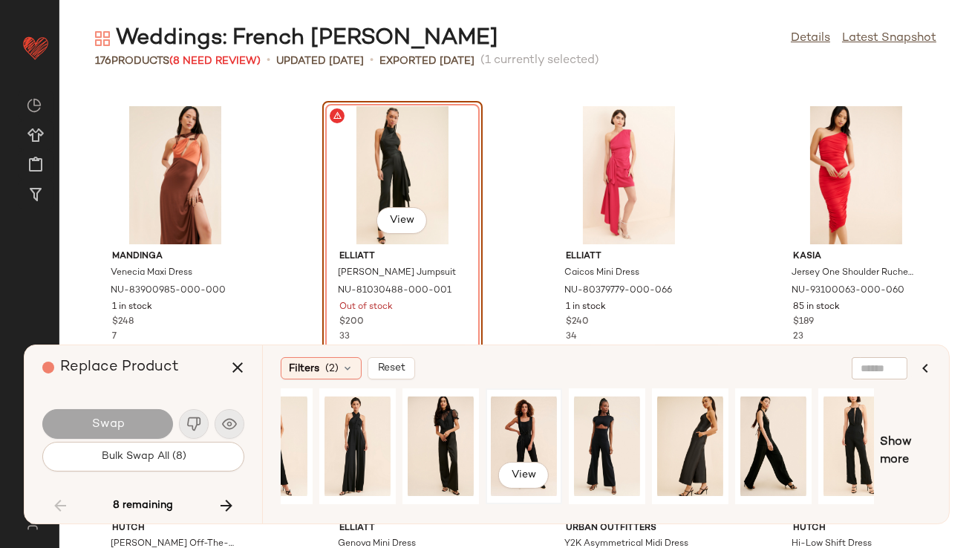
scroll to position [0, 147]
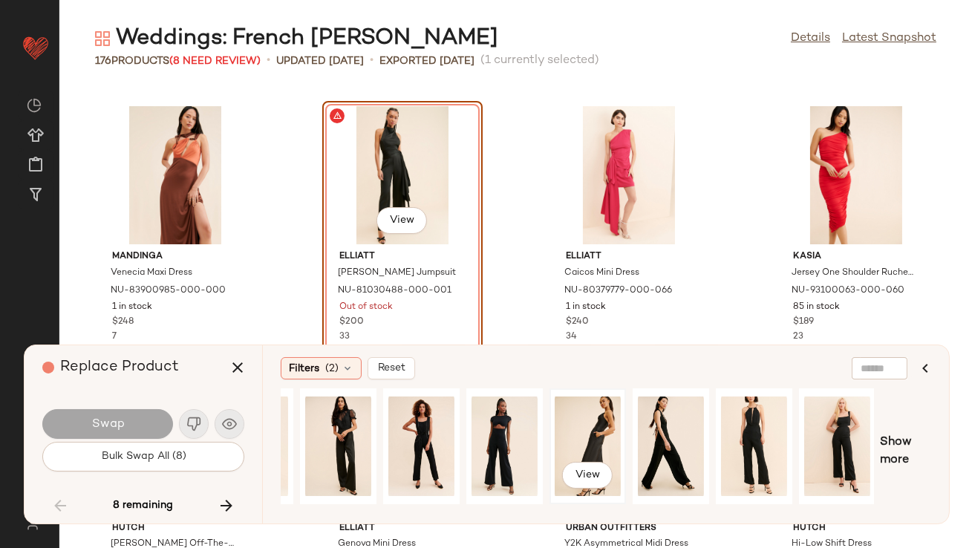
click at [603, 412] on div "View" at bounding box center [588, 446] width 66 height 105
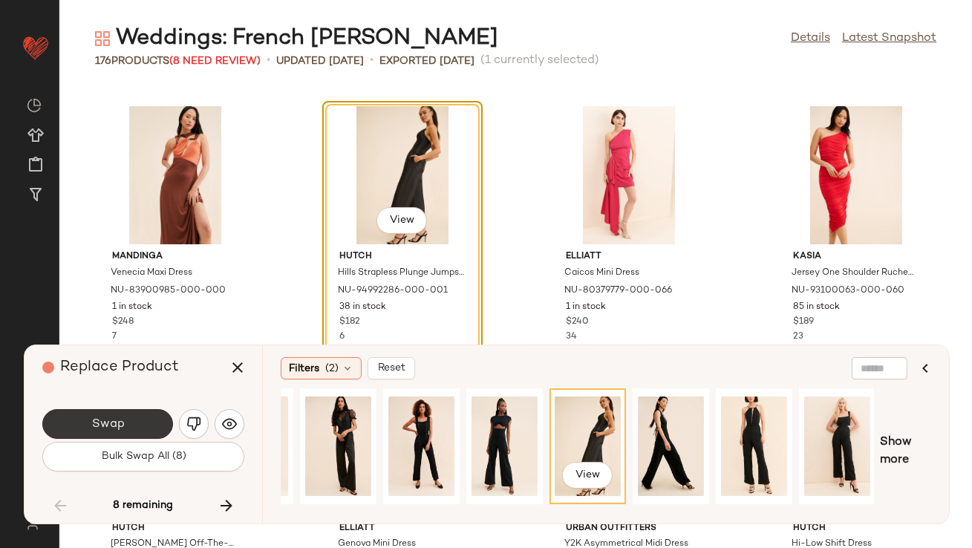
click at [142, 436] on button "Swap" at bounding box center [107, 424] width 131 height 30
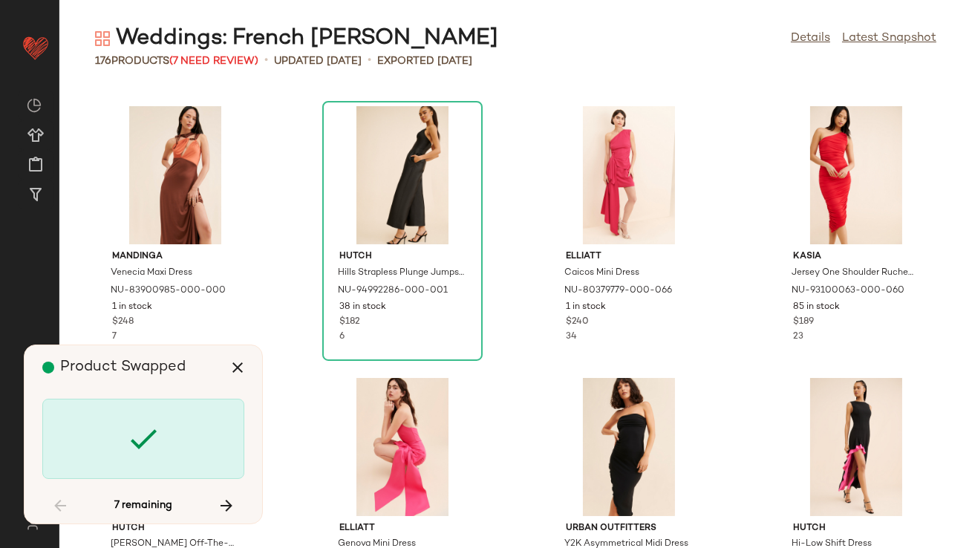
scroll to position [5979, 0]
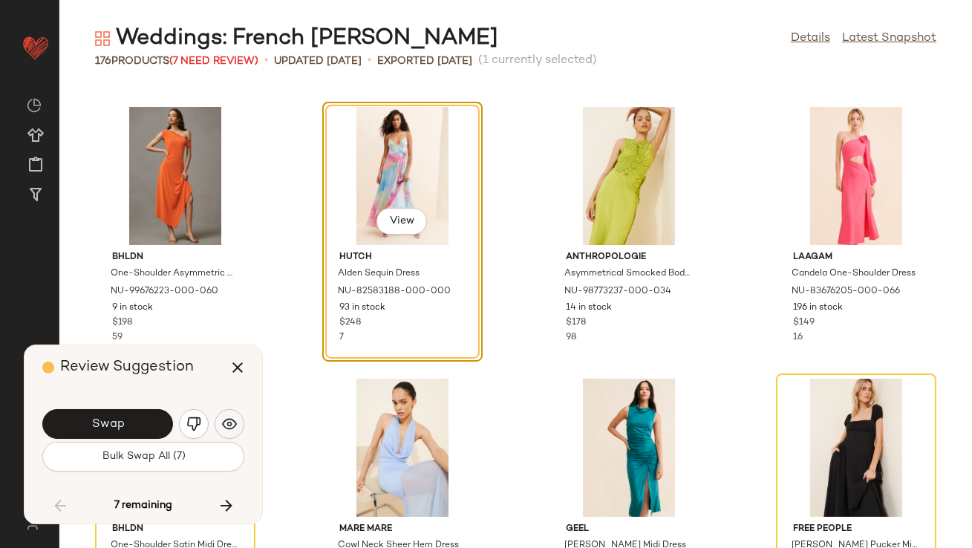
click at [231, 420] on img "button" at bounding box center [229, 424] width 15 height 15
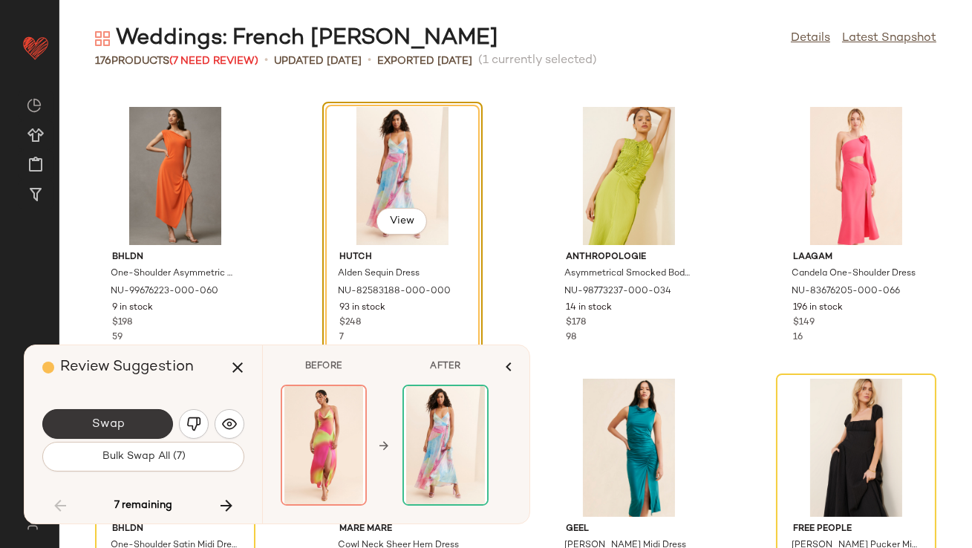
click at [141, 427] on button "Swap" at bounding box center [107, 424] width 131 height 30
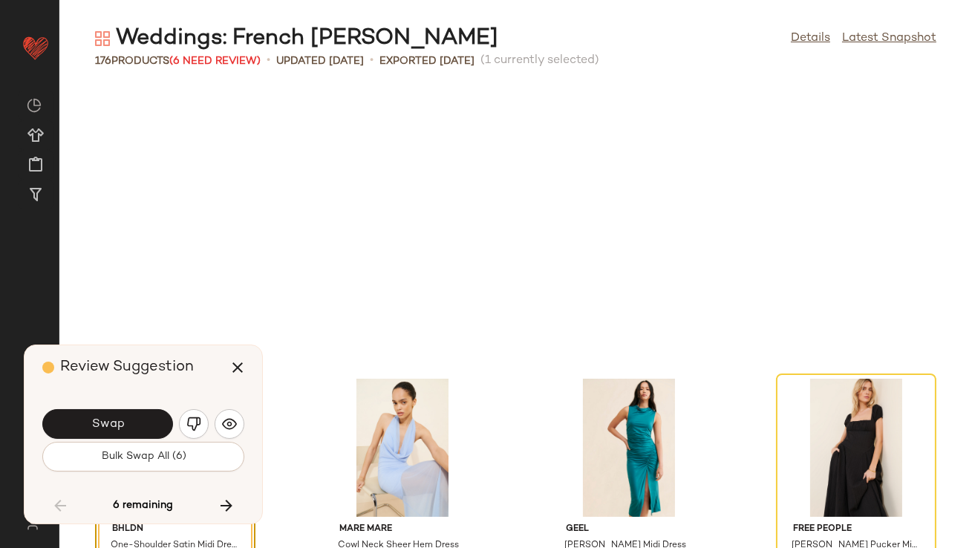
scroll to position [6252, 0]
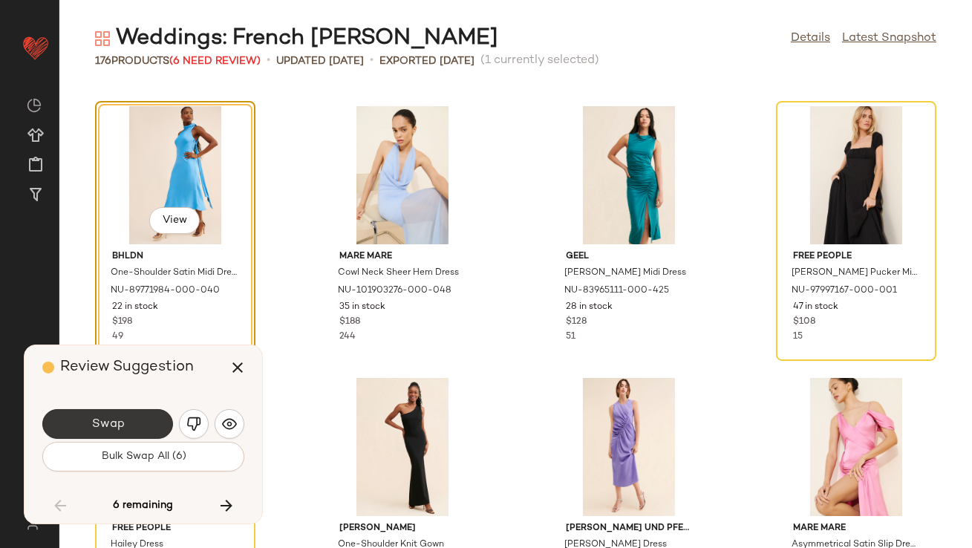
click at [131, 417] on button "Swap" at bounding box center [107, 424] width 131 height 30
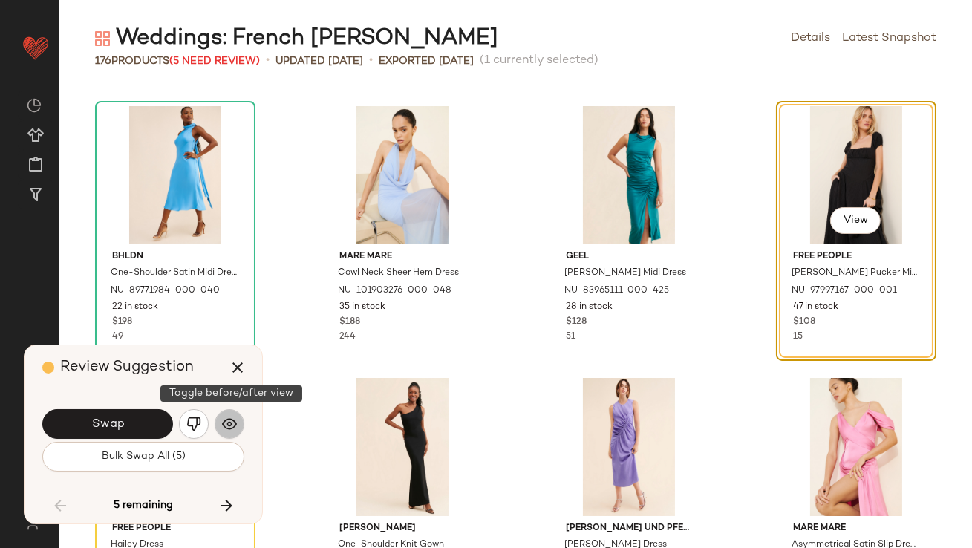
click at [235, 428] on img "button" at bounding box center [229, 424] width 15 height 15
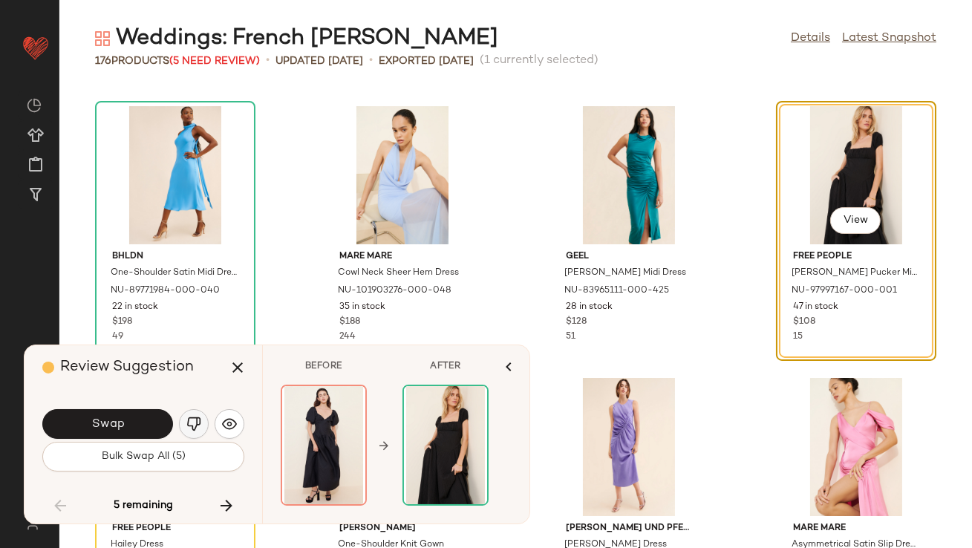
click at [195, 425] on img "button" at bounding box center [193, 424] width 15 height 15
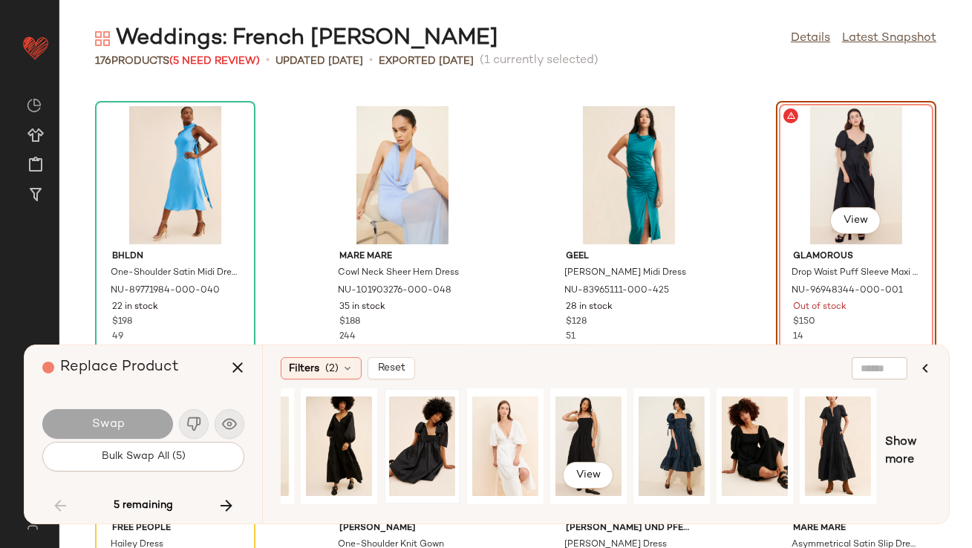
scroll to position [0, 225]
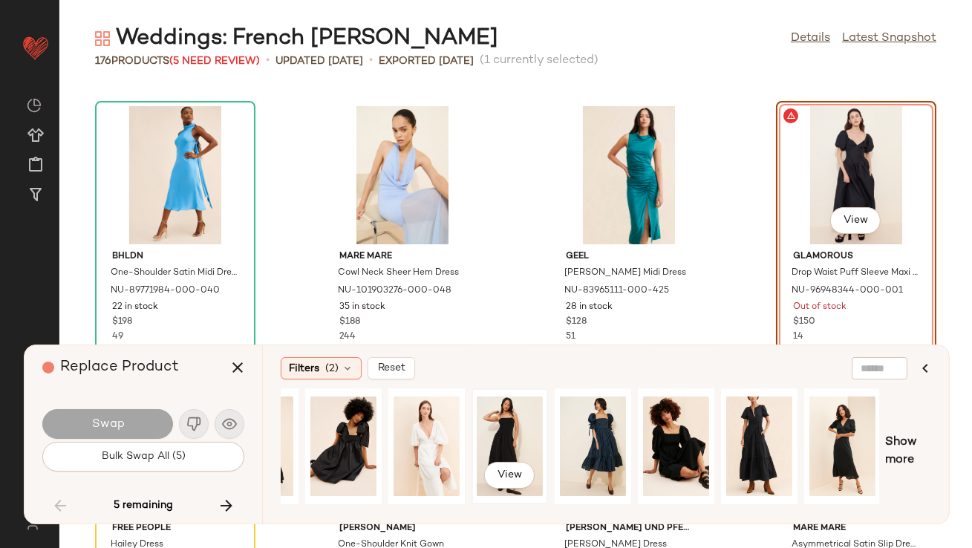
click at [494, 429] on div "View" at bounding box center [510, 446] width 66 height 105
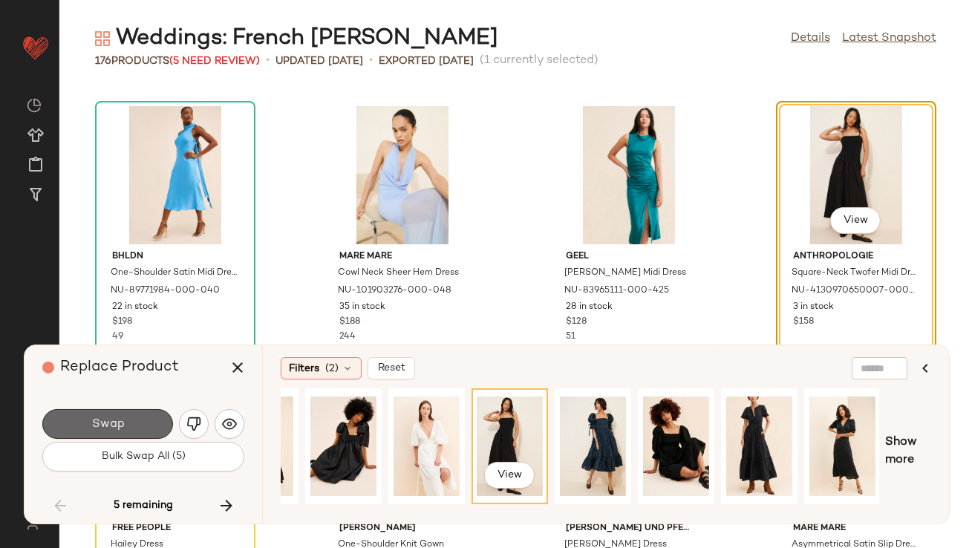
click at [104, 425] on span "Swap" at bounding box center [107, 424] width 33 height 14
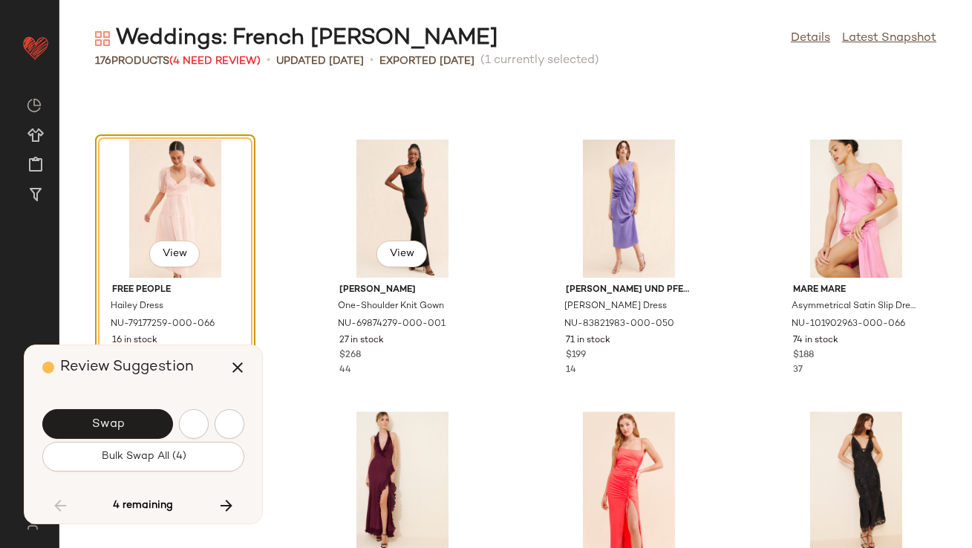
scroll to position [6523, 0]
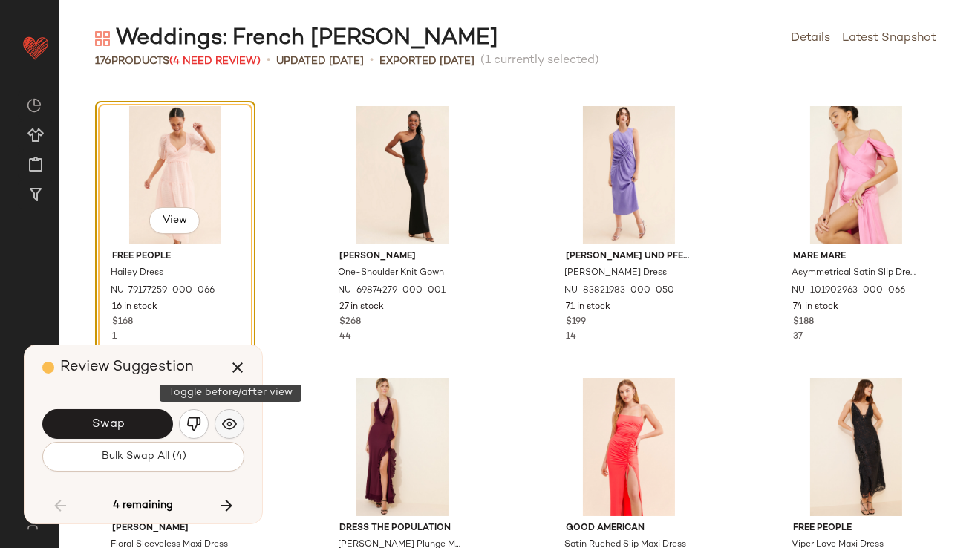
click at [227, 411] on button "button" at bounding box center [230, 424] width 30 height 30
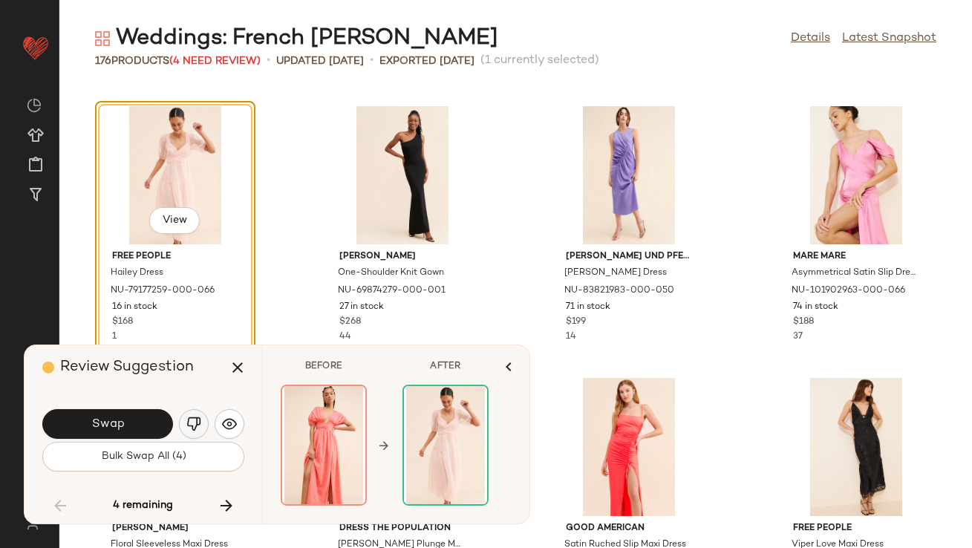
click at [196, 426] on img "button" at bounding box center [193, 424] width 15 height 15
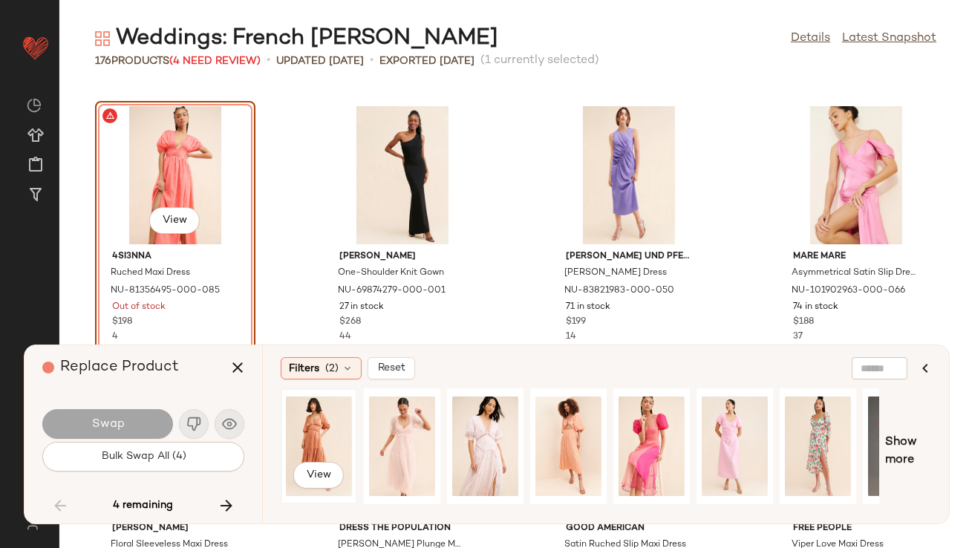
click at [322, 431] on div "View" at bounding box center [319, 446] width 66 height 105
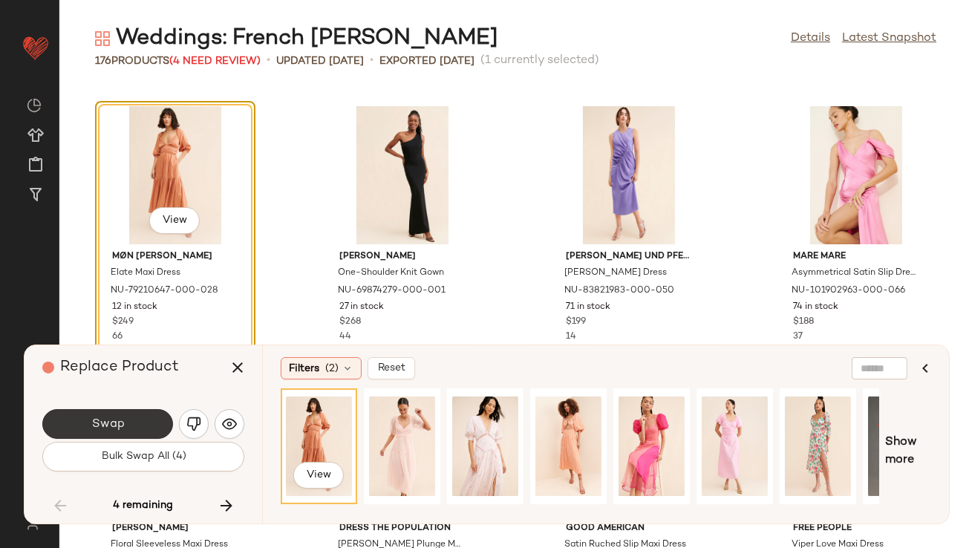
click at [151, 418] on button "Swap" at bounding box center [107, 424] width 131 height 30
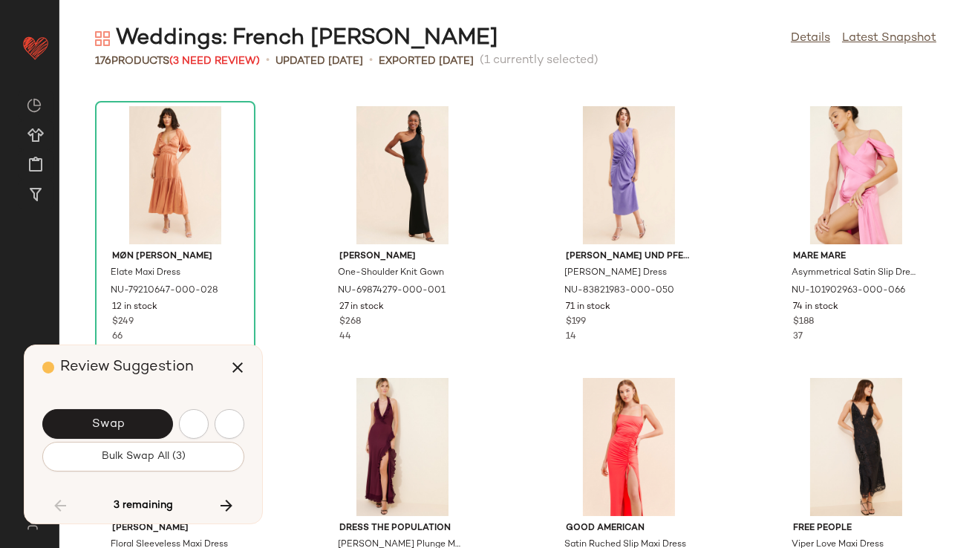
scroll to position [7338, 0]
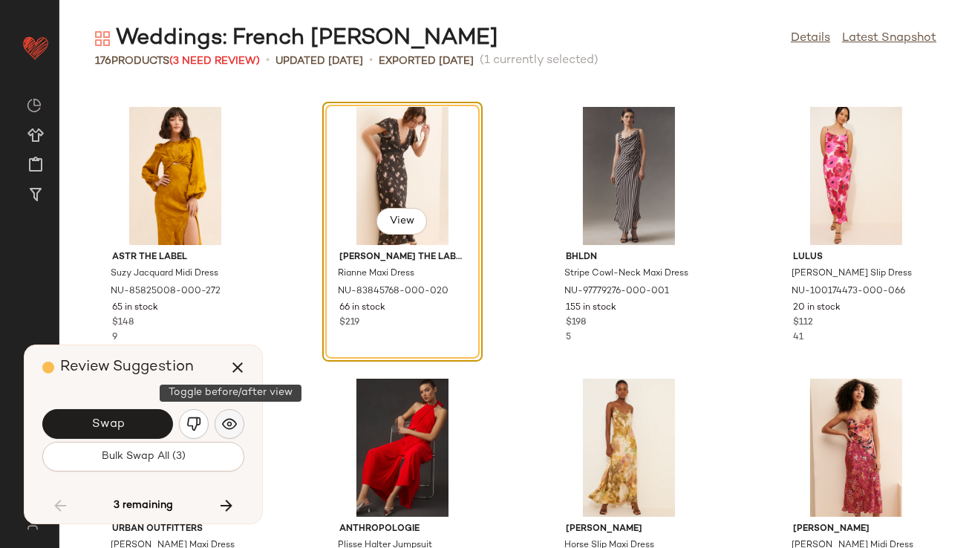
click at [228, 423] on img "button" at bounding box center [229, 424] width 15 height 15
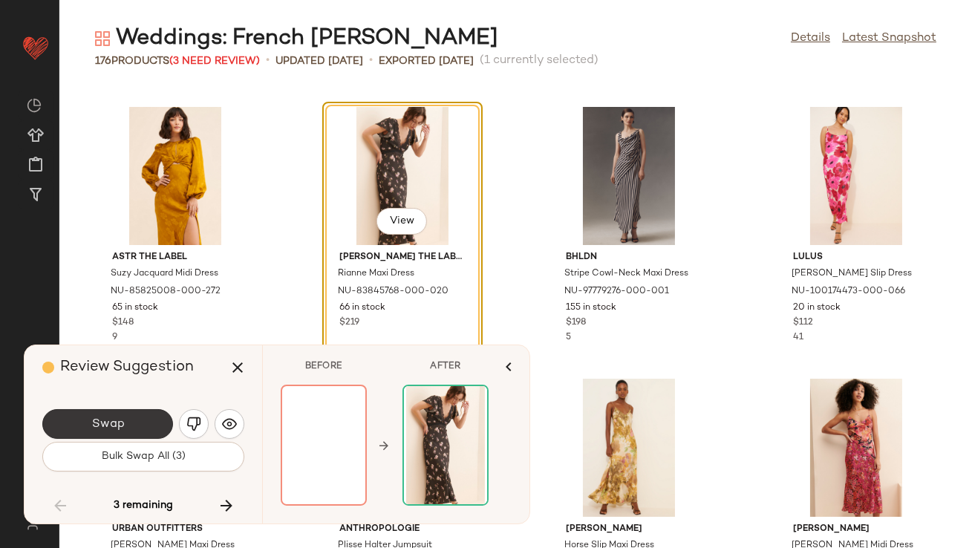
click at [131, 426] on button "Swap" at bounding box center [107, 424] width 131 height 30
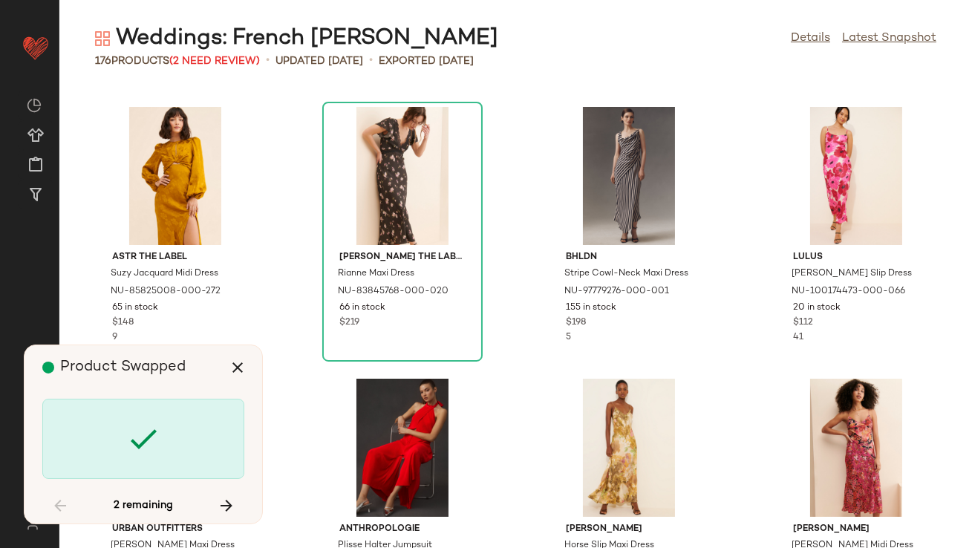
scroll to position [8697, 0]
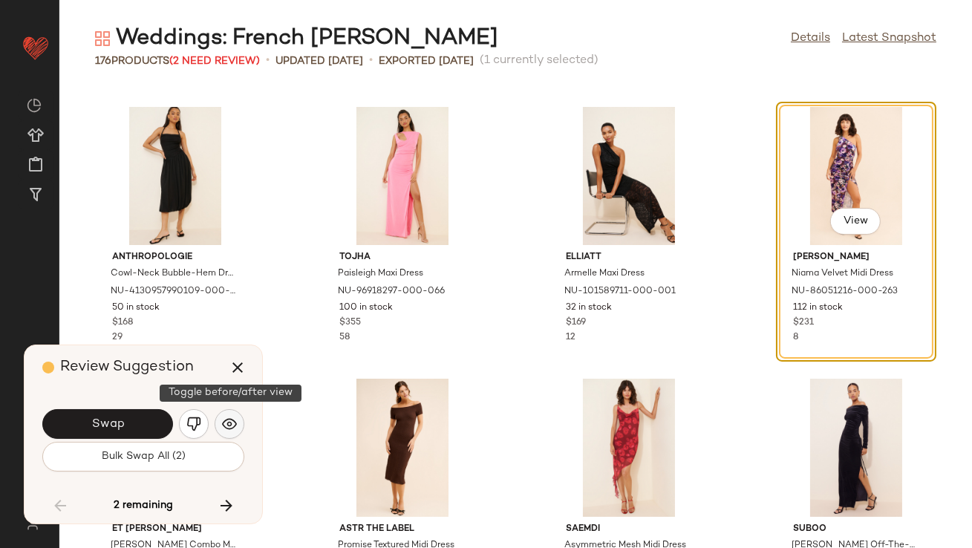
click at [236, 434] on button "button" at bounding box center [230, 424] width 30 height 30
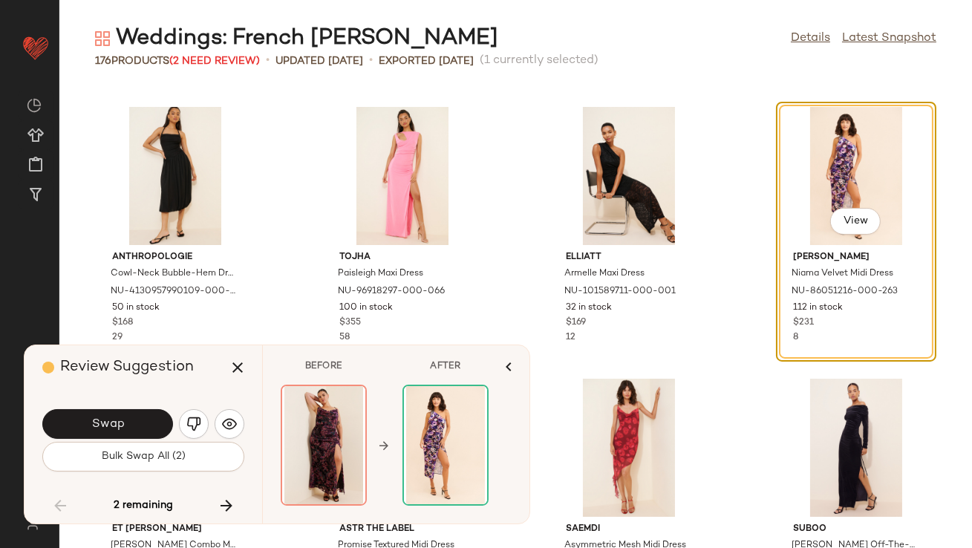
click at [194, 426] on img "button" at bounding box center [193, 424] width 15 height 15
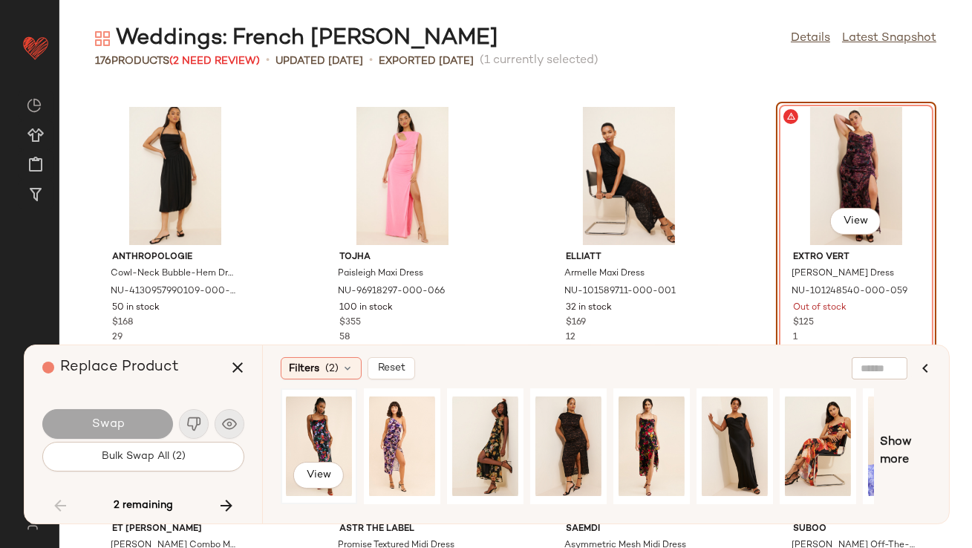
click at [330, 427] on div "View" at bounding box center [319, 446] width 66 height 105
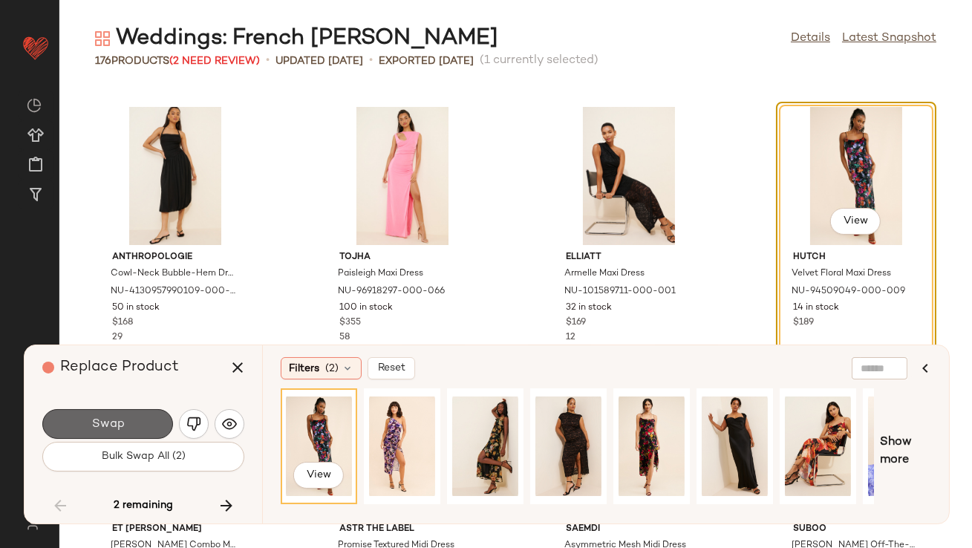
click at [131, 424] on button "Swap" at bounding box center [107, 424] width 131 height 30
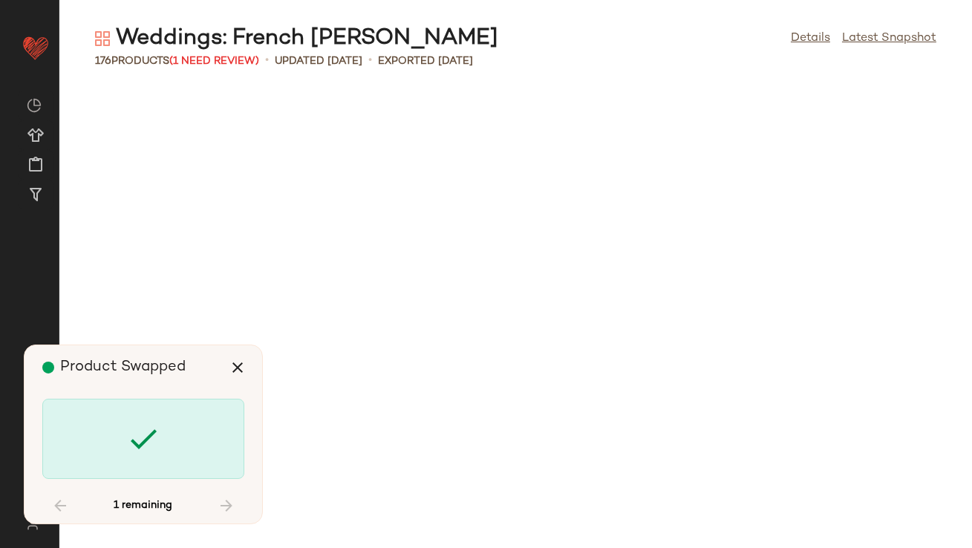
scroll to position [11500, 0]
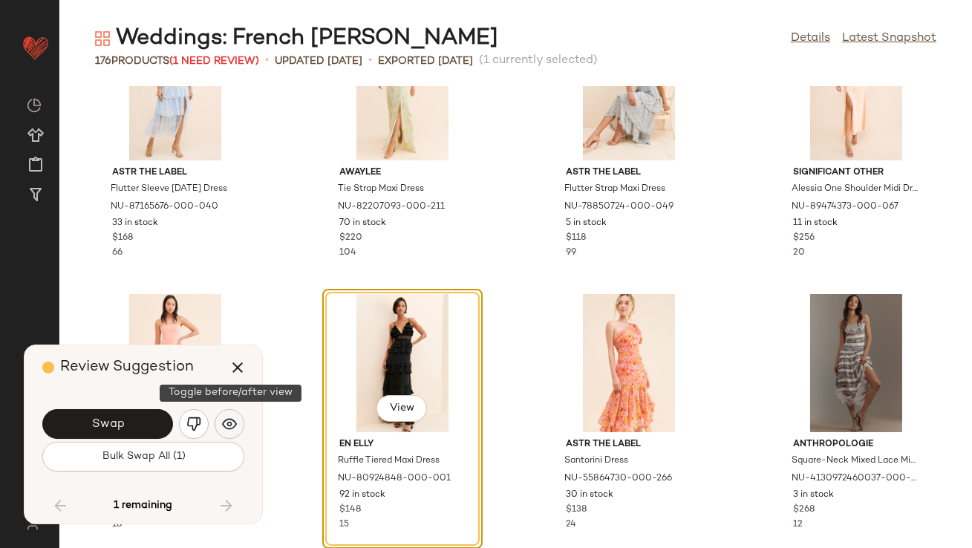
click at [226, 423] on img "button" at bounding box center [229, 424] width 15 height 15
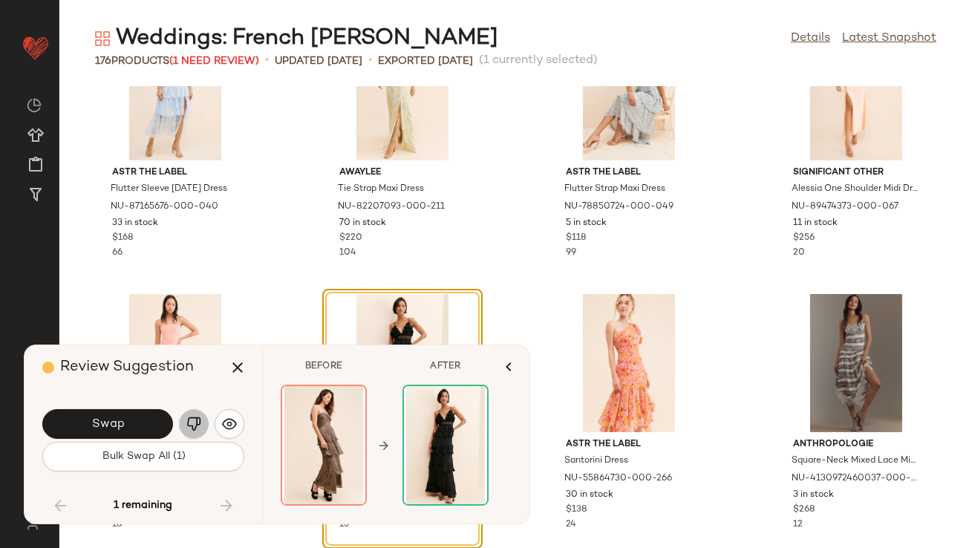
click at [195, 429] on img "button" at bounding box center [193, 424] width 15 height 15
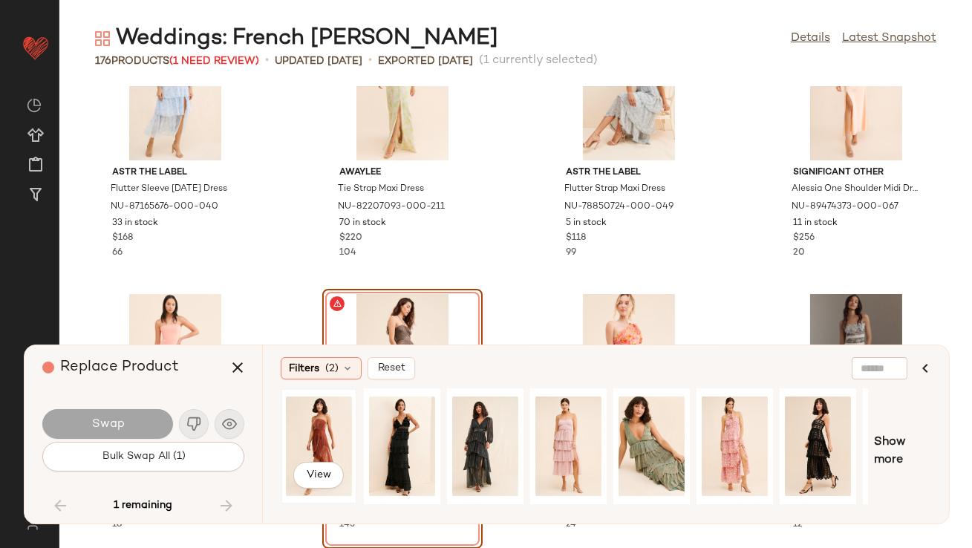
click at [322, 407] on div "View" at bounding box center [319, 446] width 66 height 105
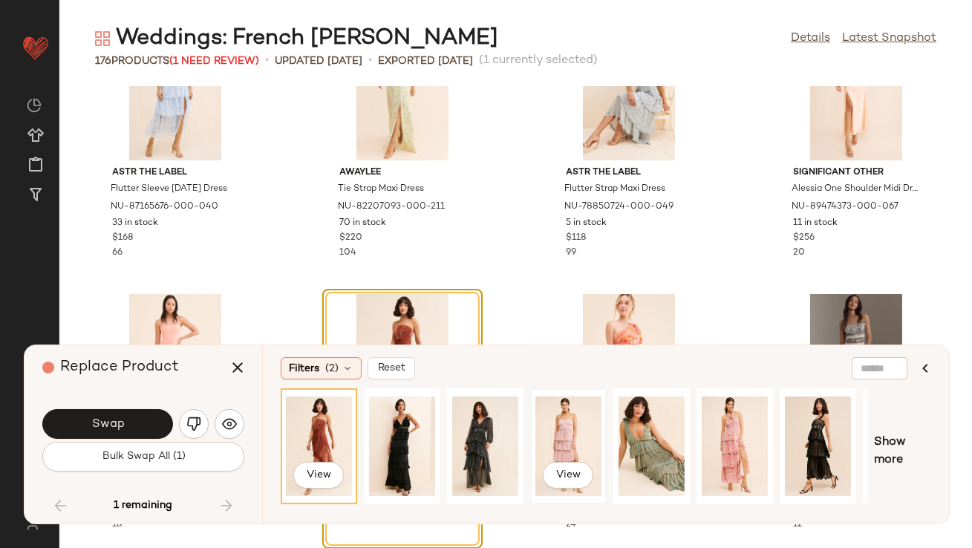
click at [550, 419] on div "View" at bounding box center [568, 446] width 66 height 105
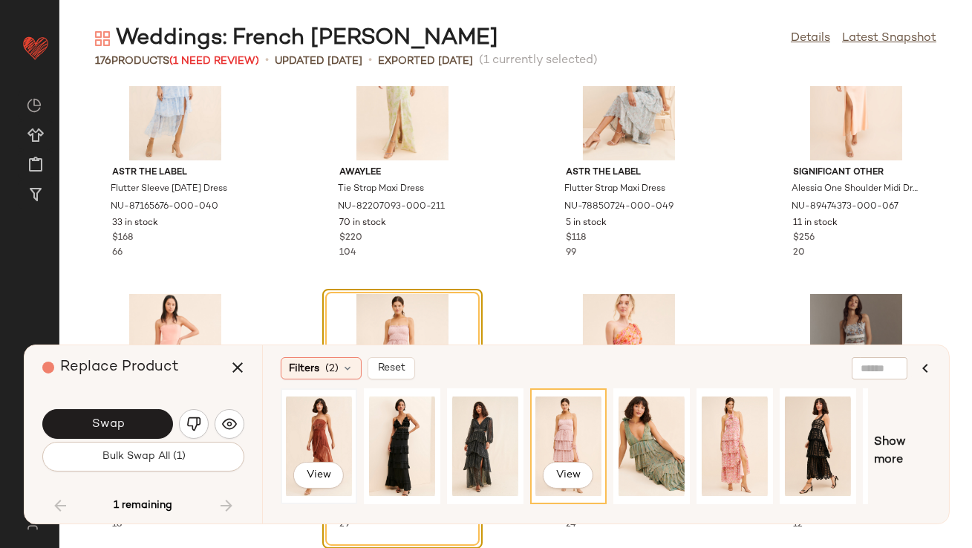
click at [317, 430] on div "View" at bounding box center [319, 446] width 66 height 105
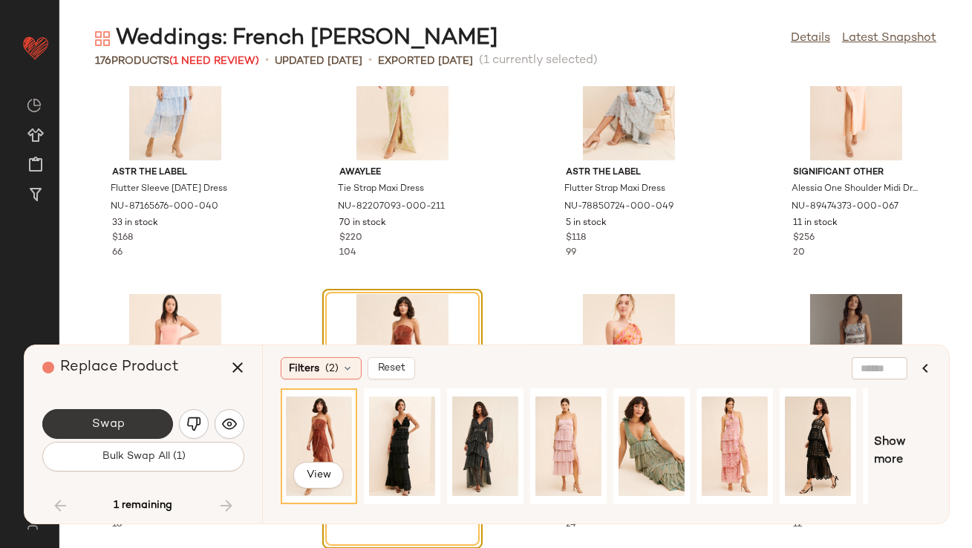
click at [148, 426] on button "Swap" at bounding box center [107, 424] width 131 height 30
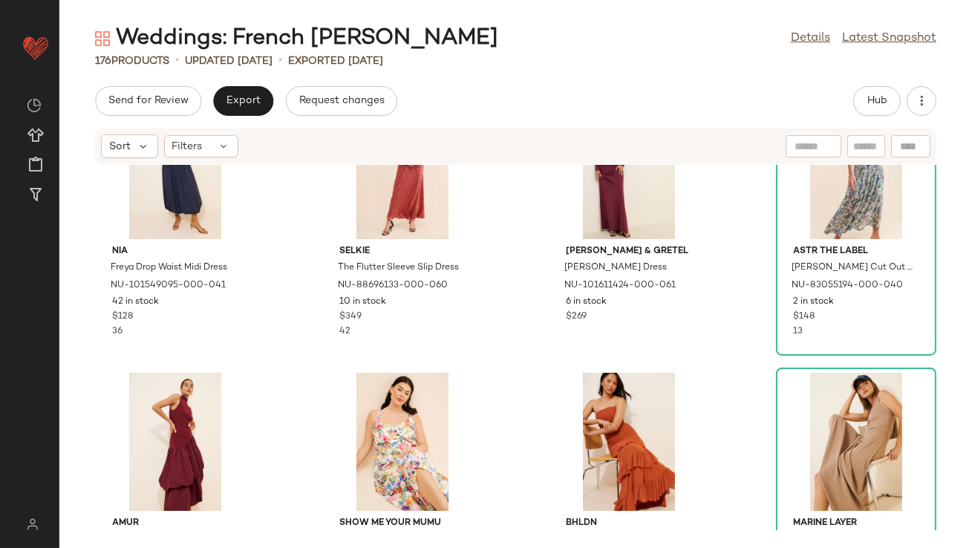
scroll to position [692, 0]
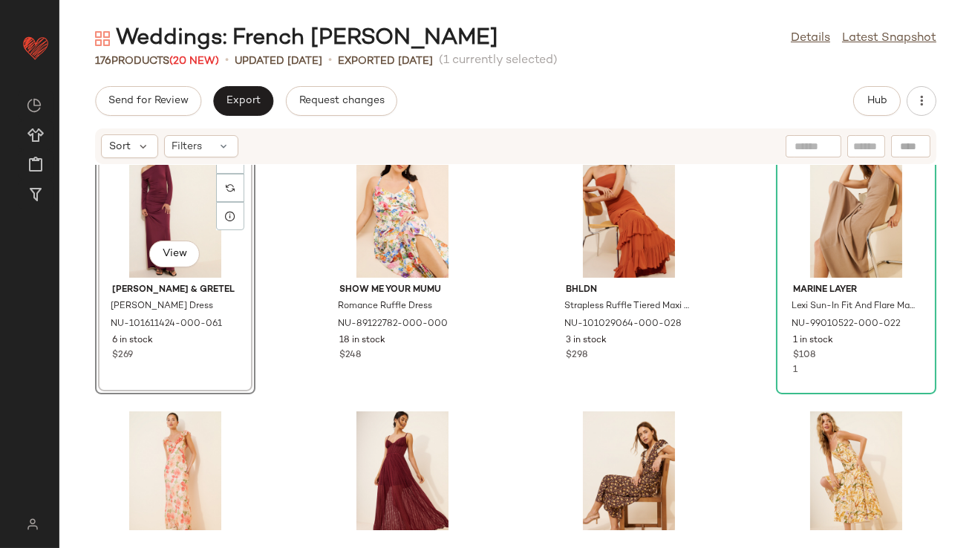
scroll to position [963, 0]
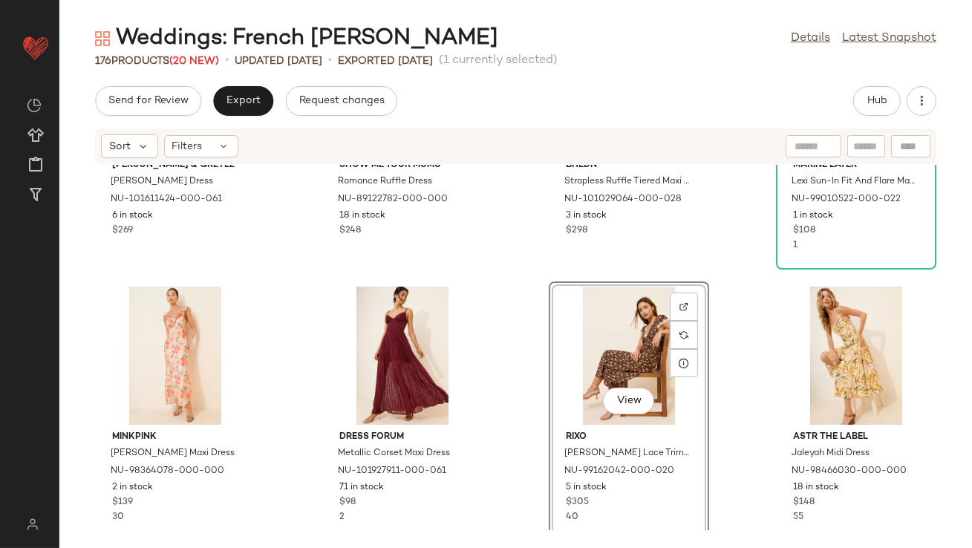
scroll to position [991, 0]
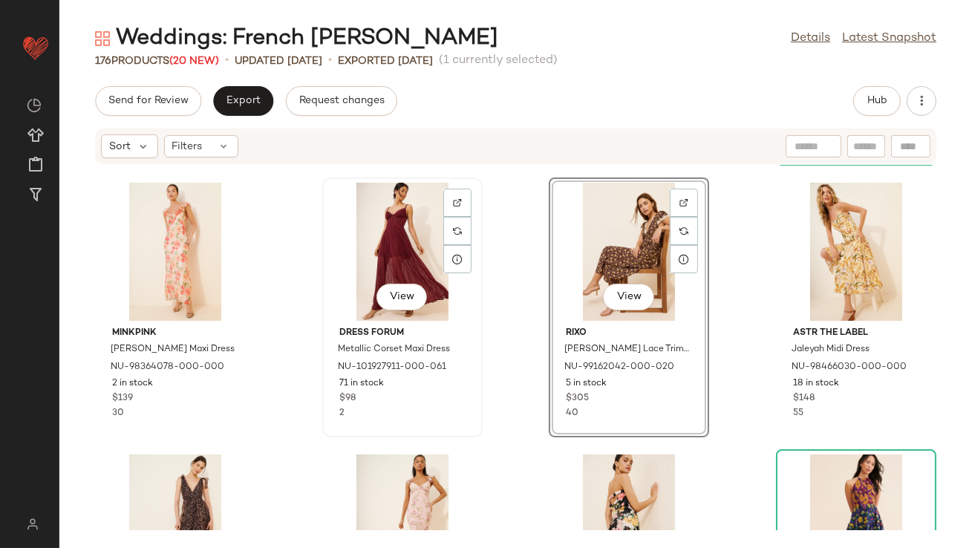
scroll to position [1248, 0]
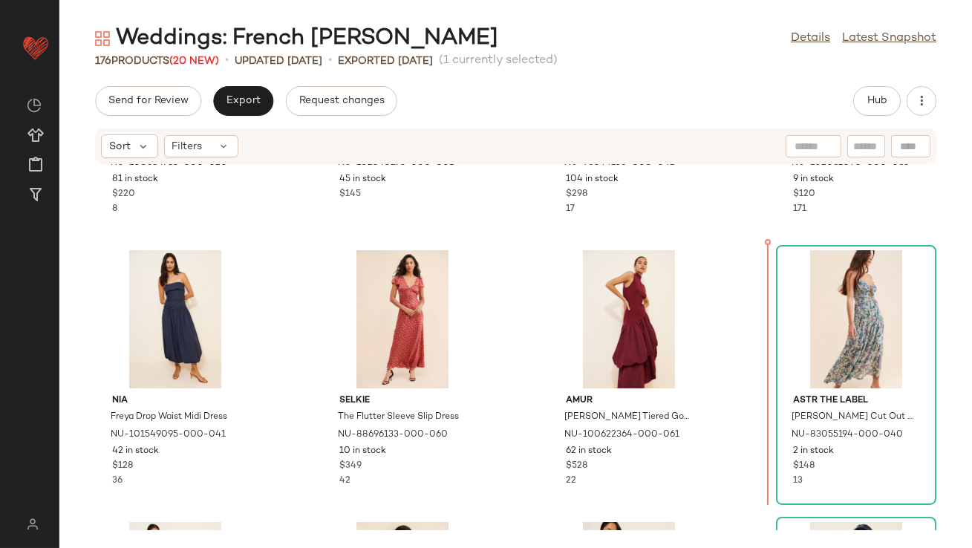
scroll to position [483, 0]
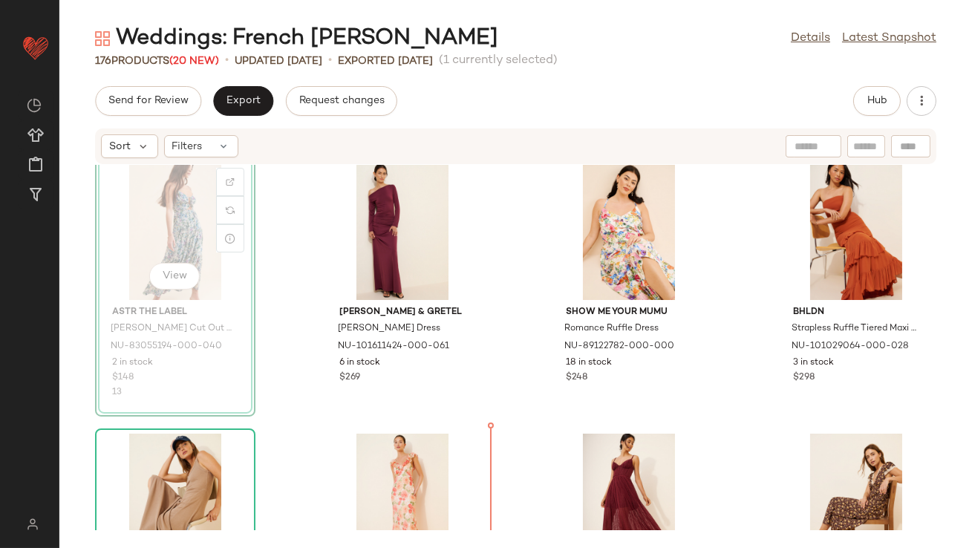
scroll to position [887, 0]
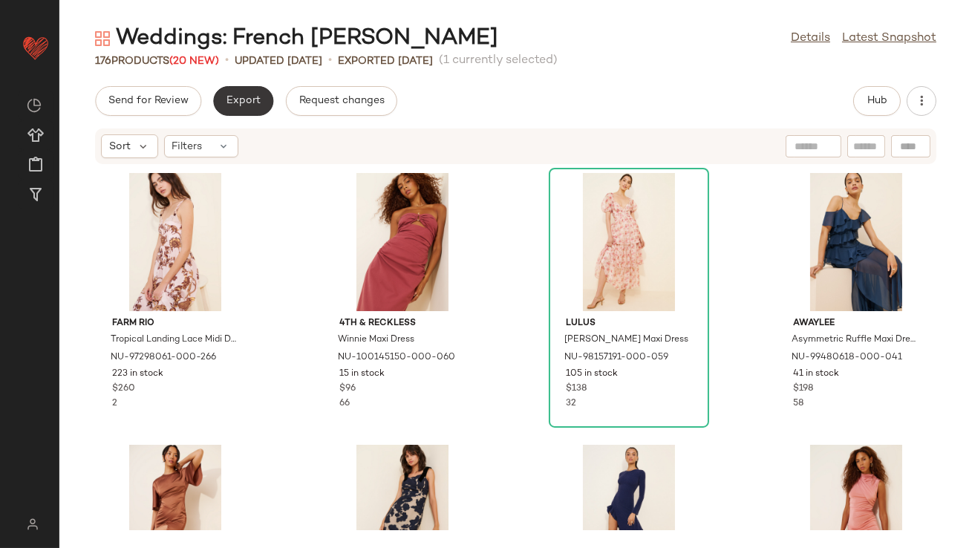
click at [236, 90] on button "Export" at bounding box center [243, 101] width 60 height 30
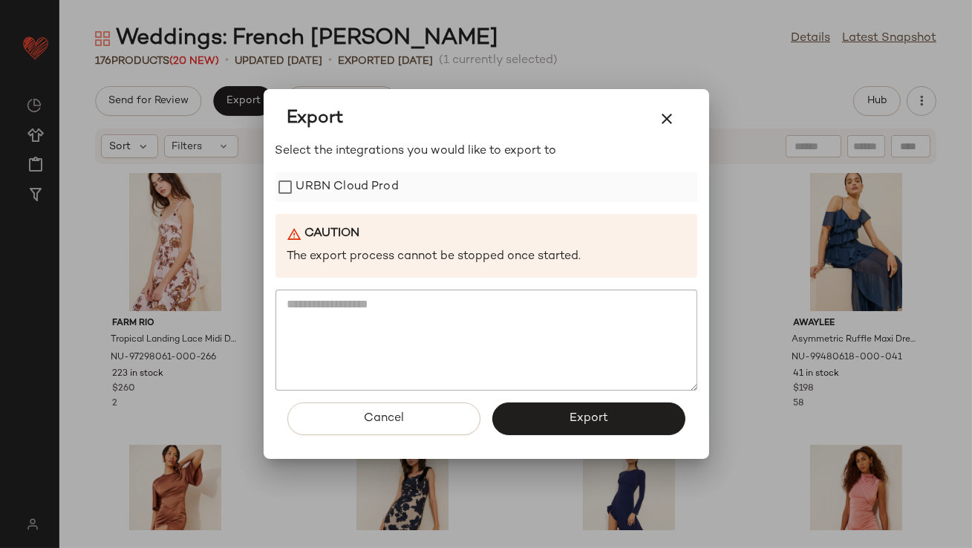
click at [306, 197] on label "URBN Cloud Prod" at bounding box center [347, 187] width 102 height 30
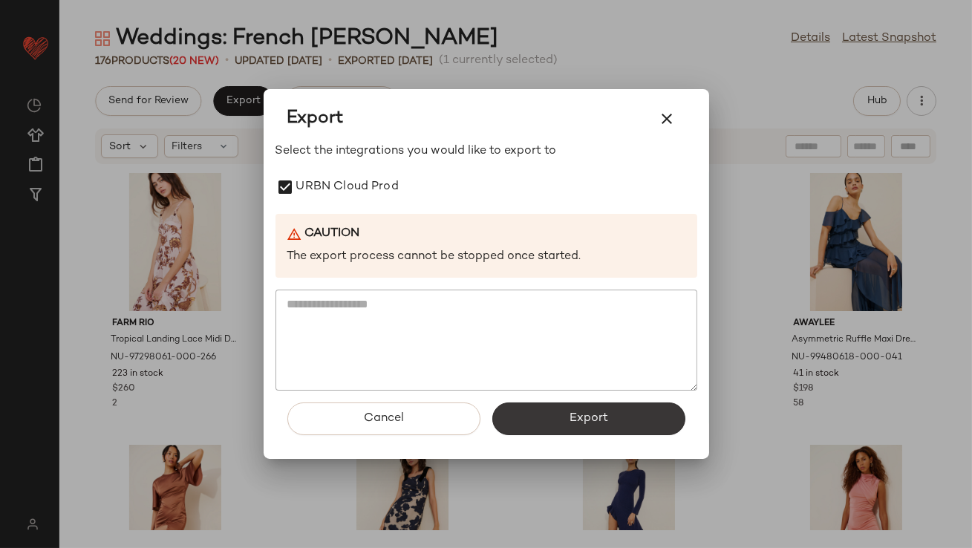
click at [546, 411] on button "Export" at bounding box center [588, 419] width 193 height 33
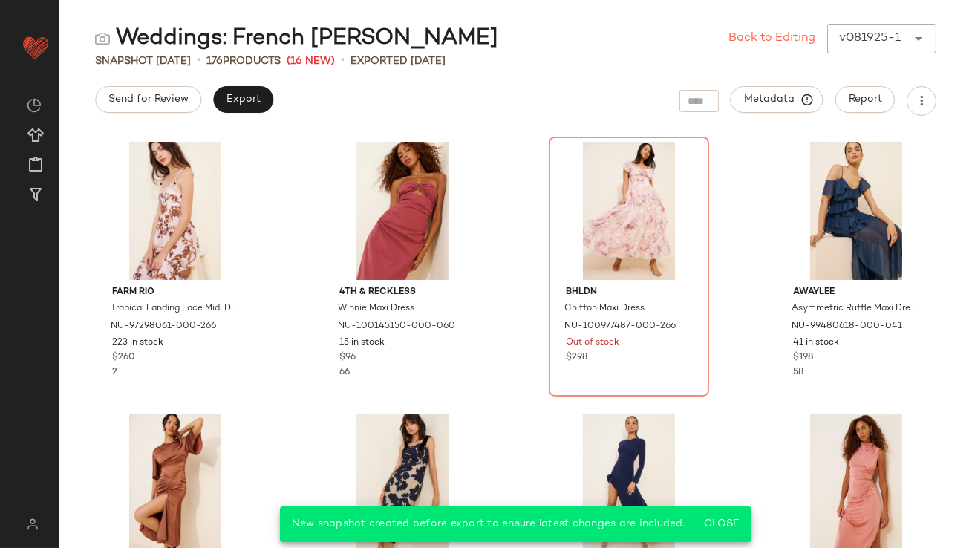
click at [753, 45] on link "Back to Editing" at bounding box center [772, 39] width 87 height 18
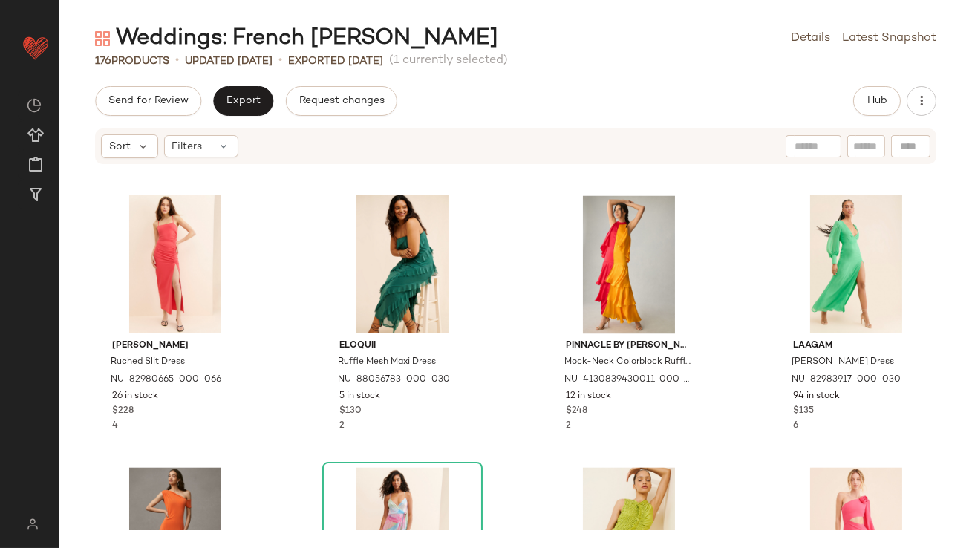
scroll to position [5841, 0]
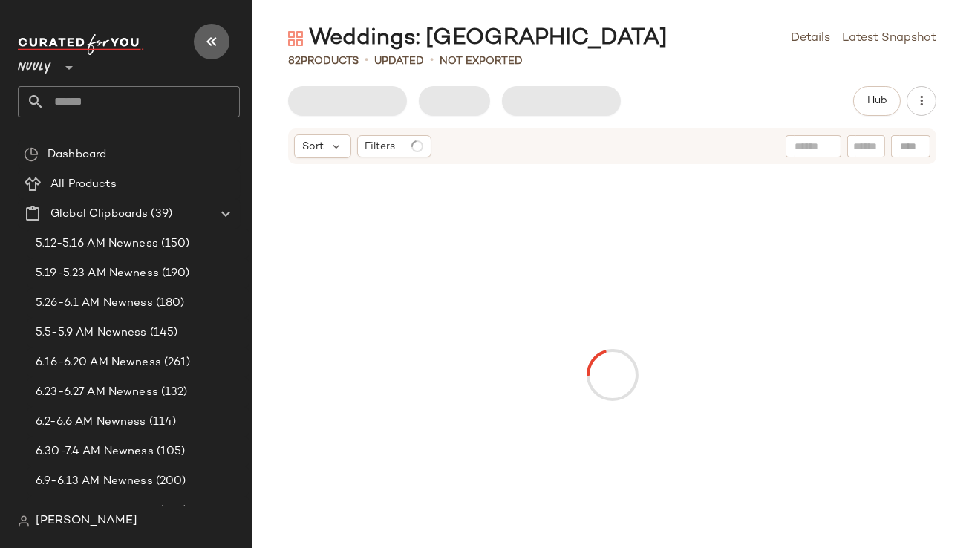
click at [211, 40] on icon "button" at bounding box center [212, 42] width 18 height 18
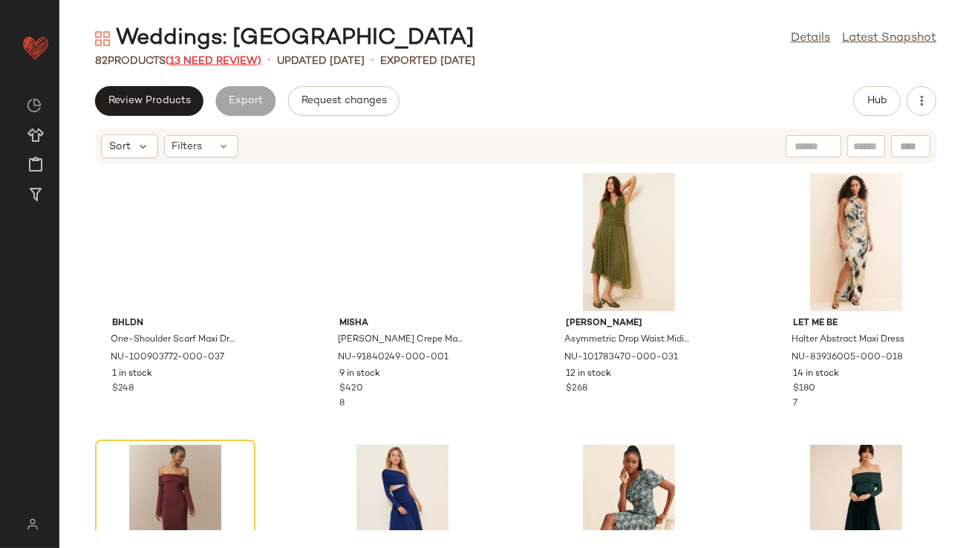
click at [212, 62] on span "(13 Need Review)" at bounding box center [214, 61] width 96 height 11
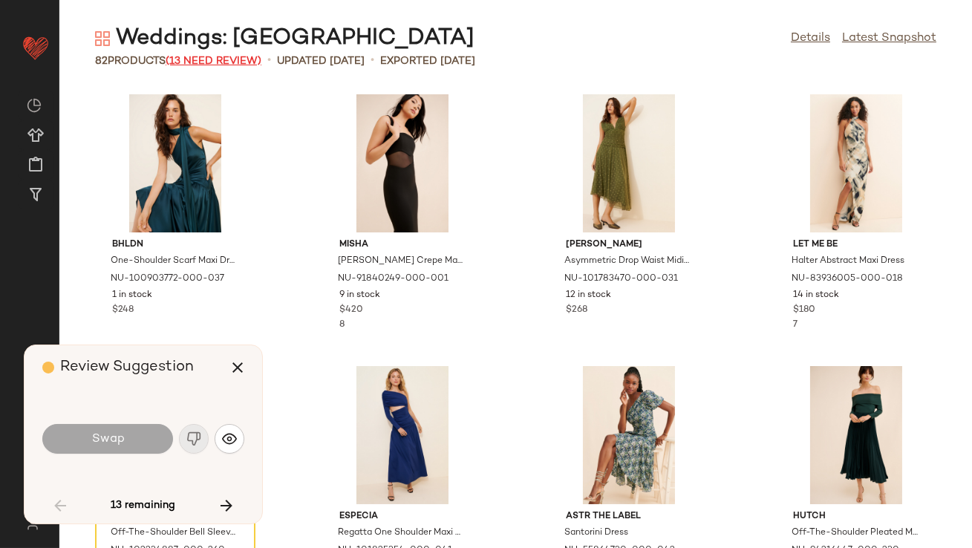
scroll to position [283, 0]
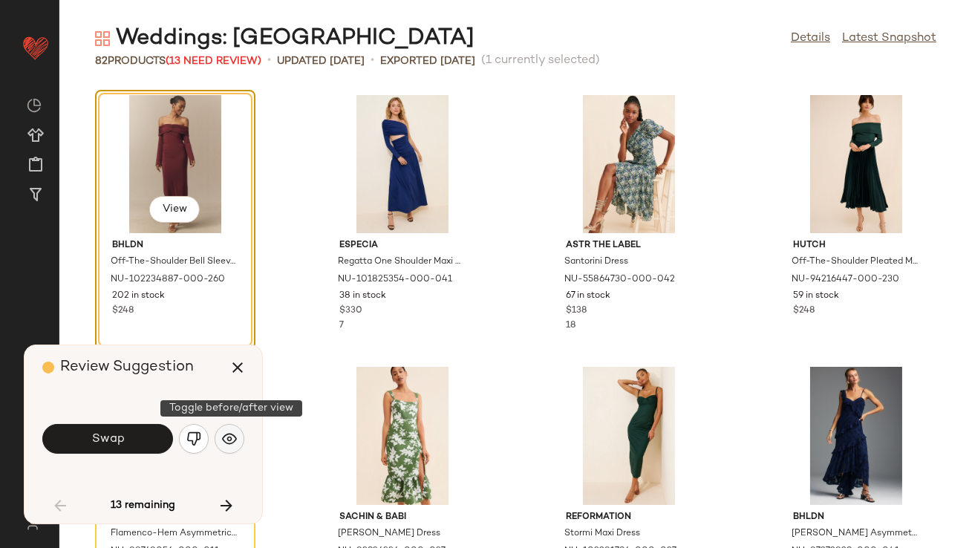
click at [234, 440] on img "button" at bounding box center [229, 438] width 15 height 15
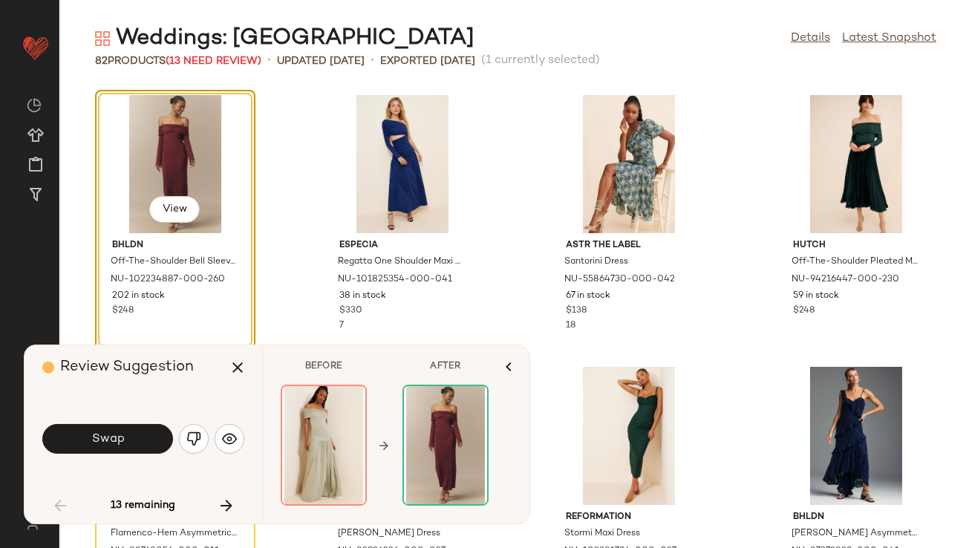
click at [200, 436] on img "button" at bounding box center [193, 438] width 15 height 15
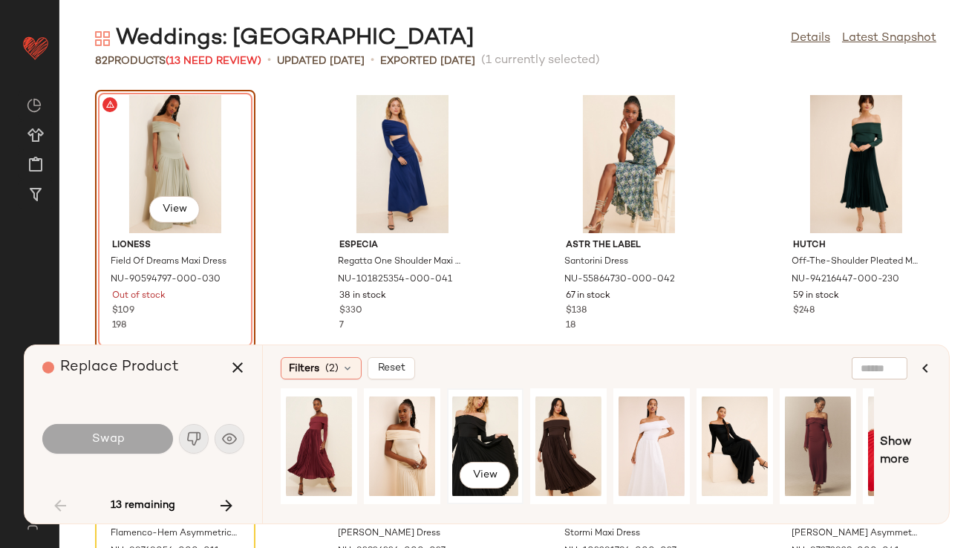
scroll to position [0, 147]
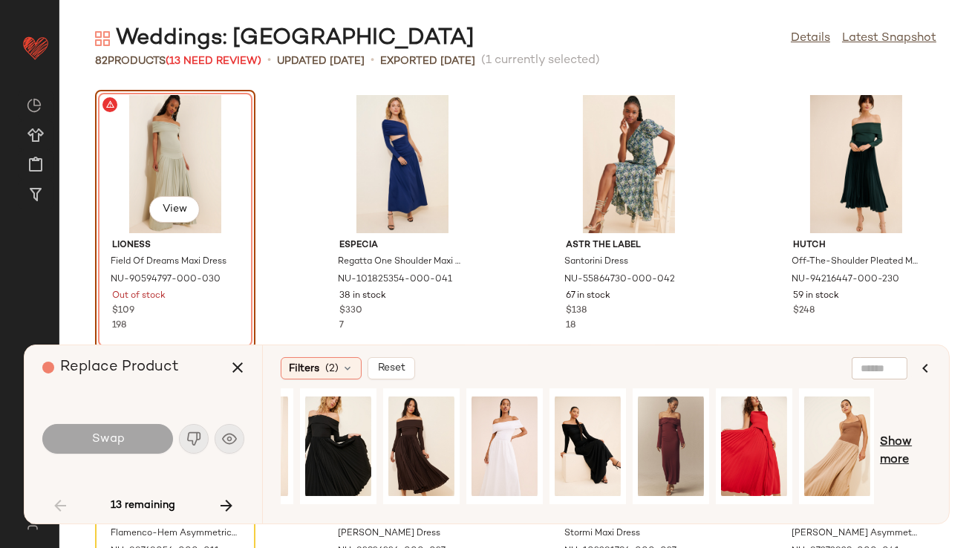
click at [893, 440] on span "Show more" at bounding box center [905, 452] width 51 height 36
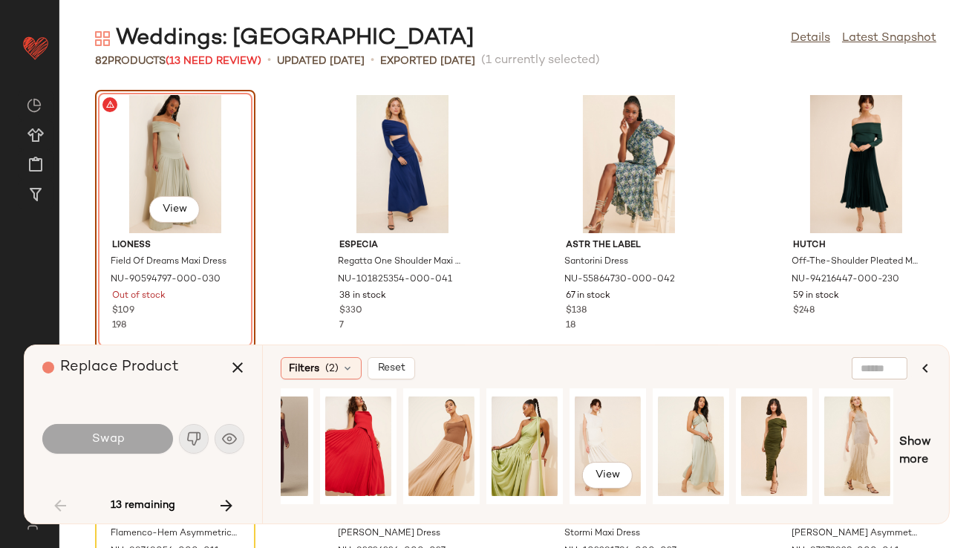
scroll to position [0, 633]
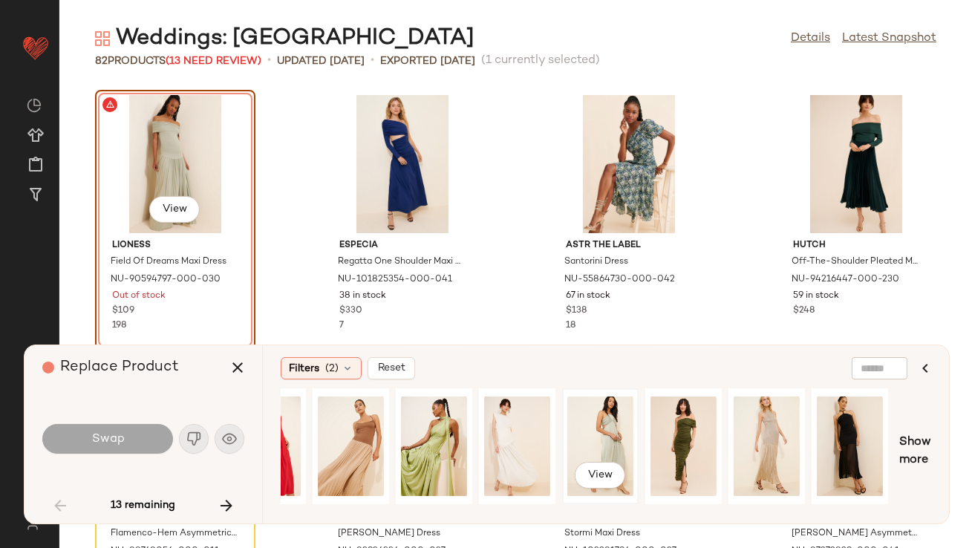
click at [606, 429] on div "View" at bounding box center [600, 446] width 66 height 105
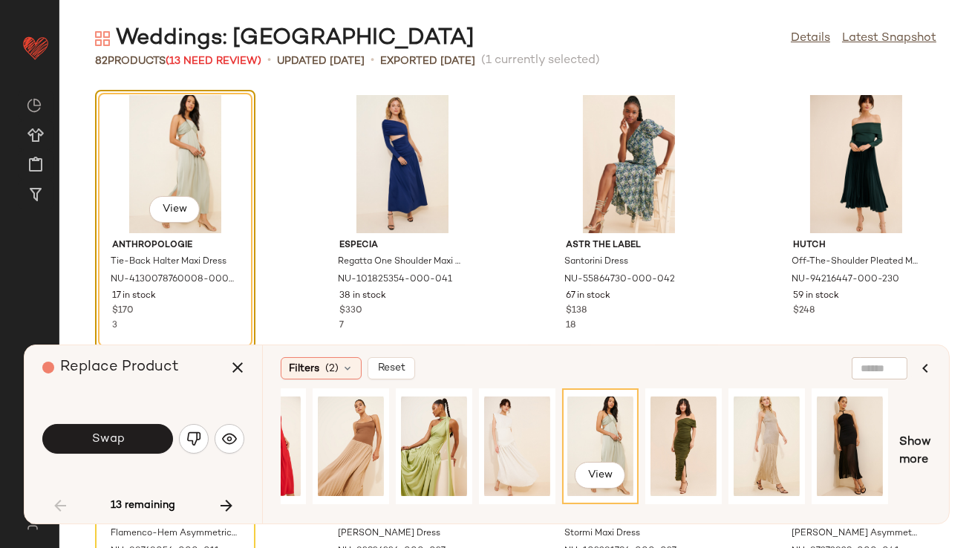
click at [98, 437] on span "Swap" at bounding box center [107, 439] width 33 height 14
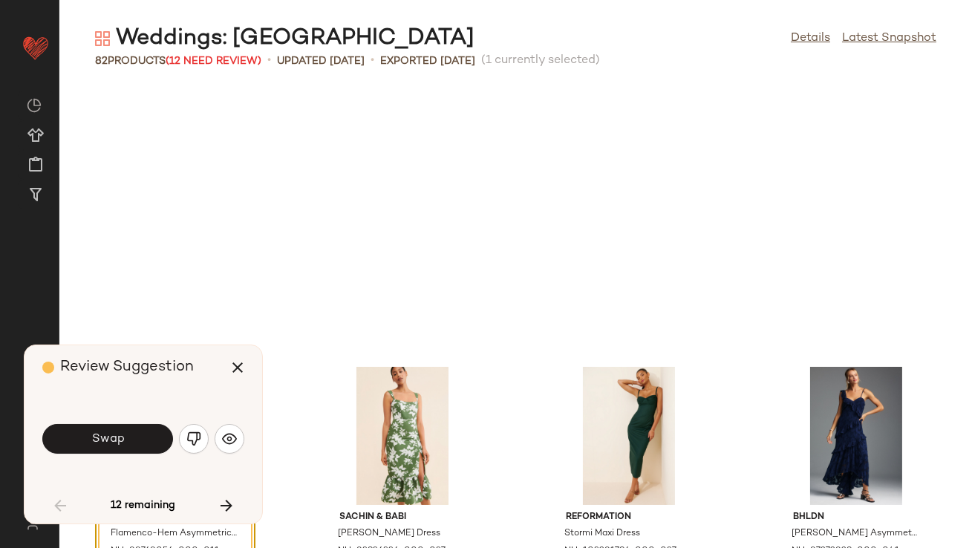
scroll to position [543, 0]
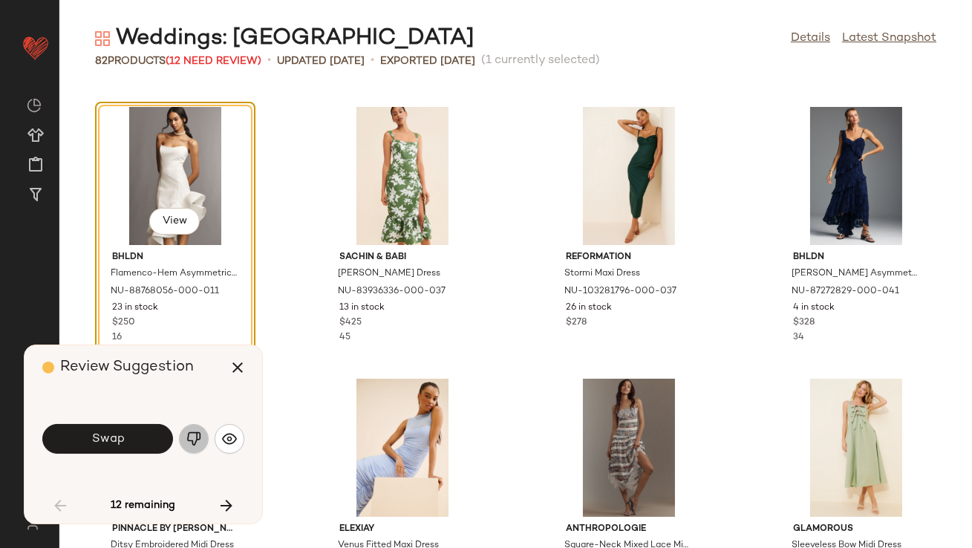
click at [187, 434] on img "button" at bounding box center [193, 438] width 15 height 15
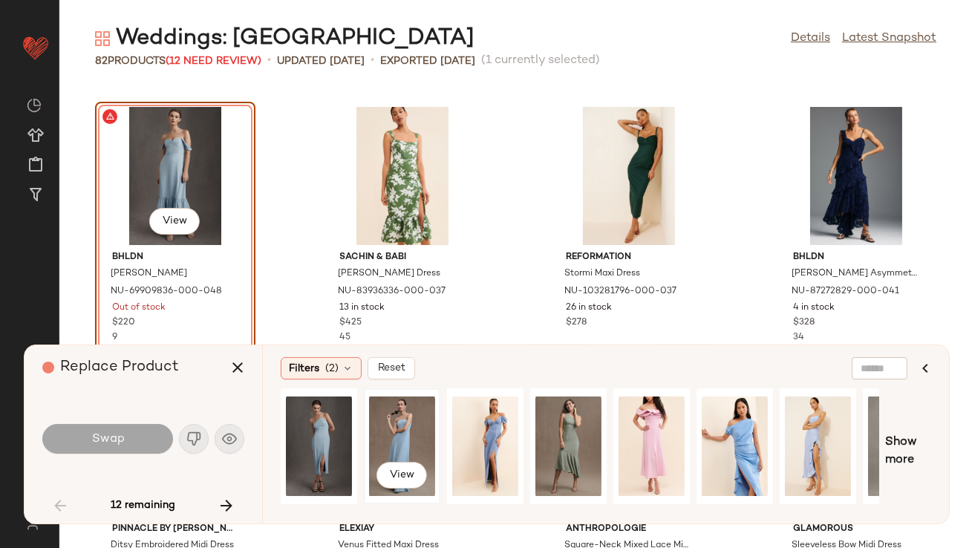
click at [411, 430] on div "View" at bounding box center [402, 446] width 66 height 105
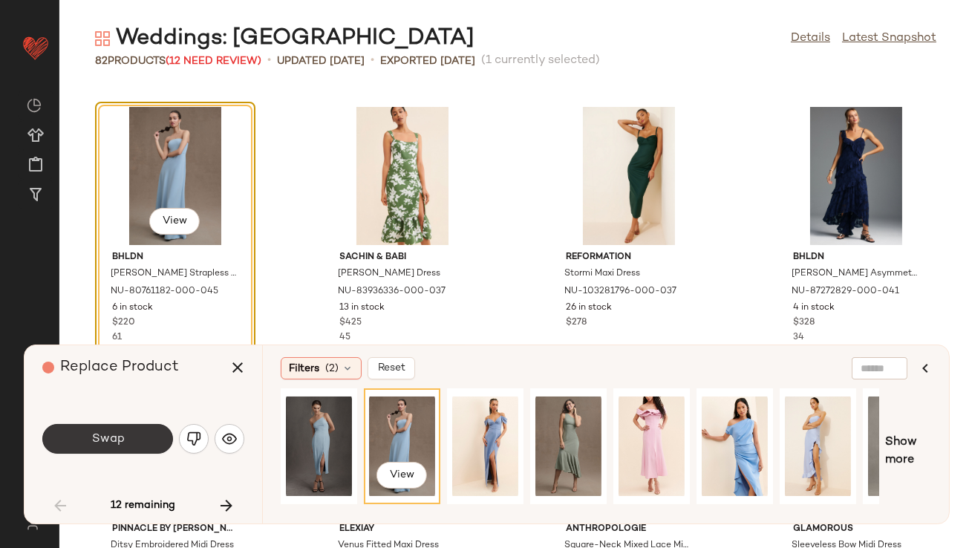
click at [160, 441] on button "Swap" at bounding box center [107, 439] width 131 height 30
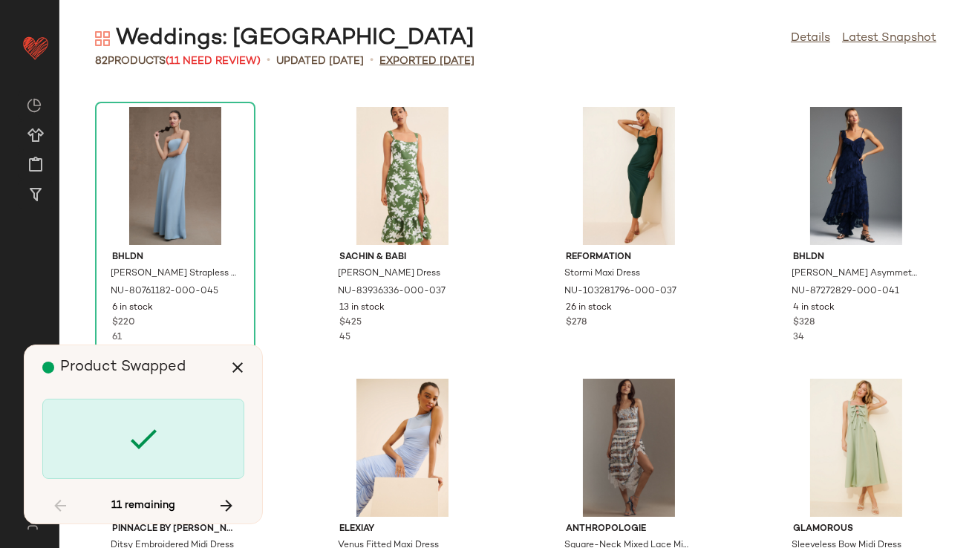
scroll to position [1087, 0]
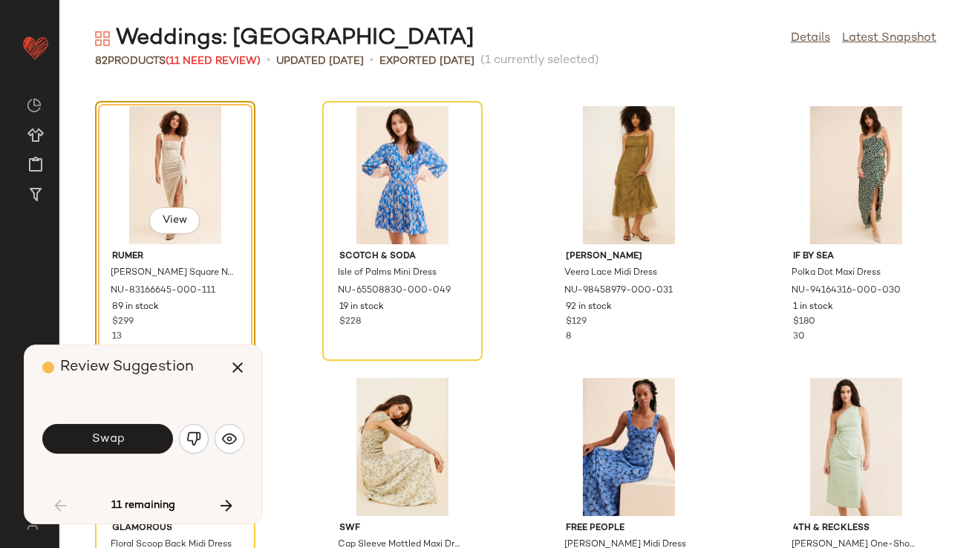
click at [191, 443] on img "button" at bounding box center [193, 438] width 15 height 15
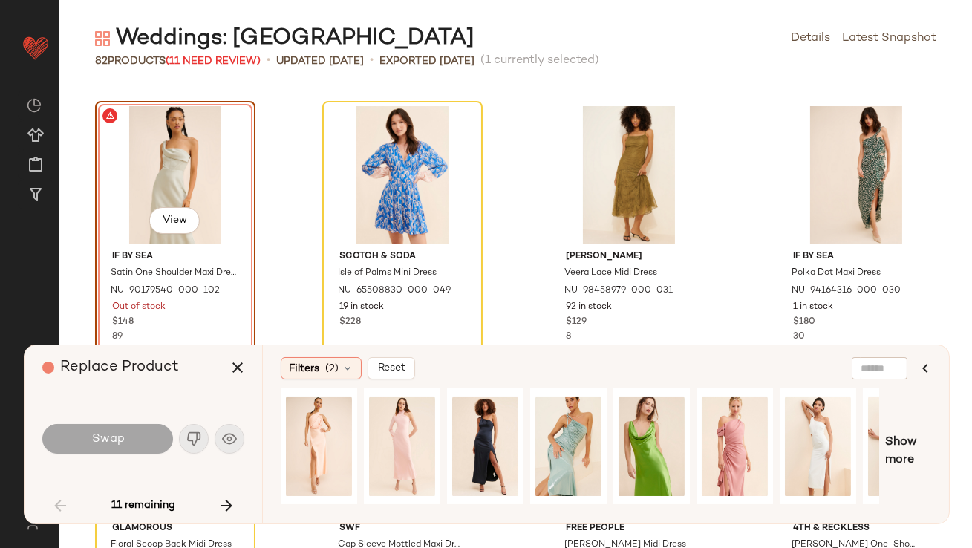
click at [607, 434] on div at bounding box center [580, 451] width 599 height 126
click at [587, 437] on div at bounding box center [568, 446] width 66 height 105
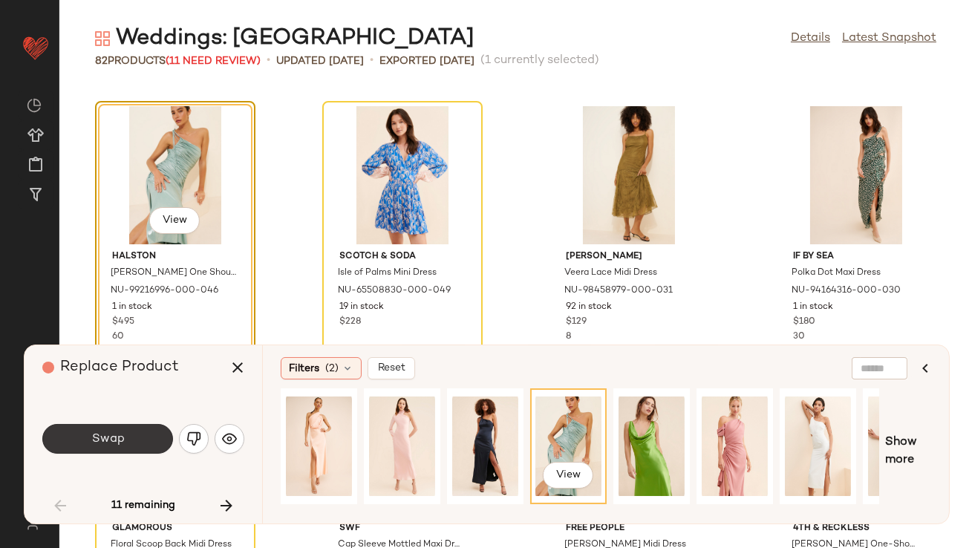
click at [120, 449] on button "Swap" at bounding box center [107, 439] width 131 height 30
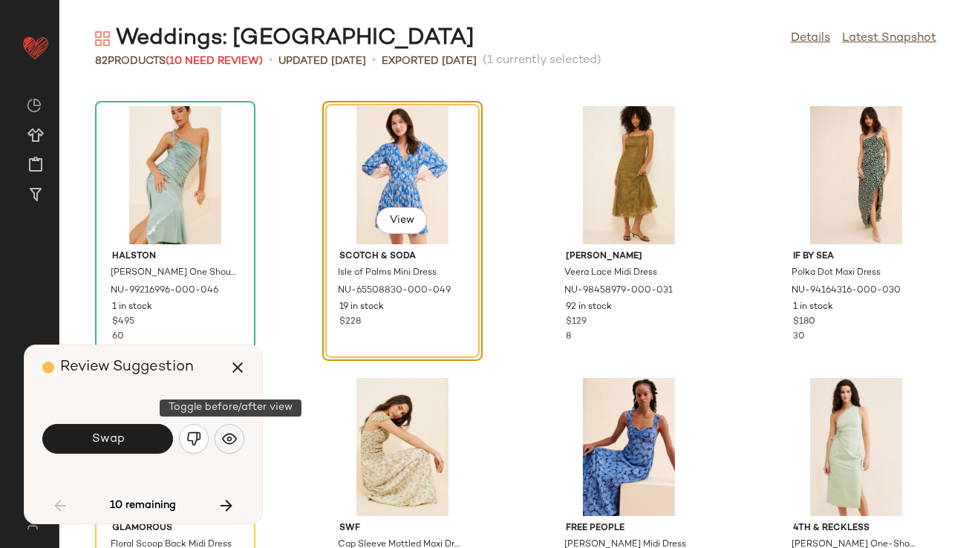
click at [229, 444] on img "button" at bounding box center [229, 438] width 15 height 15
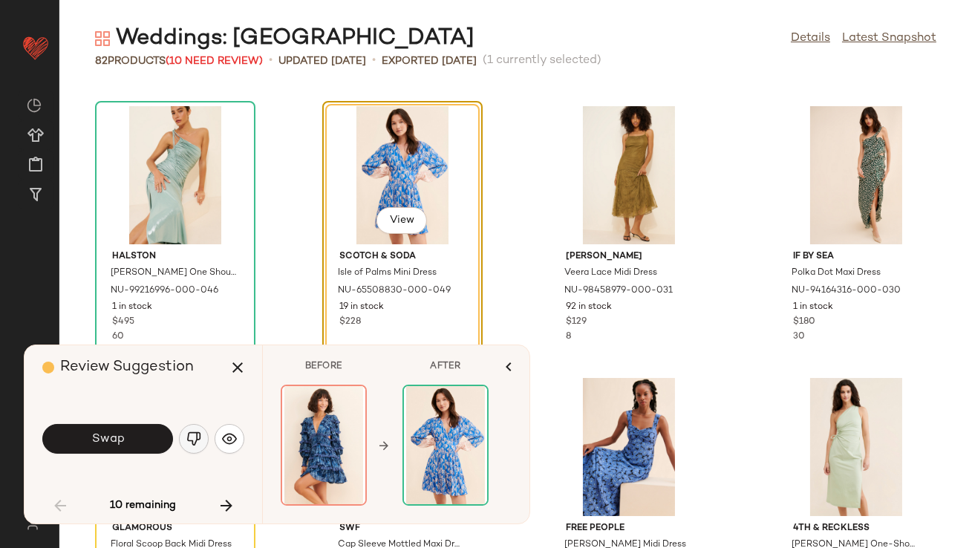
click at [198, 443] on img "button" at bounding box center [193, 438] width 15 height 15
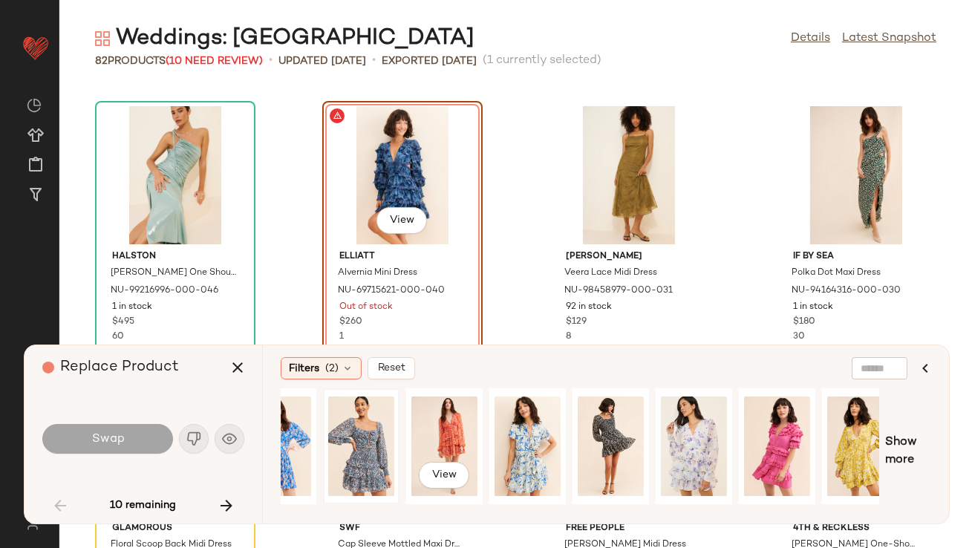
scroll to position [0, 37]
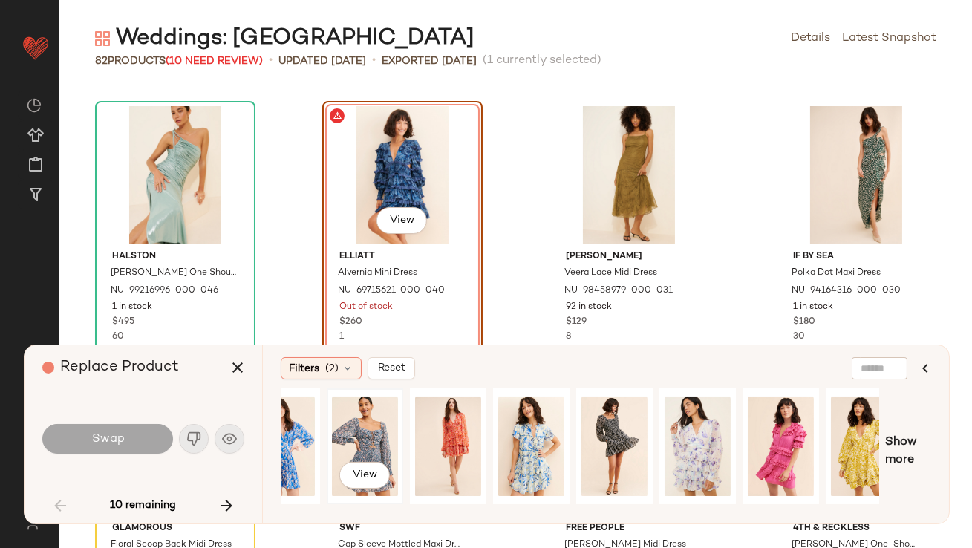
click at [366, 446] on div "View" at bounding box center [365, 446] width 66 height 105
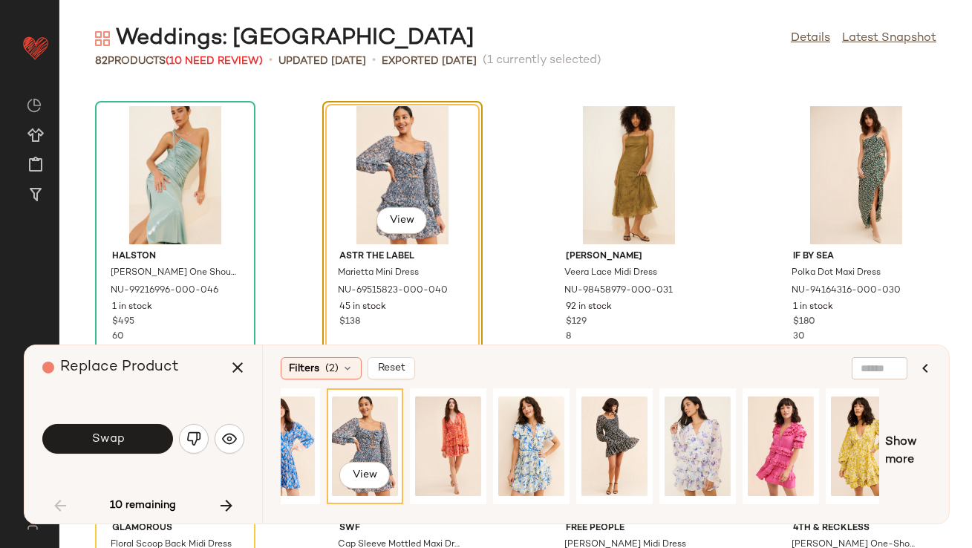
click at [137, 446] on button "Swap" at bounding box center [107, 439] width 131 height 30
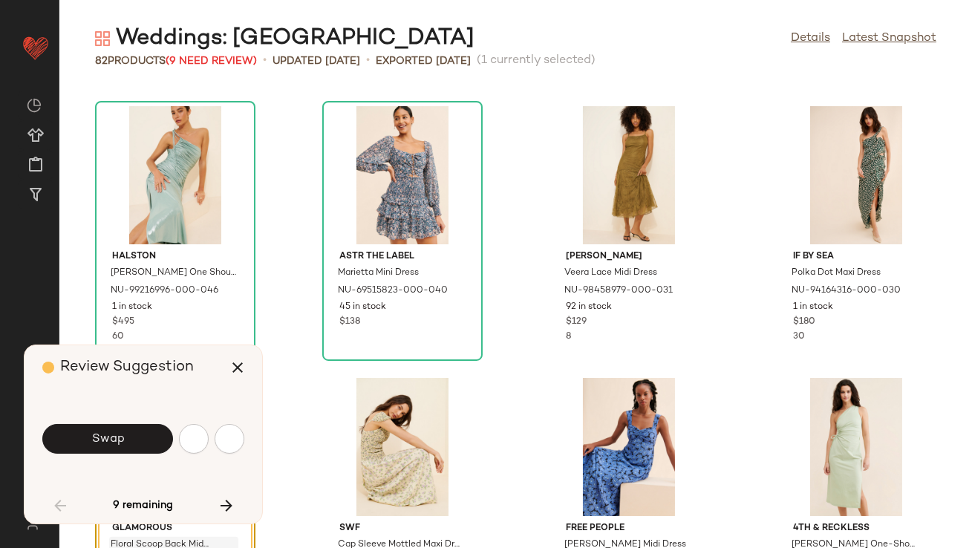
scroll to position [1359, 0]
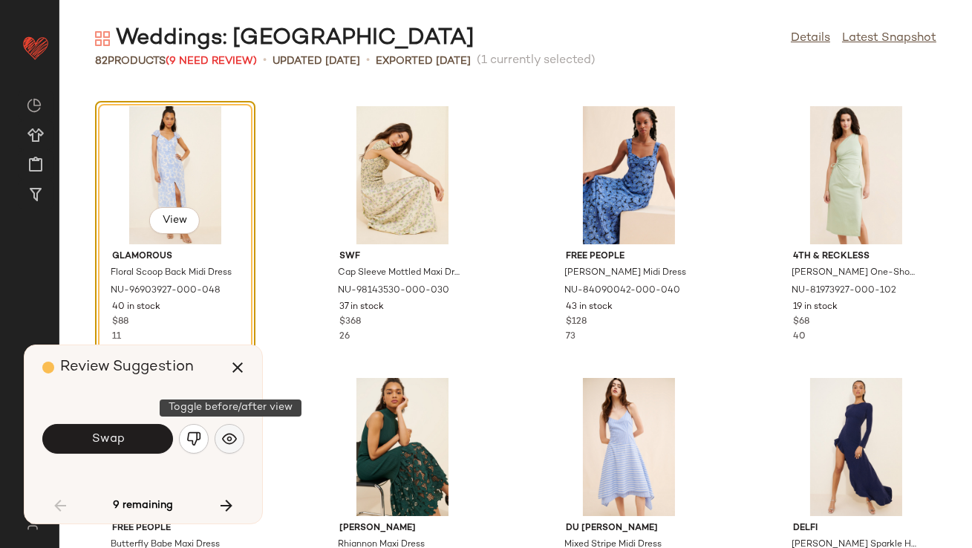
click at [231, 441] on img "button" at bounding box center [229, 438] width 15 height 15
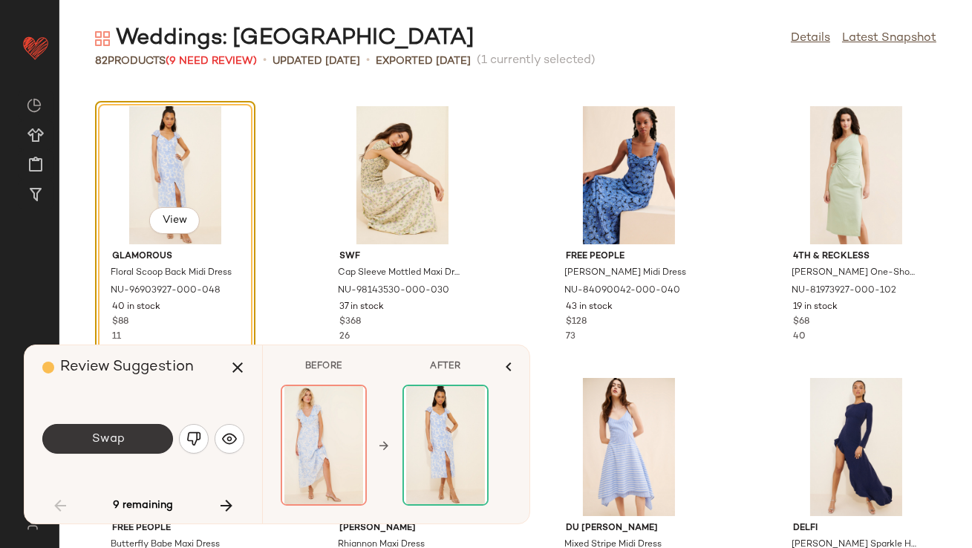
click at [134, 449] on button "Swap" at bounding box center [107, 439] width 131 height 30
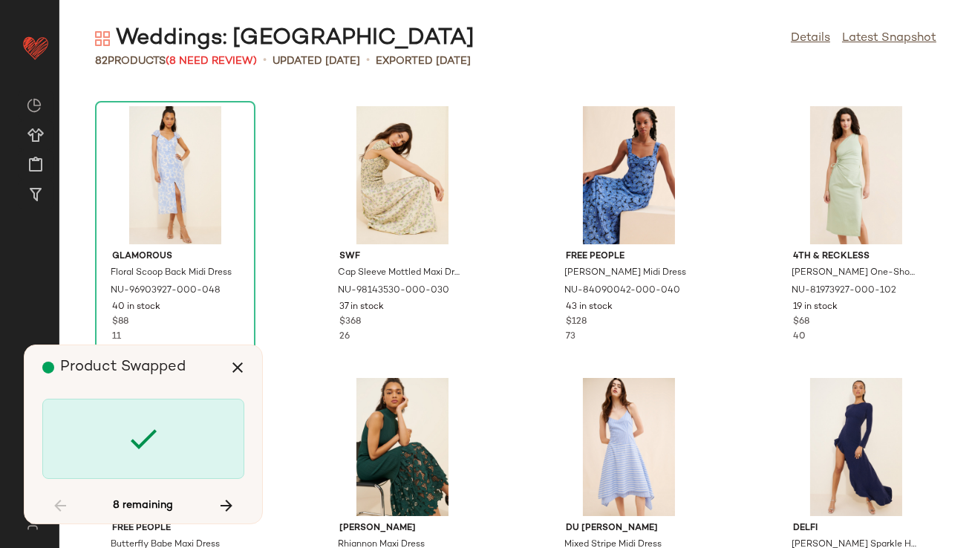
scroll to position [2174, 0]
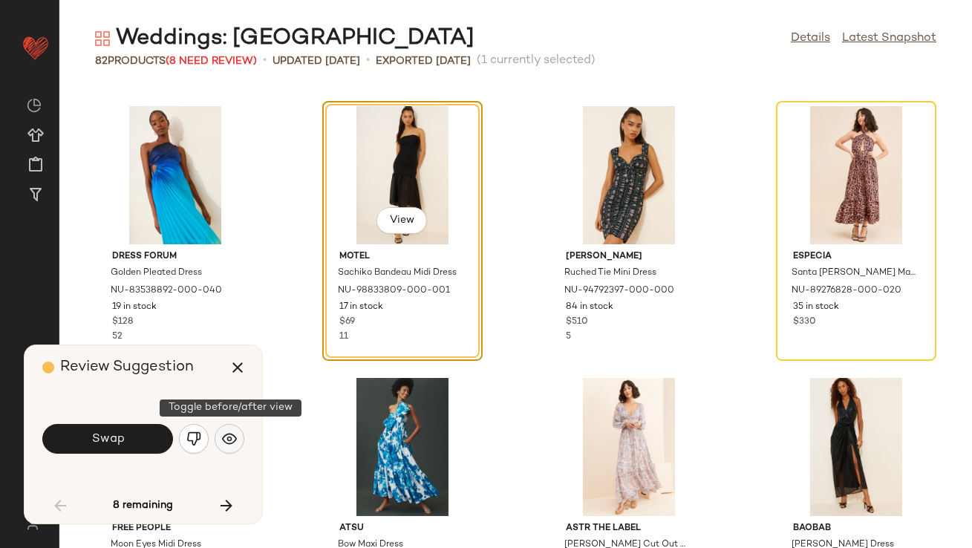
click at [219, 437] on button "button" at bounding box center [230, 439] width 30 height 30
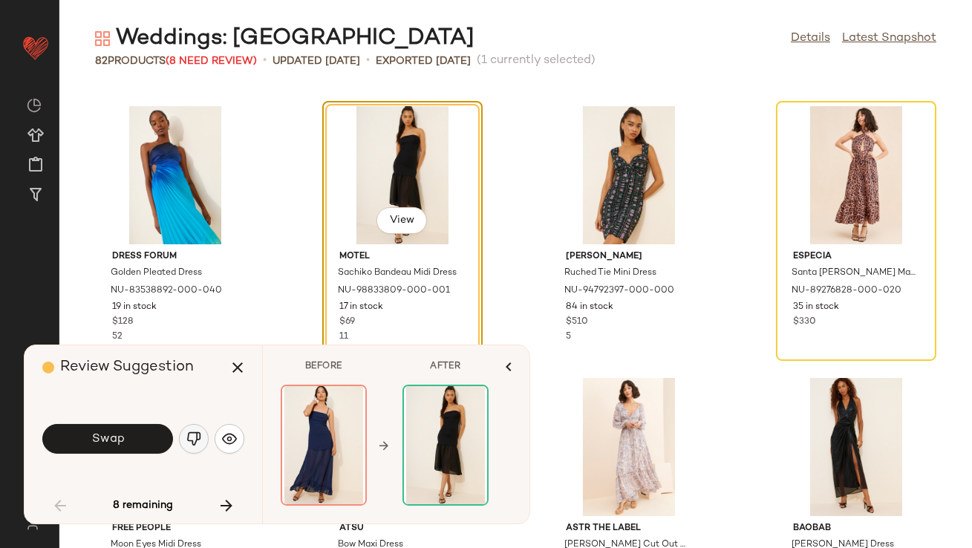
click at [195, 440] on img "button" at bounding box center [193, 438] width 15 height 15
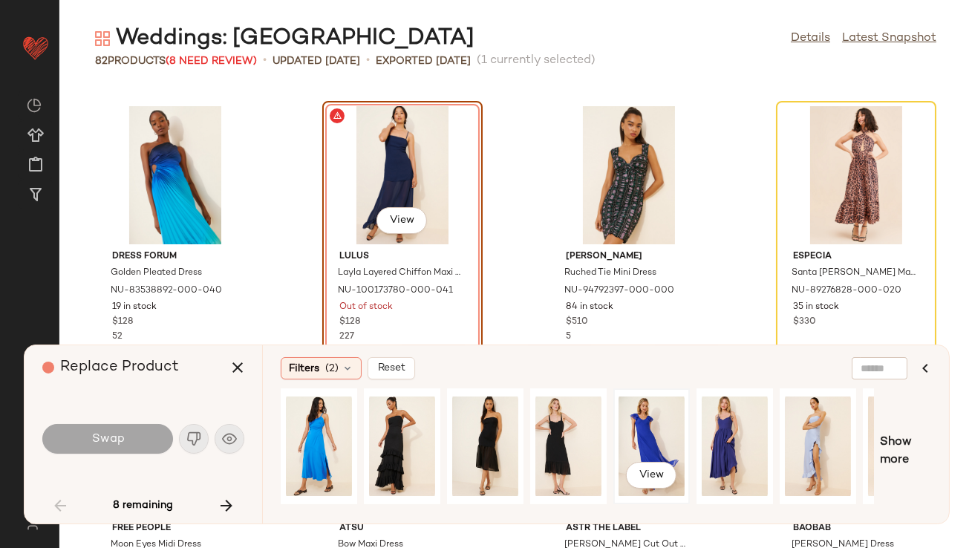
click at [656, 436] on div "View" at bounding box center [652, 446] width 66 height 105
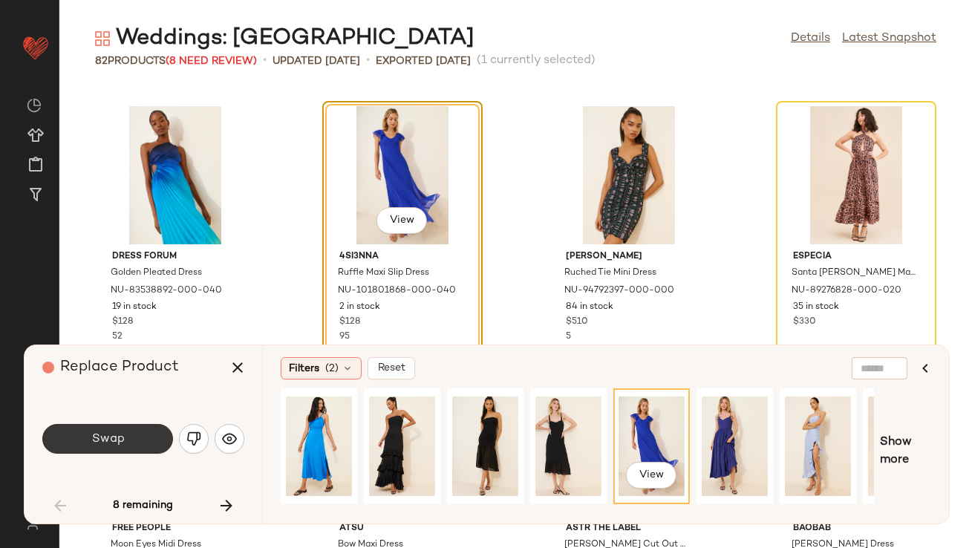
click at [137, 445] on button "Swap" at bounding box center [107, 439] width 131 height 30
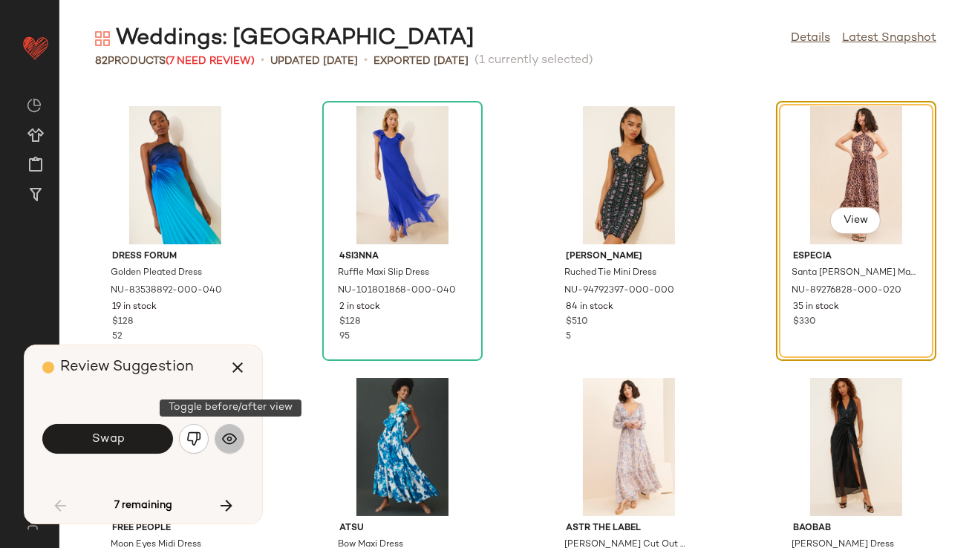
click at [228, 440] on img "button" at bounding box center [229, 438] width 15 height 15
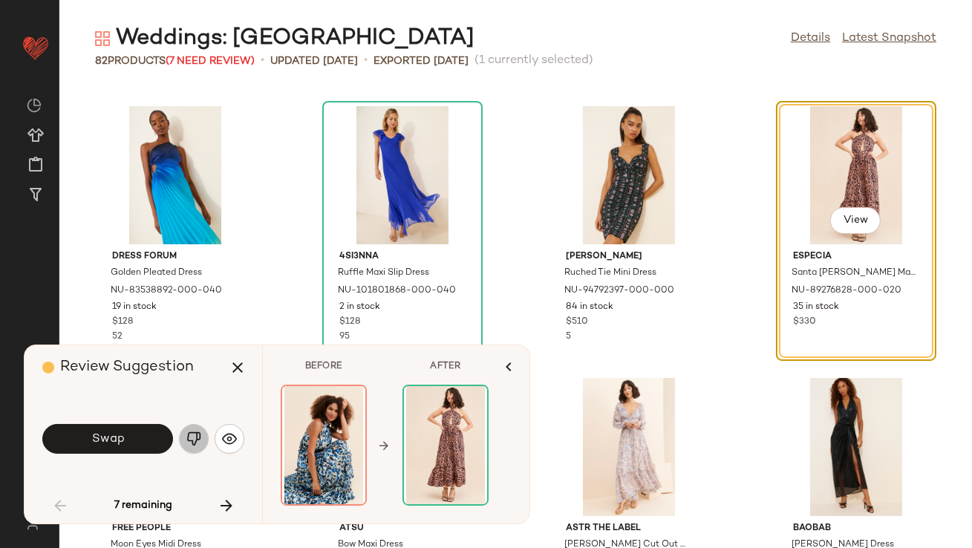
click at [197, 439] on img "button" at bounding box center [193, 438] width 15 height 15
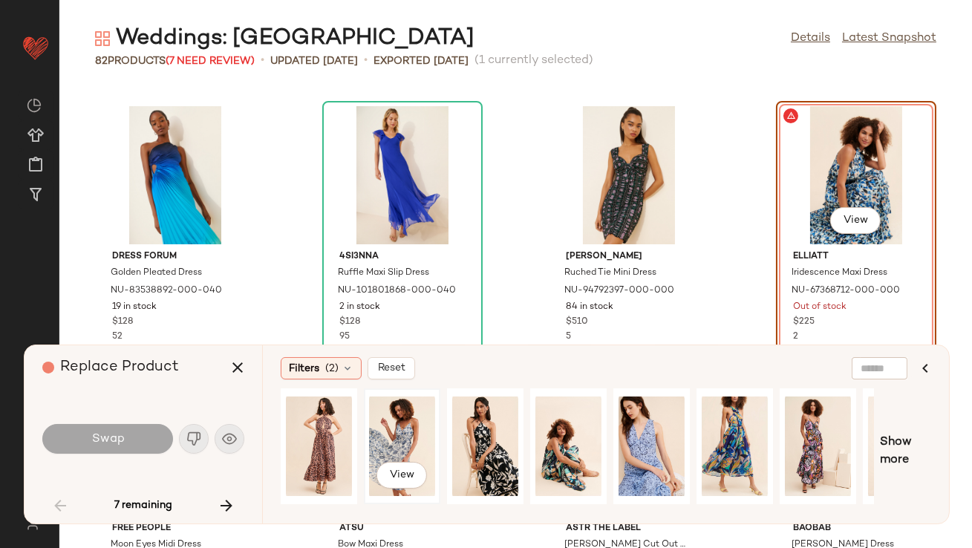
click at [404, 436] on div "View" at bounding box center [402, 446] width 66 height 105
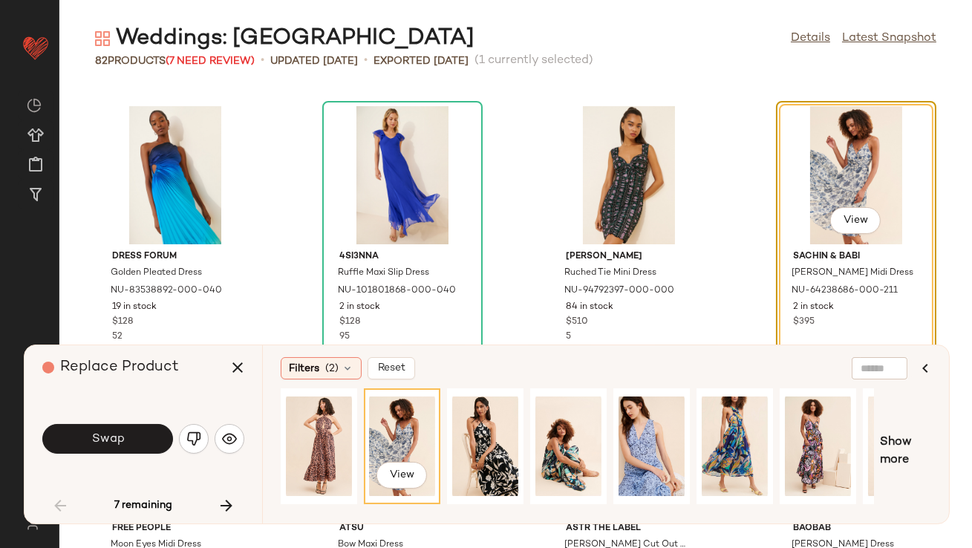
click at [149, 439] on button "Swap" at bounding box center [107, 439] width 131 height 30
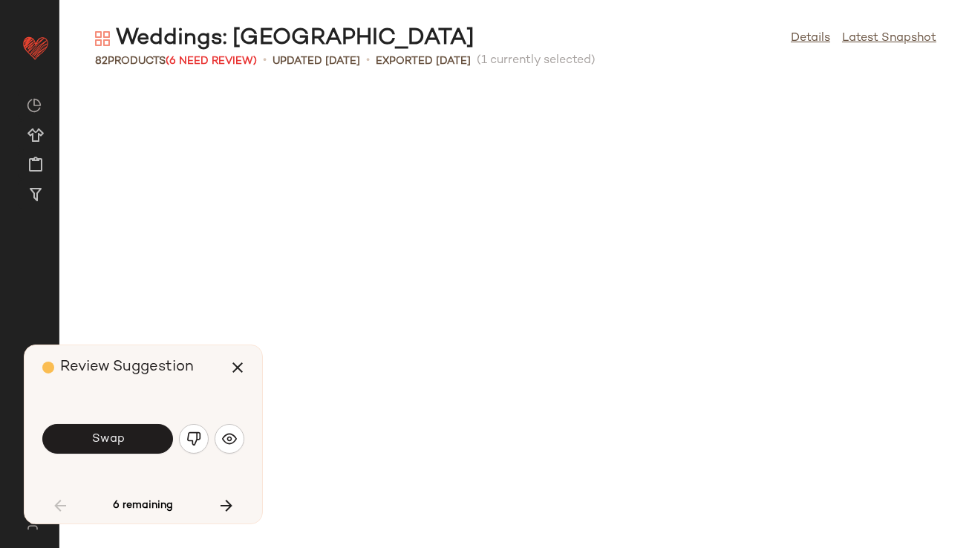
scroll to position [2989, 0]
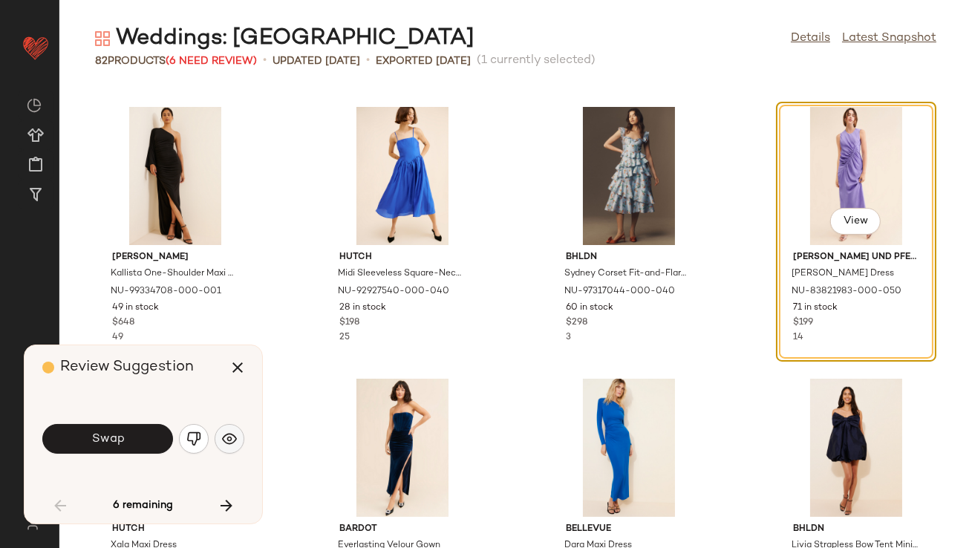
click at [238, 429] on button "button" at bounding box center [230, 439] width 30 height 30
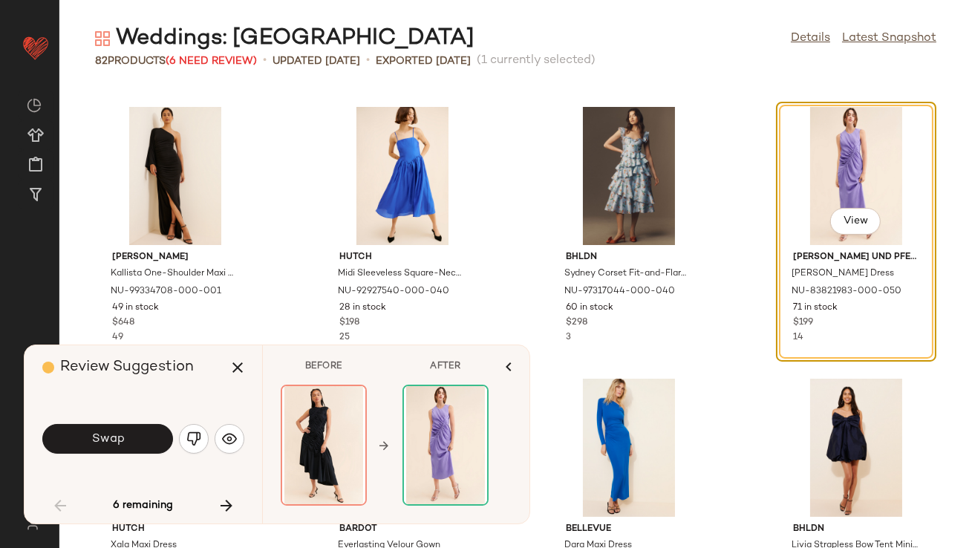
click at [140, 445] on button "Swap" at bounding box center [107, 439] width 131 height 30
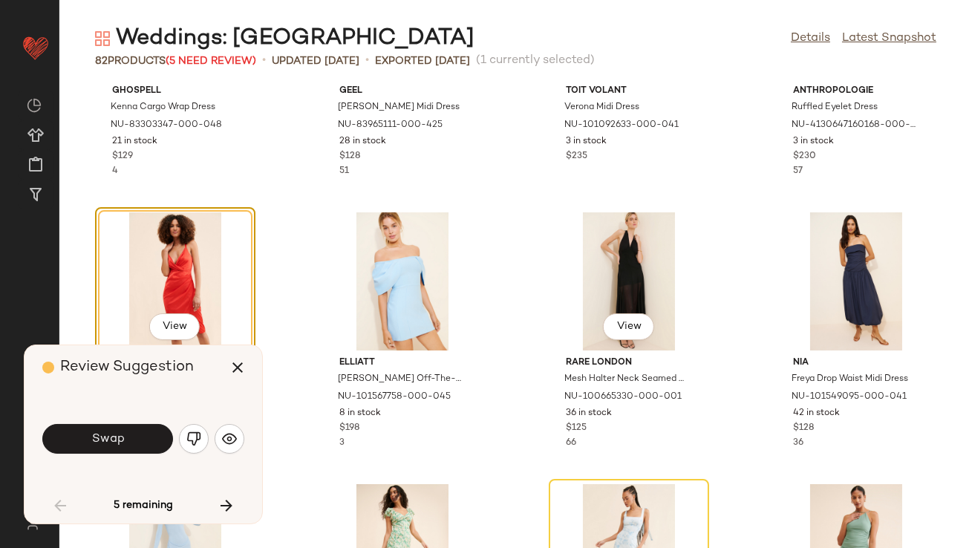
scroll to position [3773, 0]
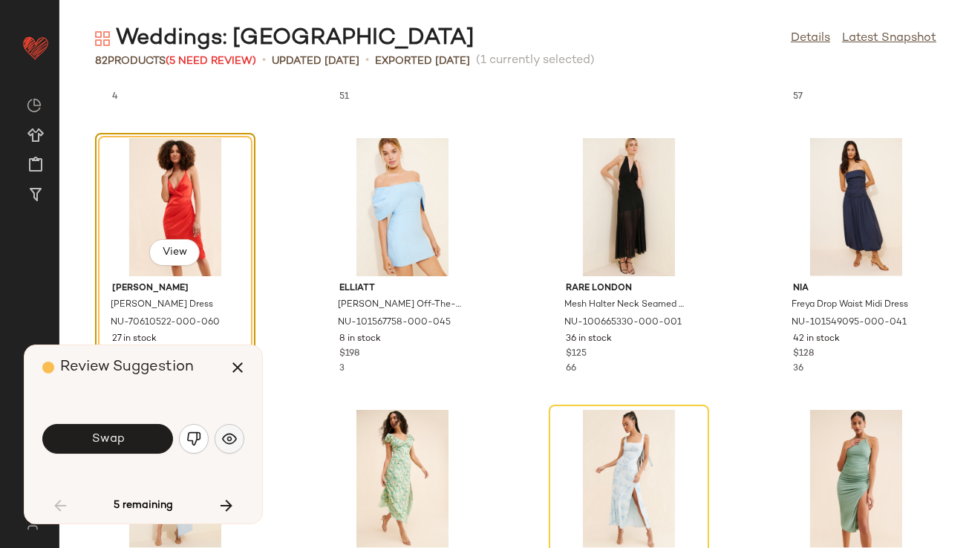
click at [231, 445] on img "button" at bounding box center [229, 438] width 15 height 15
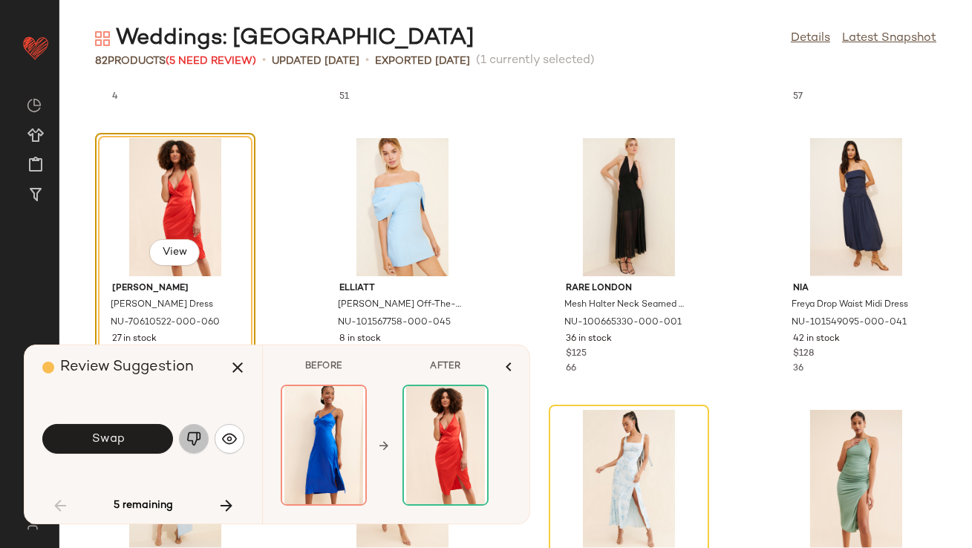
click at [198, 435] on img "button" at bounding box center [193, 438] width 15 height 15
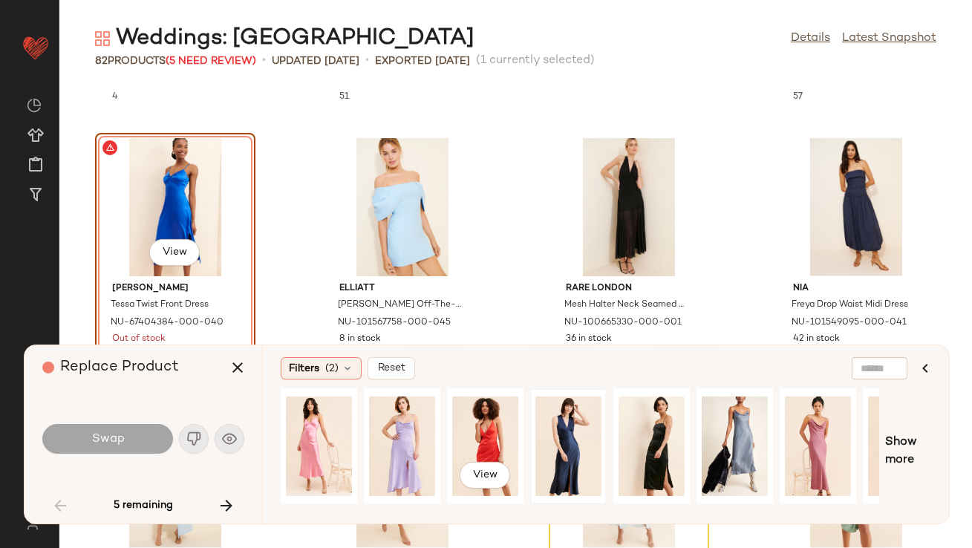
click at [538, 420] on div at bounding box center [568, 446] width 66 height 105
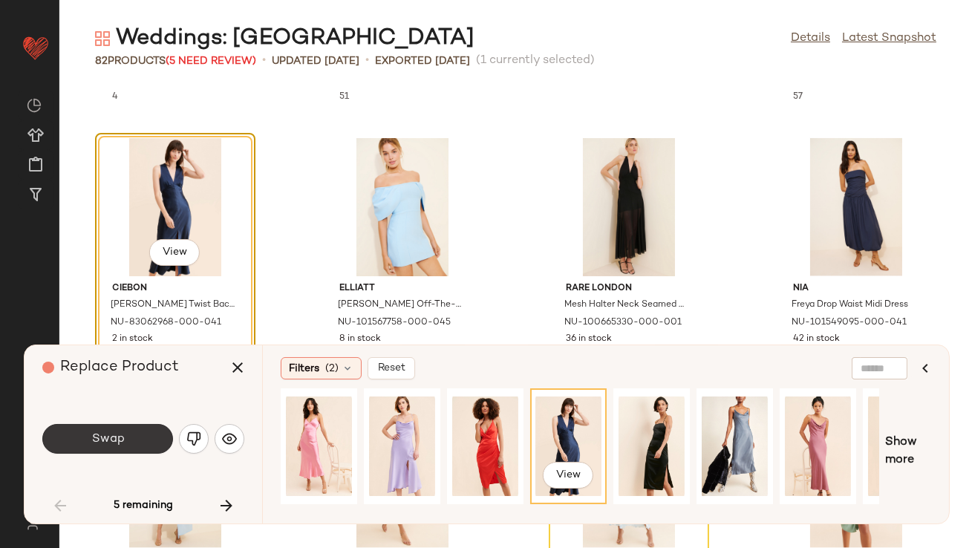
click at [161, 434] on button "Swap" at bounding box center [107, 439] width 131 height 30
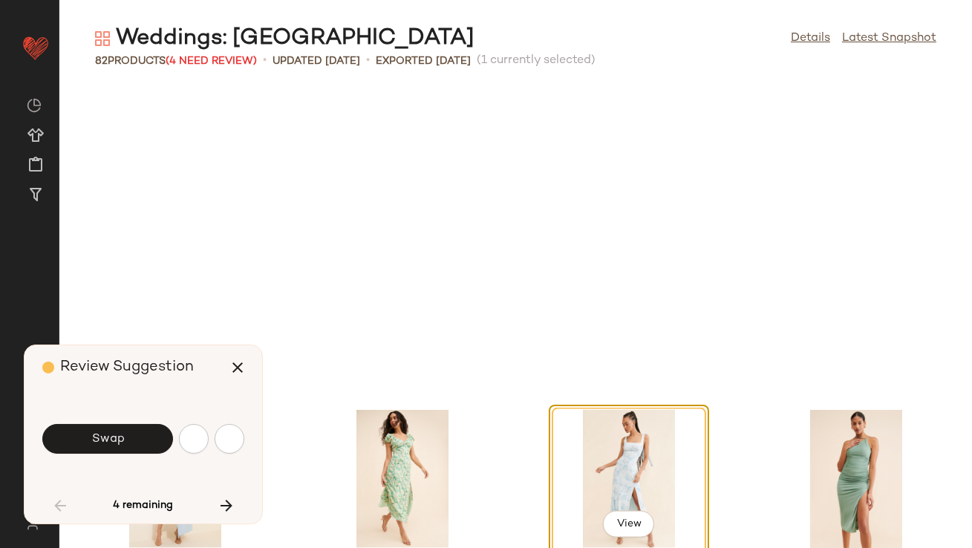
scroll to position [4077, 0]
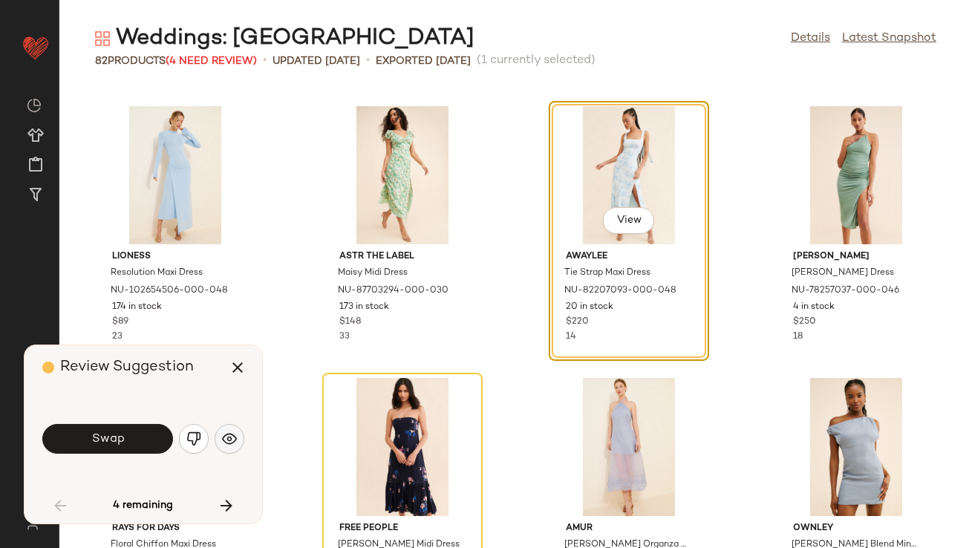
click at [242, 436] on button "button" at bounding box center [230, 439] width 30 height 30
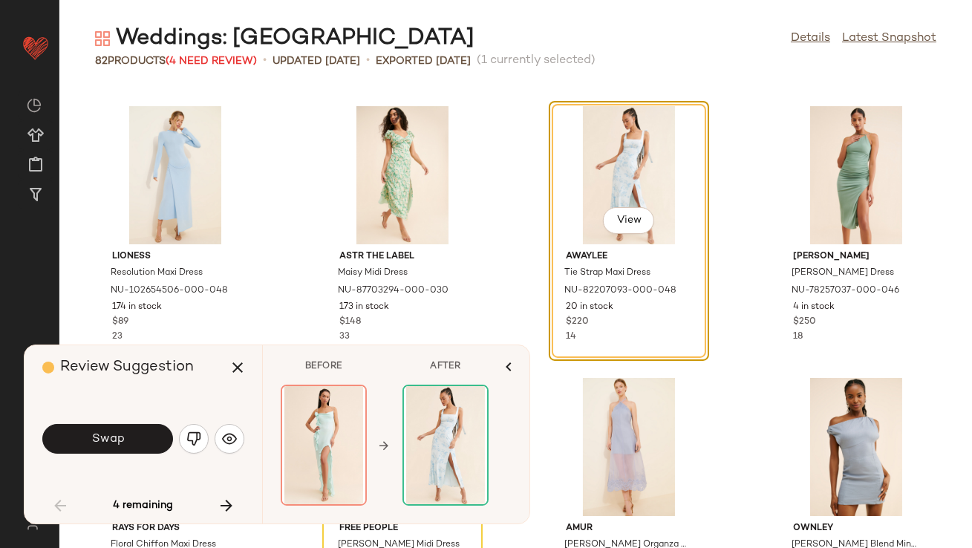
click at [154, 443] on button "Swap" at bounding box center [107, 439] width 131 height 30
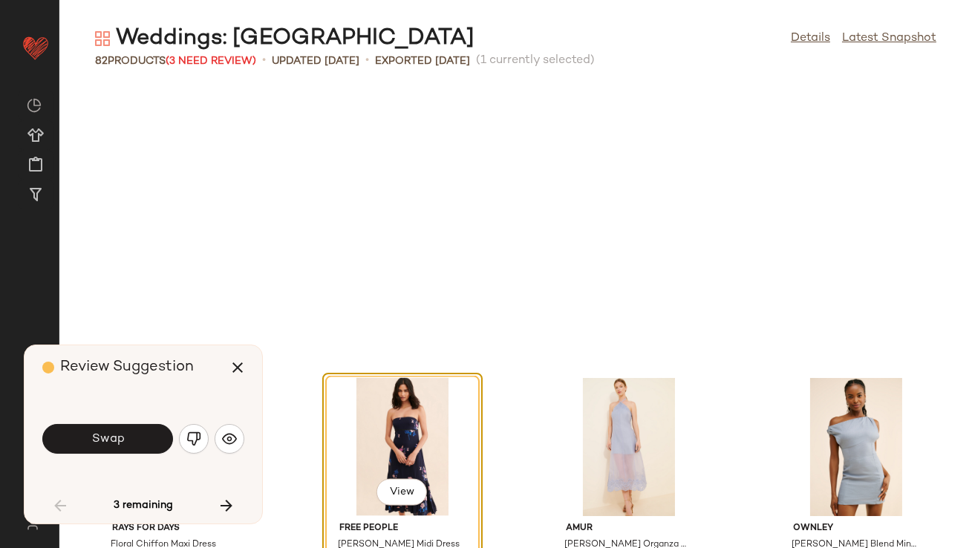
scroll to position [4348, 0]
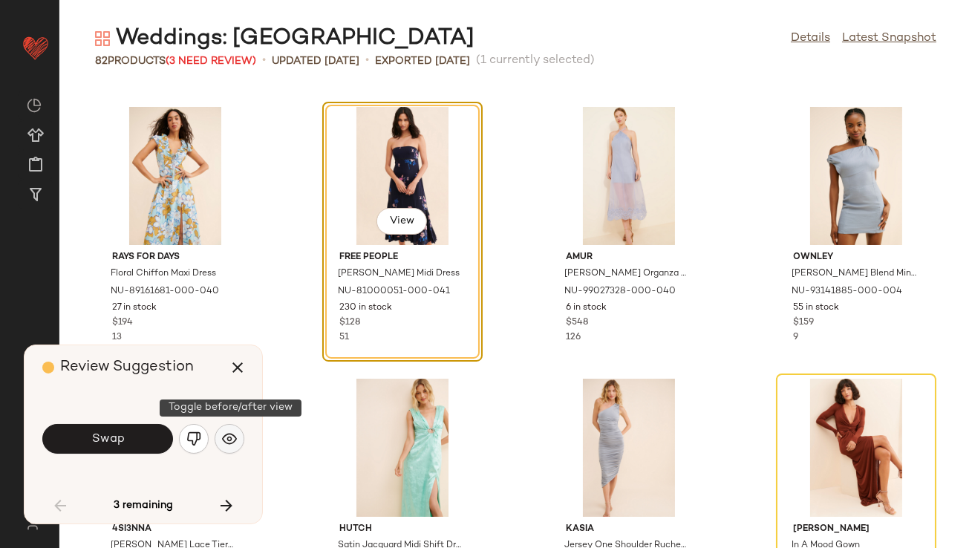
click at [221, 441] on button "button" at bounding box center [230, 439] width 30 height 30
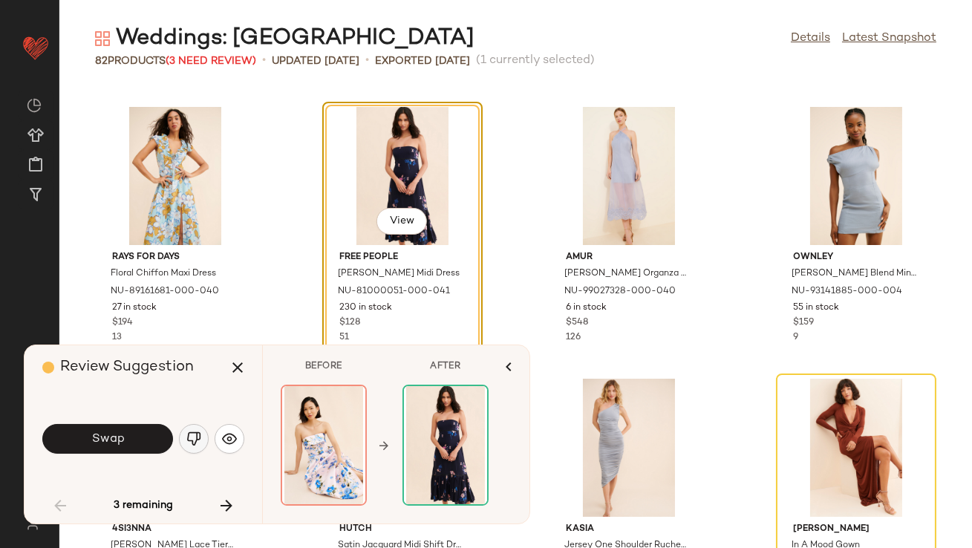
click at [196, 440] on img "button" at bounding box center [193, 438] width 15 height 15
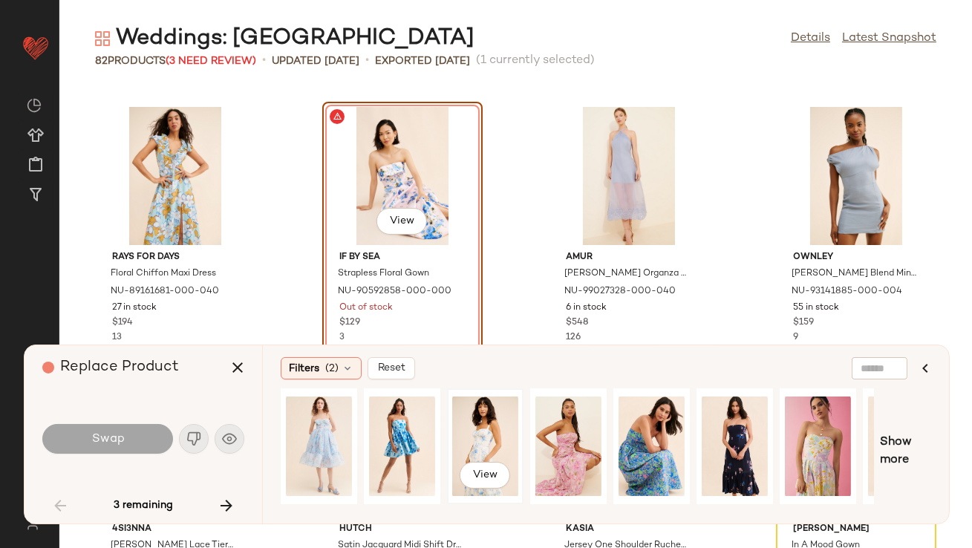
click at [513, 443] on div "View" at bounding box center [485, 446] width 66 height 105
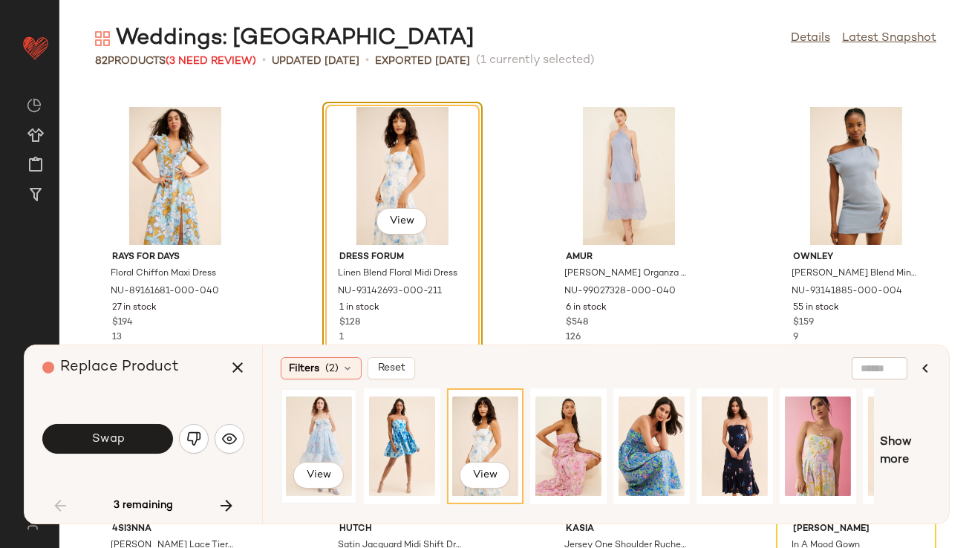
click at [324, 434] on div "View" at bounding box center [319, 446] width 66 height 105
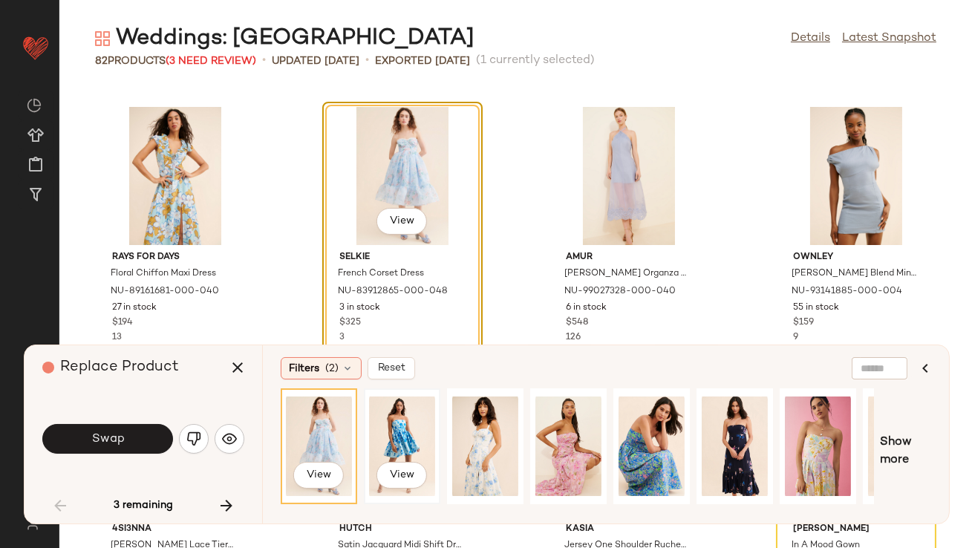
click at [391, 414] on div "View" at bounding box center [402, 446] width 66 height 105
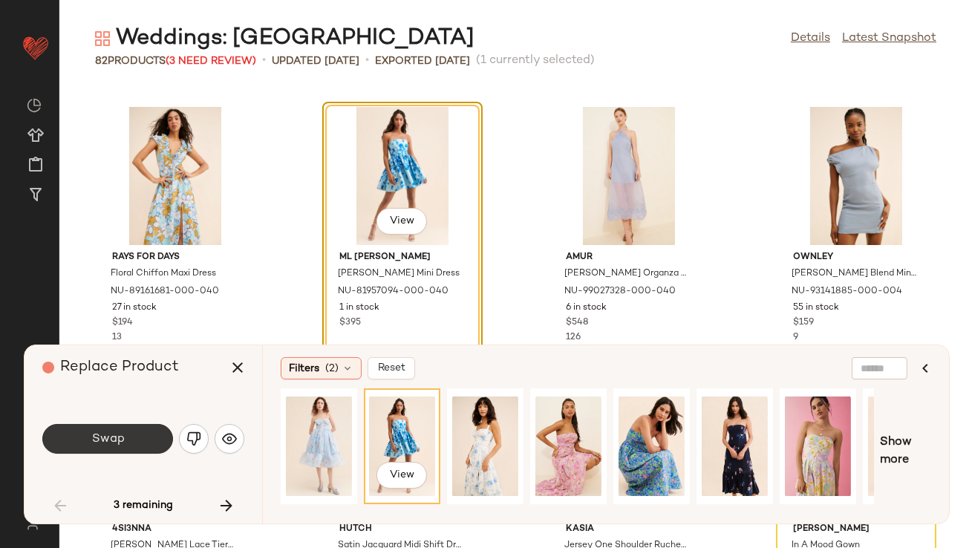
click at [145, 433] on button "Swap" at bounding box center [107, 439] width 131 height 30
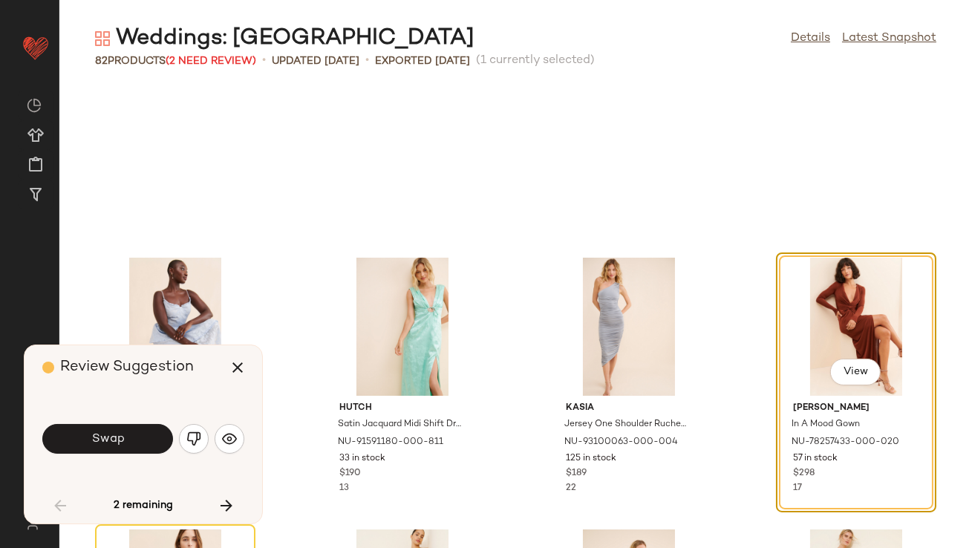
scroll to position [4620, 0]
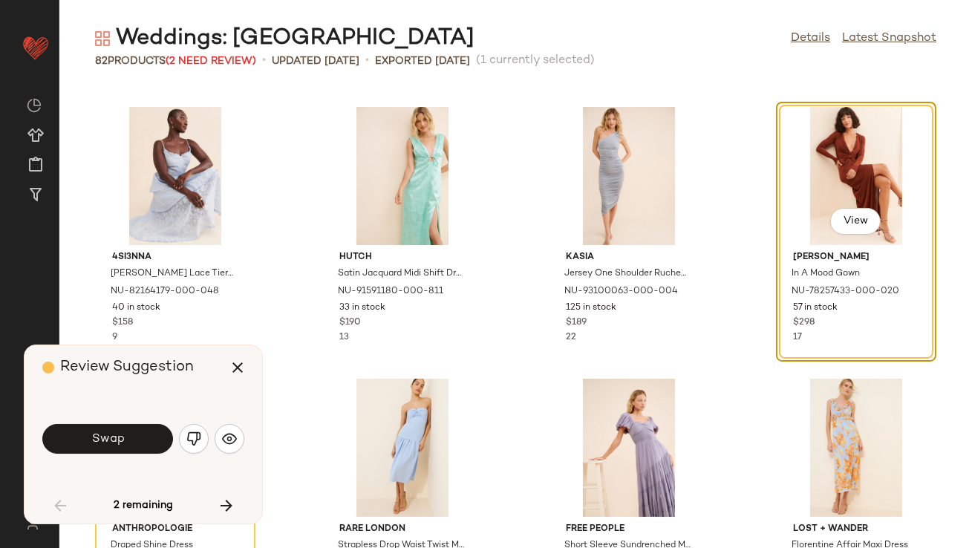
click at [202, 435] on button "button" at bounding box center [194, 439] width 30 height 30
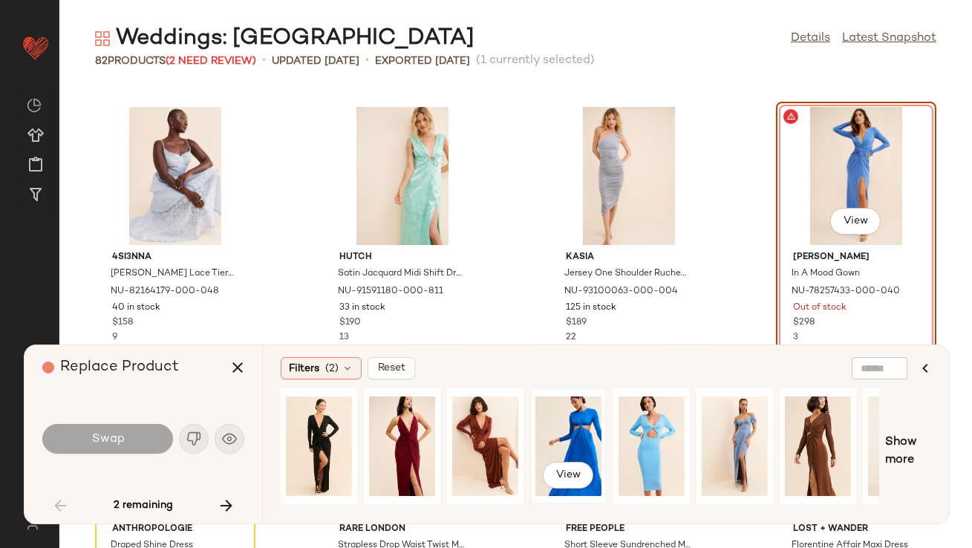
click at [599, 429] on div "View" at bounding box center [568, 446] width 66 height 105
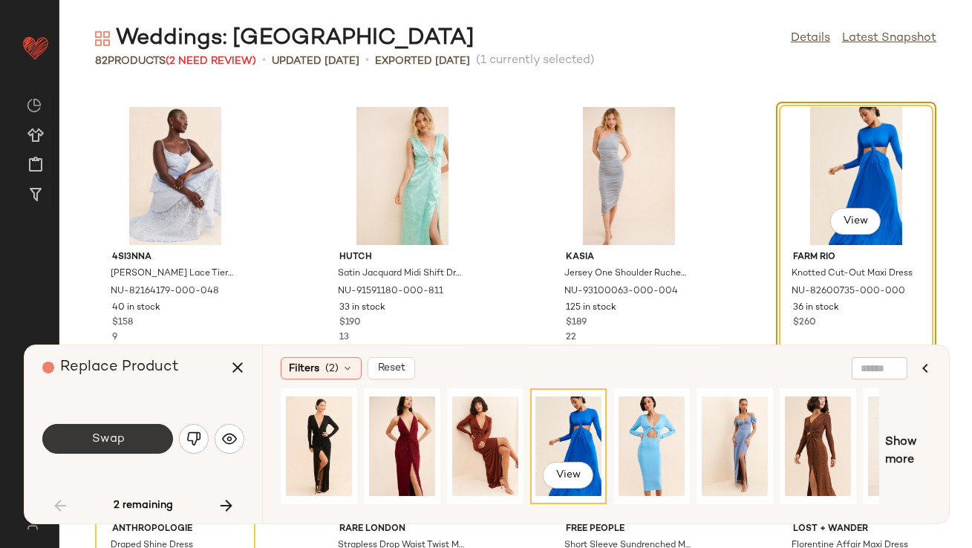
click at [128, 439] on button "Swap" at bounding box center [107, 439] width 131 height 30
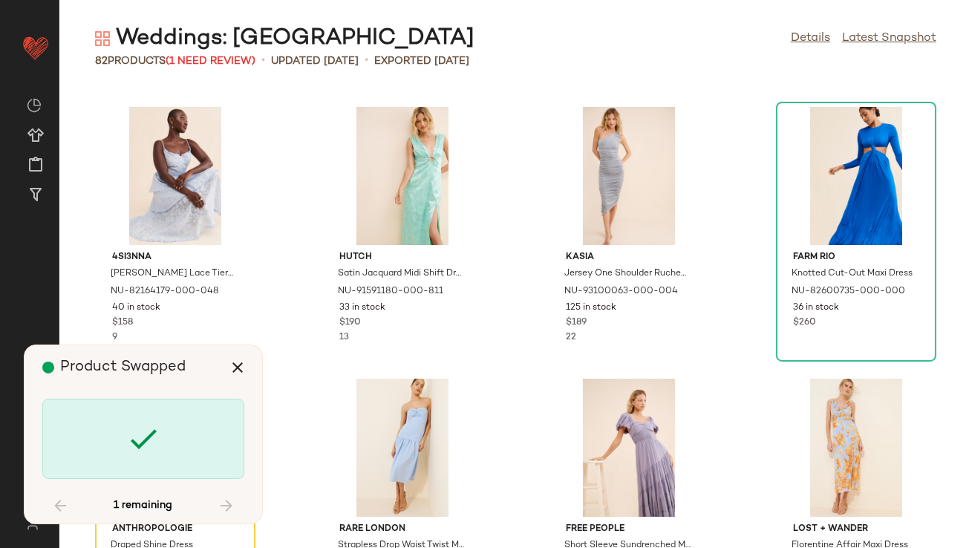
scroll to position [4893, 0]
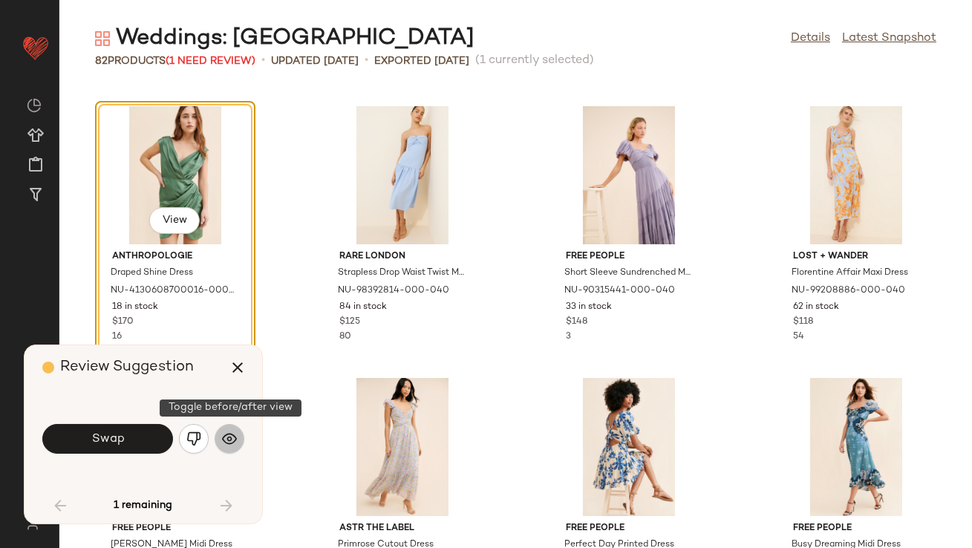
click at [227, 441] on img "button" at bounding box center [229, 438] width 15 height 15
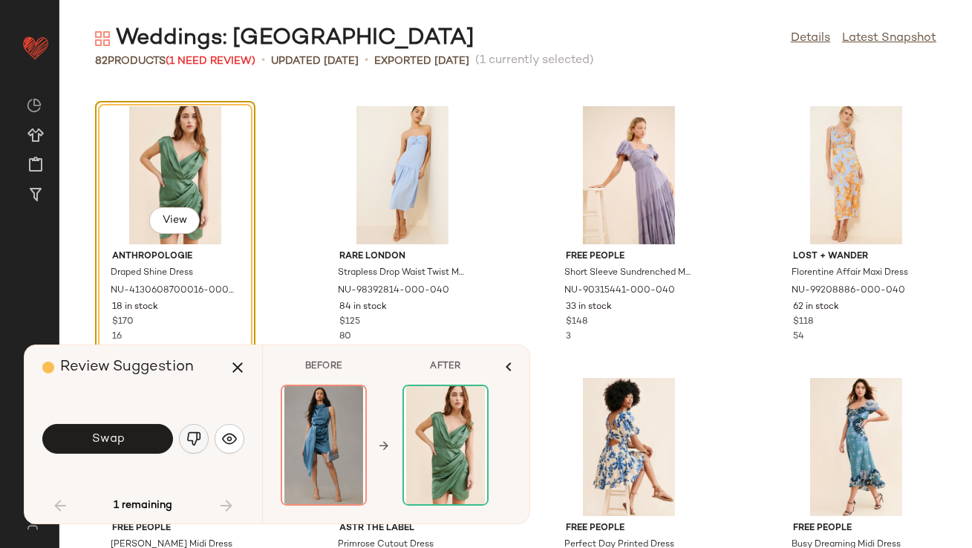
click at [199, 440] on img "button" at bounding box center [193, 438] width 15 height 15
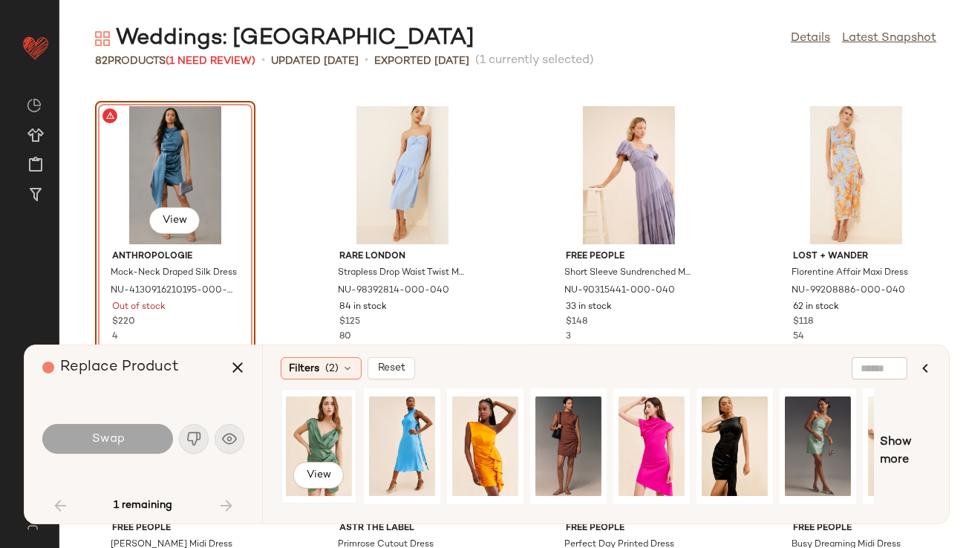
click at [311, 443] on div "View" at bounding box center [319, 446] width 66 height 105
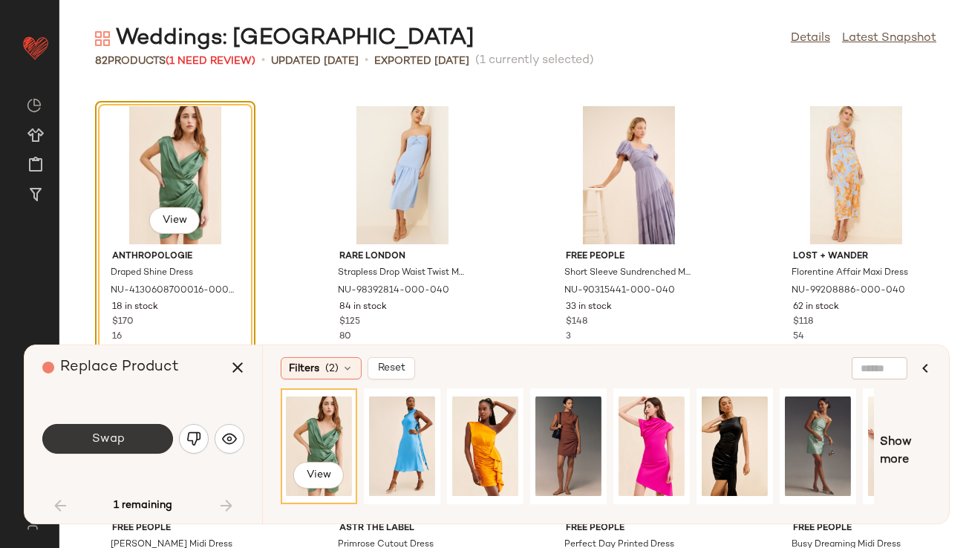
click at [163, 446] on button "Swap" at bounding box center [107, 439] width 131 height 30
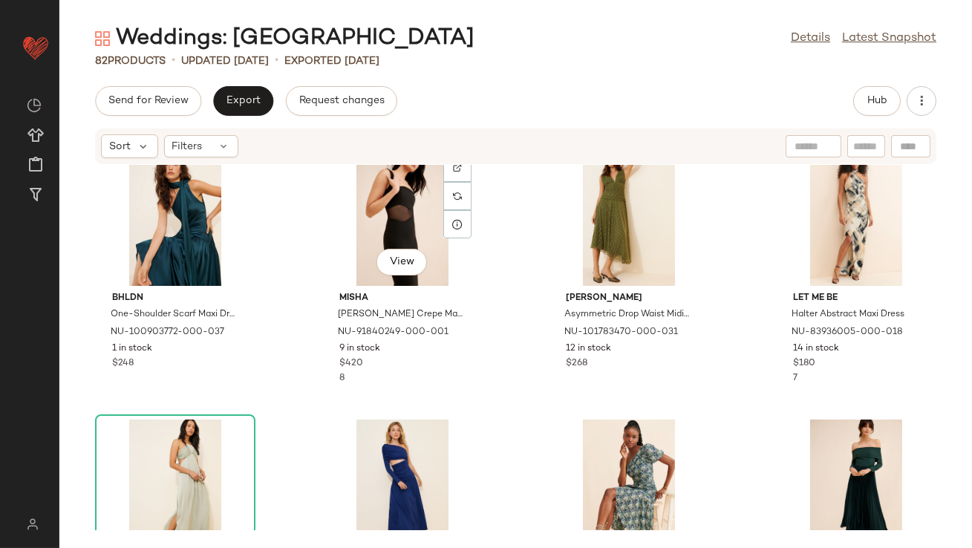
scroll to position [27, 0]
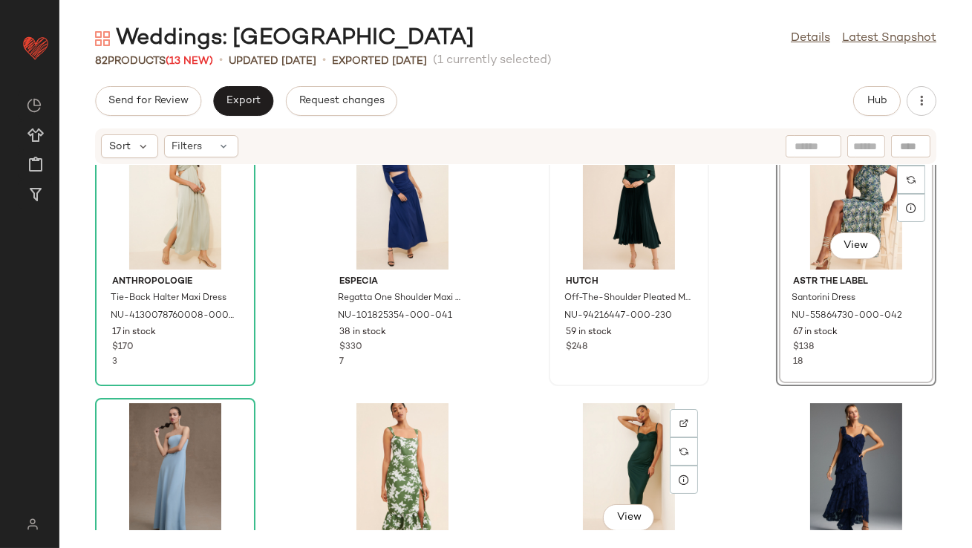
scroll to position [334, 0]
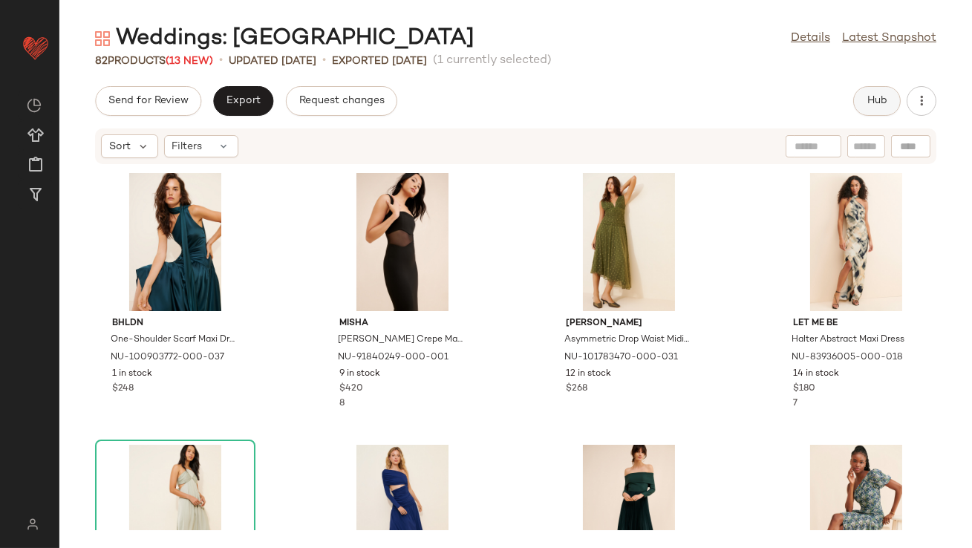
click at [864, 113] on button "Hub" at bounding box center [877, 101] width 48 height 30
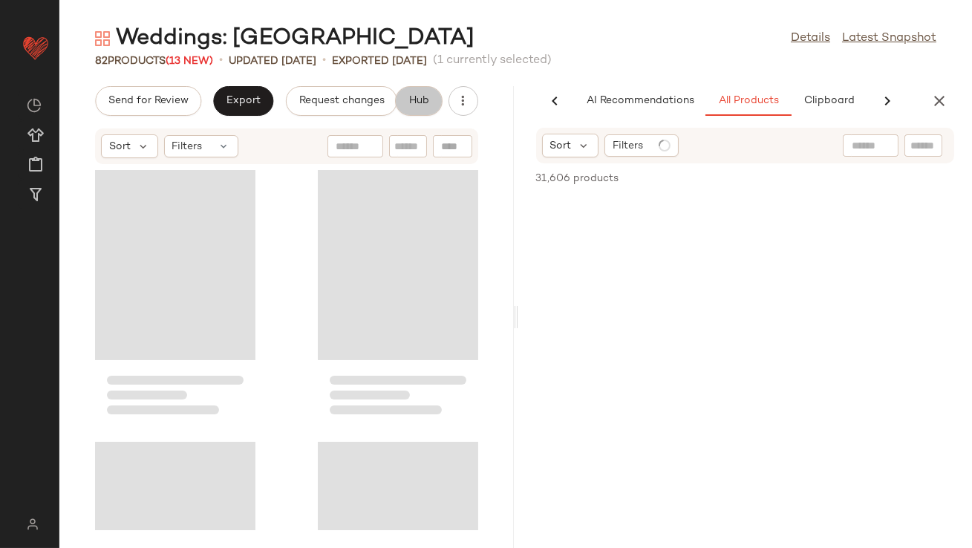
scroll to position [0, 83]
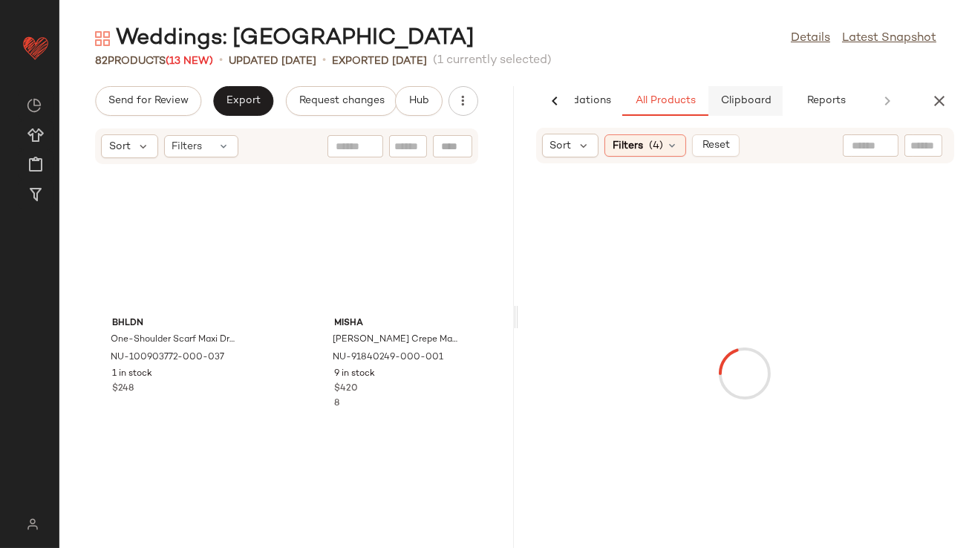
click at [733, 104] on span "Clipboard" at bounding box center [745, 101] width 51 height 12
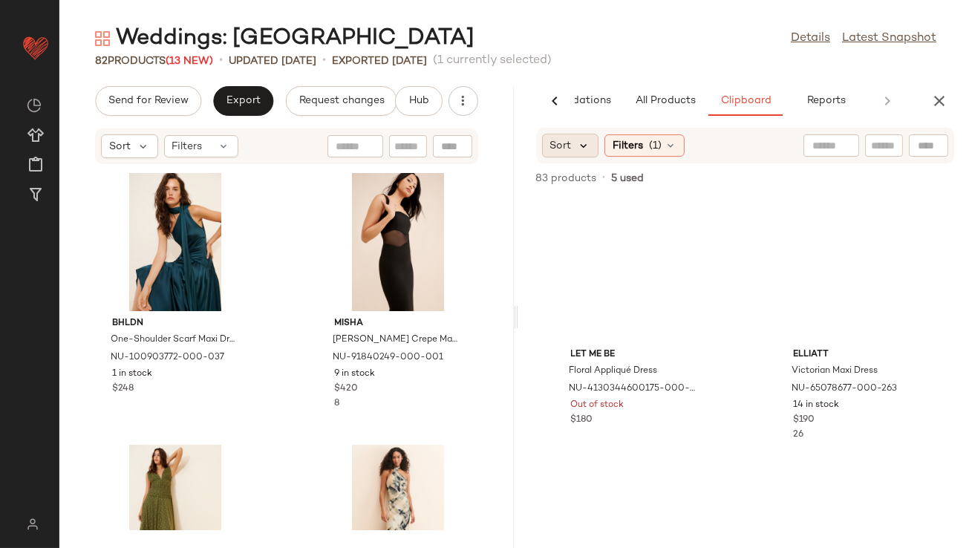
click at [581, 144] on icon at bounding box center [584, 145] width 13 height 13
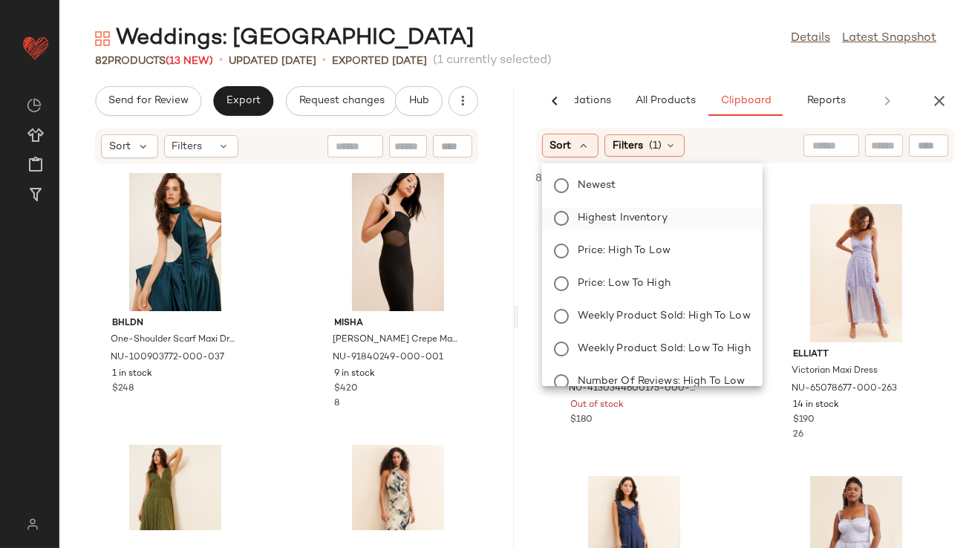
click at [594, 213] on span "Highest Inventory" at bounding box center [623, 218] width 90 height 16
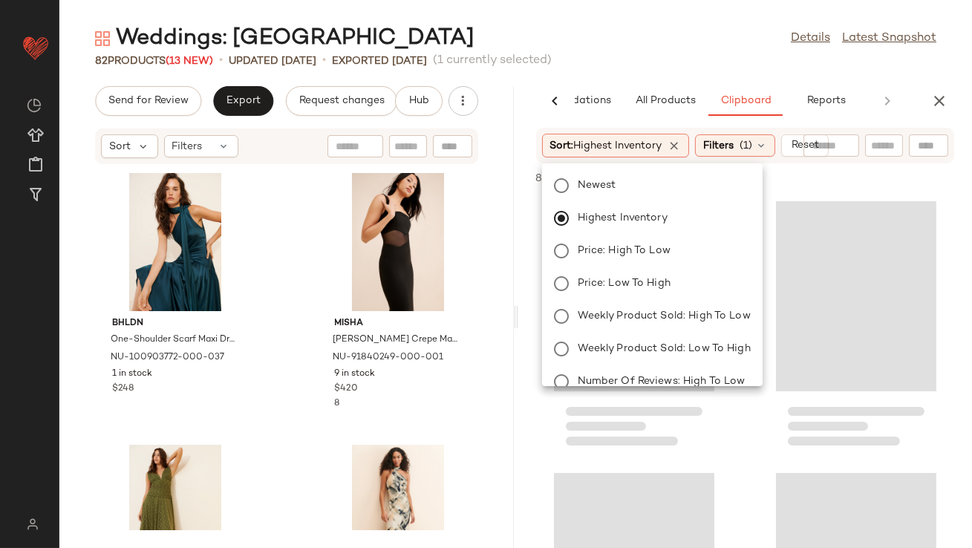
click at [668, 69] on div "Weddings: [GEOGRAPHIC_DATA] Details Latest Snapshot 82 Products (13 New) • upda…" at bounding box center [515, 286] width 913 height 524
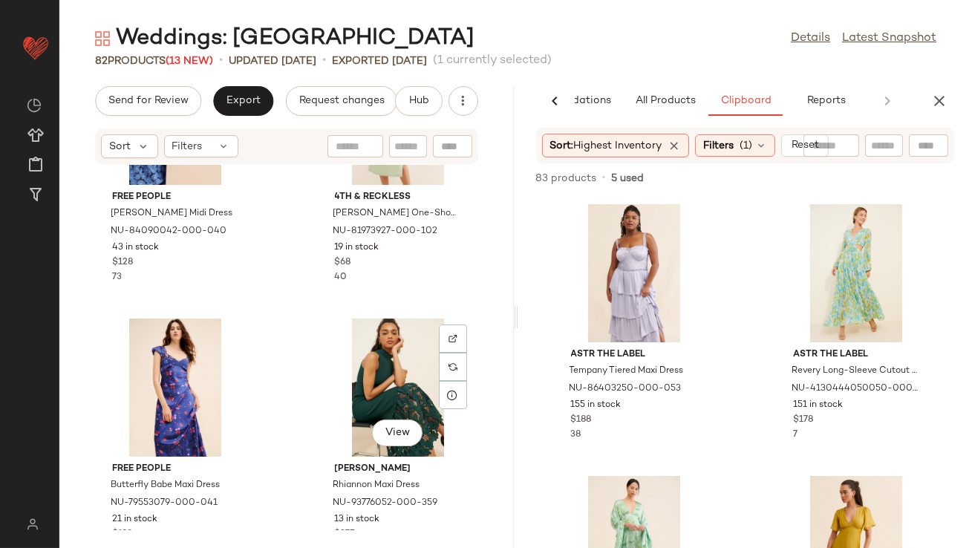
scroll to position [3190, 0]
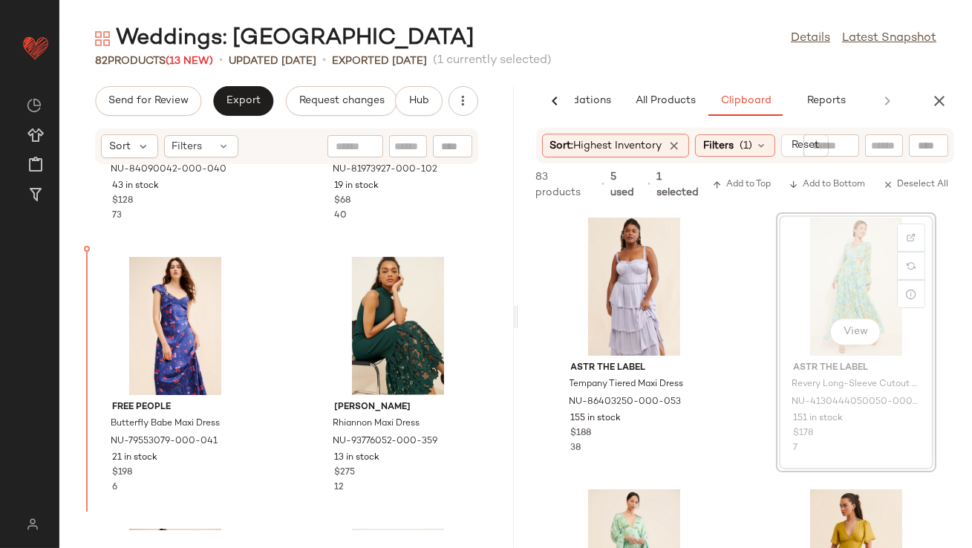
drag, startPoint x: 793, startPoint y: 260, endPoint x: 781, endPoint y: 260, distance: 11.9
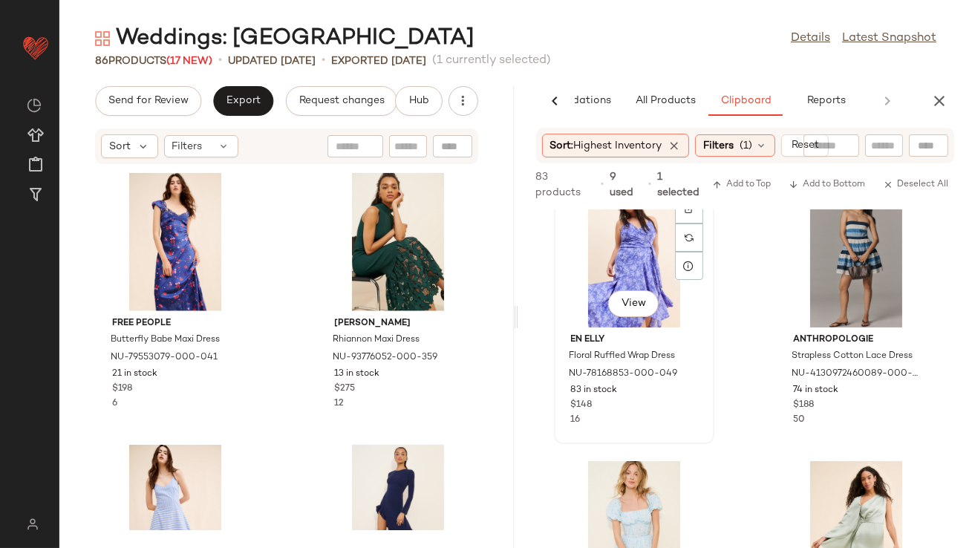
scroll to position [79, 0]
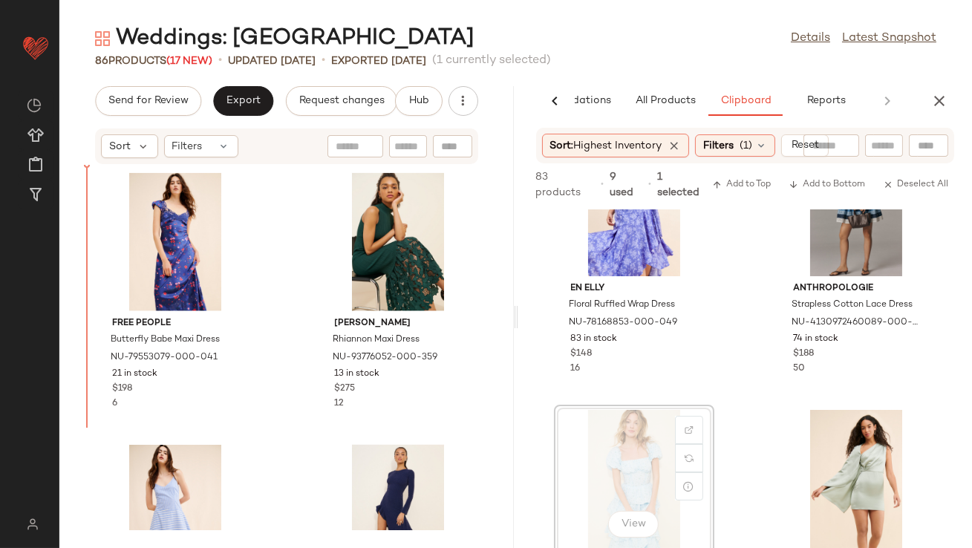
drag, startPoint x: 625, startPoint y: 427, endPoint x: 606, endPoint y: 427, distance: 19.3
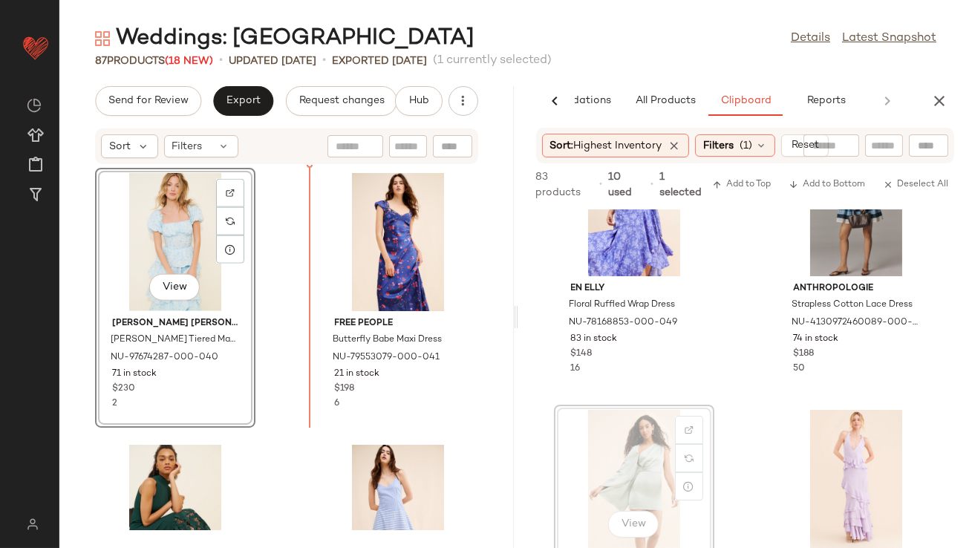
drag, startPoint x: 621, startPoint y: 460, endPoint x: 604, endPoint y: 458, distance: 17.2
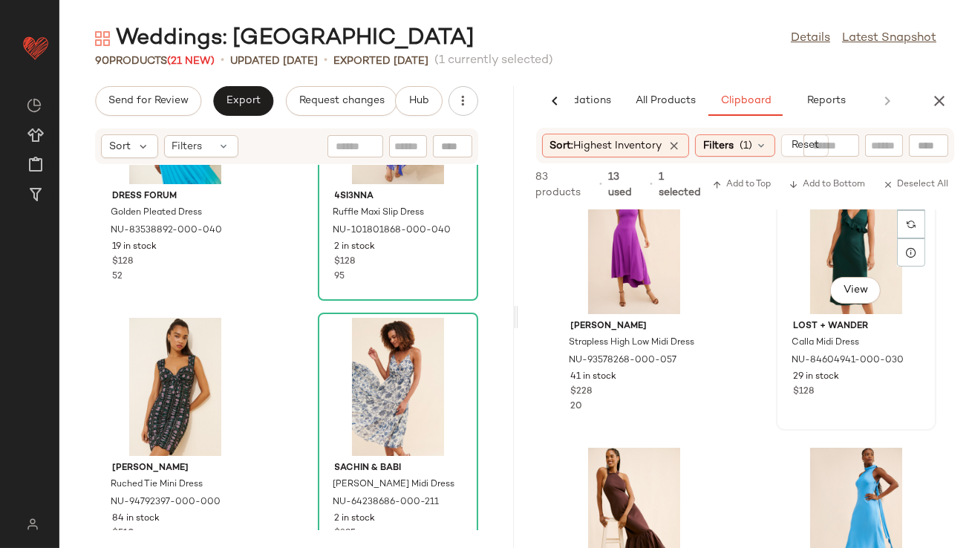
scroll to position [323, 0]
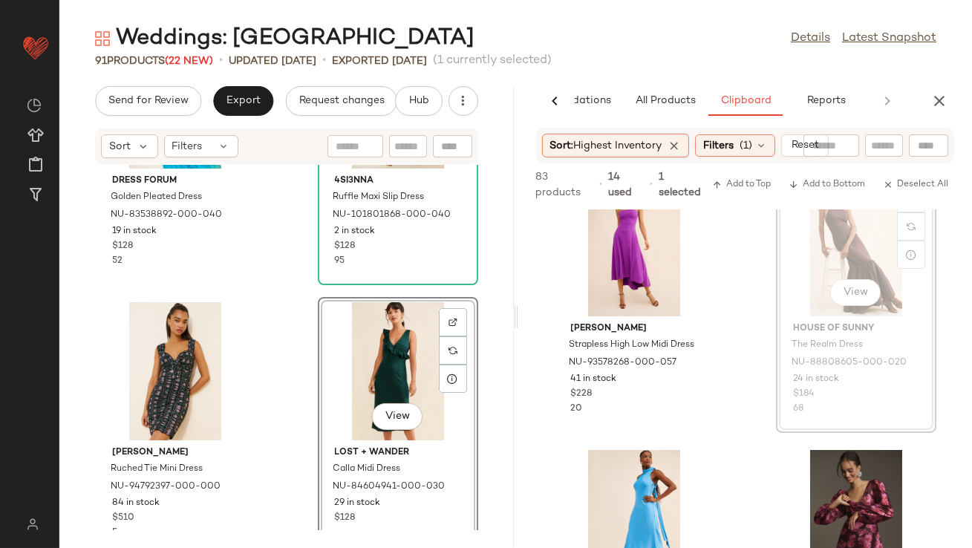
drag, startPoint x: 807, startPoint y: 268, endPoint x: 788, endPoint y: 275, distance: 19.7
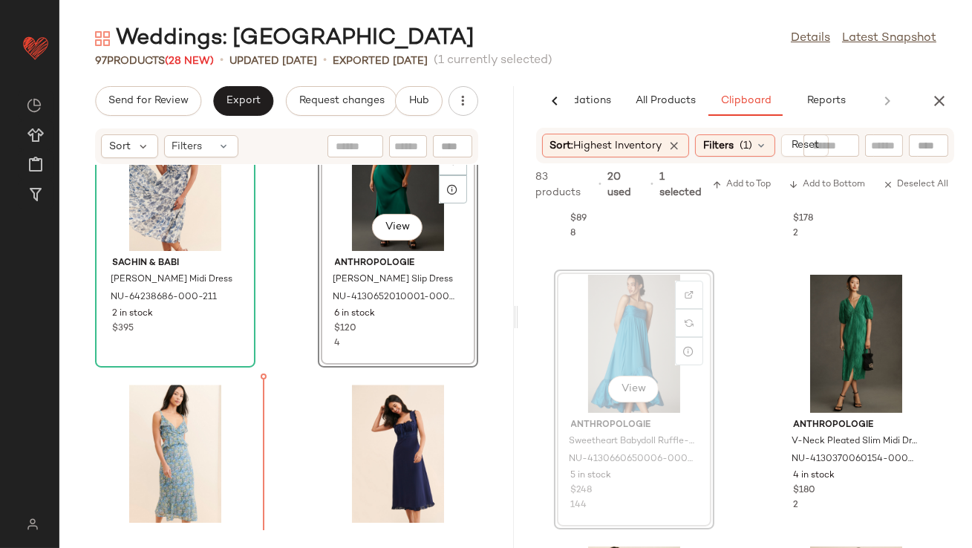
scroll to position [6648, 0]
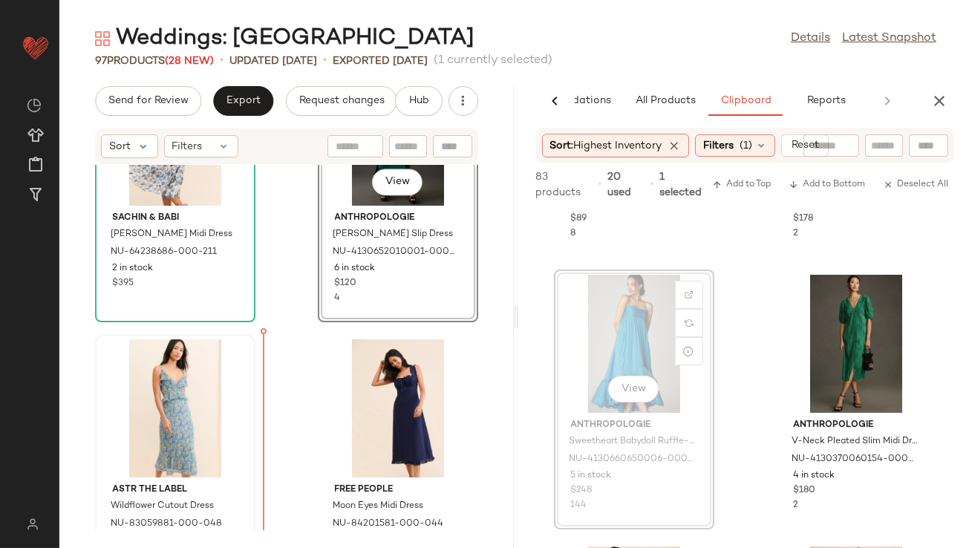
drag, startPoint x: 616, startPoint y: 340, endPoint x: 177, endPoint y: 478, distance: 459.9
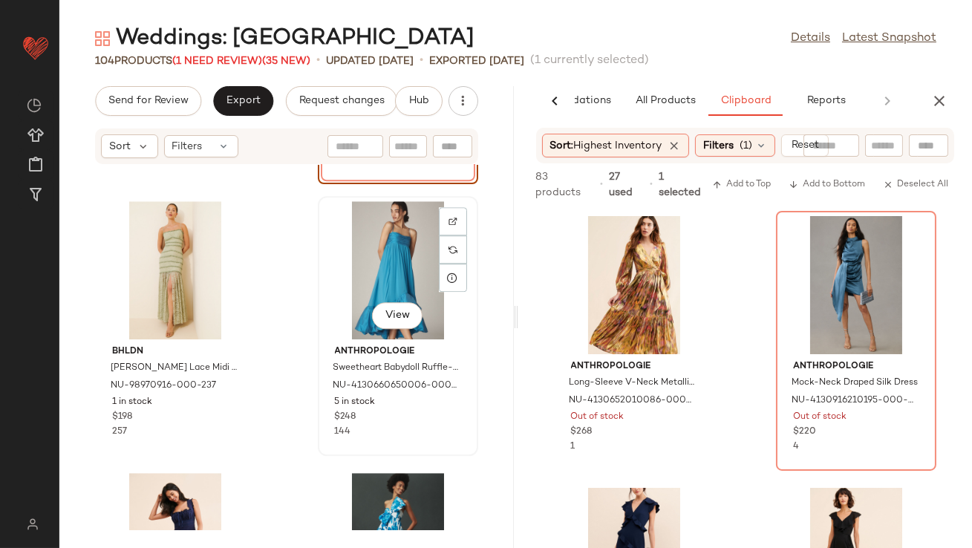
scroll to position [7386, 0]
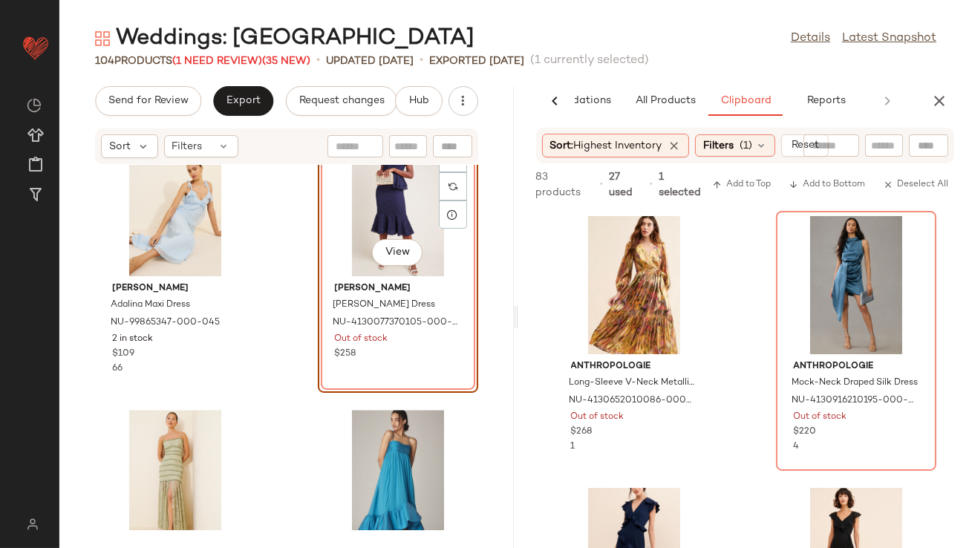
click at [357, 229] on div "View" at bounding box center [398, 207] width 150 height 138
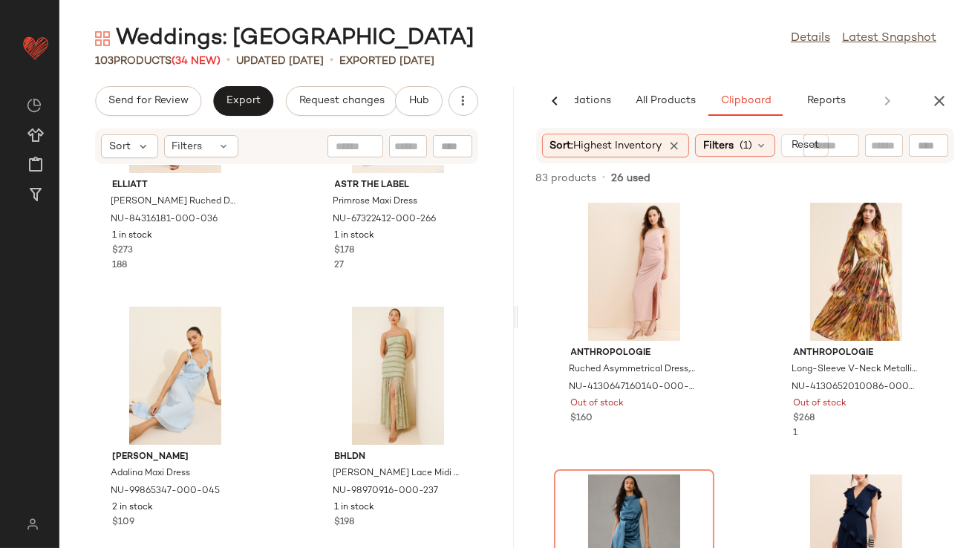
scroll to position [7259, 0]
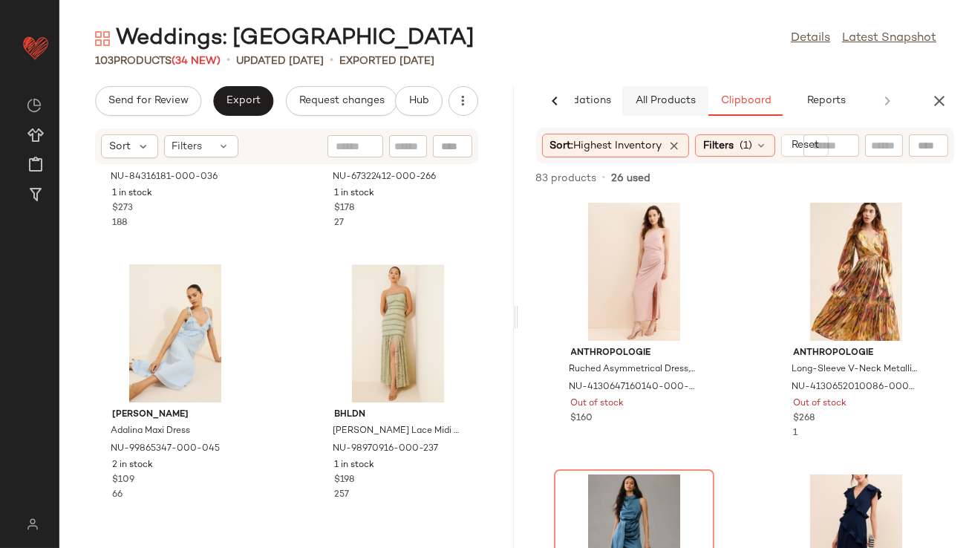
click at [641, 114] on button "All Products" at bounding box center [665, 101] width 86 height 30
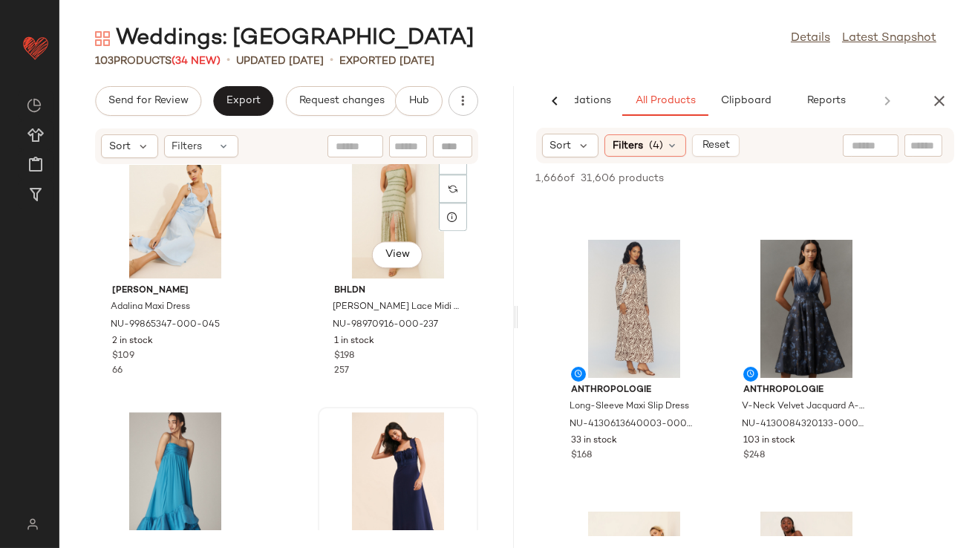
scroll to position [7267, 0]
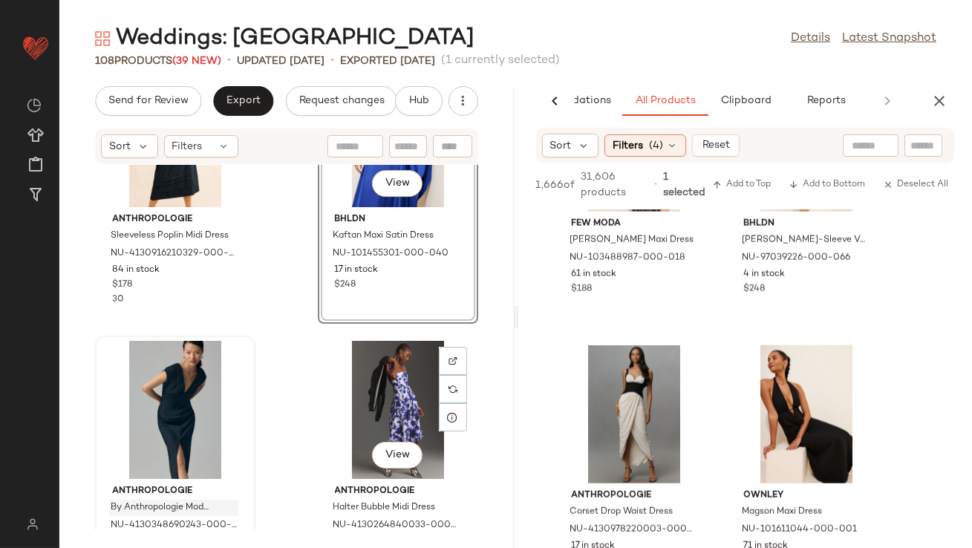
scroll to position [9123, 0]
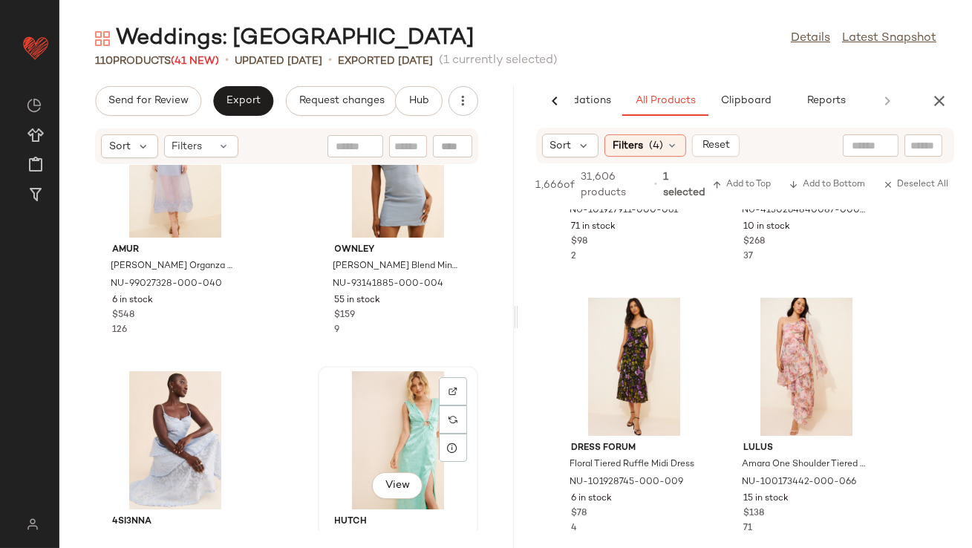
scroll to position [12764, 0]
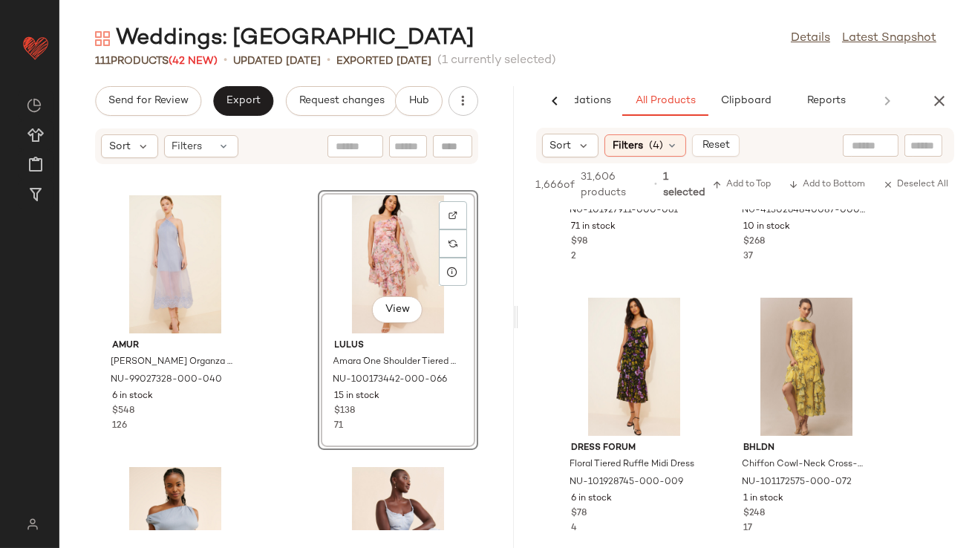
click at [931, 108] on icon "button" at bounding box center [940, 101] width 18 height 18
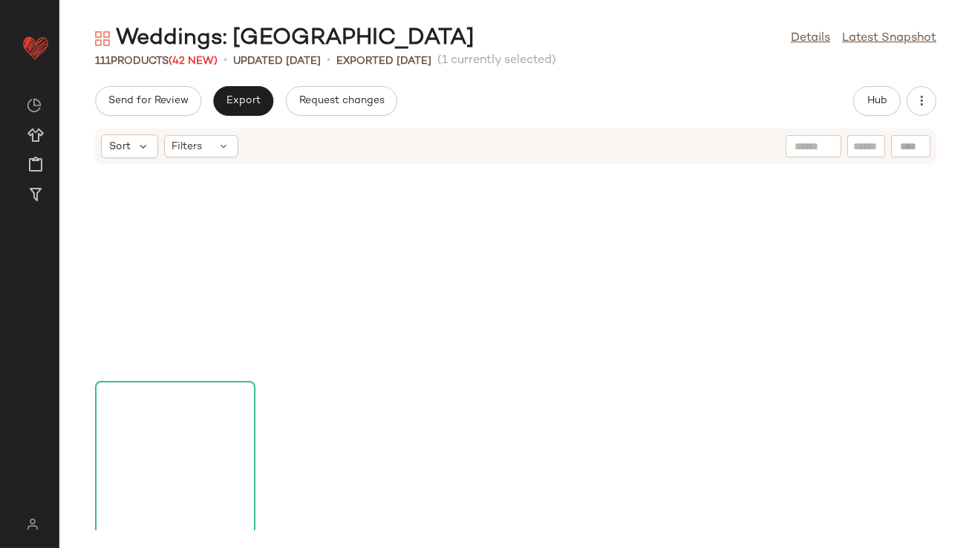
scroll to position [0, 0]
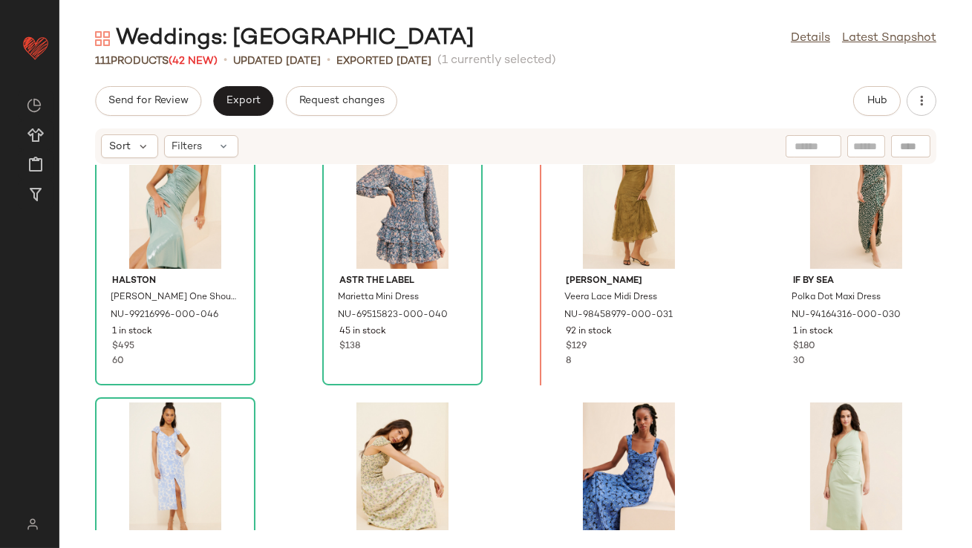
scroll to position [1112, 0]
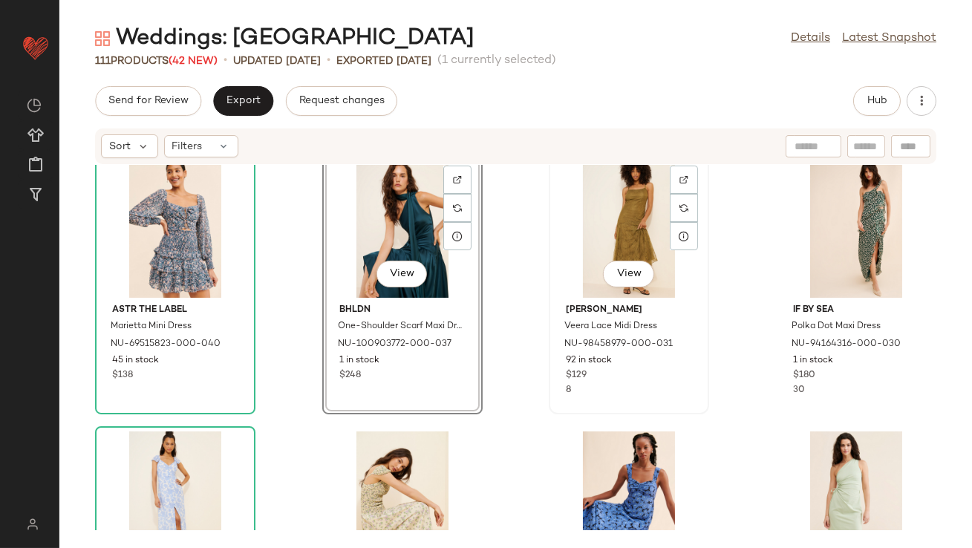
click at [618, 229] on div "View" at bounding box center [629, 229] width 150 height 138
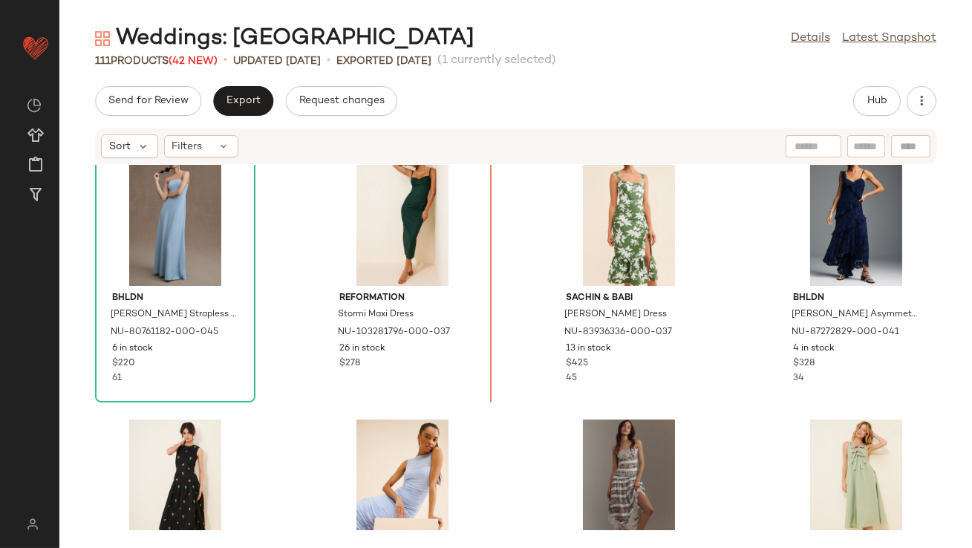
scroll to position [494, 0]
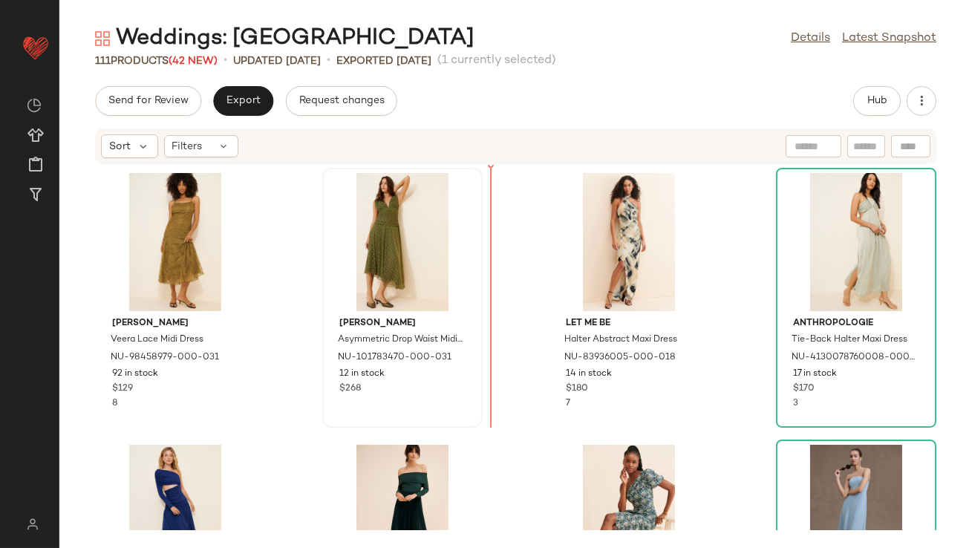
drag, startPoint x: 394, startPoint y: 295, endPoint x: 337, endPoint y: 310, distance: 59.3
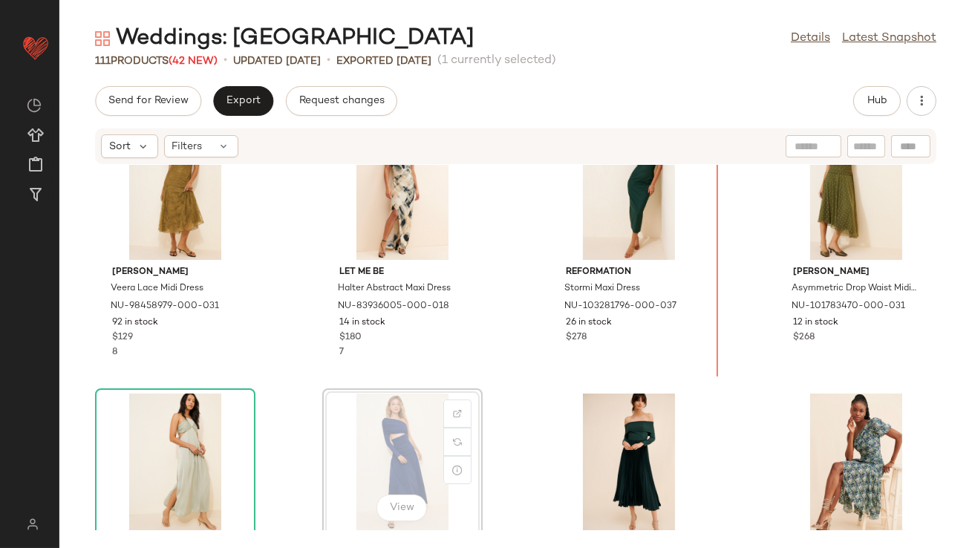
scroll to position [52, 0]
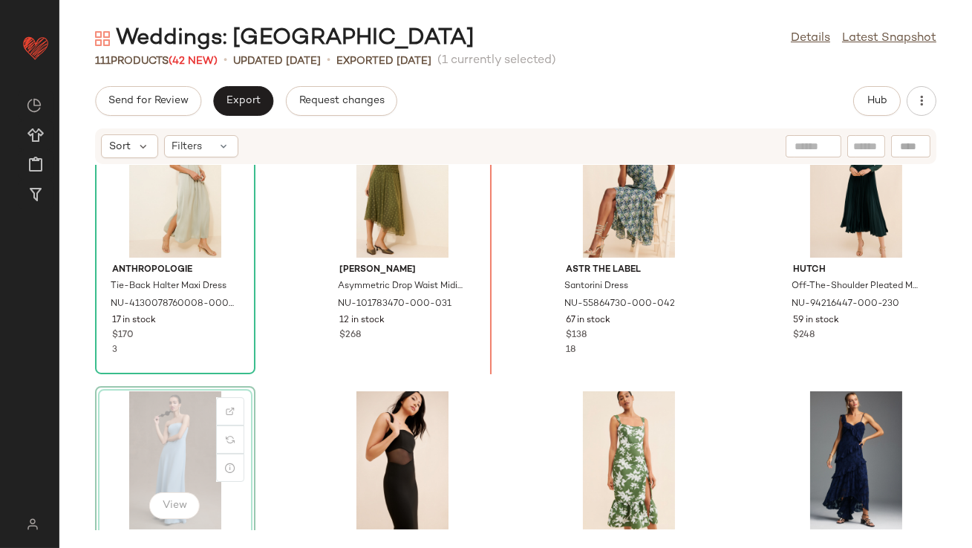
drag, startPoint x: 186, startPoint y: 374, endPoint x: 191, endPoint y: 368, distance: 8.5
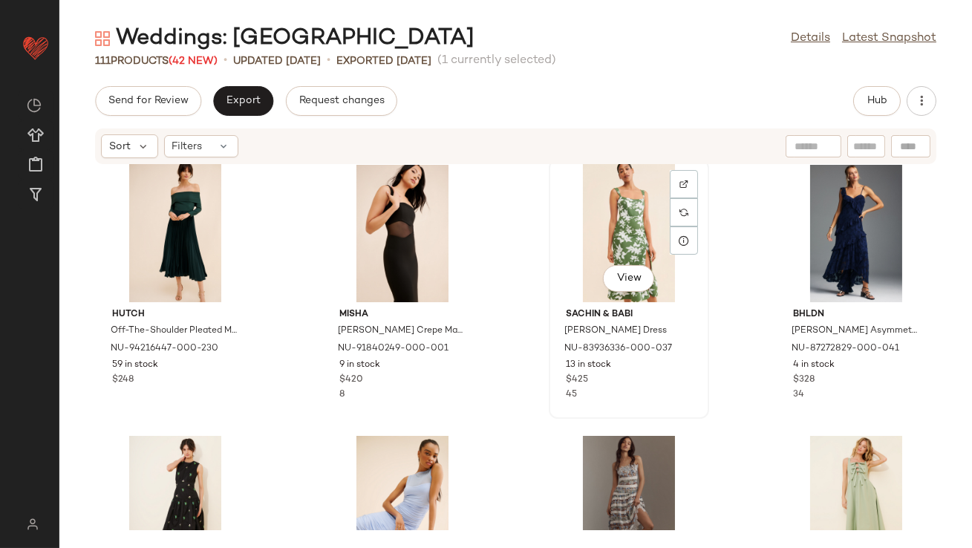
scroll to position [726, 0]
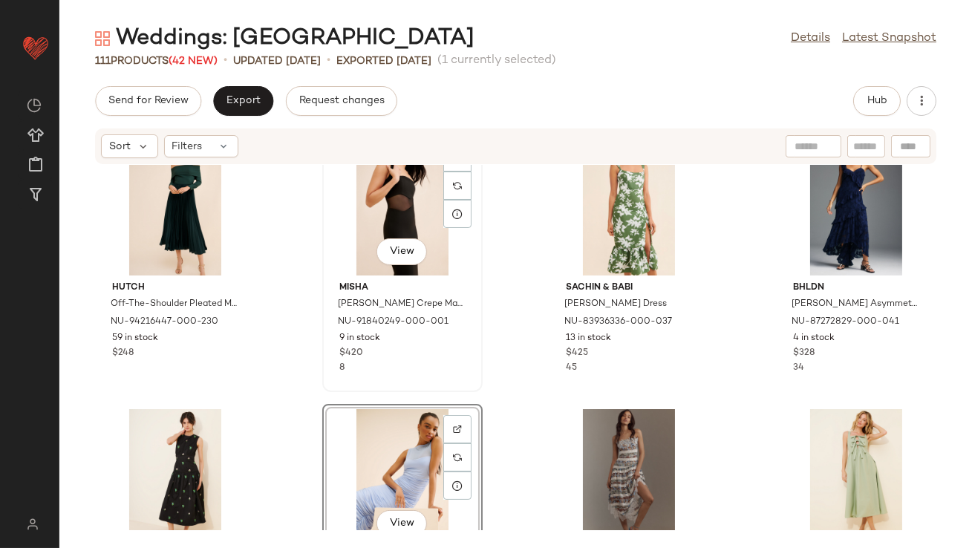
scroll to position [591, 0]
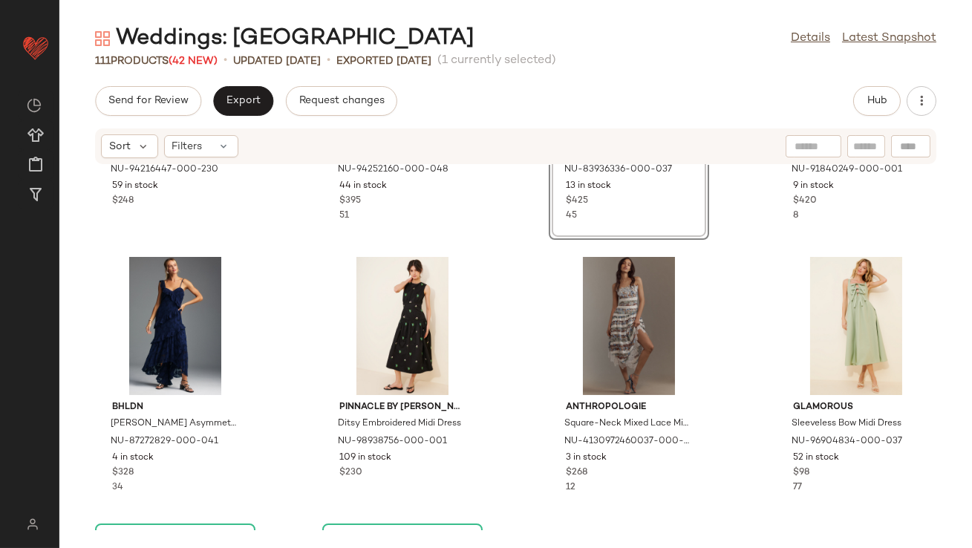
scroll to position [900, 0]
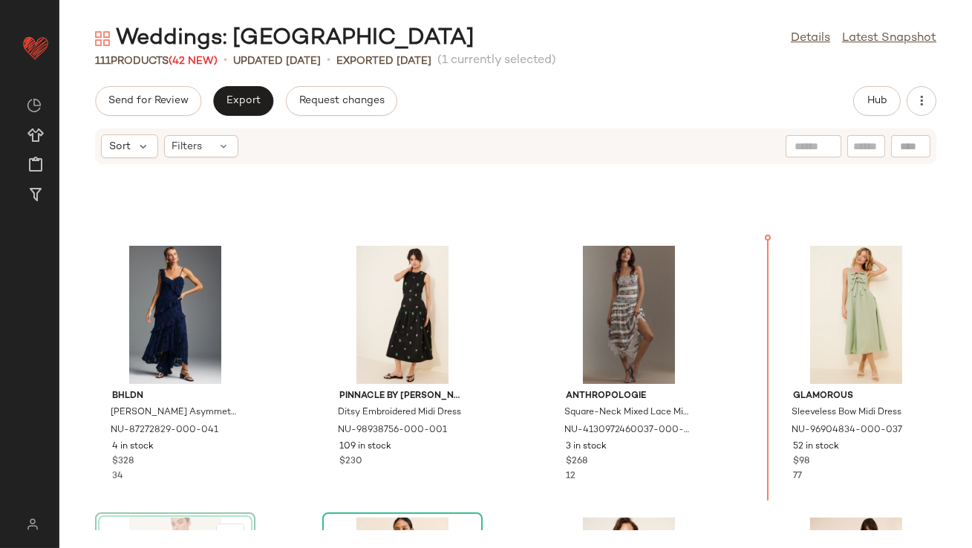
scroll to position [630, 0]
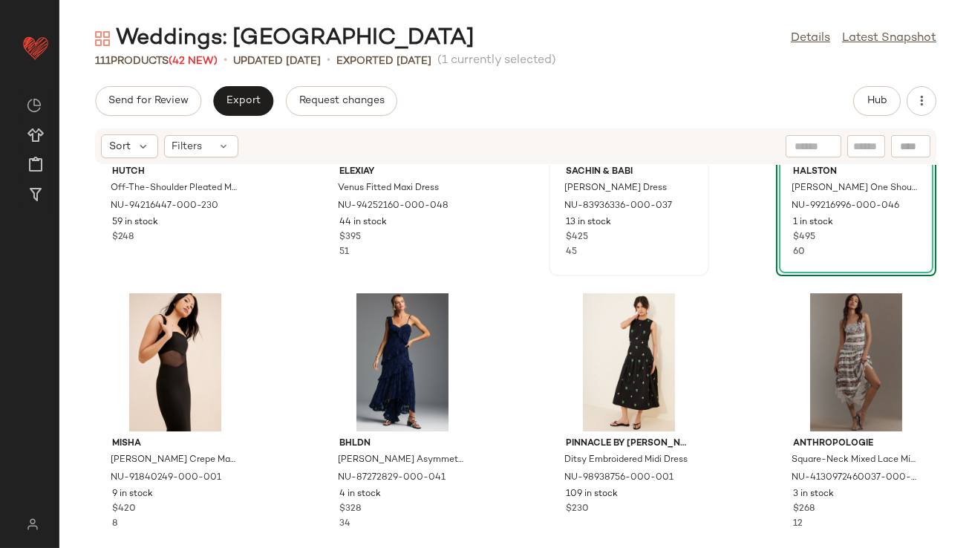
scroll to position [974, 0]
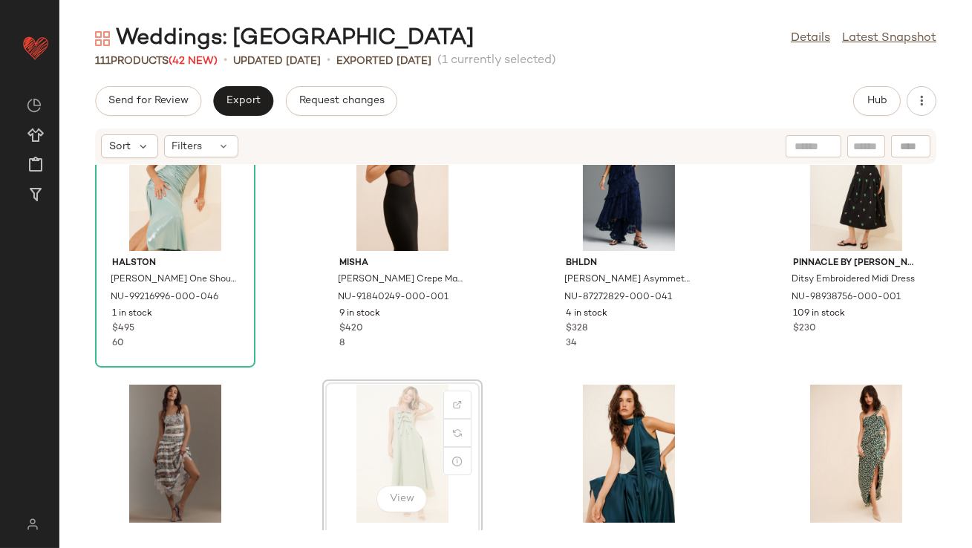
scroll to position [888, 0]
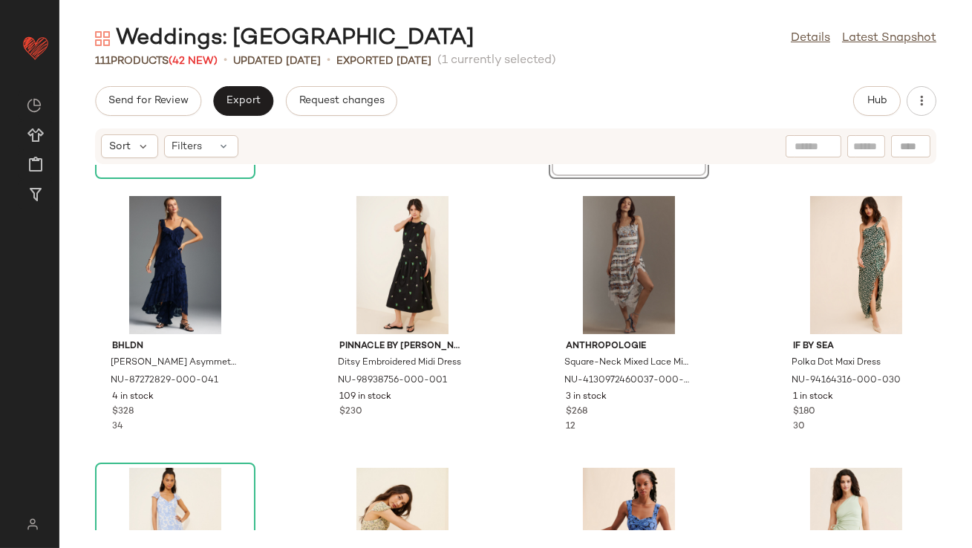
scroll to position [1073, 0]
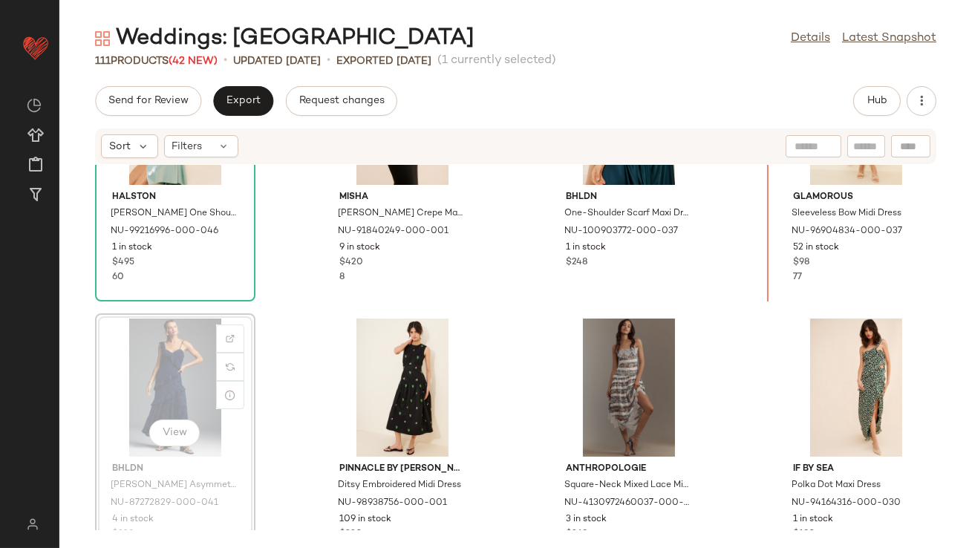
scroll to position [857, 0]
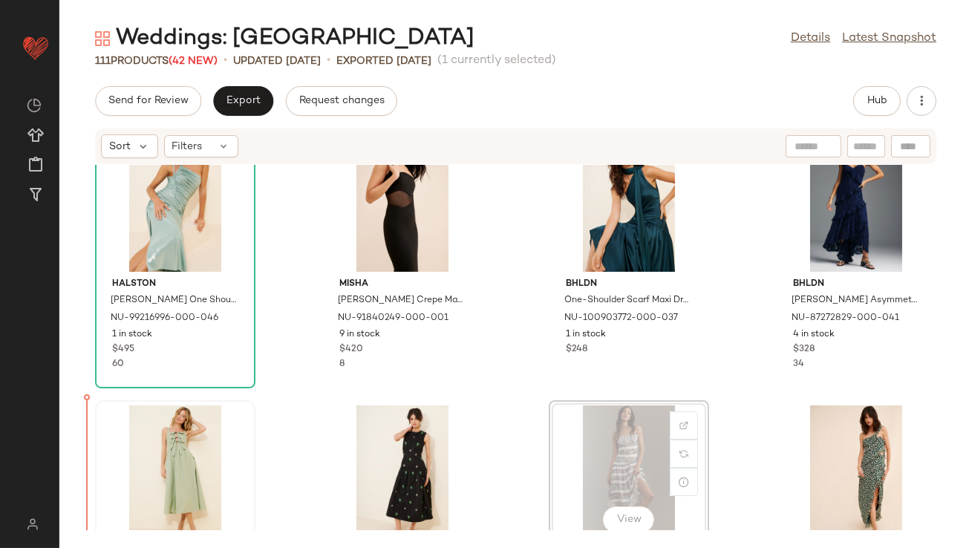
drag, startPoint x: 613, startPoint y: 439, endPoint x: 132, endPoint y: 437, distance: 480.5
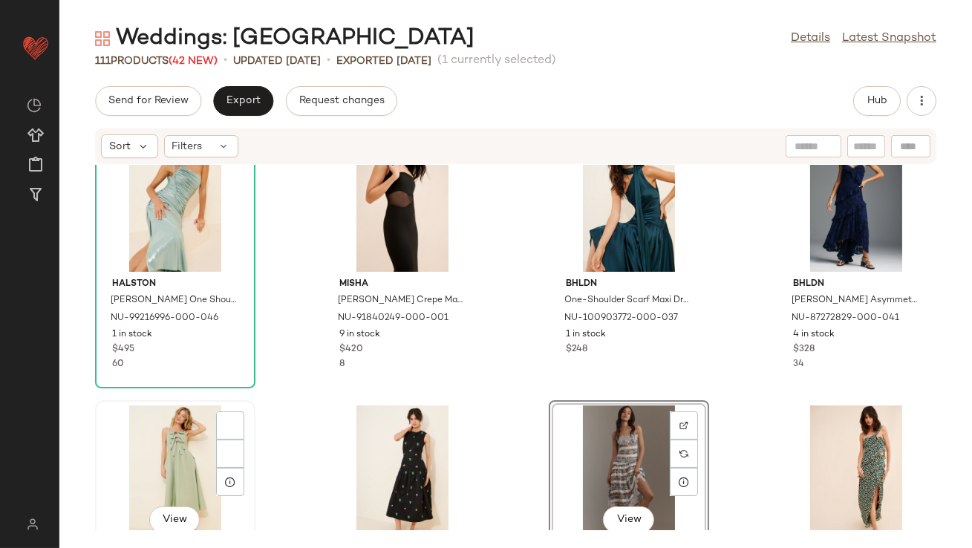
scroll to position [868, 0]
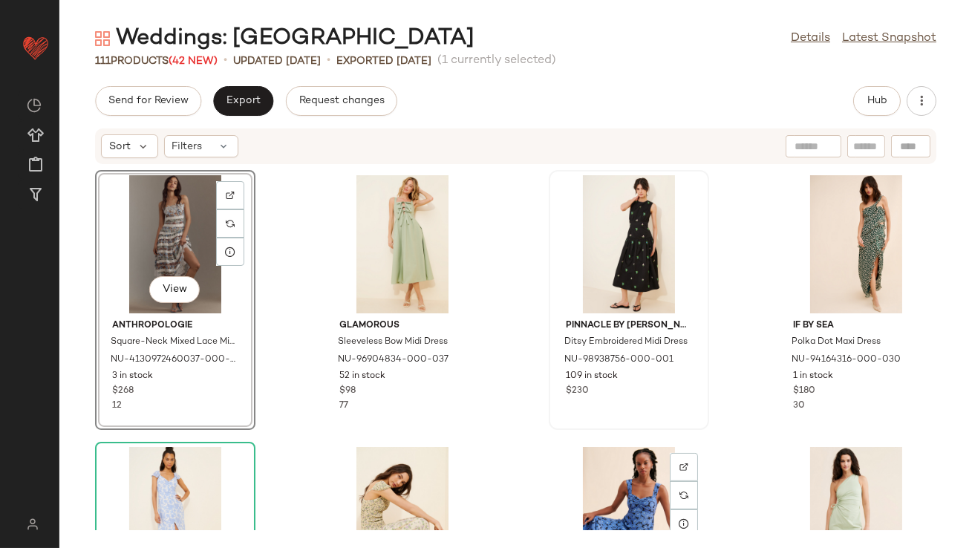
scroll to position [1150, 0]
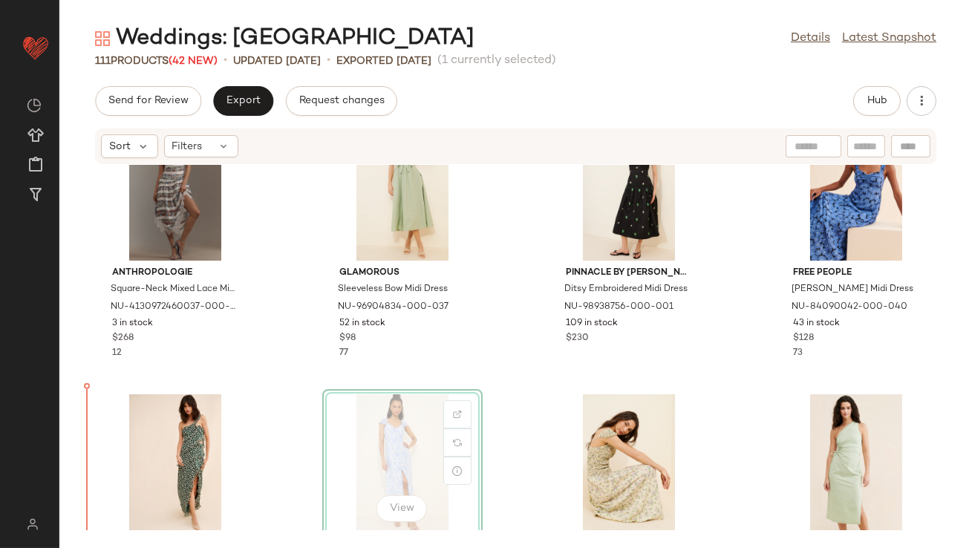
scroll to position [1177, 0]
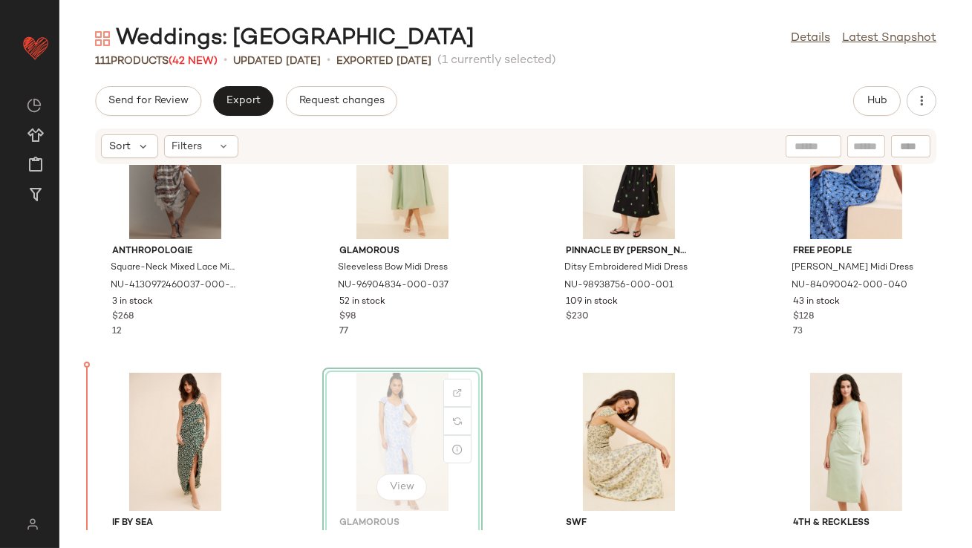
drag, startPoint x: 387, startPoint y: 475, endPoint x: 374, endPoint y: 475, distance: 12.6
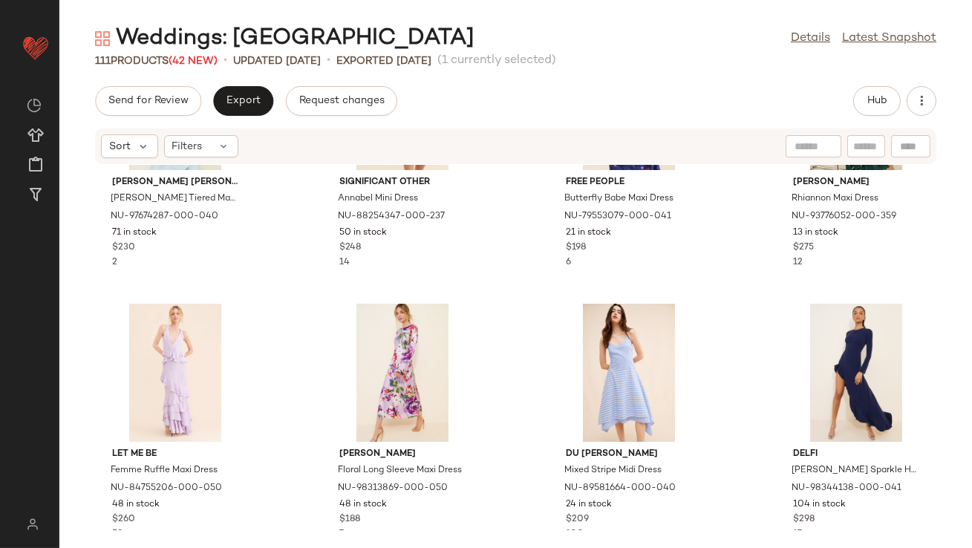
scroll to position [1798, 0]
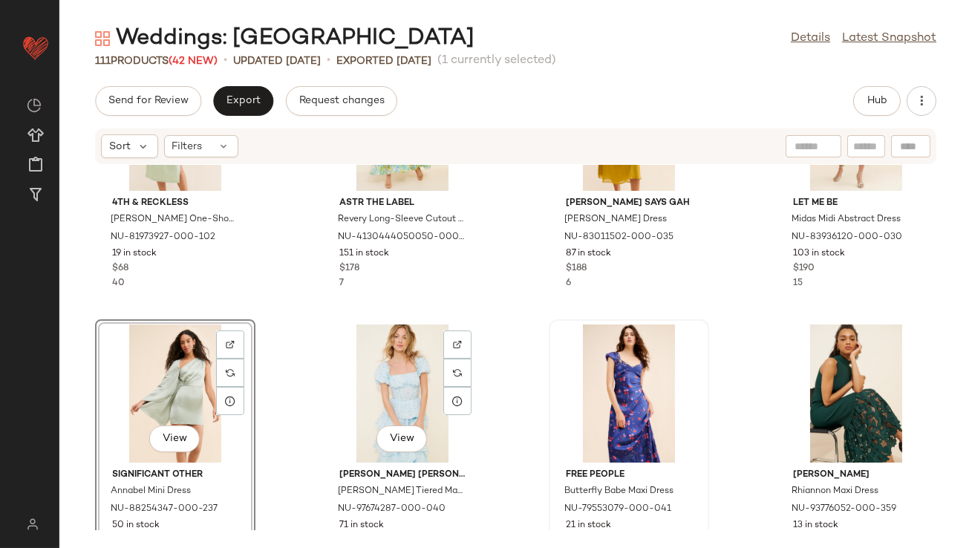
scroll to position [1770, 0]
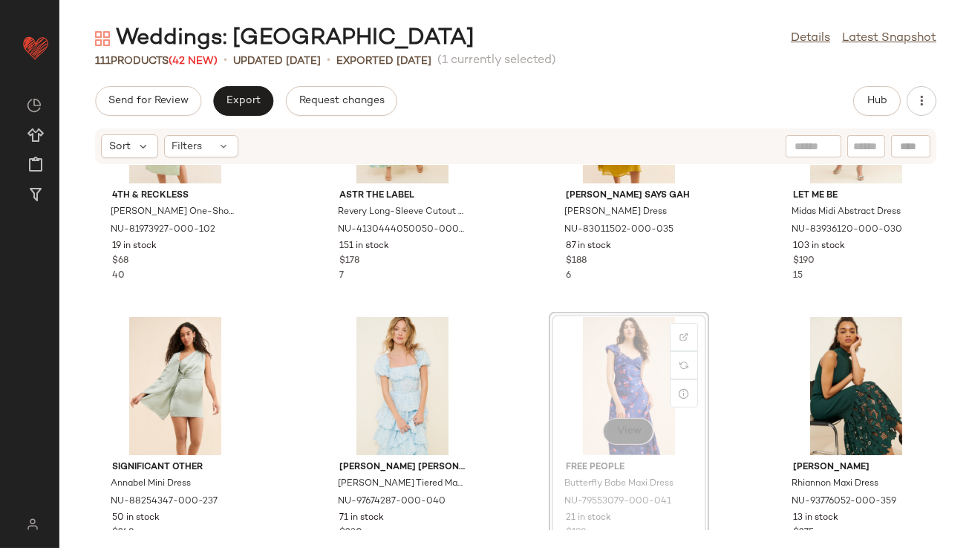
drag, startPoint x: 610, startPoint y: 423, endPoint x: 602, endPoint y: 423, distance: 8.2
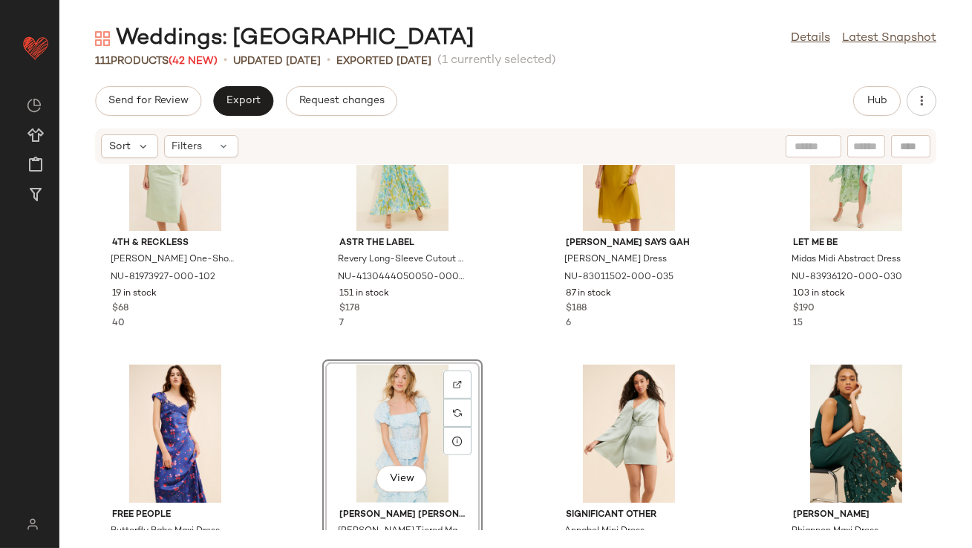
scroll to position [1937, 0]
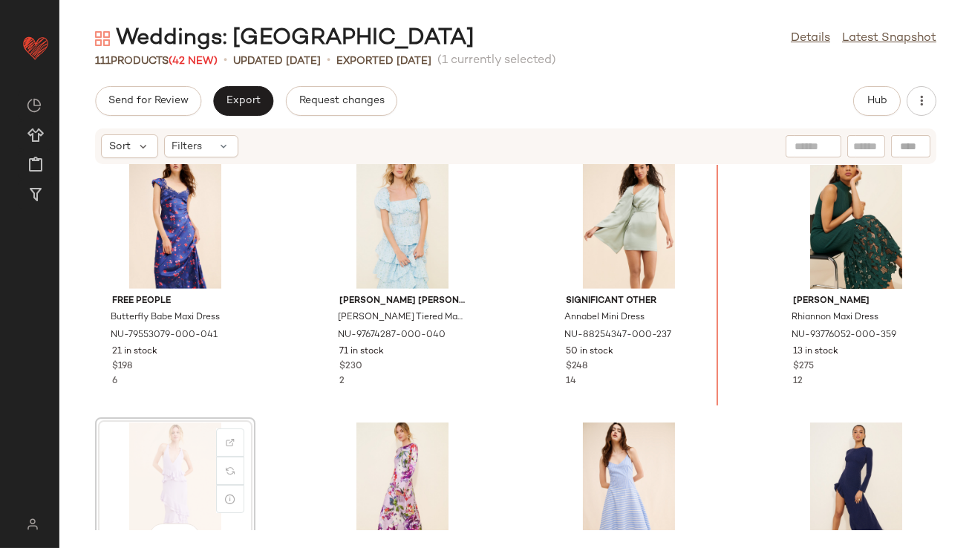
scroll to position [1938, 0]
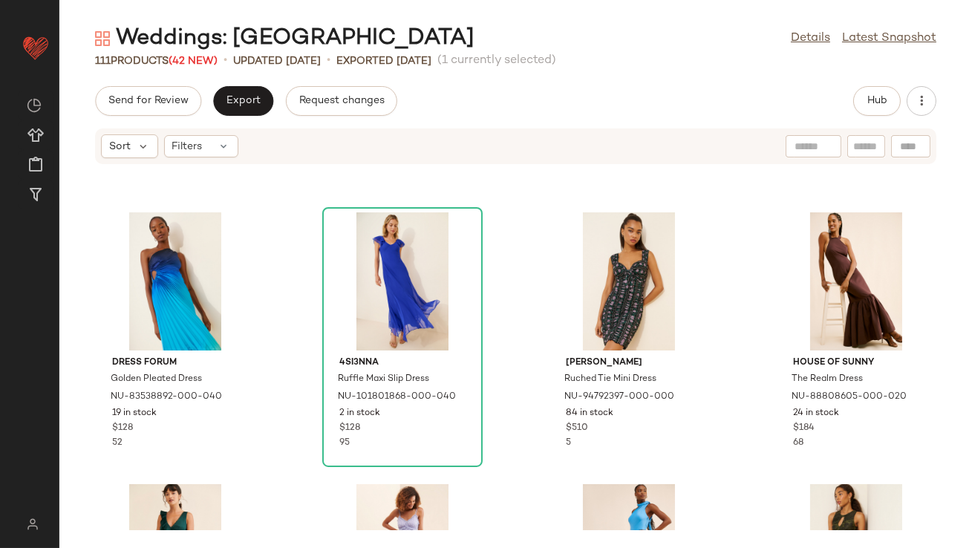
scroll to position [2669, 0]
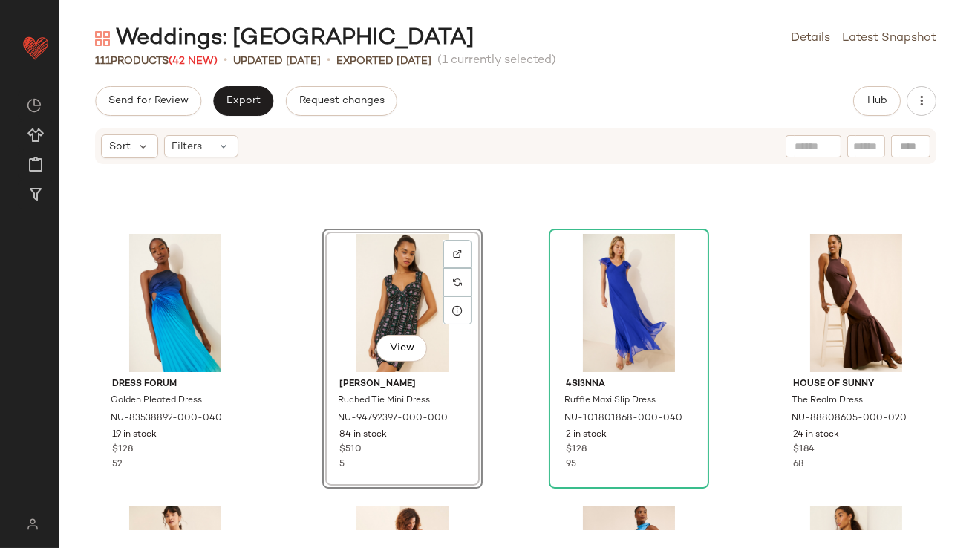
scroll to position [2855, 0]
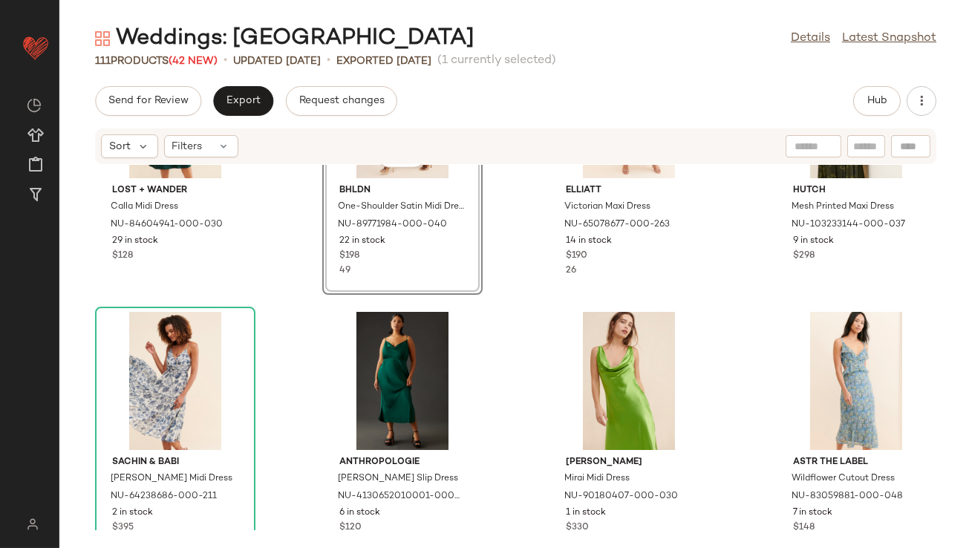
scroll to position [3223, 0]
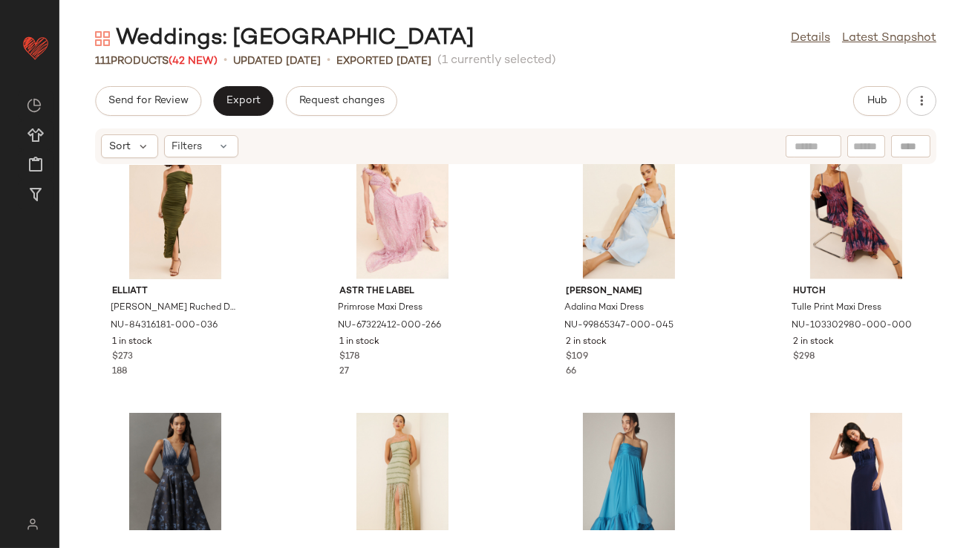
scroll to position [3449, 0]
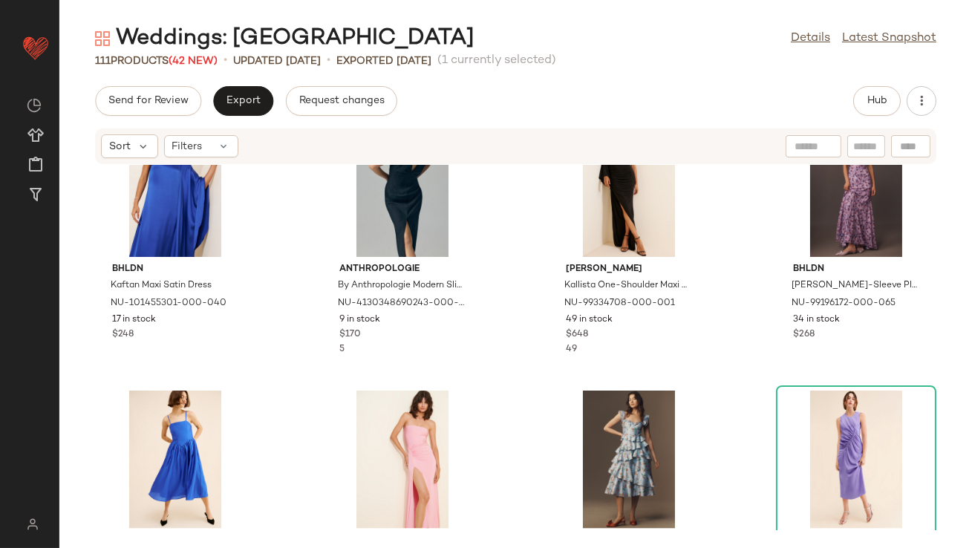
scroll to position [4800, 0]
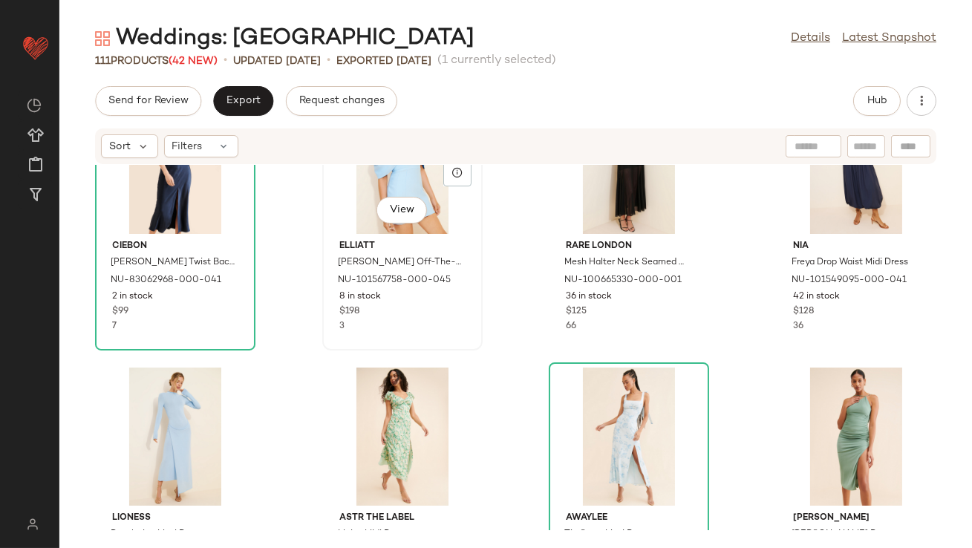
scroll to position [5784, 0]
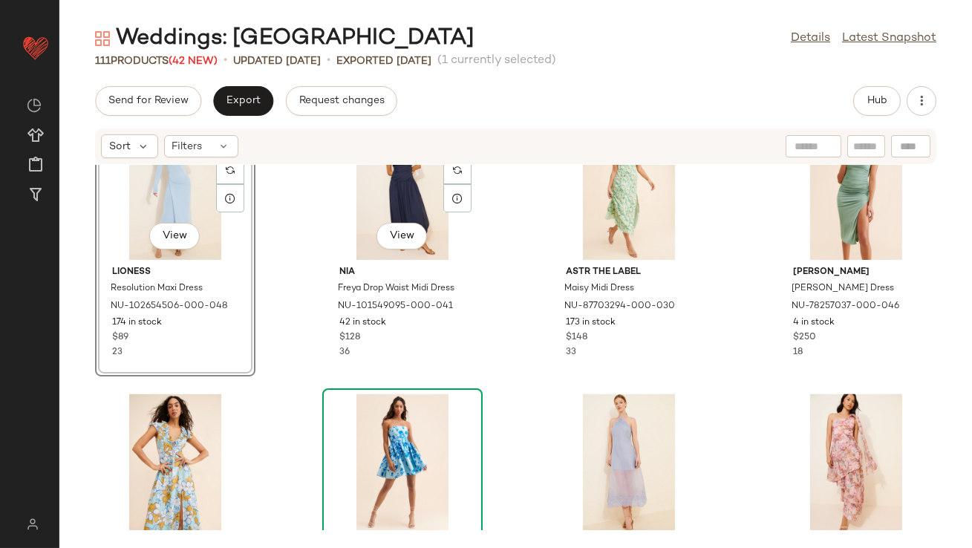
scroll to position [6036, 0]
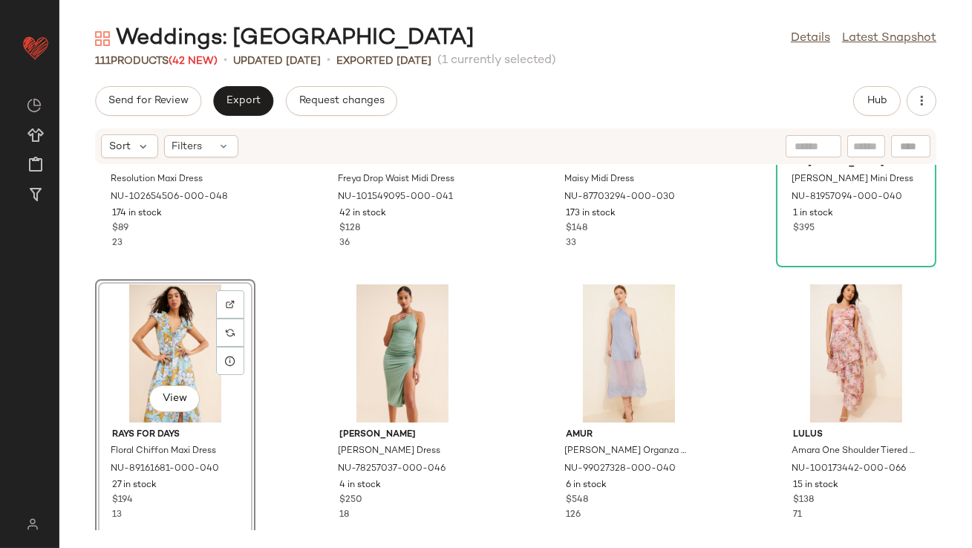
scroll to position [6326, 0]
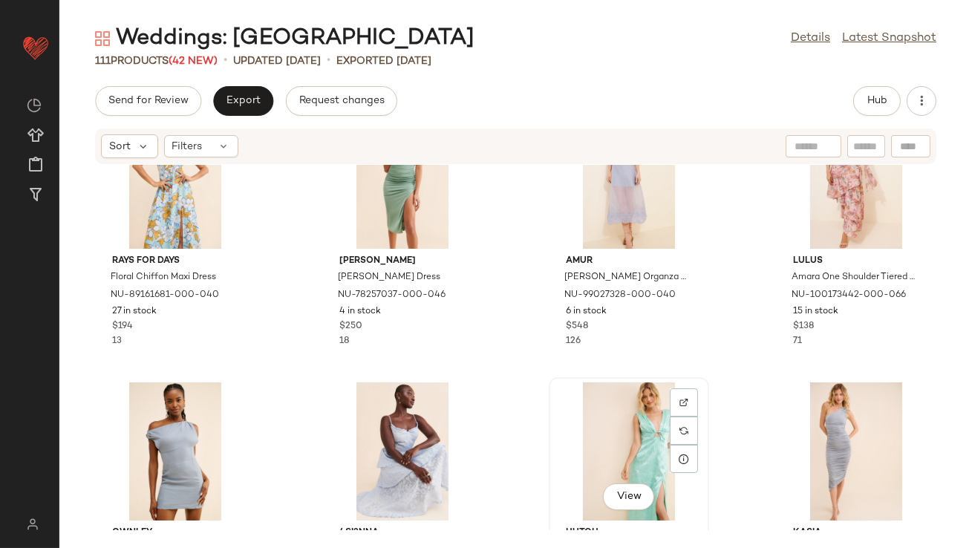
scroll to position [6327, 0]
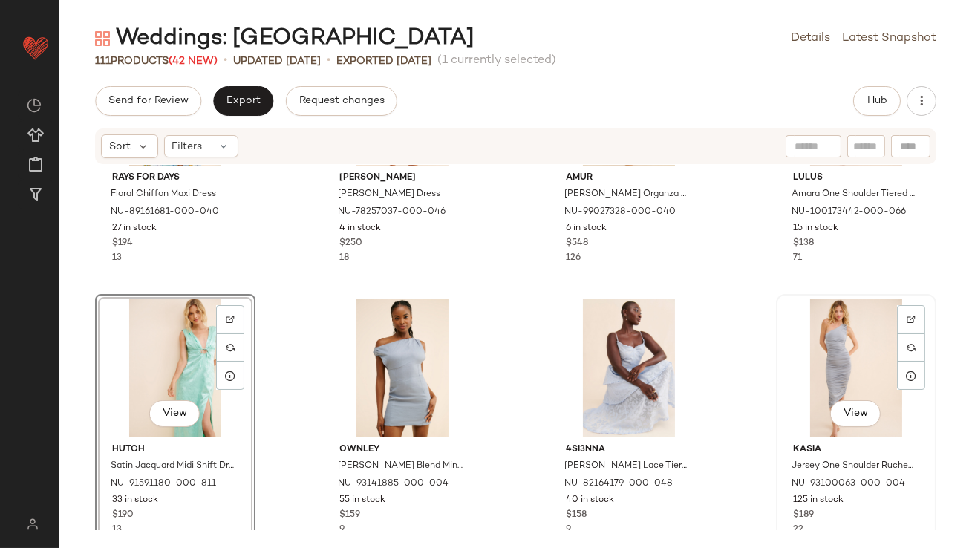
scroll to position [6521, 0]
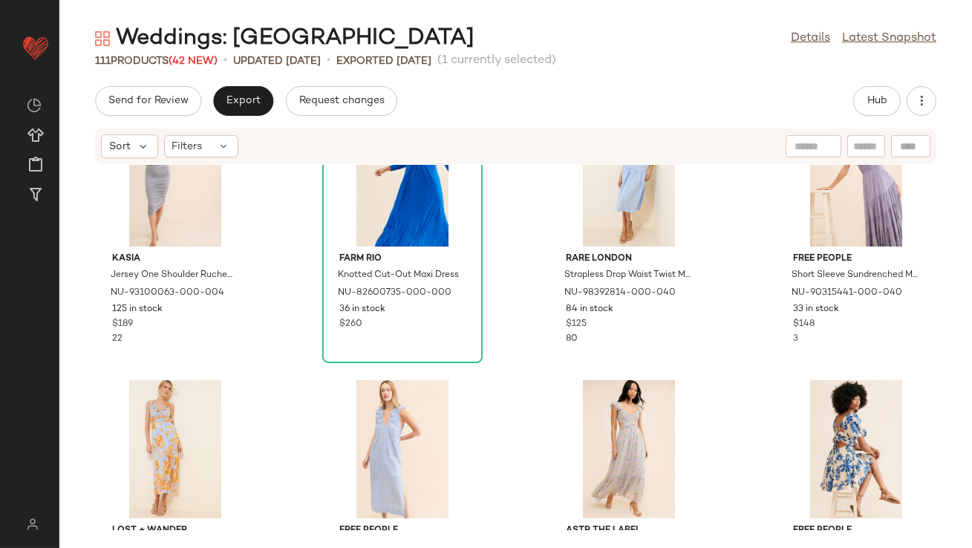
scroll to position [6880, 0]
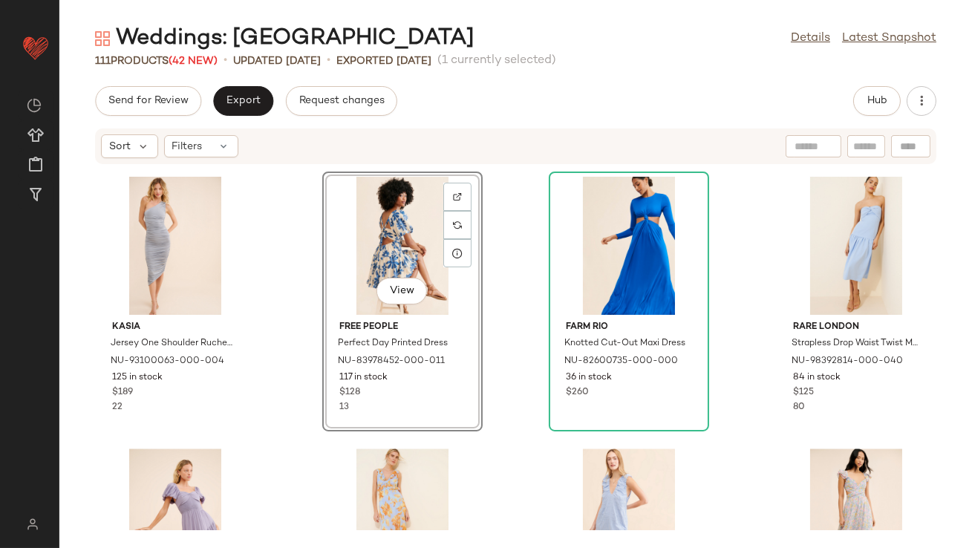
scroll to position [6812, 0]
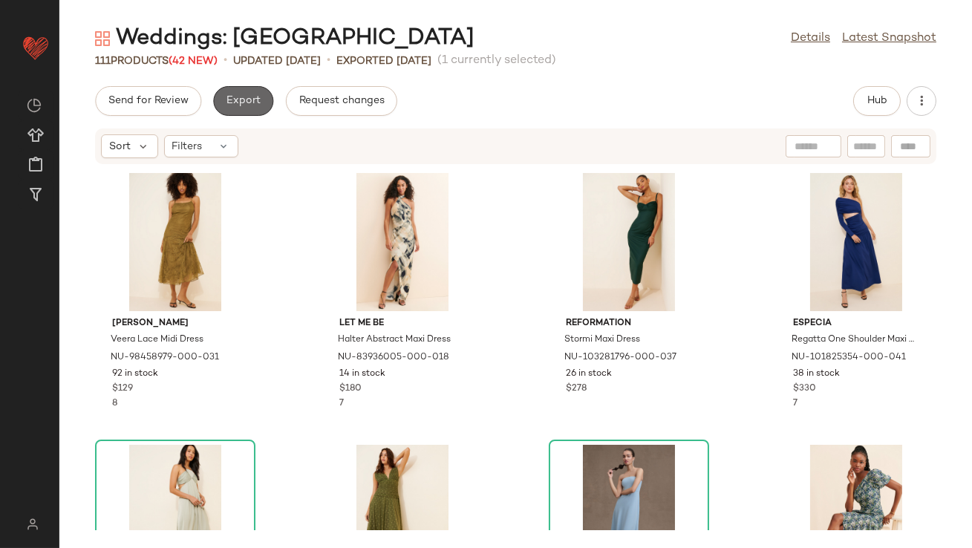
click at [261, 100] on button "Export" at bounding box center [243, 101] width 60 height 30
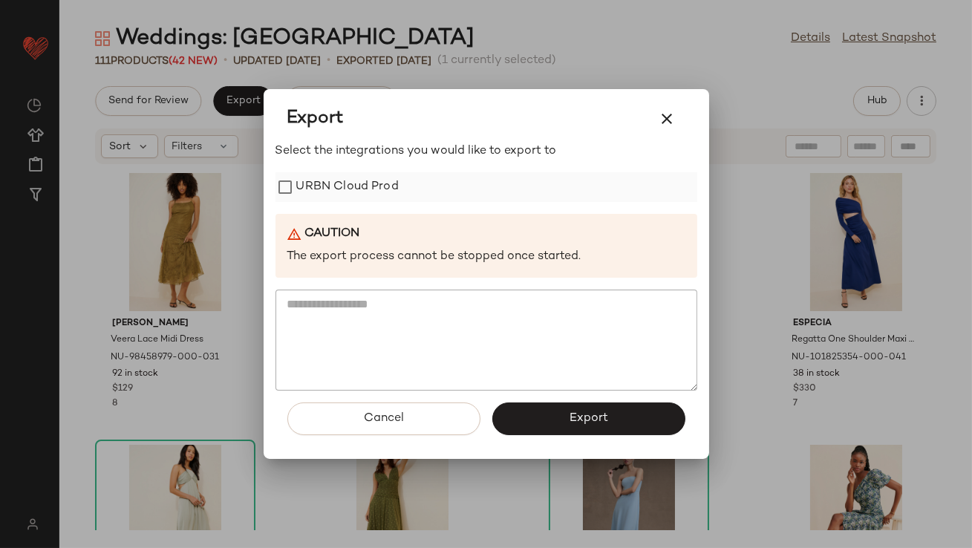
click at [317, 190] on label "URBN Cloud Prod" at bounding box center [347, 187] width 102 height 30
click at [534, 424] on button "Export" at bounding box center [588, 419] width 193 height 33
